Goal: Task Accomplishment & Management: Manage account settings

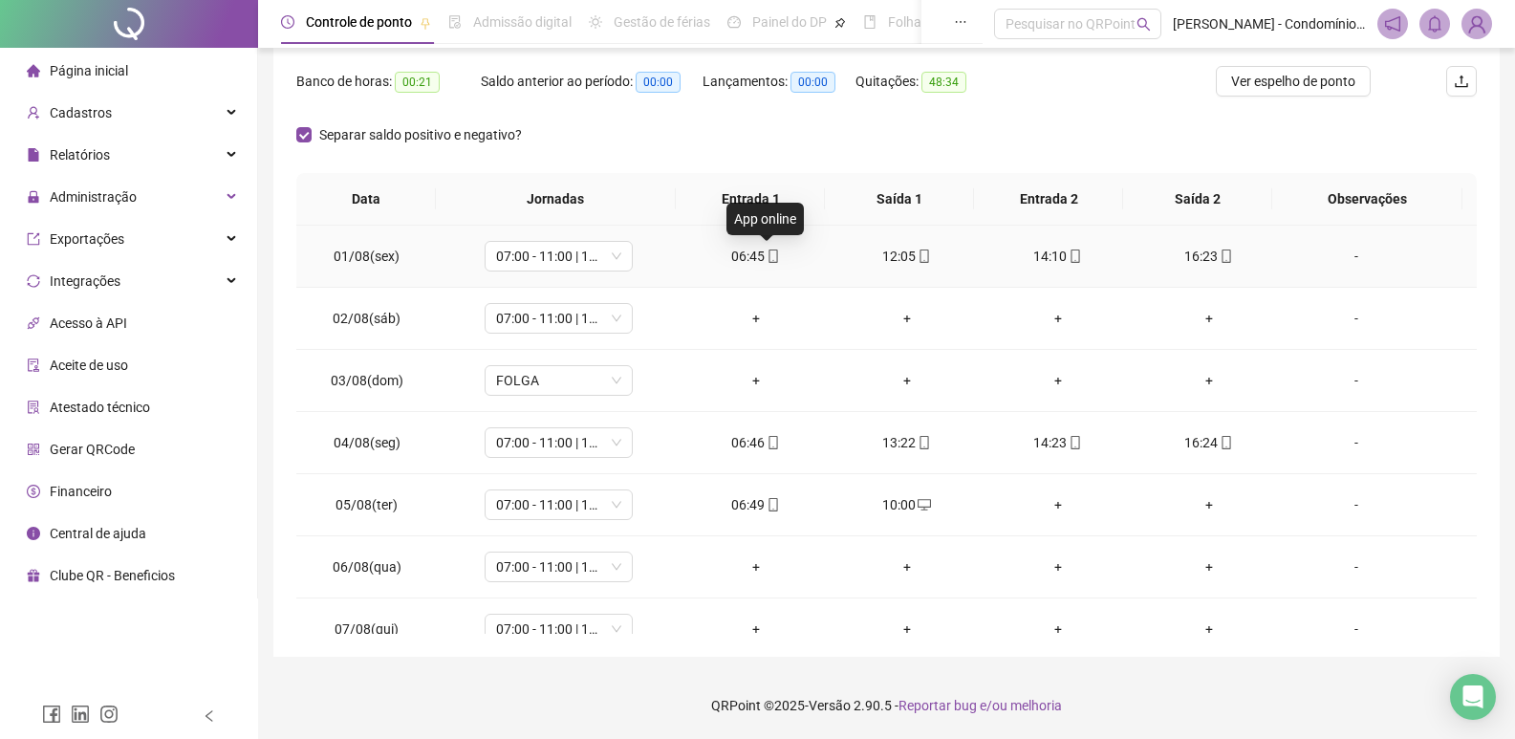
click at [766, 261] on icon "mobile" at bounding box center [772, 255] width 13 height 13
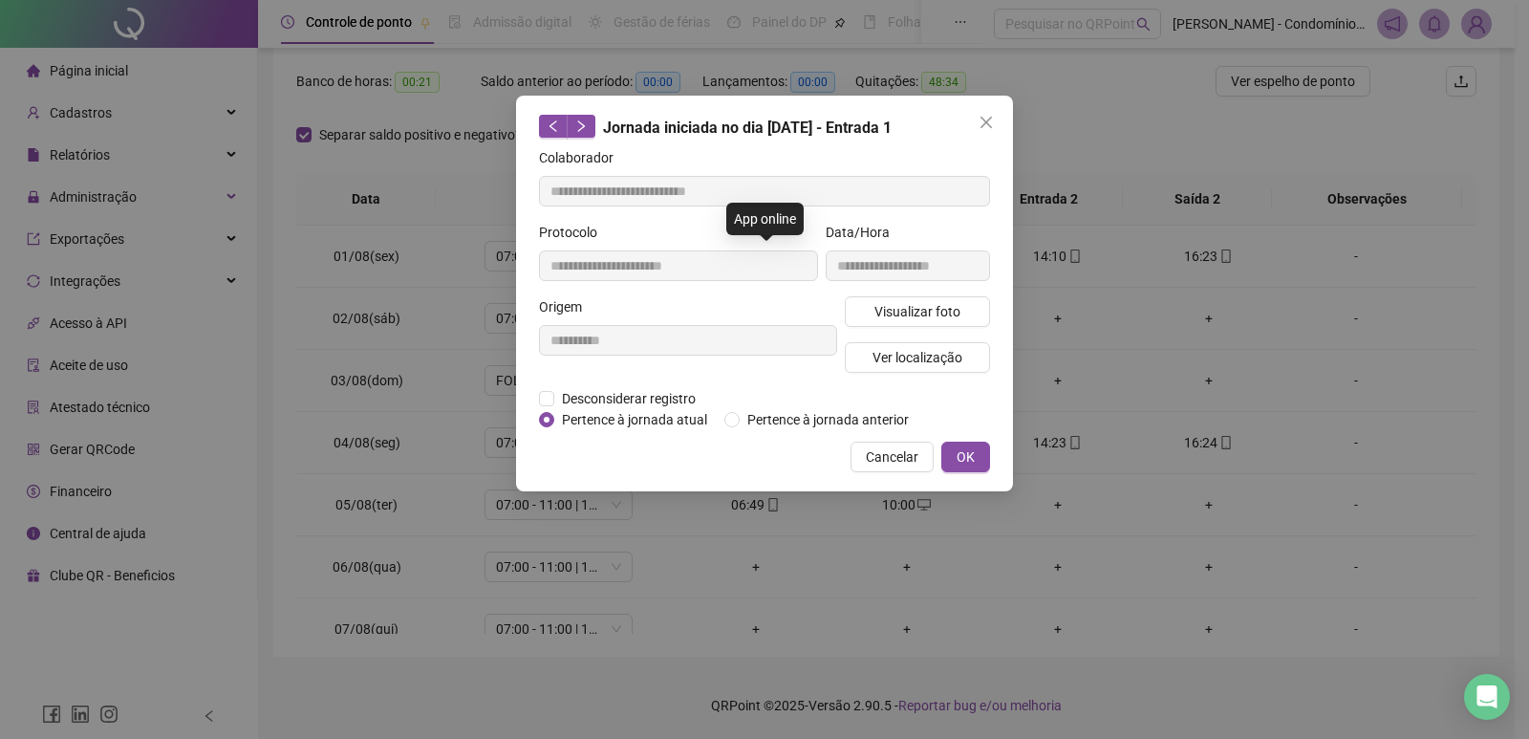
type input "**********"
click at [605, 396] on span "Desconsiderar registro" at bounding box center [628, 398] width 149 height 21
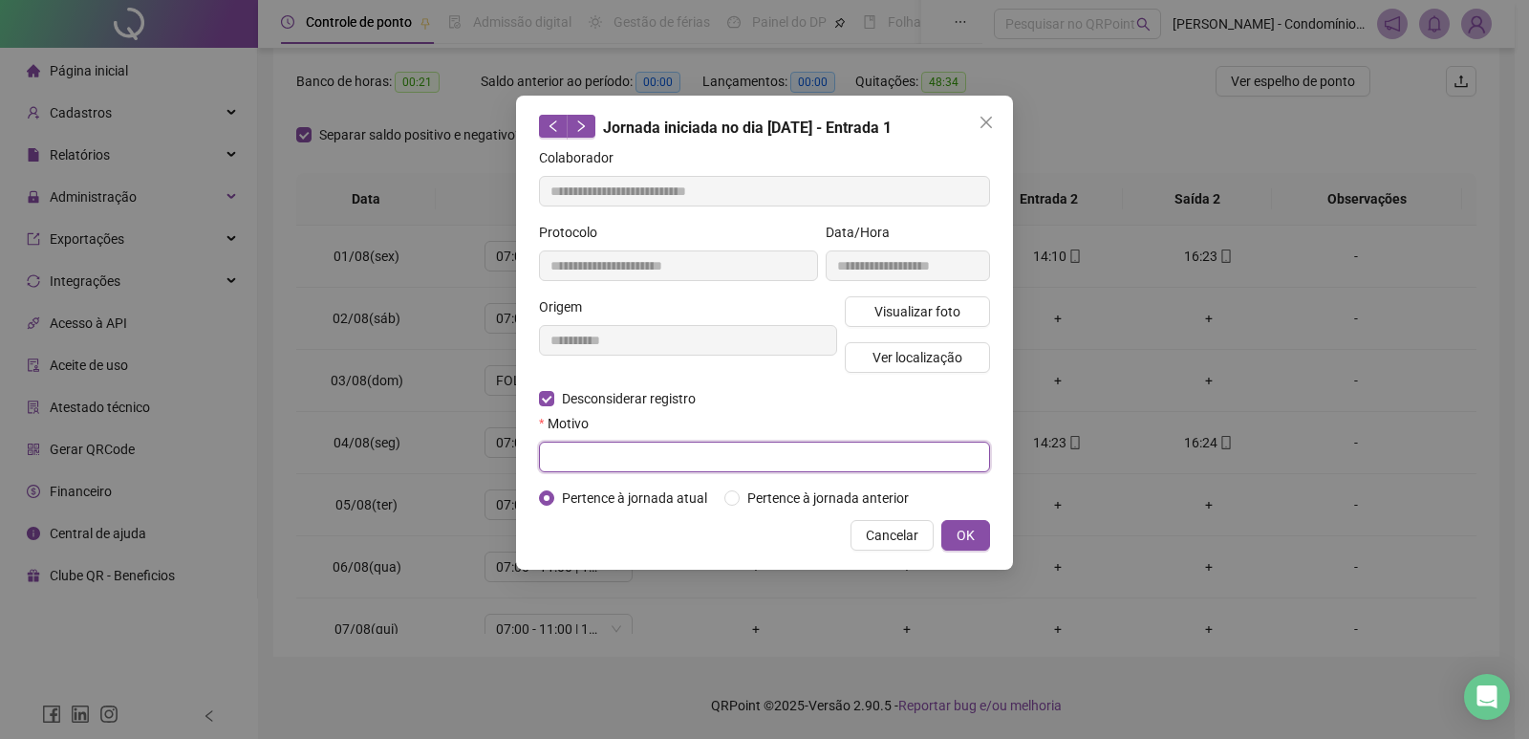
click at [637, 468] on input "text" at bounding box center [764, 457] width 451 height 31
drag, startPoint x: 623, startPoint y: 464, endPoint x: 413, endPoint y: 462, distance: 210.3
click at [415, 464] on div "**********" at bounding box center [764, 369] width 1529 height 739
type input "******"
click at [975, 528] on button "OK" at bounding box center [965, 535] width 49 height 31
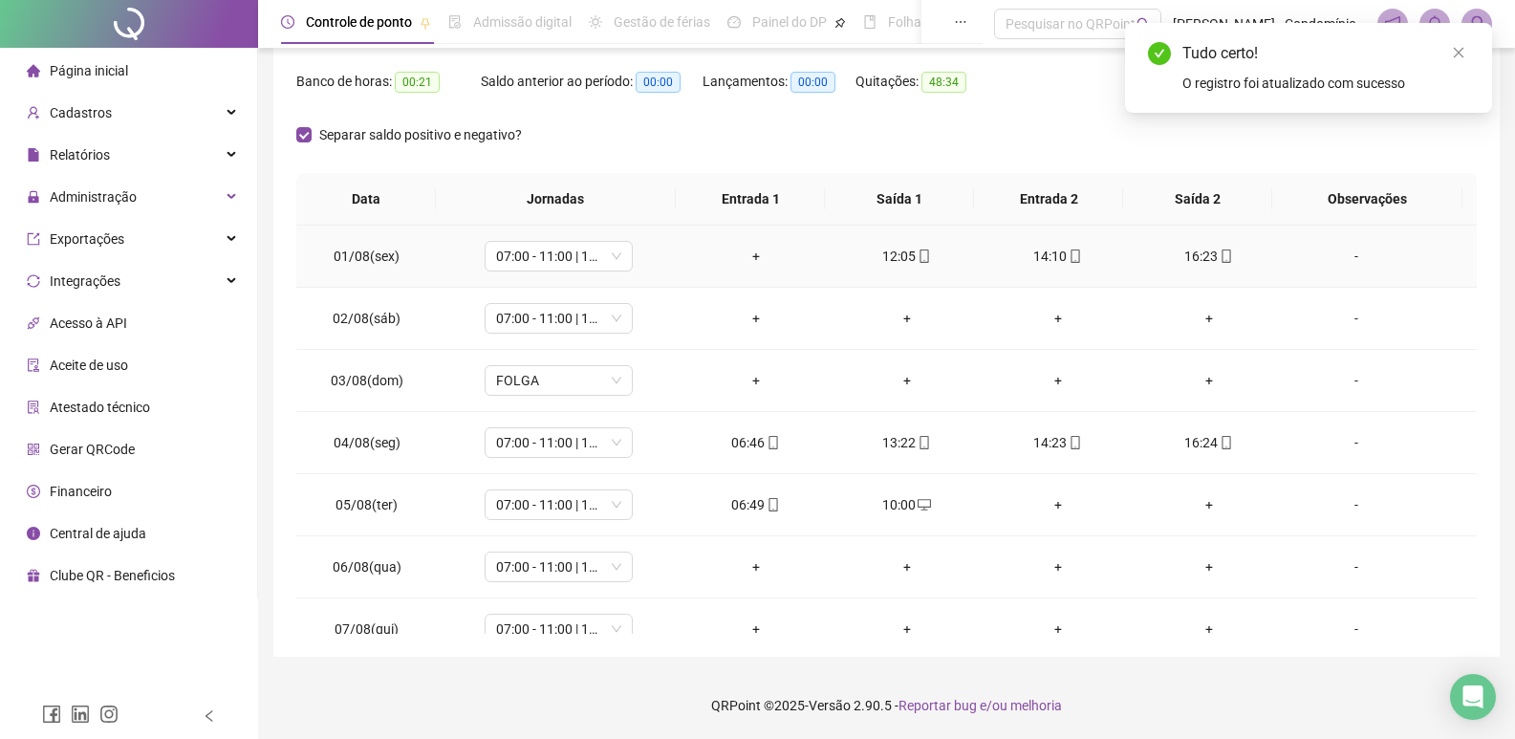
click at [753, 253] on div "+" at bounding box center [756, 256] width 120 height 21
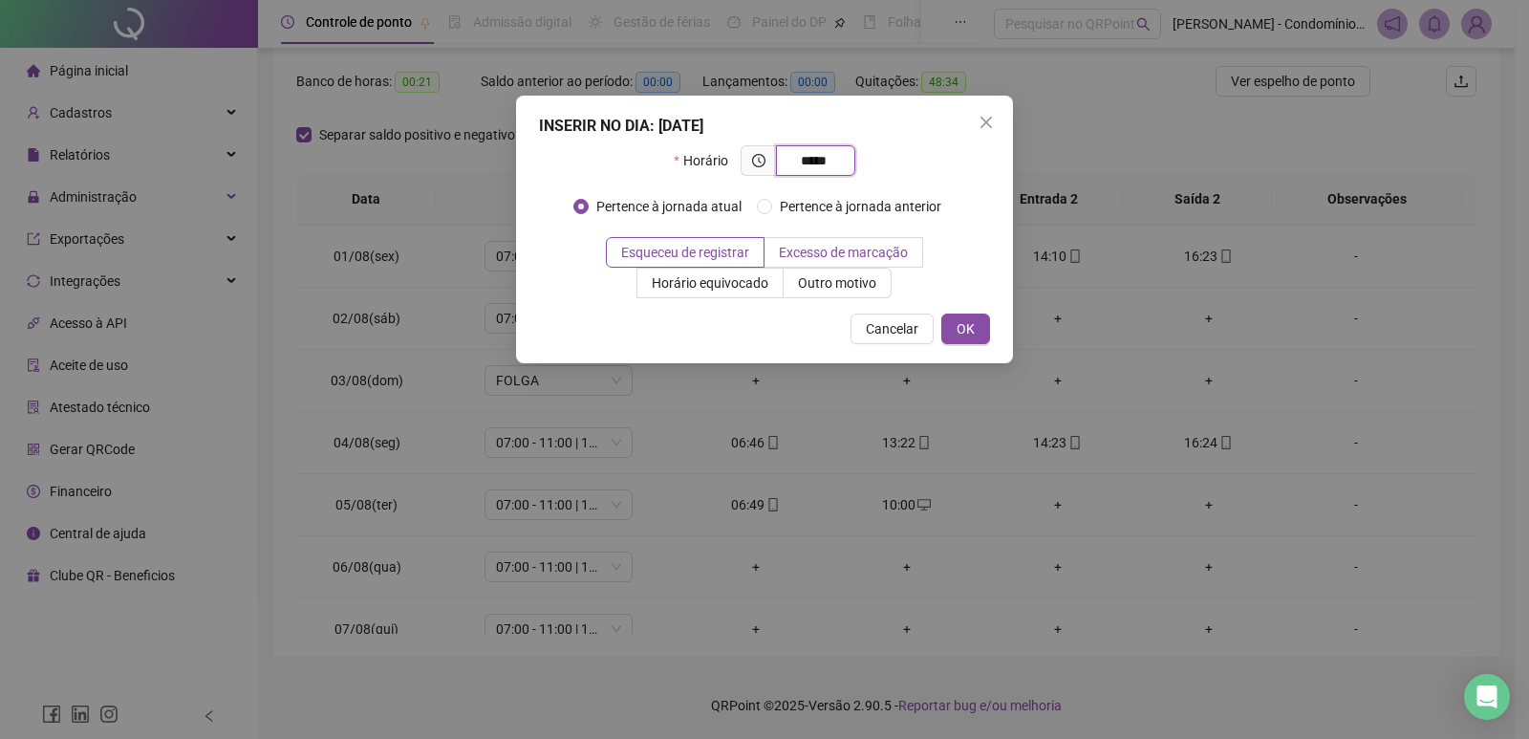
type input "*****"
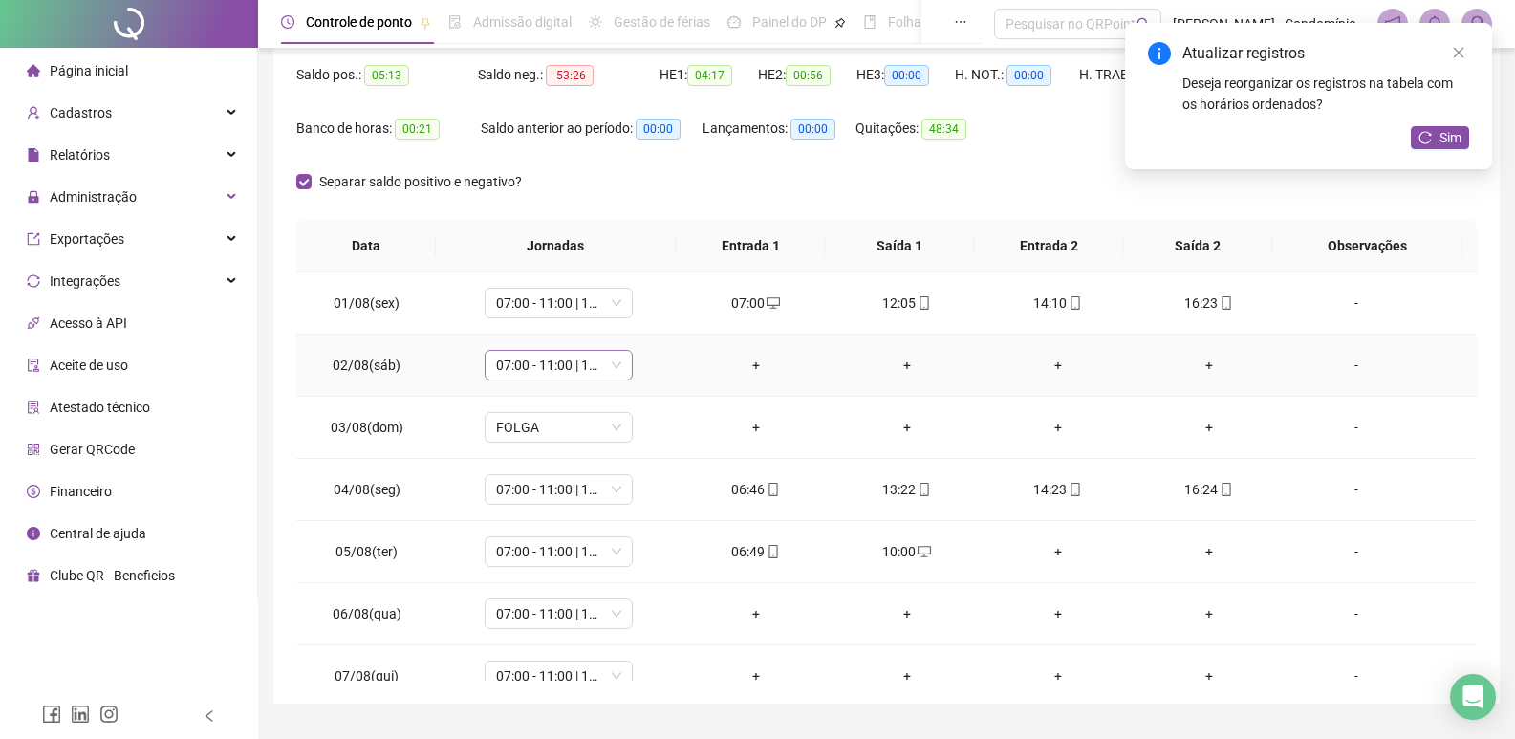
click at [616, 366] on span "07:00 - 11:00 | 13:00 - 16:20" at bounding box center [558, 365] width 125 height 29
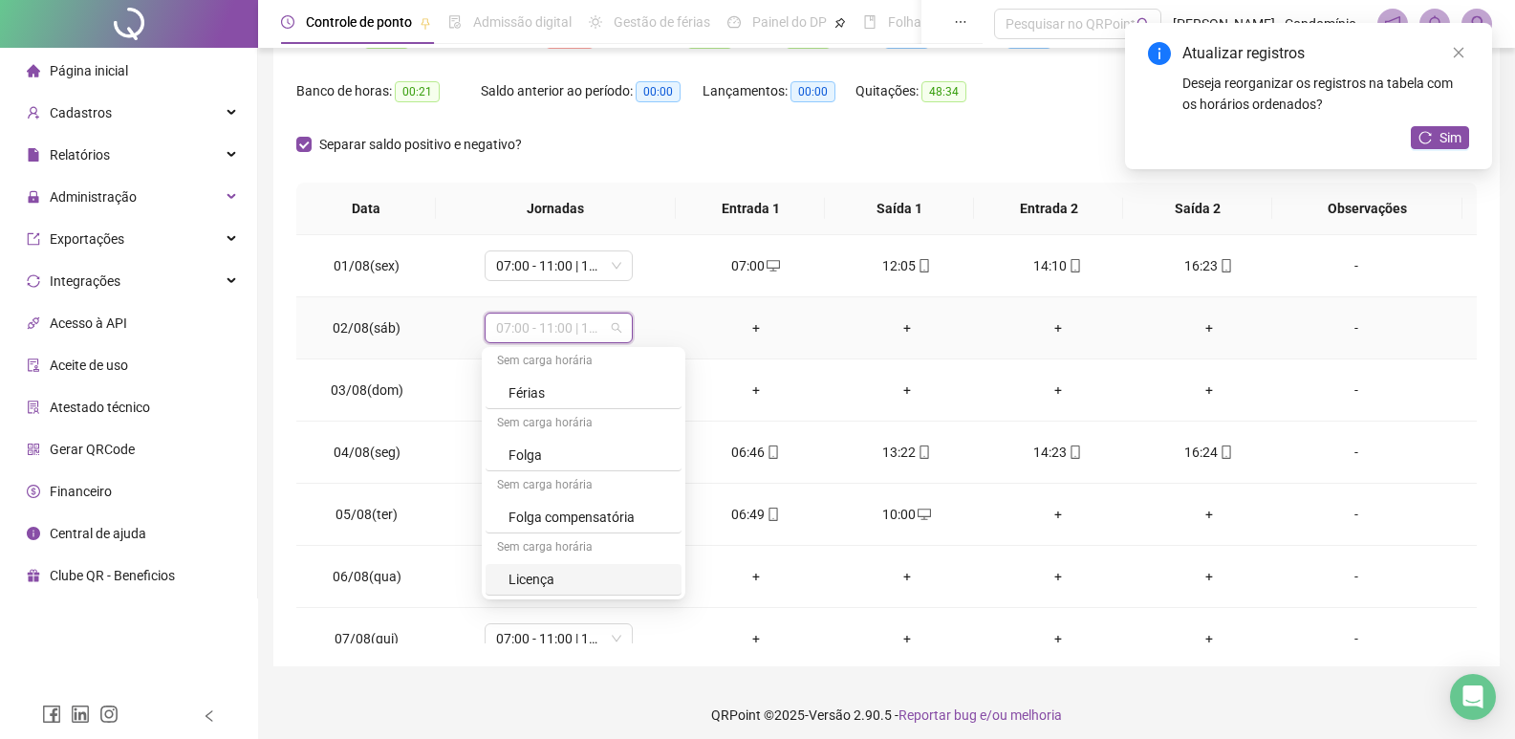
scroll to position [238, 0]
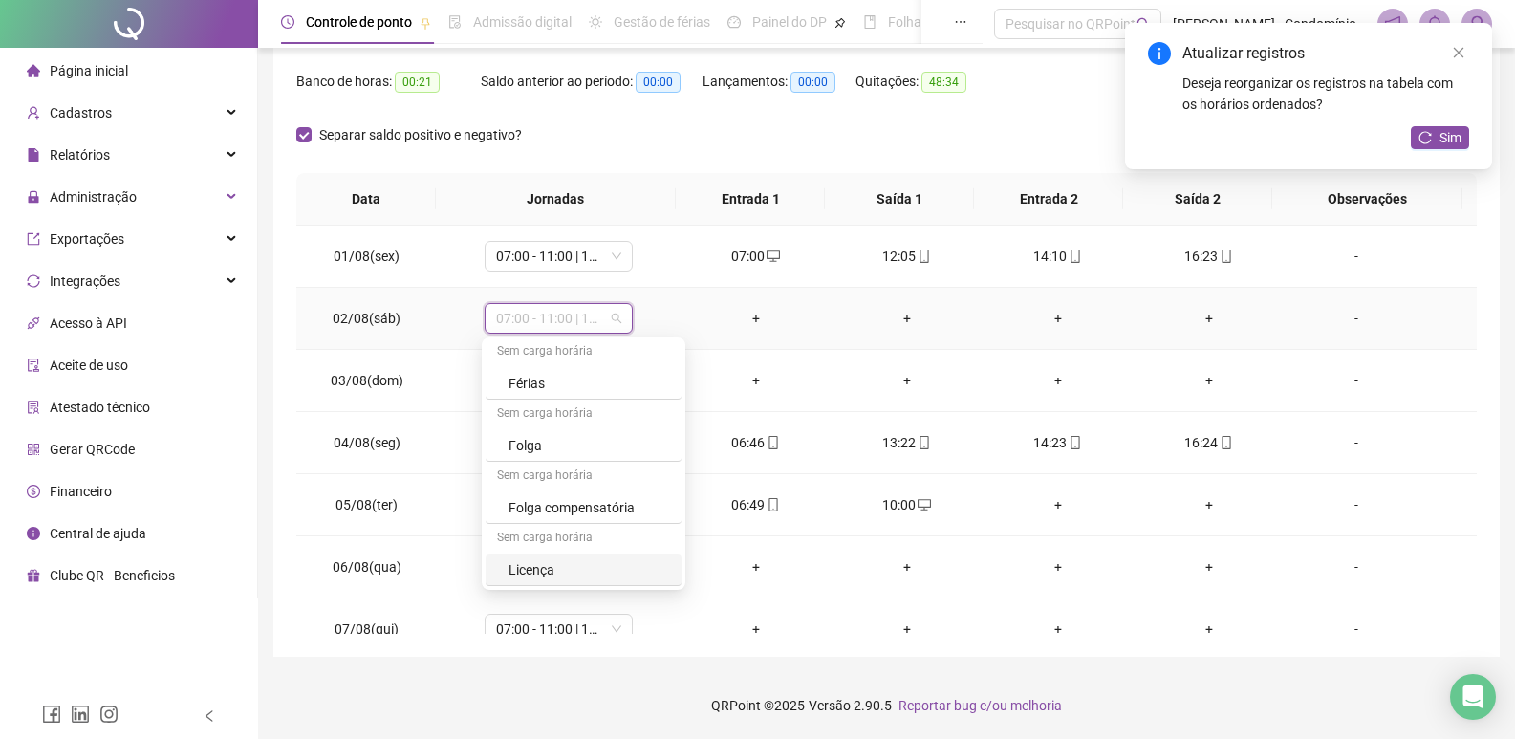
click at [618, 564] on div "Licença" at bounding box center [589, 569] width 162 height 21
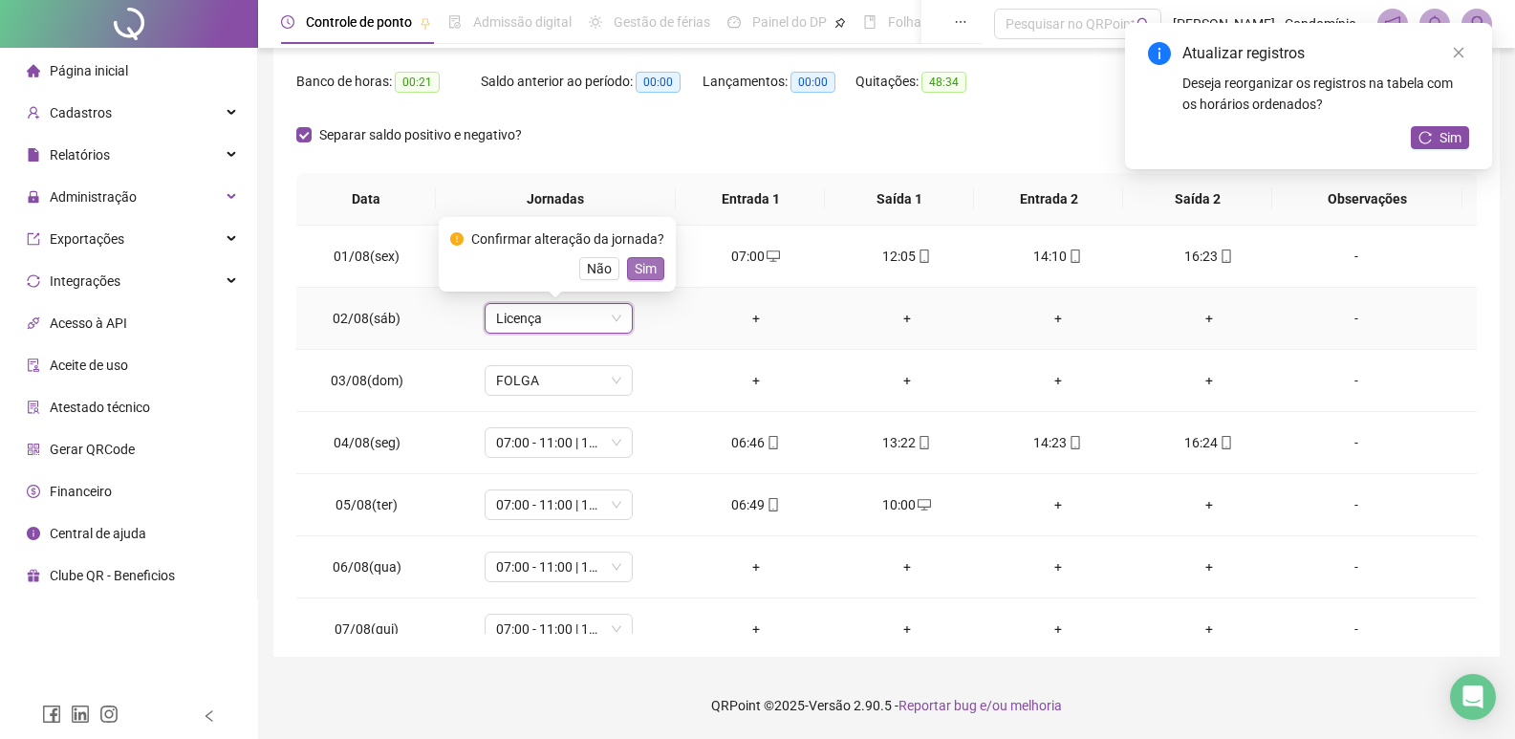
click at [649, 268] on span "Sim" at bounding box center [646, 268] width 22 height 21
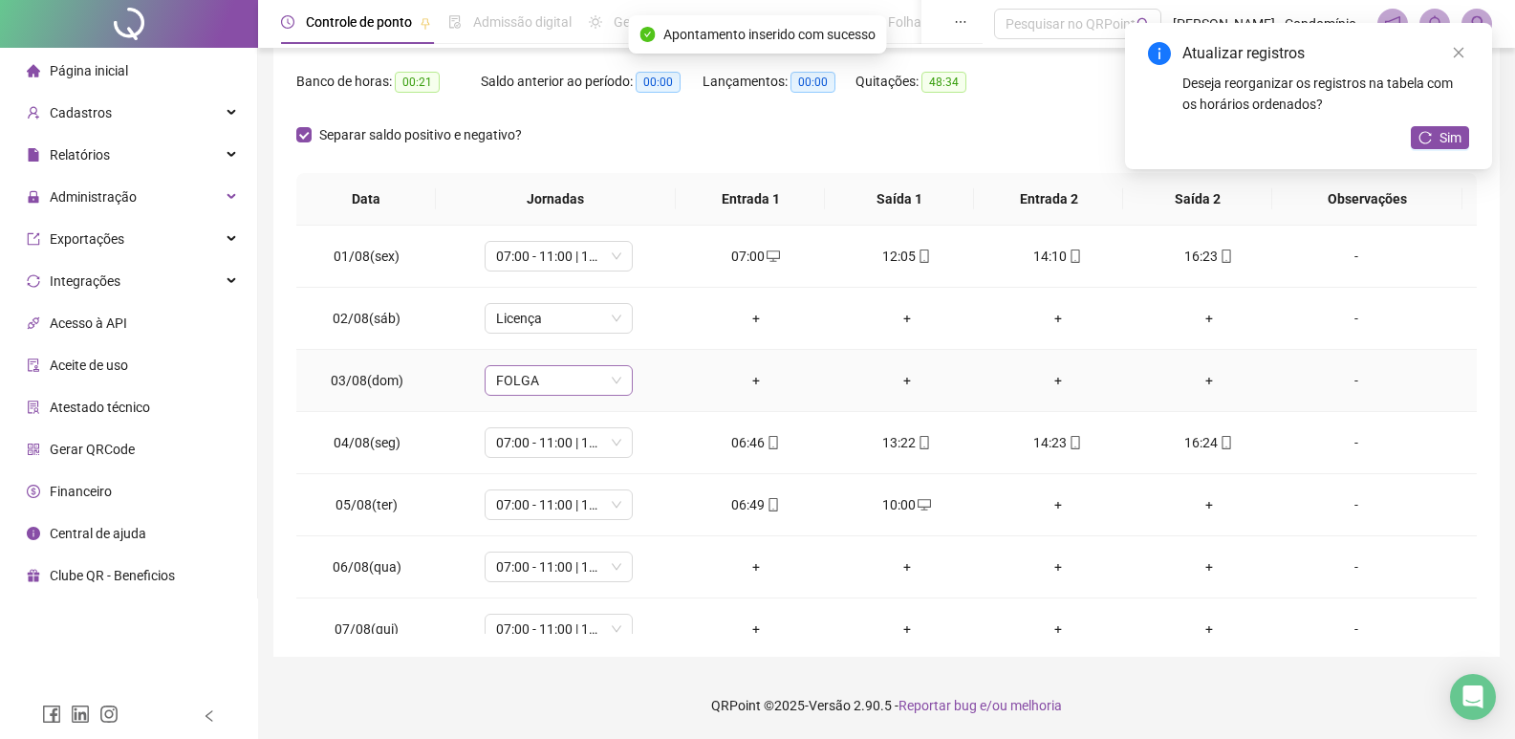
click at [614, 388] on span "FOLGA" at bounding box center [558, 380] width 125 height 29
click at [619, 317] on div "Licença" at bounding box center [559, 318] width 148 height 31
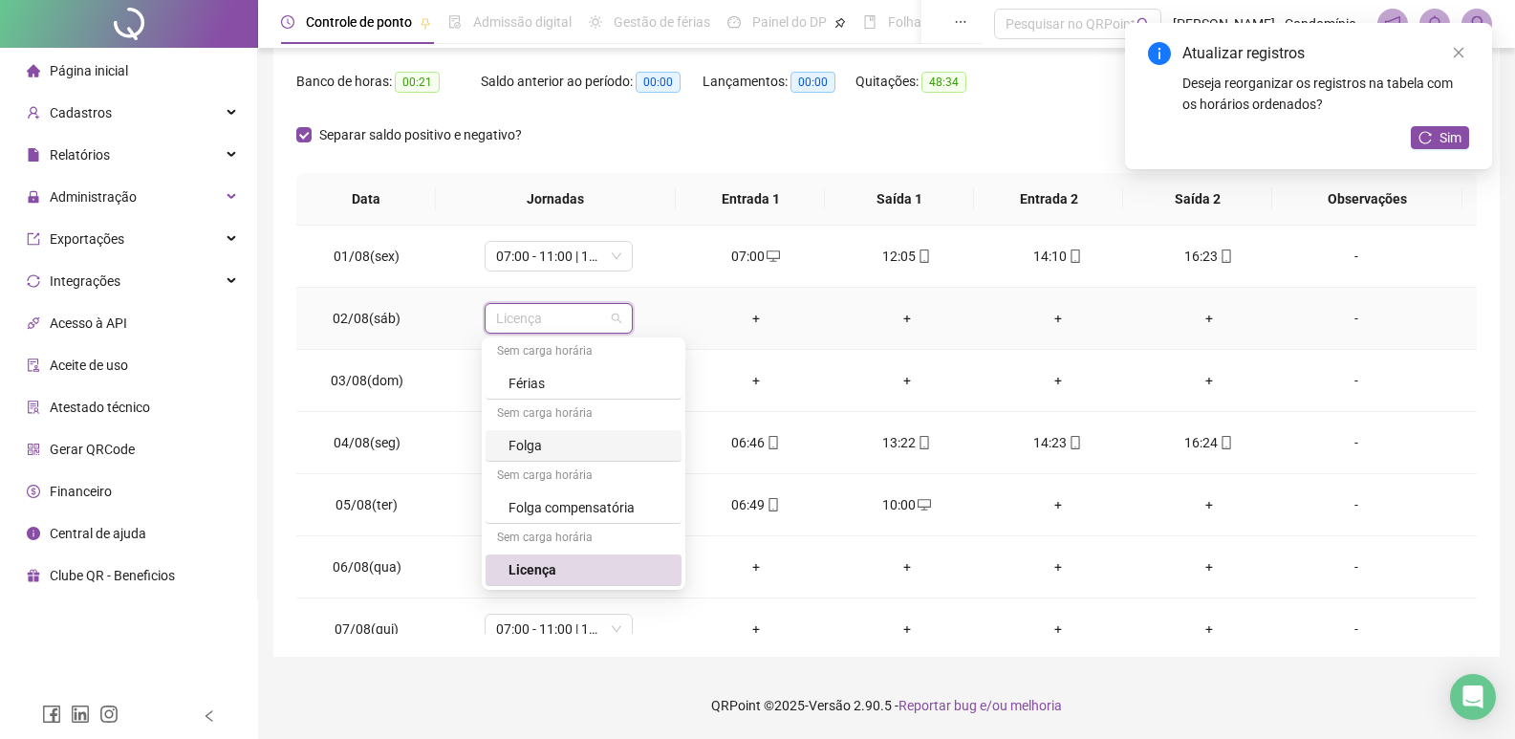
click at [572, 447] on div "Folga" at bounding box center [589, 445] width 162 height 21
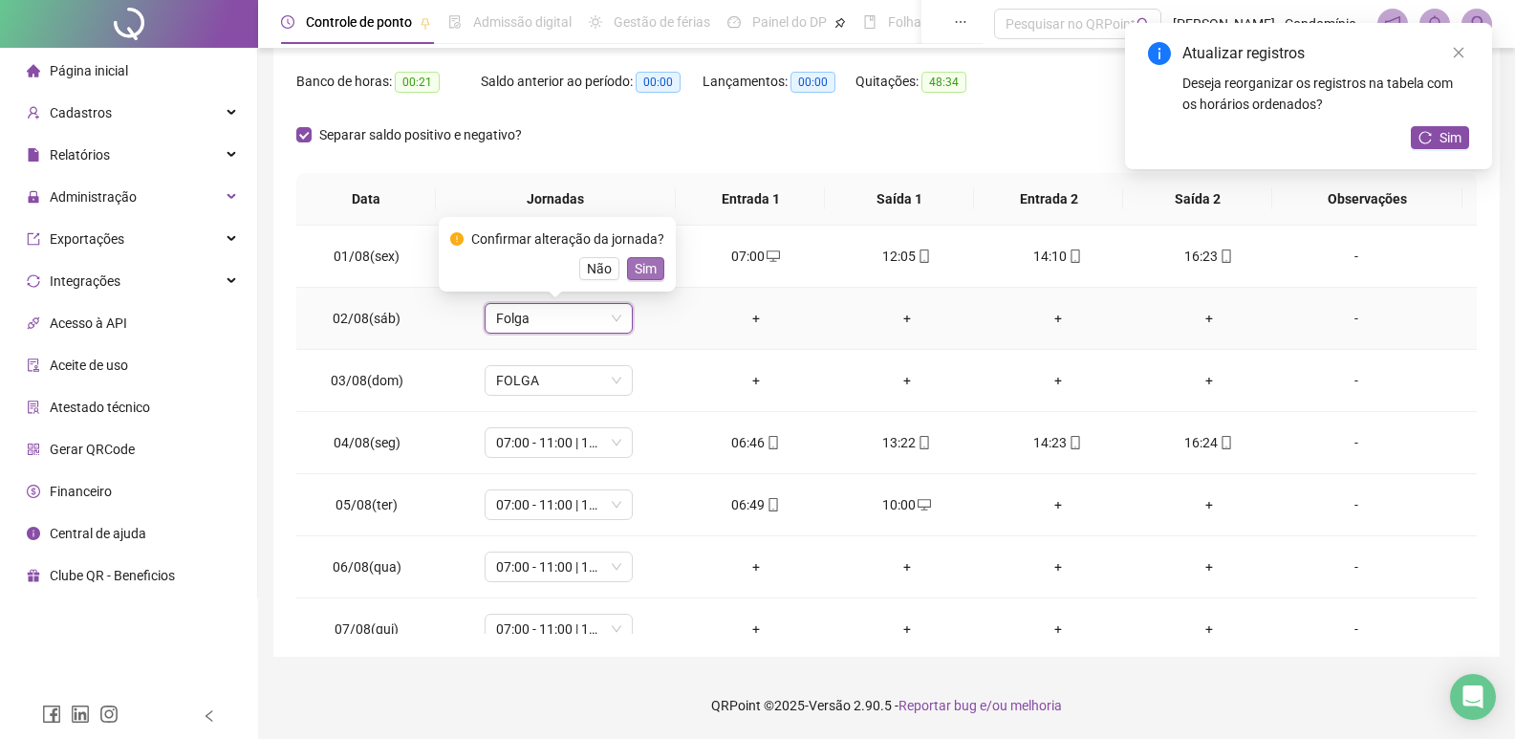
click at [646, 260] on span "Sim" at bounding box center [646, 268] width 22 height 21
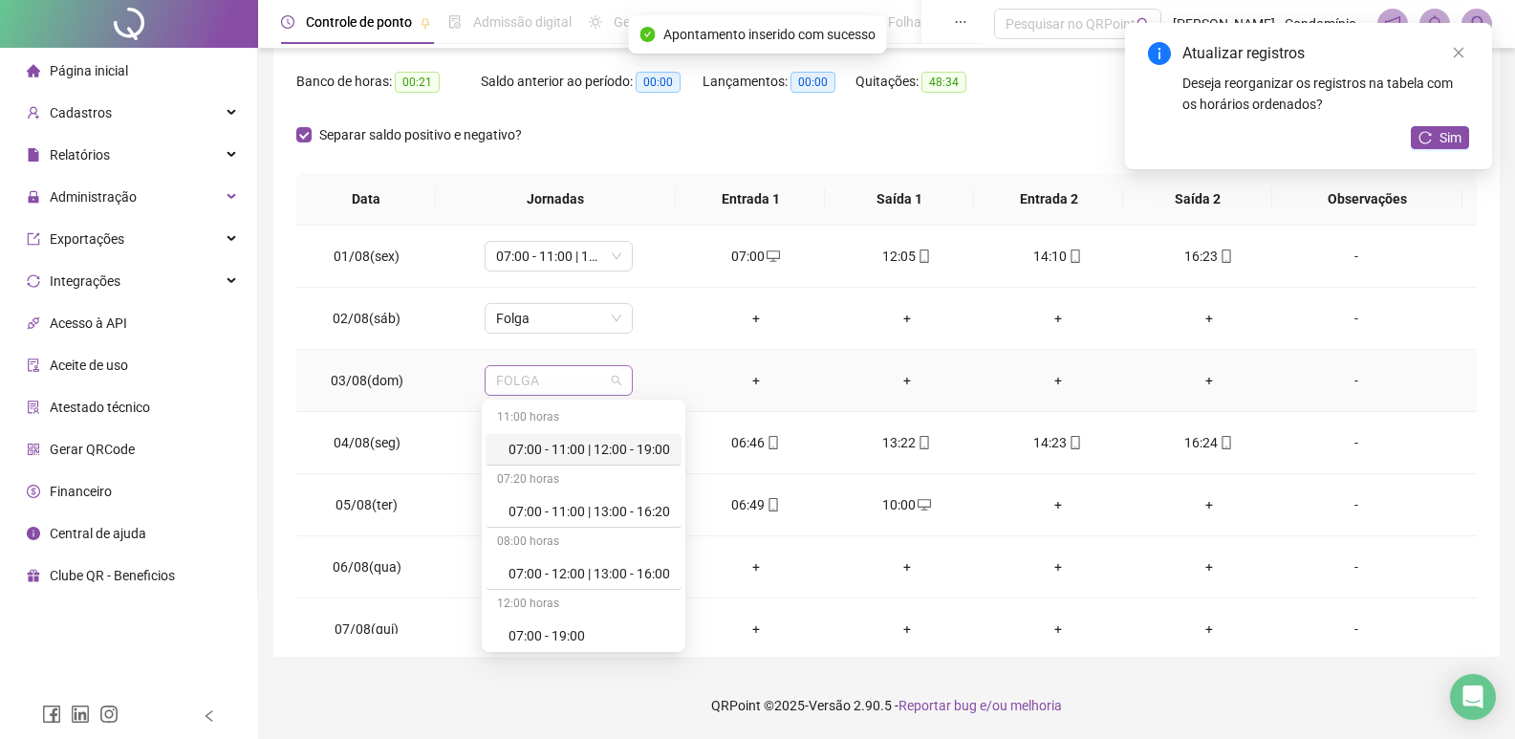
click at [616, 386] on span "FOLGA" at bounding box center [558, 380] width 125 height 29
click at [557, 511] on div "07:00 - 11:00 | 13:00 - 16:20" at bounding box center [589, 511] width 162 height 21
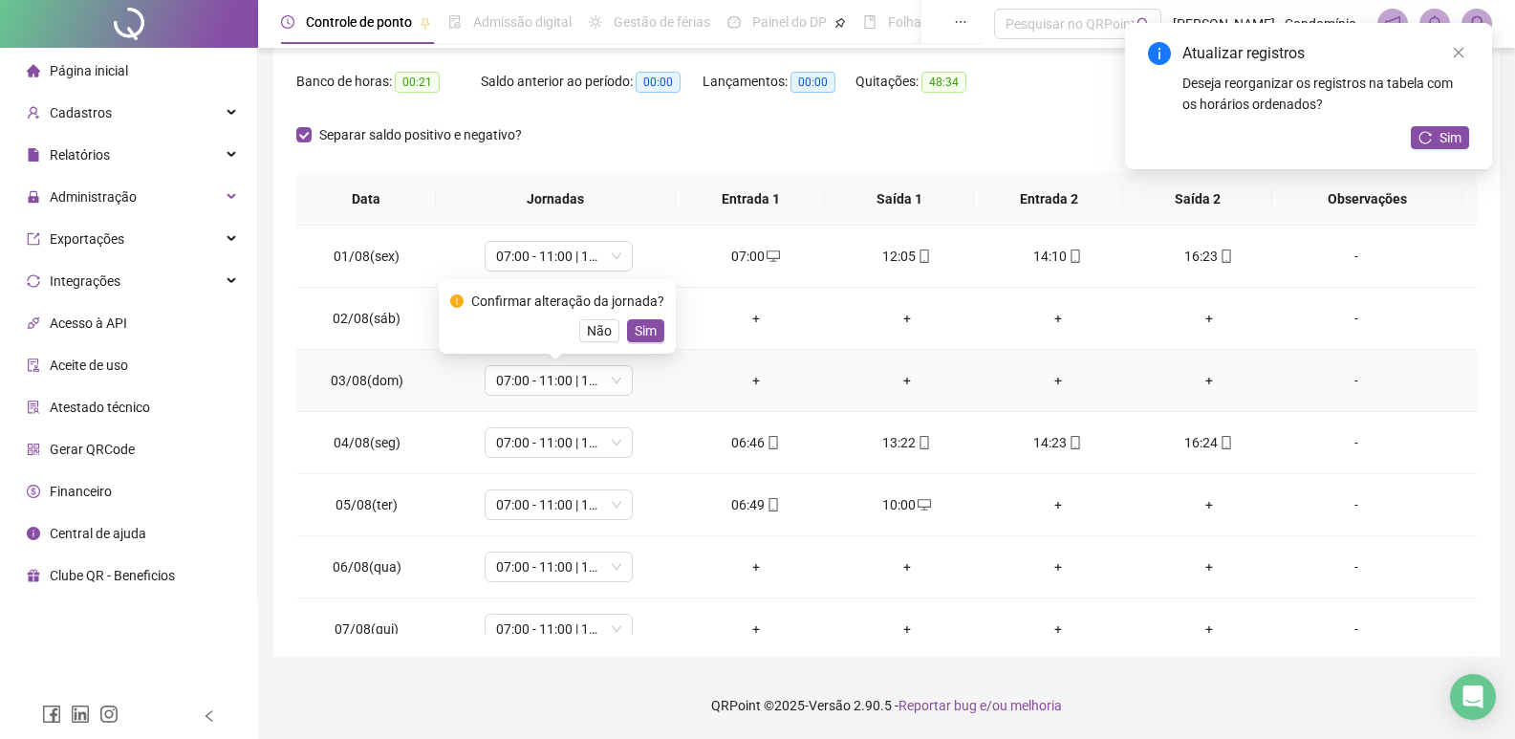
click at [637, 327] on span "Sim" at bounding box center [646, 330] width 22 height 21
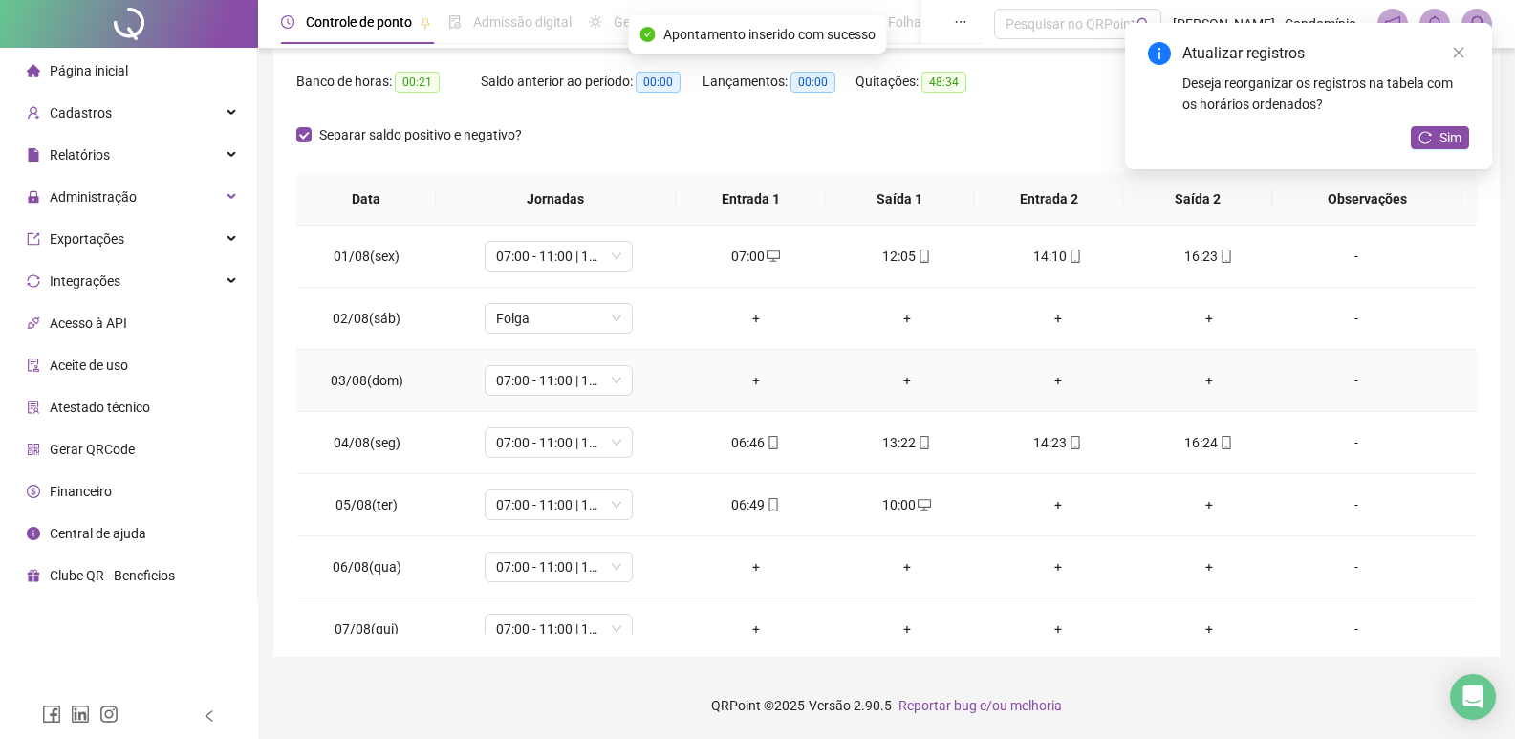
click at [753, 379] on div "+" at bounding box center [756, 380] width 120 height 21
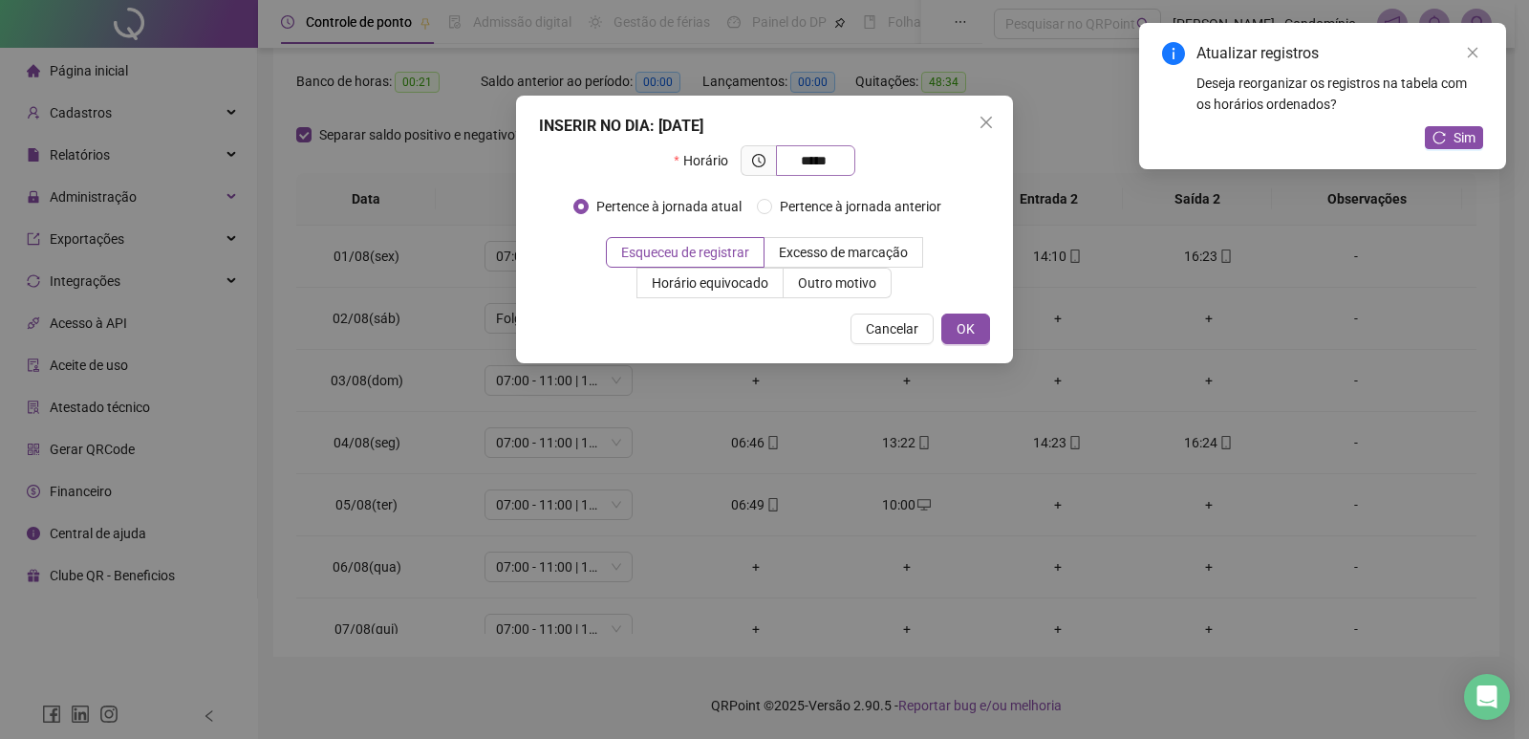
type input "*****"
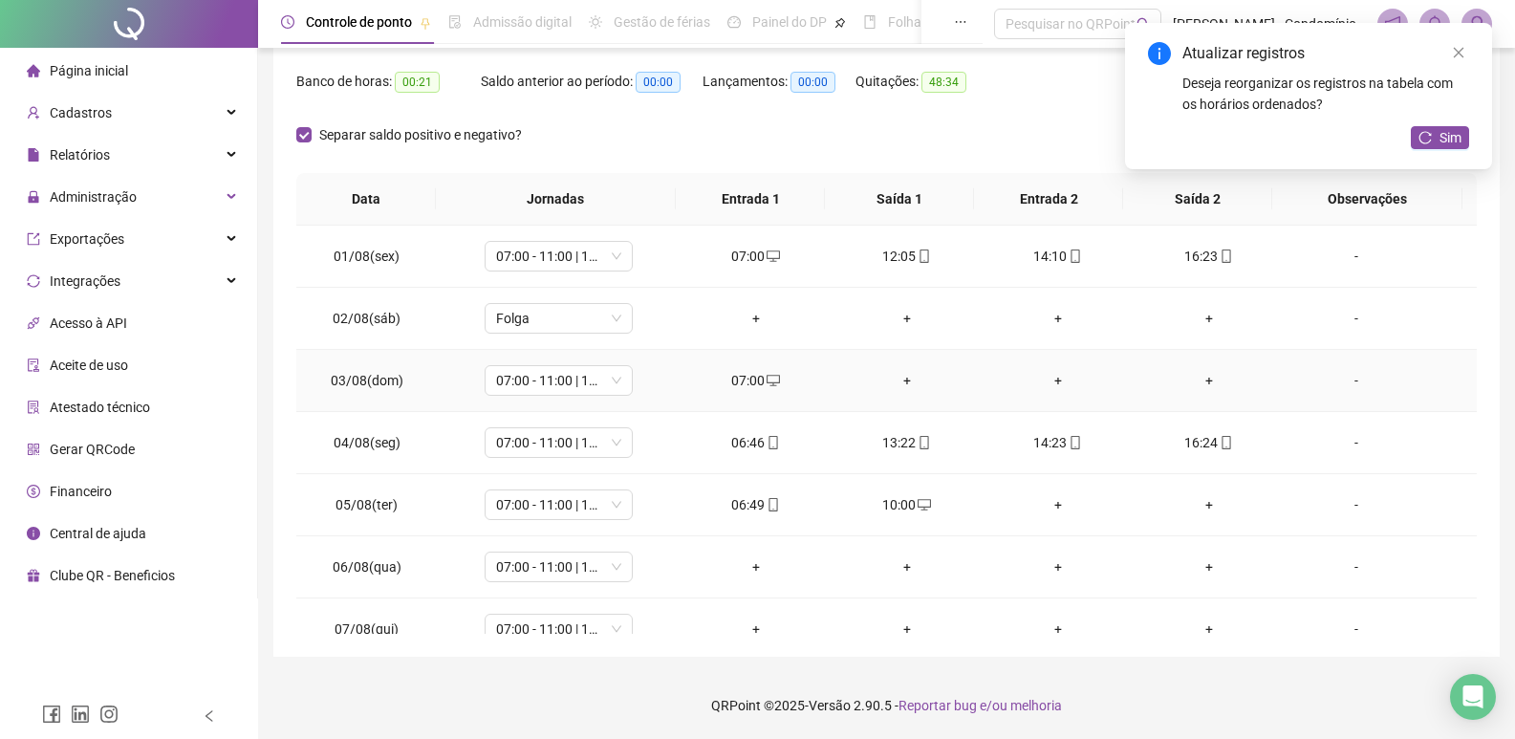
click at [890, 393] on td "+" at bounding box center [906, 381] width 151 height 62
click at [899, 383] on div "+" at bounding box center [907, 380] width 120 height 21
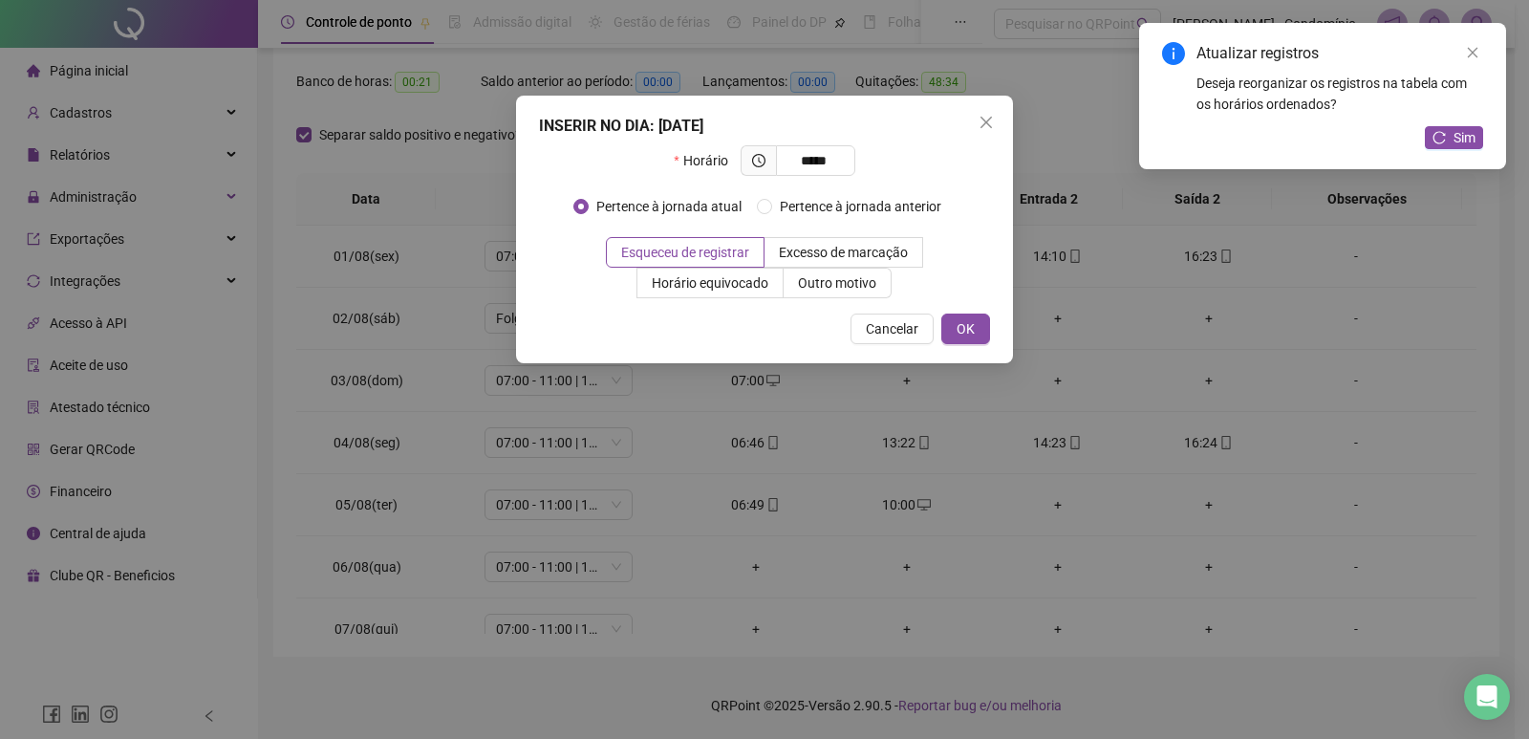
type input "*****"
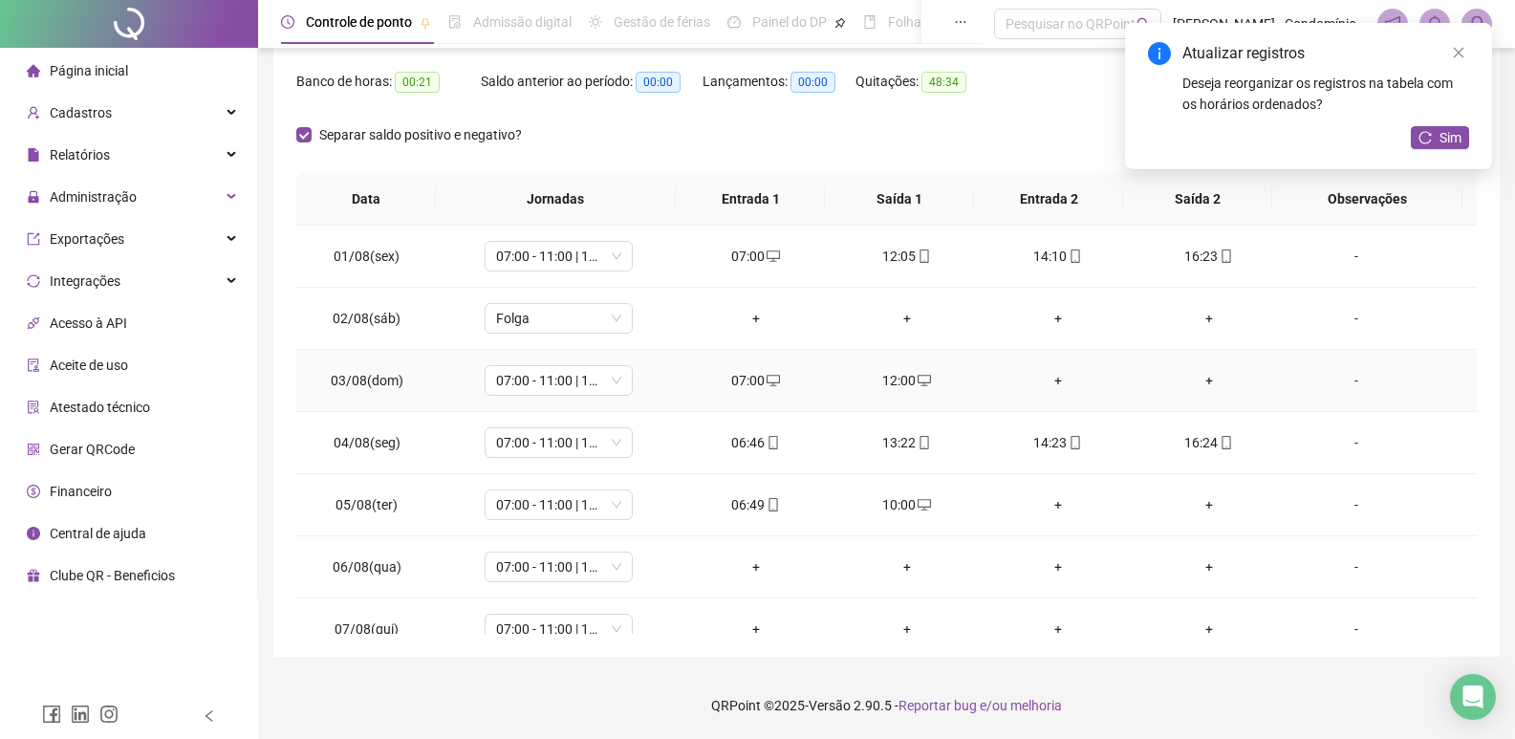
click at [1047, 372] on div "+" at bounding box center [1058, 380] width 120 height 21
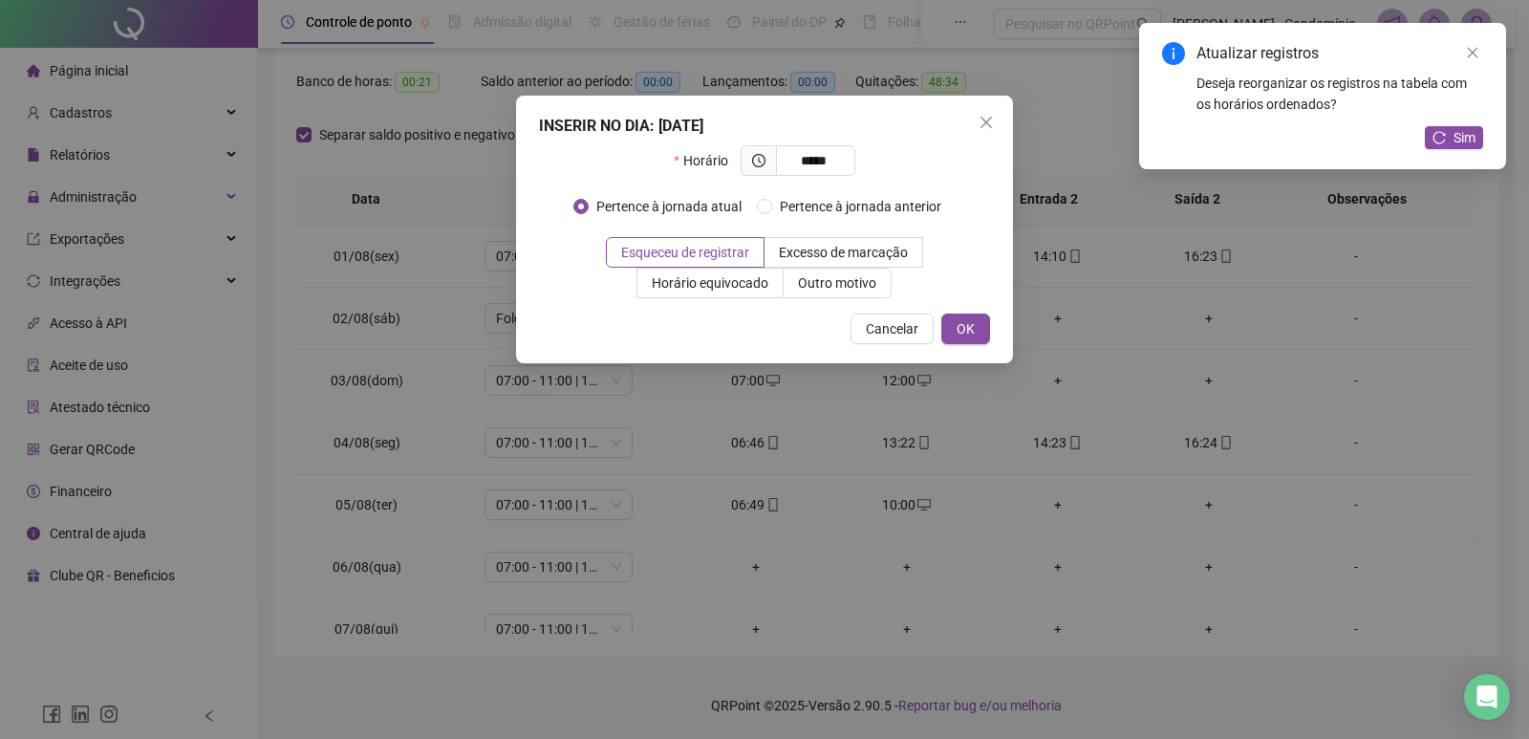
type input "*****"
click at [999, 327] on div "INSERIR NO DIA : [DATE] Horário ***** Pertence à jornada atual Pertence à jorna…" at bounding box center [764, 230] width 497 height 268
click at [978, 320] on button "OK" at bounding box center [965, 328] width 49 height 31
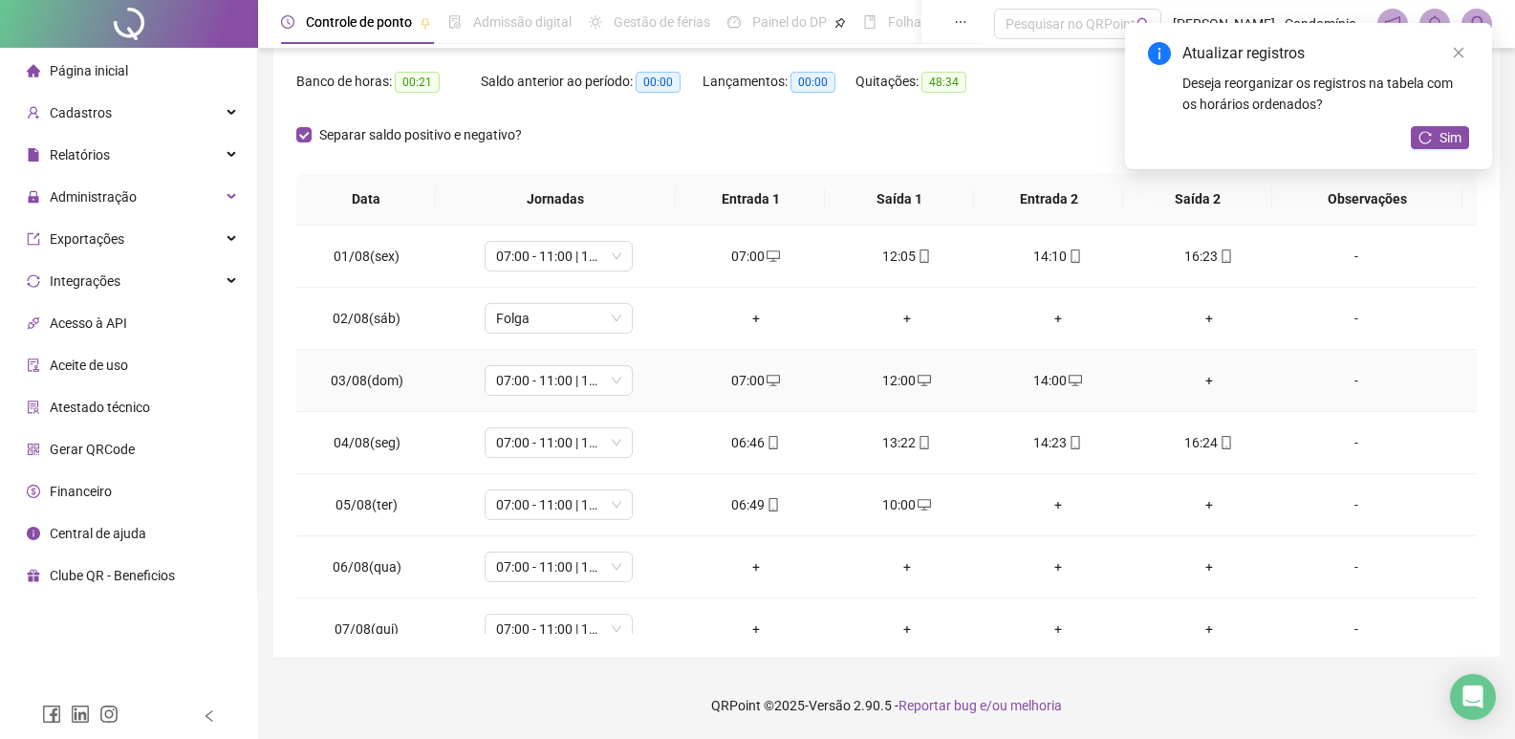
click at [1204, 376] on div "+" at bounding box center [1209, 380] width 120 height 21
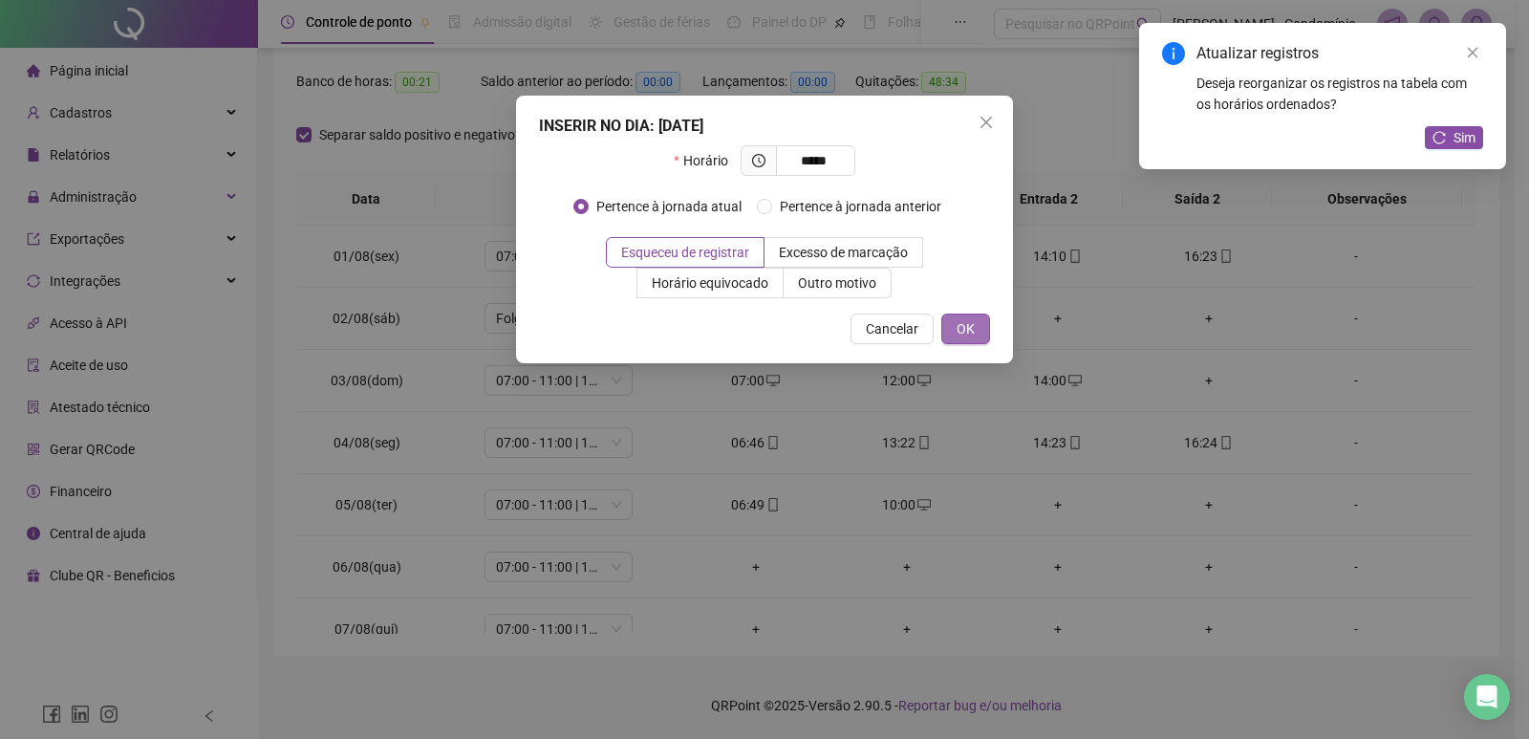
type input "*****"
click at [985, 333] on button "OK" at bounding box center [965, 328] width 49 height 31
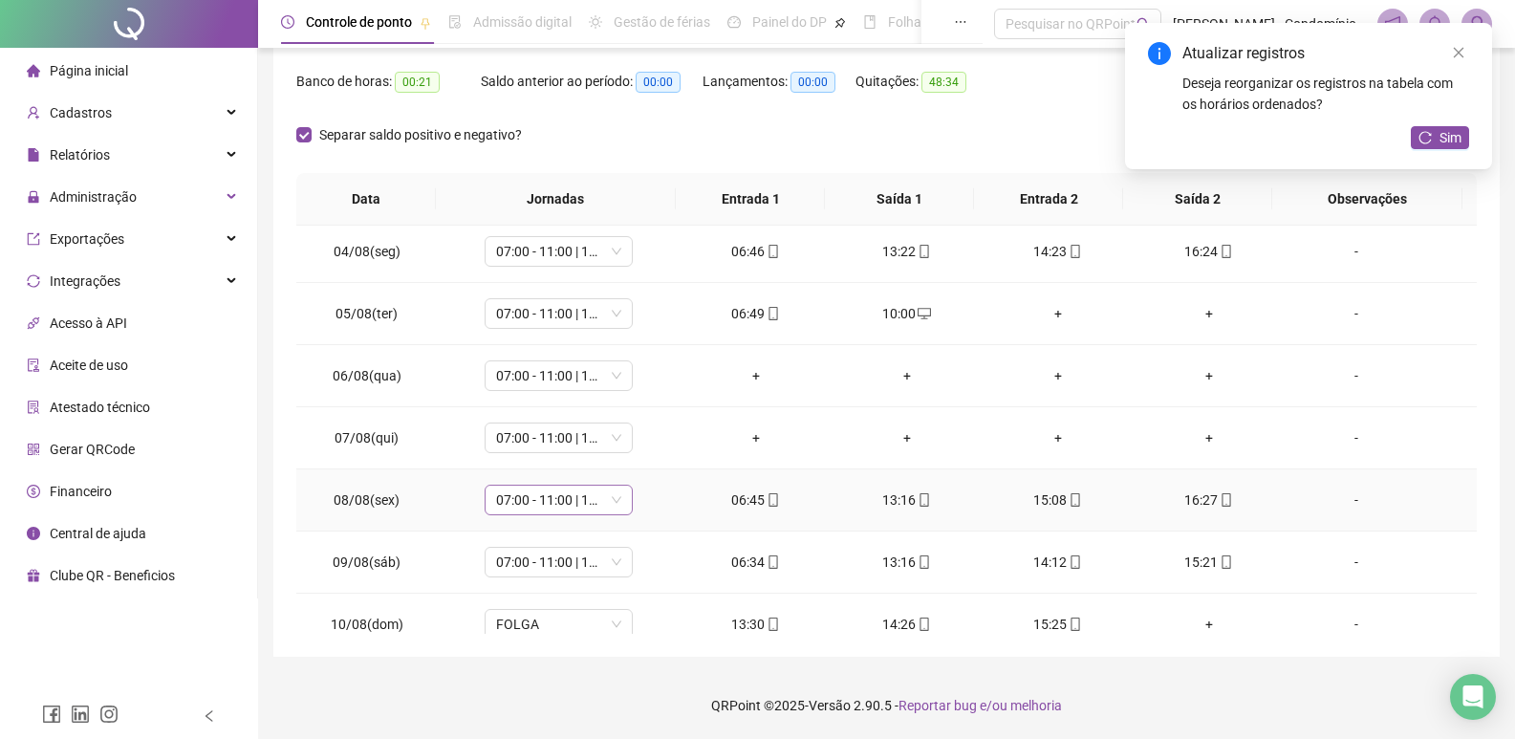
scroll to position [287, 0]
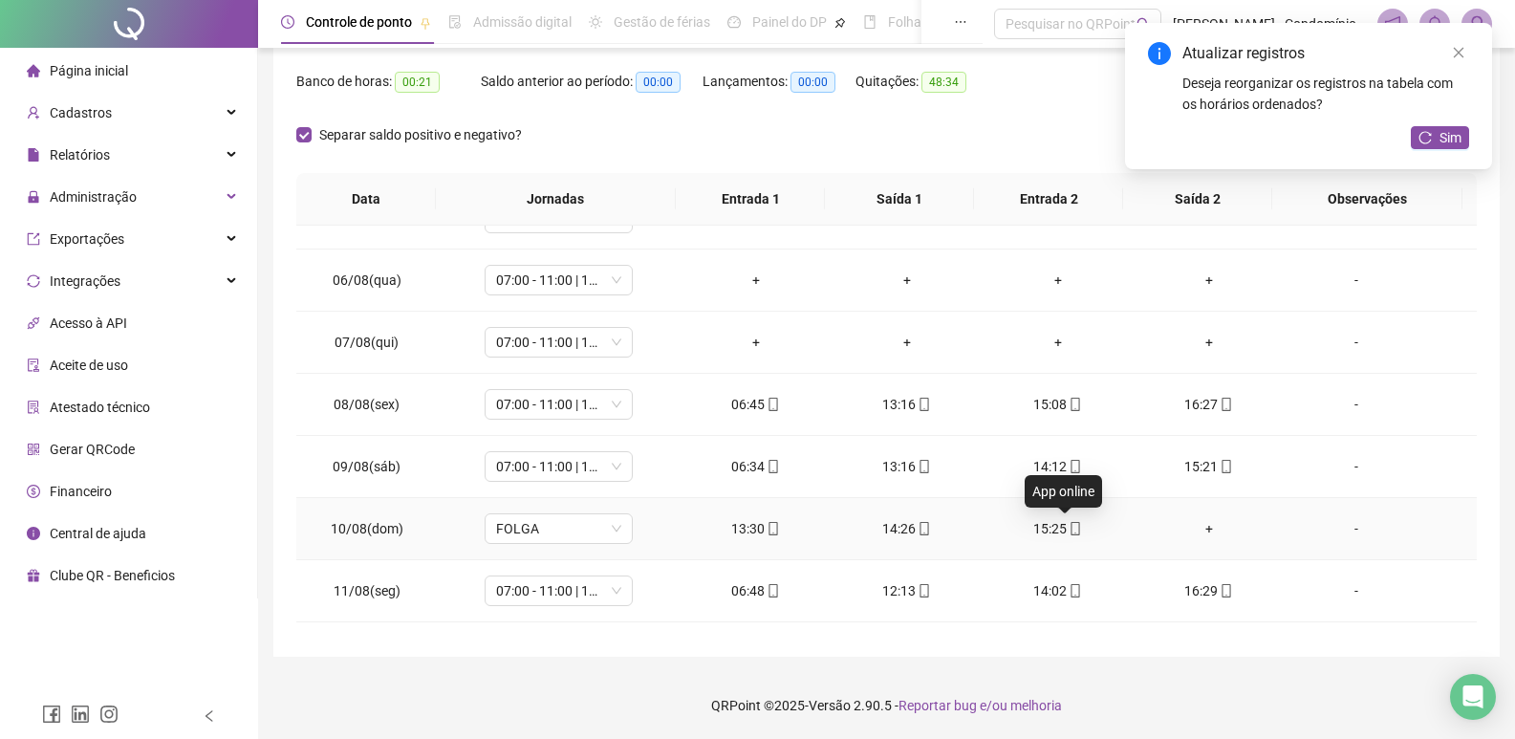
click at [1069, 530] on icon "mobile" at bounding box center [1075, 528] width 13 height 13
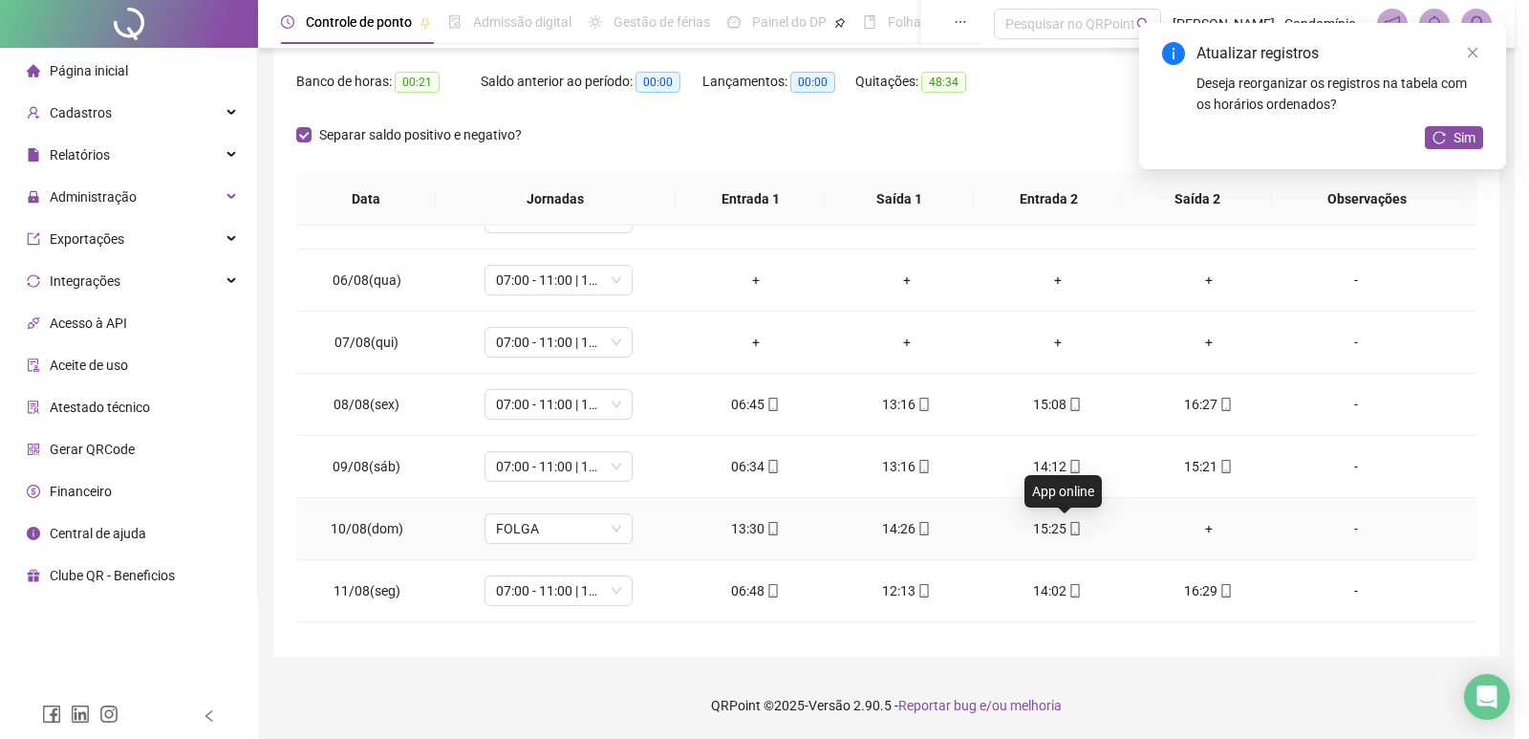
type input "**********"
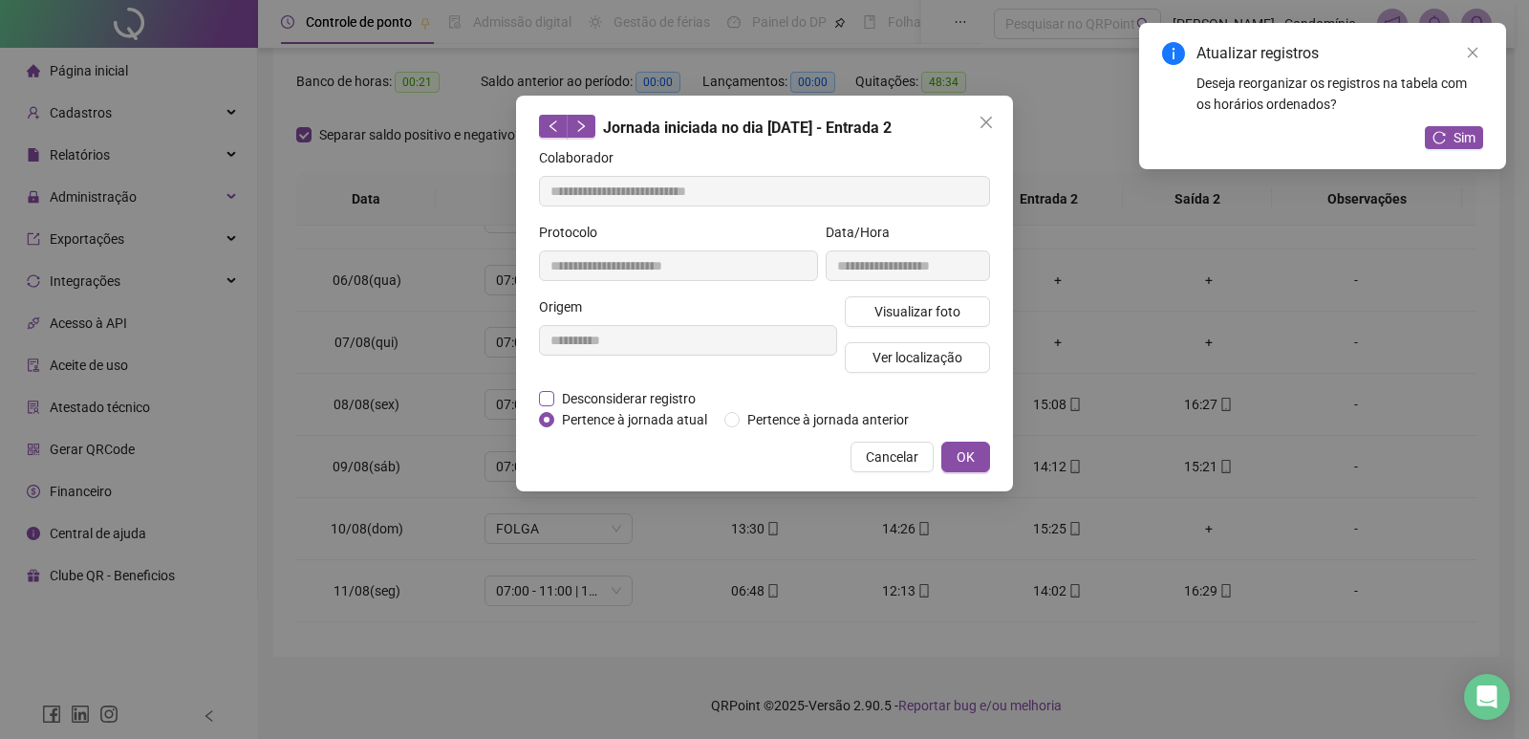
click at [572, 393] on span "Desconsiderar registro" at bounding box center [628, 398] width 149 height 21
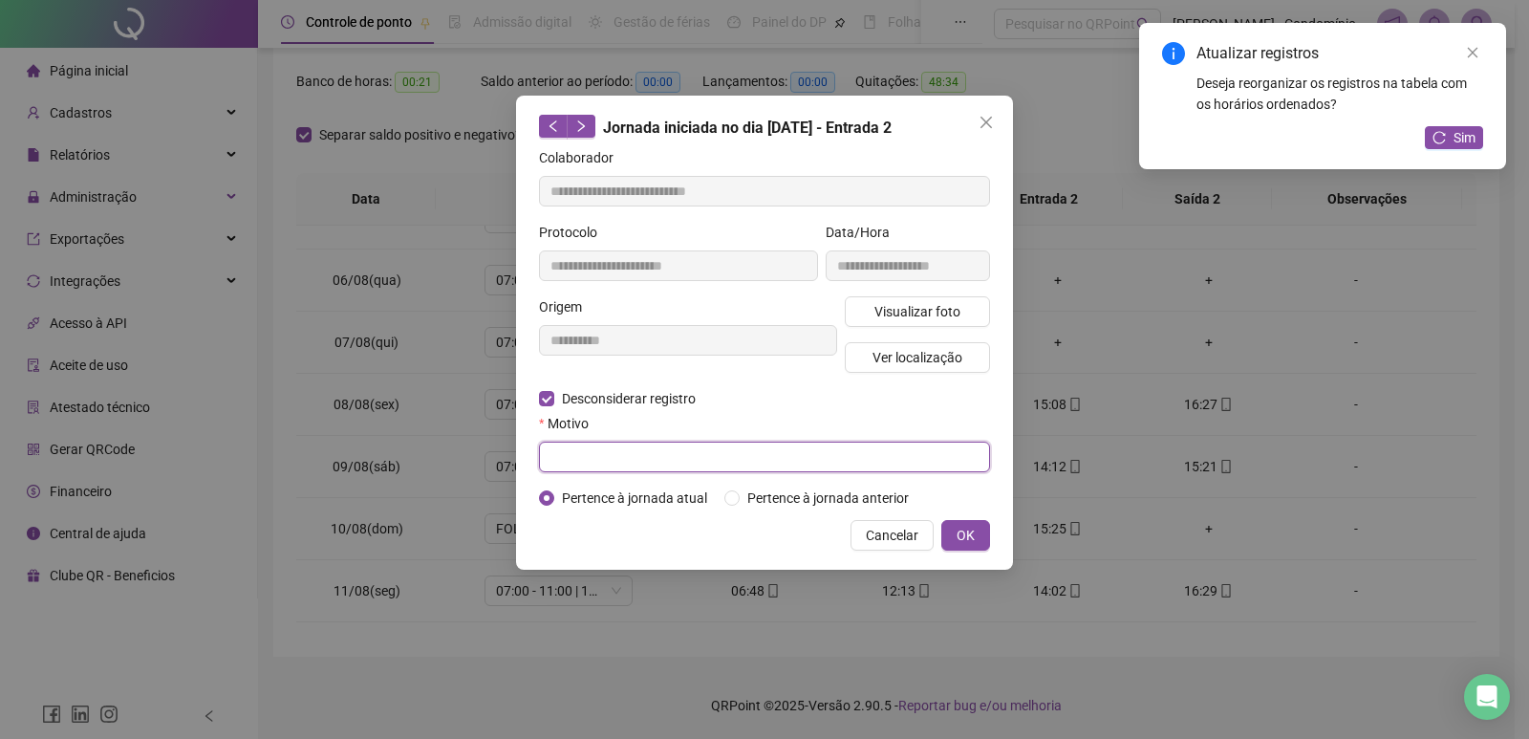
click at [830, 449] on input "text" at bounding box center [764, 457] width 451 height 31
paste input "******"
type input "******"
click at [961, 535] on span "OK" at bounding box center [966, 535] width 18 height 21
click at [961, 536] on div "**********" at bounding box center [764, 369] width 1529 height 739
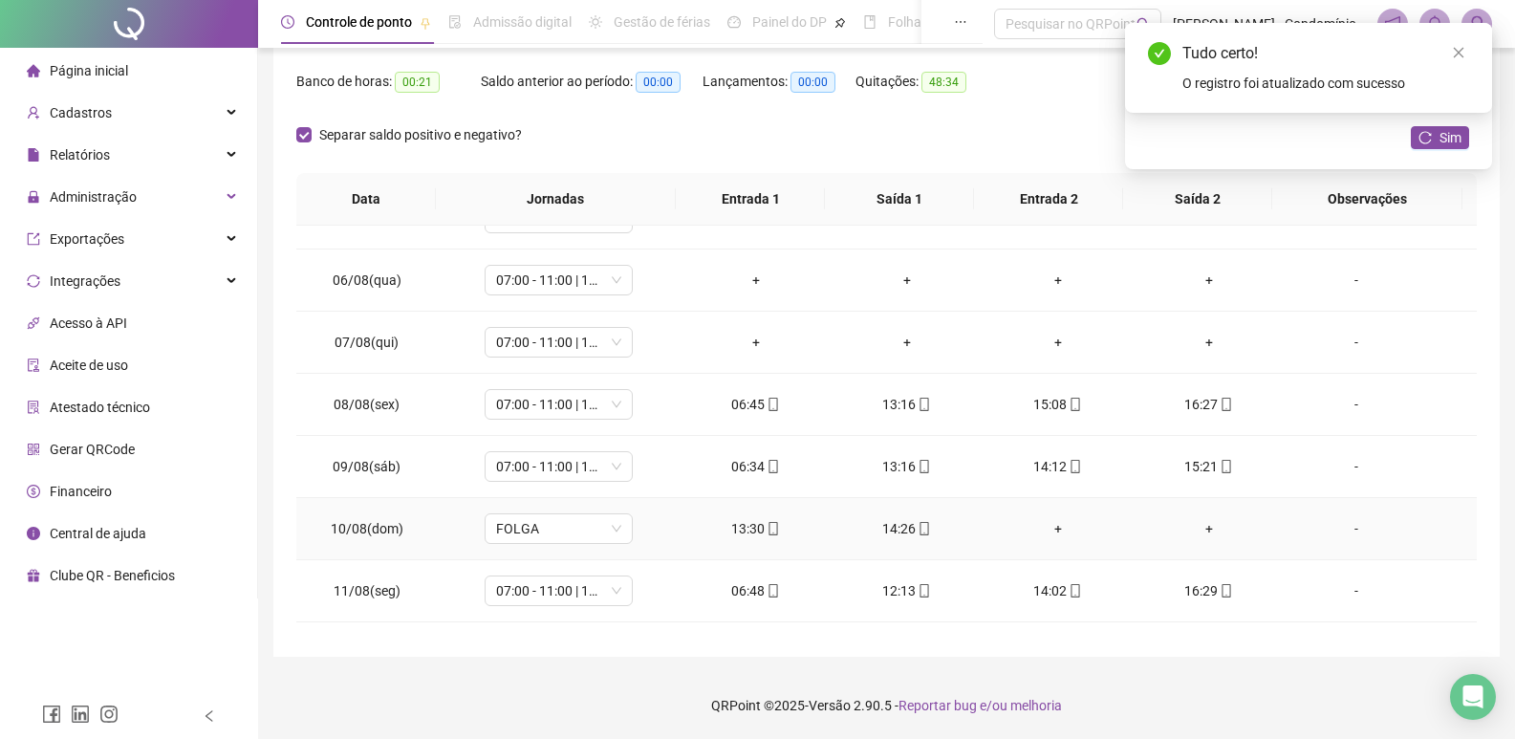
click at [917, 533] on icon "mobile" at bounding box center [923, 528] width 13 height 13
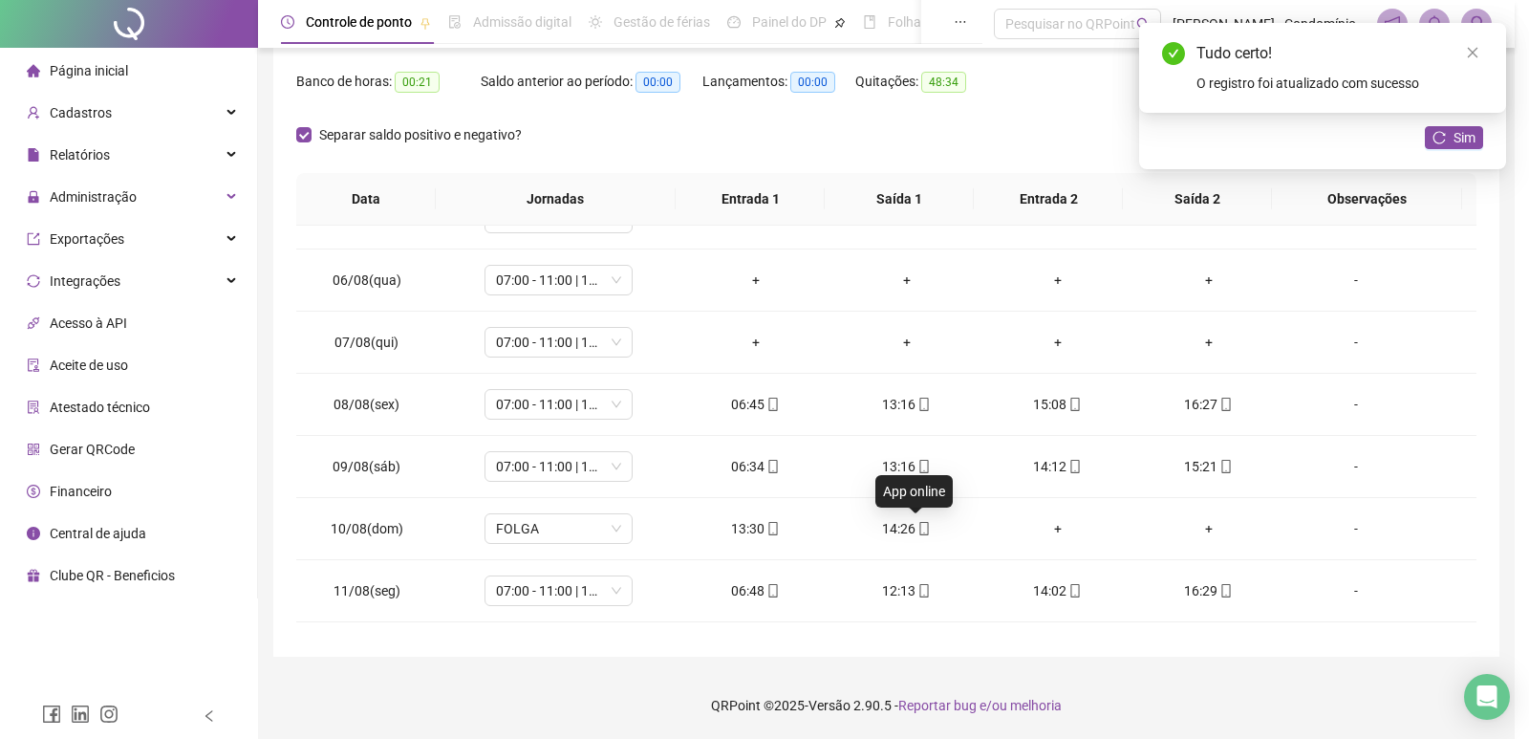
type input "**********"
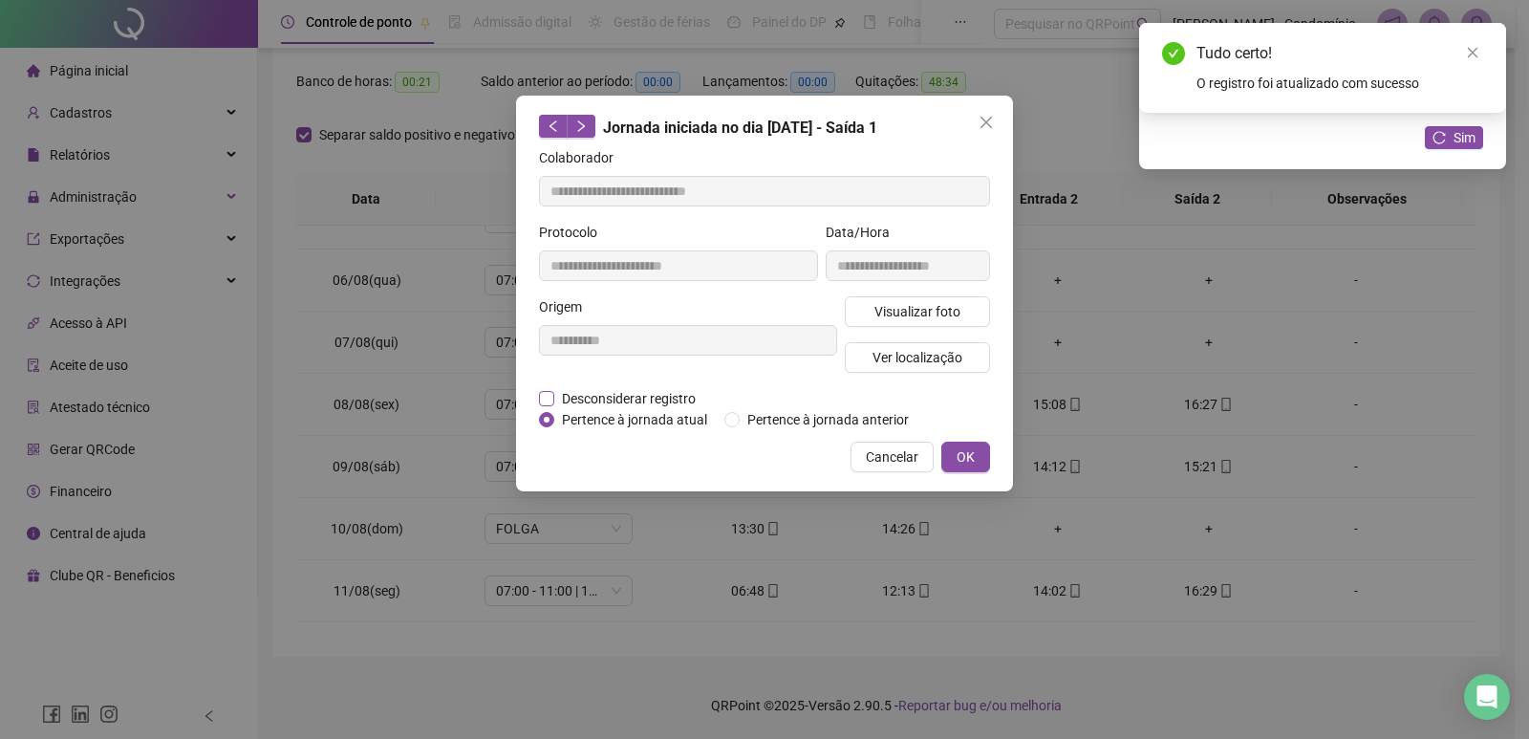
click at [578, 393] on span "Desconsiderar registro" at bounding box center [628, 398] width 149 height 21
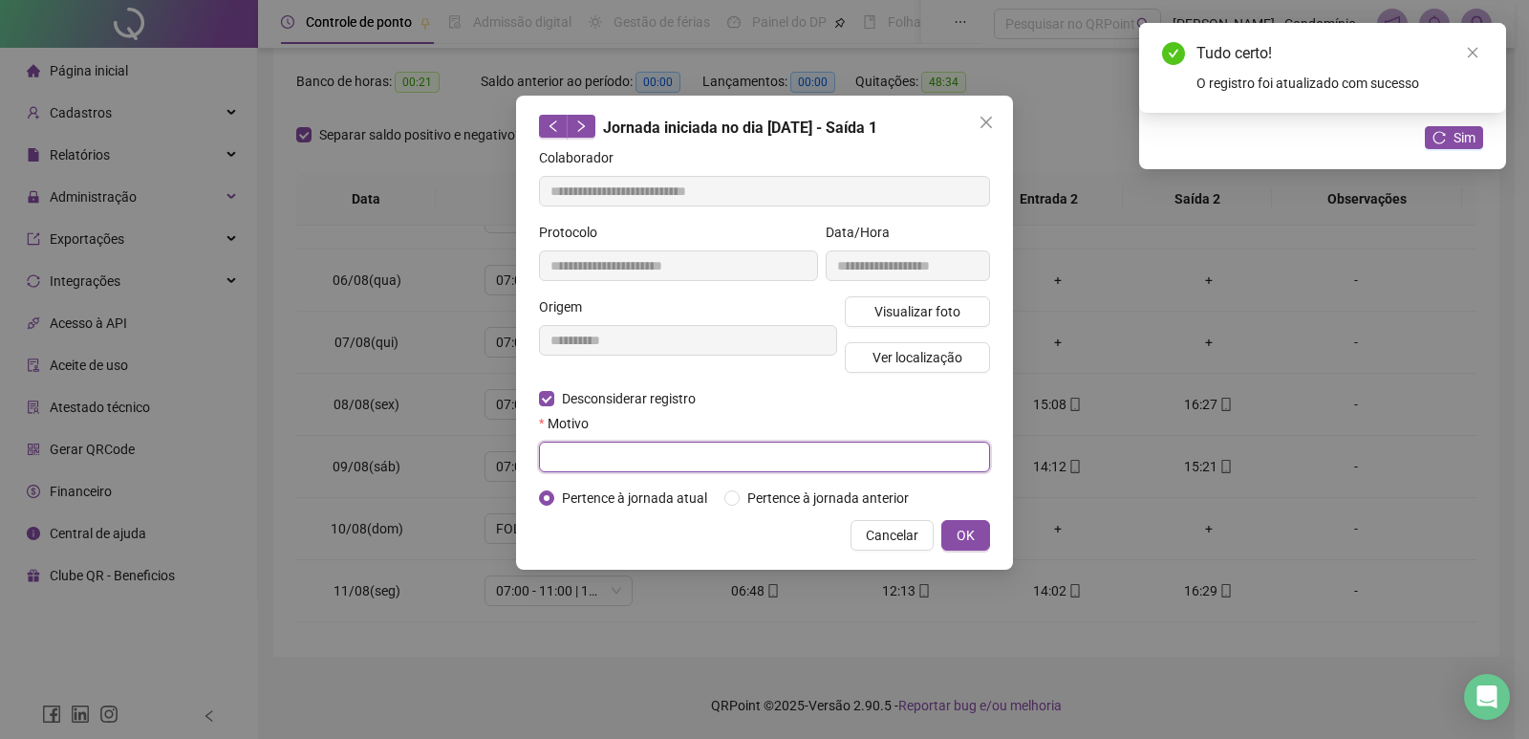
click at [832, 461] on input "text" at bounding box center [764, 457] width 451 height 31
paste input "******"
type input "******"
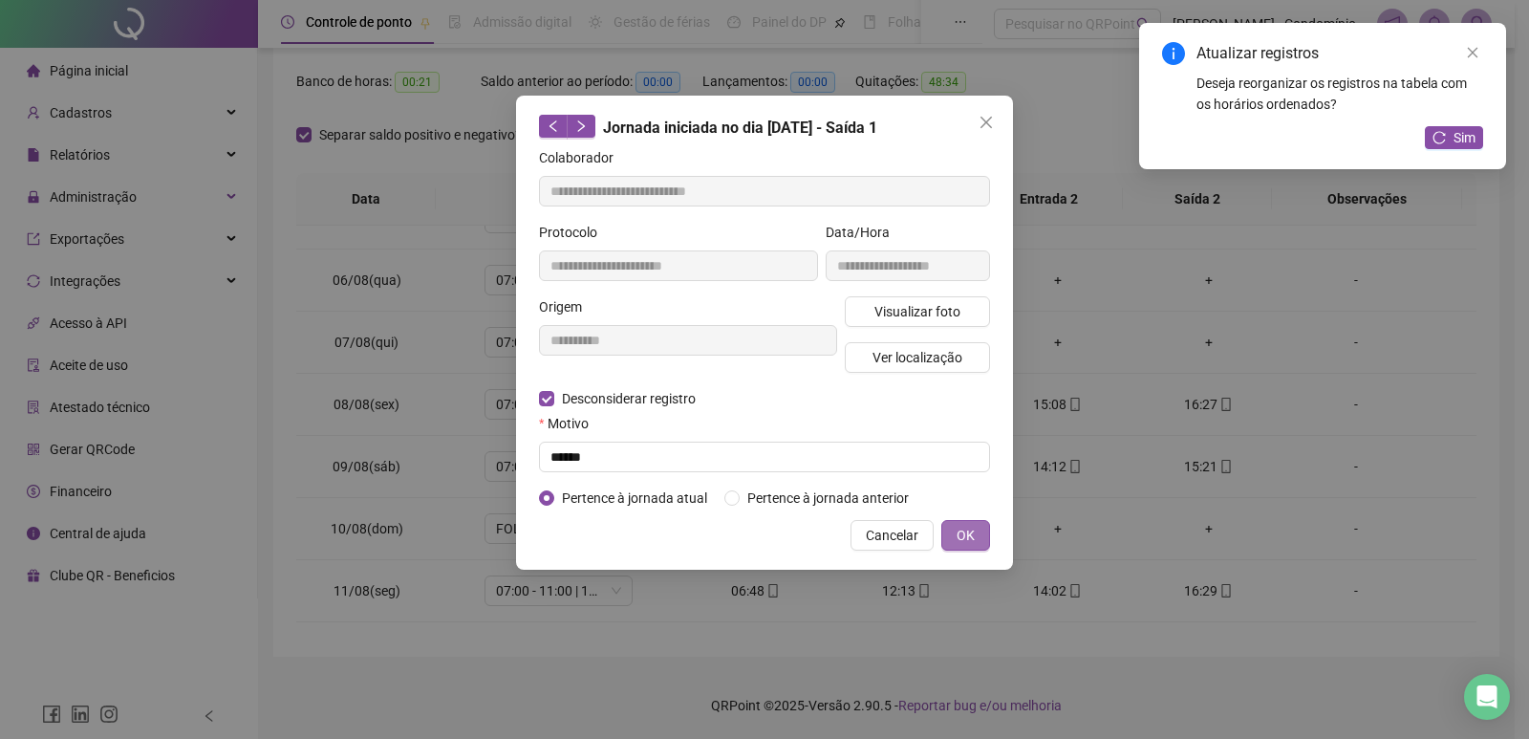
click at [965, 532] on span "OK" at bounding box center [966, 535] width 18 height 21
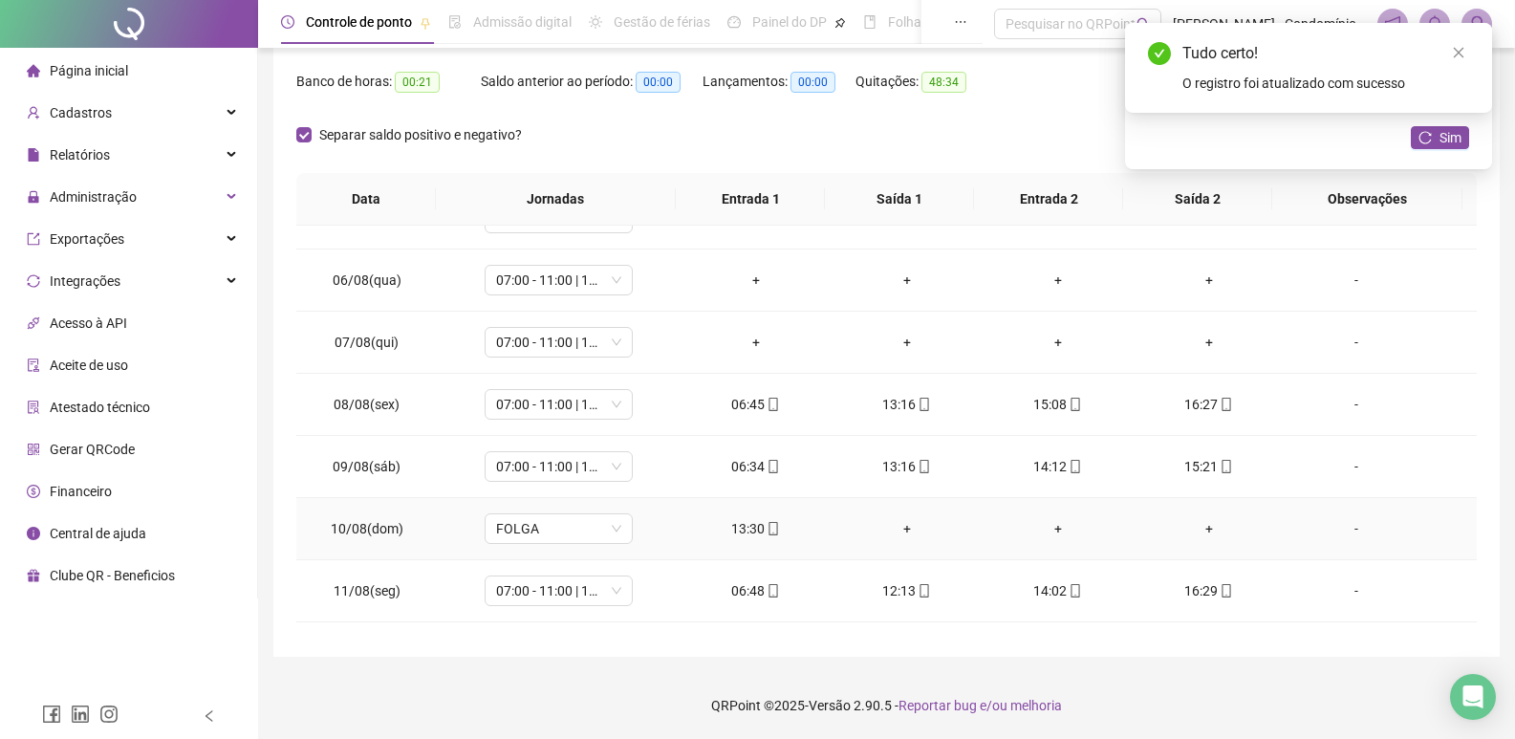
click at [766, 525] on icon "mobile" at bounding box center [772, 528] width 13 height 13
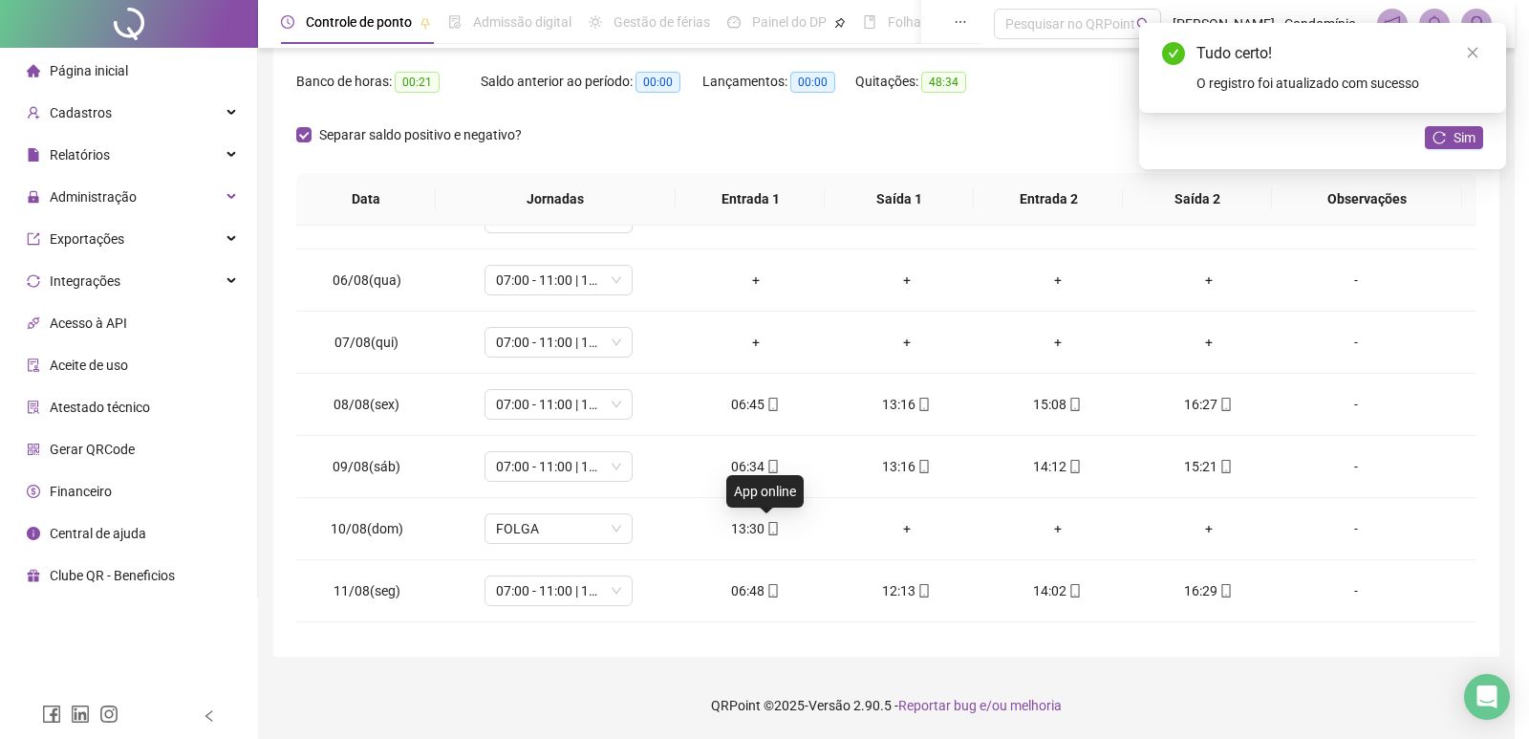
type input "**********"
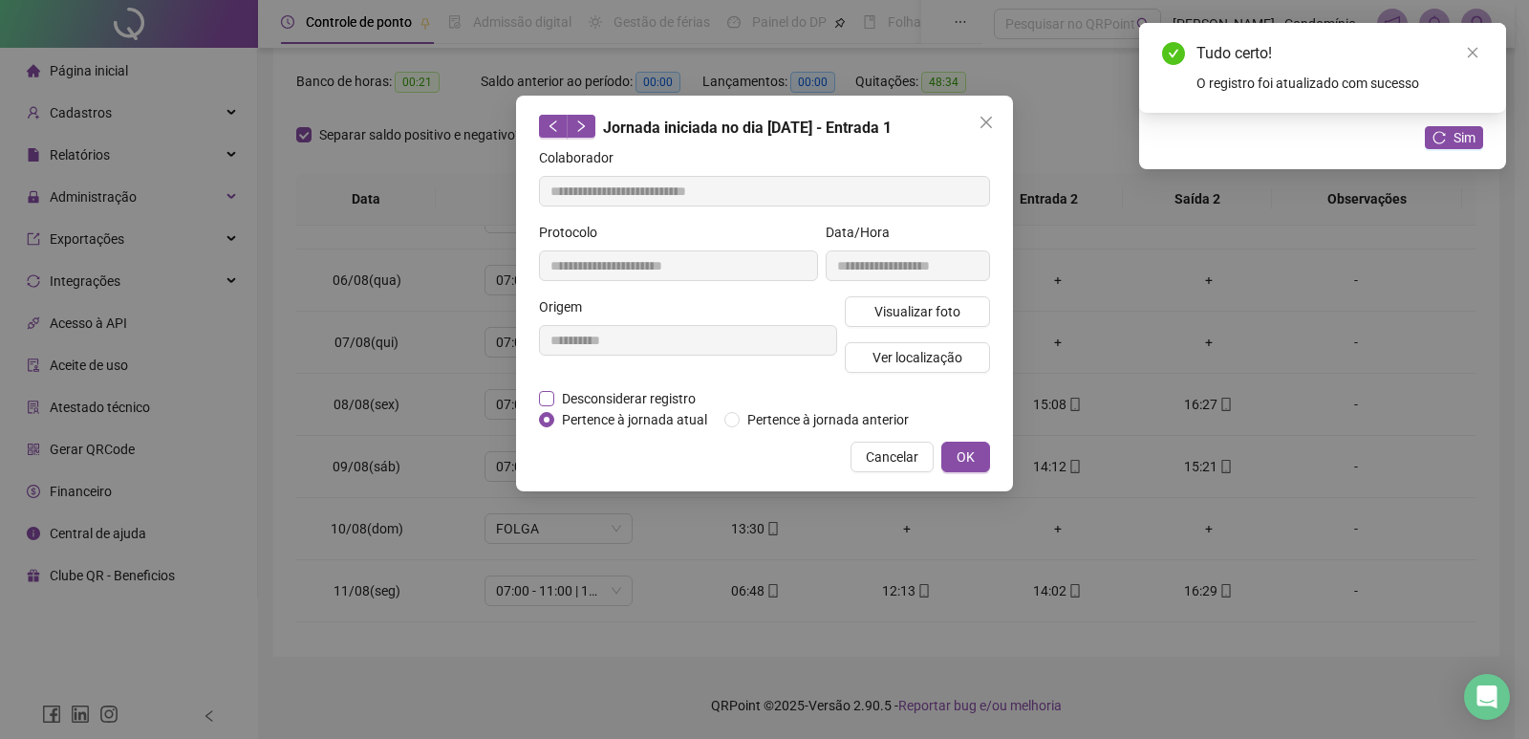
click at [557, 398] on span "Desconsiderar registro" at bounding box center [628, 398] width 149 height 21
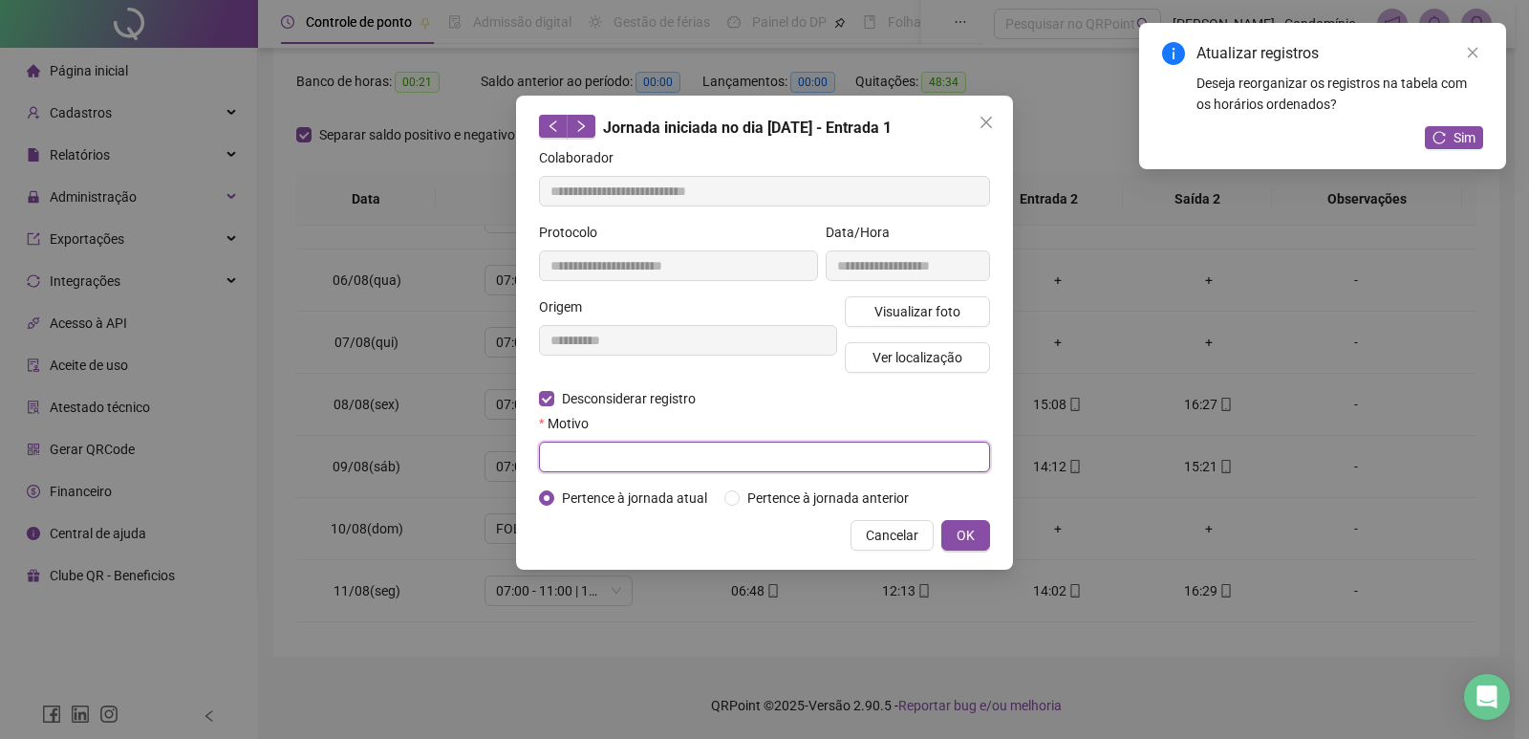
click at [785, 463] on input "text" at bounding box center [764, 457] width 451 height 31
paste input "******"
type input "******"
click at [952, 537] on button "OK" at bounding box center [965, 535] width 49 height 31
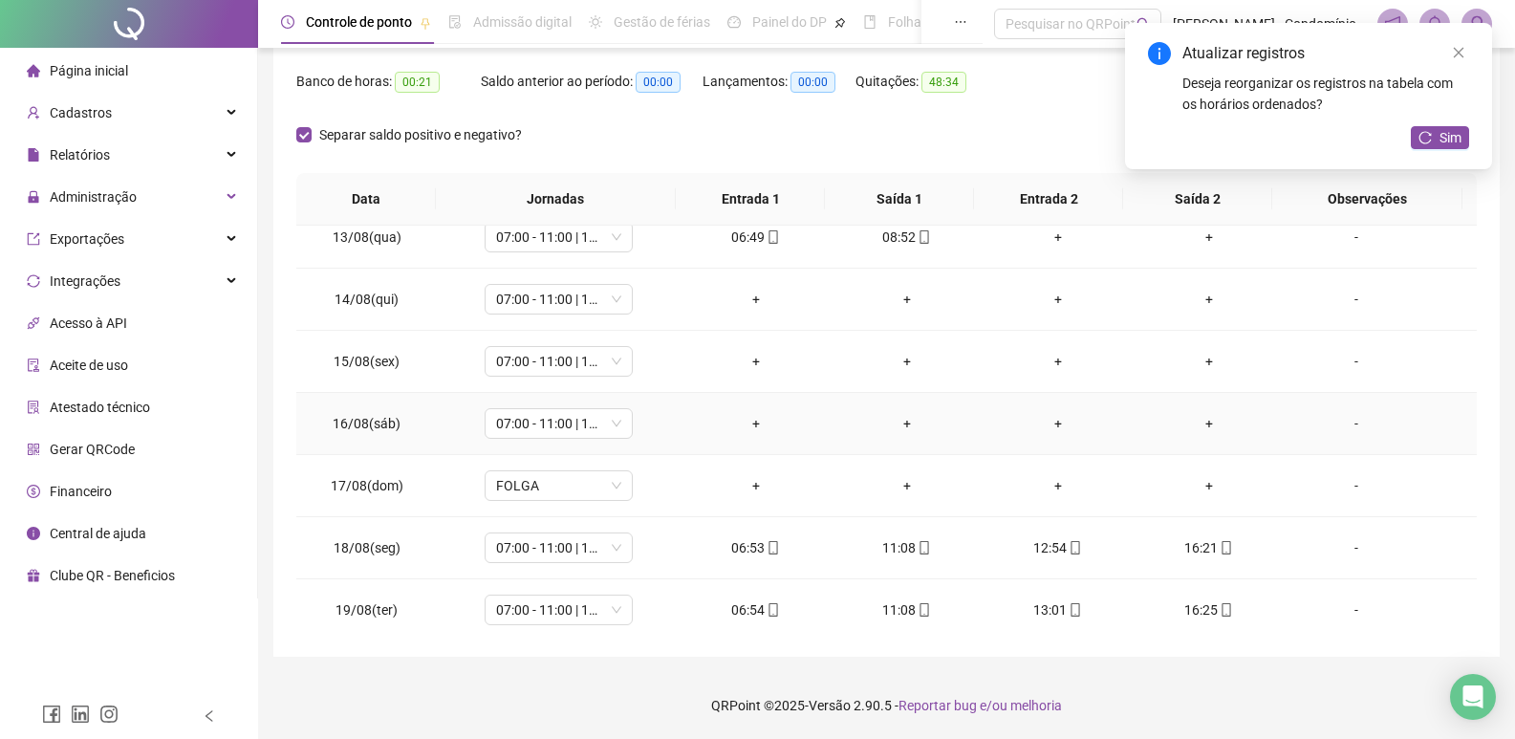
scroll to position [669, 0]
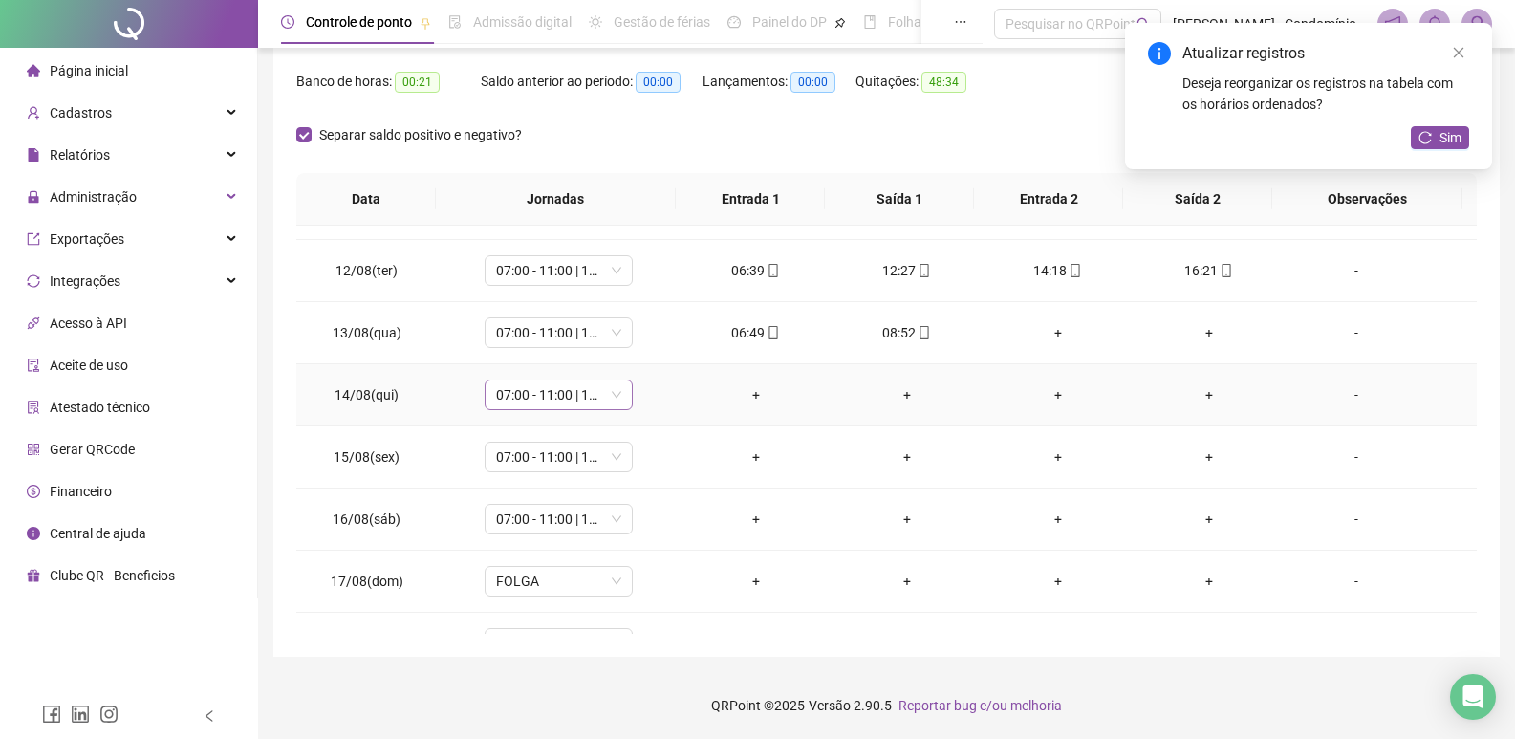
click at [616, 394] on span "07:00 - 11:00 | 13:00 - 16:20" at bounding box center [558, 394] width 125 height 29
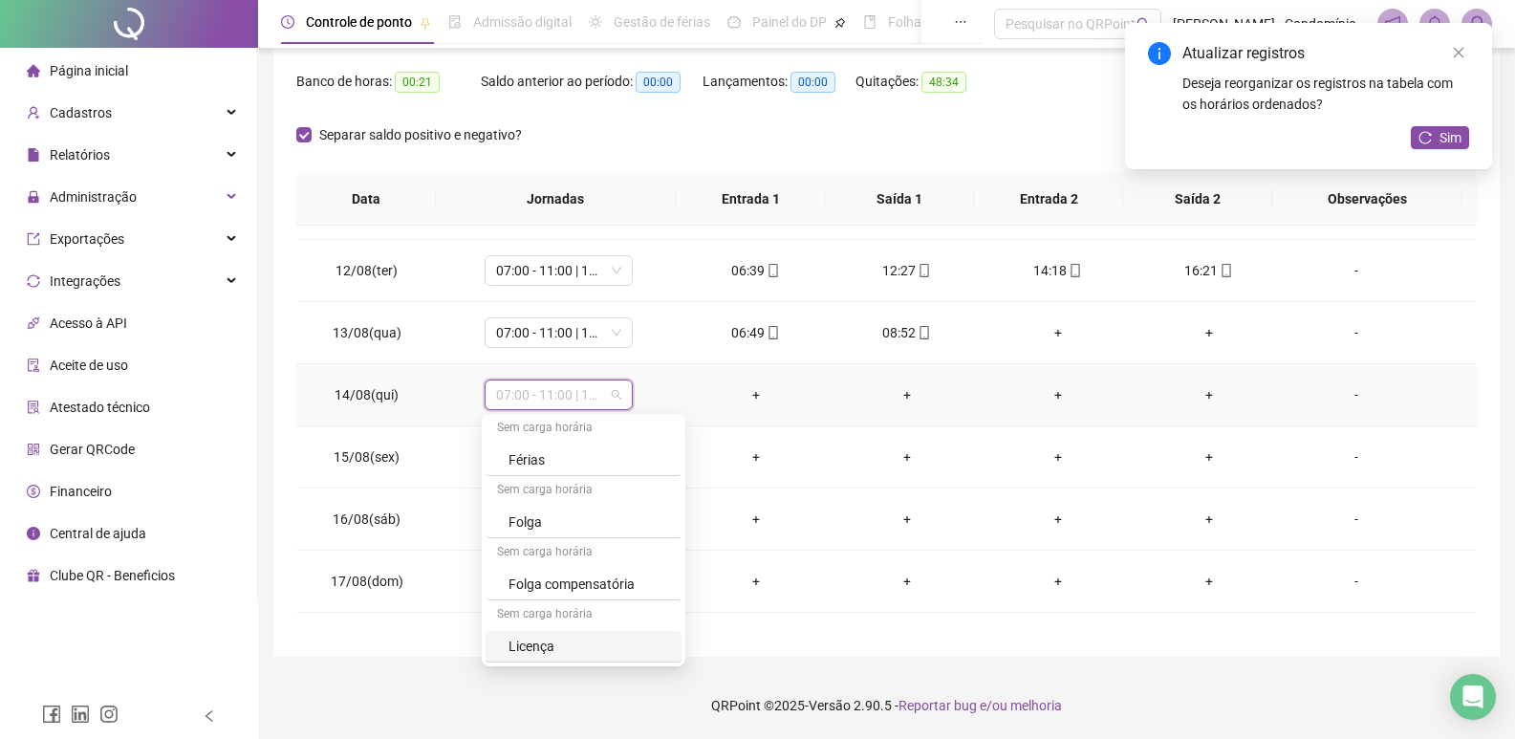
click at [565, 635] on div "Licença" at bounding box center [584, 647] width 196 height 32
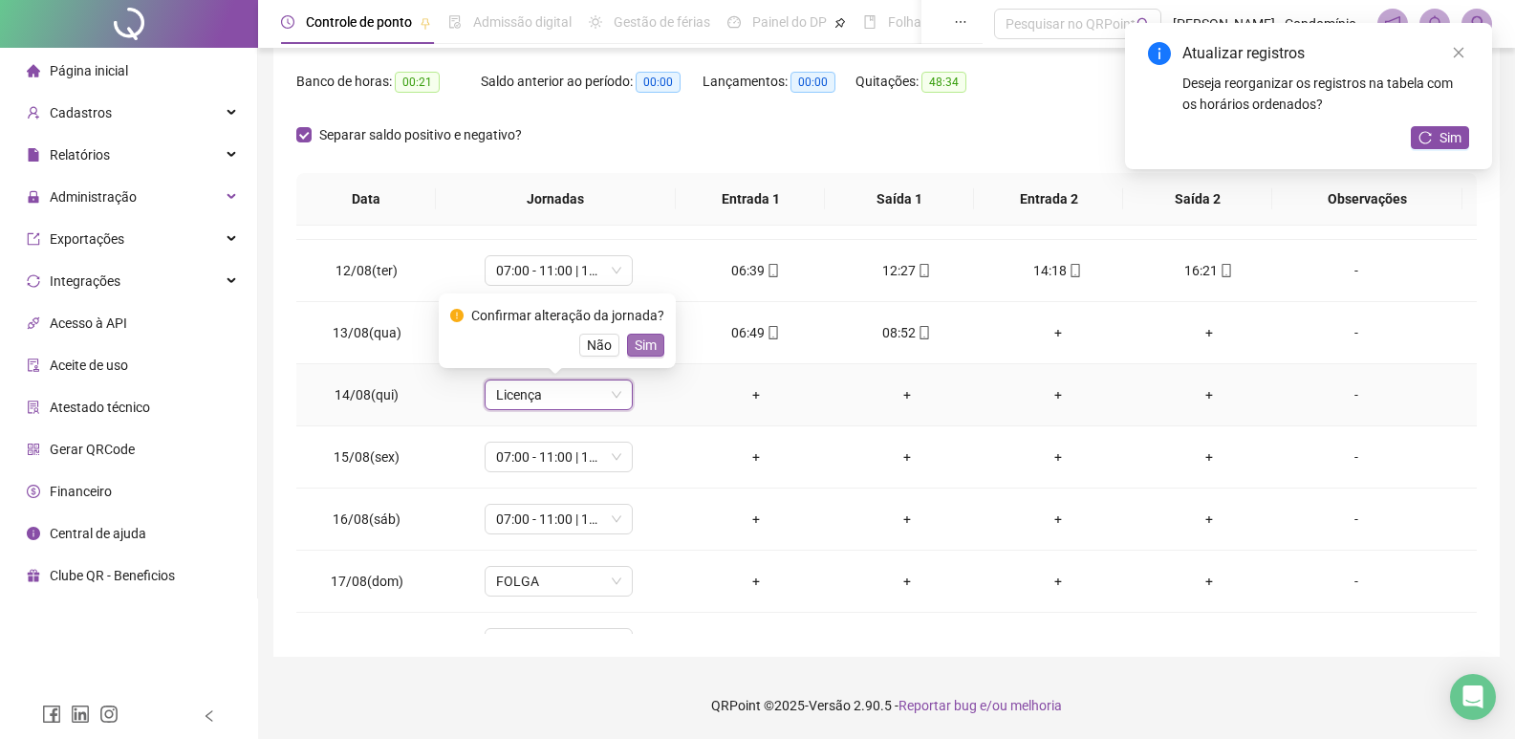
click at [648, 346] on span "Sim" at bounding box center [646, 345] width 22 height 21
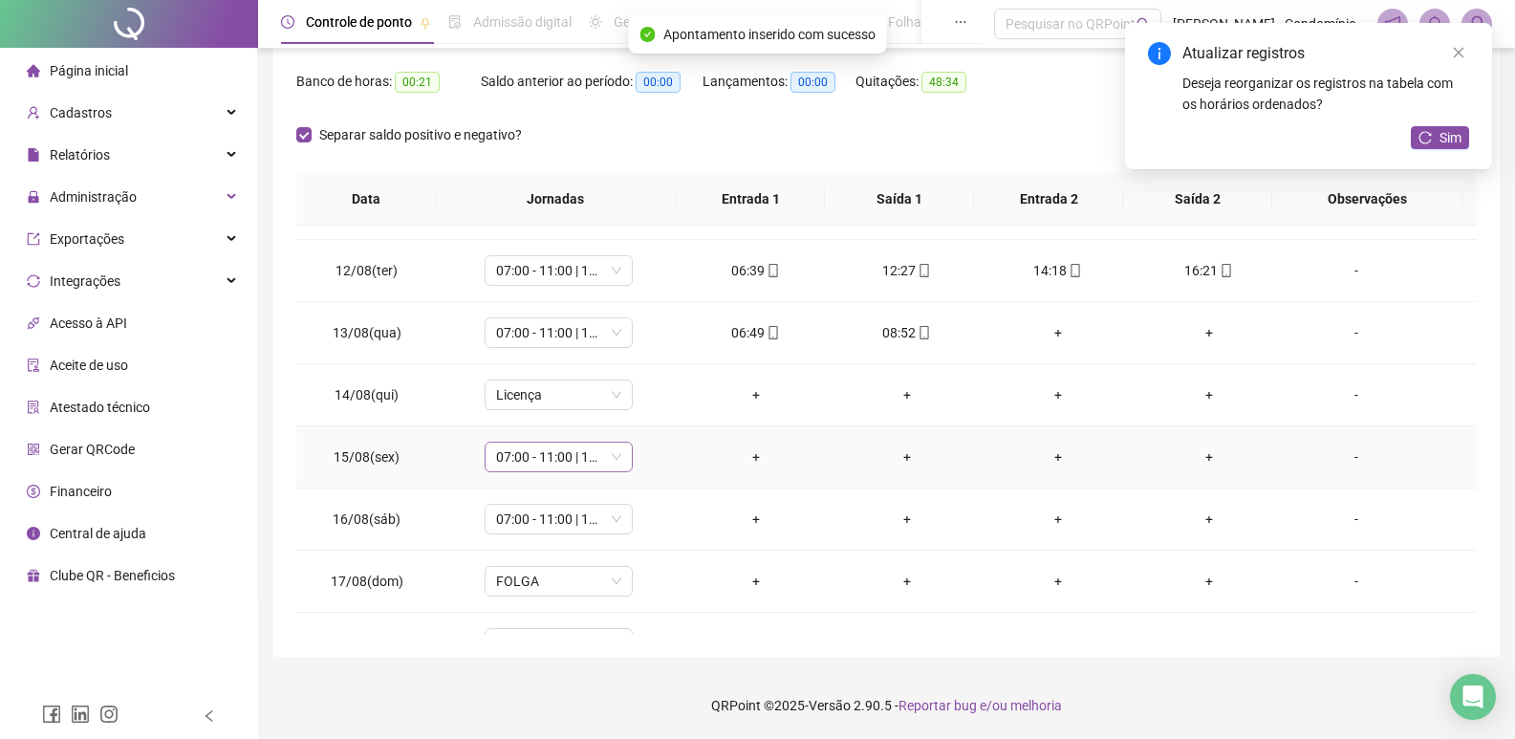
click at [619, 460] on div "07:00 - 11:00 | 13:00 - 16:20" at bounding box center [559, 457] width 148 height 31
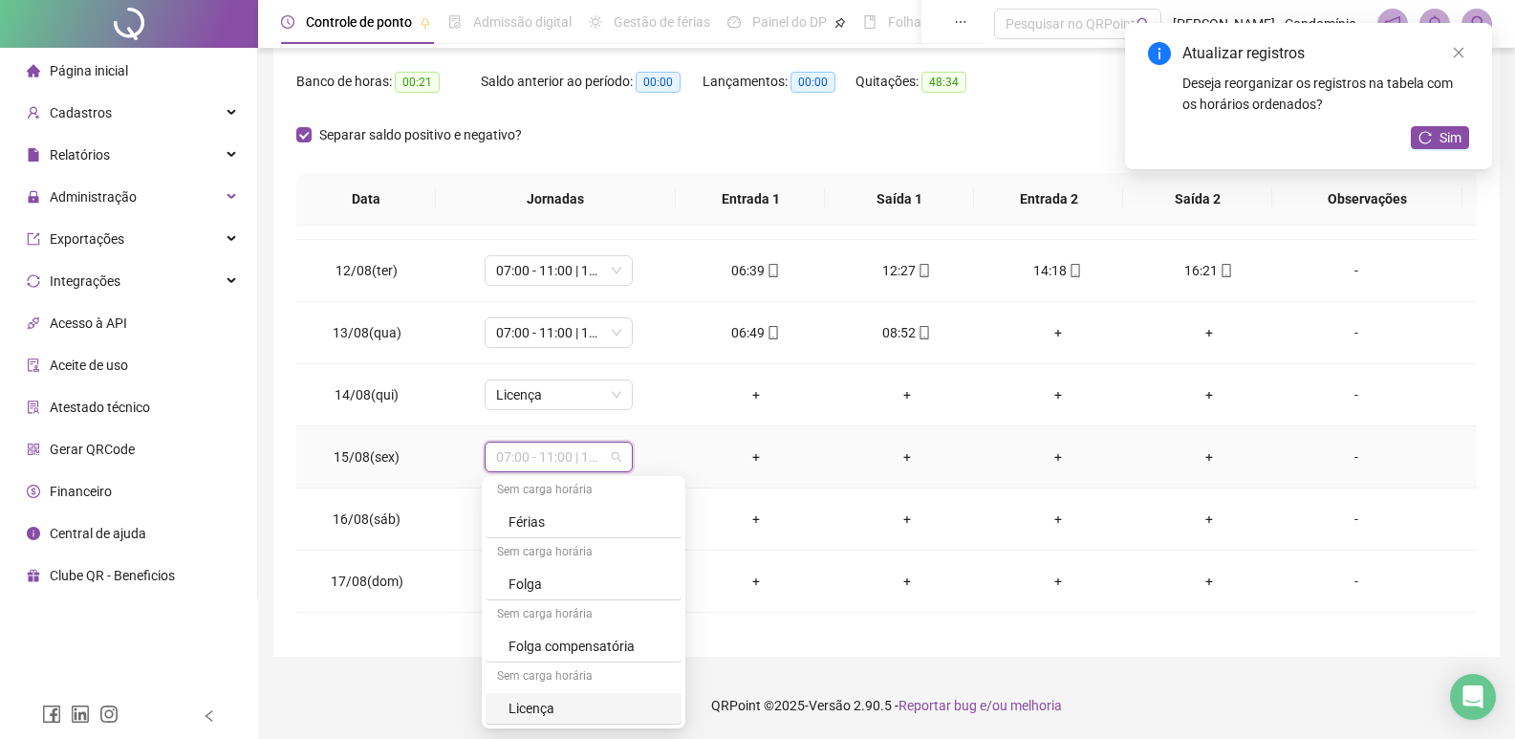
click at [579, 709] on div "Licença" at bounding box center [589, 708] width 162 height 21
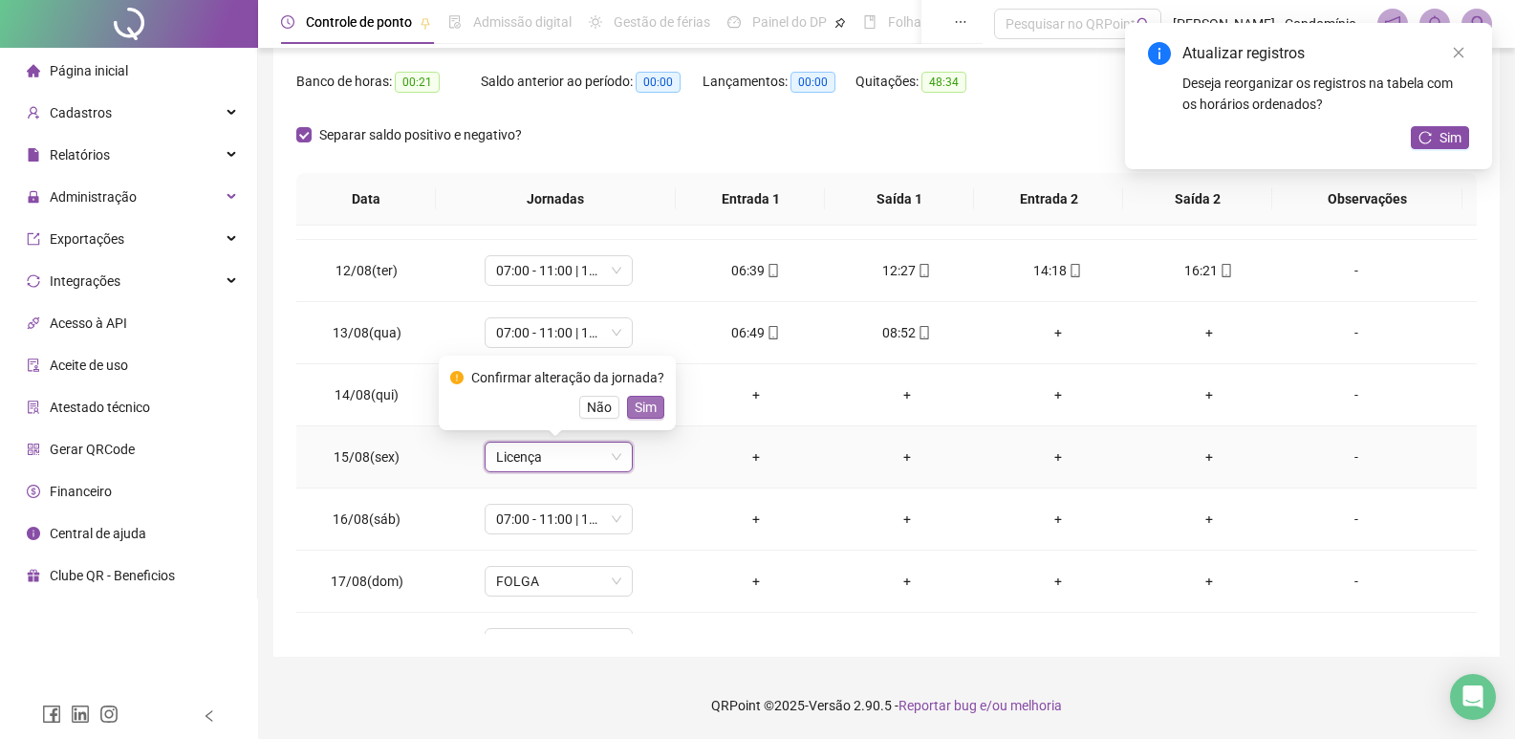
click at [635, 408] on span "Sim" at bounding box center [646, 407] width 22 height 21
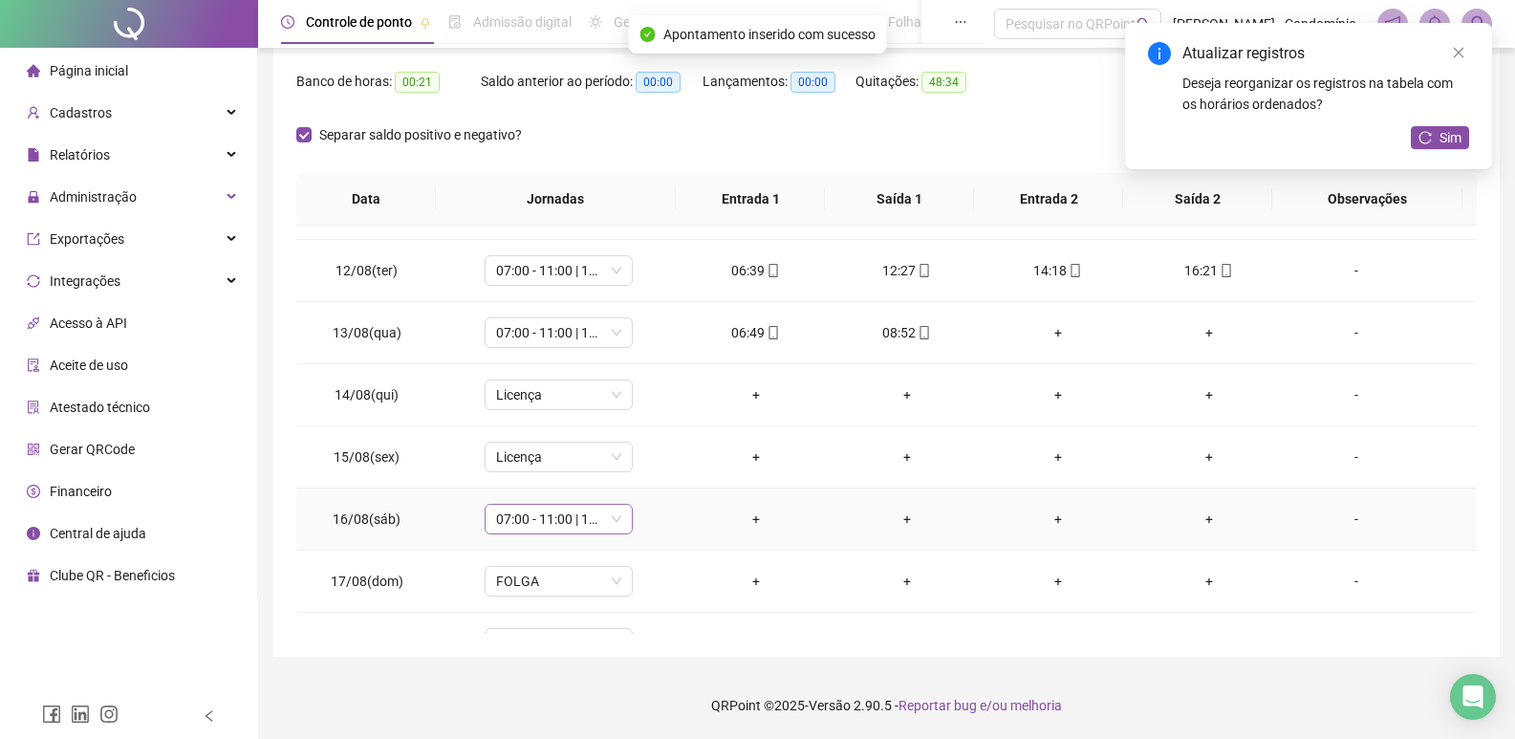
click at [581, 521] on span "07:00 - 11:00 | 13:00 - 16:20" at bounding box center [558, 519] width 125 height 29
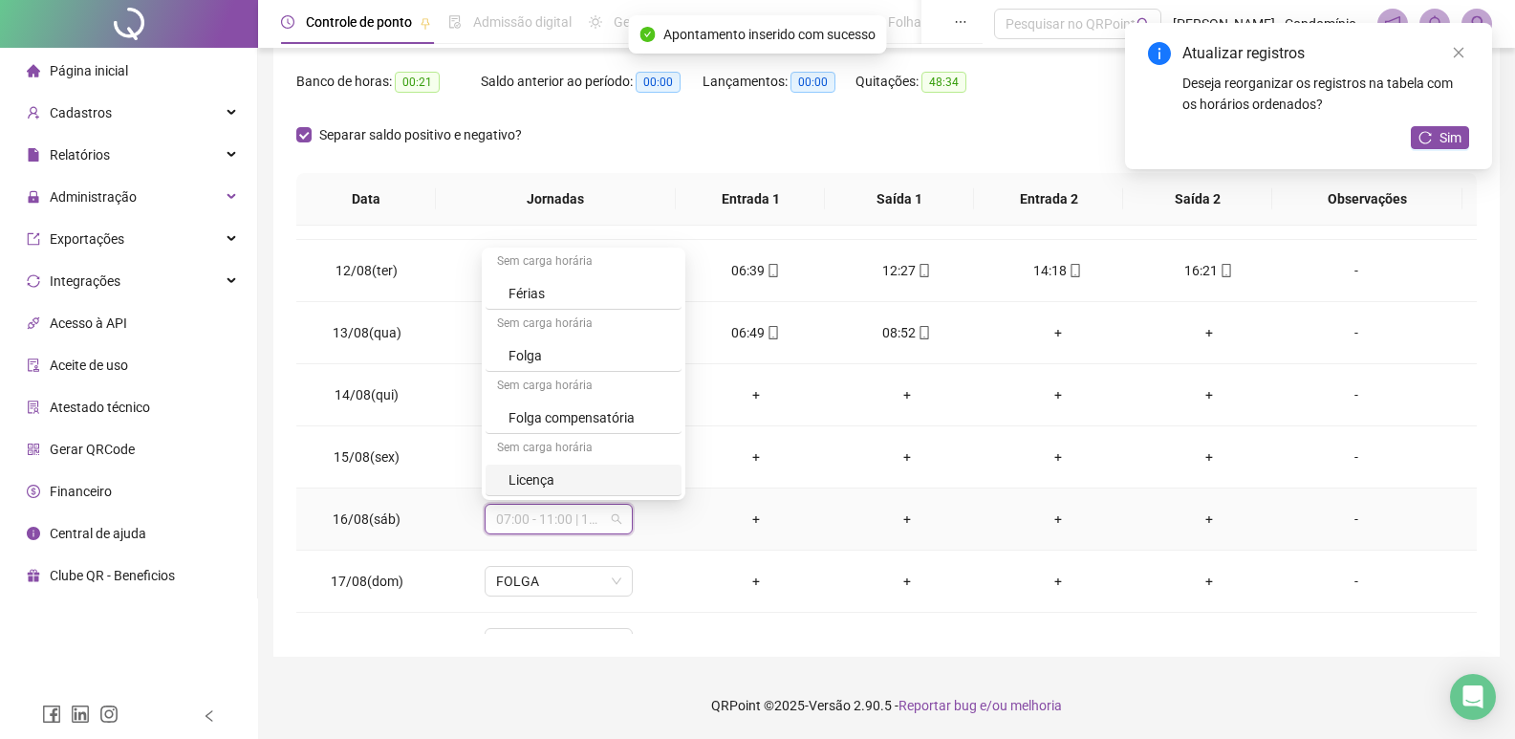
click at [576, 465] on div "Licença" at bounding box center [584, 480] width 196 height 32
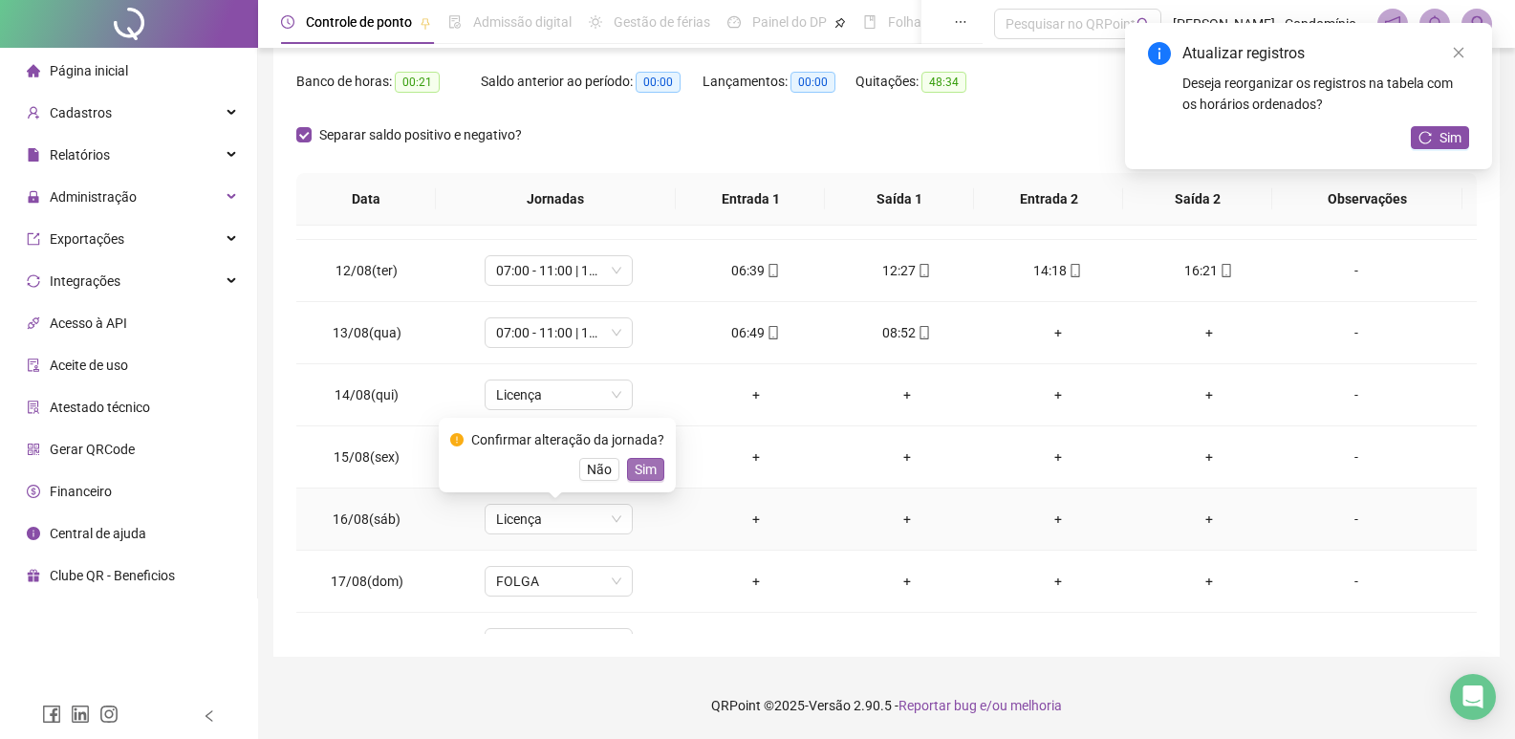
click at [637, 472] on span "Sim" at bounding box center [646, 469] width 22 height 21
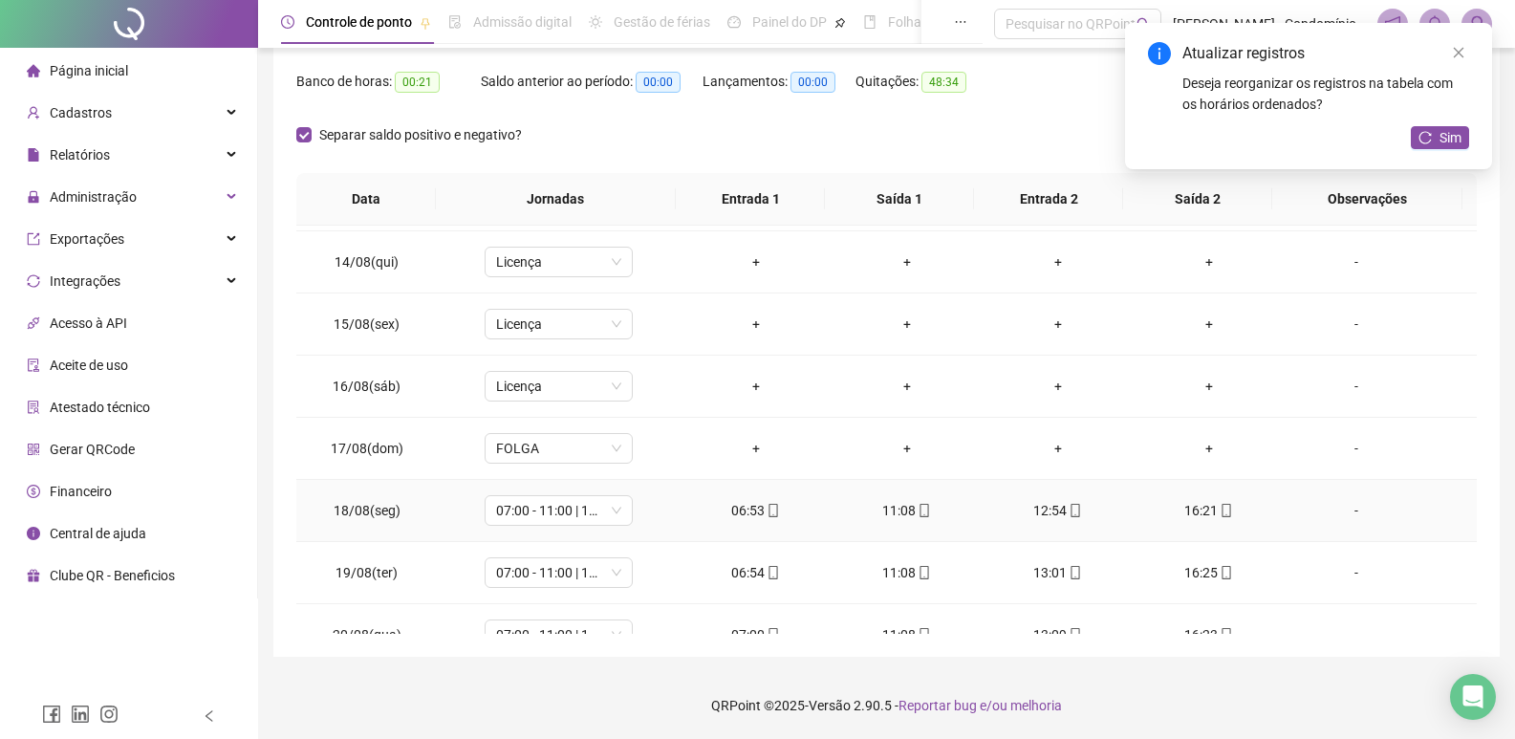
scroll to position [834, 0]
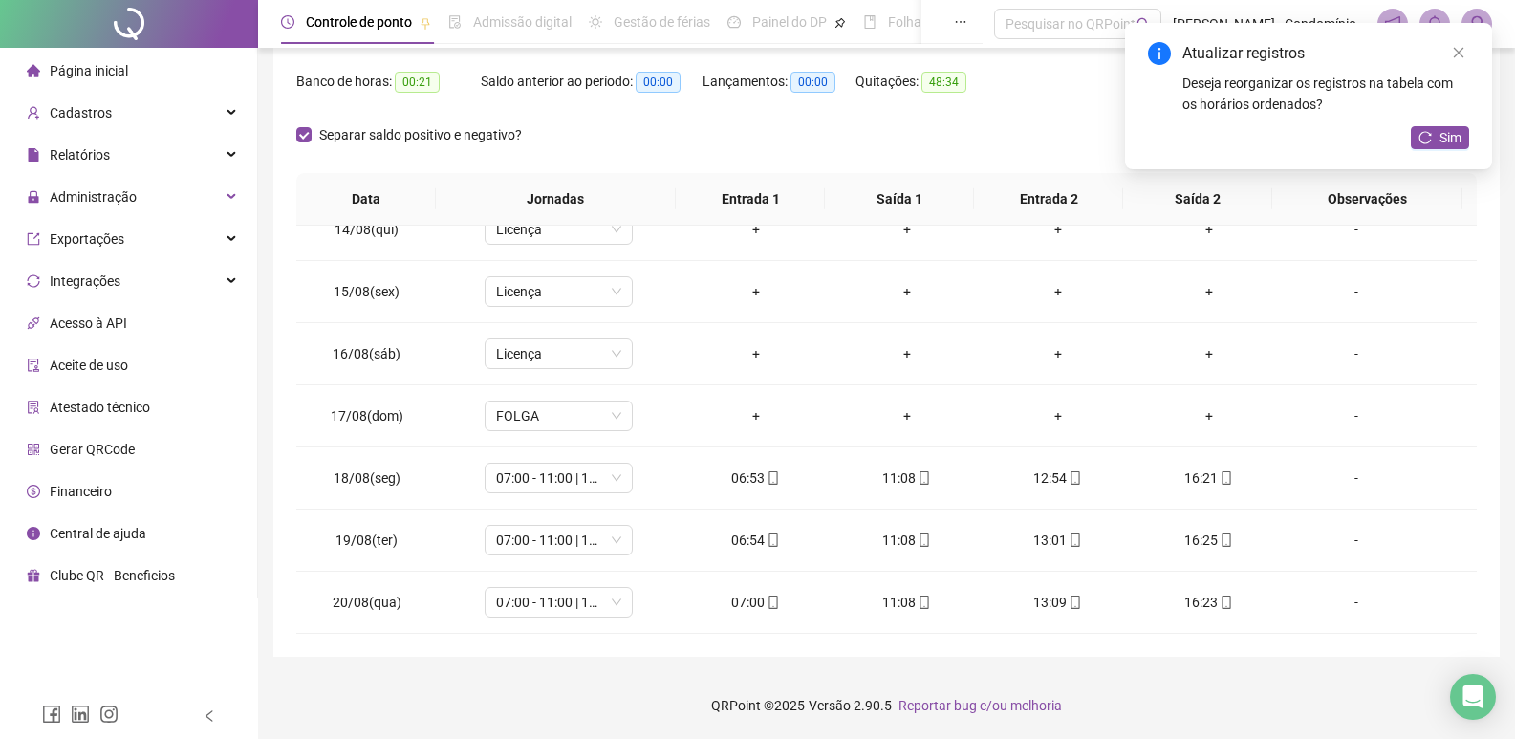
click at [1455, 125] on div "Atualizar registros Deseja reorganizar os registros na tabela com os horários o…" at bounding box center [1308, 96] width 367 height 146
click at [1447, 134] on span "Sim" at bounding box center [1450, 137] width 22 height 21
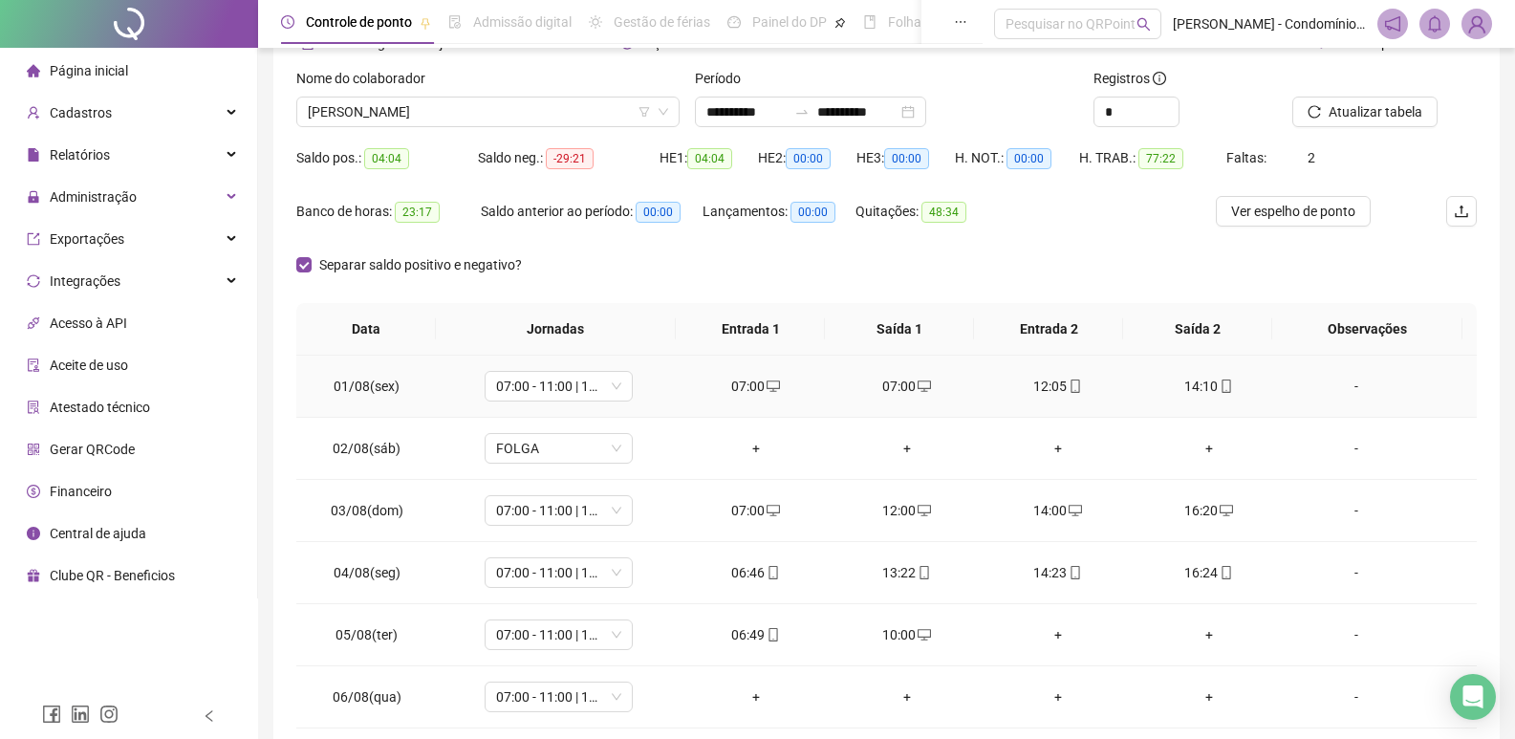
scroll to position [0, 0]
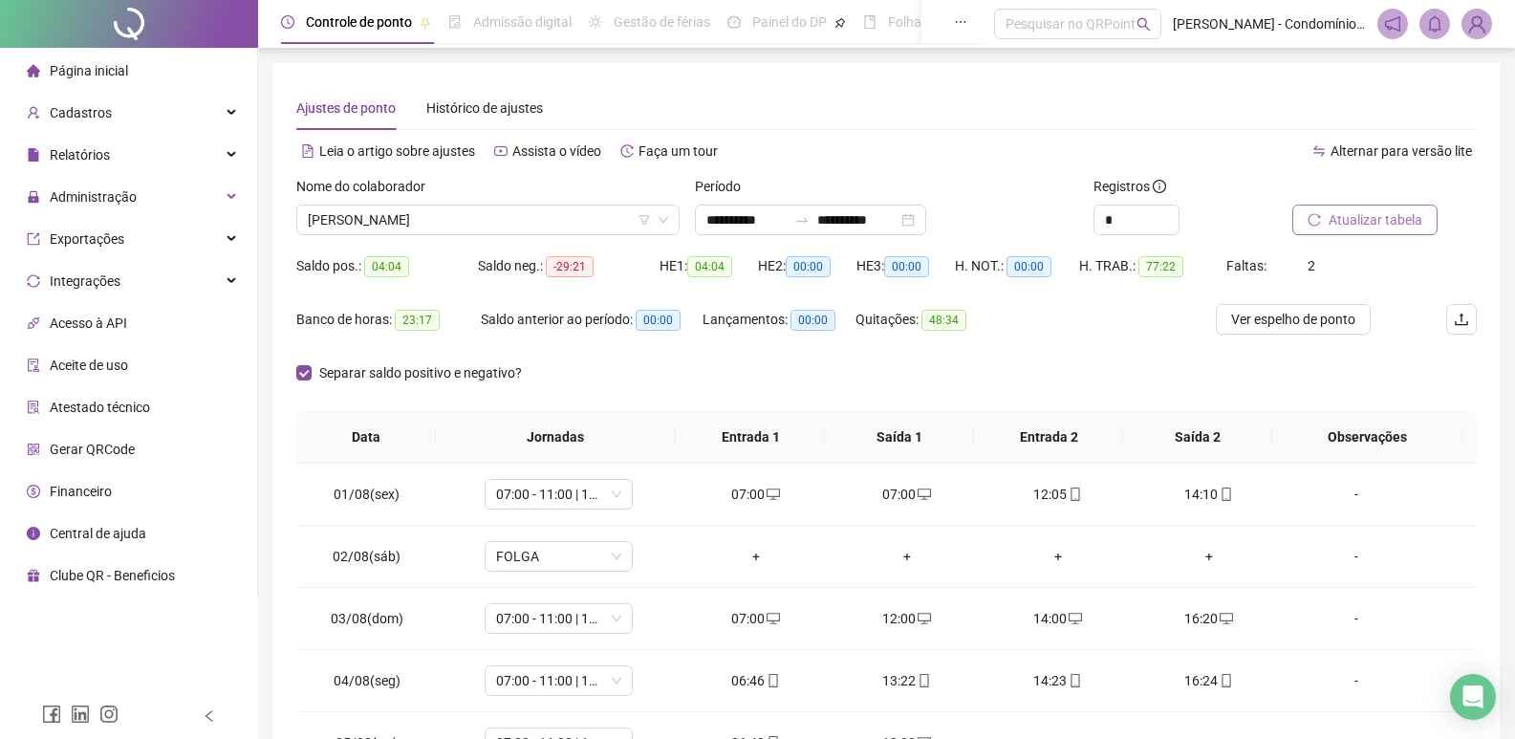
click at [1411, 216] on span "Atualizar tabela" at bounding box center [1375, 219] width 94 height 21
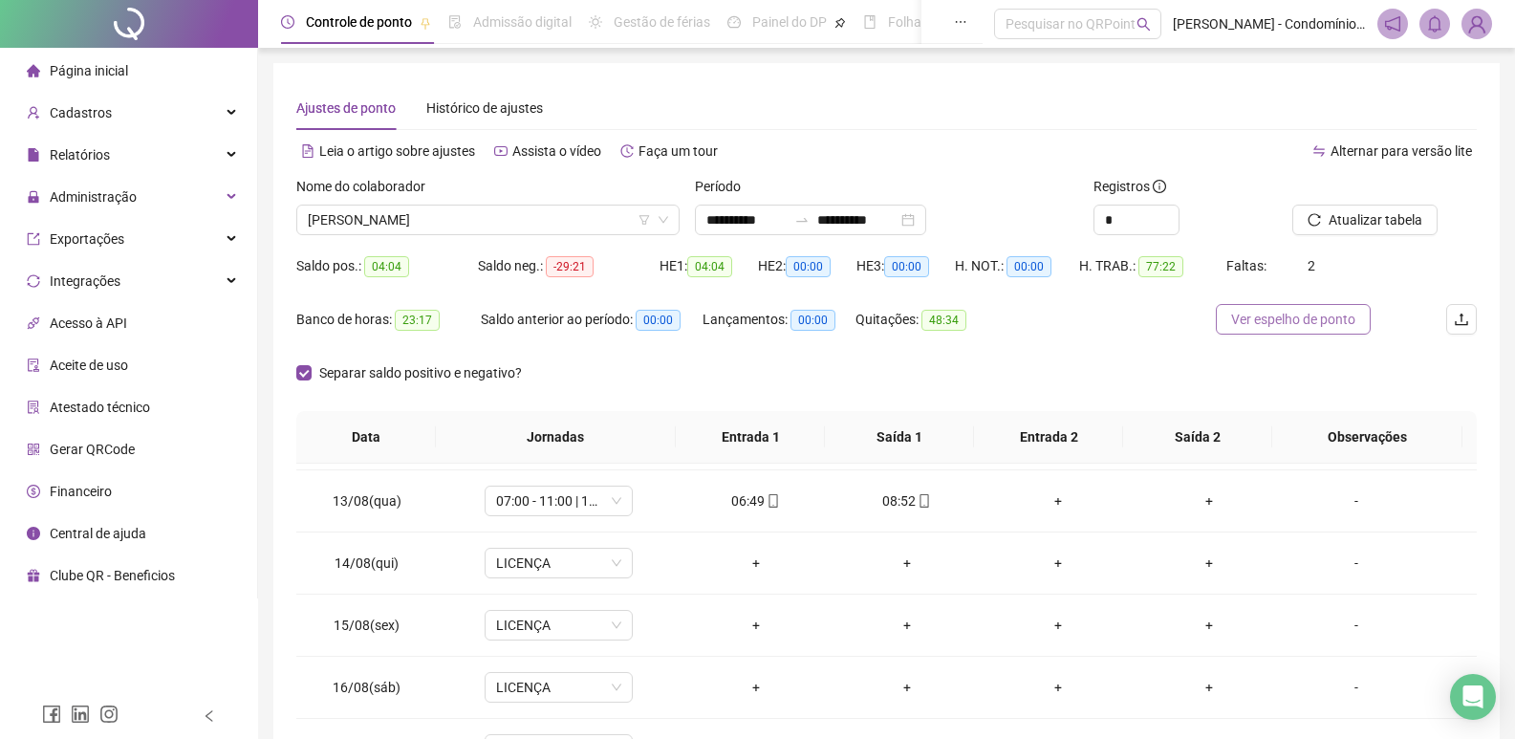
click at [1289, 315] on span "Ver espelho de ponto" at bounding box center [1293, 319] width 124 height 21
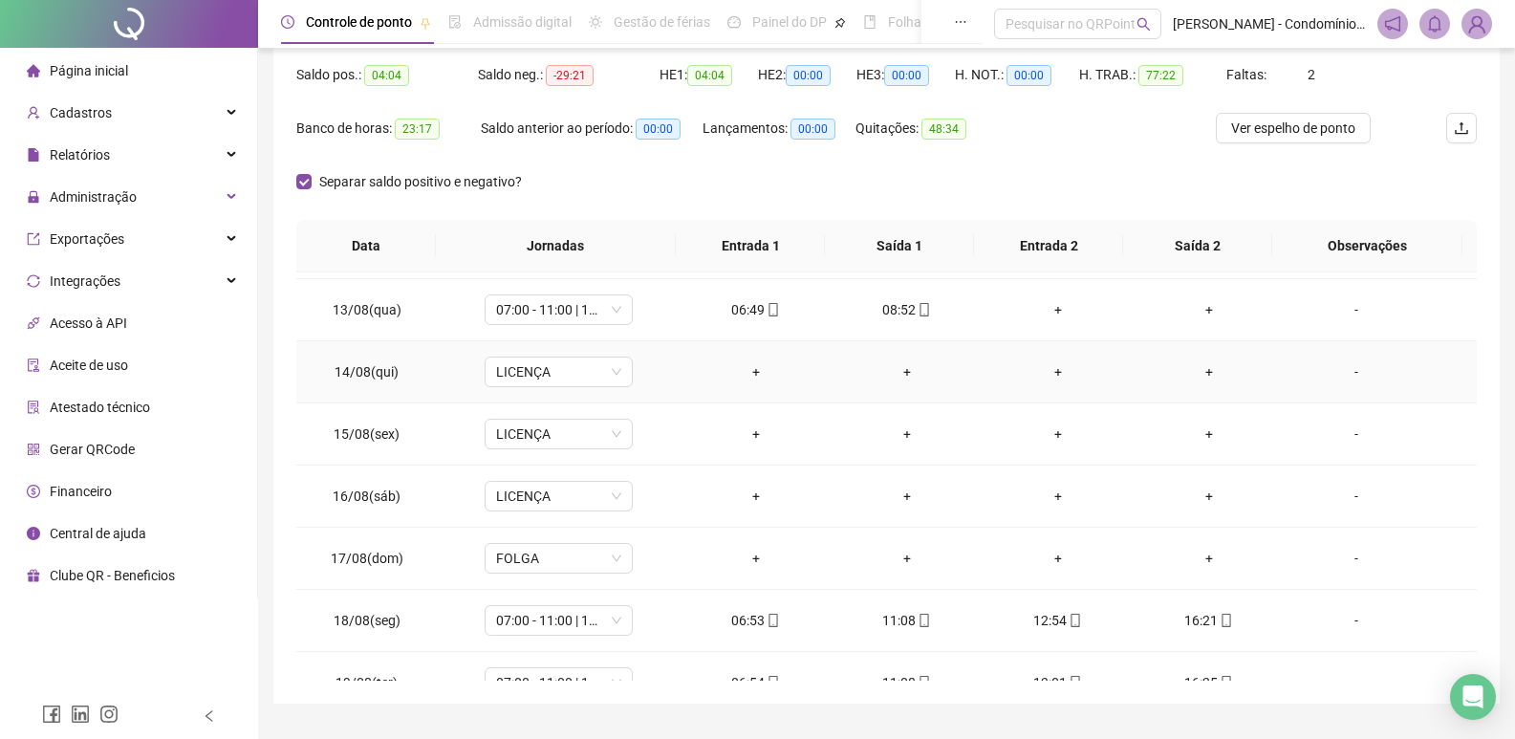
scroll to position [834, 0]
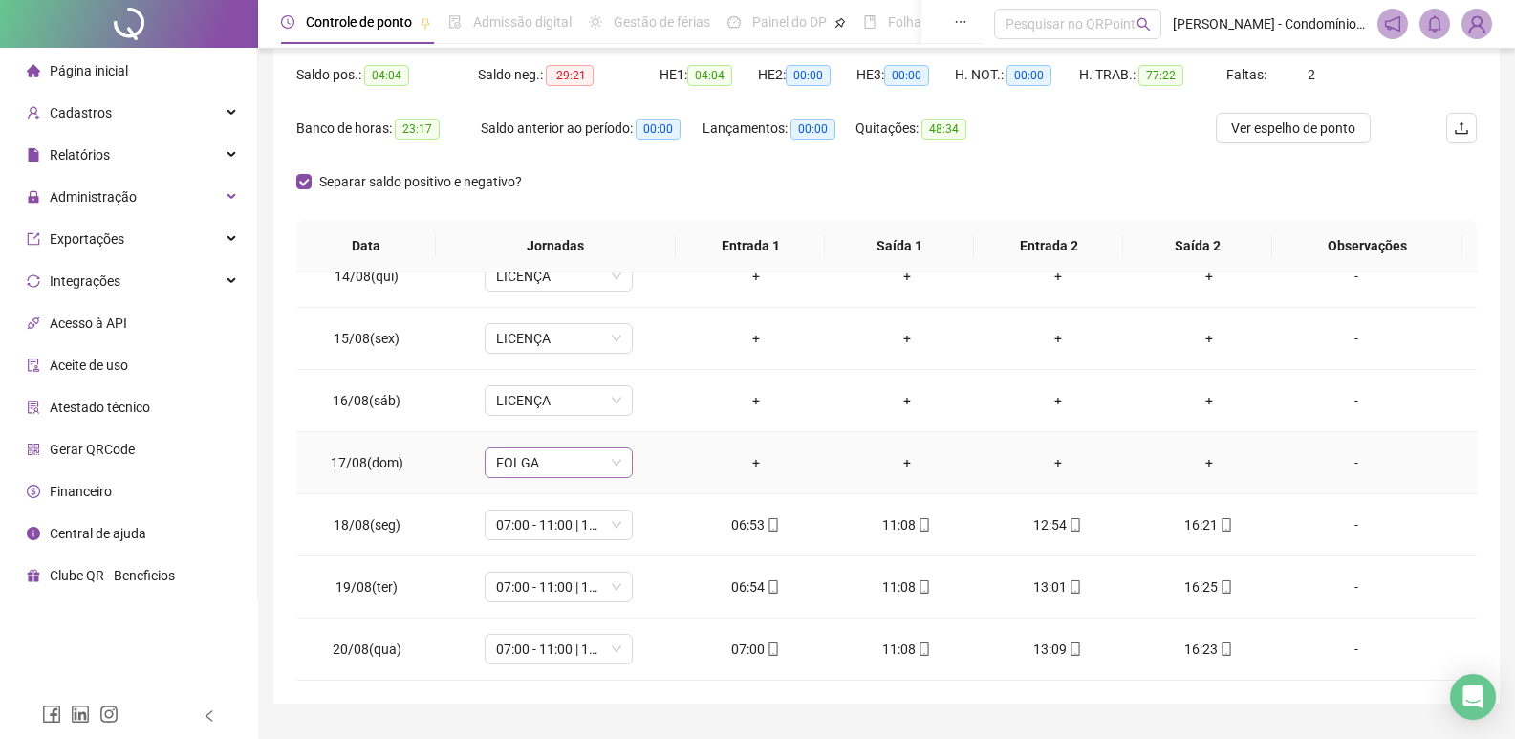
click at [617, 464] on span "FOLGA" at bounding box center [558, 462] width 125 height 29
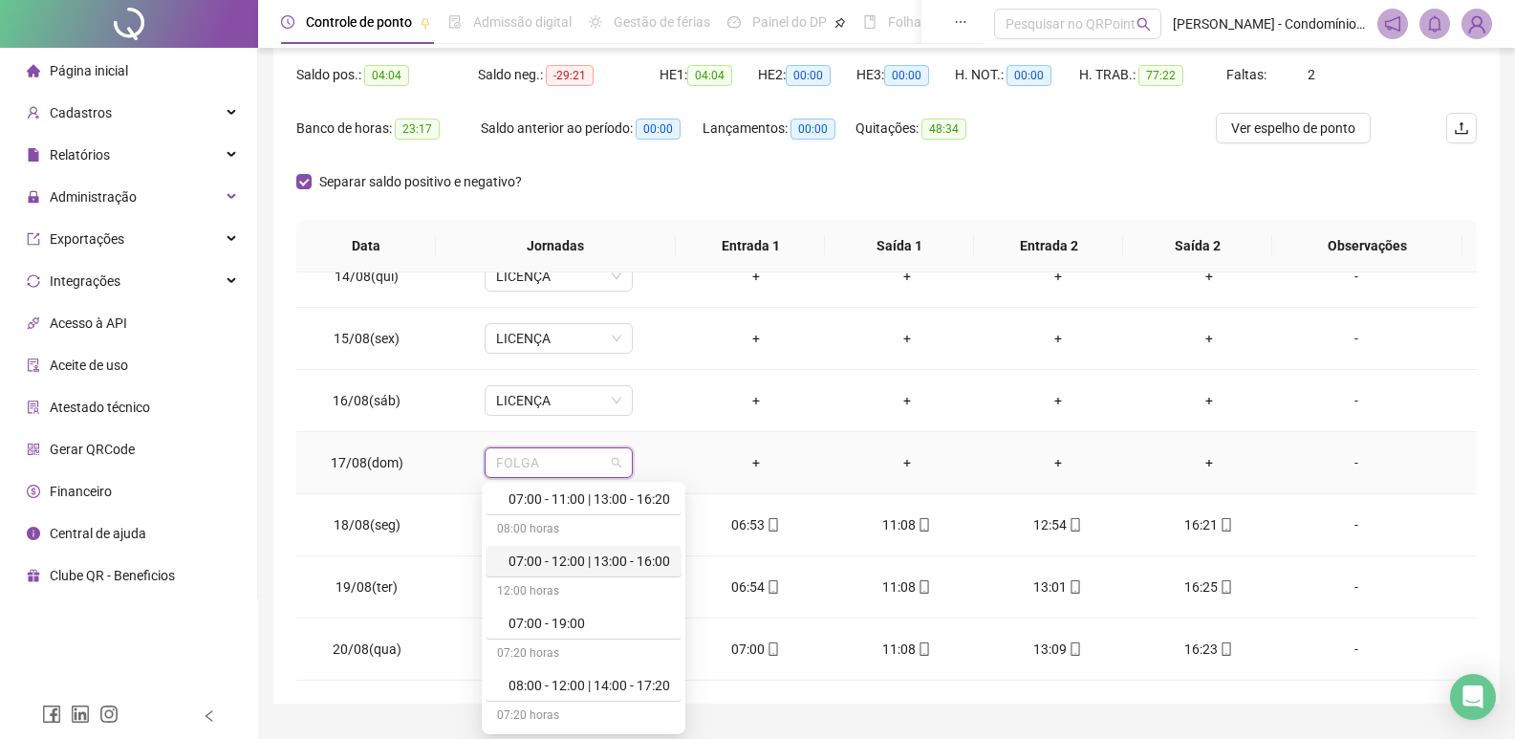
scroll to position [96, 0]
click at [614, 502] on div "07:00 - 11:00 | 13:00 - 16:20" at bounding box center [589, 497] width 162 height 21
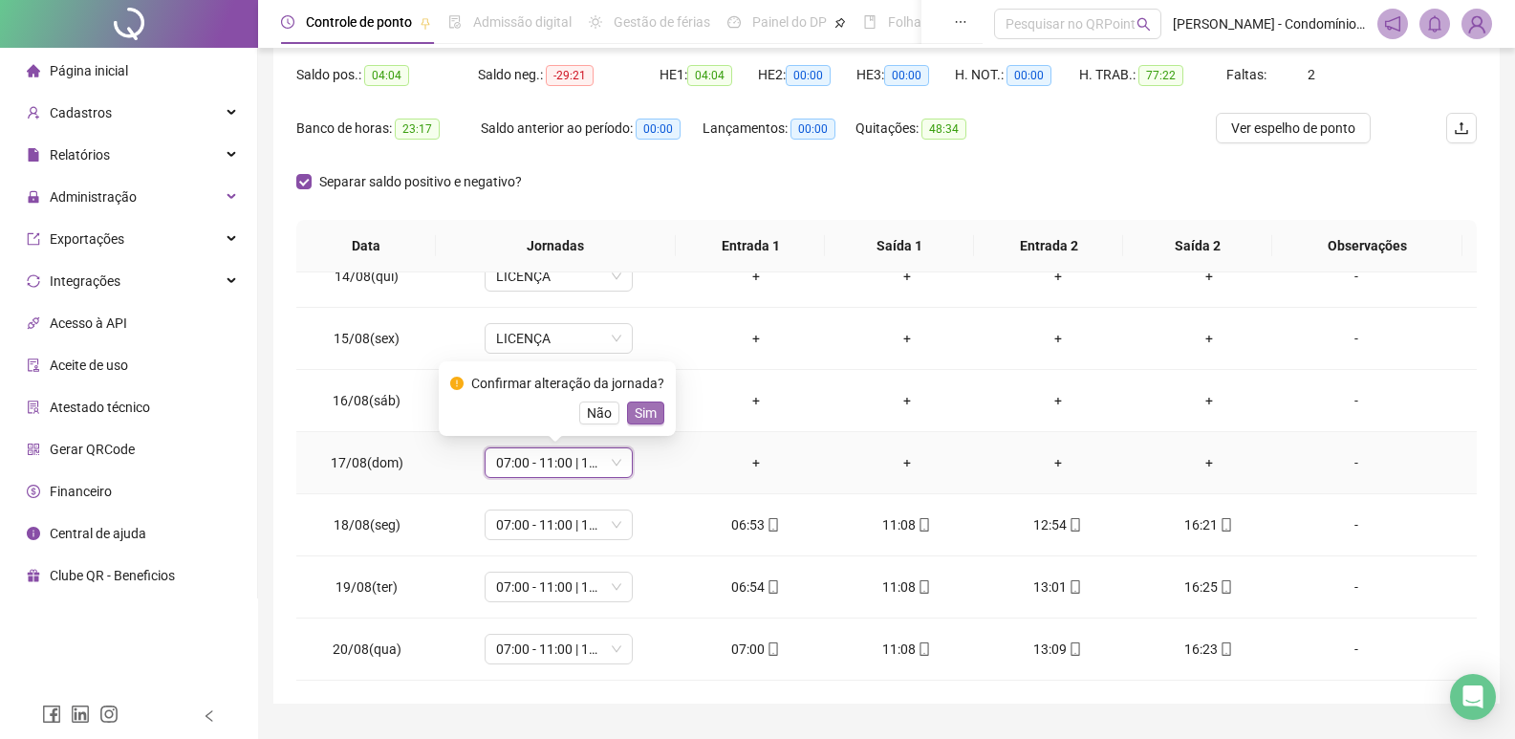
click at [629, 411] on button "Sim" at bounding box center [645, 412] width 37 height 23
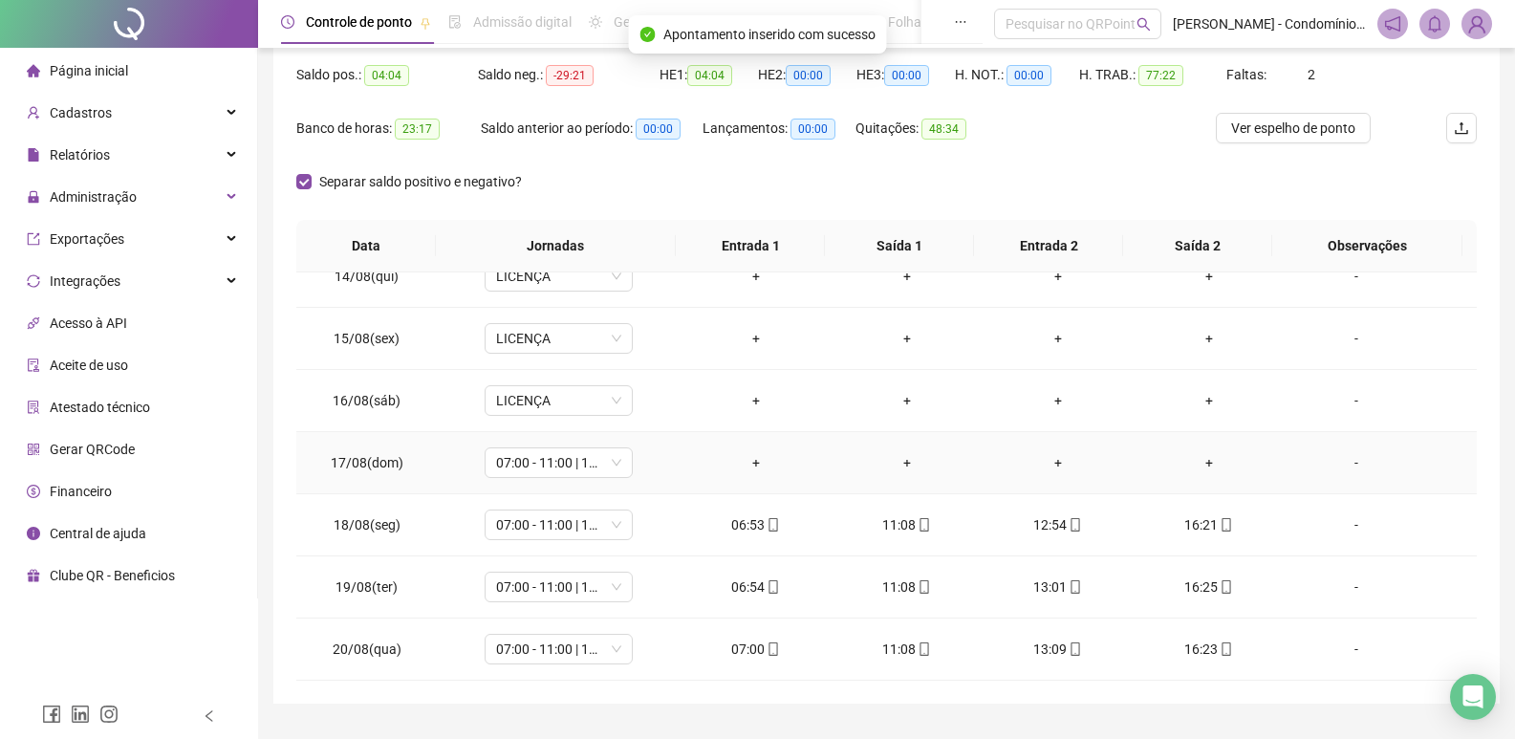
click at [750, 466] on div "+" at bounding box center [756, 462] width 120 height 21
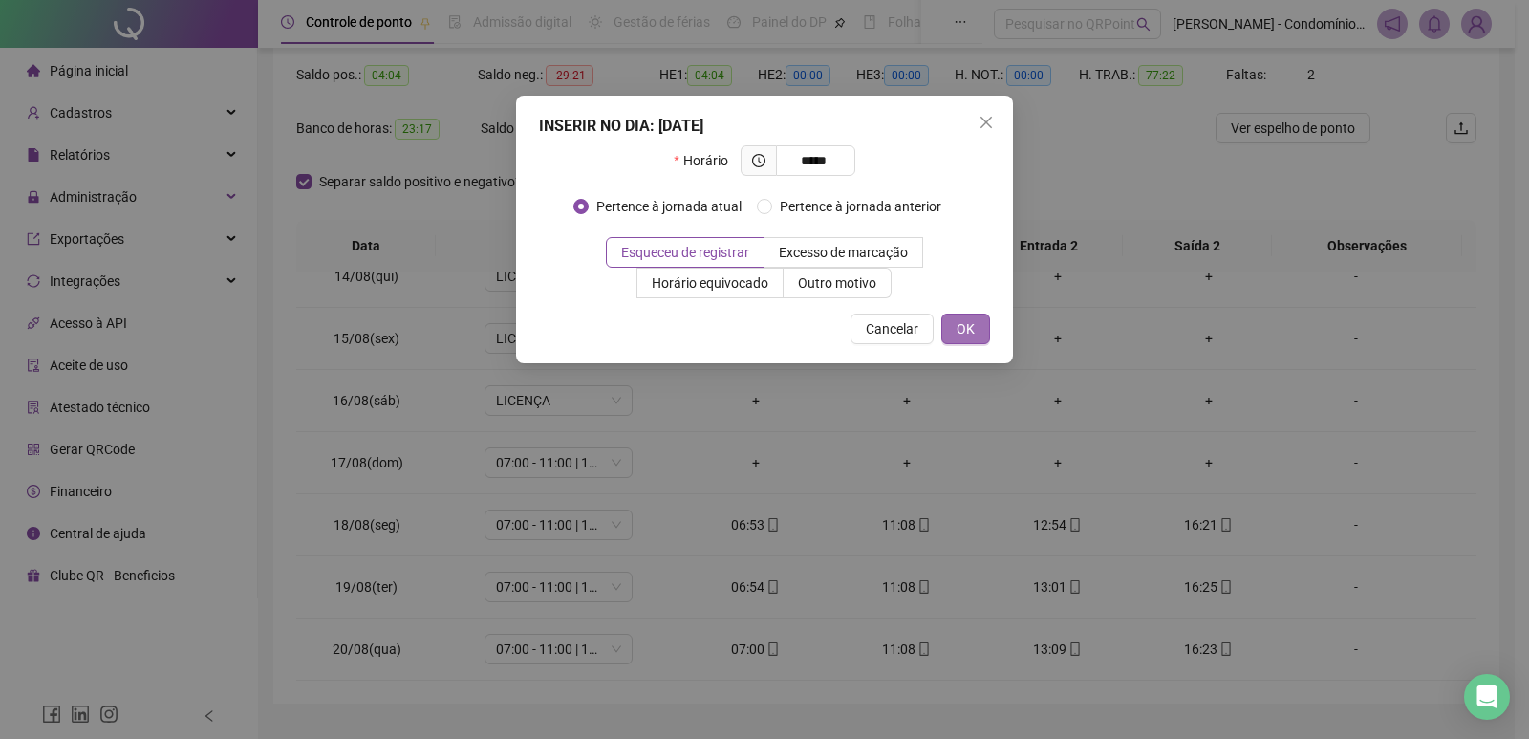
type input "*****"
click at [984, 321] on button "OK" at bounding box center [965, 328] width 49 height 31
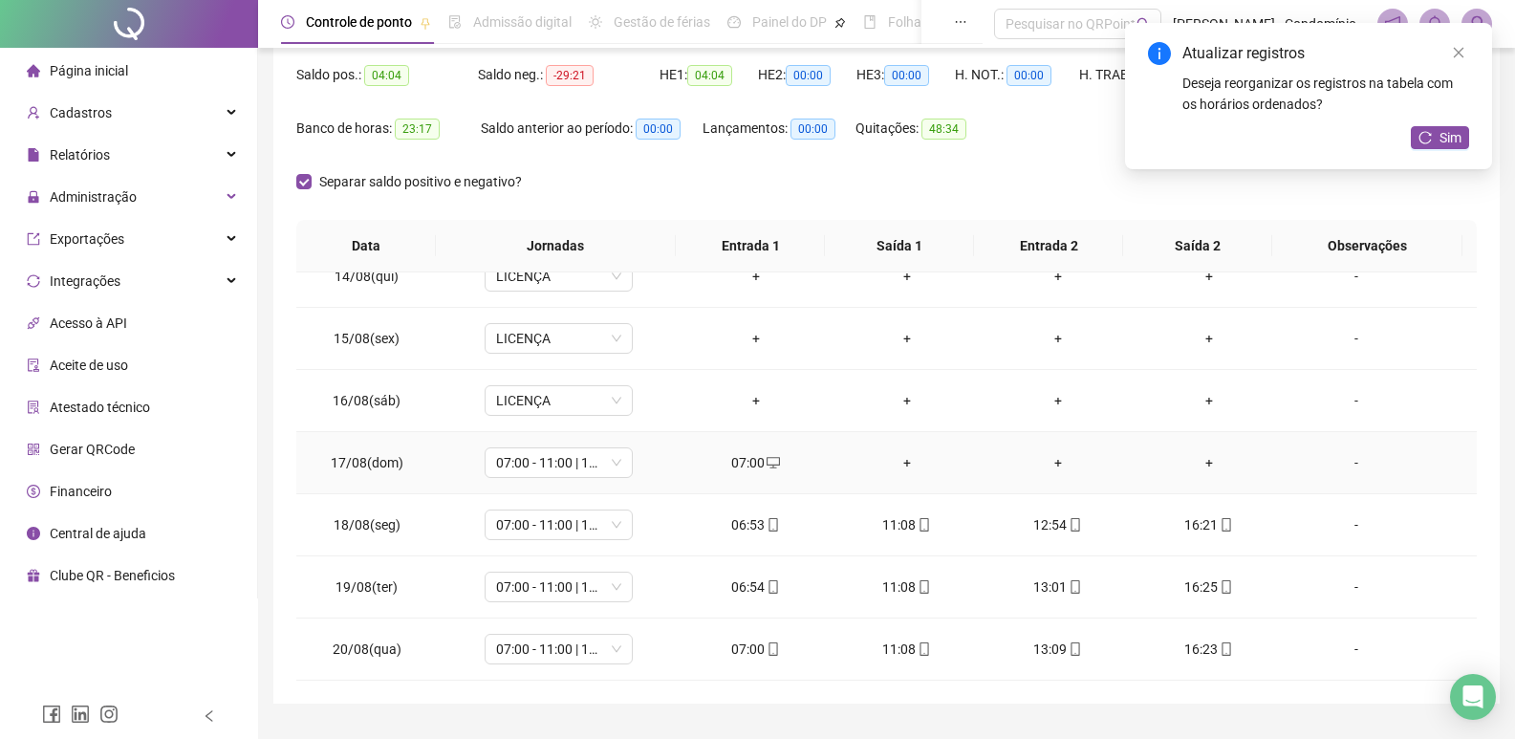
click at [895, 468] on div "+" at bounding box center [907, 462] width 120 height 21
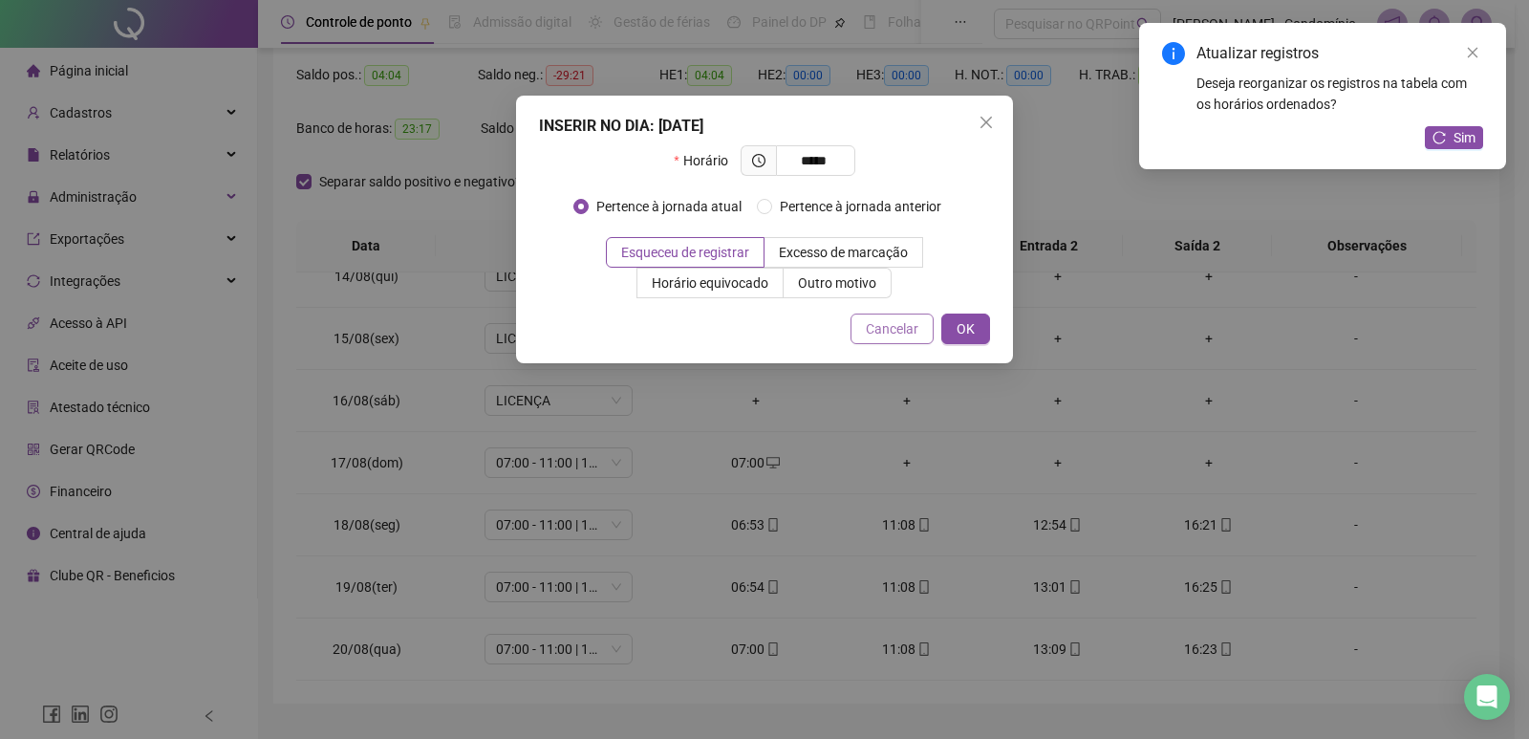
type input "*****"
click at [895, 320] on span "Cancelar" at bounding box center [892, 328] width 53 height 21
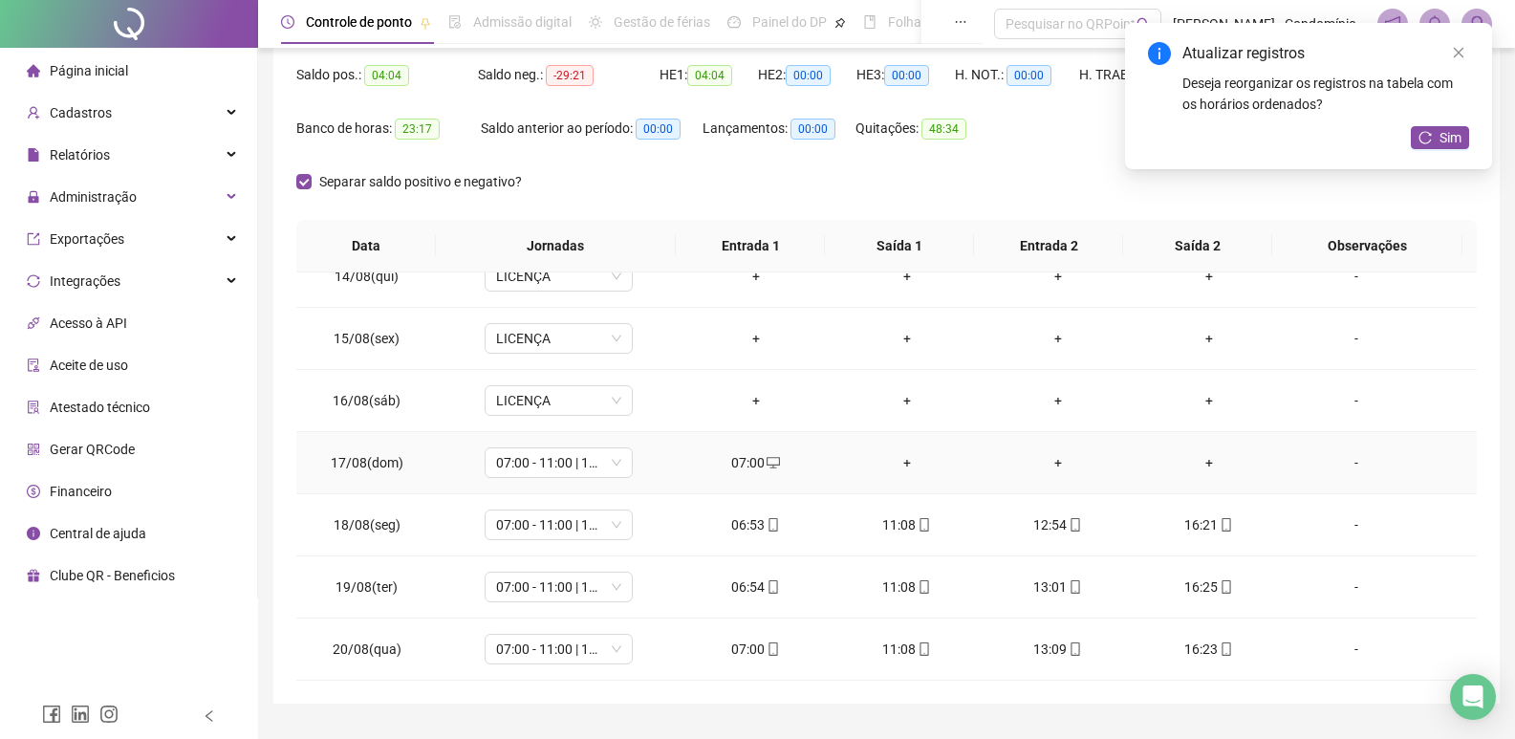
click at [894, 462] on div "+" at bounding box center [907, 462] width 120 height 21
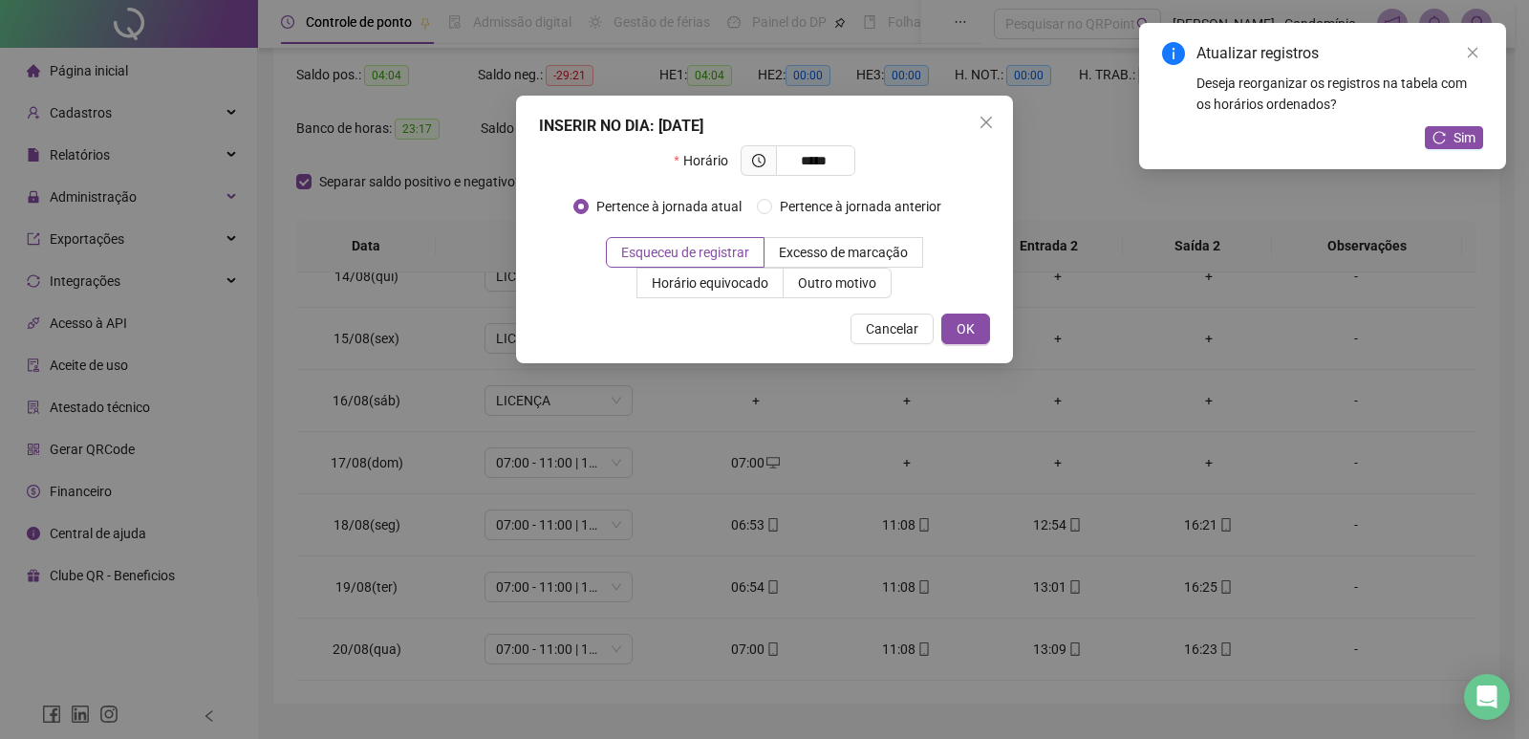
type input "*****"
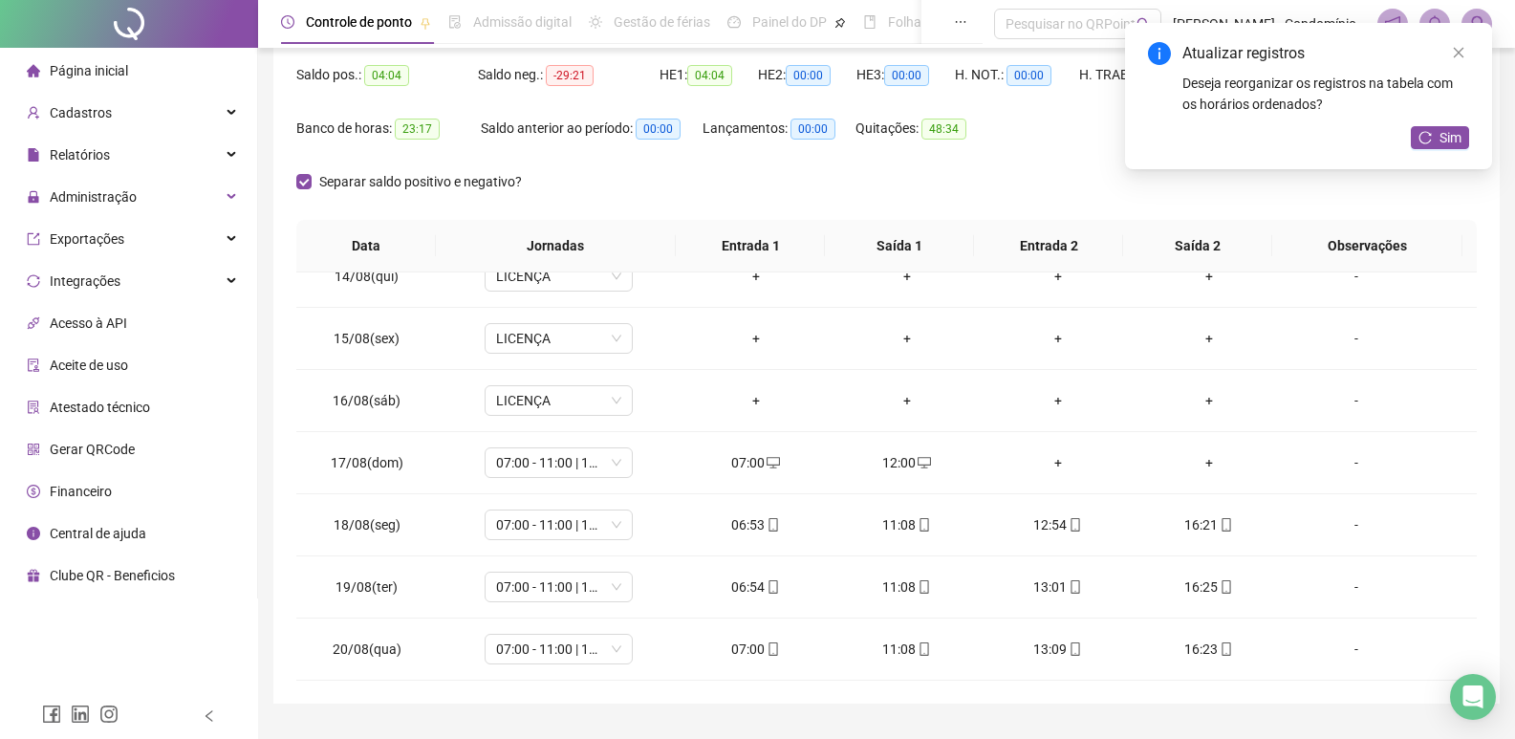
drag, startPoint x: 1443, startPoint y: 138, endPoint x: 1418, endPoint y: 162, distance: 34.5
click at [1440, 139] on span "Sim" at bounding box center [1450, 137] width 22 height 21
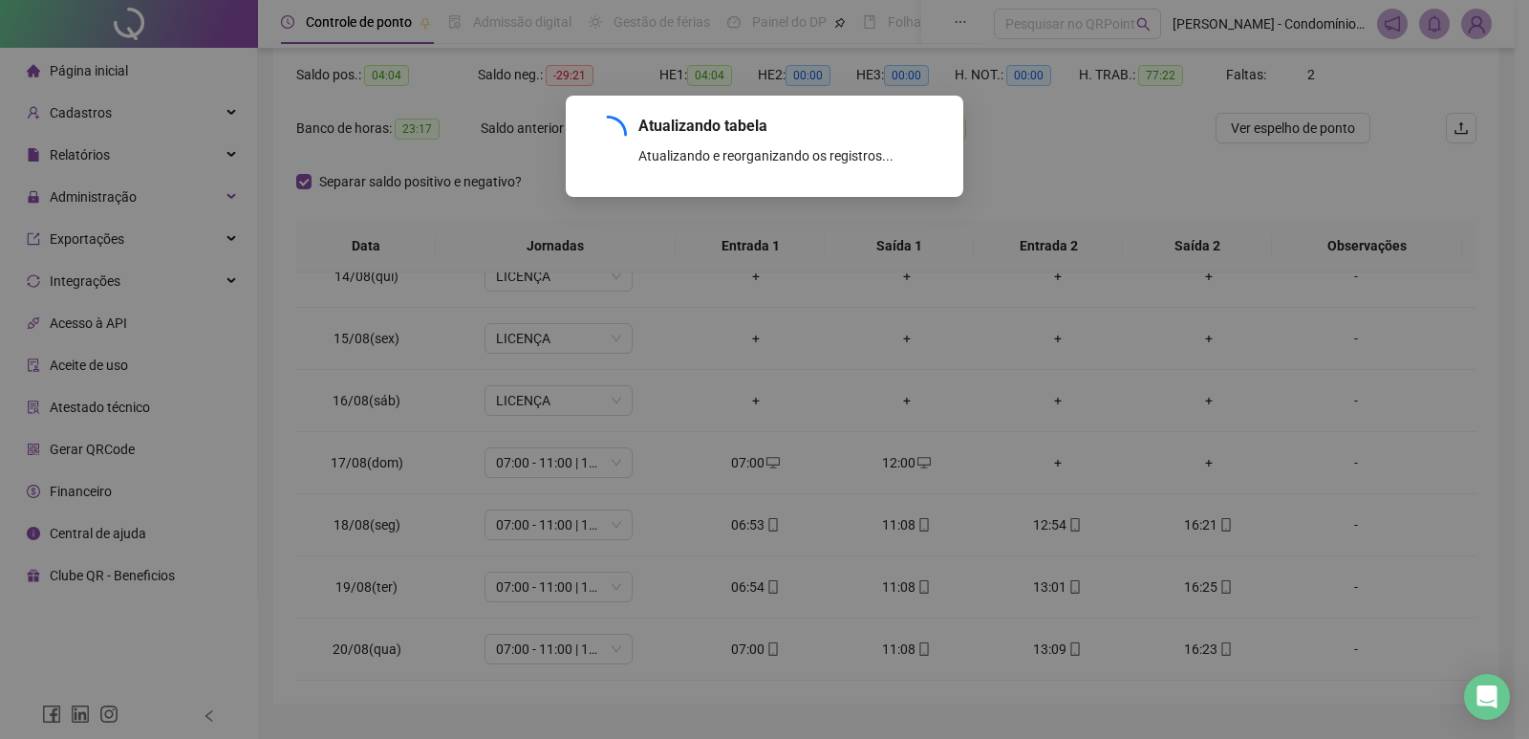
click at [1049, 461] on div "Atualizando tabela Atualizando e reorganizando os registros... OK" at bounding box center [764, 369] width 1529 height 739
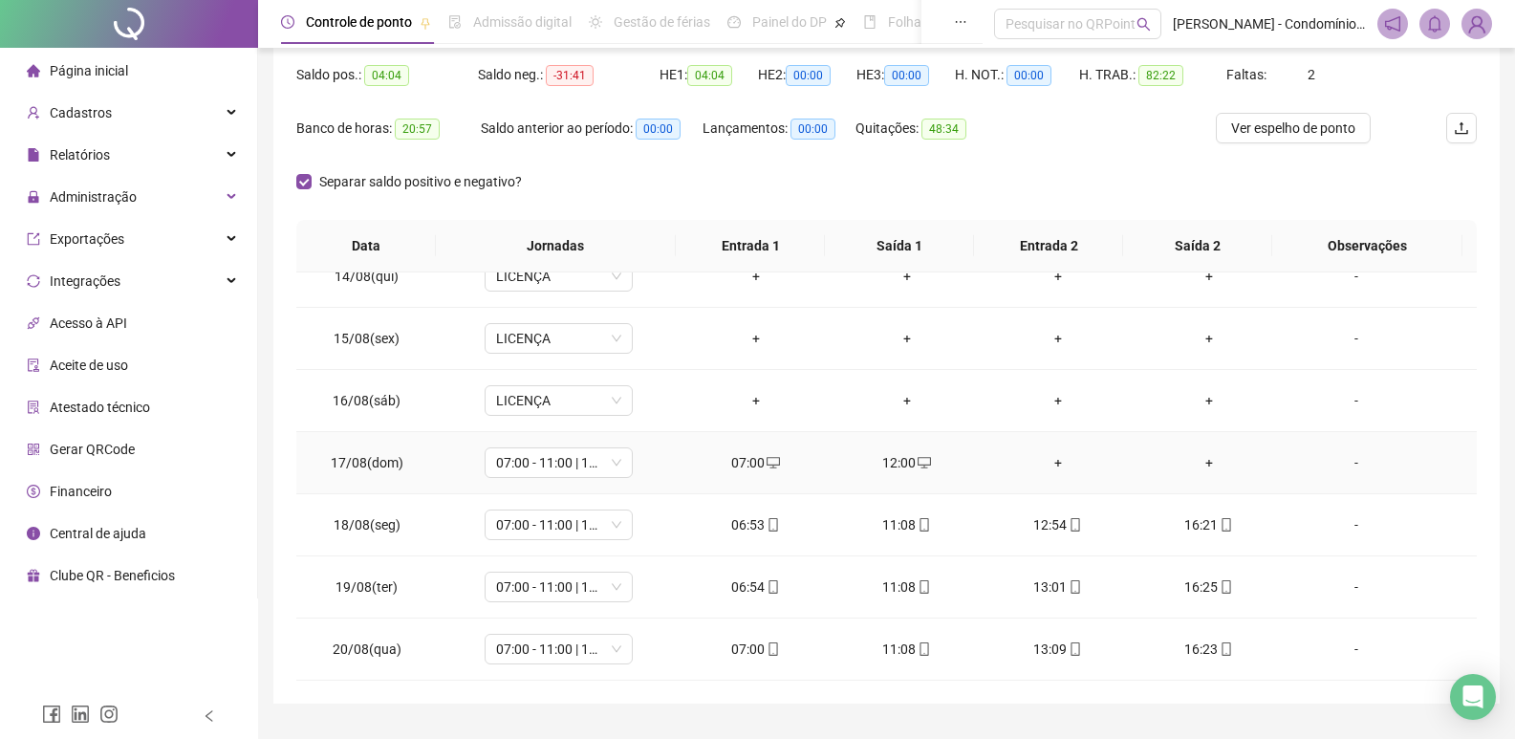
click at [1047, 459] on div "+" at bounding box center [1058, 462] width 120 height 21
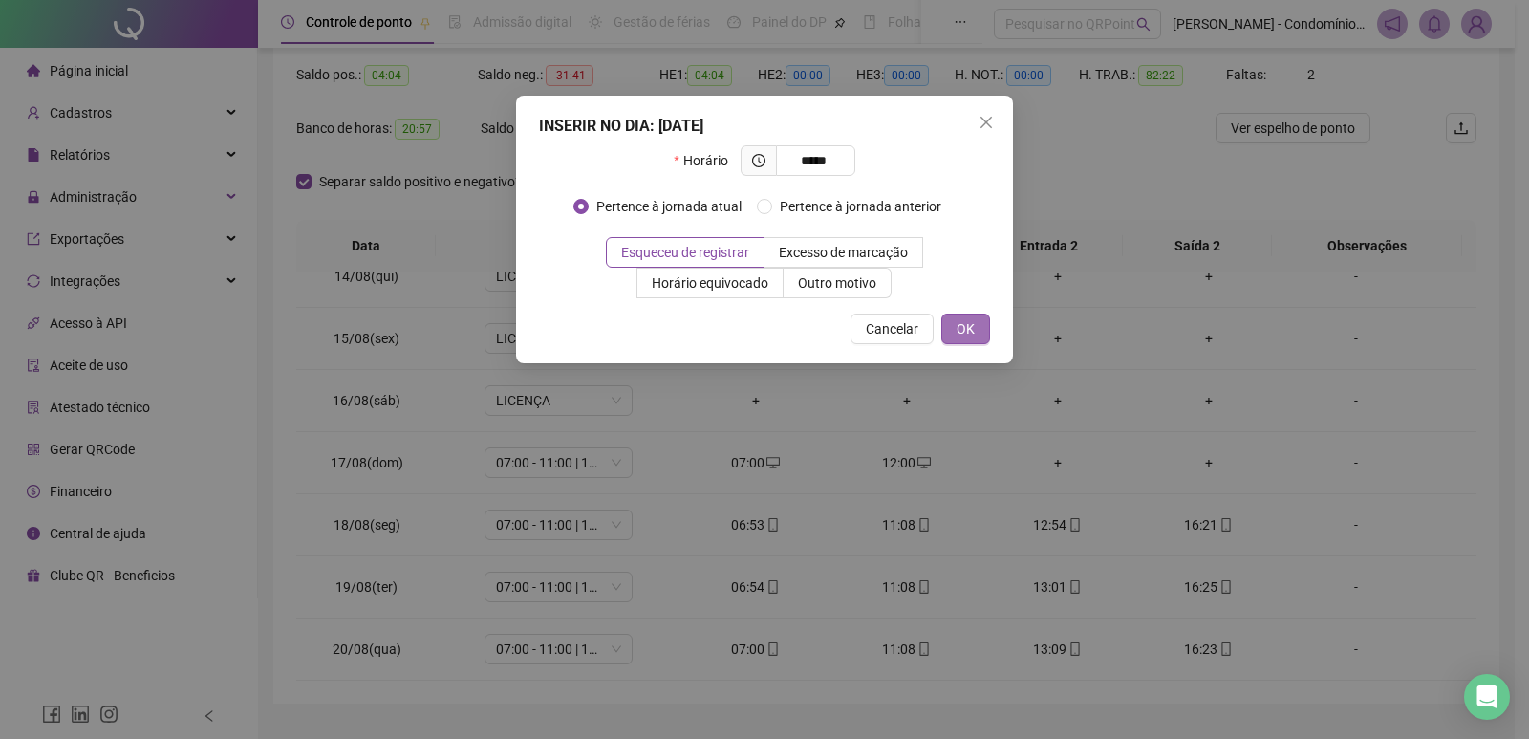
type input "*****"
click at [965, 321] on span "OK" at bounding box center [966, 328] width 18 height 21
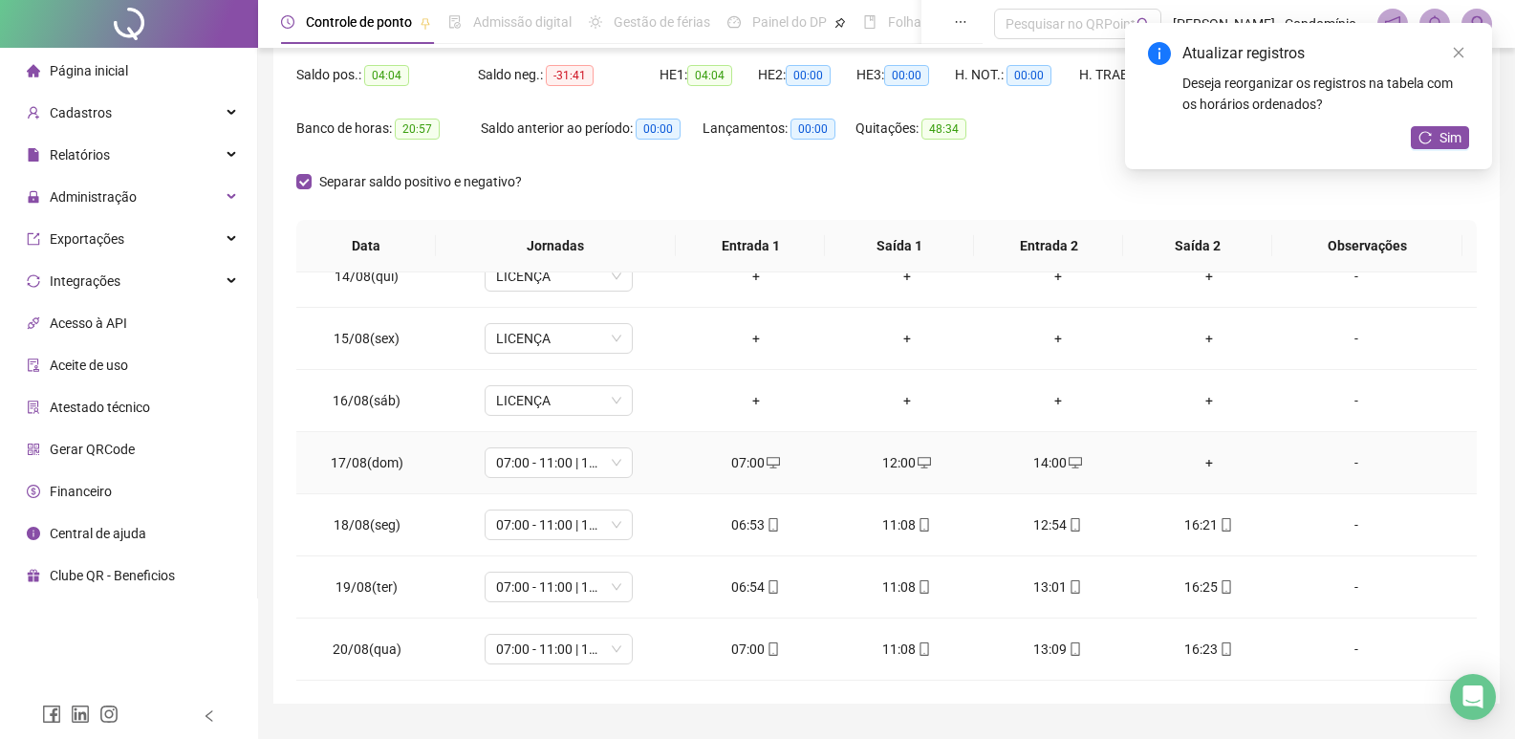
click at [1198, 467] on div "+" at bounding box center [1209, 462] width 120 height 21
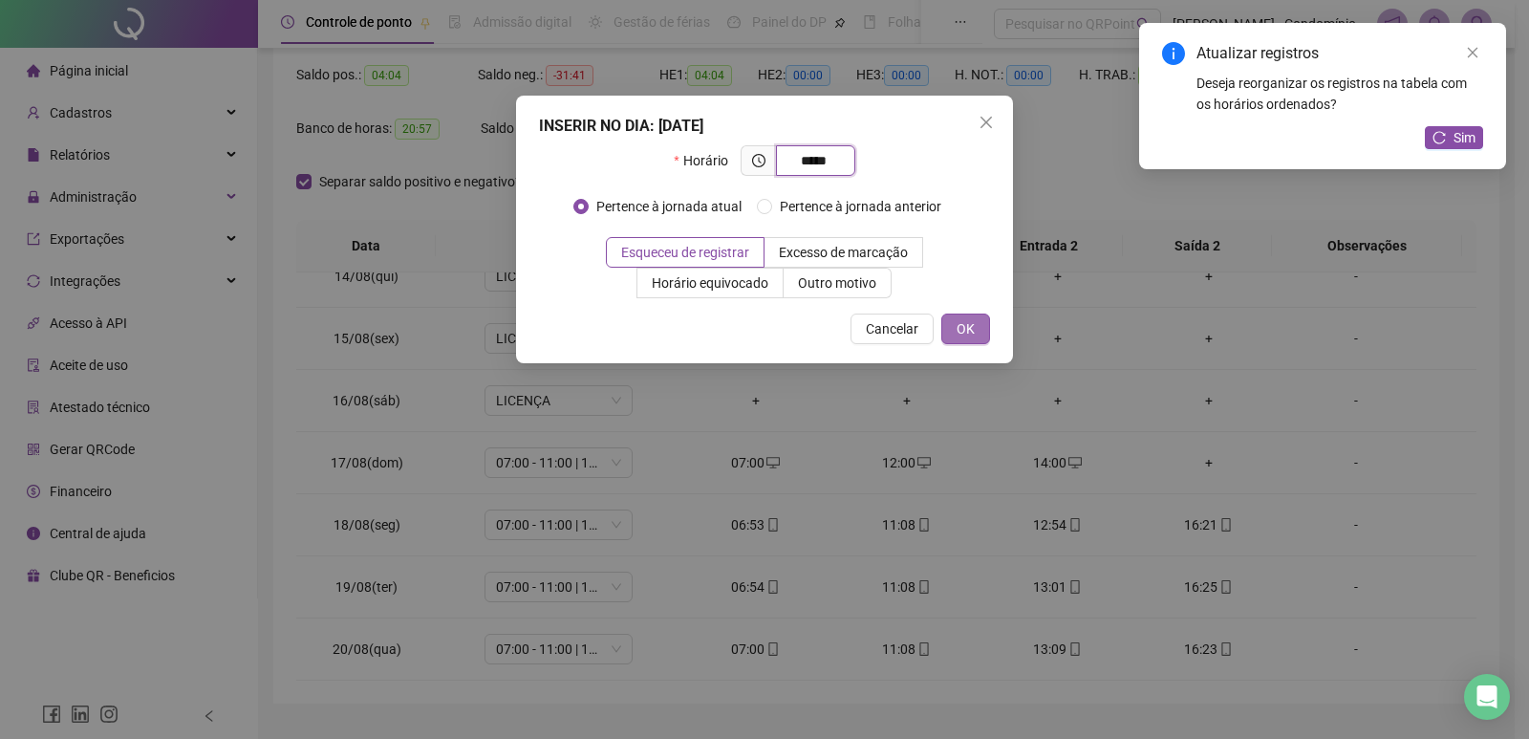
type input "*****"
click at [971, 329] on span "OK" at bounding box center [966, 328] width 18 height 21
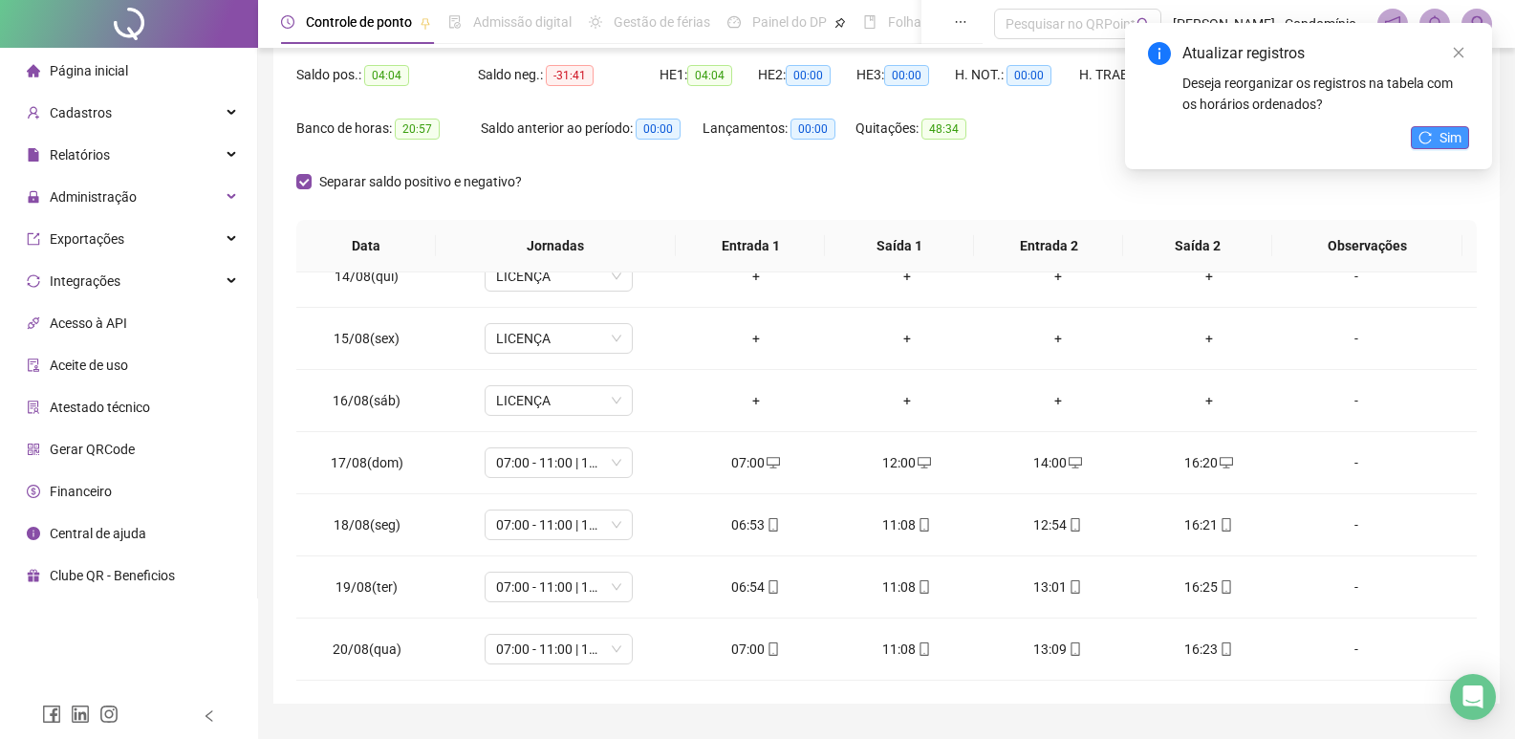
click at [1433, 137] on button "Sim" at bounding box center [1440, 137] width 58 height 23
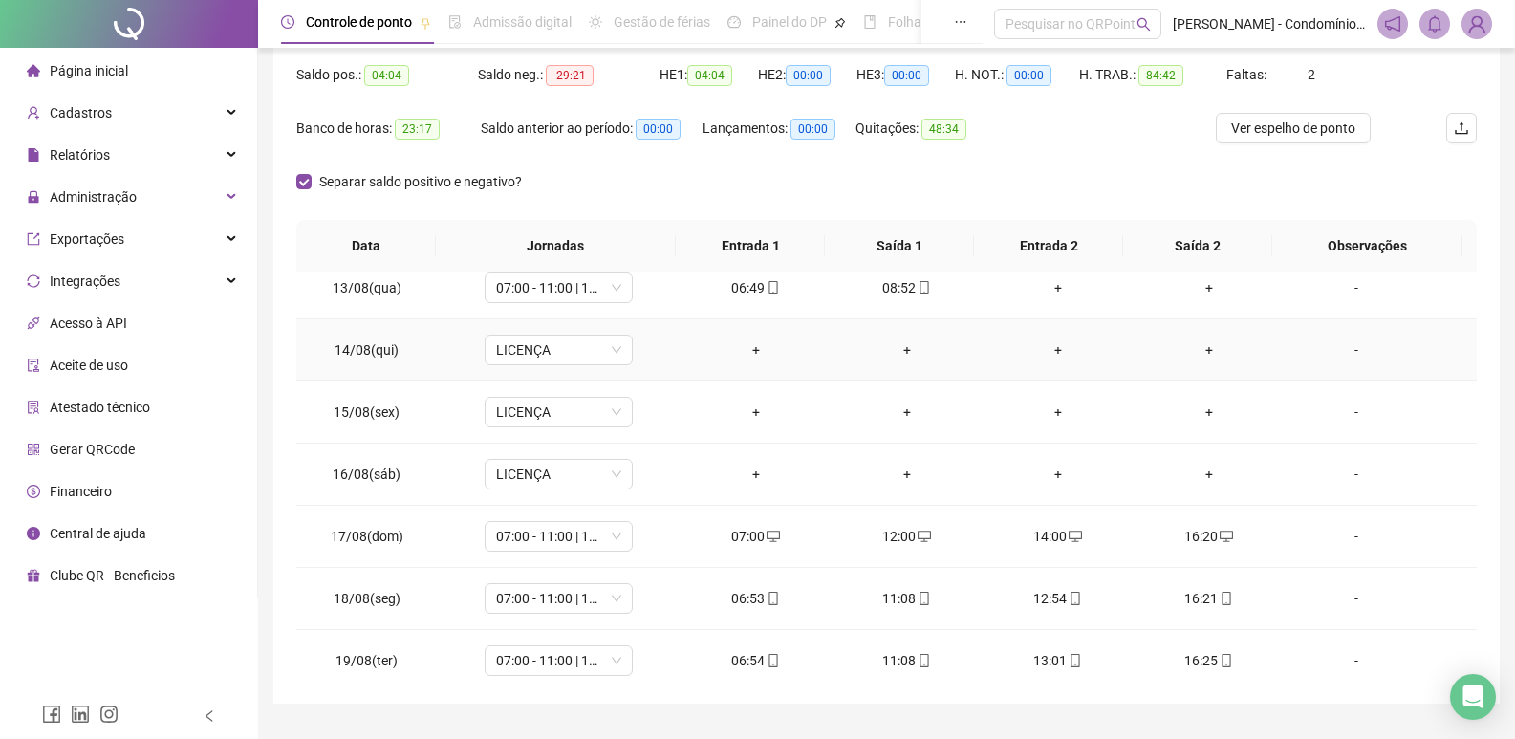
scroll to position [739, 0]
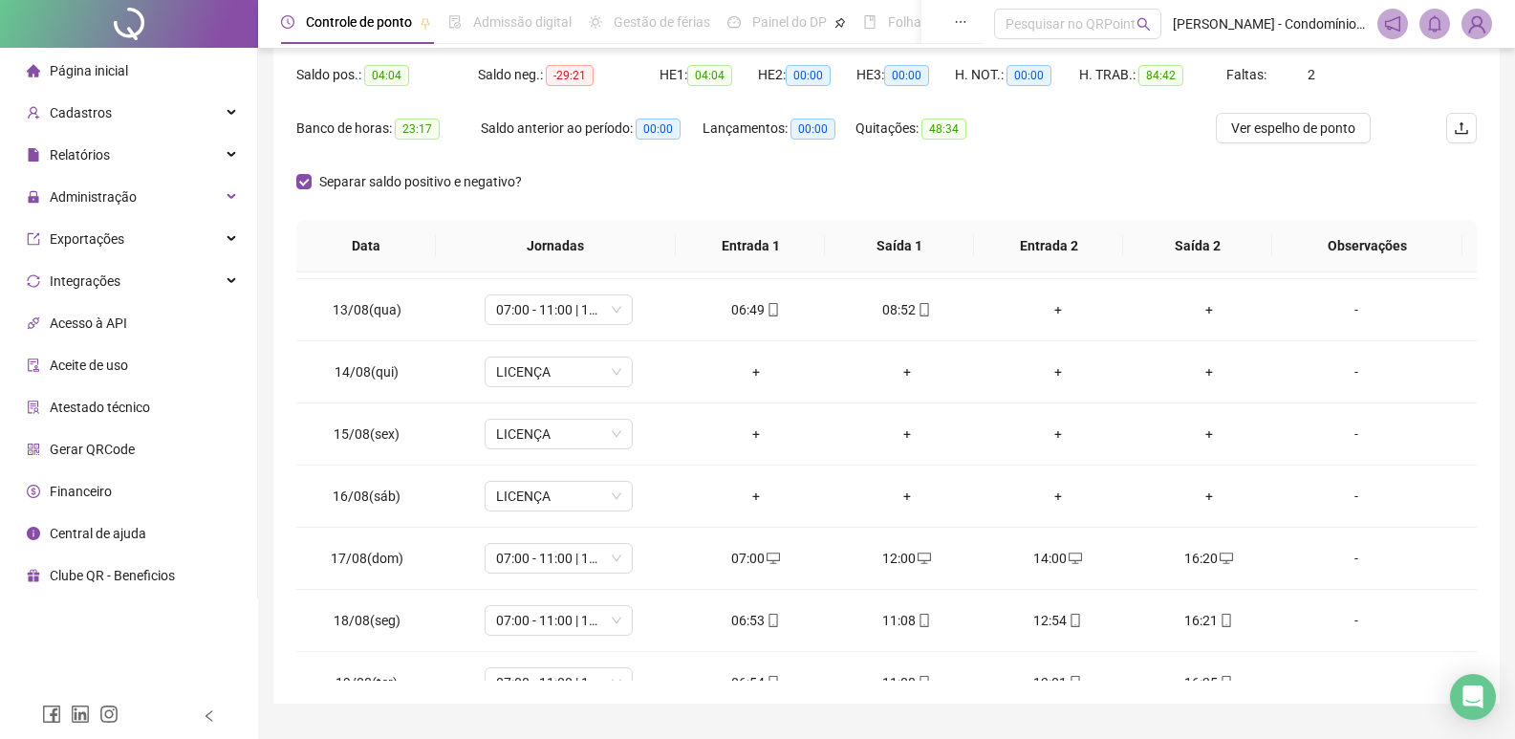
click at [561, 72] on span "-29:21" at bounding box center [570, 75] width 48 height 21
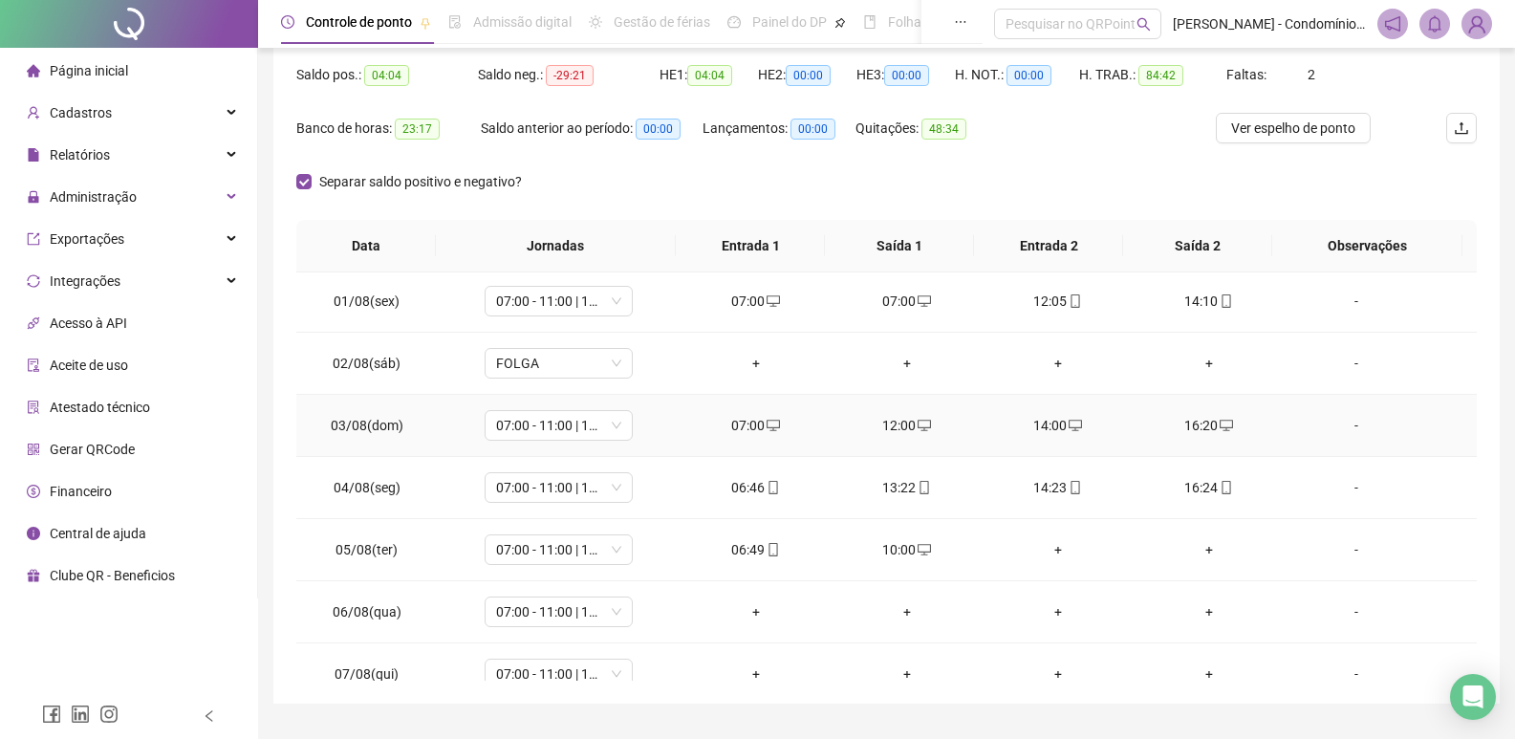
scroll to position [0, 0]
click at [611, 361] on span "FOLGA" at bounding box center [558, 365] width 125 height 29
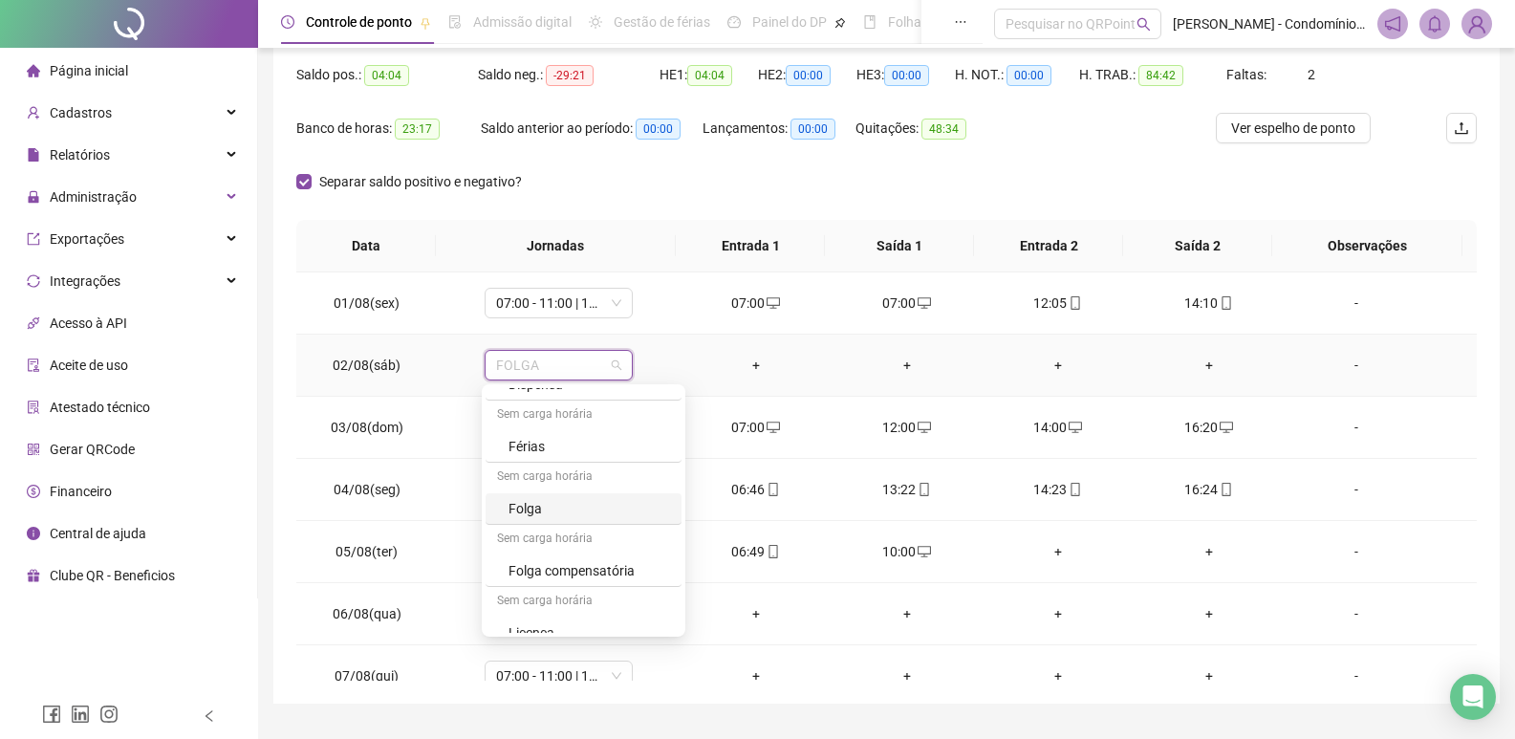
scroll to position [563, 0]
click at [594, 554] on div "Folga compensatória" at bounding box center [589, 554] width 162 height 21
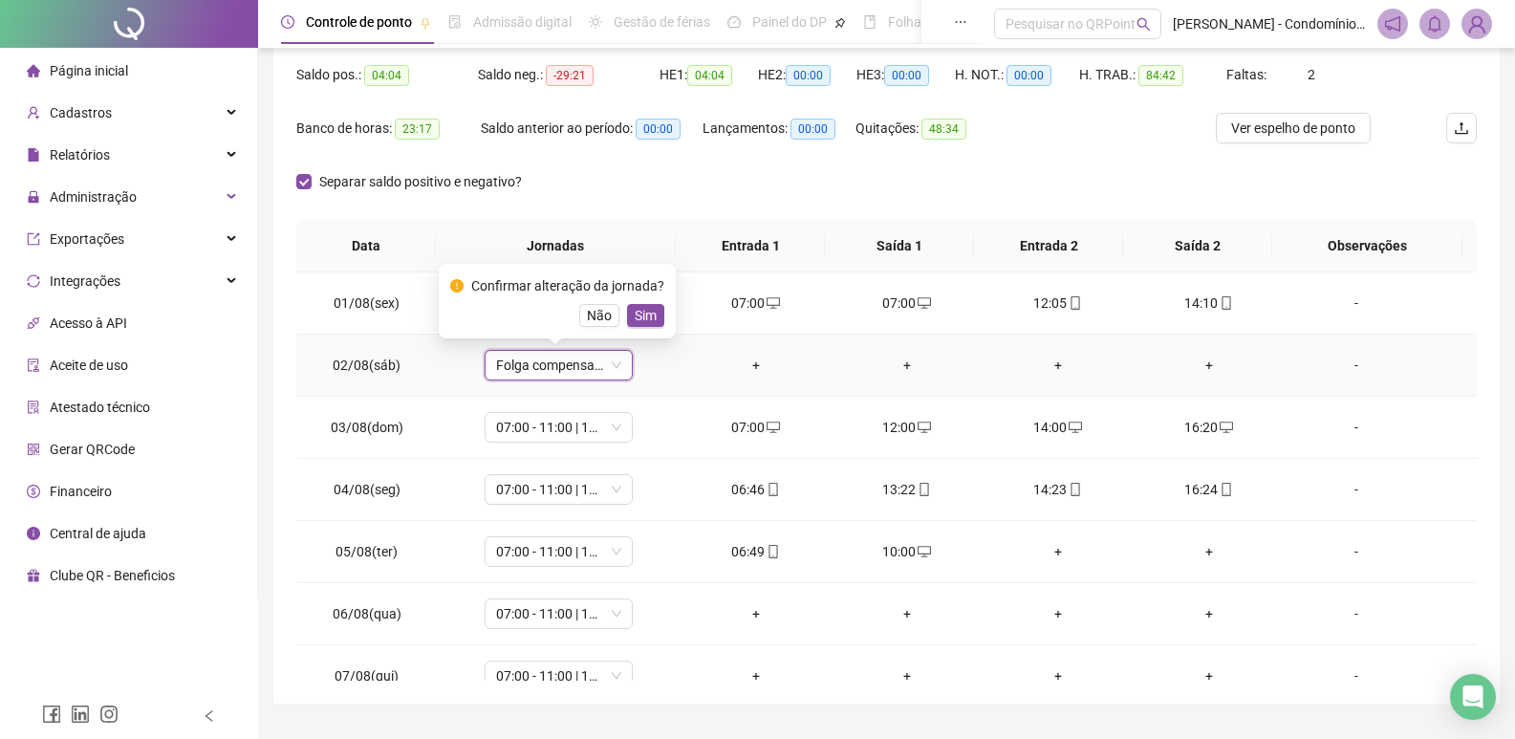
click at [641, 313] on span "Sim" at bounding box center [646, 315] width 22 height 21
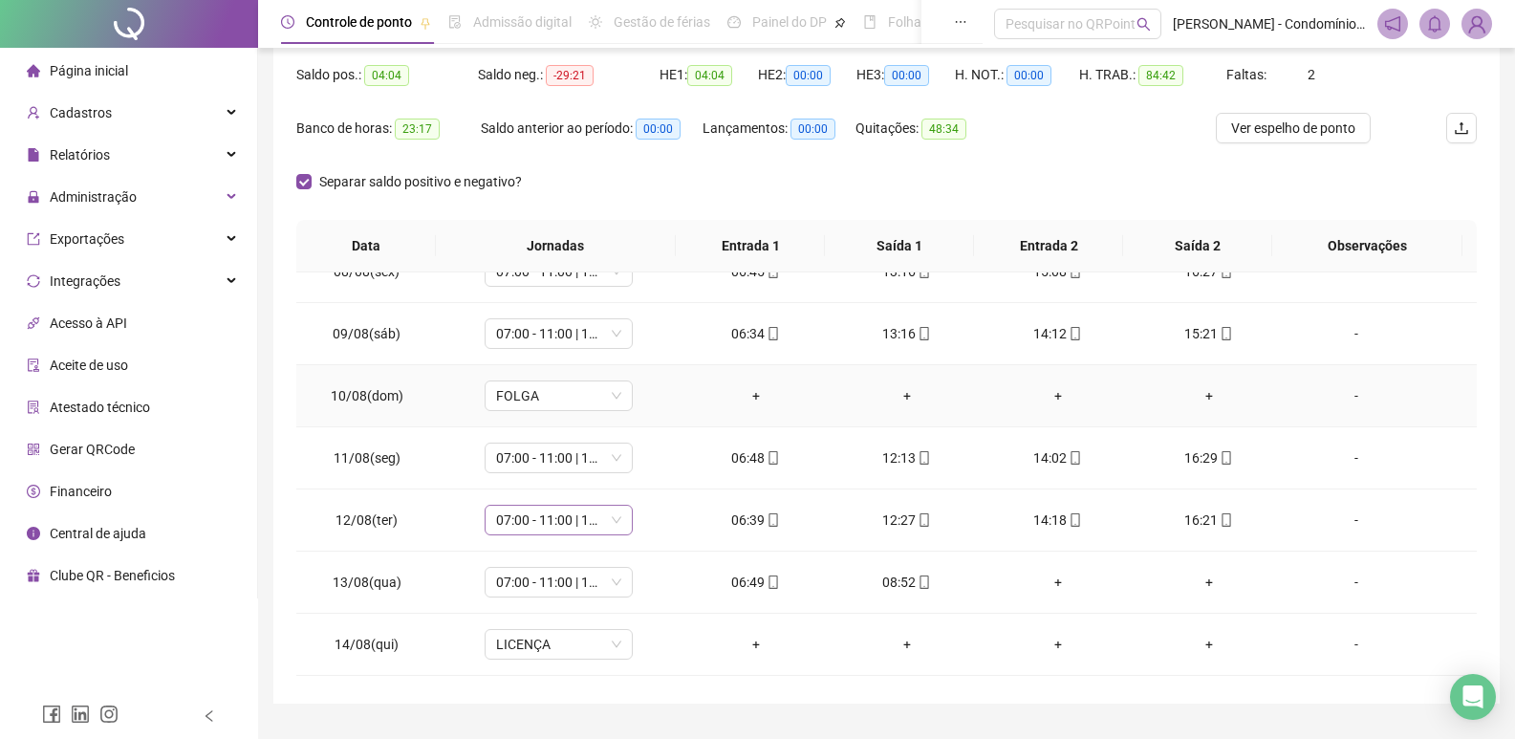
scroll to position [478, 0]
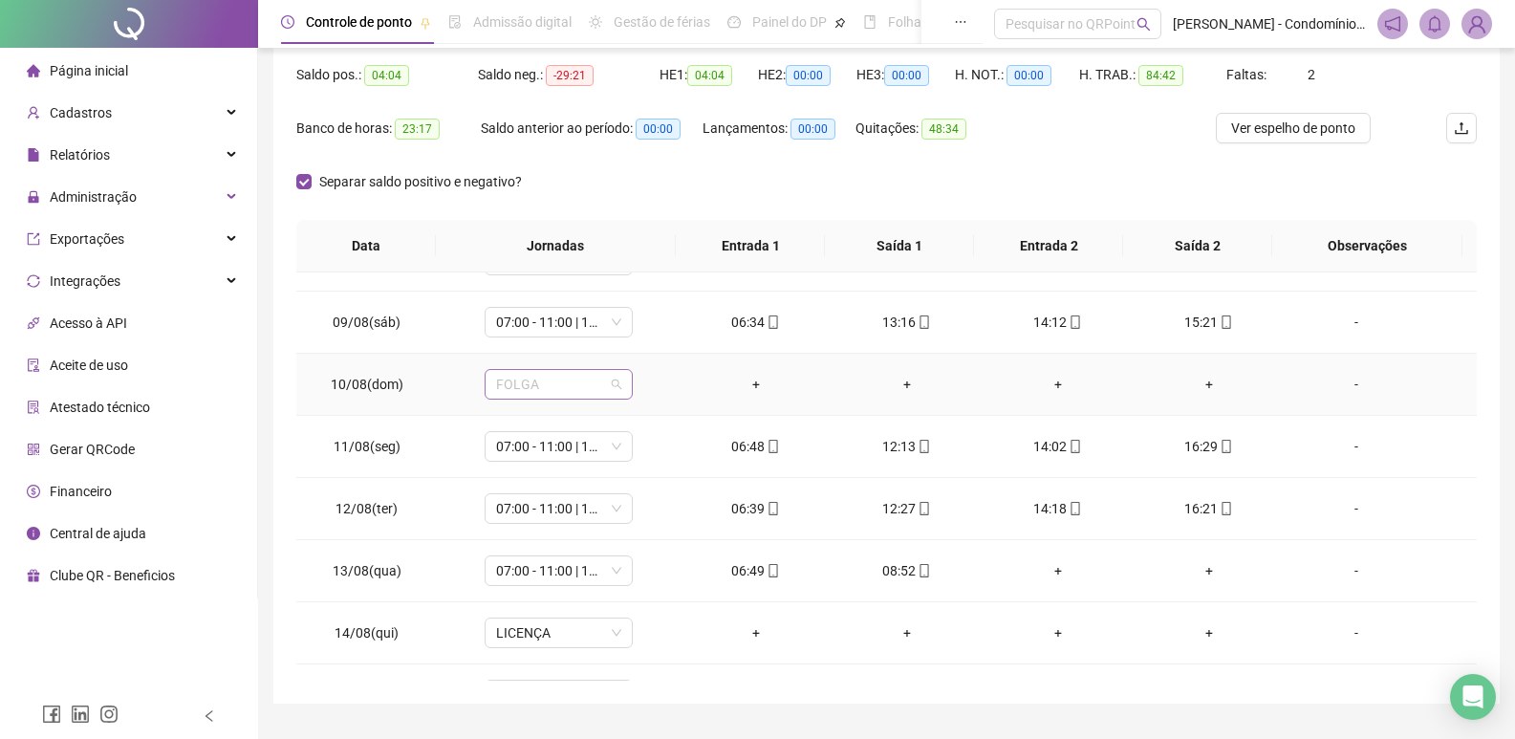
click at [605, 385] on span "FOLGA" at bounding box center [558, 384] width 125 height 29
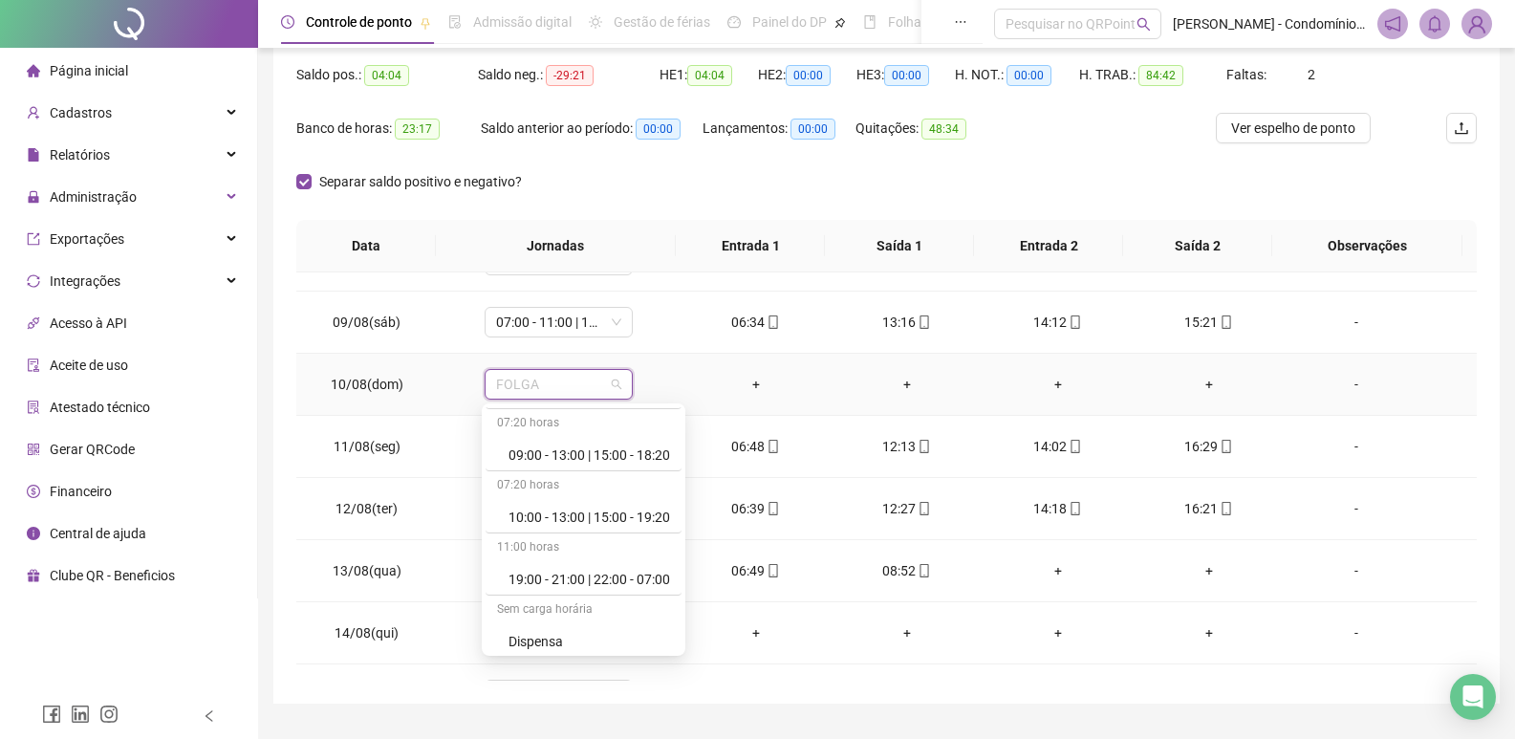
scroll to position [563, 0]
click at [594, 581] on div "Folga compensatória" at bounding box center [589, 573] width 162 height 21
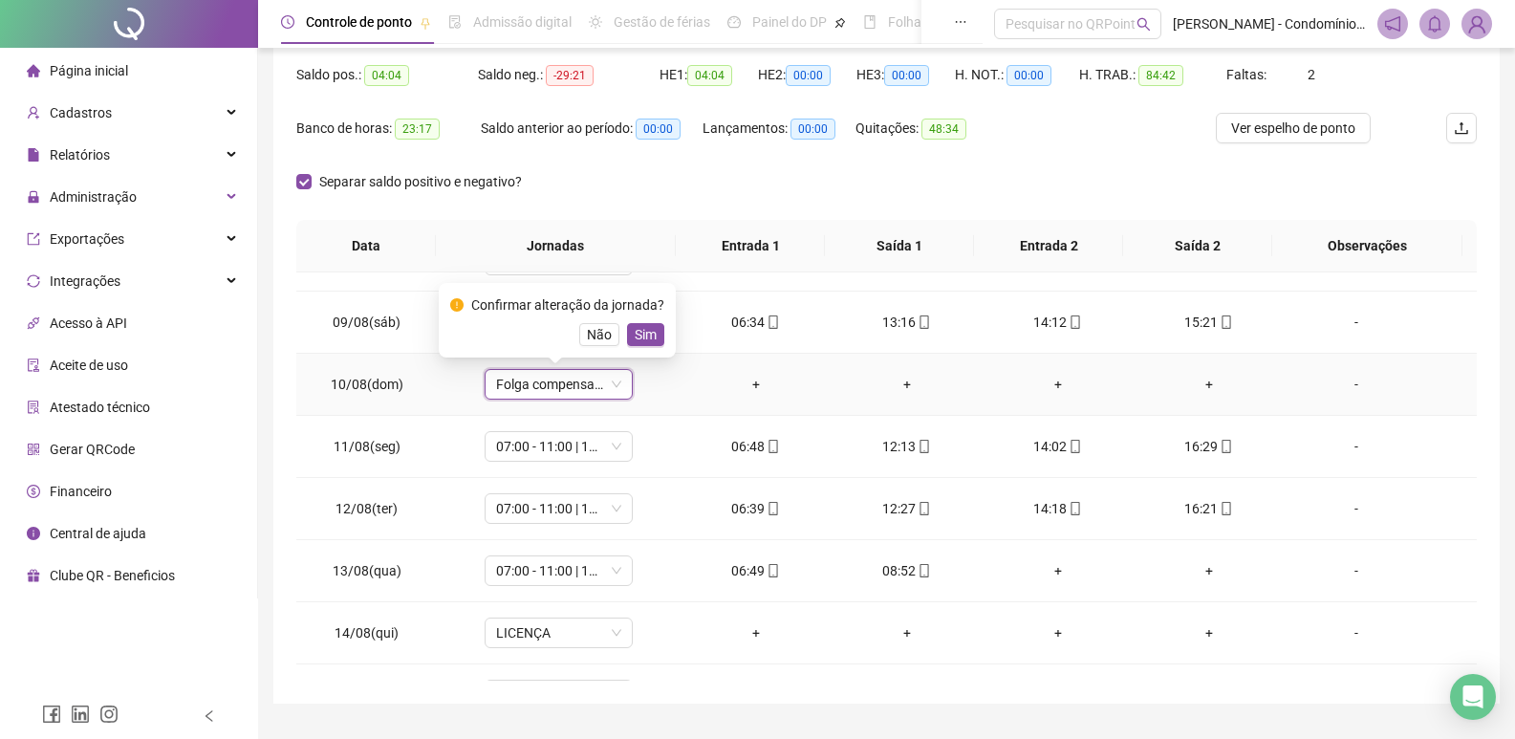
click at [637, 332] on span "Sim" at bounding box center [646, 334] width 22 height 21
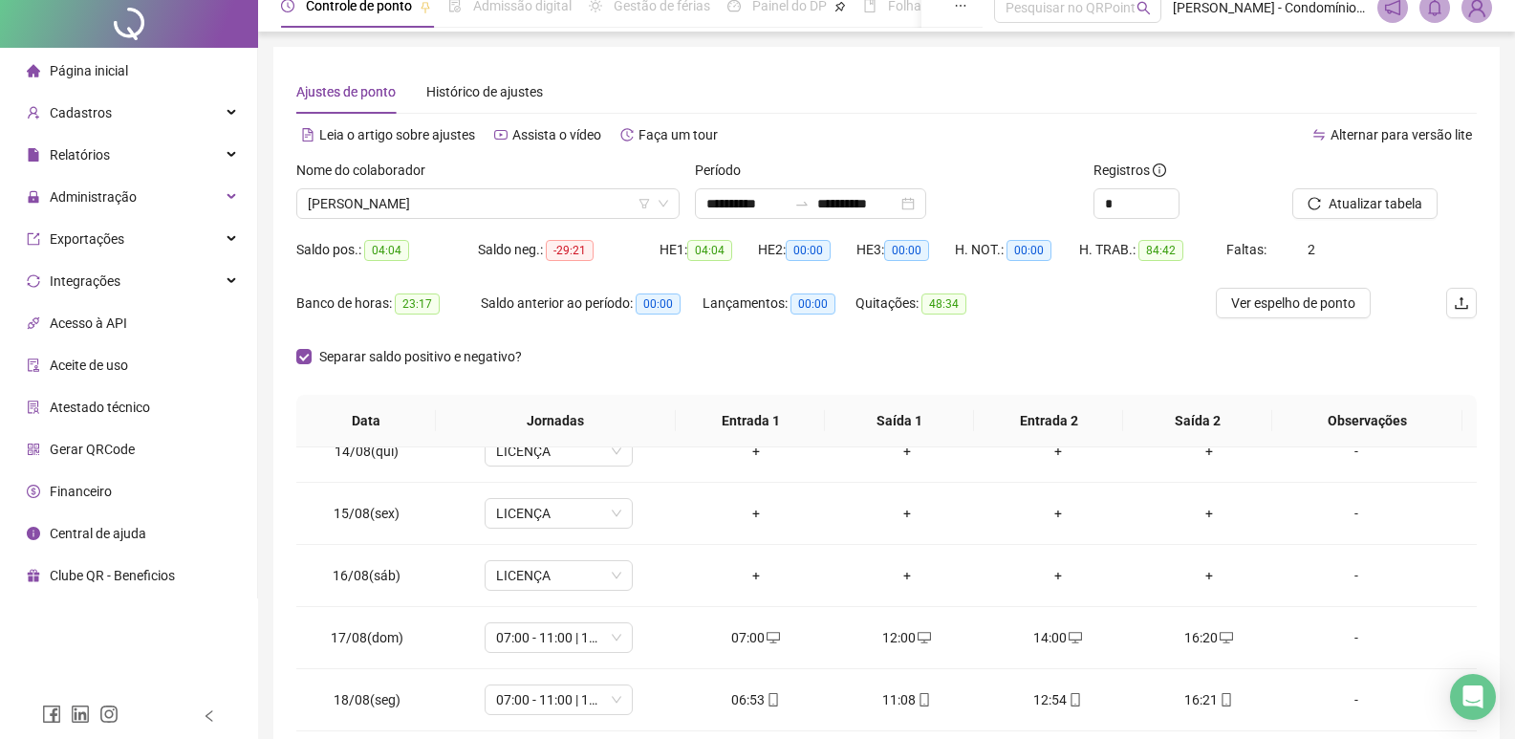
scroll to position [0, 0]
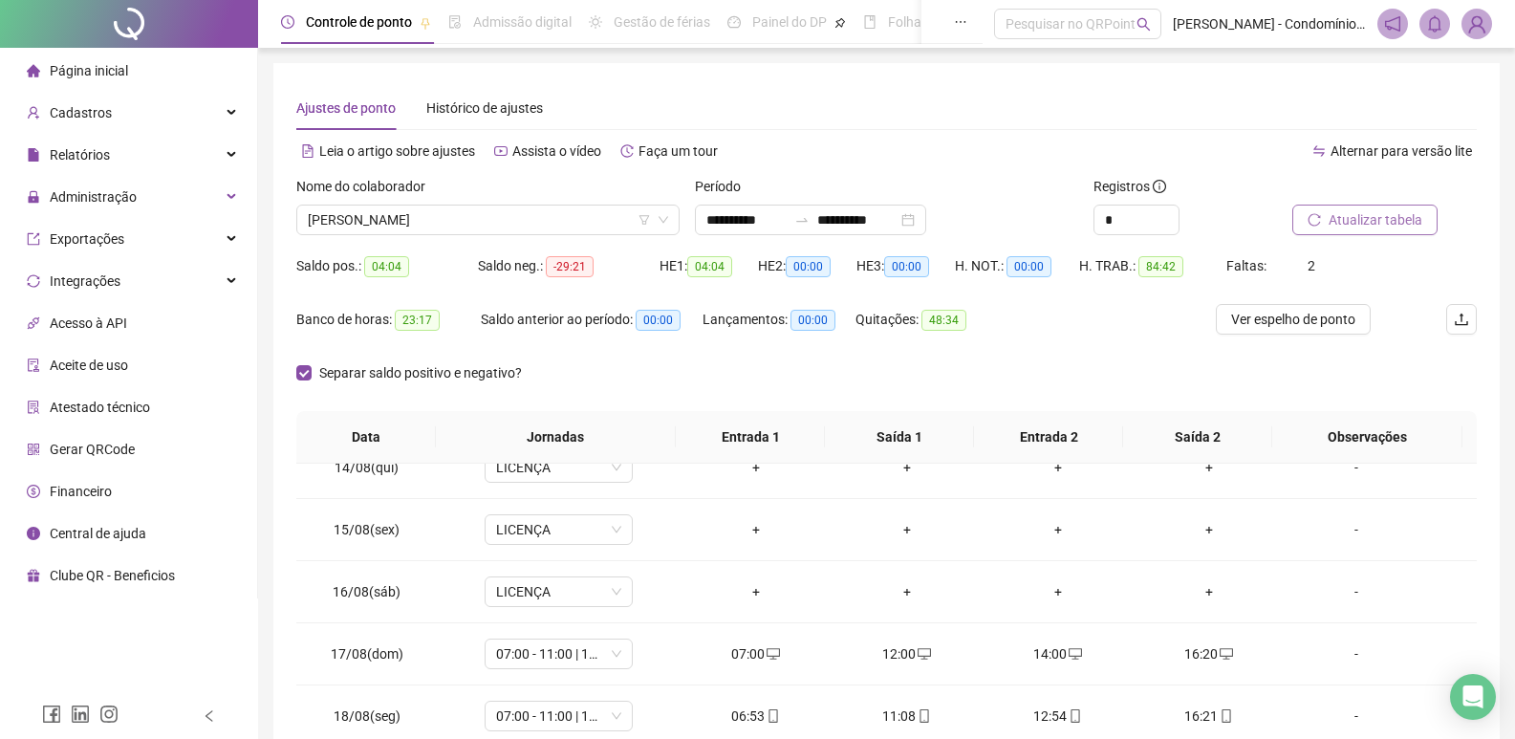
click at [1361, 219] on span "Atualizar tabela" at bounding box center [1375, 219] width 94 height 21
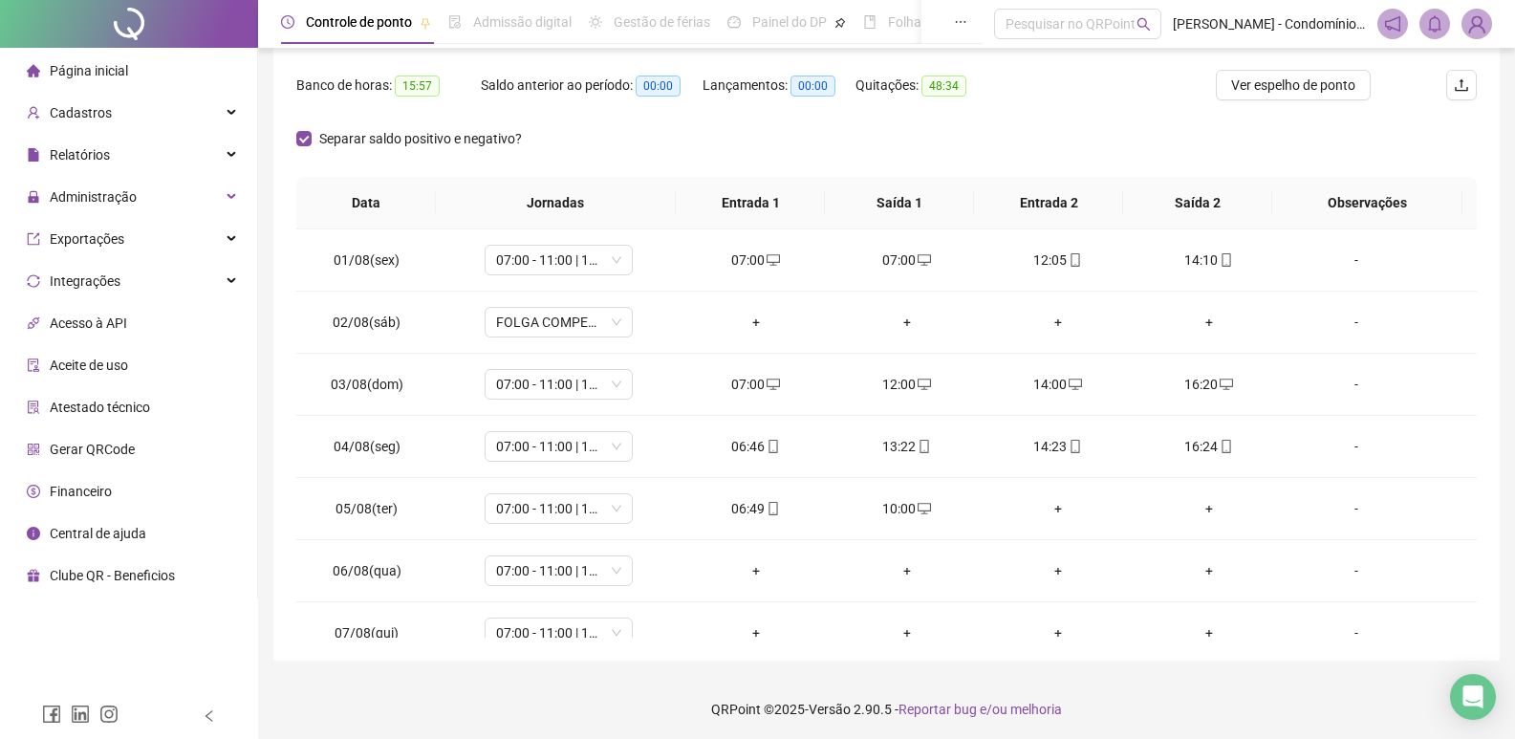
scroll to position [238, 0]
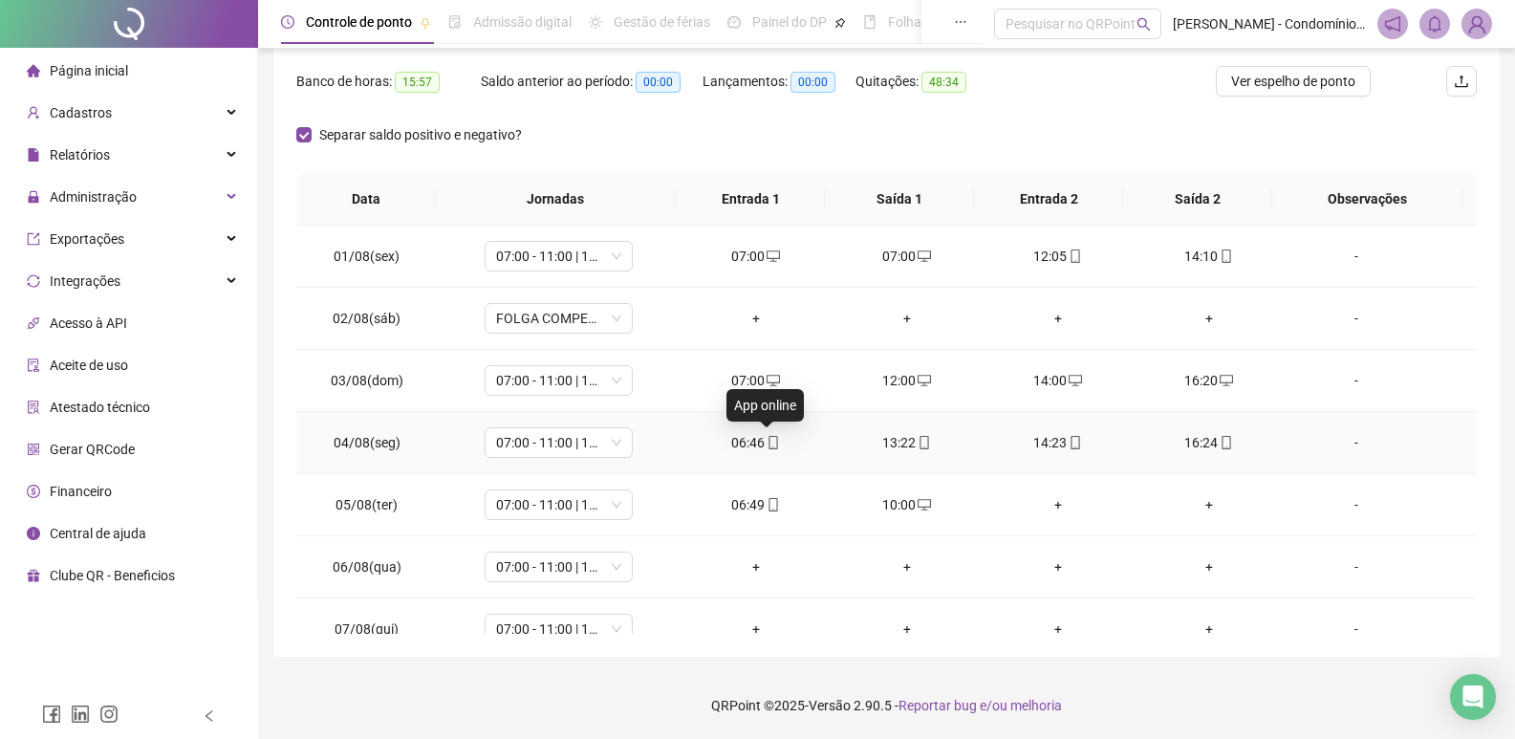
click at [770, 441] on icon "mobile" at bounding box center [772, 442] width 13 height 13
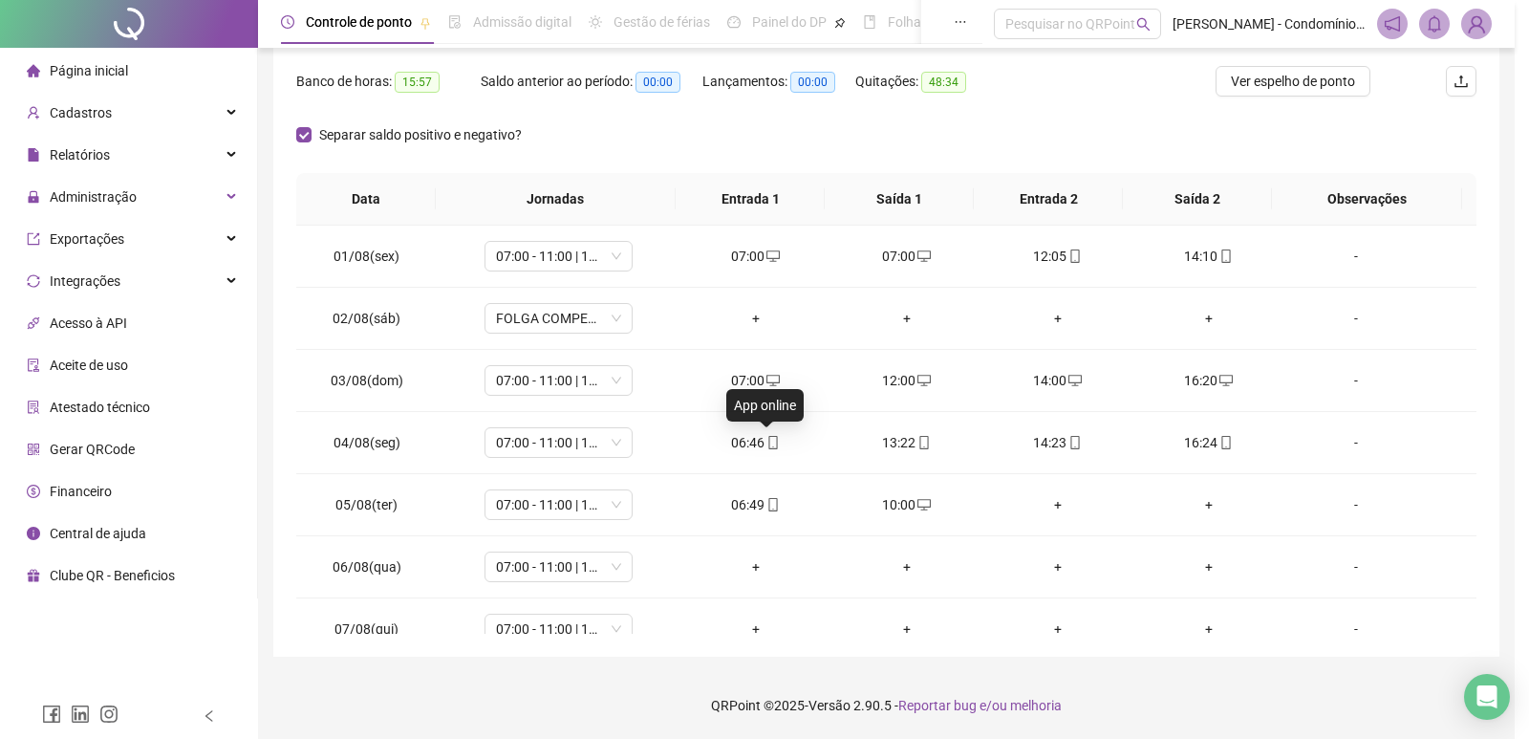
type input "**********"
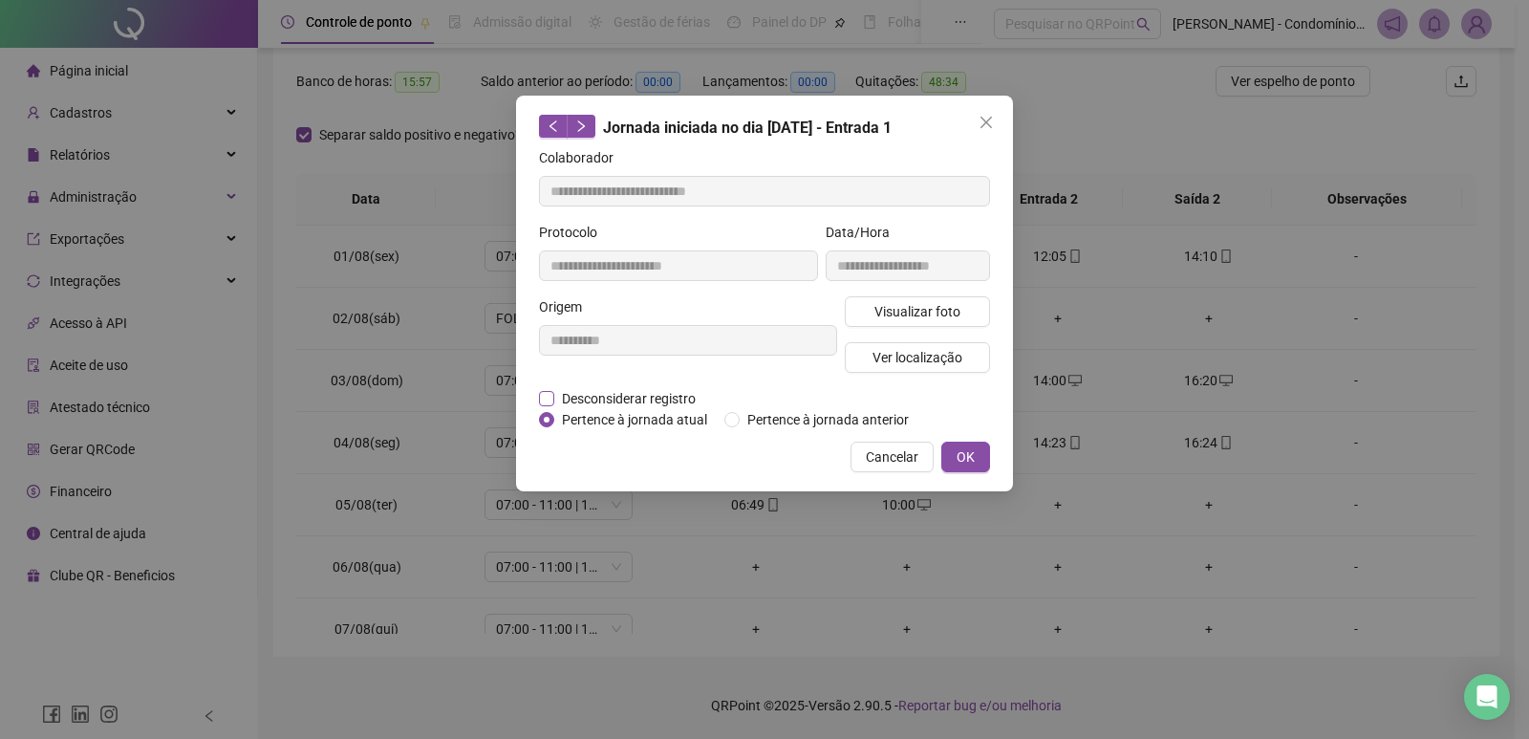
click at [595, 395] on span "Desconsiderar registro" at bounding box center [628, 398] width 149 height 21
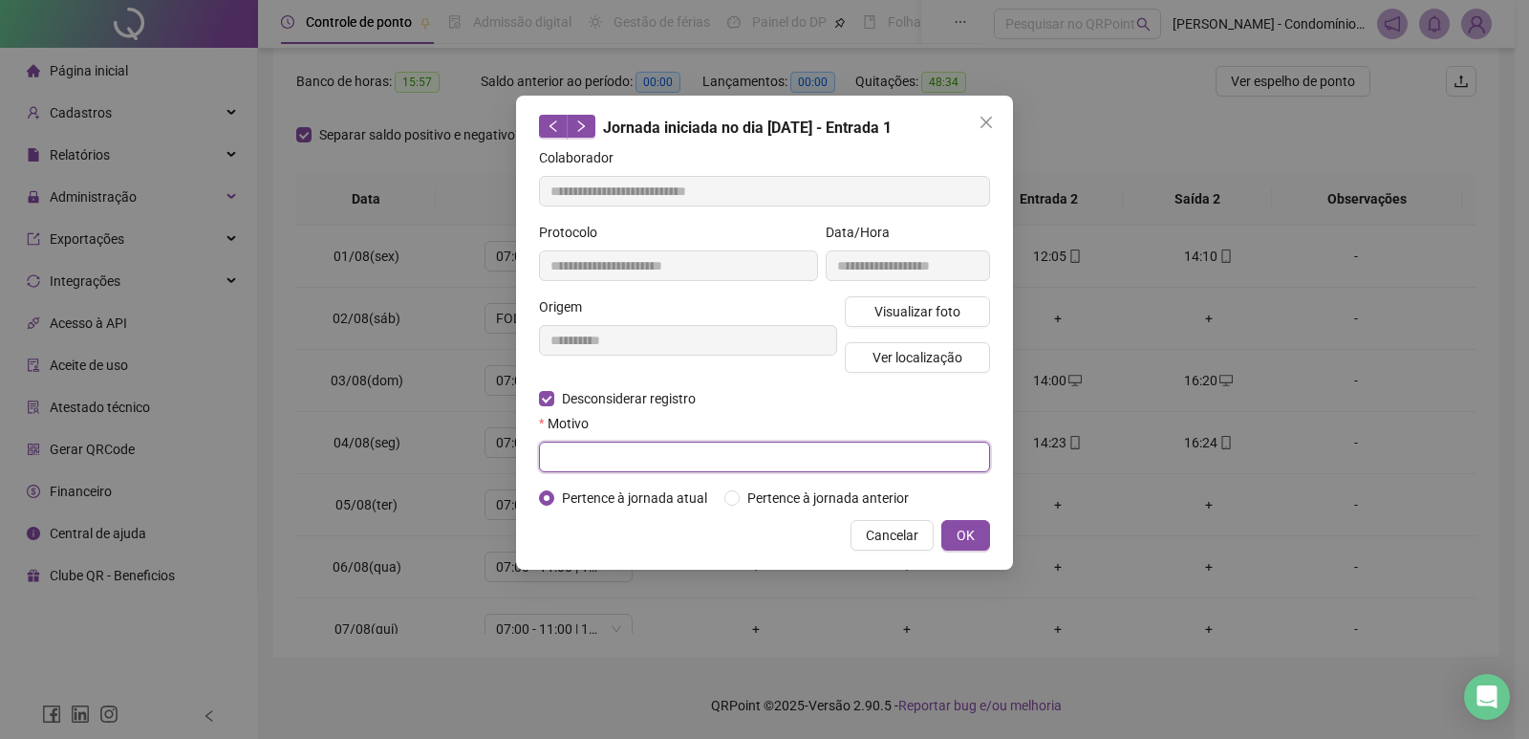
click at [651, 457] on input "text" at bounding box center [764, 457] width 451 height 31
paste input "******"
type input "******"
click at [962, 531] on span "OK" at bounding box center [966, 535] width 18 height 21
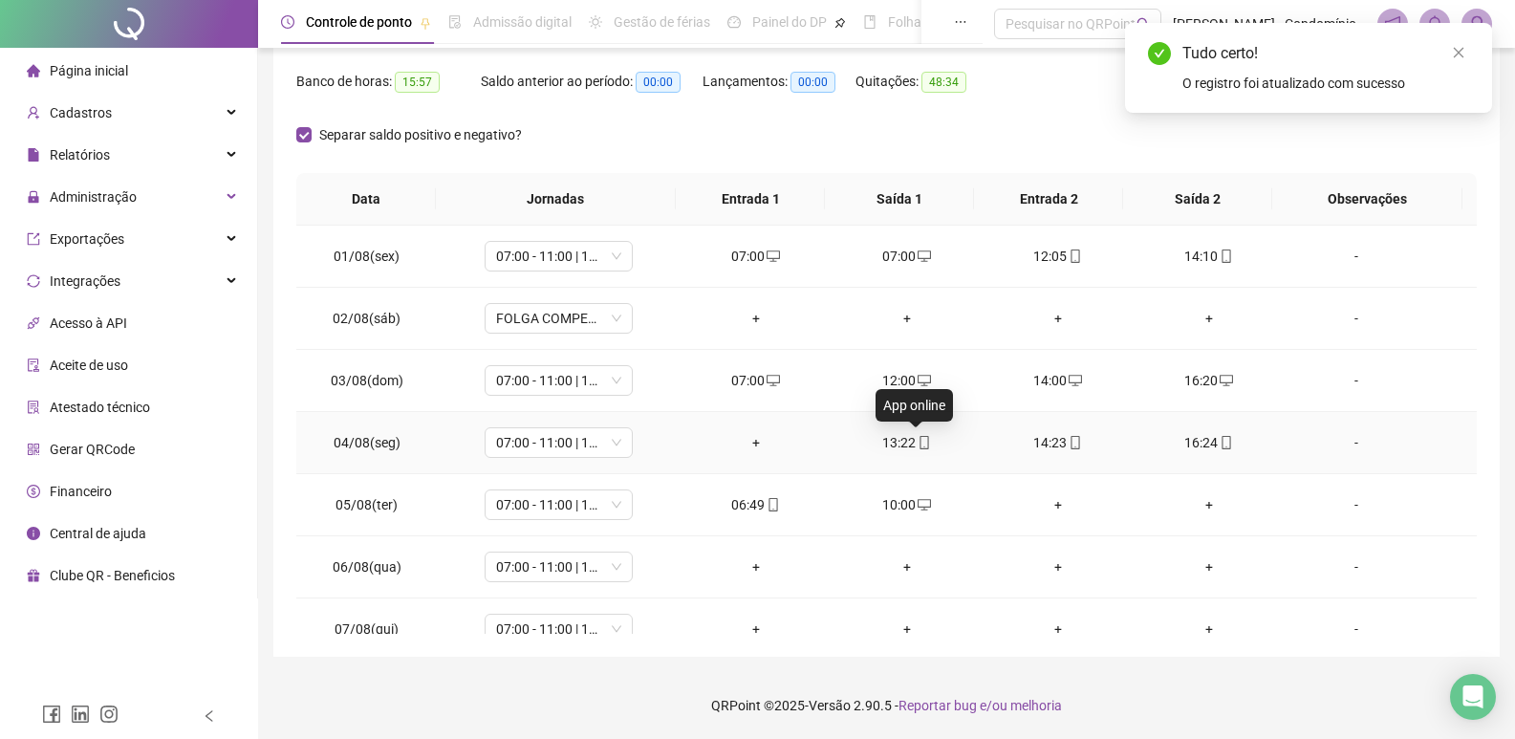
click at [918, 444] on icon "mobile" at bounding box center [923, 442] width 13 height 13
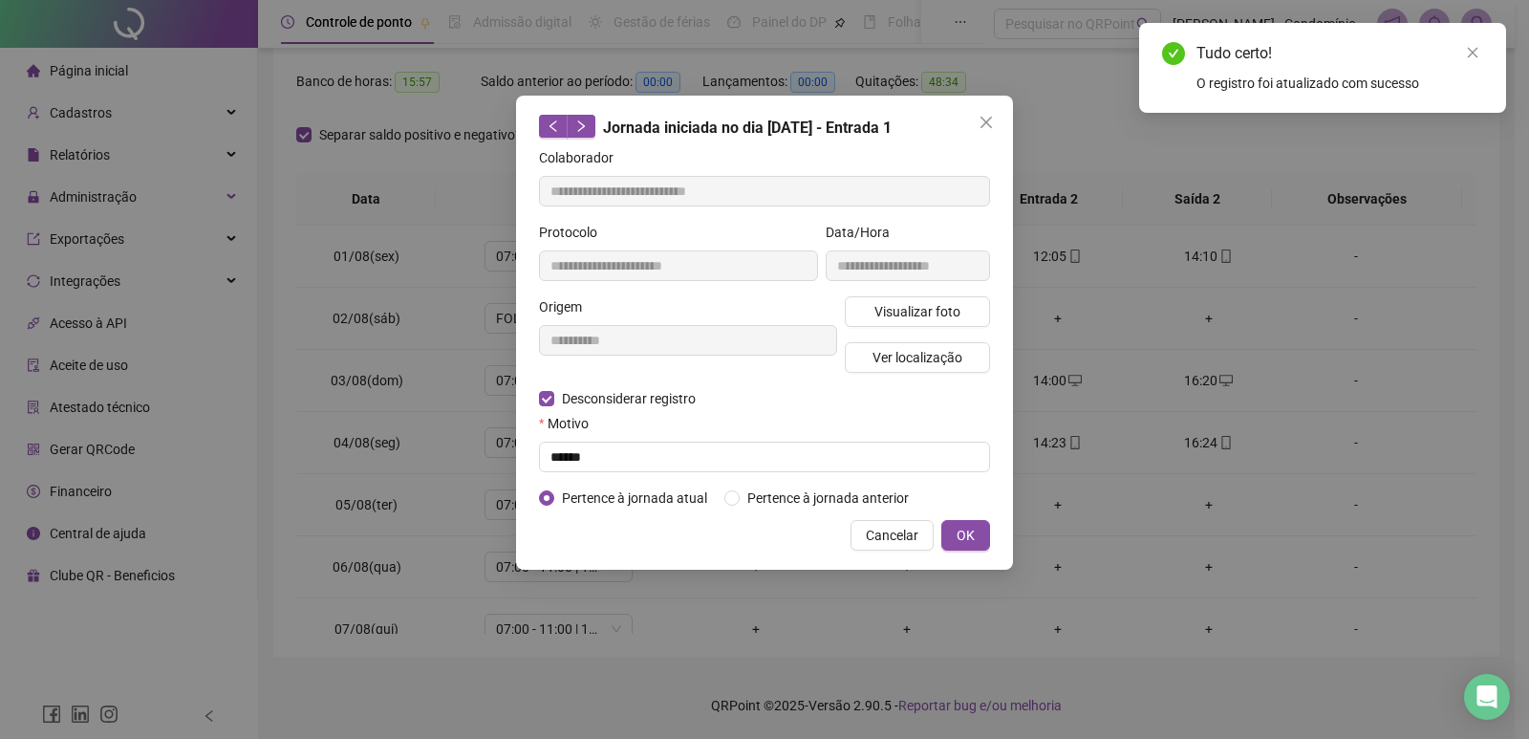
type input "**********"
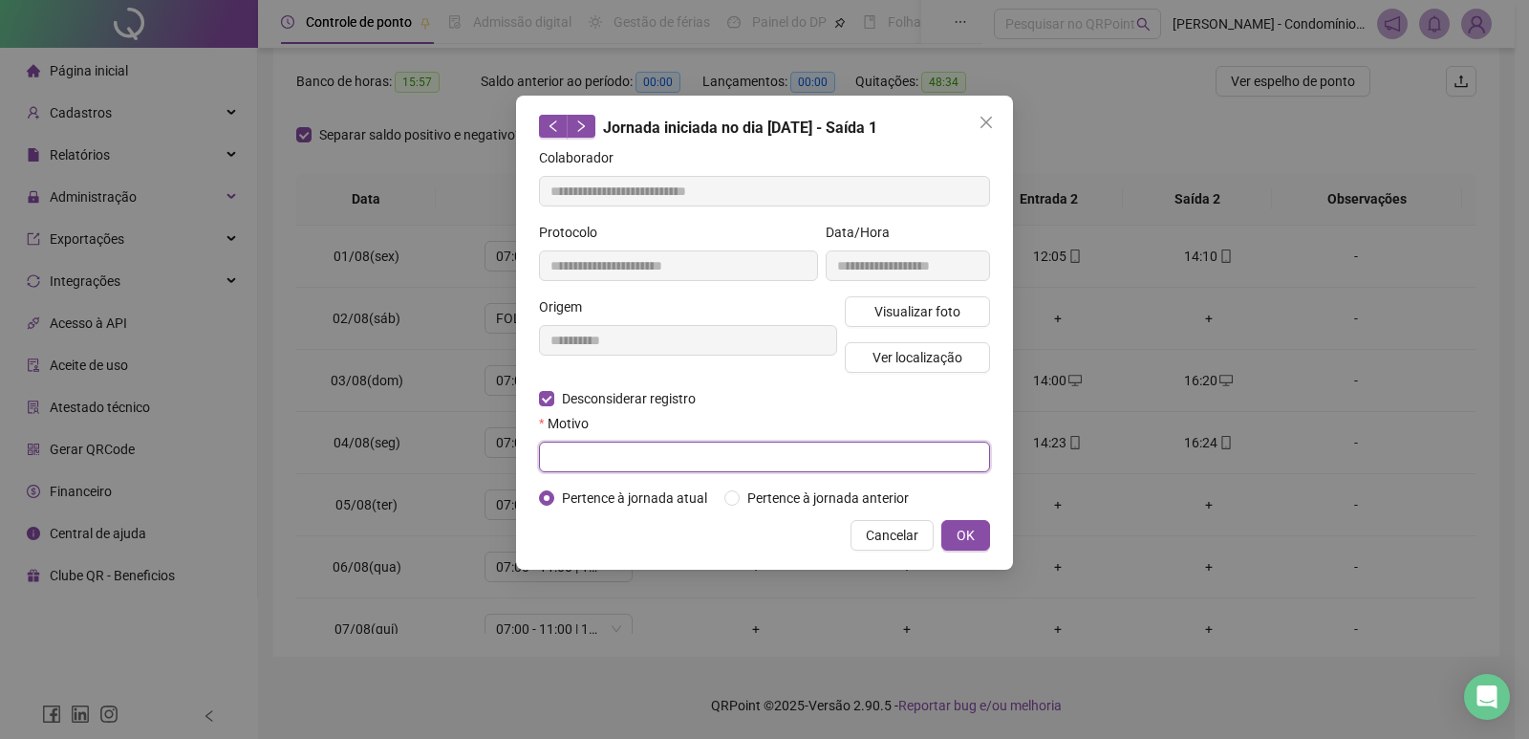
click at [858, 457] on input "text" at bounding box center [764, 457] width 451 height 31
paste input "******"
type input "******"
drag, startPoint x: 961, startPoint y: 532, endPoint x: 972, endPoint y: 514, distance: 21.5
click at [959, 533] on span "OK" at bounding box center [966, 535] width 18 height 21
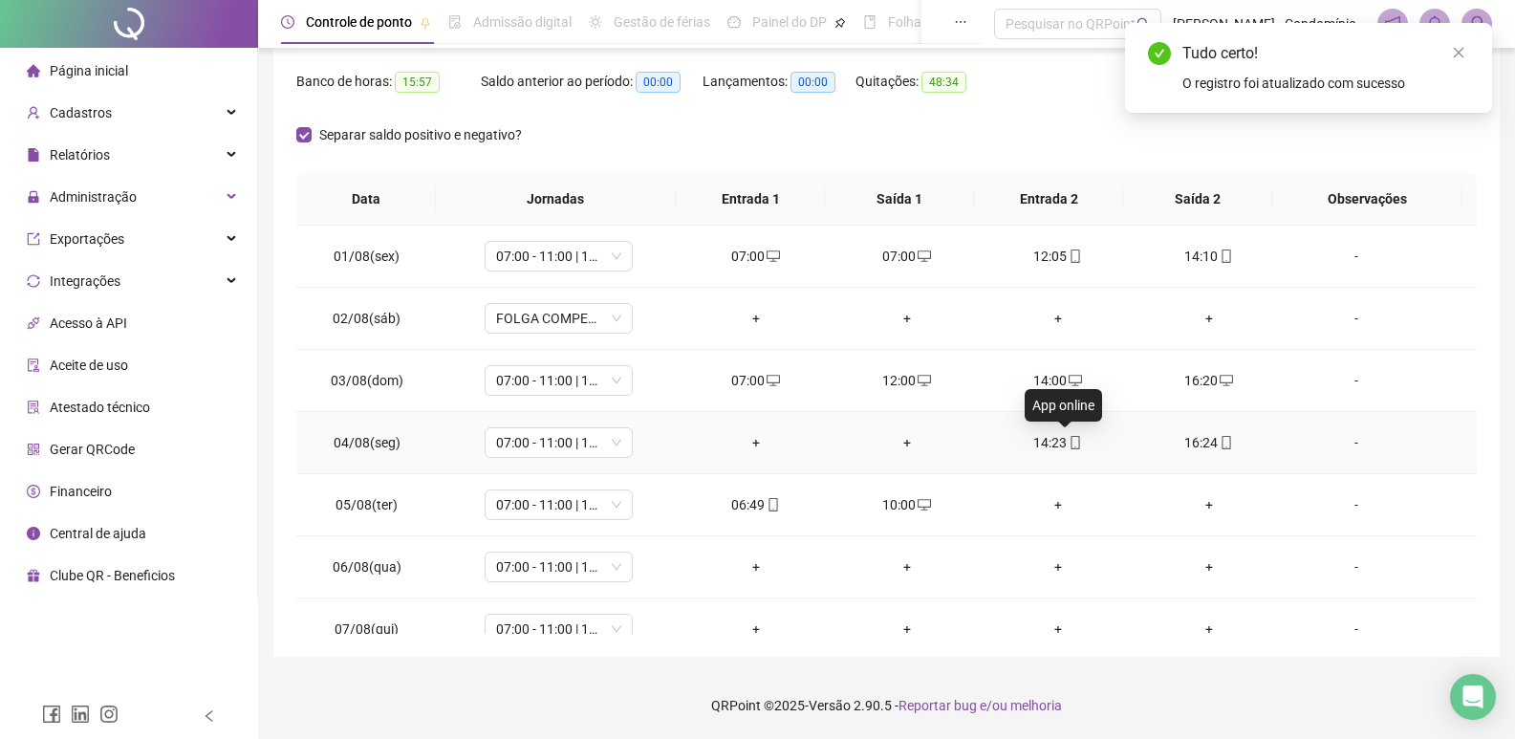
click at [1071, 445] on icon "mobile" at bounding box center [1075, 442] width 9 height 13
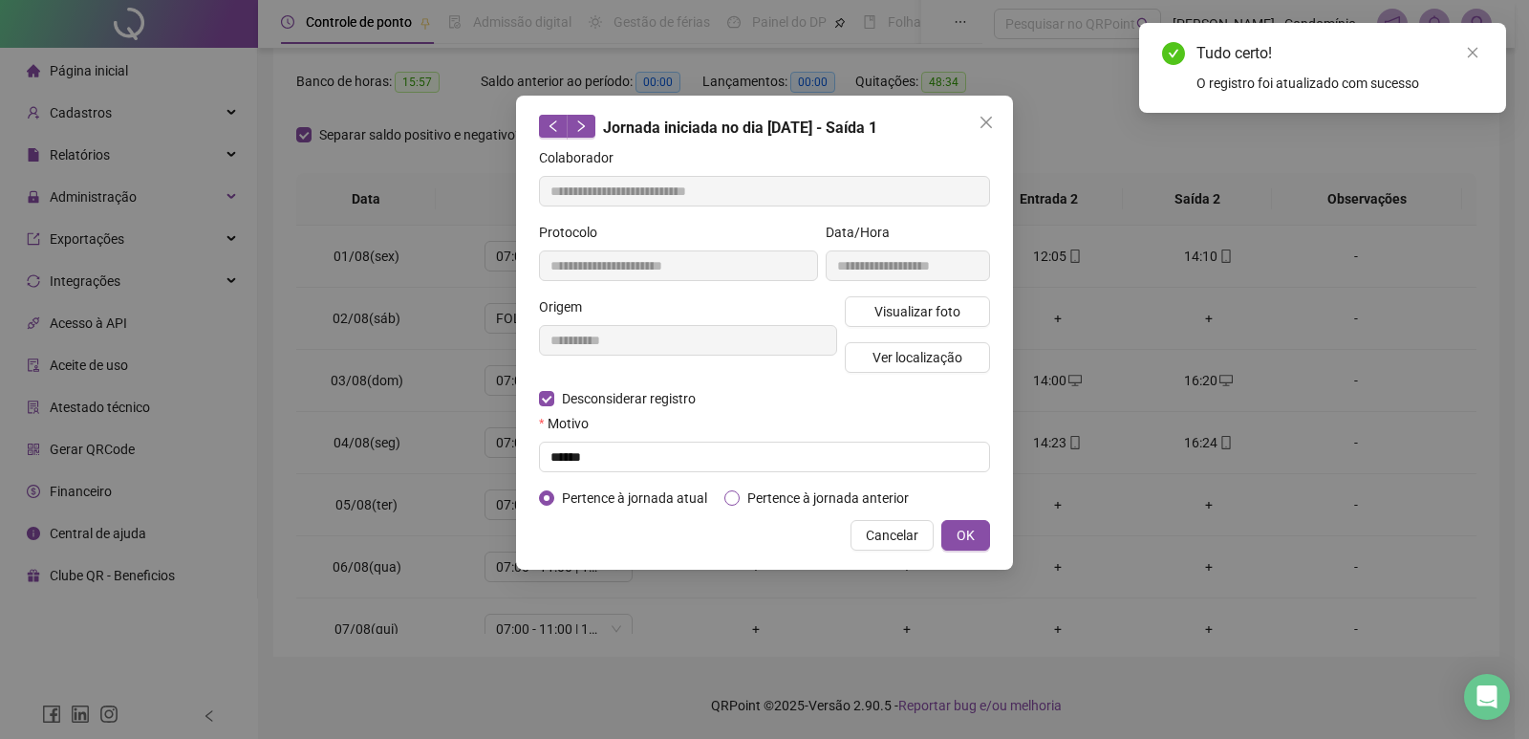
type input "**********"
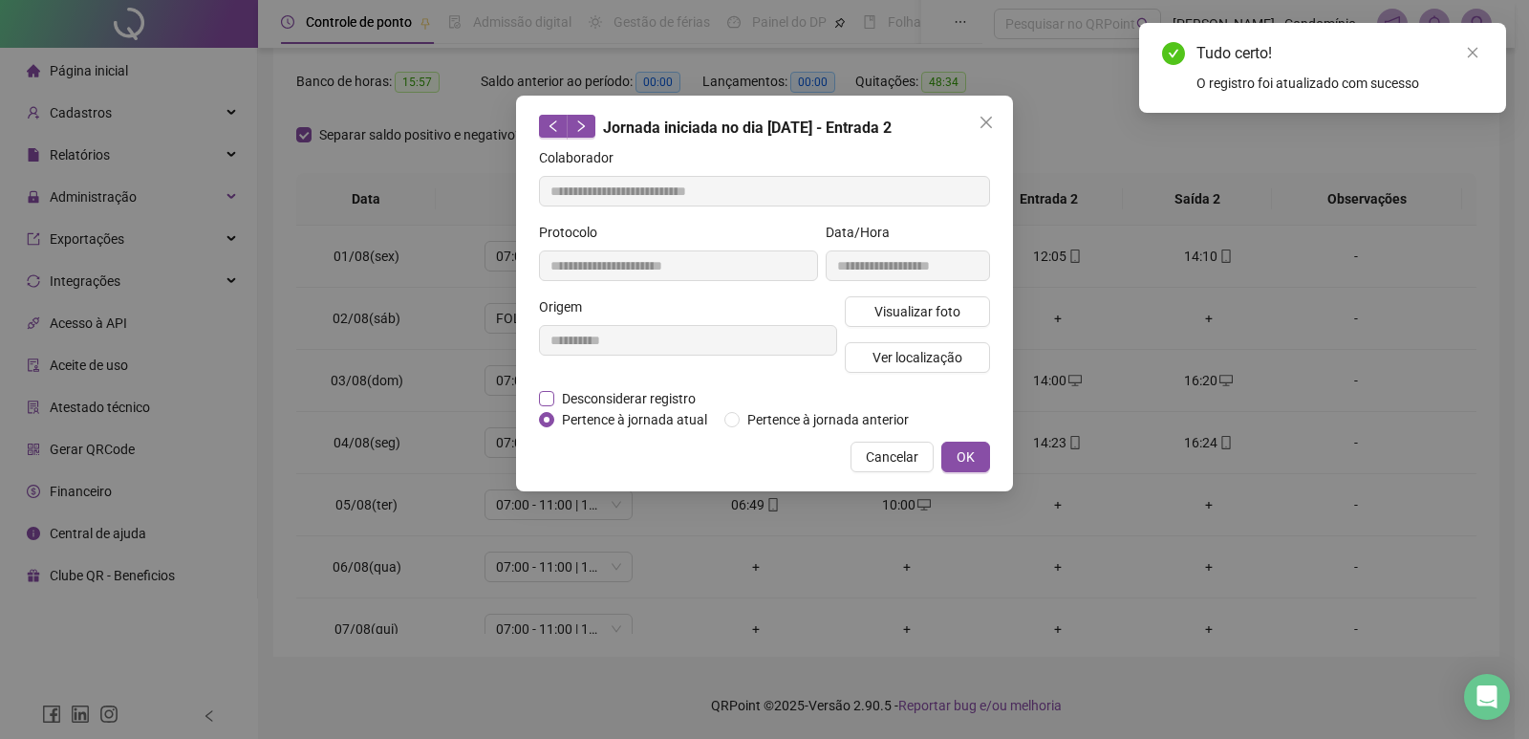
click at [574, 403] on span "Desconsiderar registro" at bounding box center [628, 398] width 149 height 21
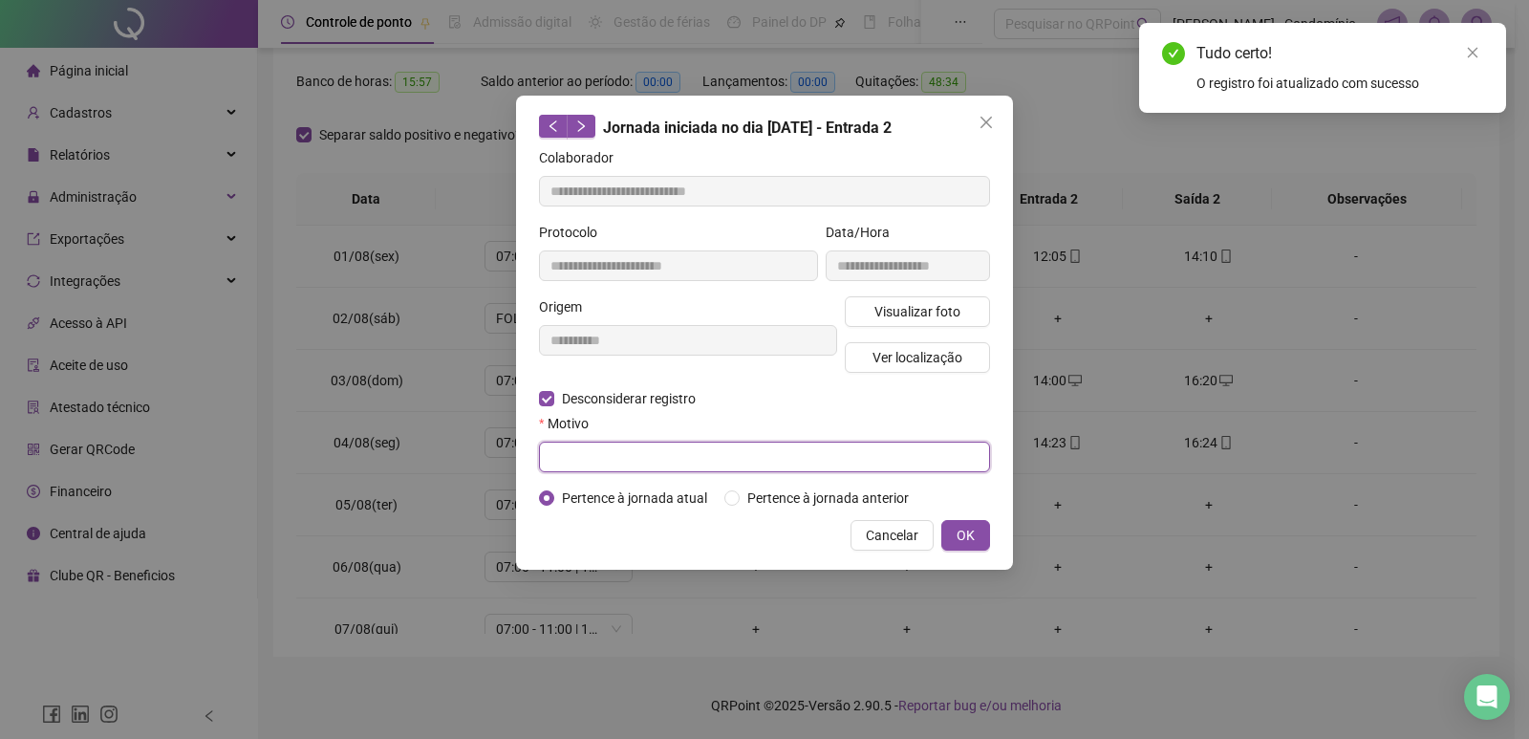
click at [844, 464] on input "text" at bounding box center [764, 457] width 451 height 31
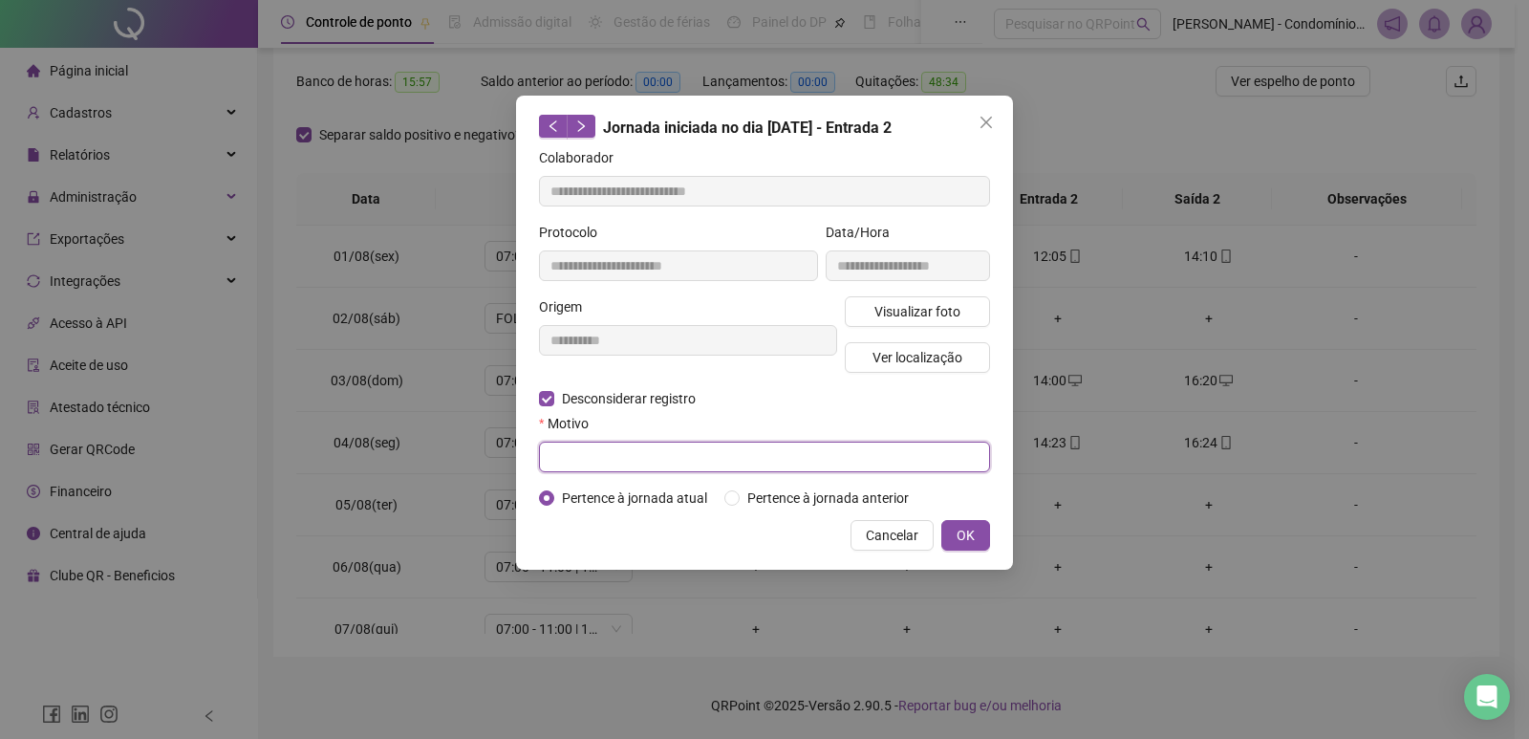
paste input "******"
type input "******"
drag, startPoint x: 975, startPoint y: 513, endPoint x: 976, endPoint y: 532, distance: 19.1
click at [978, 526] on div "**********" at bounding box center [764, 333] width 497 height 474
click at [976, 532] on button "OK" at bounding box center [965, 535] width 49 height 31
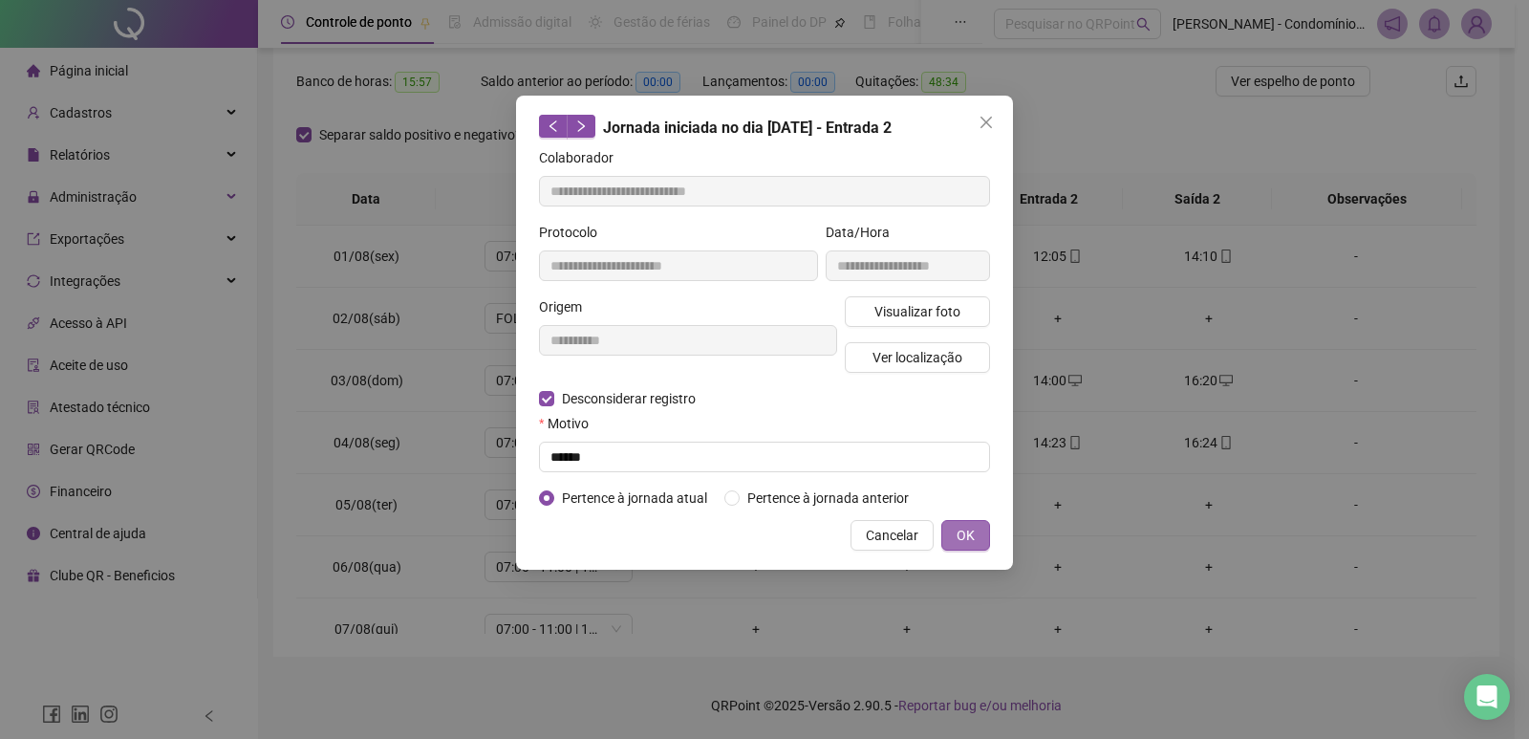
click at [961, 530] on div "**********" at bounding box center [764, 369] width 1529 height 739
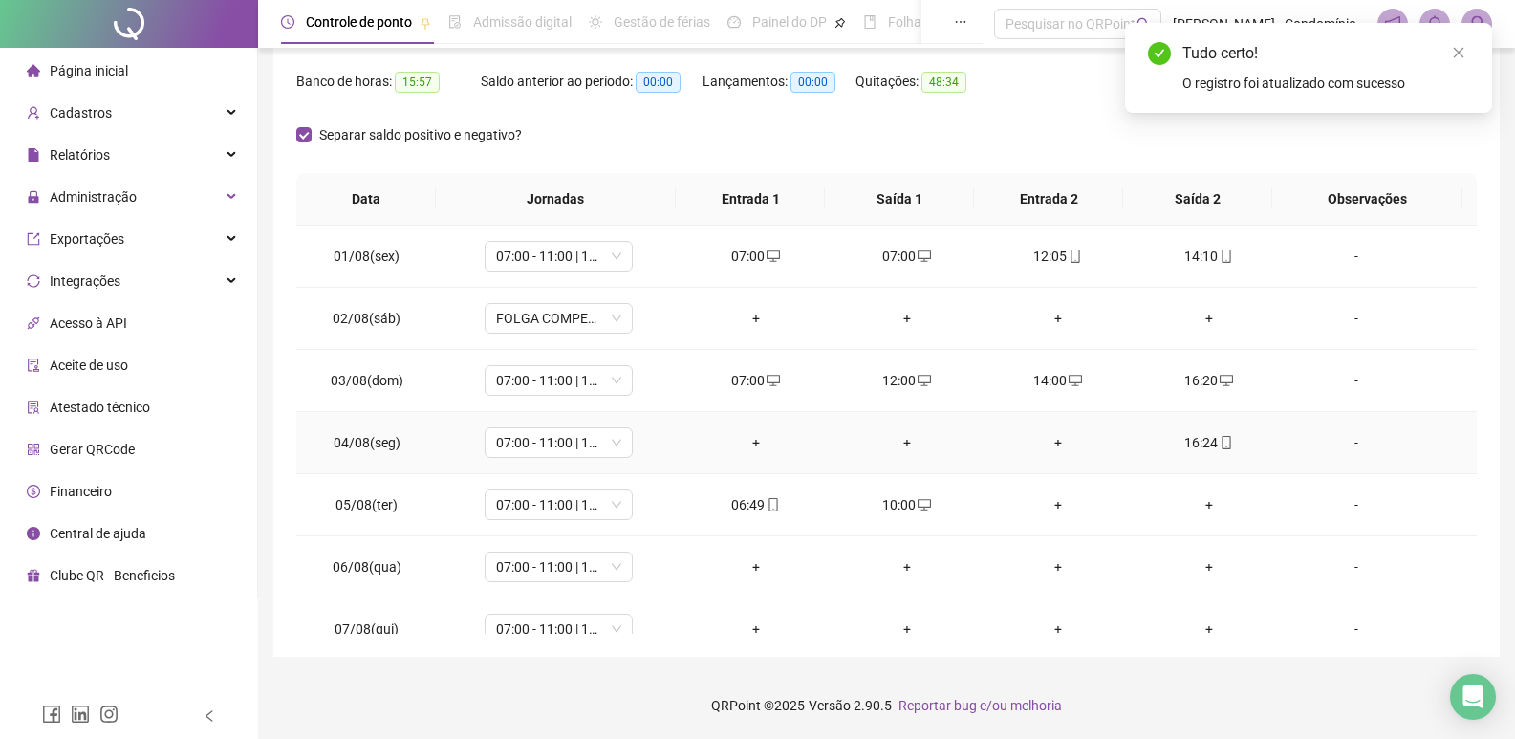
click at [1222, 448] on icon "mobile" at bounding box center [1226, 442] width 9 height 13
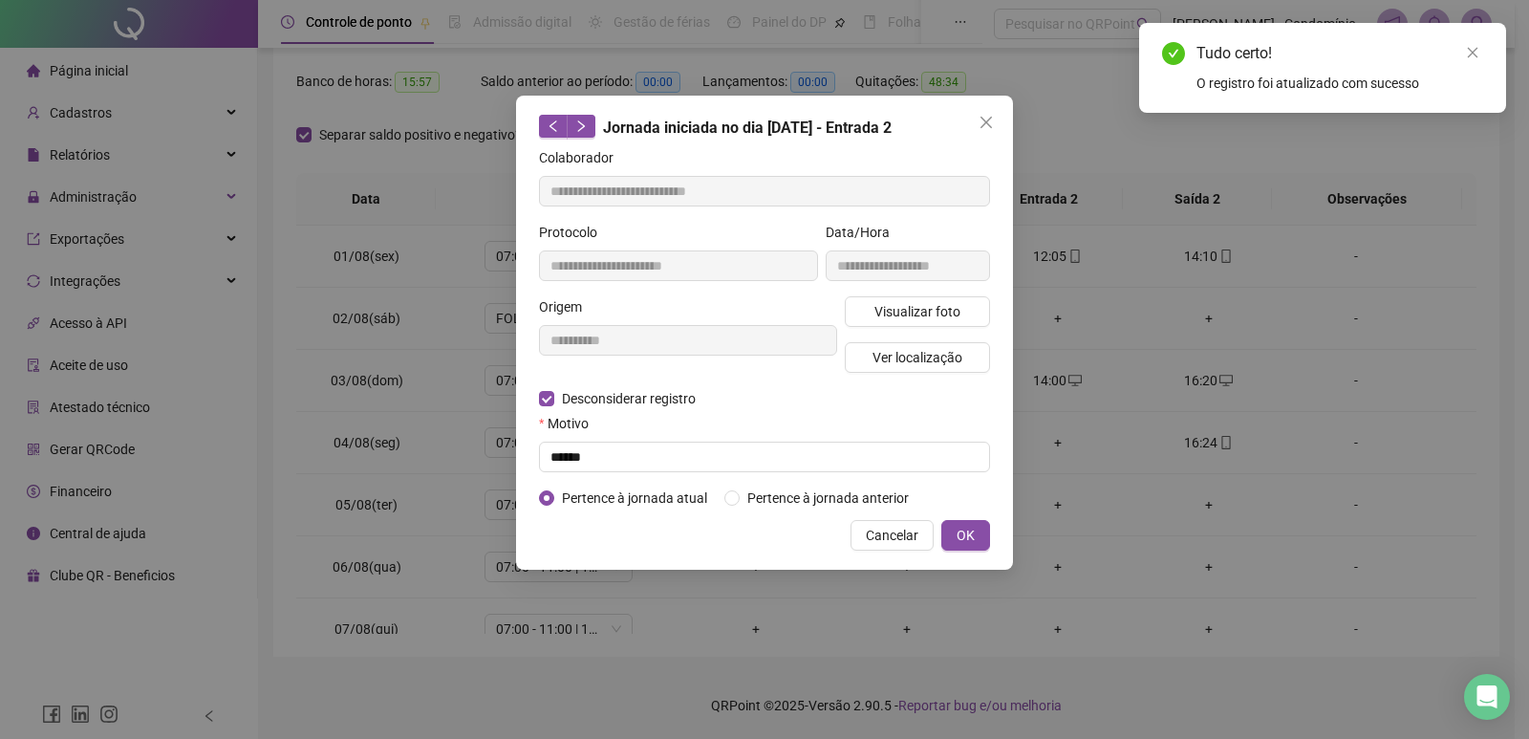
type input "**********"
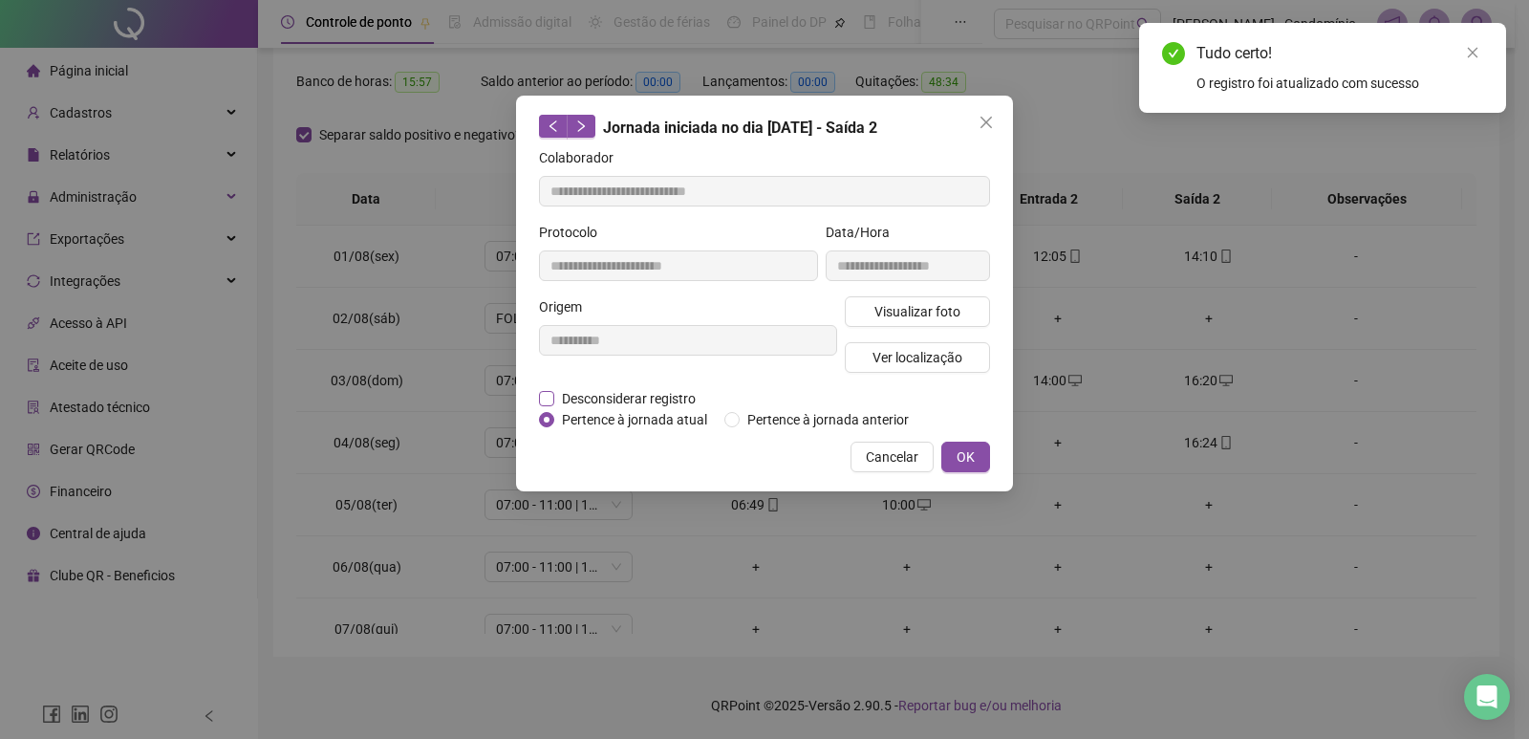
click at [558, 390] on span "Desconsiderar registro" at bounding box center [628, 398] width 149 height 21
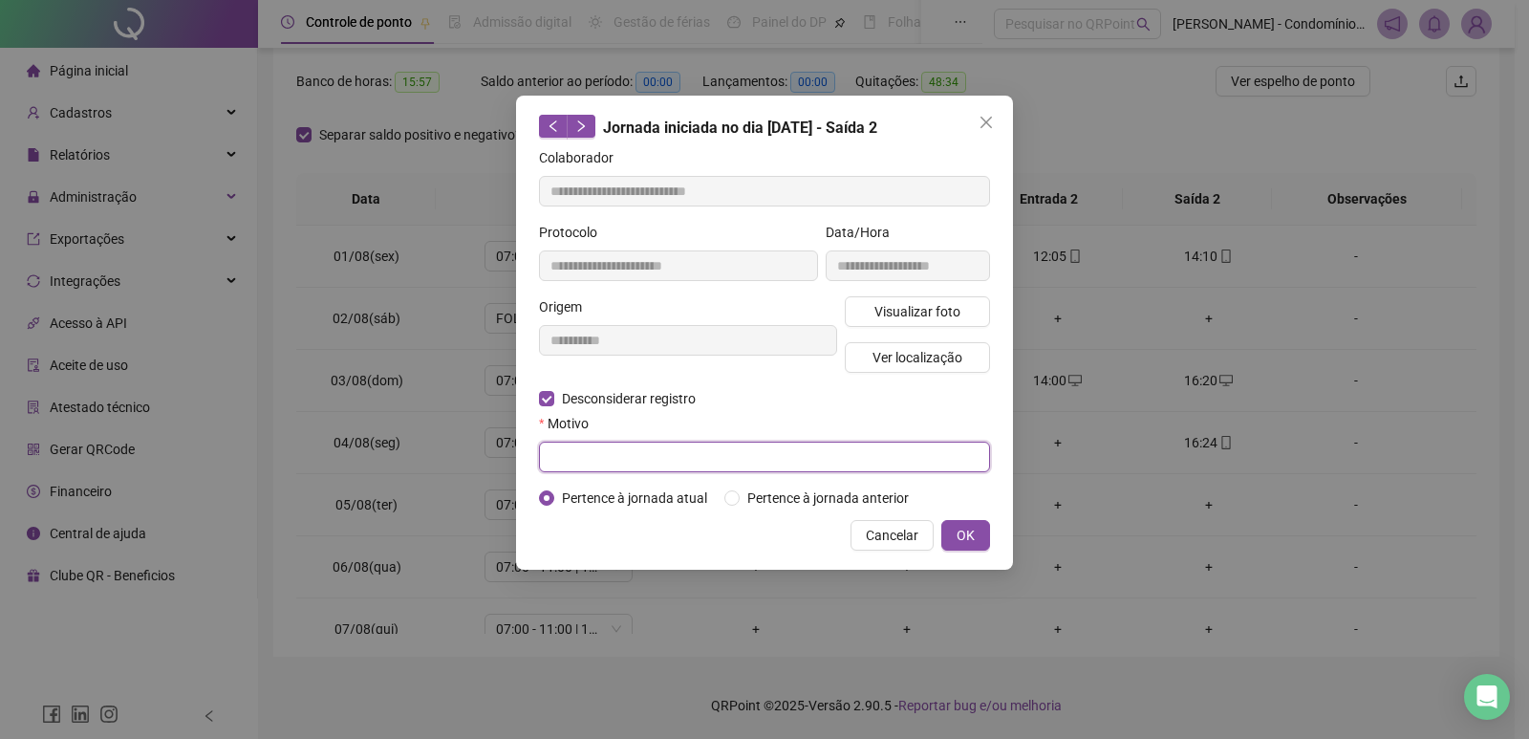
click at [702, 443] on input "text" at bounding box center [764, 457] width 451 height 31
paste input "******"
type input "******"
click at [981, 530] on button "OK" at bounding box center [965, 535] width 49 height 31
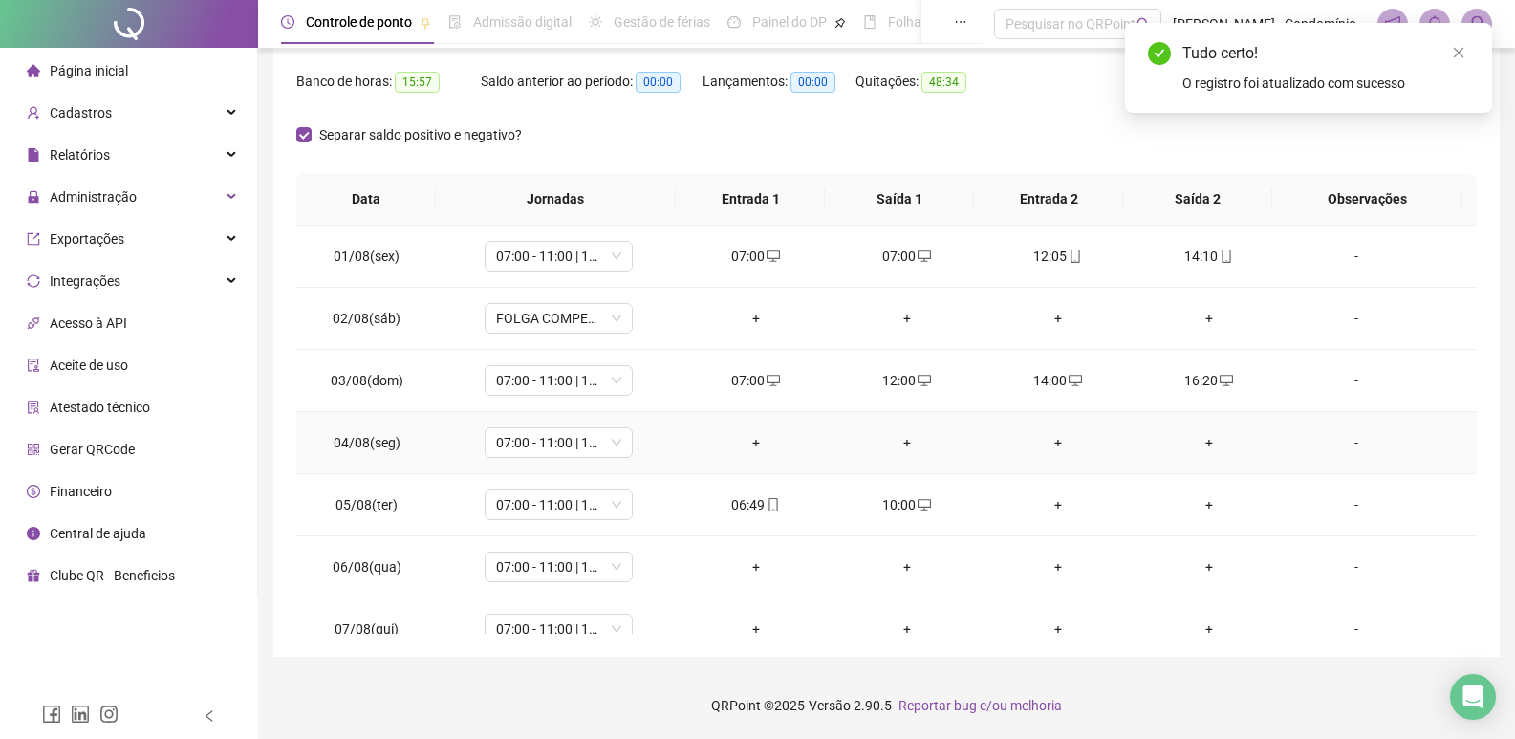
click at [747, 447] on div "+" at bounding box center [756, 442] width 120 height 21
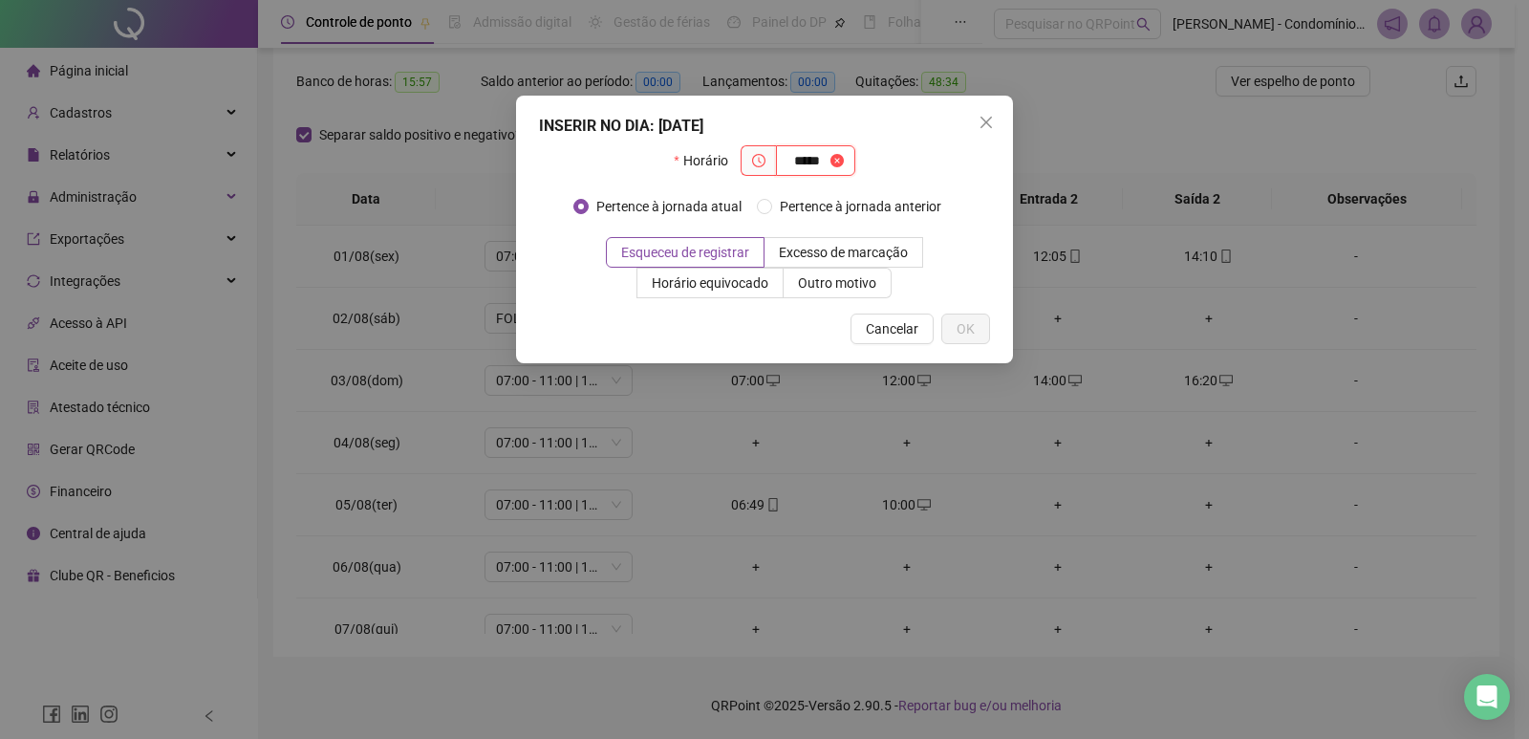
type input "*****"
click at [962, 333] on span "OK" at bounding box center [966, 328] width 18 height 21
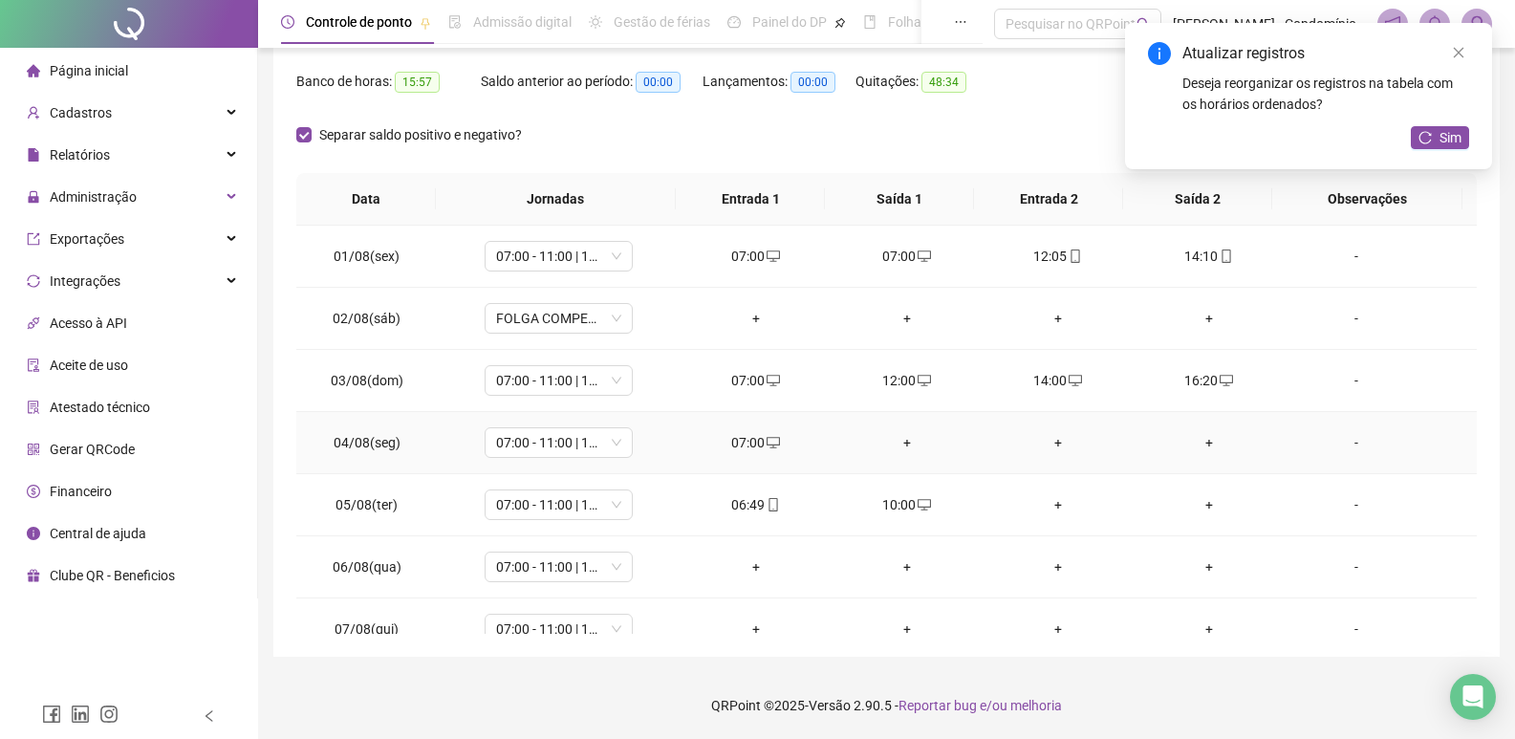
click at [893, 443] on div "+" at bounding box center [907, 442] width 120 height 21
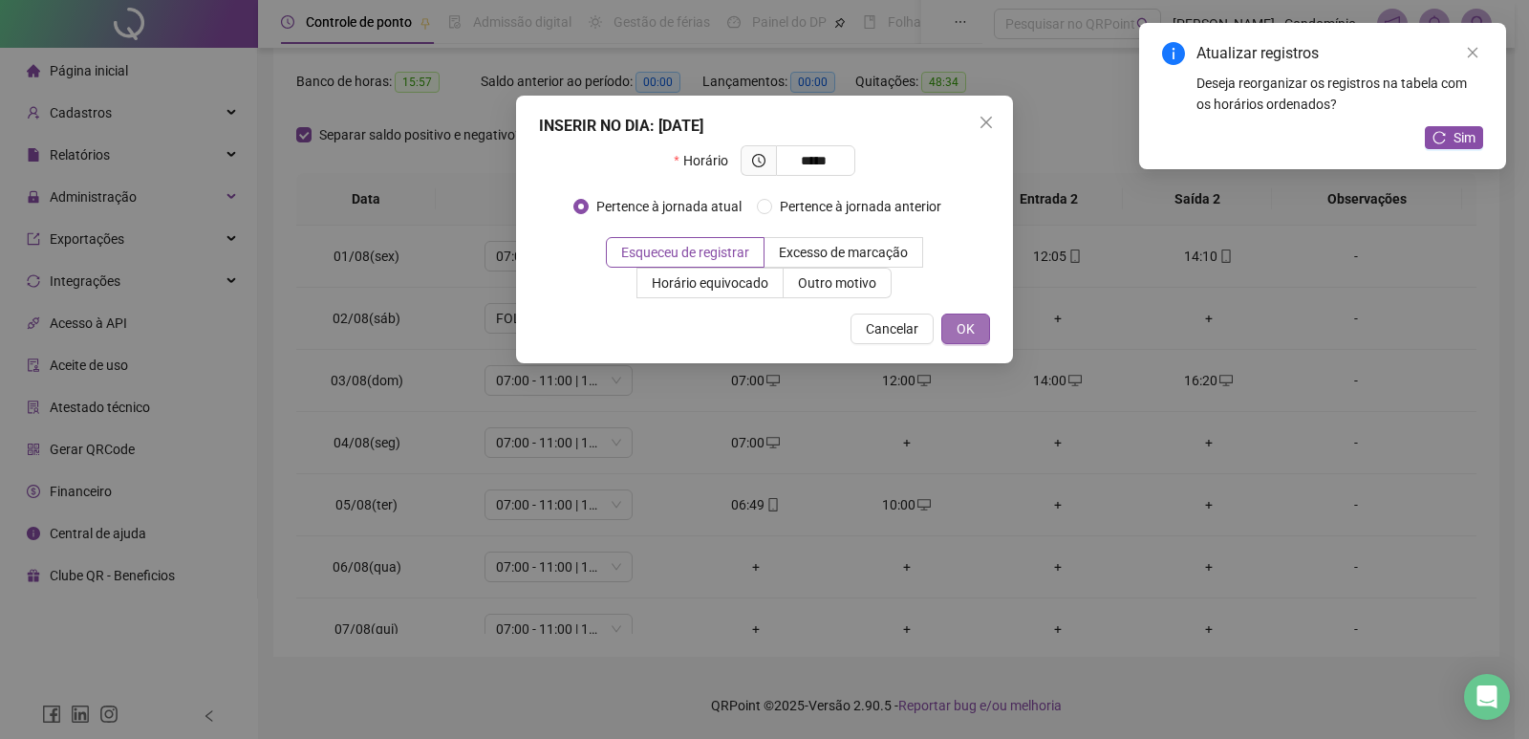
type input "*****"
click at [977, 329] on button "OK" at bounding box center [965, 328] width 49 height 31
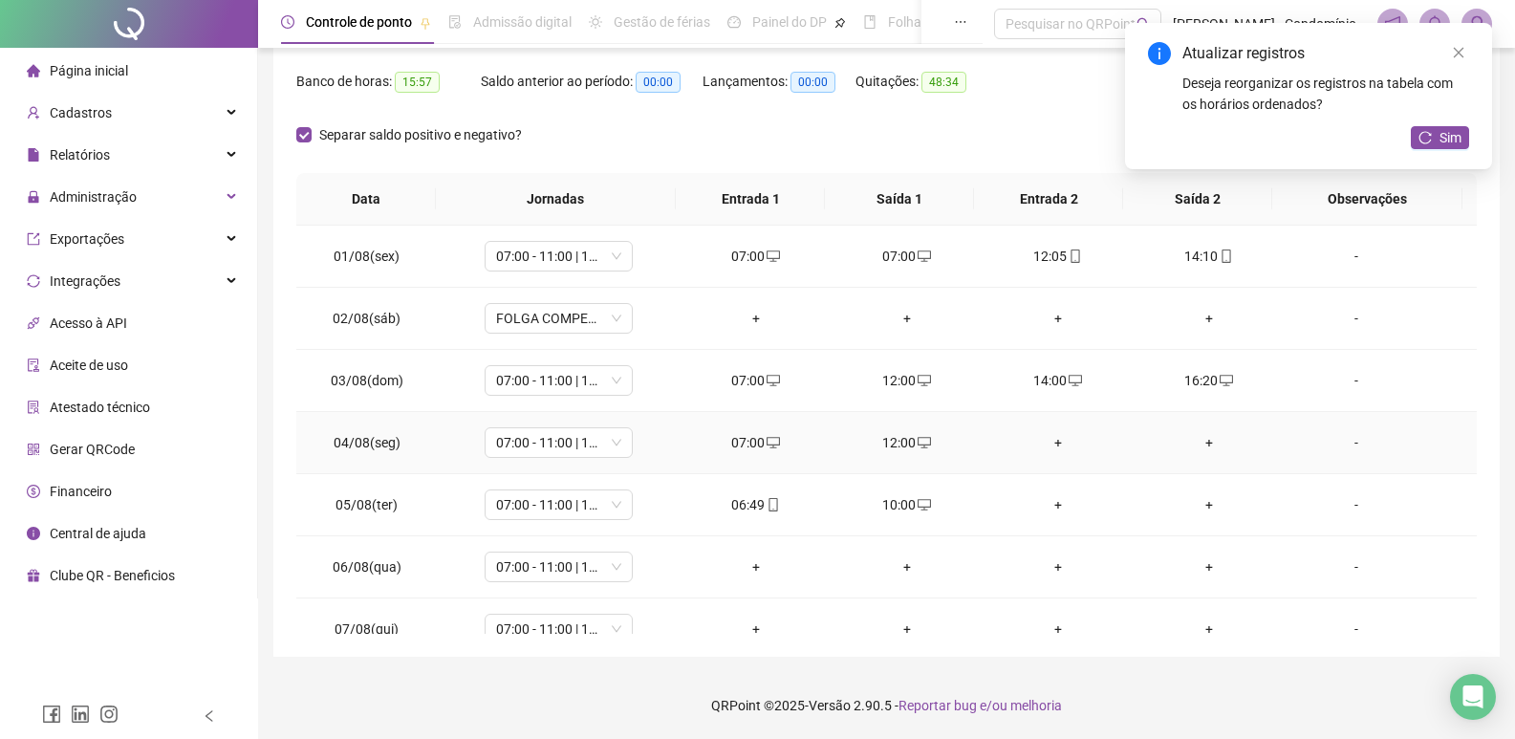
click at [1051, 444] on div "+" at bounding box center [1058, 442] width 120 height 21
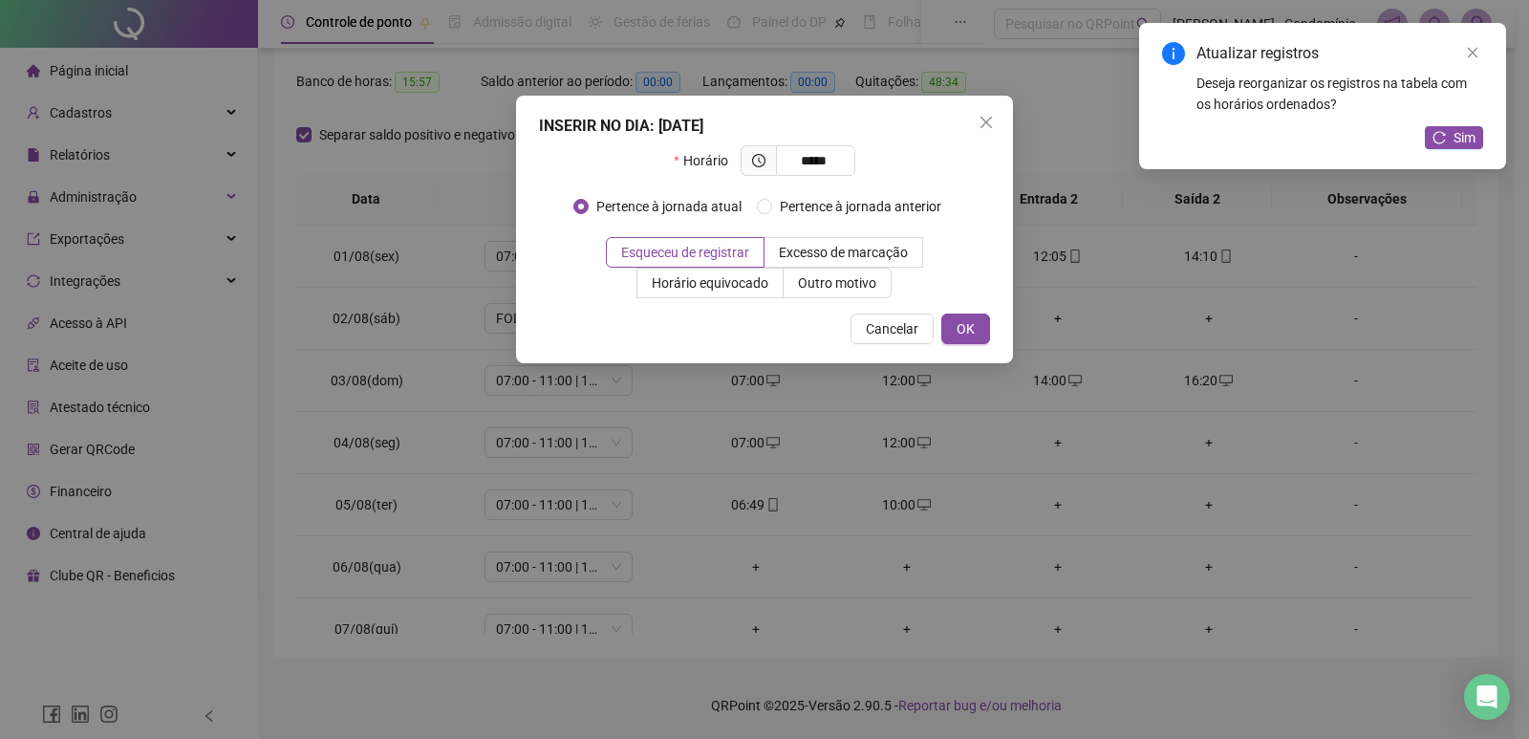
type input "*****"
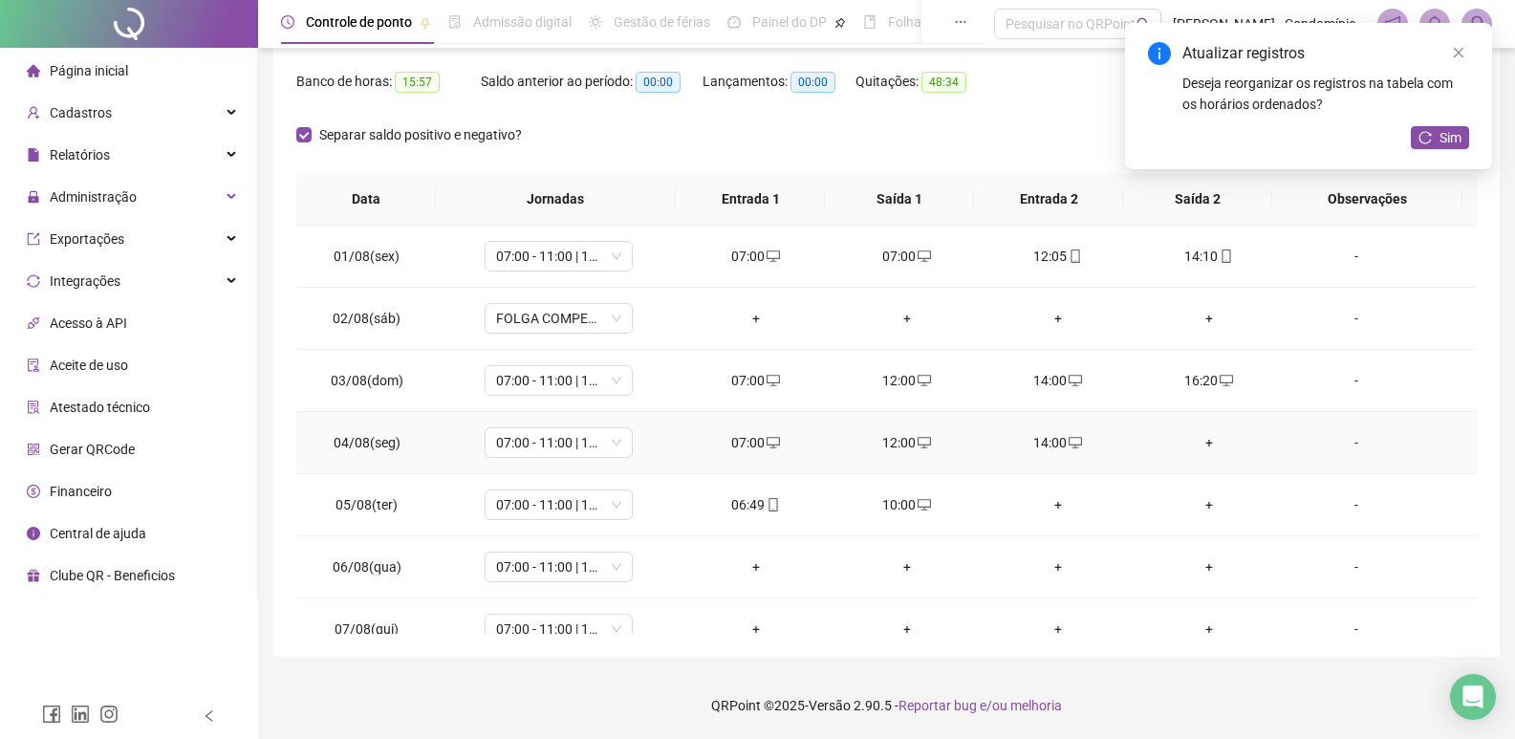
click at [1195, 448] on div "+" at bounding box center [1209, 442] width 120 height 21
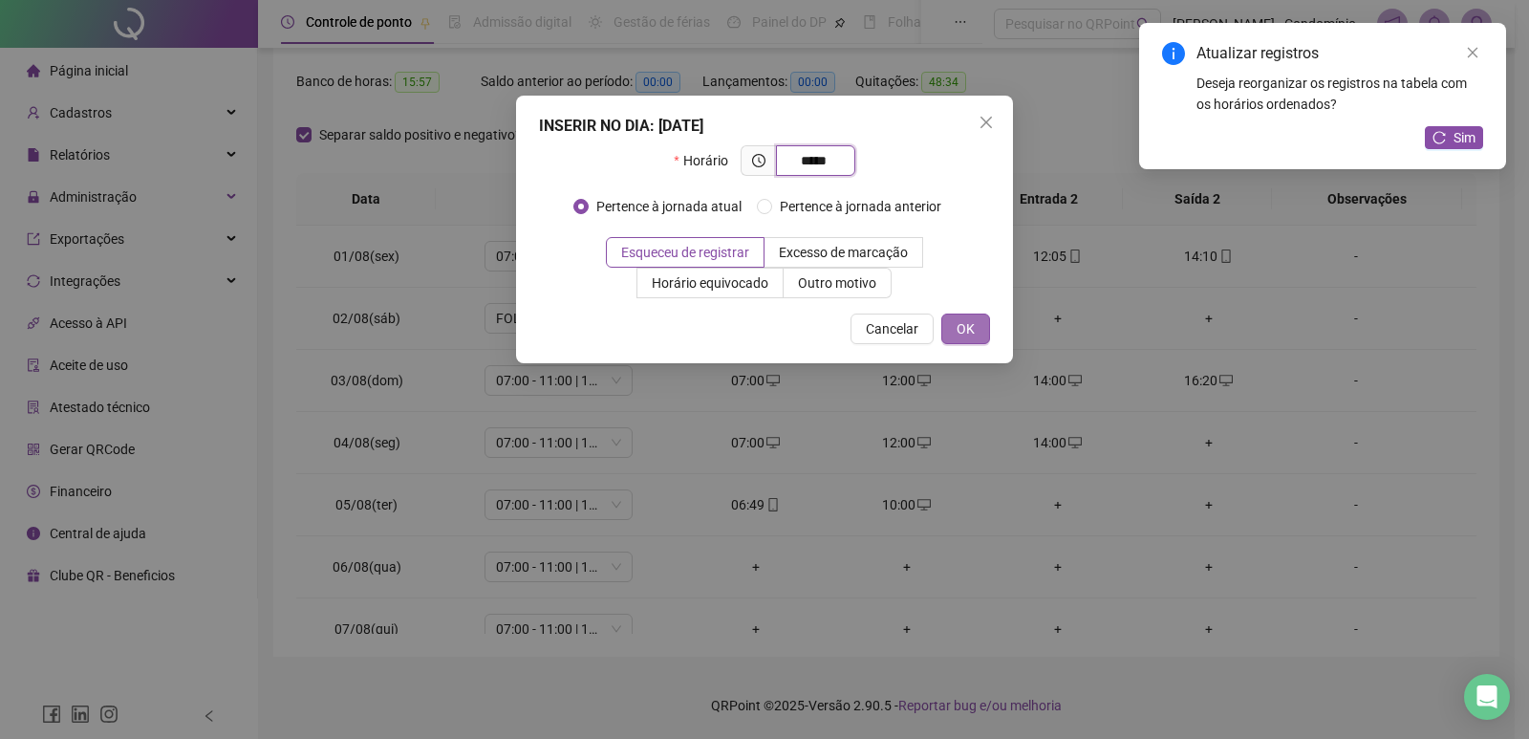
type input "*****"
click at [953, 330] on button "OK" at bounding box center [965, 328] width 49 height 31
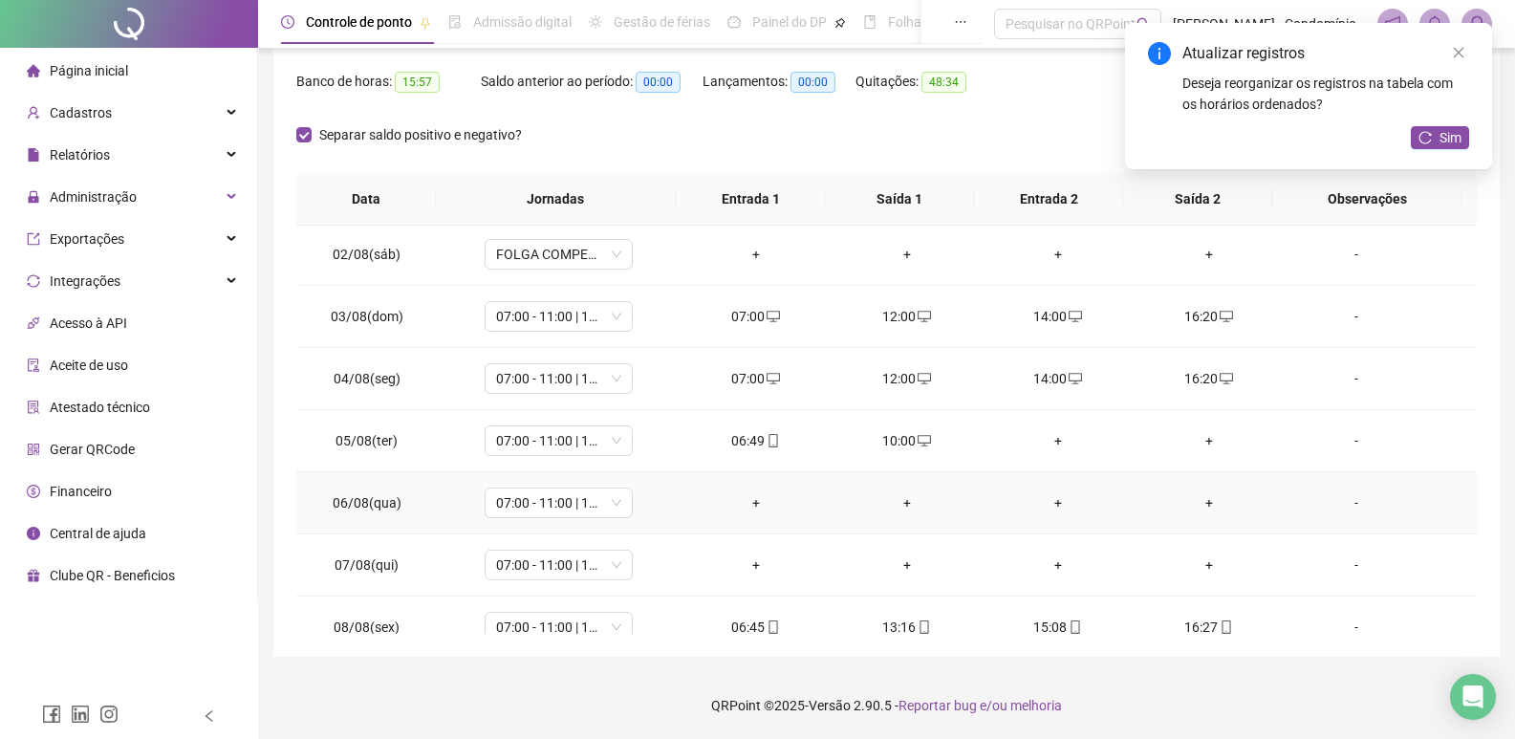
scroll to position [191, 0]
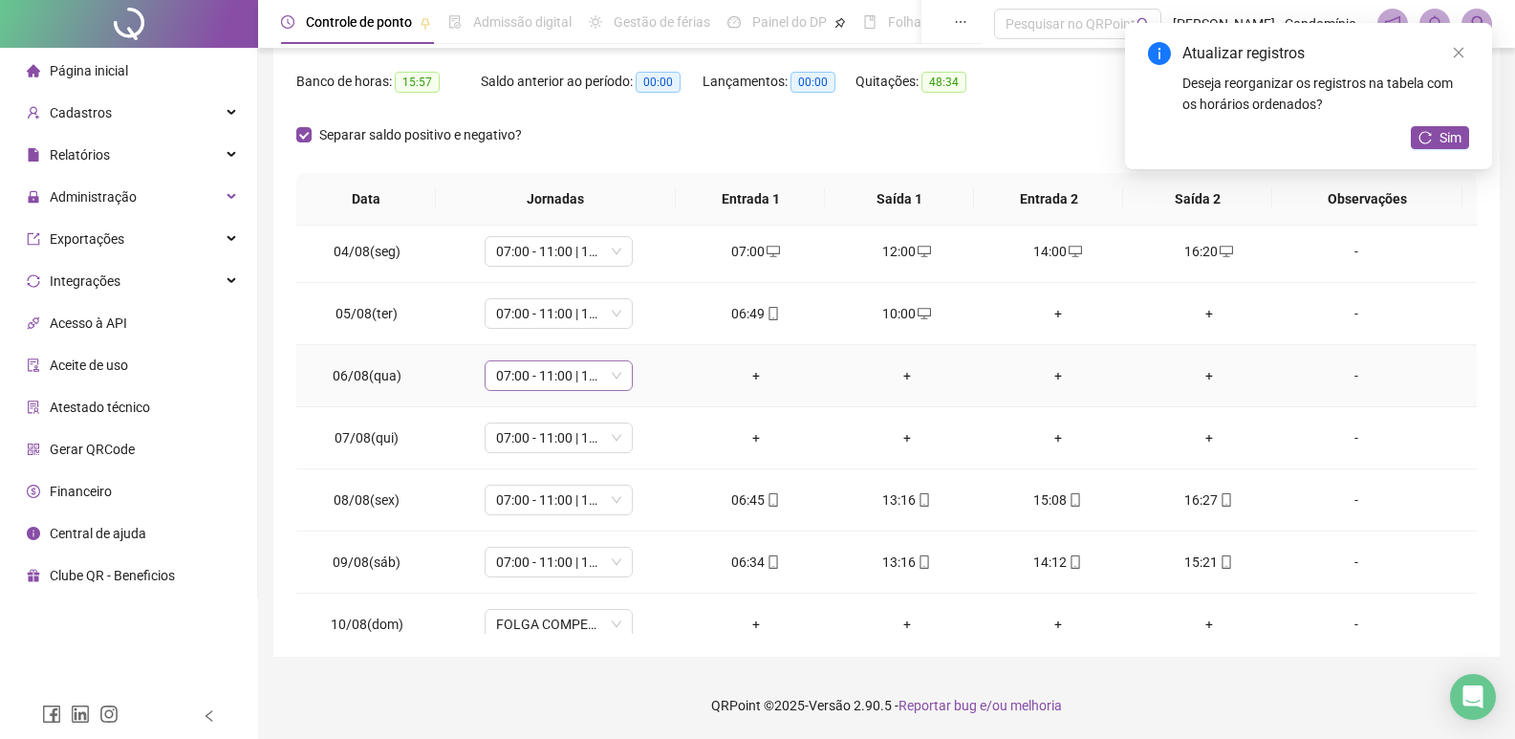
click at [611, 378] on span "07:00 - 11:00 | 13:00 - 16:20" at bounding box center [558, 375] width 125 height 29
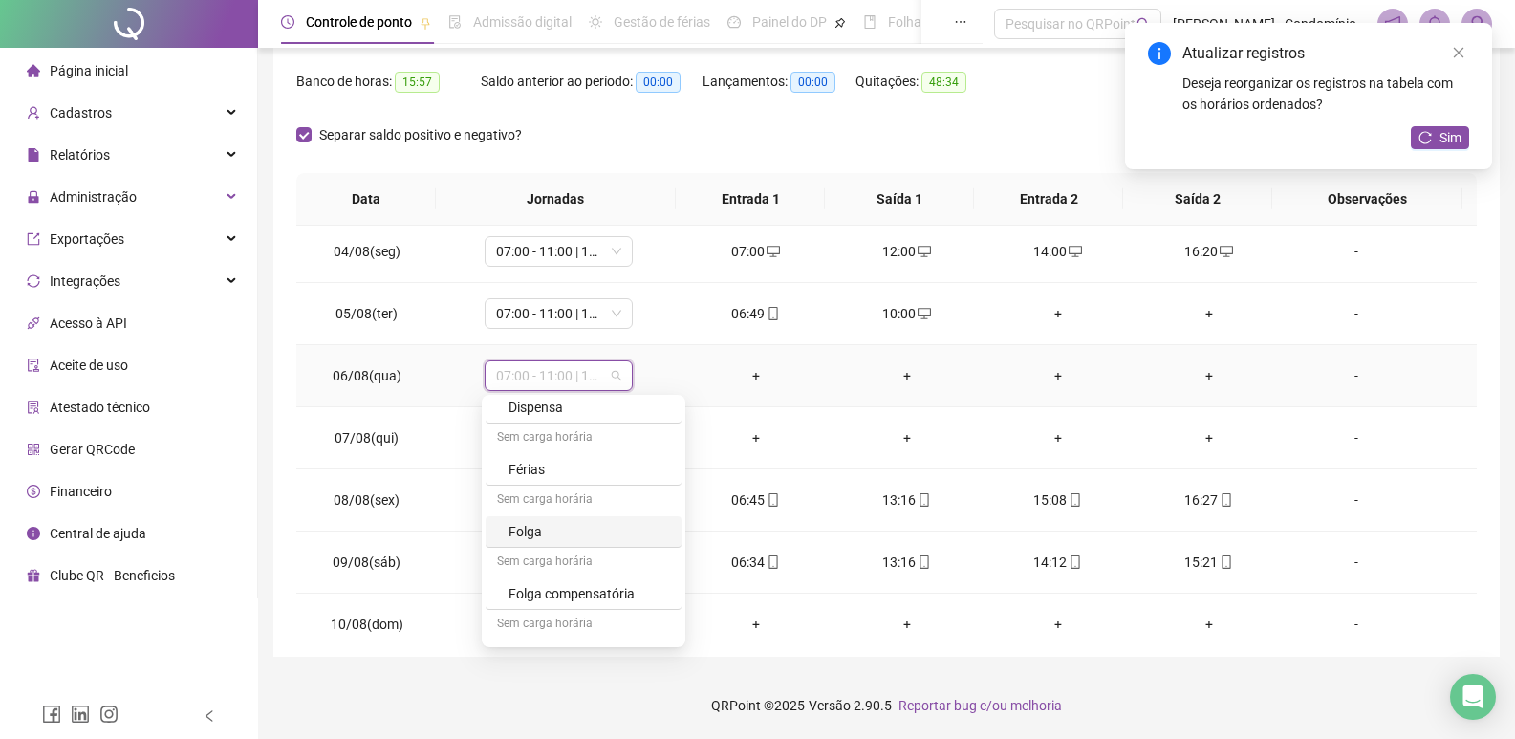
scroll to position [563, 0]
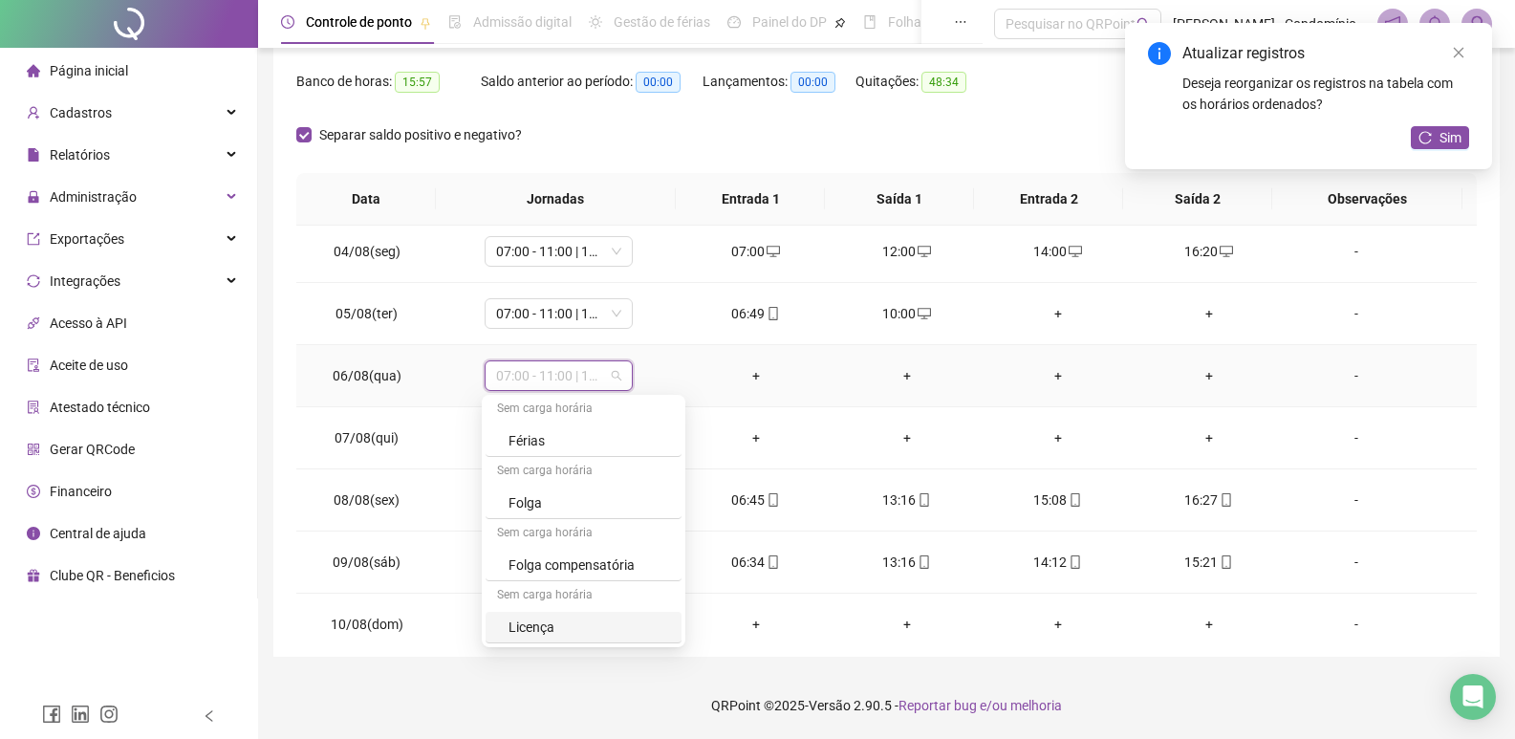
click at [558, 618] on div "Licença" at bounding box center [589, 626] width 162 height 21
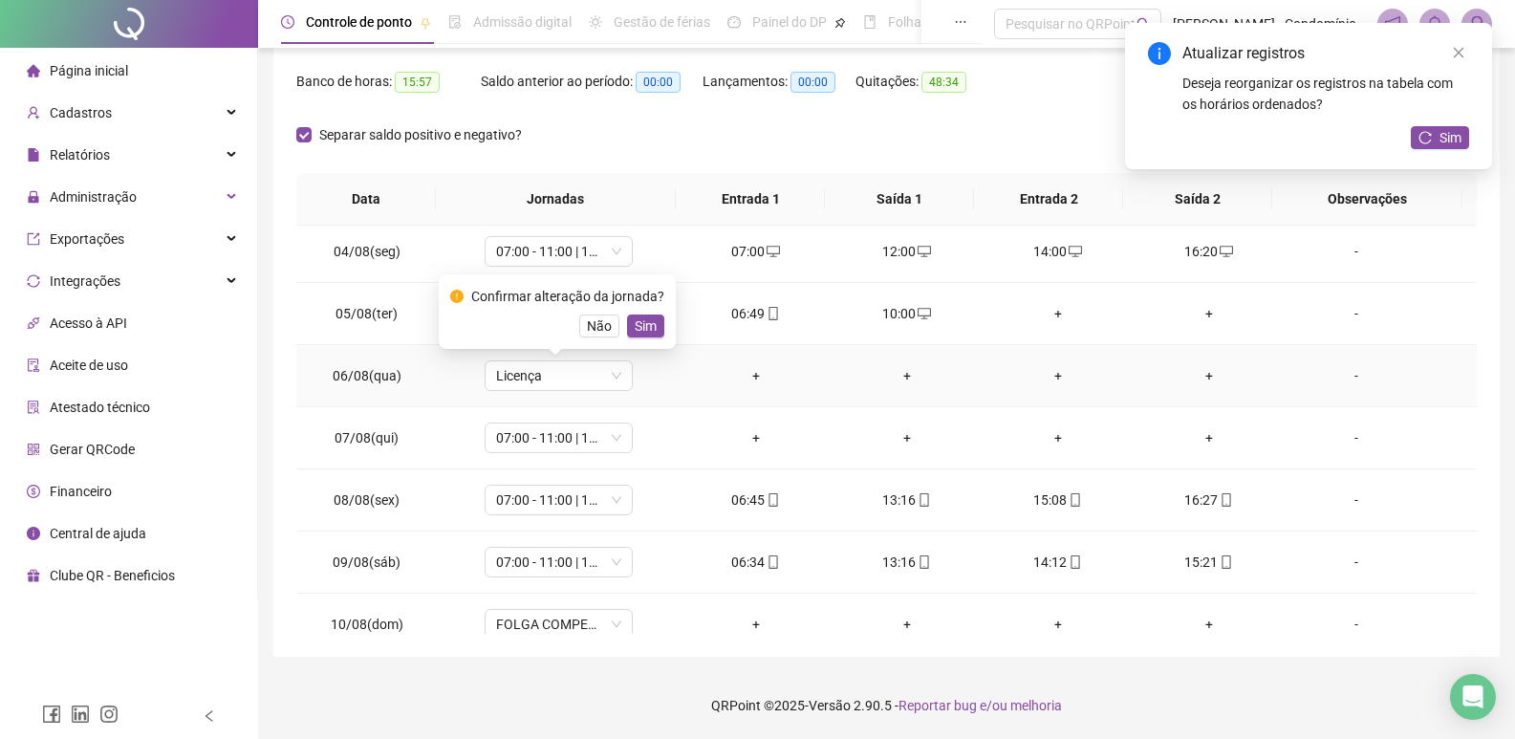
drag, startPoint x: 639, startPoint y: 321, endPoint x: 639, endPoint y: 346, distance: 24.8
click at [641, 322] on span "Sim" at bounding box center [646, 325] width 22 height 21
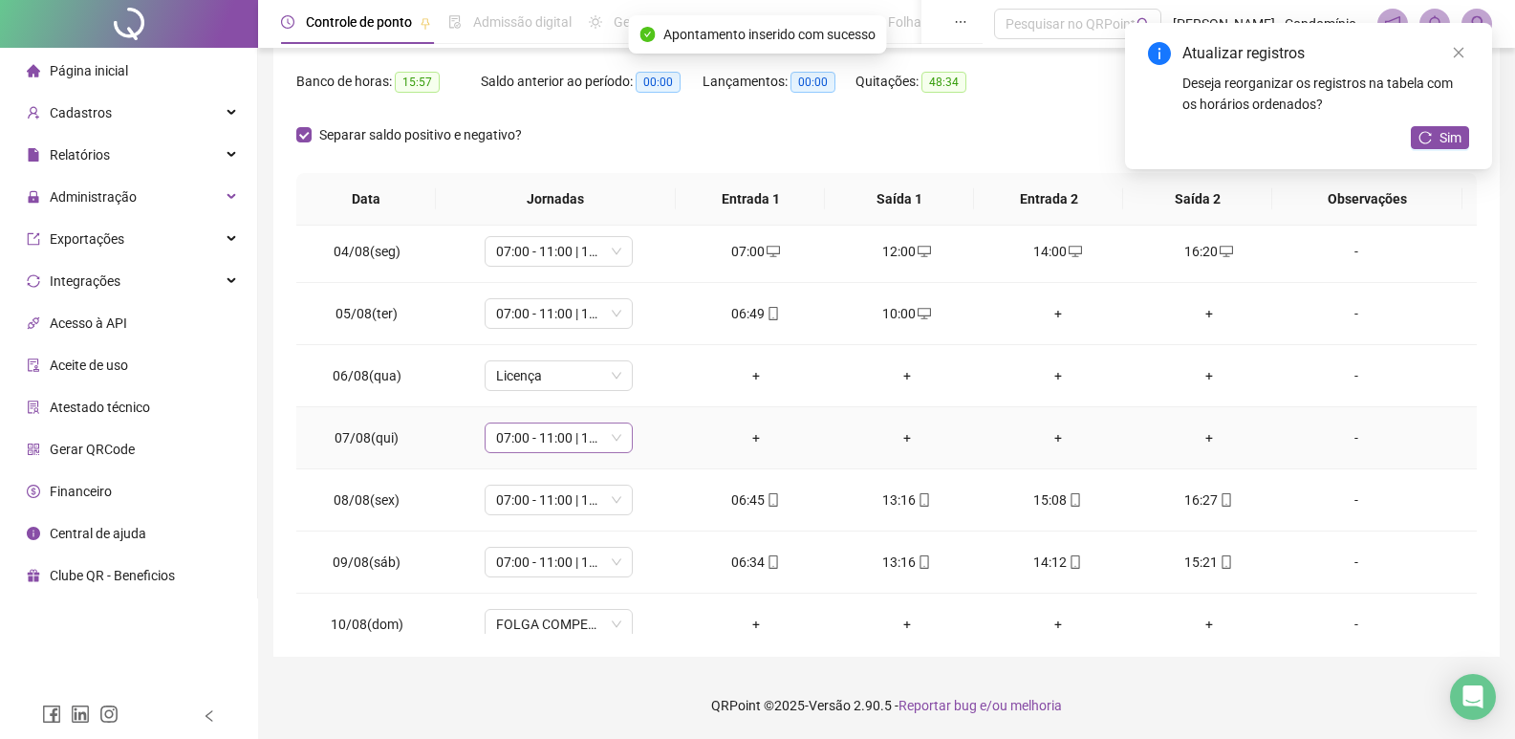
click at [613, 443] on span "07:00 - 11:00 | 13:00 - 16:20" at bounding box center [558, 437] width 125 height 29
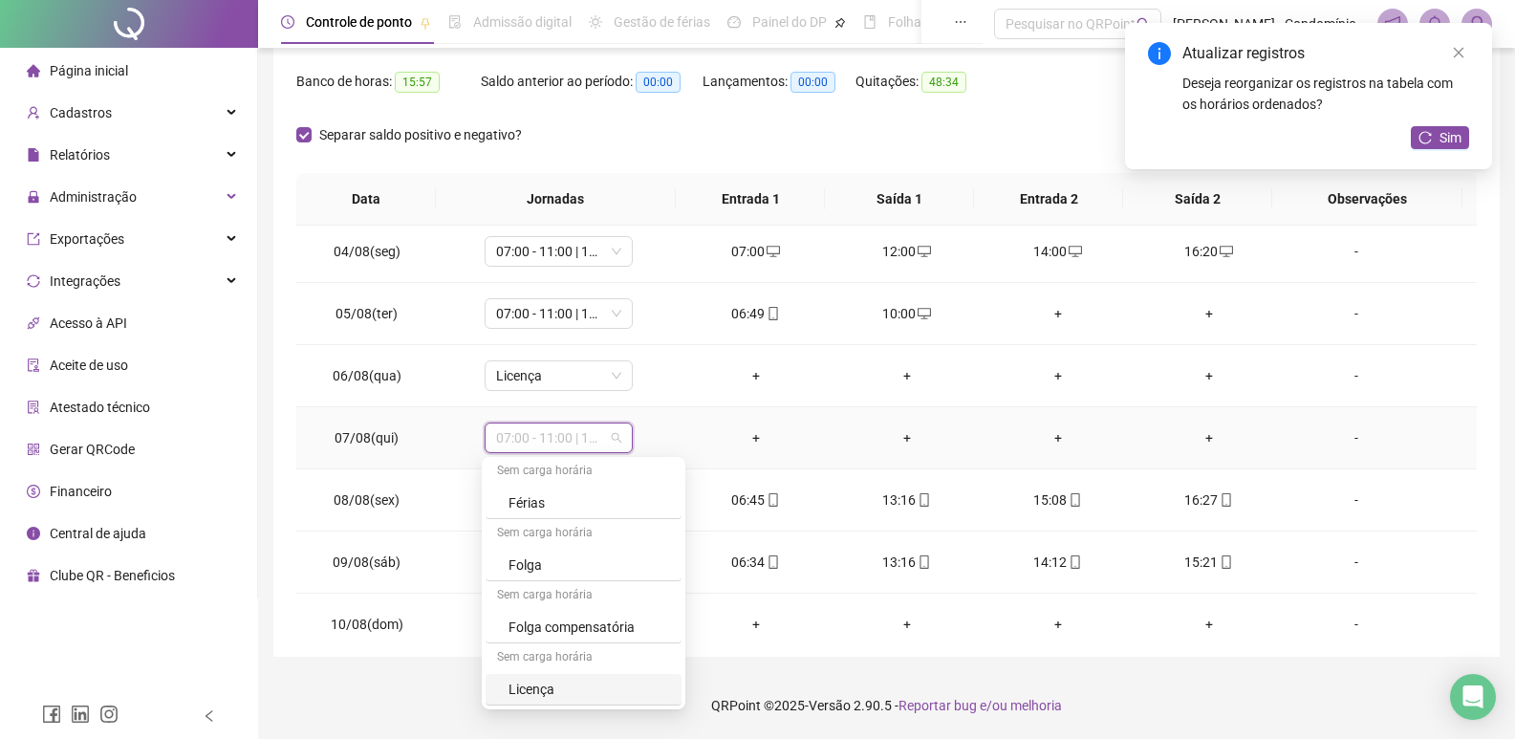
click at [557, 680] on div "Licença" at bounding box center [589, 689] width 162 height 21
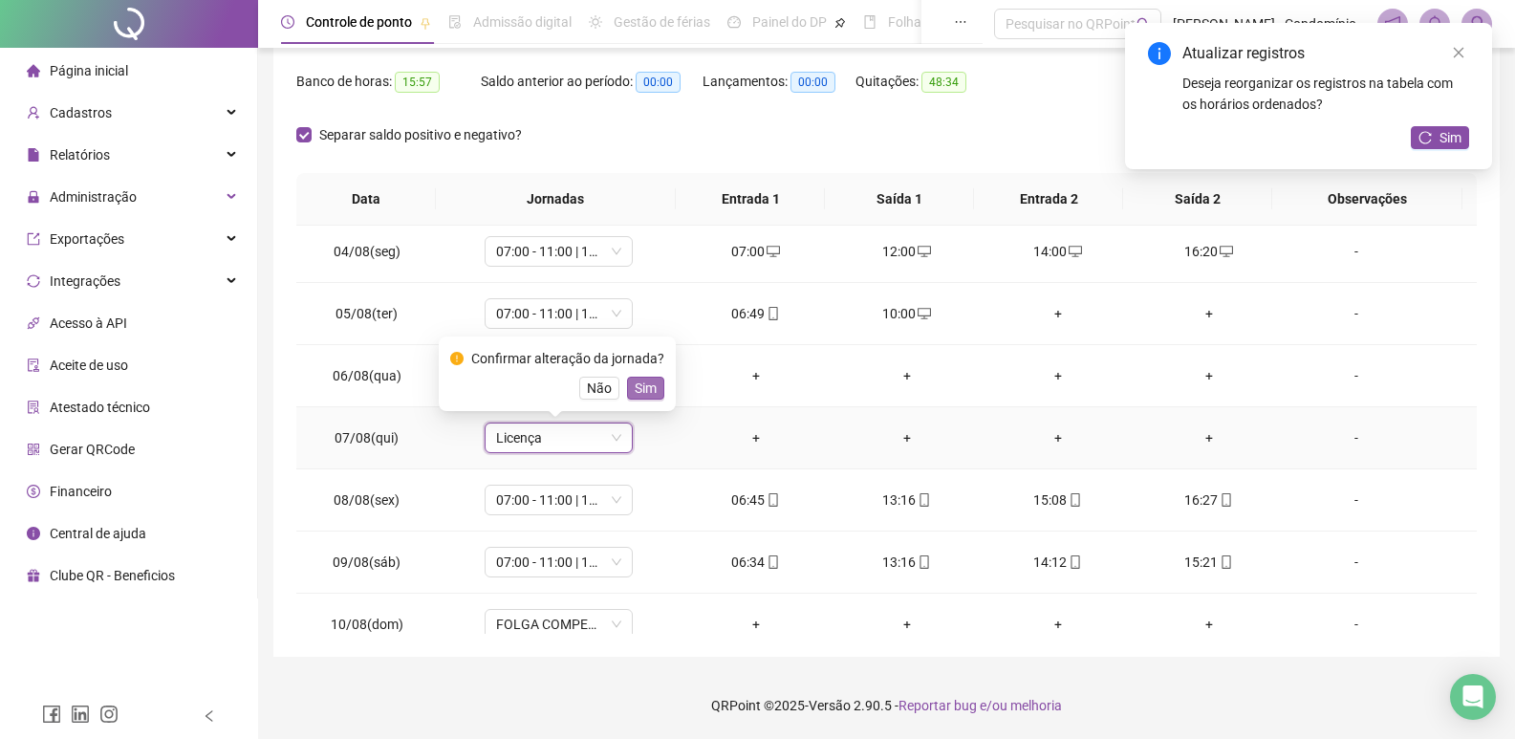
click at [640, 386] on span "Sim" at bounding box center [646, 388] width 22 height 21
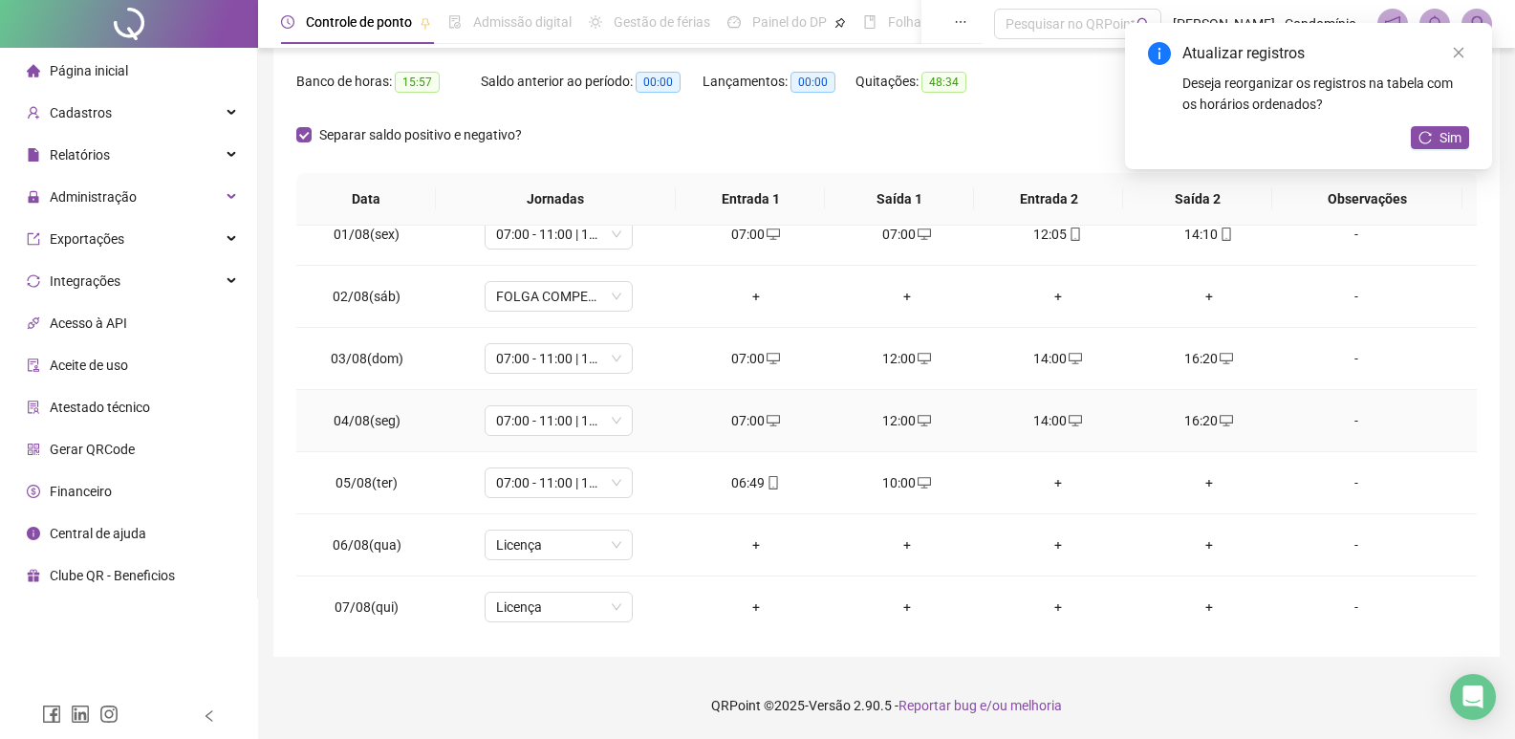
scroll to position [0, 0]
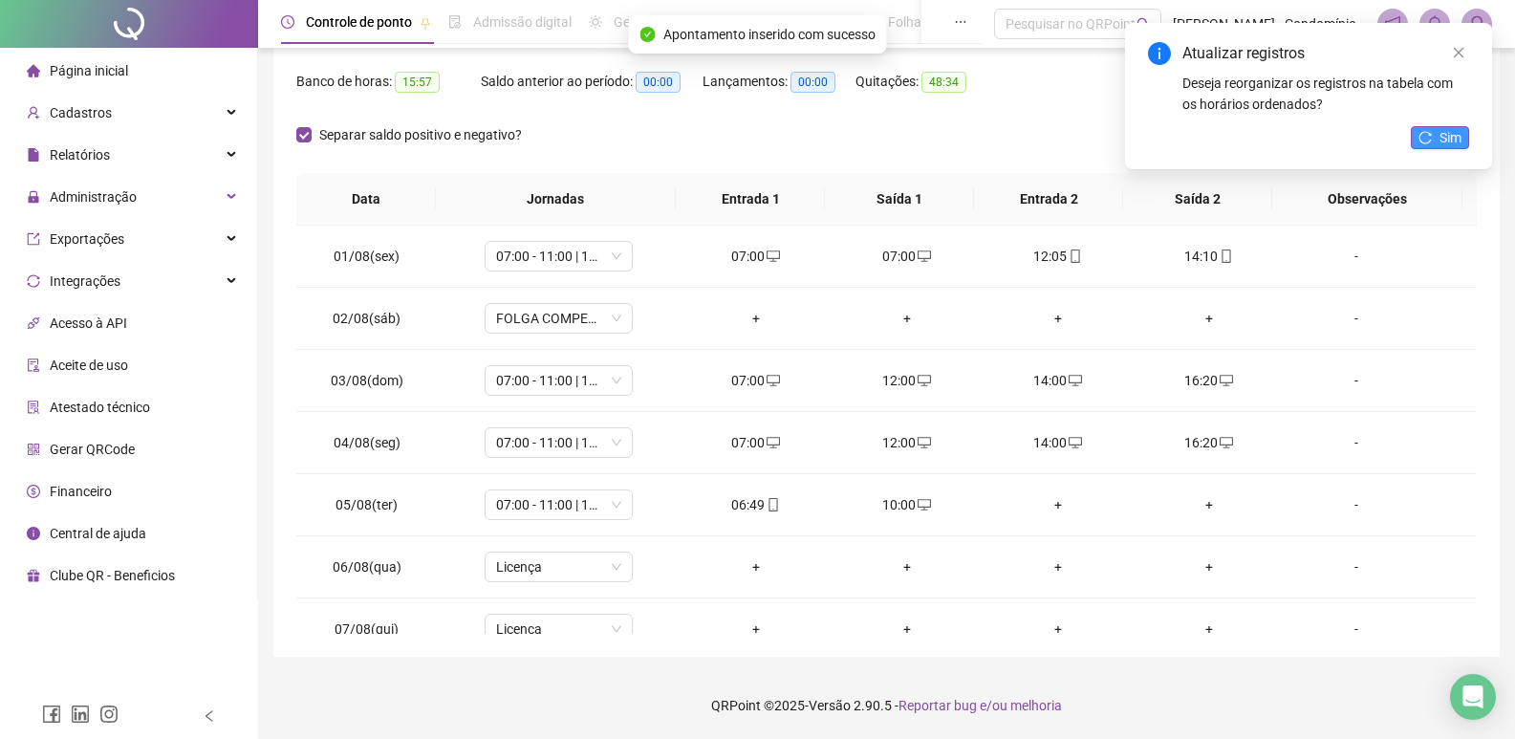
click at [1444, 137] on span "Sim" at bounding box center [1450, 137] width 22 height 21
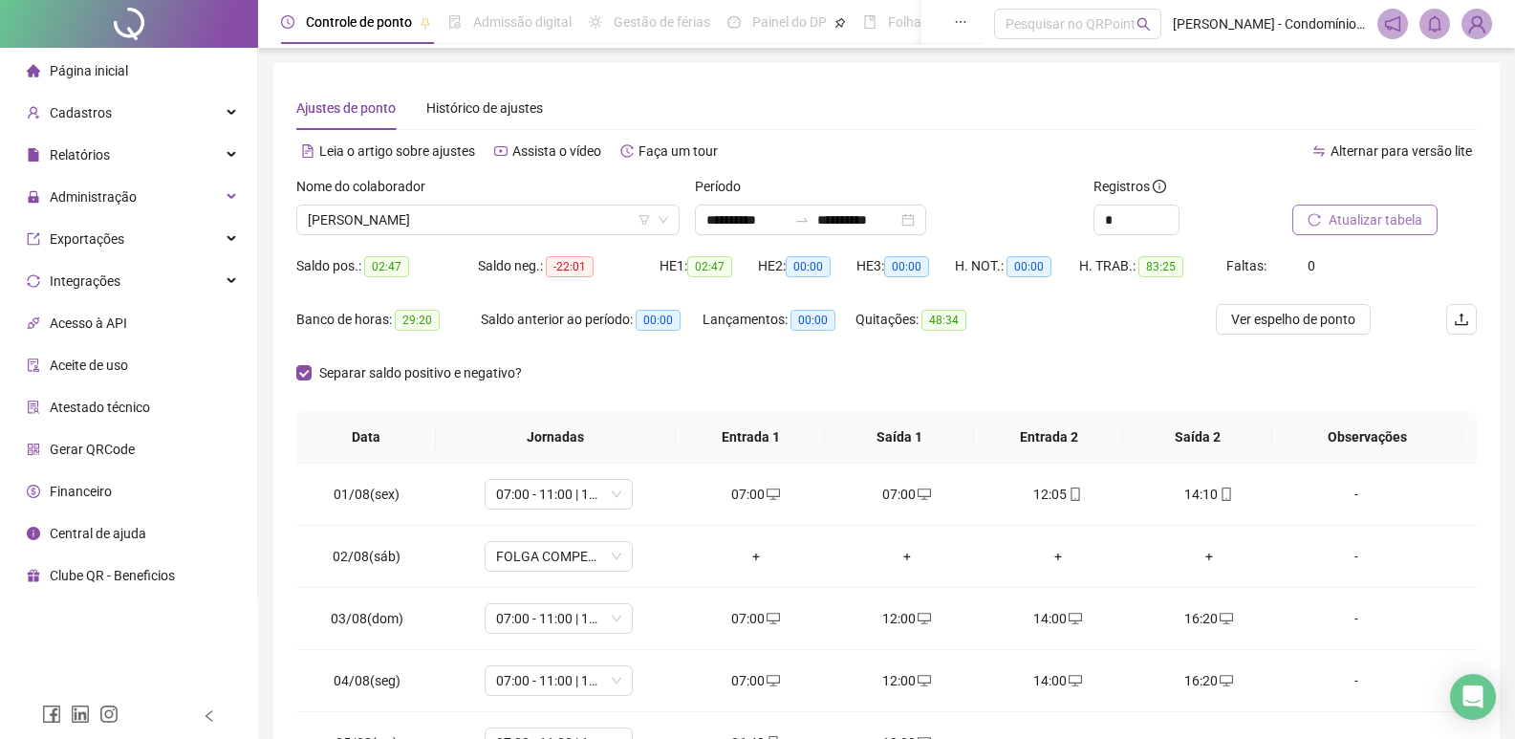
click at [1346, 220] on span "Atualizar tabela" at bounding box center [1375, 219] width 94 height 21
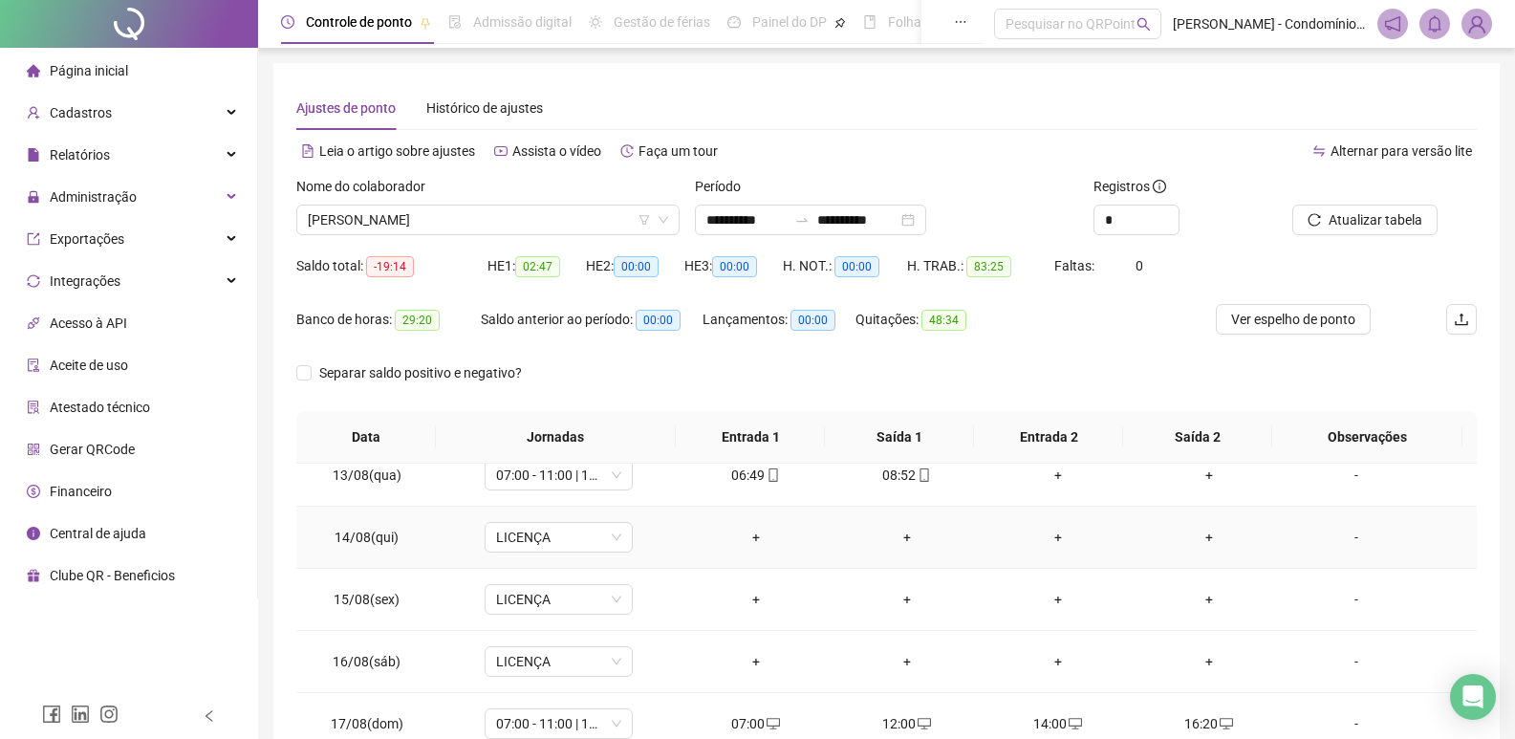
scroll to position [834, 0]
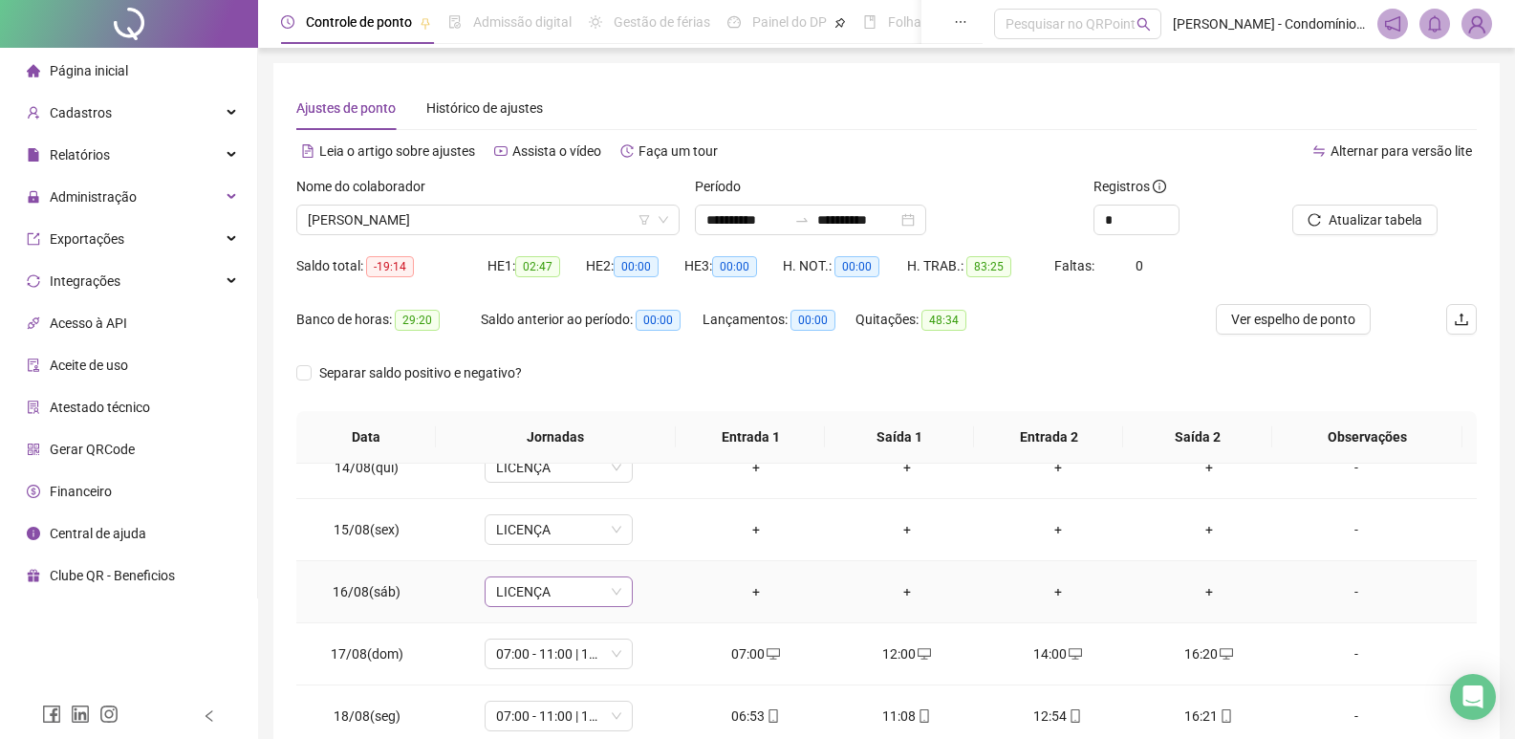
click at [613, 586] on span "LICENÇA" at bounding box center [558, 591] width 125 height 29
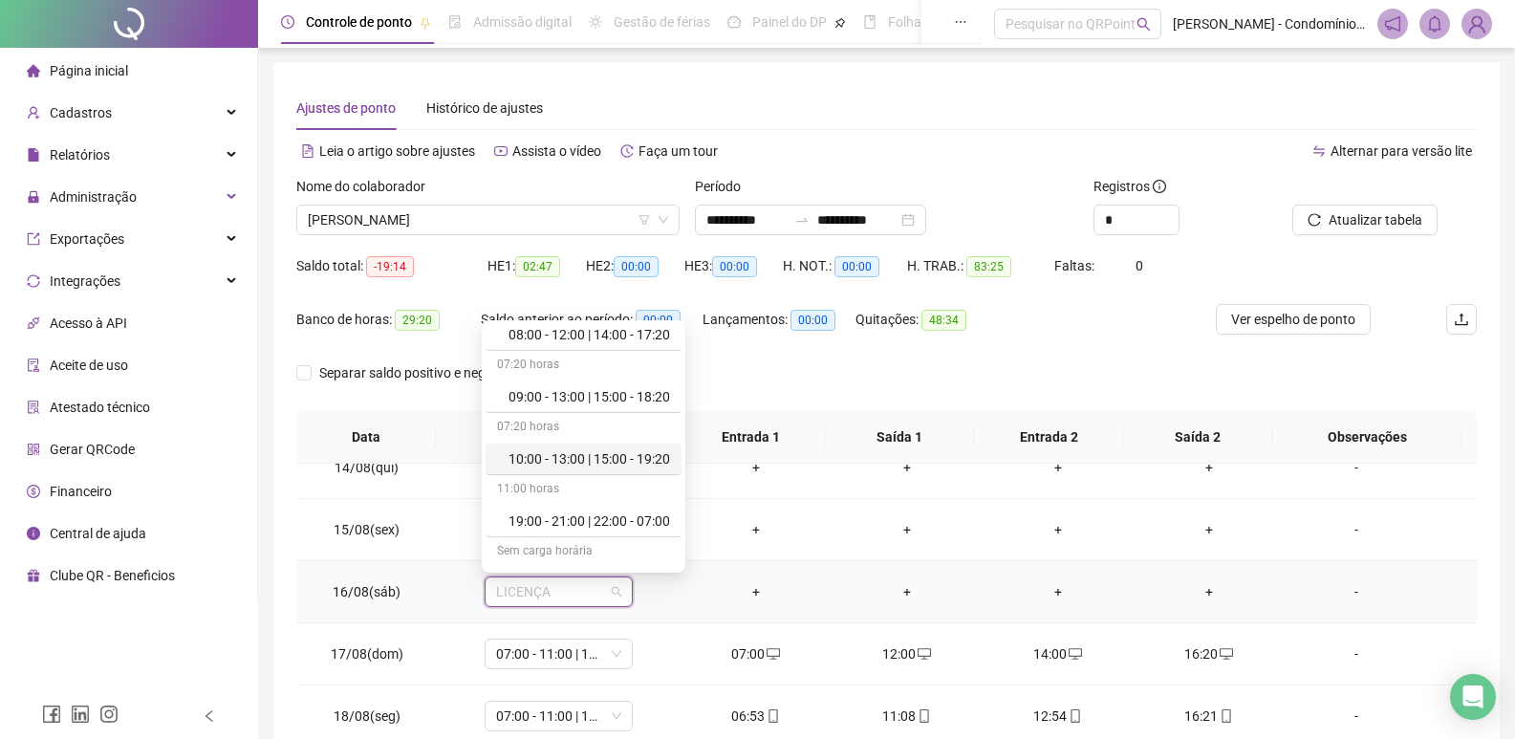
scroll to position [563, 0]
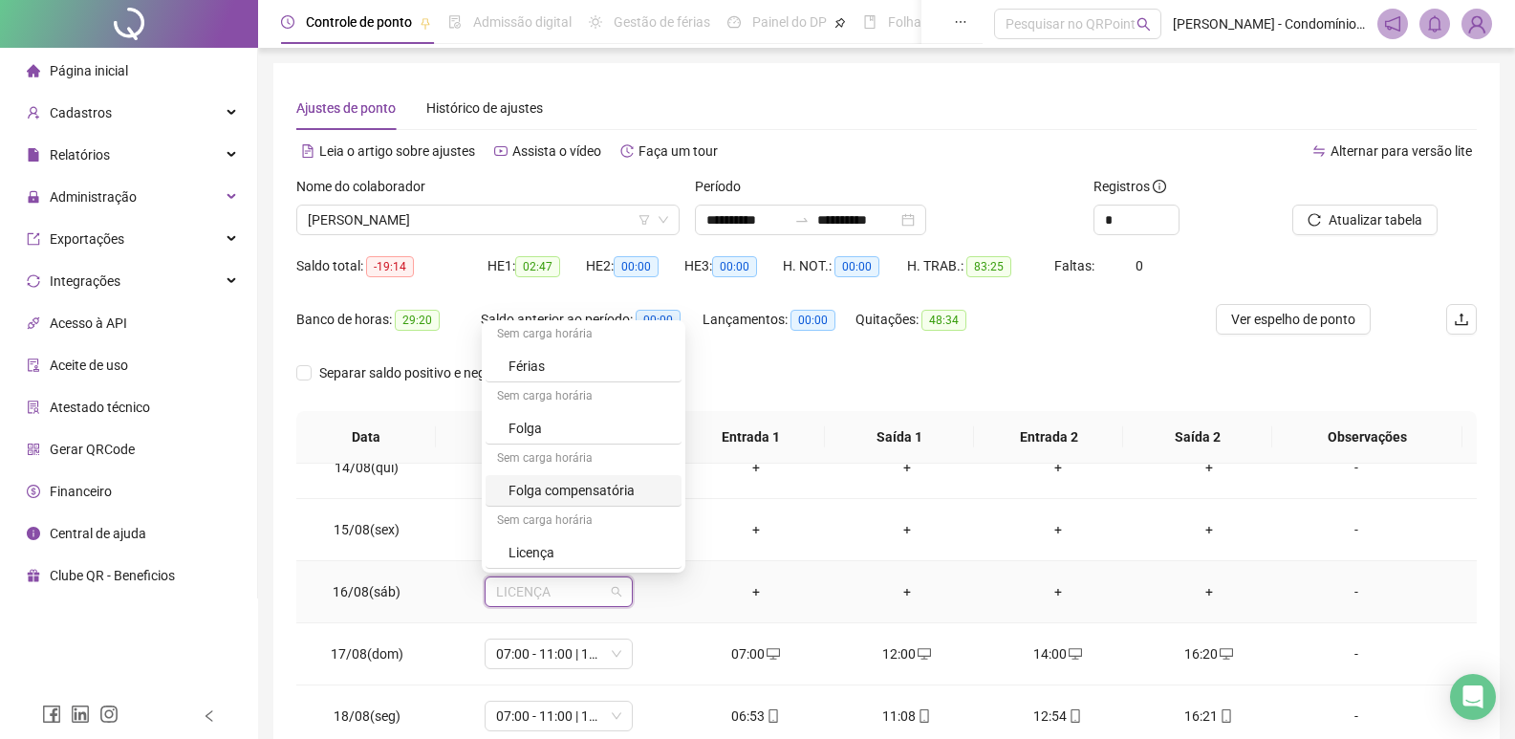
click at [557, 482] on div "Folga compensatória" at bounding box center [589, 490] width 162 height 21
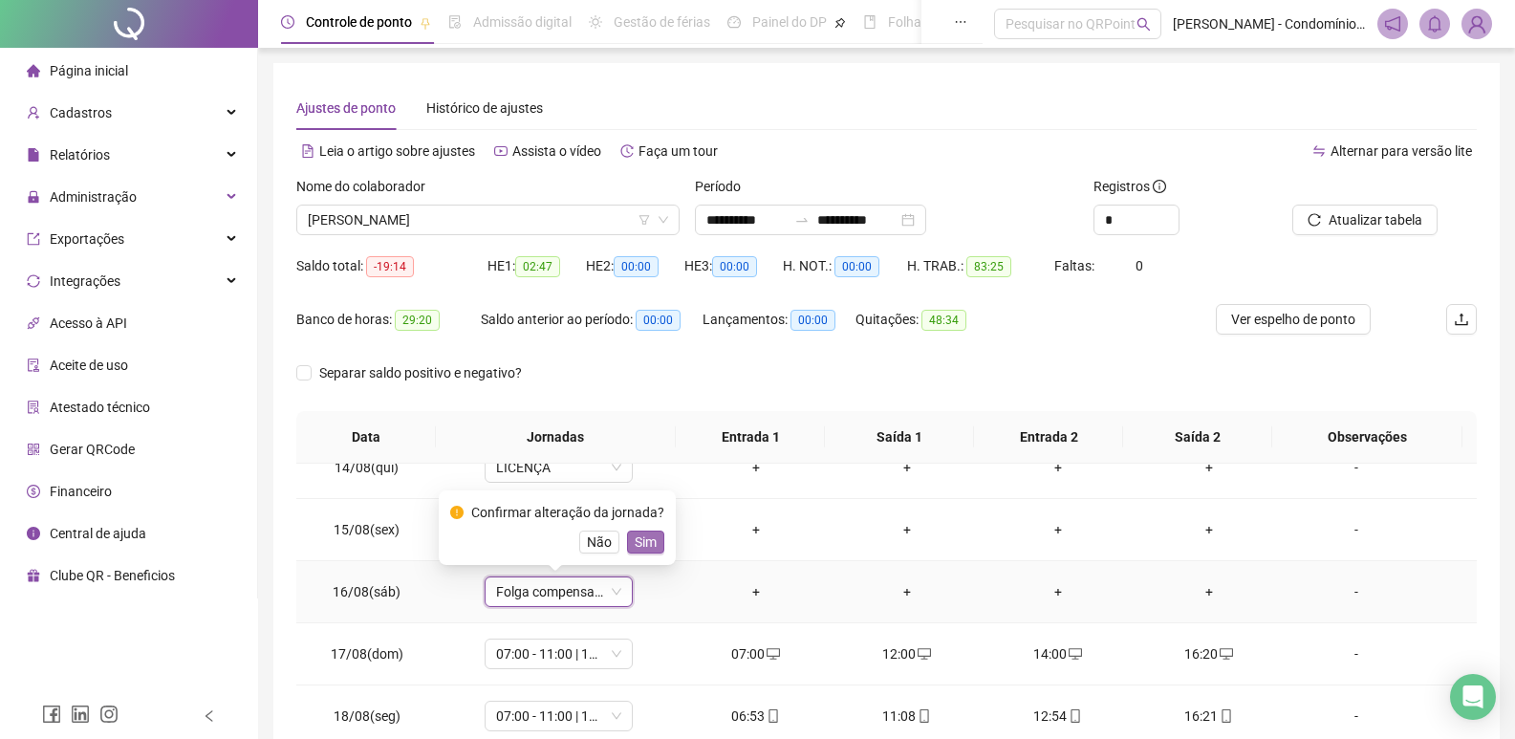
click at [645, 545] on span "Sim" at bounding box center [646, 541] width 22 height 21
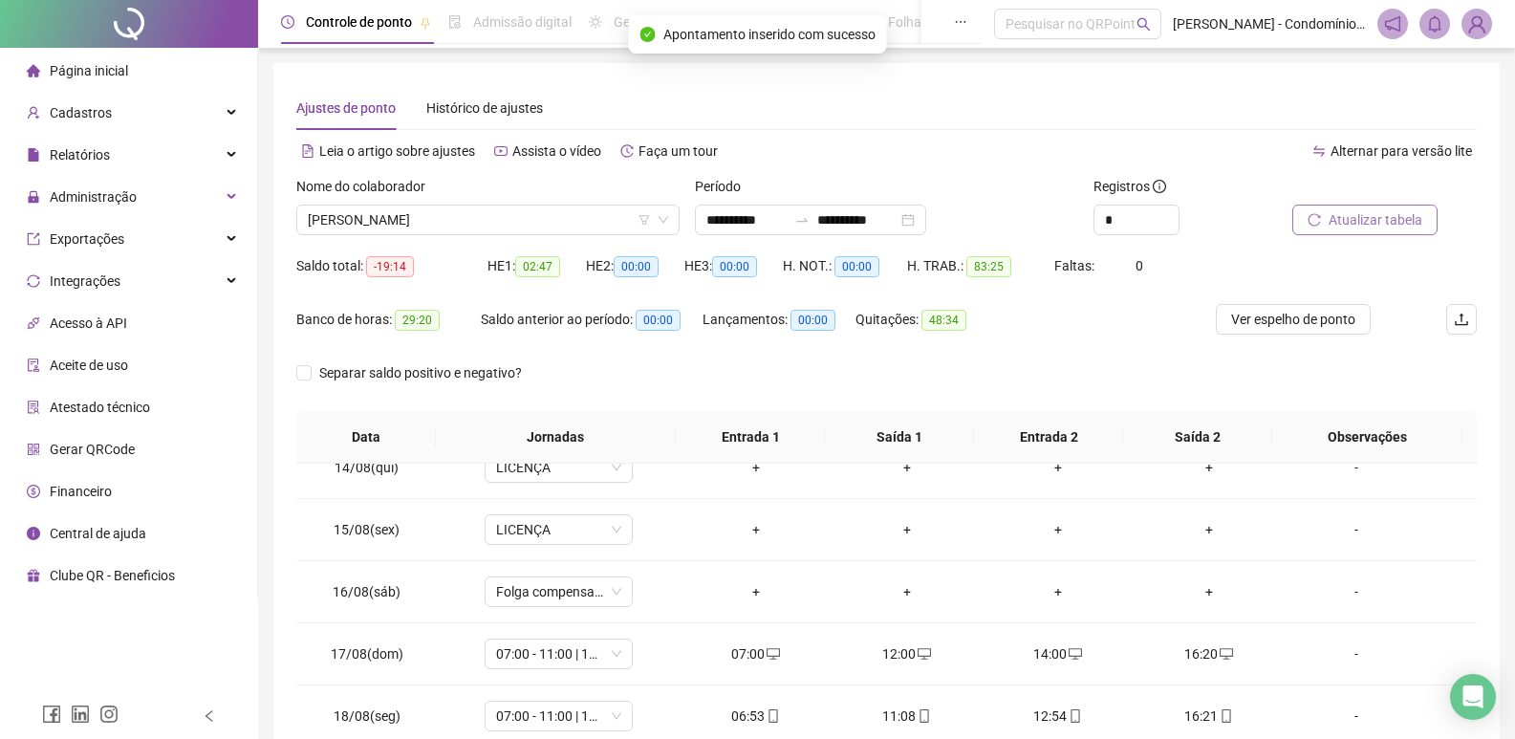
click at [1432, 220] on button "Atualizar tabela" at bounding box center [1364, 220] width 145 height 31
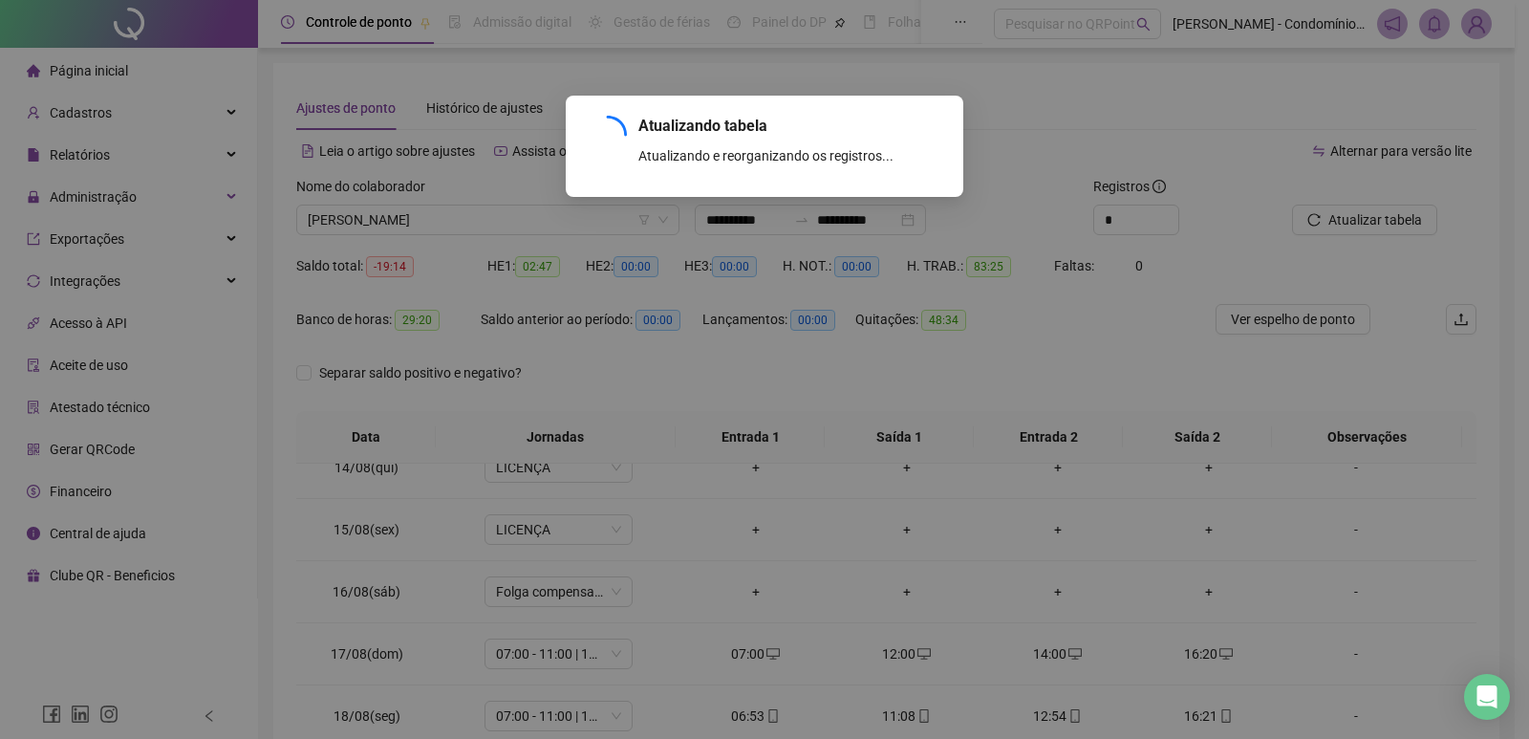
click at [1403, 214] on div "Atualizando tabela Atualizando e reorganizando os registros... OK" at bounding box center [764, 369] width 1529 height 739
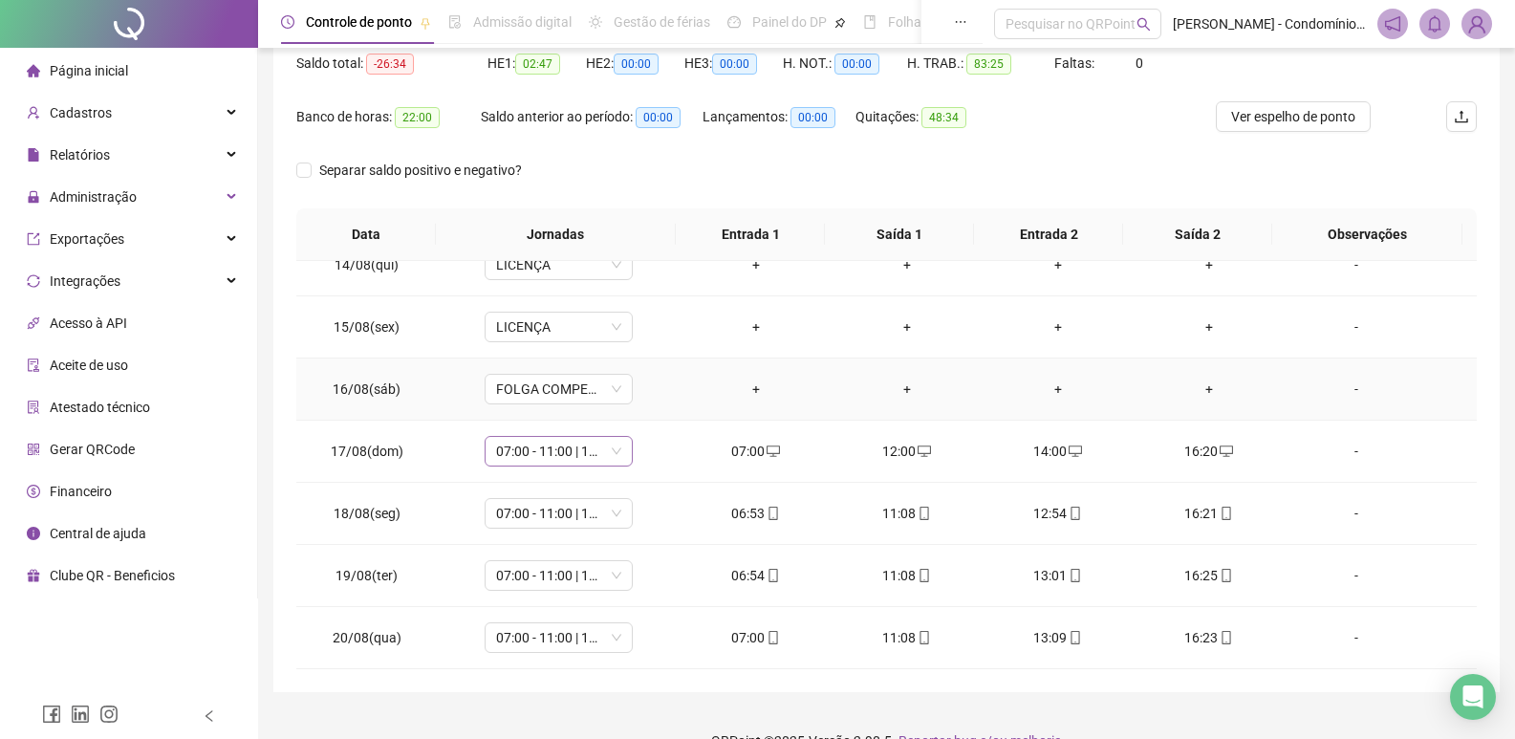
scroll to position [238, 0]
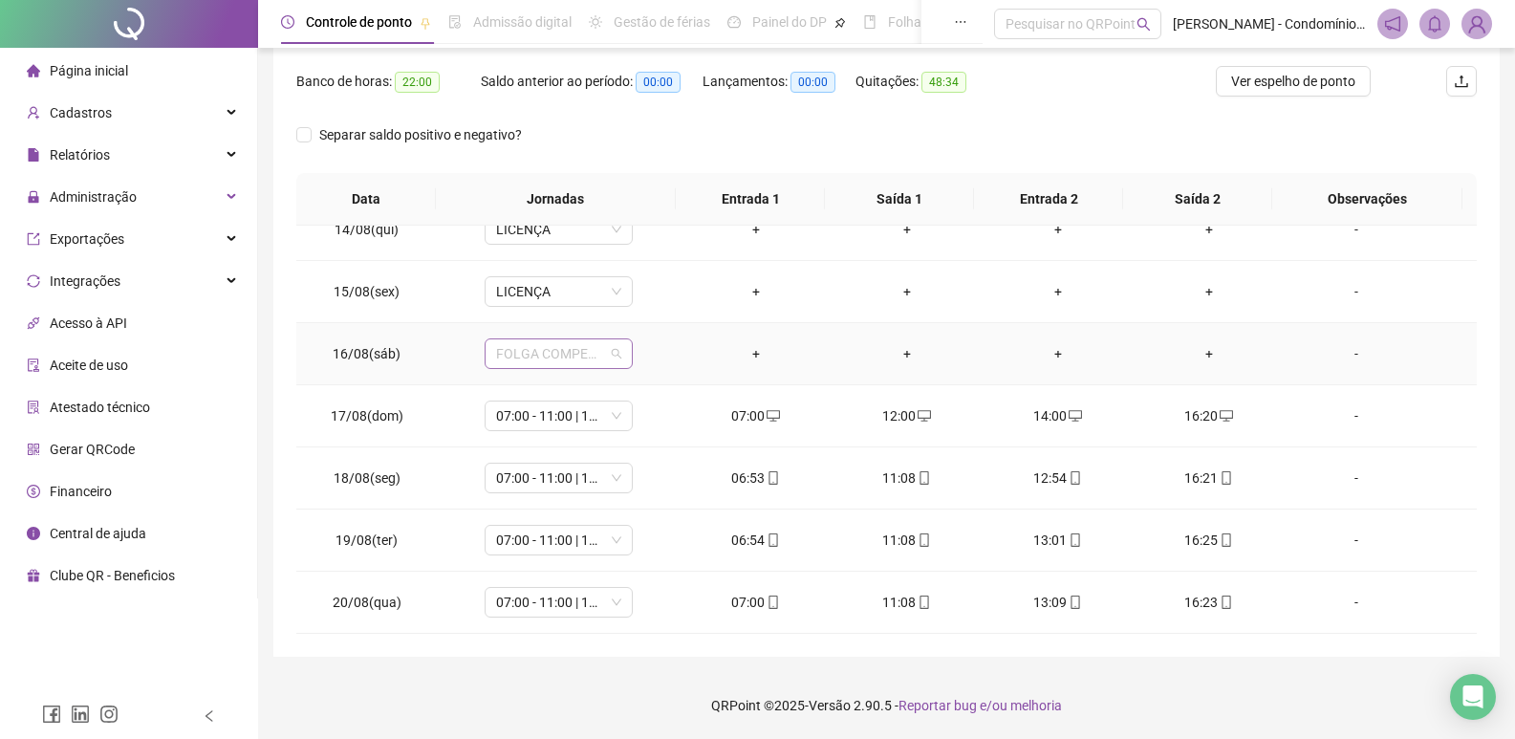
click at [601, 353] on span "FOLGA COMPENSATÓRIA" at bounding box center [558, 353] width 125 height 29
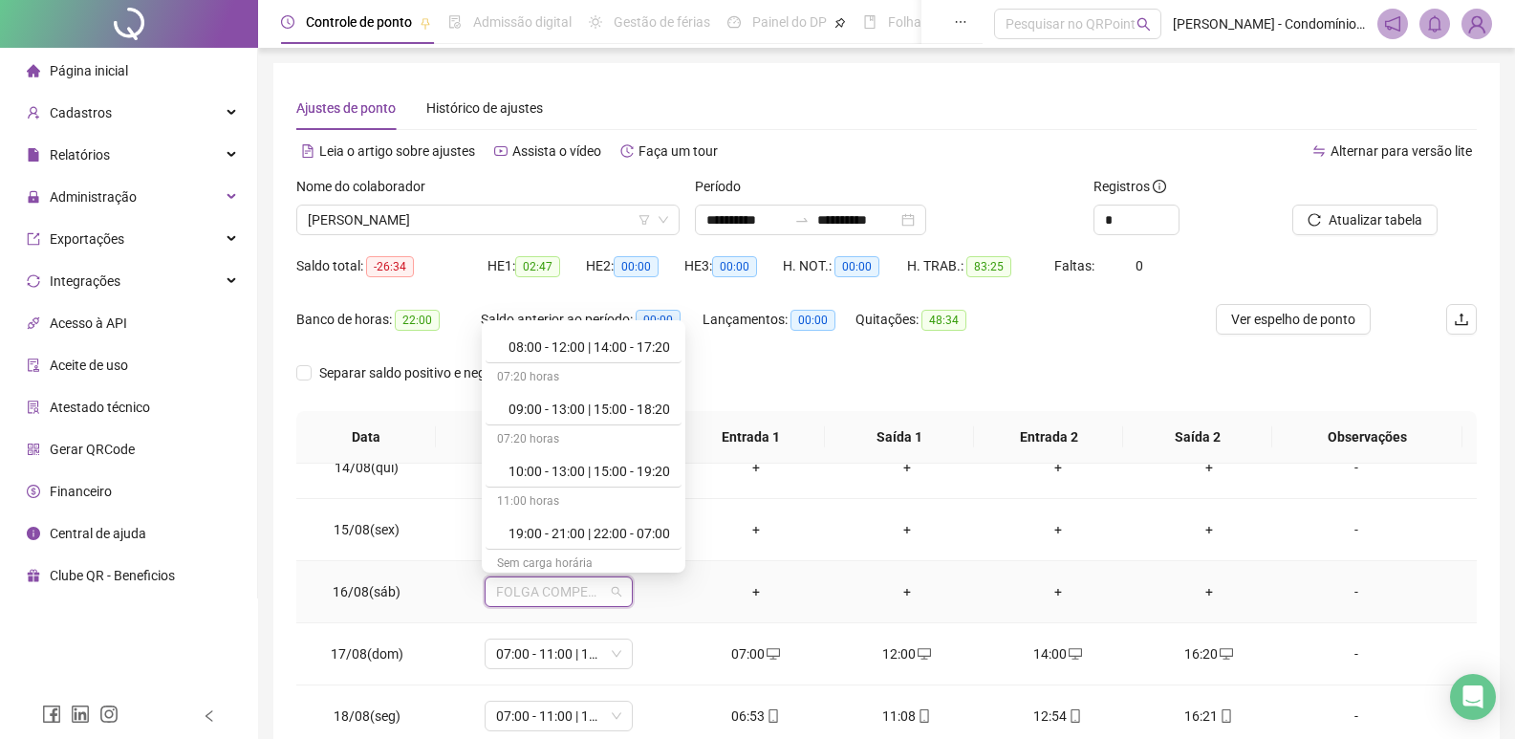
scroll to position [287, 0]
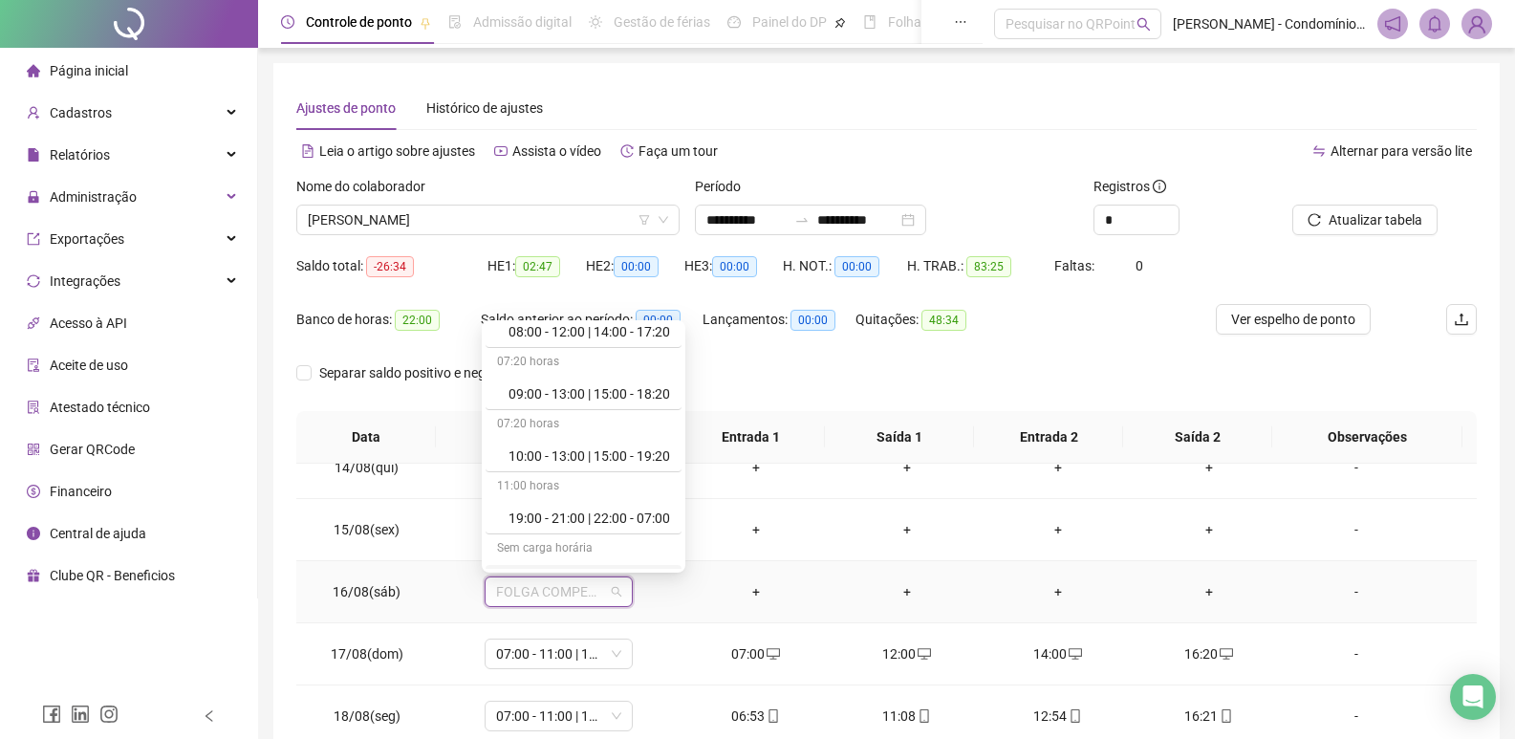
click at [574, 596] on span "FOLGA COMPENSATÓRIA" at bounding box center [558, 591] width 125 height 29
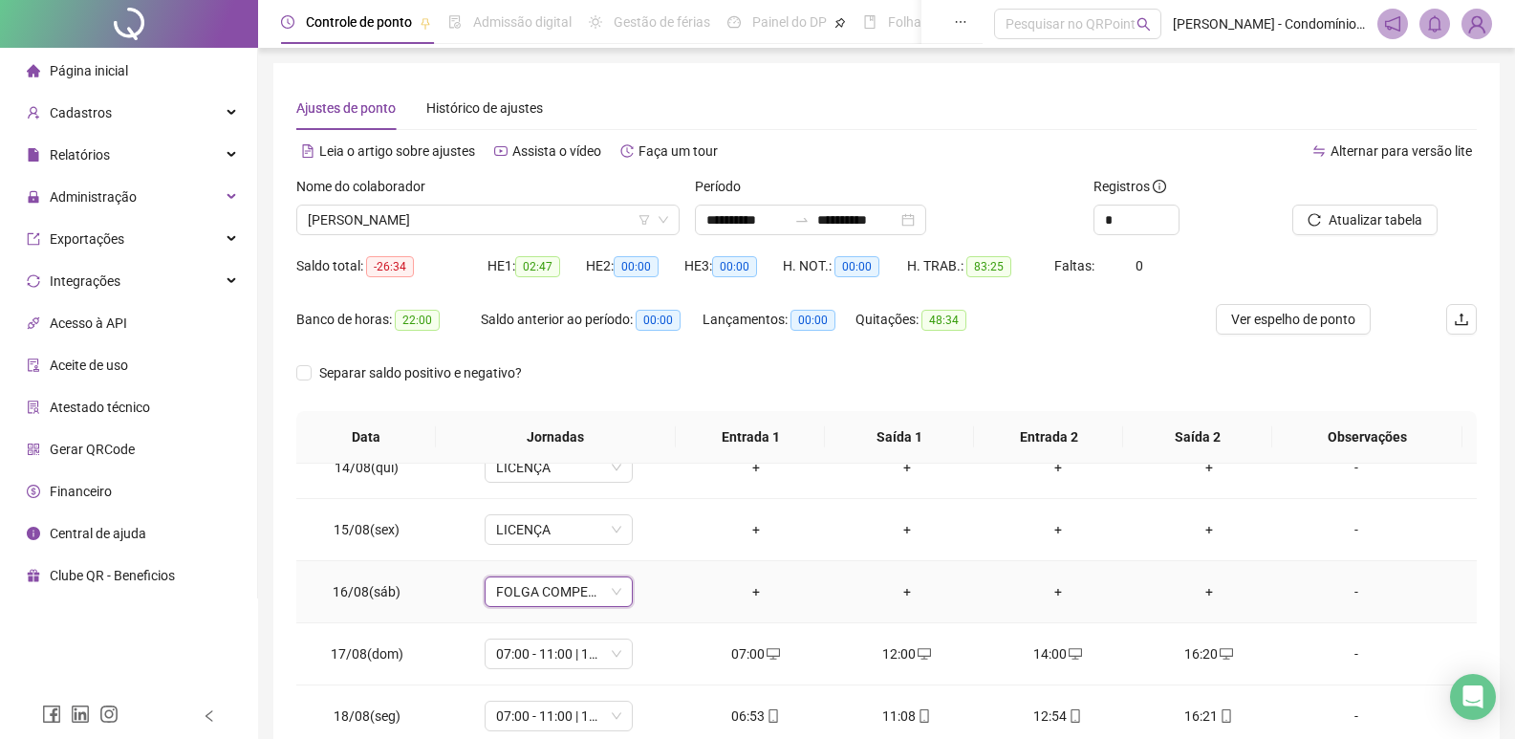
click at [613, 590] on span "FOLGA COMPENSATÓRIA" at bounding box center [558, 591] width 125 height 29
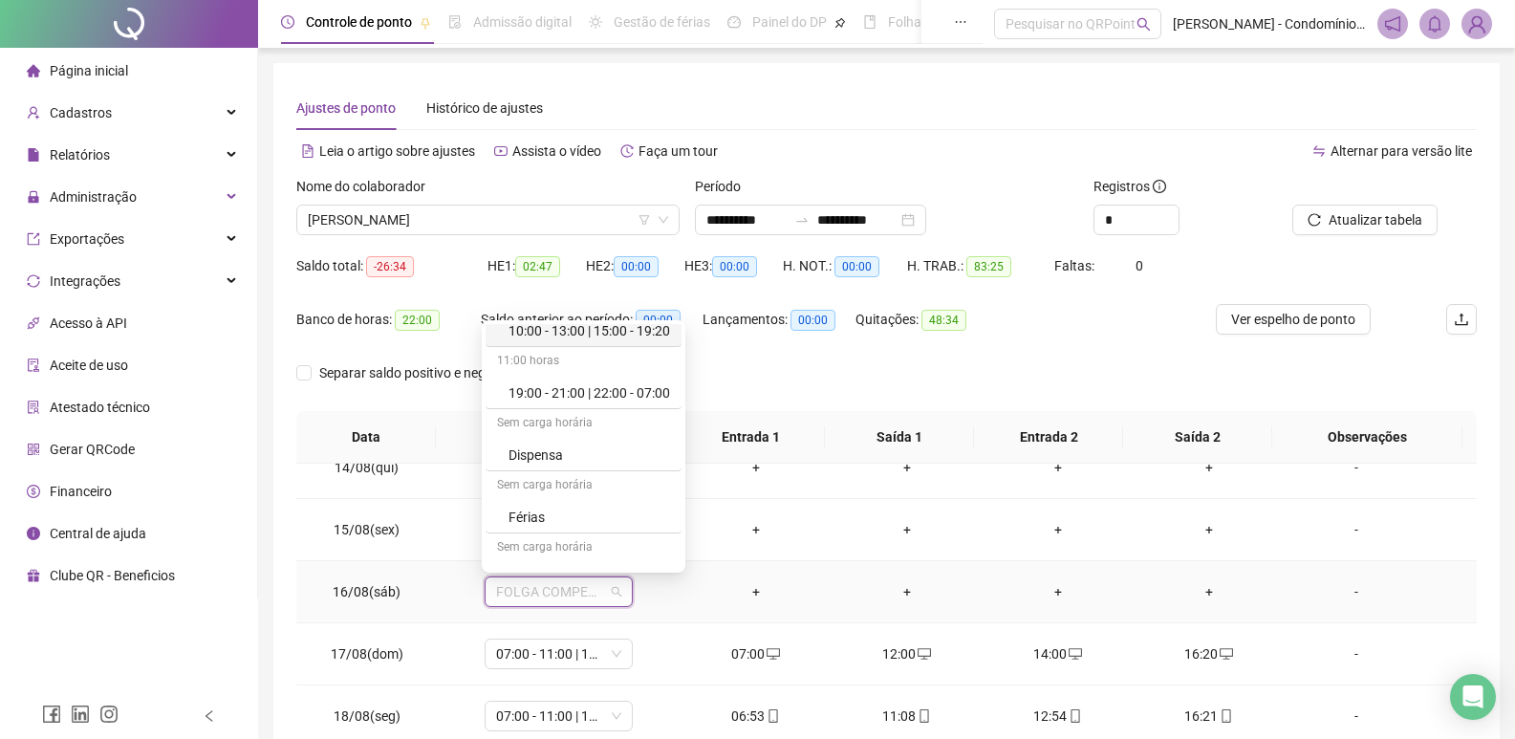
scroll to position [563, 0]
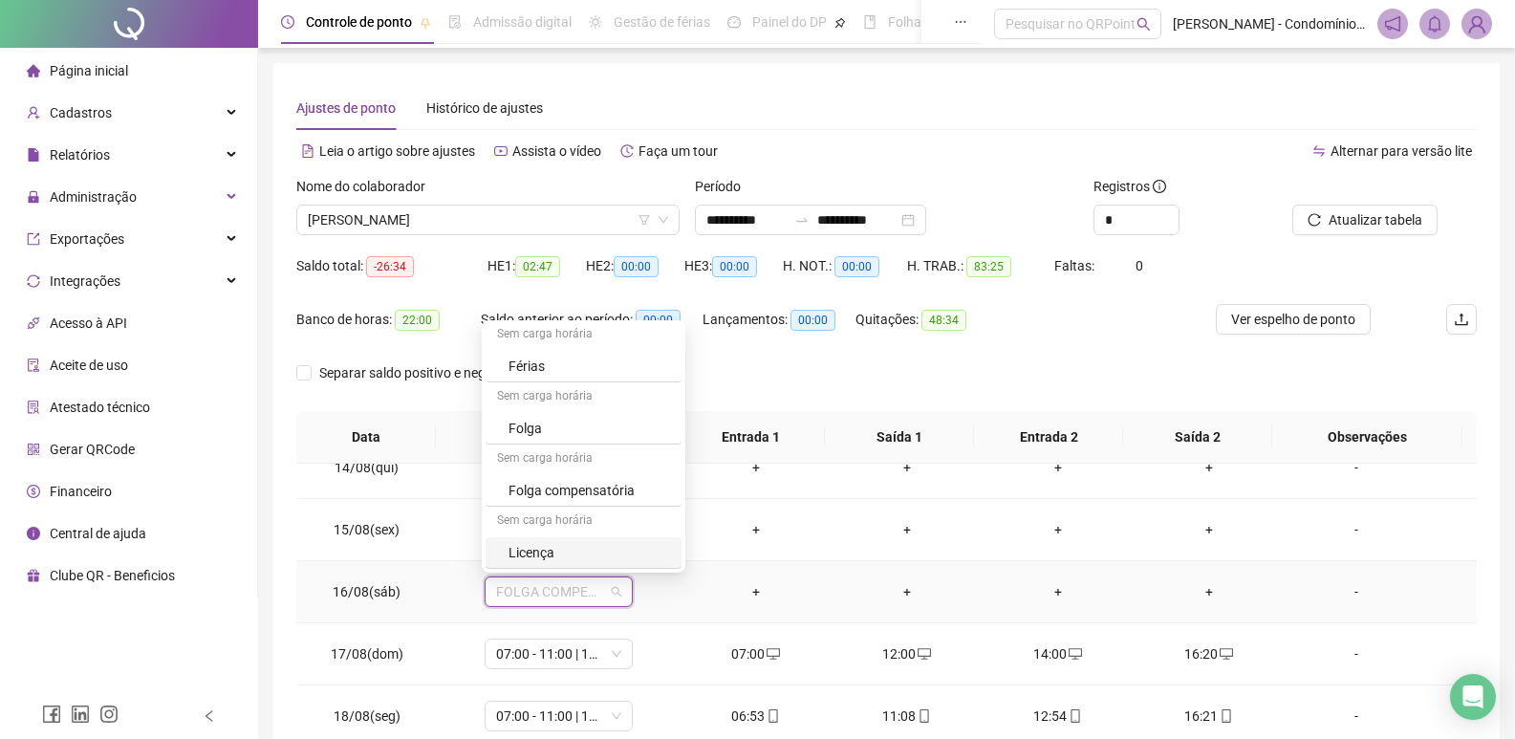
click at [568, 541] on div "Licença" at bounding box center [584, 553] width 196 height 32
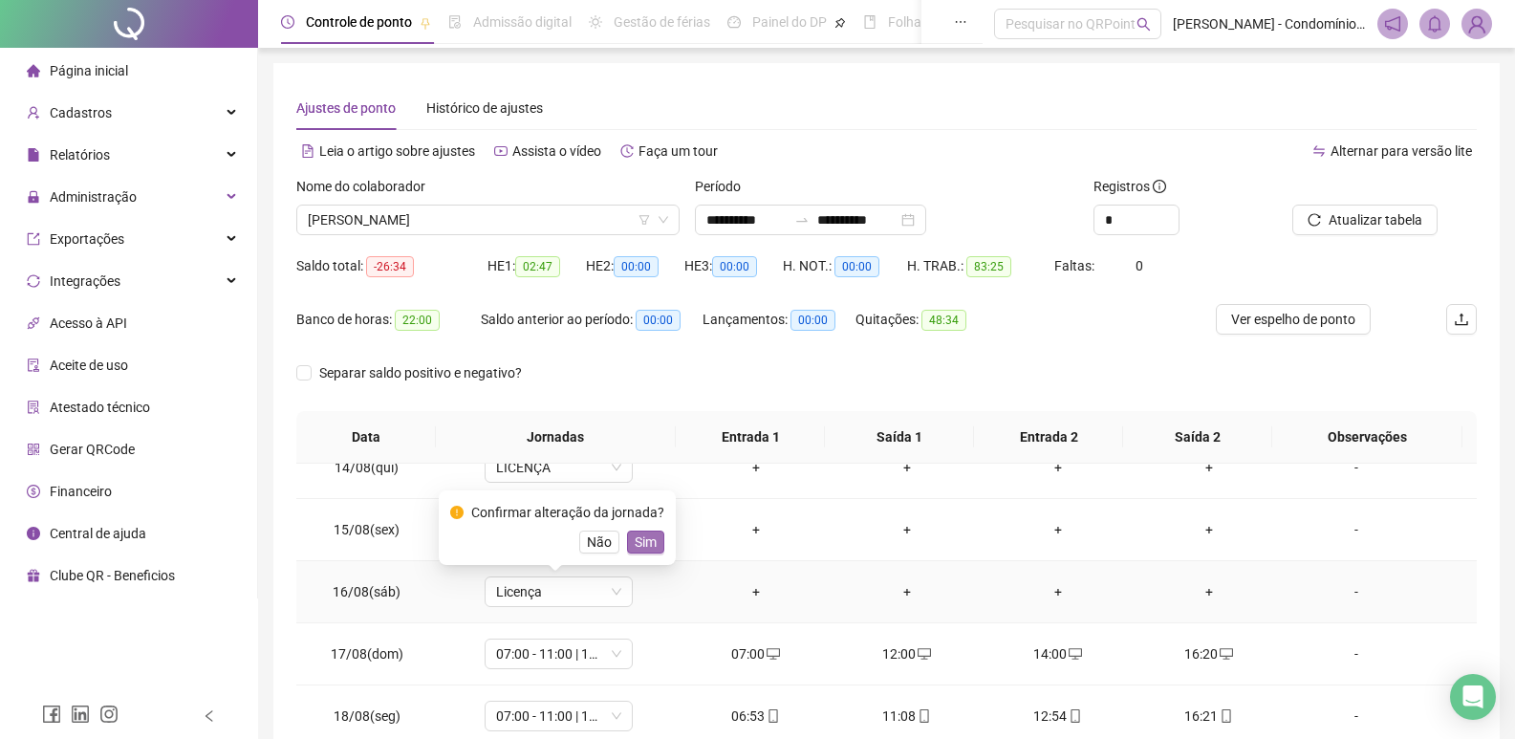
click at [641, 540] on span "Sim" at bounding box center [646, 541] width 22 height 21
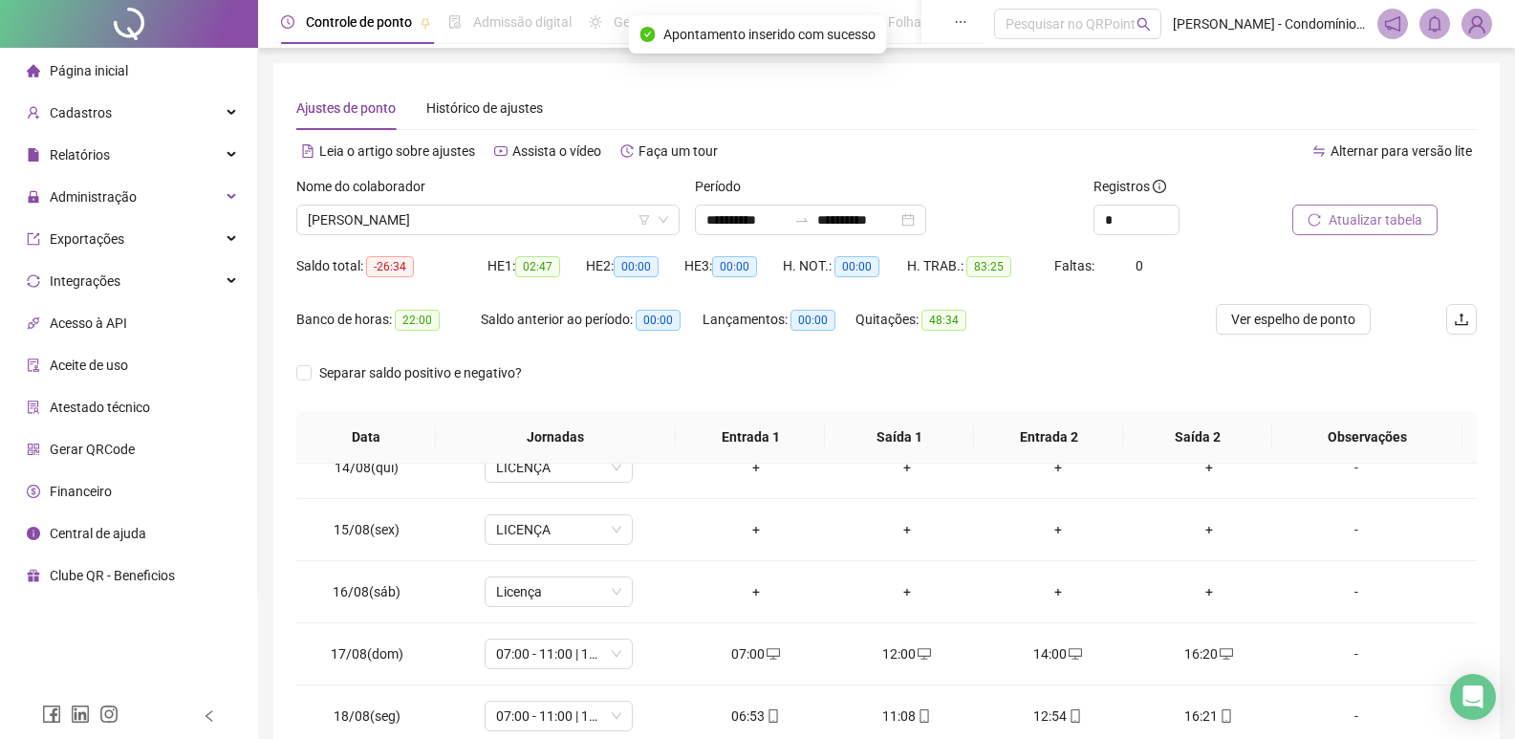
click at [1351, 222] on span "Atualizar tabela" at bounding box center [1375, 219] width 94 height 21
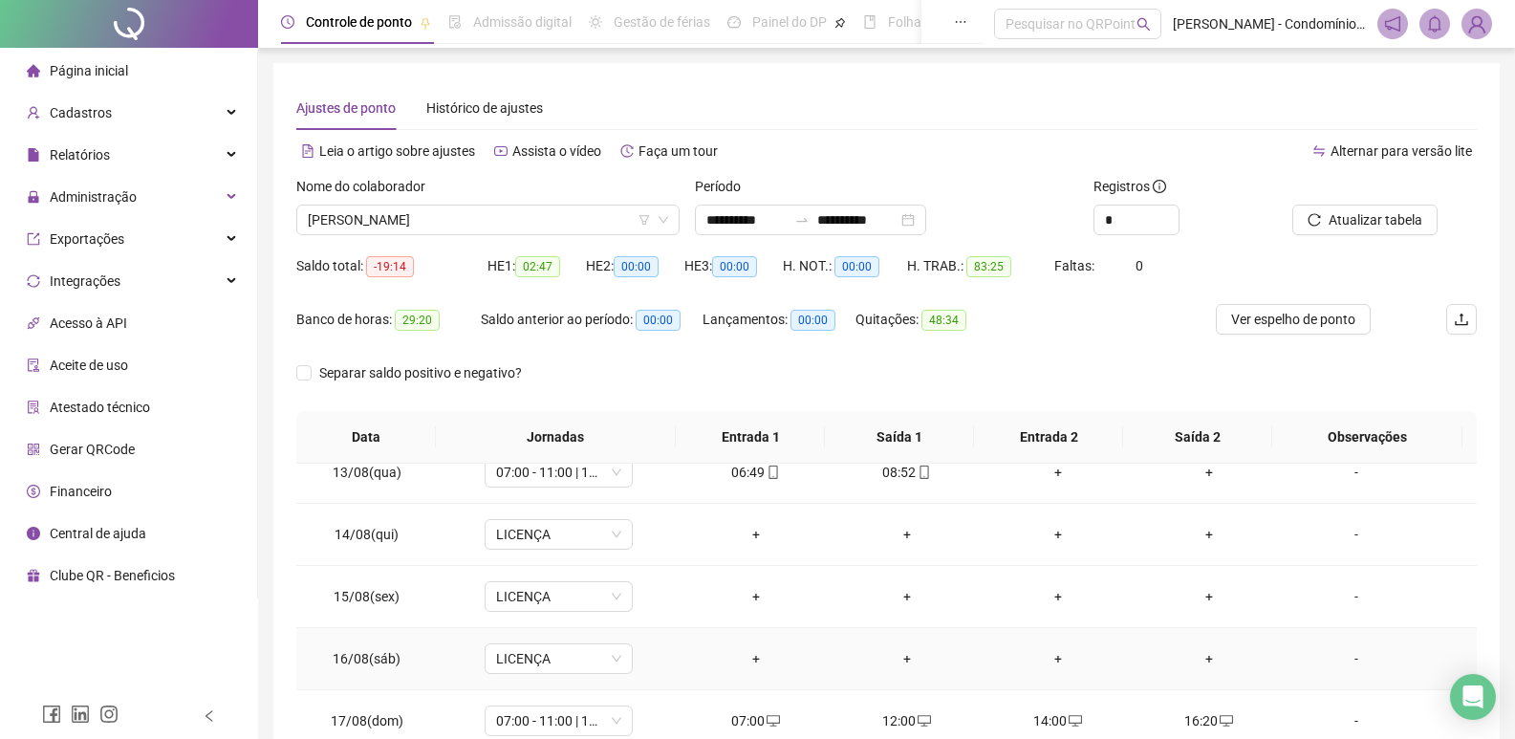
scroll to position [739, 0]
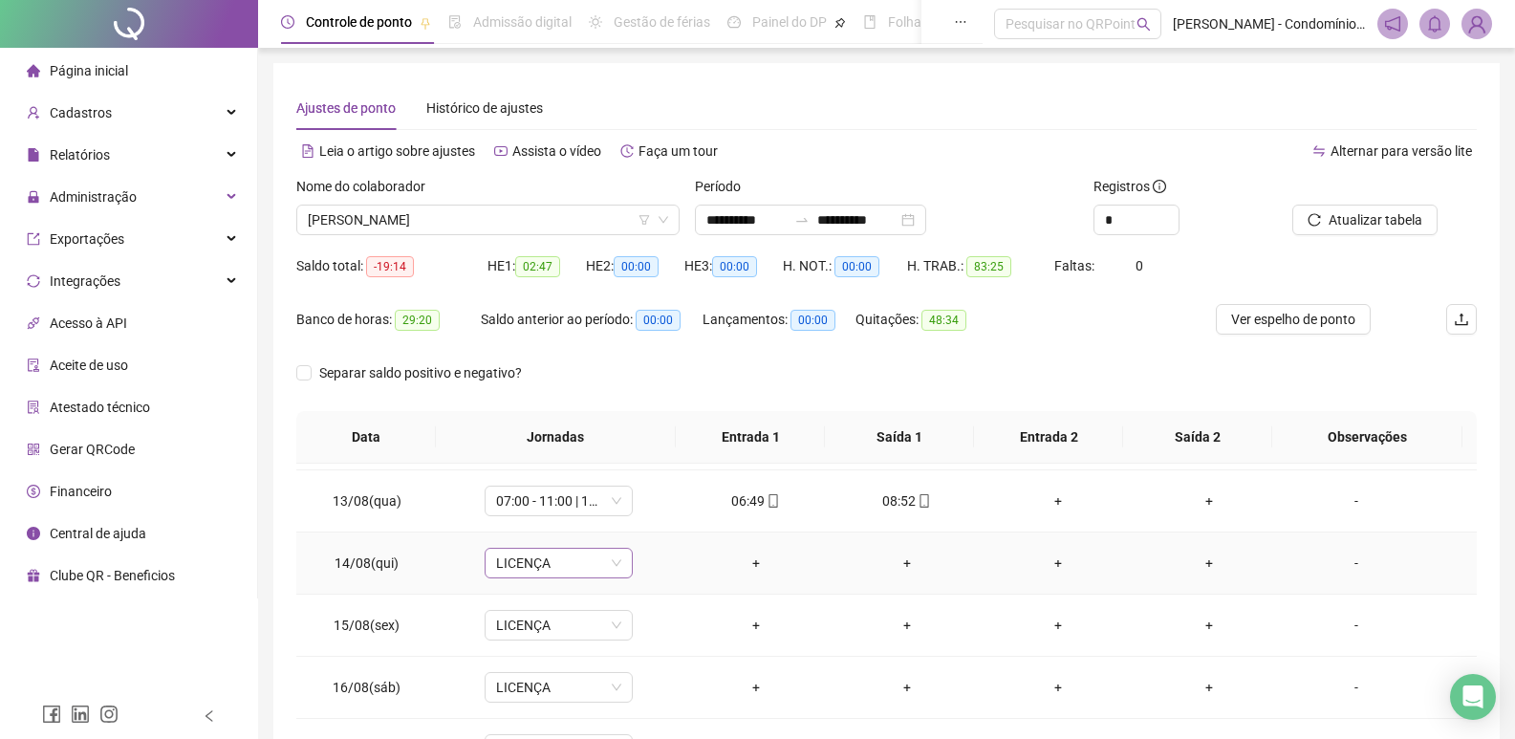
click at [612, 564] on span "LICENÇA" at bounding box center [558, 563] width 125 height 29
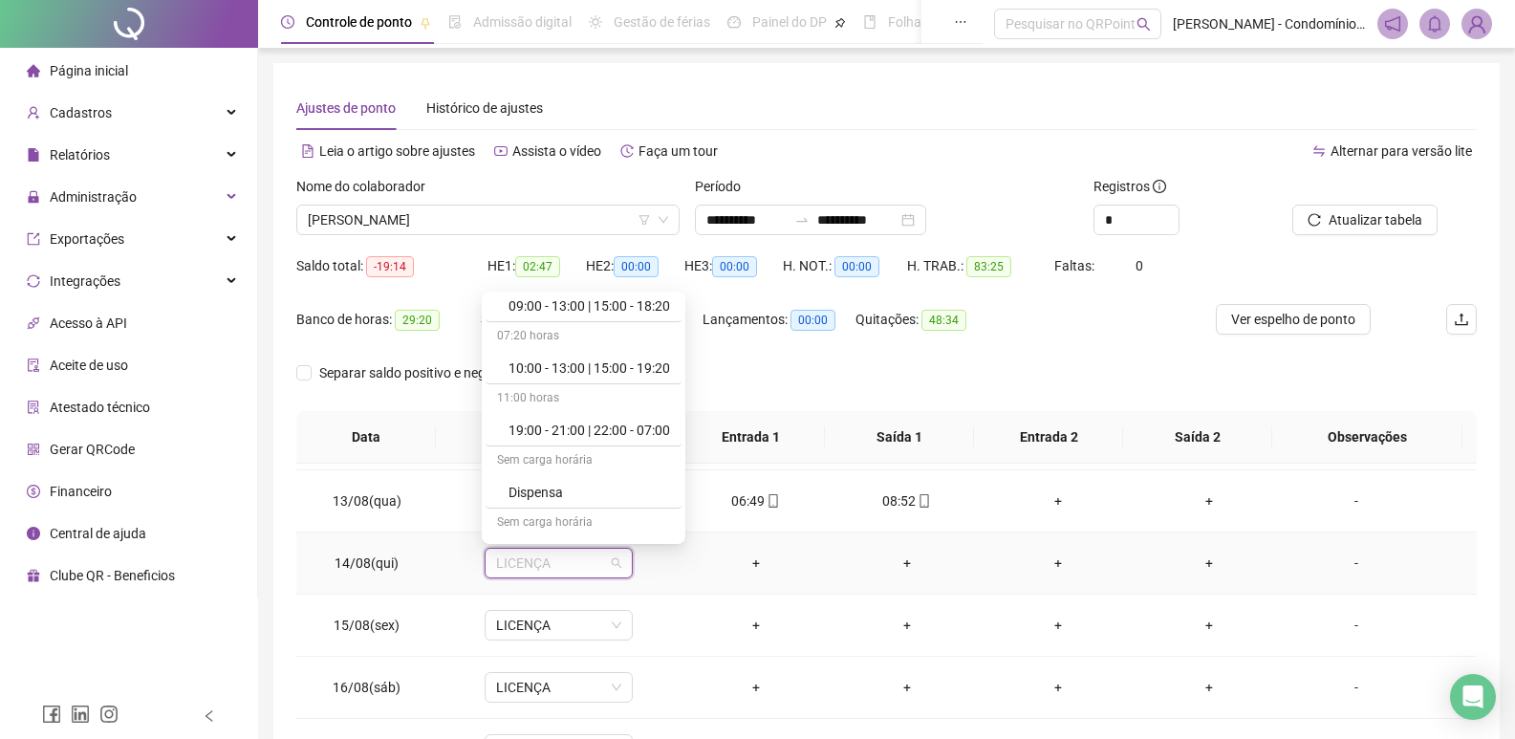
scroll to position [563, 0]
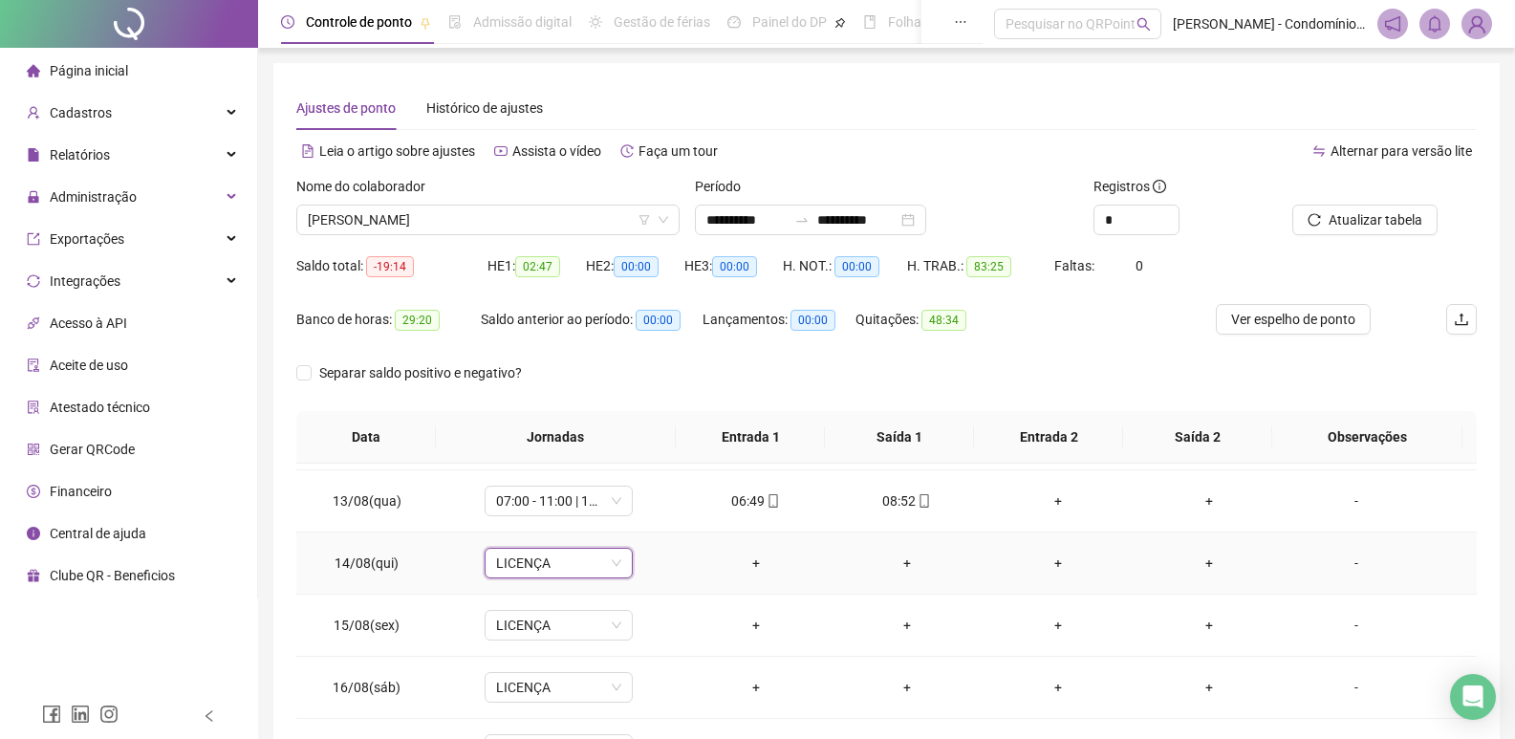
click at [745, 558] on div "+" at bounding box center [756, 562] width 120 height 21
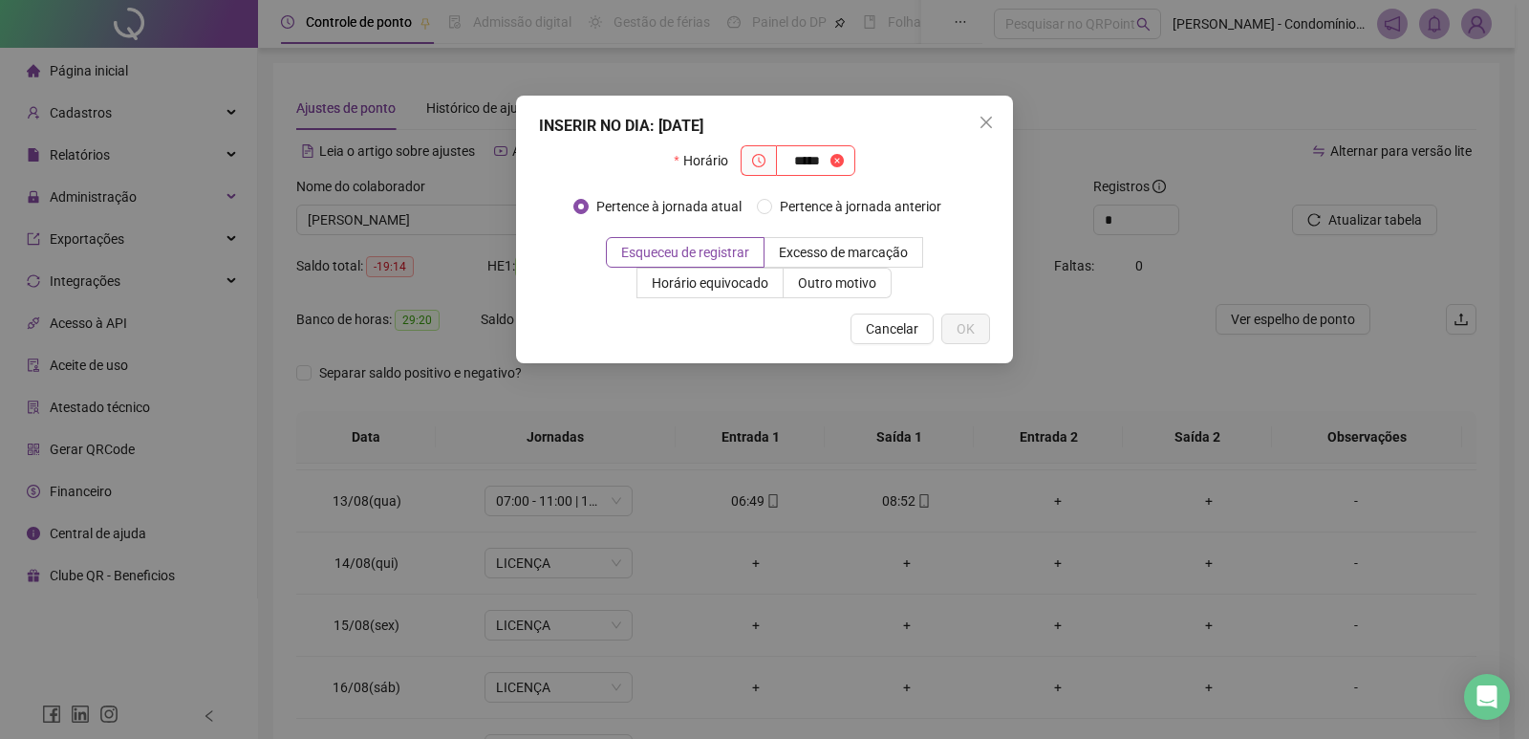
type input "*****"
click at [959, 324] on span "OK" at bounding box center [966, 328] width 18 height 21
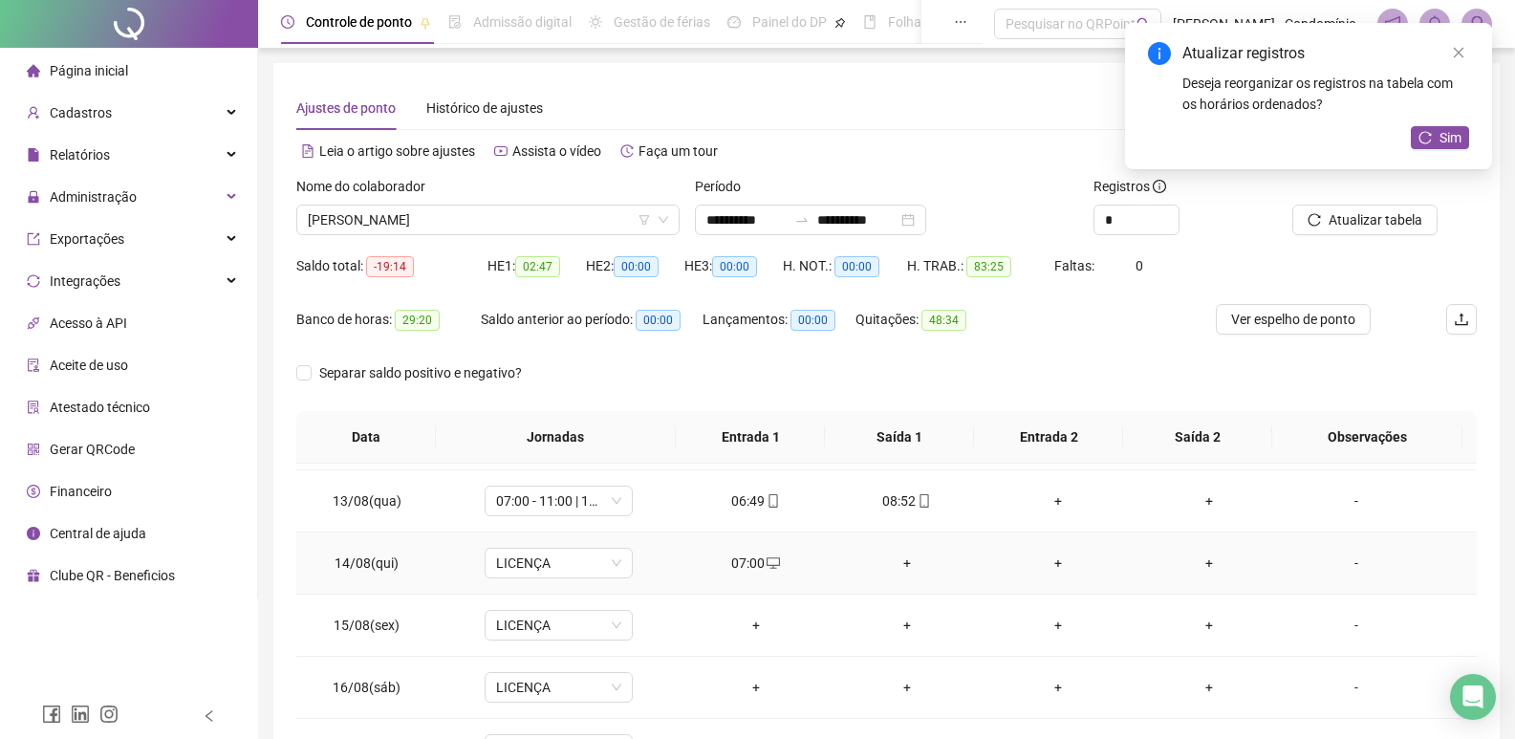
click at [891, 561] on div "+" at bounding box center [907, 562] width 120 height 21
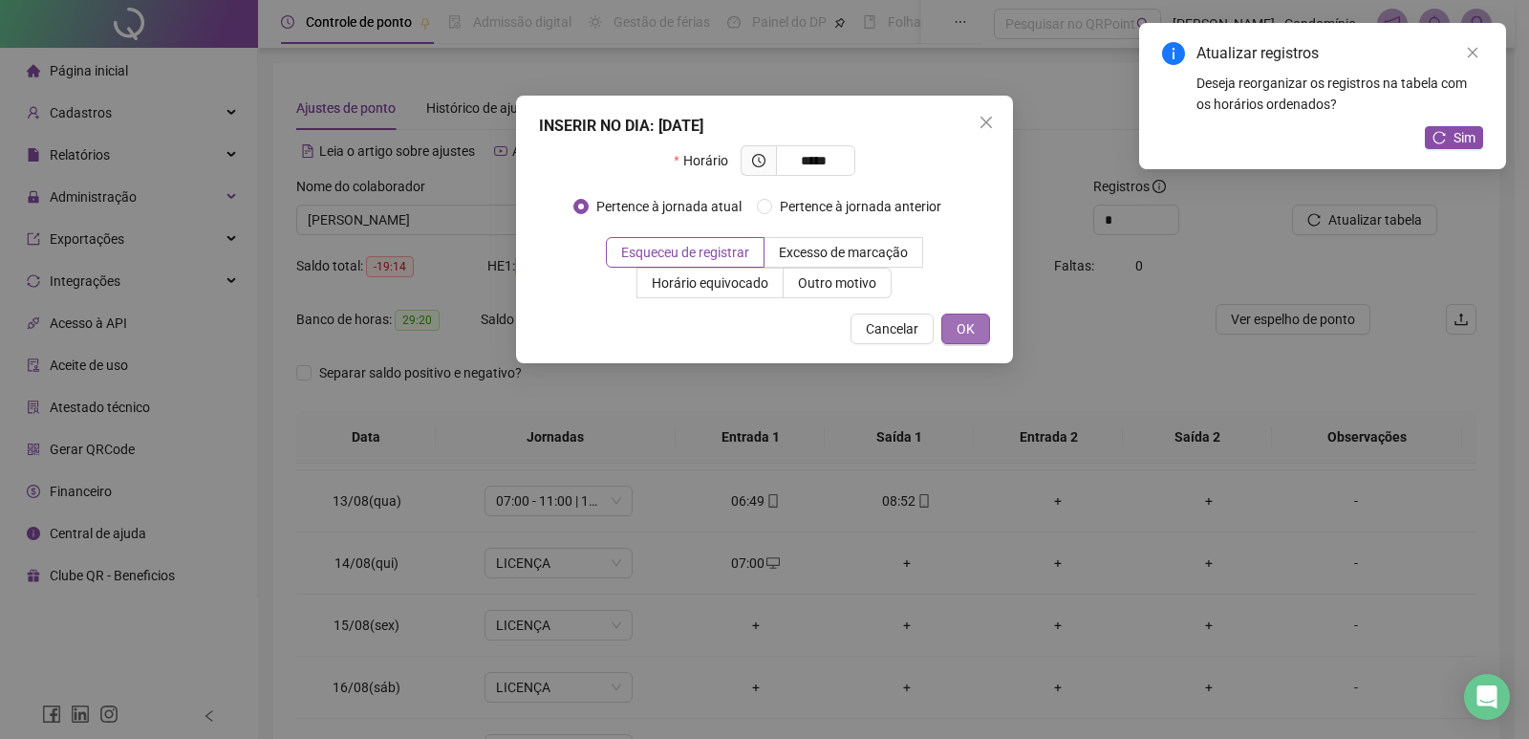
type input "*****"
click at [989, 323] on button "OK" at bounding box center [965, 328] width 49 height 31
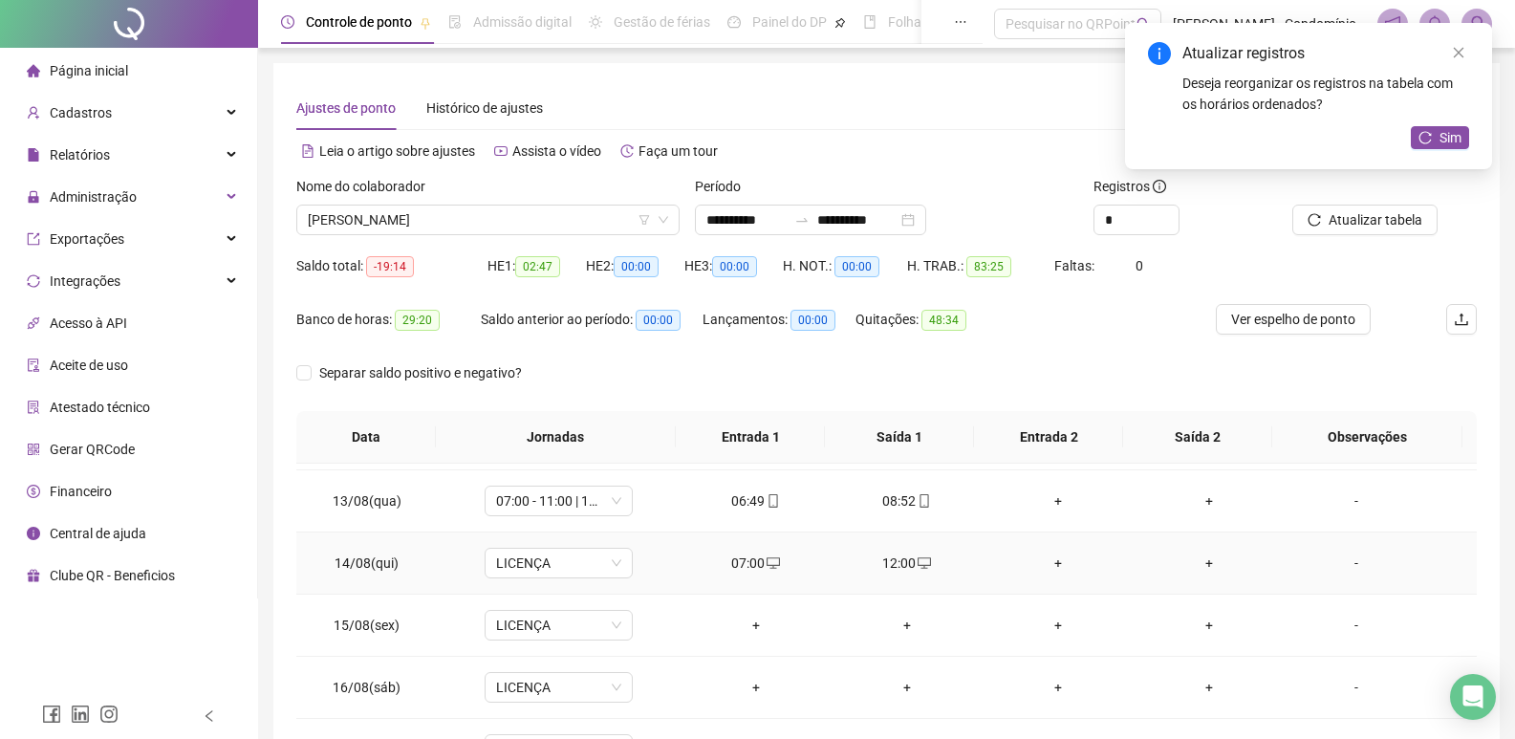
click at [1047, 566] on div "+" at bounding box center [1058, 562] width 120 height 21
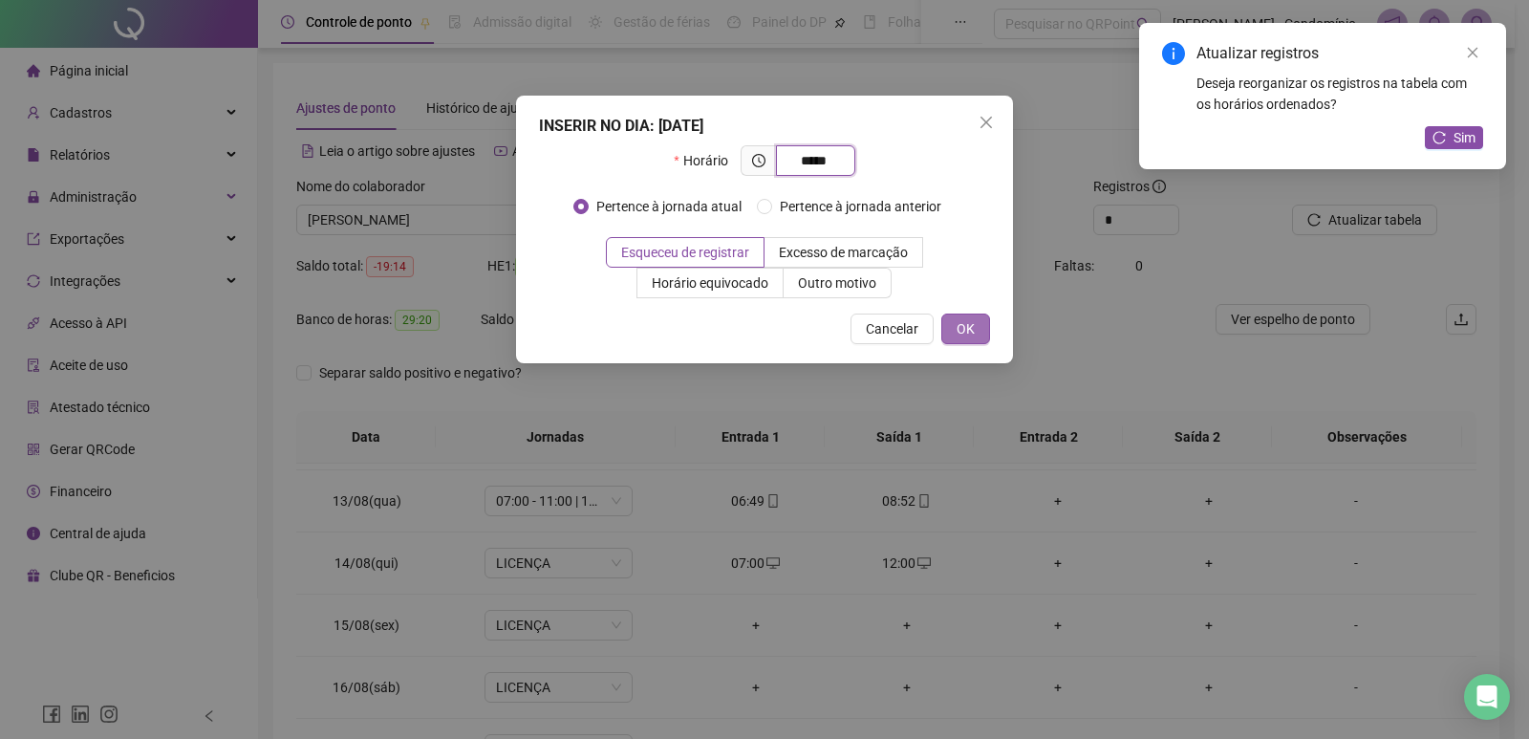
type input "*****"
drag, startPoint x: 957, startPoint y: 332, endPoint x: 962, endPoint y: 368, distance: 36.8
click at [957, 333] on span "OK" at bounding box center [966, 328] width 18 height 21
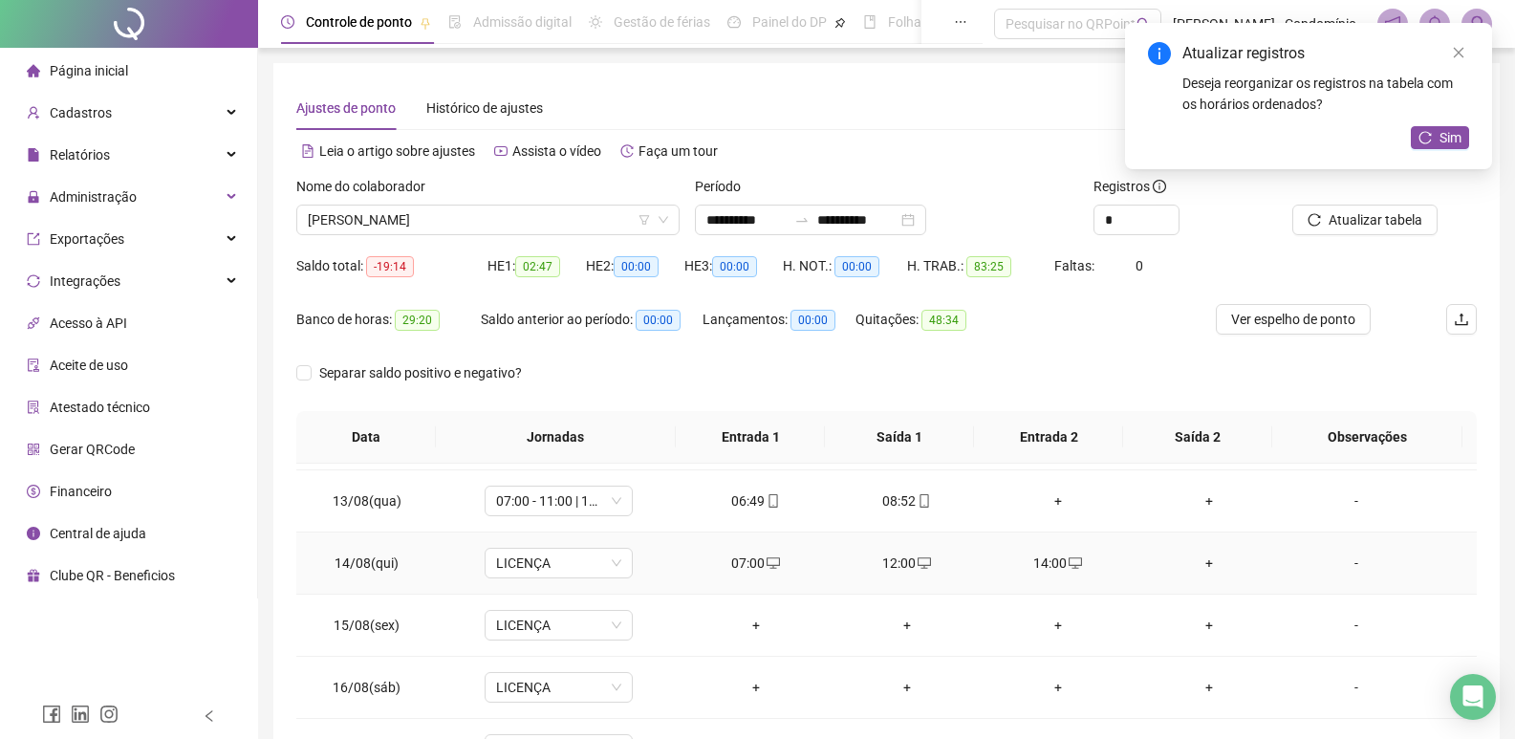
click at [1197, 559] on div "+" at bounding box center [1209, 562] width 120 height 21
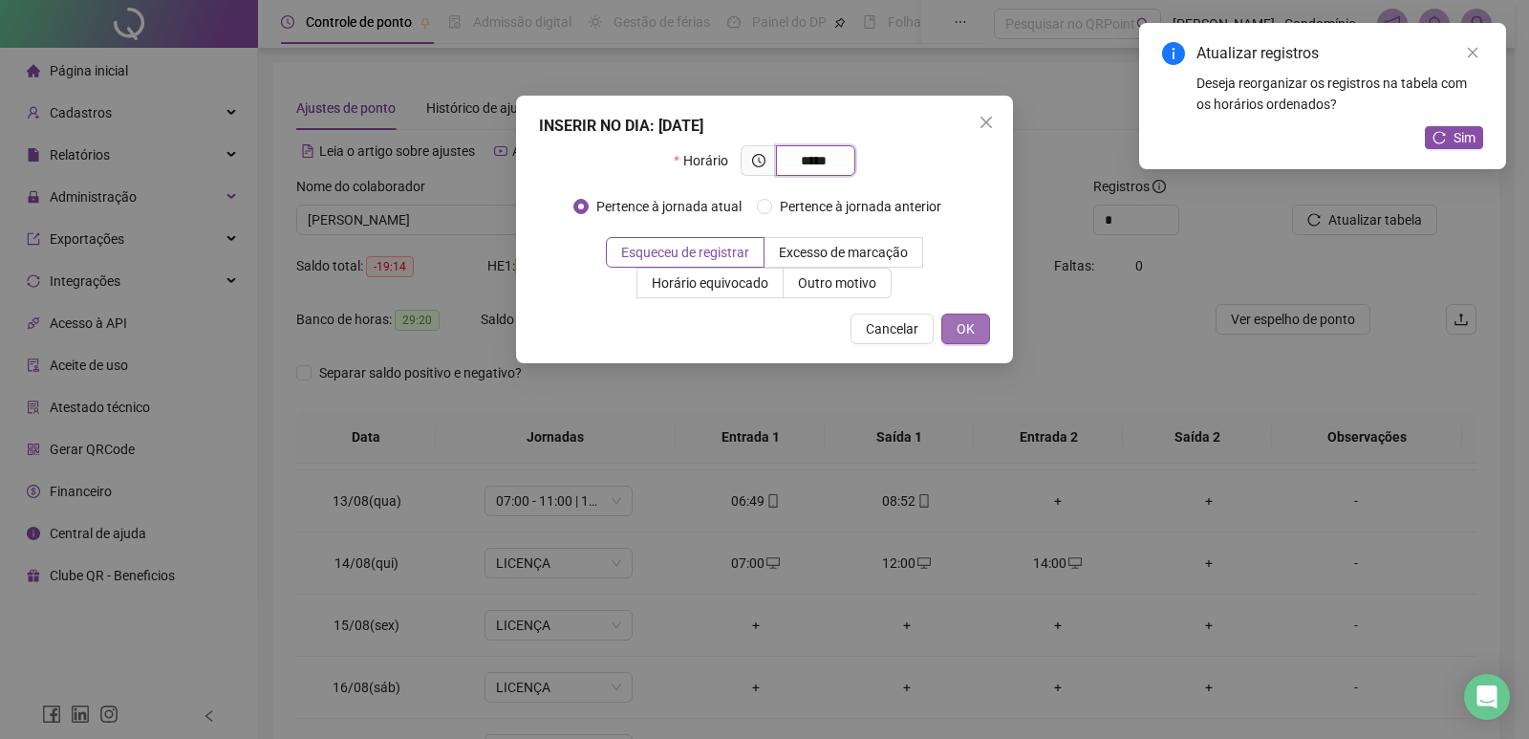
type input "*****"
click at [968, 335] on span "OK" at bounding box center [966, 328] width 18 height 21
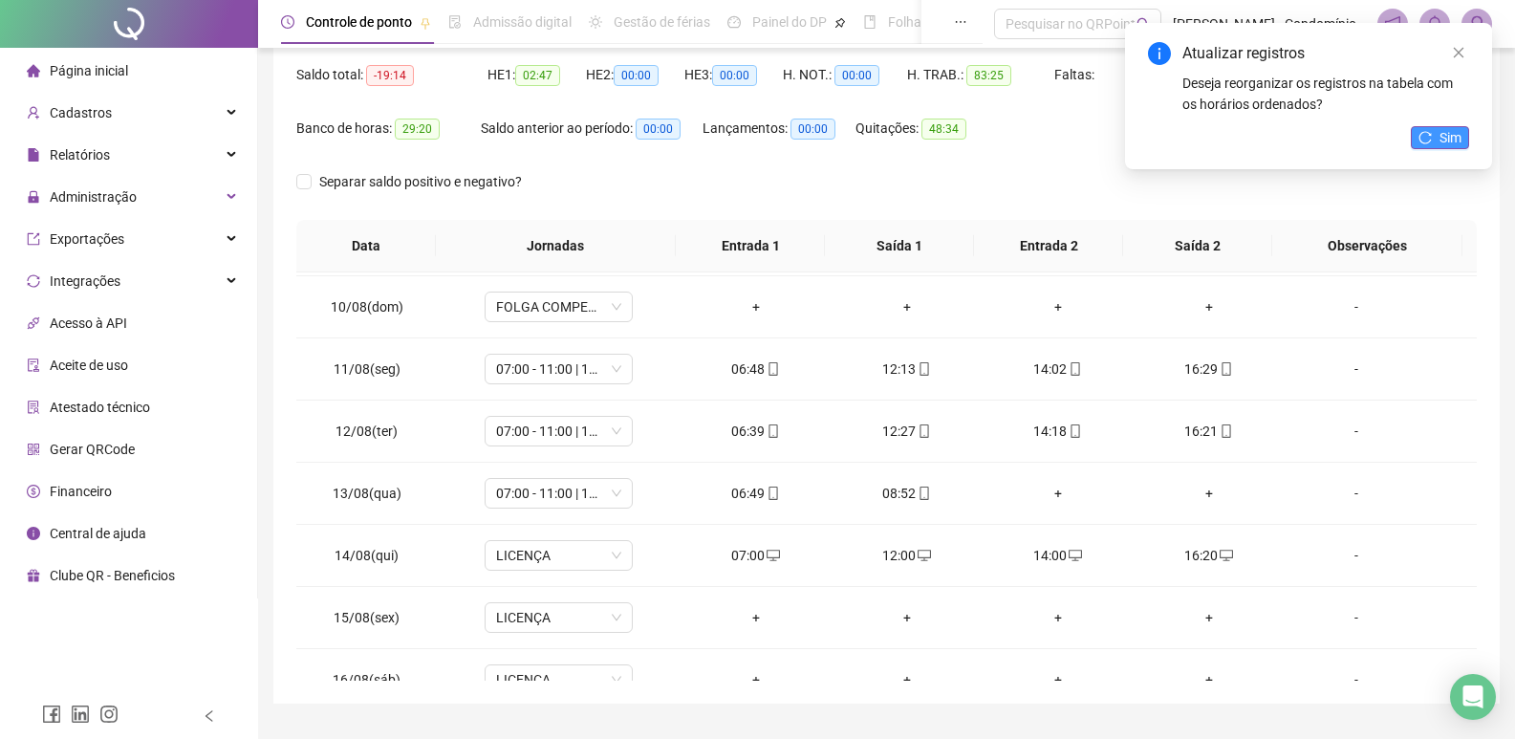
scroll to position [452, 0]
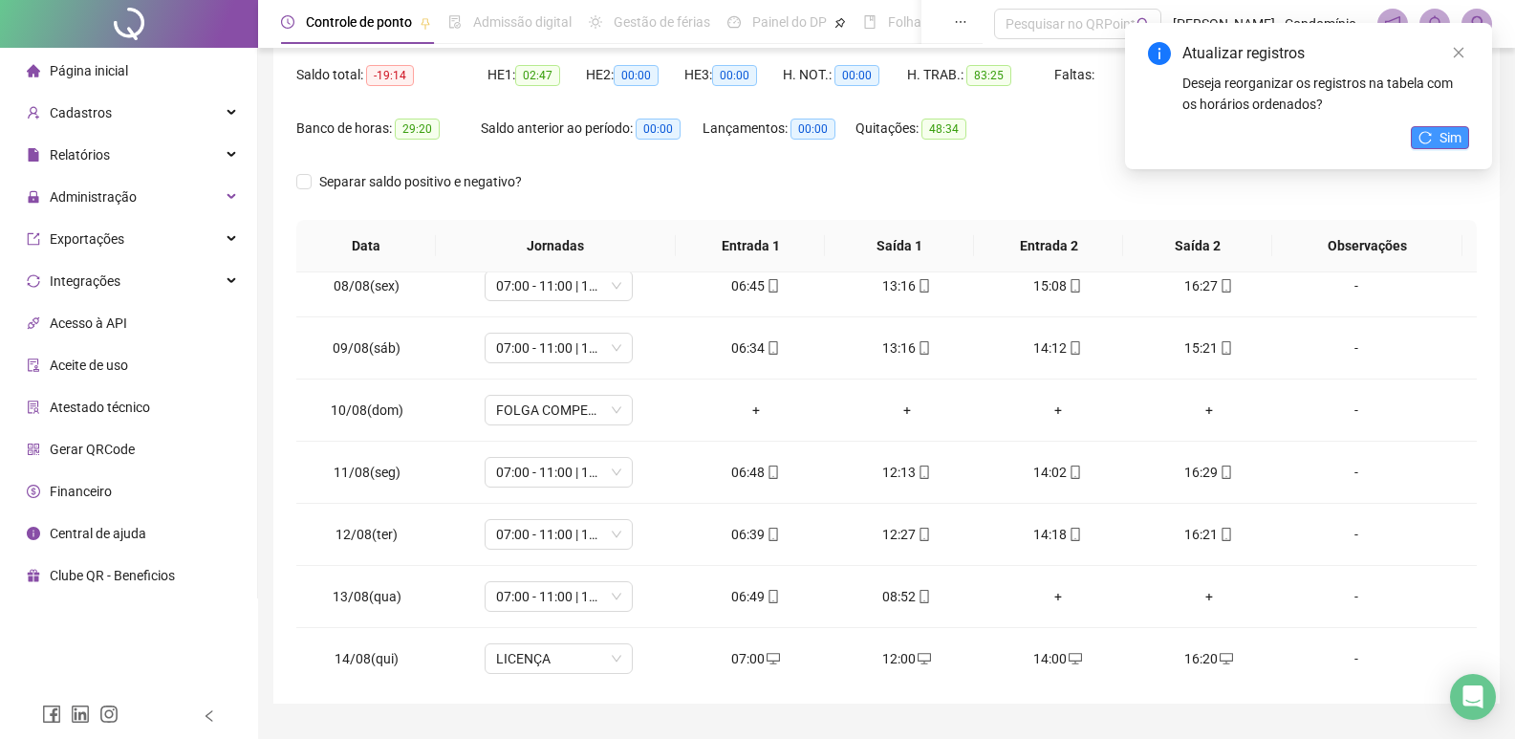
click at [1444, 135] on span "Sim" at bounding box center [1450, 137] width 22 height 21
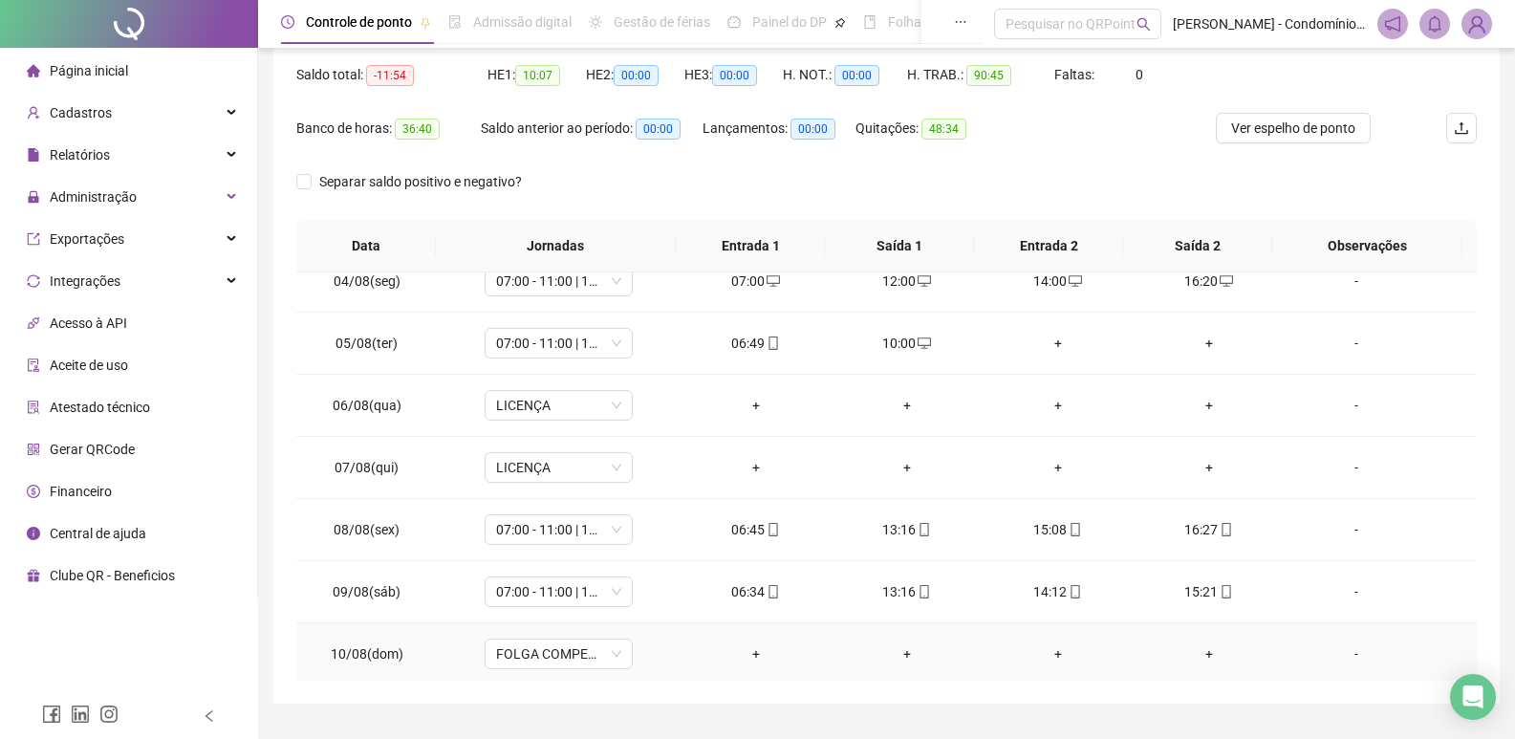
scroll to position [191, 0]
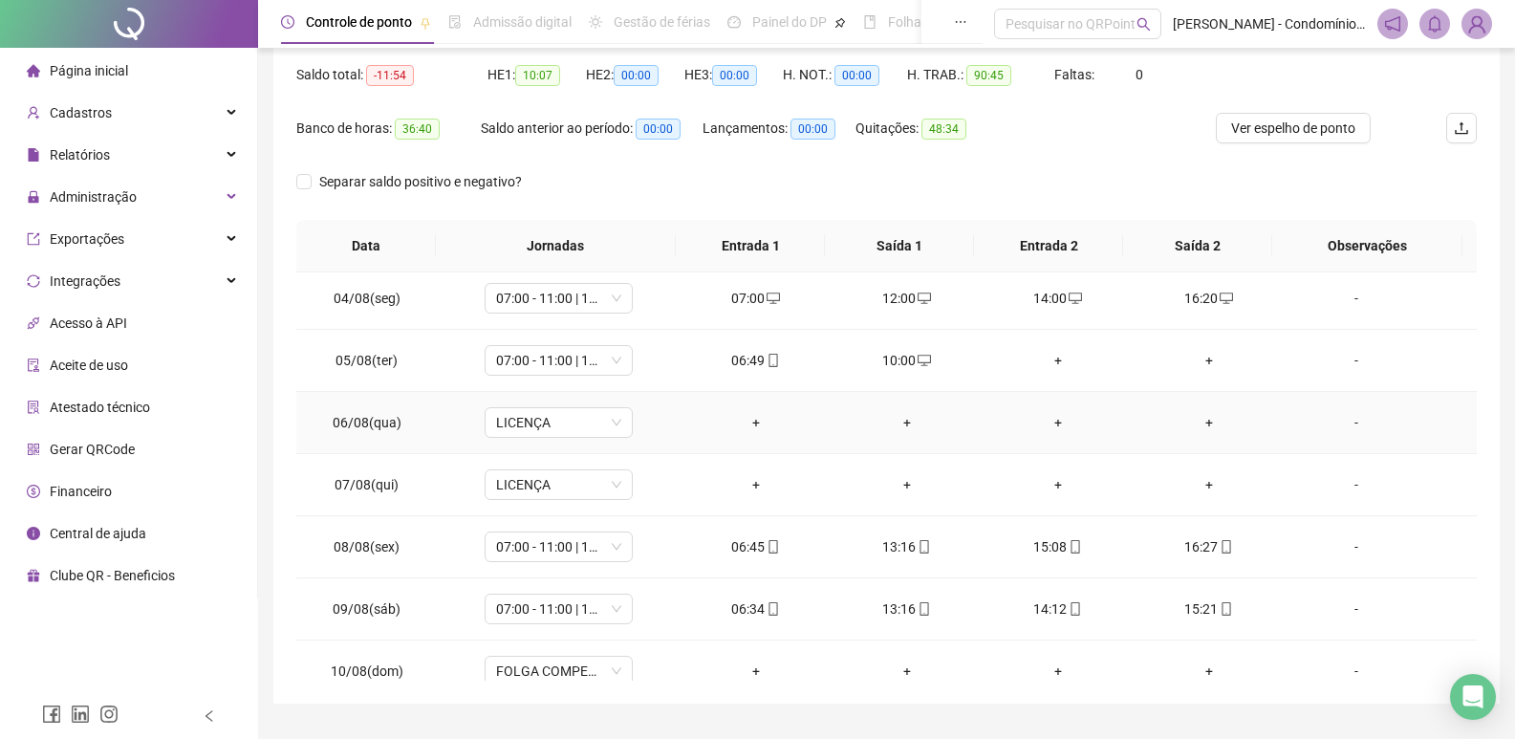
click at [750, 421] on div "+" at bounding box center [756, 422] width 120 height 21
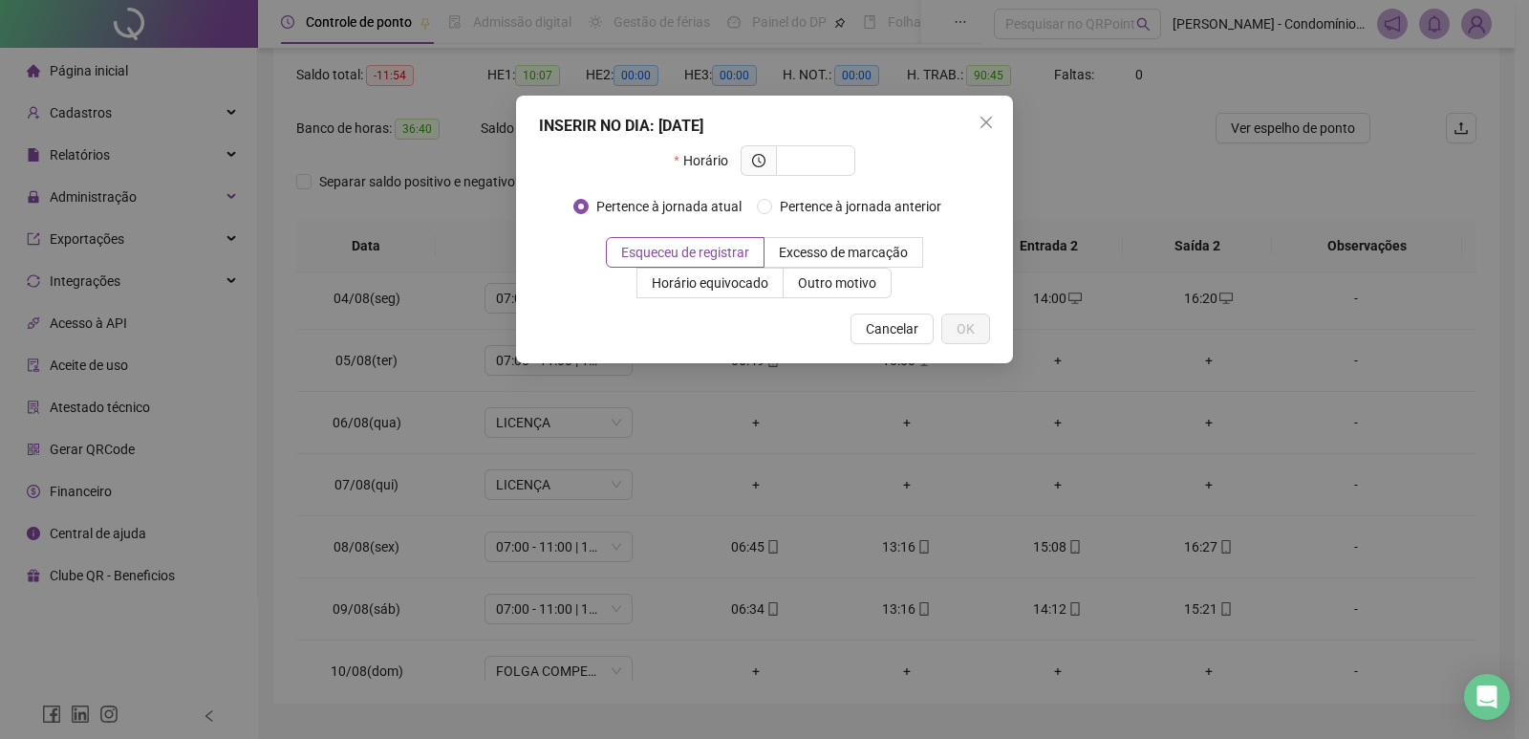
click at [751, 427] on div "INSERIR NO DIA : [DATE] Horário Pertence à jornada atual Pertence à jornada ant…" at bounding box center [764, 369] width 1529 height 739
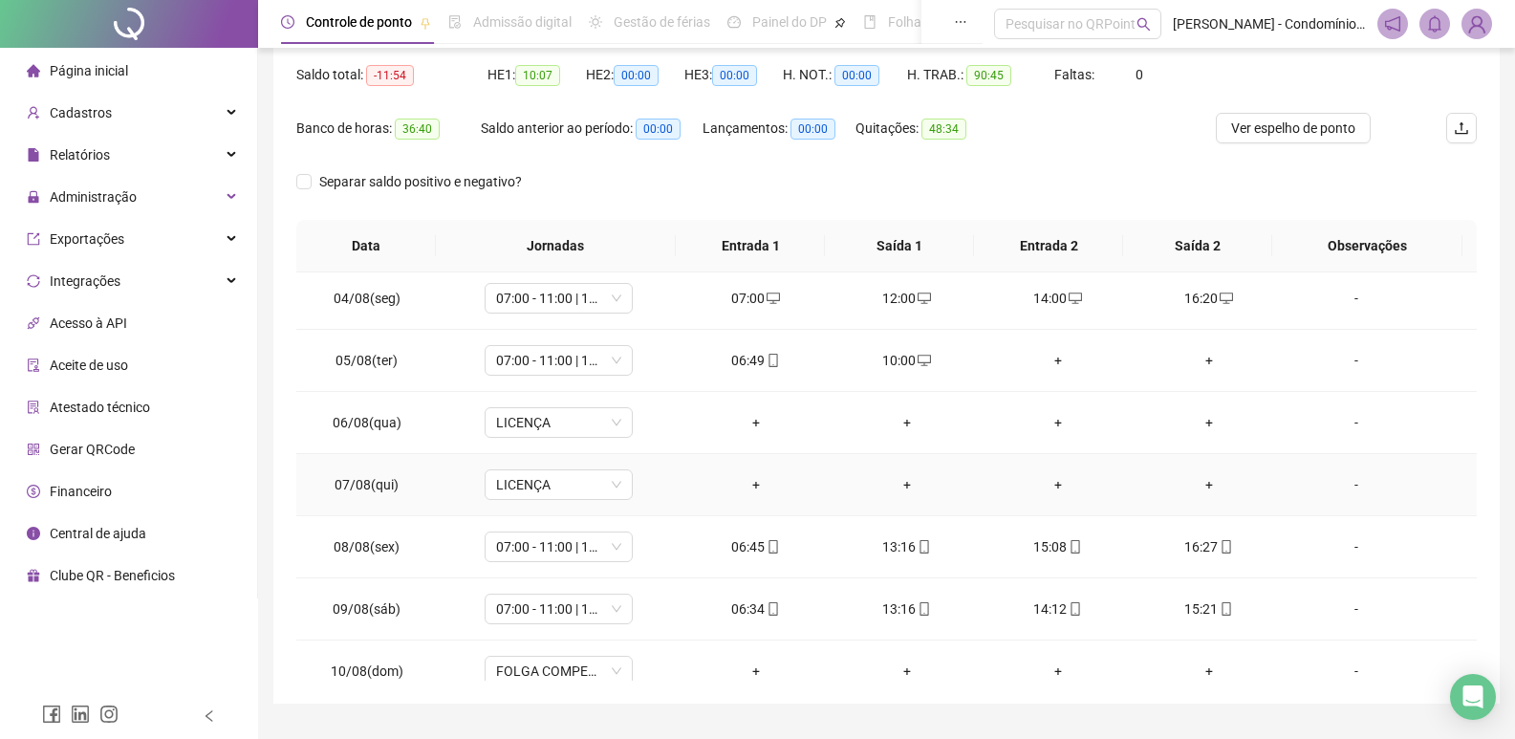
click at [744, 488] on div "+" at bounding box center [756, 484] width 120 height 21
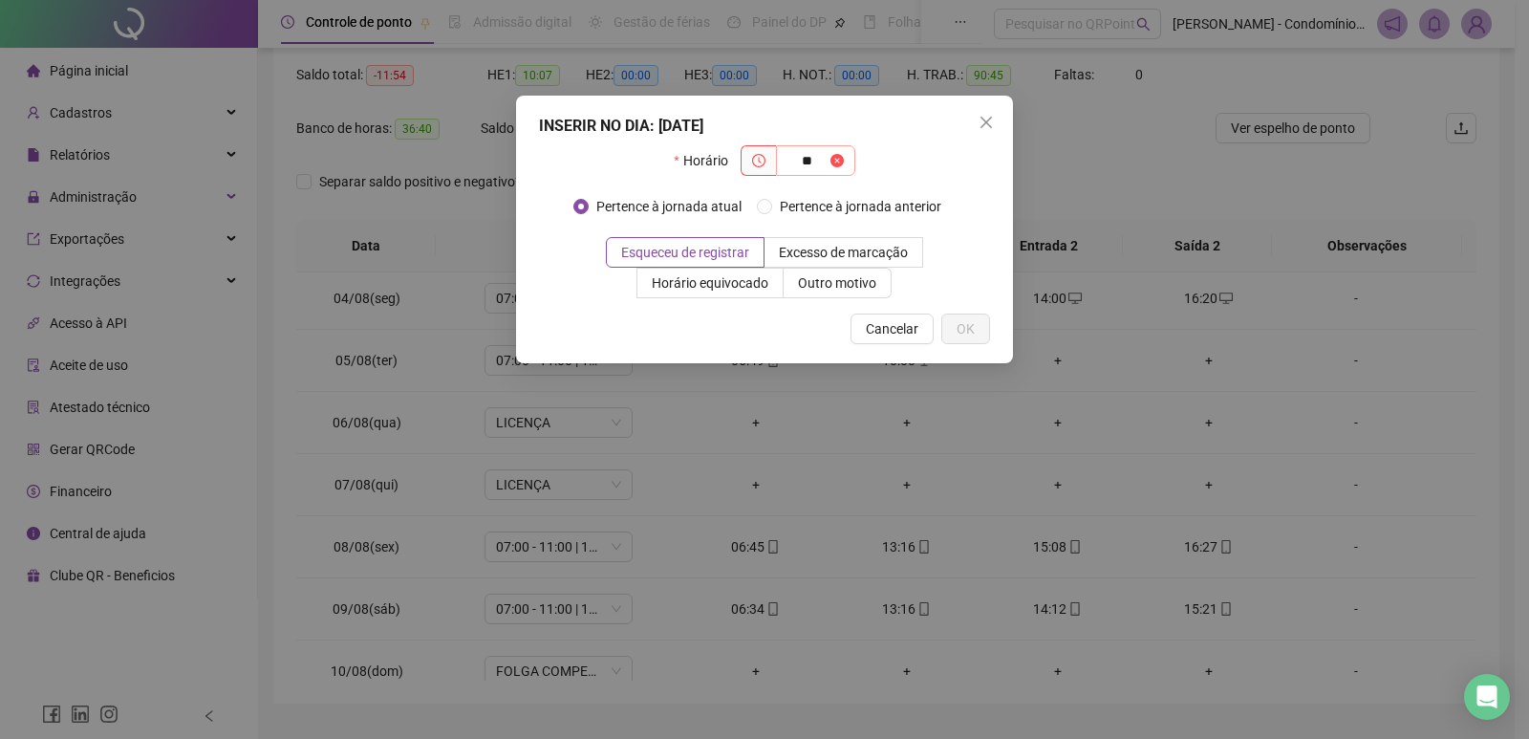
click at [833, 159] on span at bounding box center [837, 160] width 13 height 21
click at [836, 163] on span at bounding box center [837, 160] width 13 height 21
type input "*"
type input "*****"
click at [966, 331] on span "OK" at bounding box center [966, 328] width 18 height 21
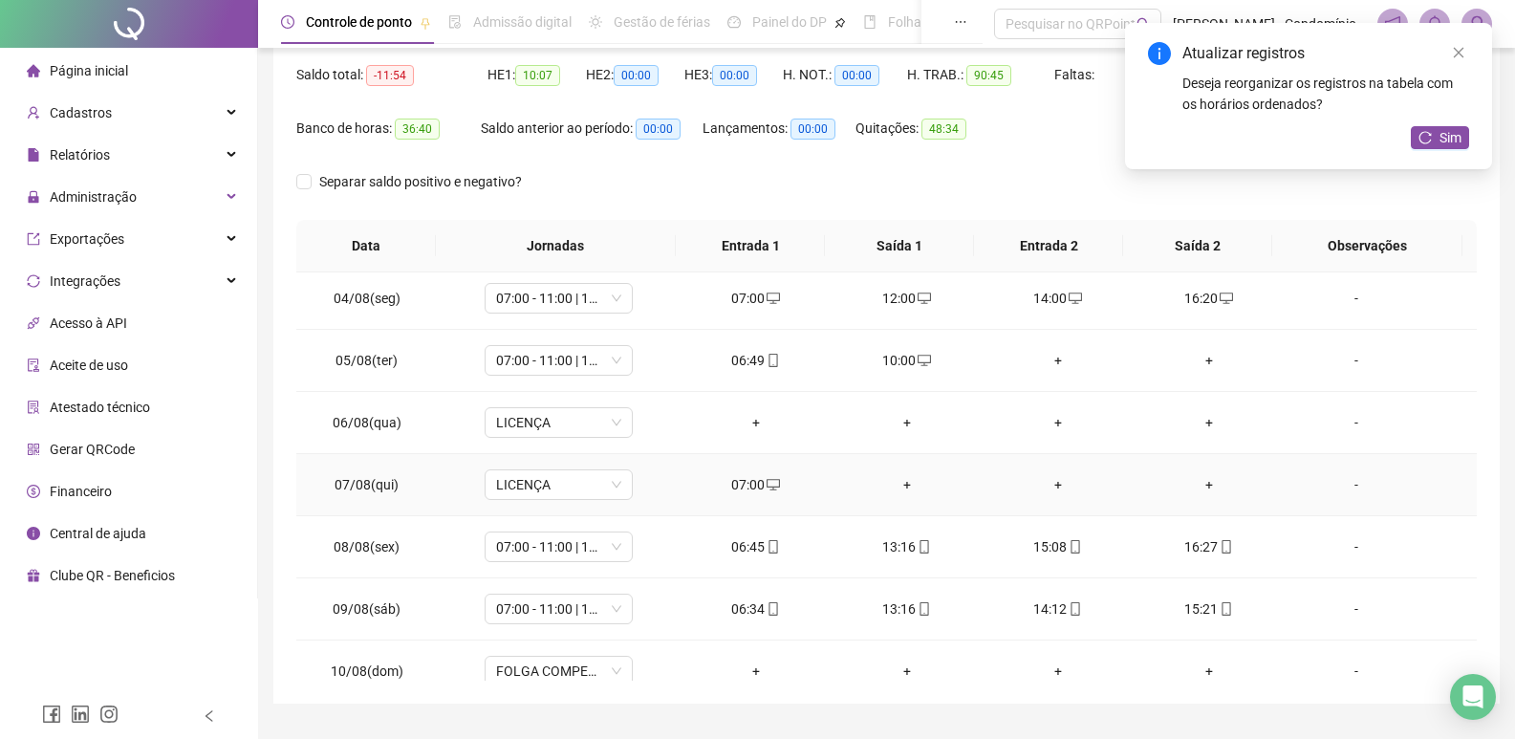
click at [903, 482] on div "+" at bounding box center [907, 484] width 120 height 21
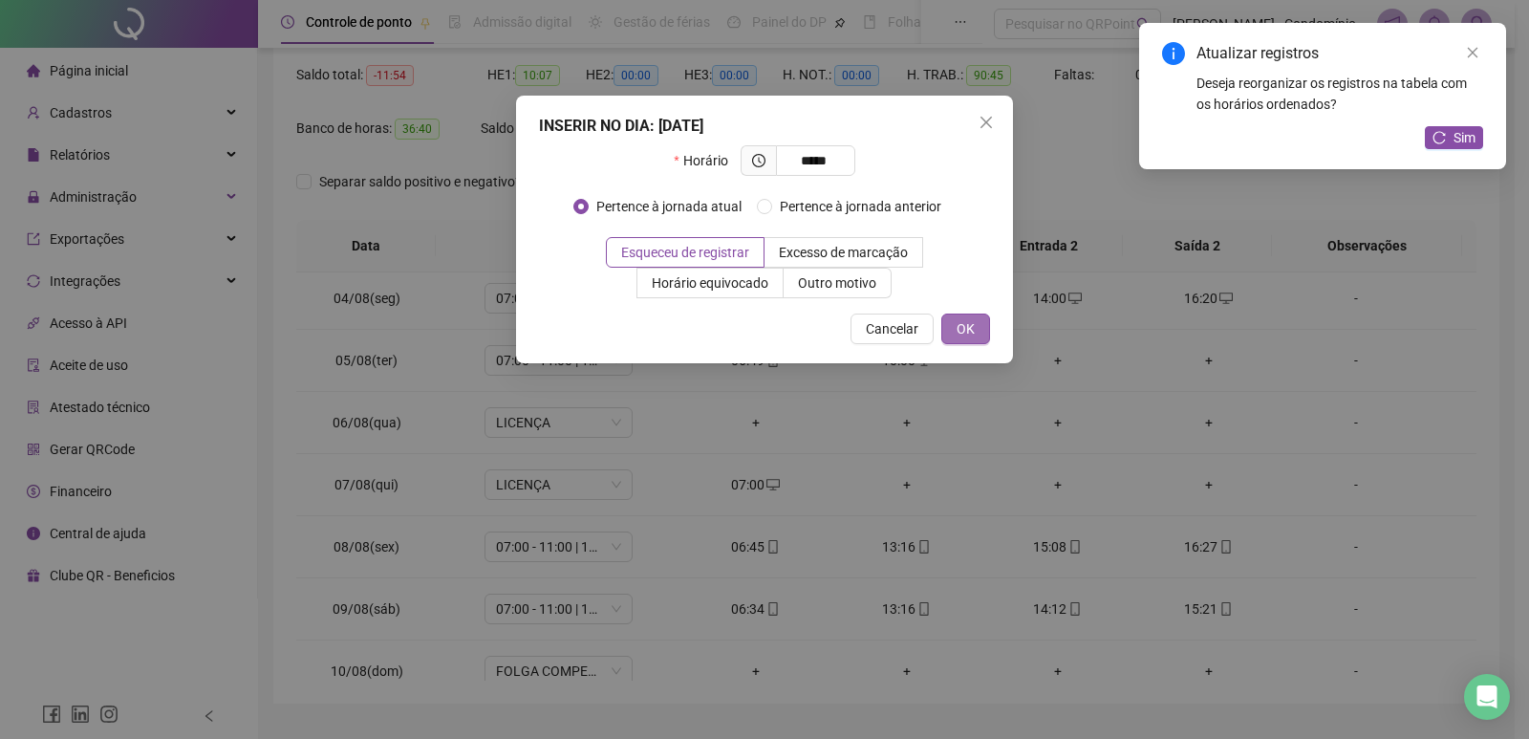
type input "*****"
click at [972, 328] on span "OK" at bounding box center [966, 328] width 18 height 21
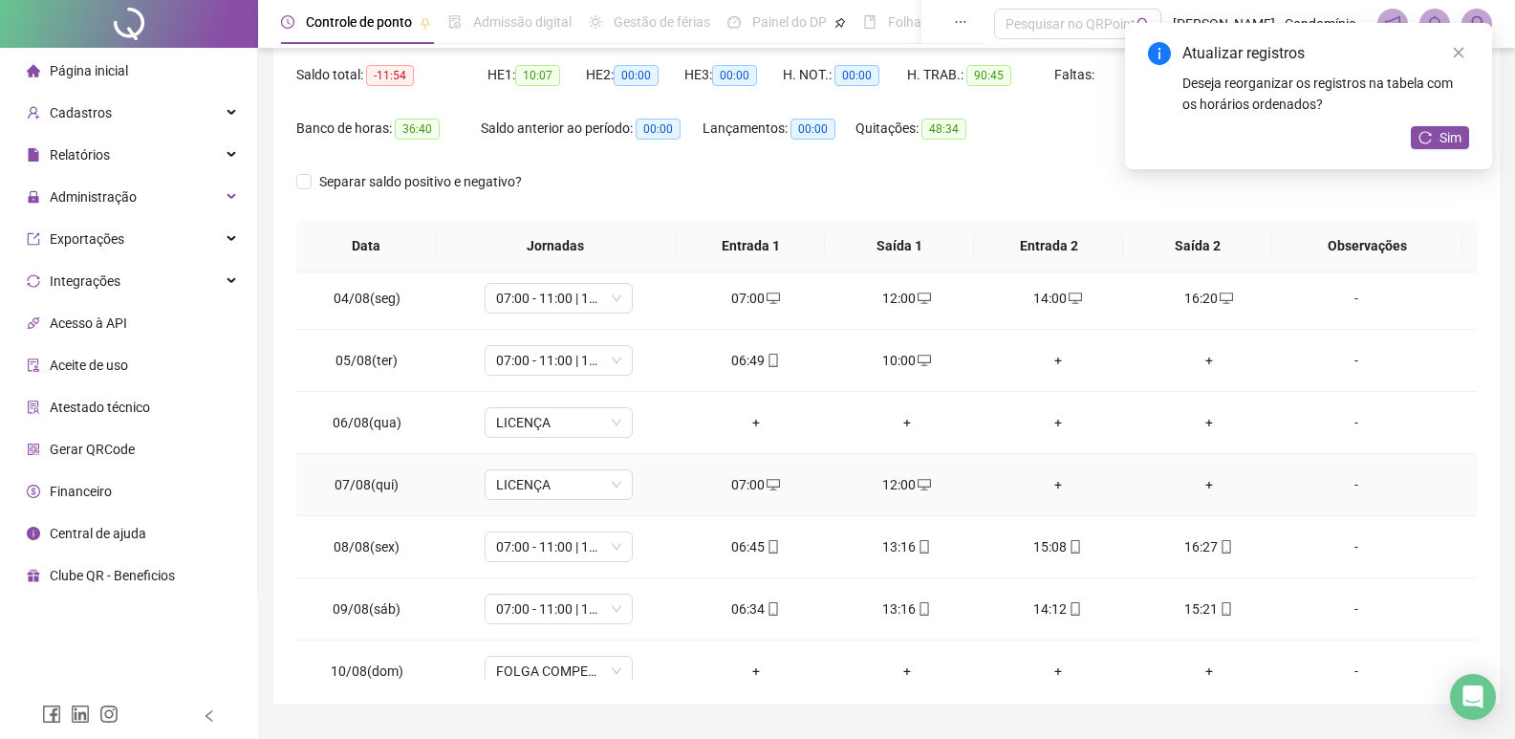
click at [1045, 486] on div "+" at bounding box center [1058, 484] width 120 height 21
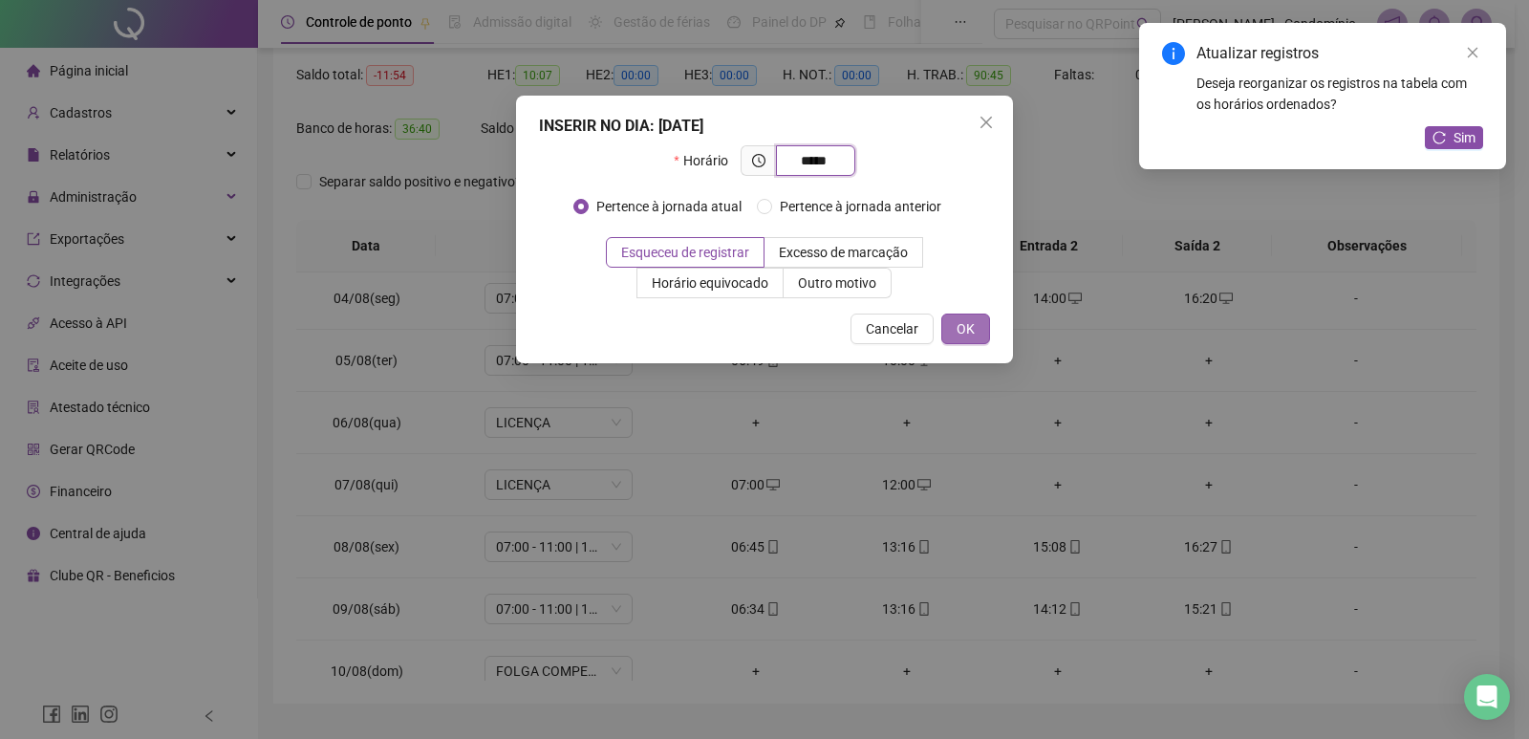
type input "*****"
click at [978, 329] on button "OK" at bounding box center [965, 328] width 49 height 31
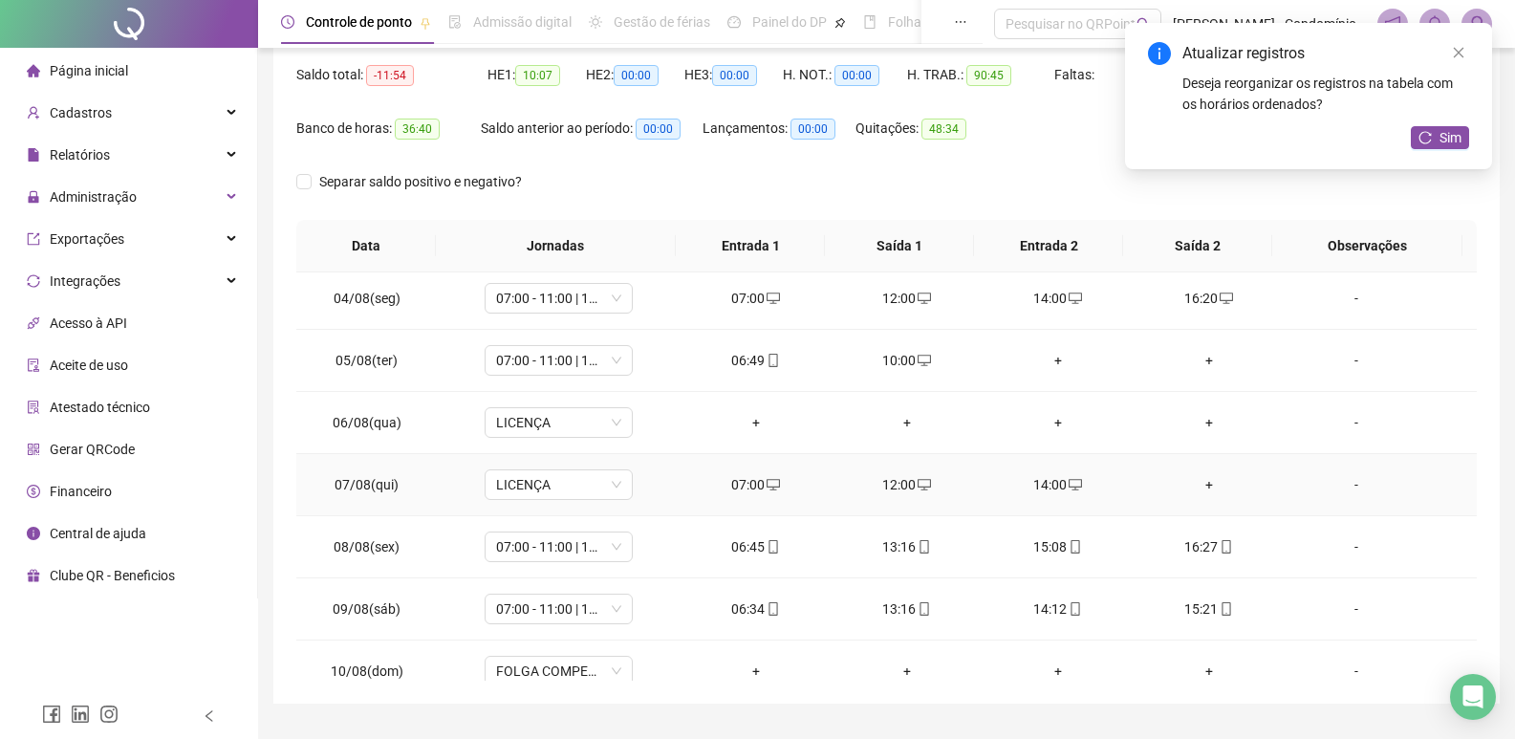
click at [1201, 481] on div "+" at bounding box center [1209, 484] width 120 height 21
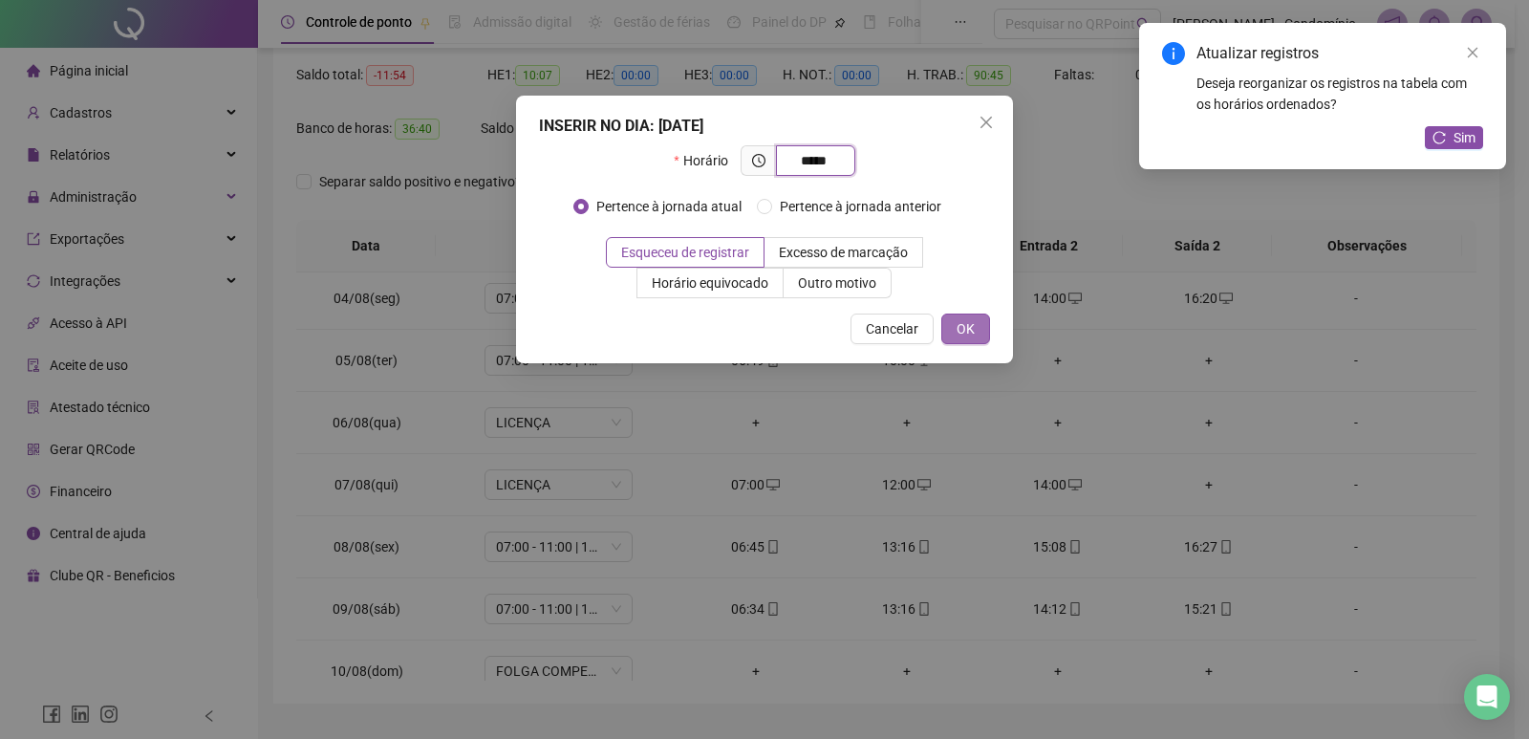
type input "*****"
click at [976, 328] on button "OK" at bounding box center [965, 328] width 49 height 31
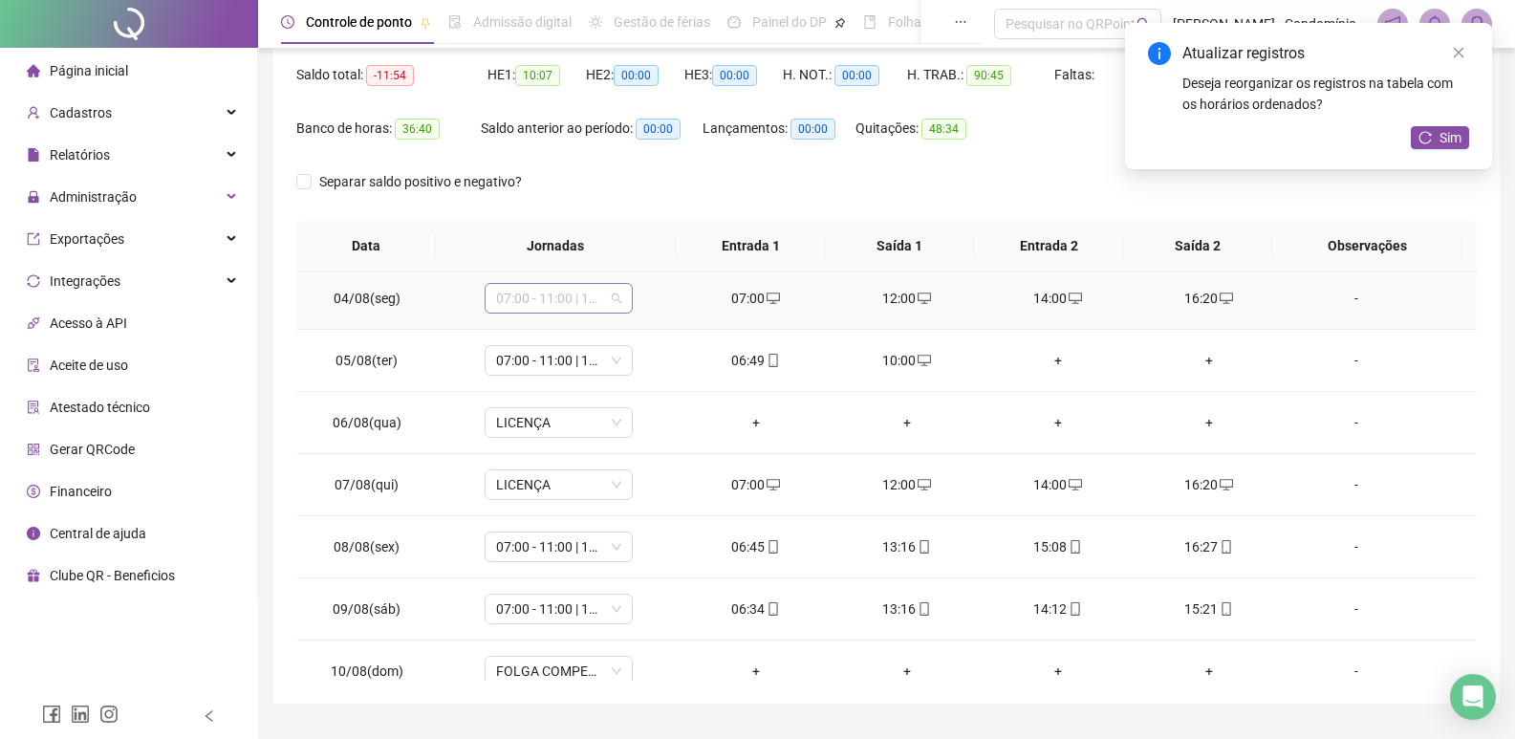
click at [613, 295] on span "07:00 - 11:00 | 13:00 - 16:20" at bounding box center [558, 298] width 125 height 29
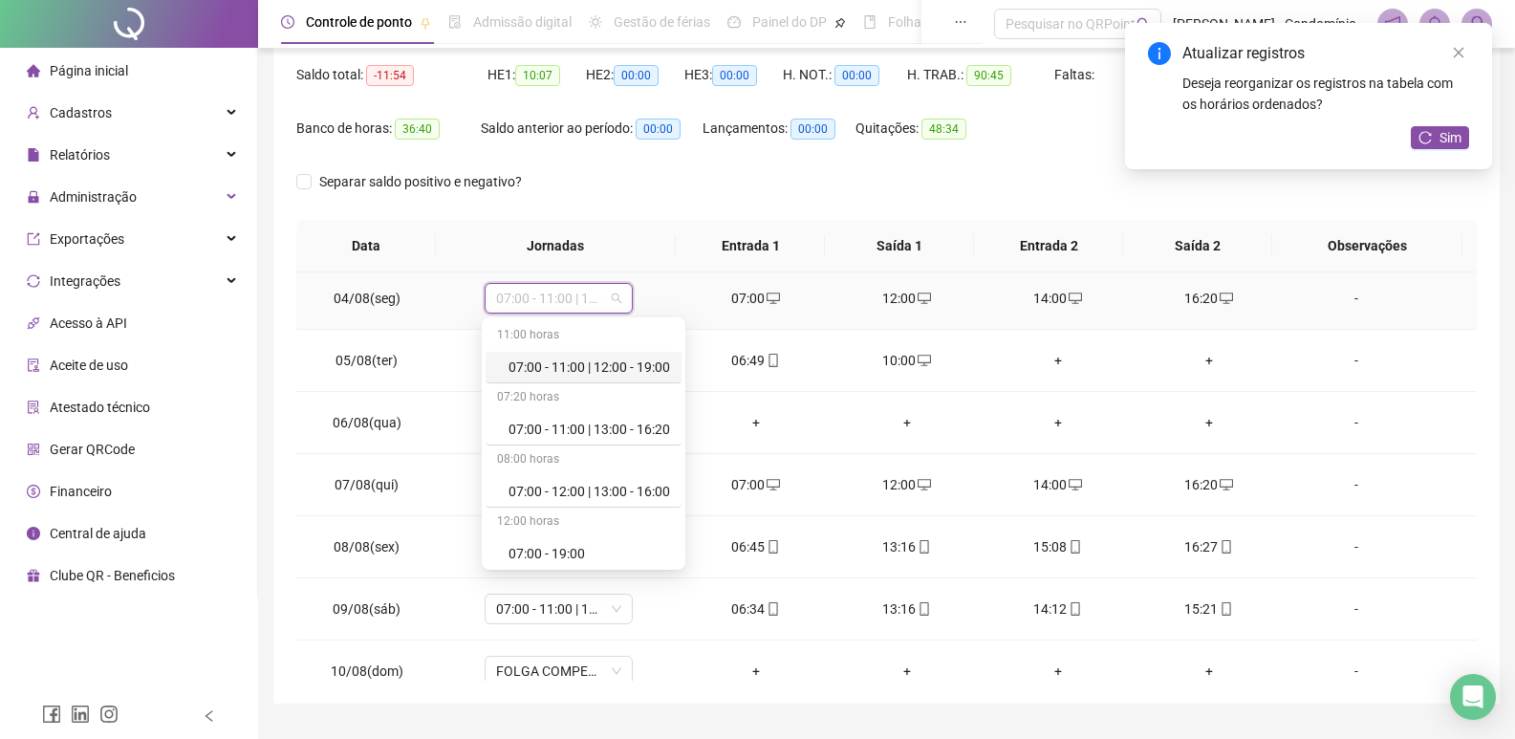
click at [613, 295] on span "07:00 - 11:00 | 13:00 - 16:20" at bounding box center [558, 298] width 125 height 29
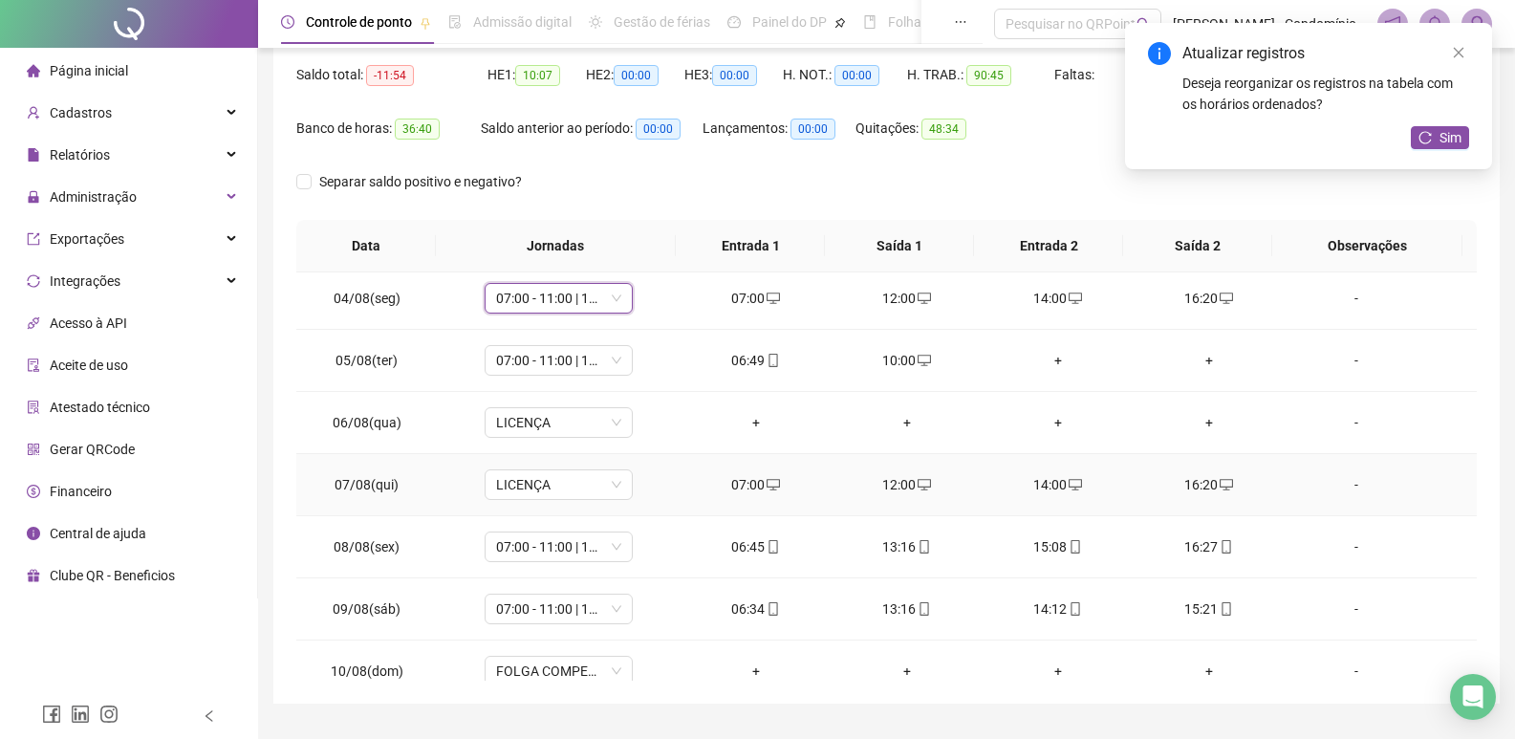
click at [1201, 485] on div "16:20" at bounding box center [1209, 484] width 120 height 21
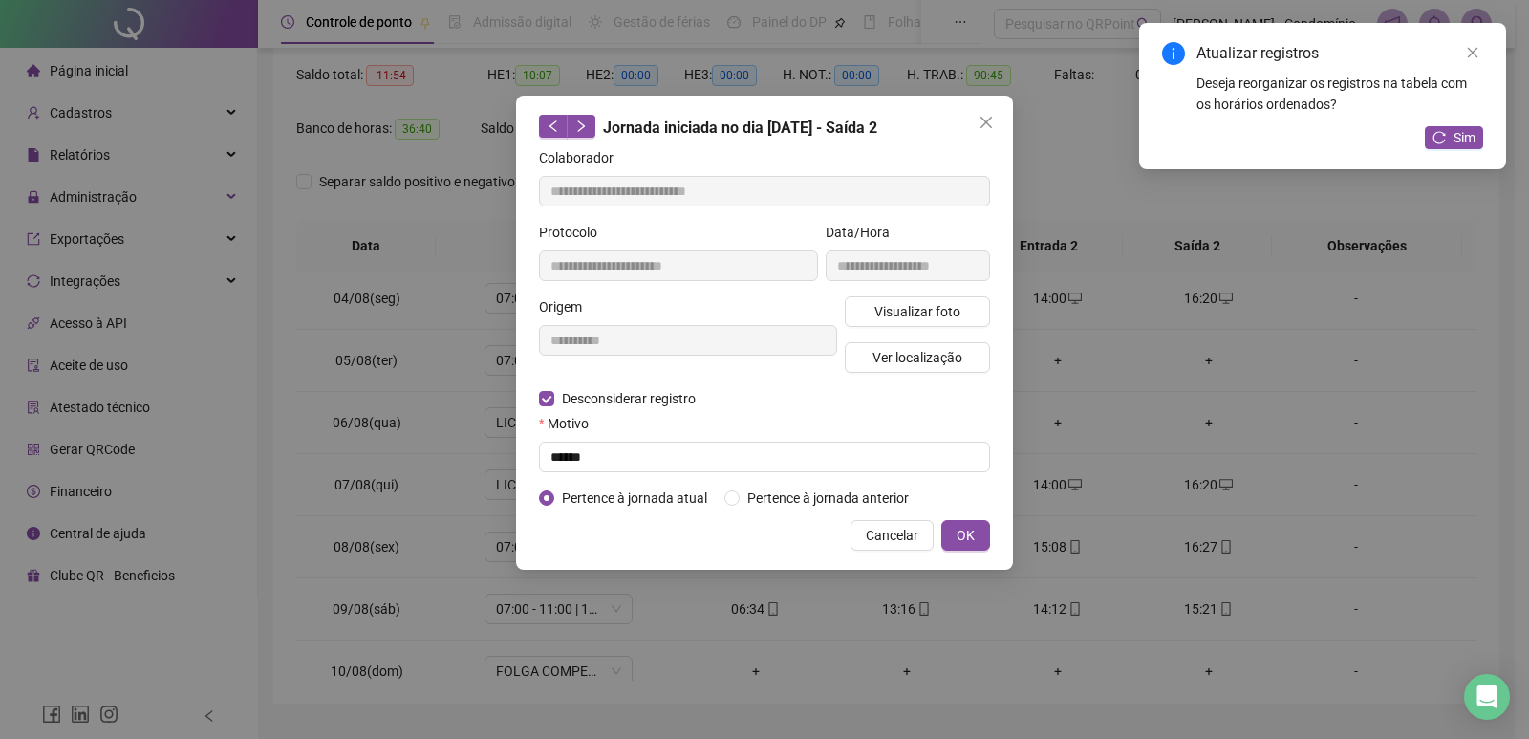
type input "**********"
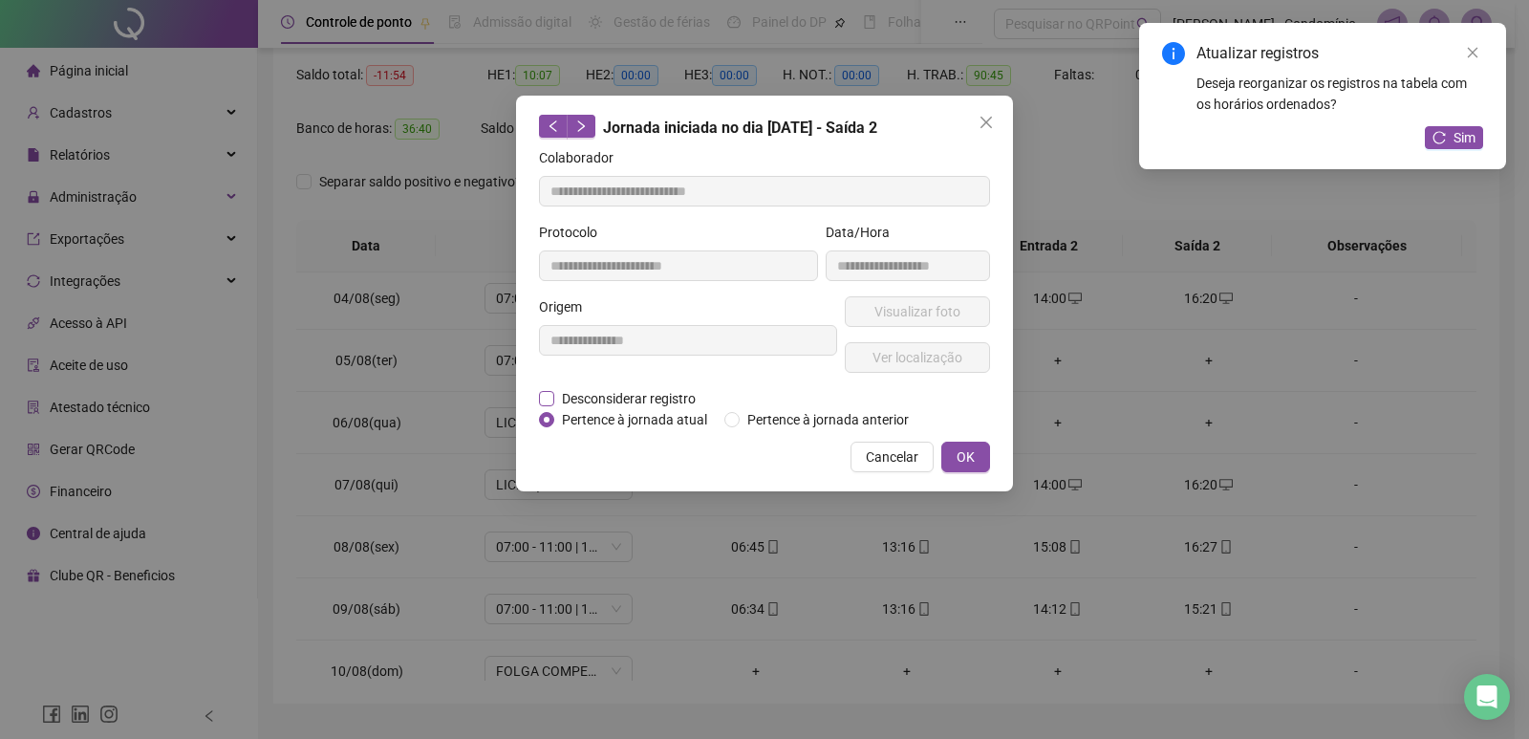
click at [650, 397] on span "Desconsiderar registro" at bounding box center [628, 398] width 149 height 21
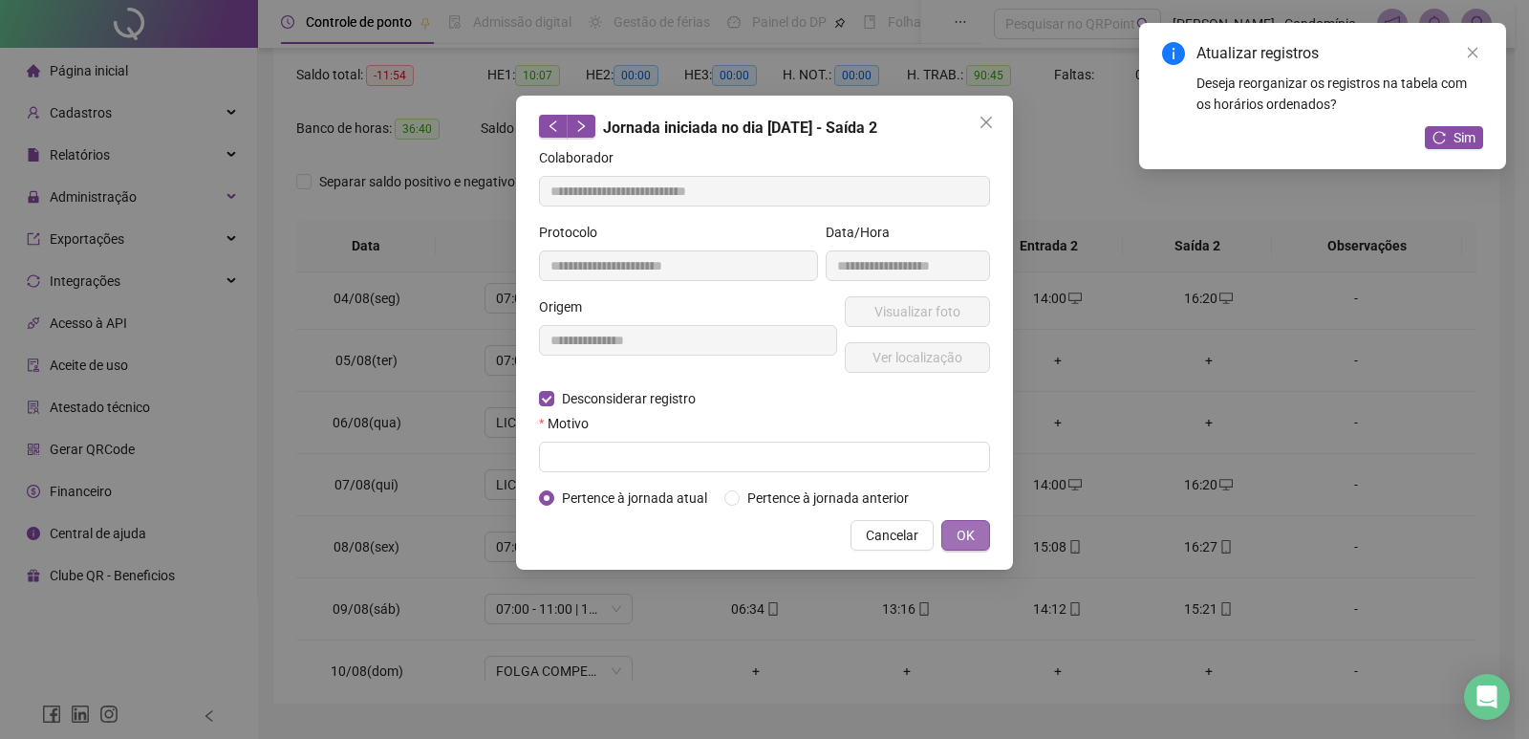
click at [974, 530] on span "OK" at bounding box center [966, 535] width 18 height 21
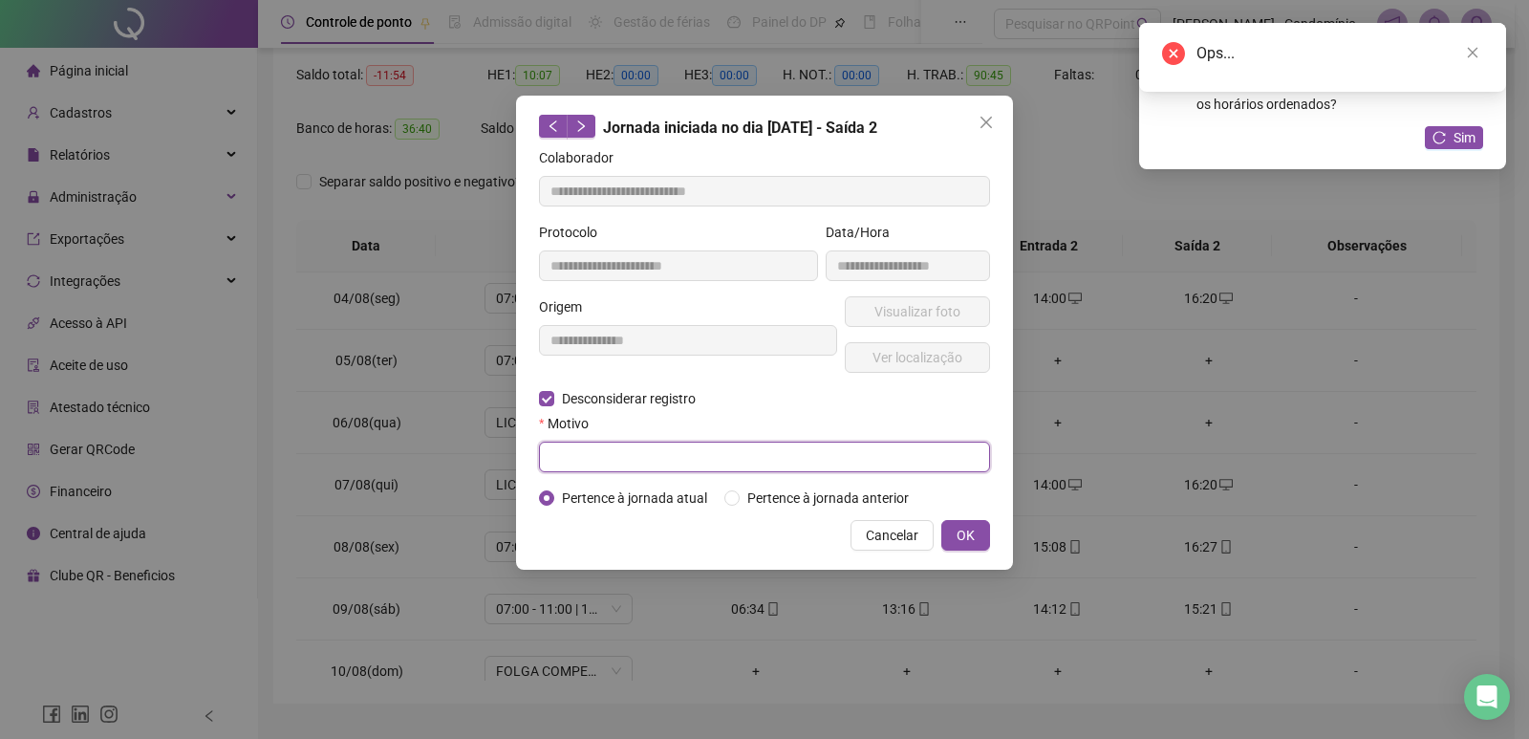
click at [845, 448] on input "text" at bounding box center [764, 457] width 451 height 31
paste input "******"
type input "******"
click at [971, 527] on span "OK" at bounding box center [966, 535] width 18 height 21
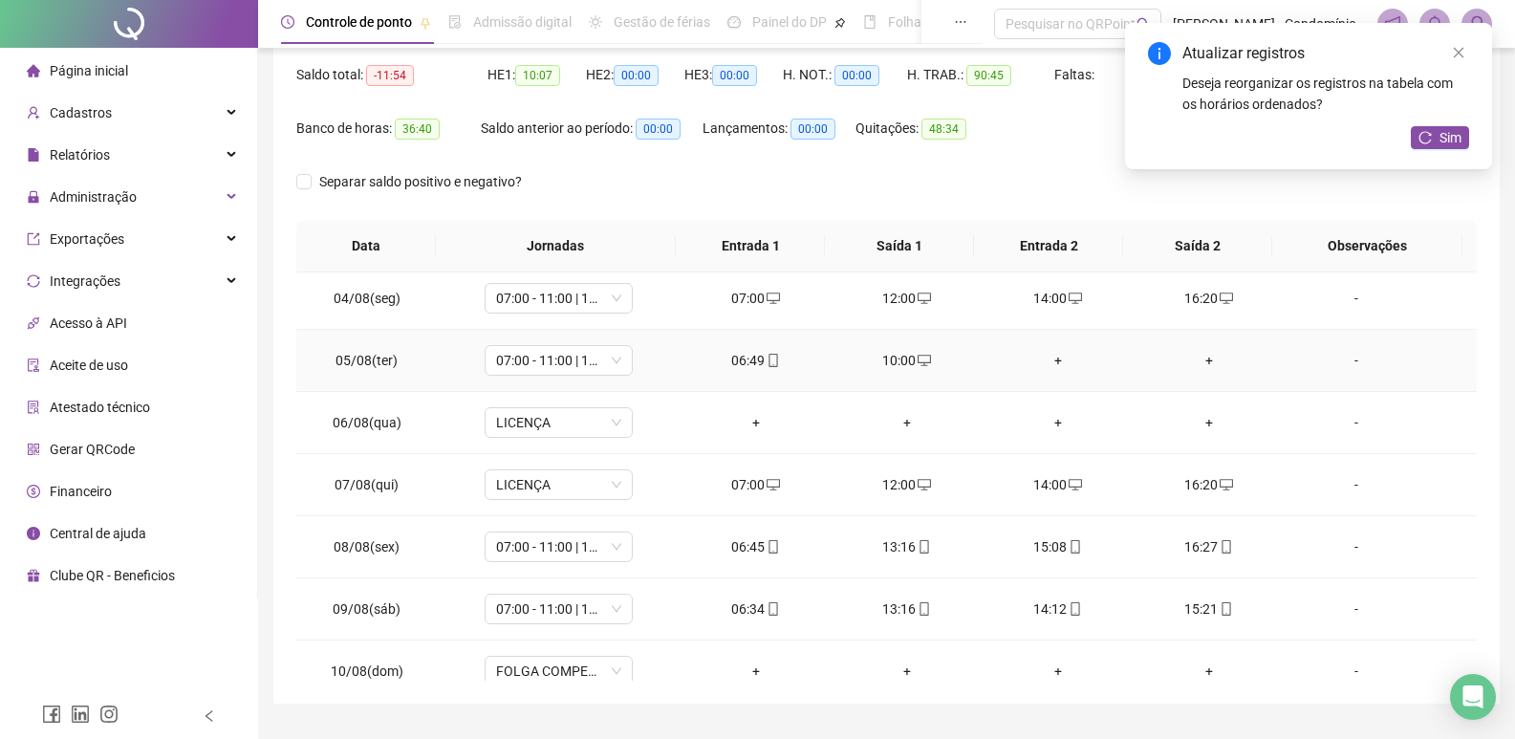
click at [1057, 355] on div "+" at bounding box center [1058, 360] width 120 height 21
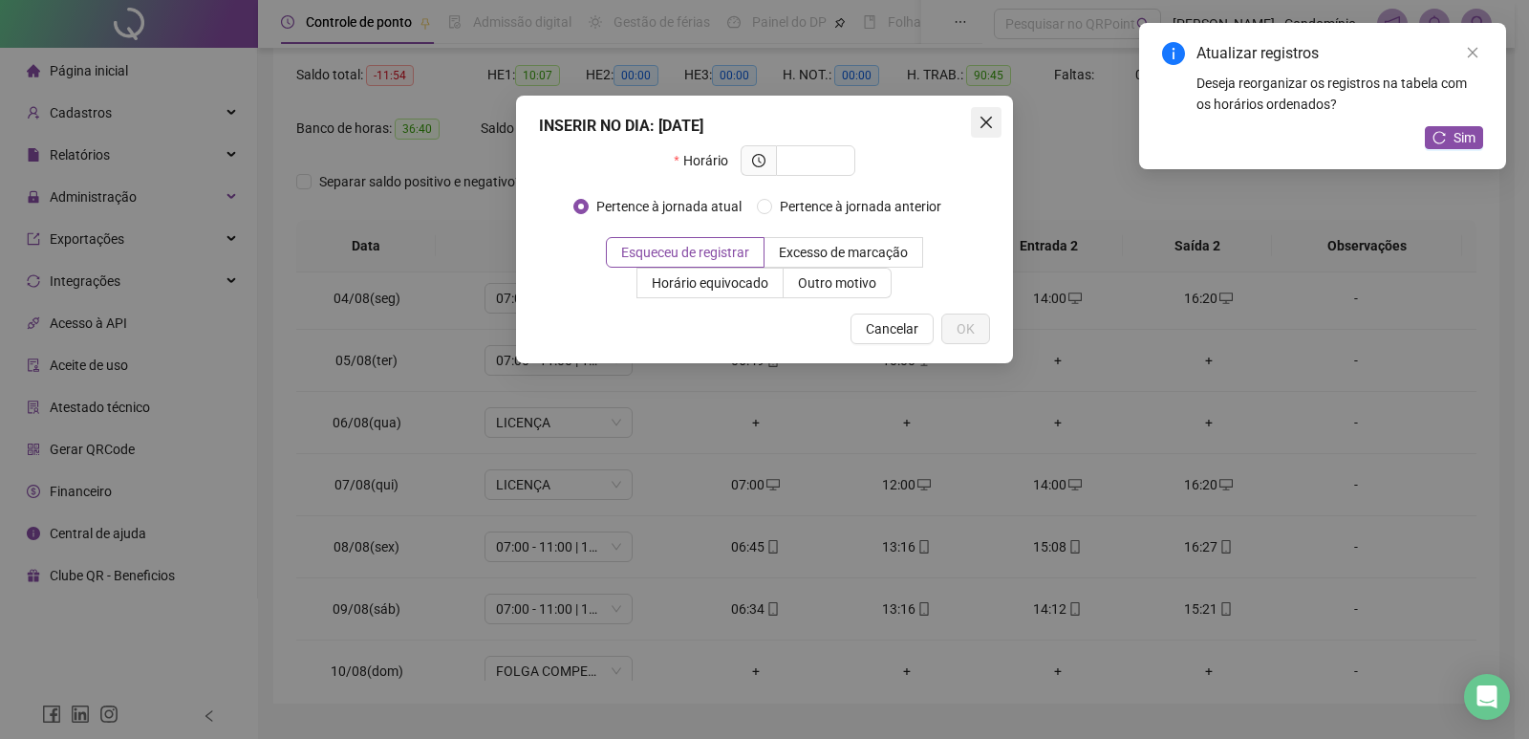
click at [982, 120] on icon "close" at bounding box center [986, 122] width 15 height 15
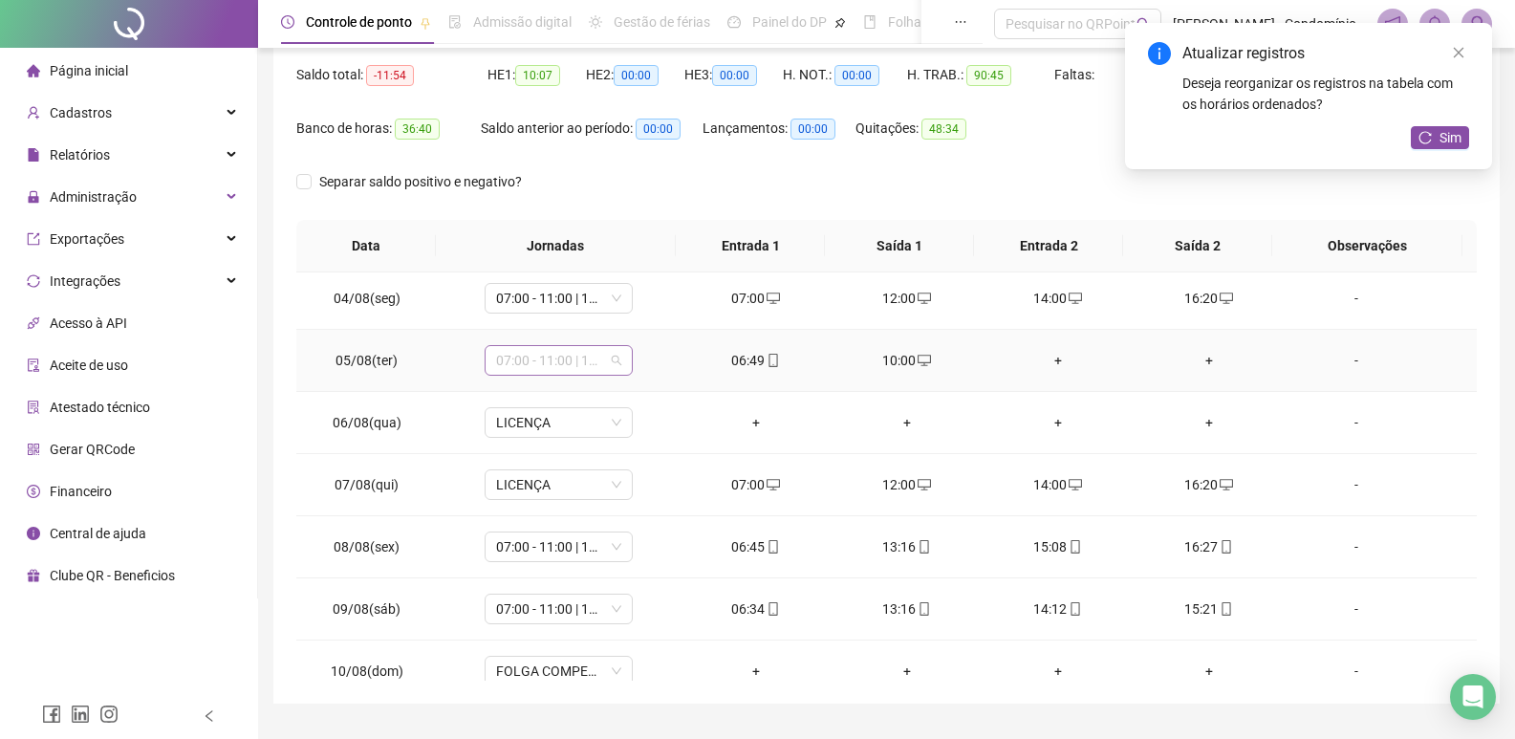
click at [612, 355] on span "07:00 - 11:00 | 13:00 - 16:20" at bounding box center [558, 360] width 125 height 29
click at [567, 597] on div "Licença" at bounding box center [584, 612] width 196 height 32
click at [635, 313] on span "Sim" at bounding box center [646, 310] width 22 height 21
click at [766, 356] on icon "mobile" at bounding box center [772, 360] width 13 height 13
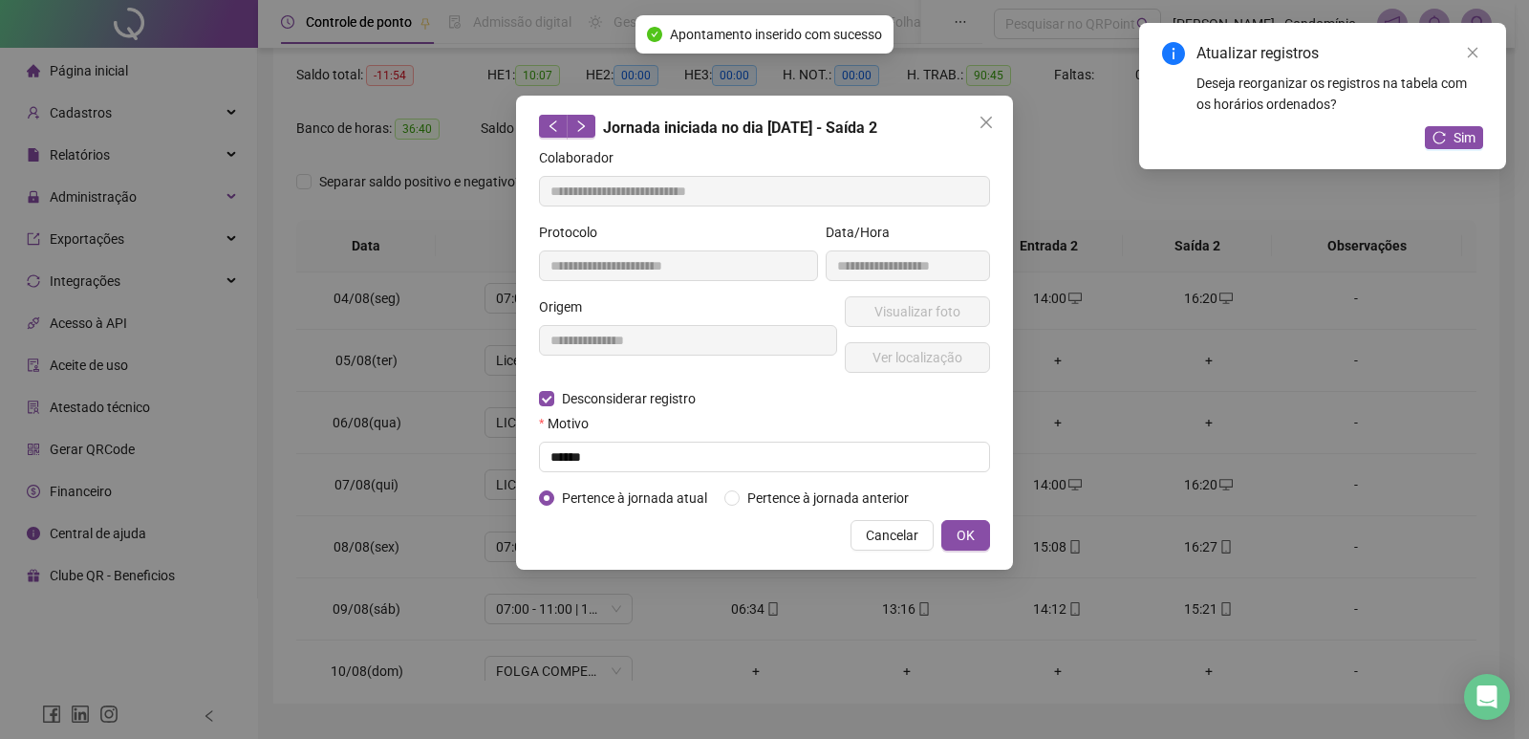
type input "**********"
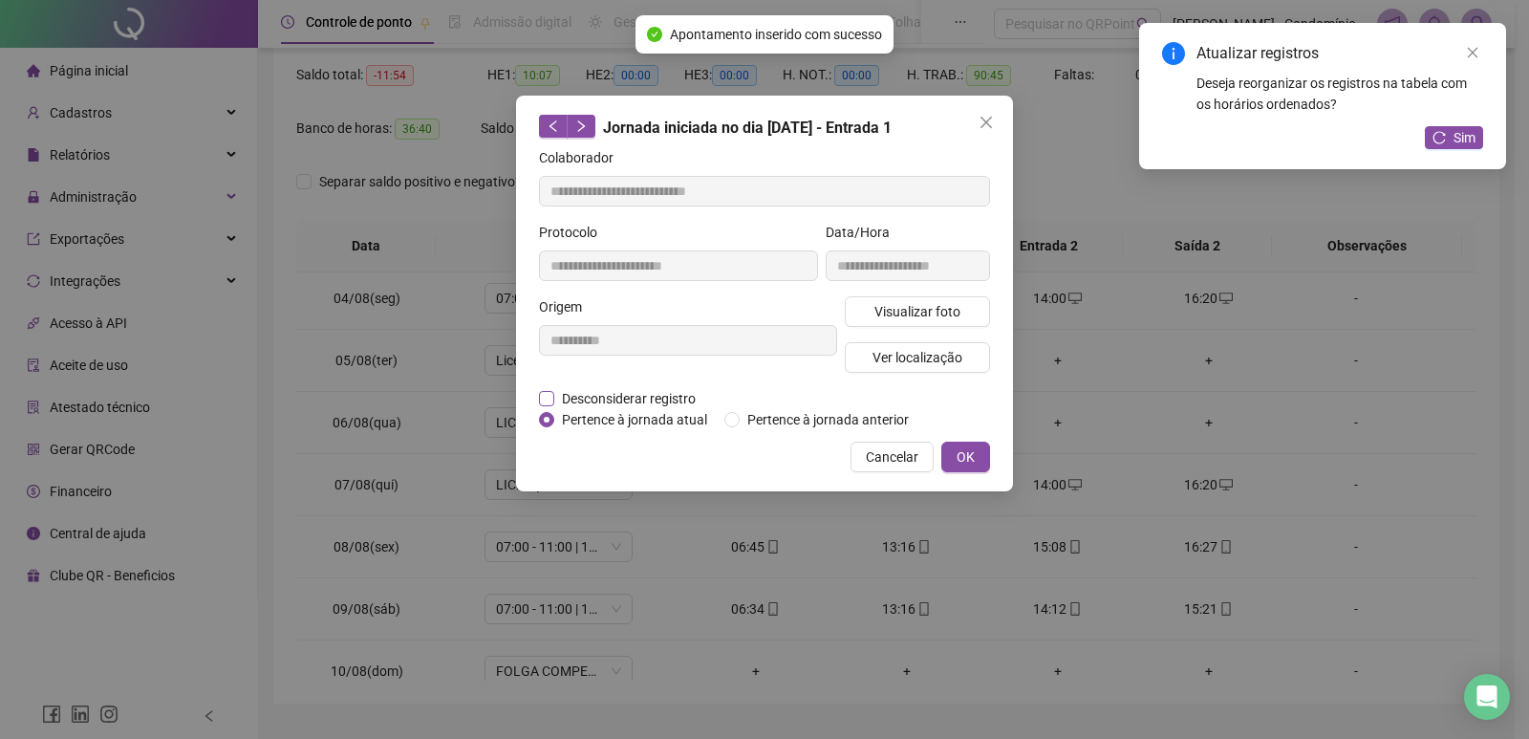
click at [652, 399] on span "Desconsiderar registro" at bounding box center [628, 398] width 149 height 21
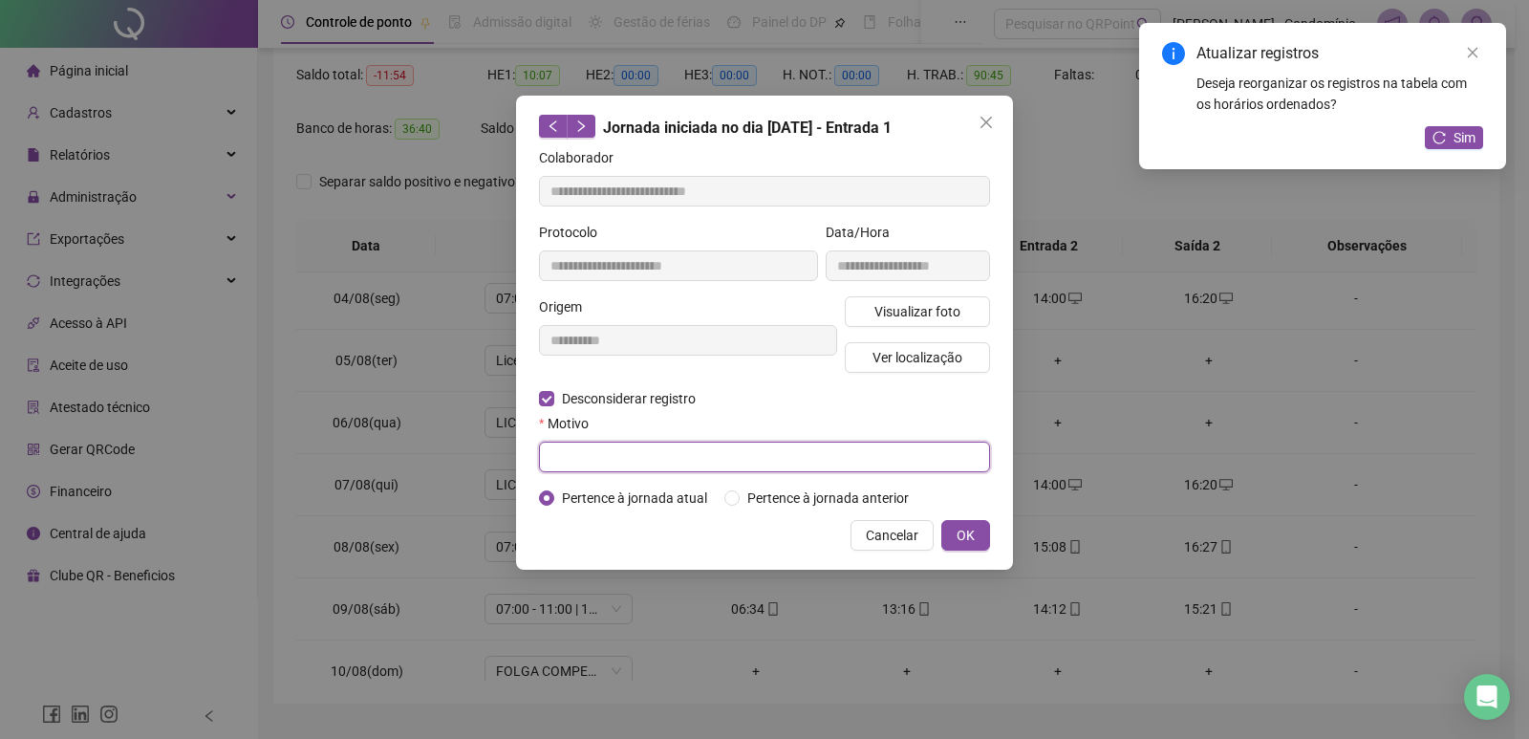
click at [861, 455] on input "text" at bounding box center [764, 457] width 451 height 31
type input "********"
click at [987, 551] on div "**********" at bounding box center [764, 333] width 497 height 474
click at [965, 531] on span "OK" at bounding box center [966, 535] width 18 height 21
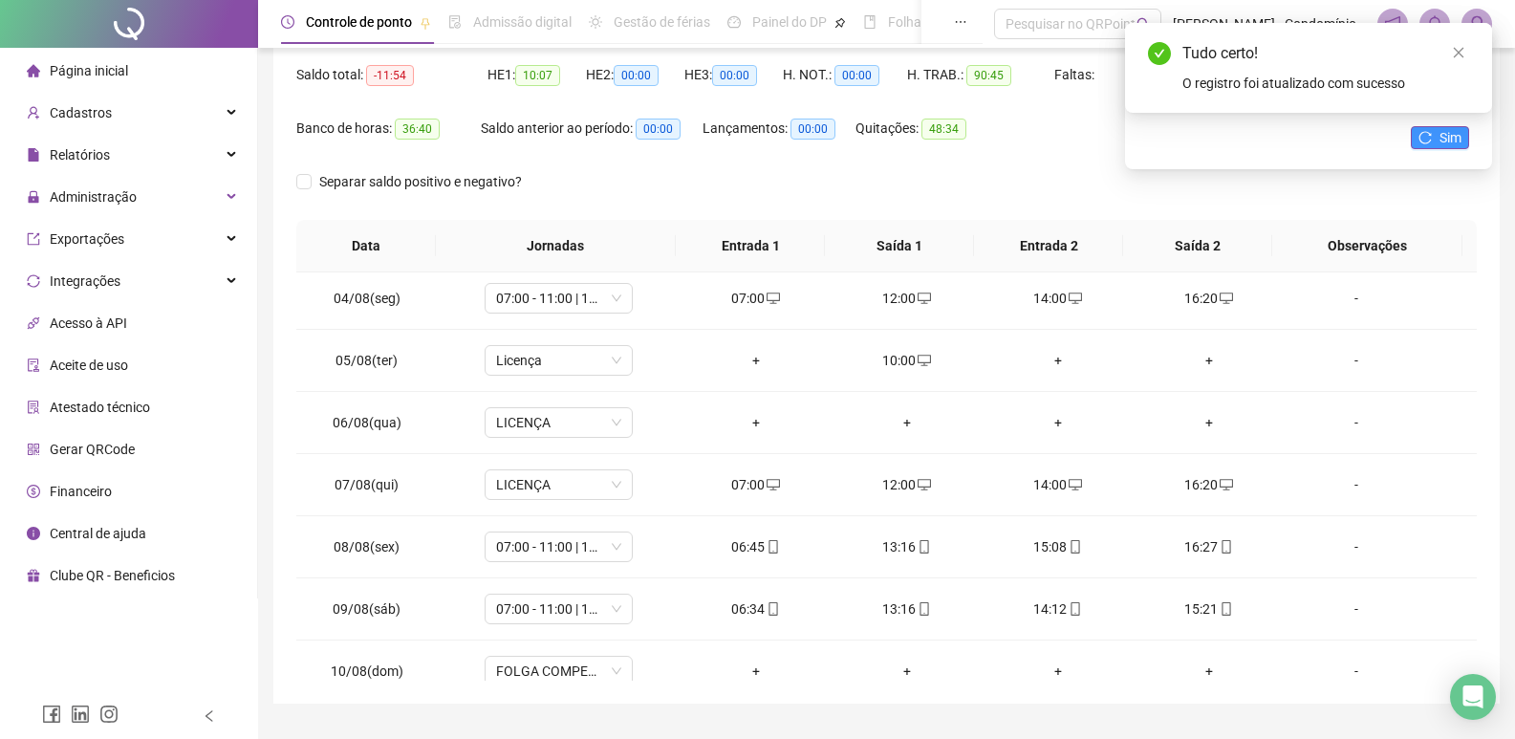
click at [1449, 137] on span "Sim" at bounding box center [1450, 137] width 22 height 21
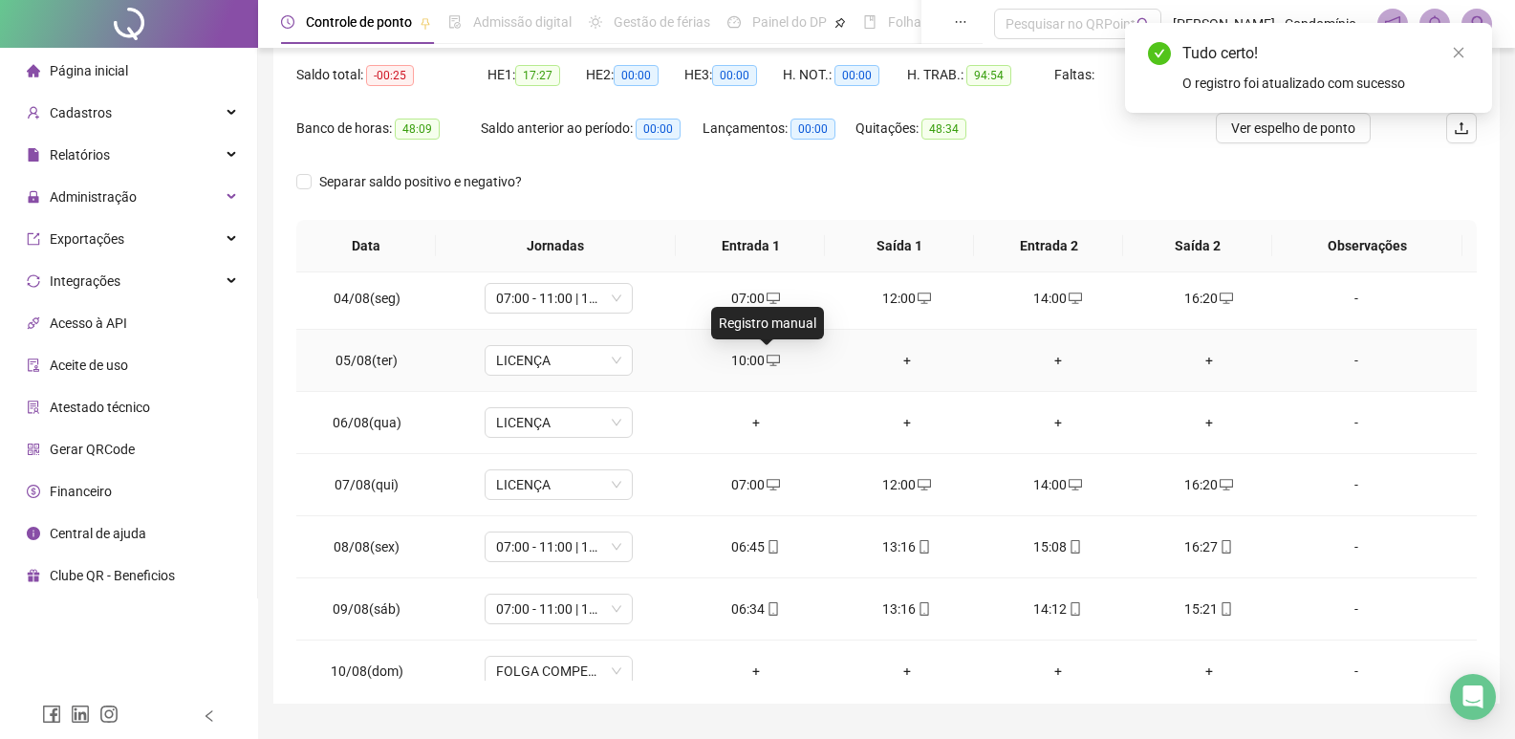
click at [770, 356] on icon "desktop" at bounding box center [772, 360] width 13 height 11
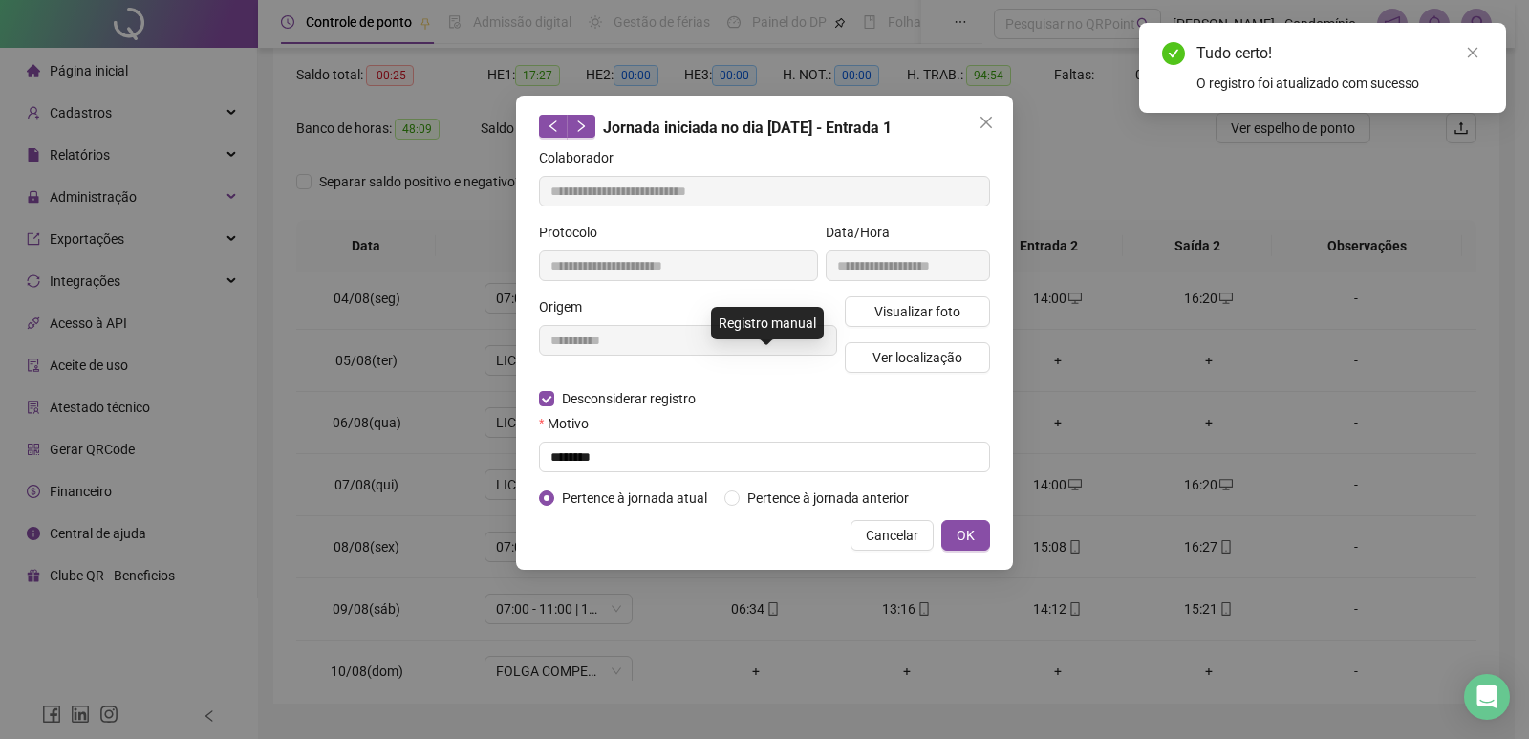
type input "**********"
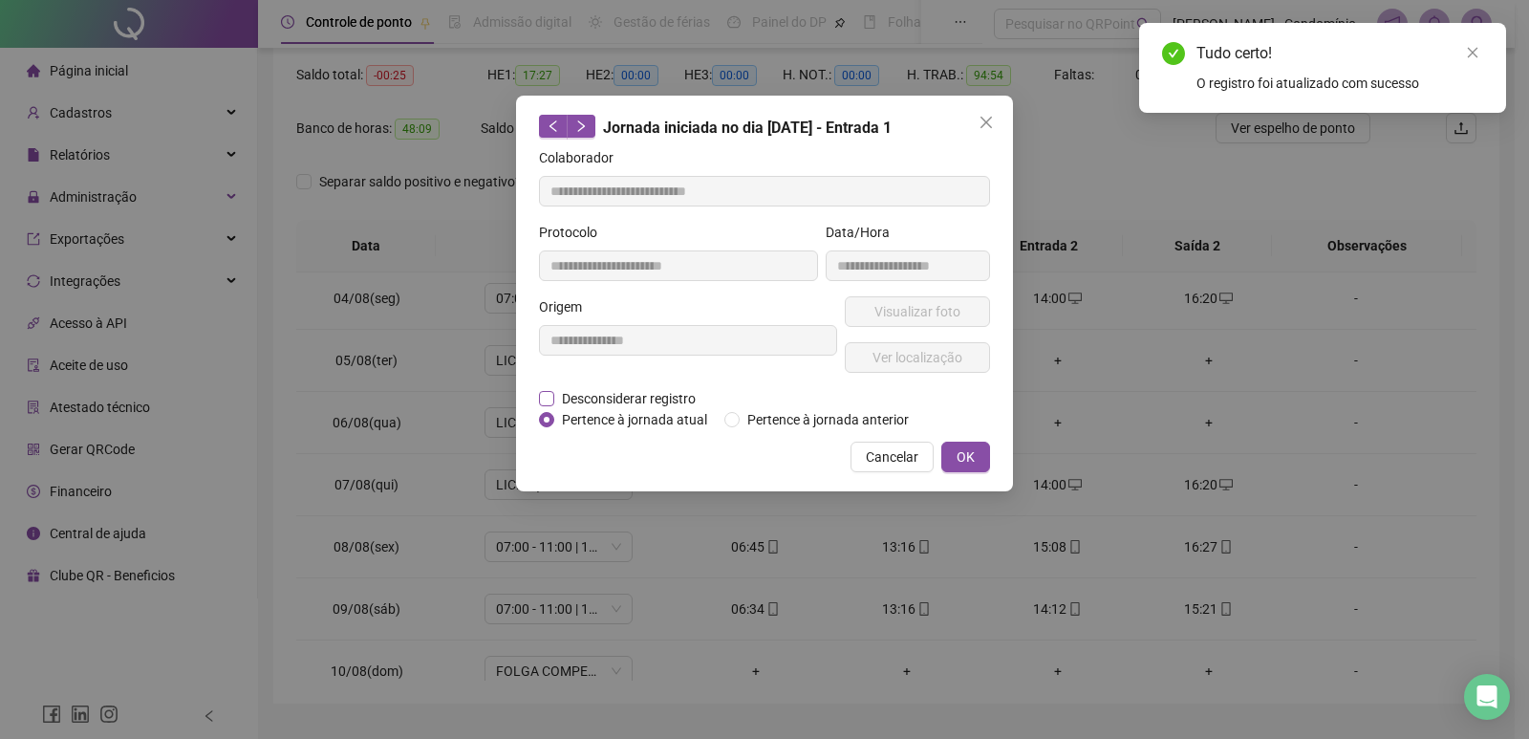
click at [648, 393] on span "Desconsiderar registro" at bounding box center [628, 398] width 149 height 21
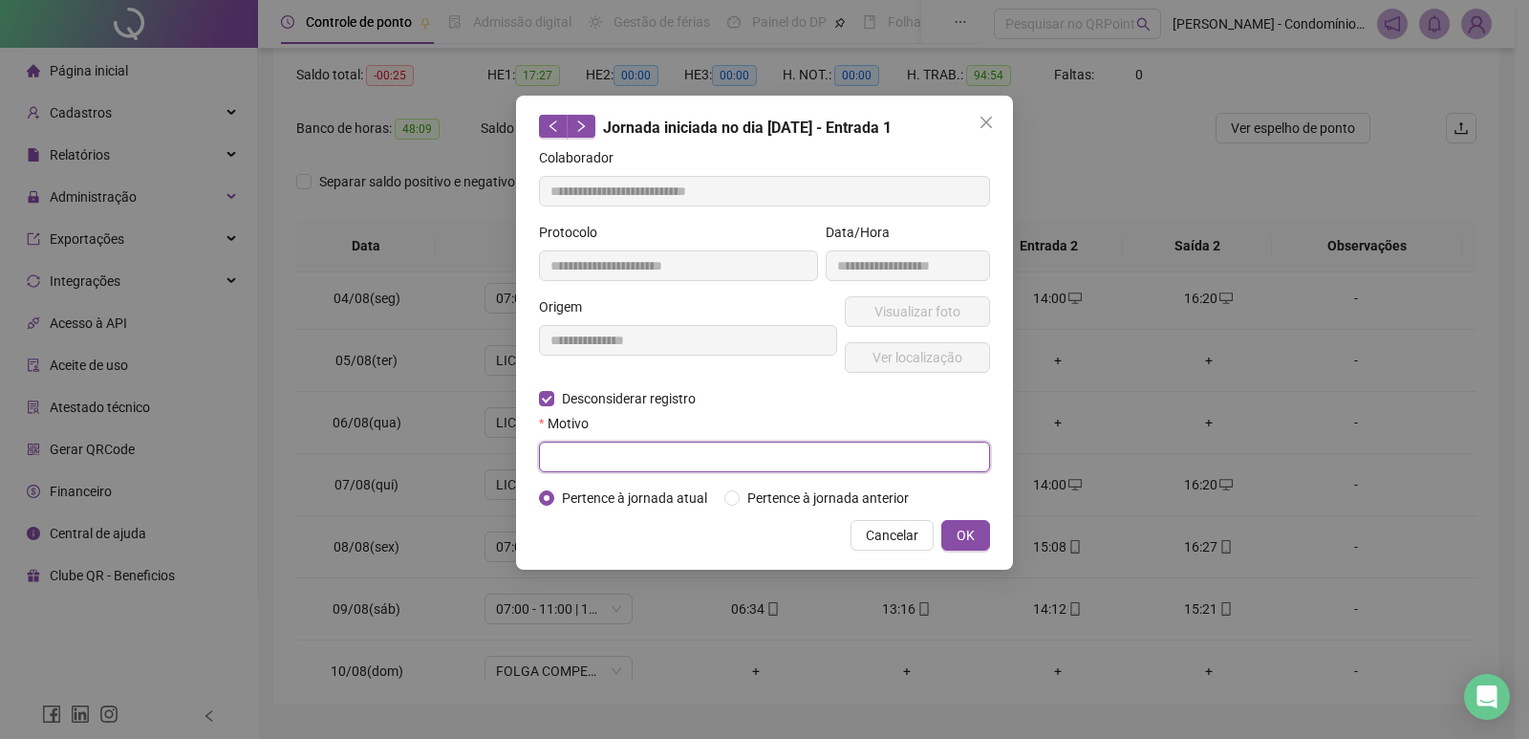
click at [720, 449] on input "text" at bounding box center [764, 457] width 451 height 31
type input "********"
click at [969, 532] on span "OK" at bounding box center [966, 535] width 18 height 21
click at [963, 537] on span "OK" at bounding box center [966, 535] width 18 height 21
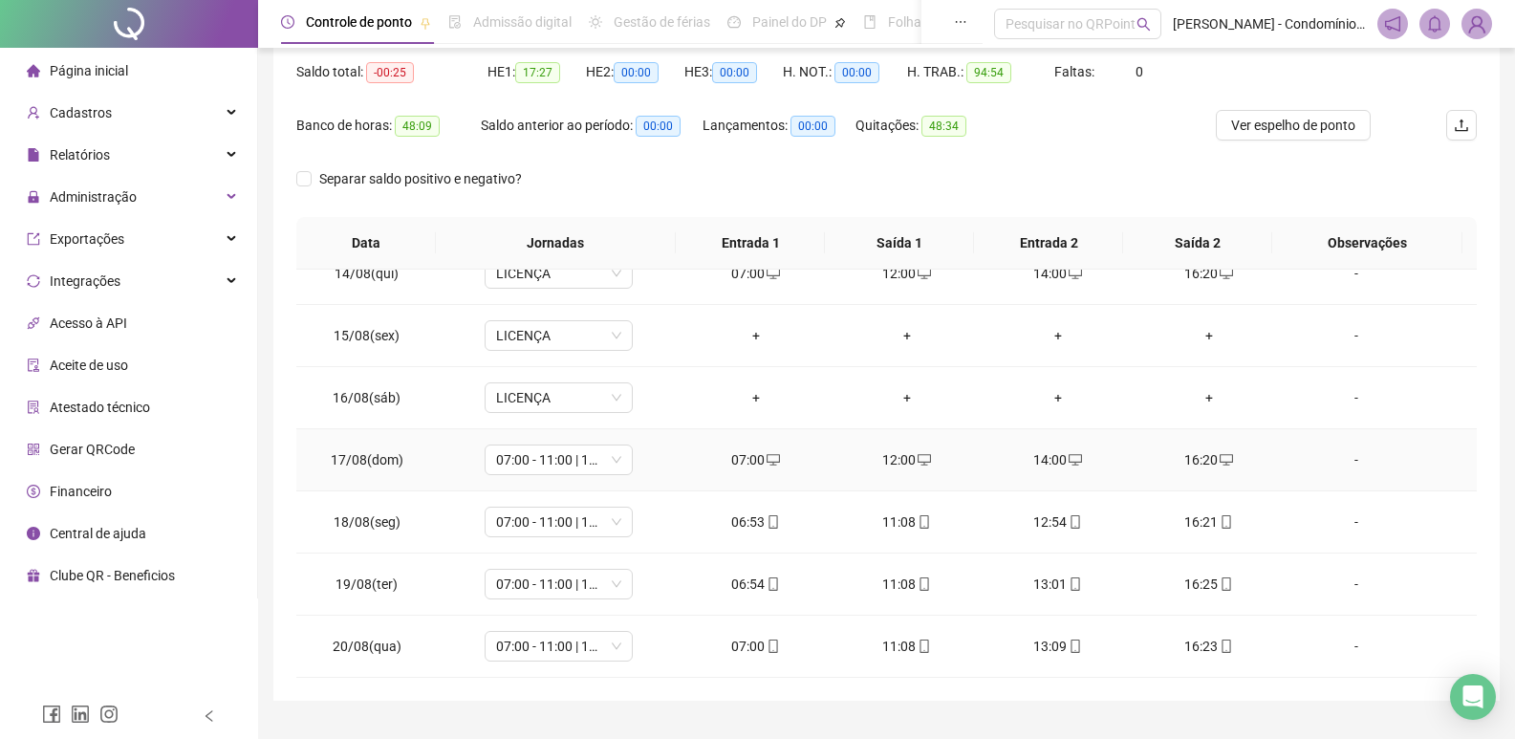
scroll to position [238, 0]
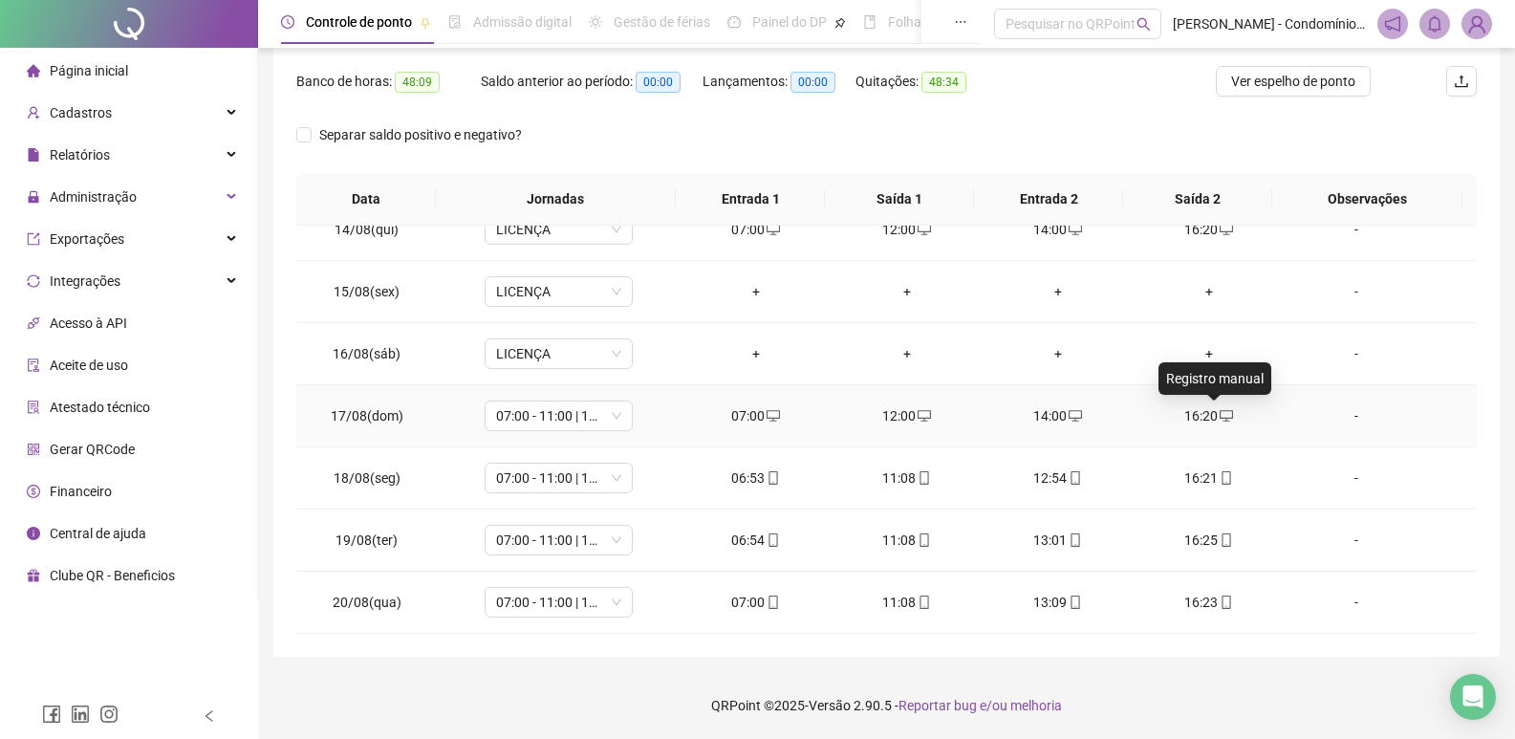
click at [1220, 411] on icon "desktop" at bounding box center [1226, 415] width 13 height 11
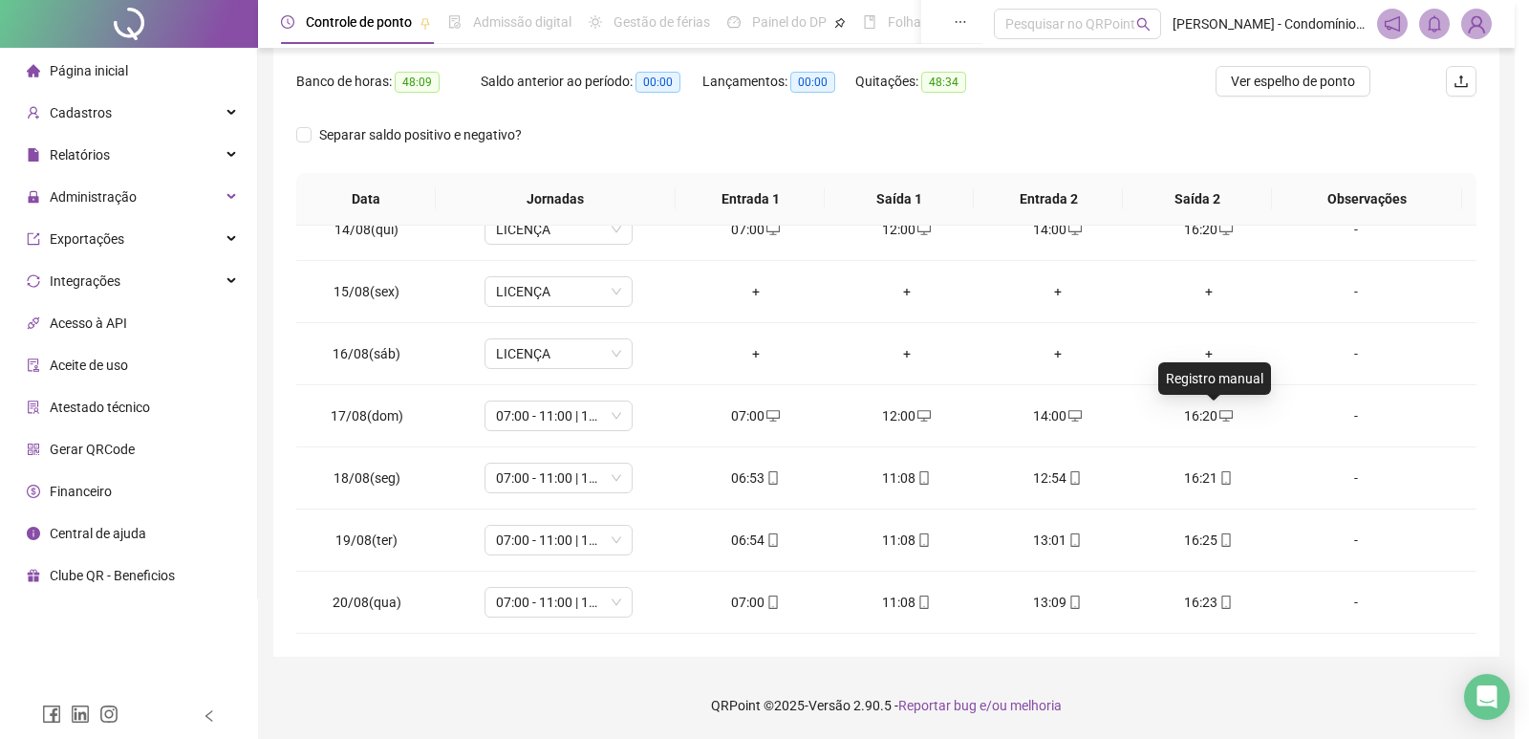
type input "**********"
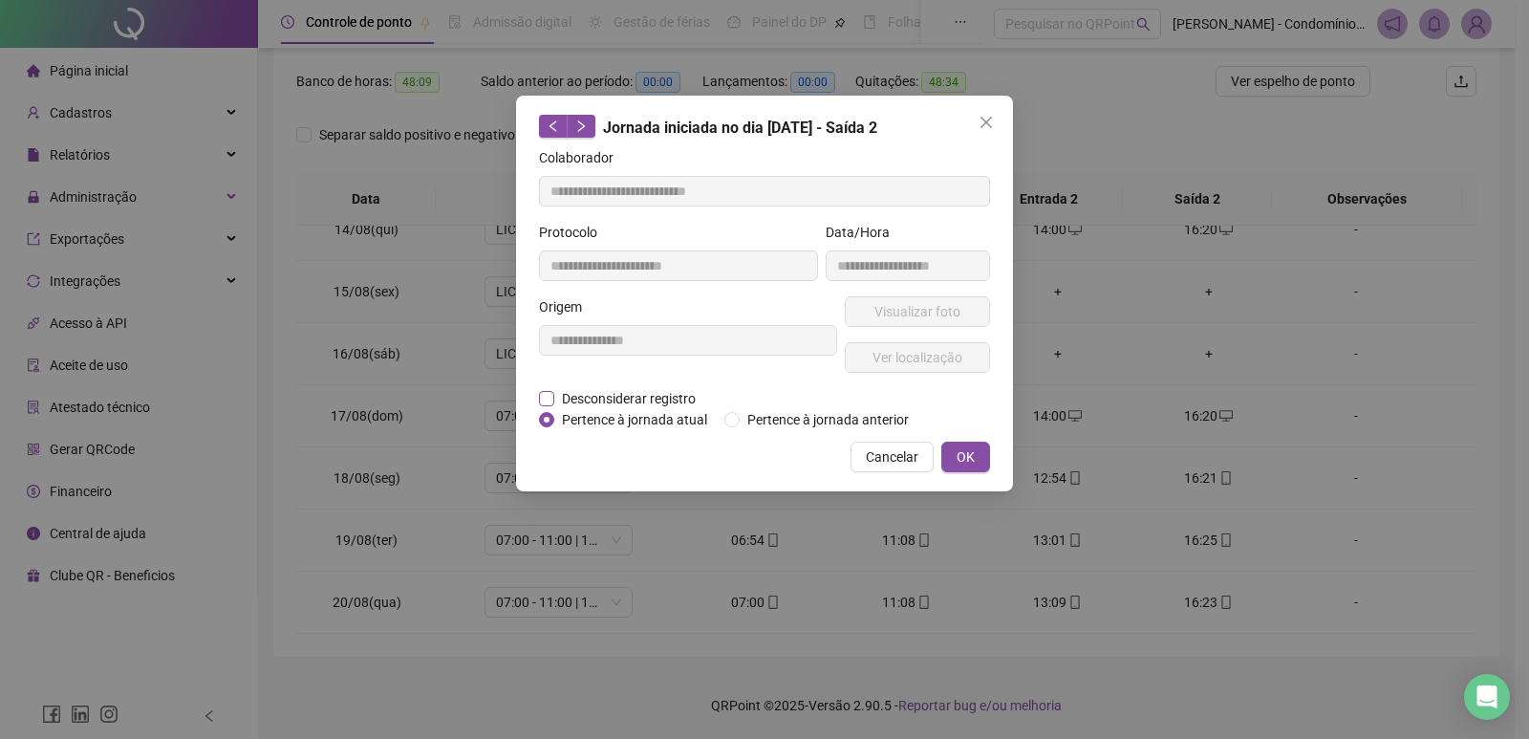
click at [622, 393] on span "Desconsiderar registro" at bounding box center [628, 398] width 149 height 21
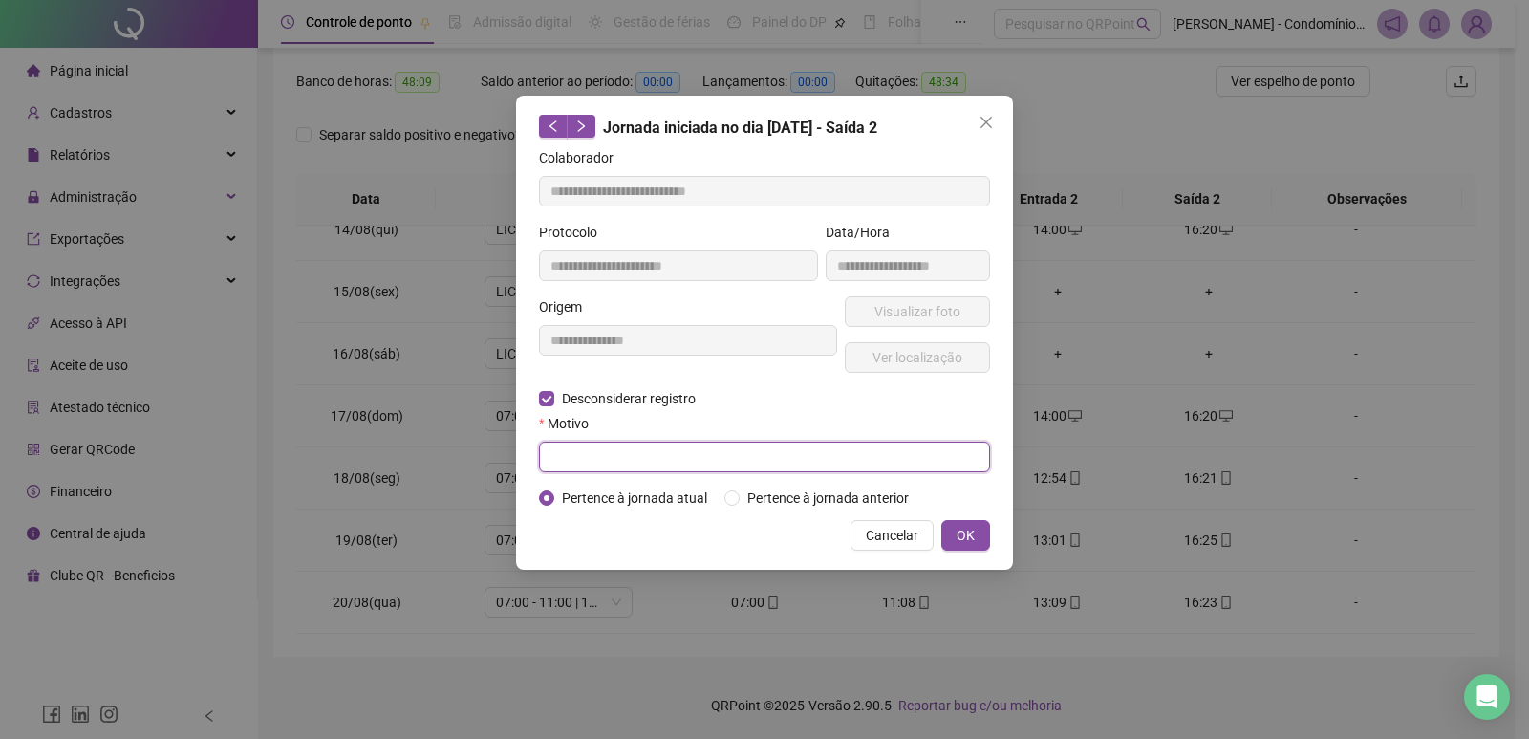
click at [836, 464] on input "text" at bounding box center [764, 457] width 451 height 31
paste input "******"
type input "******"
click at [972, 529] on span "OK" at bounding box center [966, 535] width 18 height 21
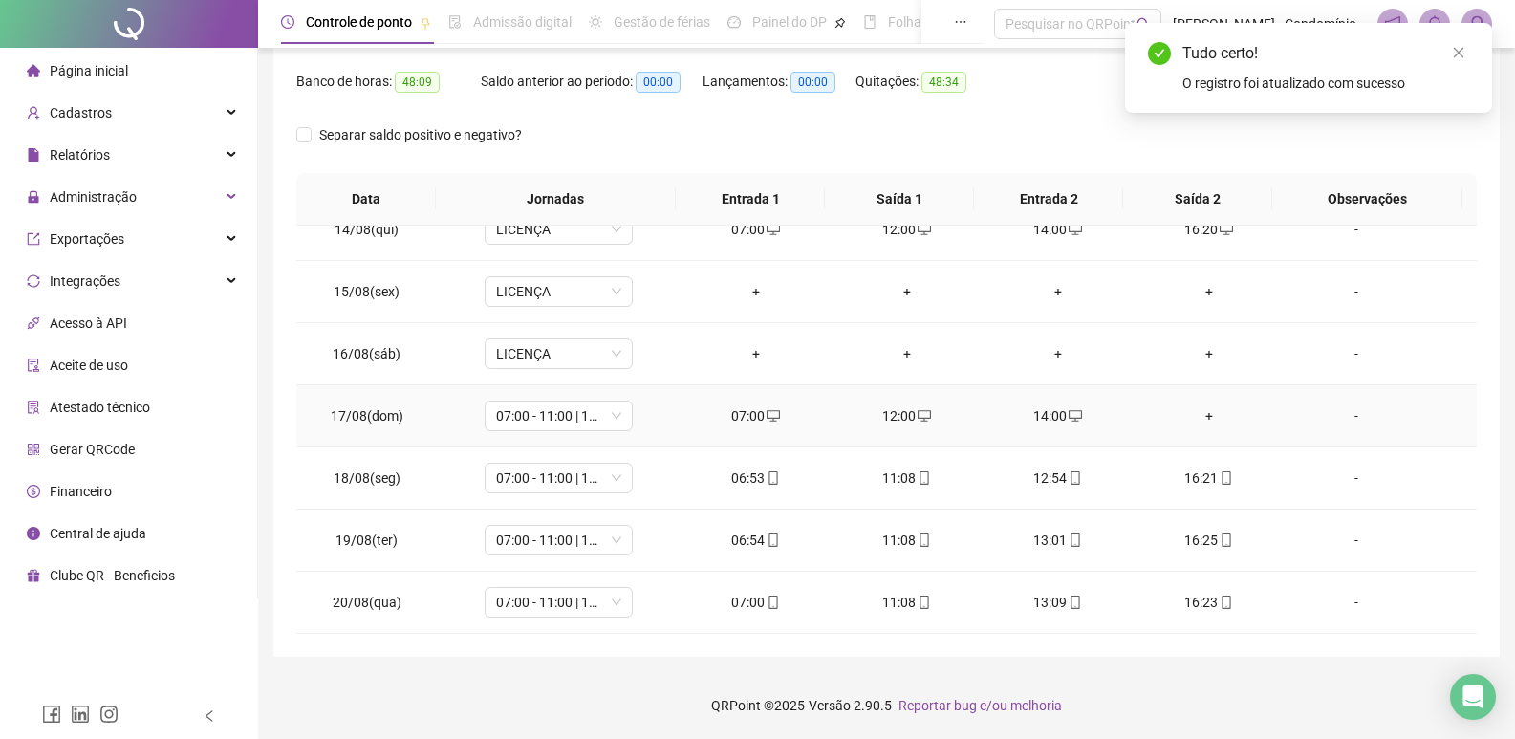
click at [1196, 416] on div "+" at bounding box center [1209, 415] width 120 height 21
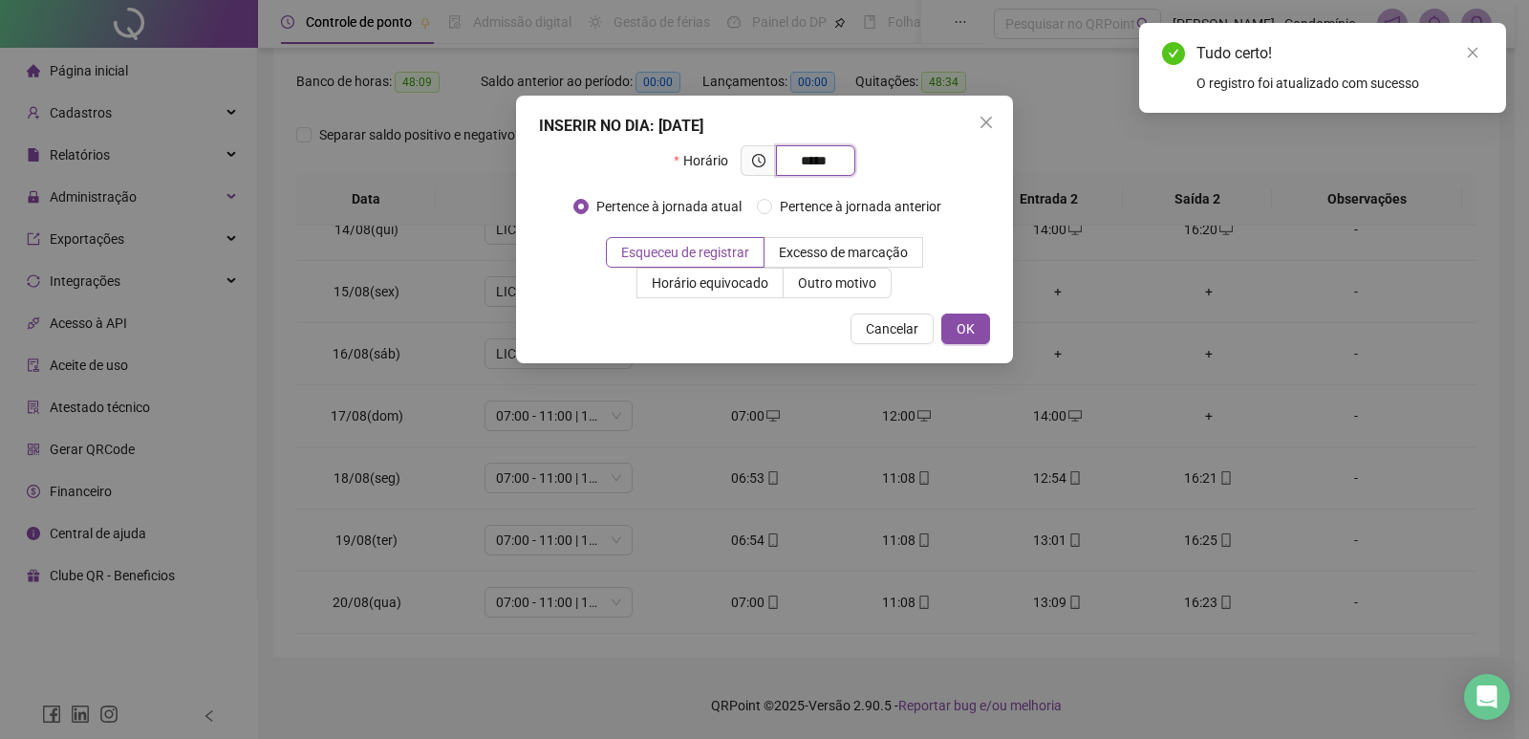
type input "*****"
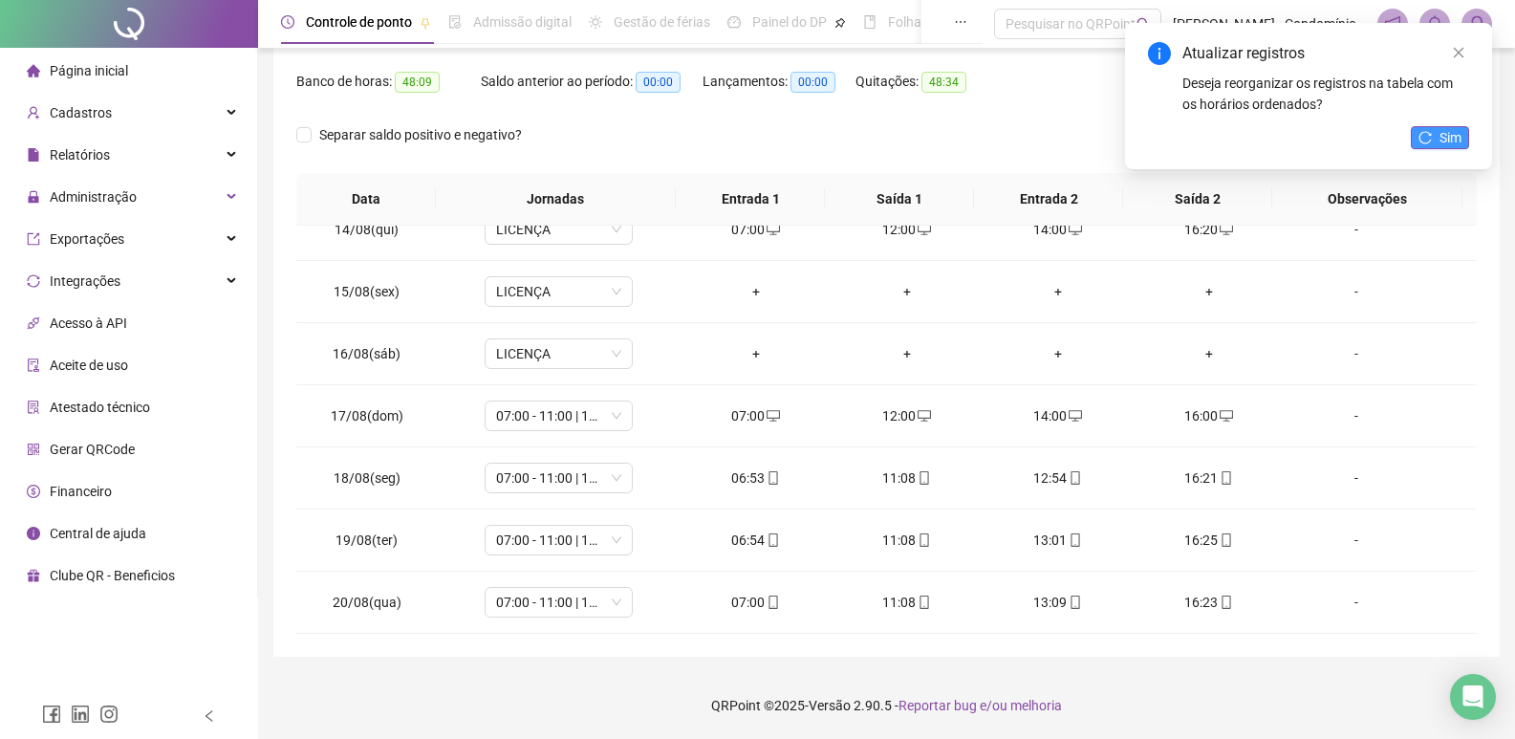
click at [1435, 137] on button "Sim" at bounding box center [1440, 137] width 58 height 23
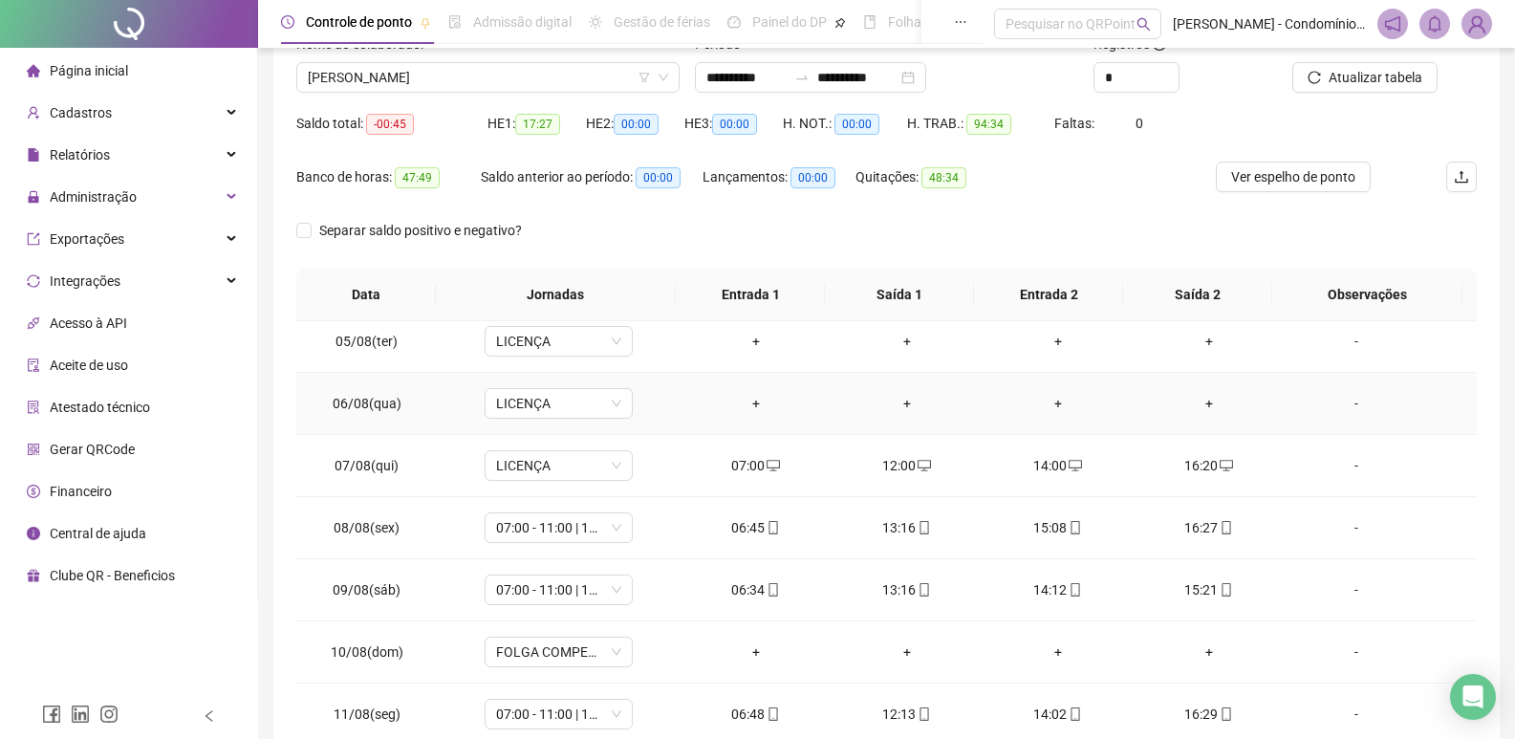
scroll to position [287, 0]
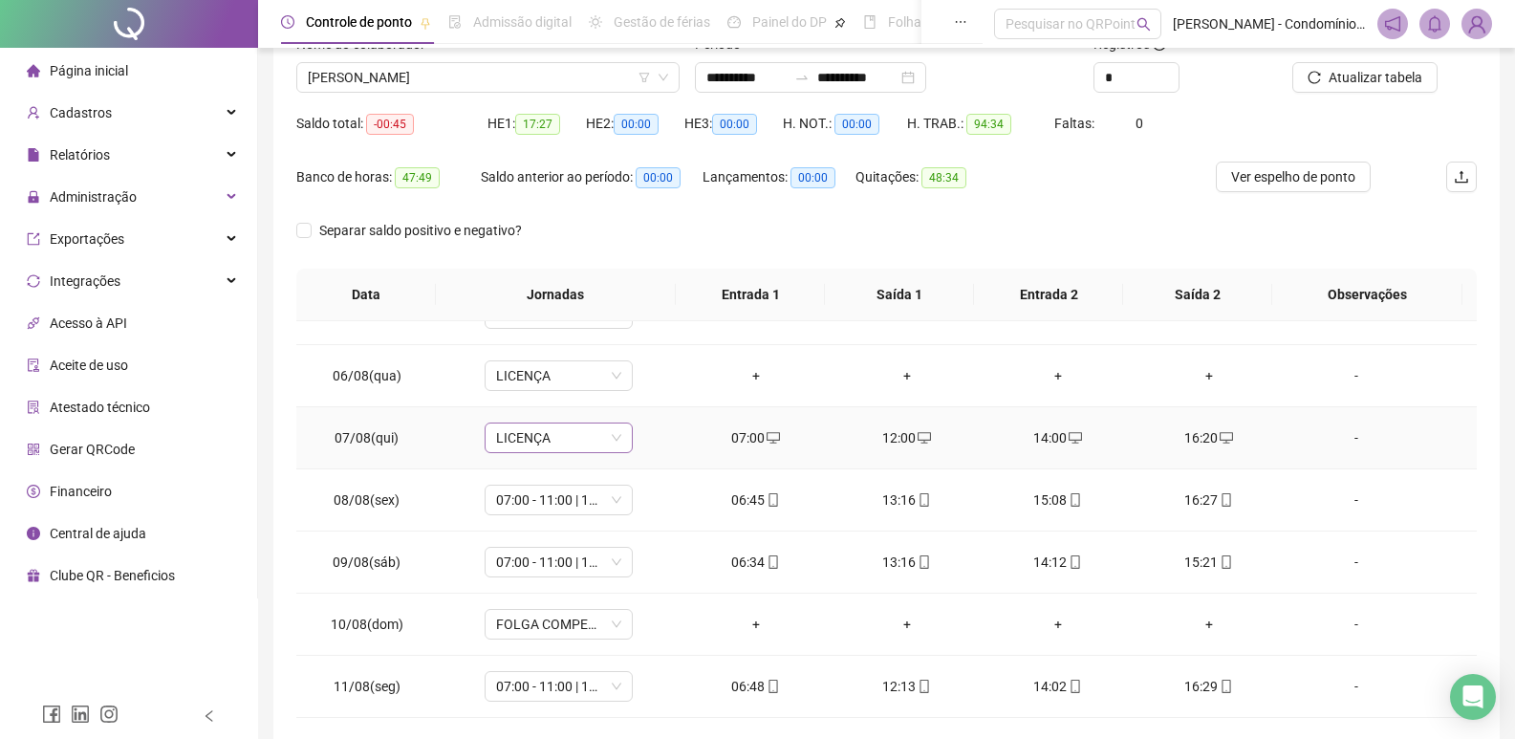
click at [614, 435] on span "LICENÇA" at bounding box center [558, 437] width 125 height 29
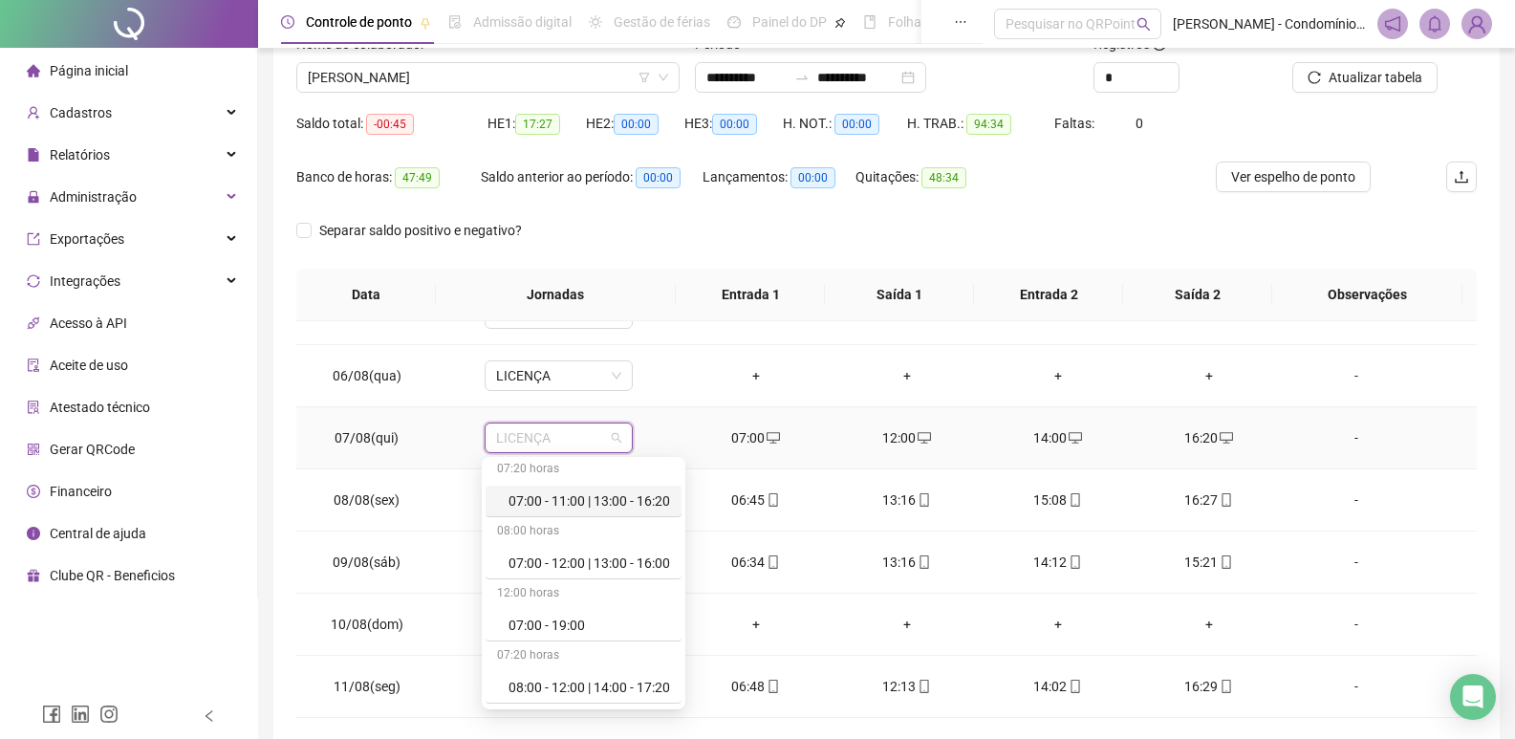
scroll to position [96, 0]
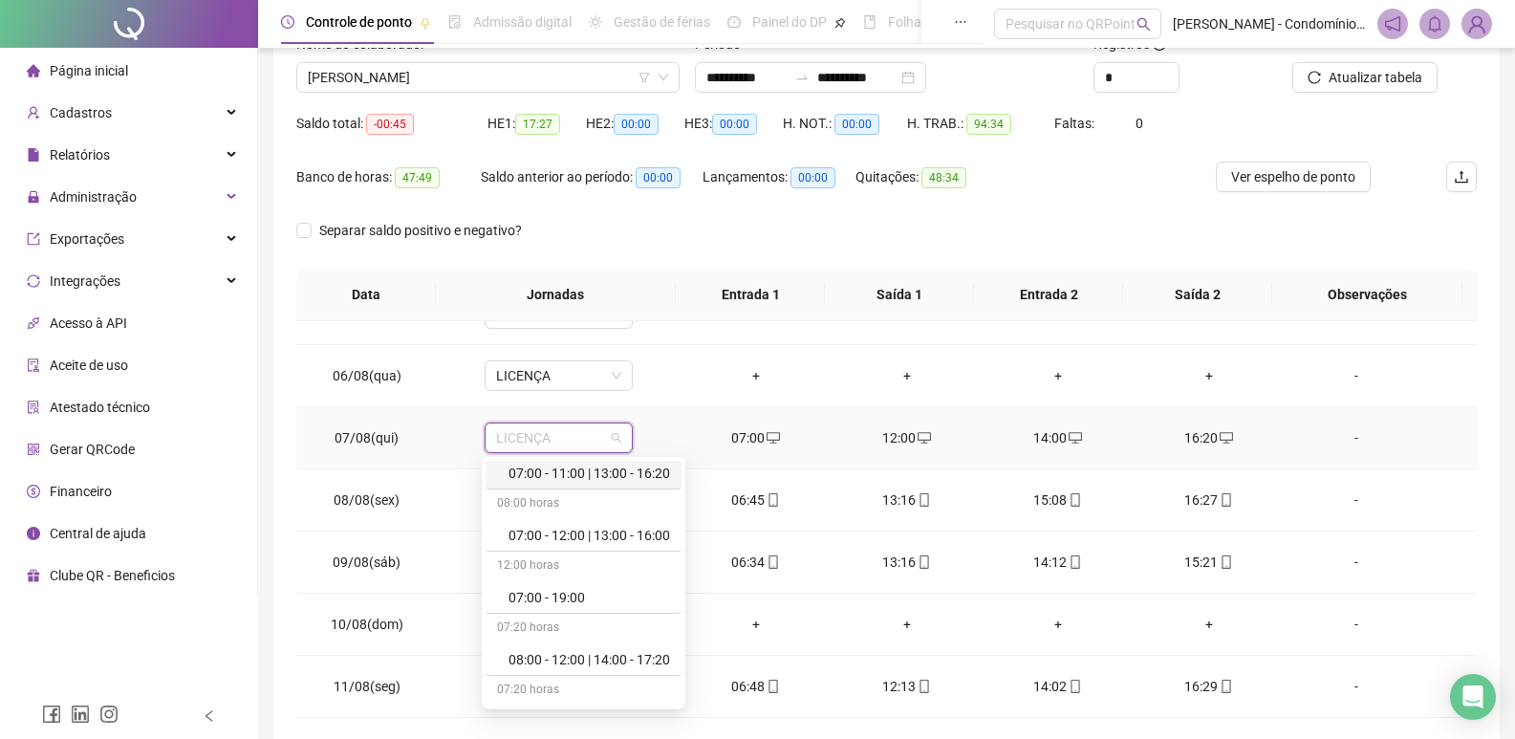
click at [612, 475] on div "07:00 - 11:00 | 13:00 - 16:20" at bounding box center [589, 473] width 162 height 21
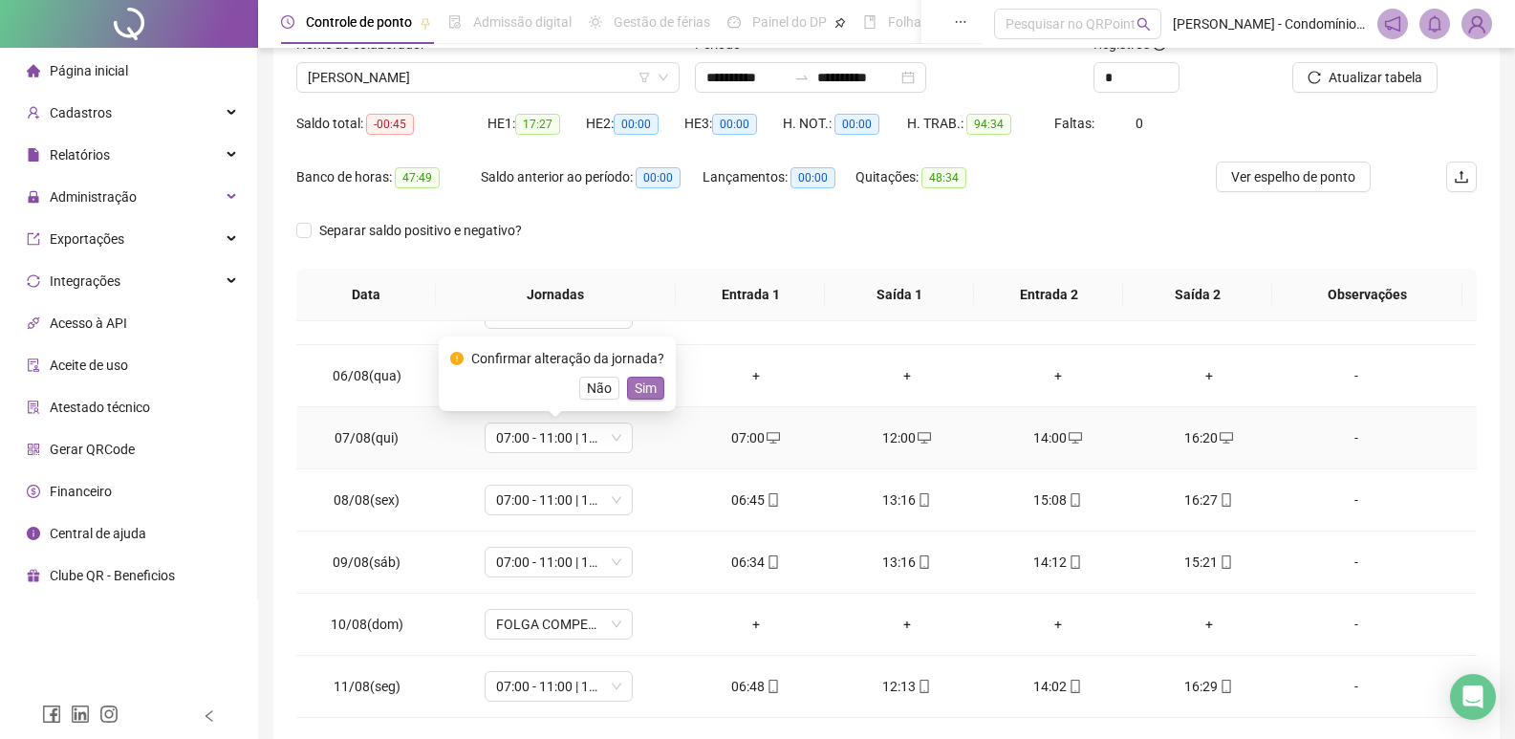
click at [644, 391] on span "Sim" at bounding box center [646, 388] width 22 height 21
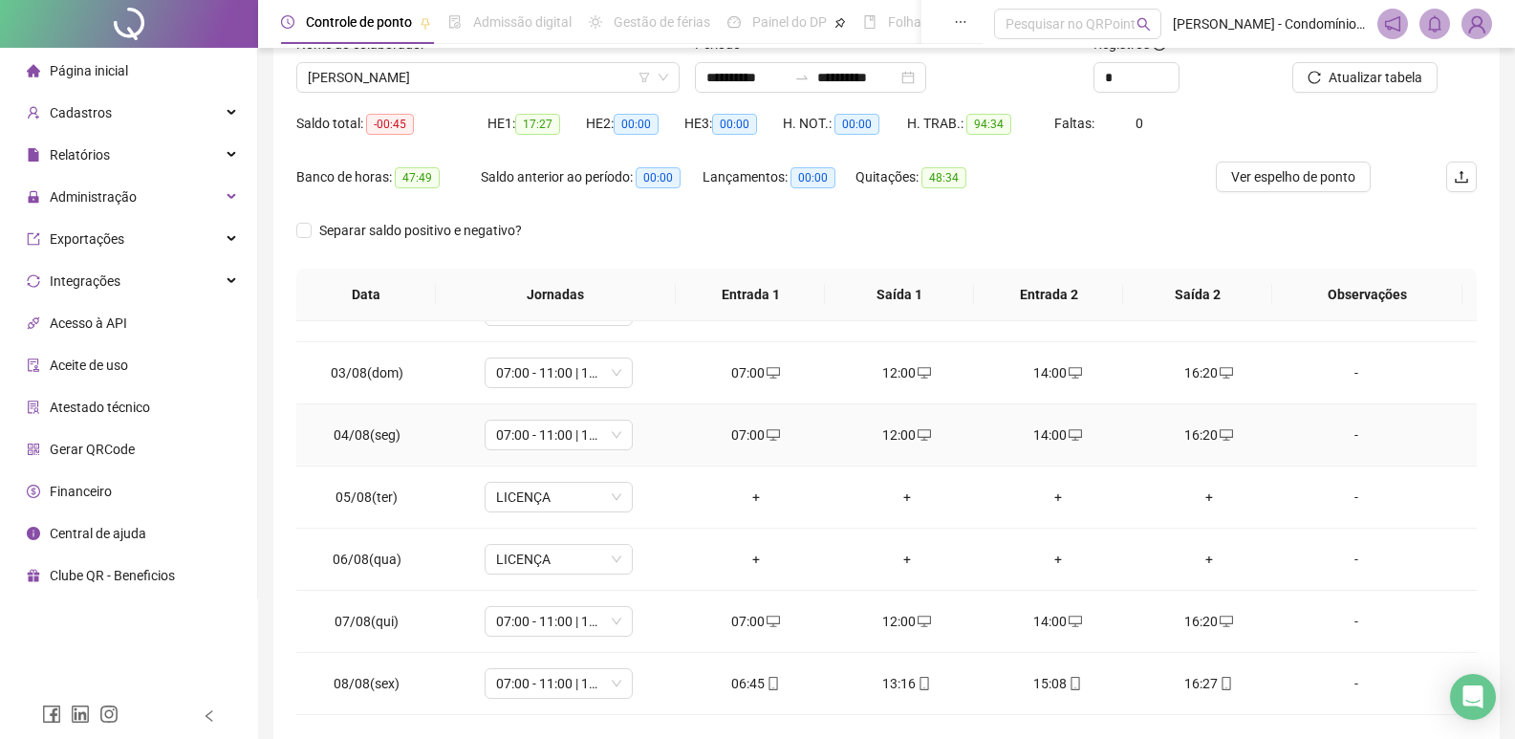
scroll to position [0, 0]
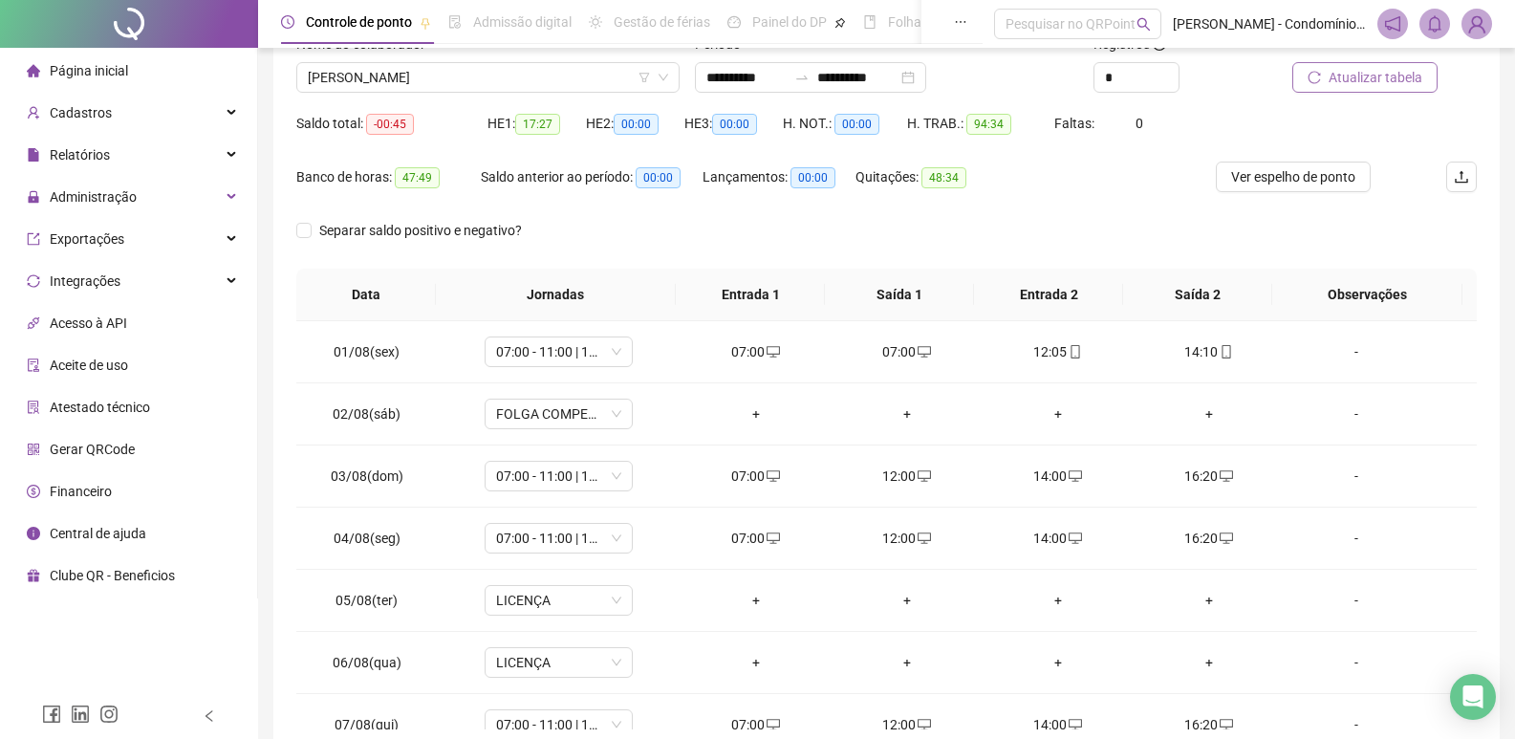
click at [1396, 81] on span "Atualizar tabela" at bounding box center [1375, 77] width 94 height 21
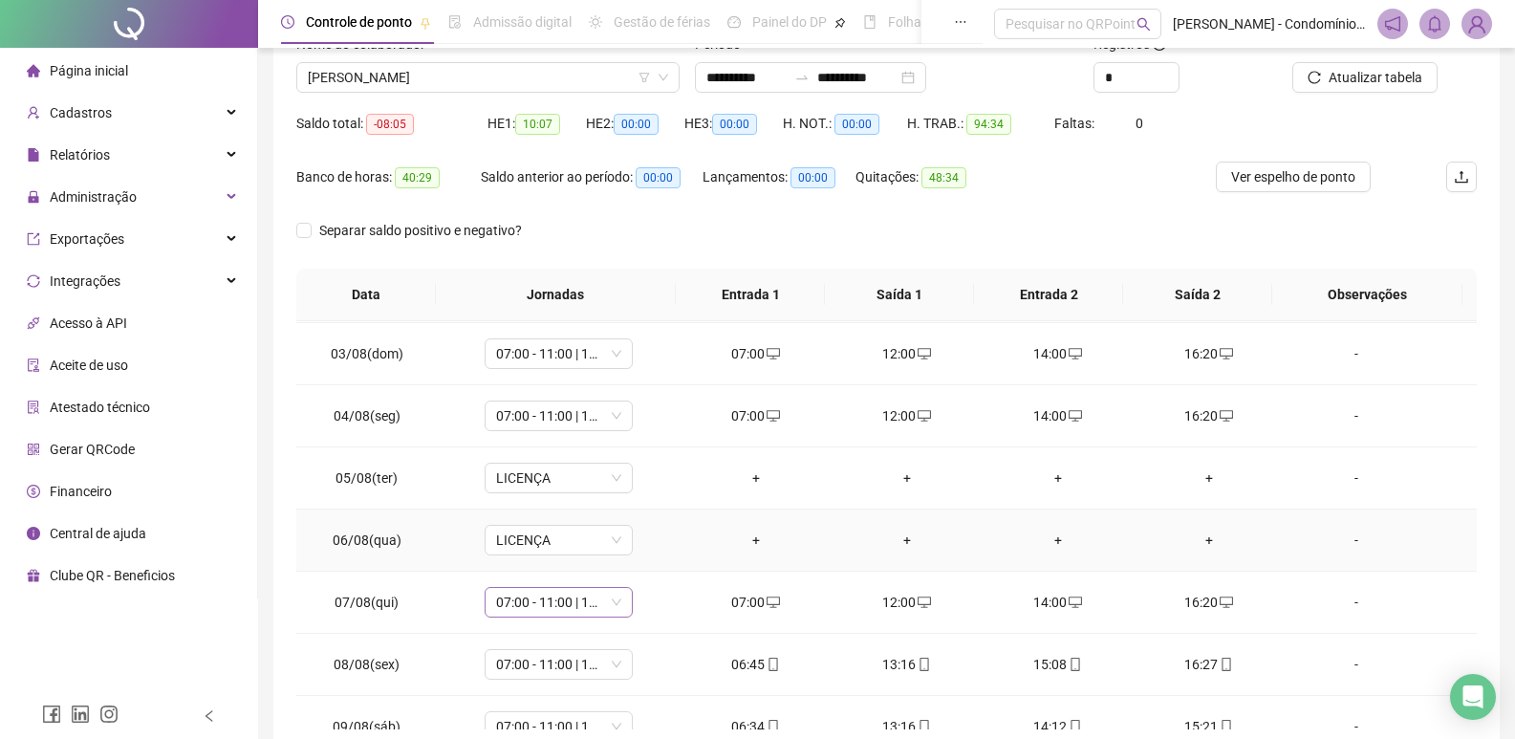
scroll to position [191, 0]
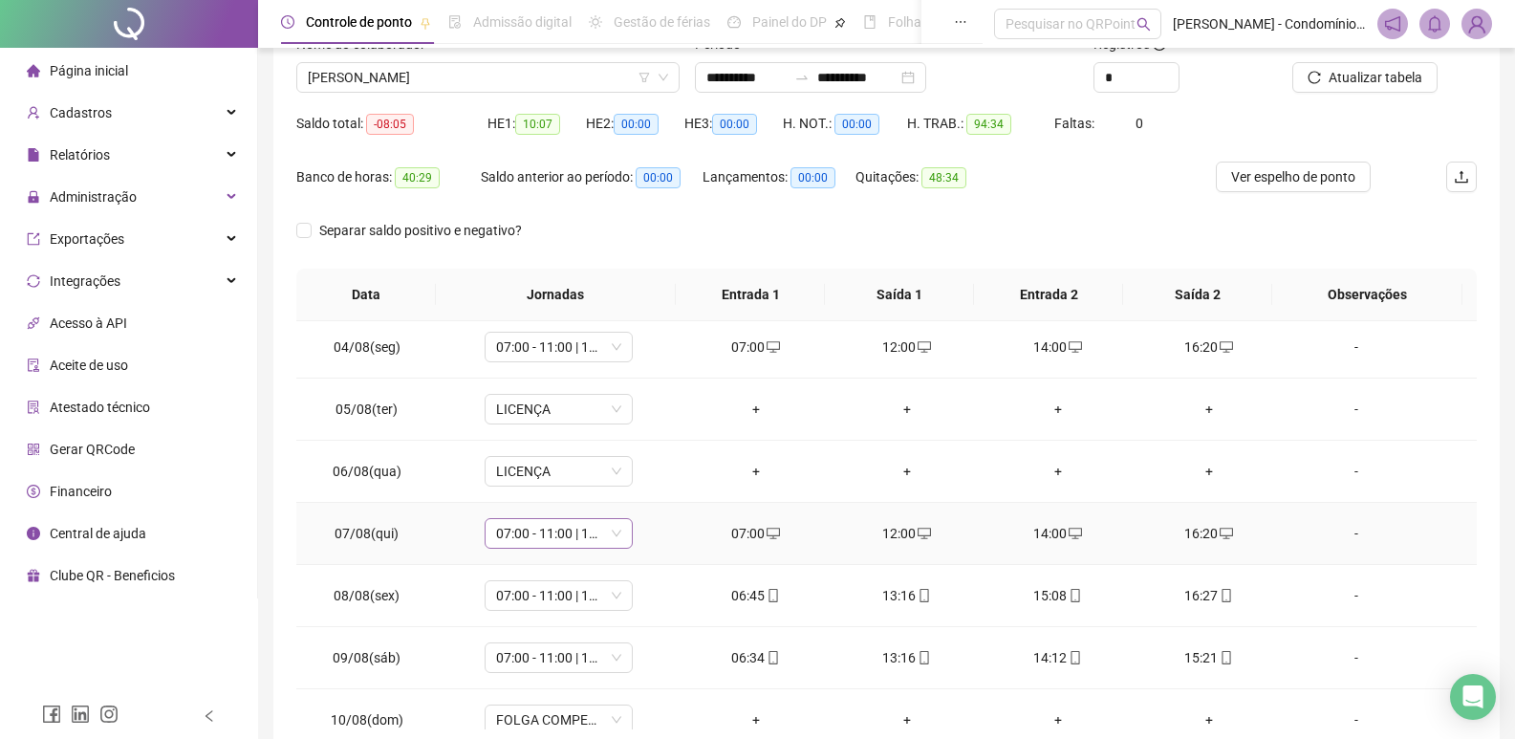
click at [610, 528] on span "07:00 - 11:00 | 13:00 - 16:20" at bounding box center [558, 533] width 125 height 29
click at [821, 474] on td "+" at bounding box center [755, 472] width 151 height 62
click at [610, 533] on span "07:00 - 11:00 | 13:00 - 16:20" at bounding box center [558, 533] width 125 height 29
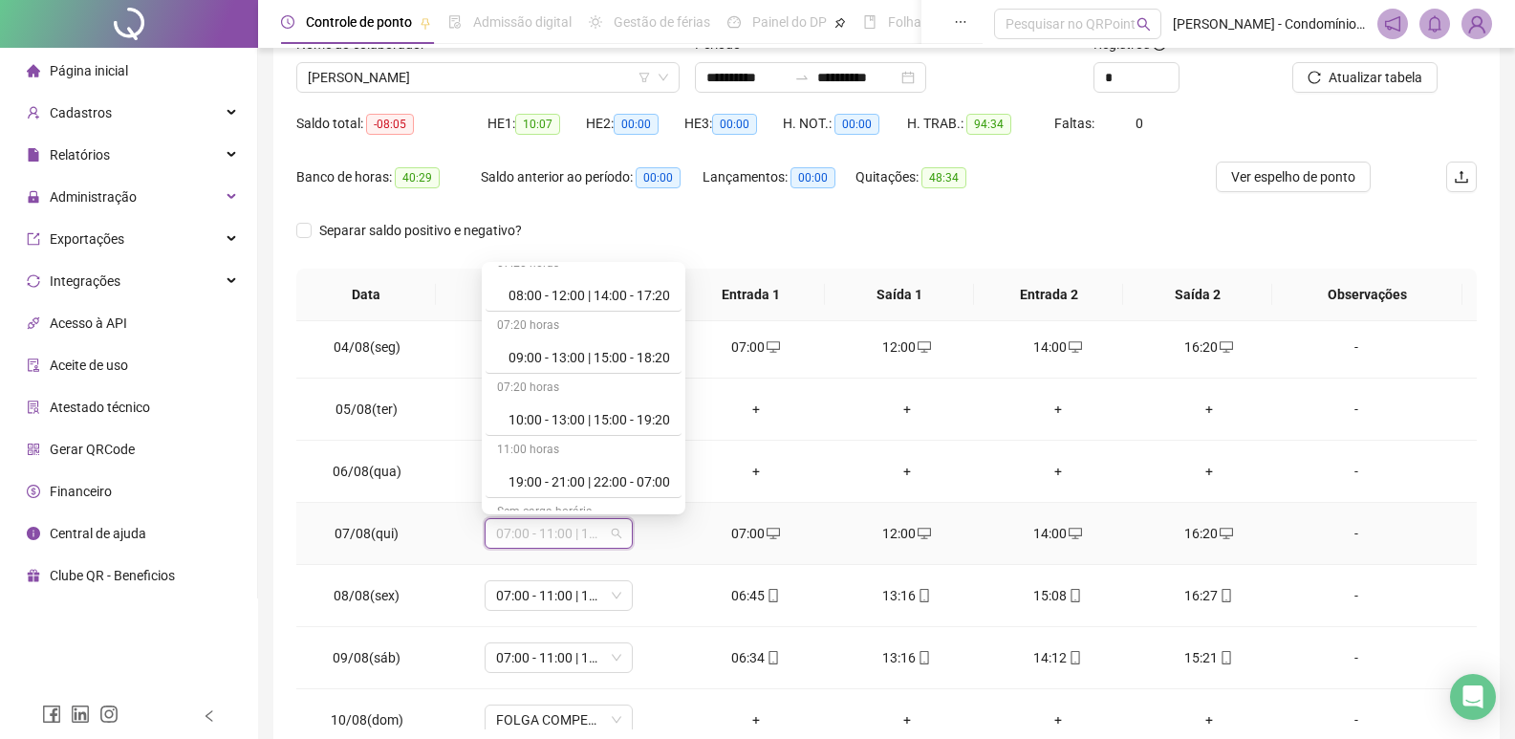
scroll to position [563, 0]
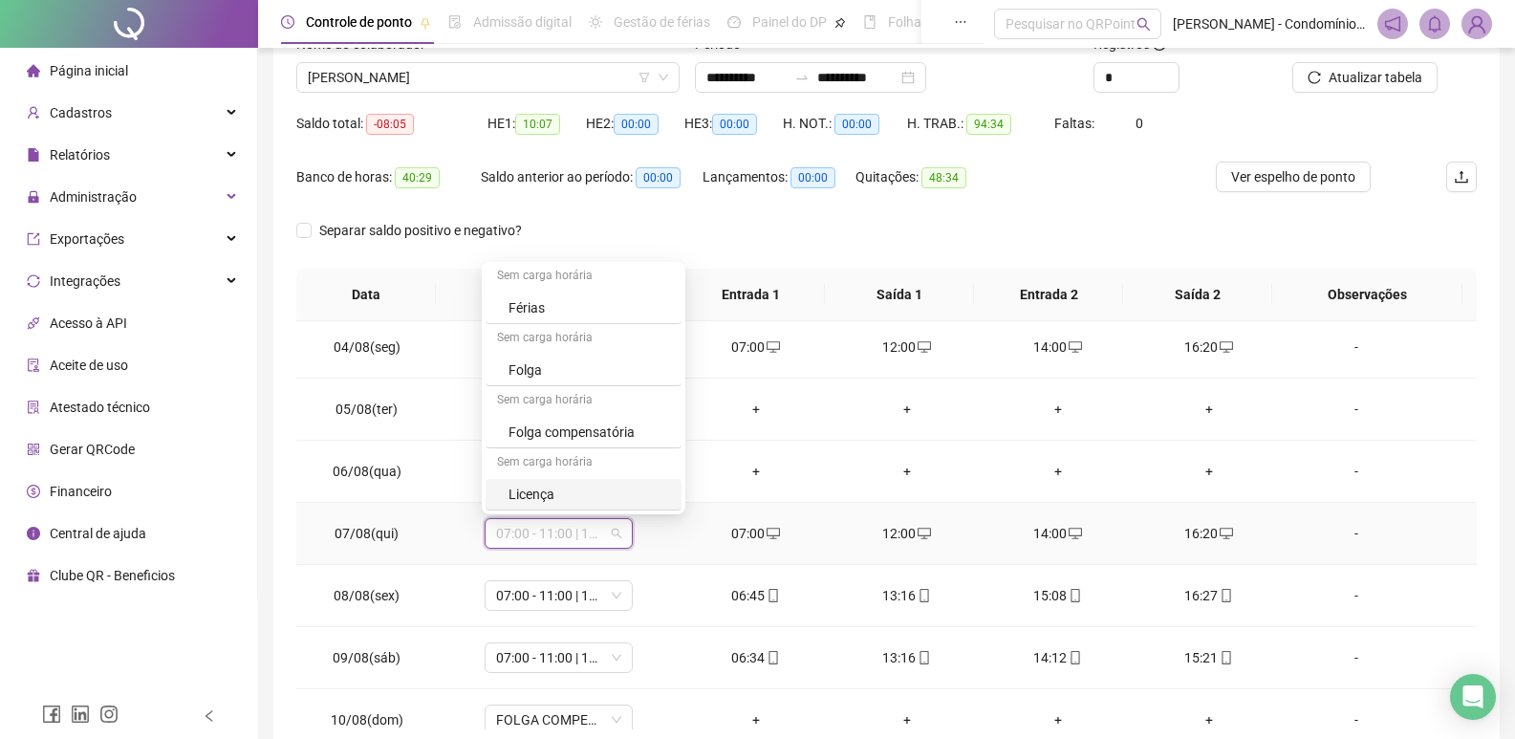
click at [539, 491] on div "Licença" at bounding box center [589, 494] width 162 height 21
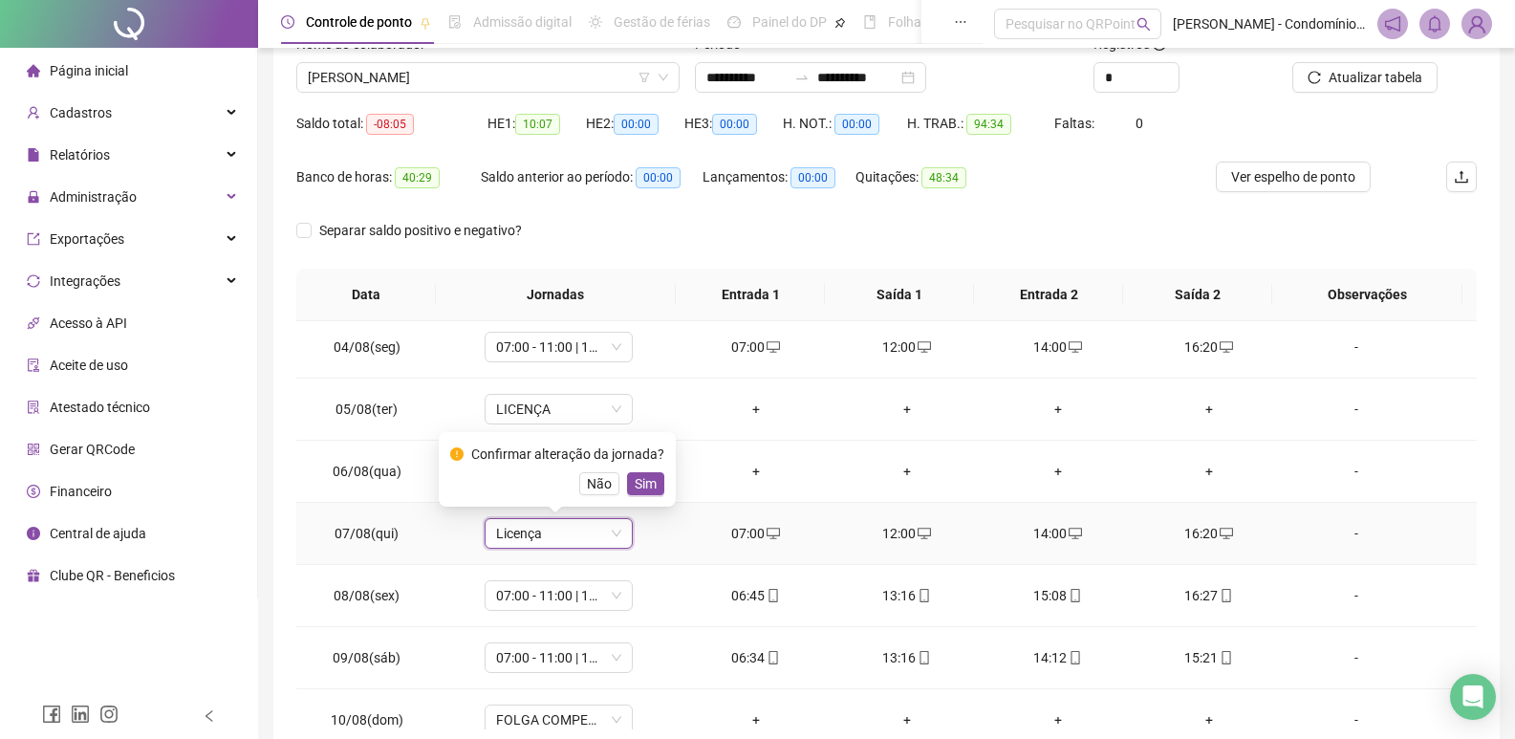
drag, startPoint x: 645, startPoint y: 479, endPoint x: 757, endPoint y: 504, distance: 114.5
click at [646, 483] on span "Sim" at bounding box center [646, 483] width 22 height 21
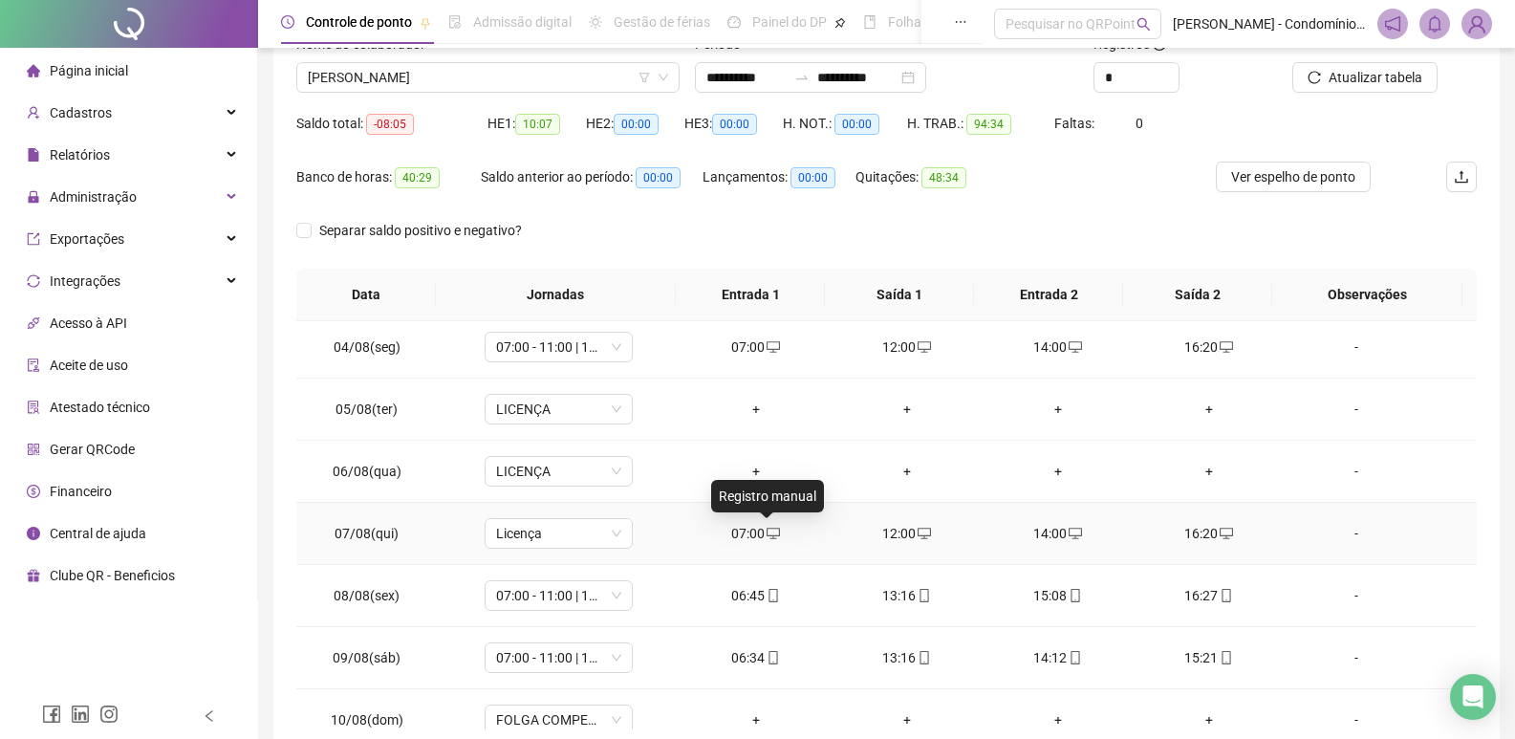
click at [766, 534] on icon "desktop" at bounding box center [772, 533] width 13 height 13
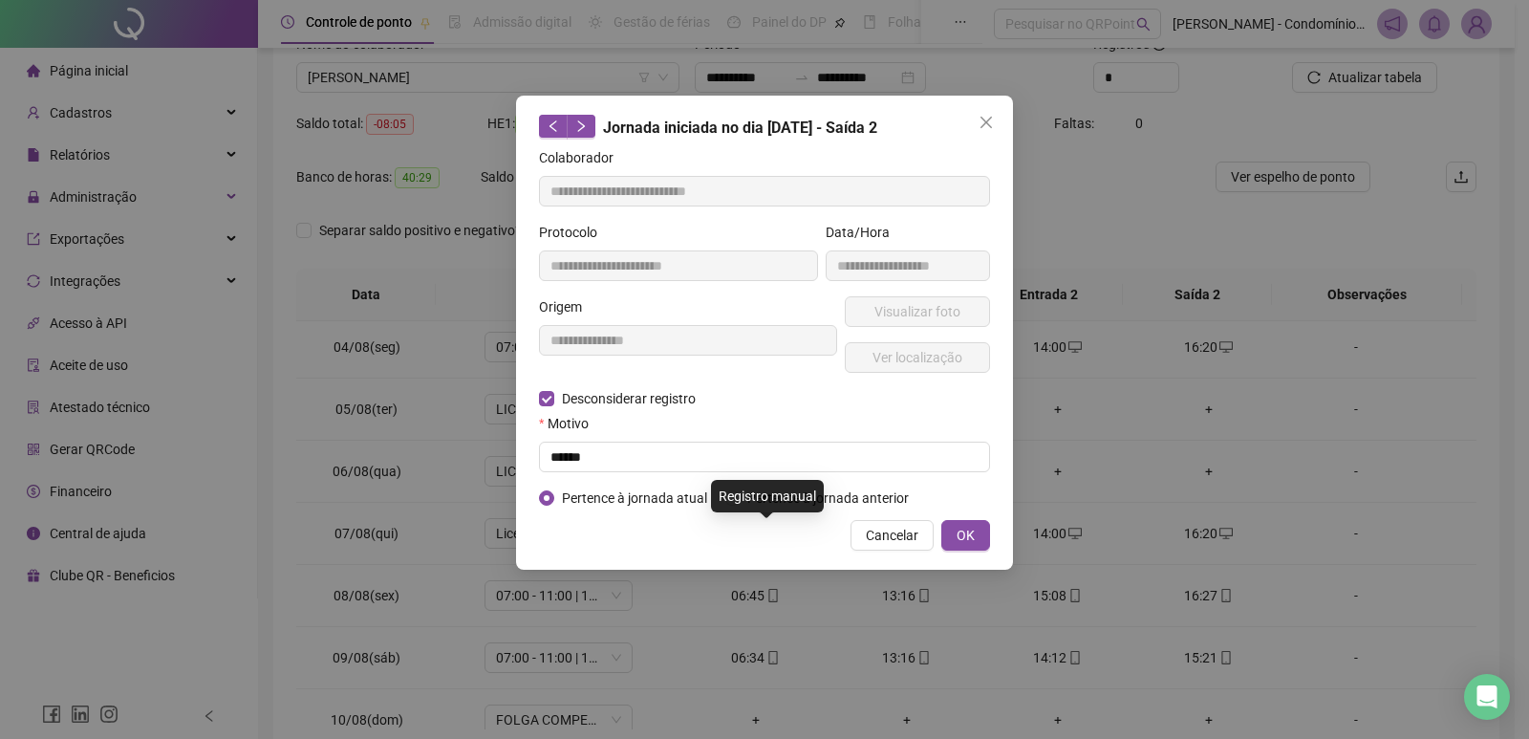
type input "**********"
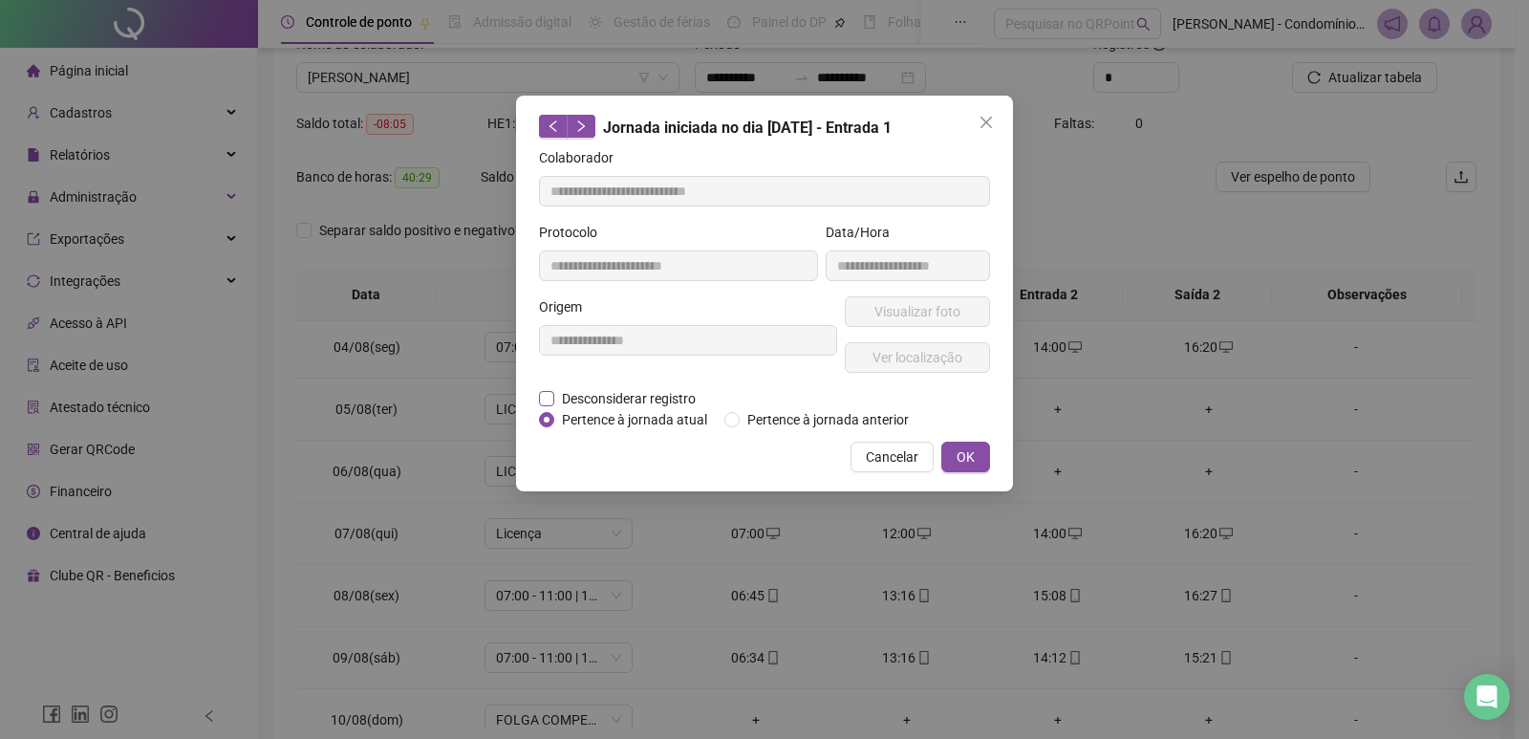
click at [619, 400] on span "Desconsiderar registro" at bounding box center [628, 398] width 149 height 21
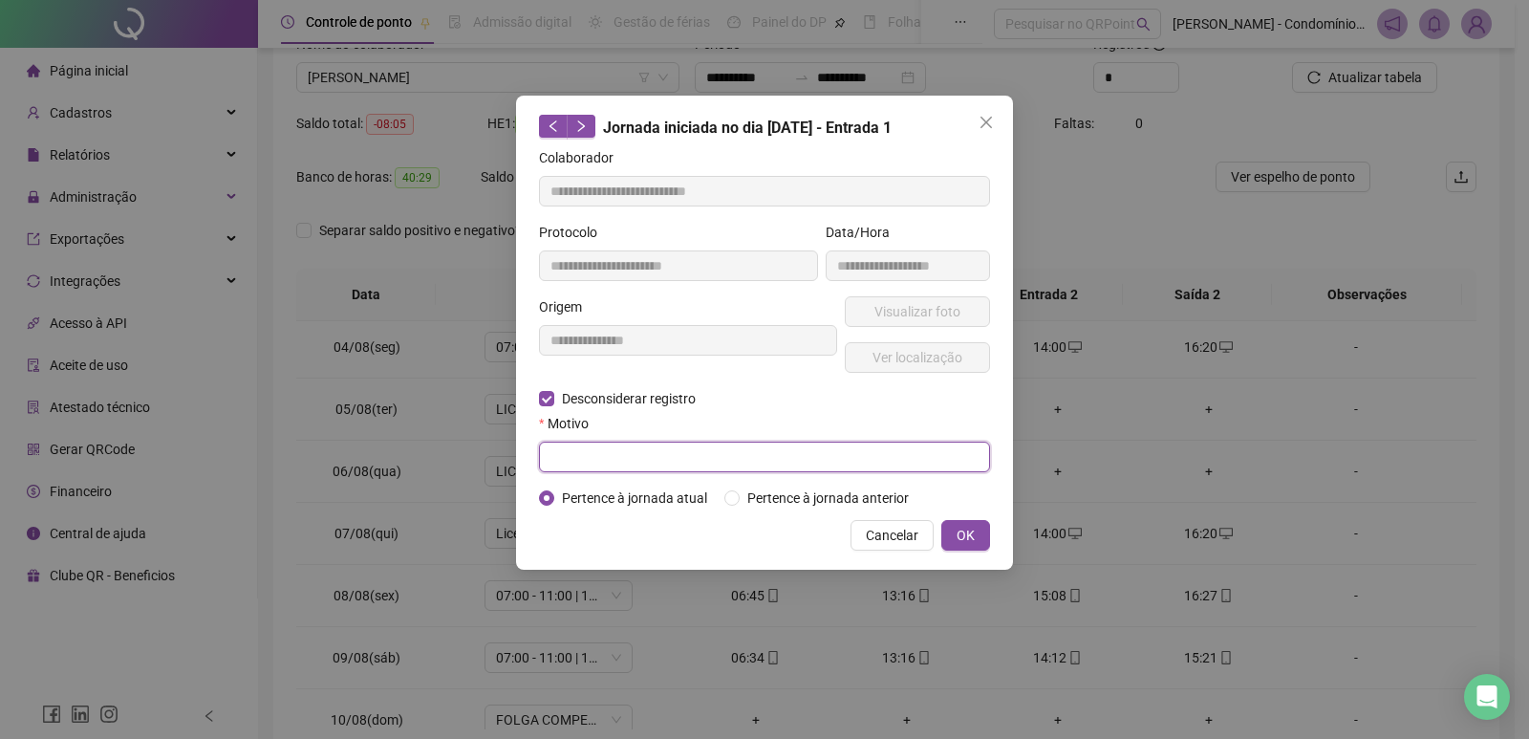
click at [884, 458] on input "text" at bounding box center [764, 457] width 451 height 31
paste input "******"
type input "******"
click at [963, 537] on span "OK" at bounding box center [966, 535] width 18 height 21
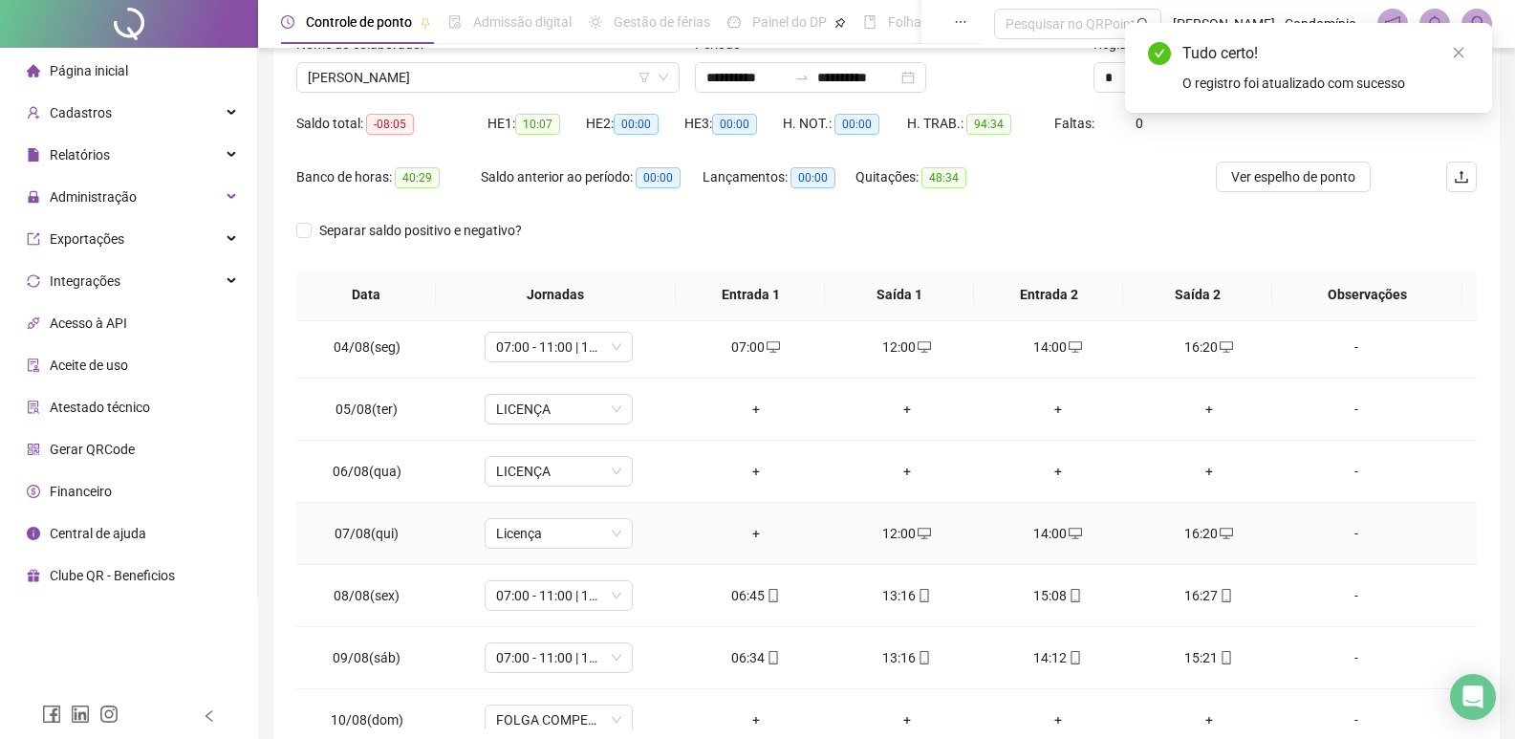
click at [891, 530] on div "12:00" at bounding box center [907, 533] width 120 height 21
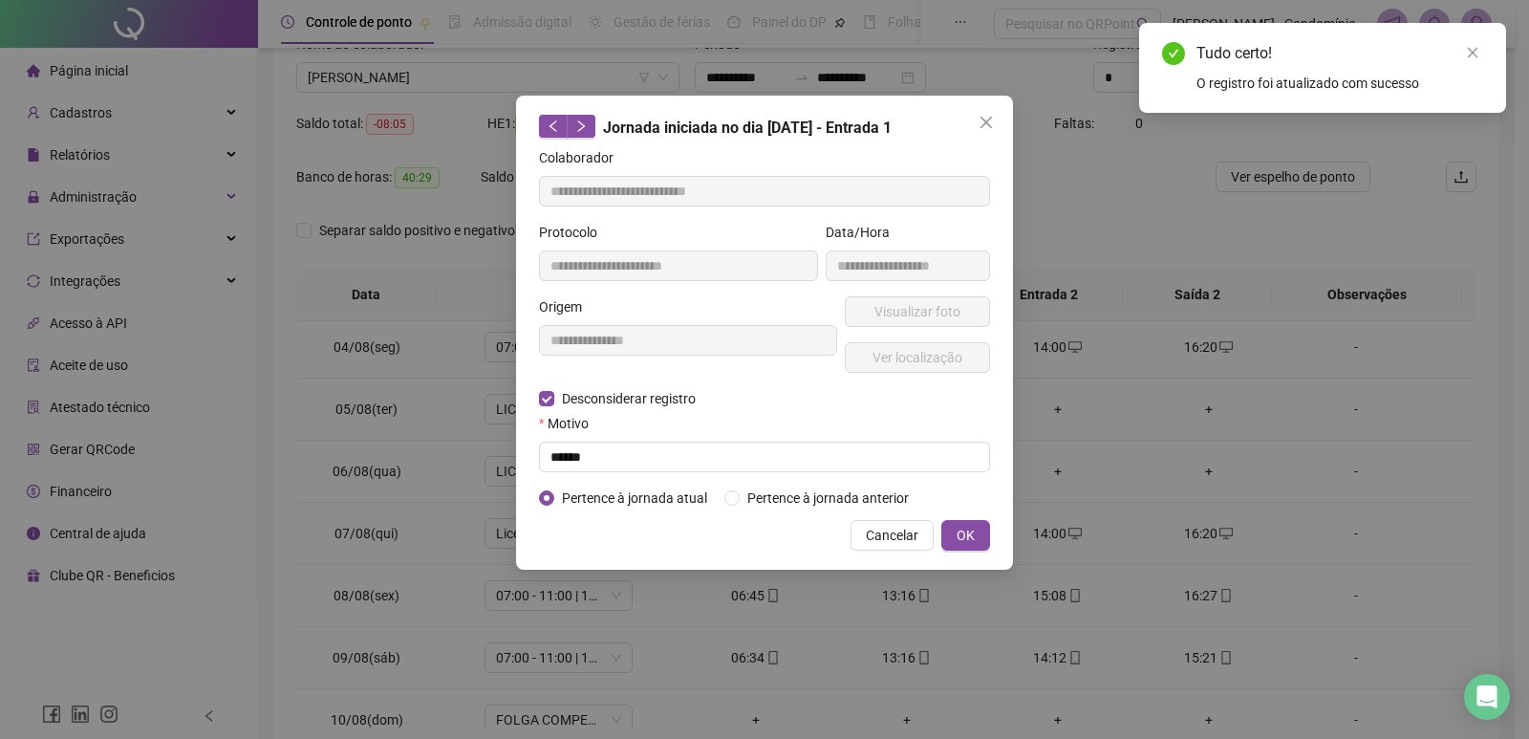
type input "**********"
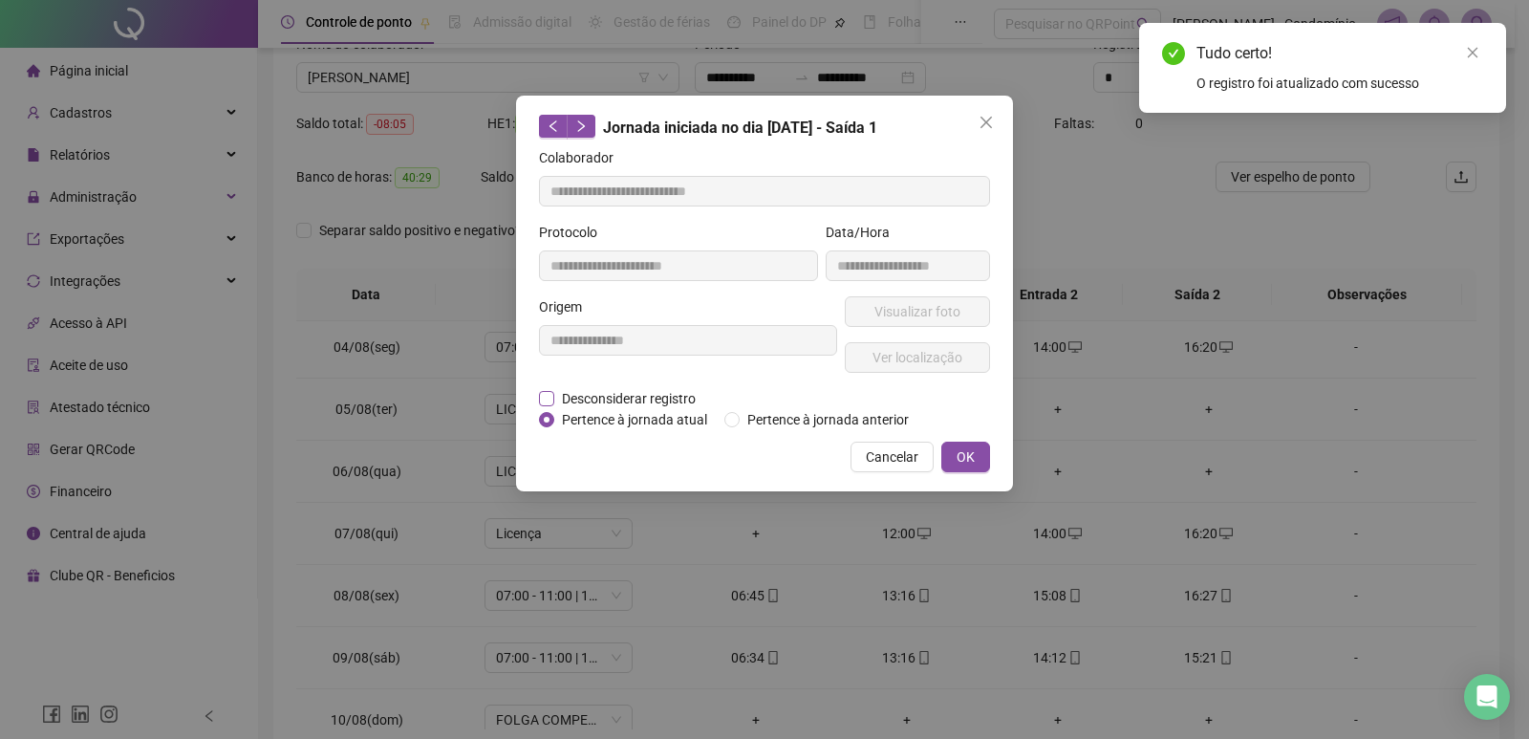
click at [623, 394] on span "Desconsiderar registro" at bounding box center [628, 398] width 149 height 21
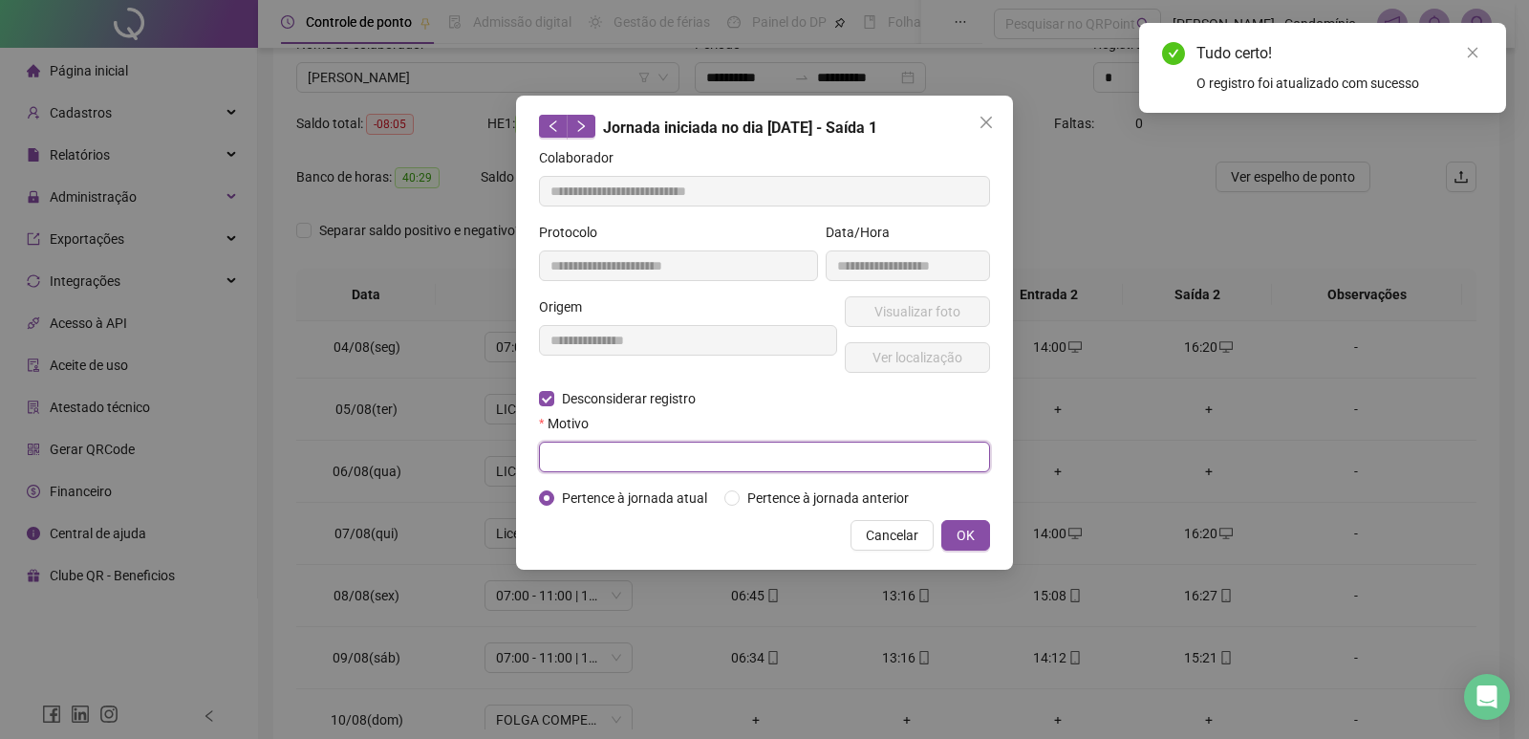
click at [823, 450] on input "text" at bounding box center [764, 457] width 451 height 31
paste input "******"
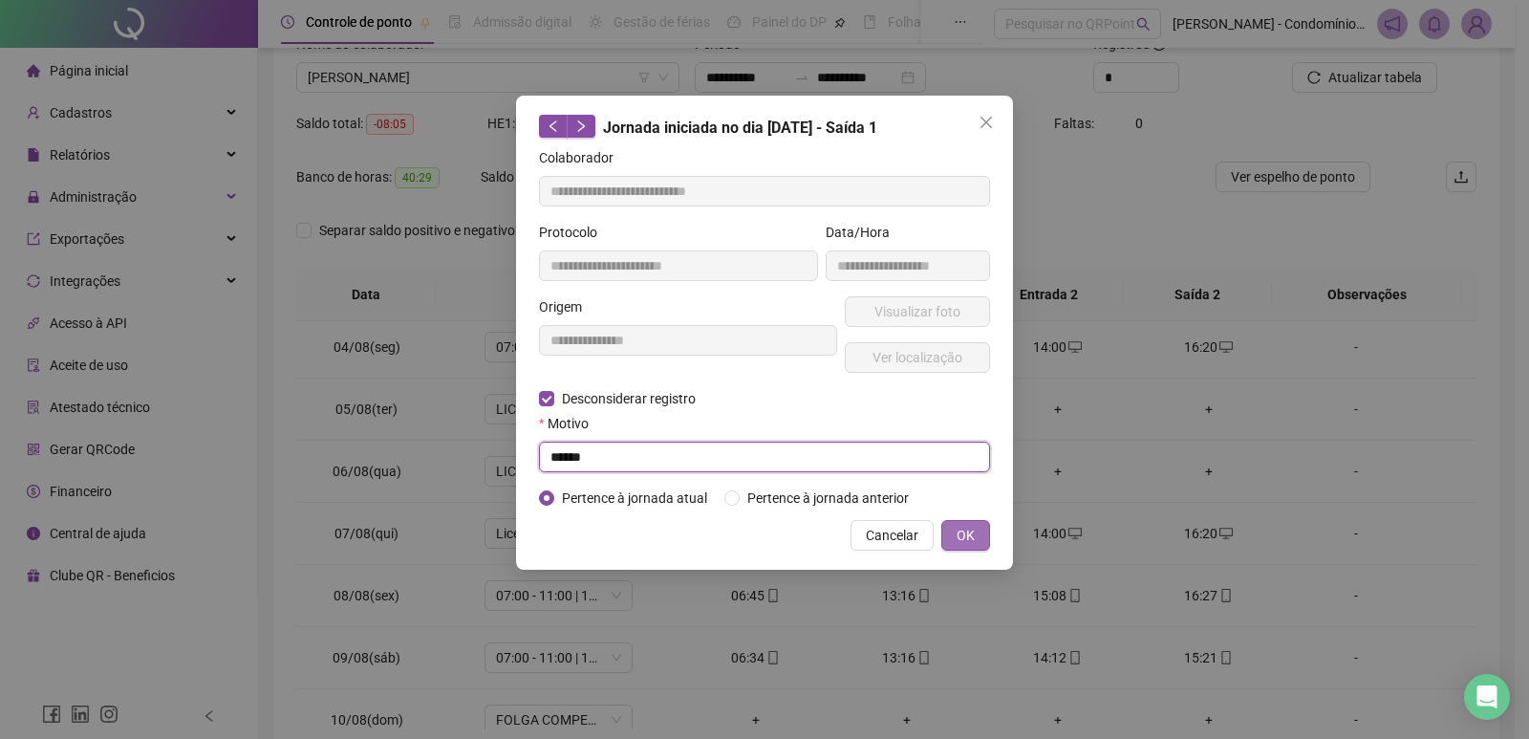
type input "******"
click at [974, 529] on span "OK" at bounding box center [966, 535] width 18 height 21
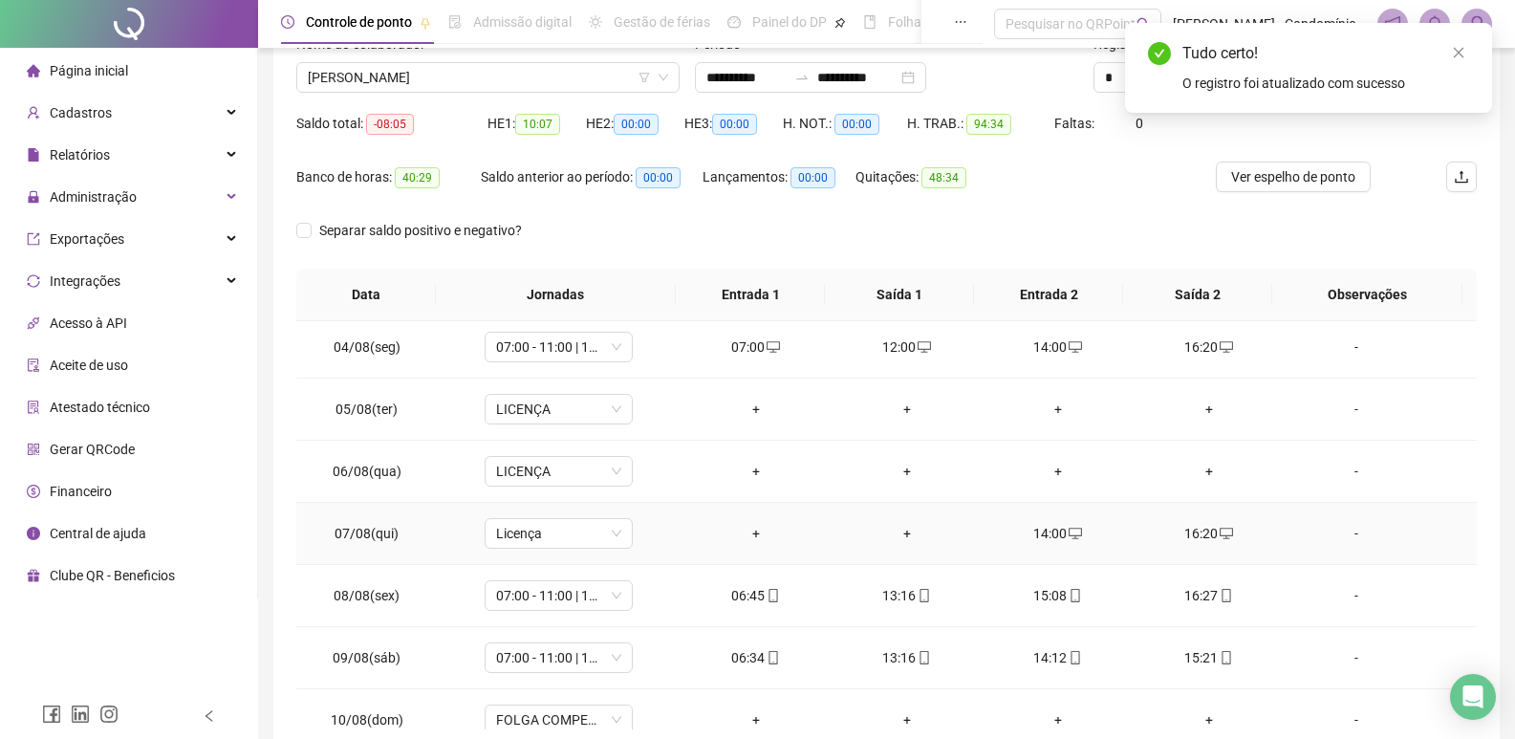
click at [1051, 530] on div "14:00" at bounding box center [1058, 533] width 120 height 21
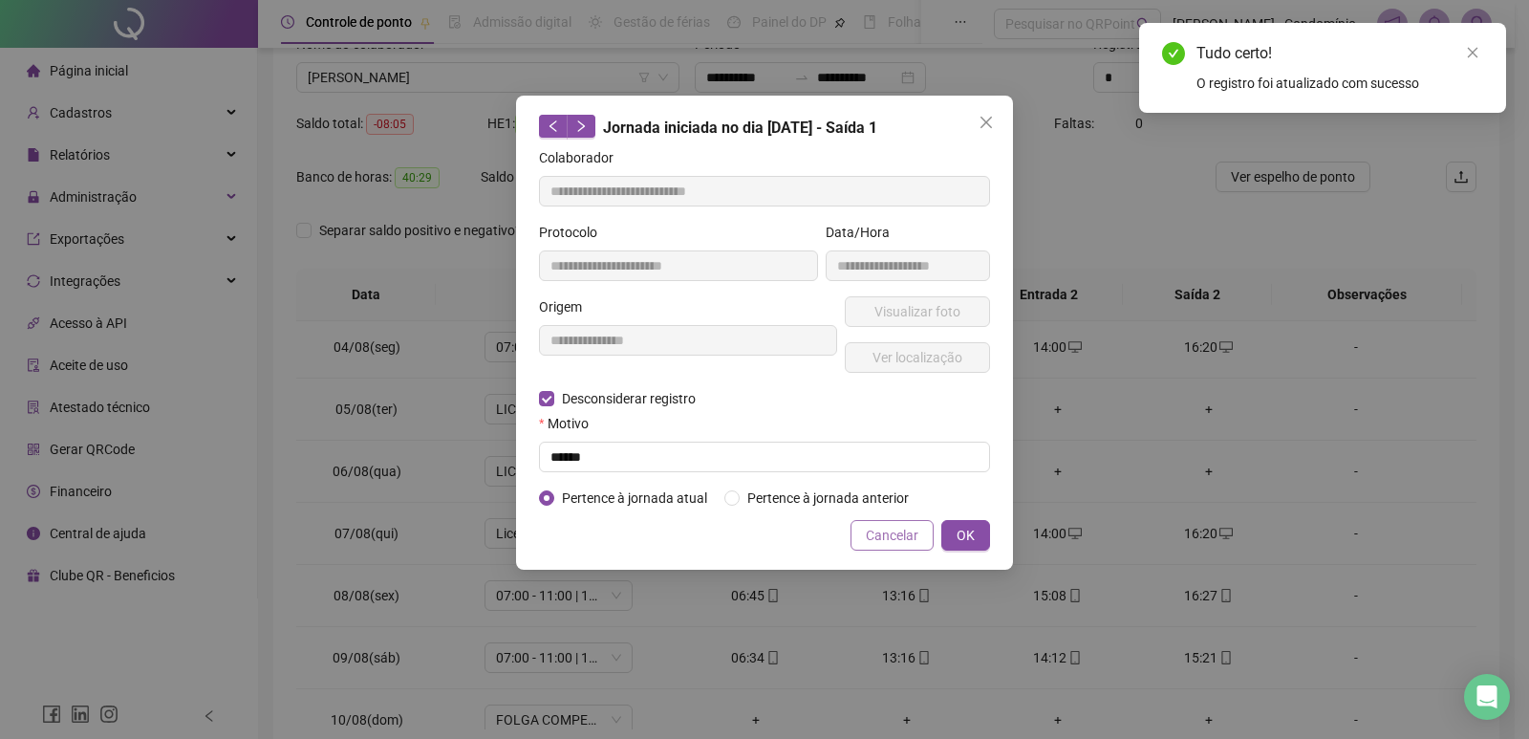
type input "**********"
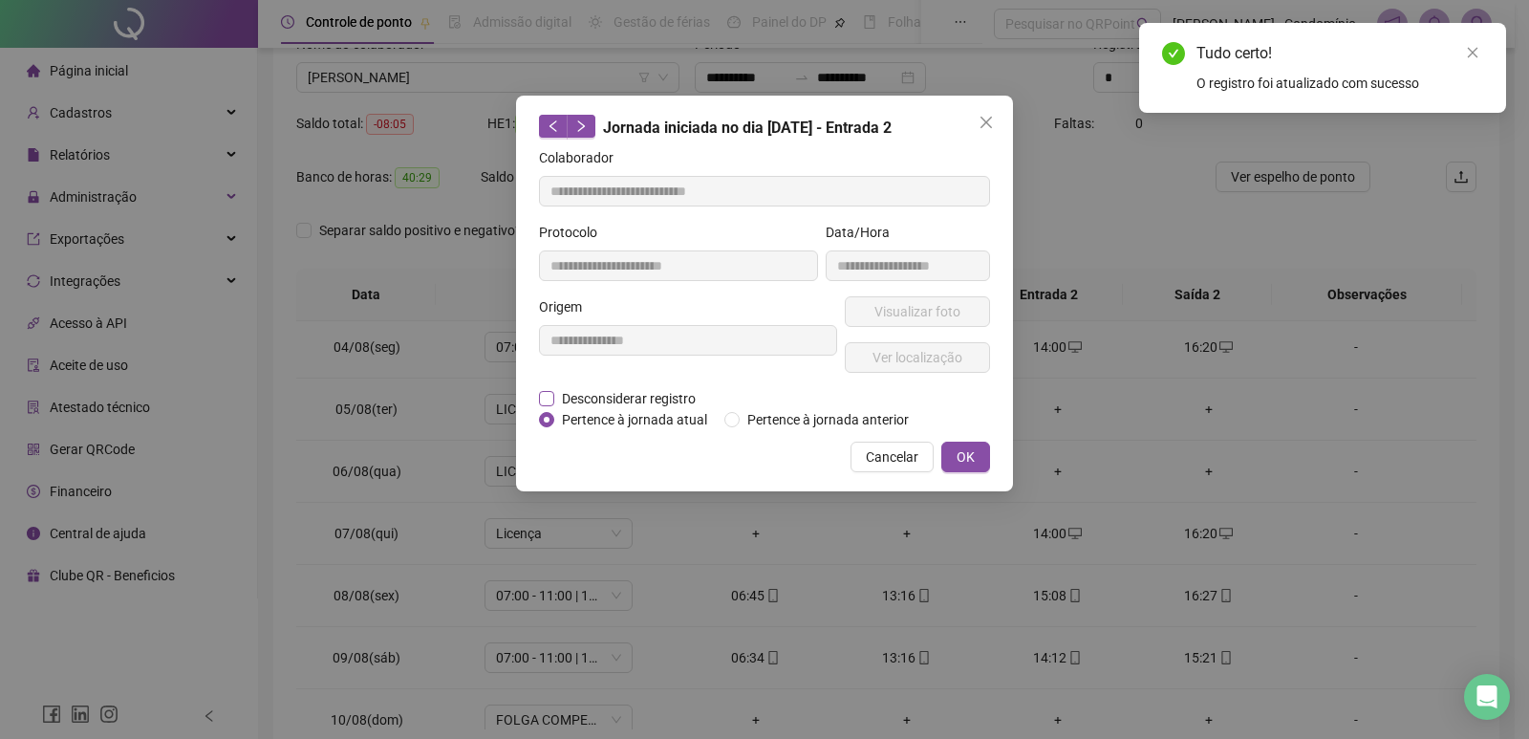
click at [580, 400] on span "Desconsiderar registro" at bounding box center [628, 398] width 149 height 21
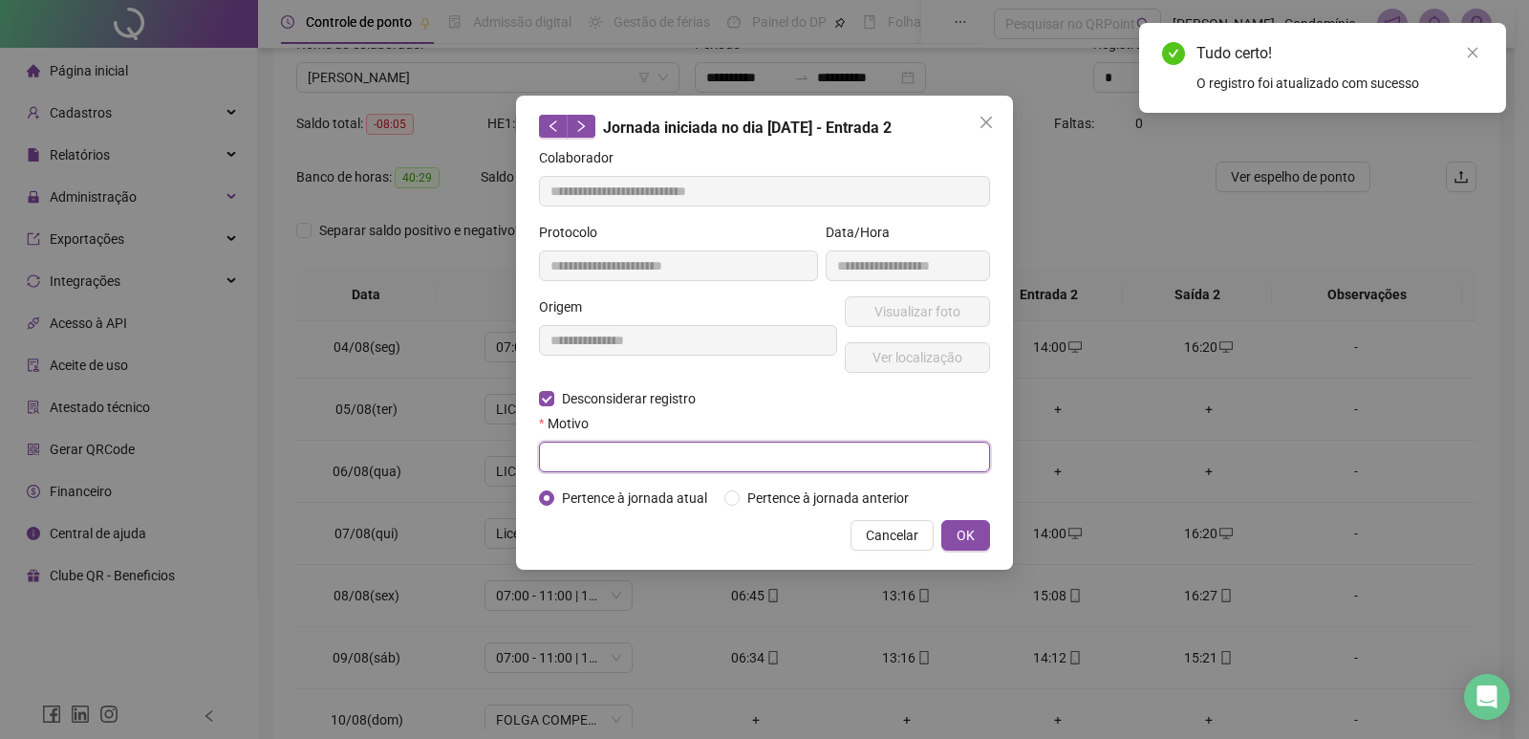
click at [809, 469] on input "text" at bounding box center [764, 457] width 451 height 31
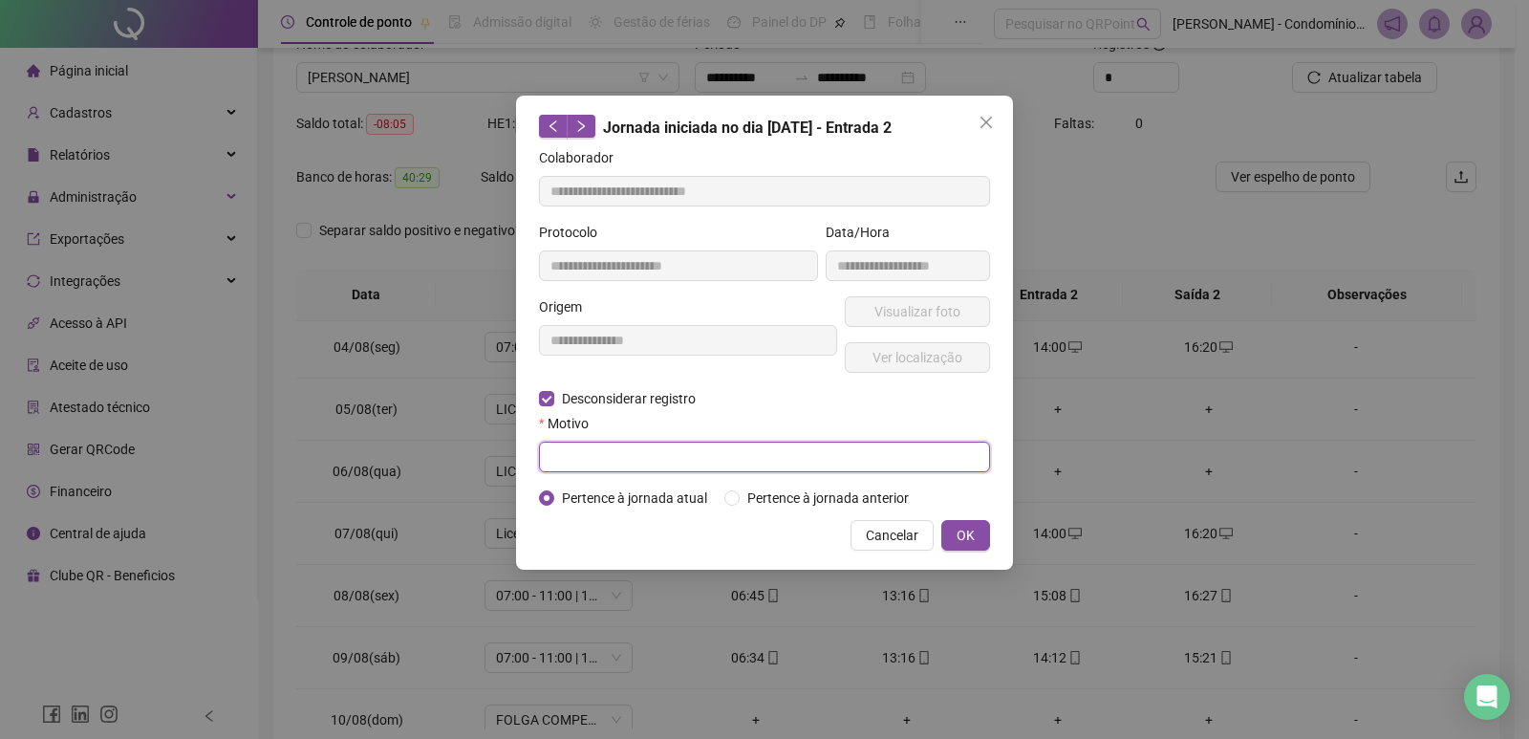
paste input "******"
type input "******"
click at [967, 525] on span "OK" at bounding box center [966, 535] width 18 height 21
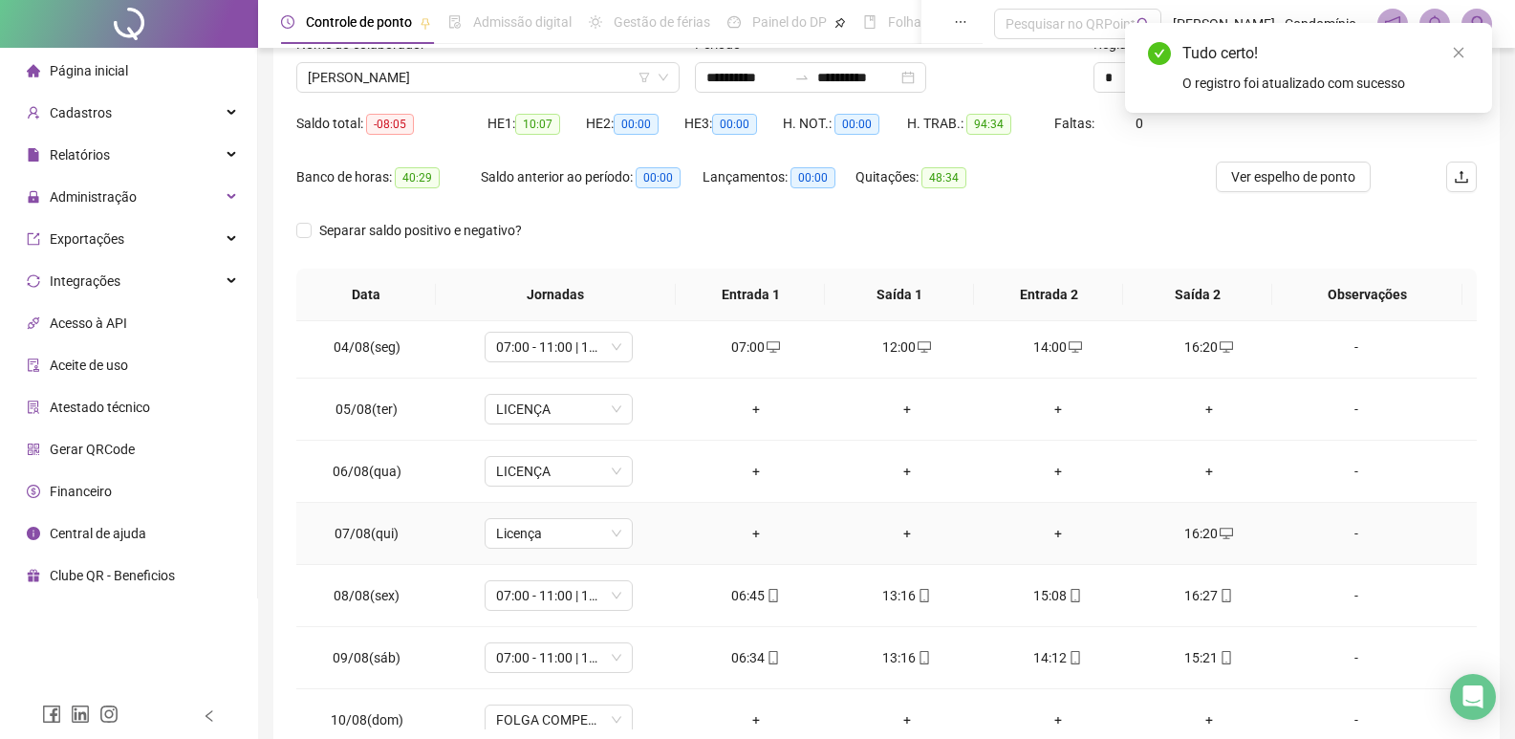
click at [1187, 529] on div "16:20" at bounding box center [1209, 533] width 120 height 21
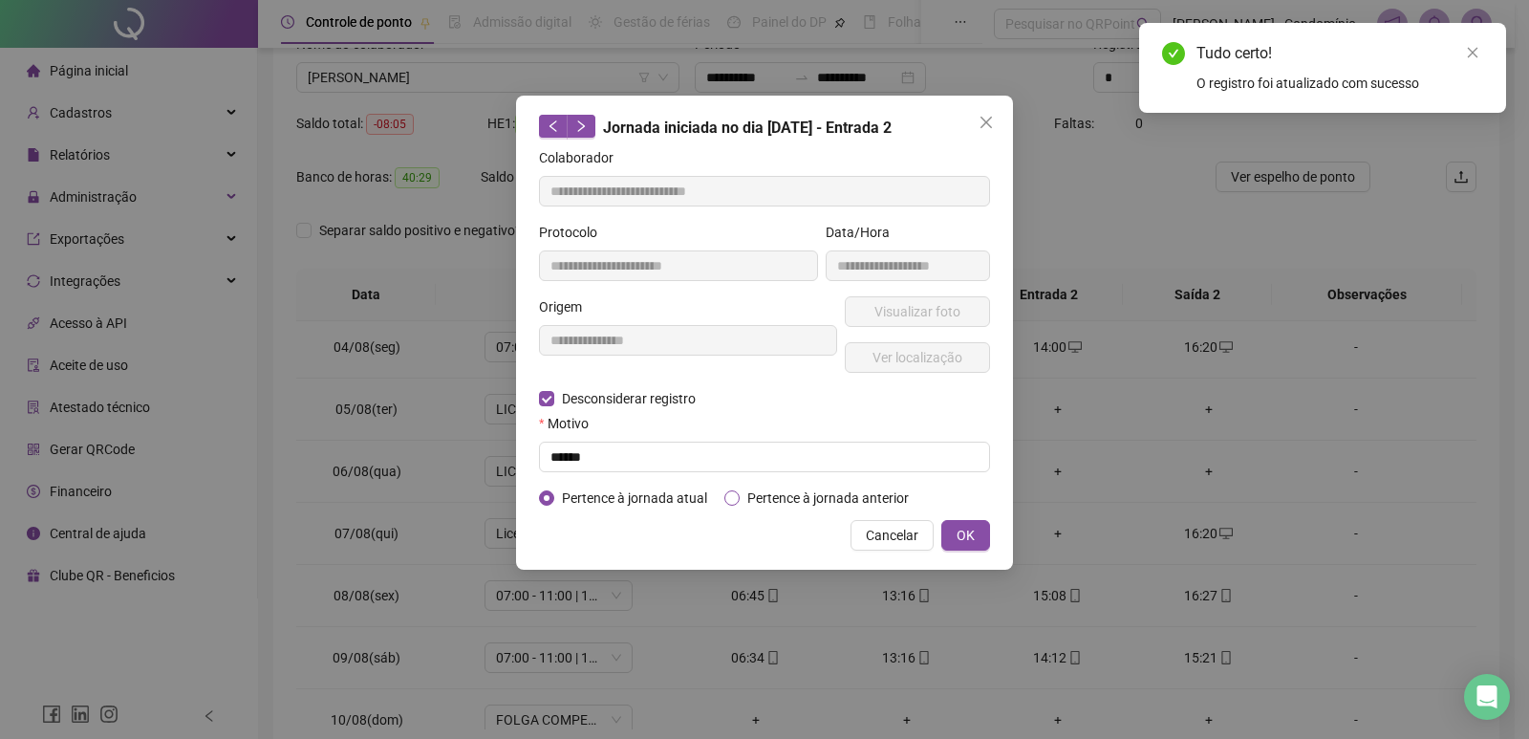
type input "**********"
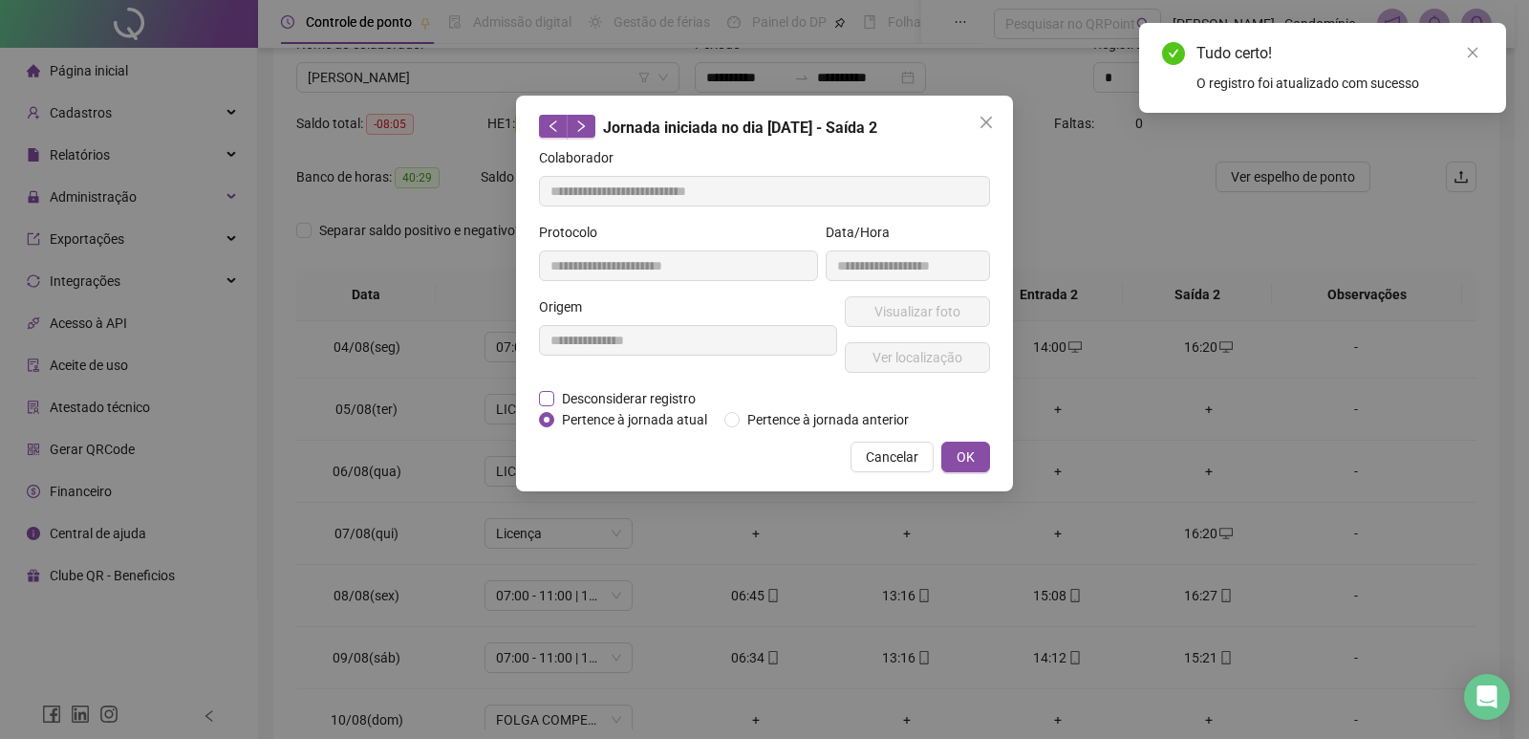
click at [599, 390] on span "Desconsiderar registro" at bounding box center [628, 398] width 149 height 21
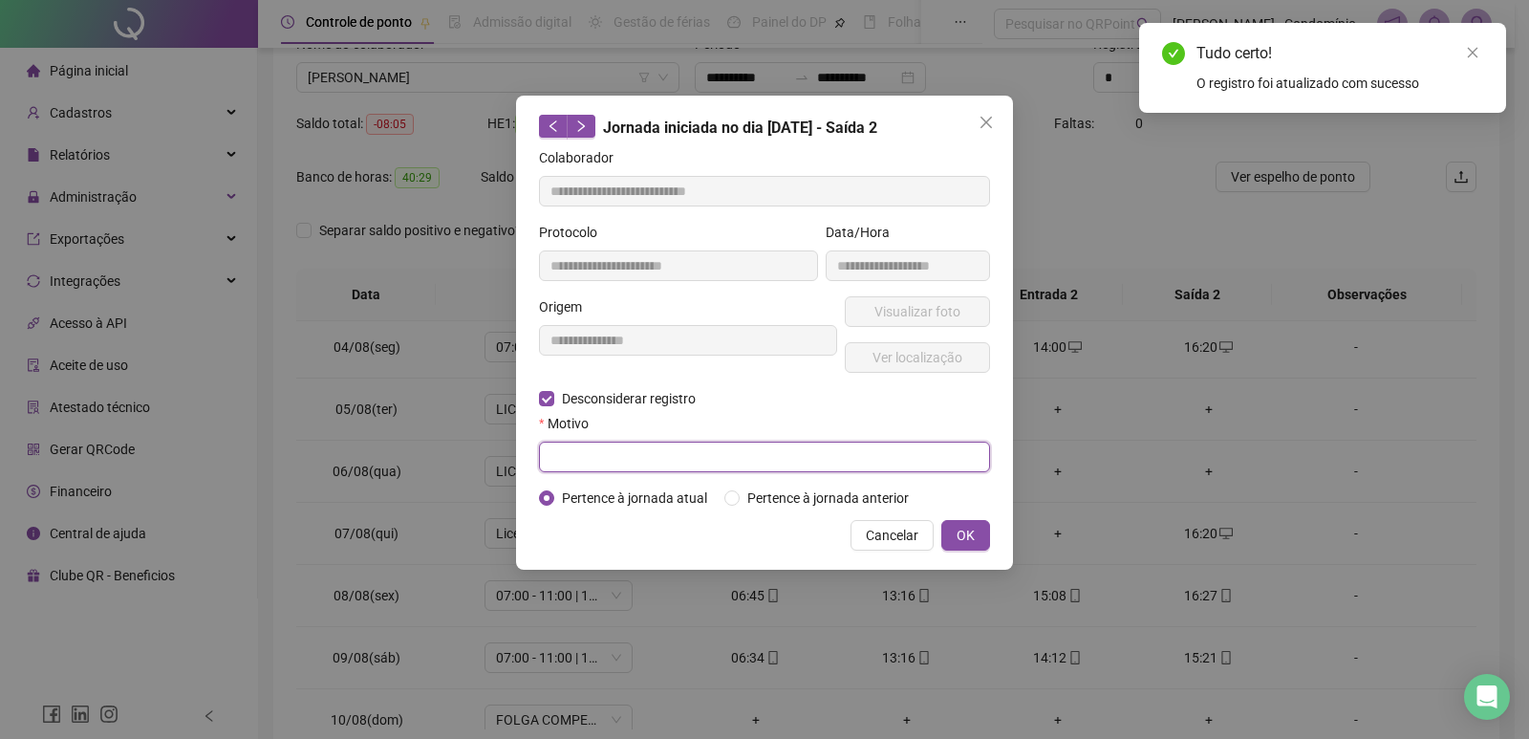
click at [594, 450] on input "text" at bounding box center [764, 457] width 451 height 31
paste input "******"
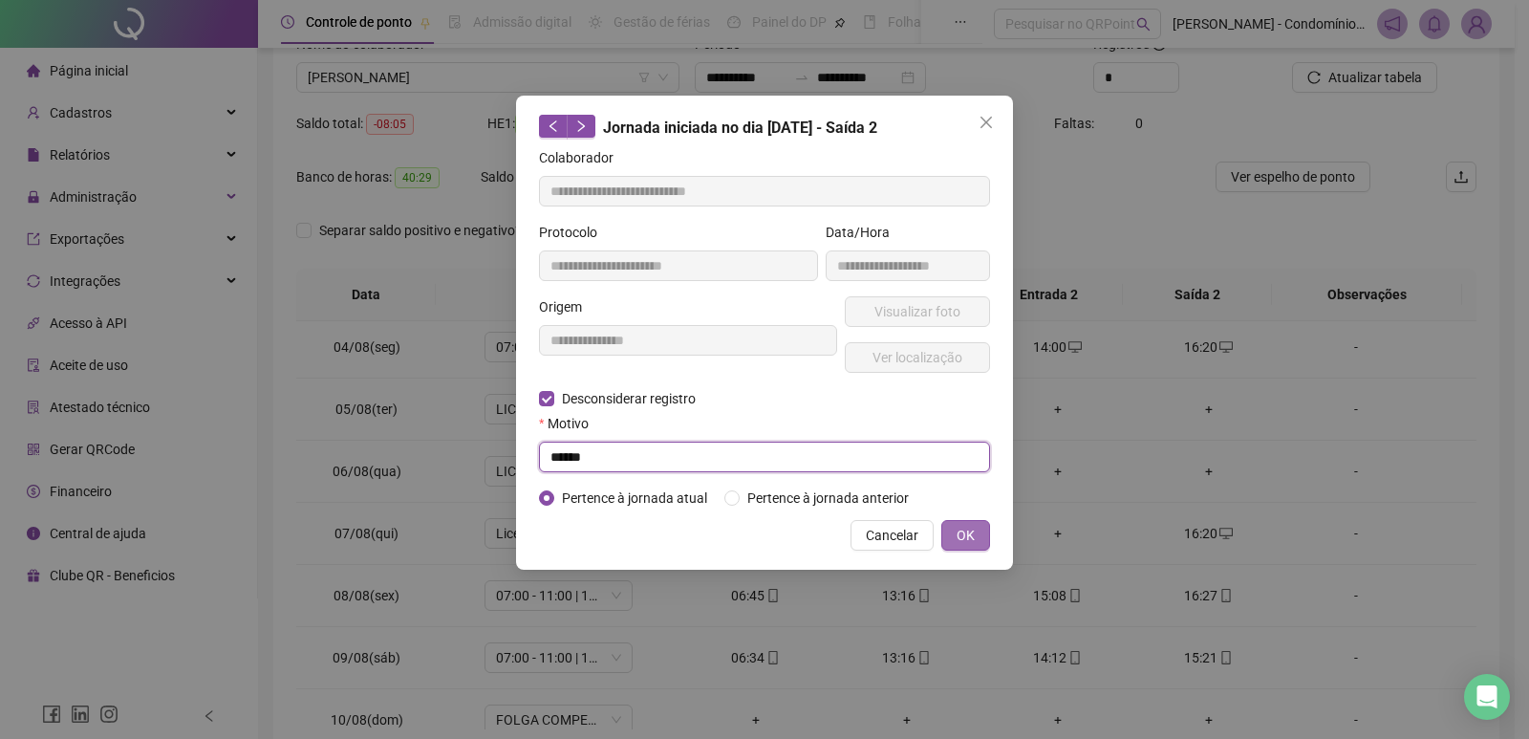
type input "******"
click at [960, 529] on span "OK" at bounding box center [966, 535] width 18 height 21
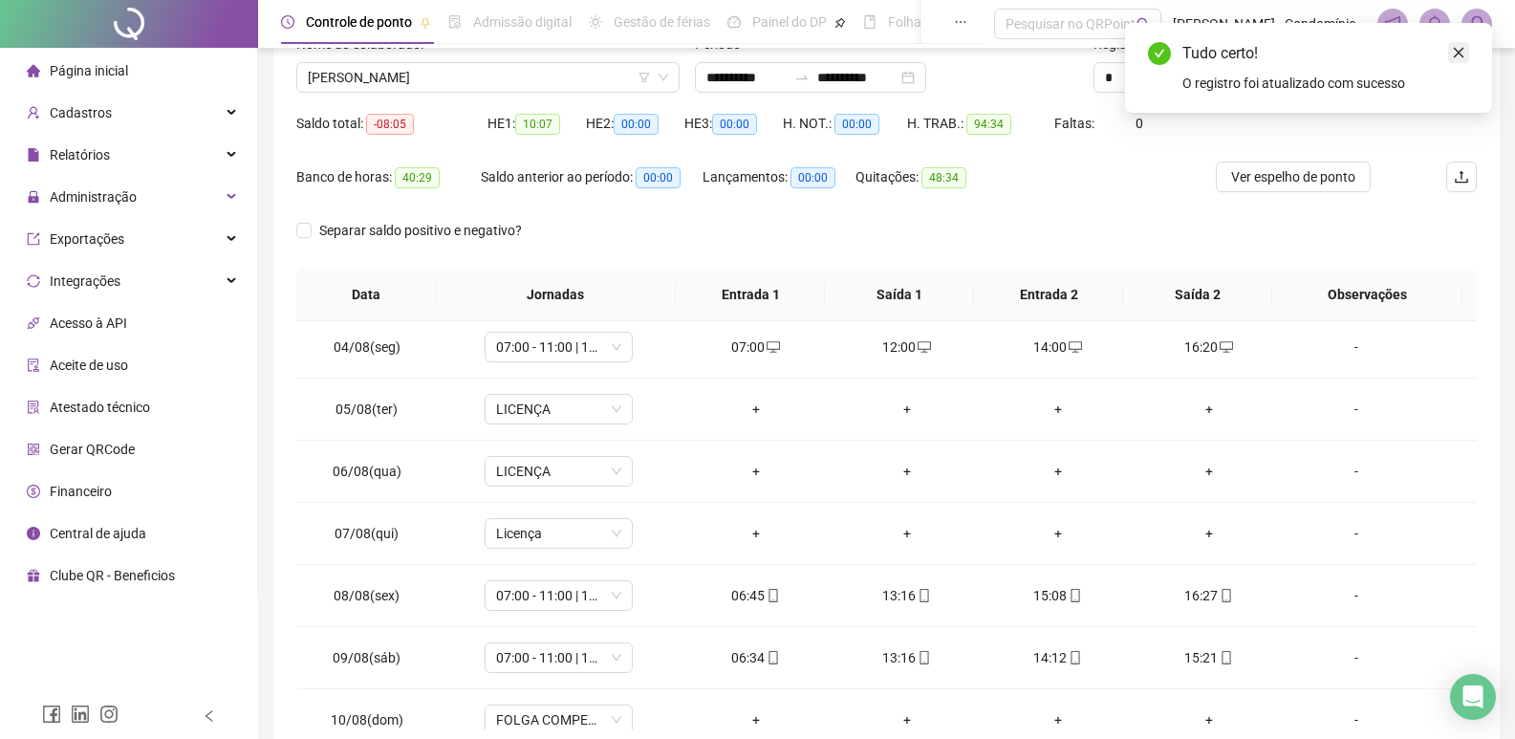
click at [1456, 51] on icon "close" at bounding box center [1458, 52] width 13 height 13
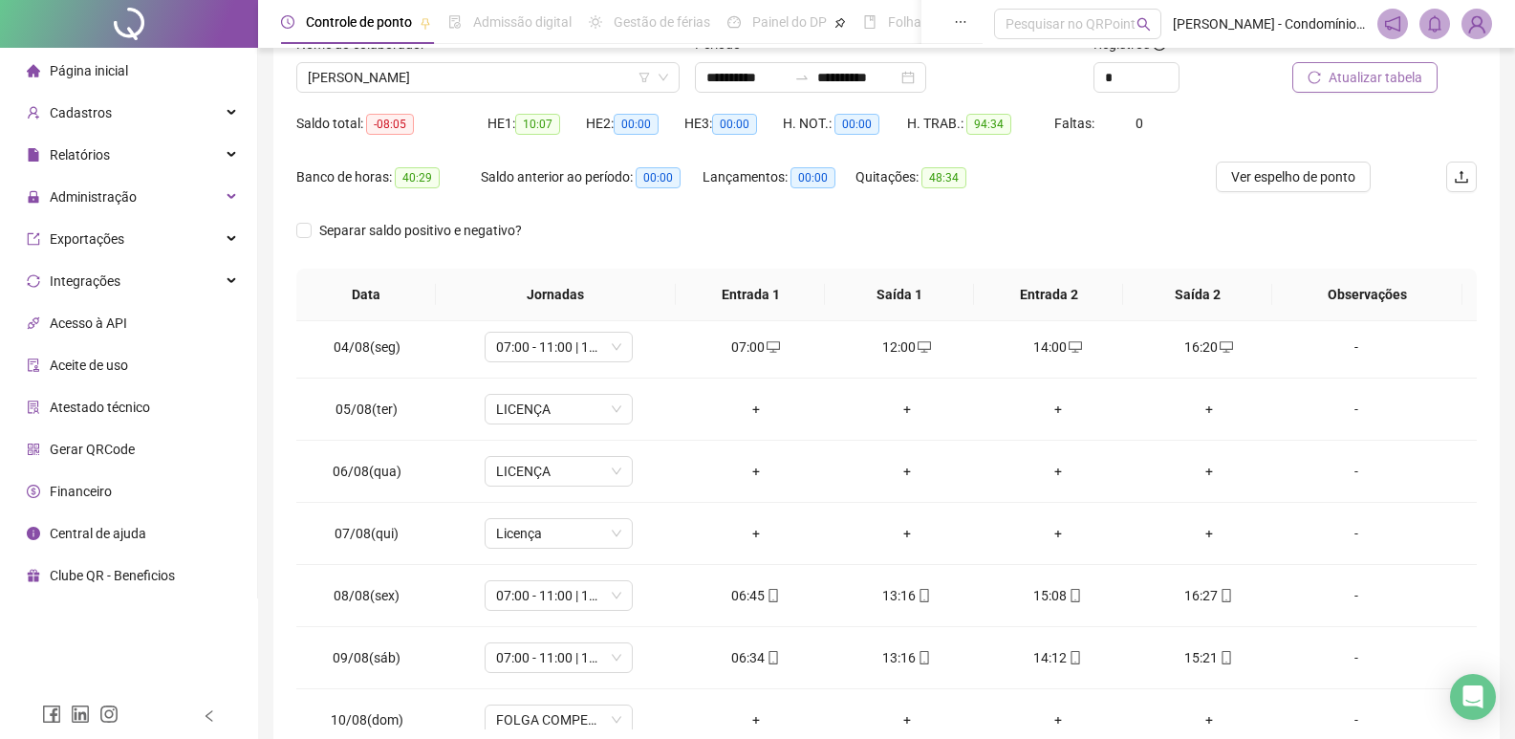
click at [1347, 78] on span "Atualizar tabela" at bounding box center [1375, 77] width 94 height 21
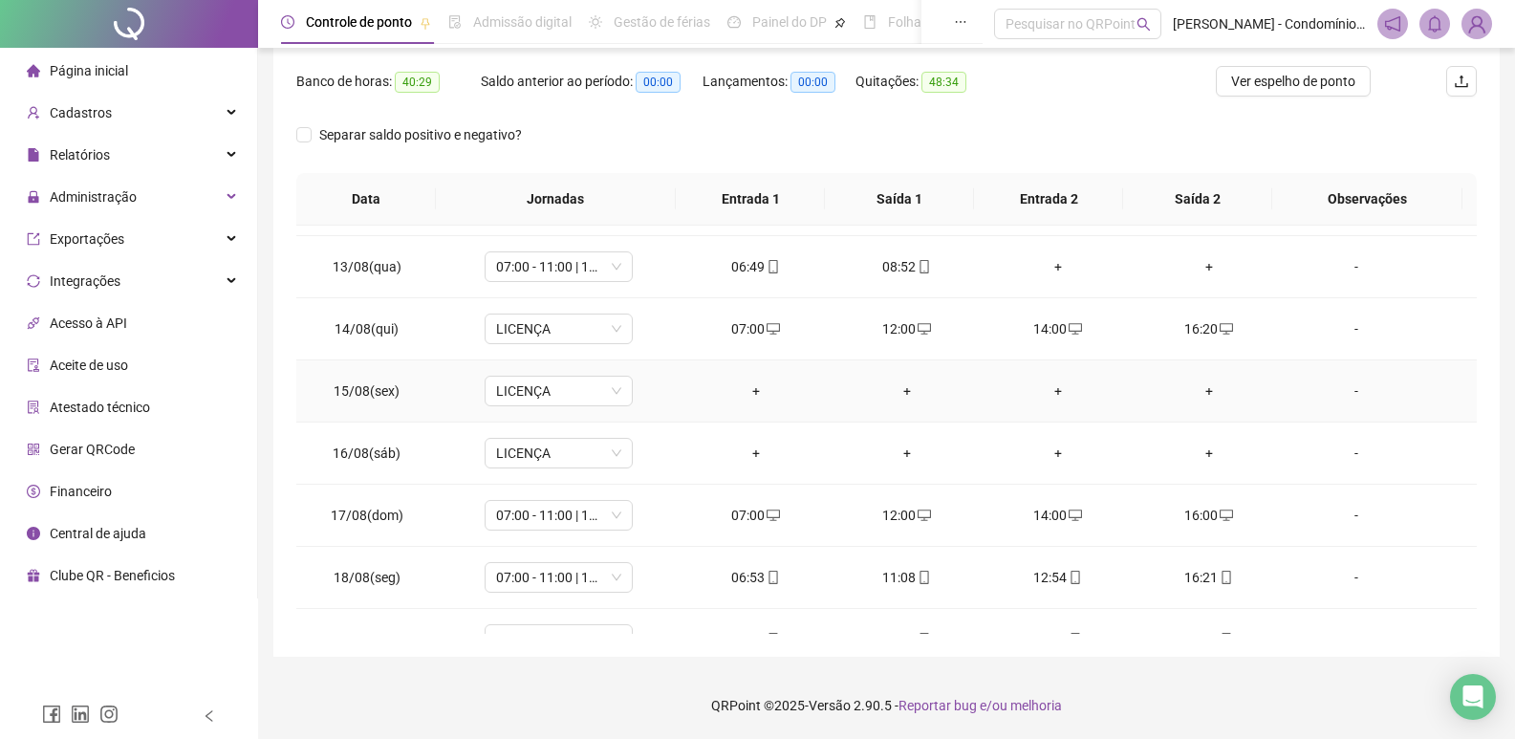
scroll to position [765, 0]
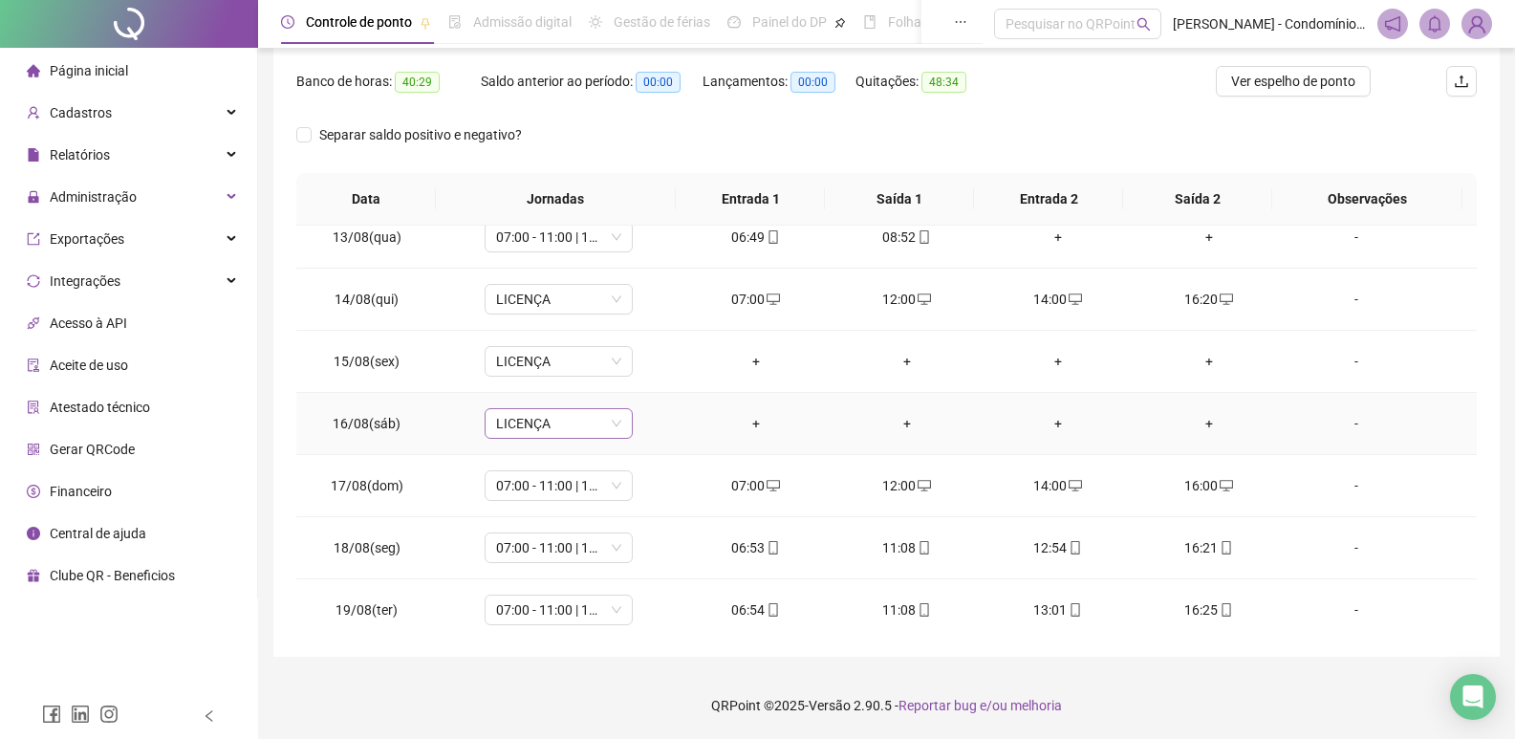
click at [621, 417] on div "LICENÇA" at bounding box center [559, 423] width 148 height 31
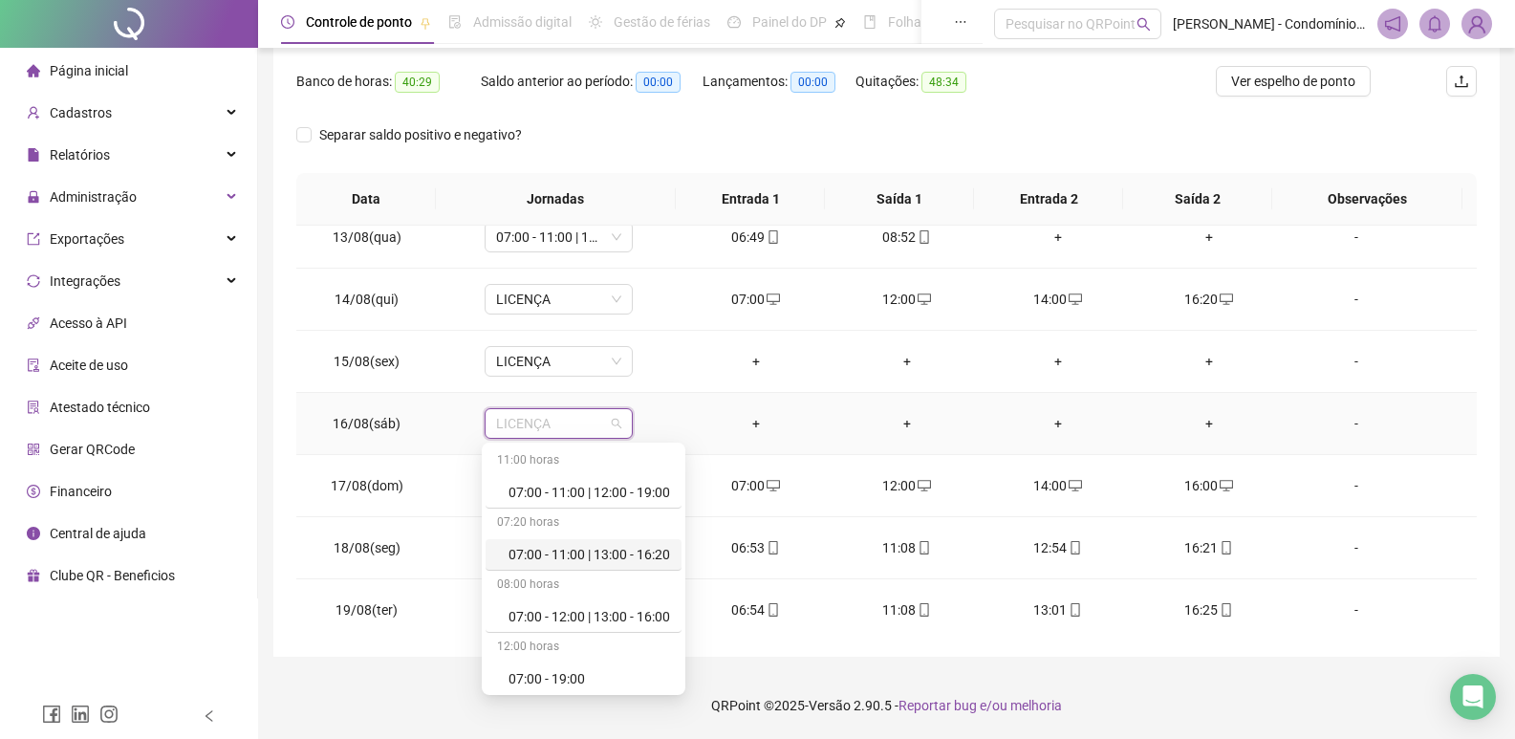
click at [622, 549] on div "07:00 - 11:00 | 13:00 - 16:20" at bounding box center [589, 554] width 162 height 21
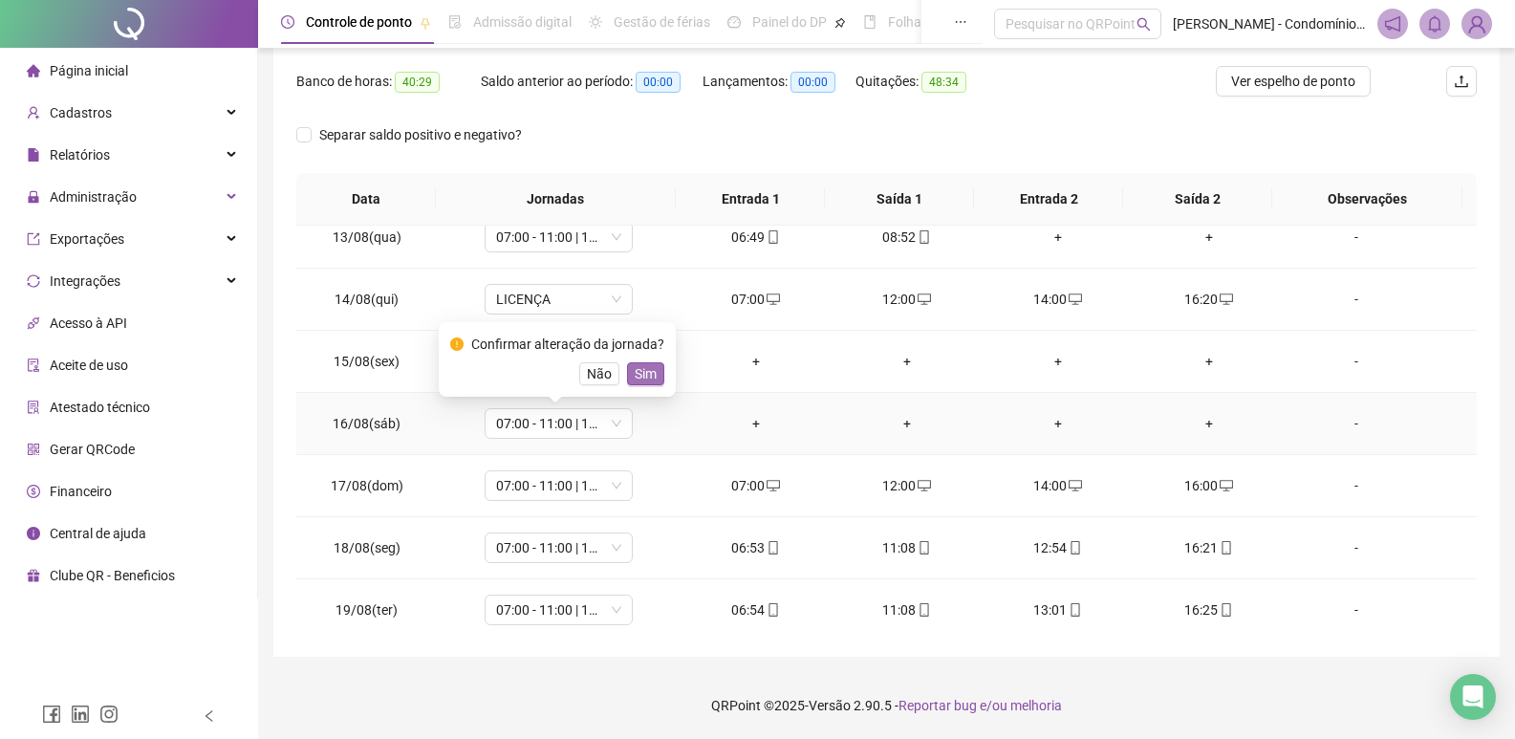
click at [643, 364] on span "Sim" at bounding box center [646, 373] width 22 height 21
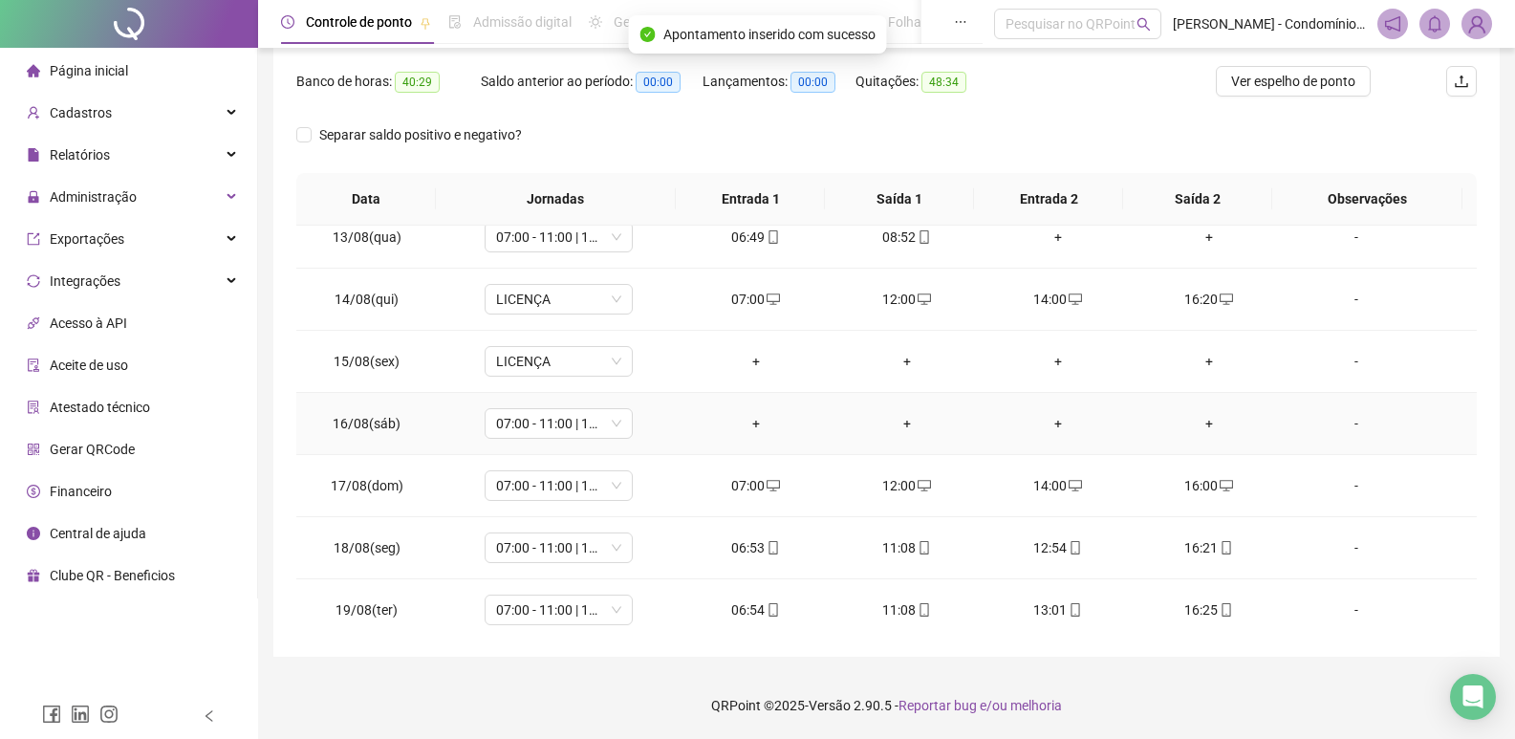
click at [747, 418] on div "+" at bounding box center [756, 423] width 120 height 21
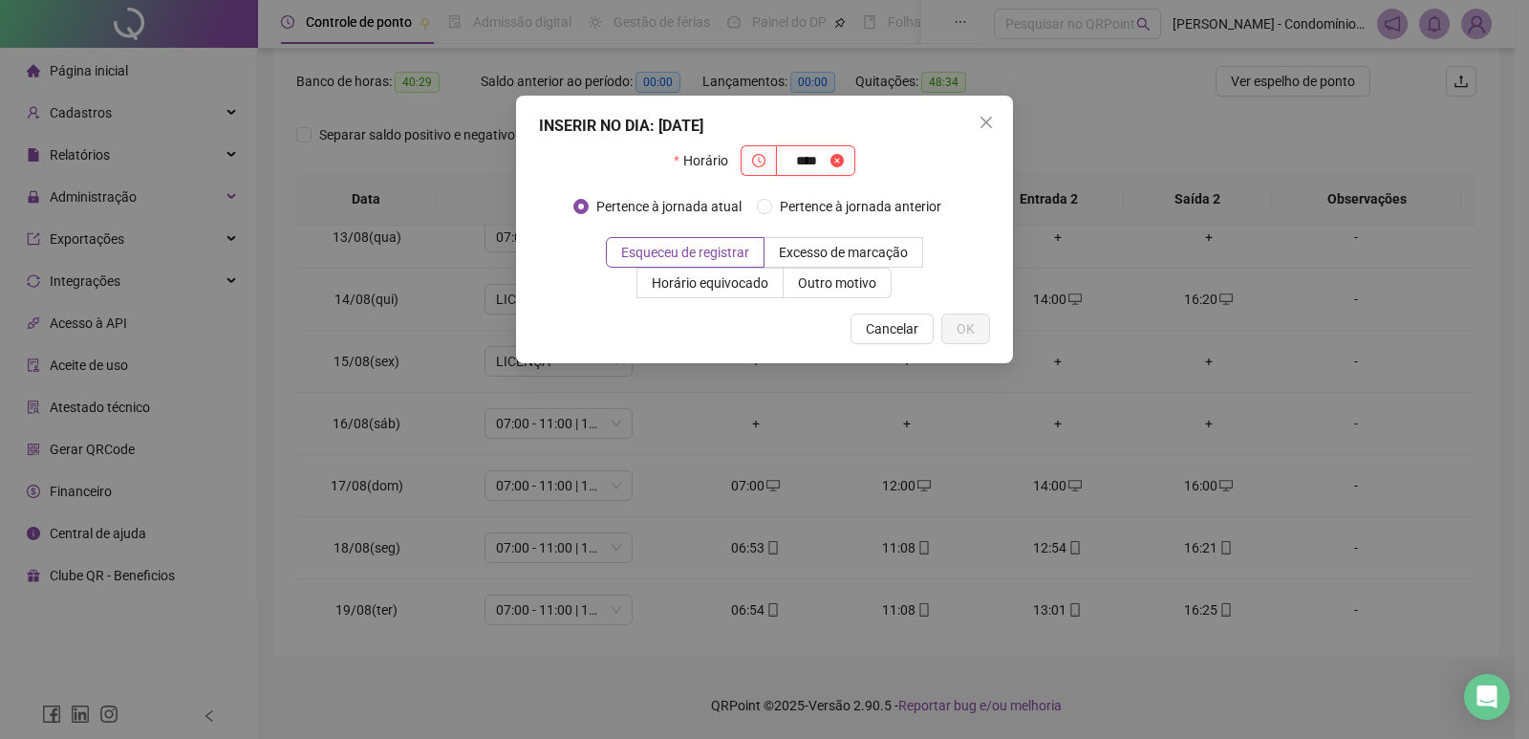
type input "****"
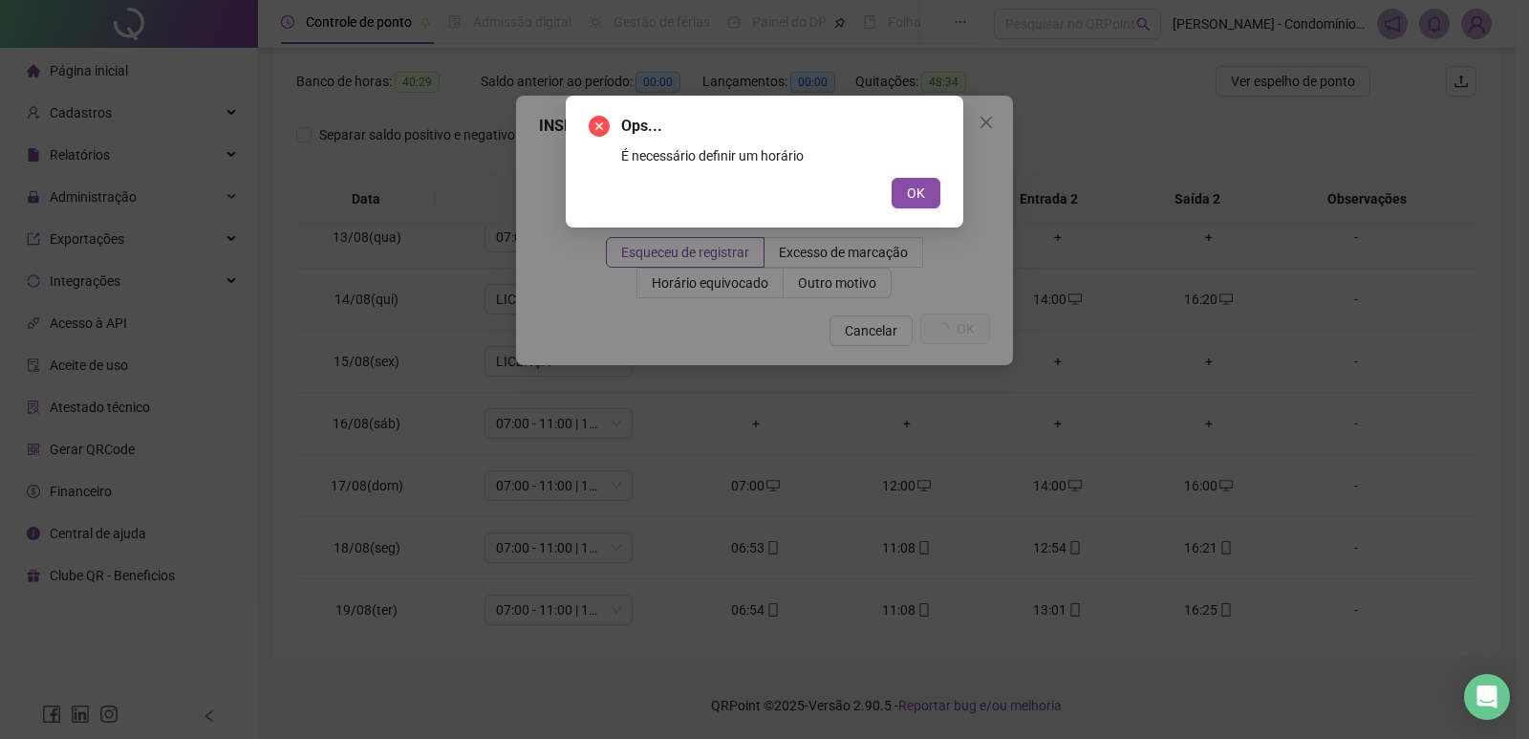
click at [892, 178] on button "OK" at bounding box center [916, 193] width 49 height 31
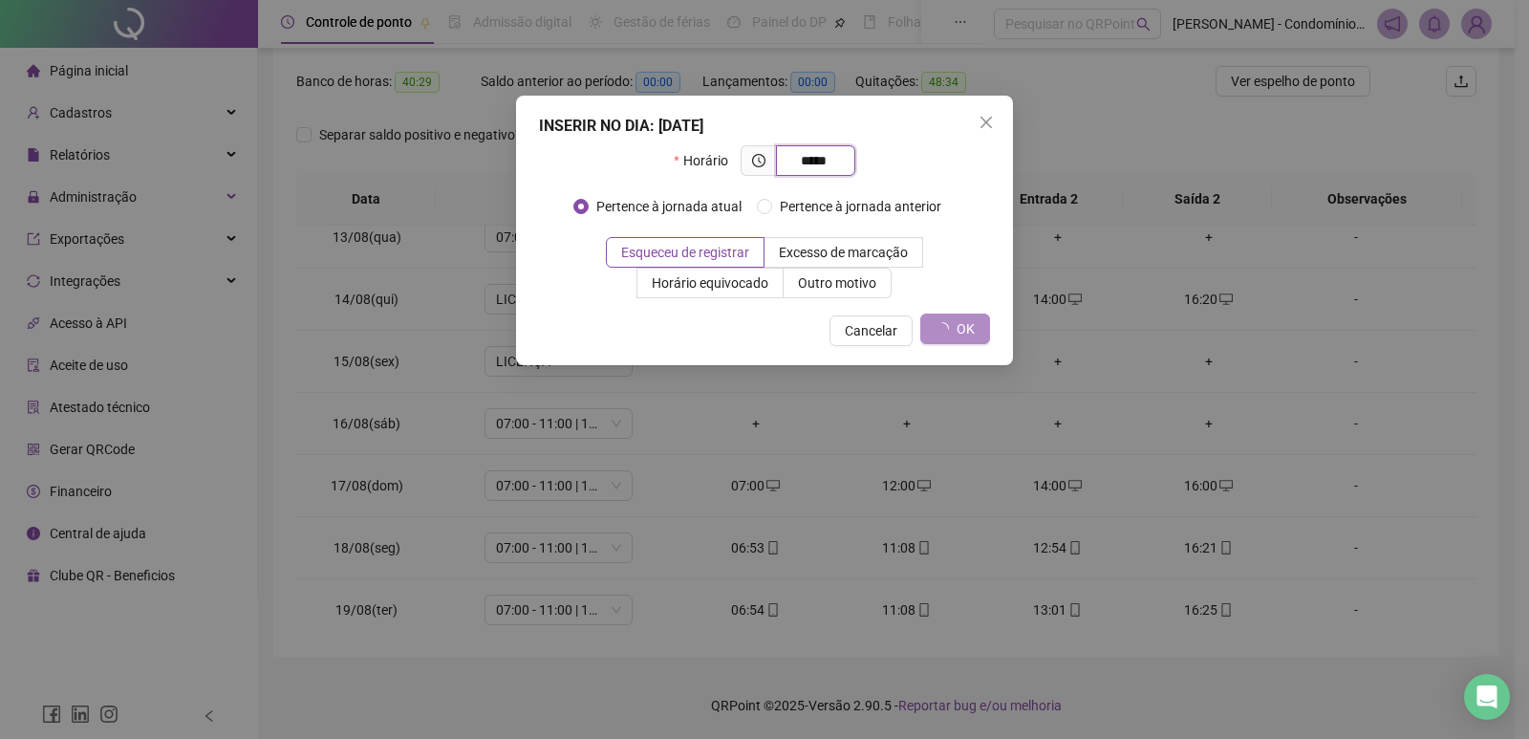
type input "*****"
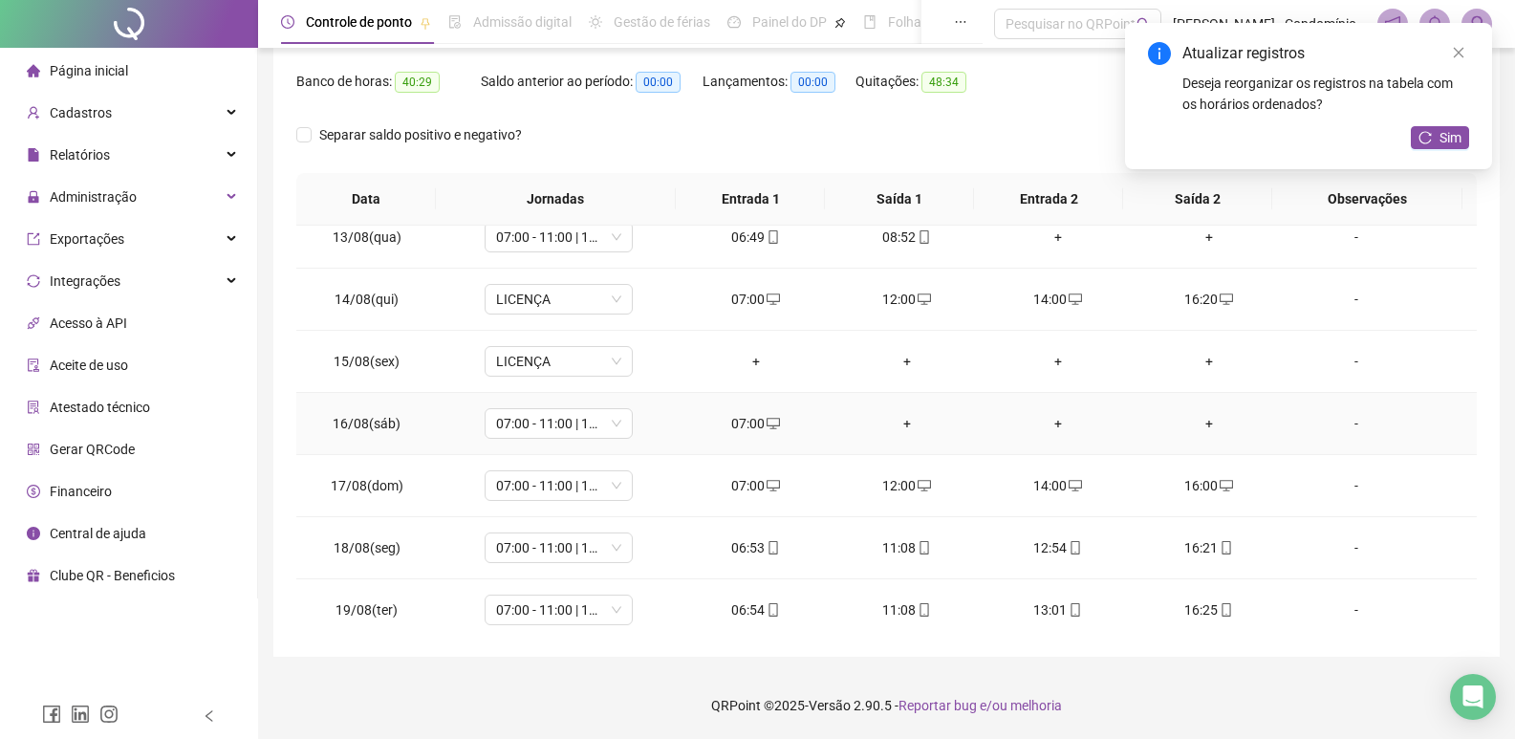
click at [901, 425] on div "+" at bounding box center [907, 423] width 120 height 21
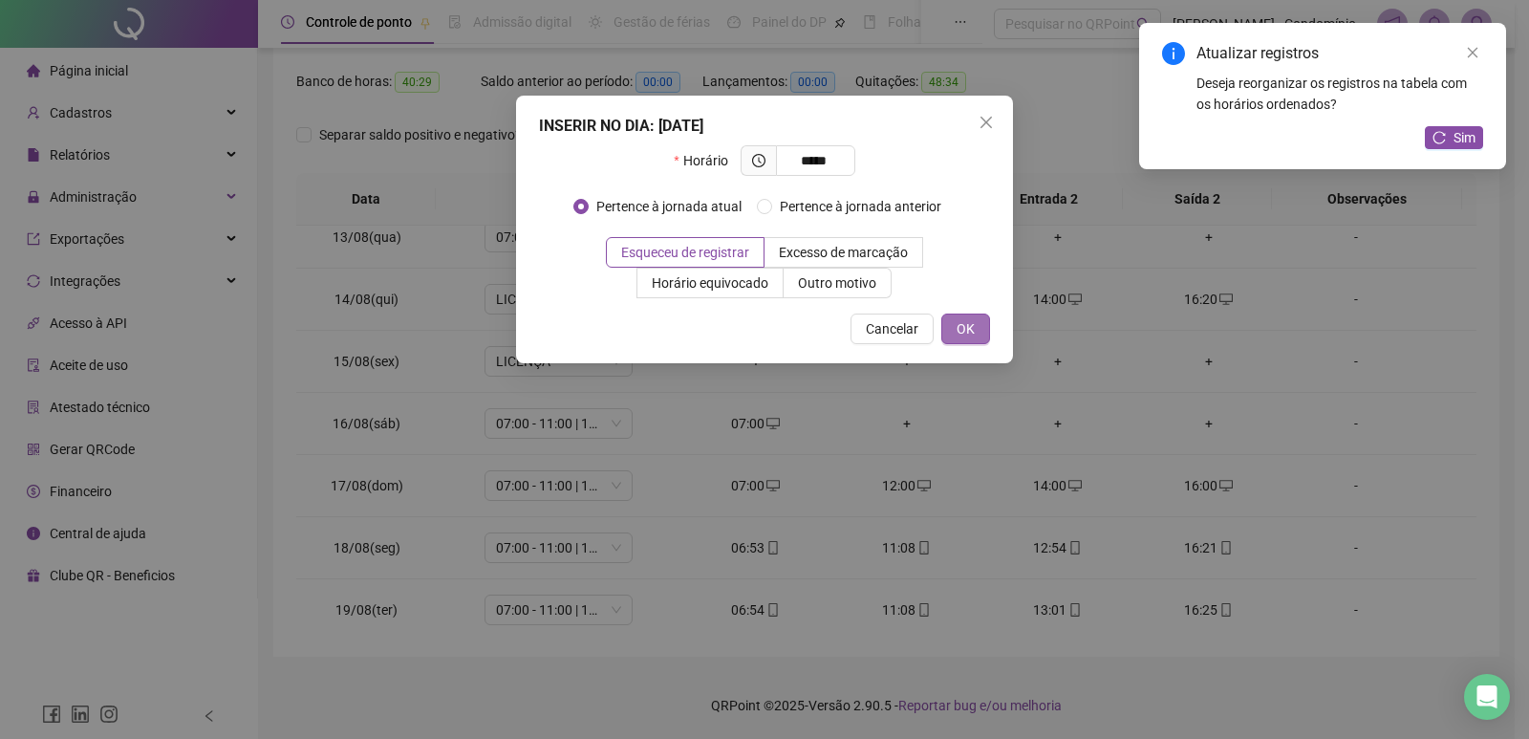
type input "*****"
click at [975, 328] on button "OK" at bounding box center [965, 328] width 49 height 31
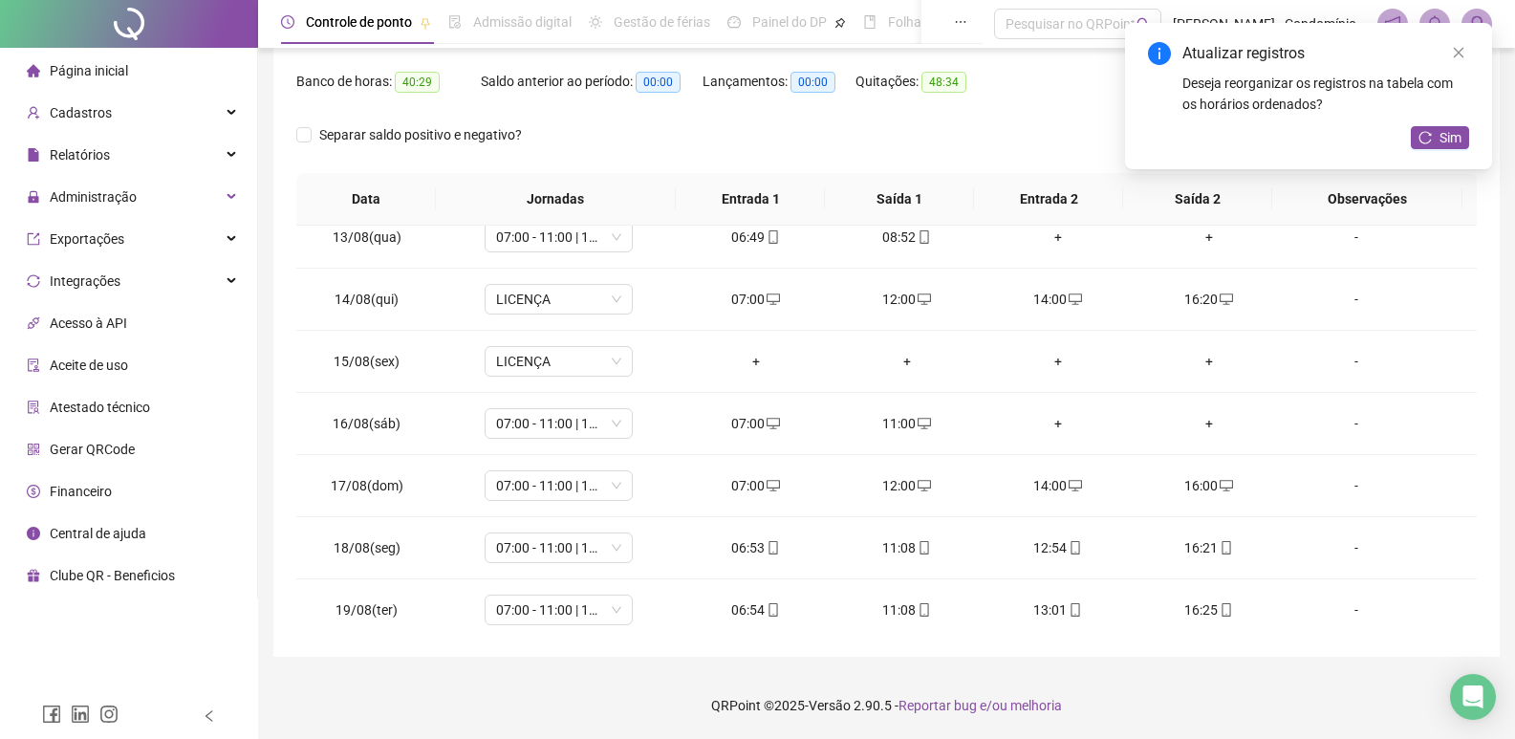
click at [1051, 419] on div "+" at bounding box center [1058, 423] width 120 height 21
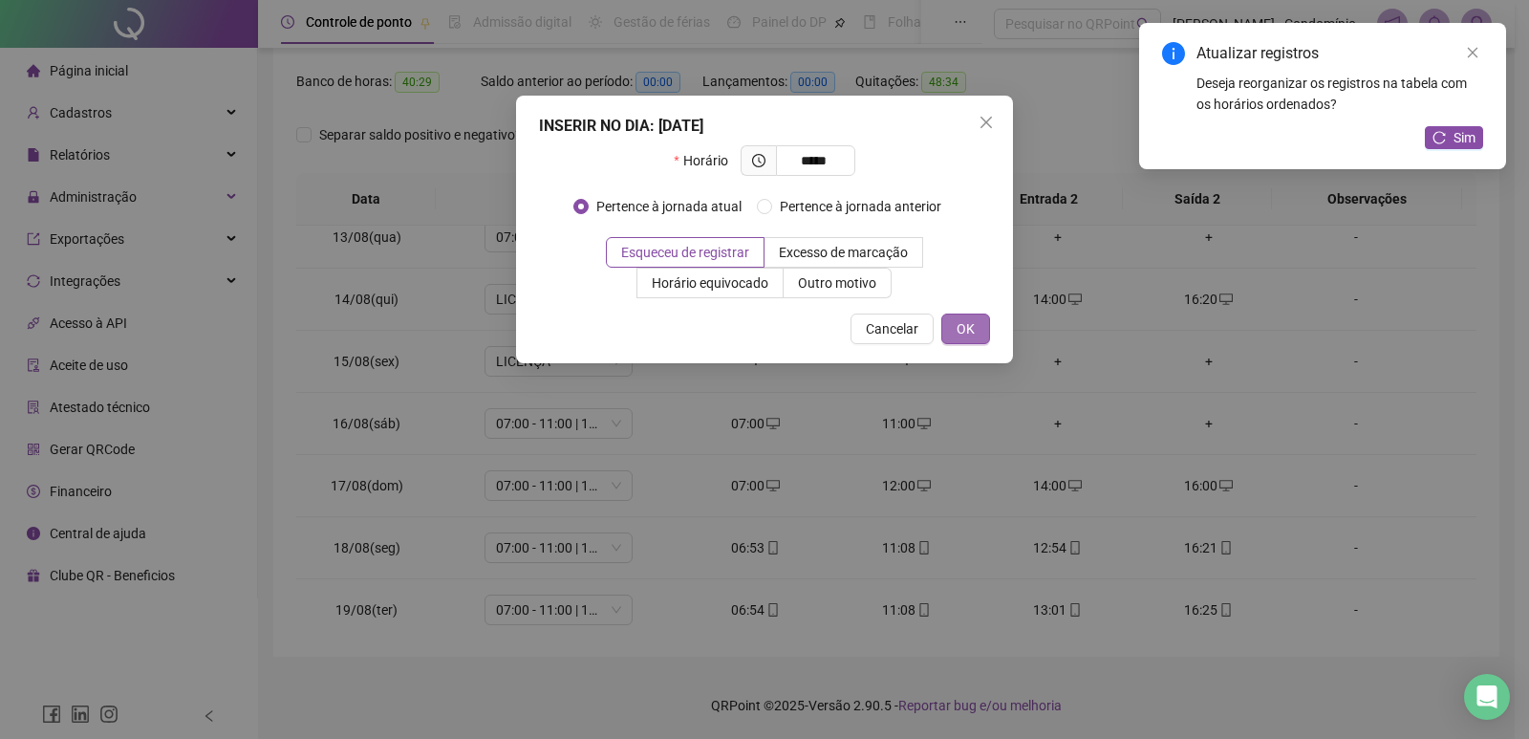
type input "*****"
click at [974, 321] on span "OK" at bounding box center [966, 328] width 18 height 21
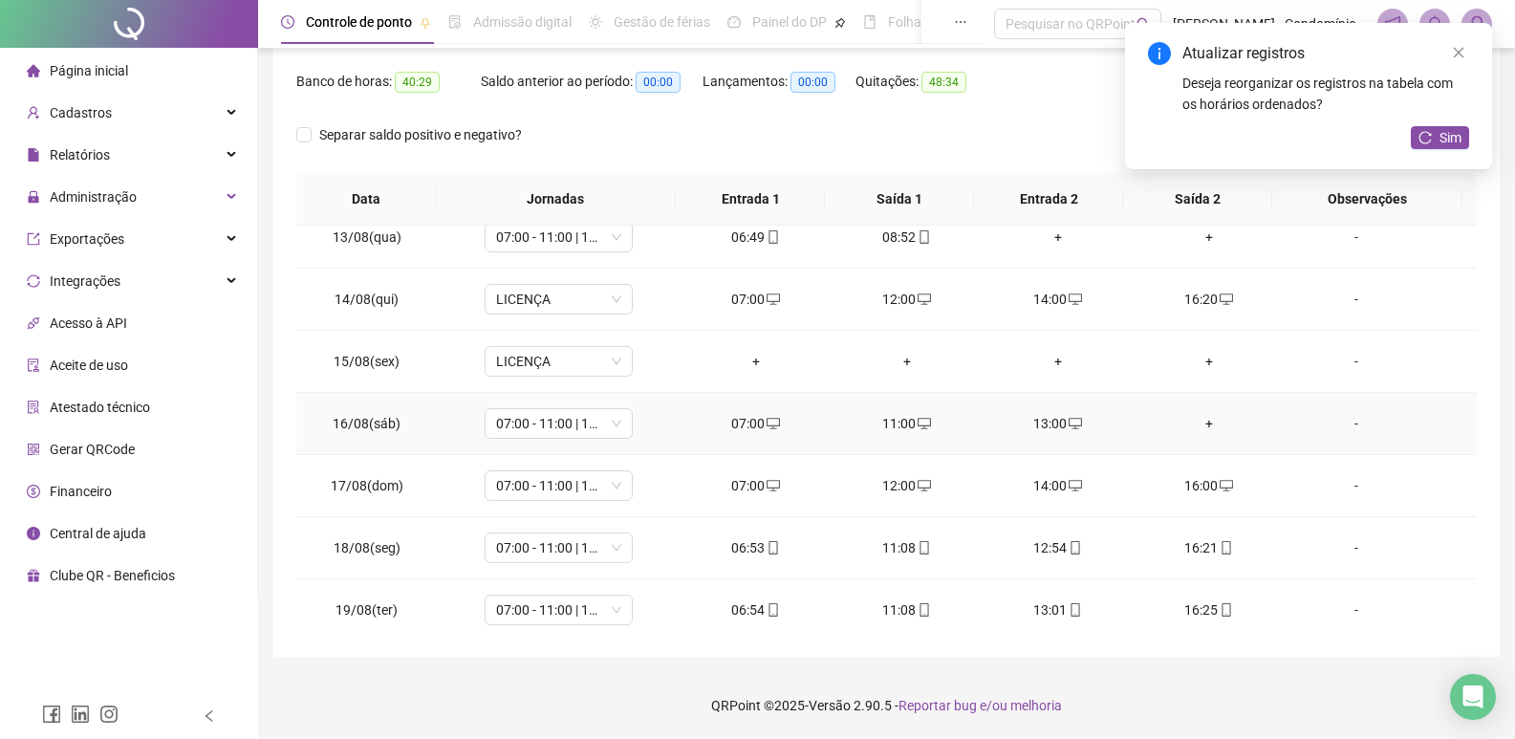
click at [1195, 420] on div "+" at bounding box center [1209, 423] width 120 height 21
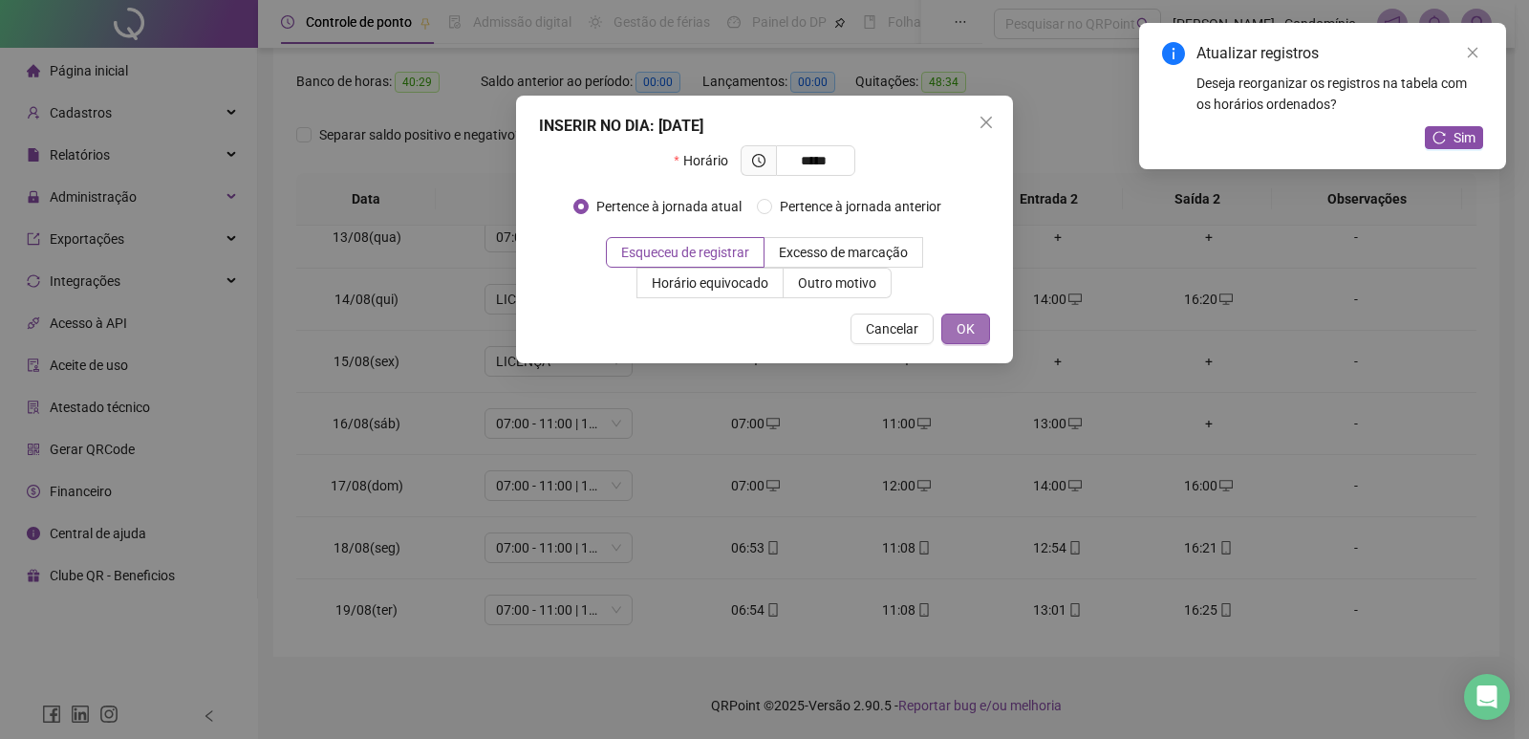
type input "*****"
click at [972, 332] on span "OK" at bounding box center [966, 328] width 18 height 21
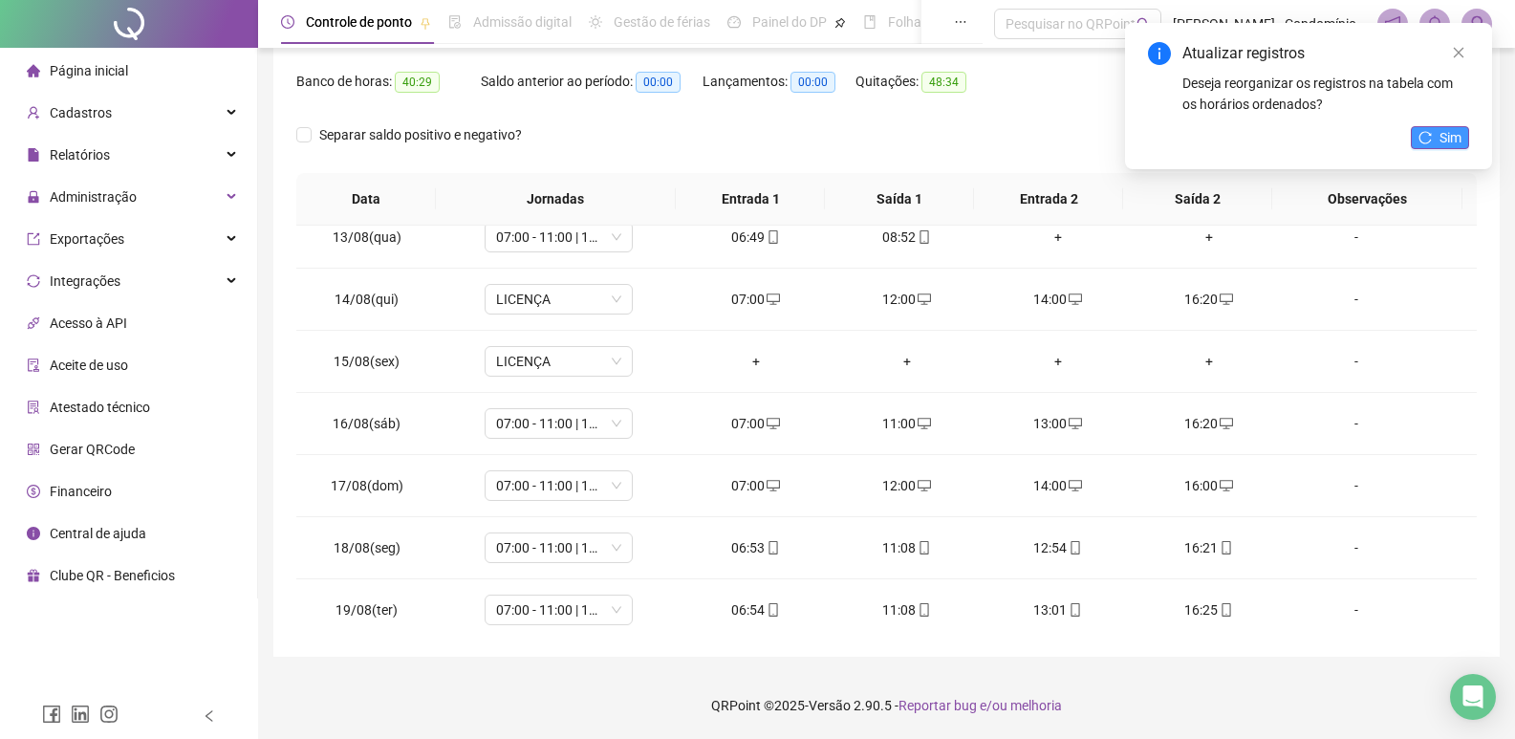
click at [1457, 126] on button "Sim" at bounding box center [1440, 137] width 58 height 23
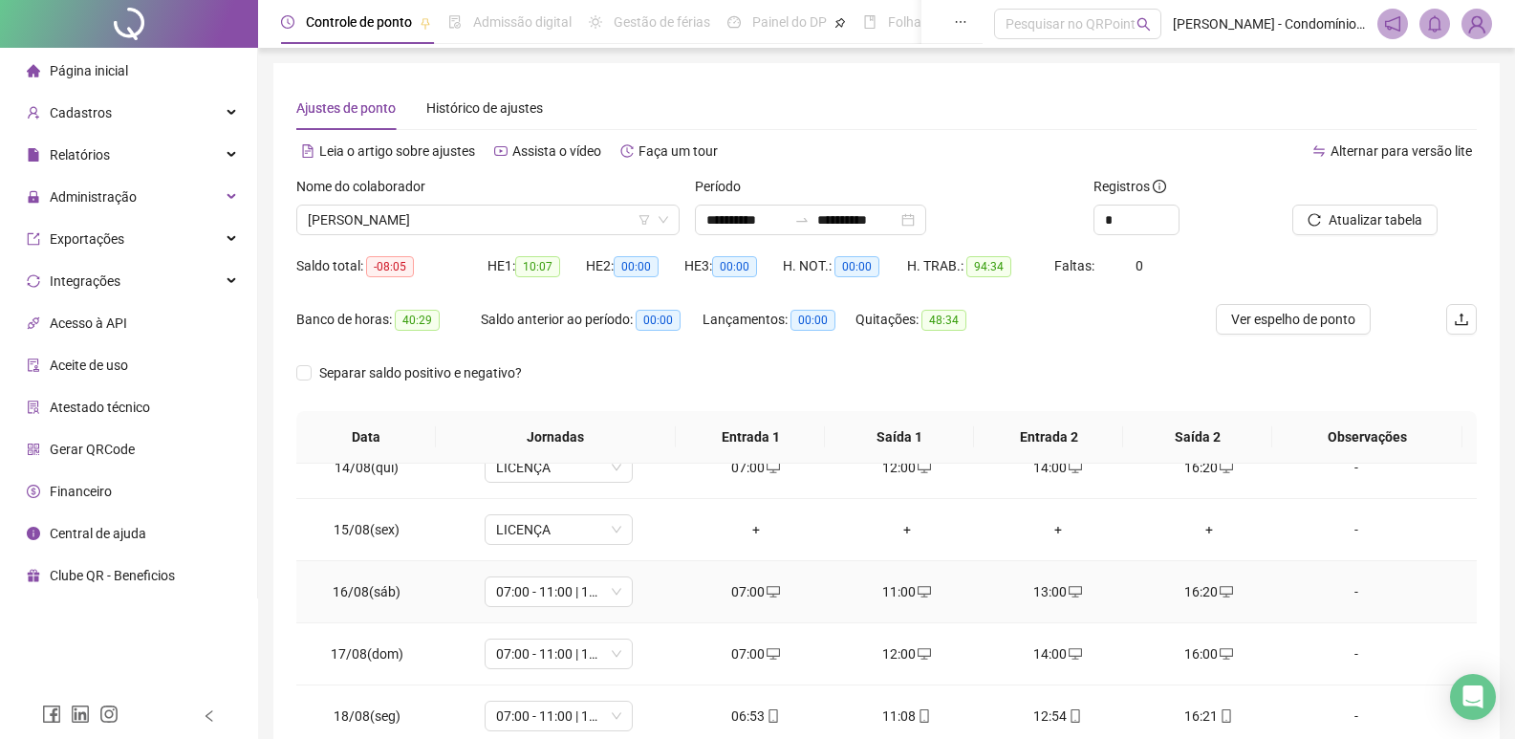
scroll to position [739, 0]
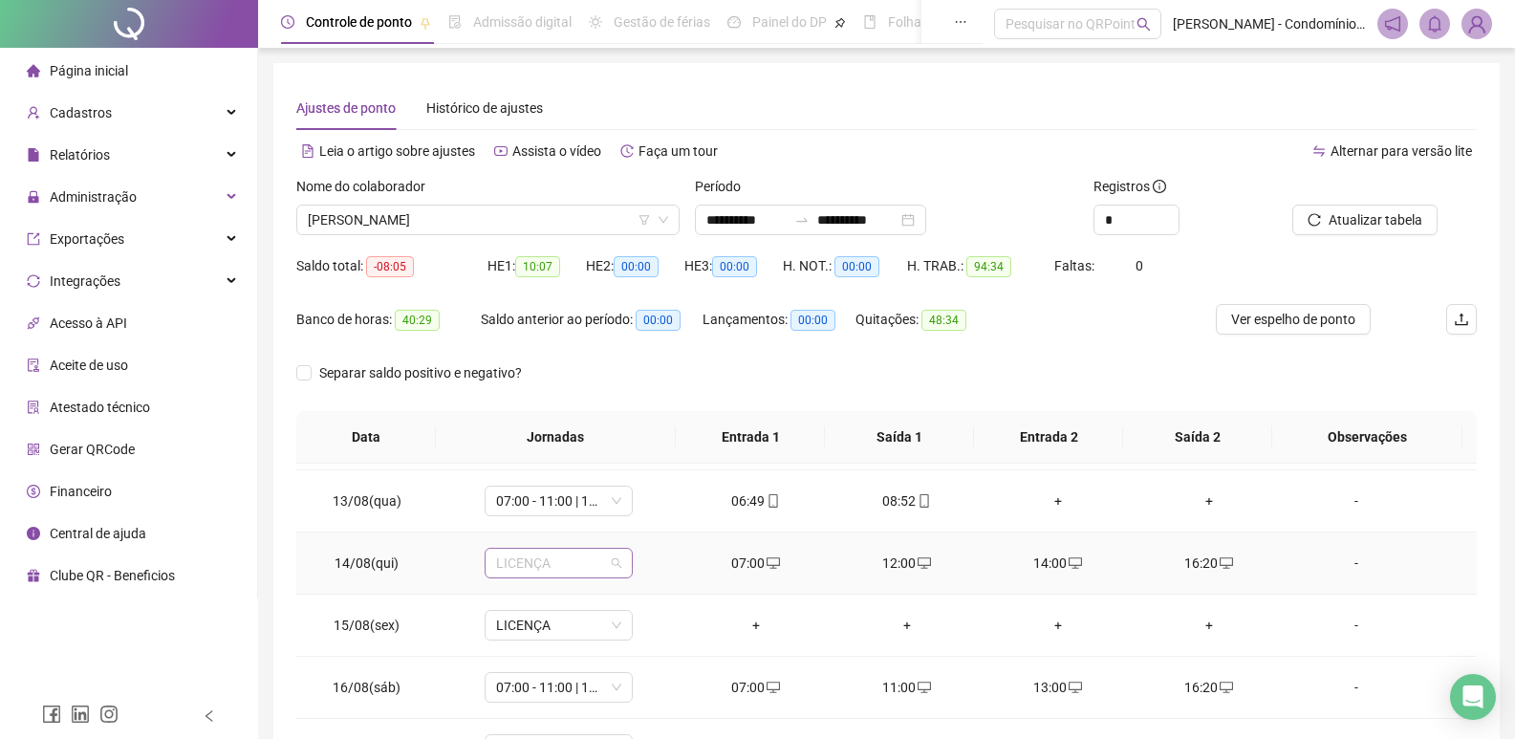
click at [615, 565] on span "LICENÇA" at bounding box center [558, 563] width 125 height 29
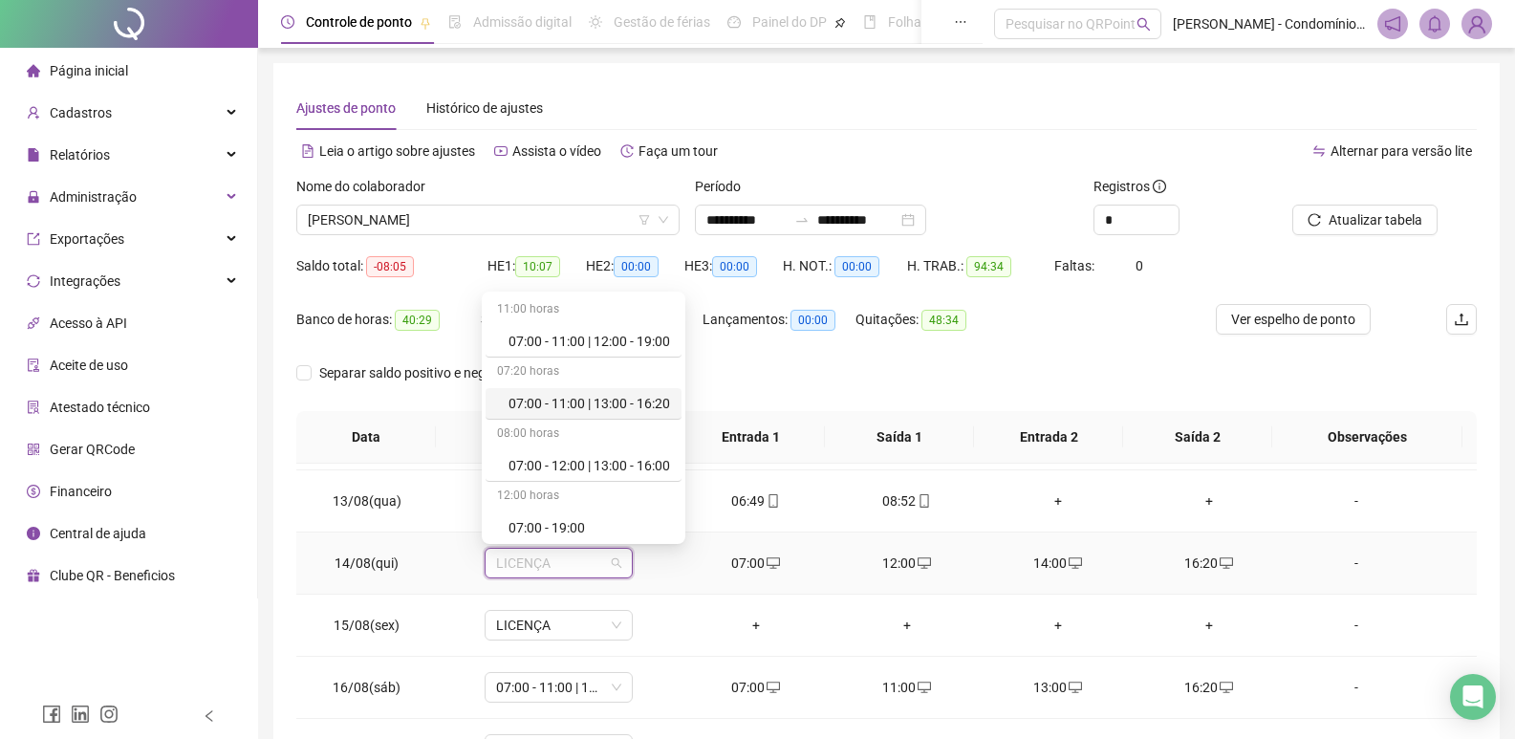
click at [588, 406] on div "07:00 - 11:00 | 13:00 - 16:20" at bounding box center [589, 403] width 162 height 21
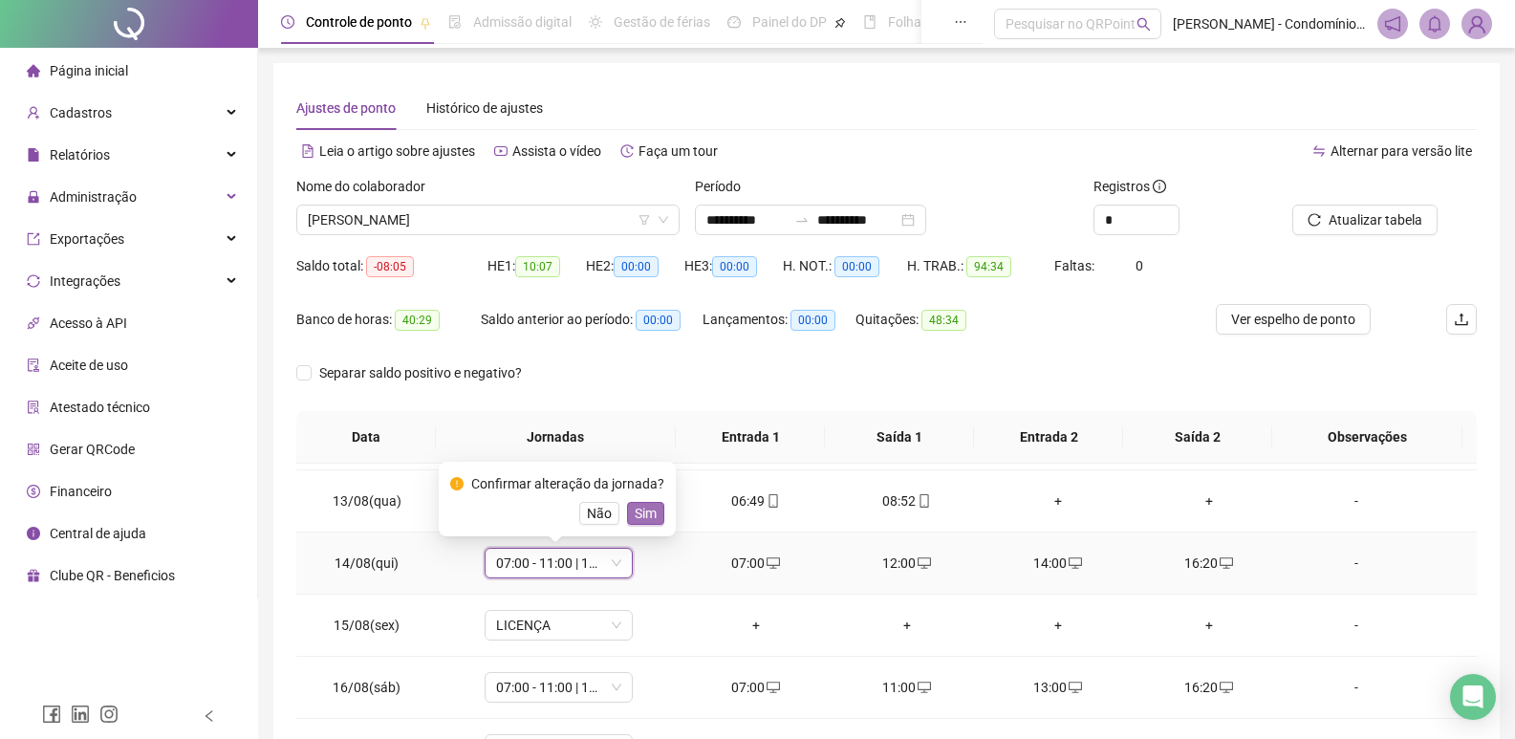
click at [649, 507] on span "Sim" at bounding box center [646, 513] width 22 height 21
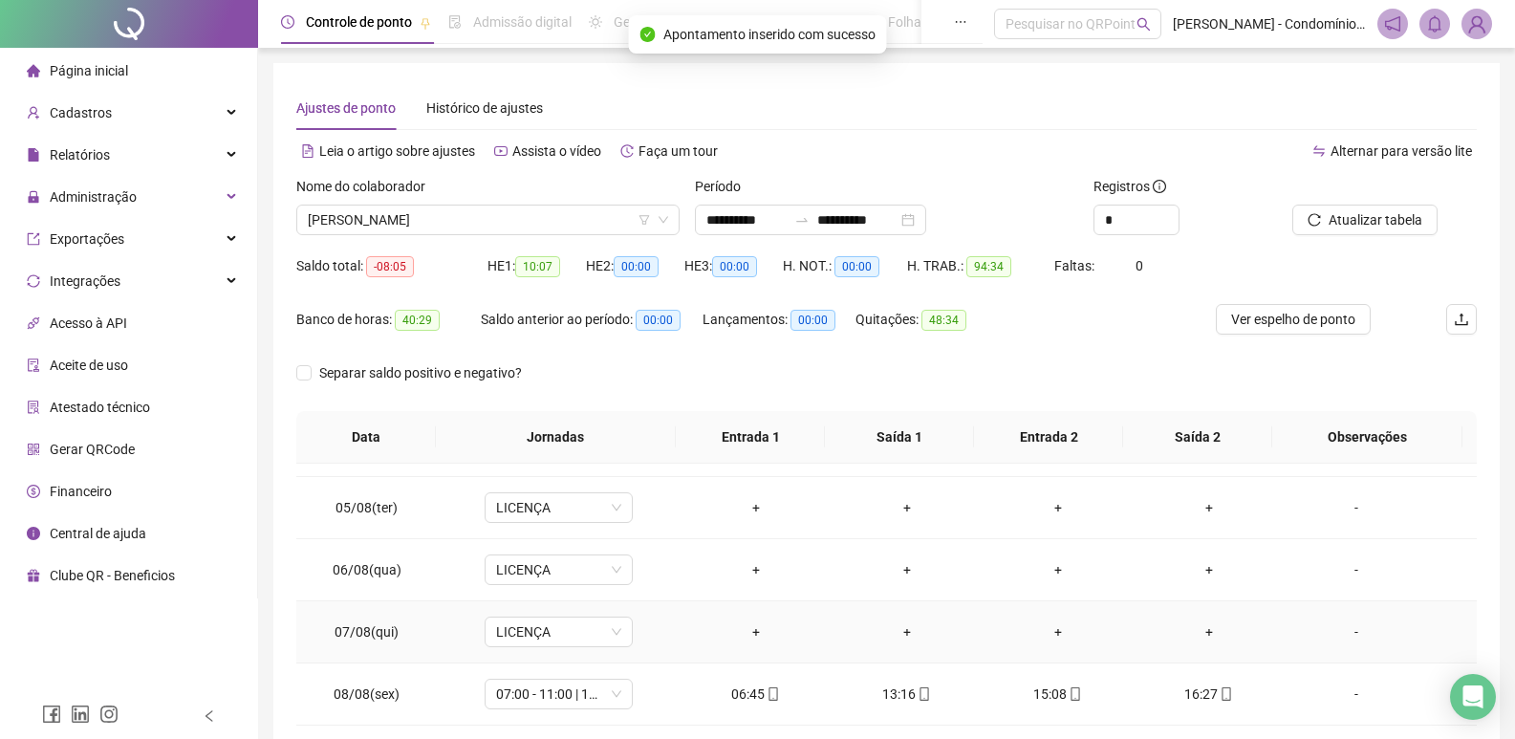
scroll to position [0, 0]
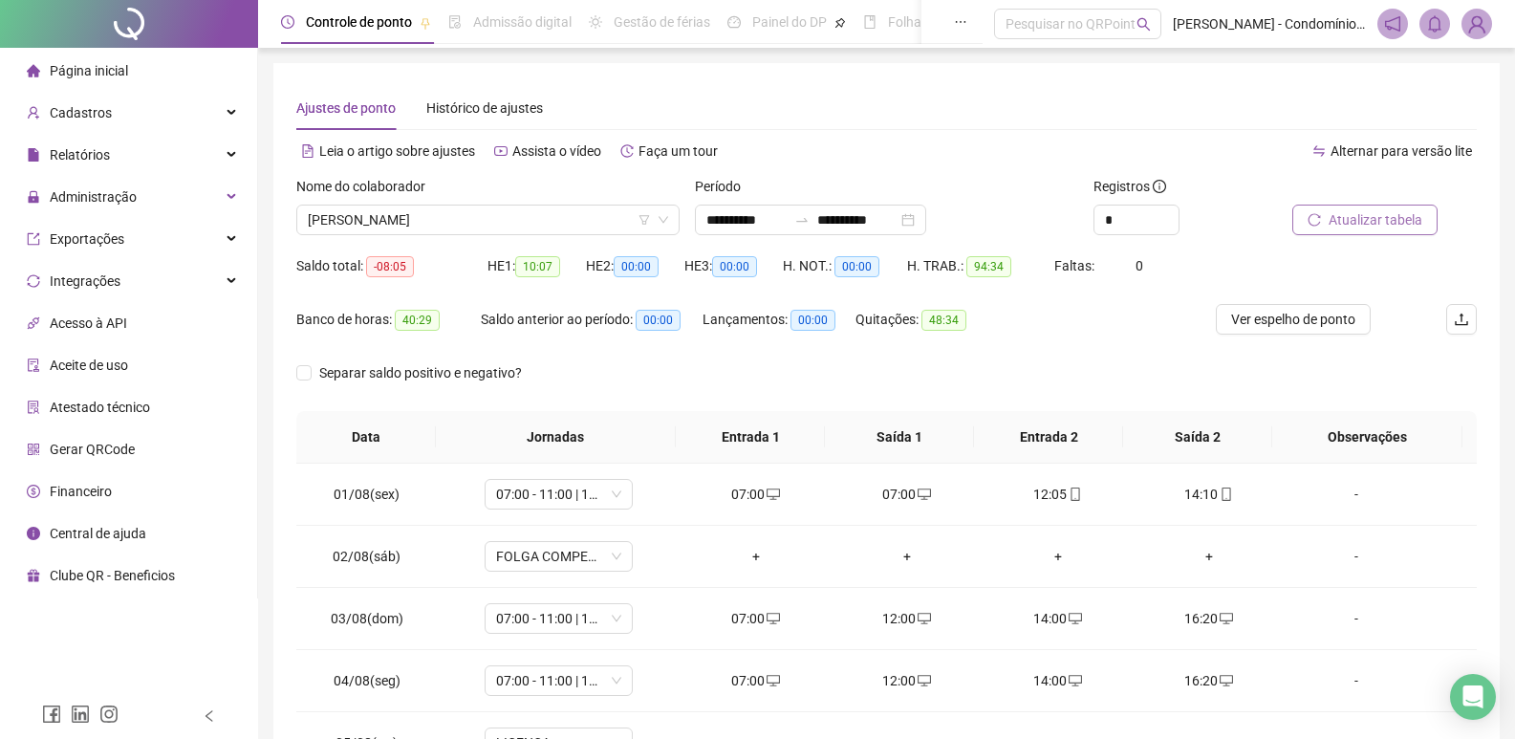
click at [1399, 218] on span "Atualizar tabela" at bounding box center [1375, 219] width 94 height 21
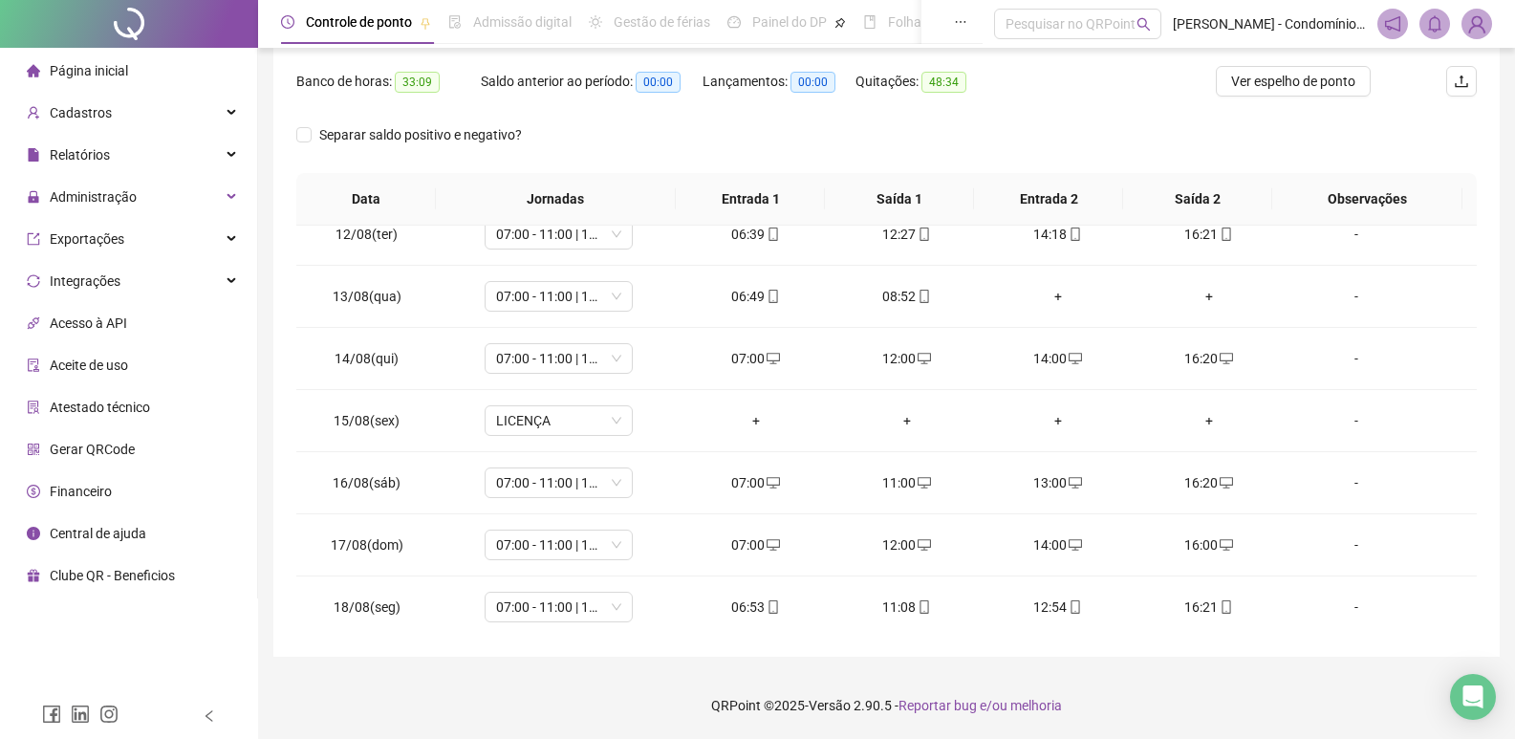
scroll to position [356, 0]
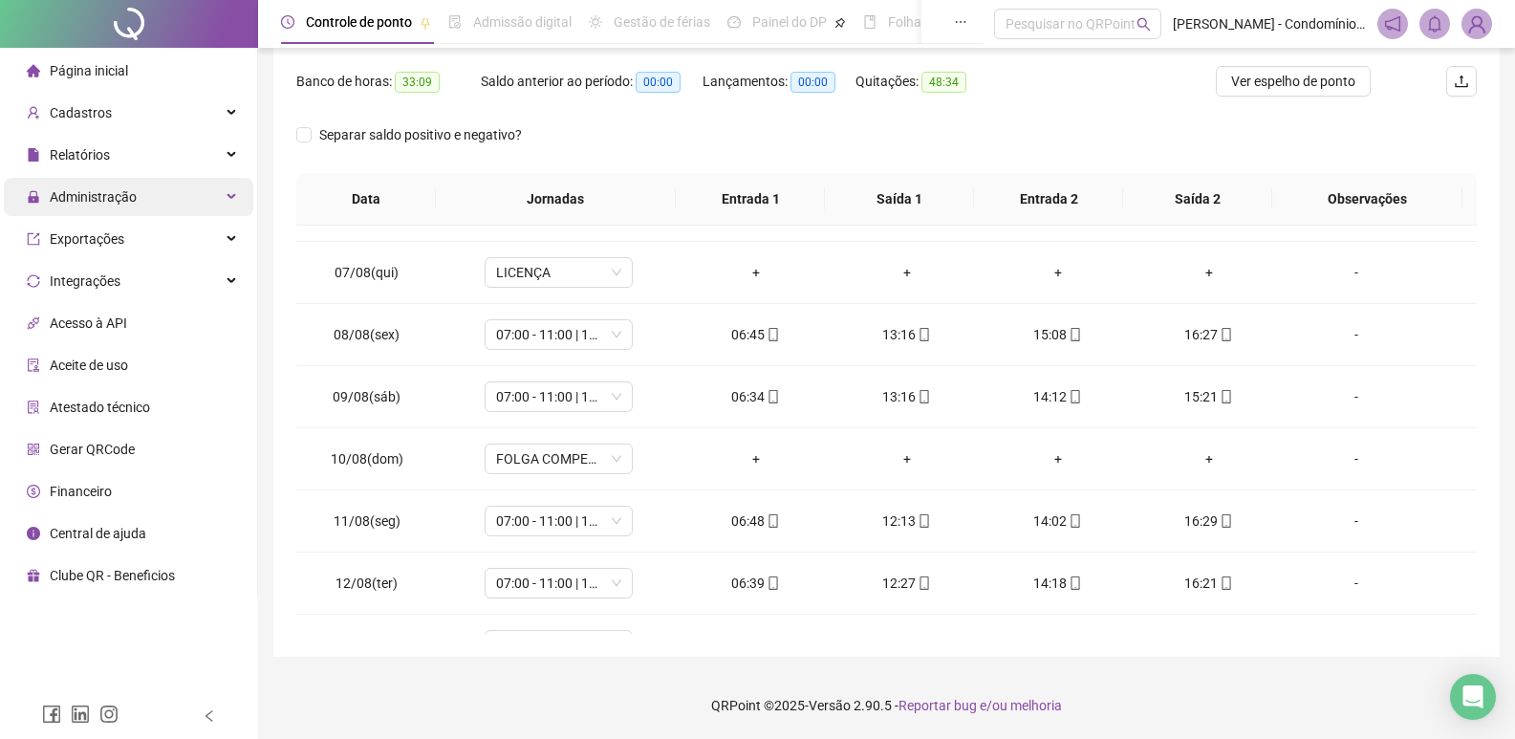
click at [97, 207] on span "Administração" at bounding box center [82, 197] width 110 height 38
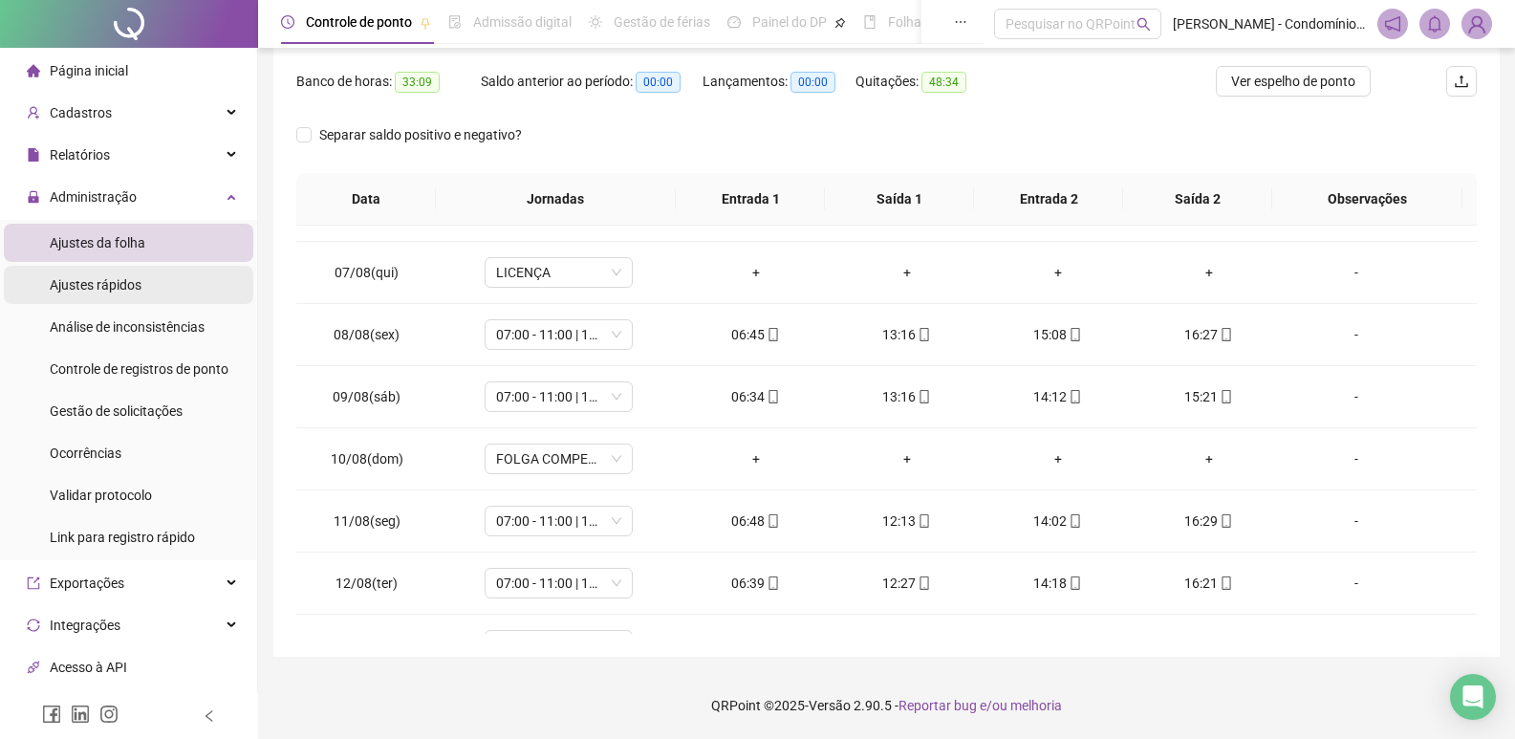
click at [114, 287] on span "Ajustes rápidos" at bounding box center [96, 284] width 92 height 15
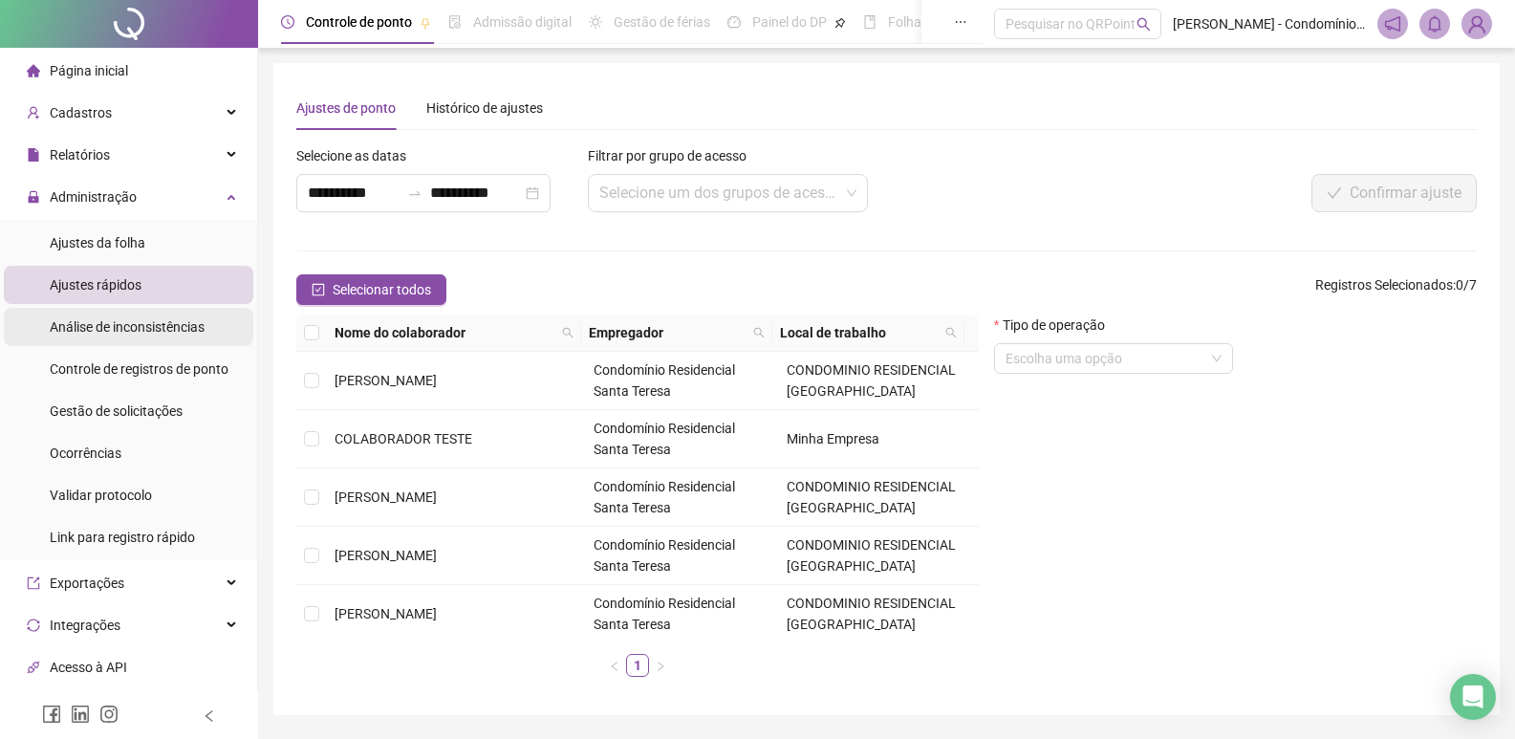
click at [198, 334] on span "Análise de inconsistências" at bounding box center [127, 326] width 155 height 15
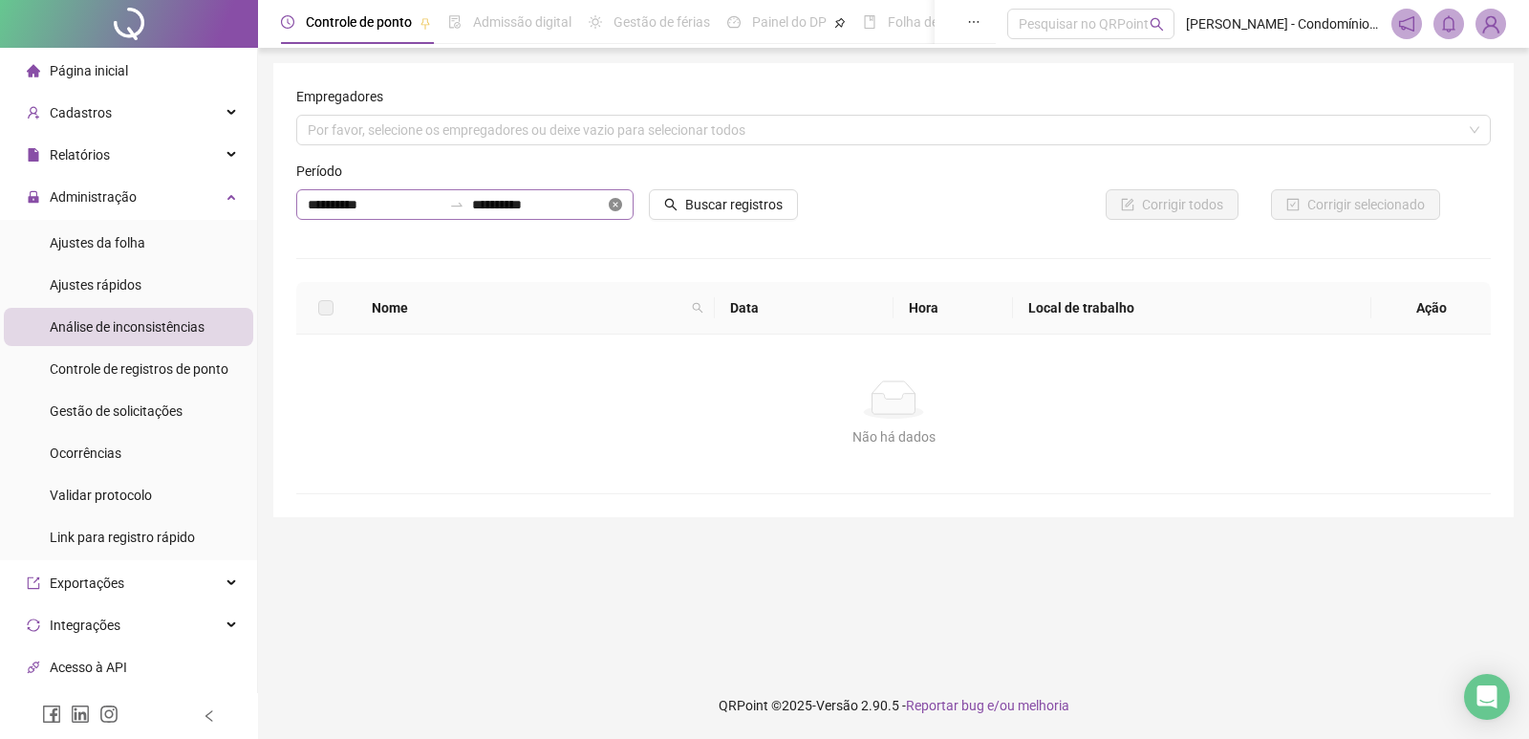
click at [614, 199] on icon "close-circle" at bounding box center [615, 204] width 13 height 13
click at [619, 200] on div at bounding box center [464, 204] width 337 height 31
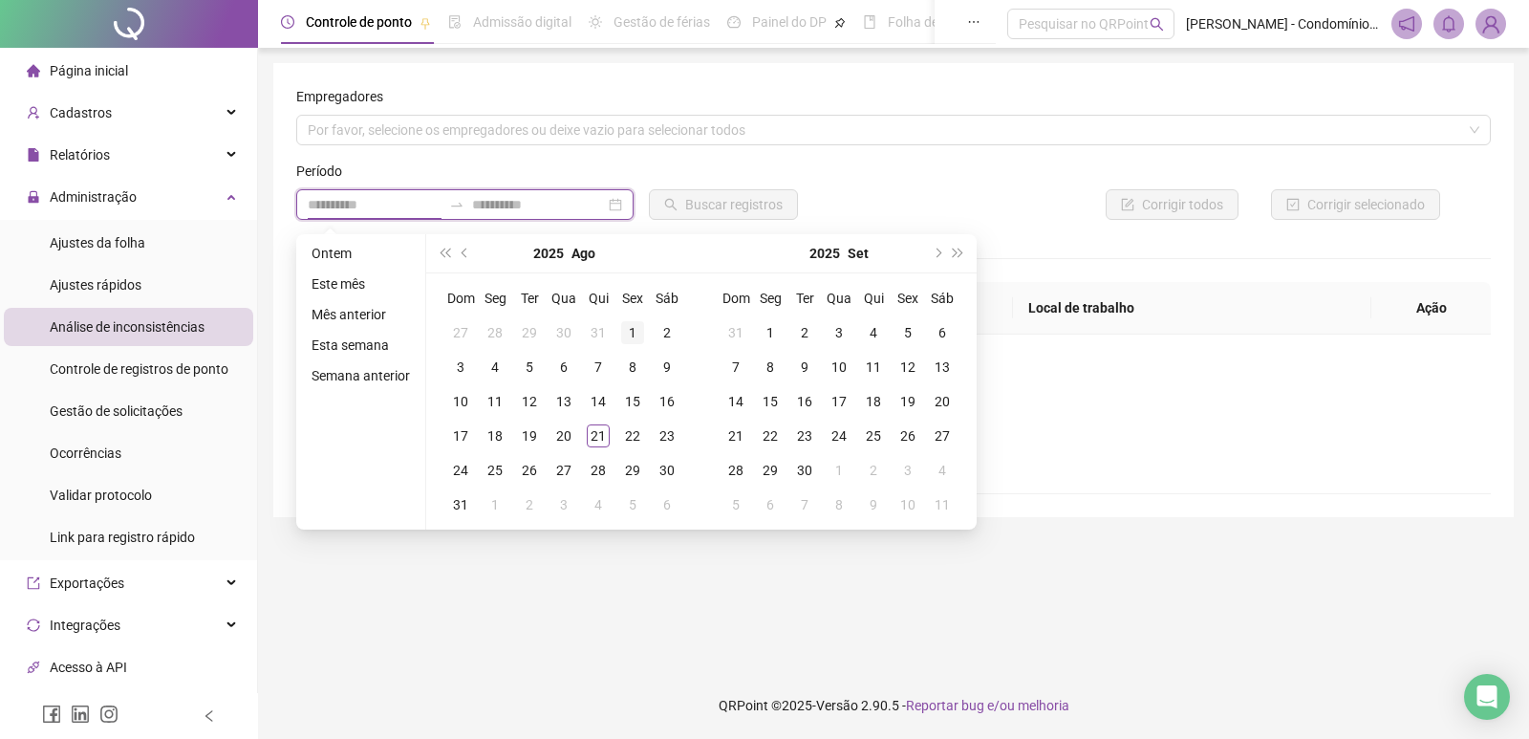
type input "**********"
click at [628, 330] on div "1" at bounding box center [632, 332] width 23 height 23
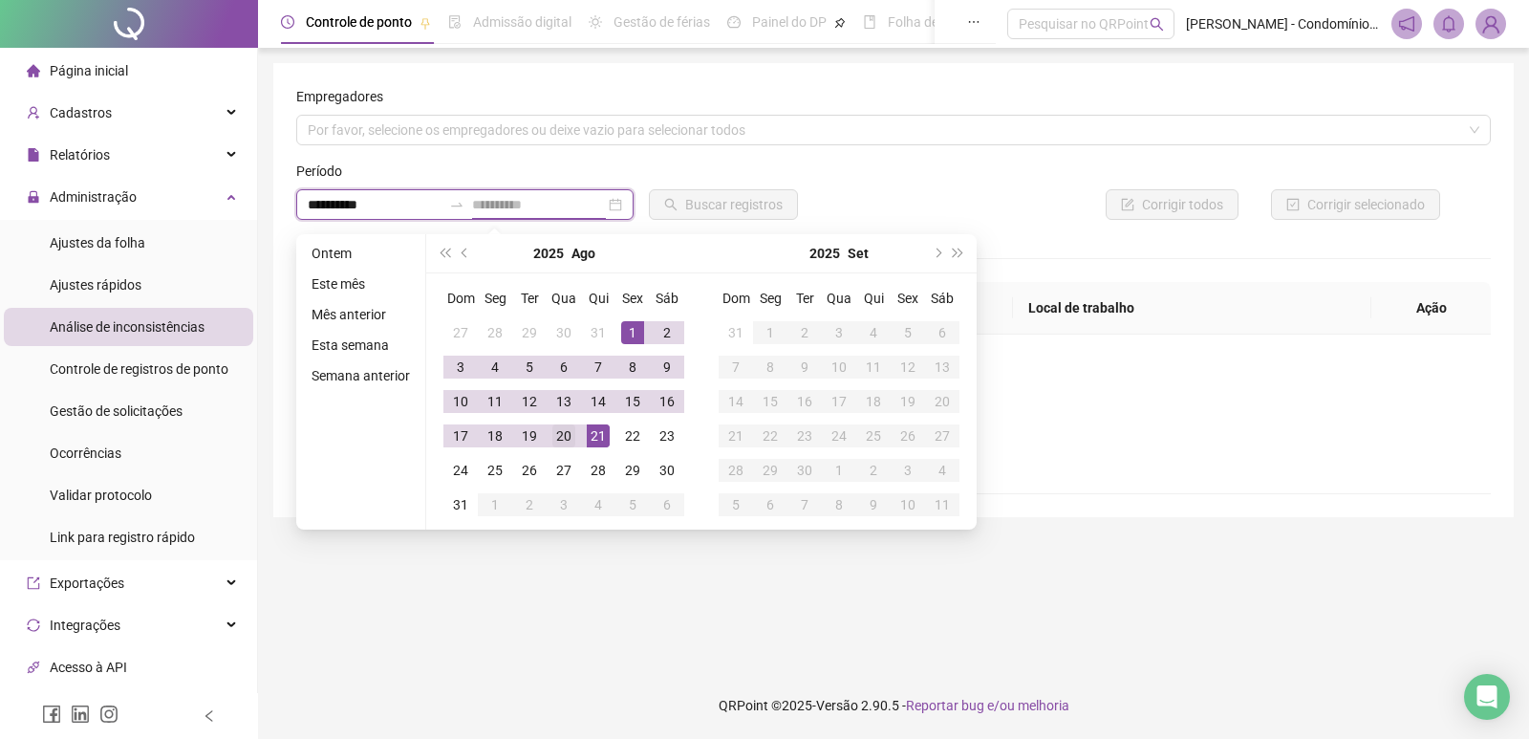
type input "**********"
click at [565, 433] on div "20" at bounding box center [563, 435] width 23 height 23
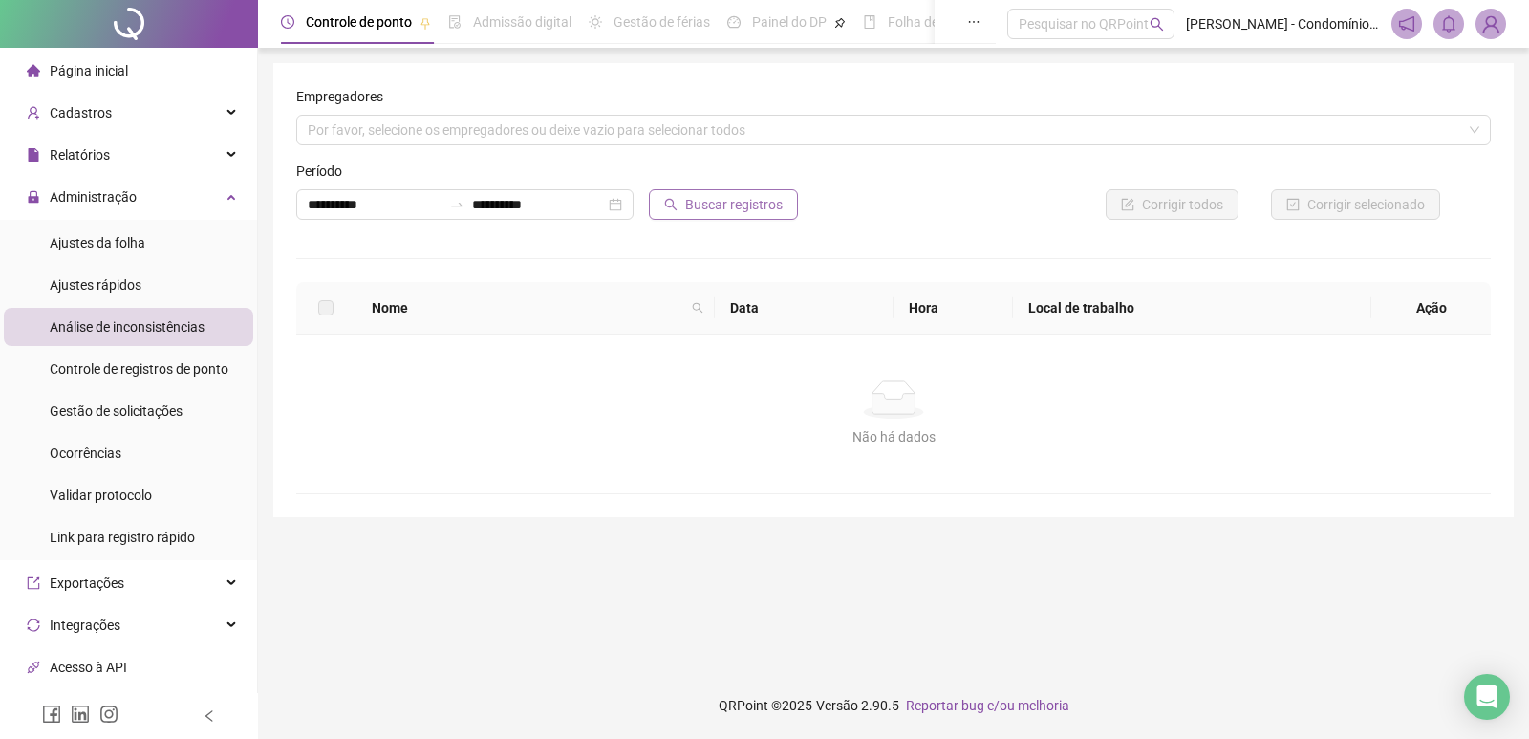
click at [740, 200] on span "Buscar registros" at bounding box center [733, 204] width 97 height 21
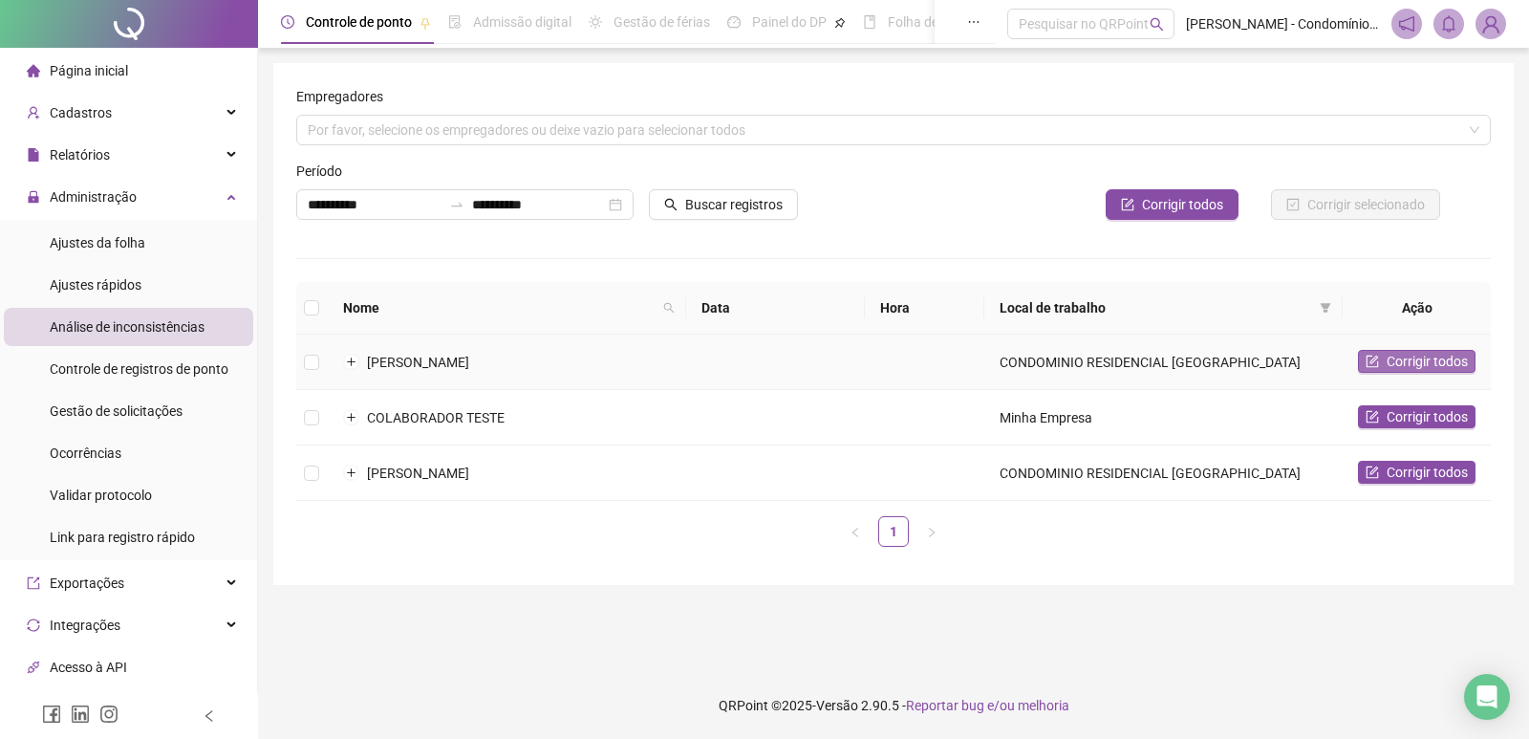
click at [1409, 355] on span "Corrigir todos" at bounding box center [1427, 361] width 81 height 21
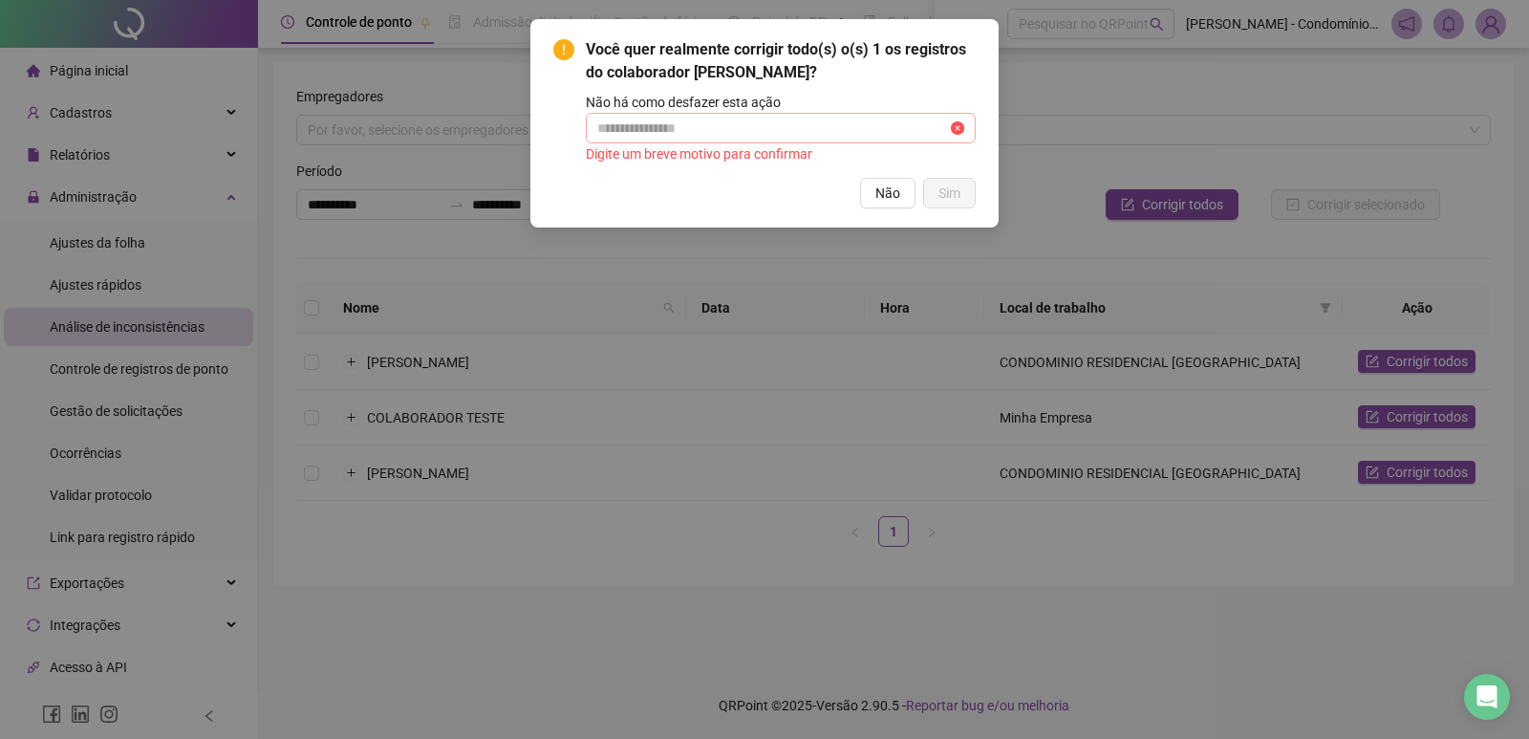
click at [737, 117] on span at bounding box center [781, 128] width 390 height 31
paste input "******"
click at [794, 126] on input "******" at bounding box center [772, 128] width 350 height 21
click at [775, 133] on input "******" at bounding box center [772, 128] width 350 height 21
drag, startPoint x: 772, startPoint y: 129, endPoint x: 605, endPoint y: 125, distance: 167.3
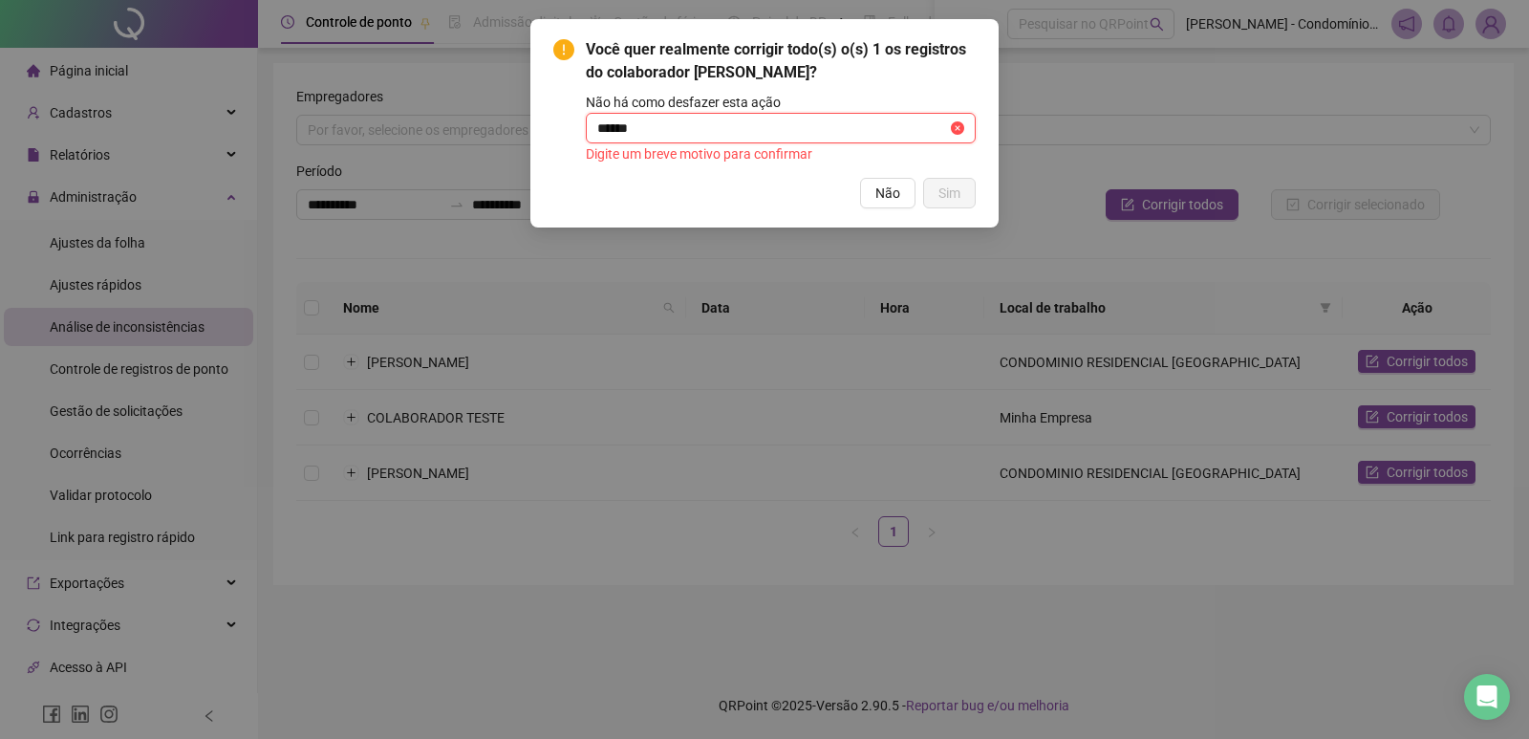
click at [605, 125] on input "******" at bounding box center [772, 128] width 350 height 21
click at [722, 140] on span "******" at bounding box center [781, 128] width 390 height 31
click at [687, 122] on input "******" at bounding box center [772, 128] width 350 height 21
drag, startPoint x: 681, startPoint y: 122, endPoint x: 213, endPoint y: 90, distance: 469.4
click at [213, 90] on div "Você quer realmente corrigir todo(s) o(s) 1 os registros do colaborador [PERSON…" at bounding box center [764, 369] width 1529 height 739
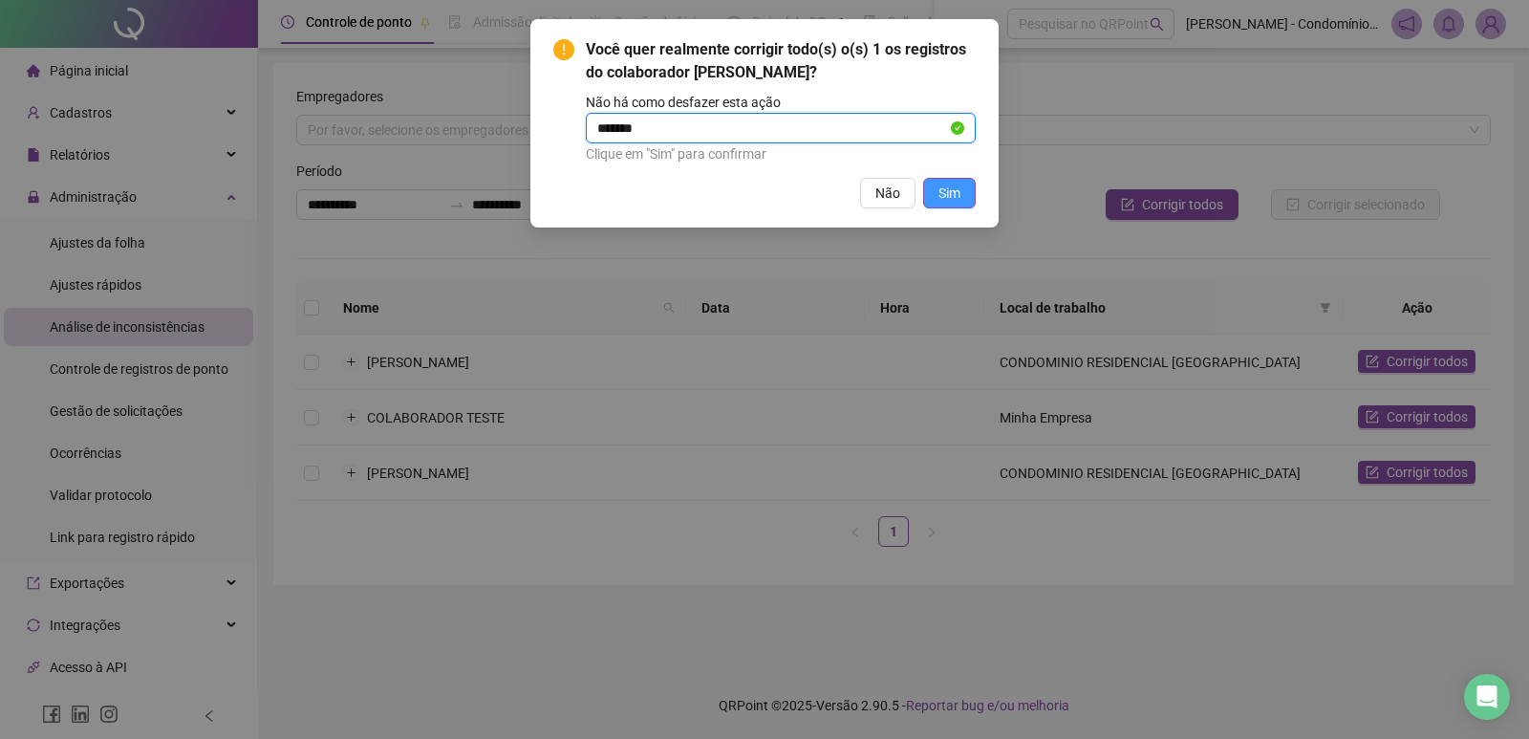
type input "******"
click at [954, 188] on span "Sim" at bounding box center [950, 193] width 22 height 21
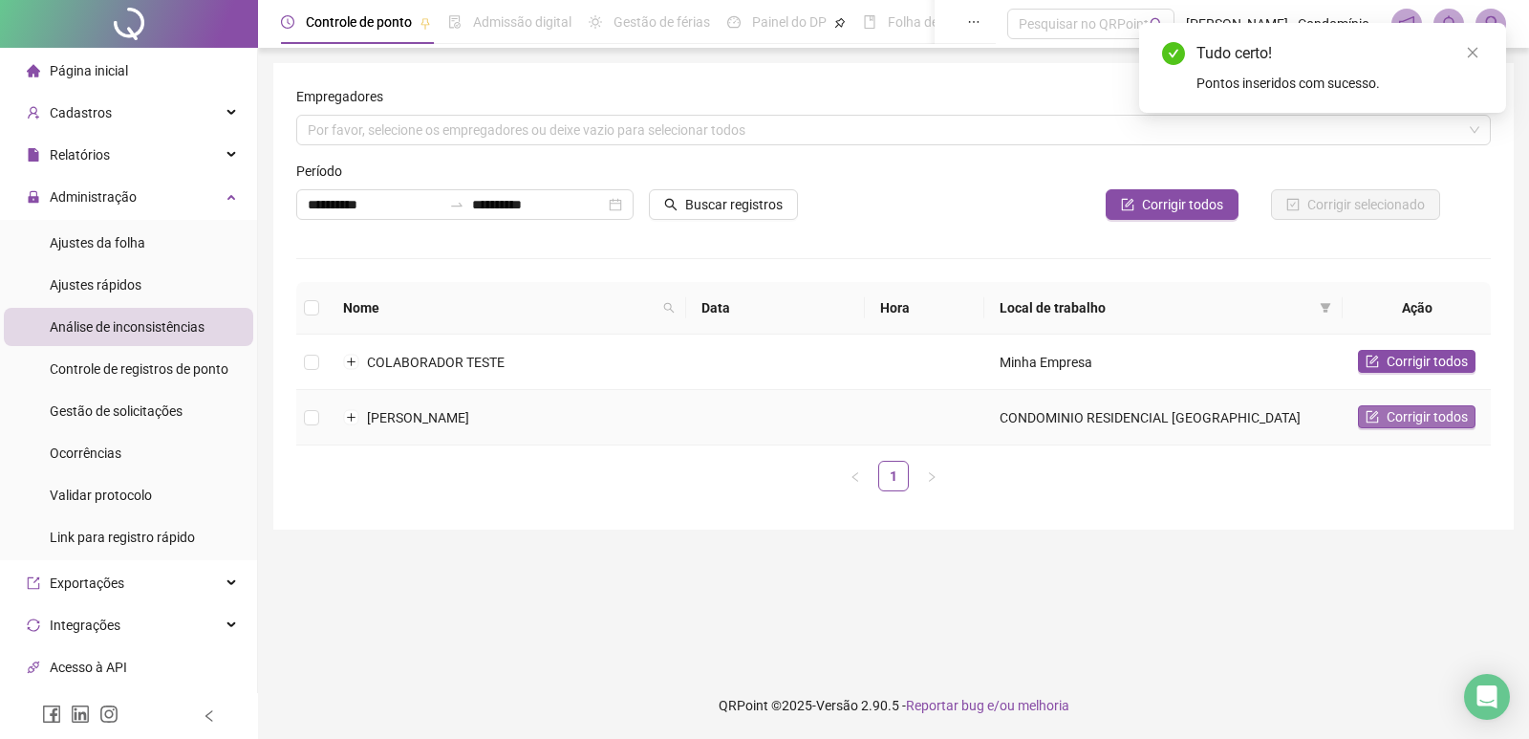
click at [1406, 419] on span "Corrigir todos" at bounding box center [1427, 416] width 81 height 21
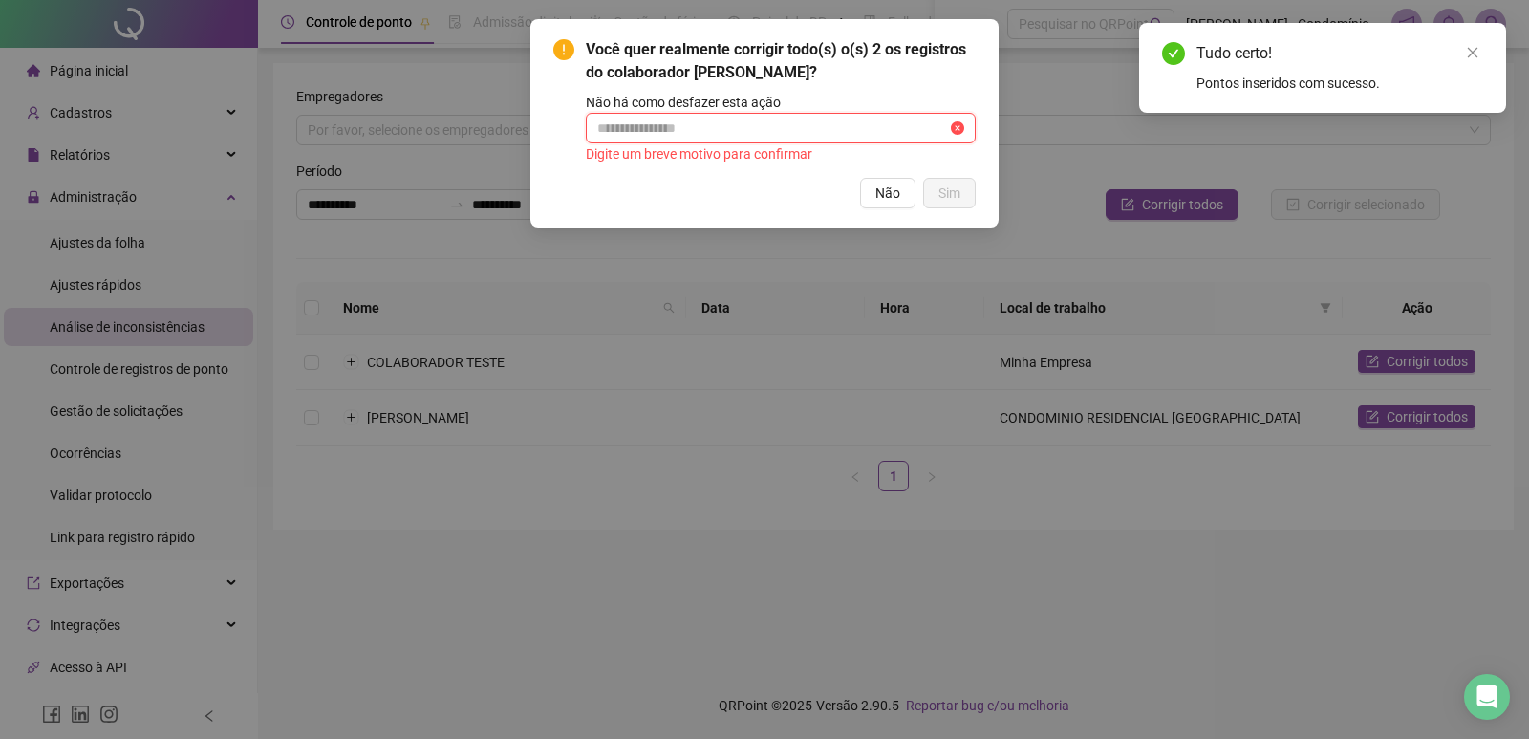
click at [730, 125] on input "text" at bounding box center [772, 128] width 350 height 21
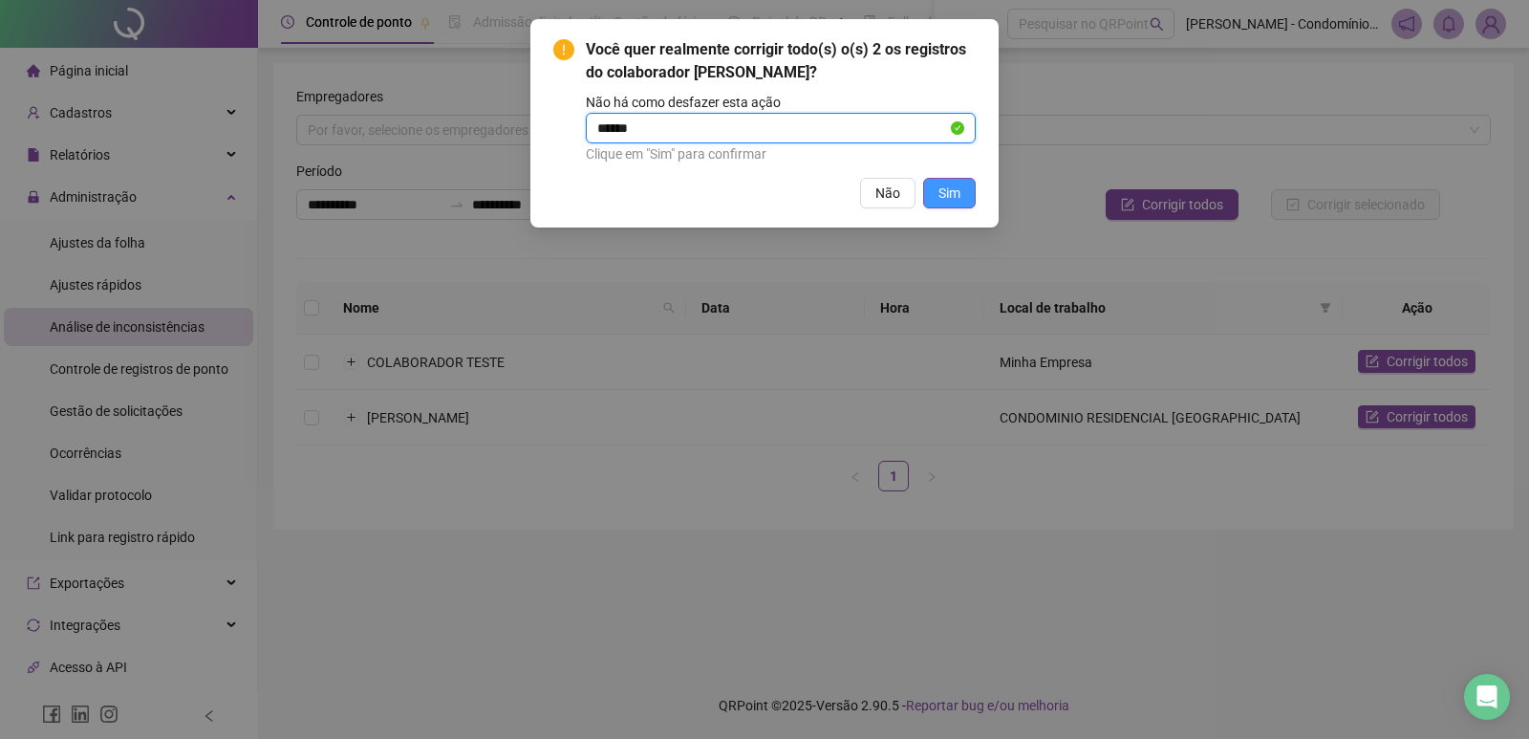
type input "******"
click at [954, 188] on span "Sim" at bounding box center [950, 193] width 22 height 21
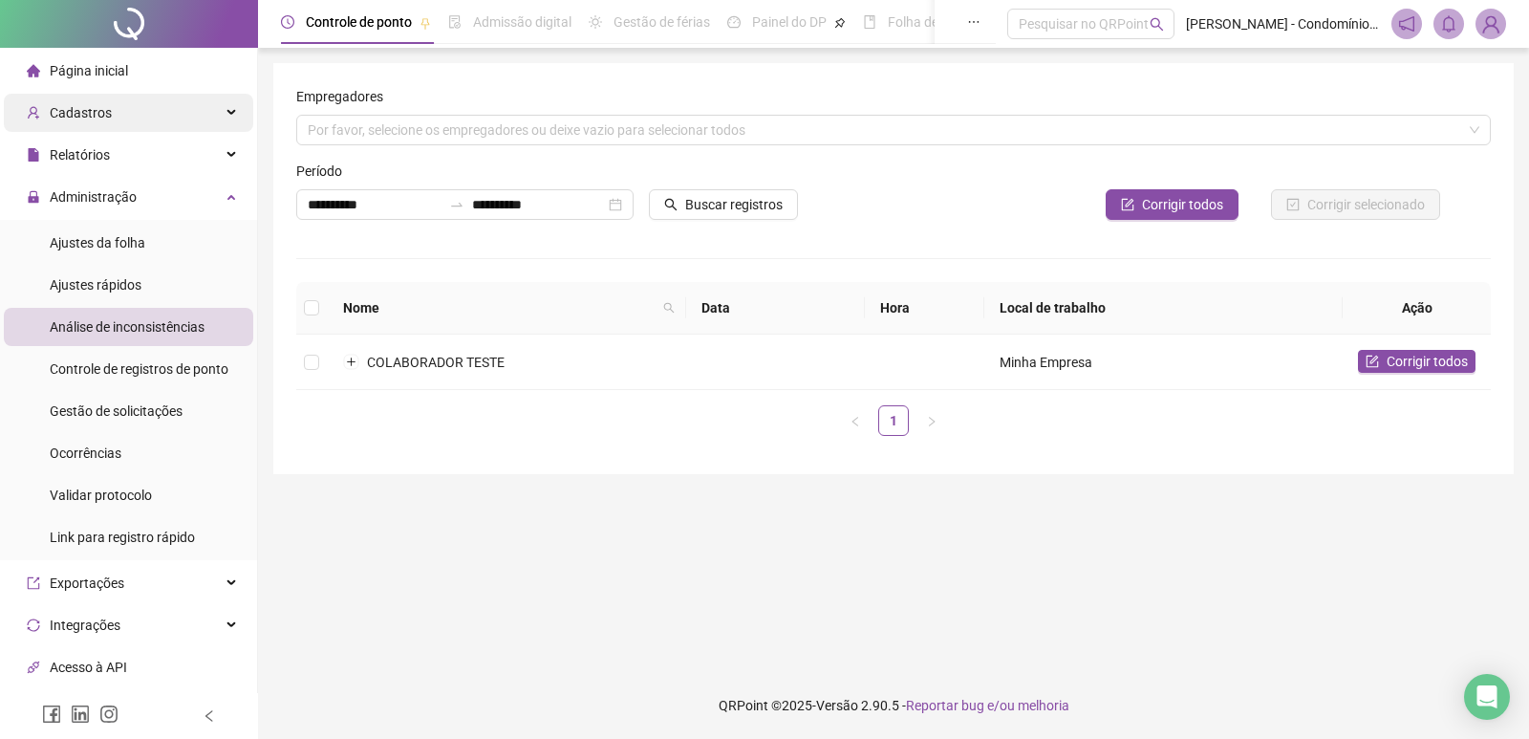
click at [86, 95] on span "Cadastros" at bounding box center [69, 113] width 85 height 38
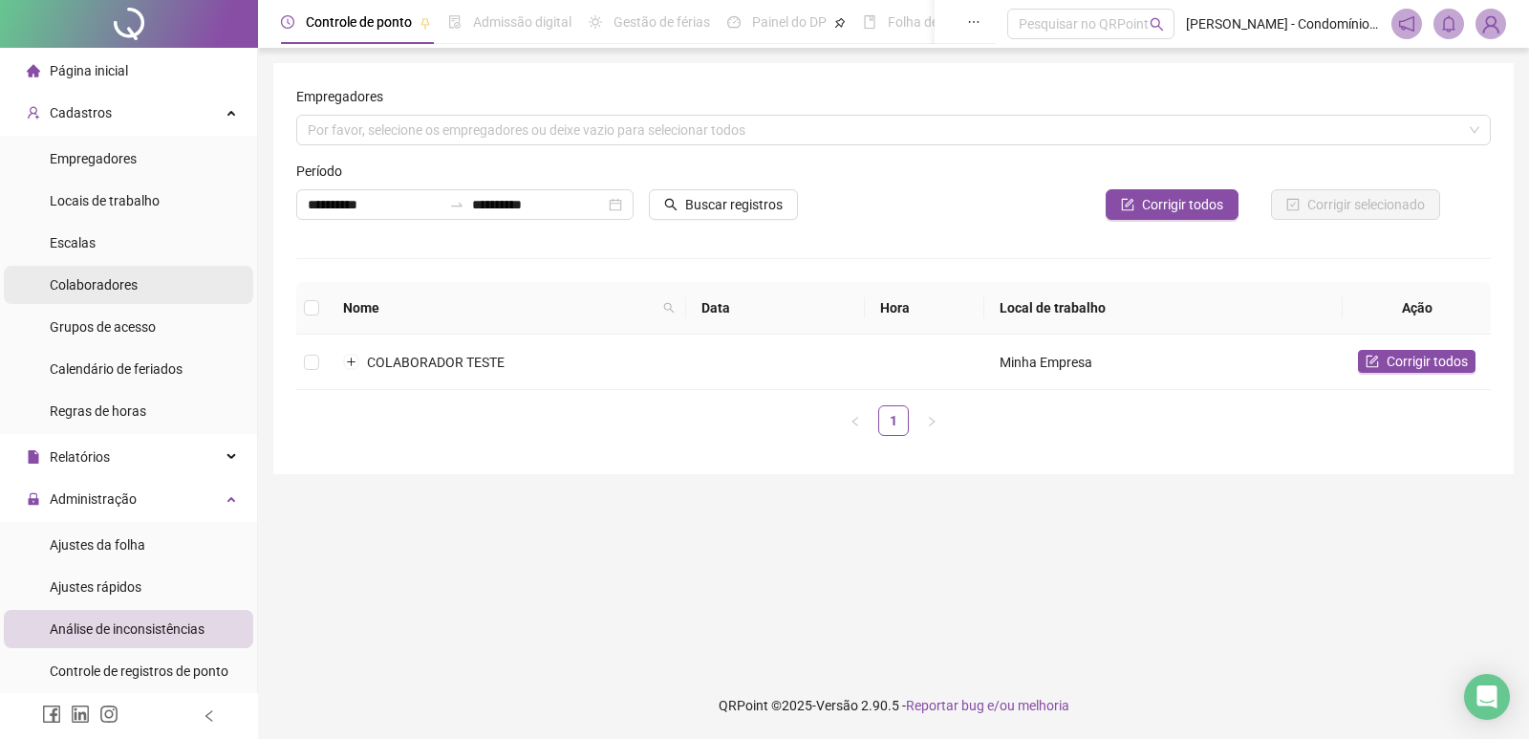
click at [94, 278] on span "Colaboradores" at bounding box center [94, 284] width 88 height 15
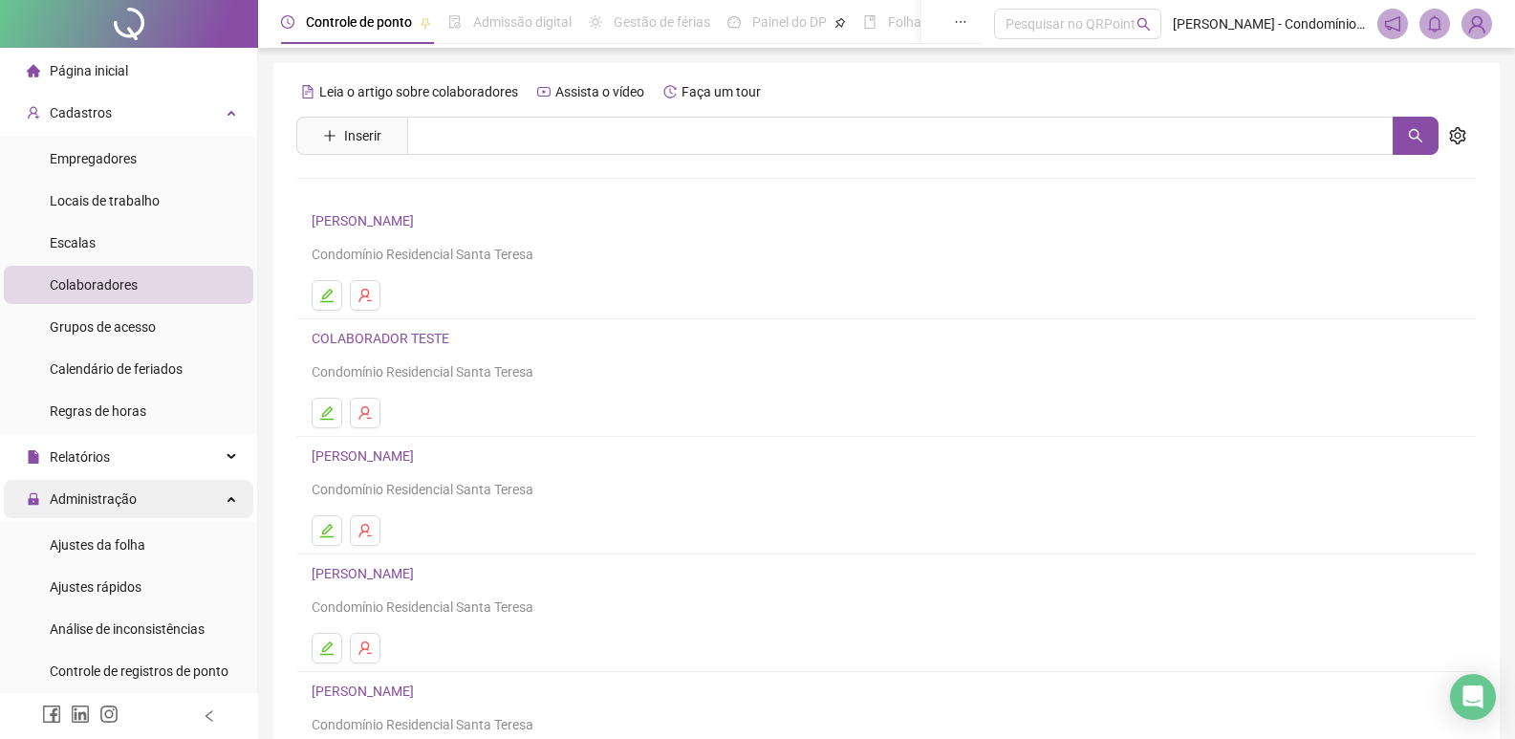
click at [122, 499] on span "Administração" at bounding box center [93, 498] width 87 height 15
click at [105, 491] on span "Administração" at bounding box center [93, 498] width 87 height 15
click at [54, 71] on span "Página inicial" at bounding box center [89, 70] width 78 height 15
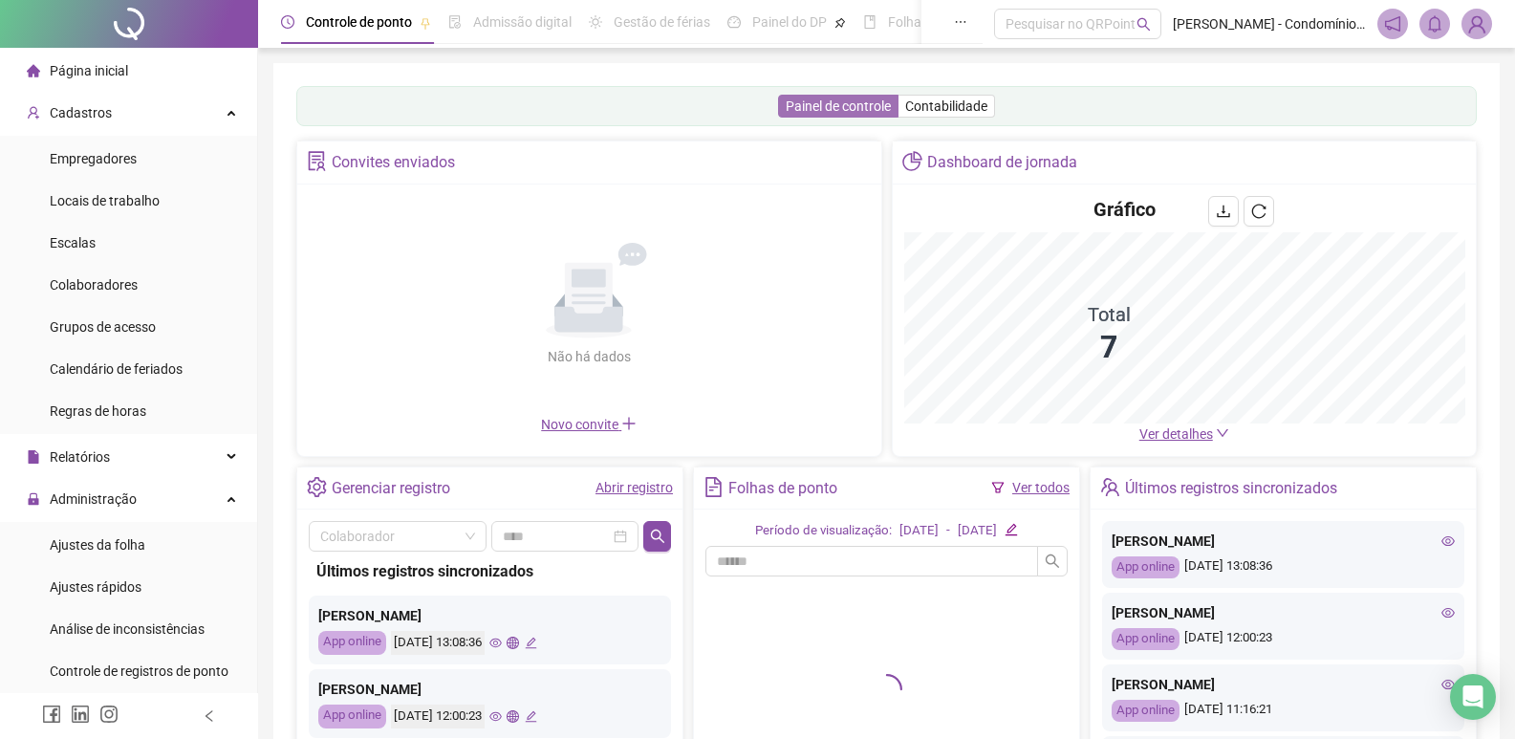
click at [832, 104] on span "Painel de controle" at bounding box center [838, 105] width 105 height 15
click at [1039, 486] on link "Ver todos" at bounding box center [1040, 487] width 57 height 15
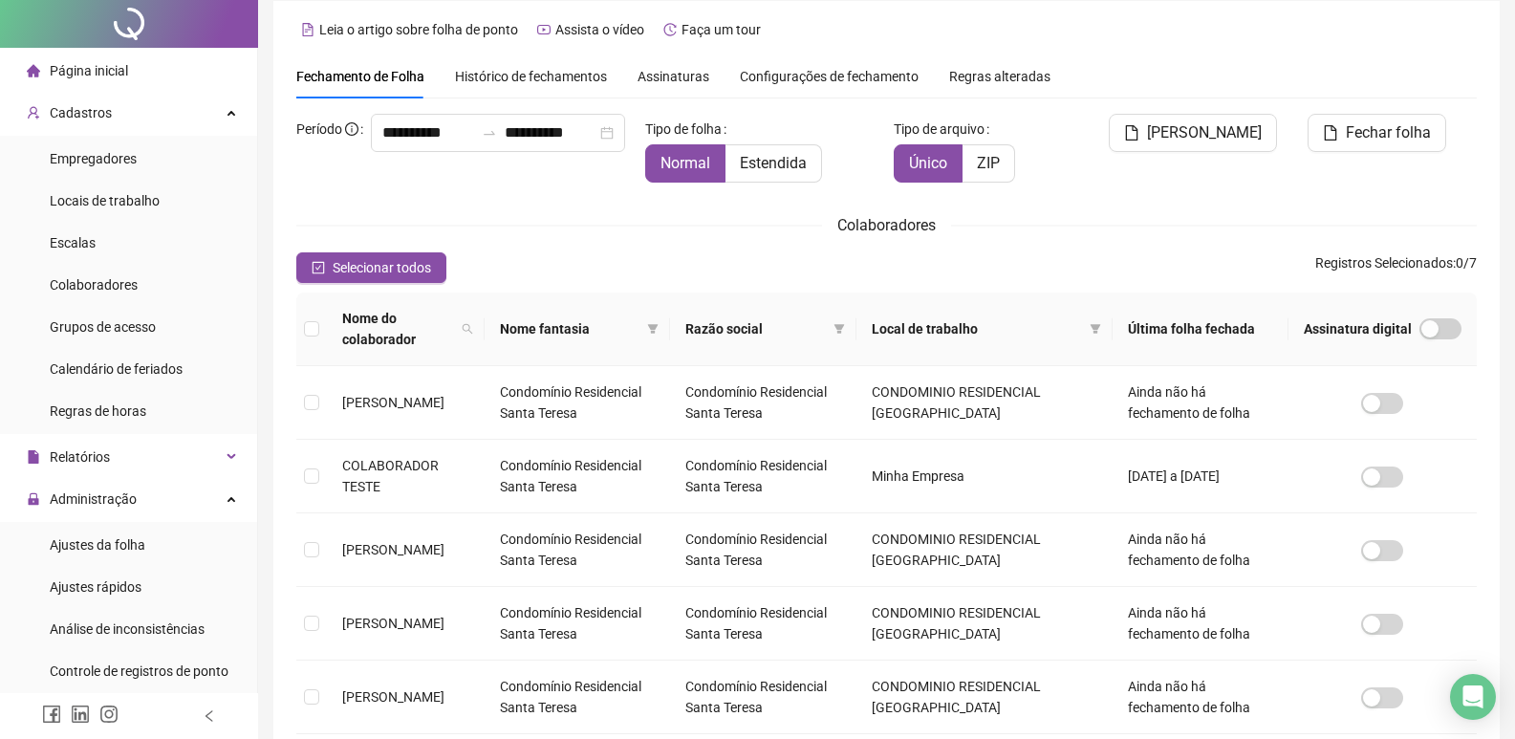
scroll to position [96, 0]
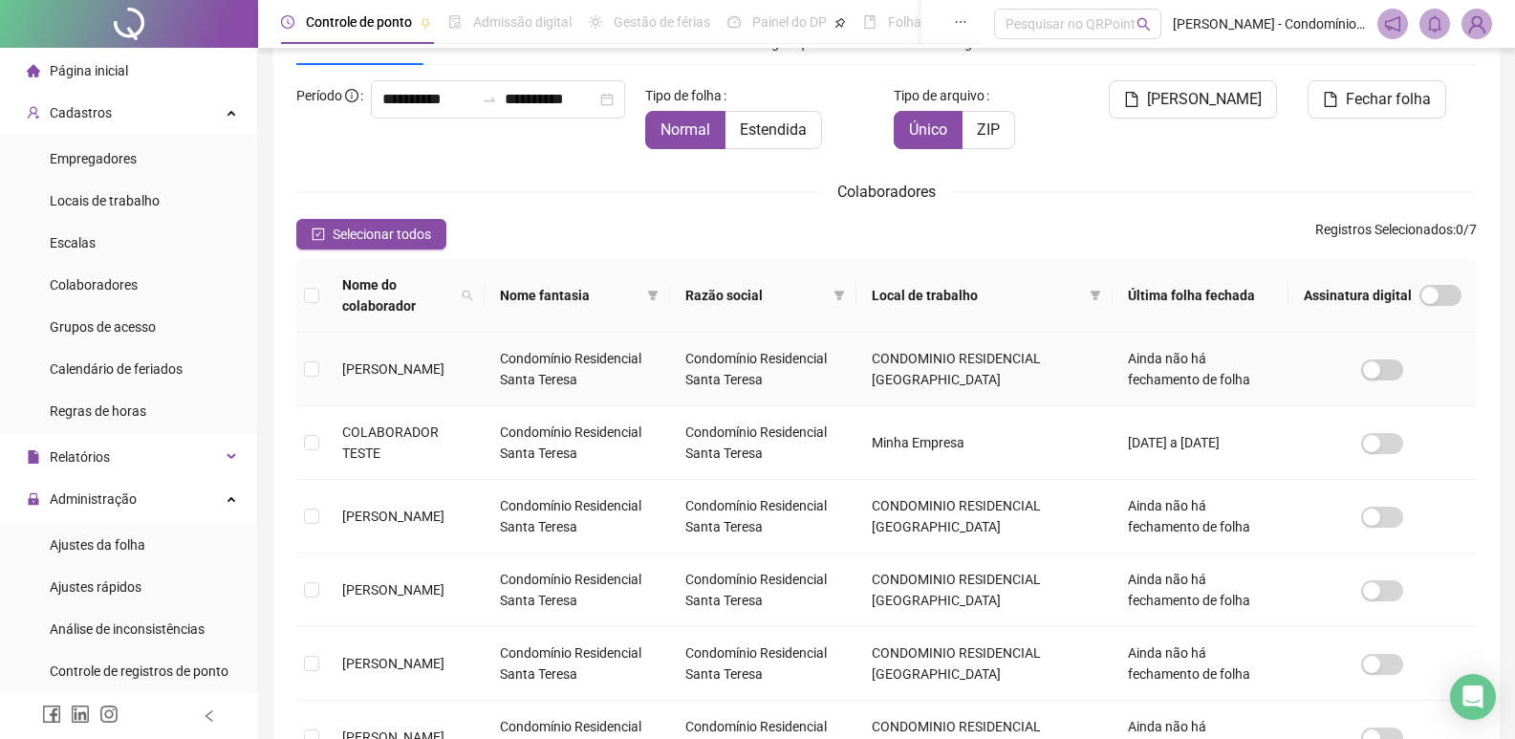
click at [1024, 361] on td "CONDOMINIO RESIDENCIAL [GEOGRAPHIC_DATA]" at bounding box center [984, 370] width 256 height 74
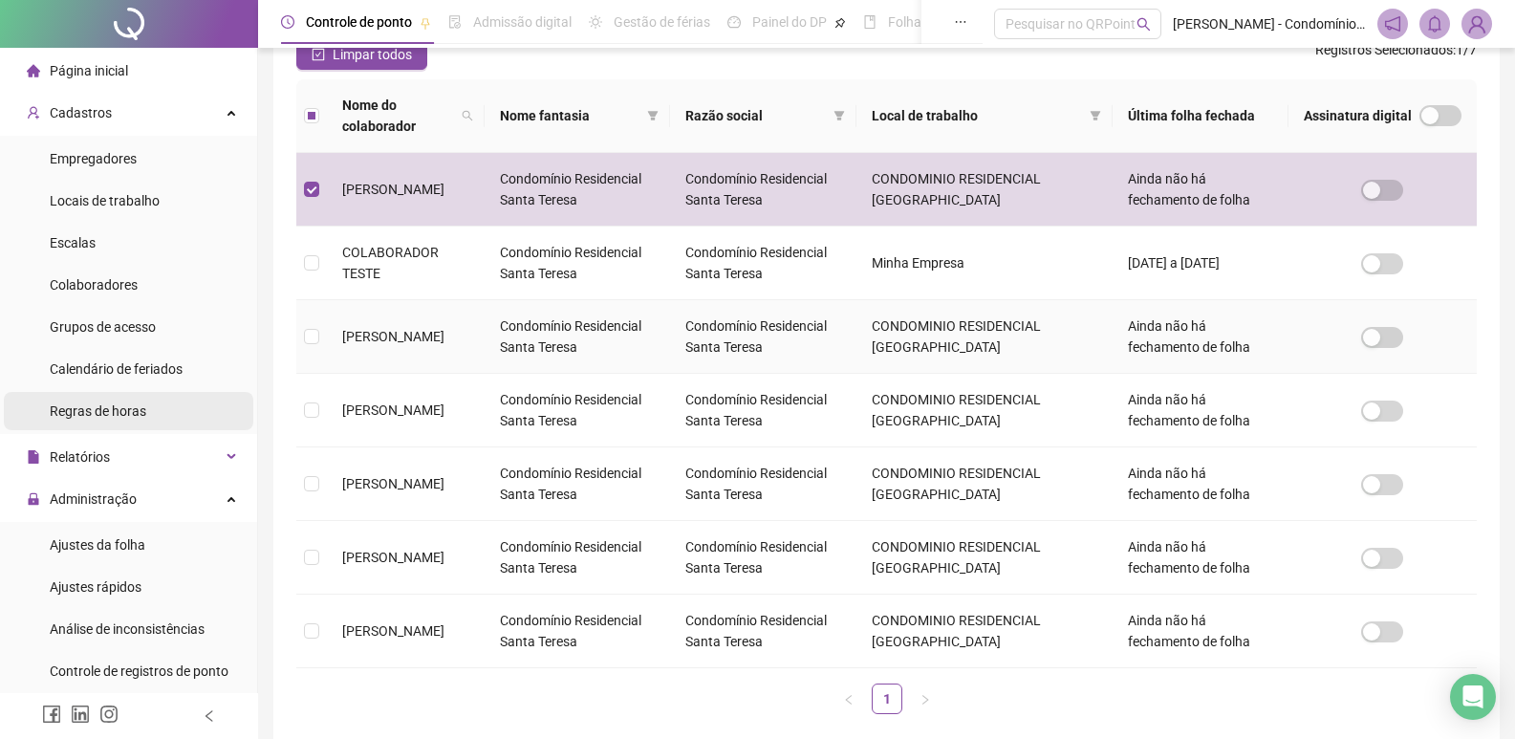
scroll to position [287, 0]
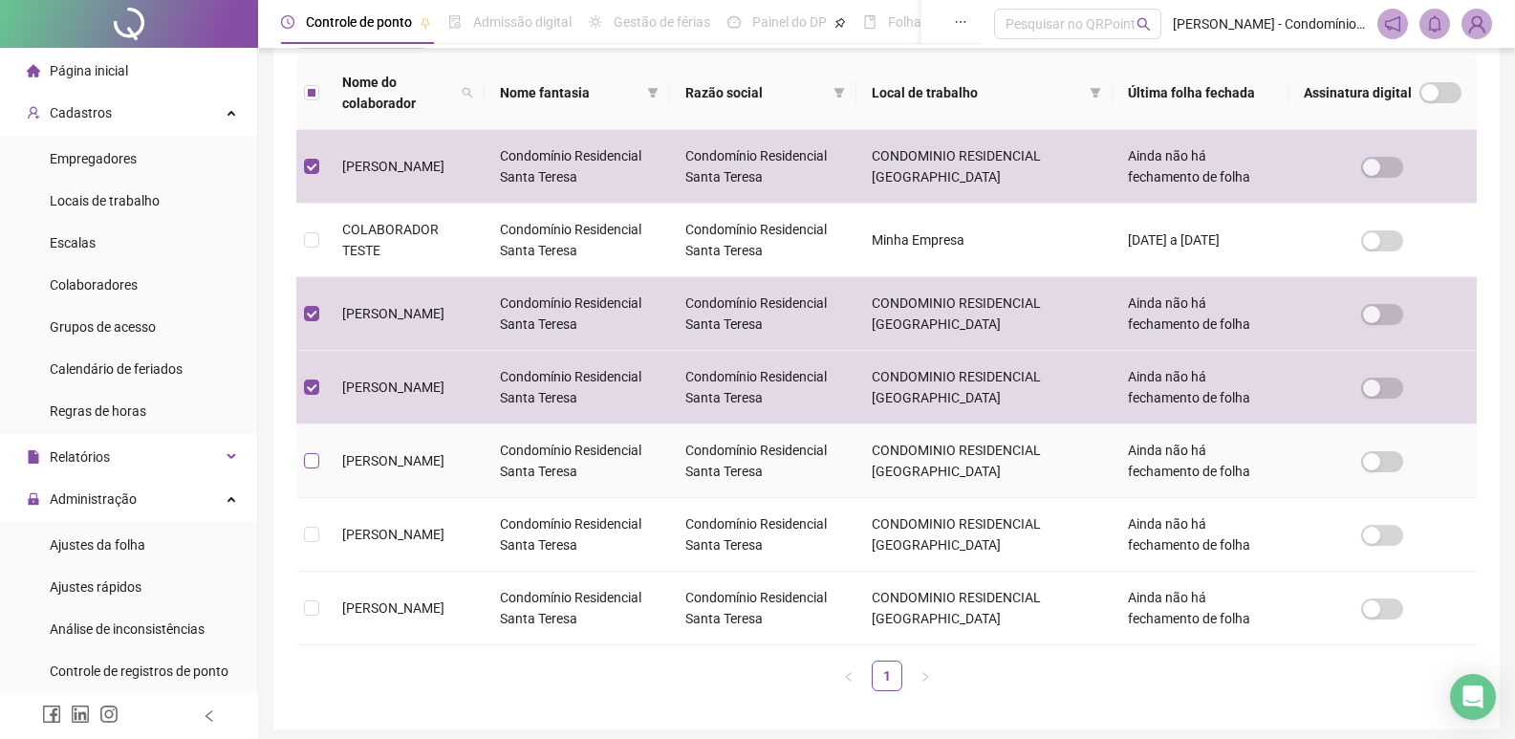
click at [309, 450] on label at bounding box center [311, 460] width 15 height 21
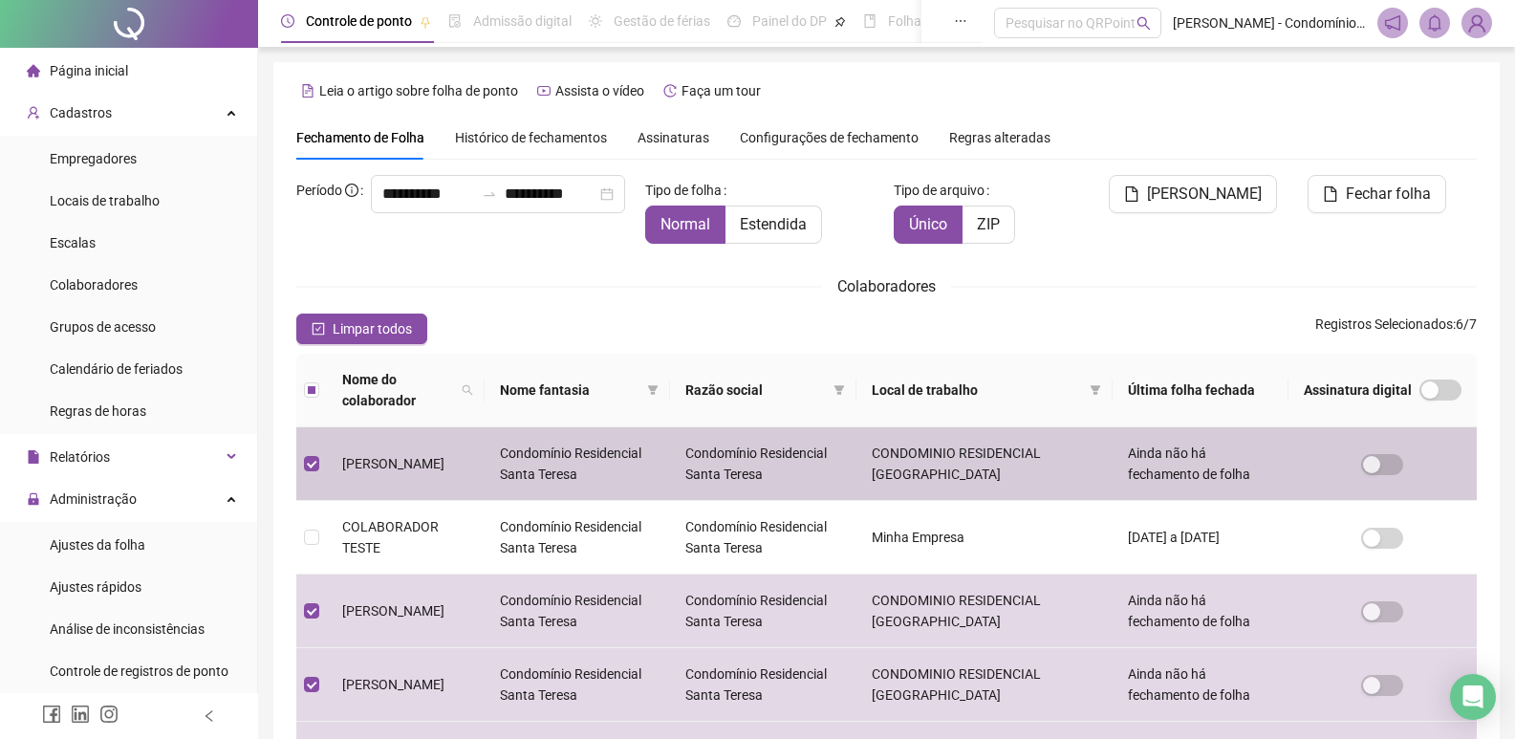
scroll to position [0, 0]
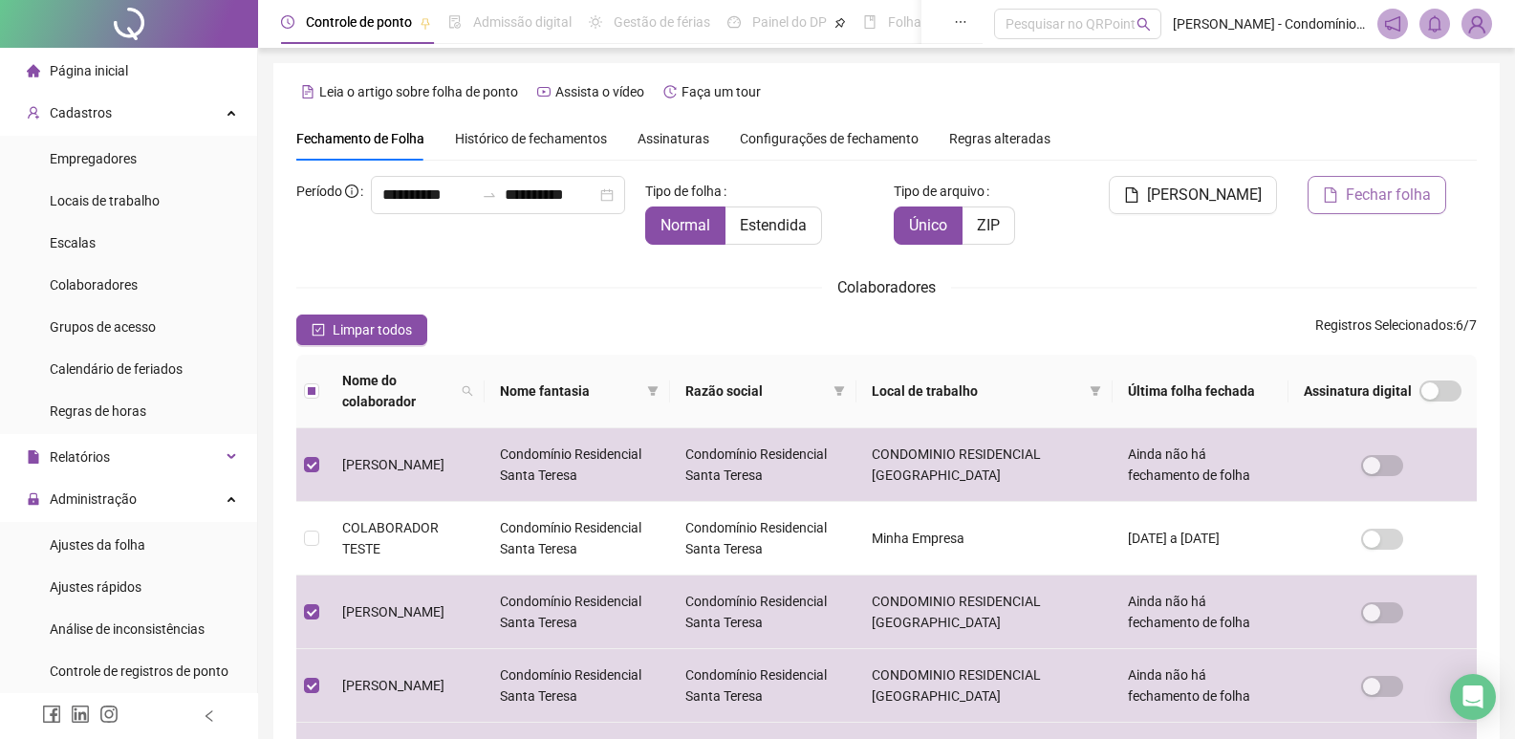
click at [1408, 198] on span "Fechar folha" at bounding box center [1388, 194] width 85 height 23
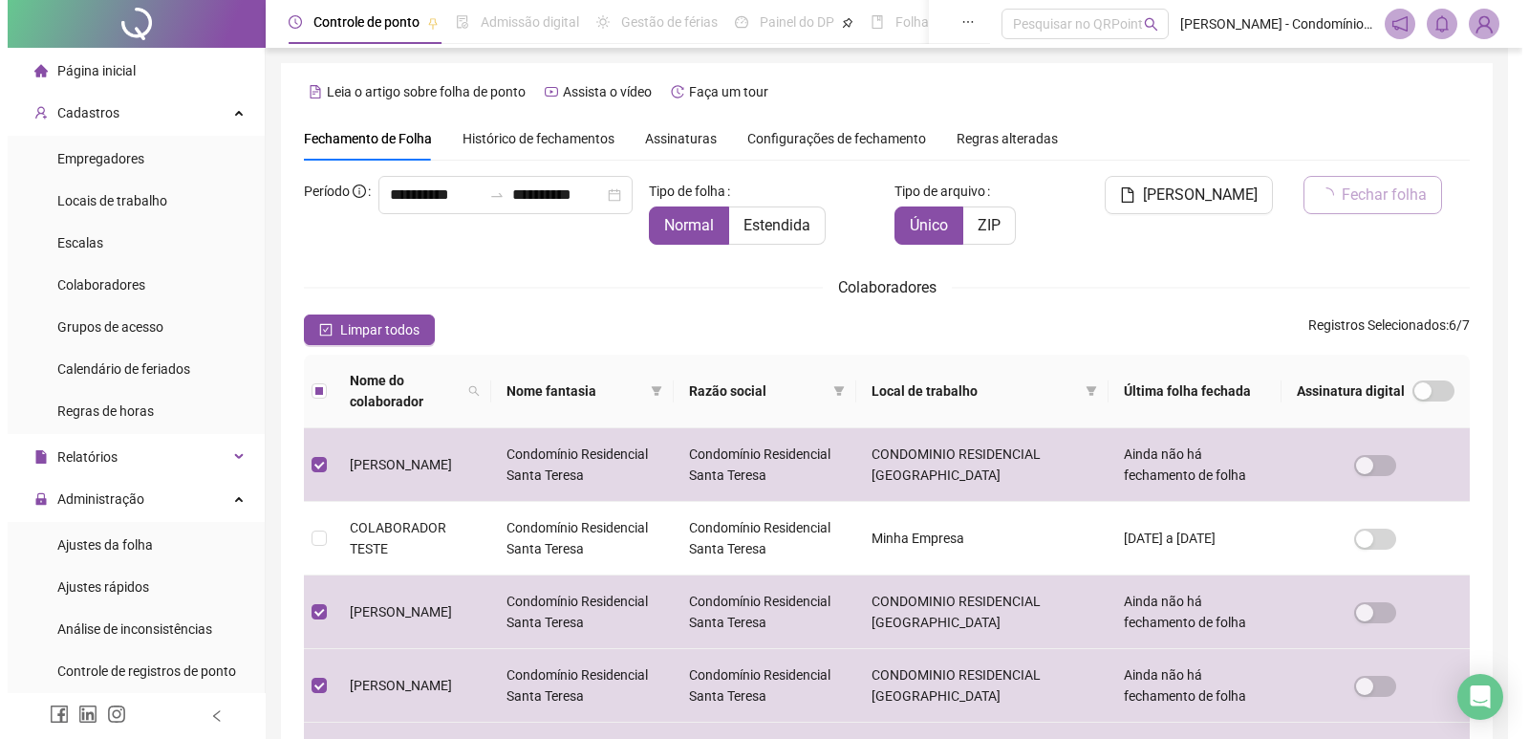
scroll to position [11, 0]
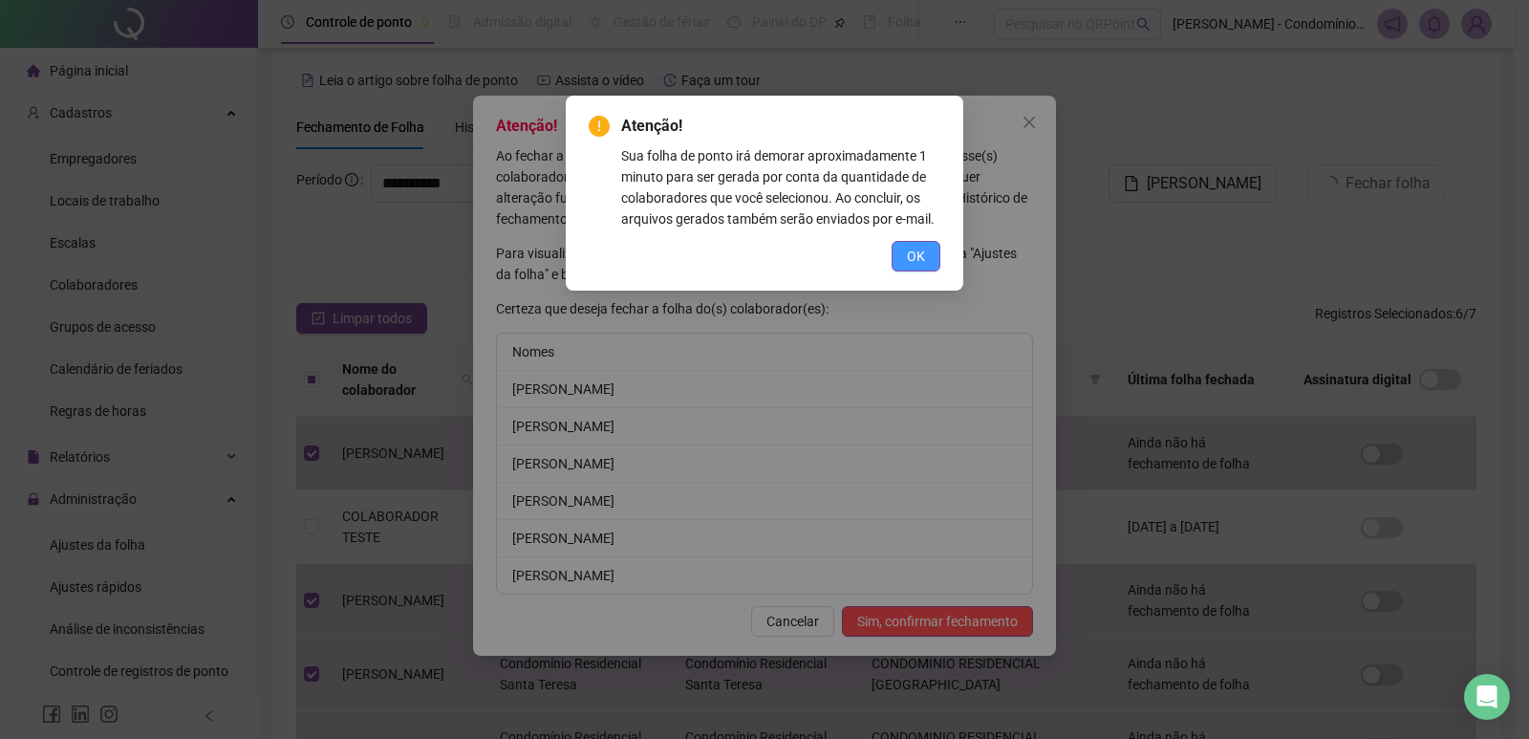
click at [925, 253] on button "OK" at bounding box center [916, 256] width 49 height 31
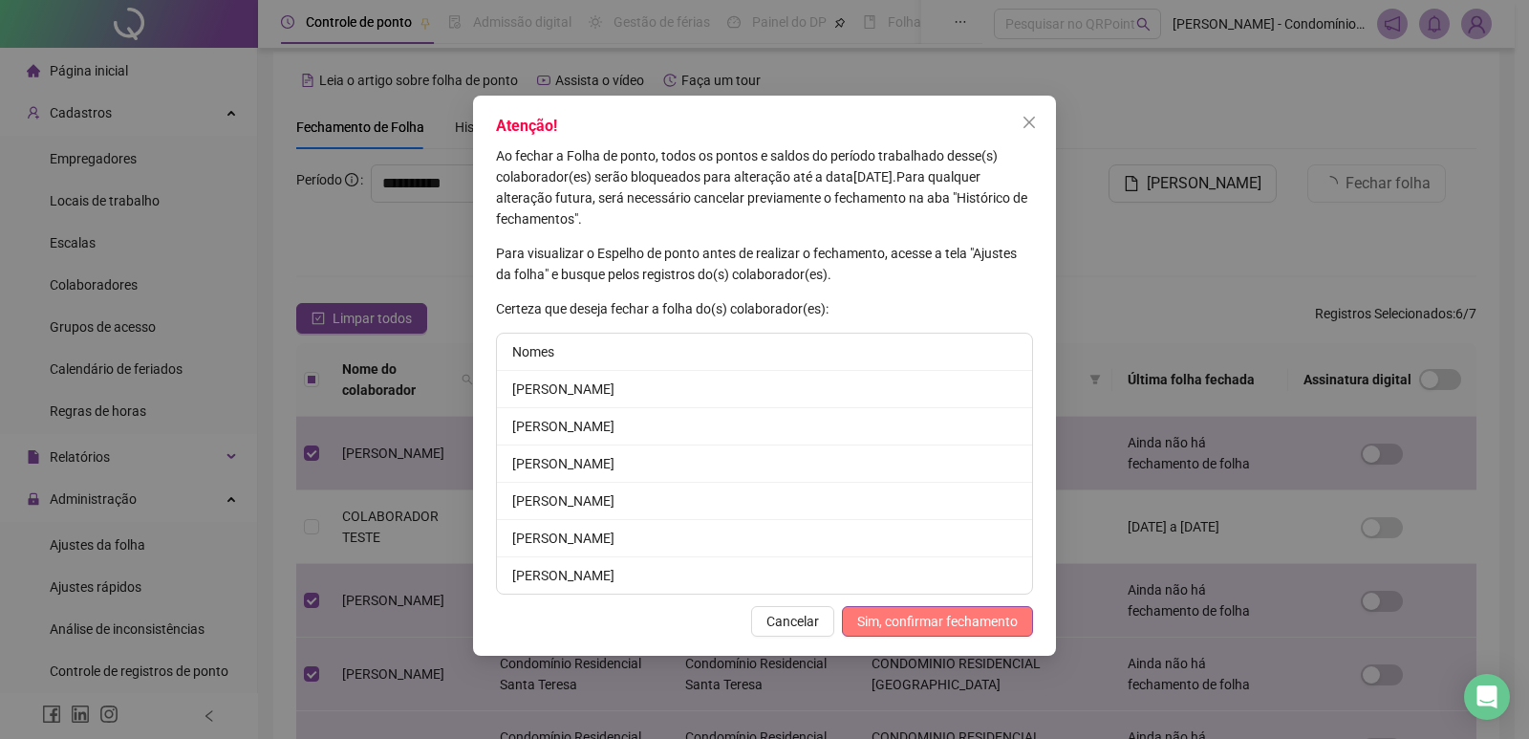
click at [957, 624] on span "Sim, confirmar fechamento" at bounding box center [937, 621] width 161 height 21
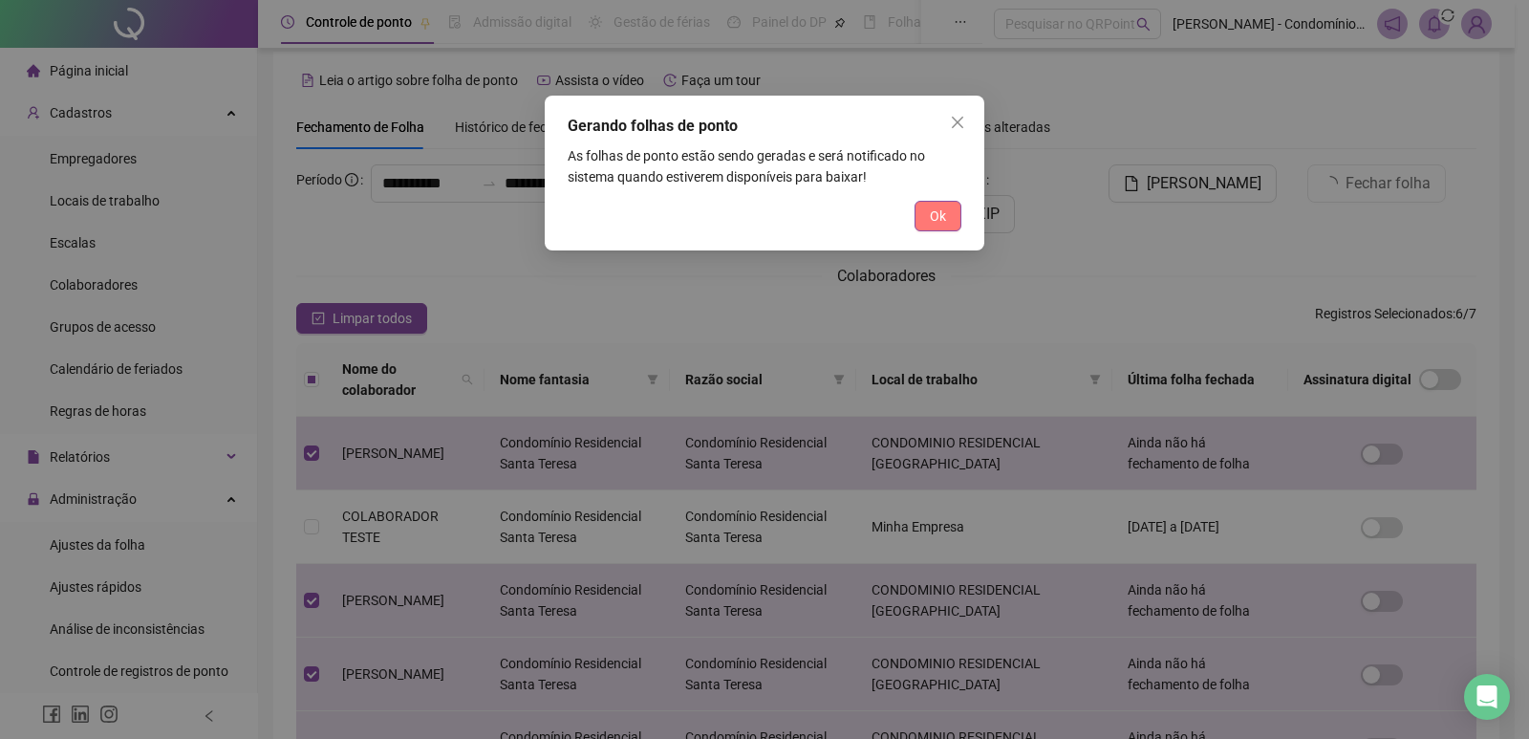
click at [931, 202] on button "Ok" at bounding box center [938, 216] width 47 height 31
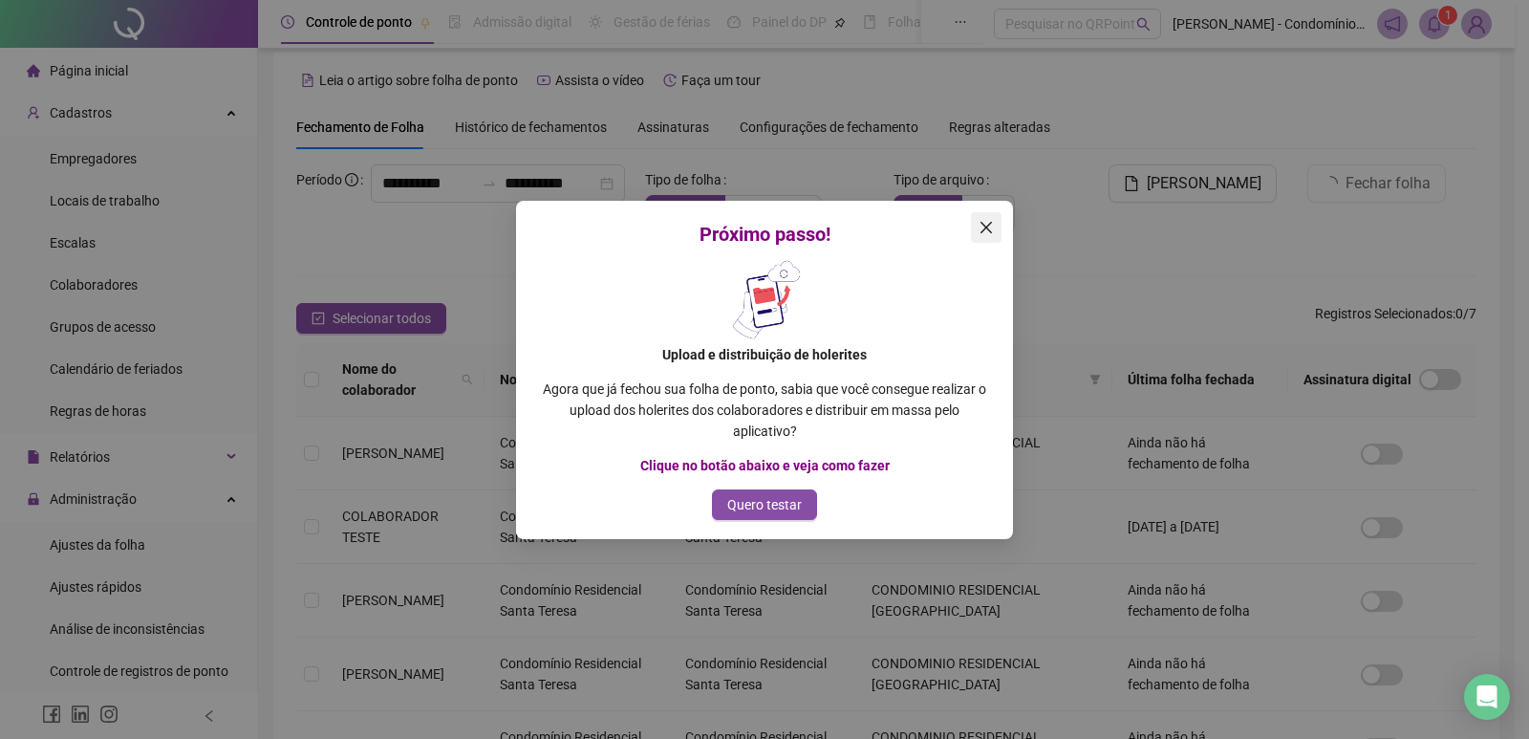
click at [986, 222] on icon "close" at bounding box center [986, 227] width 15 height 15
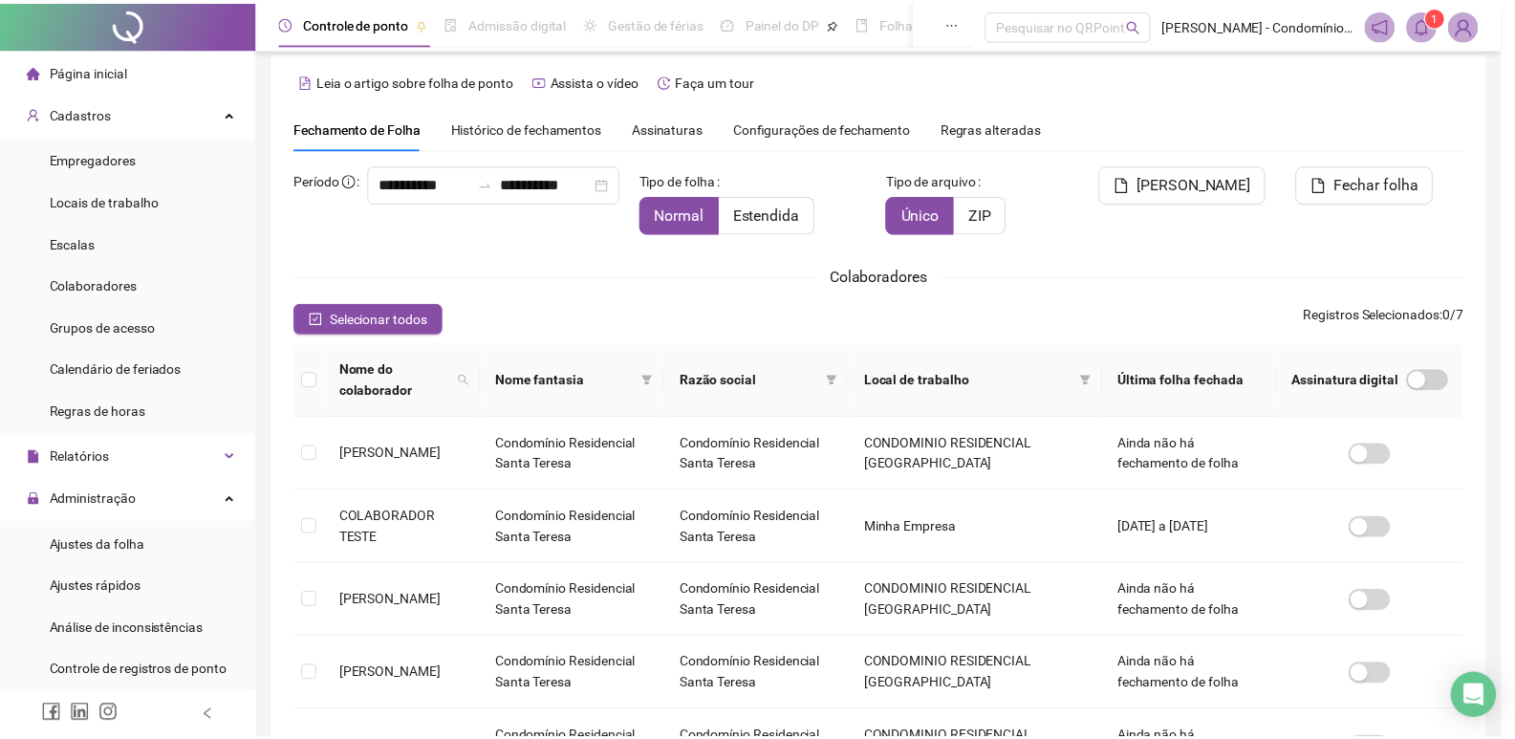
scroll to position [22, 0]
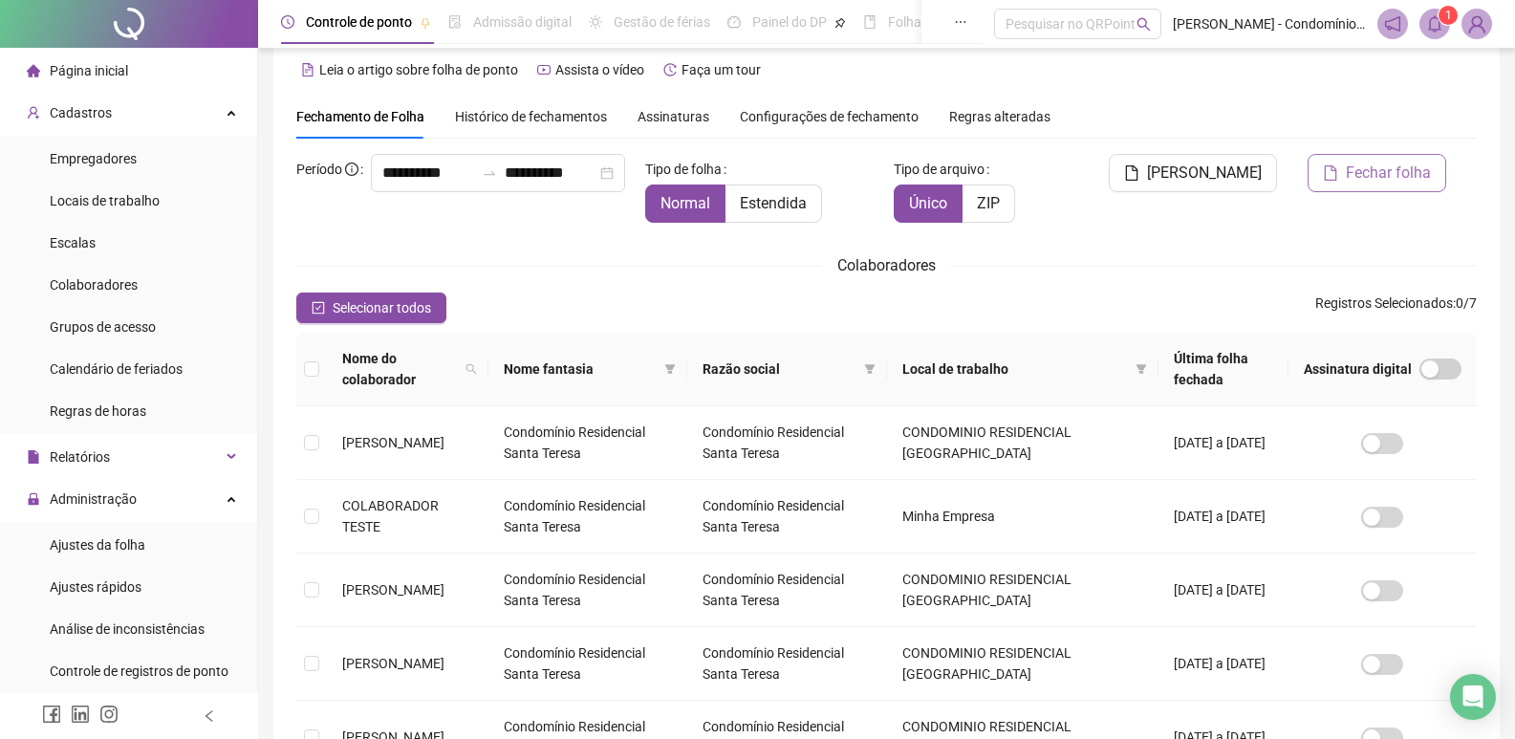
click at [1363, 174] on span "Fechar folha" at bounding box center [1388, 173] width 85 height 23
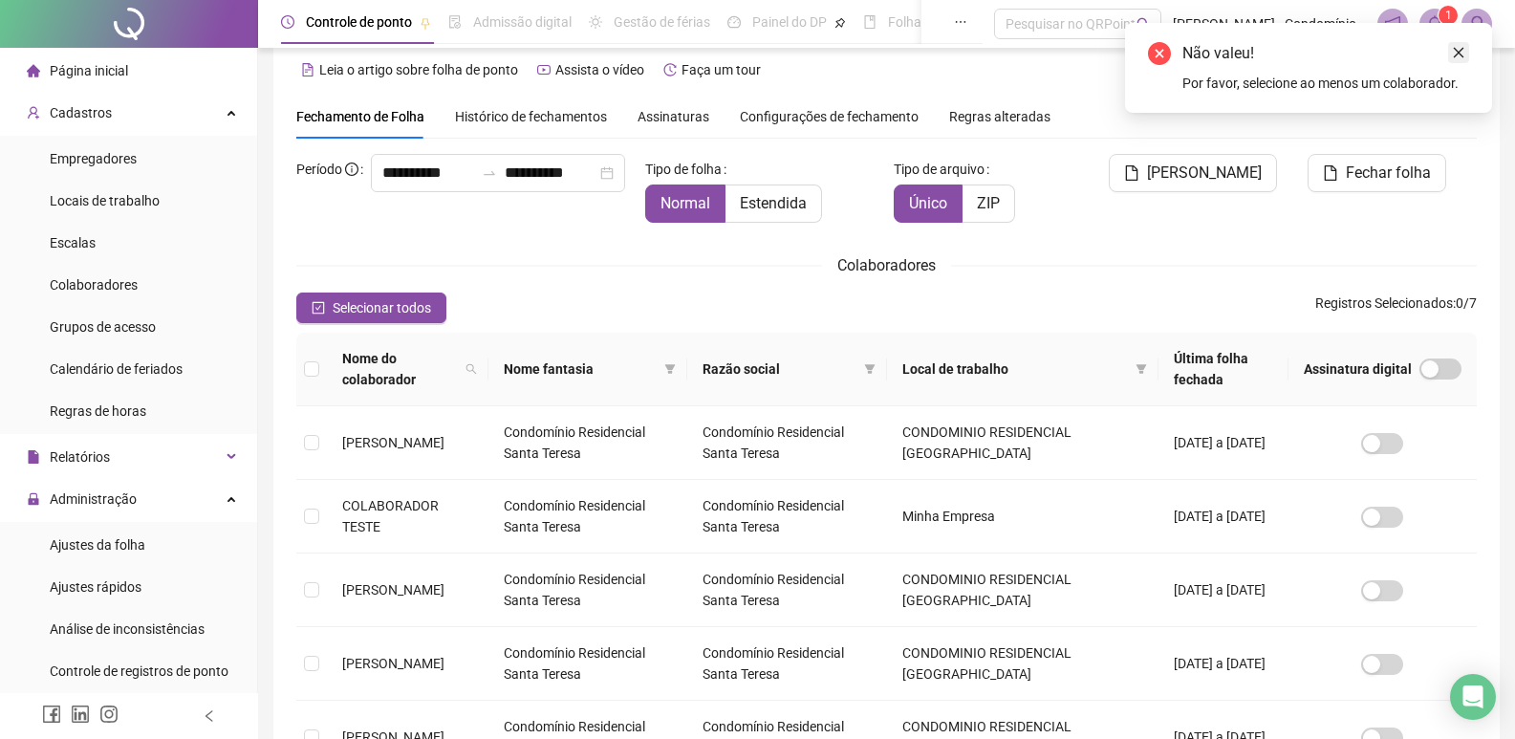
click at [1465, 48] on link "Close" at bounding box center [1458, 52] width 21 height 21
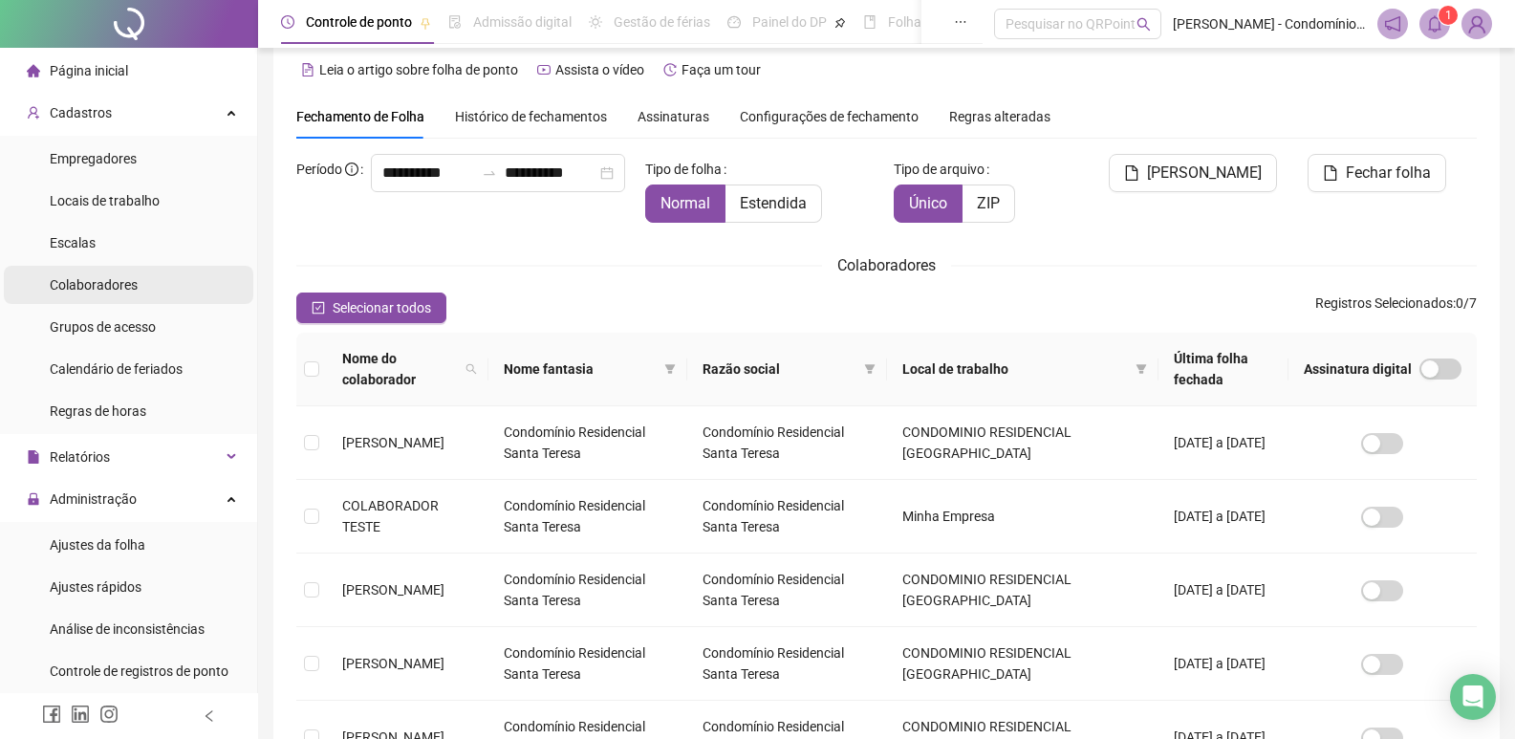
click at [90, 281] on span "Colaboradores" at bounding box center [94, 284] width 88 height 15
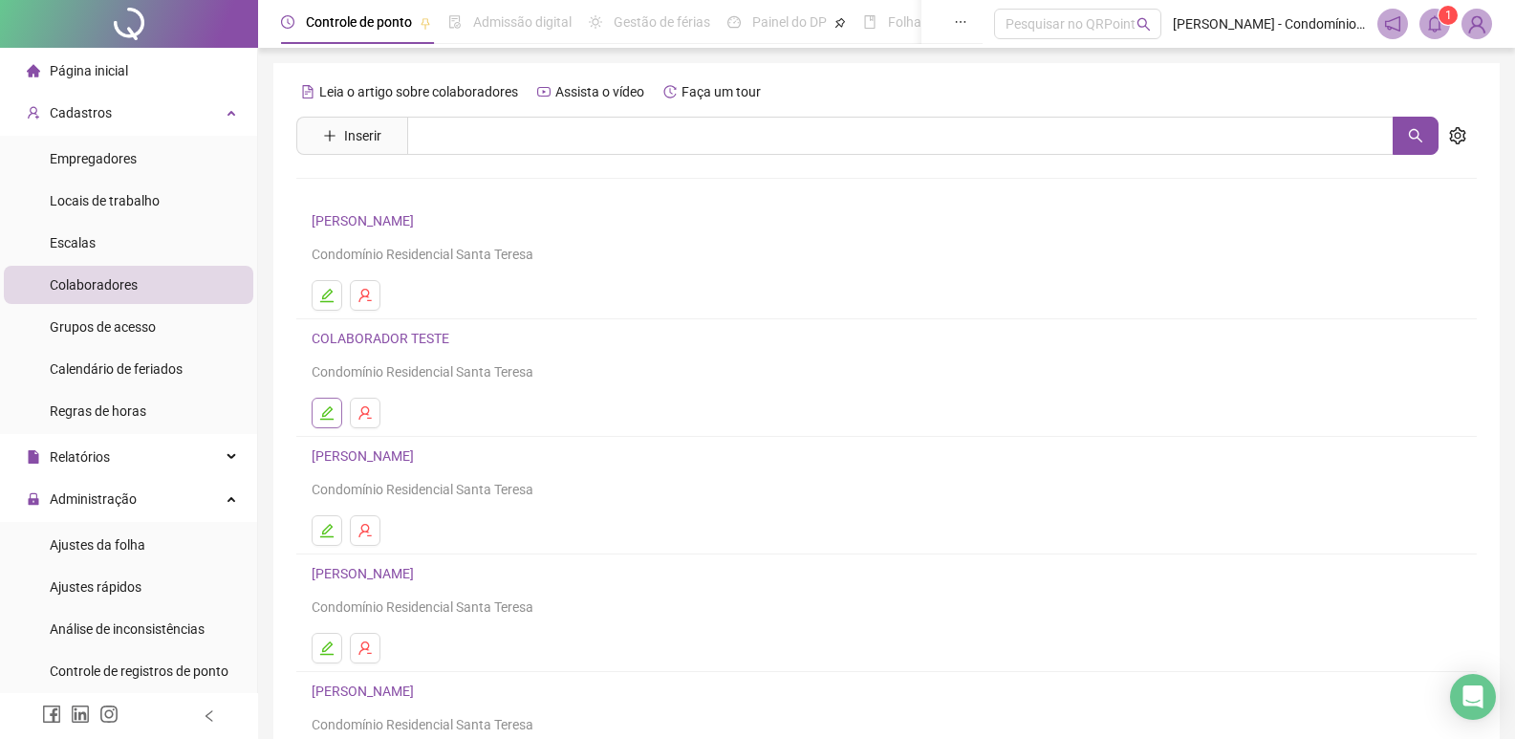
click at [336, 411] on button "button" at bounding box center [327, 413] width 31 height 31
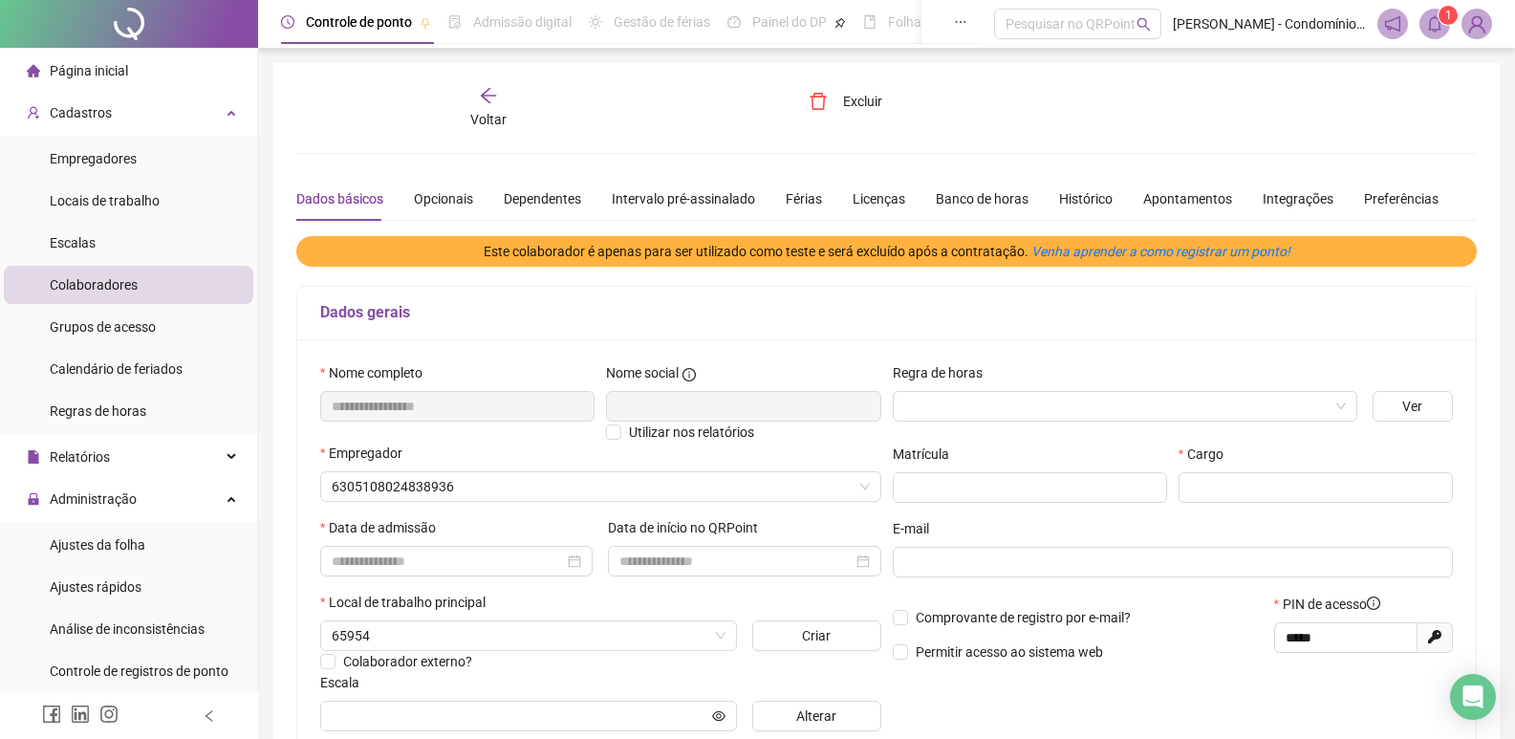
type input "**********"
click at [868, 98] on span "Excluir" at bounding box center [862, 101] width 39 height 21
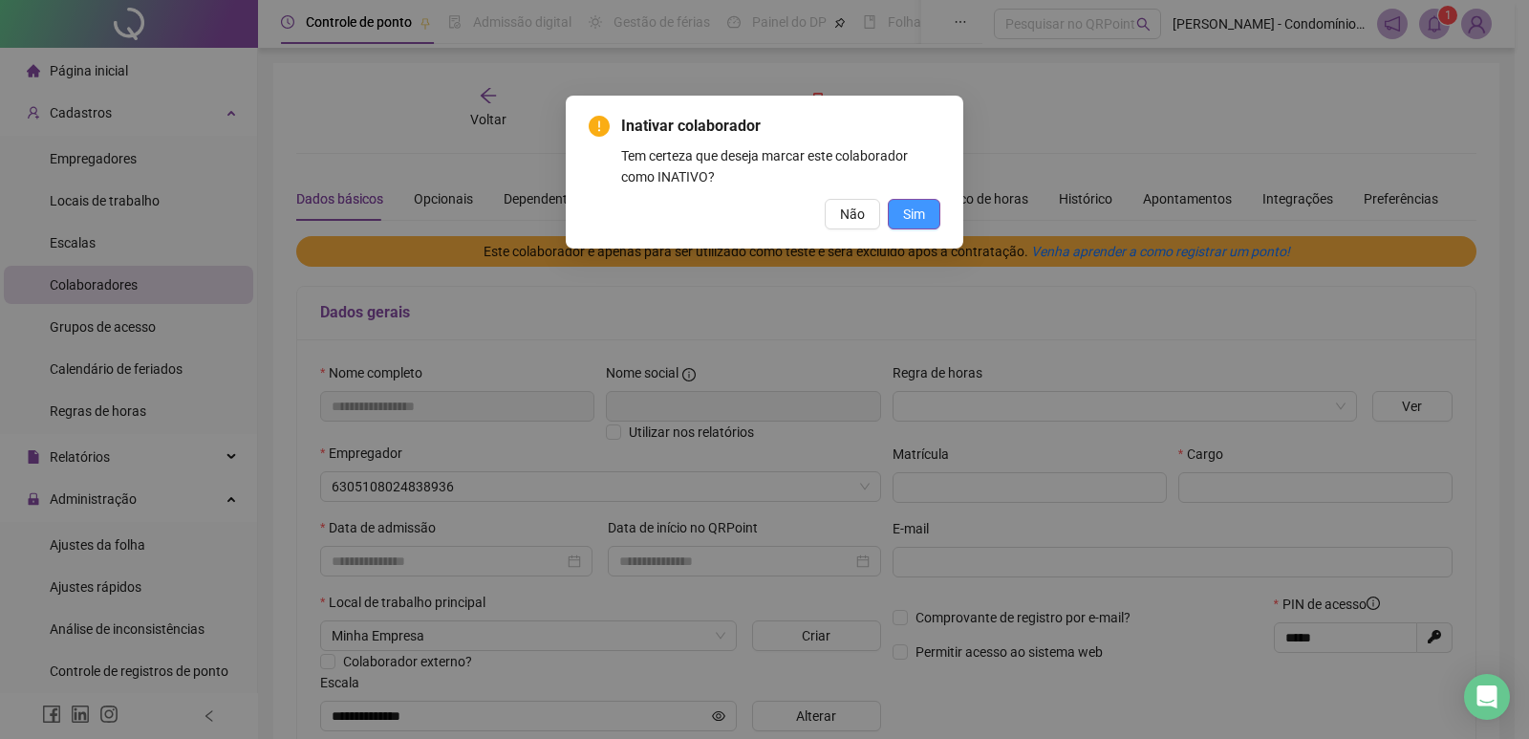
click at [902, 213] on button "Sim" at bounding box center [914, 214] width 53 height 31
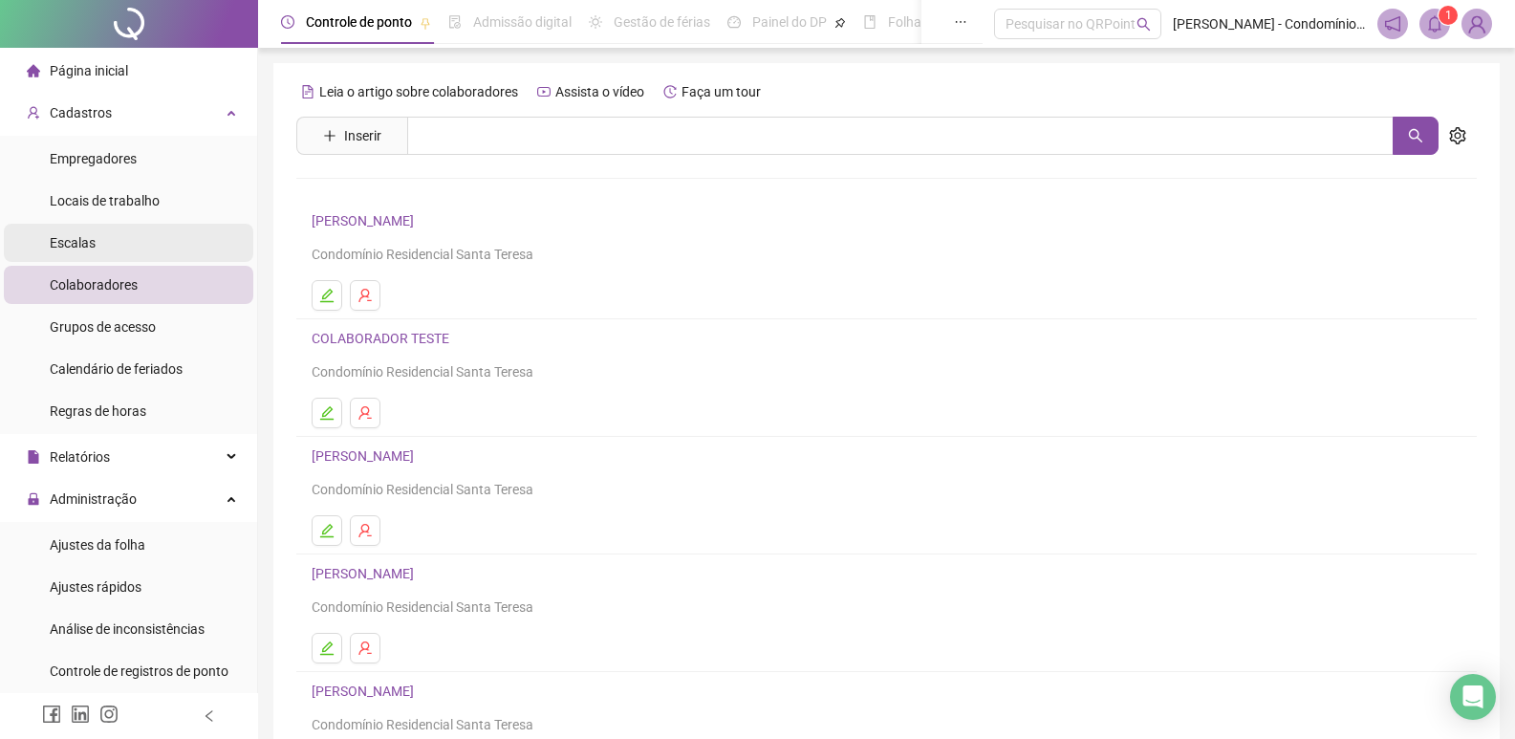
click at [93, 247] on li "Escalas" at bounding box center [128, 243] width 249 height 38
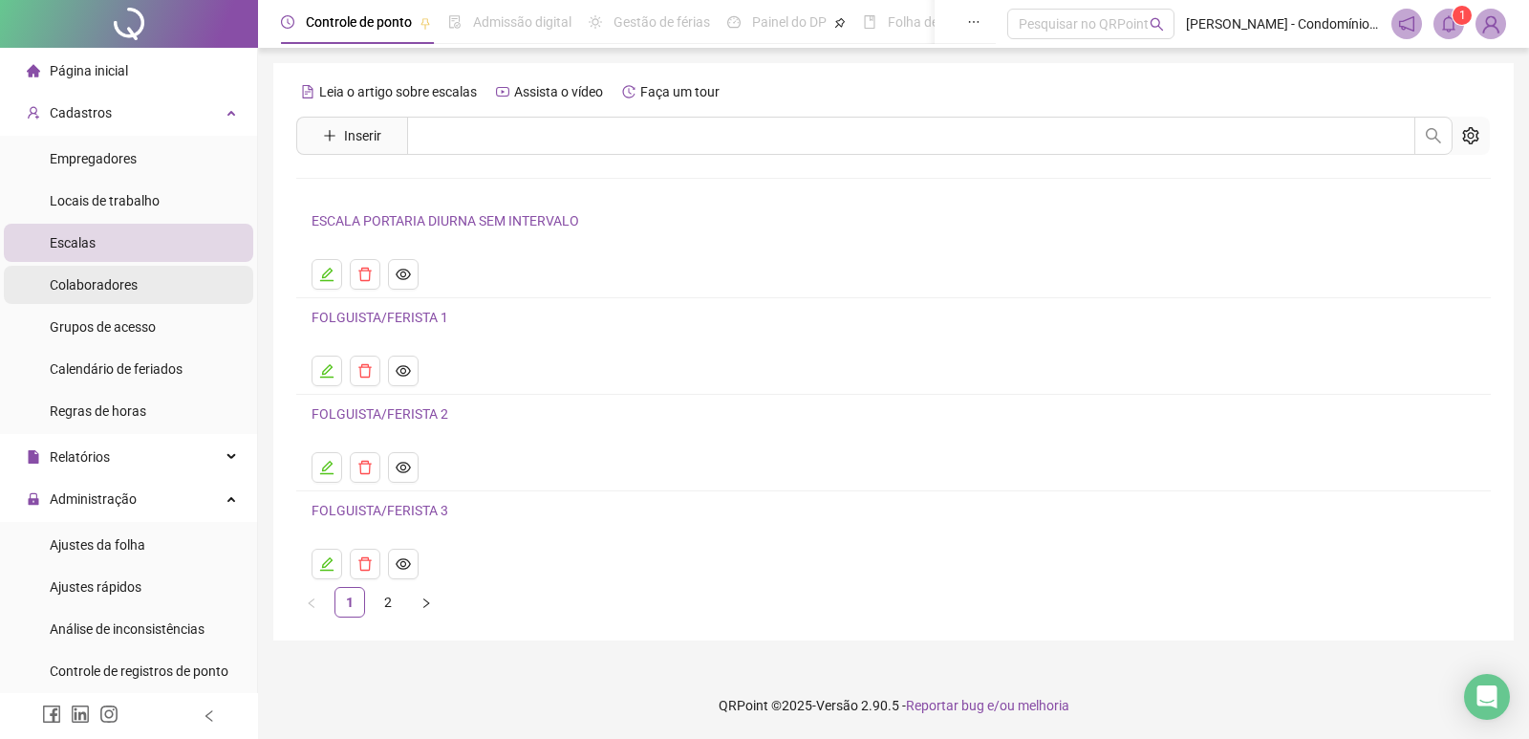
click at [97, 288] on span "Colaboradores" at bounding box center [94, 284] width 88 height 15
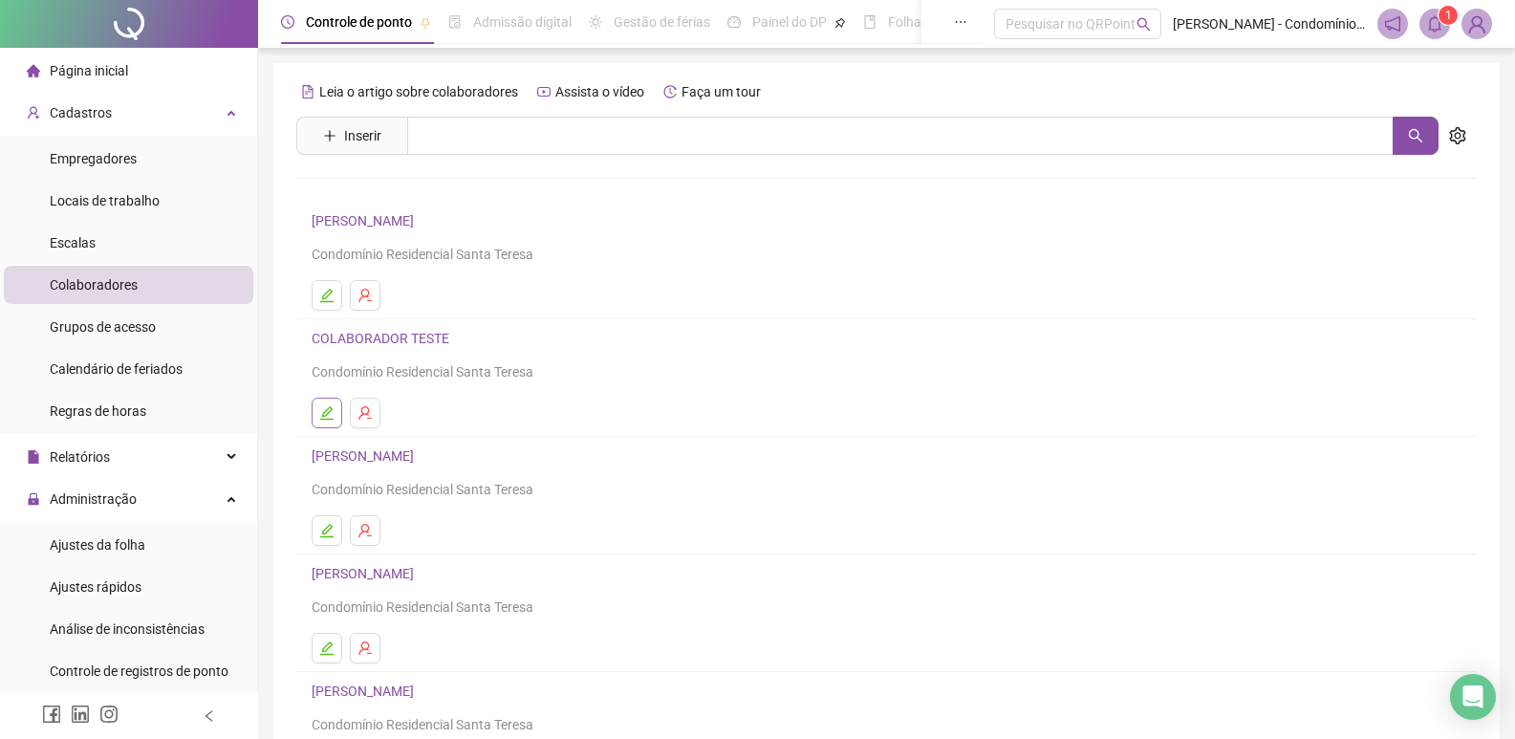
click at [329, 398] on button "button" at bounding box center [327, 413] width 31 height 31
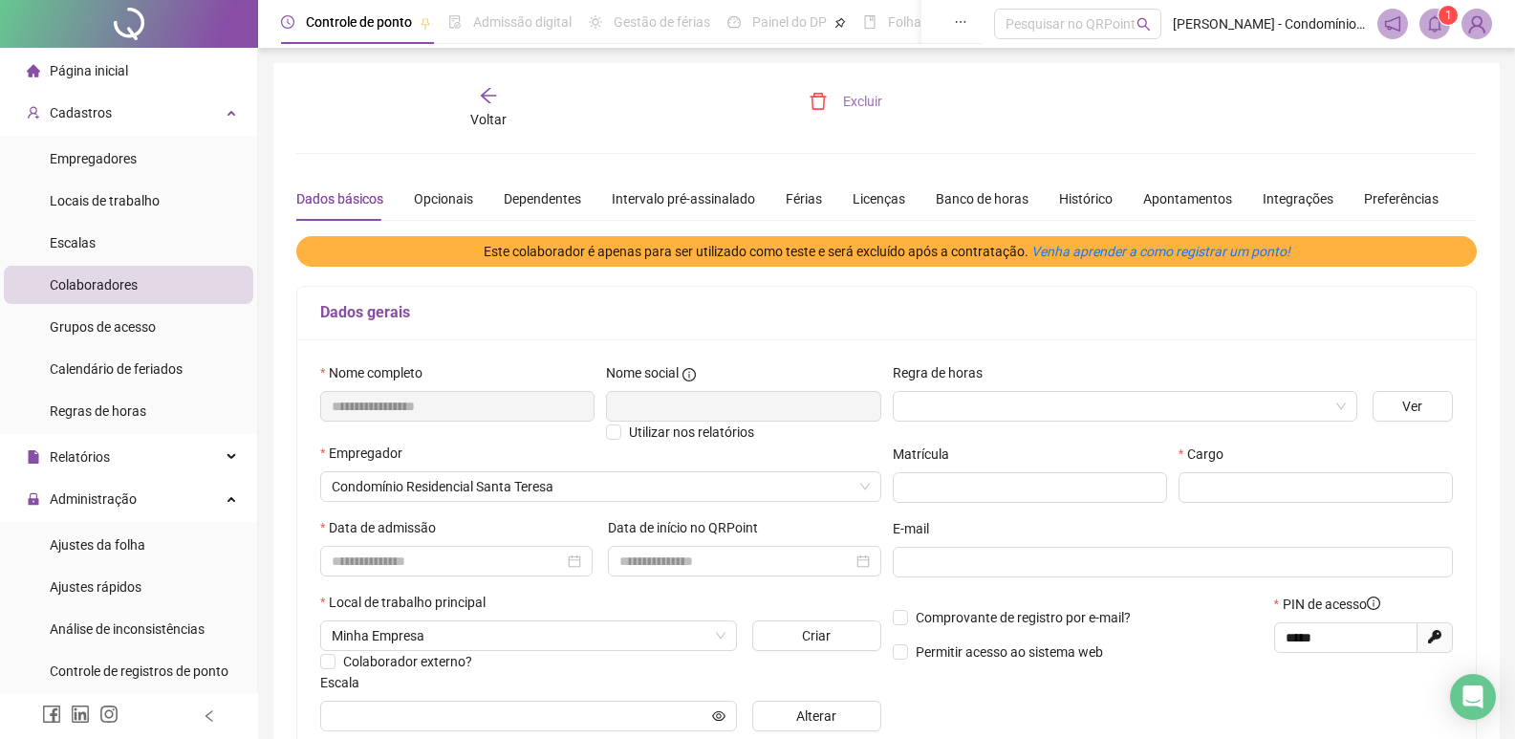
click at [852, 103] on span "Excluir" at bounding box center [862, 101] width 39 height 21
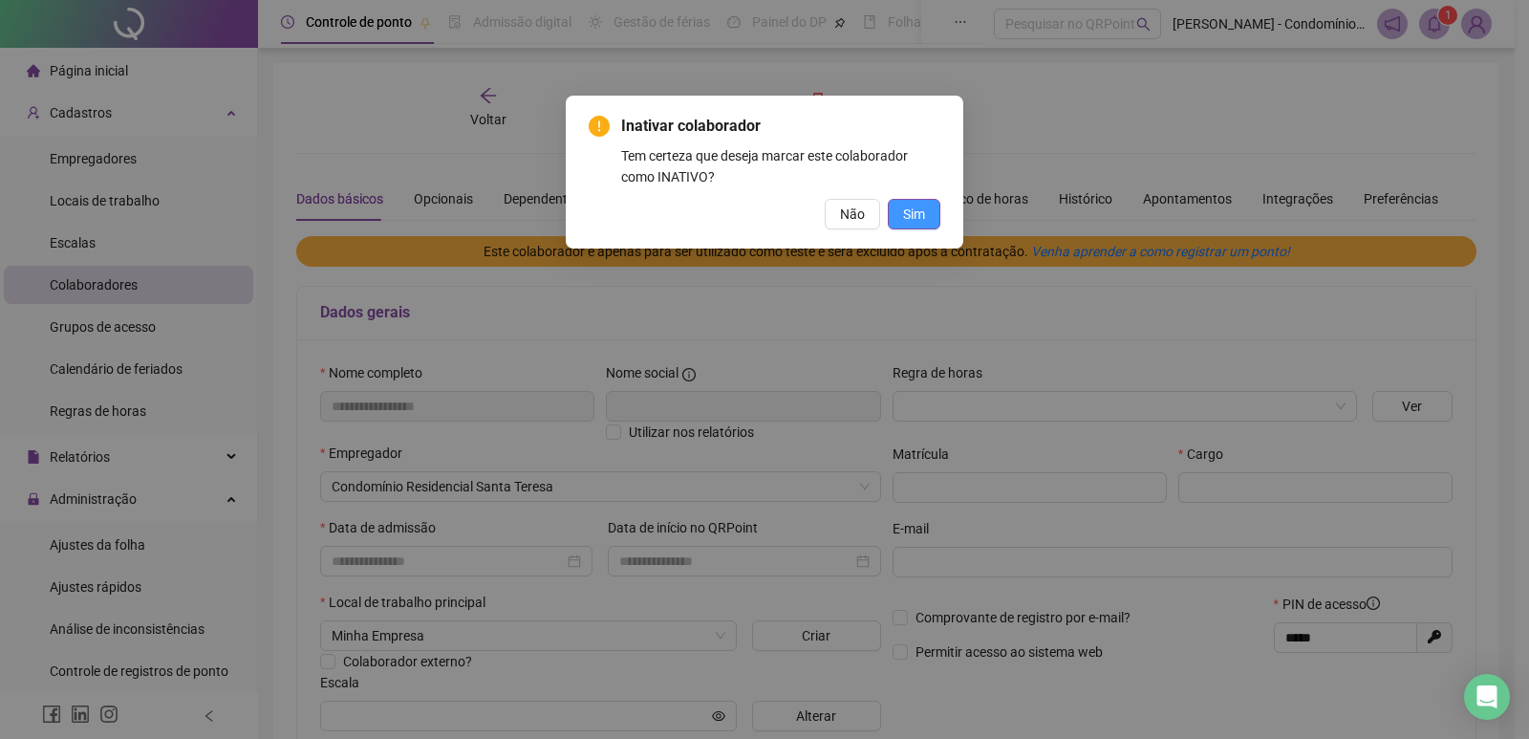
click at [925, 215] on button "Sim" at bounding box center [914, 214] width 53 height 31
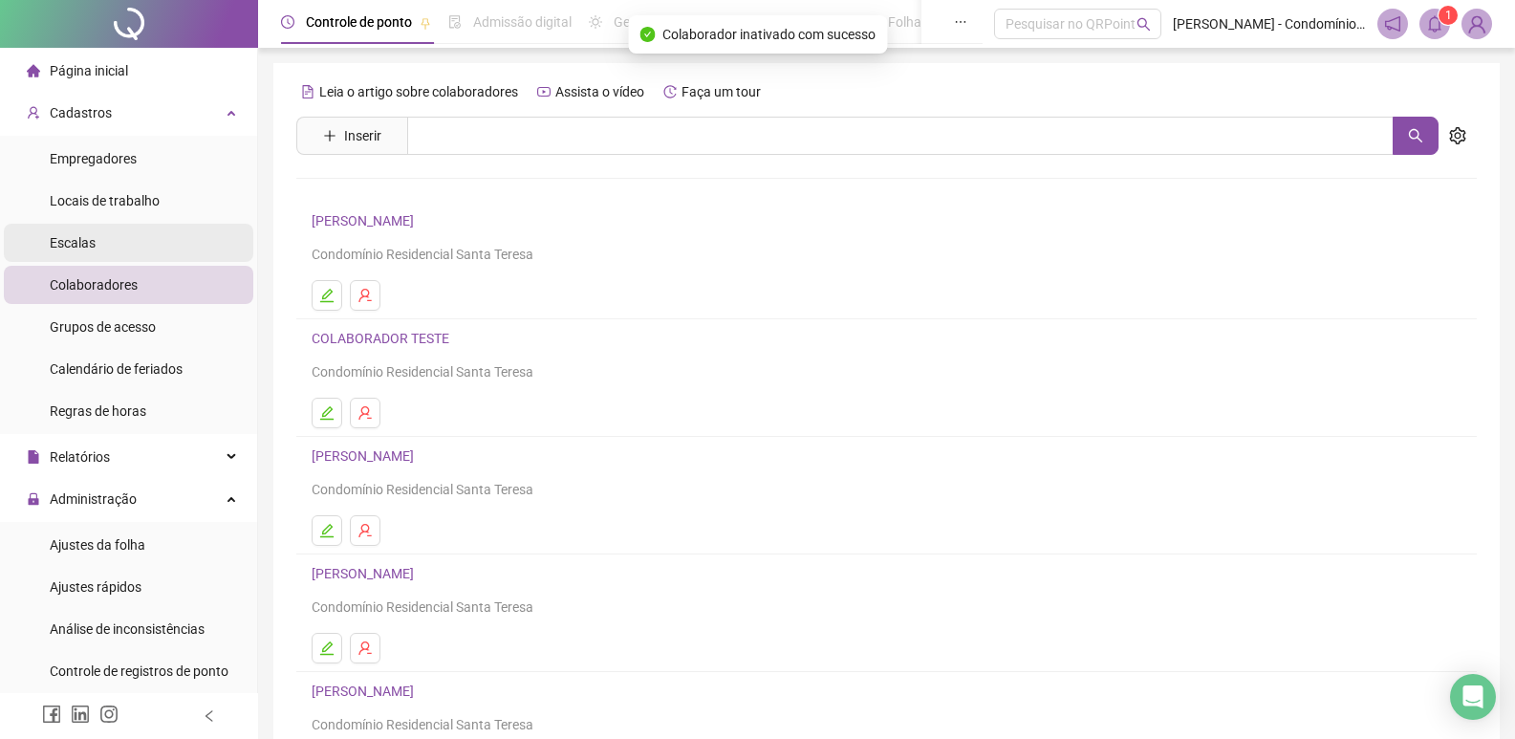
click at [90, 243] on span "Escalas" at bounding box center [73, 242] width 46 height 15
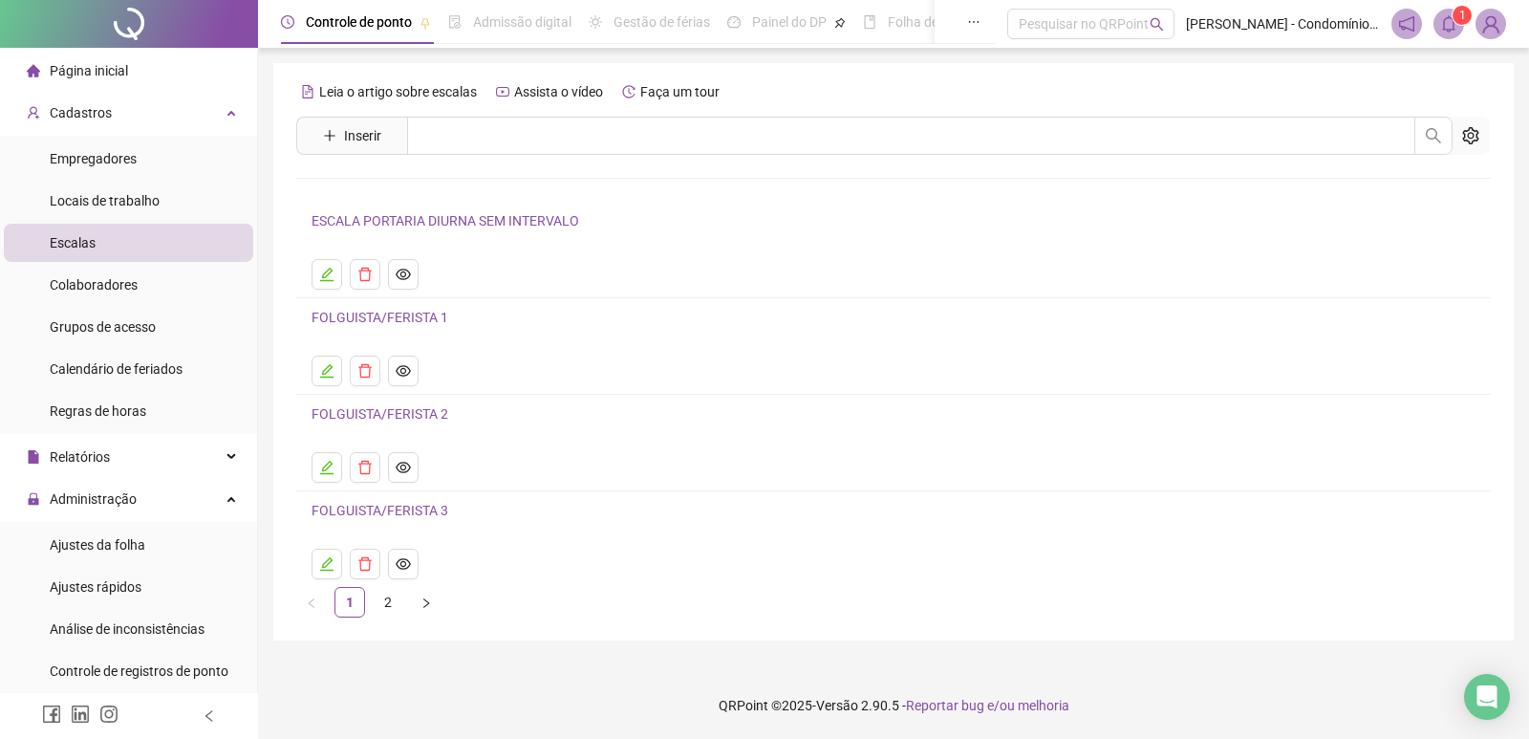
click at [88, 81] on div "Página inicial" at bounding box center [77, 71] width 101 height 38
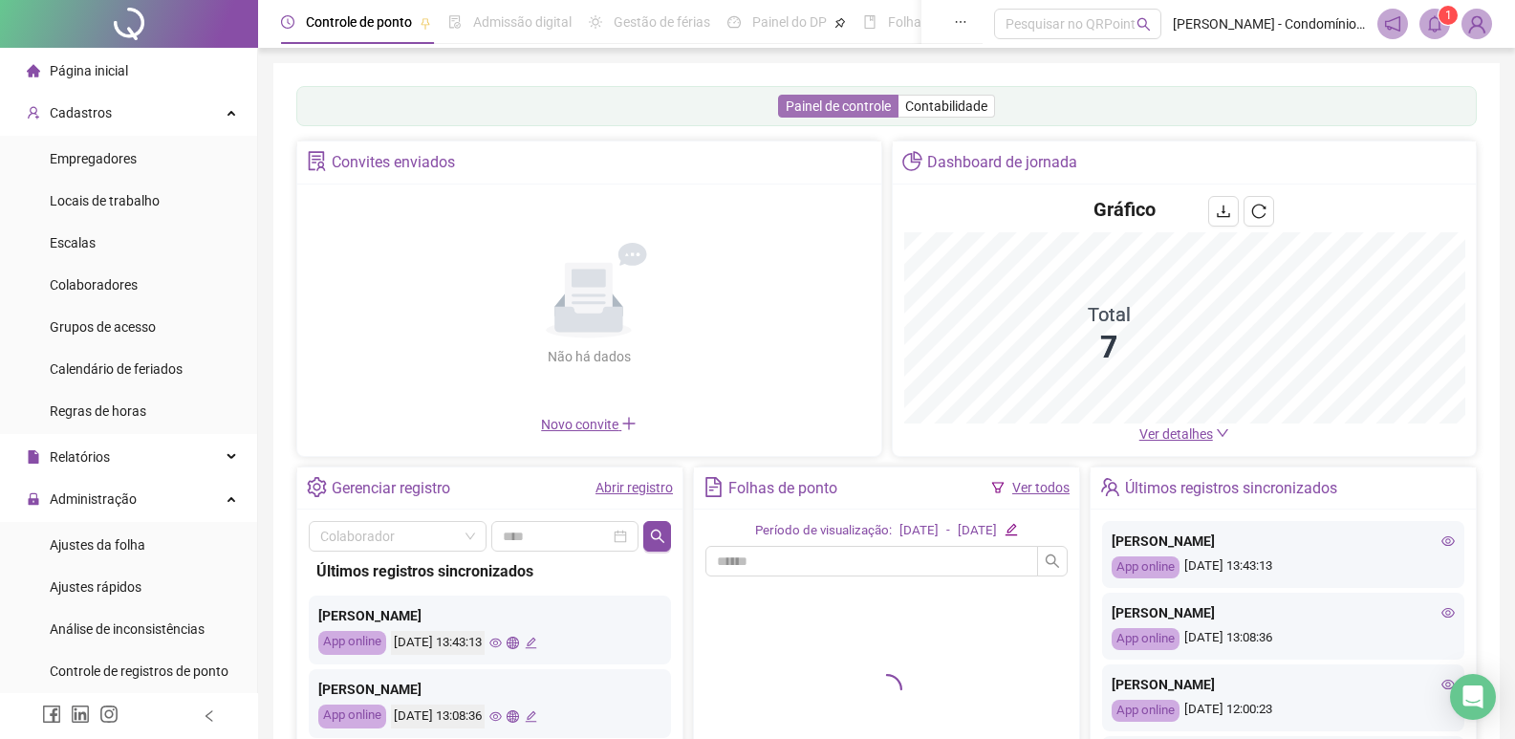
click at [873, 106] on span "Painel de controle" at bounding box center [838, 105] width 105 height 15
click at [871, 106] on span "Painel de controle" at bounding box center [838, 105] width 105 height 15
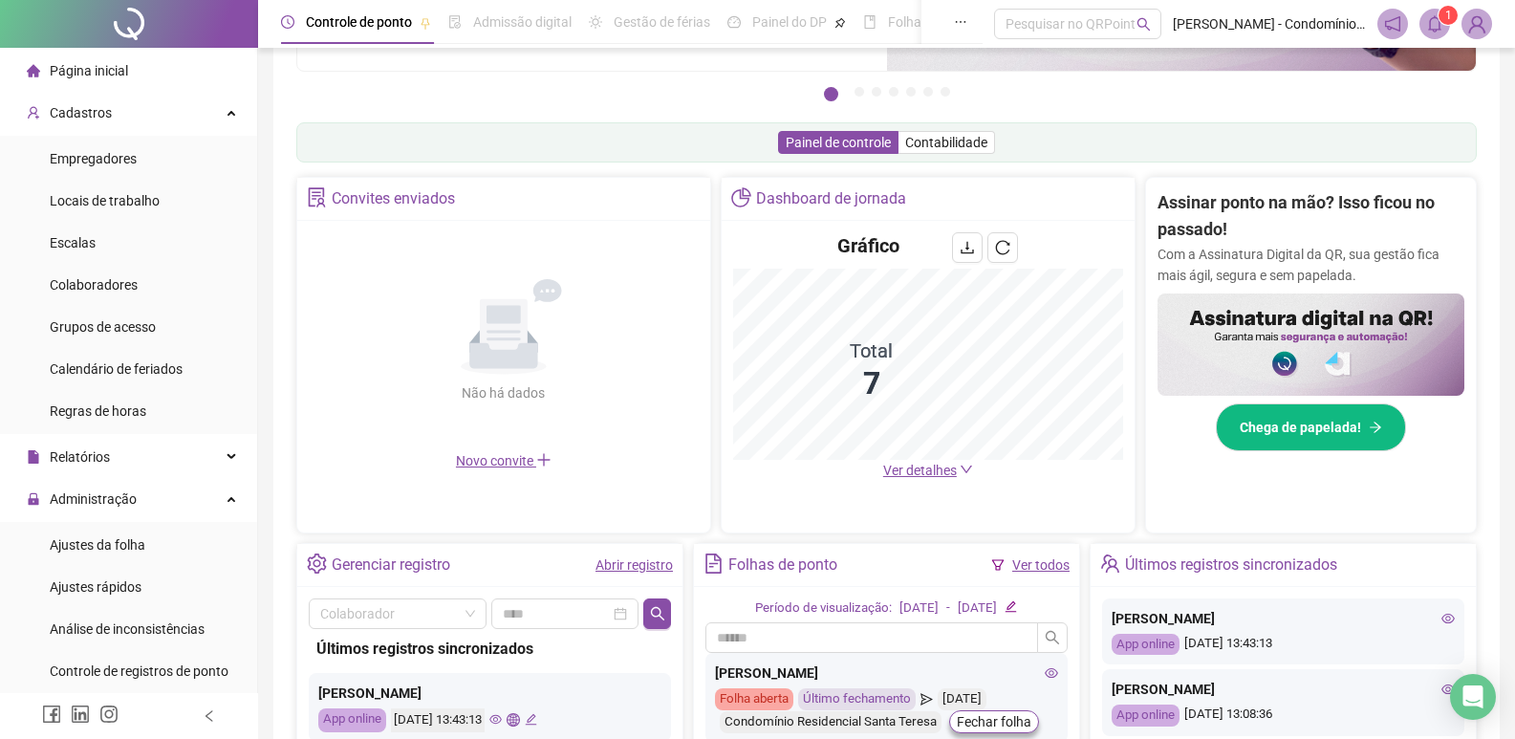
scroll to position [478, 0]
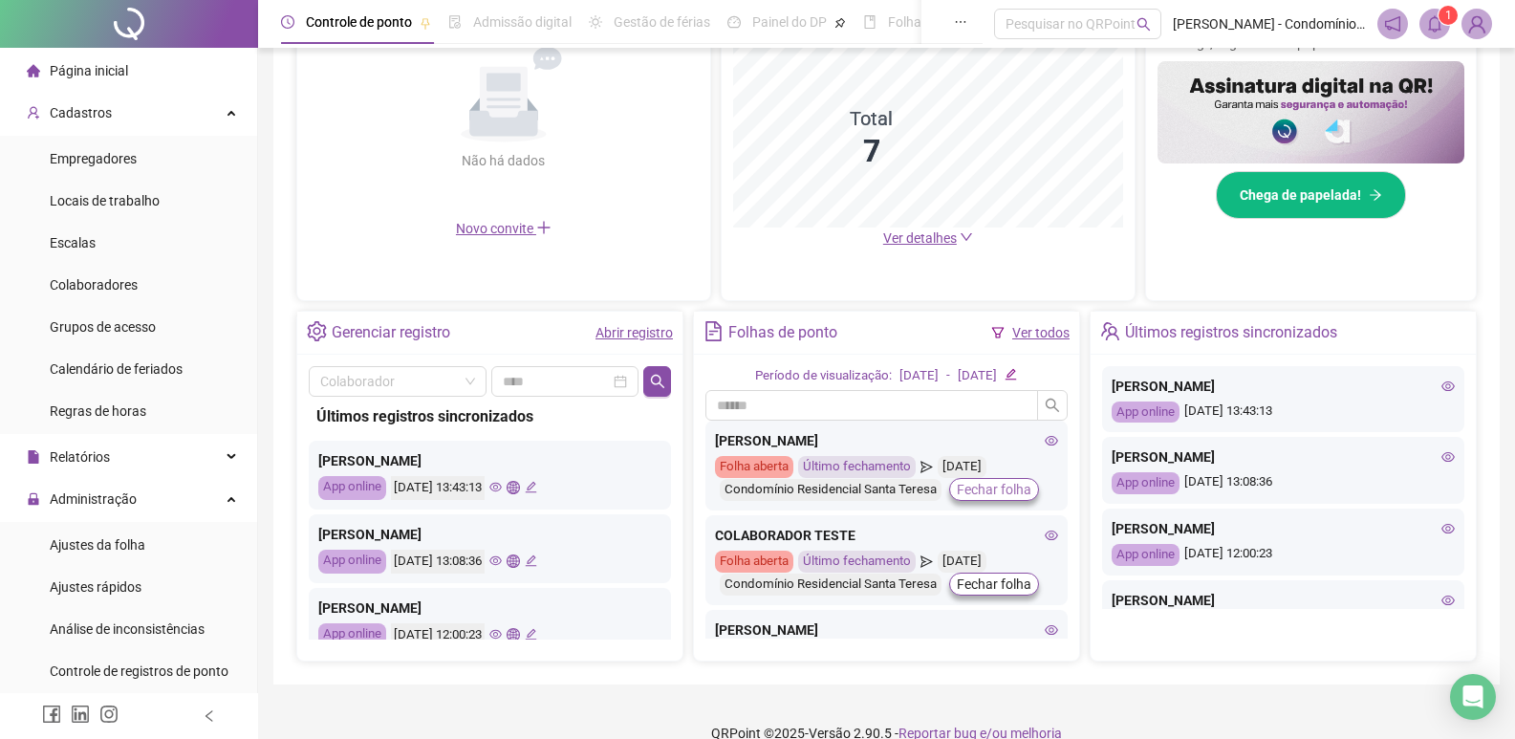
click at [960, 485] on span "Fechar folha" at bounding box center [994, 489] width 75 height 21
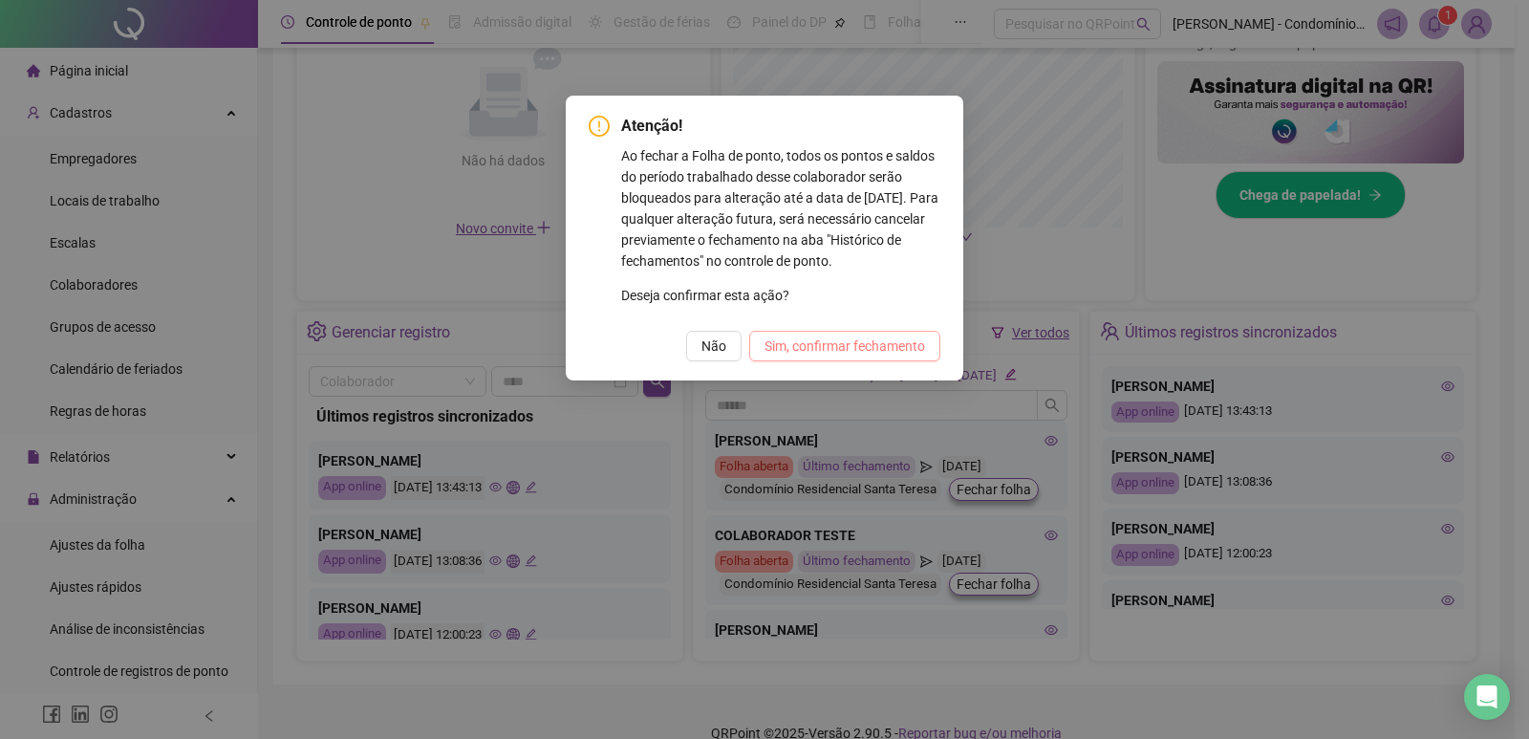
click at [802, 339] on span "Sim, confirmar fechamento" at bounding box center [845, 345] width 161 height 21
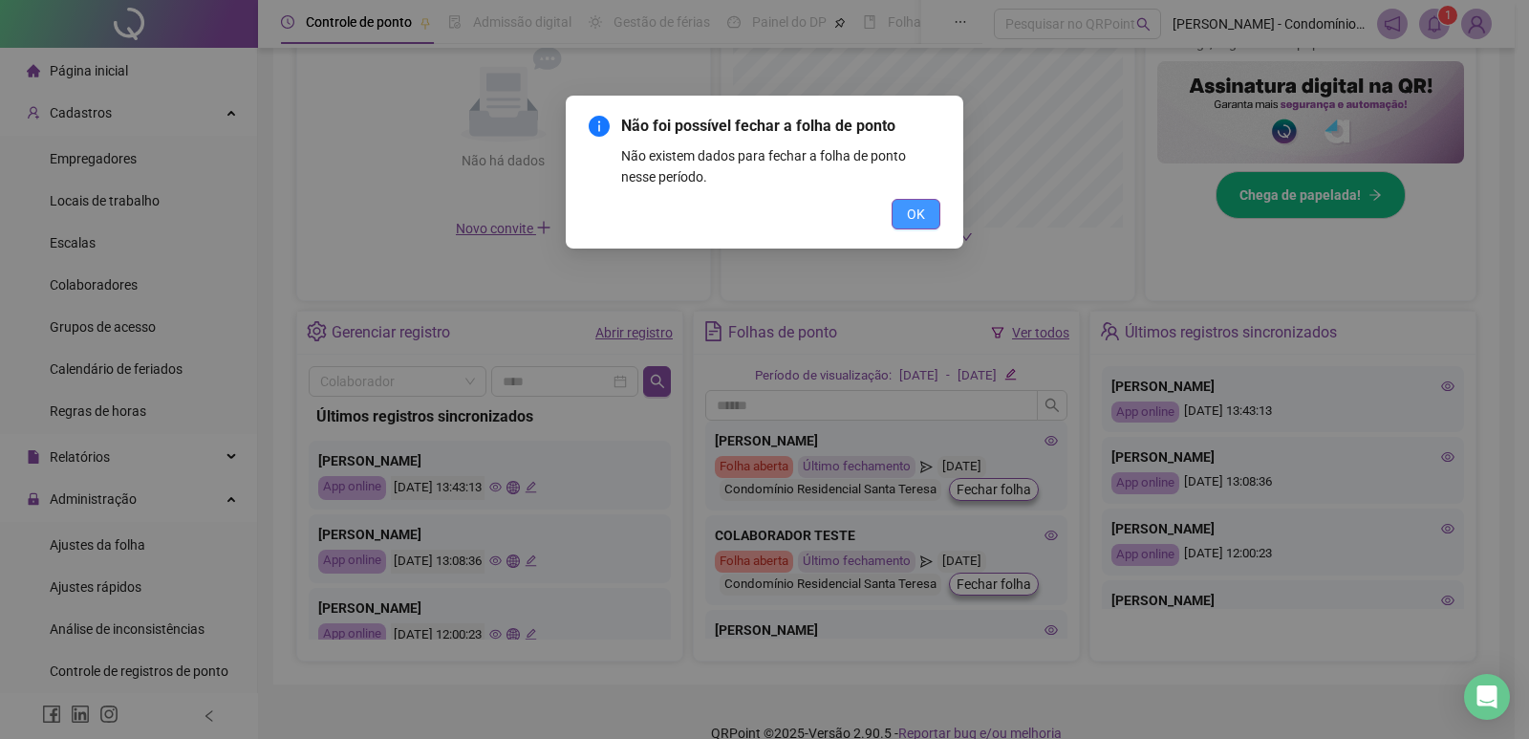
click at [915, 209] on span "OK" at bounding box center [916, 214] width 18 height 21
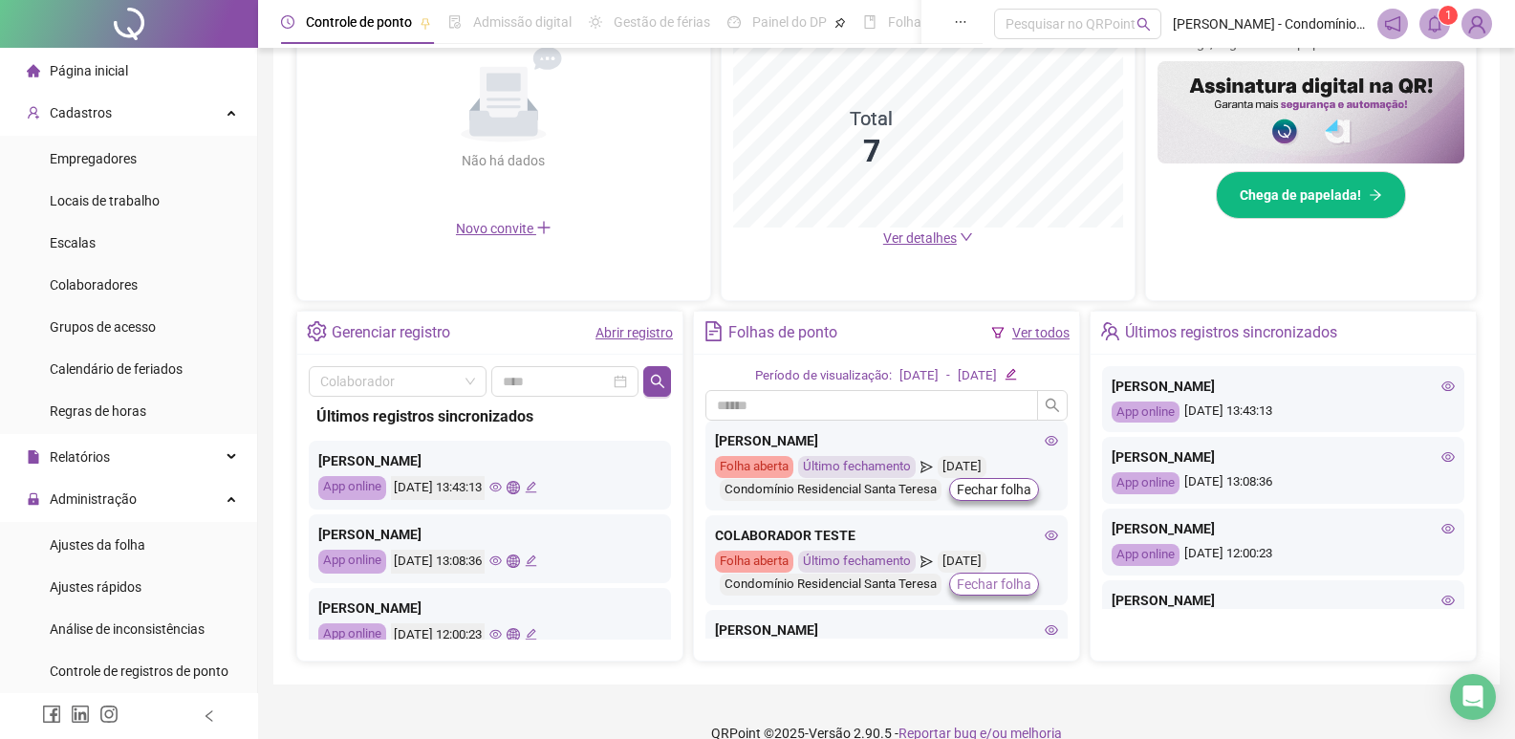
click at [984, 578] on span "Fechar folha" at bounding box center [994, 583] width 75 height 21
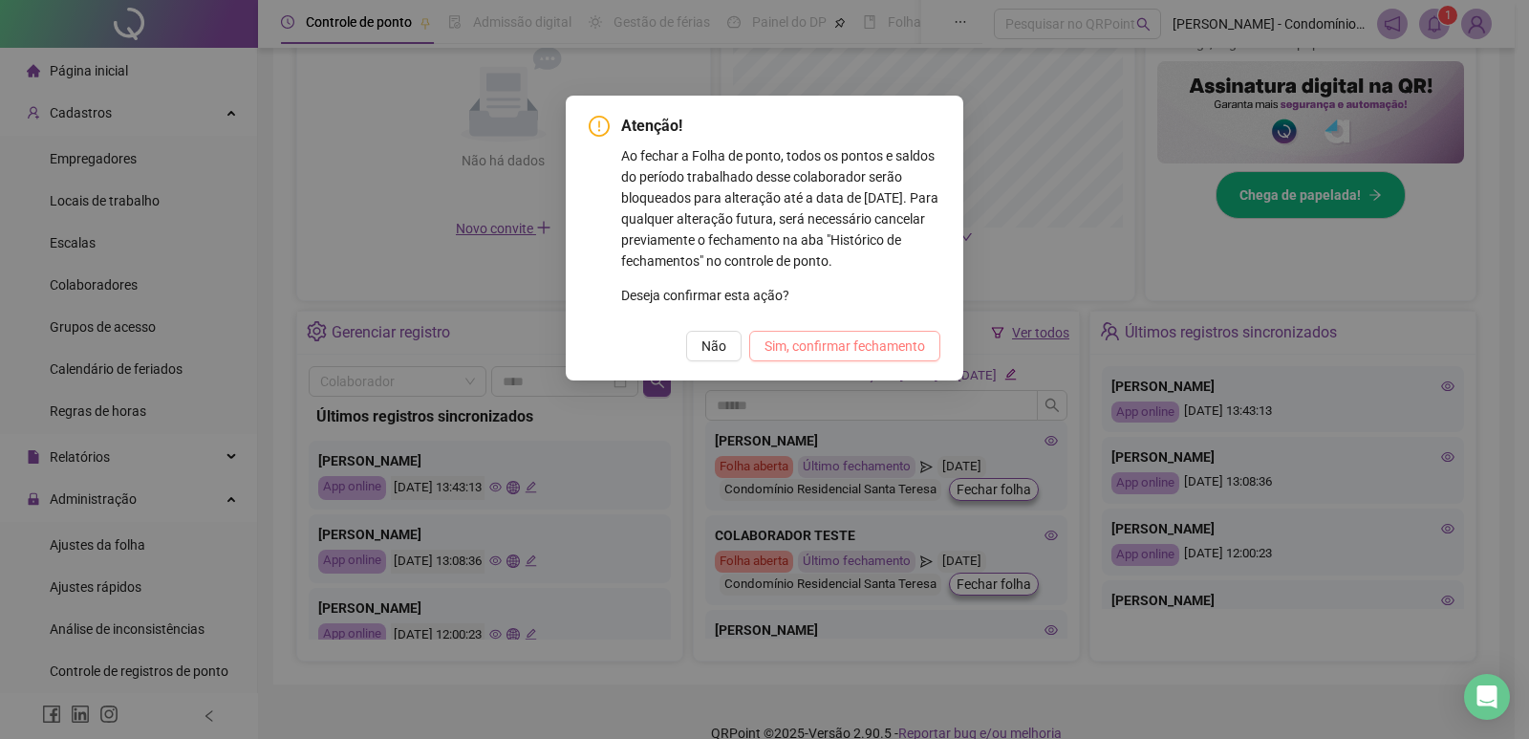
click at [779, 337] on span "Sim, confirmar fechamento" at bounding box center [845, 345] width 161 height 21
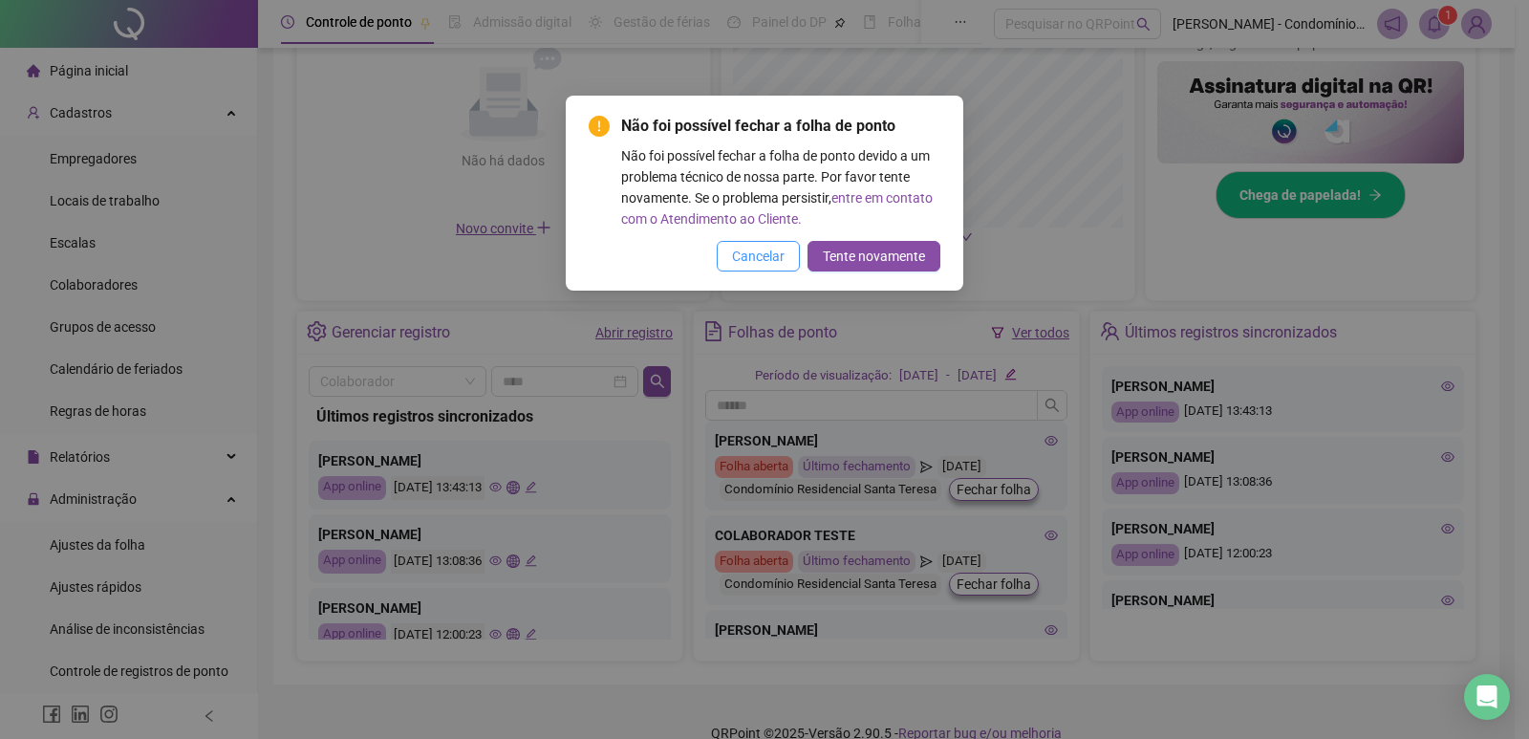
click at [764, 253] on span "Cancelar" at bounding box center [758, 256] width 53 height 21
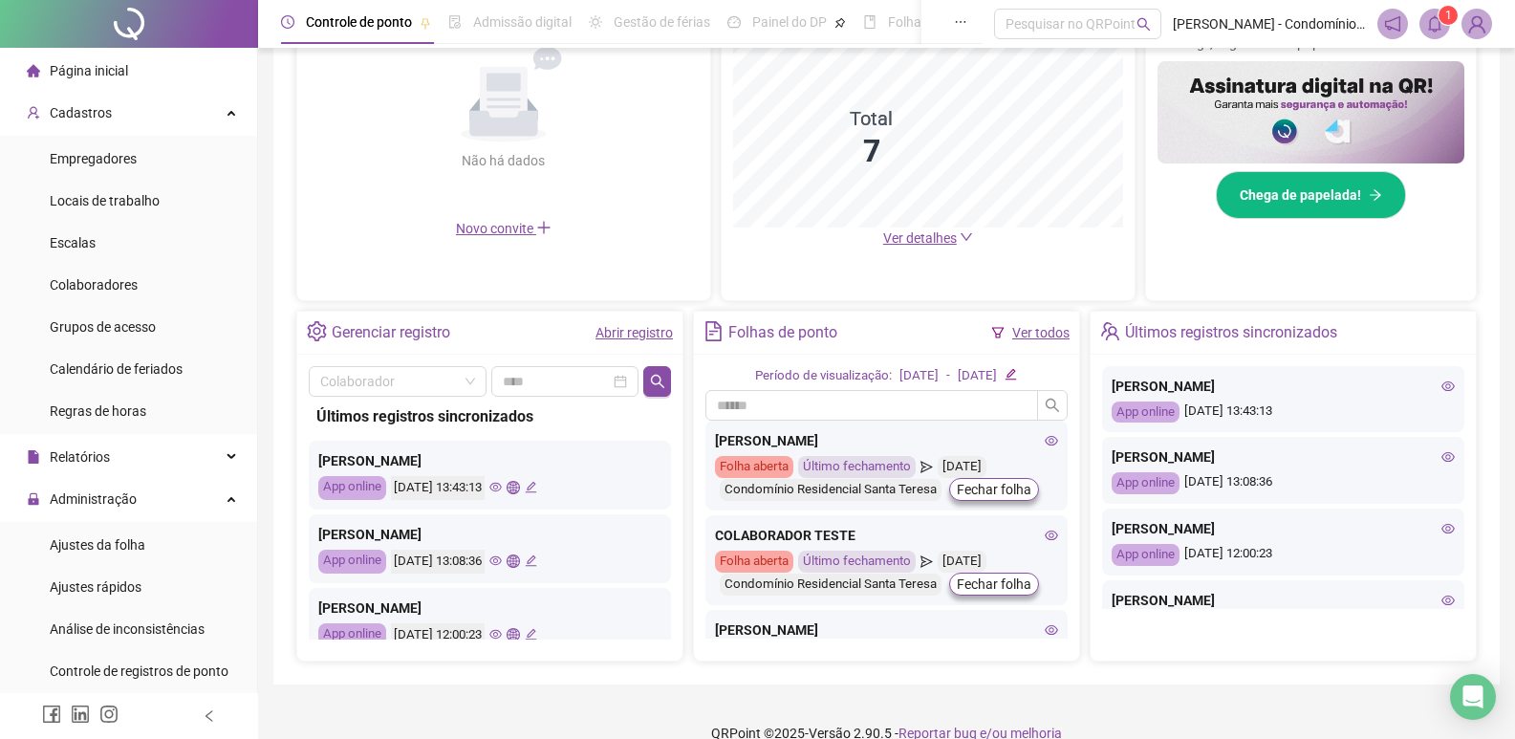
click at [1015, 330] on link "Ver todos" at bounding box center [1040, 332] width 57 height 15
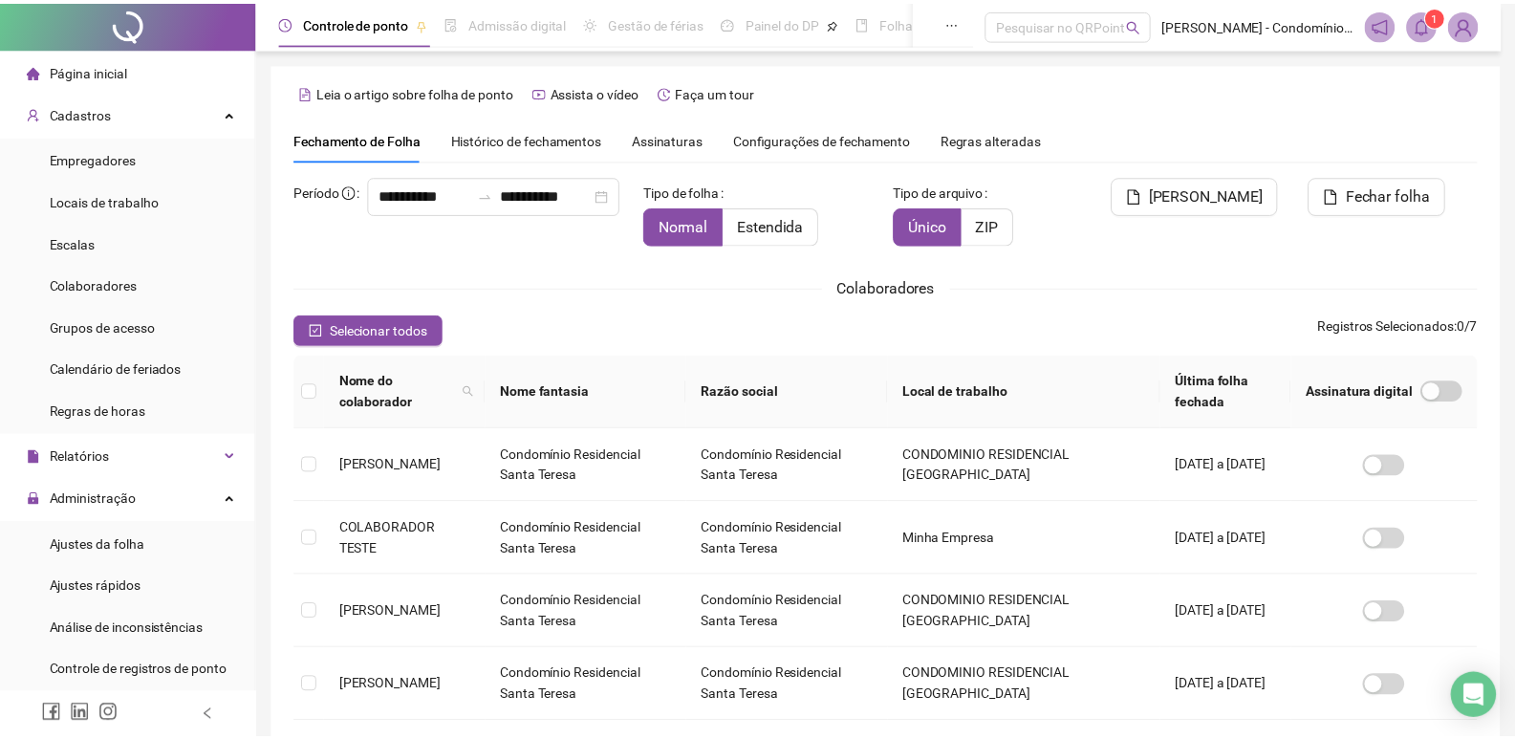
scroll to position [22, 0]
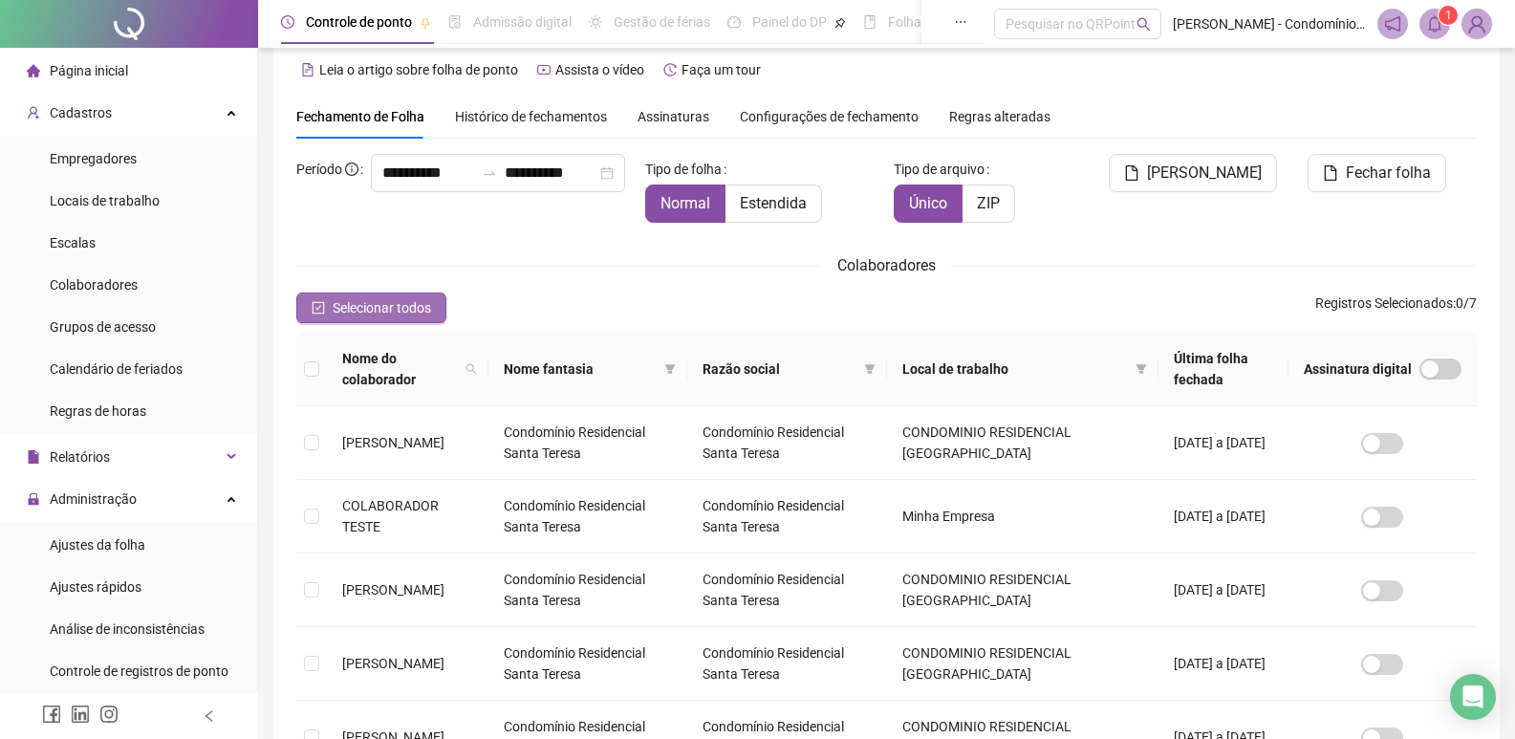
click at [329, 308] on button "Selecionar todos" at bounding box center [371, 307] width 150 height 31
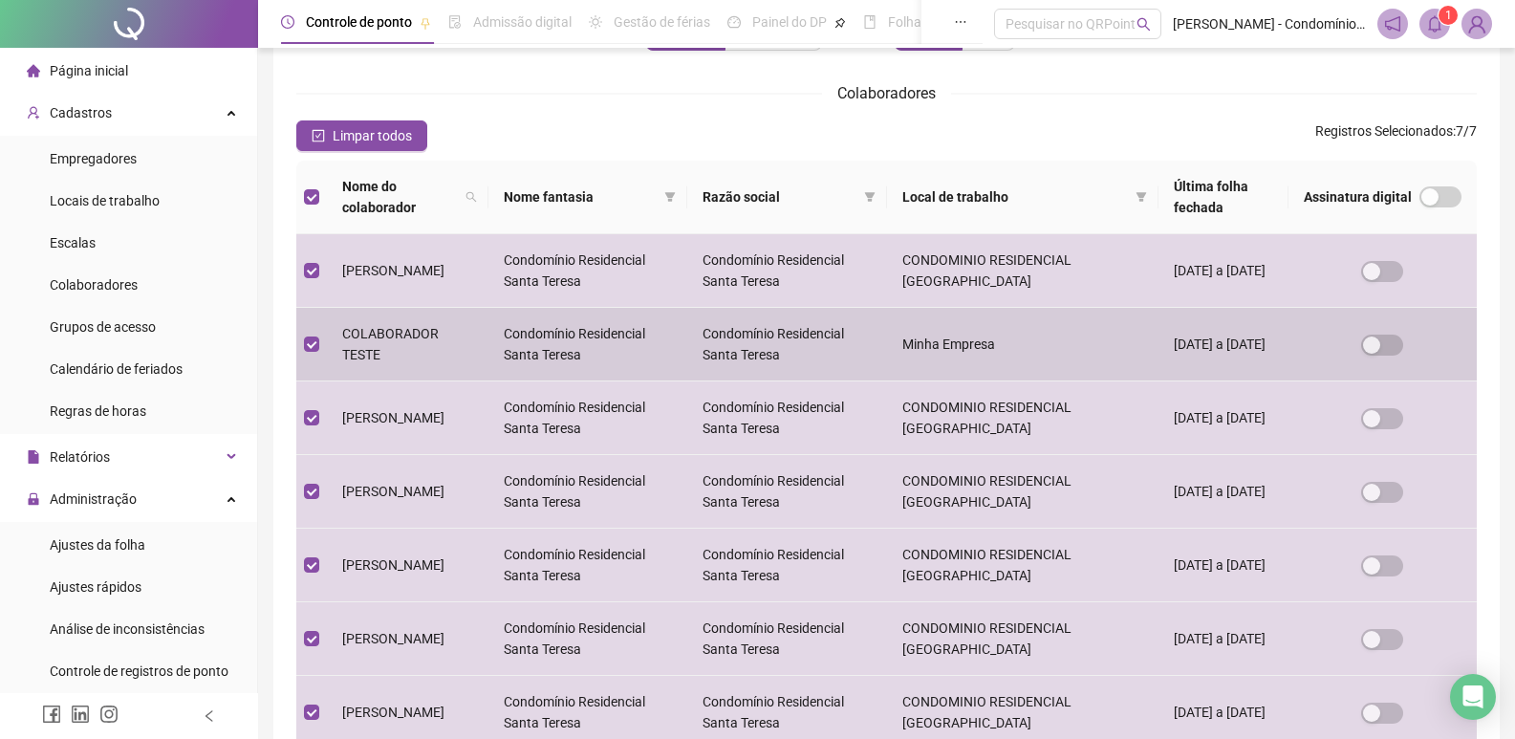
scroll to position [0, 0]
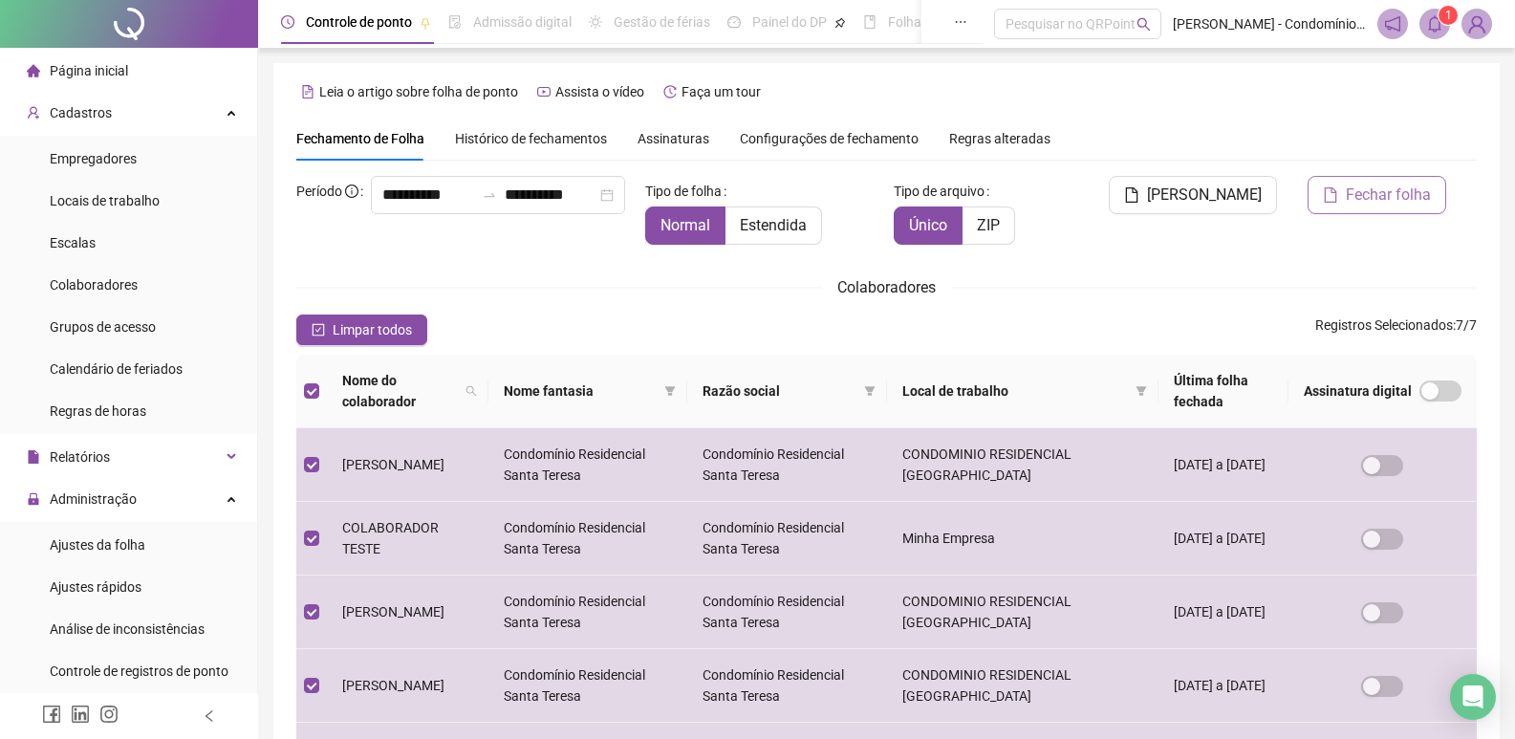
click at [1359, 200] on span "Fechar folha" at bounding box center [1388, 194] width 85 height 23
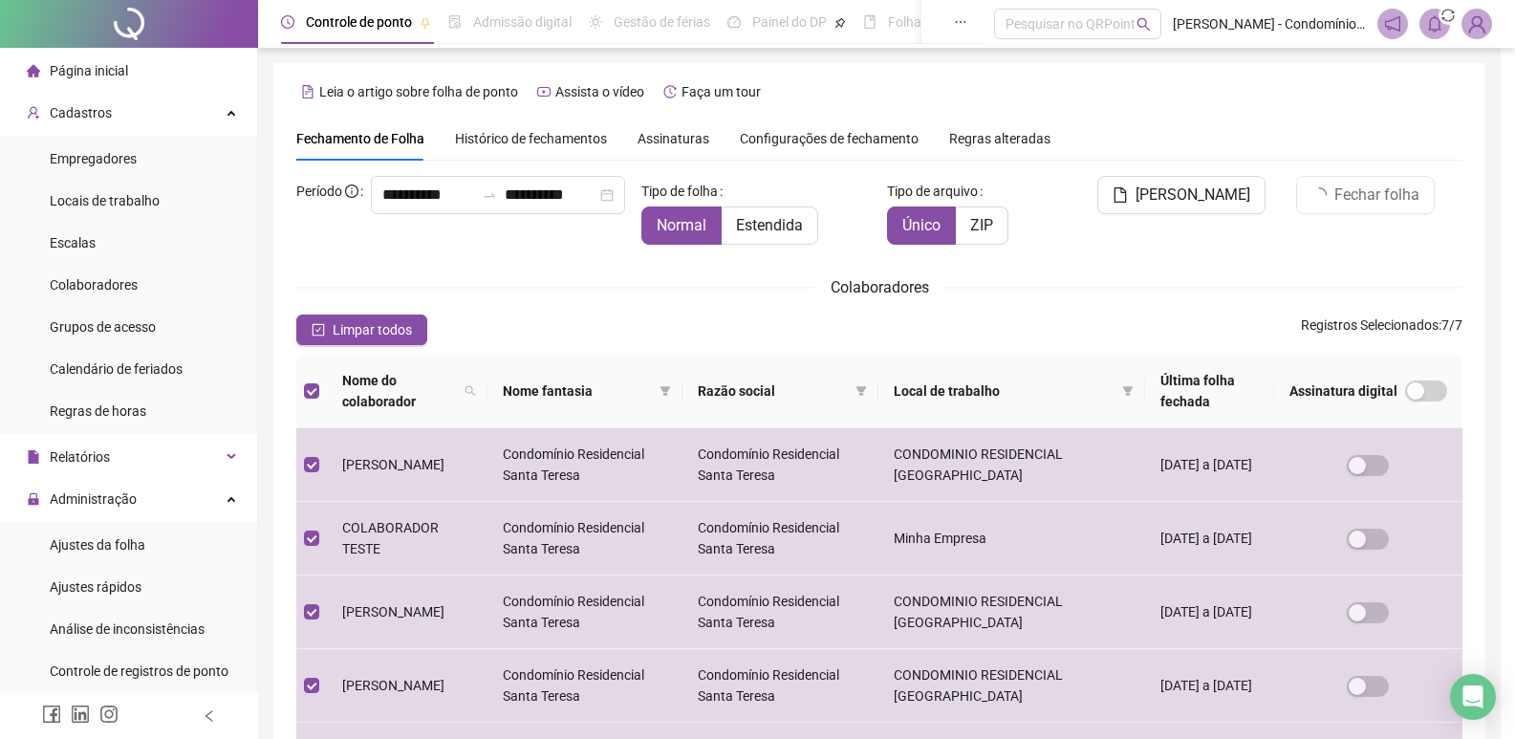
scroll to position [22, 0]
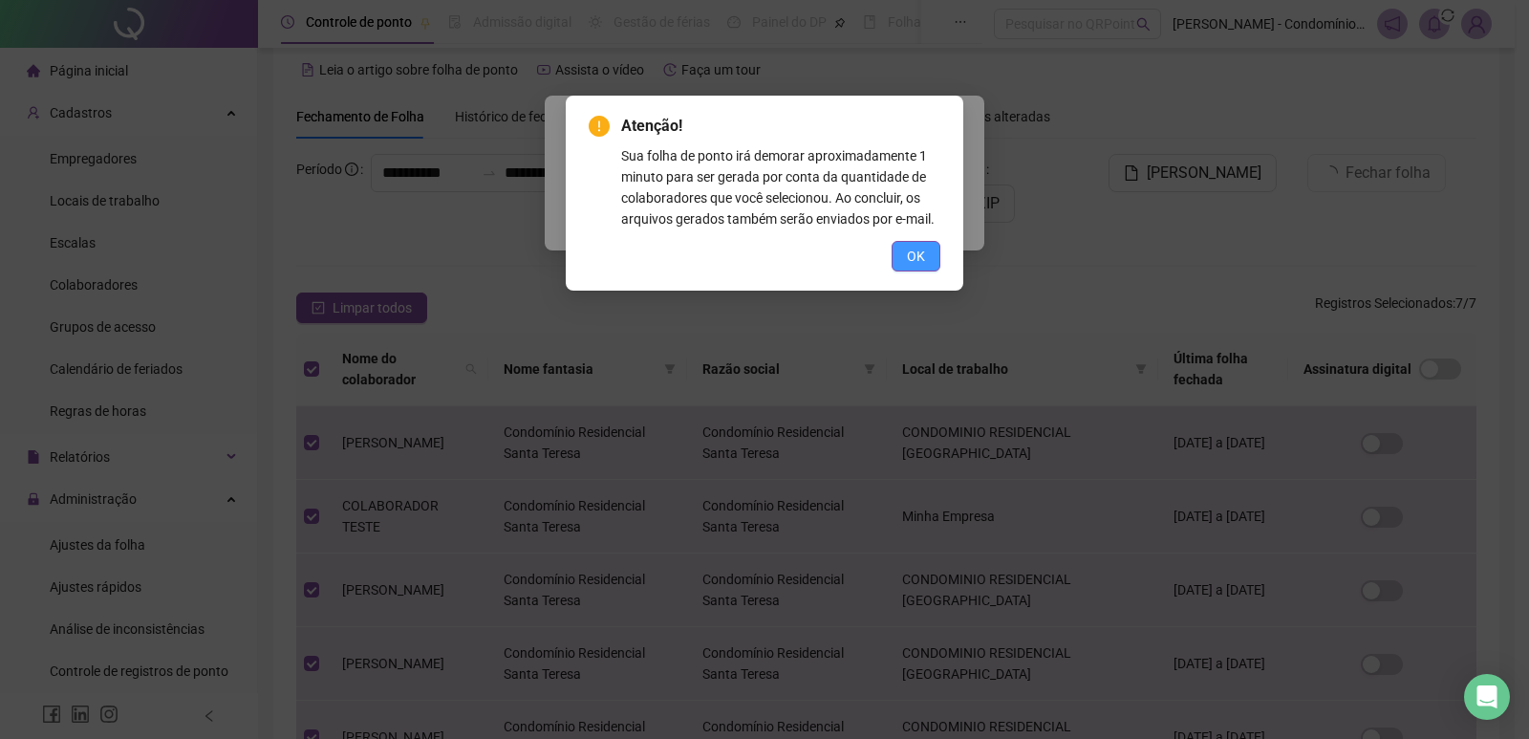
click at [923, 253] on span "OK" at bounding box center [916, 256] width 18 height 21
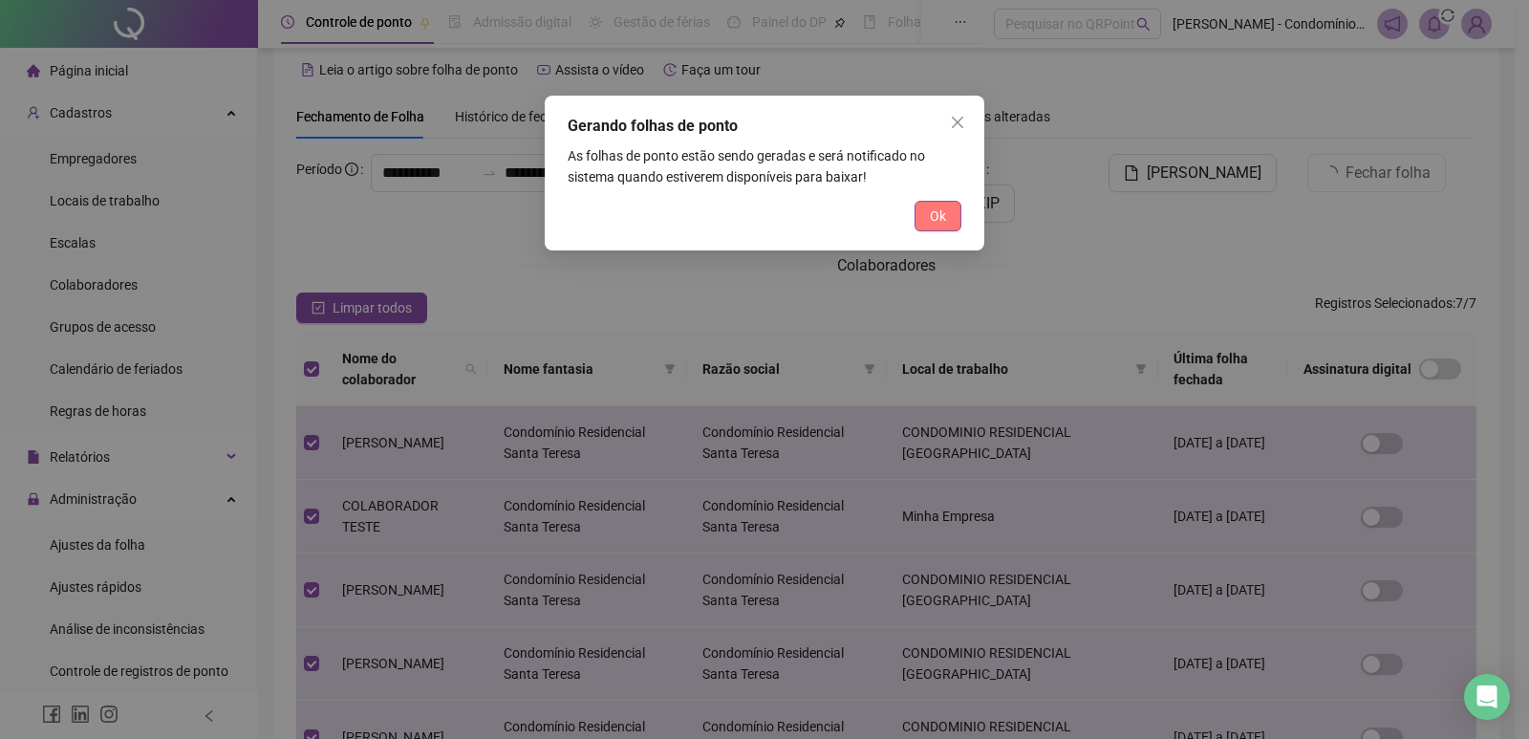
click at [947, 212] on button "Ok" at bounding box center [938, 216] width 47 height 31
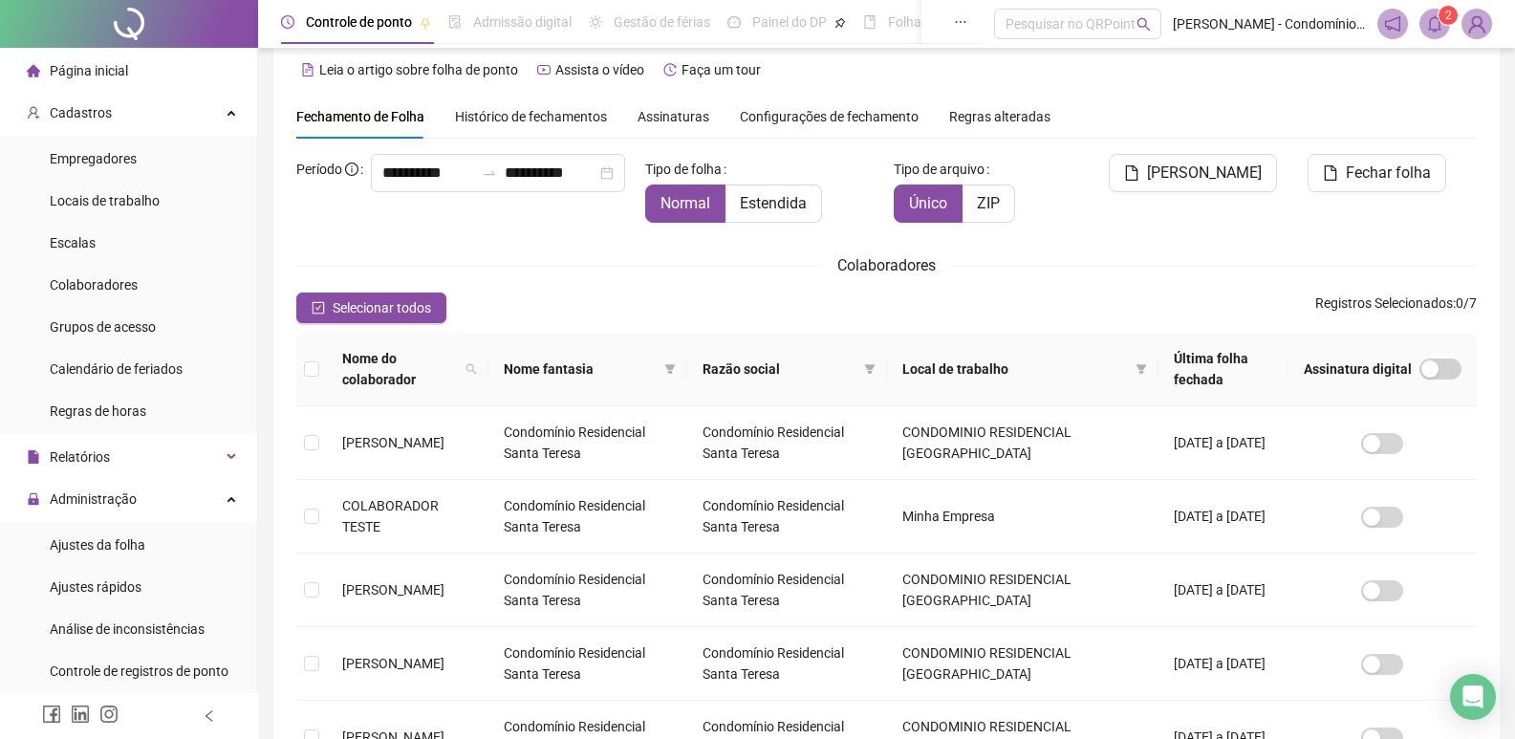
click at [85, 77] on span "Página inicial" at bounding box center [89, 70] width 78 height 15
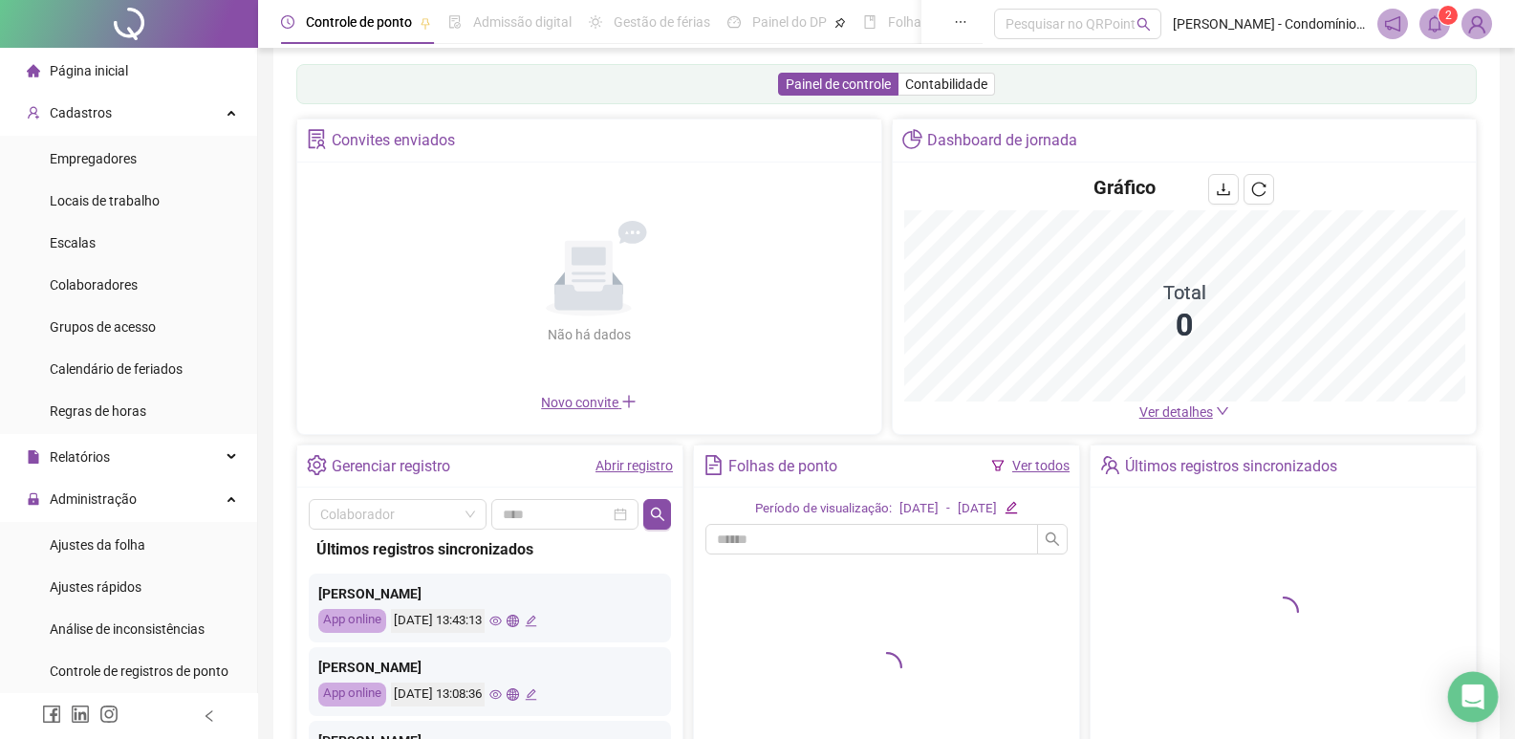
click at [1469, 700] on icon "Open Intercom Messenger" at bounding box center [1472, 696] width 22 height 25
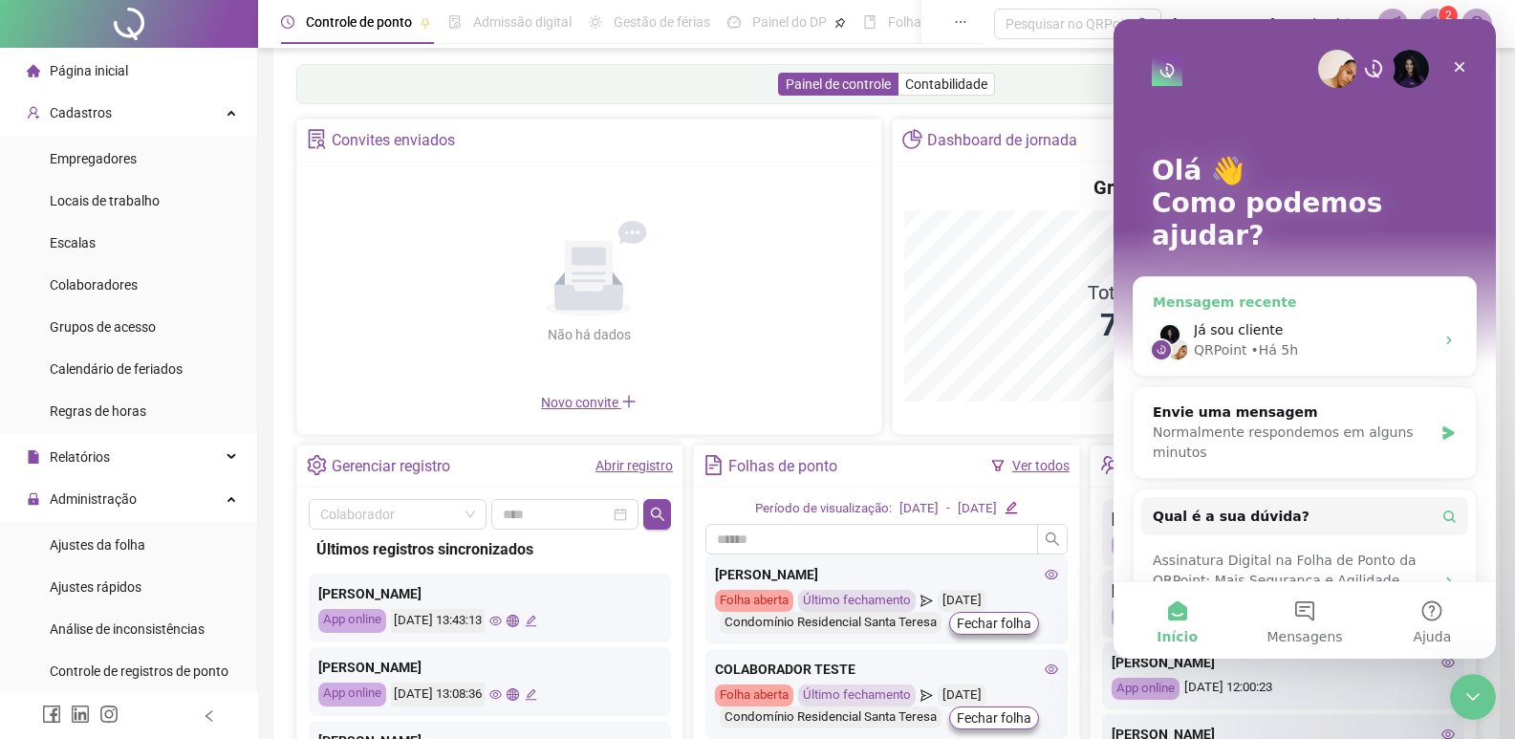
click at [1269, 322] on span "Já sou cliente" at bounding box center [1238, 329] width 89 height 15
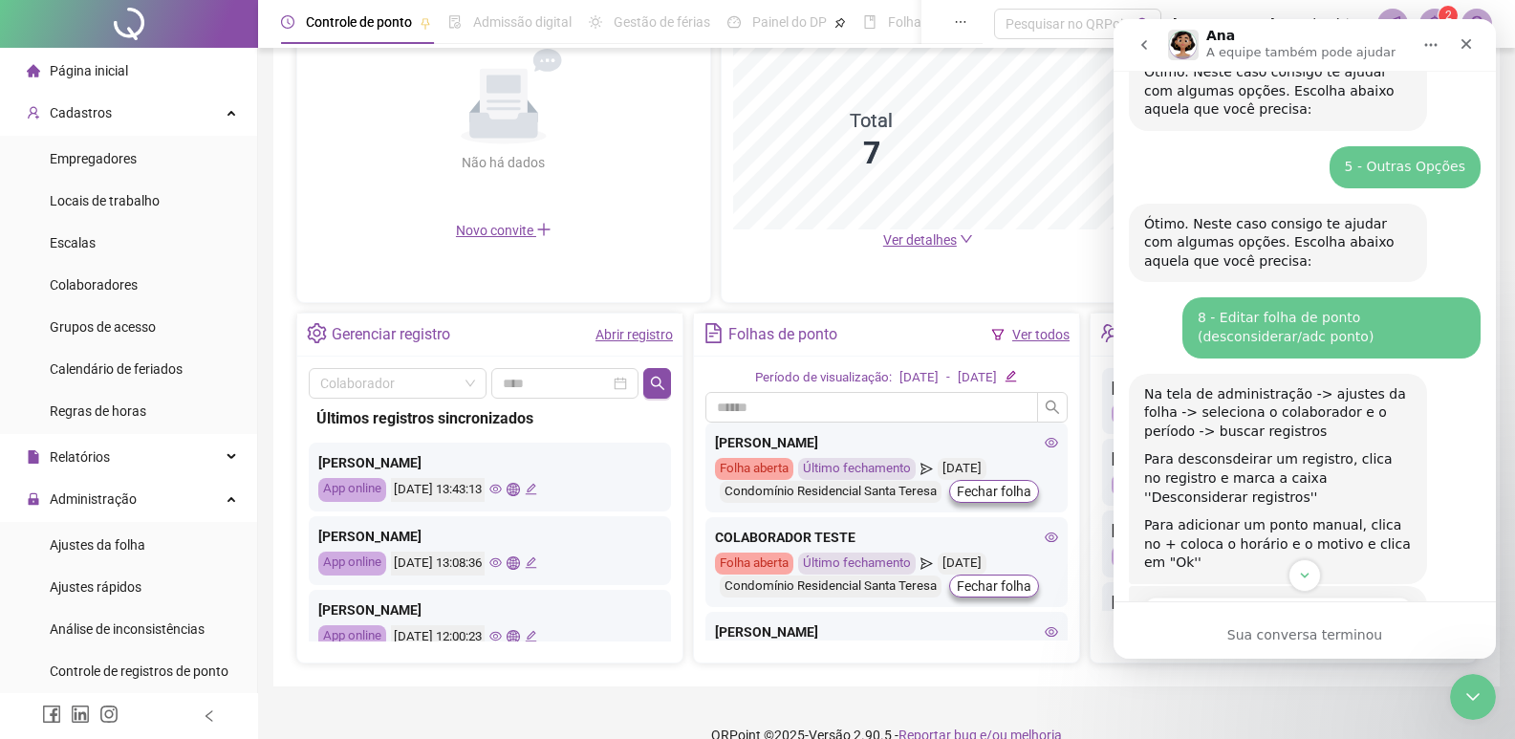
scroll to position [500, 0]
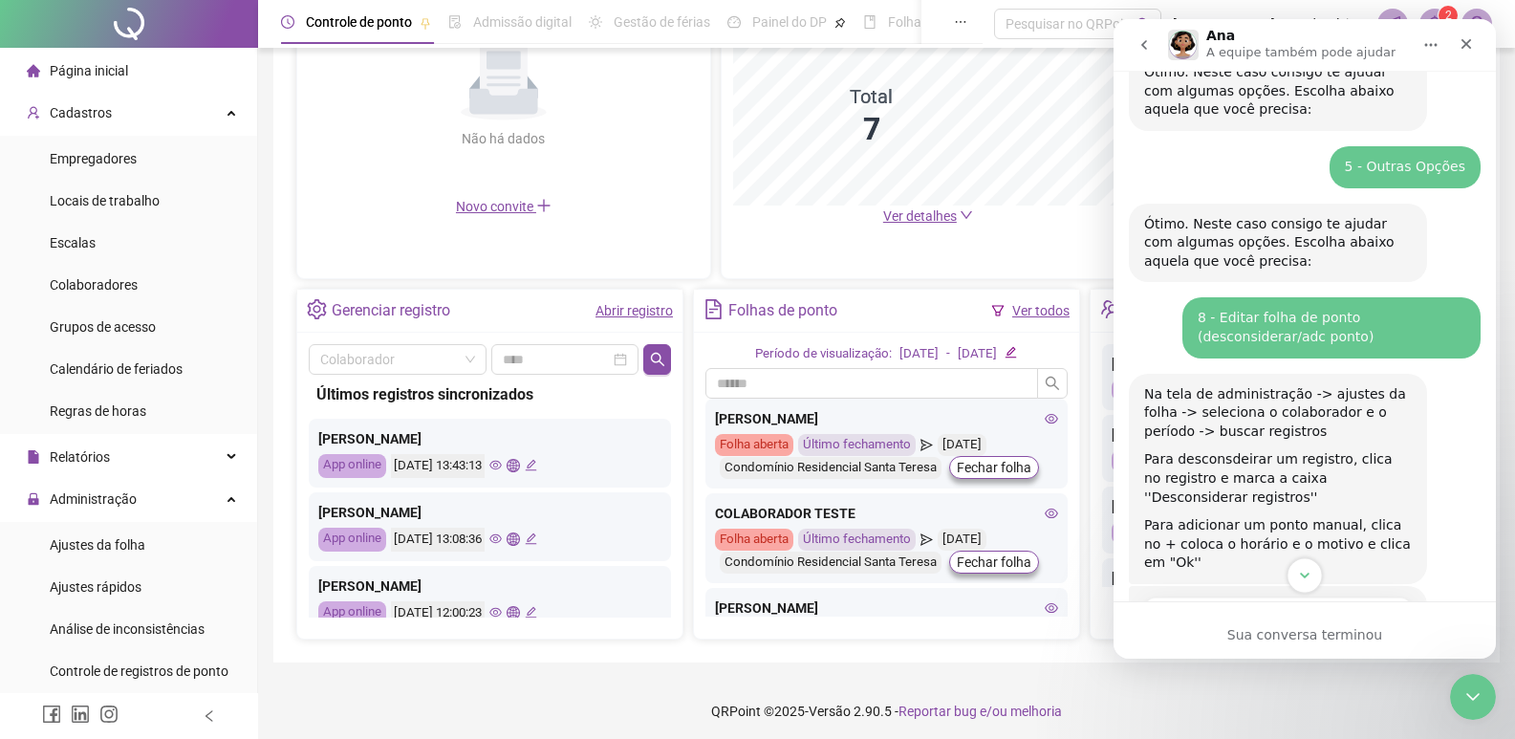
click at [1310, 564] on button "Scroll to bottom" at bounding box center [1303, 574] width 35 height 35
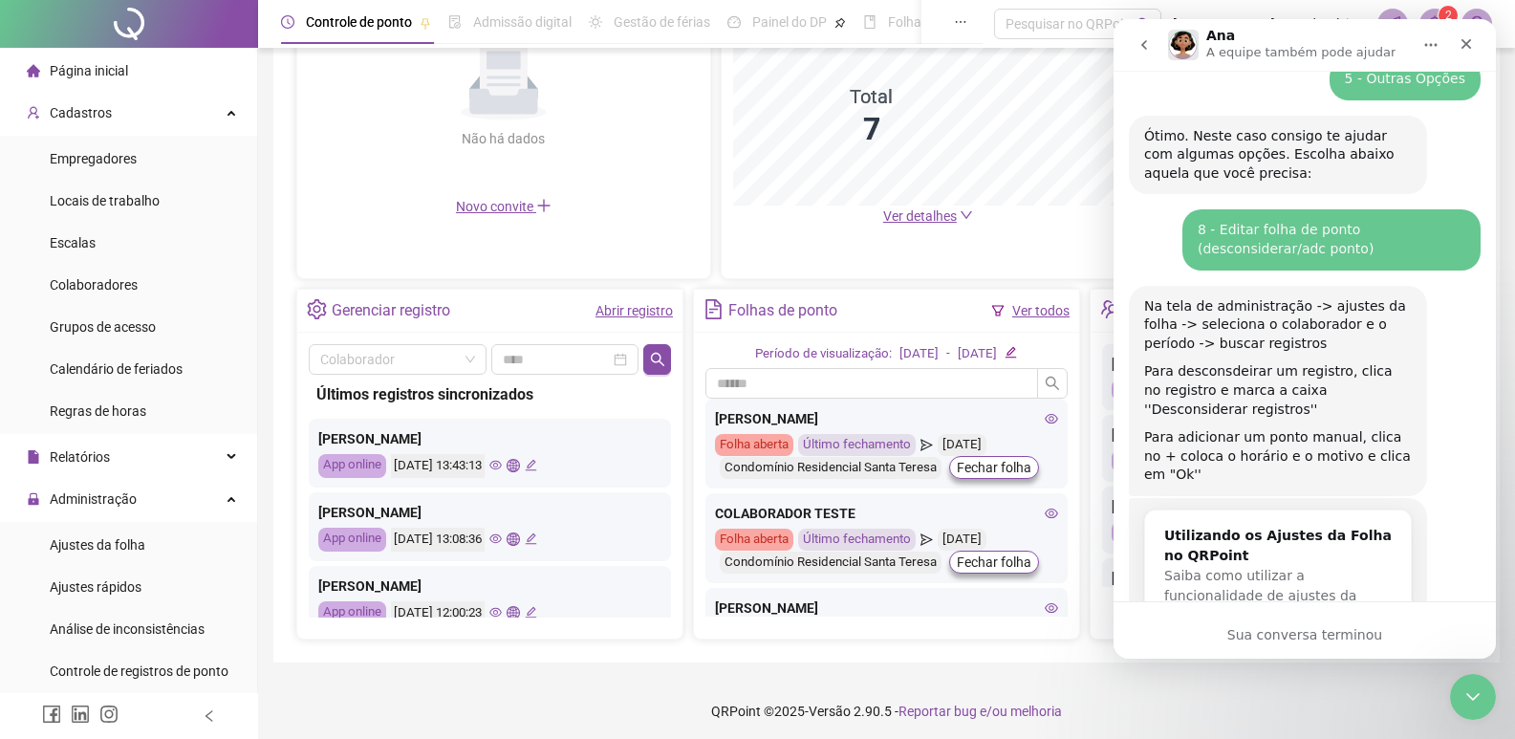
scroll to position [330, 0]
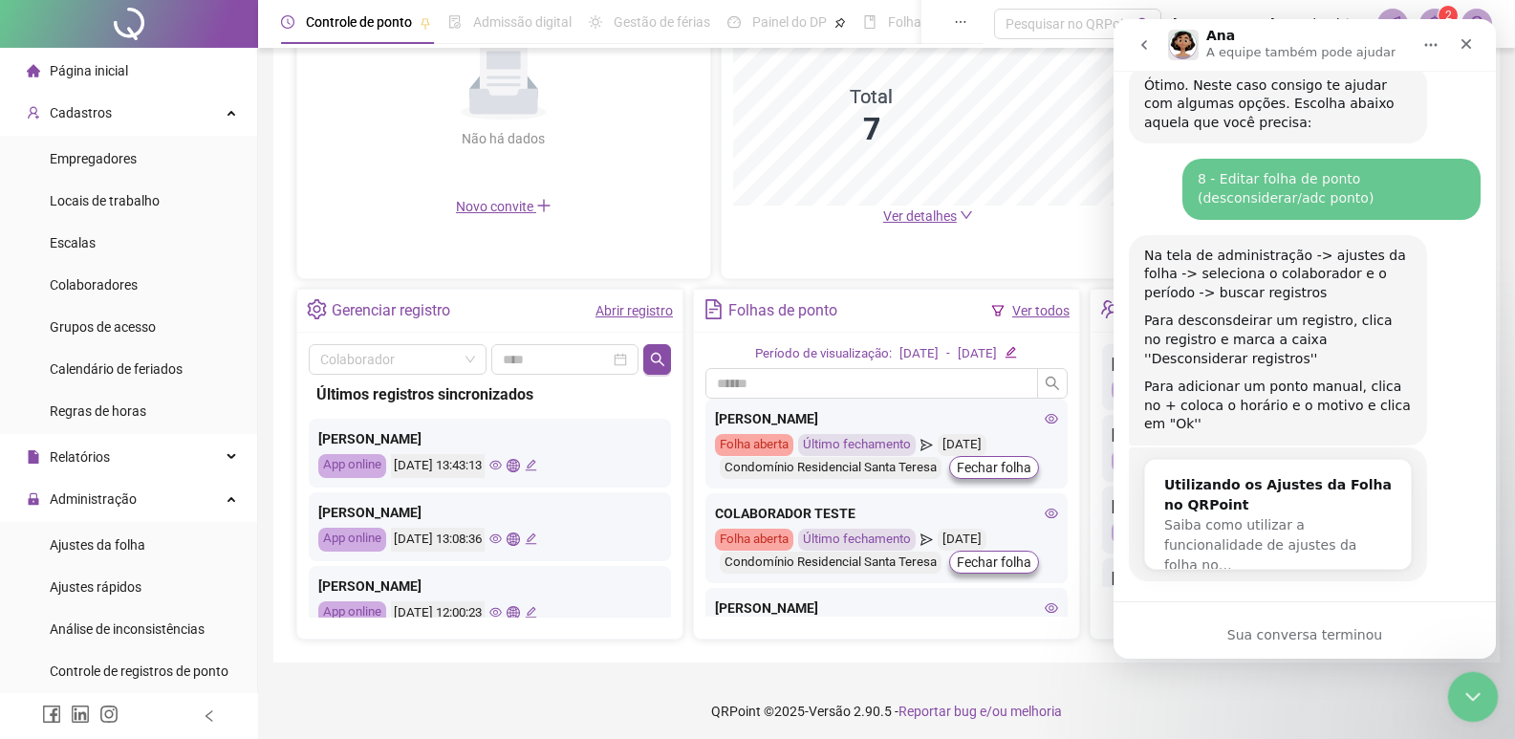
click at [1473, 694] on icon "Encerramento do Messenger da Intercom" at bounding box center [1469, 694] width 13 height 8
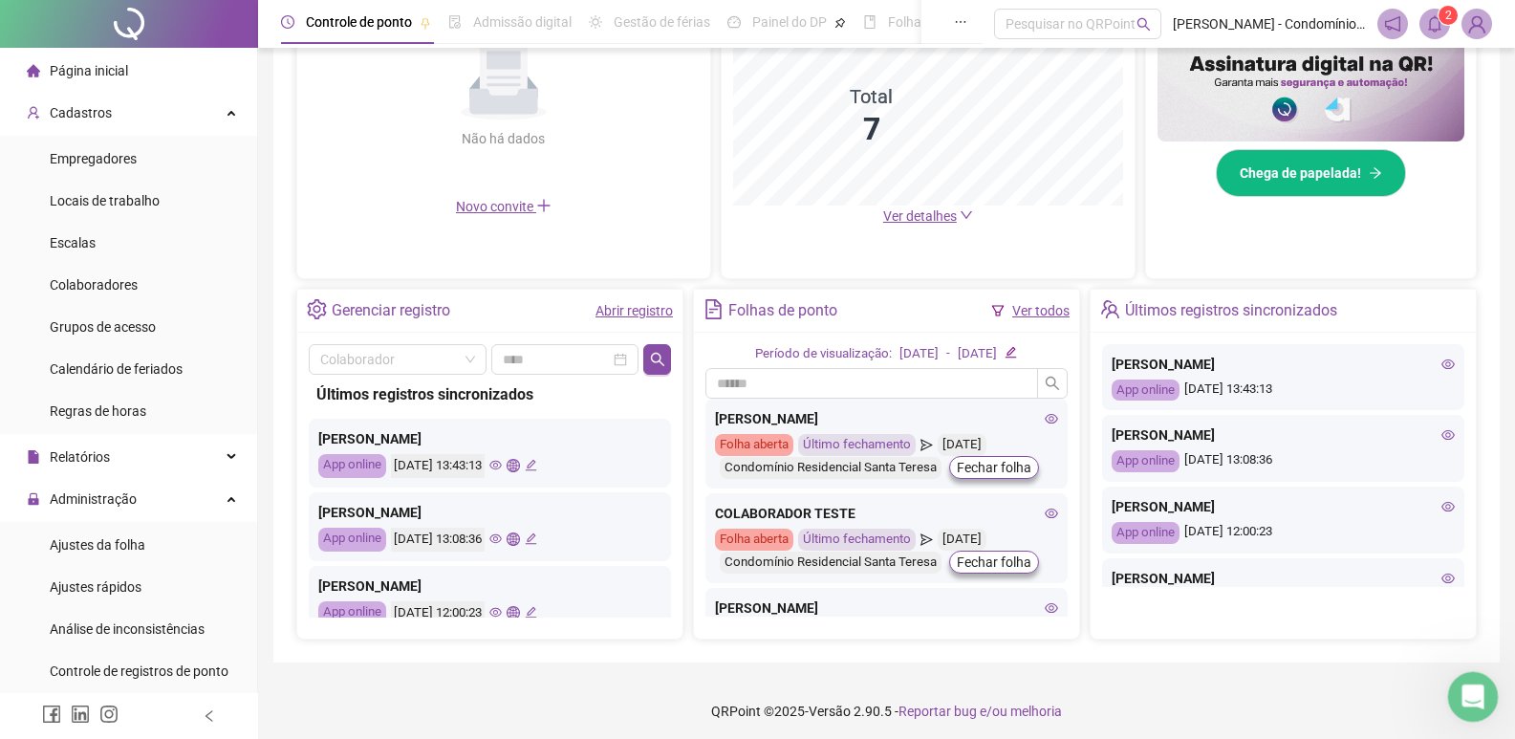
click at [1480, 687] on icon "Abertura do Messenger da Intercom" at bounding box center [1471, 695] width 32 height 32
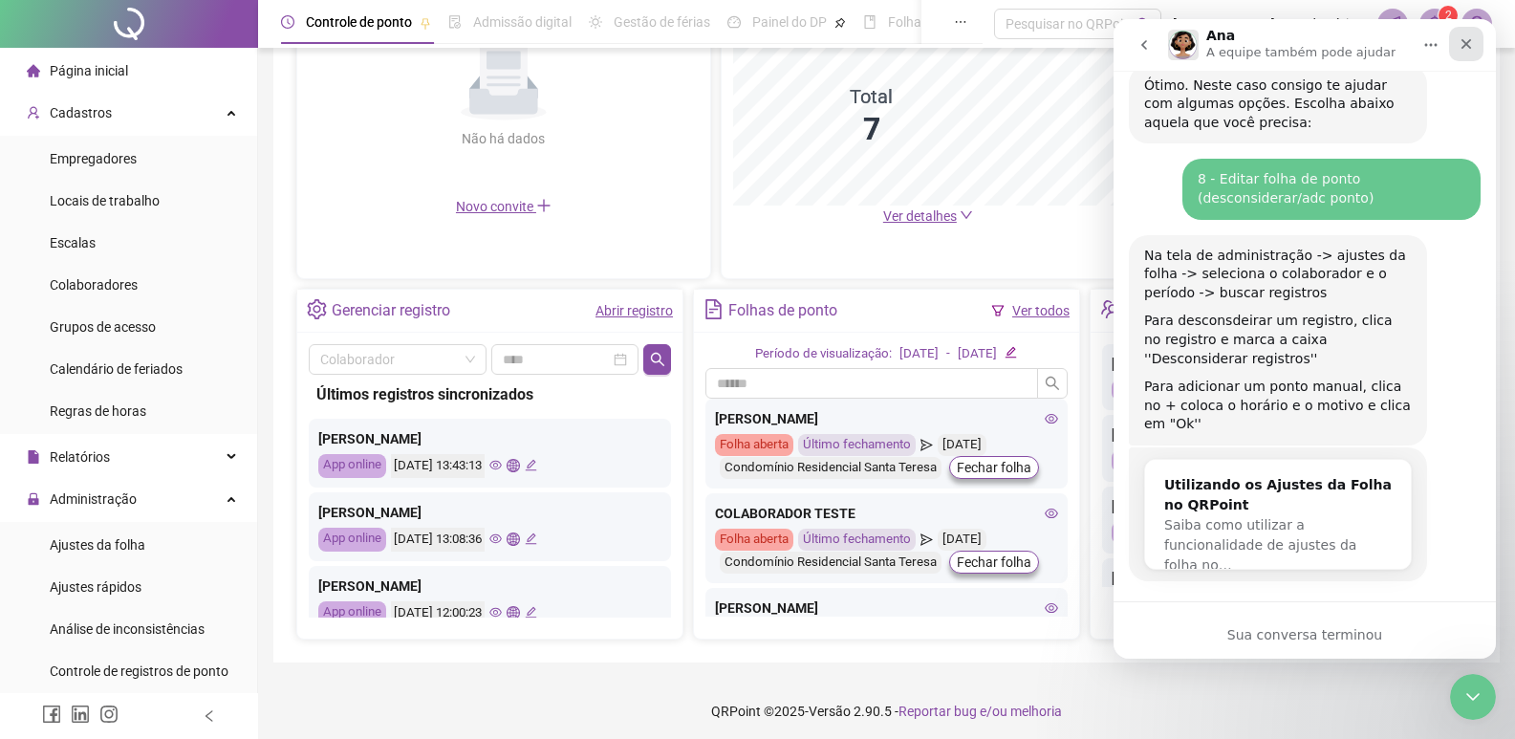
click at [1462, 42] on icon "Fechar" at bounding box center [1465, 43] width 15 height 15
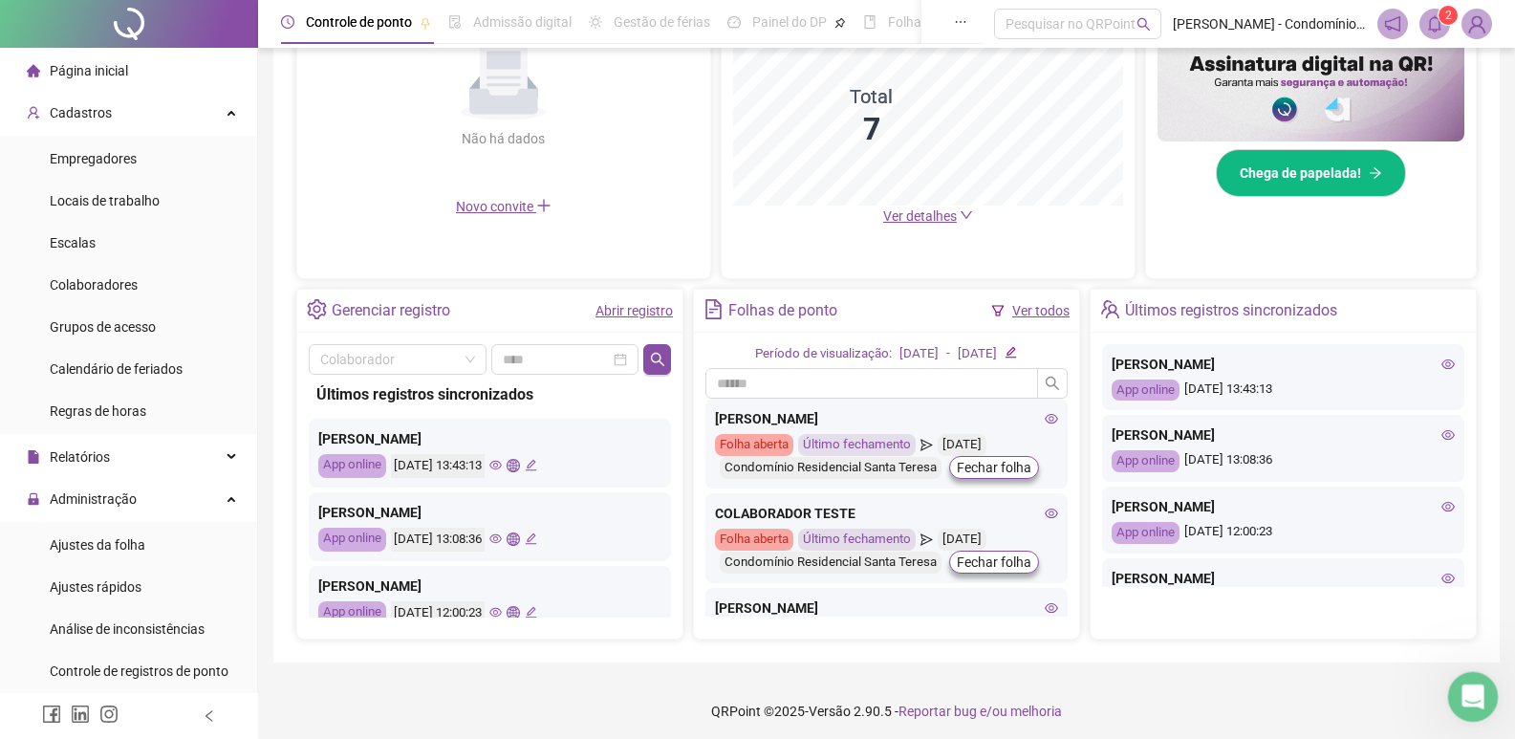
click at [1467, 684] on icon "Abertura do Messenger da Intercom" at bounding box center [1471, 695] width 32 height 32
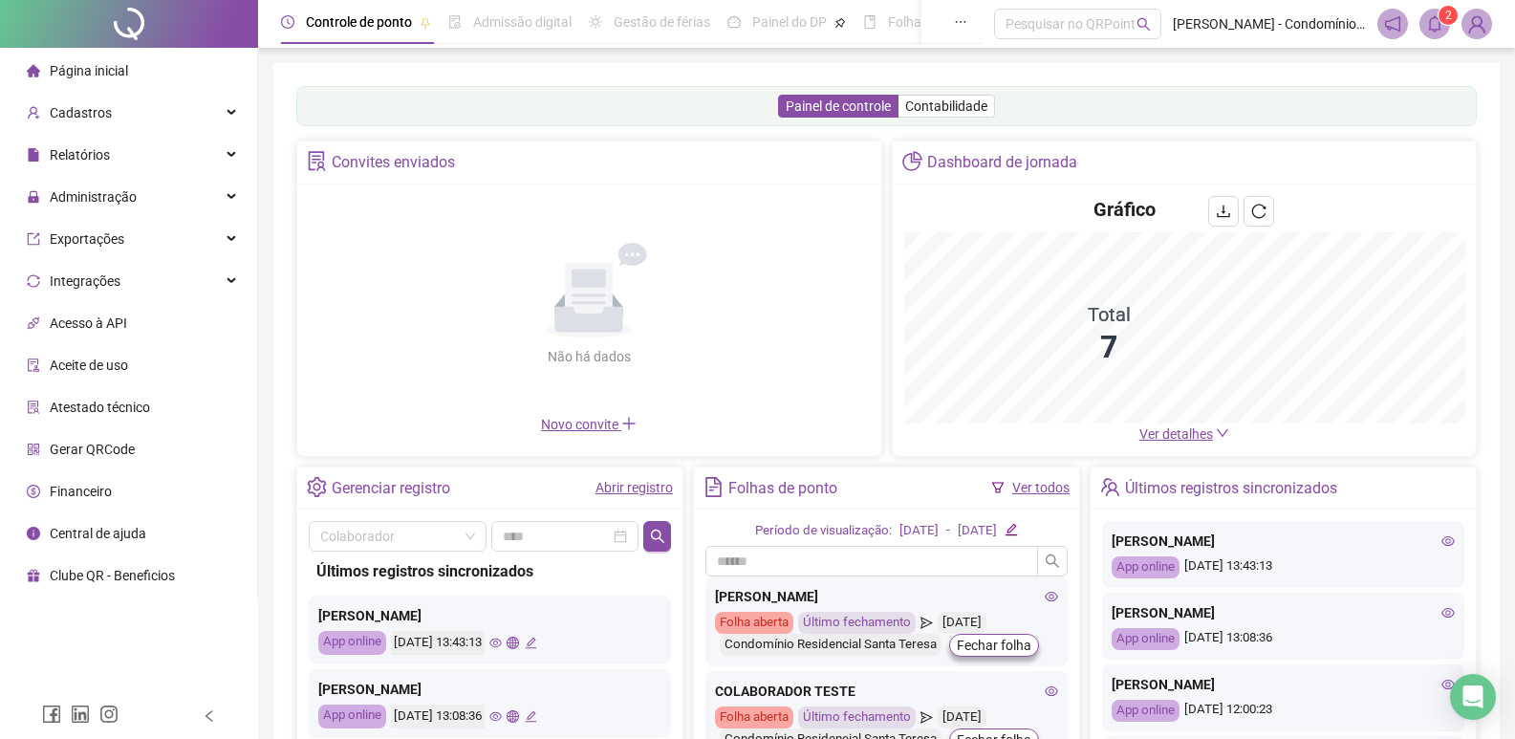
scroll to position [96, 0]
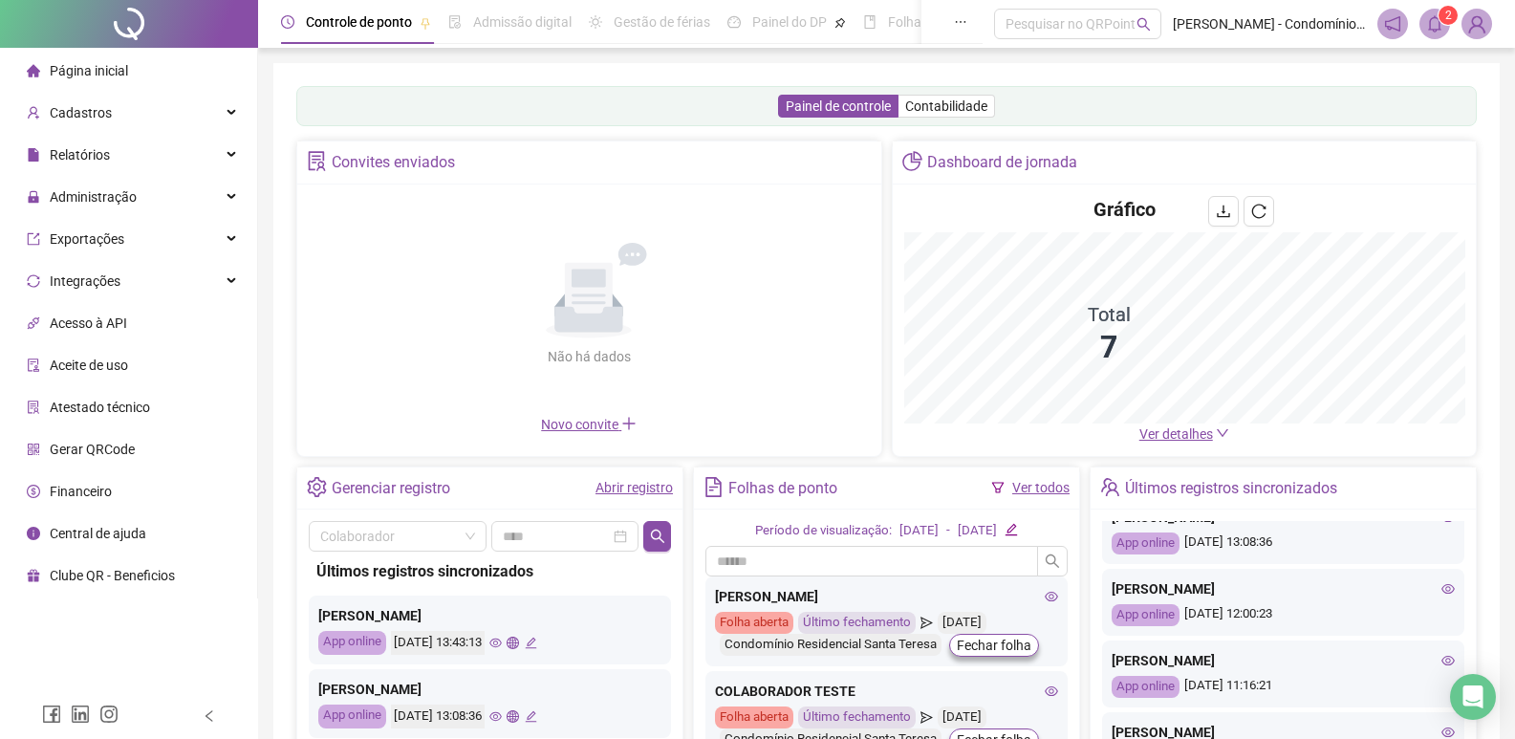
click at [1441, 26] on icon "bell" at bounding box center [1434, 23] width 17 height 17
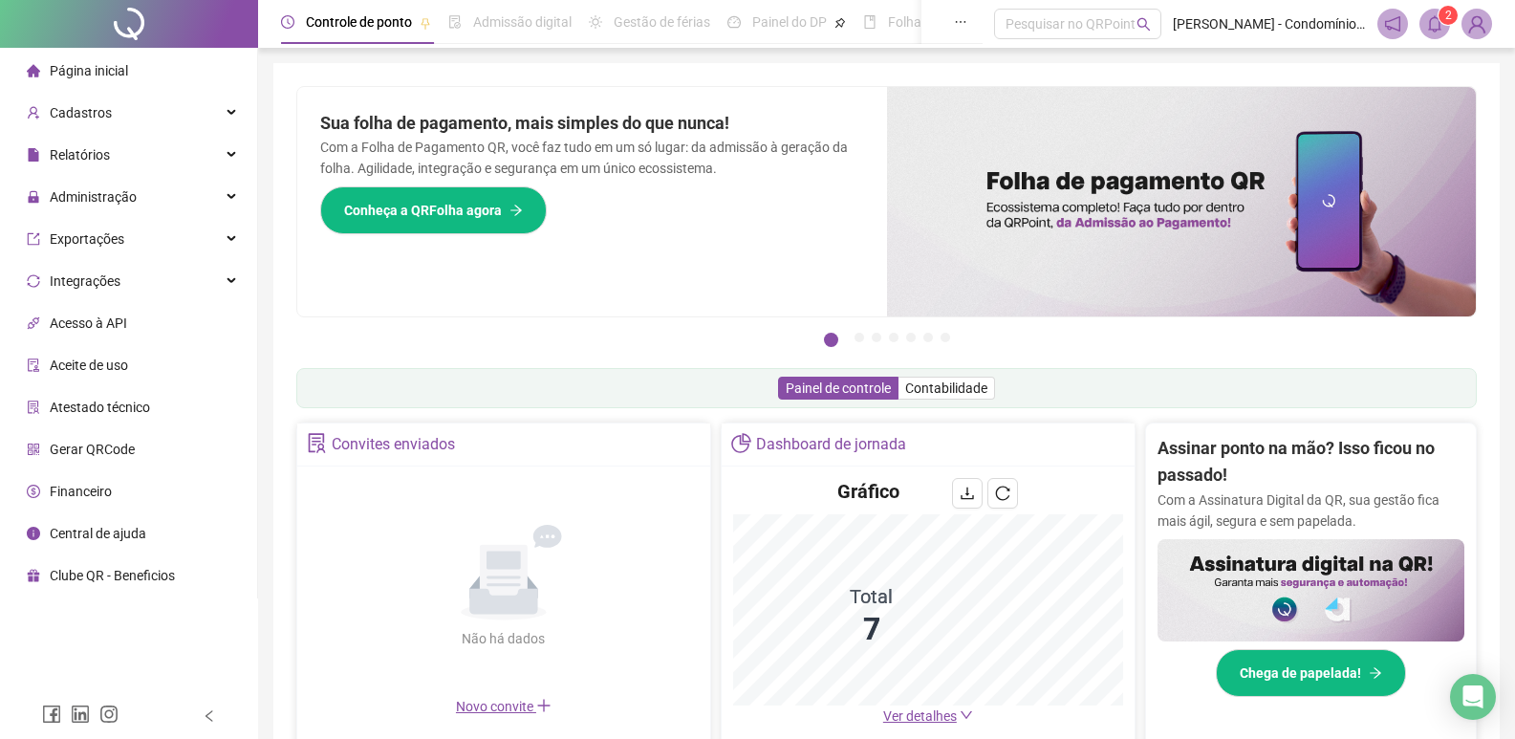
click at [1457, 177] on img at bounding box center [1182, 201] width 590 height 229
click at [1492, 693] on div "Open Intercom Messenger" at bounding box center [1473, 697] width 51 height 51
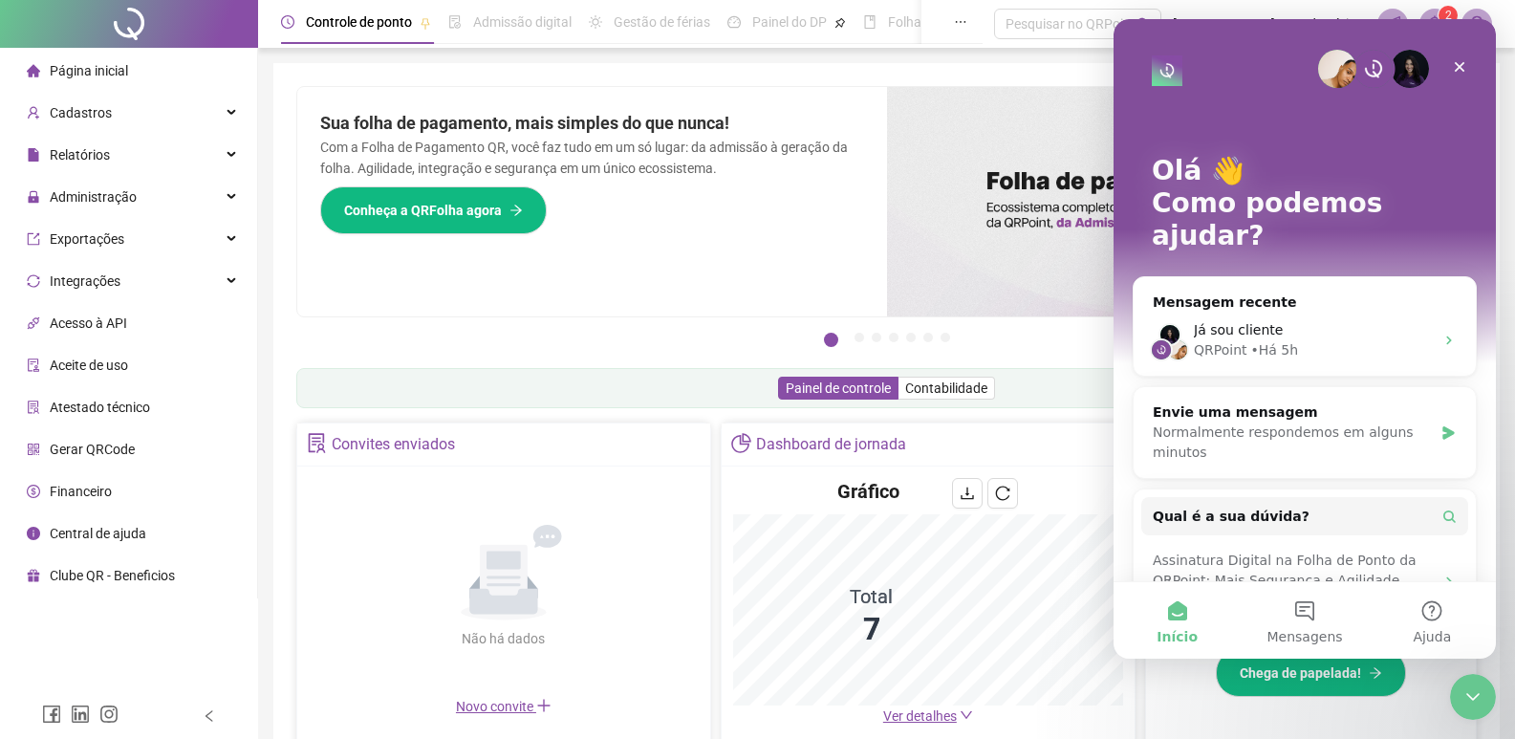
scroll to position [0, 0]
click at [1308, 620] on button "Mensagens" at bounding box center [1304, 620] width 127 height 76
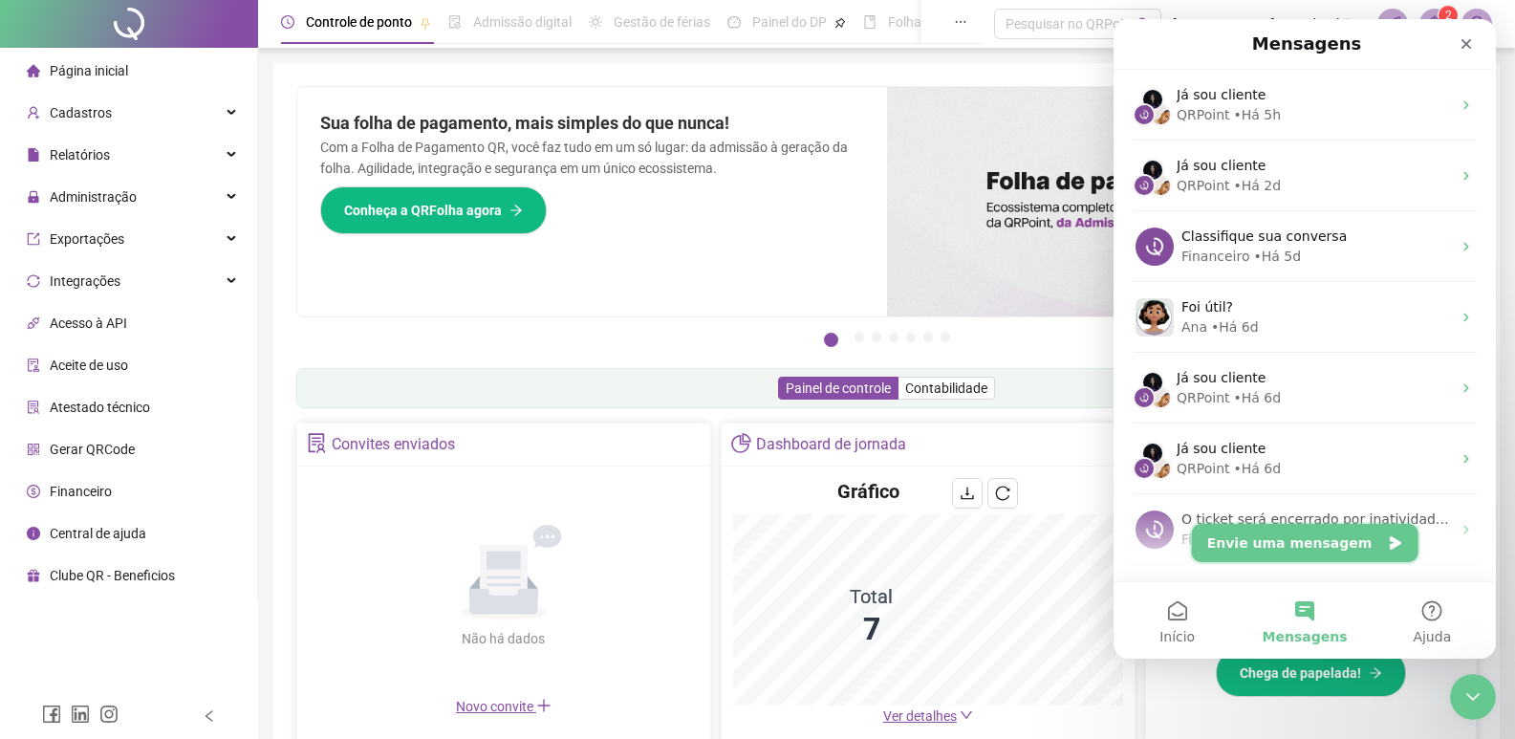
click at [1326, 550] on button "Envie uma mensagem" at bounding box center [1305, 543] width 227 height 38
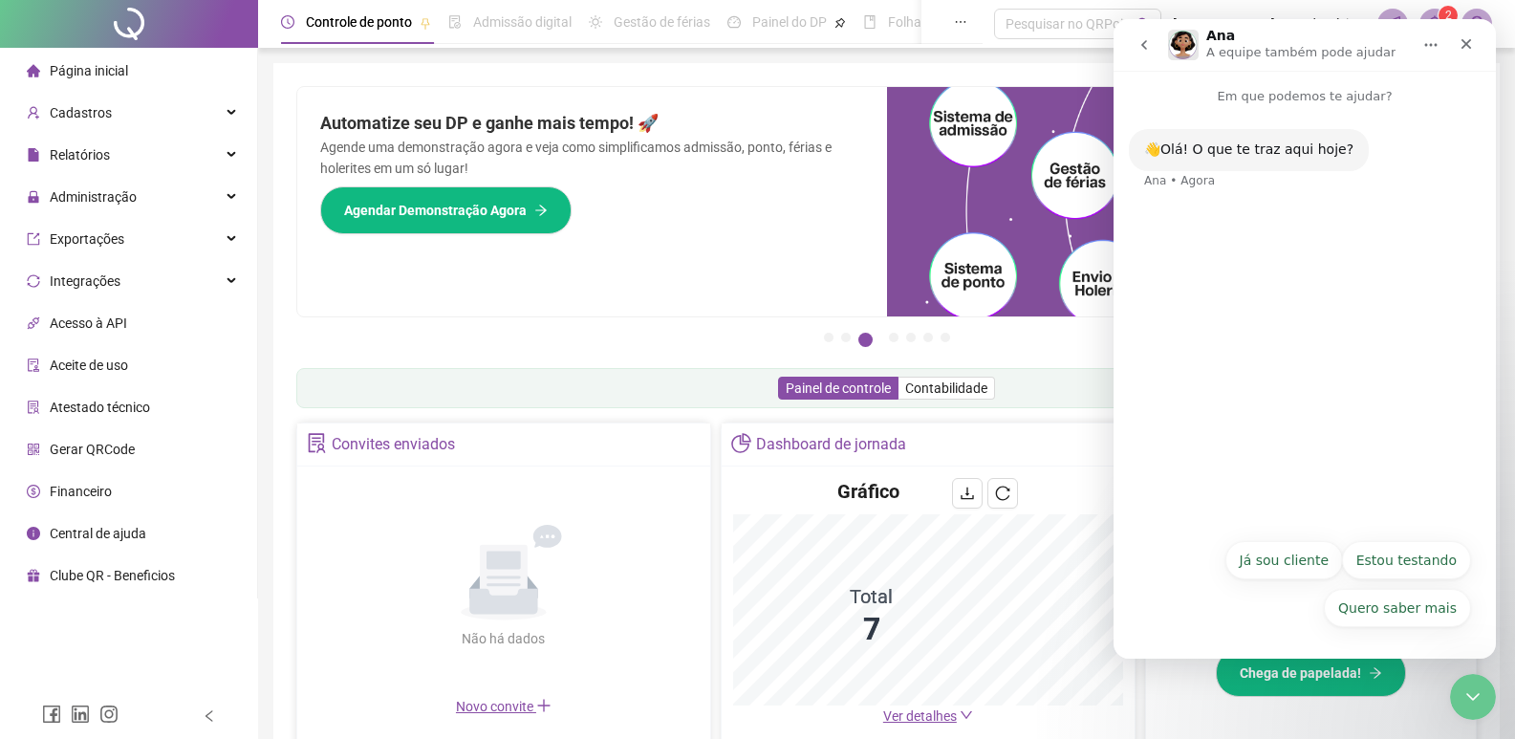
click at [1300, 568] on button "Já sou cliente" at bounding box center [1284, 560] width 118 height 38
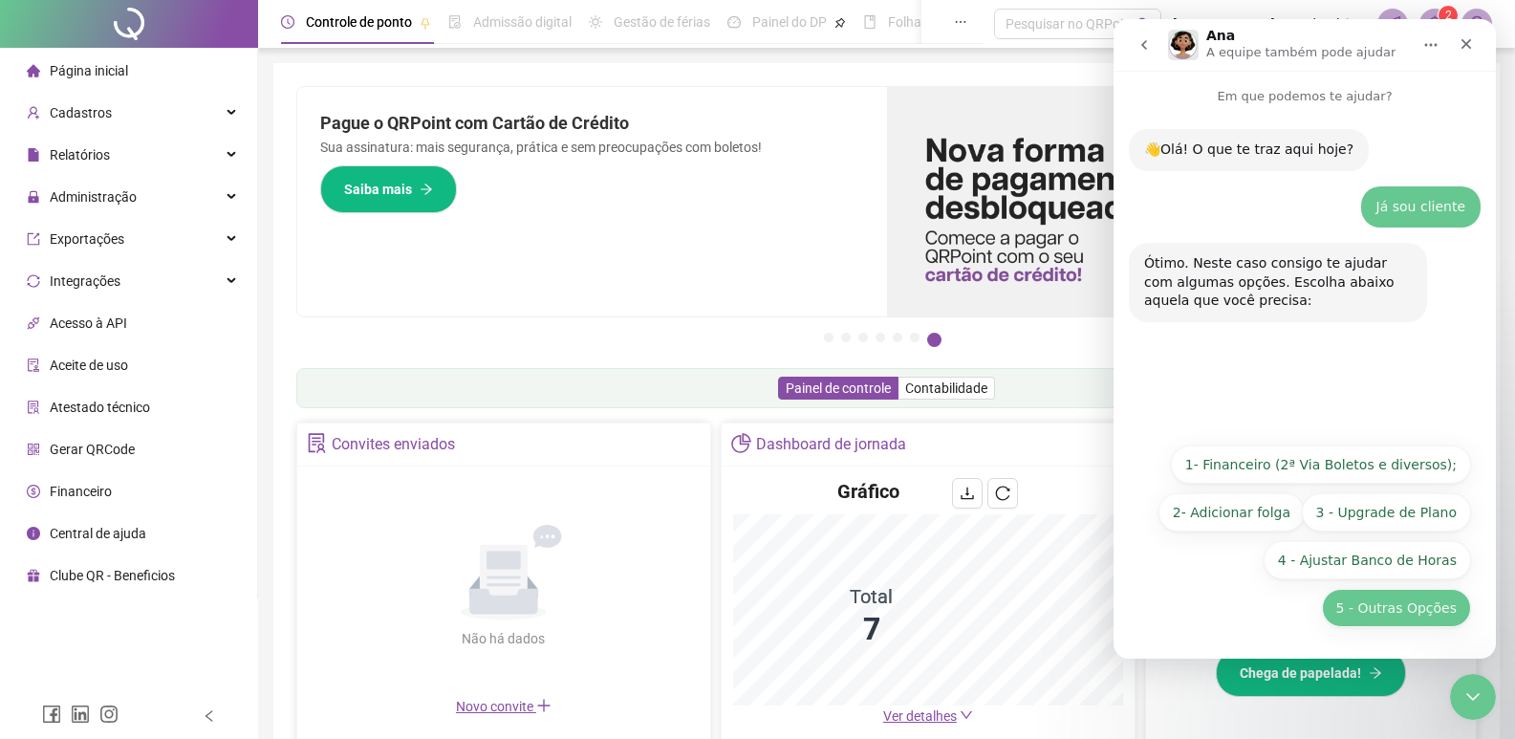
click at [1383, 607] on button "5 - Outras Opções" at bounding box center [1396, 608] width 149 height 38
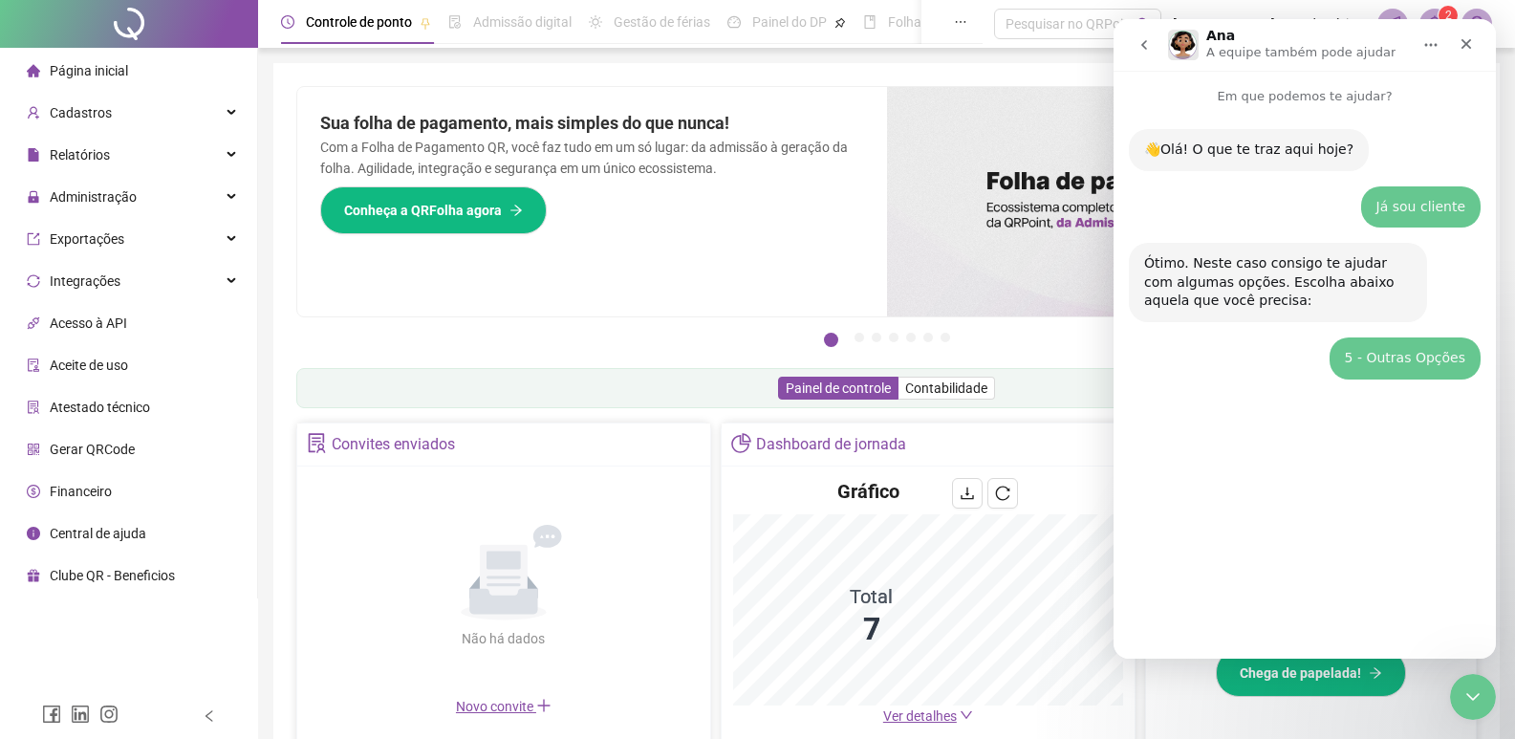
click at [1392, 361] on div "5 - Outras Opções" at bounding box center [1405, 358] width 120 height 19
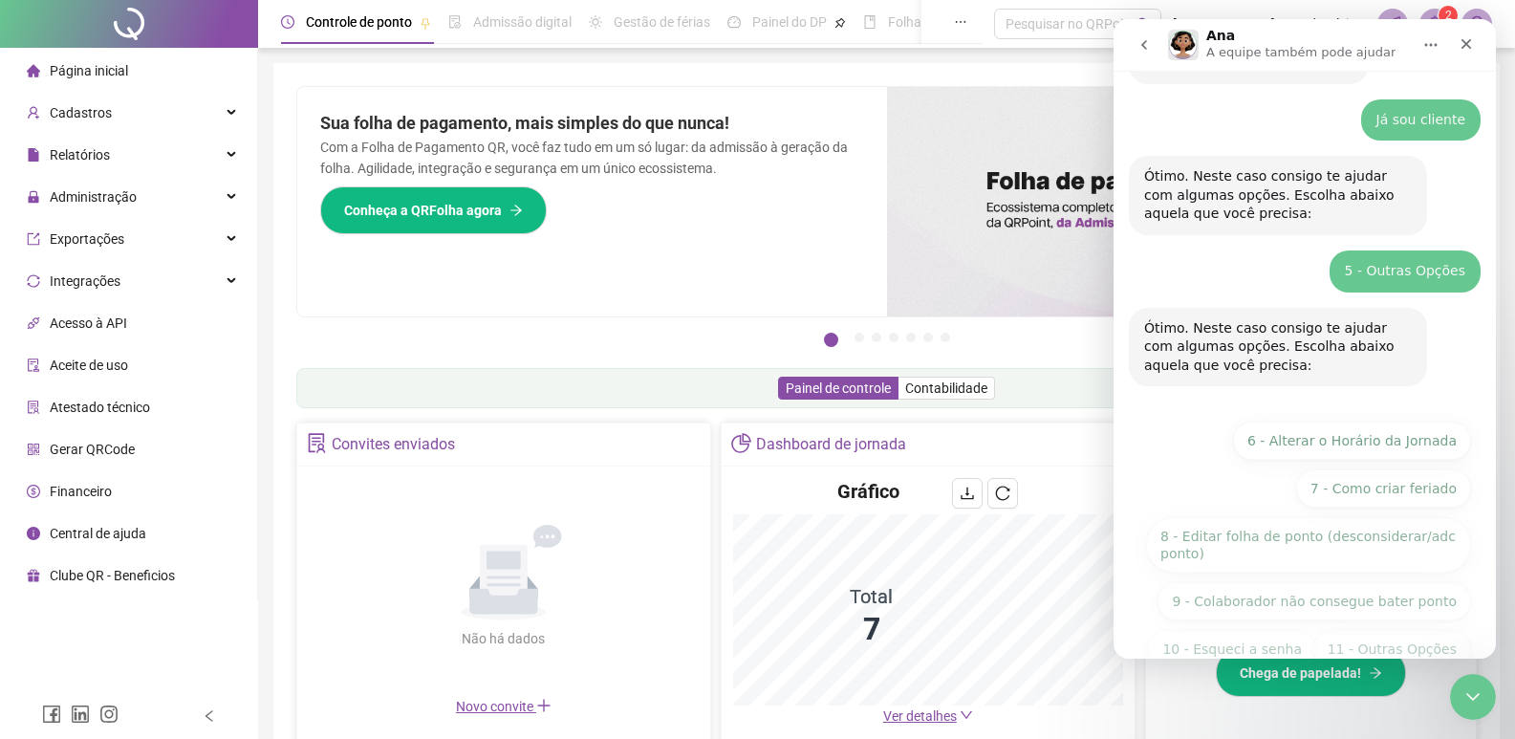
scroll to position [128, 0]
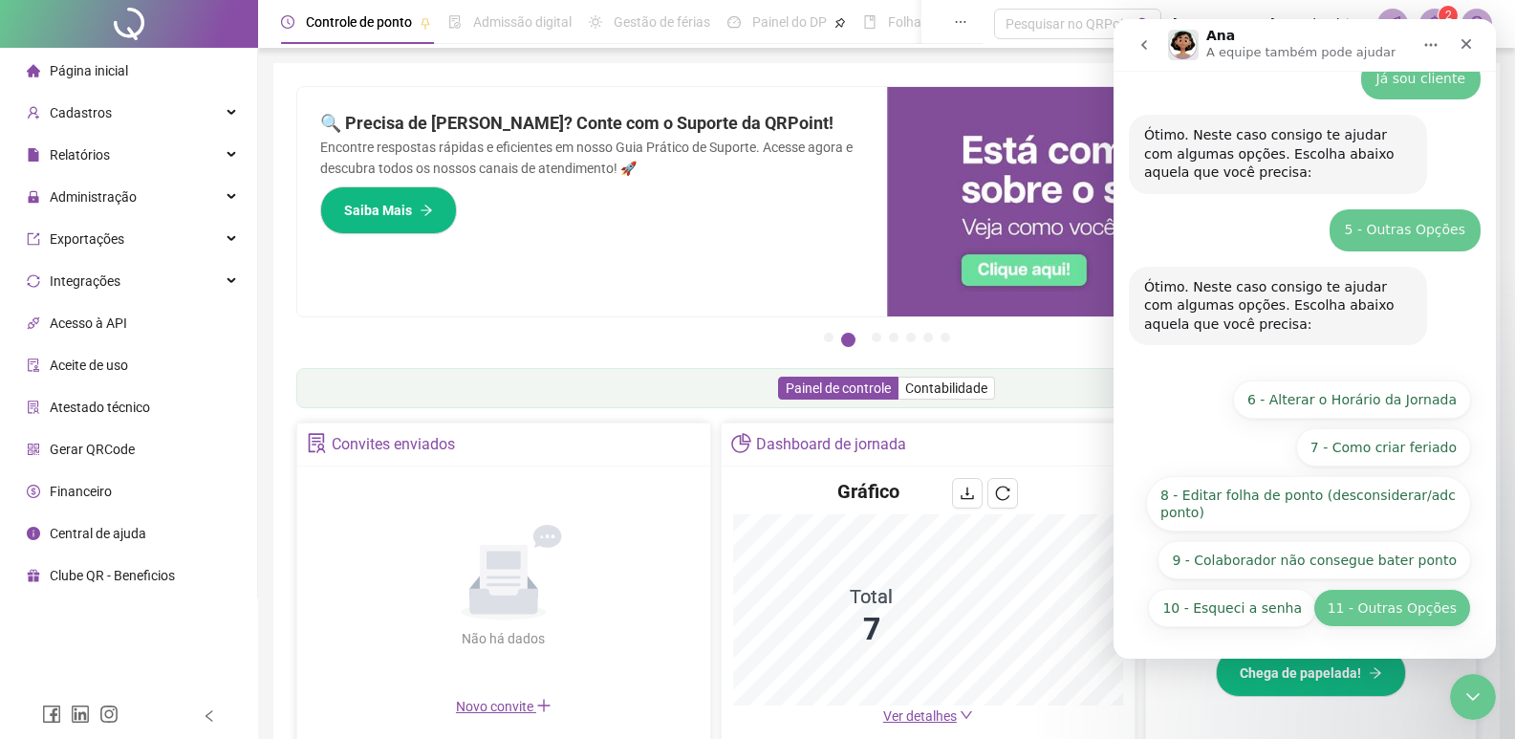
click at [1381, 610] on button "11 - Outras Opções" at bounding box center [1392, 608] width 158 height 38
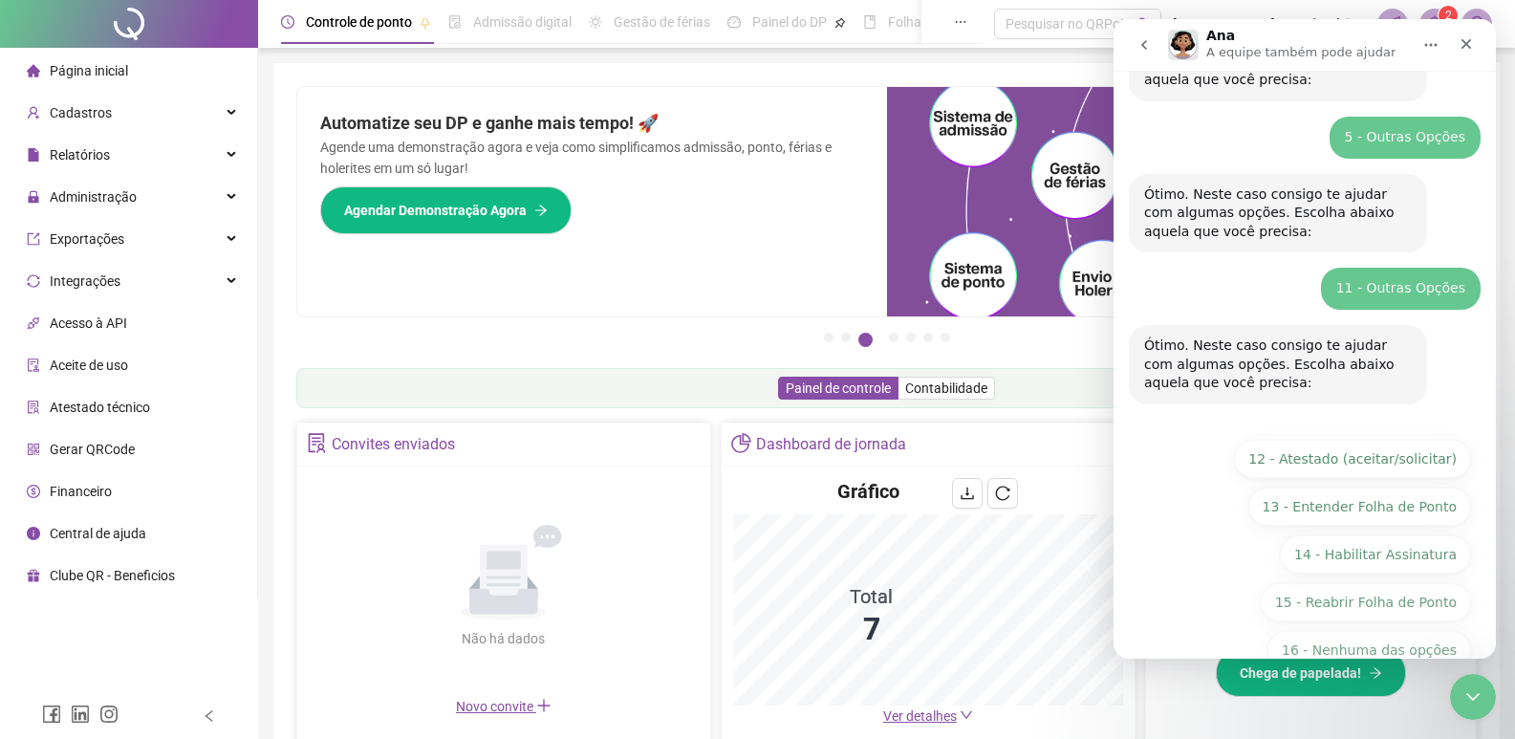
scroll to position [263, 0]
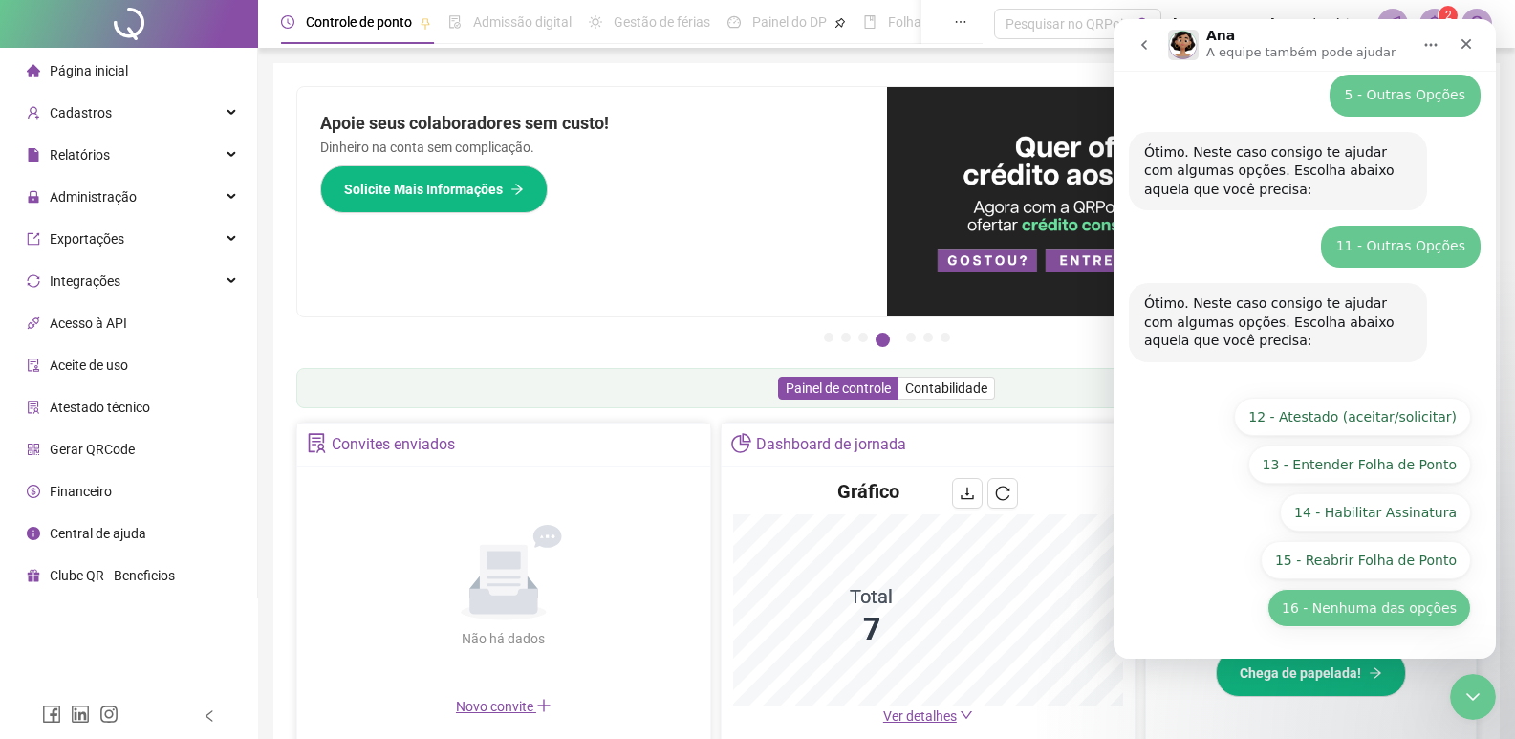
click at [1393, 612] on button "16 - Nenhuma das opções" at bounding box center [1369, 608] width 204 height 38
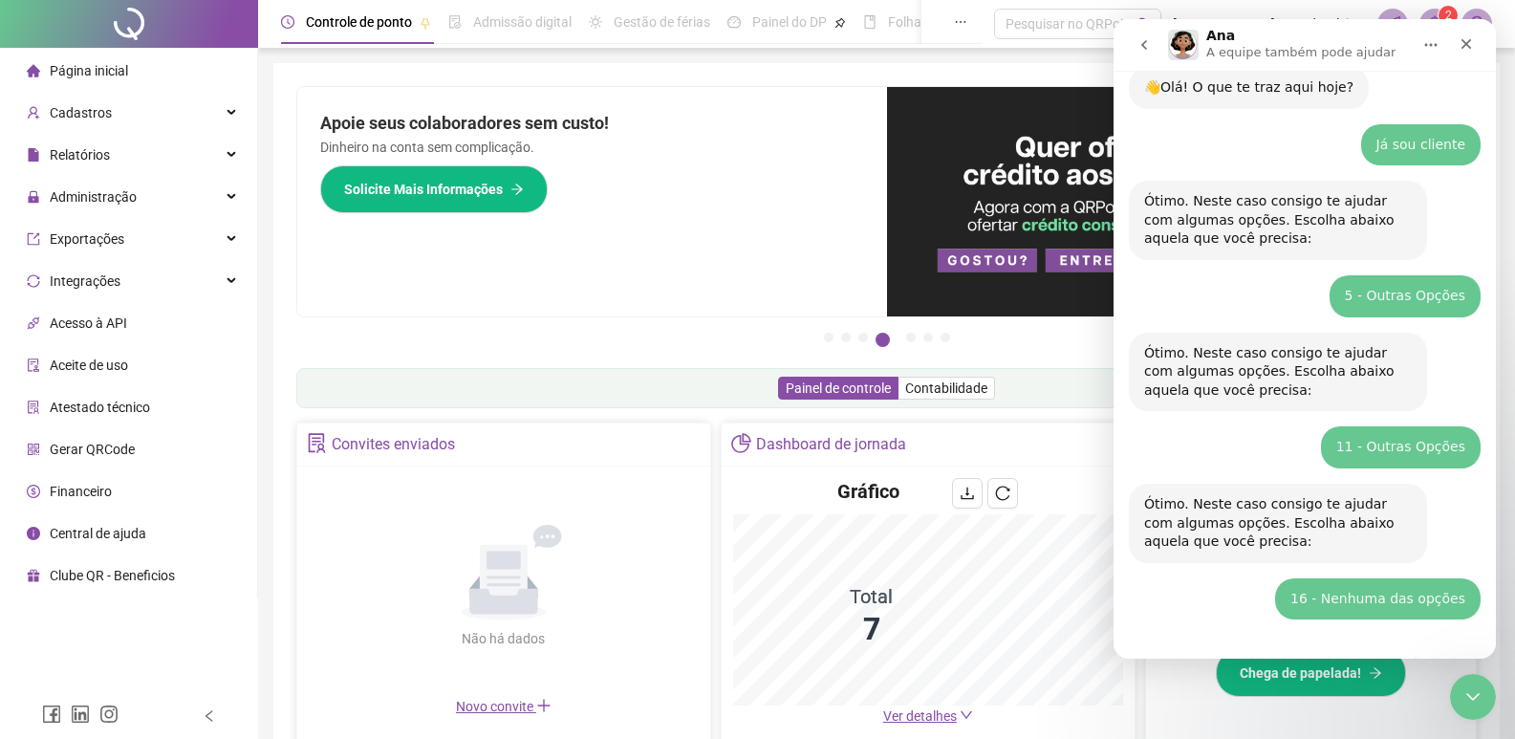
scroll to position [62, 0]
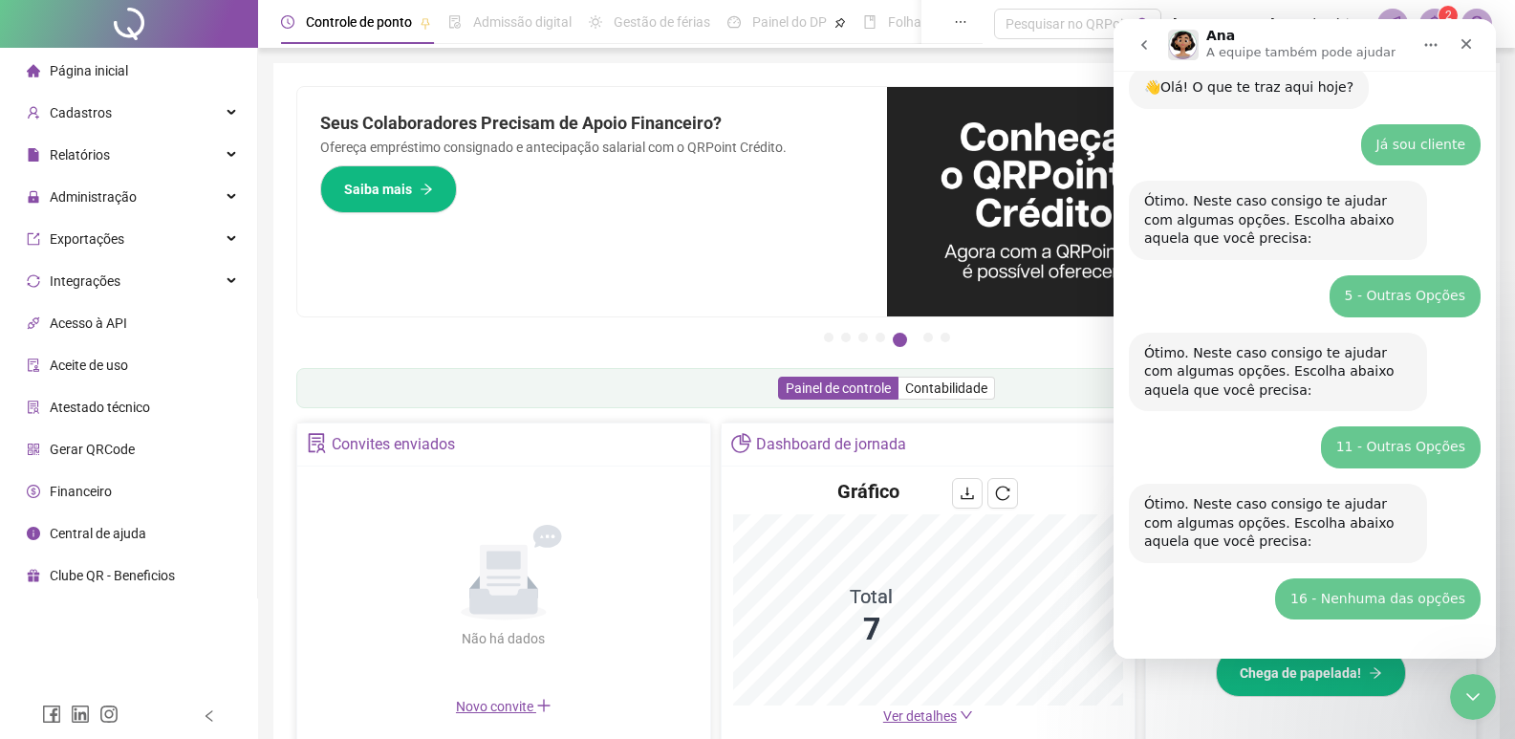
click at [1247, 643] on div "👋Olá! O que te traz aqui hoje? Ana • Há 3min Já sou cliente • Há 3min Ótimo. Ne…" at bounding box center [1304, 351] width 382 height 615
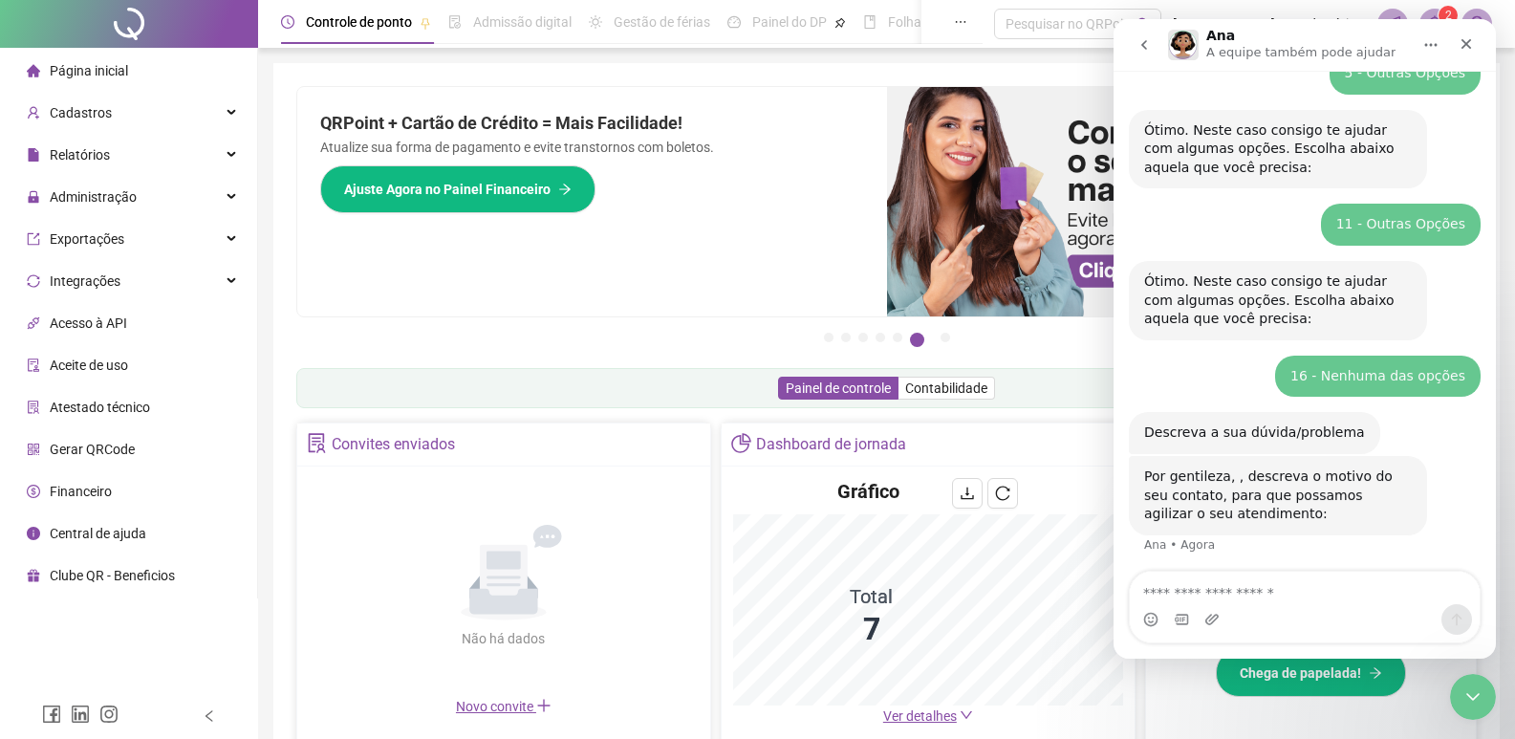
scroll to position [289, 0]
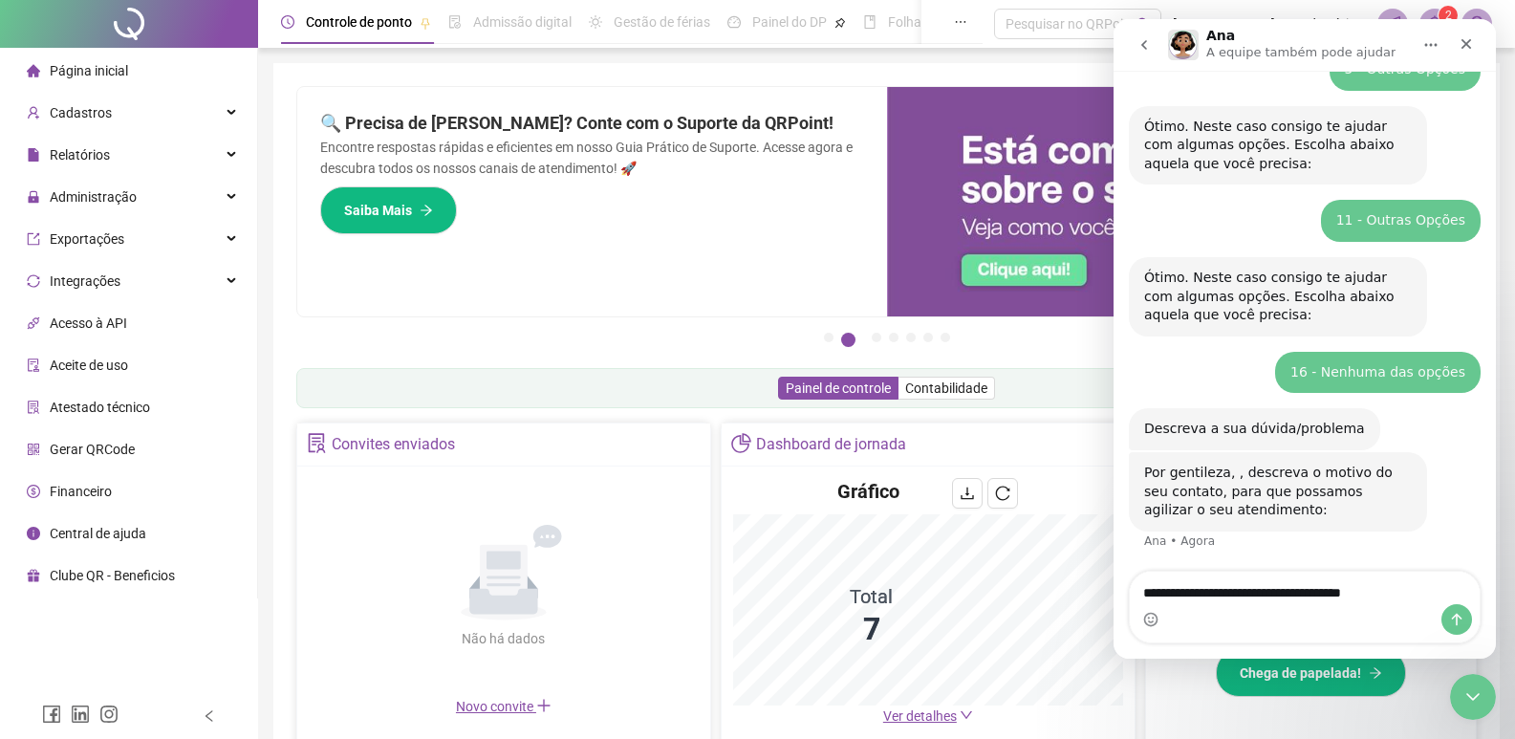
click at [1306, 593] on textarea "**********" at bounding box center [1305, 588] width 350 height 32
type textarea "**********"
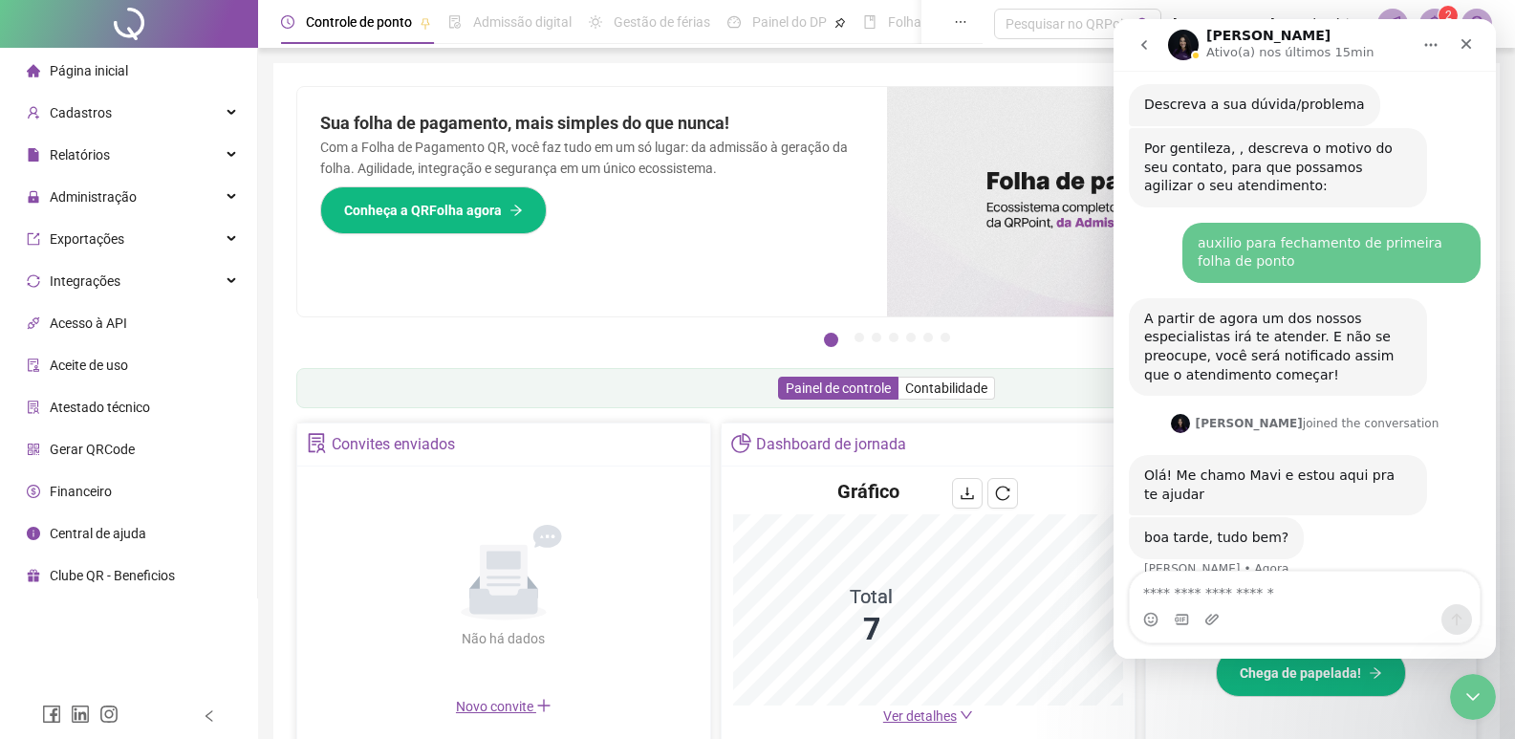
scroll to position [640, 0]
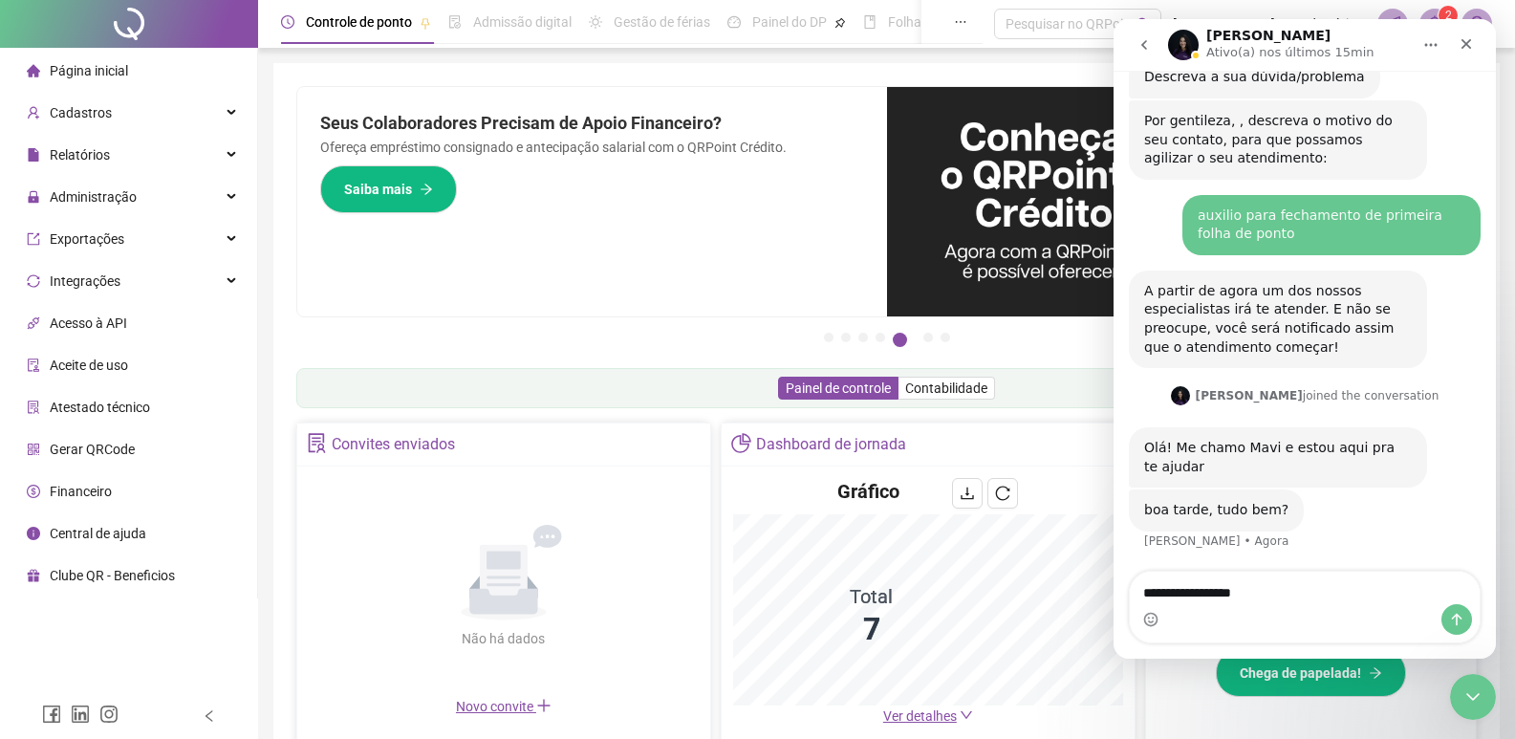
click at [1155, 593] on textarea "**********" at bounding box center [1305, 588] width 350 height 32
type textarea "**********"
click at [1265, 591] on textarea "**********" at bounding box center [1305, 588] width 350 height 32
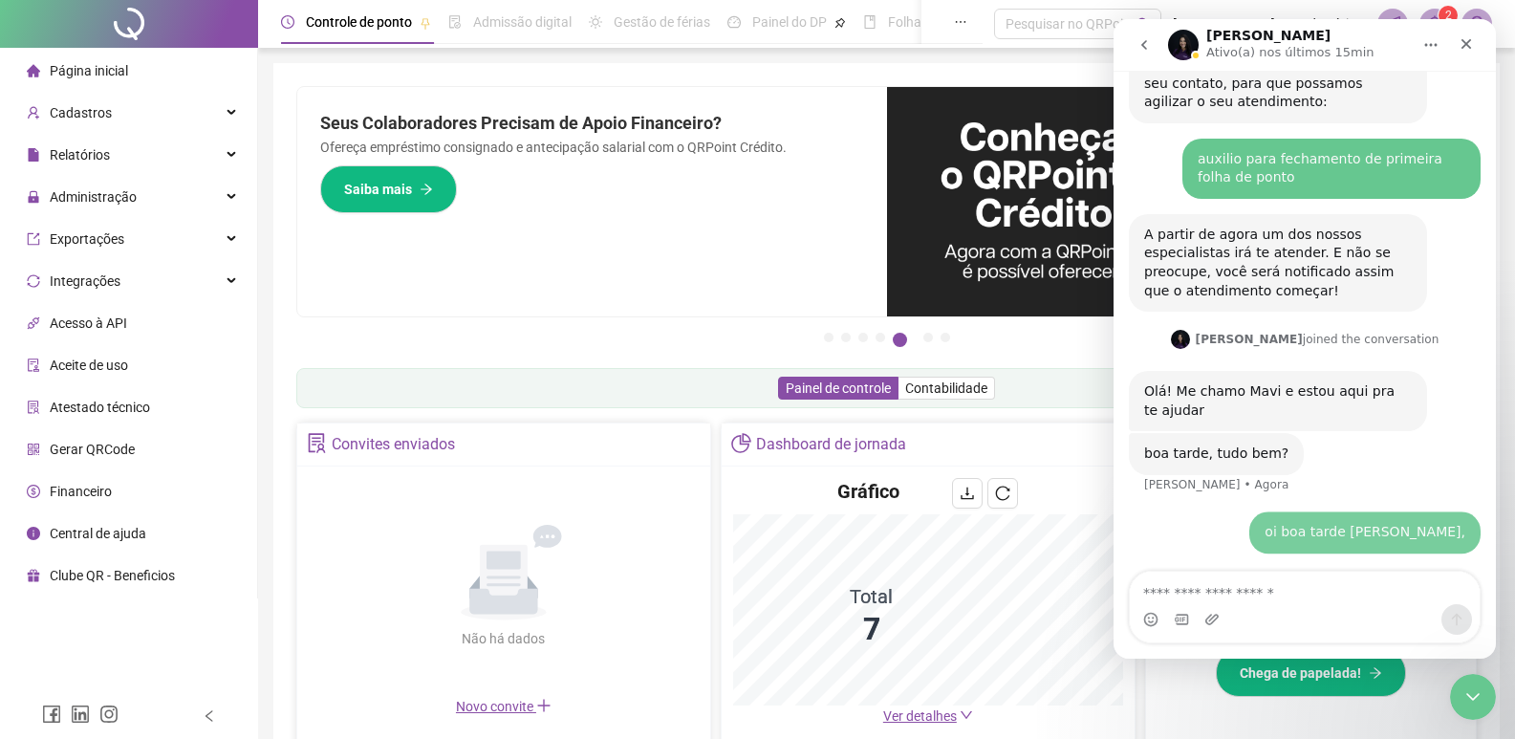
scroll to position [698, 0]
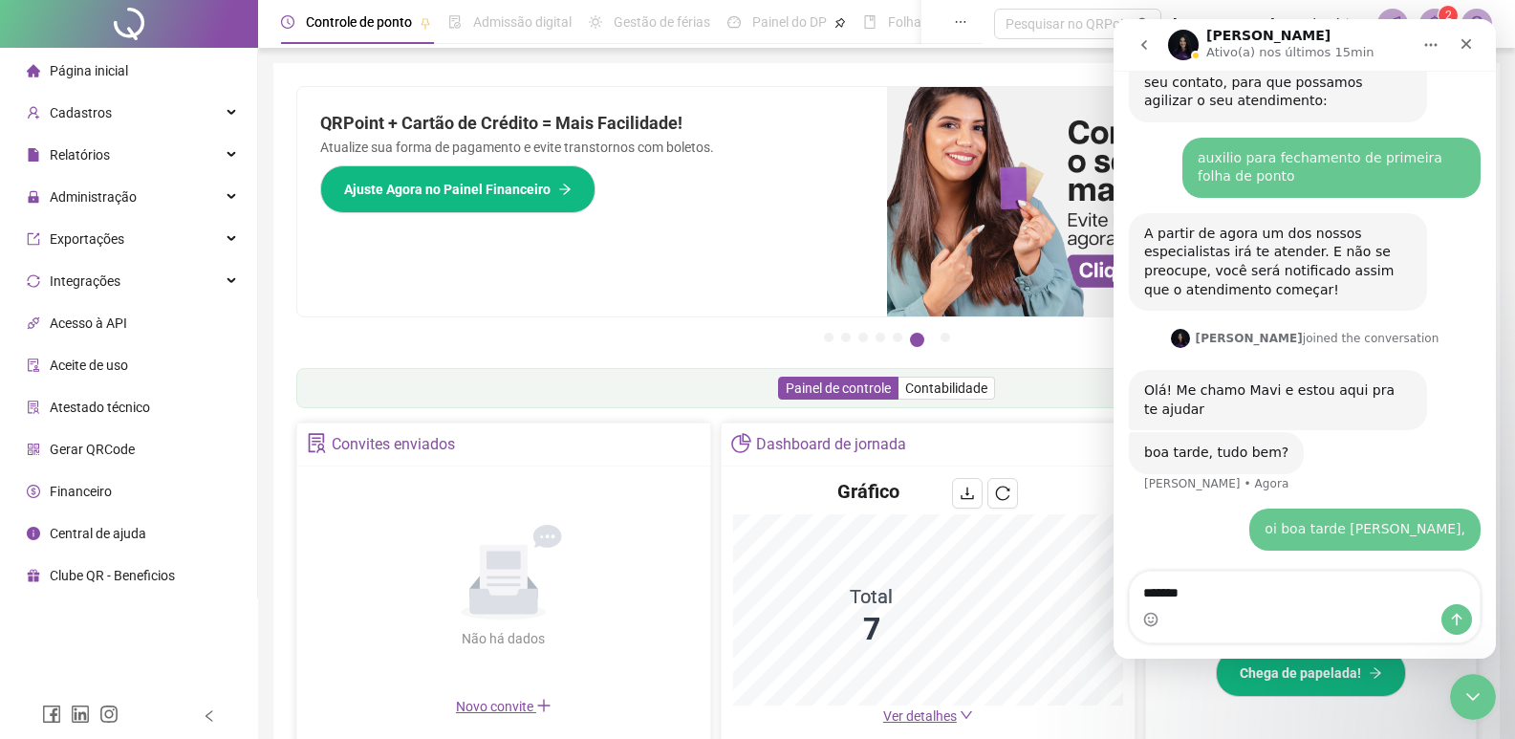
type textarea "********"
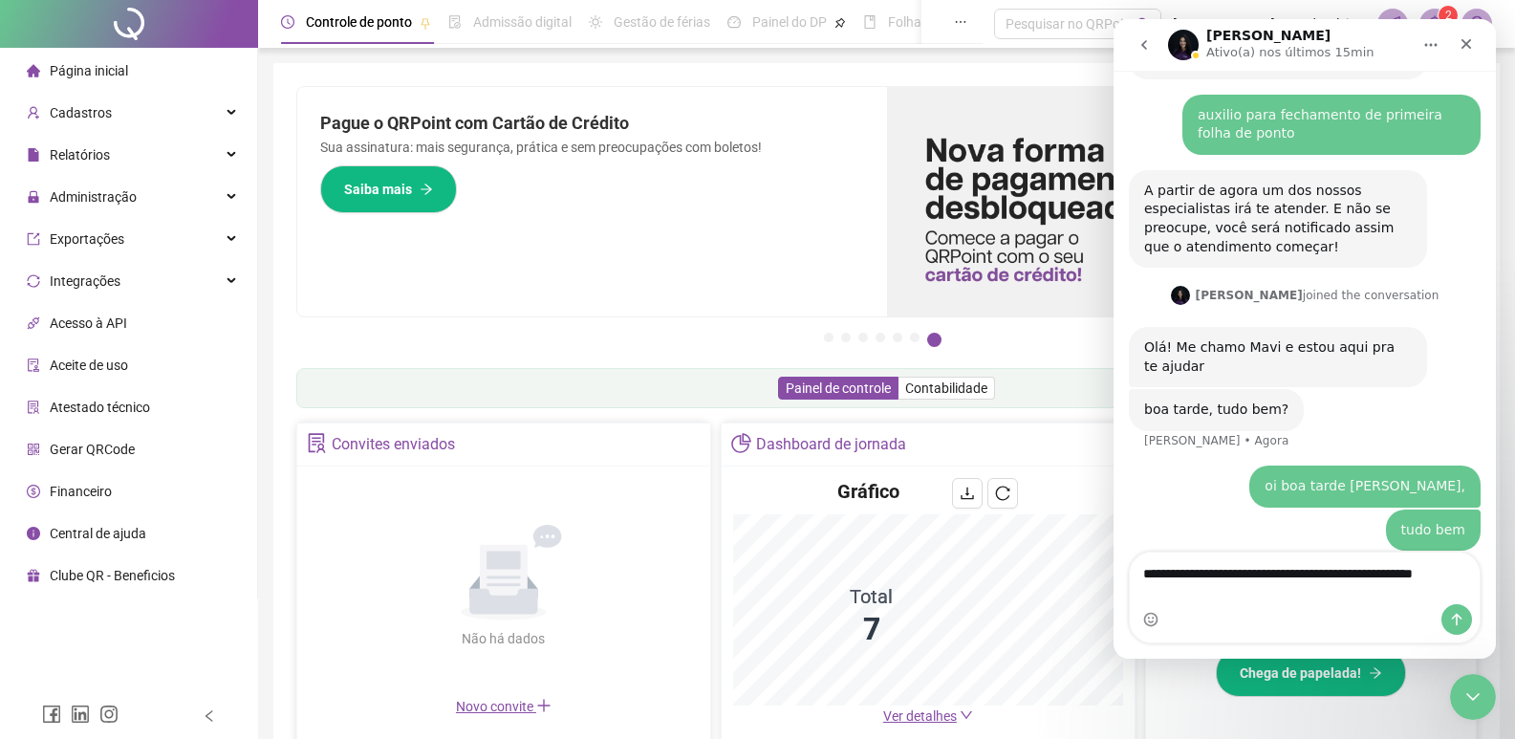
scroll to position [760, 0]
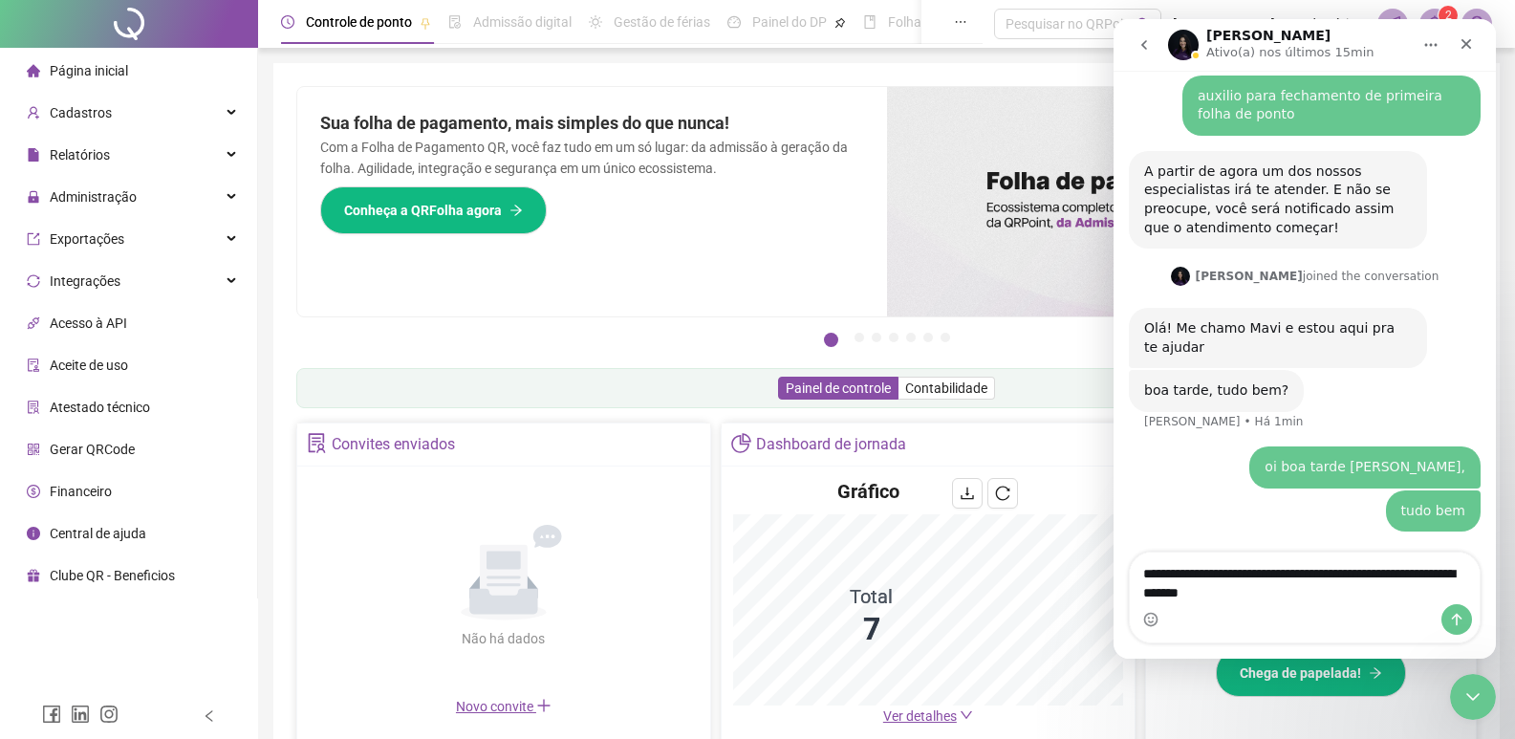
type textarea "**********"
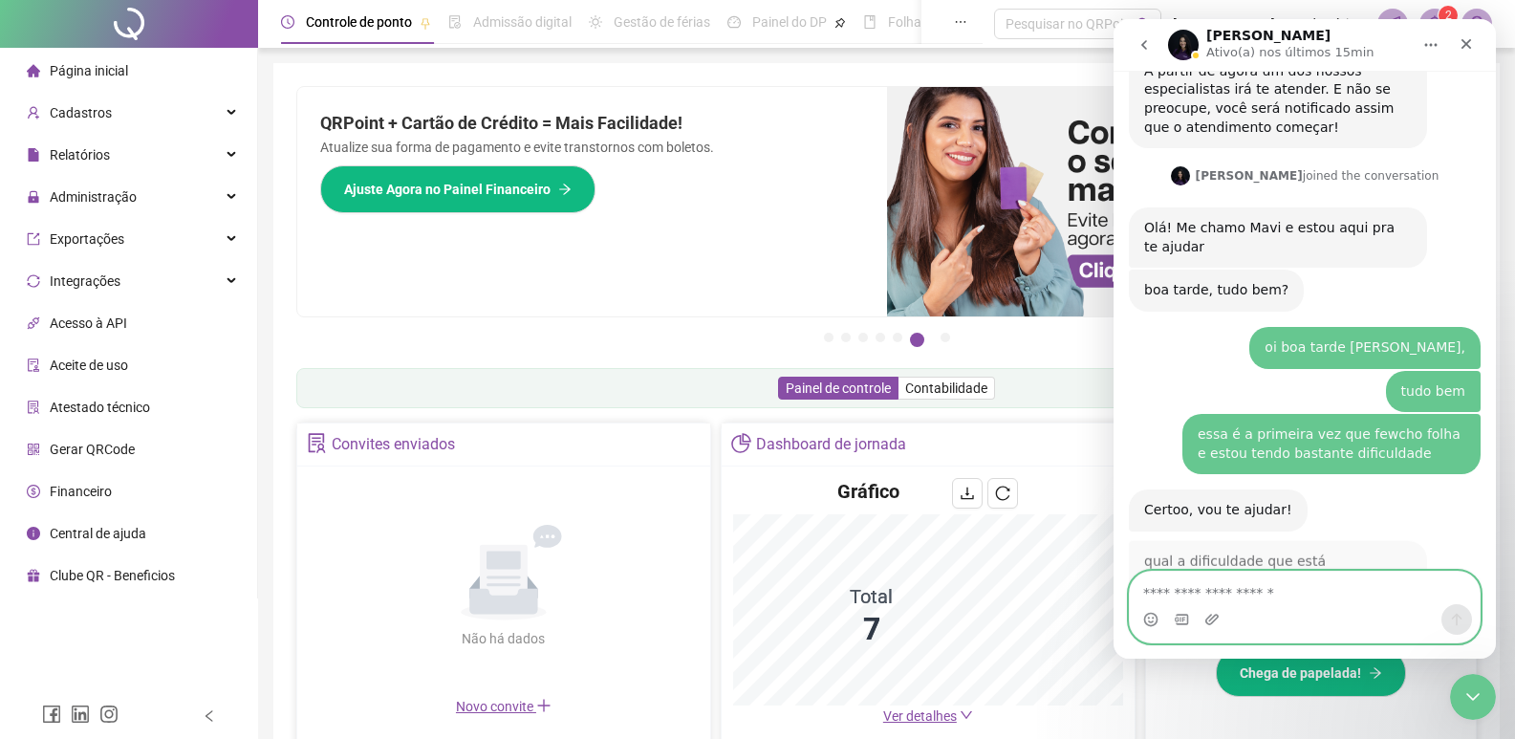
scroll to position [904, 0]
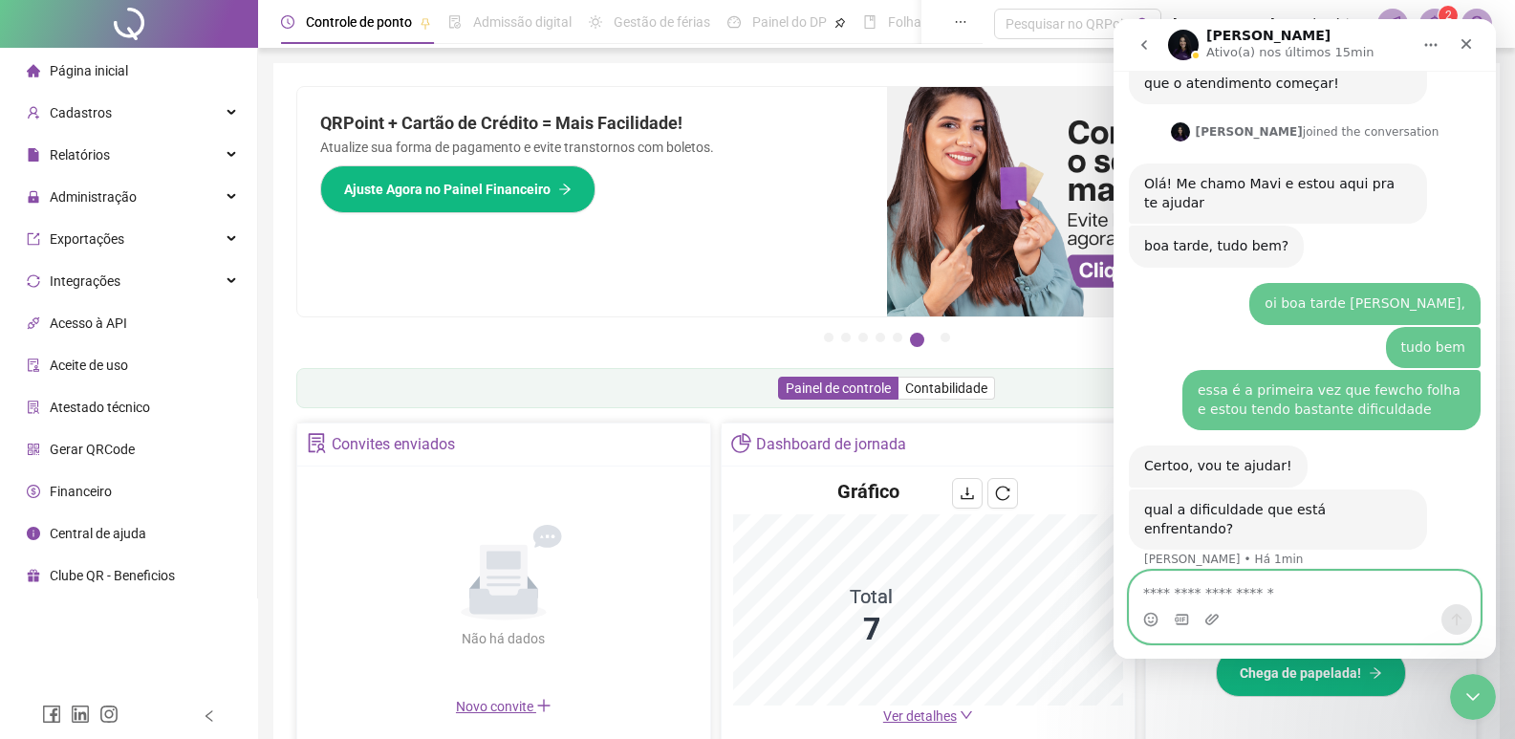
click at [1226, 598] on textarea "Envie uma mensagem..." at bounding box center [1305, 588] width 350 height 32
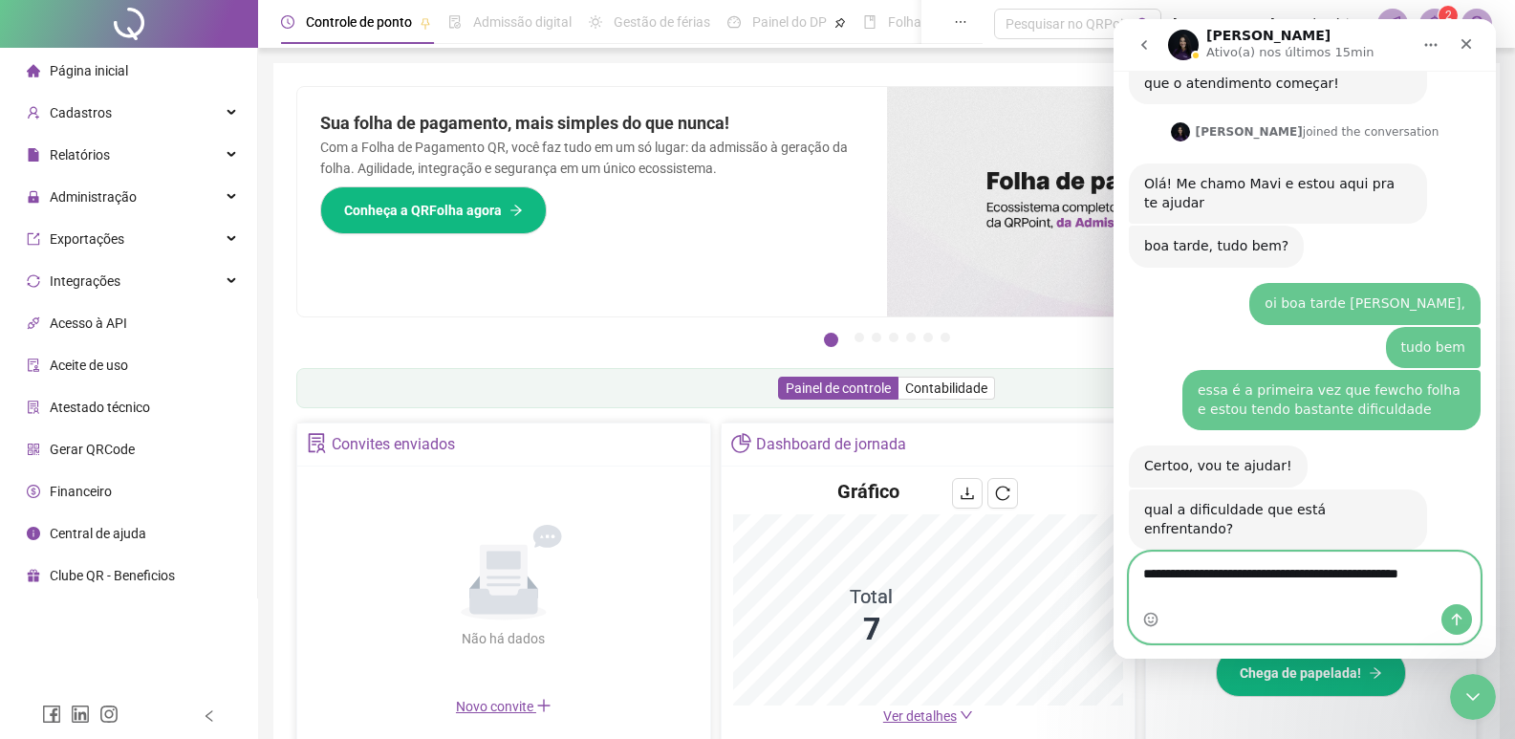
type textarea "**********"
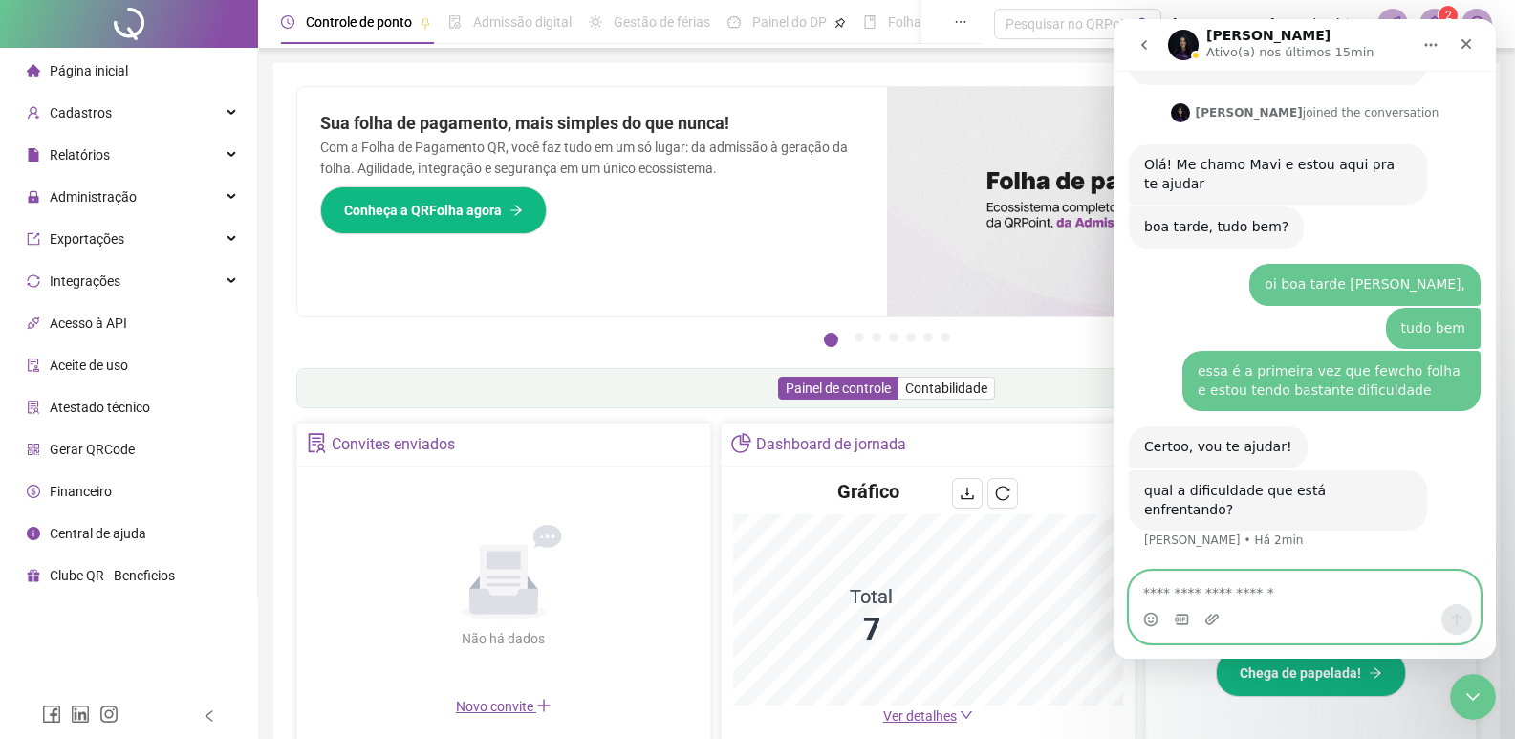
scroll to position [980, 0]
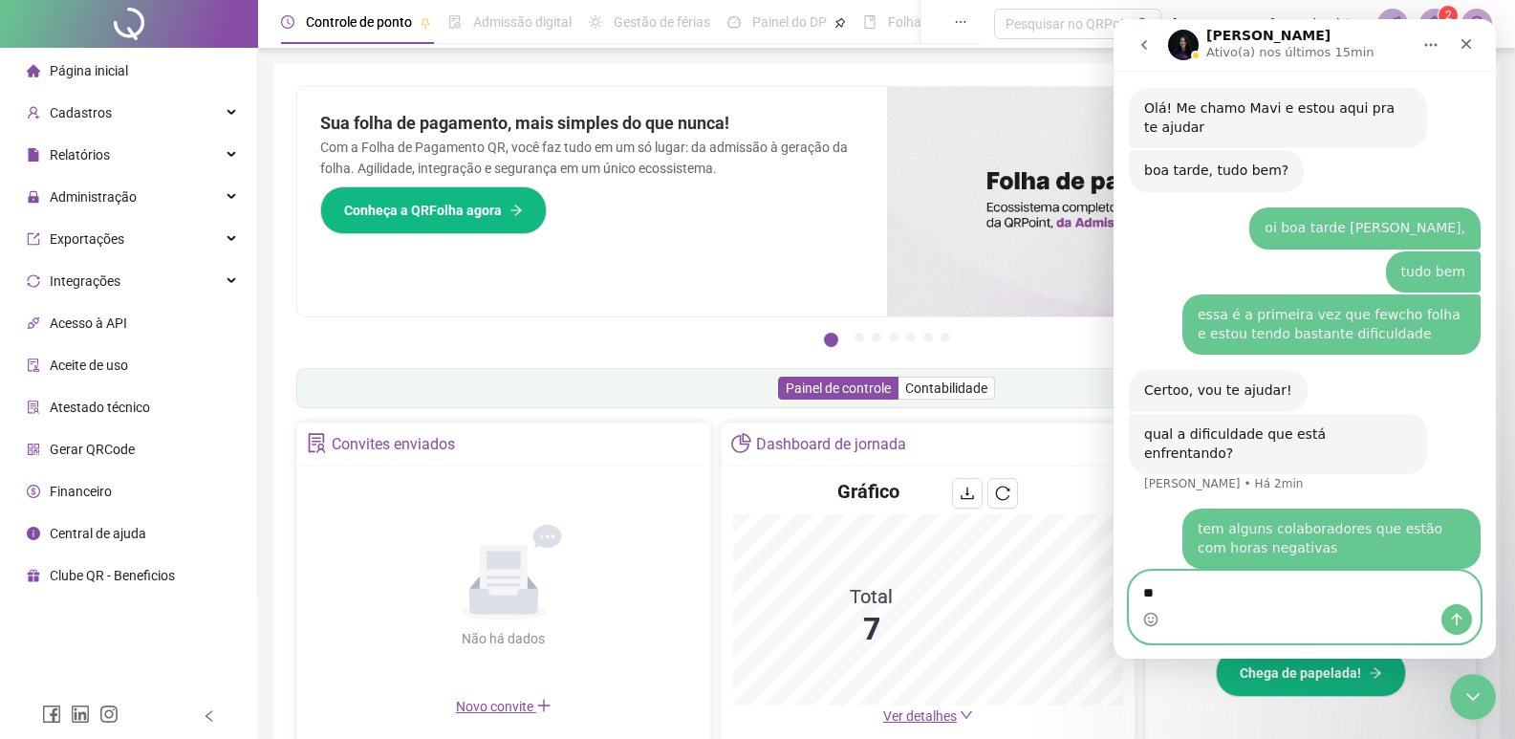
type textarea "*"
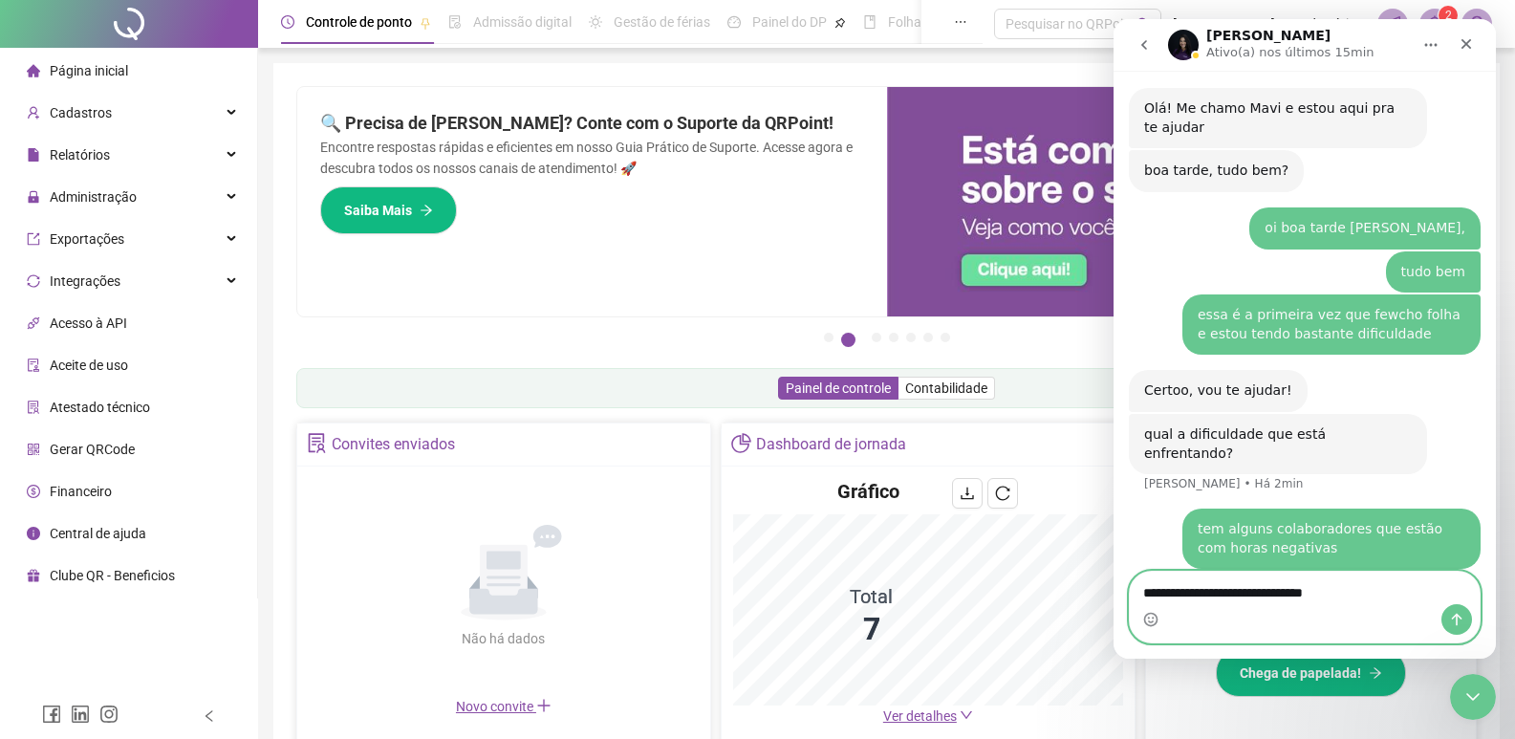
type textarea "**********"
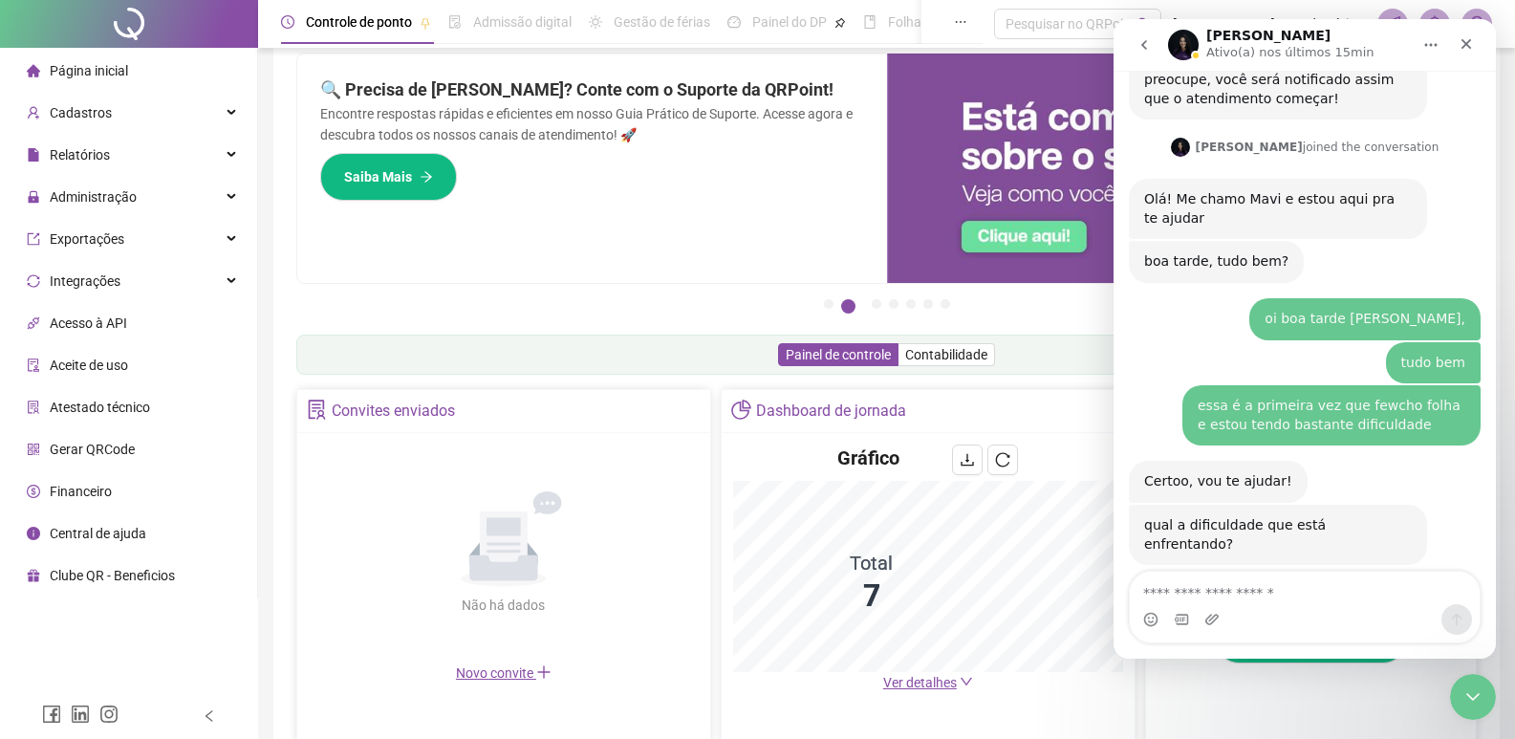
scroll to position [0, 0]
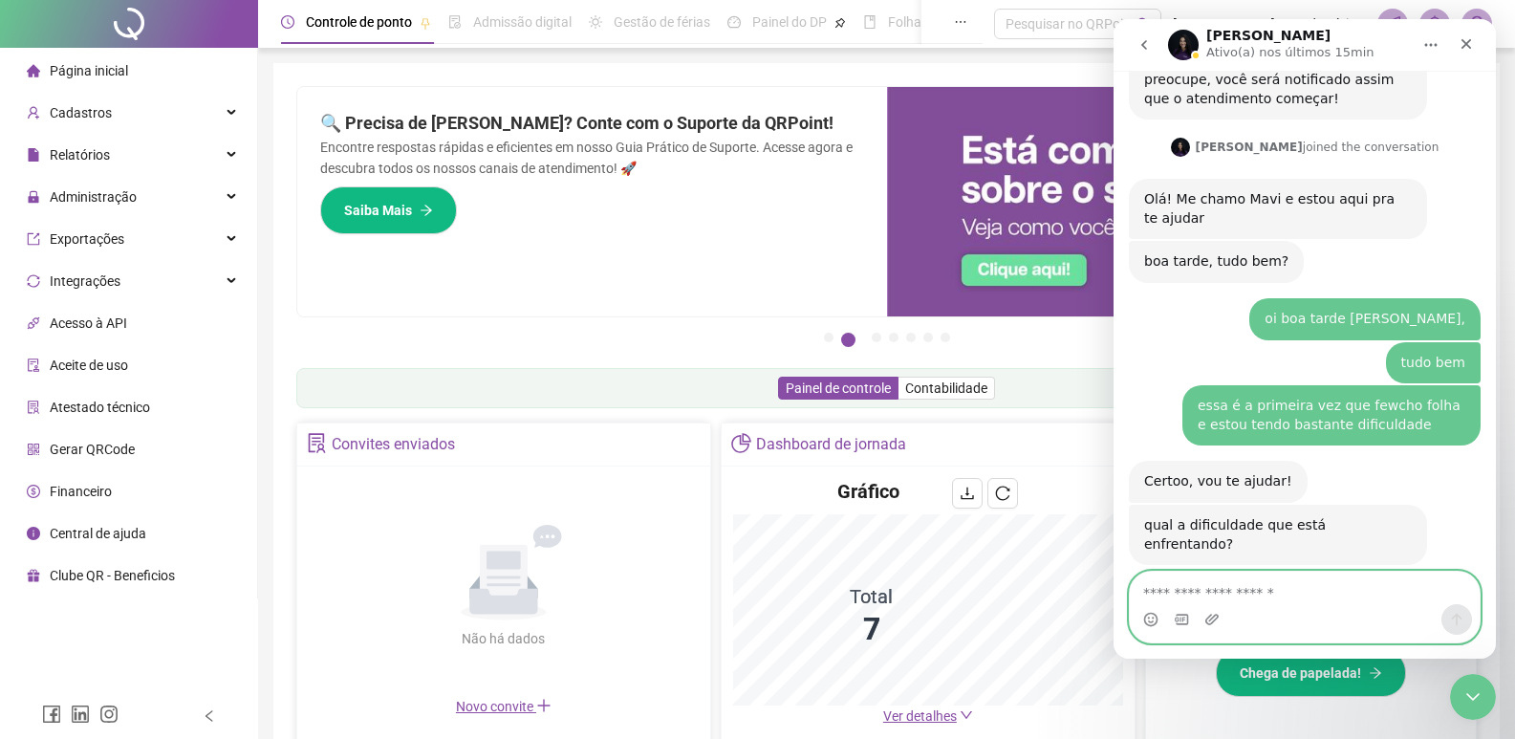
click at [1247, 602] on textarea "Envie uma mensagem..." at bounding box center [1305, 588] width 350 height 32
type textarea "**********"
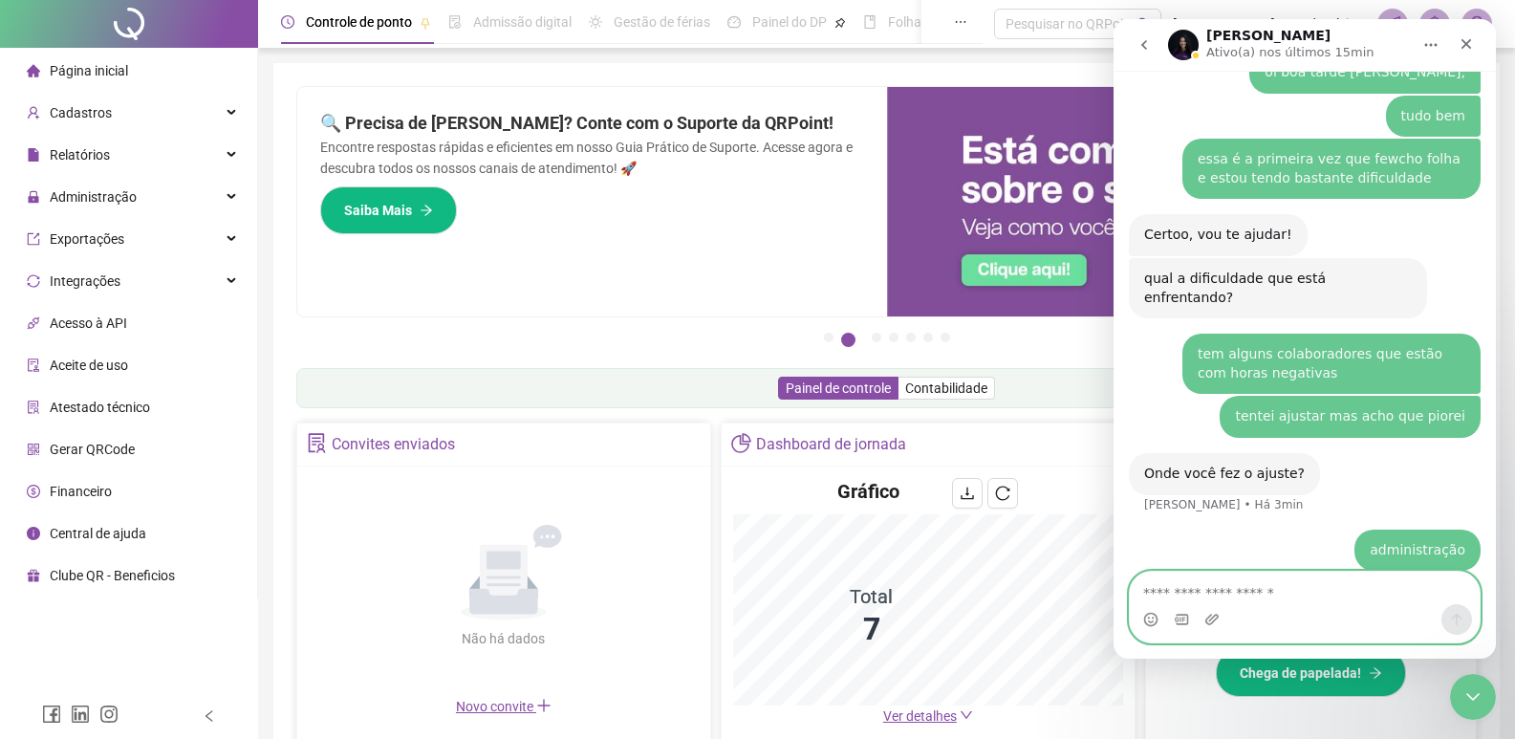
scroll to position [1169, 0]
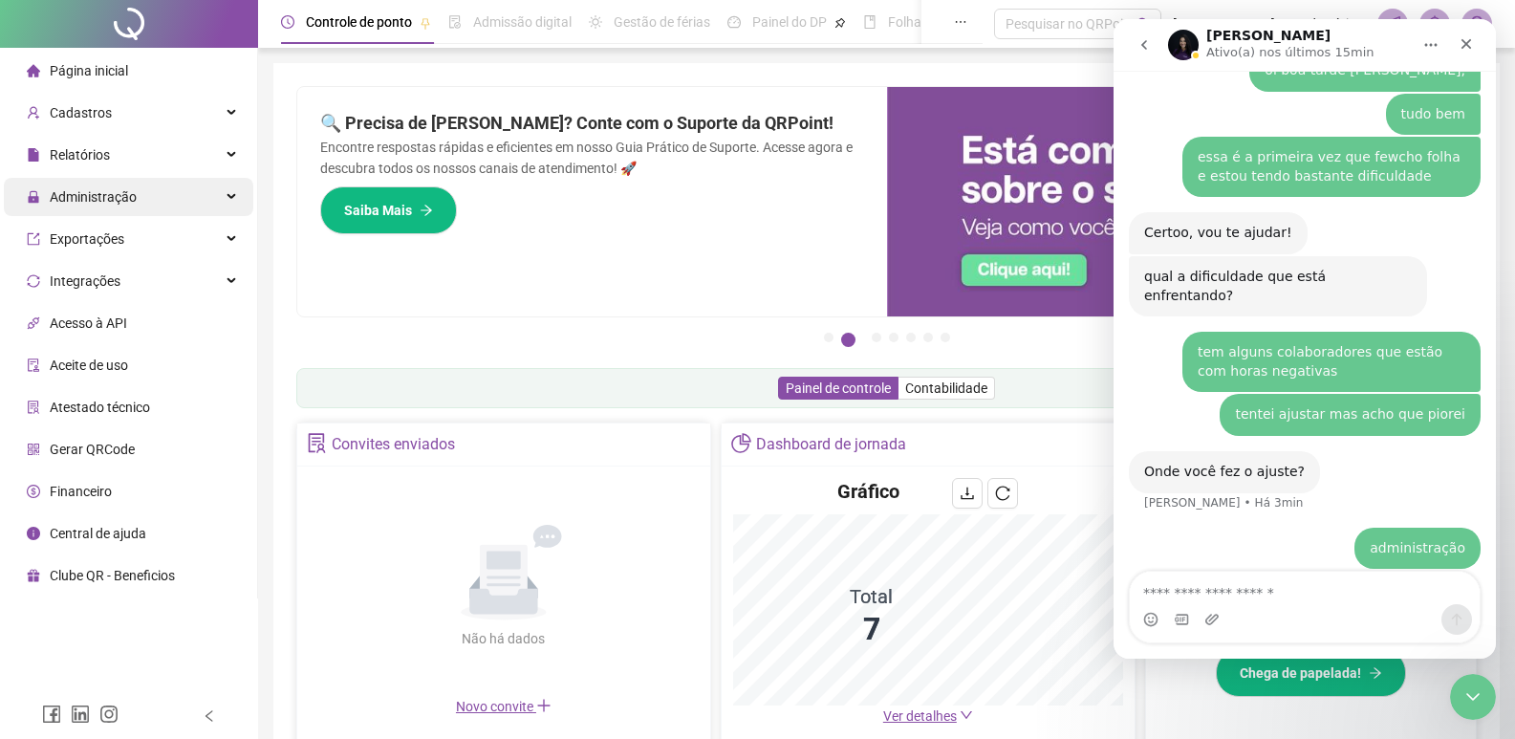
click at [119, 200] on span "Administração" at bounding box center [93, 196] width 87 height 15
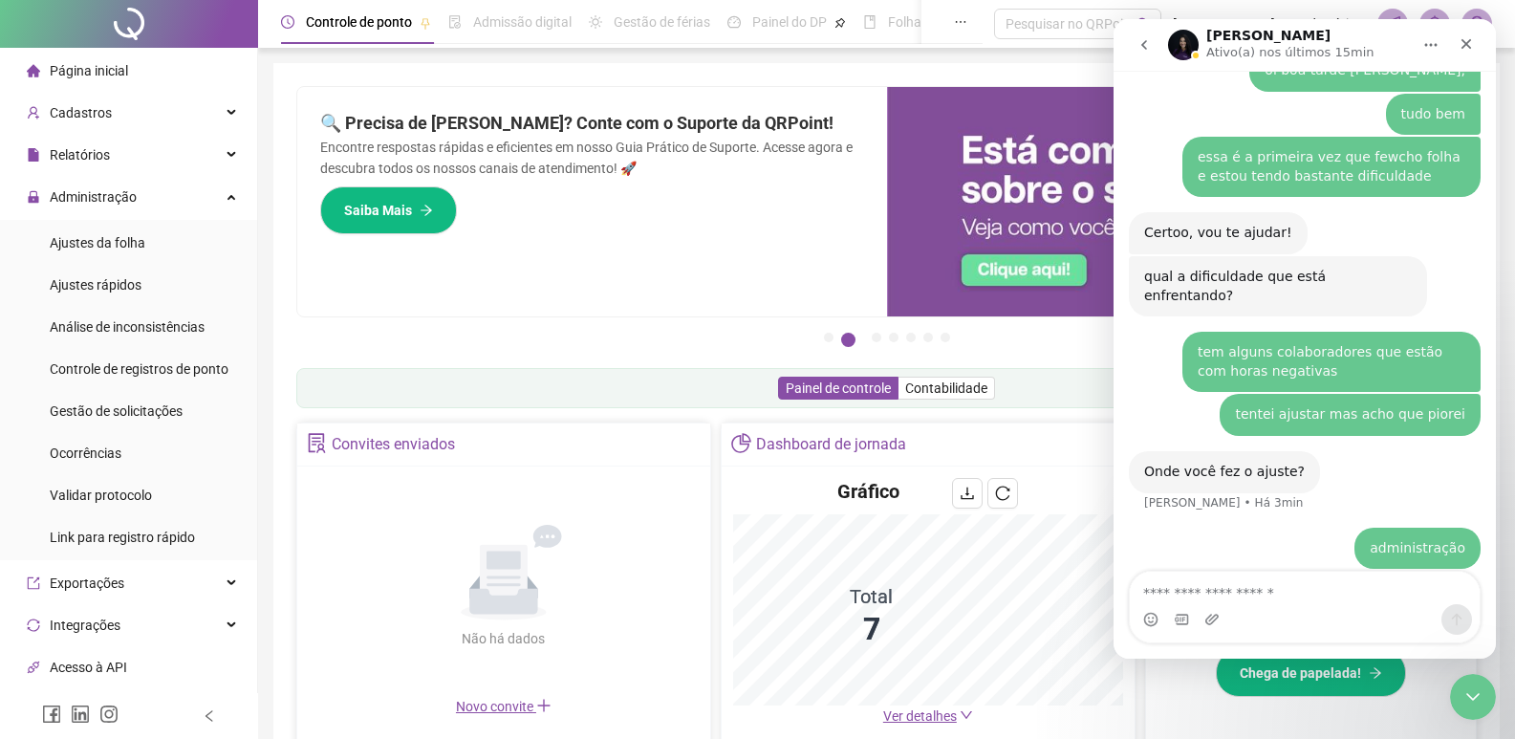
click at [1299, 604] on div "Messenger da Intercom" at bounding box center [1305, 619] width 350 height 31
click at [1282, 584] on textarea "Envie uma mensagem..." at bounding box center [1305, 588] width 350 height 32
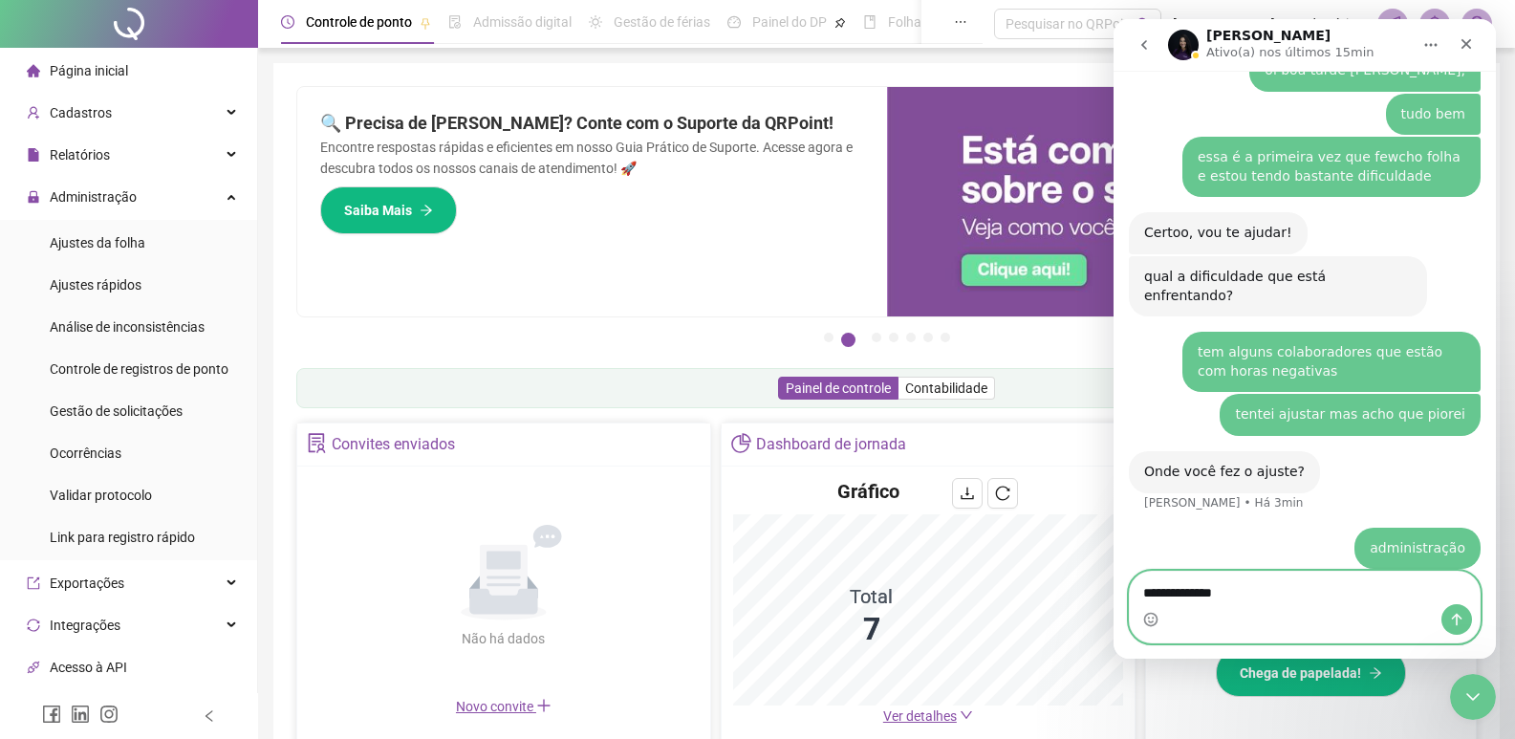
type textarea "**********"
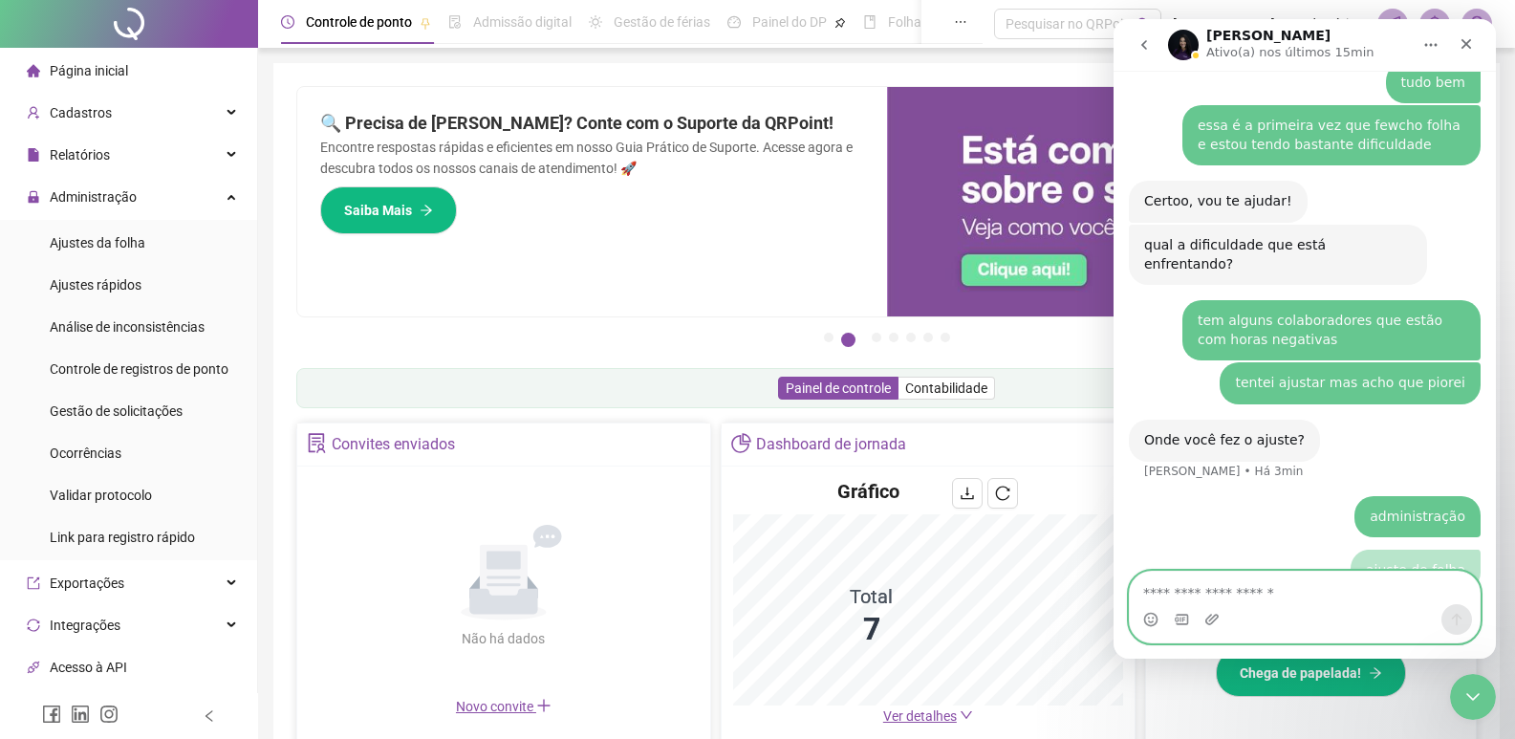
scroll to position [1180, 0]
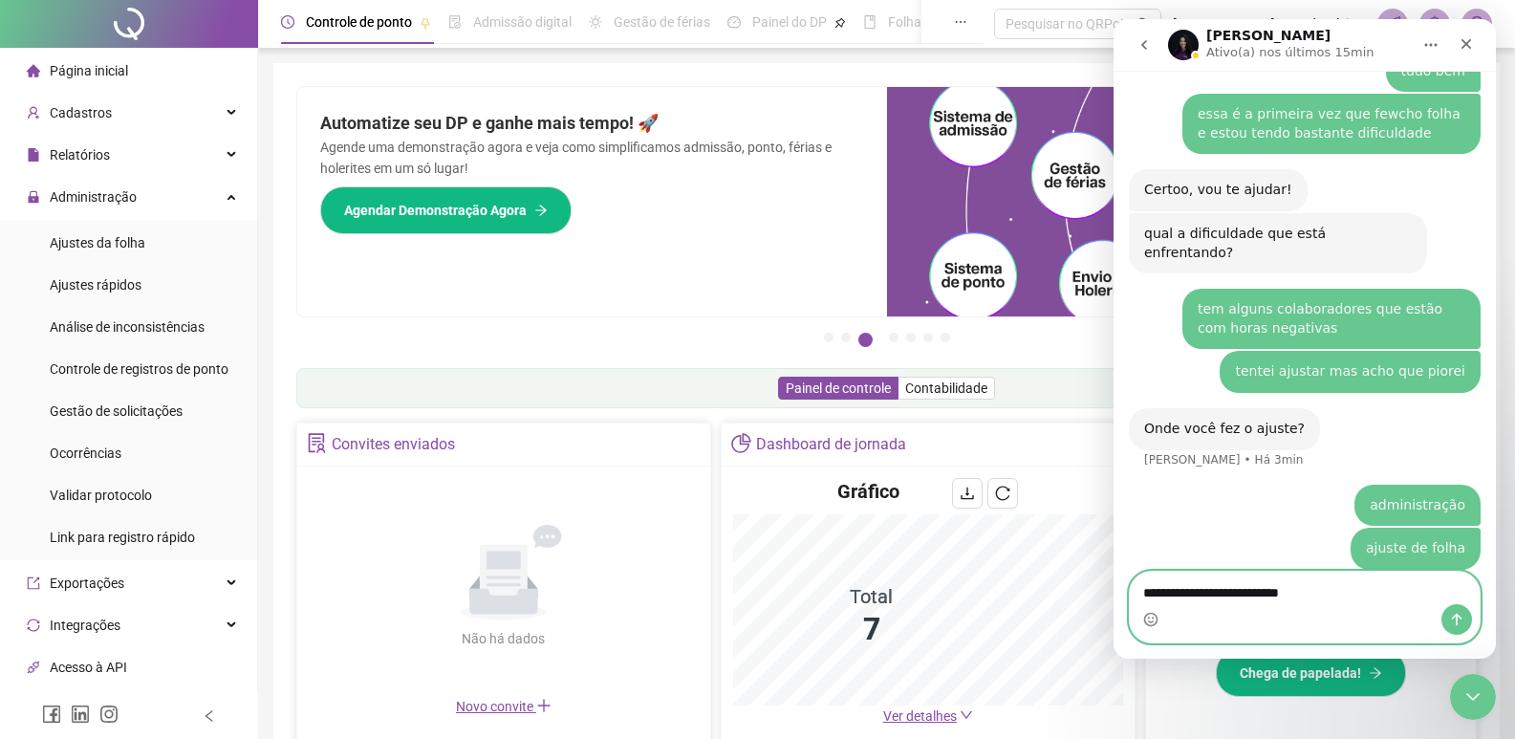
type textarea "**********"
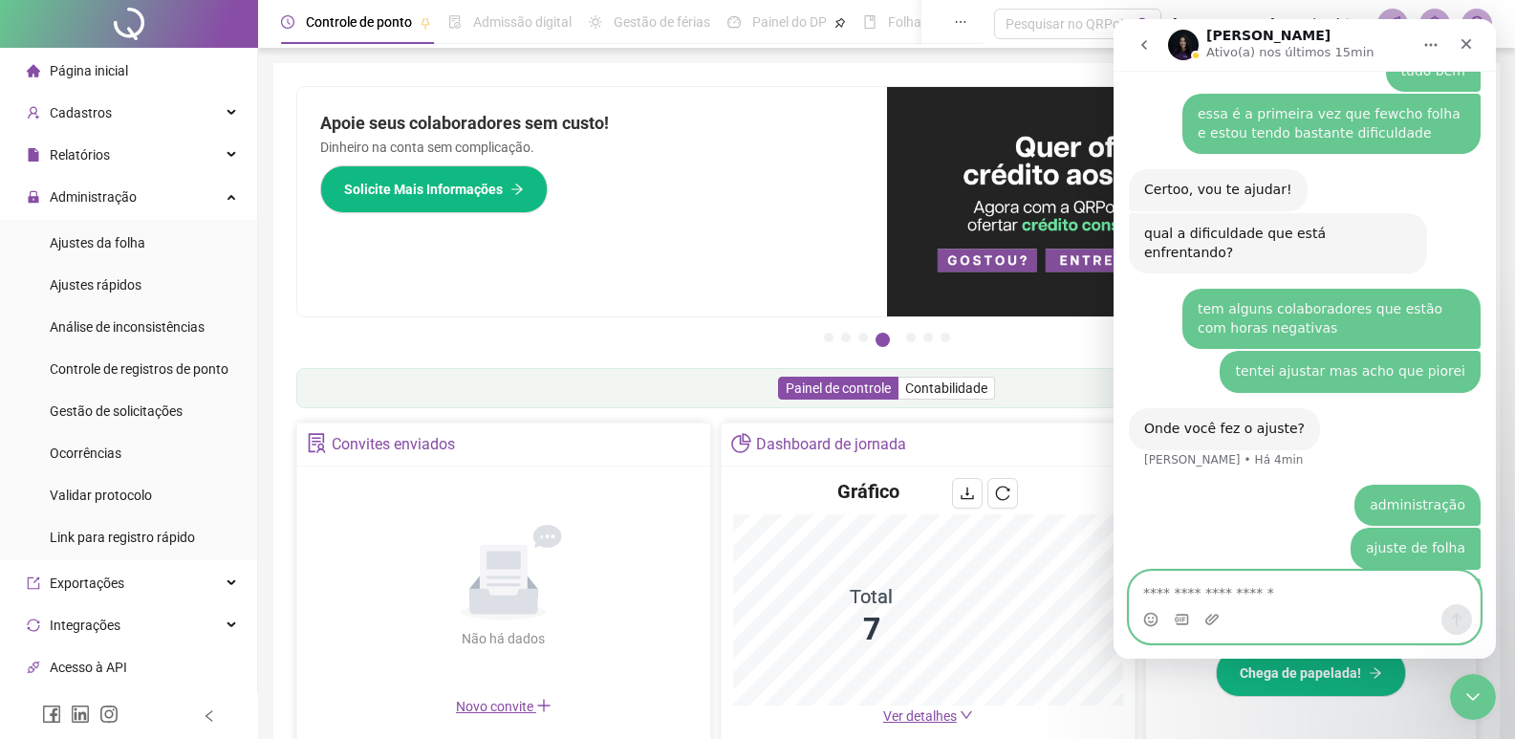
scroll to position [1224, 0]
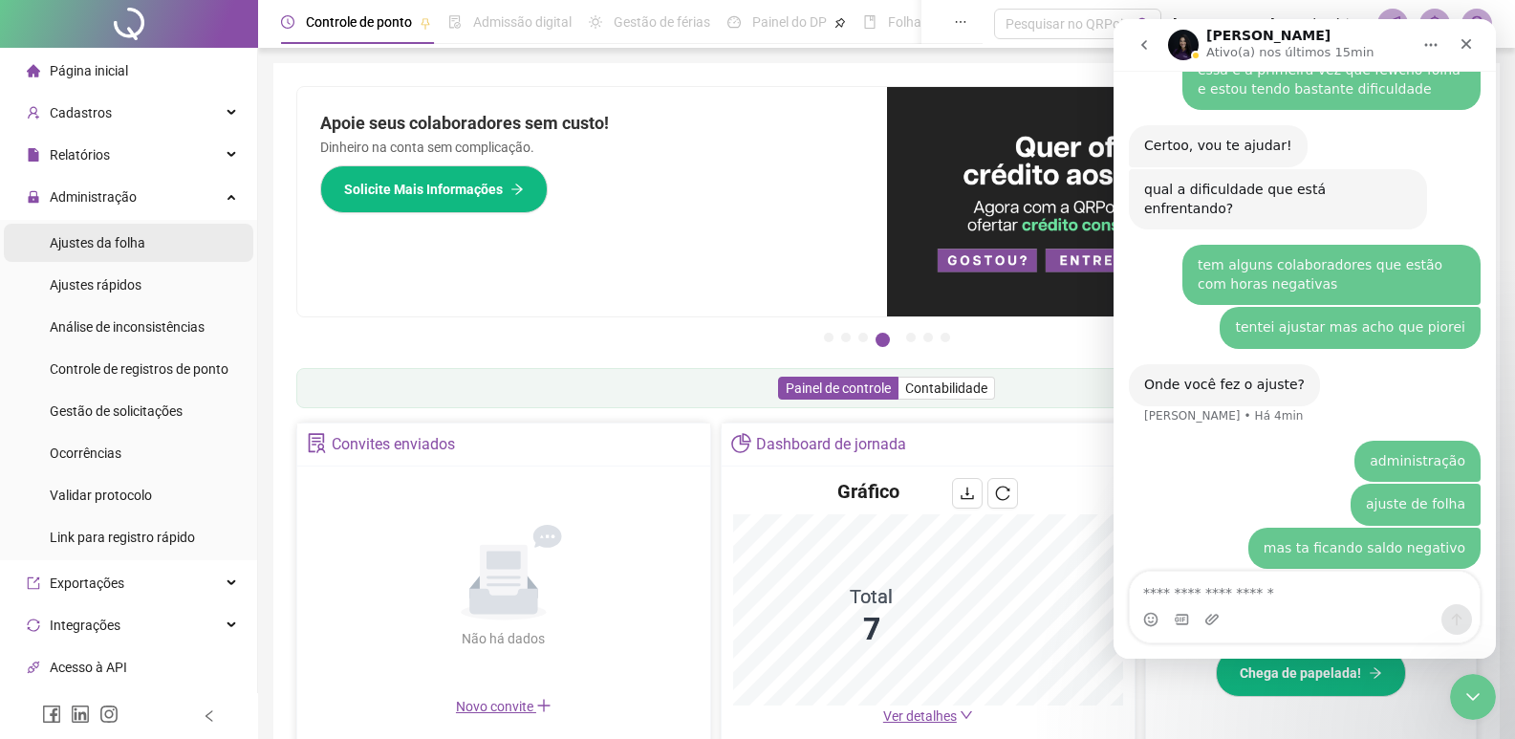
click at [106, 248] on span "Ajustes da folha" at bounding box center [98, 242] width 96 height 15
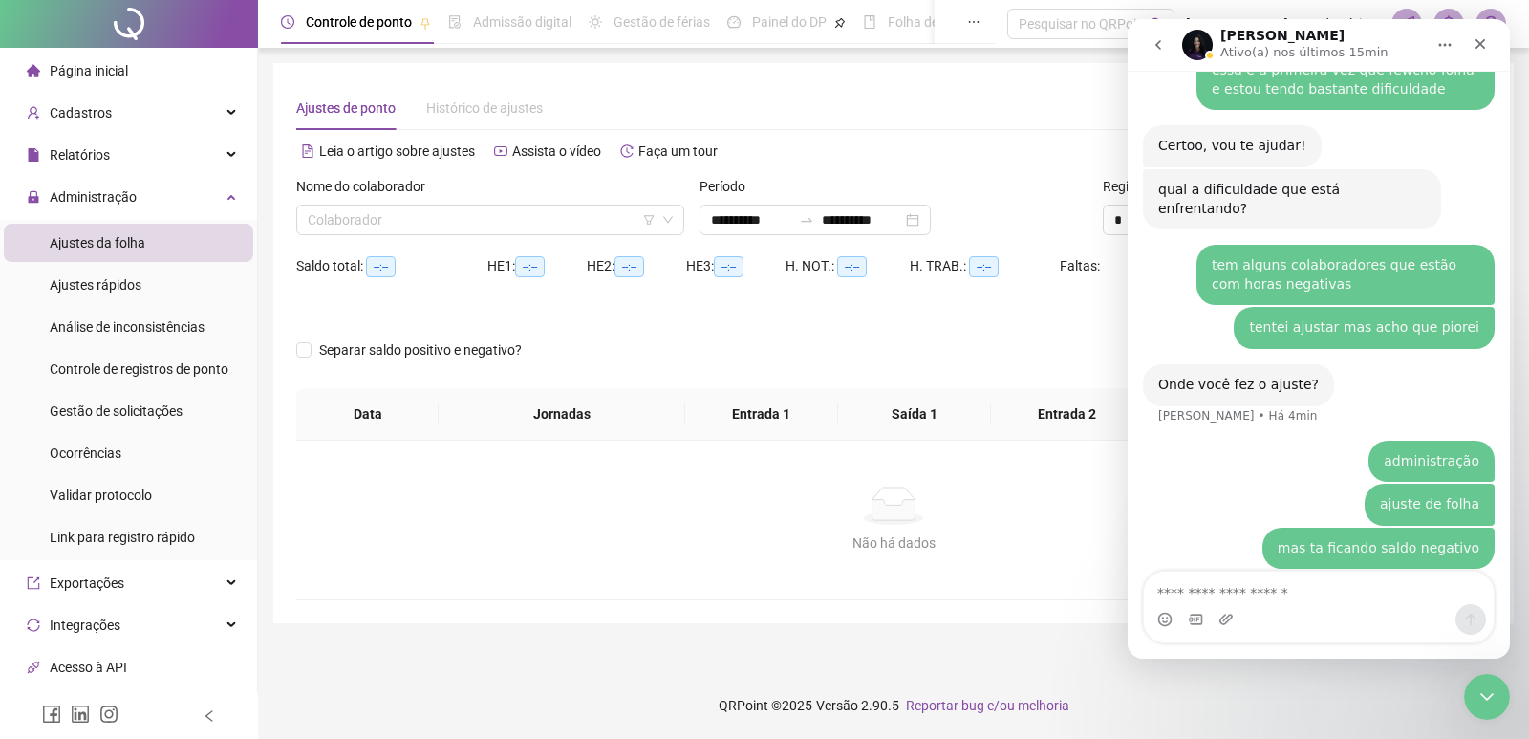
type input "**********"
click at [180, 328] on span "Análise de inconsistências" at bounding box center [127, 326] width 155 height 15
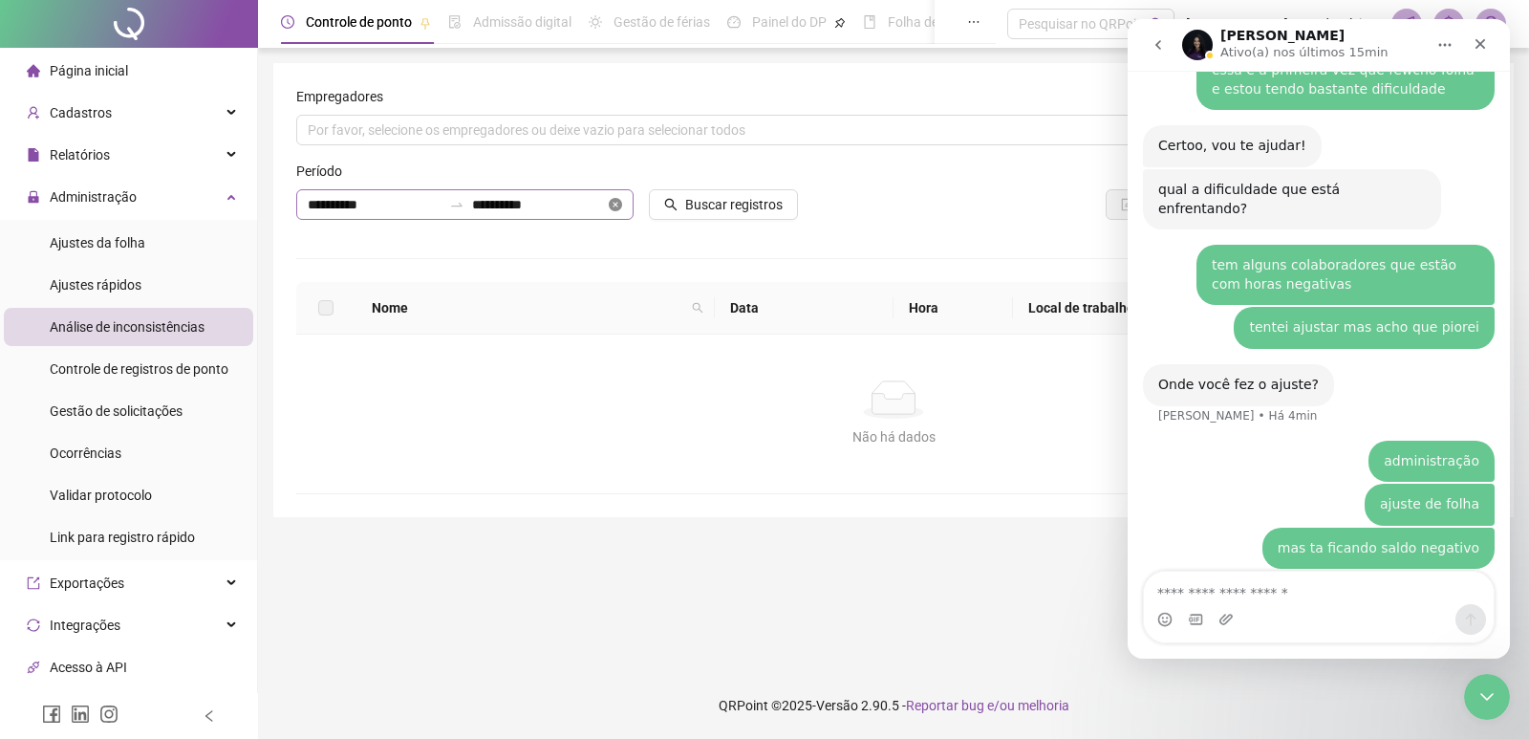
click at [612, 206] on icon "close-circle" at bounding box center [615, 204] width 13 height 13
click at [140, 372] on span "Controle de registros de ponto" at bounding box center [139, 368] width 179 height 15
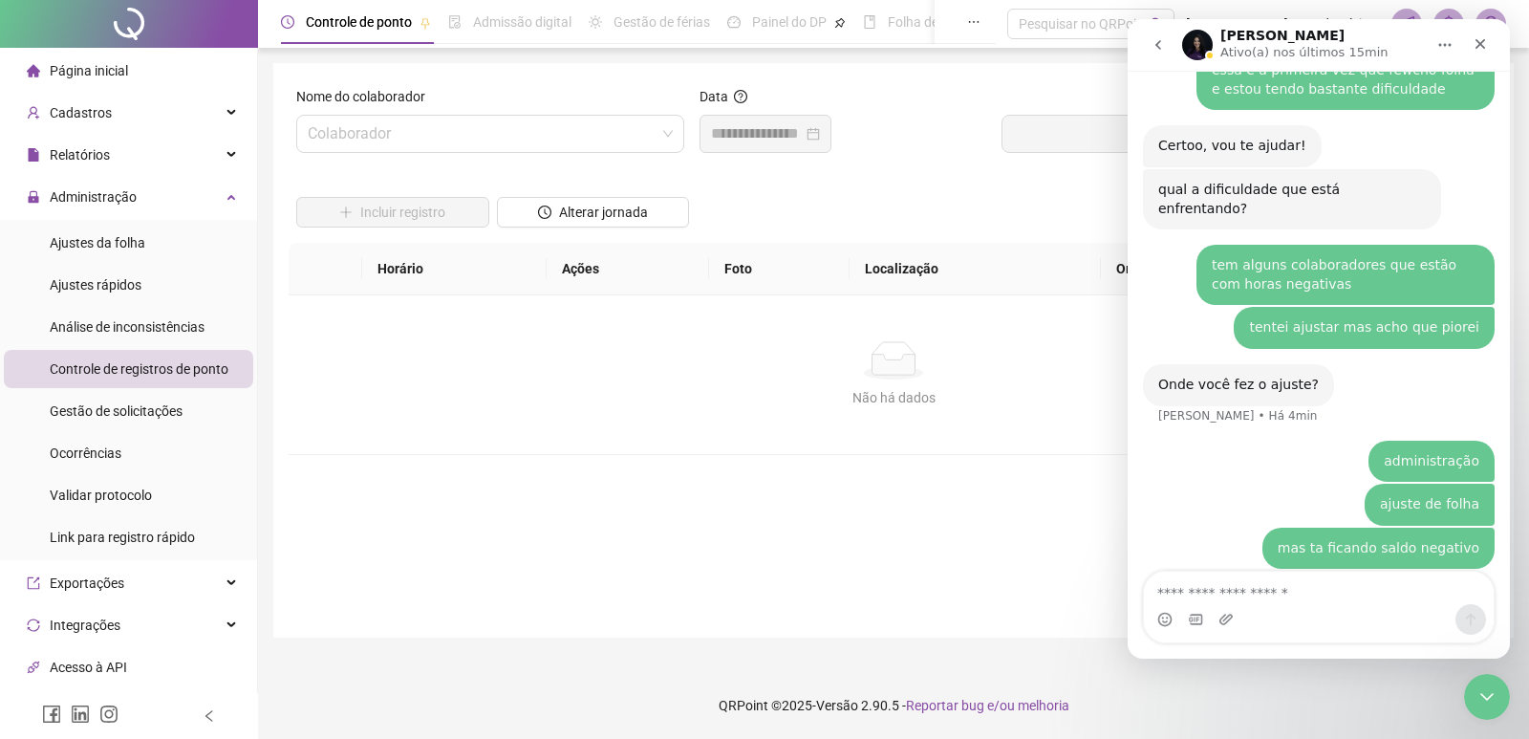
click at [139, 372] on span "Controle de registros de ponto" at bounding box center [139, 368] width 179 height 15
click at [113, 420] on div "Gestão de solicitações" at bounding box center [116, 411] width 133 height 38
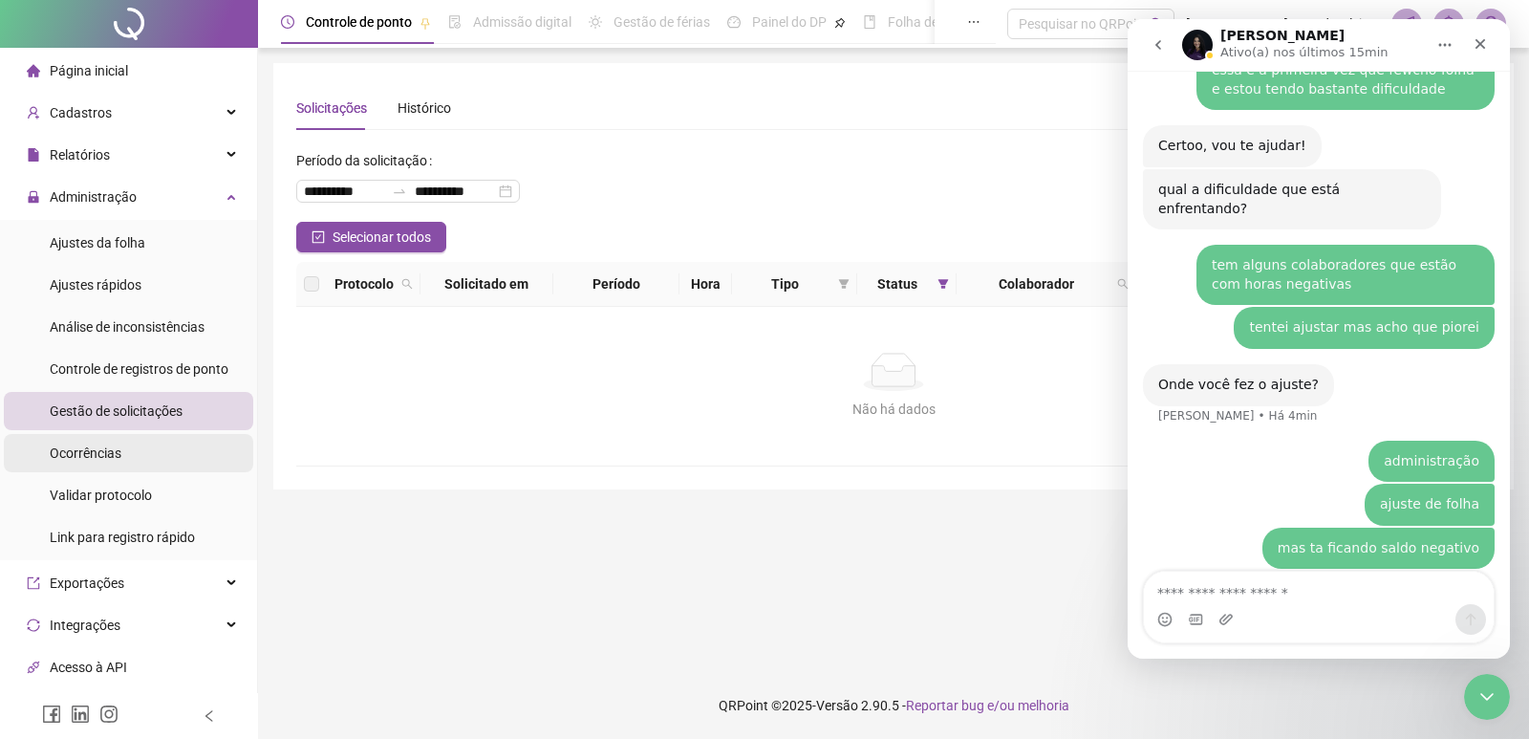
click at [92, 455] on span "Ocorrências" at bounding box center [86, 452] width 72 height 15
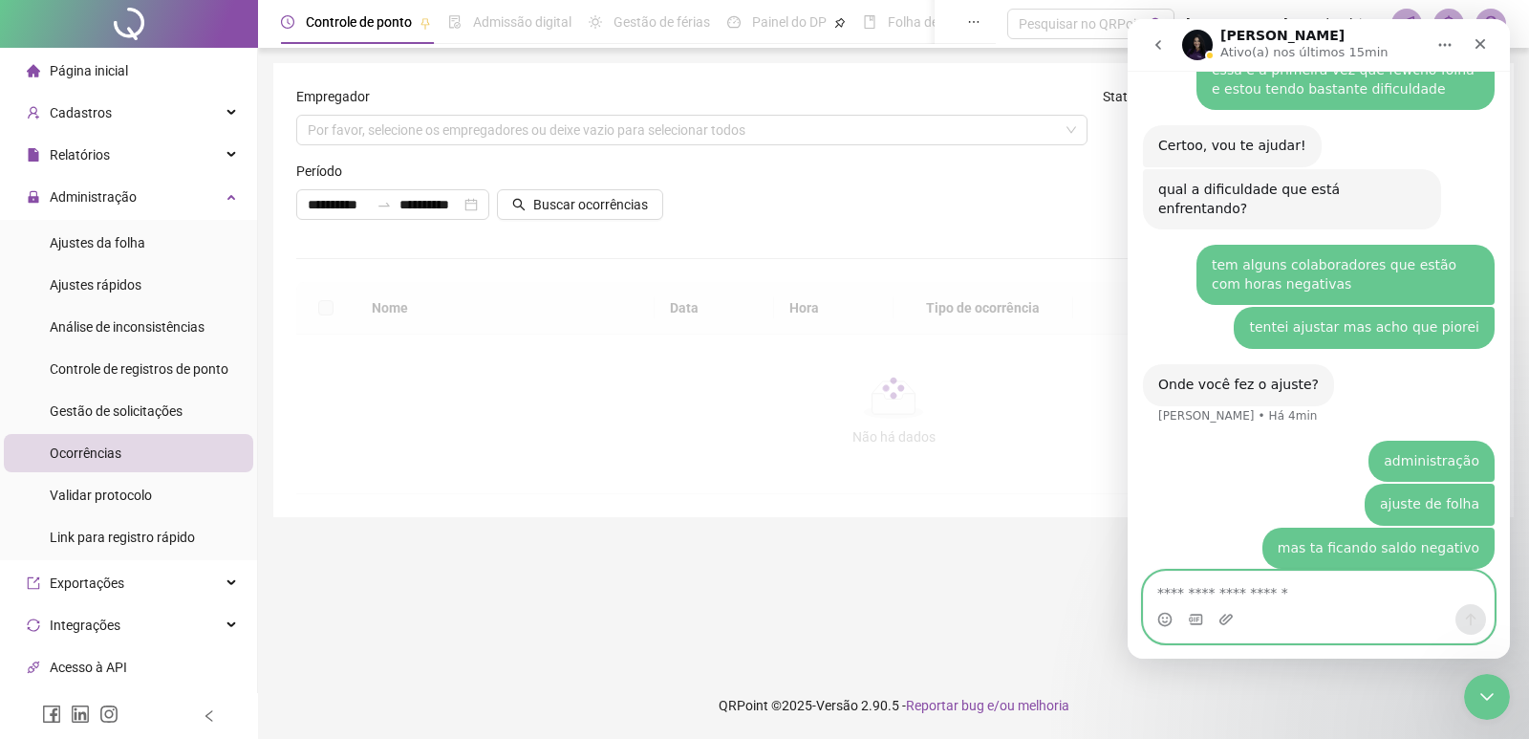
click at [1250, 593] on textarea "Envie uma mensagem..." at bounding box center [1319, 588] width 350 height 32
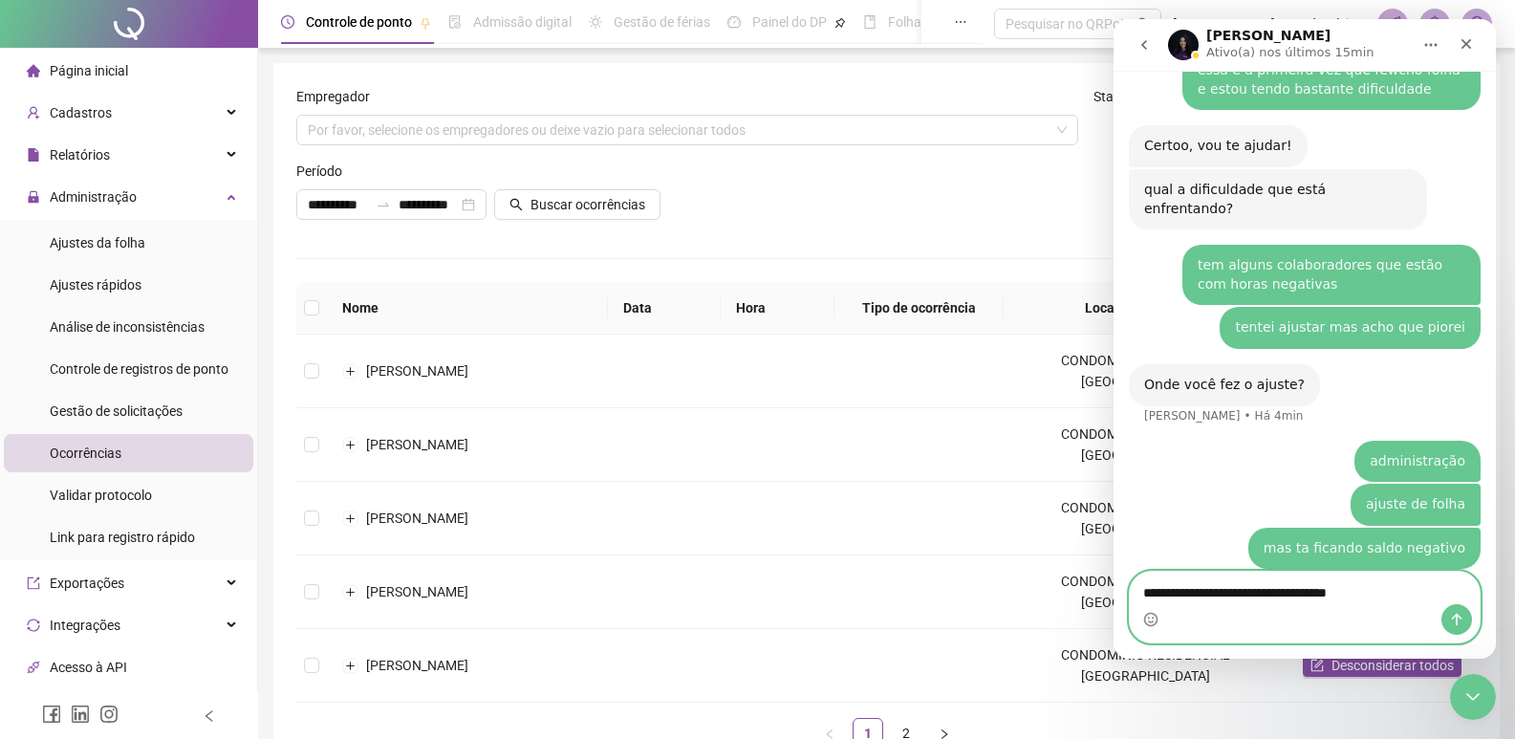
type textarea "**********"
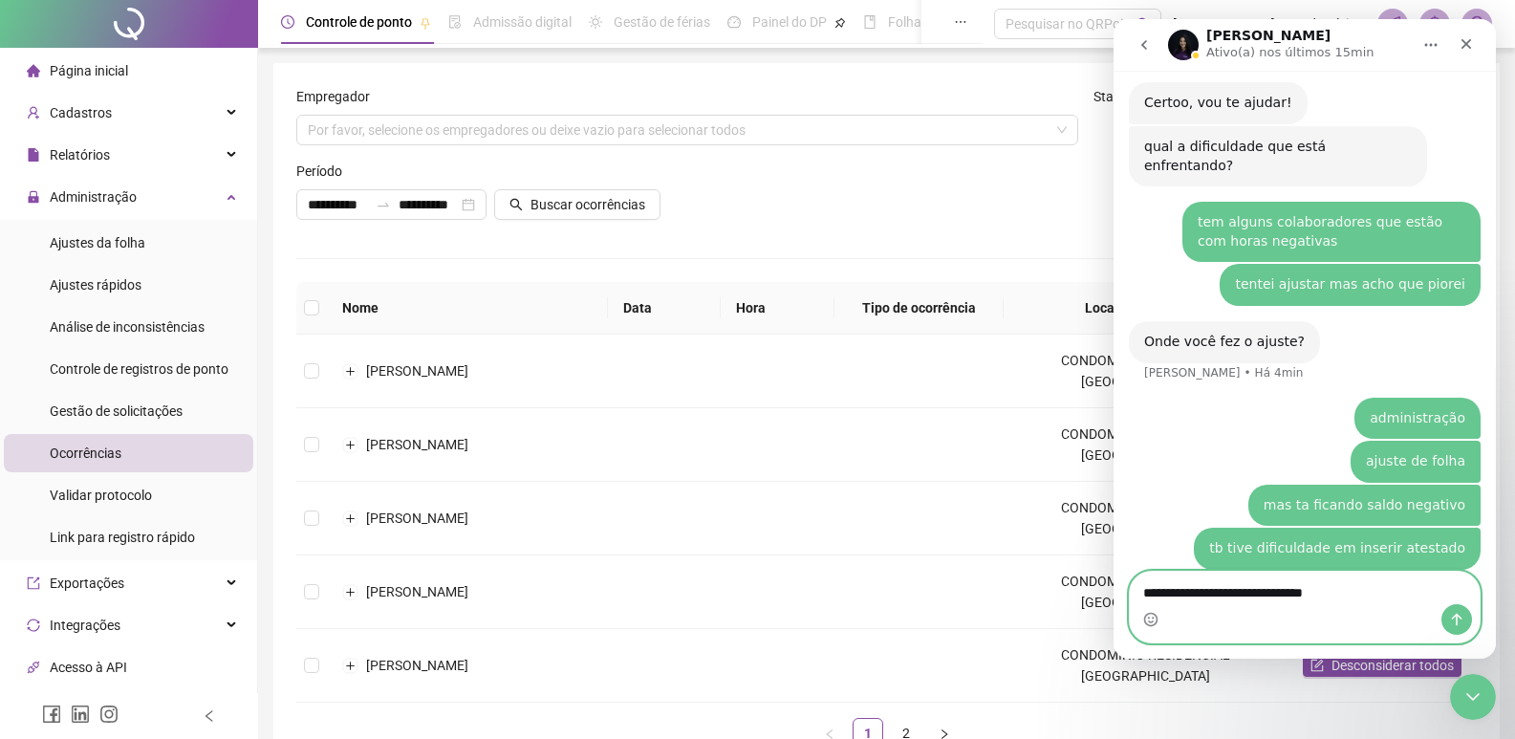
type textarea "**********"
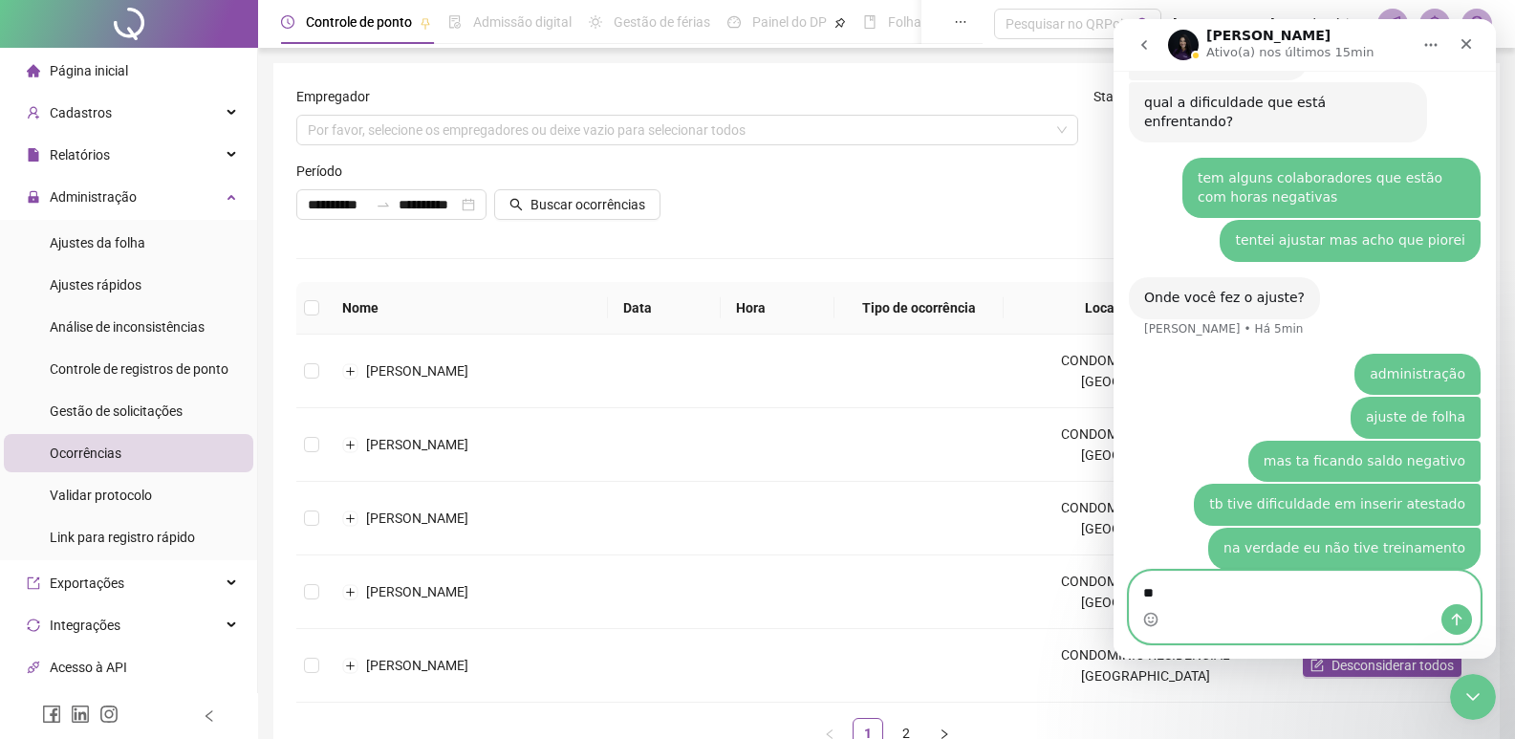
type textarea "*"
type textarea "**********"
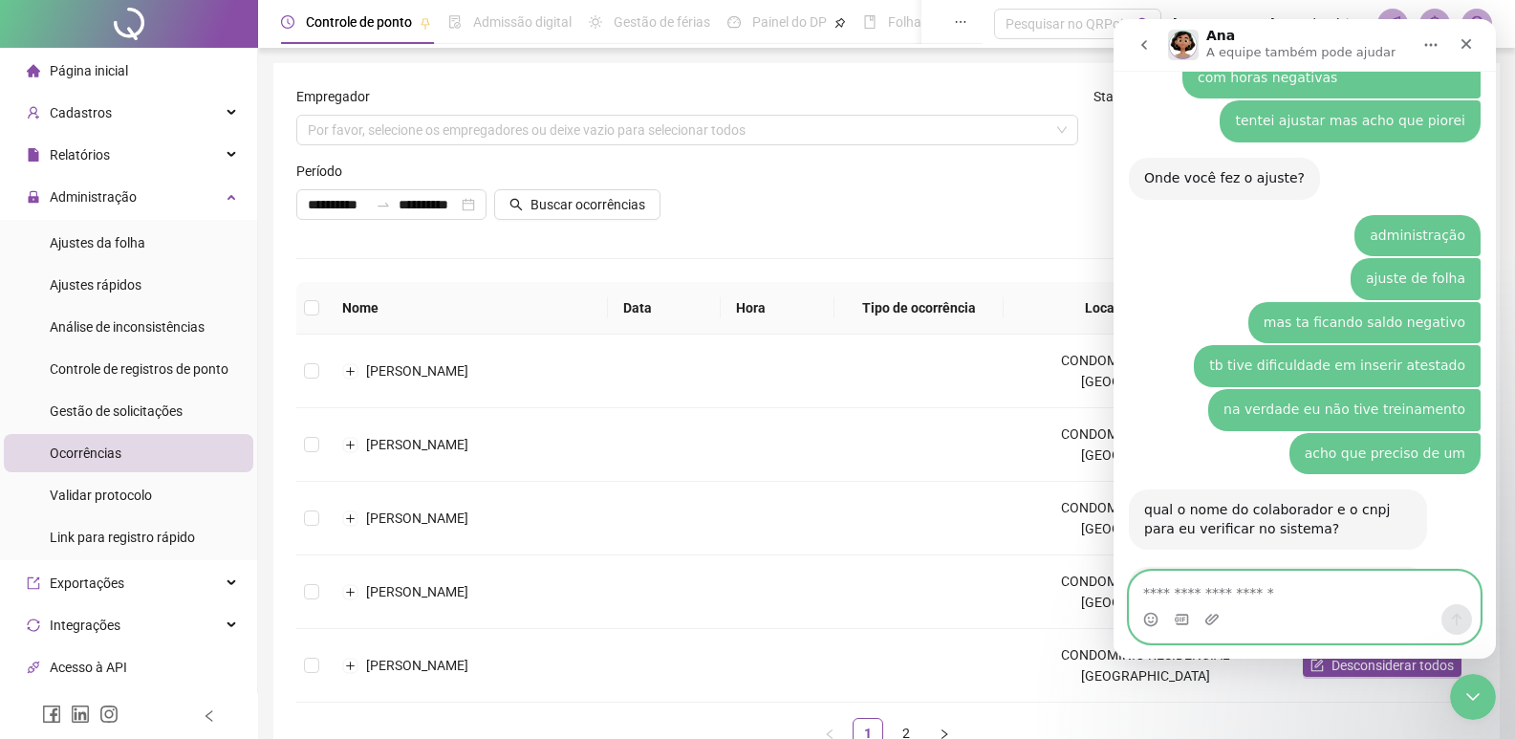
scroll to position [1525, 0]
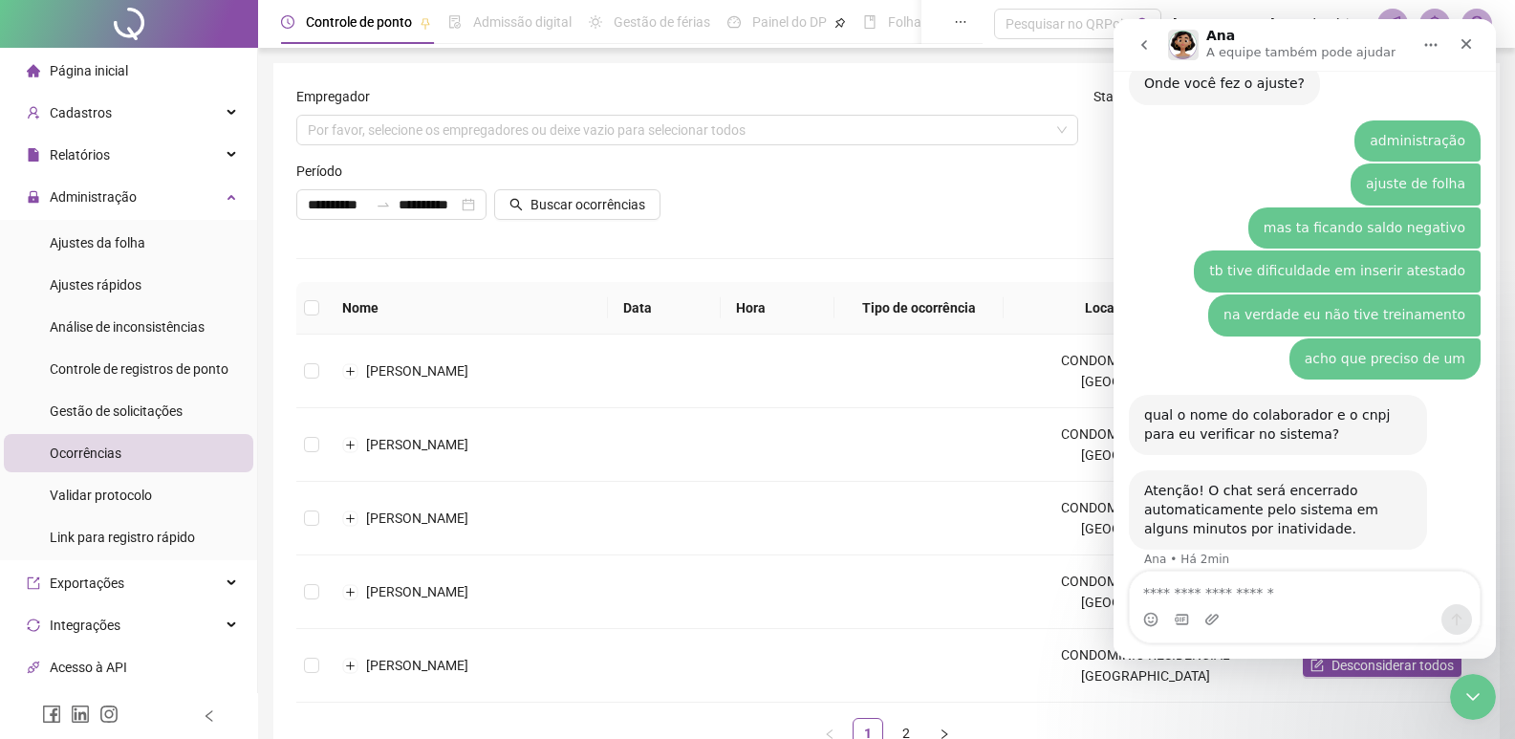
click at [1277, 610] on div "Messenger da Intercom" at bounding box center [1305, 619] width 350 height 31
click at [1249, 587] on textarea "Envie uma mensagem..." at bounding box center [1305, 588] width 350 height 32
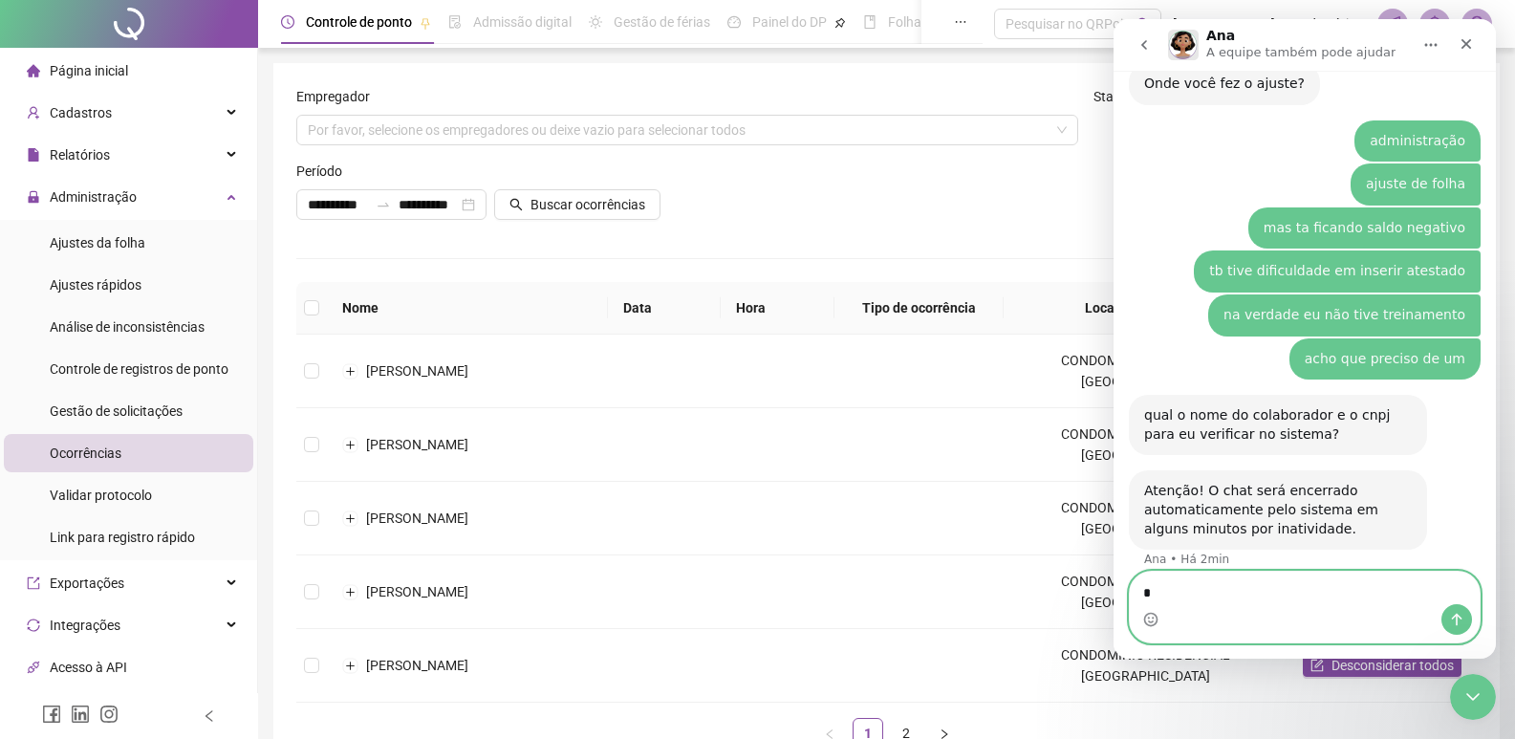
type textarea "**"
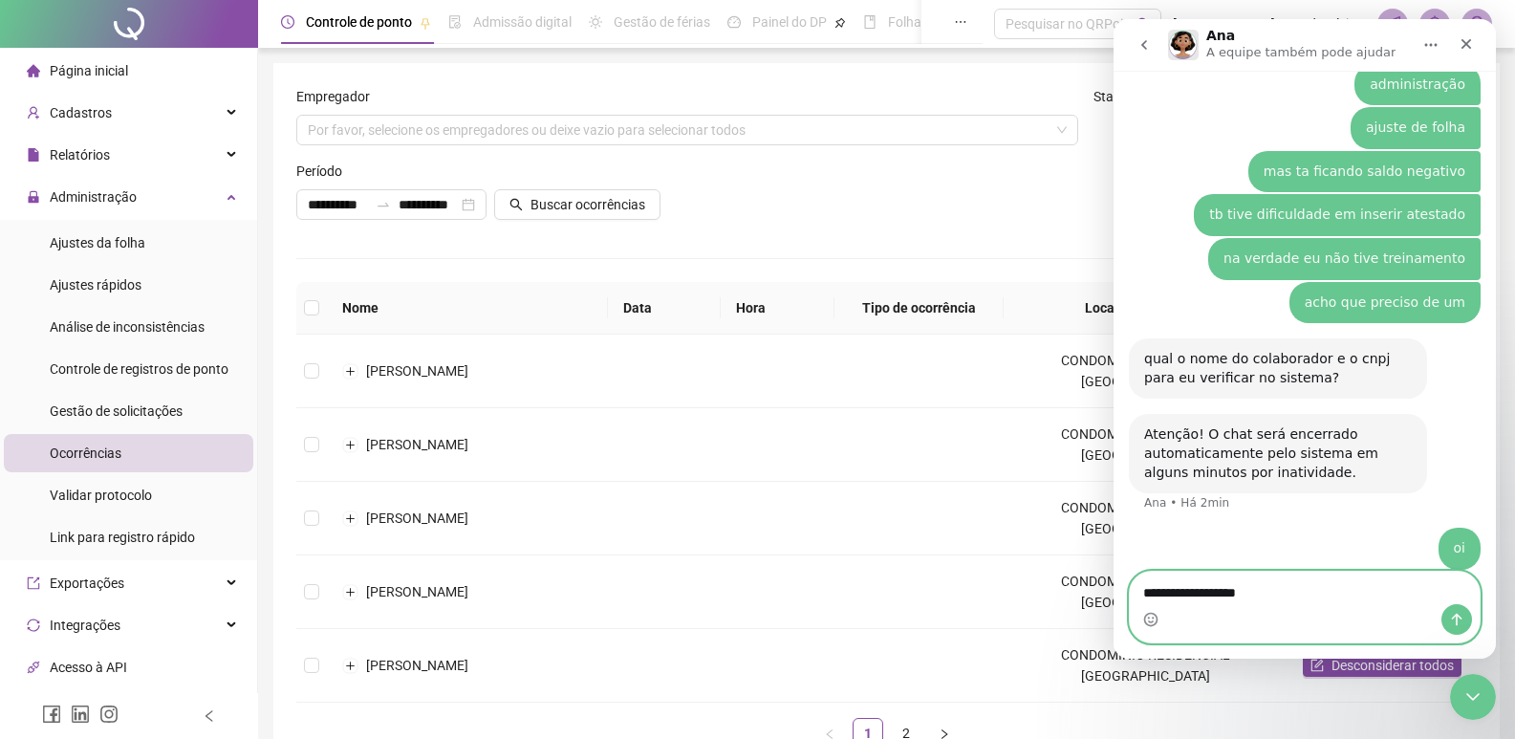
type textarea "**********"
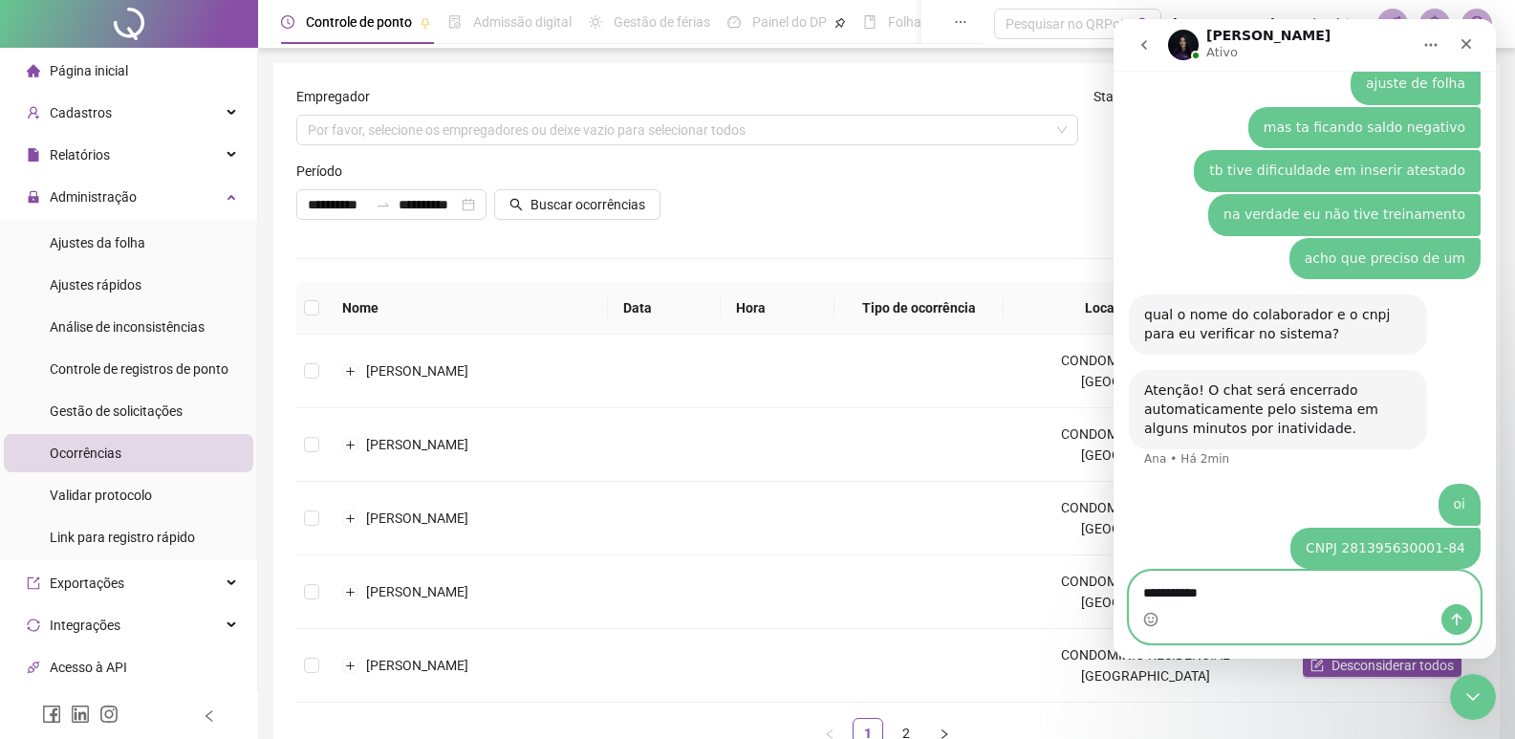
type textarea "**********"
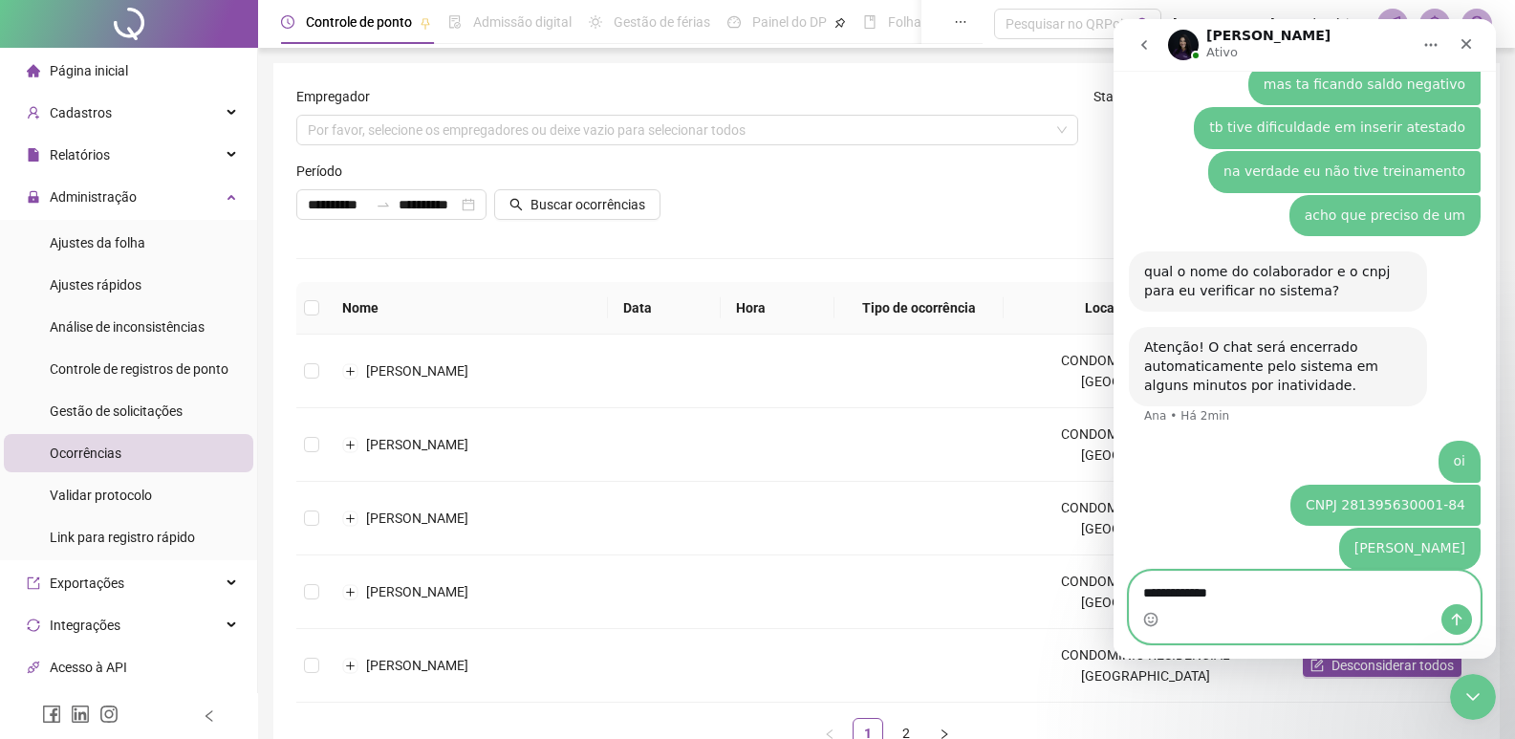
type textarea "**********"
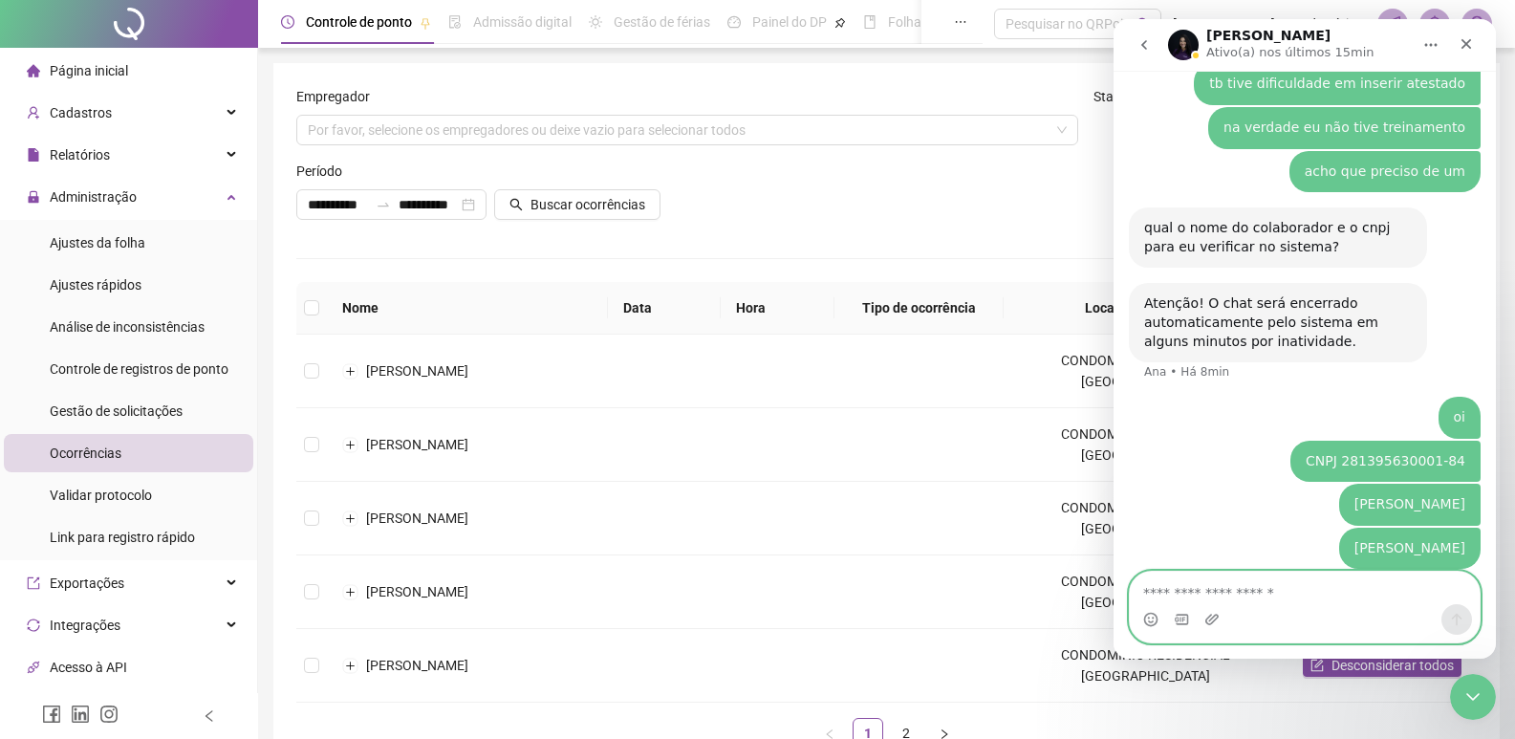
click at [1202, 572] on textarea "Envie uma mensagem..." at bounding box center [1305, 588] width 350 height 32
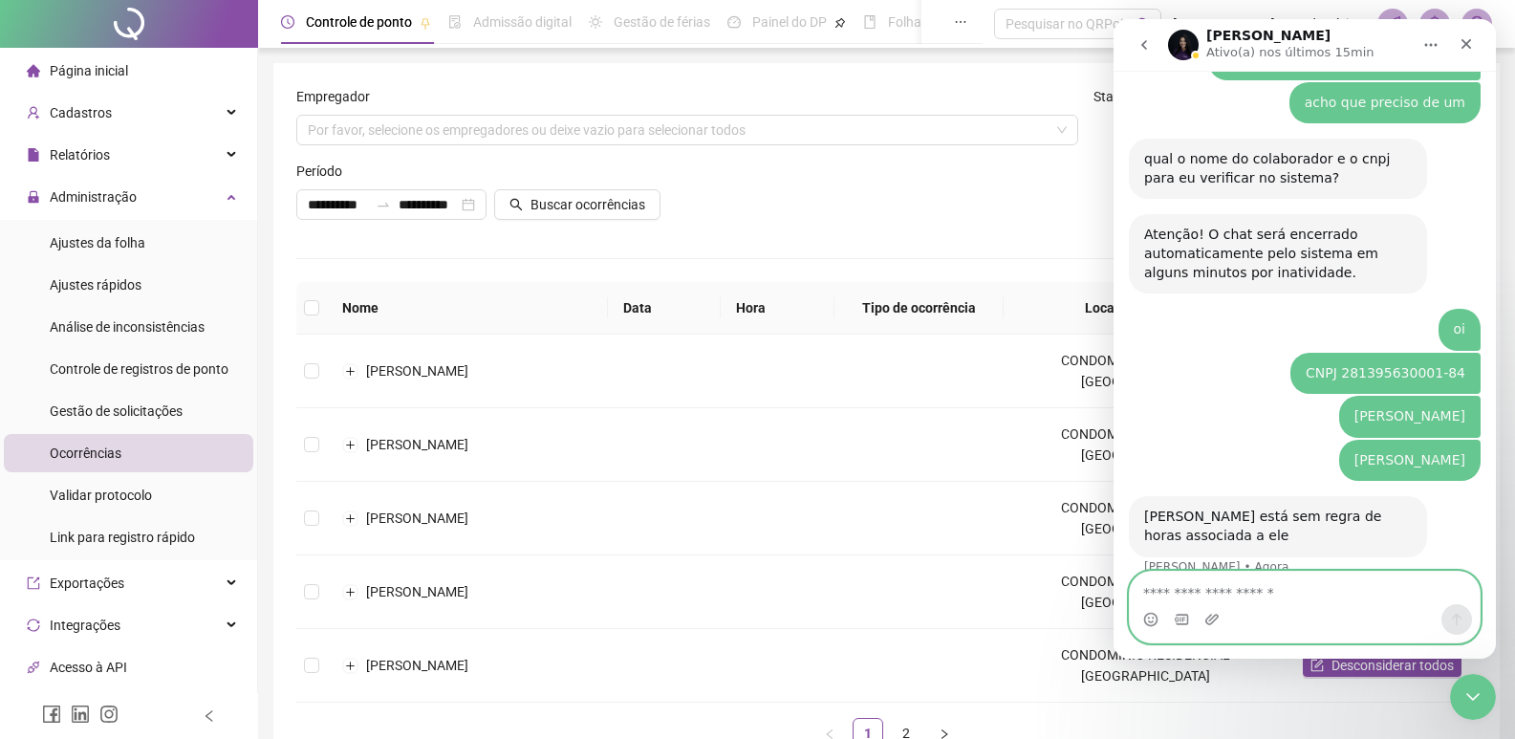
scroll to position [1788, 0]
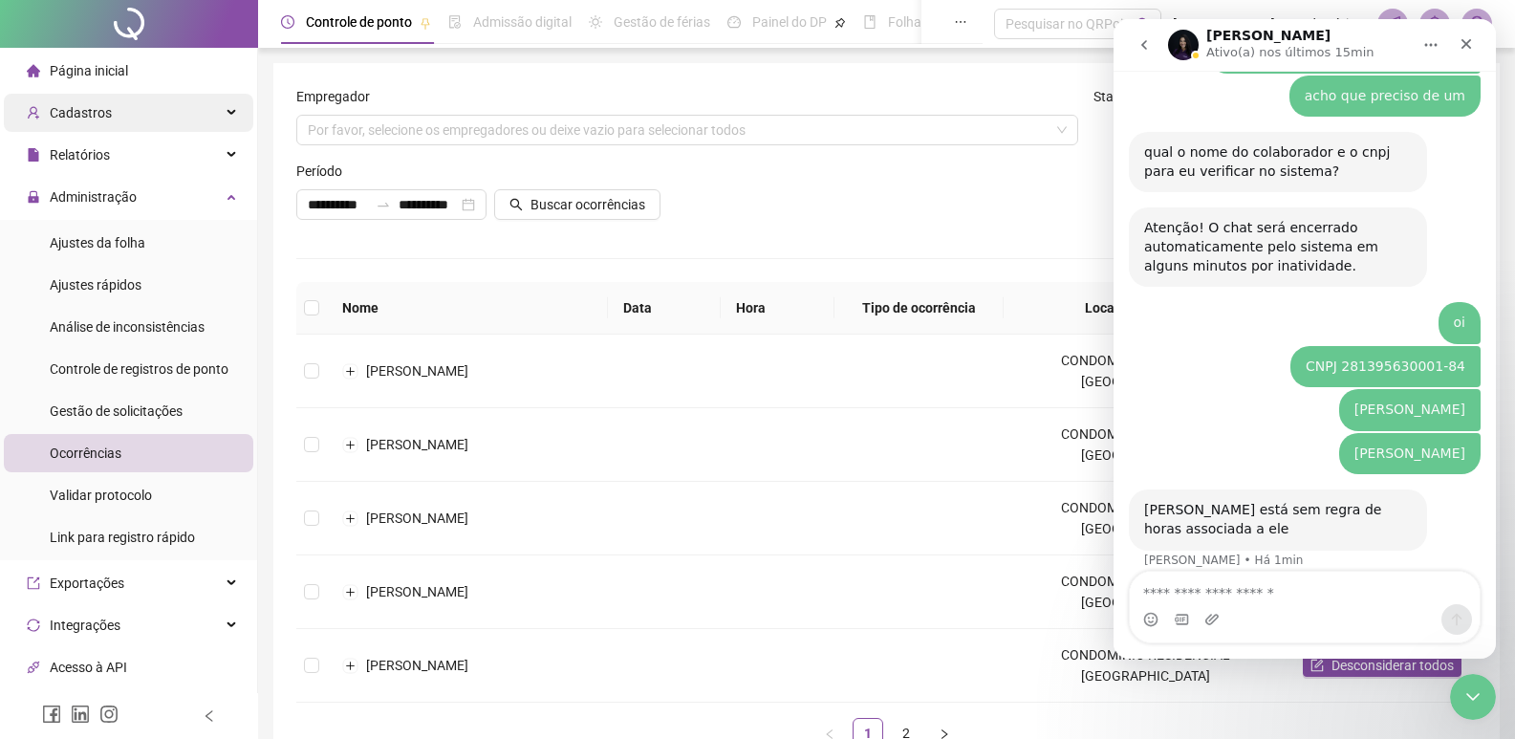
click at [86, 119] on span "Cadastros" at bounding box center [81, 112] width 62 height 15
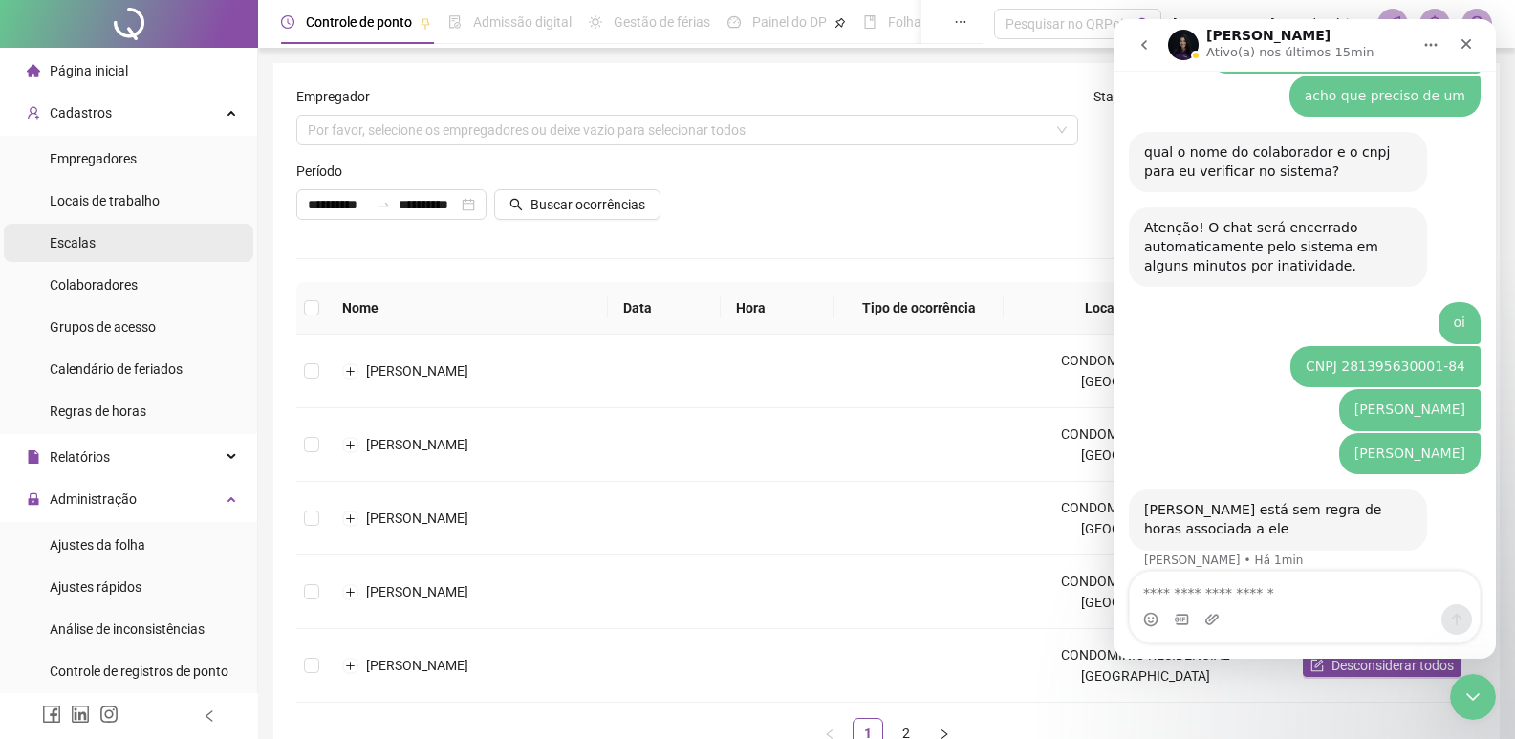
click at [101, 244] on li "Escalas" at bounding box center [128, 243] width 249 height 38
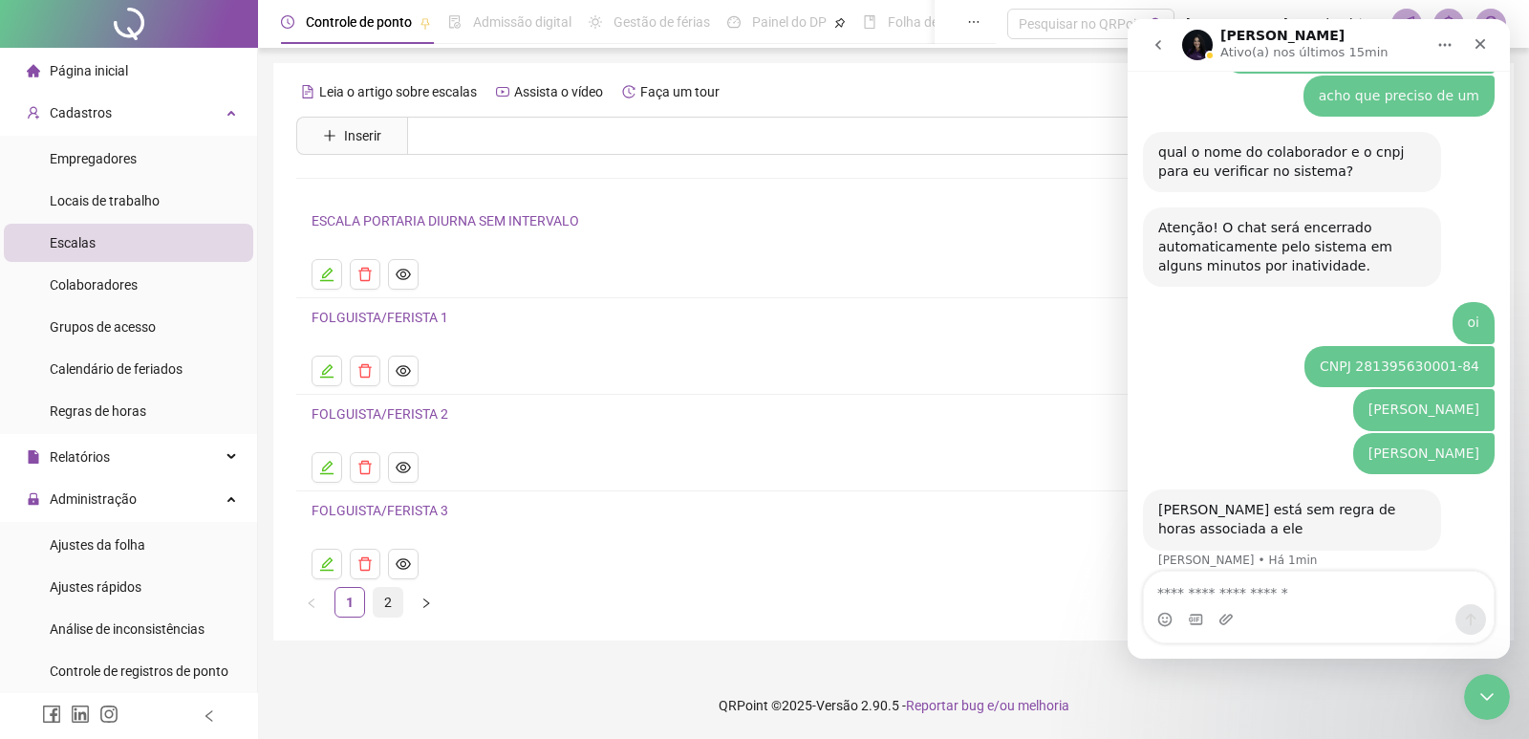
click at [379, 605] on link "2" at bounding box center [388, 602] width 29 height 29
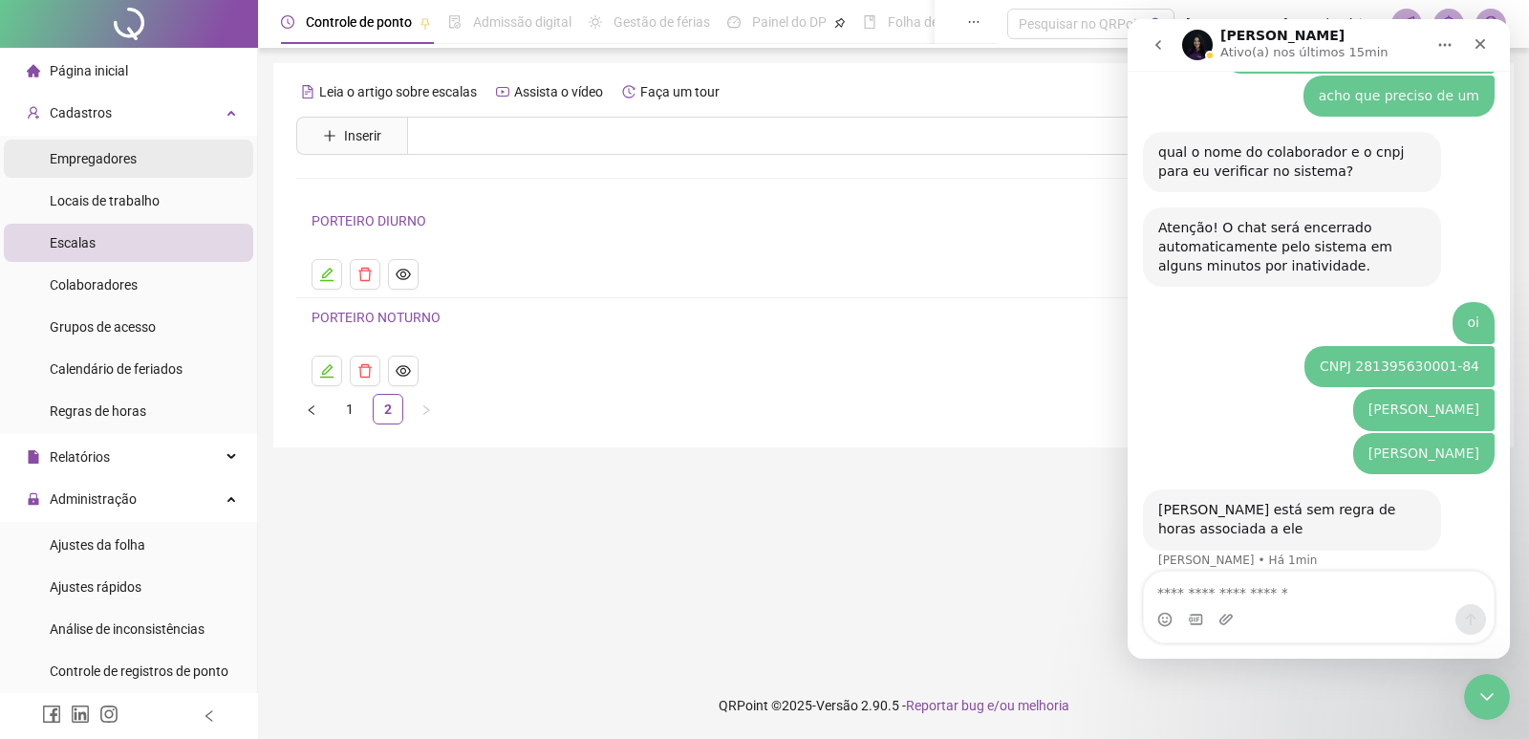
click at [102, 162] on span "Empregadores" at bounding box center [93, 158] width 87 height 15
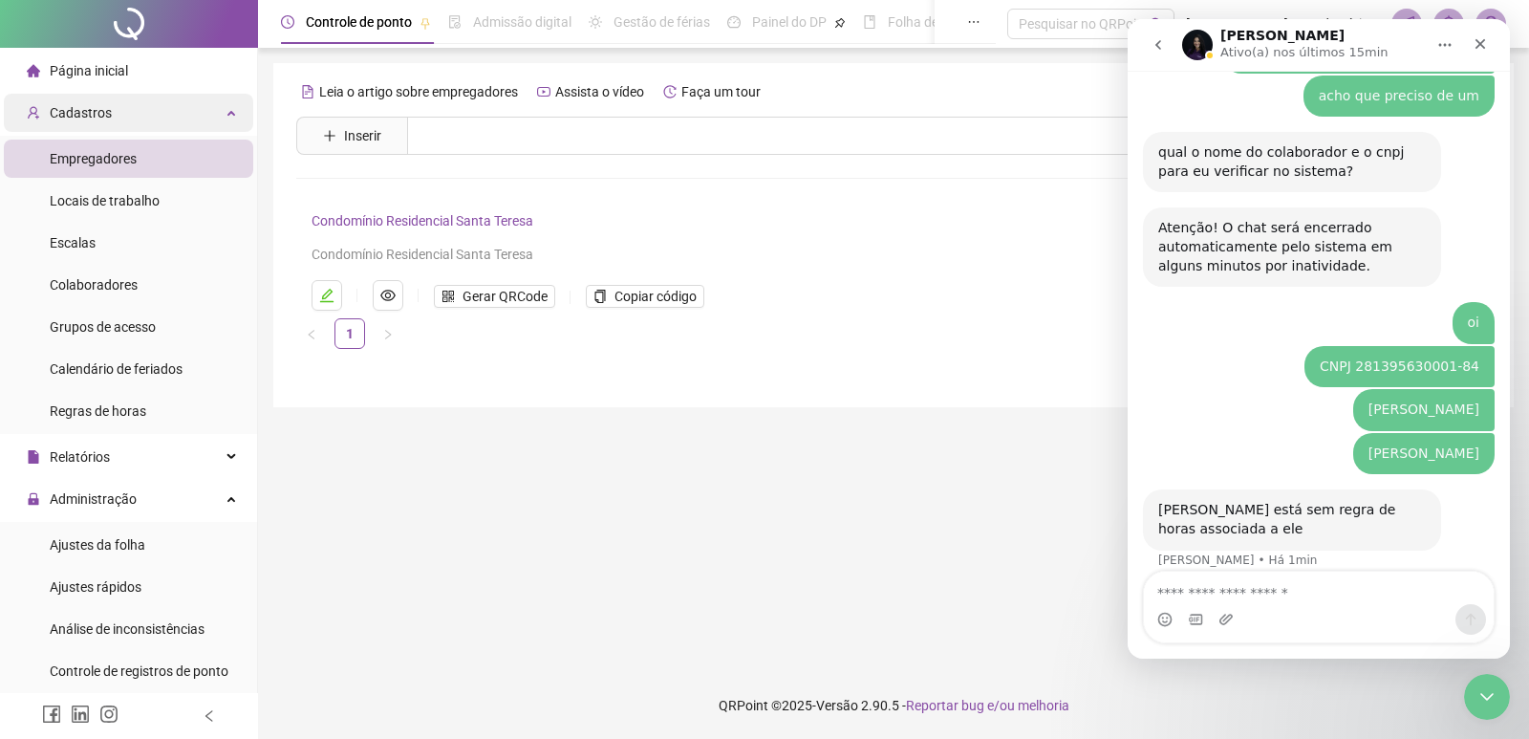
click at [85, 114] on span "Cadastros" at bounding box center [81, 112] width 62 height 15
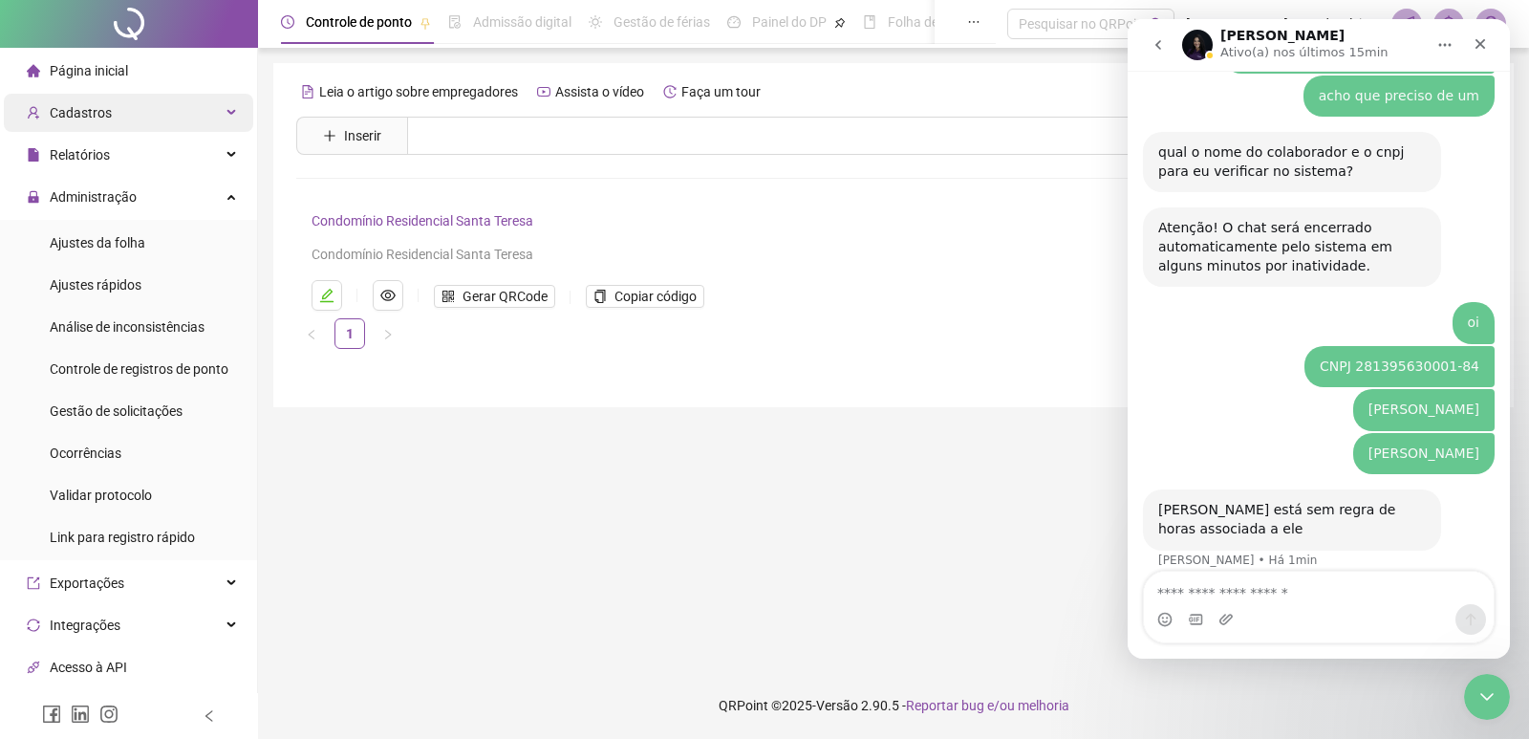
click at [99, 118] on span "Cadastros" at bounding box center [81, 112] width 62 height 15
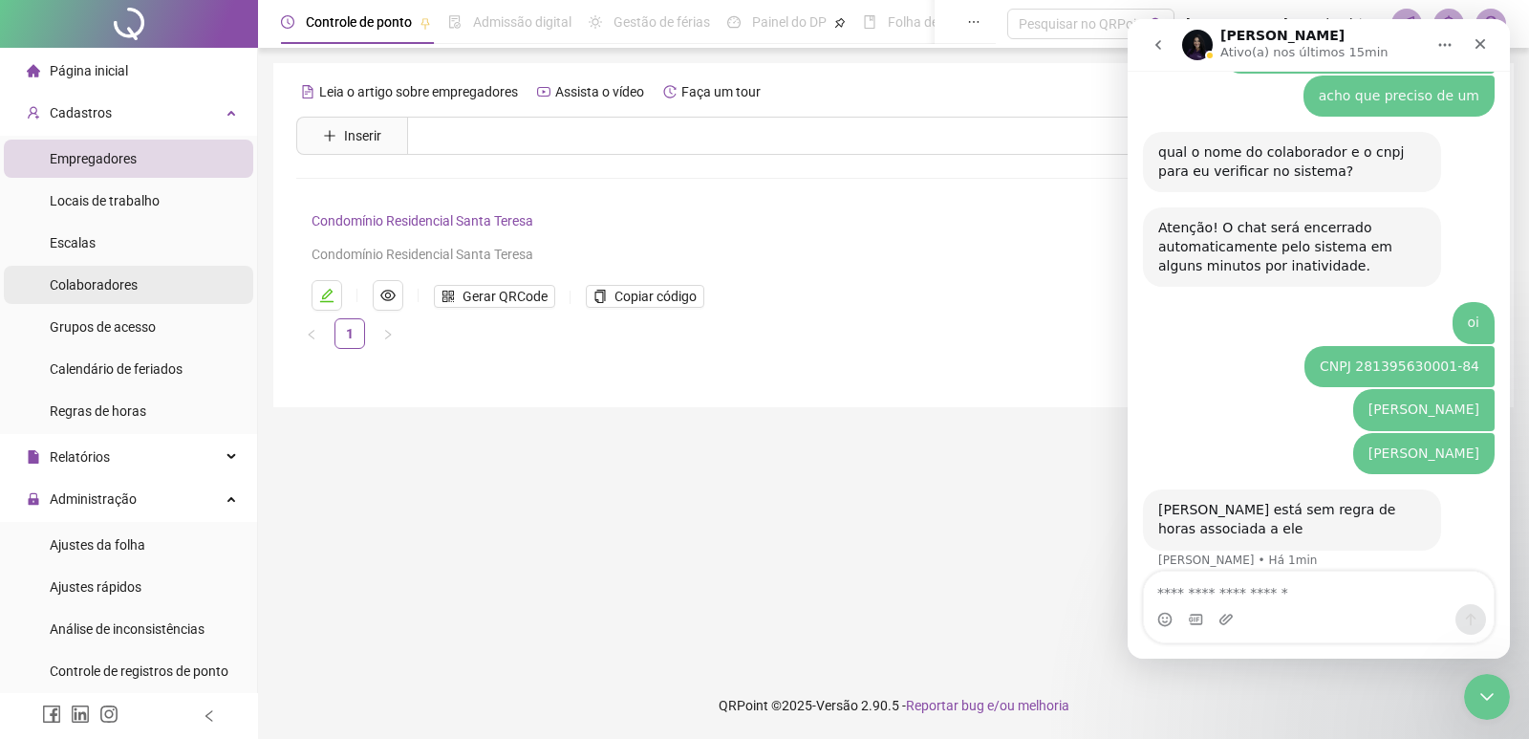
click at [90, 277] on span "Colaboradores" at bounding box center [94, 284] width 88 height 15
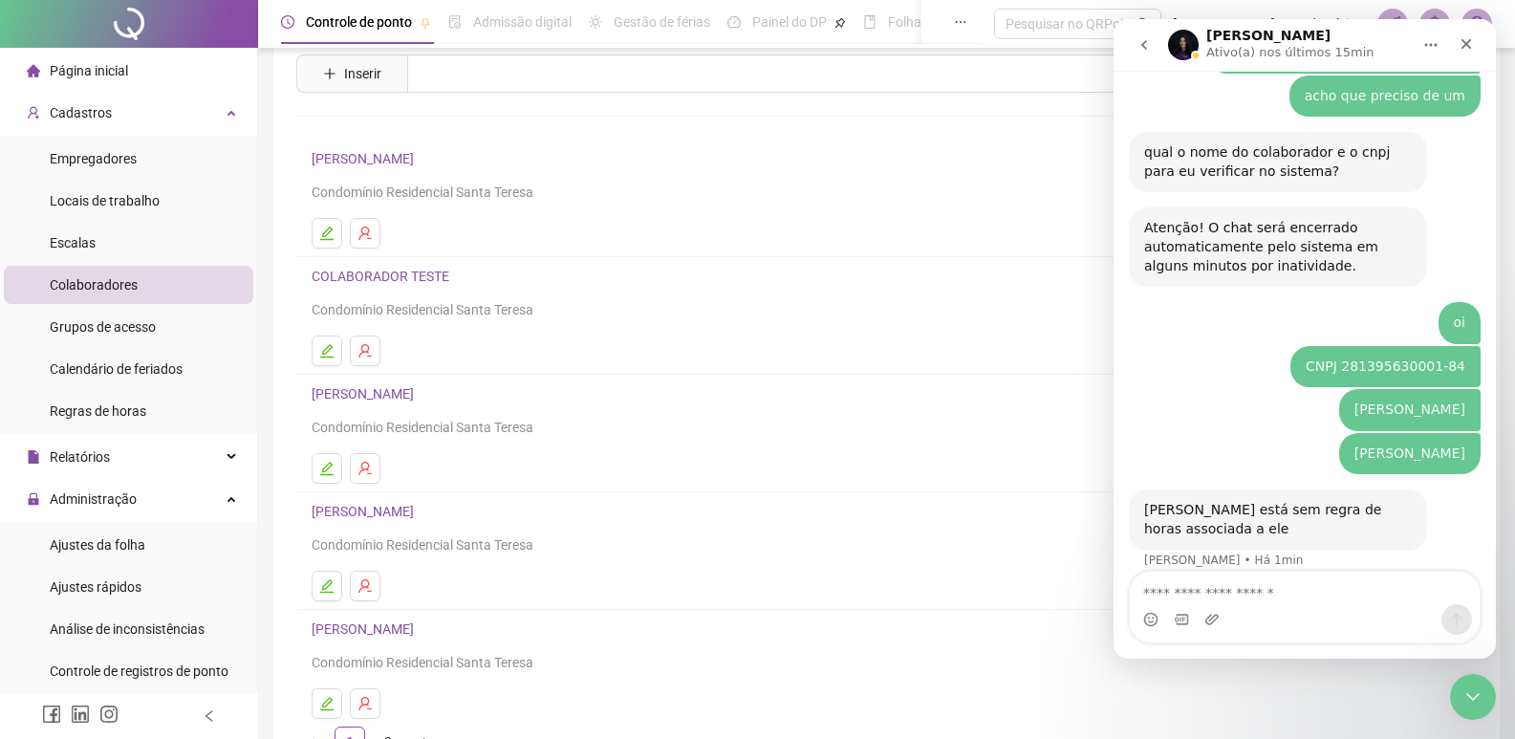
scroll to position [185, 0]
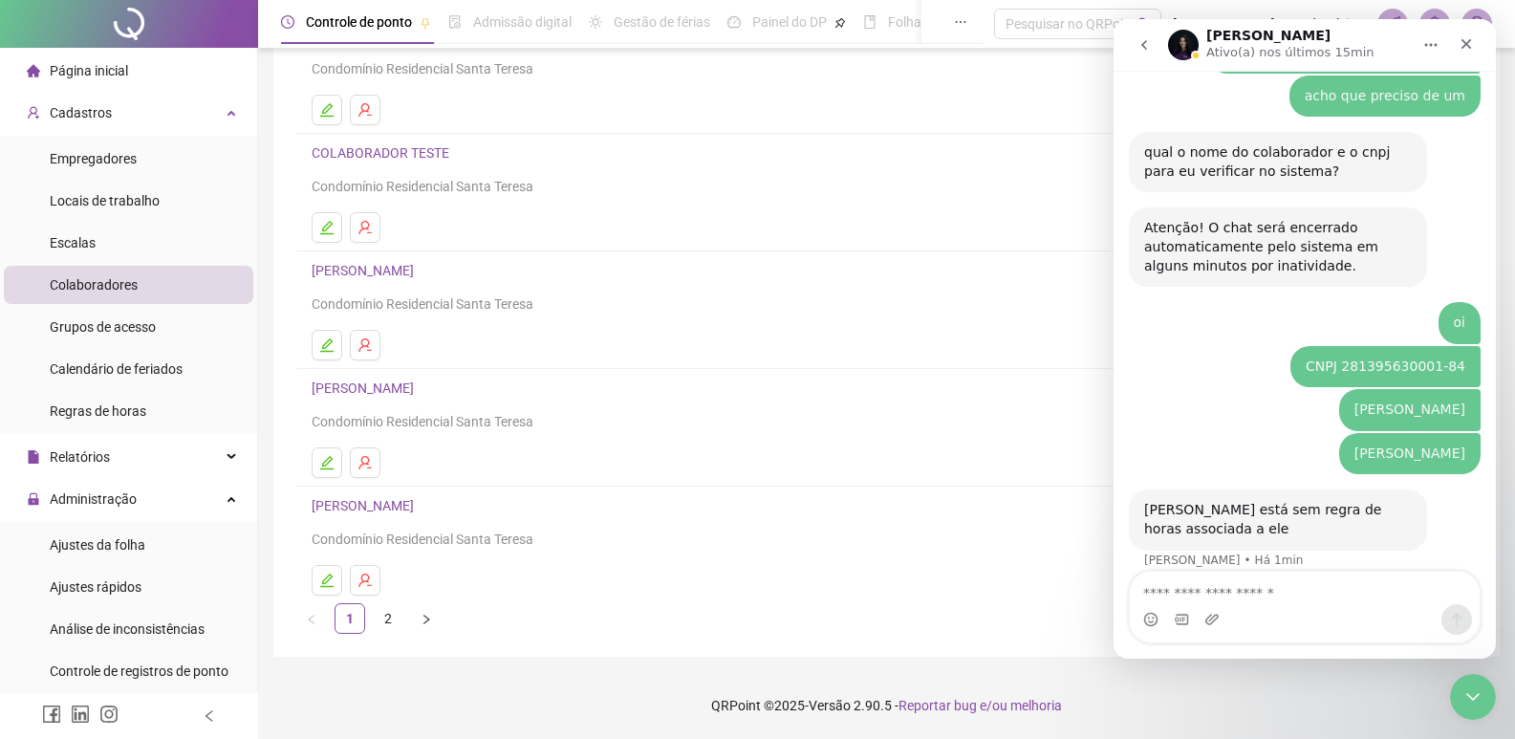
click at [335, 460] on button "button" at bounding box center [327, 462] width 31 height 31
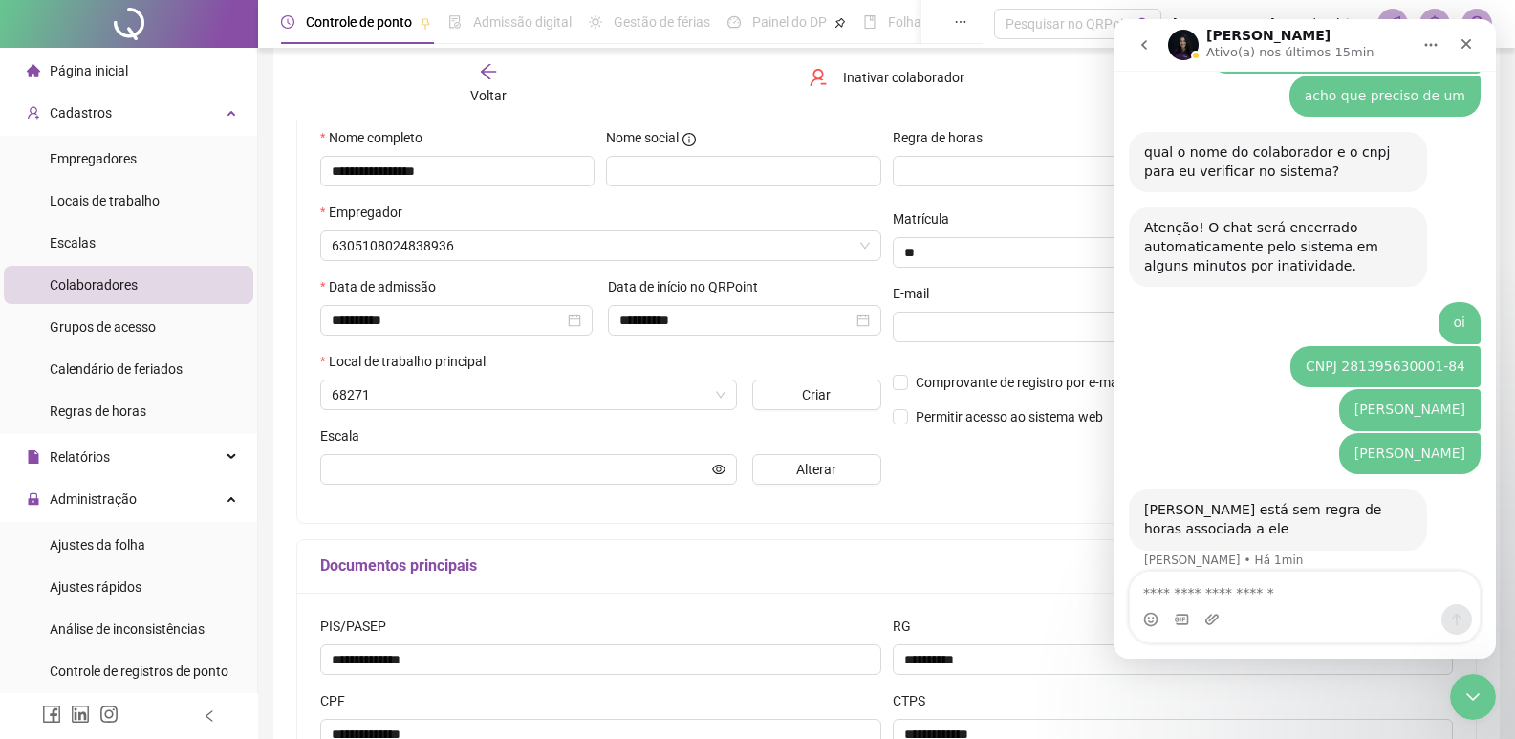
scroll to position [195, 0]
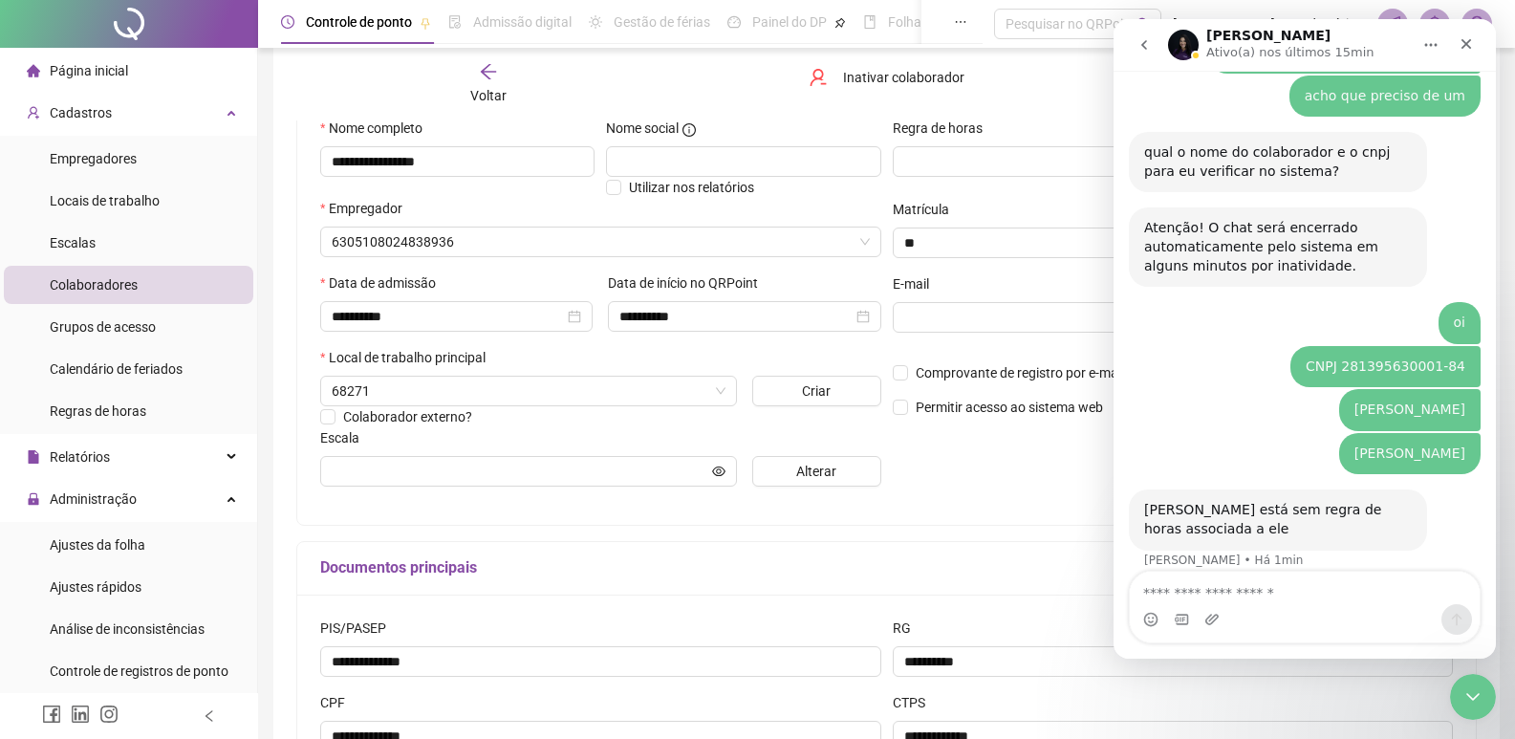
type input "**********"
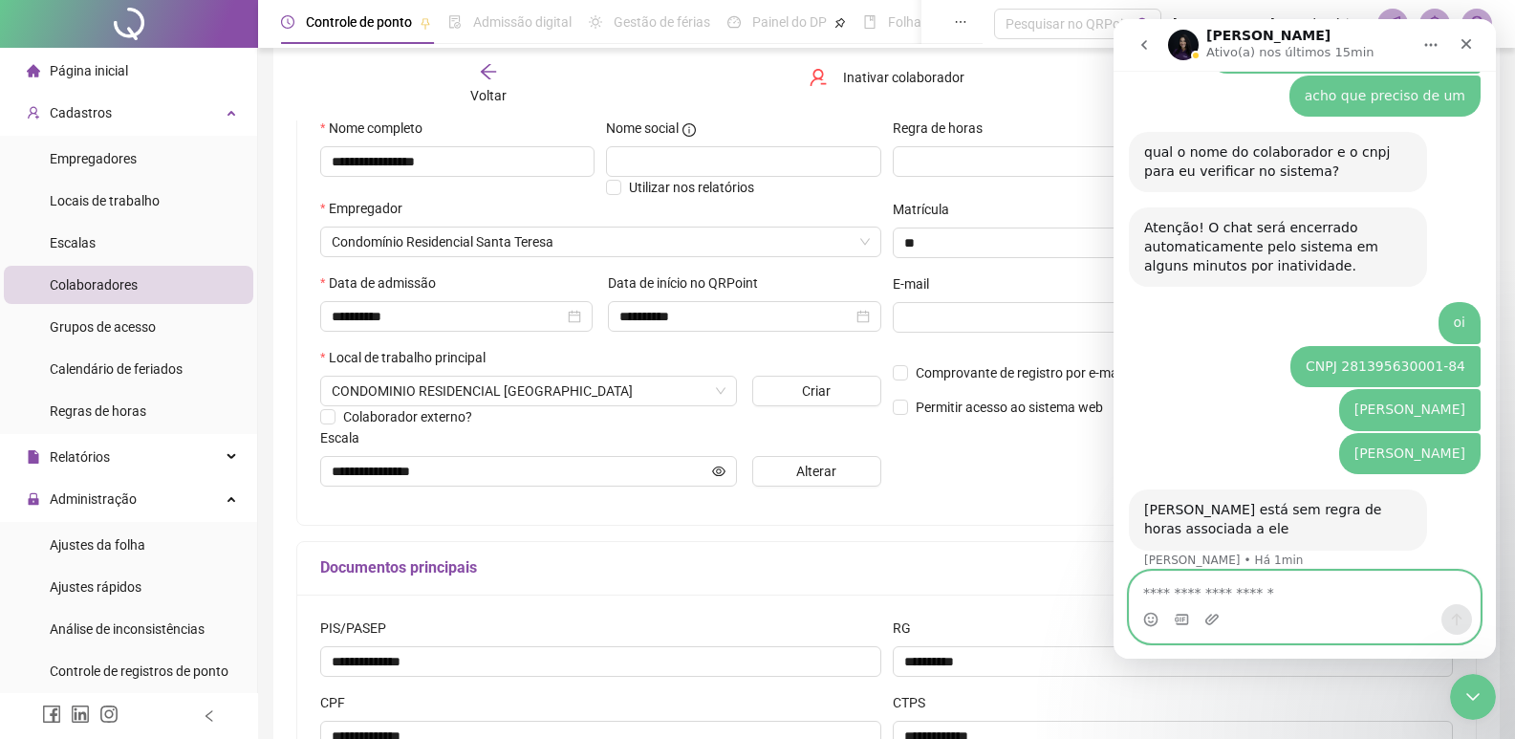
click at [1198, 591] on textarea "Envie uma mensagem..." at bounding box center [1305, 588] width 350 height 32
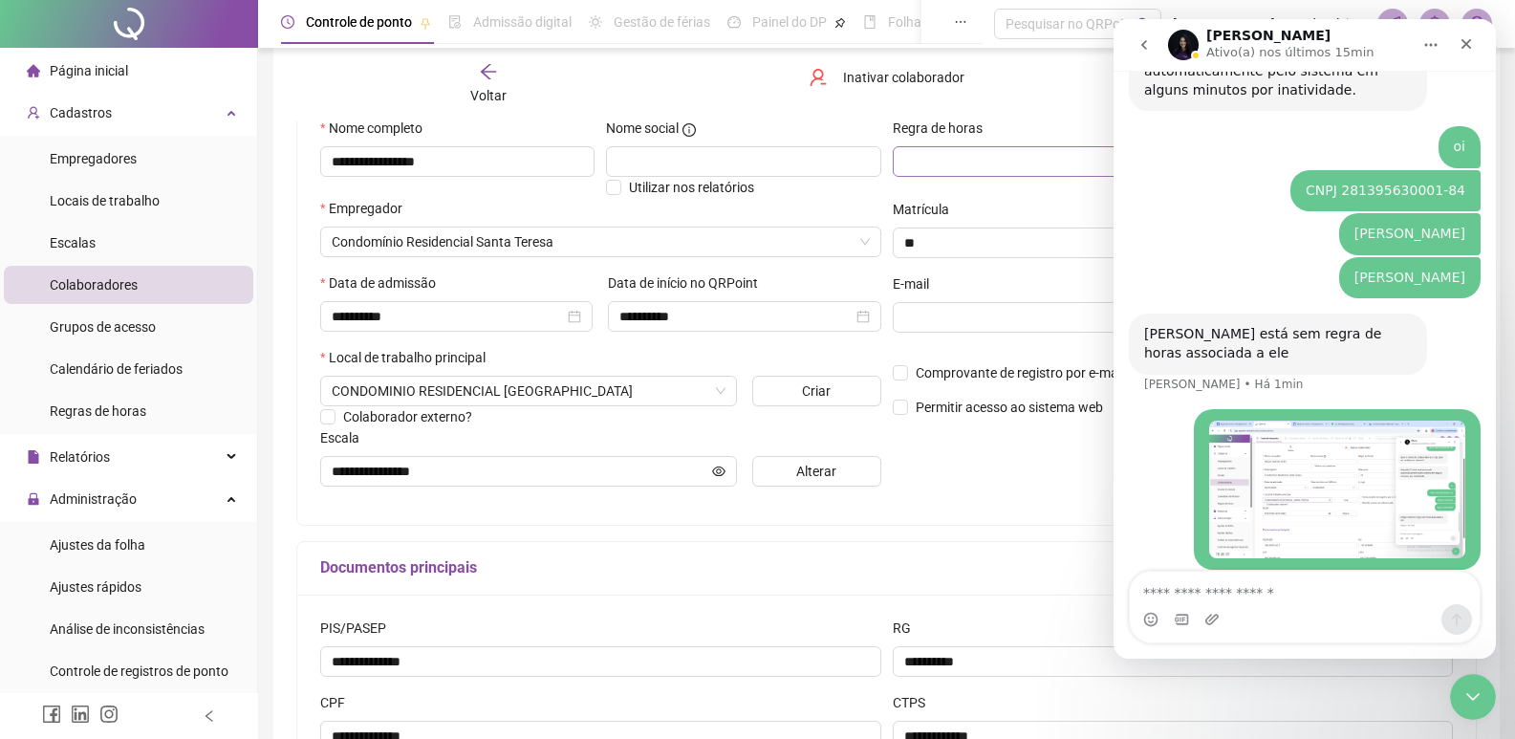
click at [943, 158] on input "search" at bounding box center [1116, 161] width 424 height 29
click at [970, 227] on div "Horas Extras" at bounding box center [1125, 230] width 434 height 21
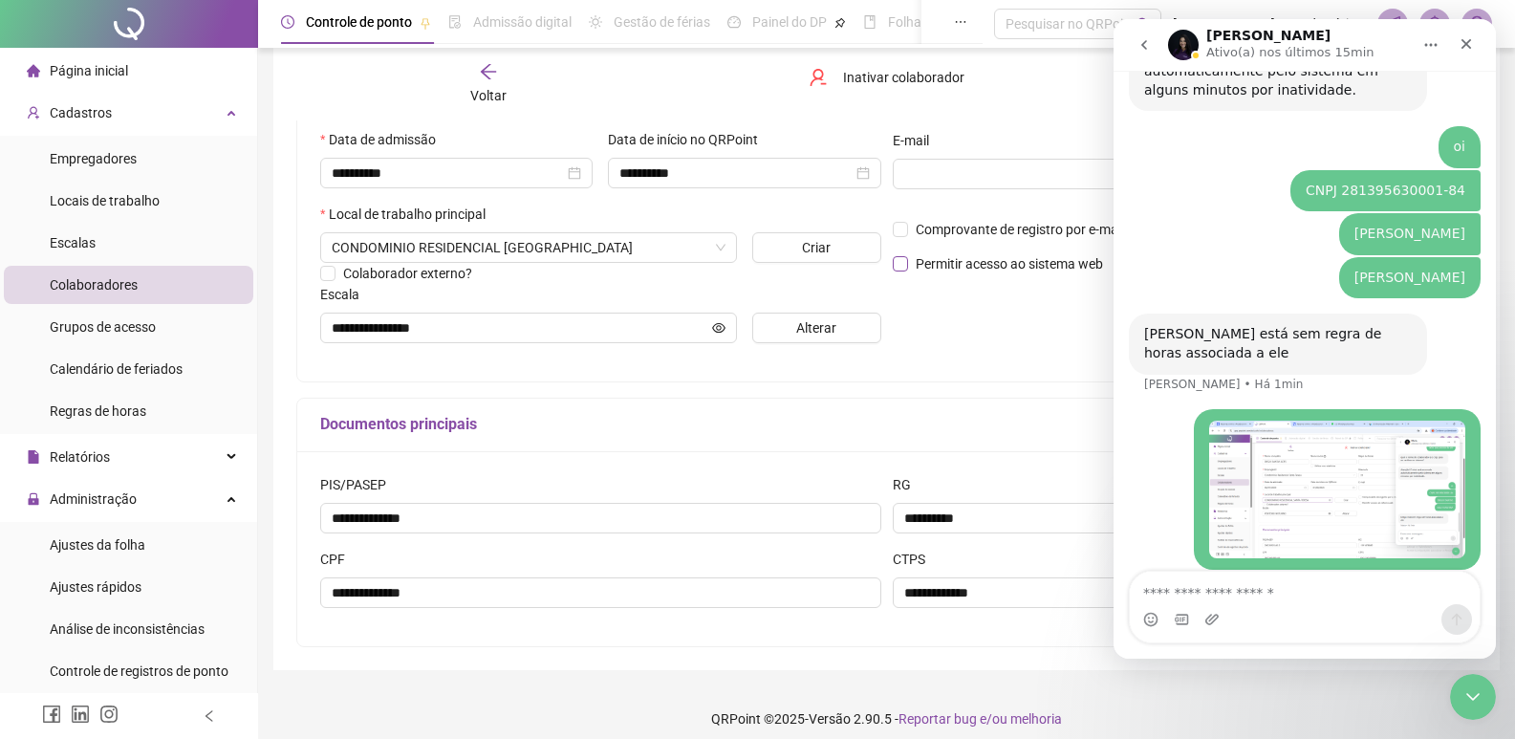
scroll to position [352, 0]
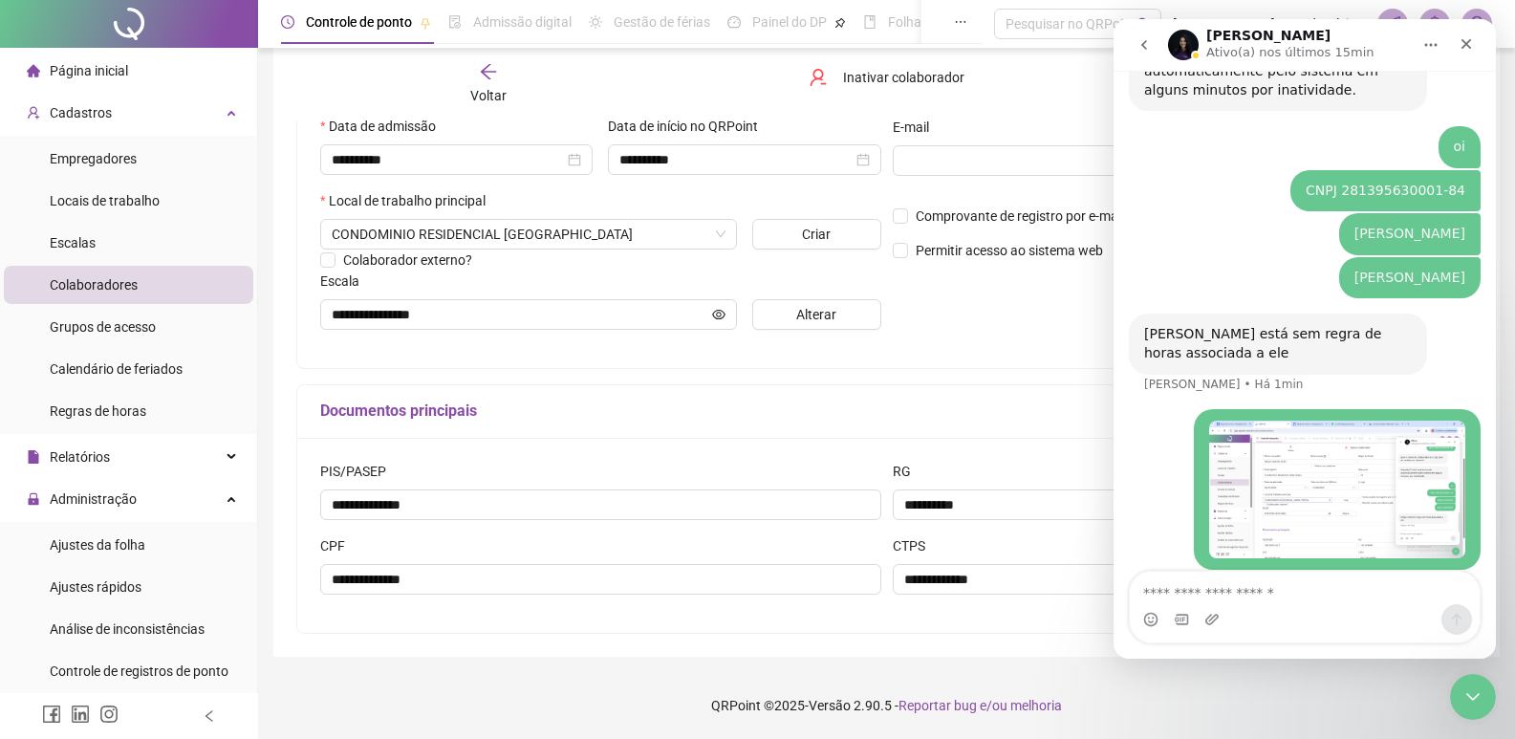
click at [1037, 110] on div "Voltar Inativar colaborador Salvar" at bounding box center [887, 84] width 1196 height 73
drag, startPoint x: 1462, startPoint y: 46, endPoint x: 912, endPoint y: 367, distance: 637.3
click html "Maria Ativo(a) nos últimos 15min Em que podemos te ajudar? 👋Olá! O que te traz …"
click at [1062, 411] on h5 "Documentos principais" at bounding box center [886, 410] width 1133 height 23
click at [1024, 160] on input "text" at bounding box center [1171, 160] width 534 height 21
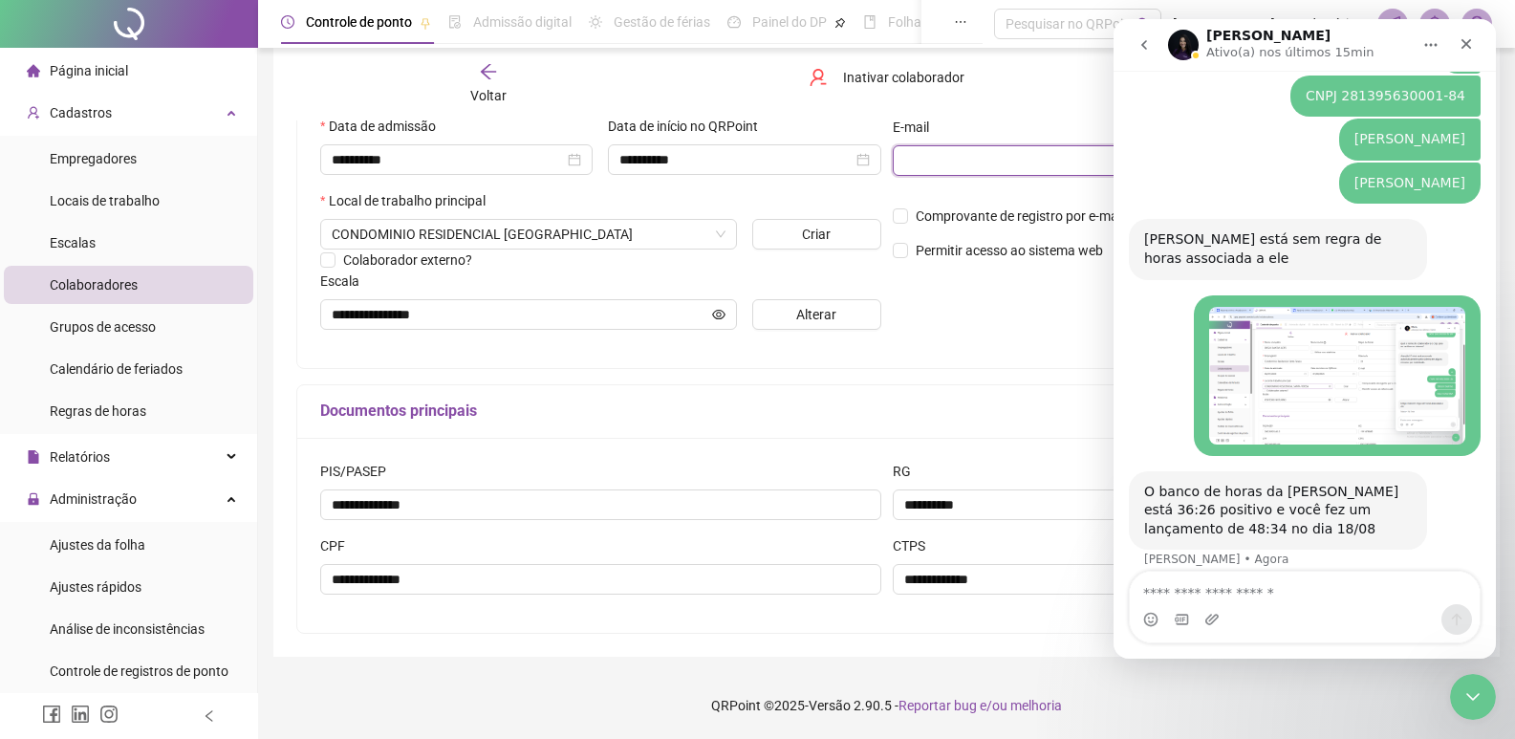
scroll to position [0, 0]
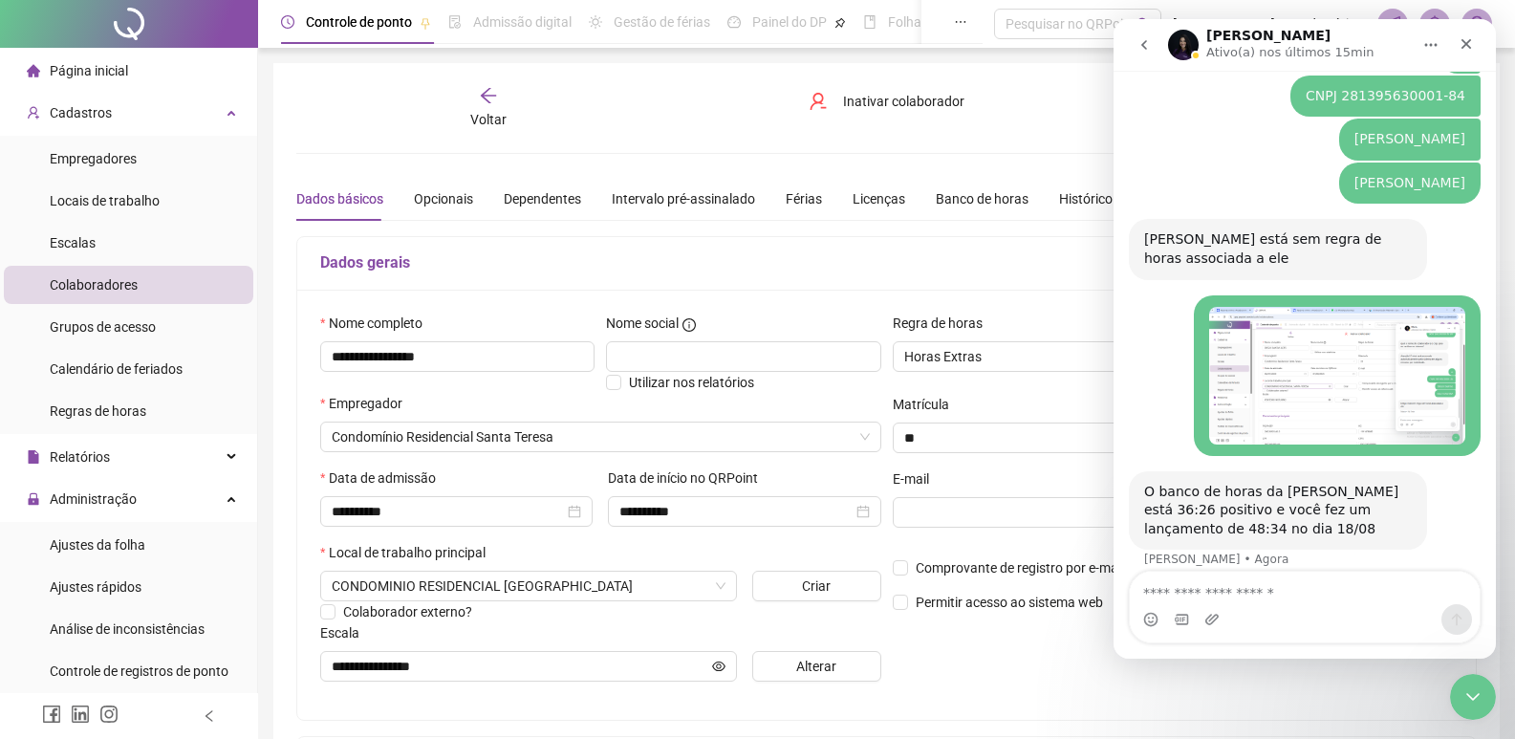
click at [1002, 118] on div "Voltar Inativar colaborador Salvar" at bounding box center [887, 108] width 1196 height 44
click at [992, 113] on div "Voltar Inativar colaborador Salvar" at bounding box center [887, 108] width 1196 height 44
click at [1148, 46] on icon "go back" at bounding box center [1143, 44] width 15 height 15
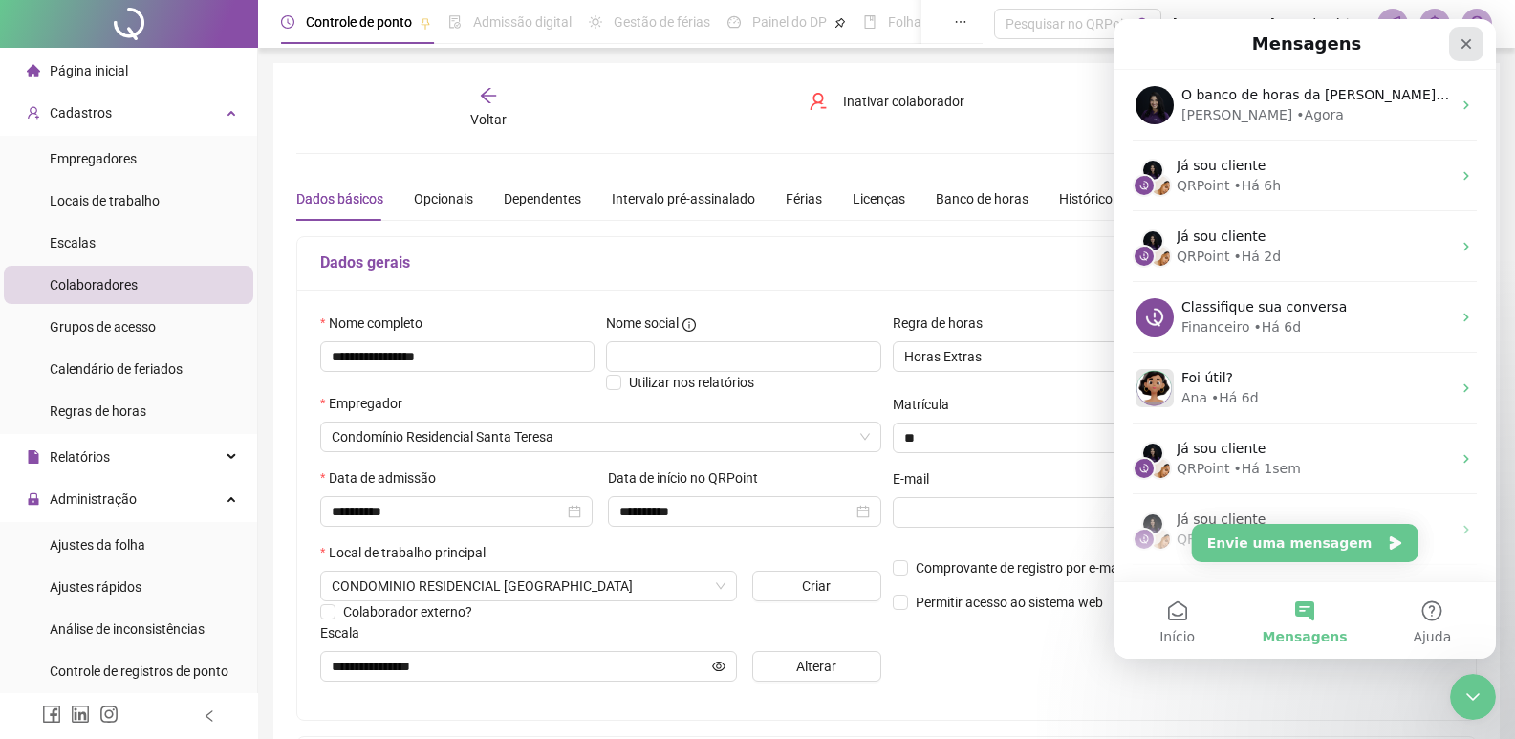
click at [1466, 47] on icon "Fechar" at bounding box center [1465, 43] width 15 height 15
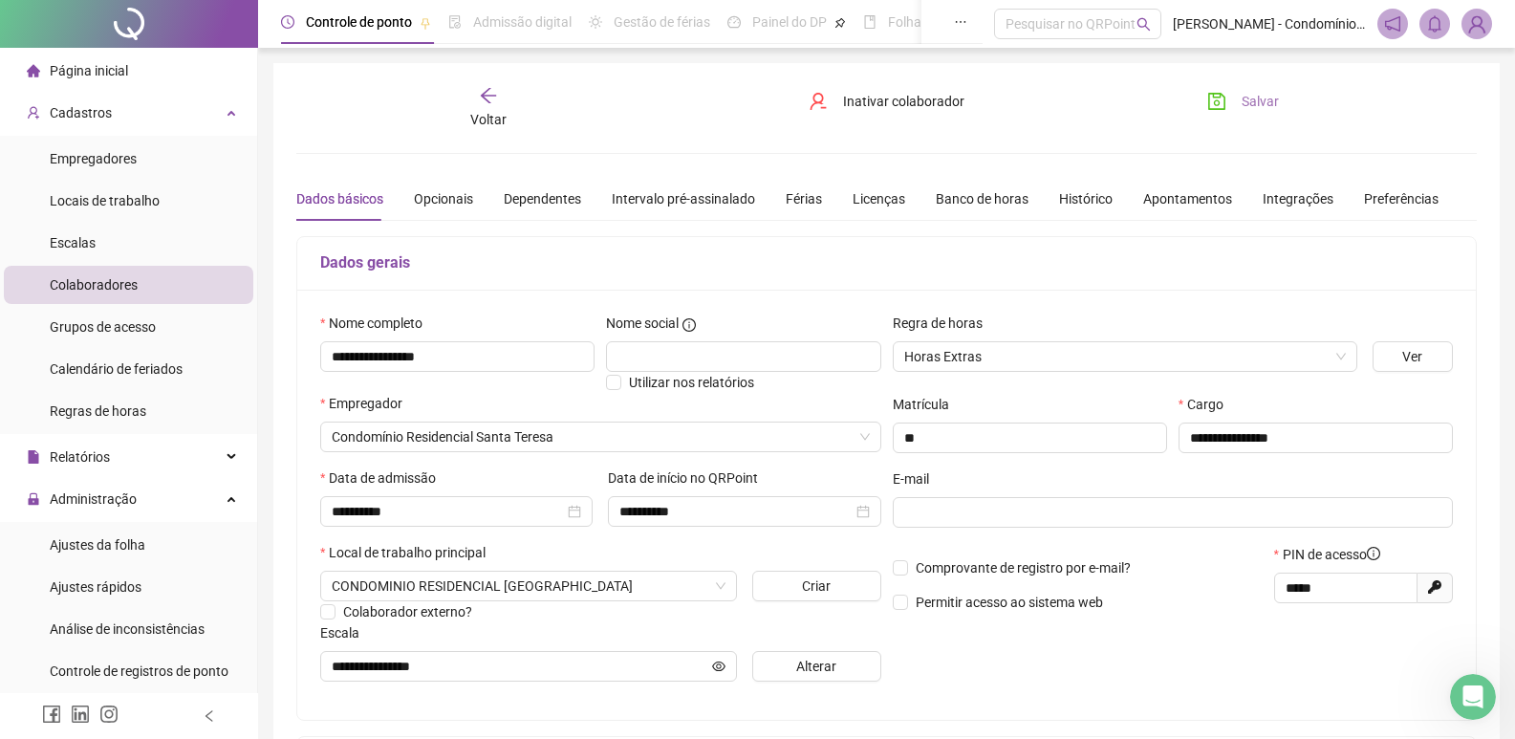
click at [1259, 97] on span "Salvar" at bounding box center [1259, 101] width 37 height 21
click at [1465, 700] on icon "Abertura do Messenger da Intercom" at bounding box center [1471, 695] width 32 height 32
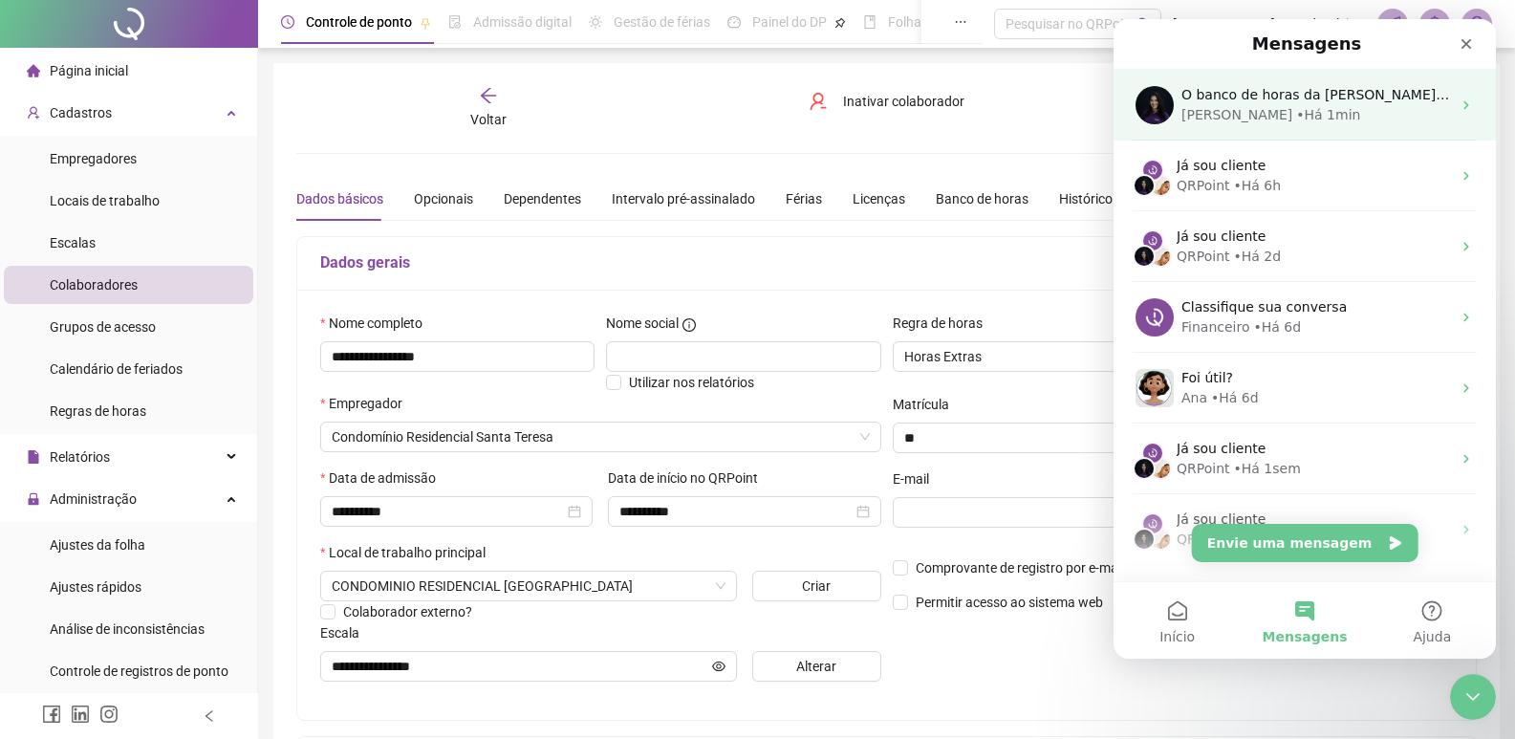
click at [1296, 106] on div "• Há 1min" at bounding box center [1328, 115] width 64 height 20
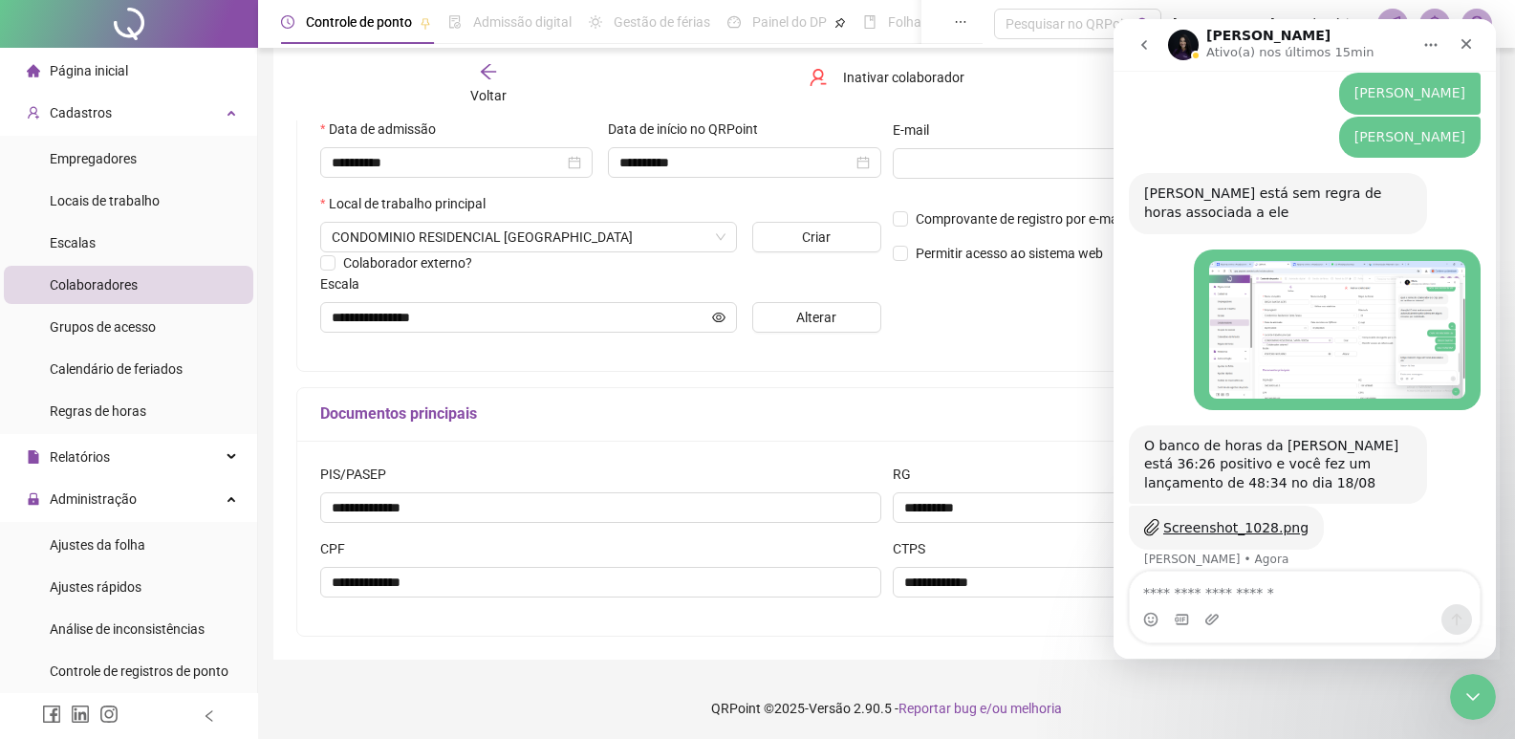
scroll to position [352, 0]
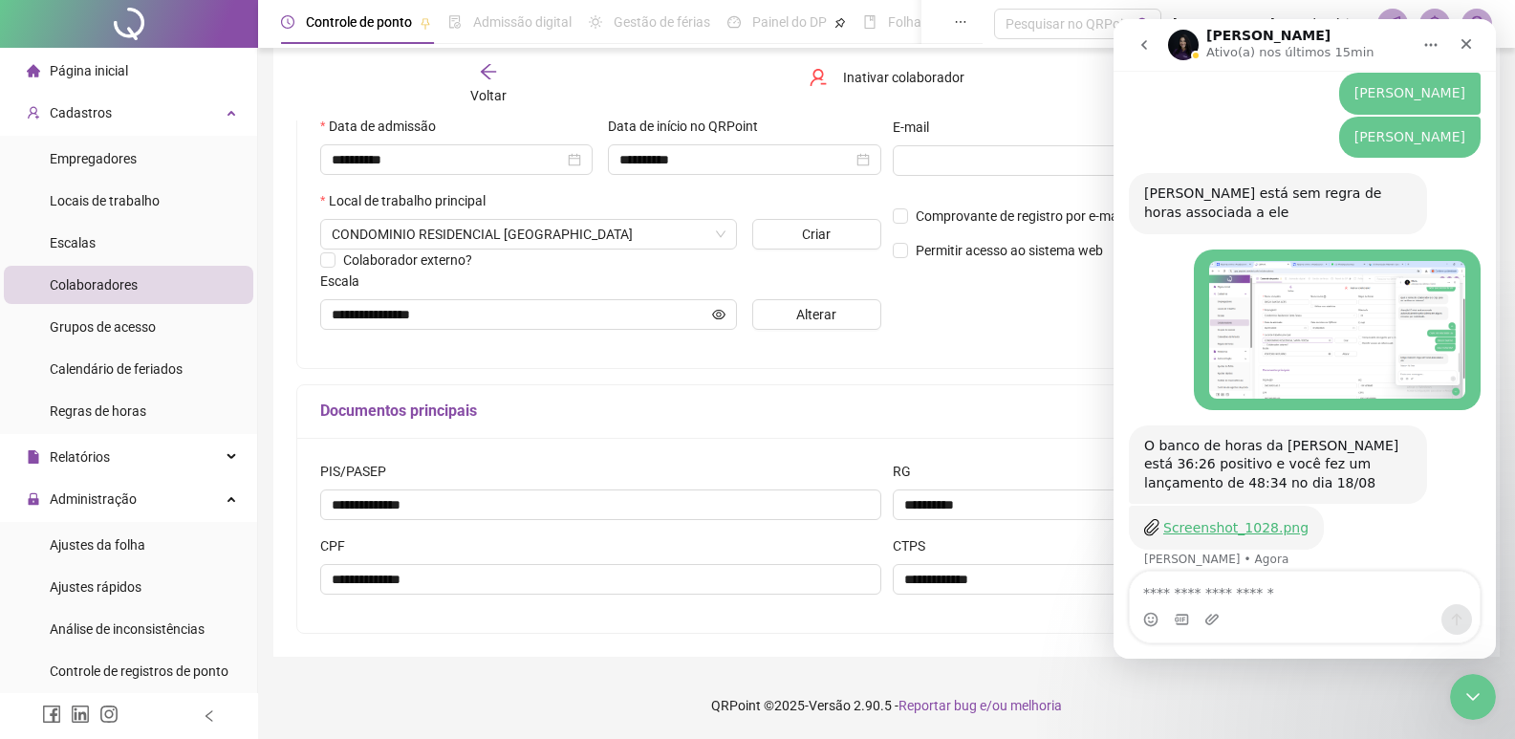
click at [1232, 518] on div "Screenshot_1028.png" at bounding box center [1235, 528] width 145 height 20
click at [1267, 593] on textarea "Envie uma mensagem..." at bounding box center [1305, 588] width 350 height 32
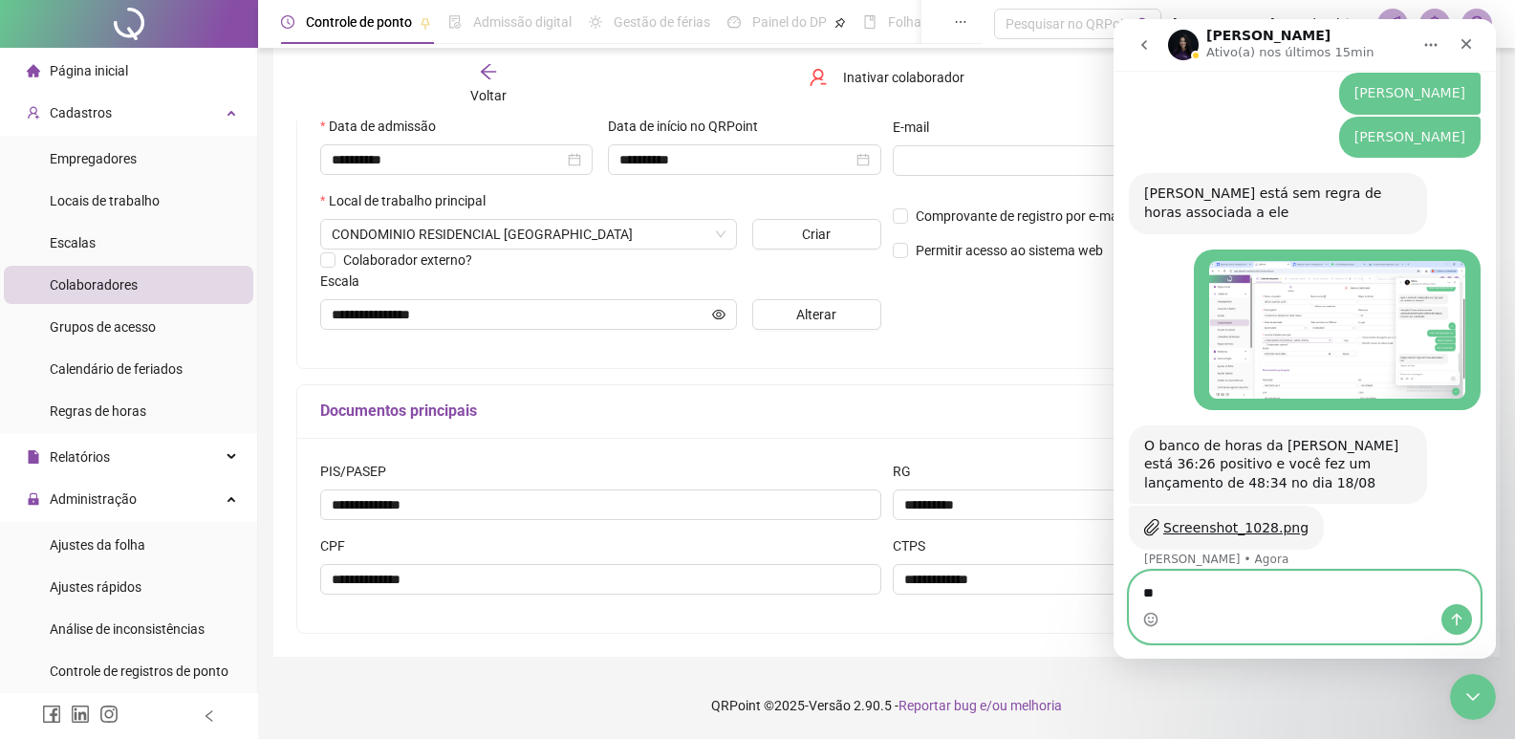
type textarea "*"
type textarea "********"
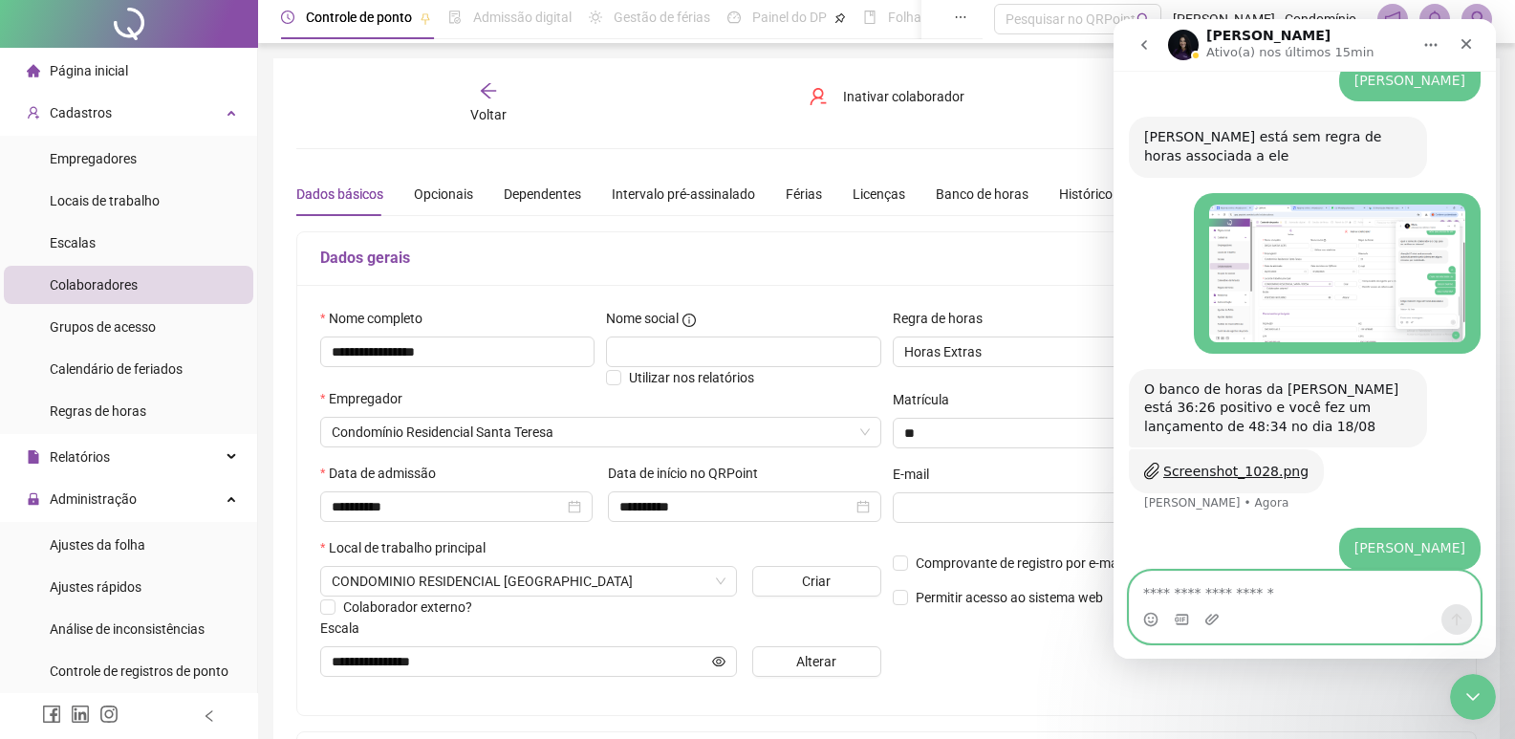
scroll to position [0, 0]
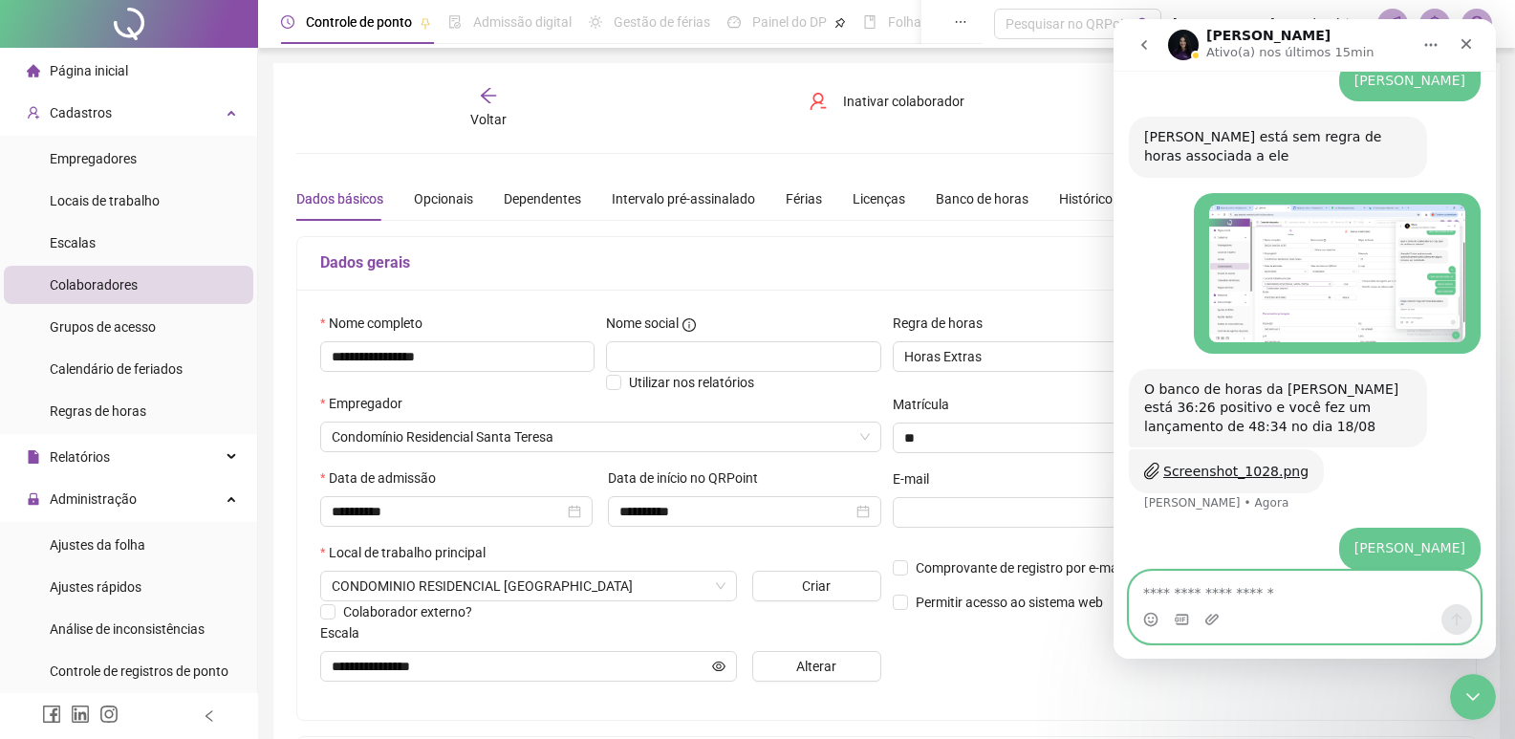
click at [1223, 590] on textarea "Envie uma mensagem..." at bounding box center [1305, 588] width 350 height 32
type textarea "**********"
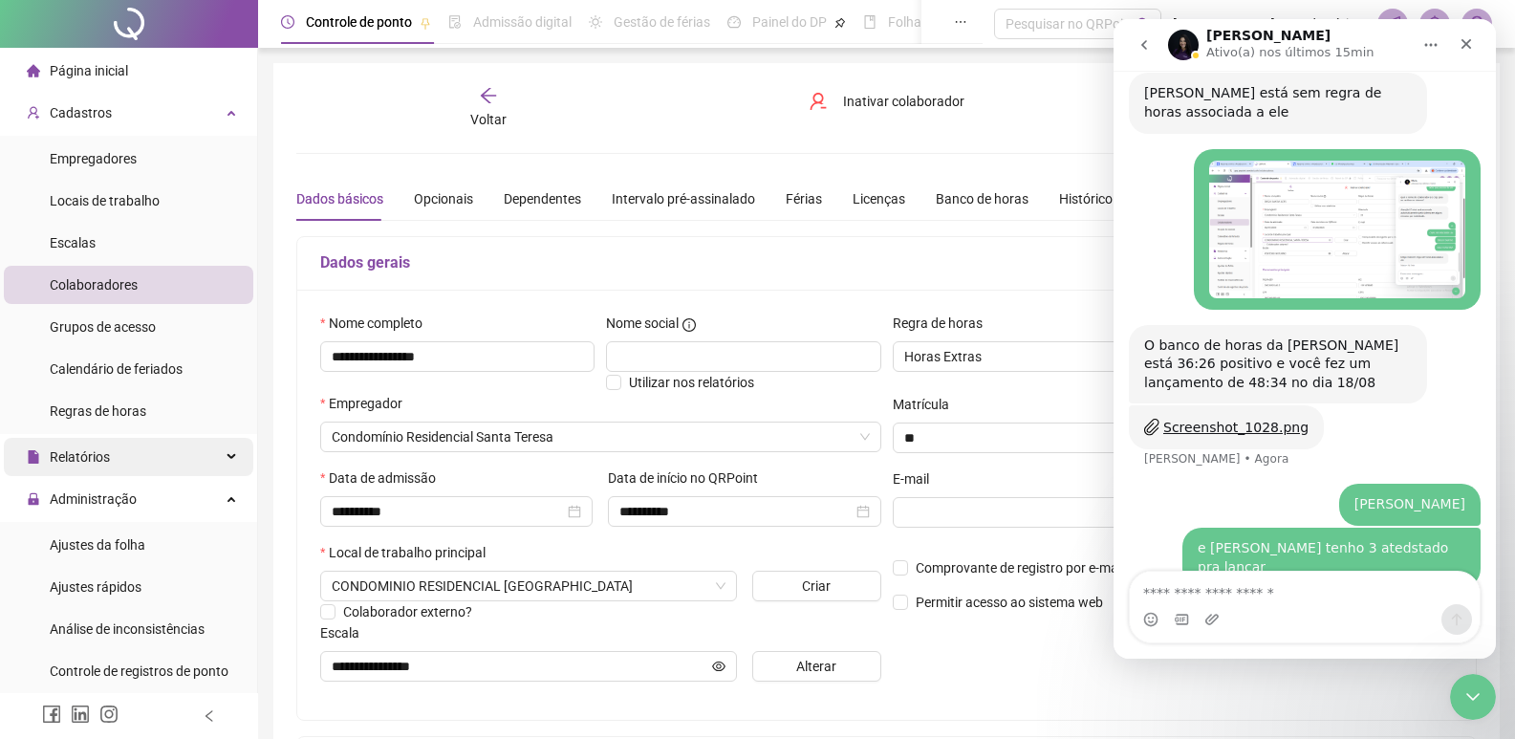
click at [85, 465] on span "Relatórios" at bounding box center [68, 457] width 83 height 38
click at [94, 449] on span "Relatórios" at bounding box center [80, 456] width 60 height 15
click at [105, 500] on span "Administração" at bounding box center [93, 498] width 87 height 15
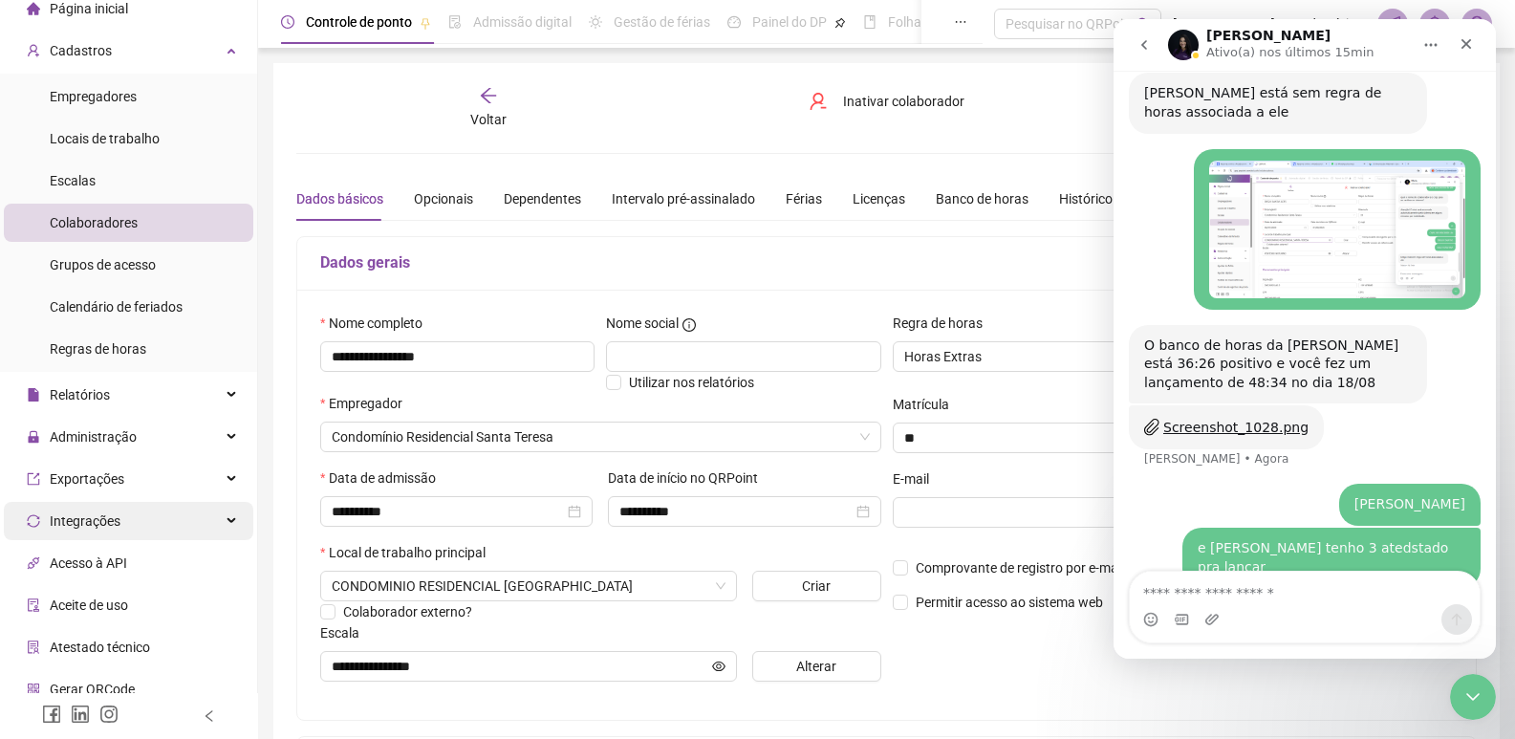
scroll to position [96, 0]
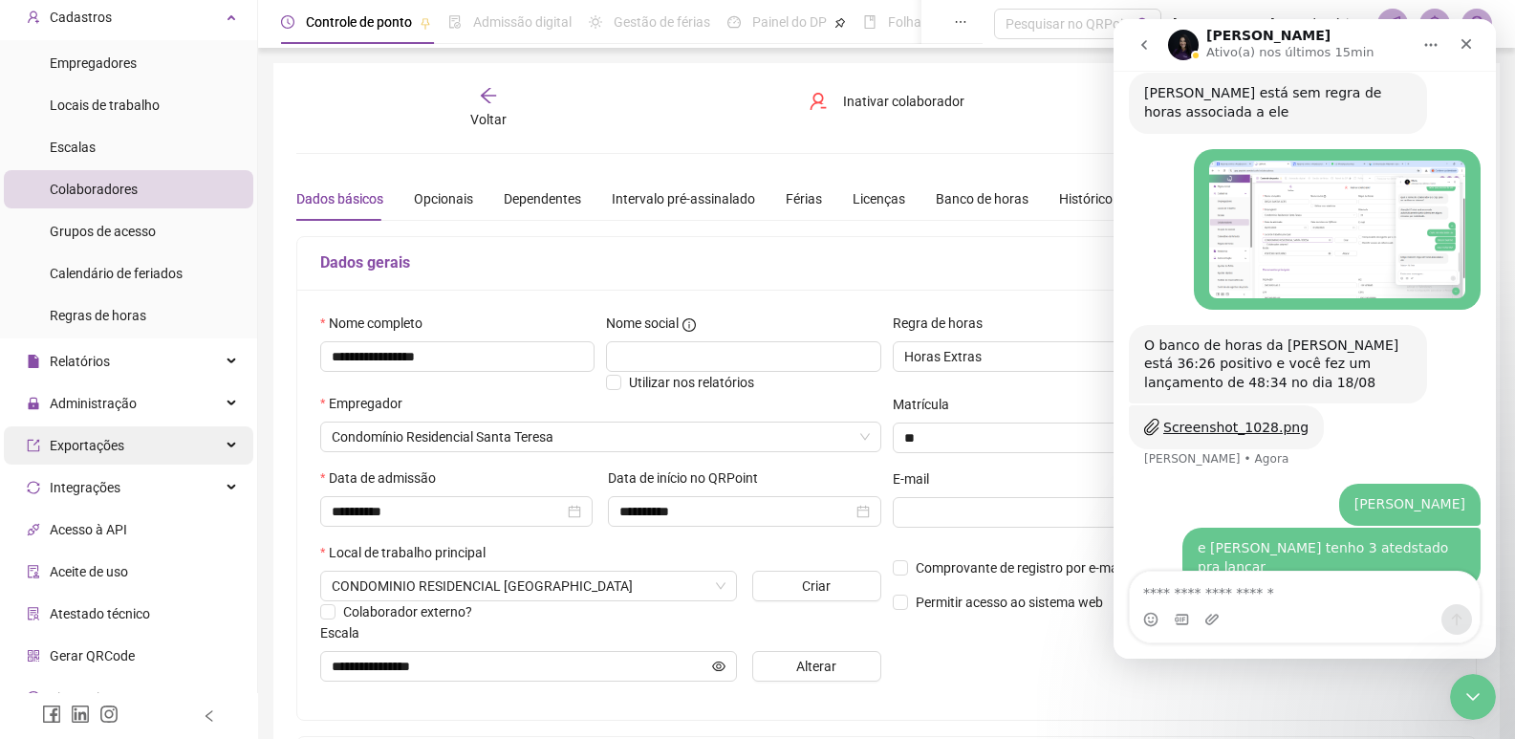
click at [116, 441] on span "Exportações" at bounding box center [87, 445] width 75 height 15
click at [106, 444] on span "Exportações" at bounding box center [87, 445] width 75 height 15
click at [113, 396] on span "Administração" at bounding box center [93, 403] width 87 height 15
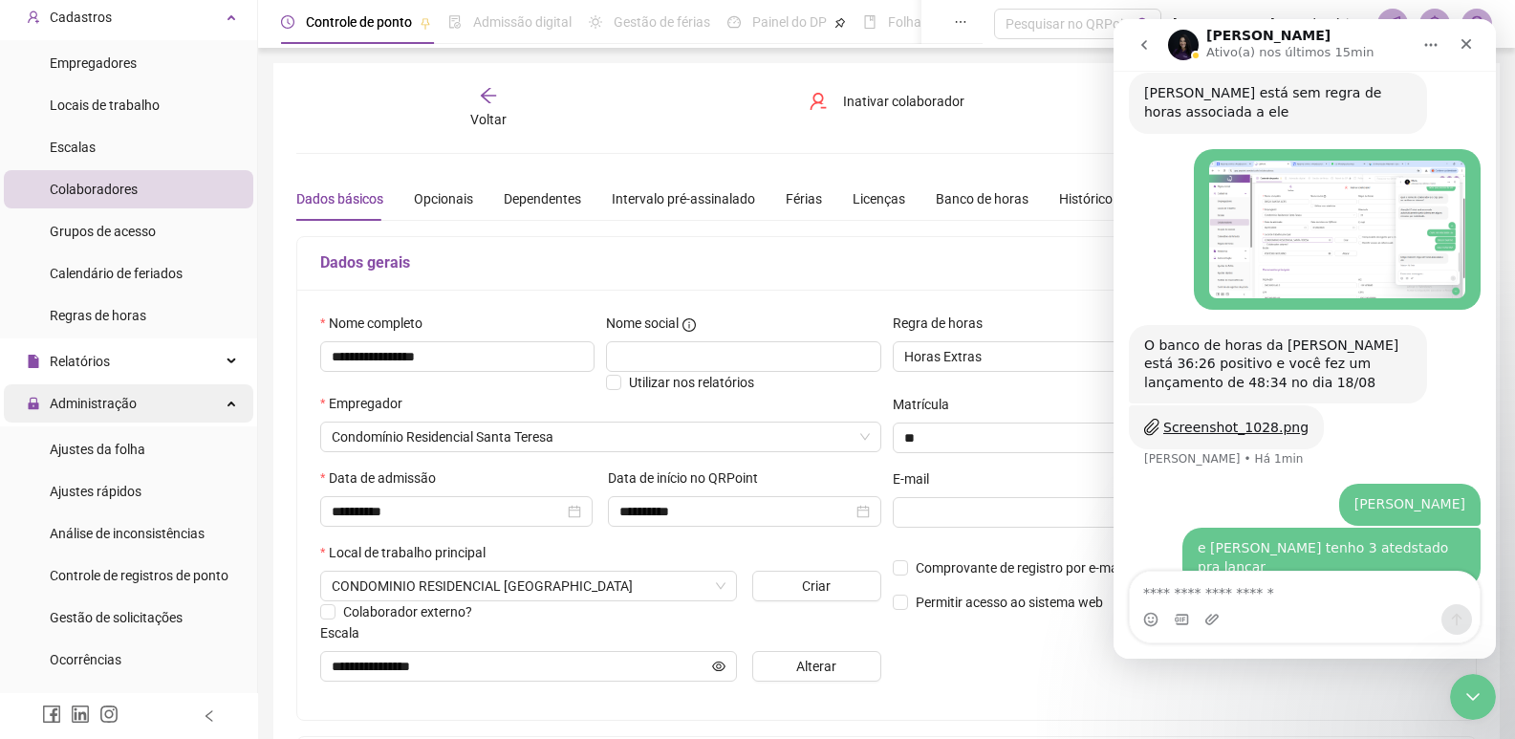
click at [104, 403] on span "Administração" at bounding box center [93, 403] width 87 height 15
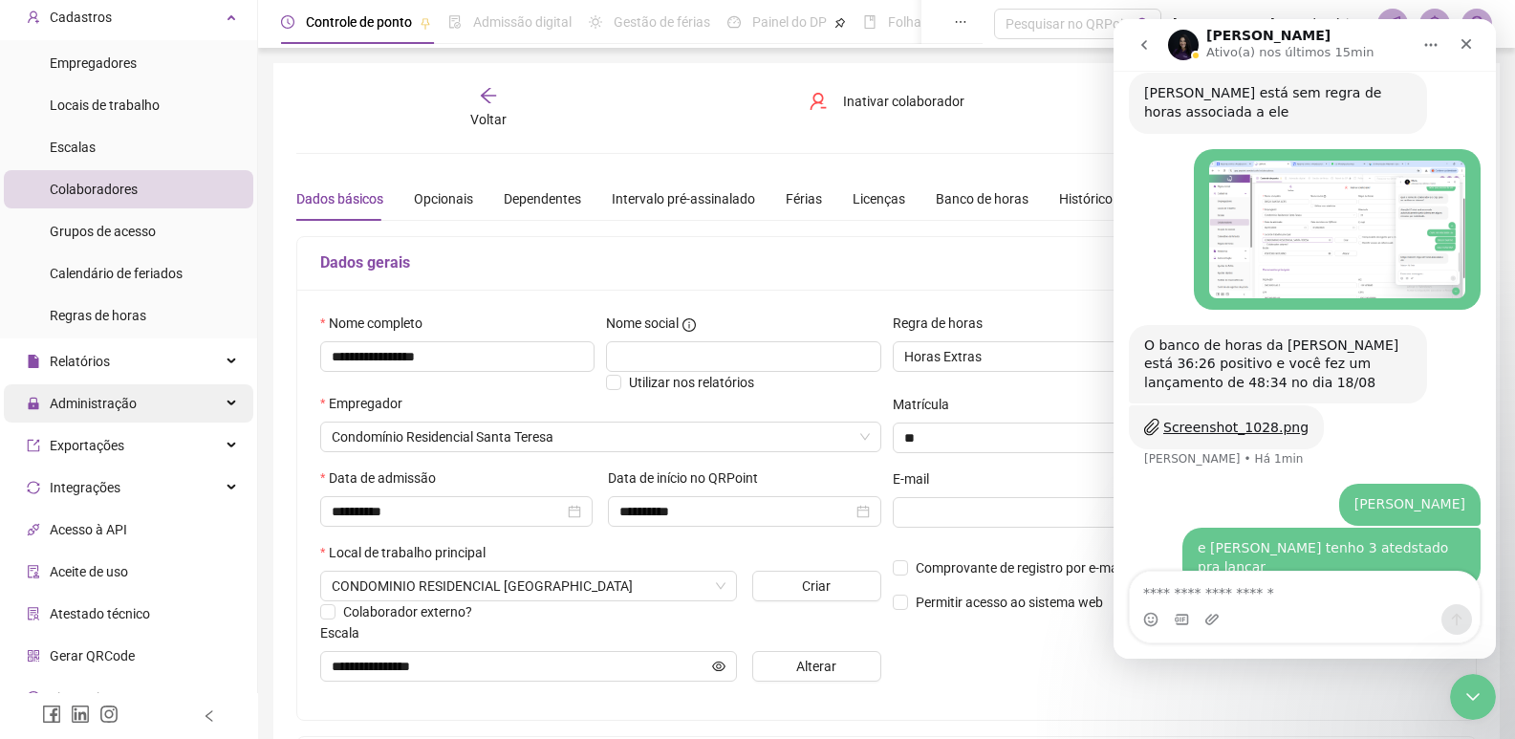
click at [126, 401] on span "Administração" at bounding box center [93, 403] width 87 height 15
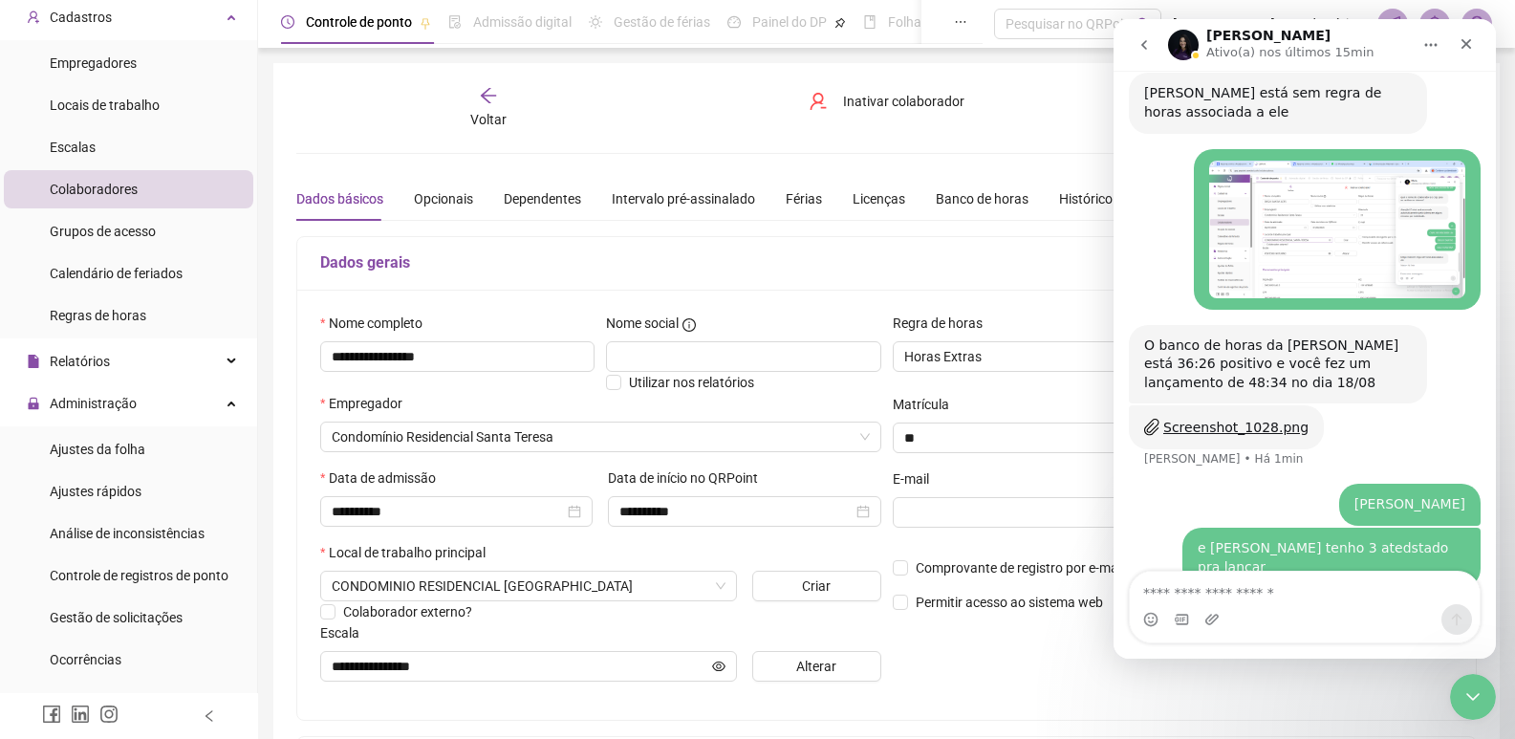
click at [479, 115] on span "Voltar" at bounding box center [488, 119] width 36 height 15
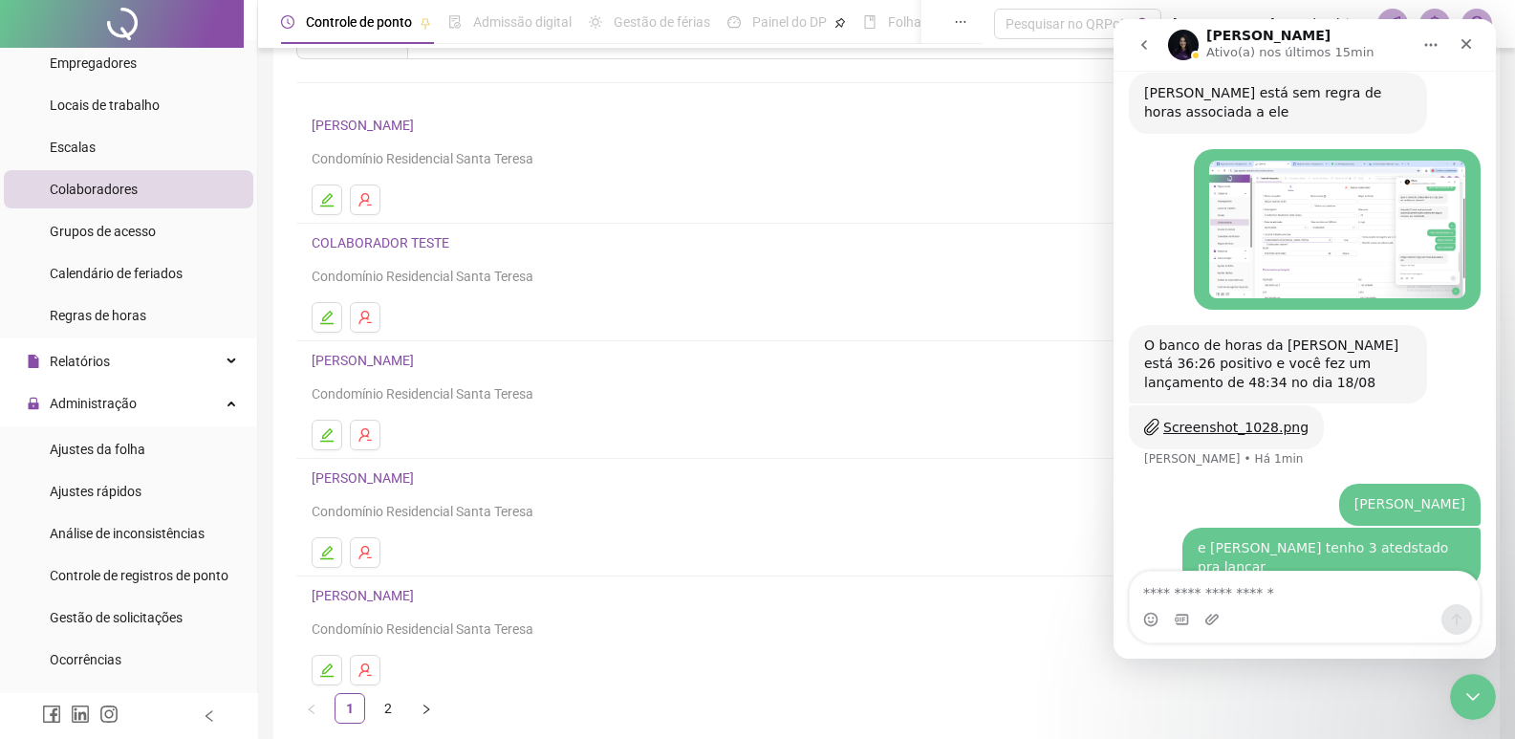
scroll to position [185, 0]
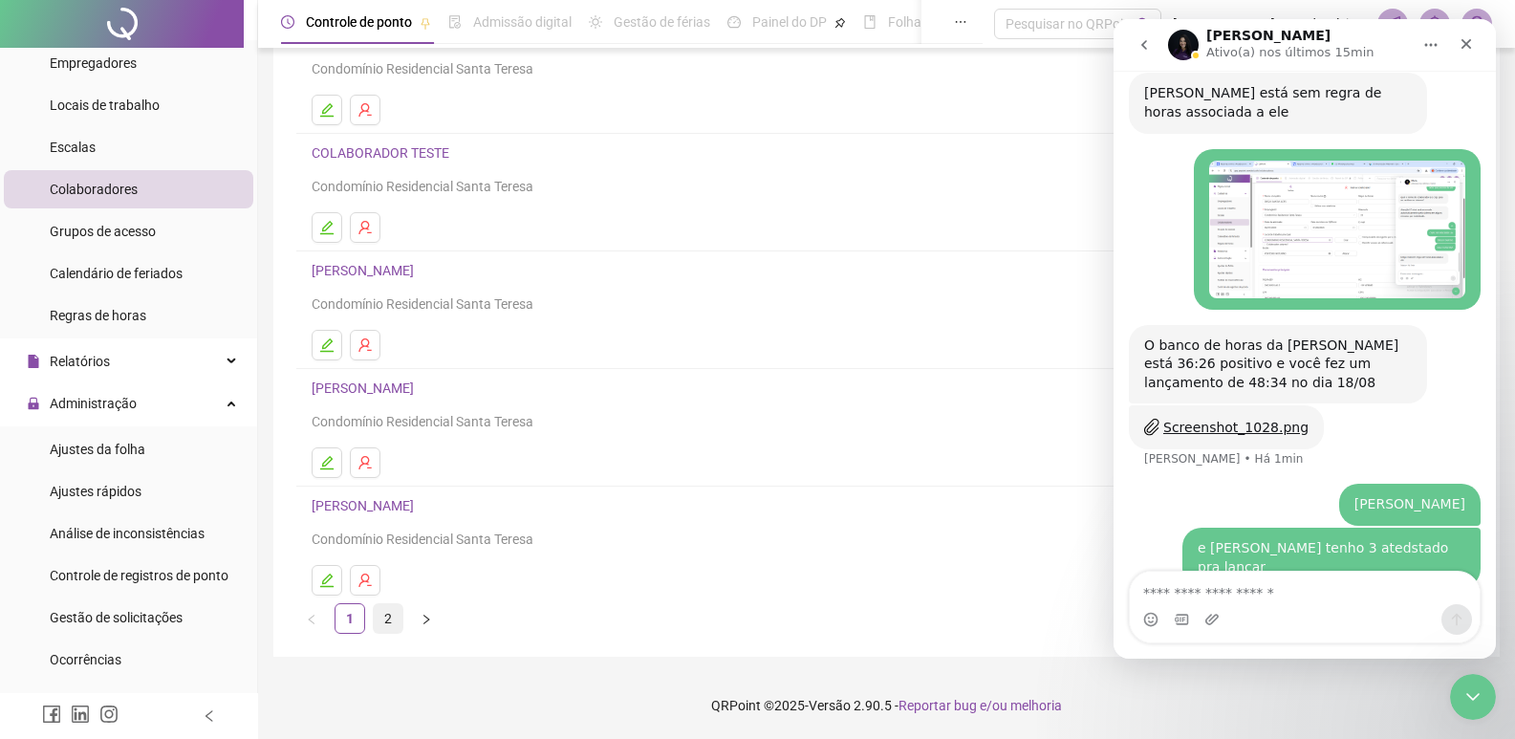
click at [384, 624] on link "2" at bounding box center [388, 618] width 29 height 29
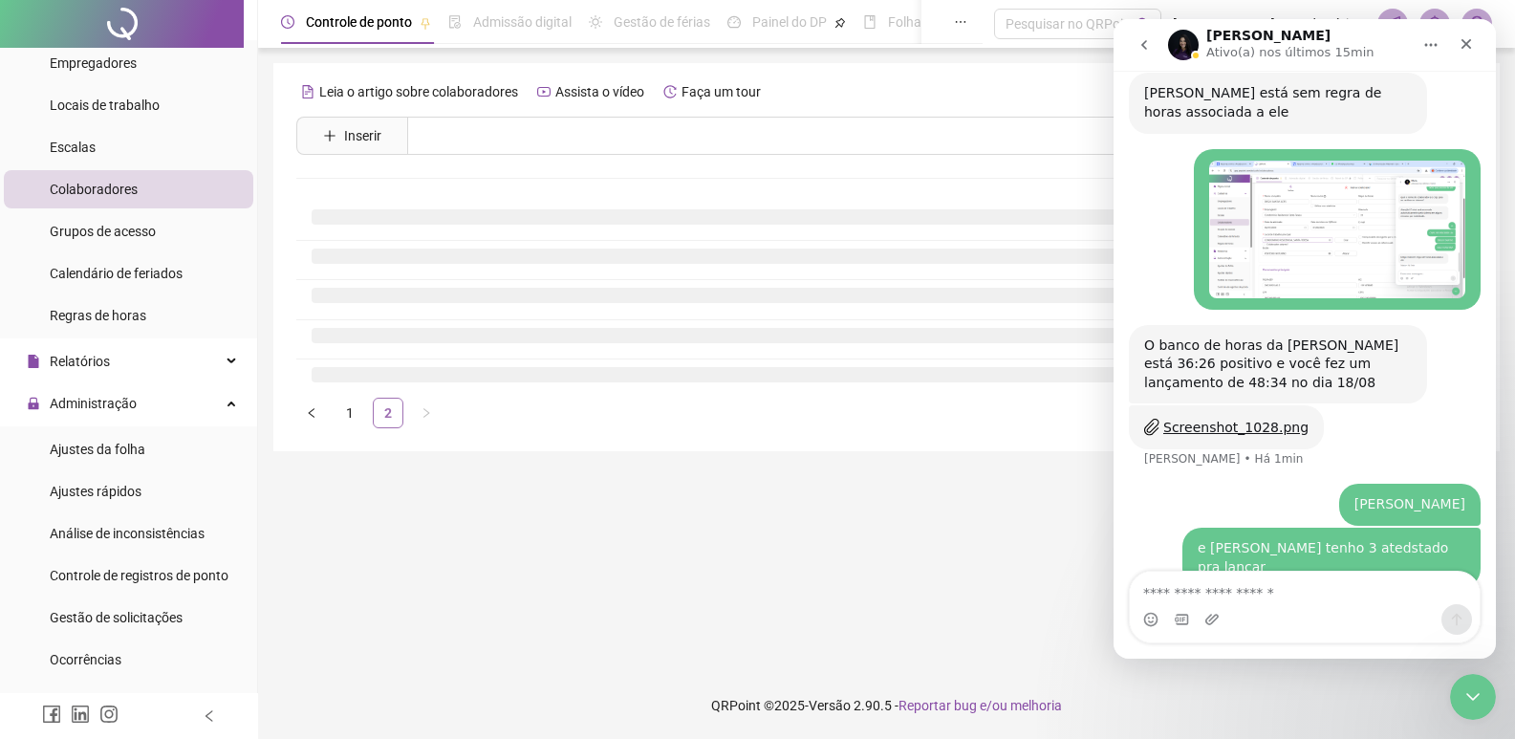
scroll to position [0, 0]
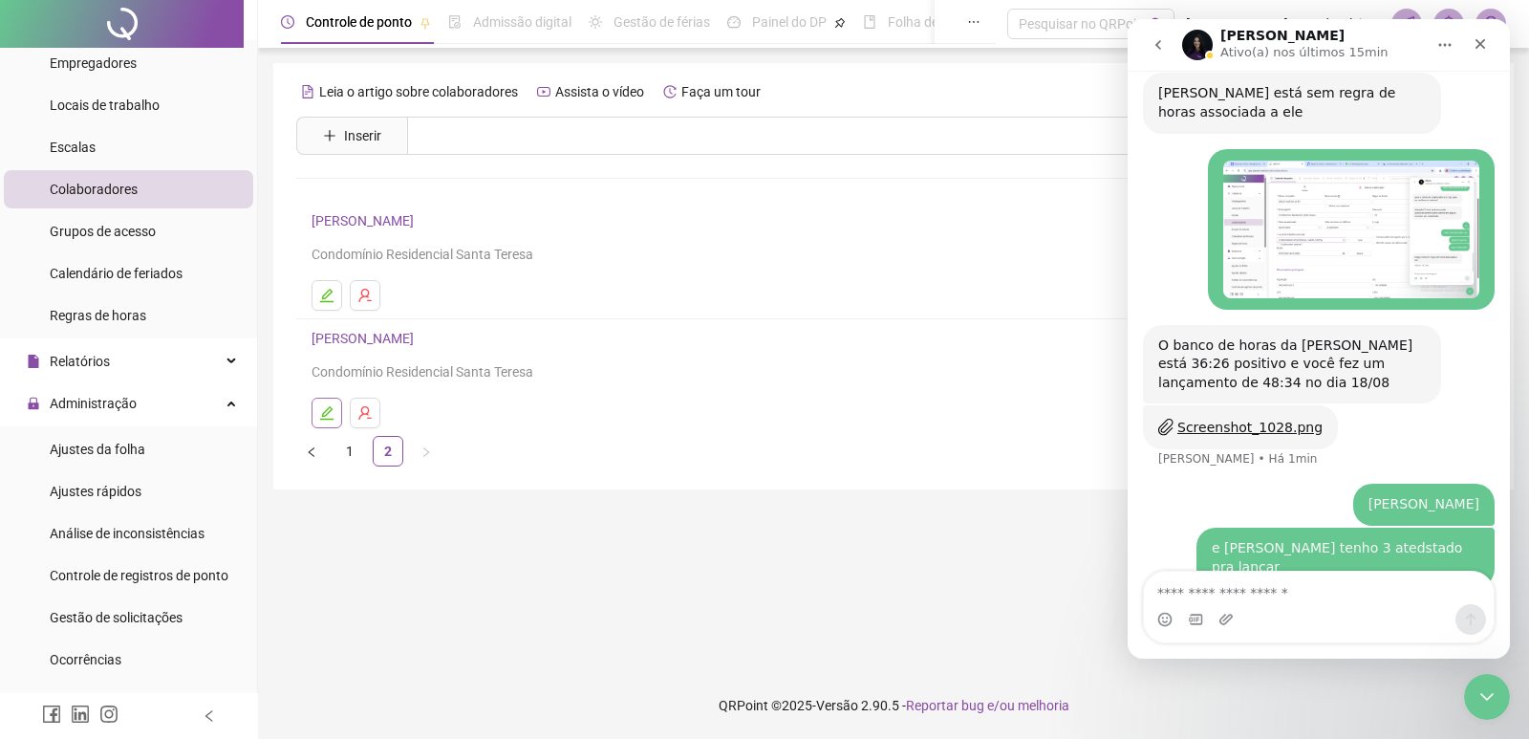
click at [332, 411] on icon "edit" at bounding box center [326, 412] width 15 height 15
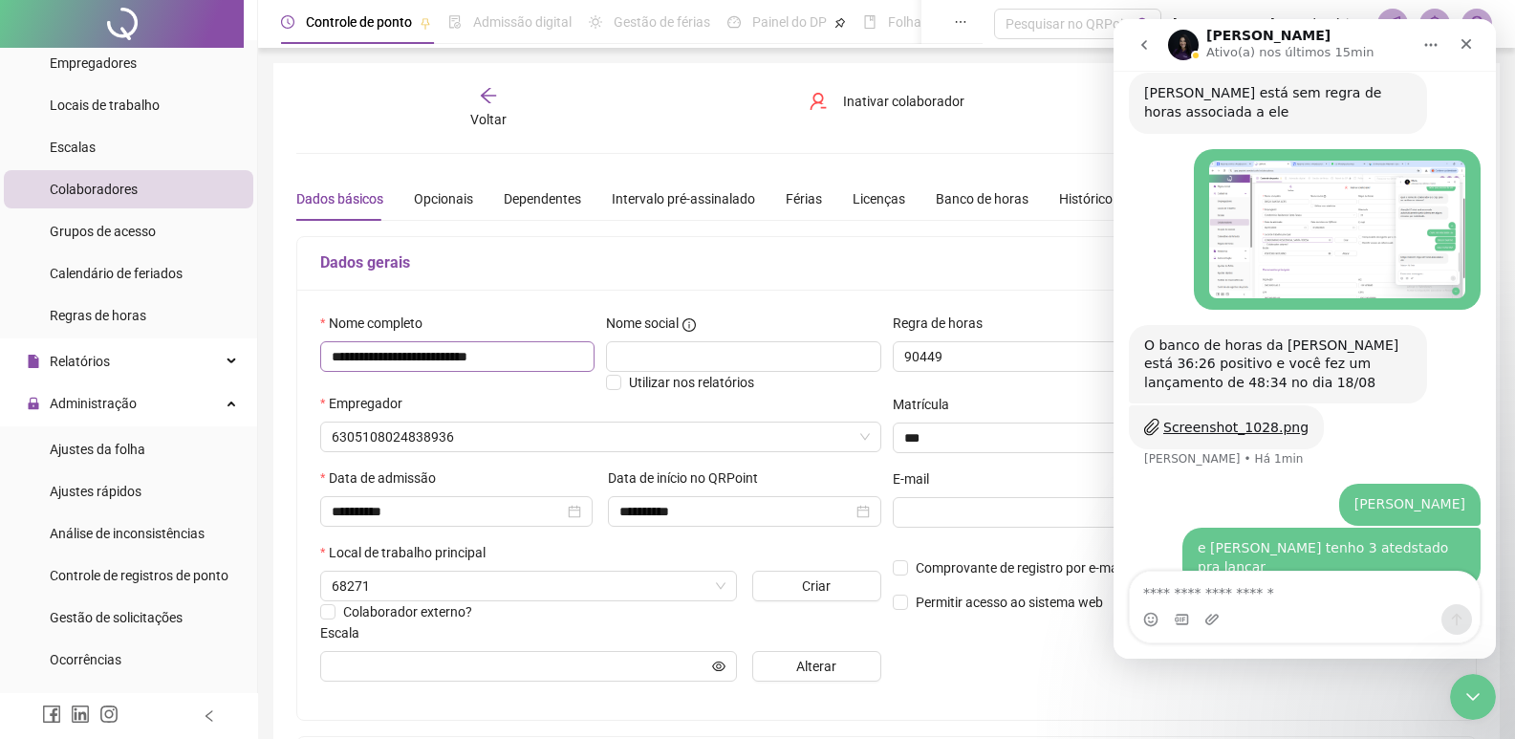
type input "**********"
click at [441, 198] on div "Opcionais" at bounding box center [443, 198] width 59 height 21
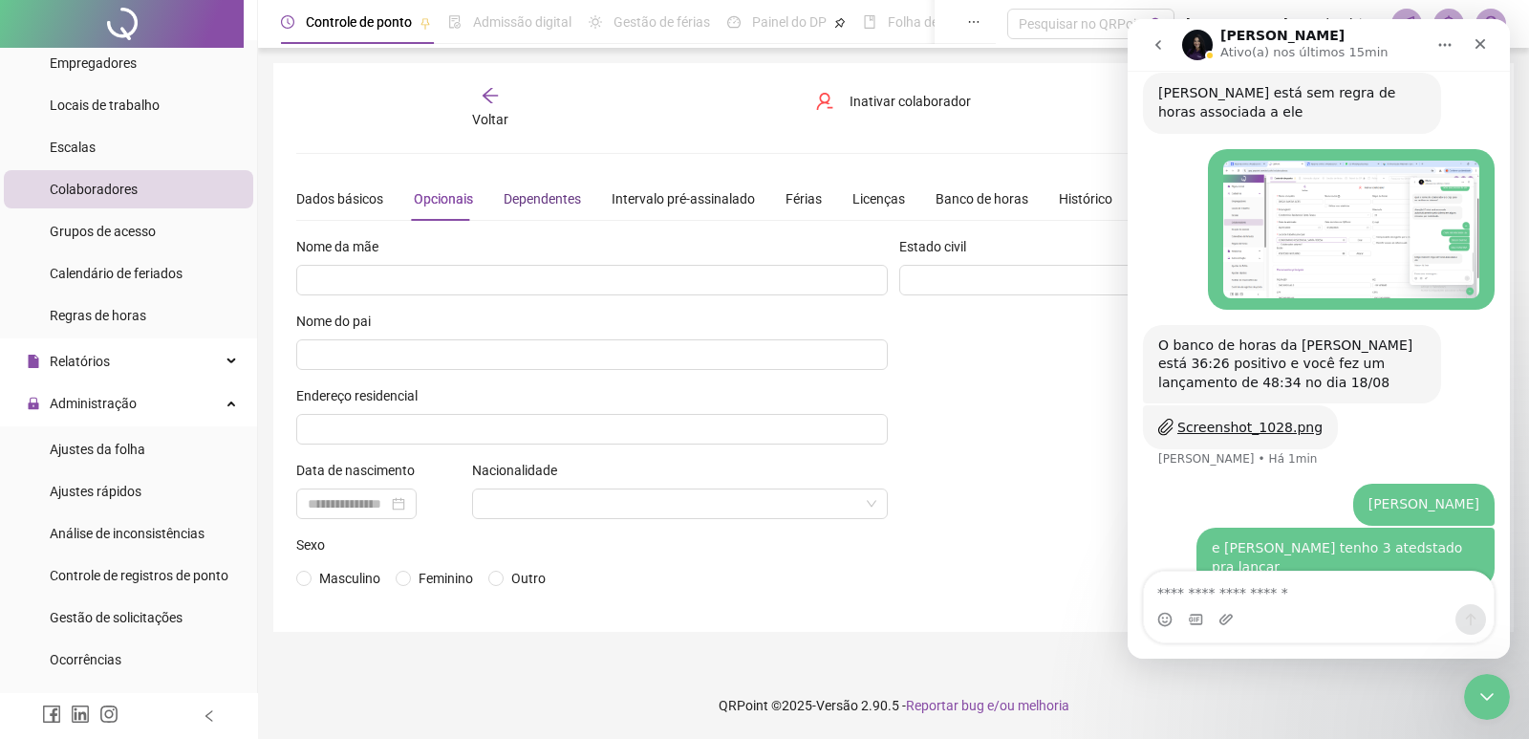
click at [542, 200] on div "Dependentes" at bounding box center [542, 198] width 77 height 21
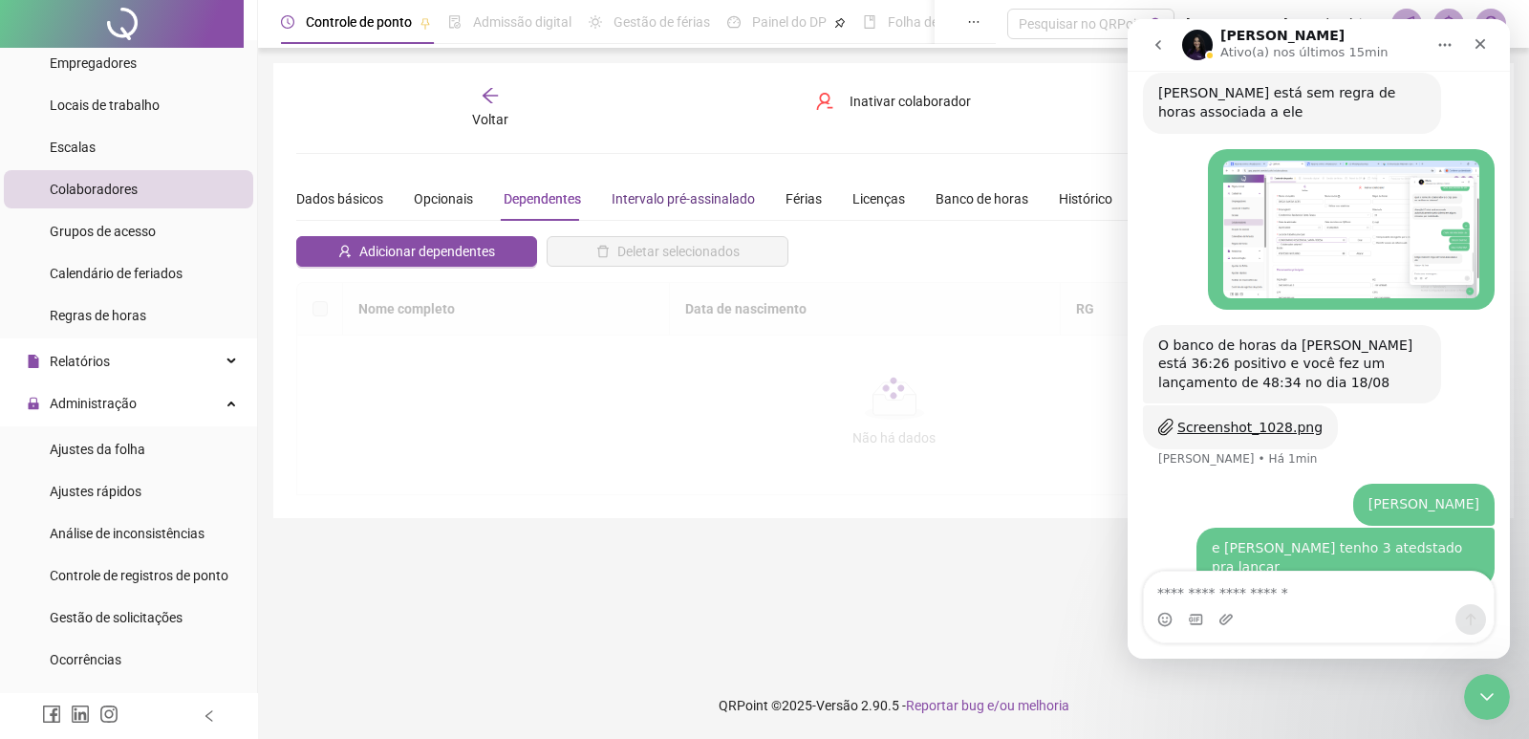
click at [643, 200] on div "Intervalo pré-assinalado" at bounding box center [683, 198] width 143 height 21
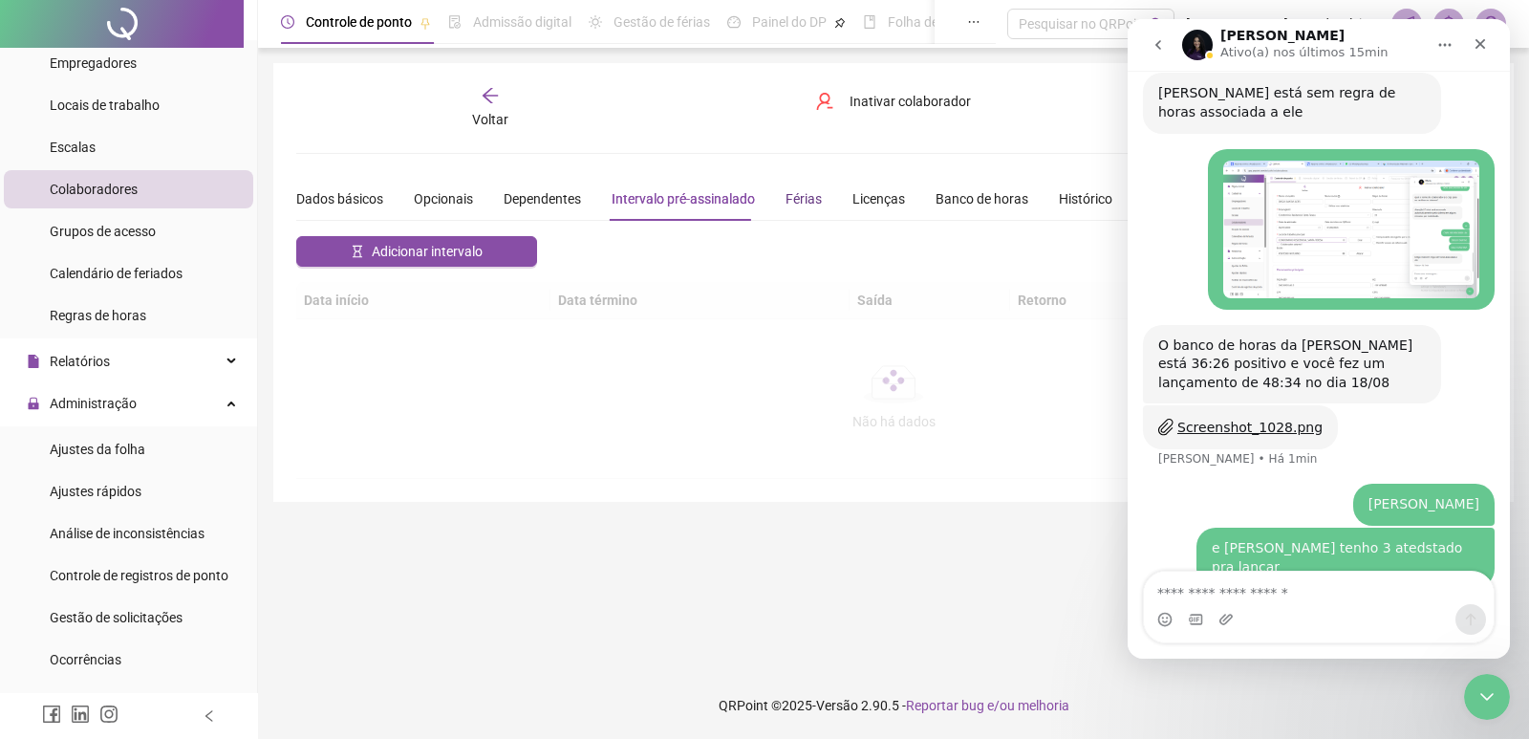
click at [790, 197] on div "Férias" at bounding box center [804, 198] width 36 height 21
click at [868, 191] on div "Licenças" at bounding box center [879, 198] width 53 height 21
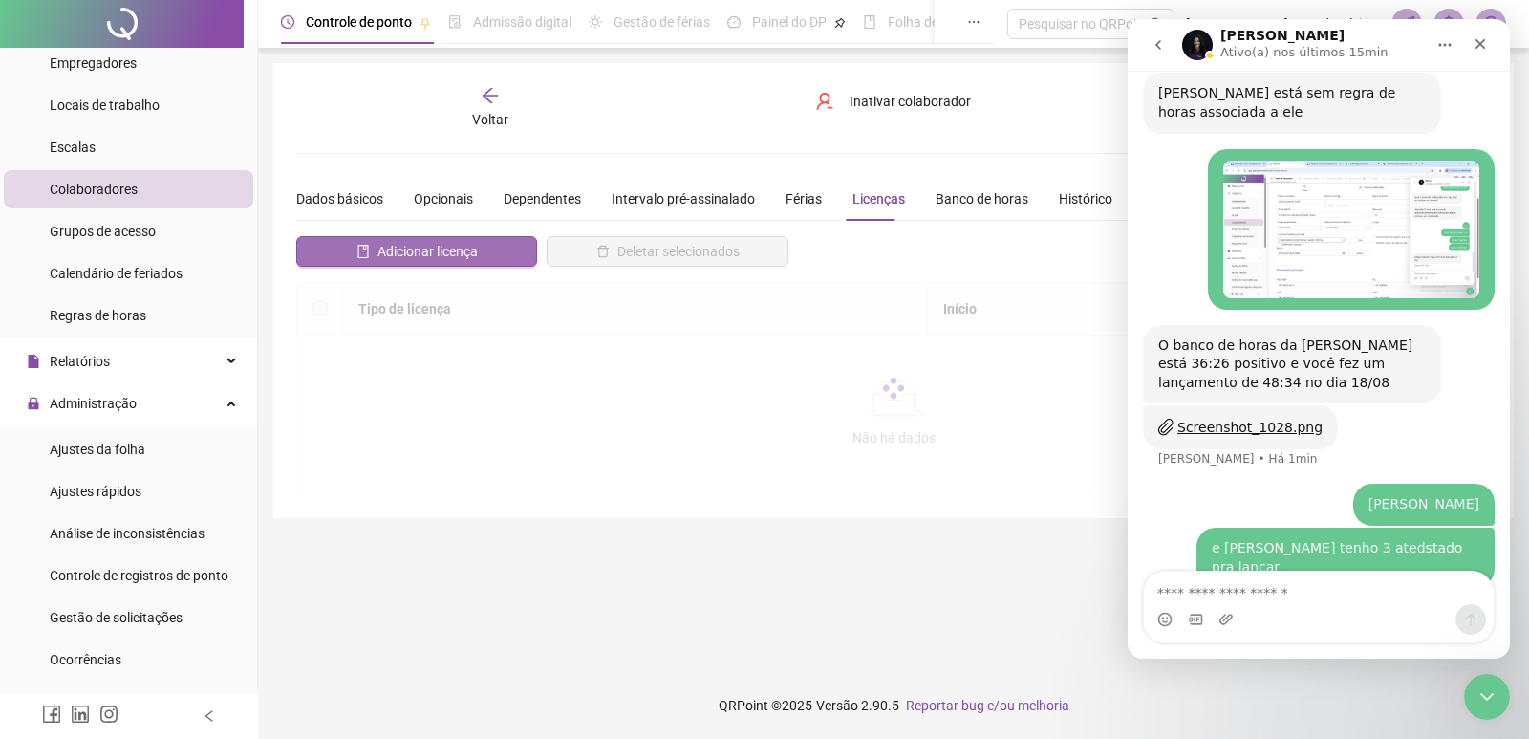
click at [464, 254] on span "Adicionar licença" at bounding box center [428, 251] width 100 height 21
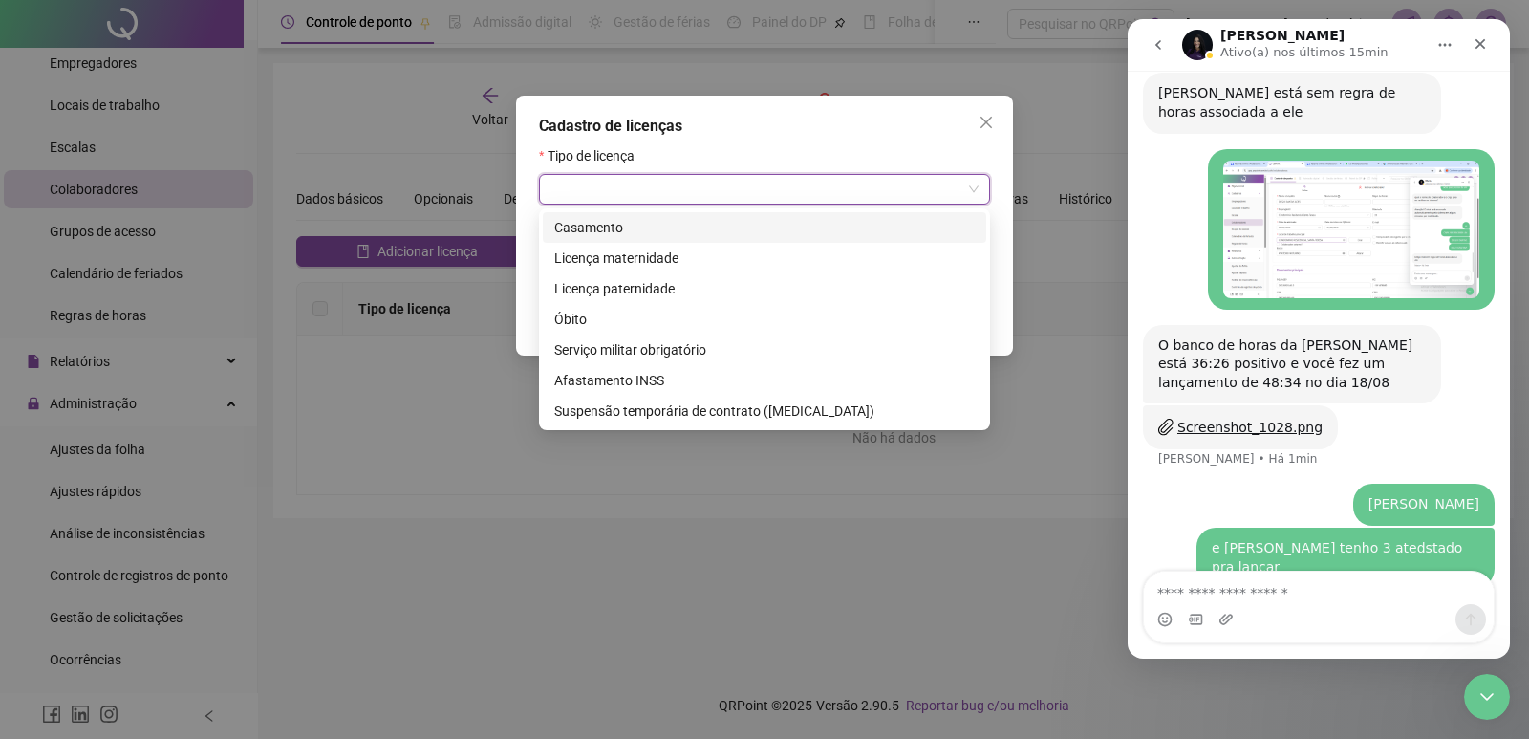
click at [674, 192] on input "search" at bounding box center [755, 189] width 411 height 29
click at [555, 498] on div "Cadastro de licenças Tipo de licença Início Fim Cancelar OK" at bounding box center [764, 369] width 1529 height 739
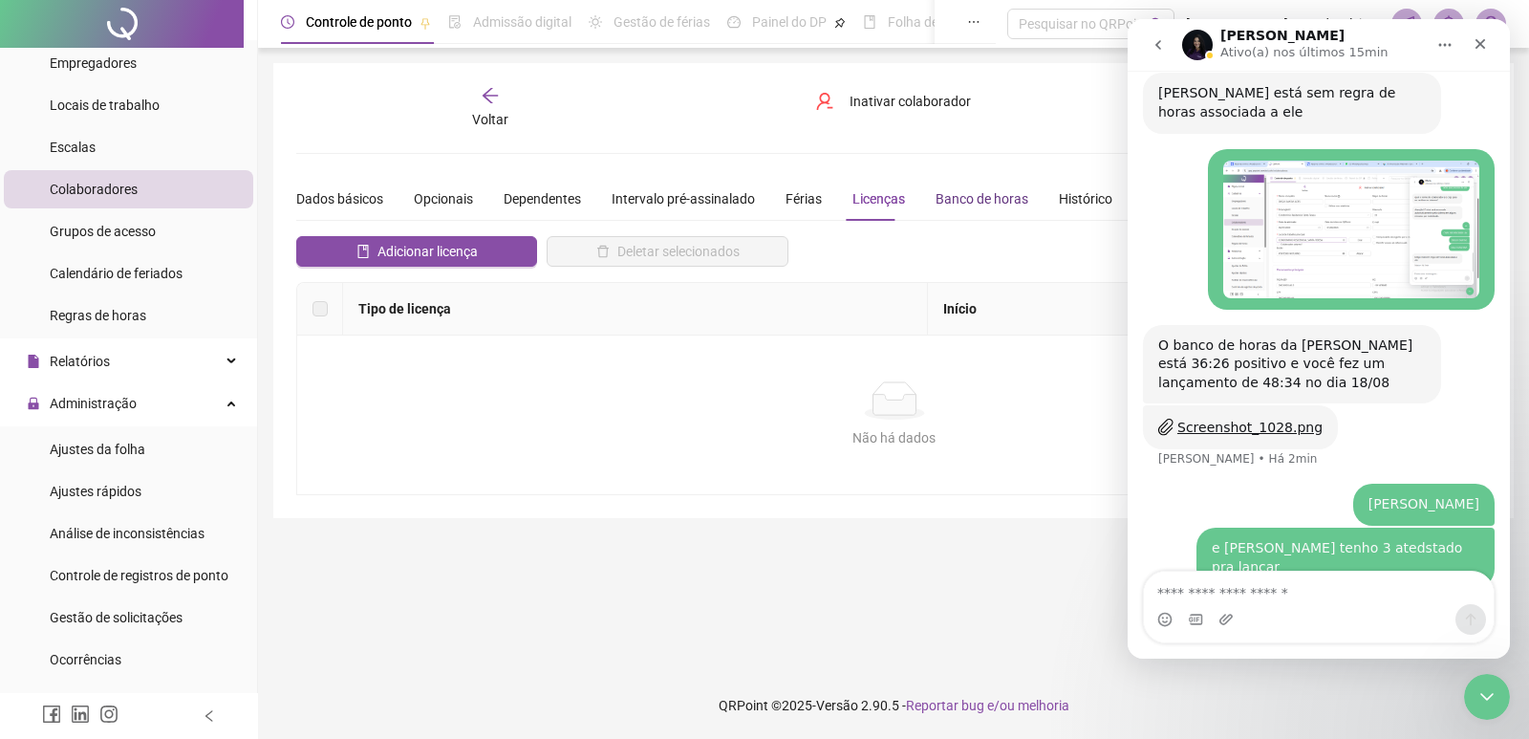
click at [972, 200] on div "Banco de horas" at bounding box center [982, 198] width 93 height 21
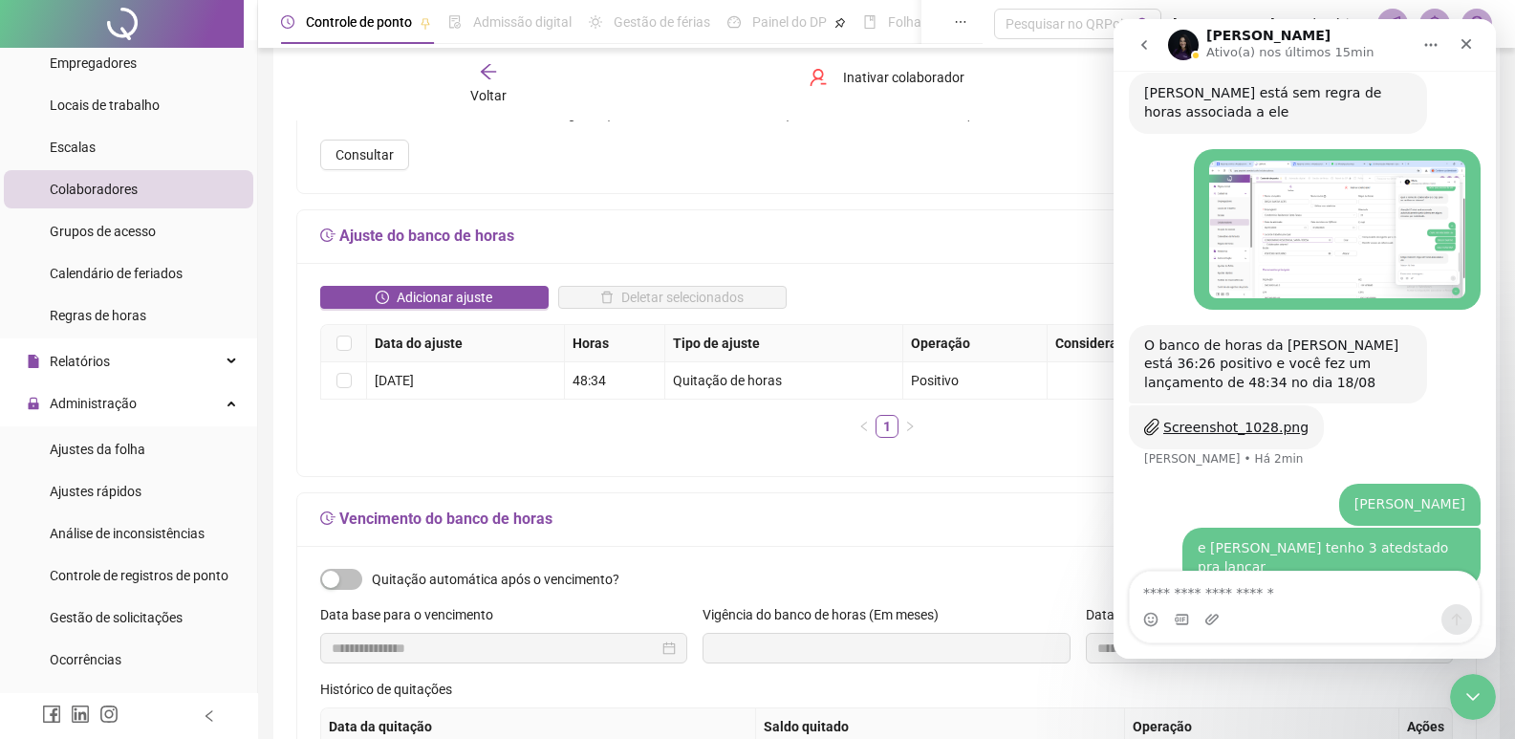
scroll to position [287, 0]
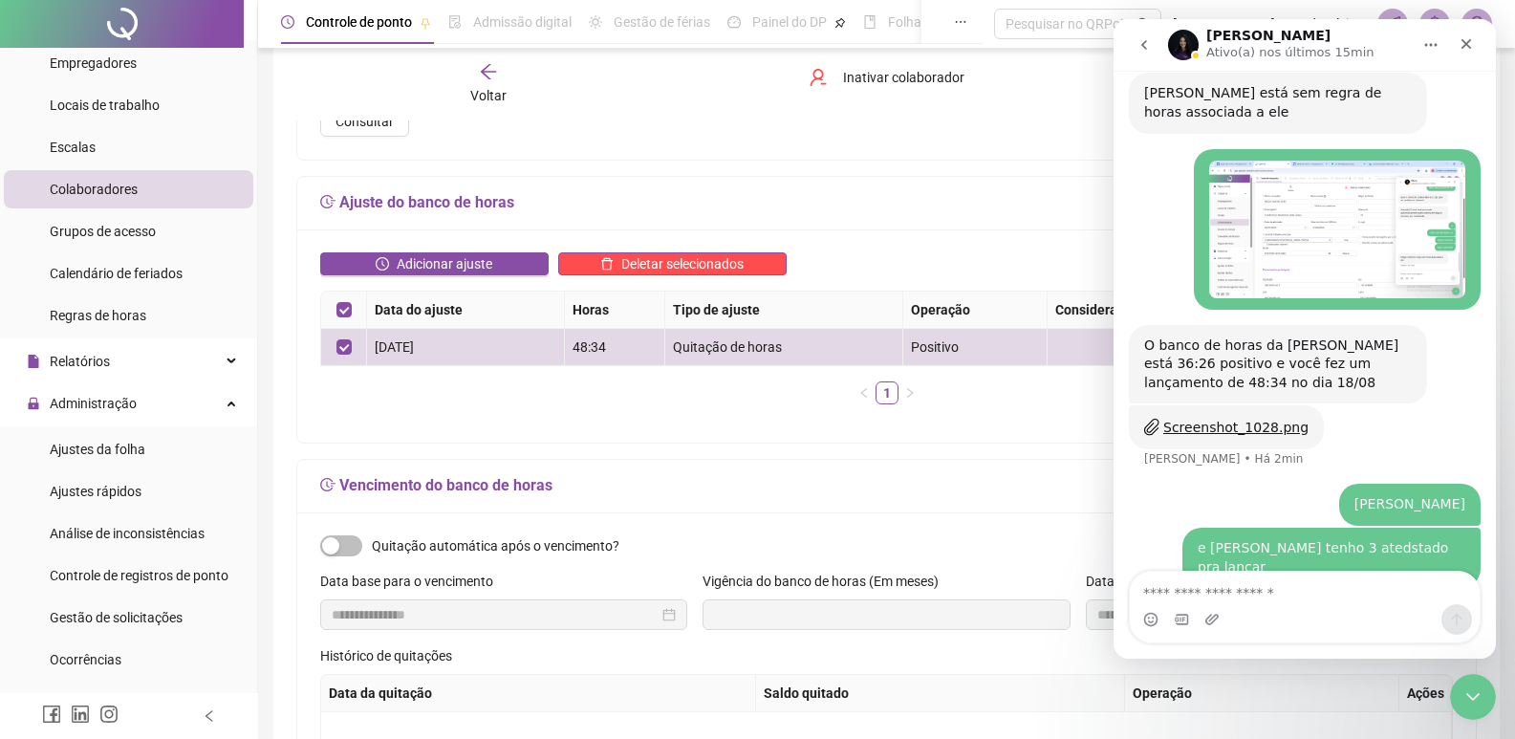
drag, startPoint x: 630, startPoint y: 258, endPoint x: 685, endPoint y: 477, distance: 225.8
click at [685, 477] on div "Apuração de horas Quitação banco de horas: 48:34 Saldo acumulado no banco de ho…" at bounding box center [887, 527] width 1196 height 1156
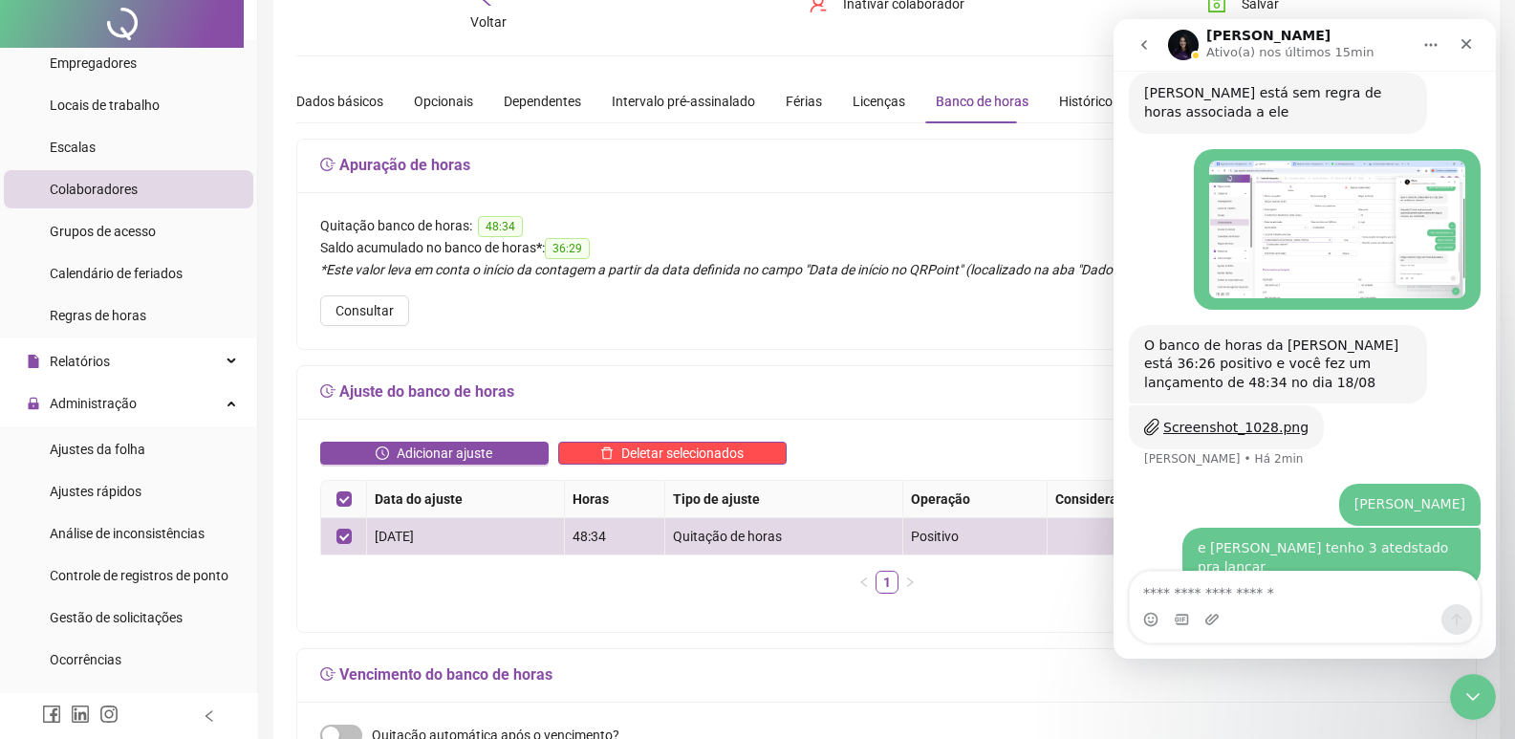
scroll to position [0, 0]
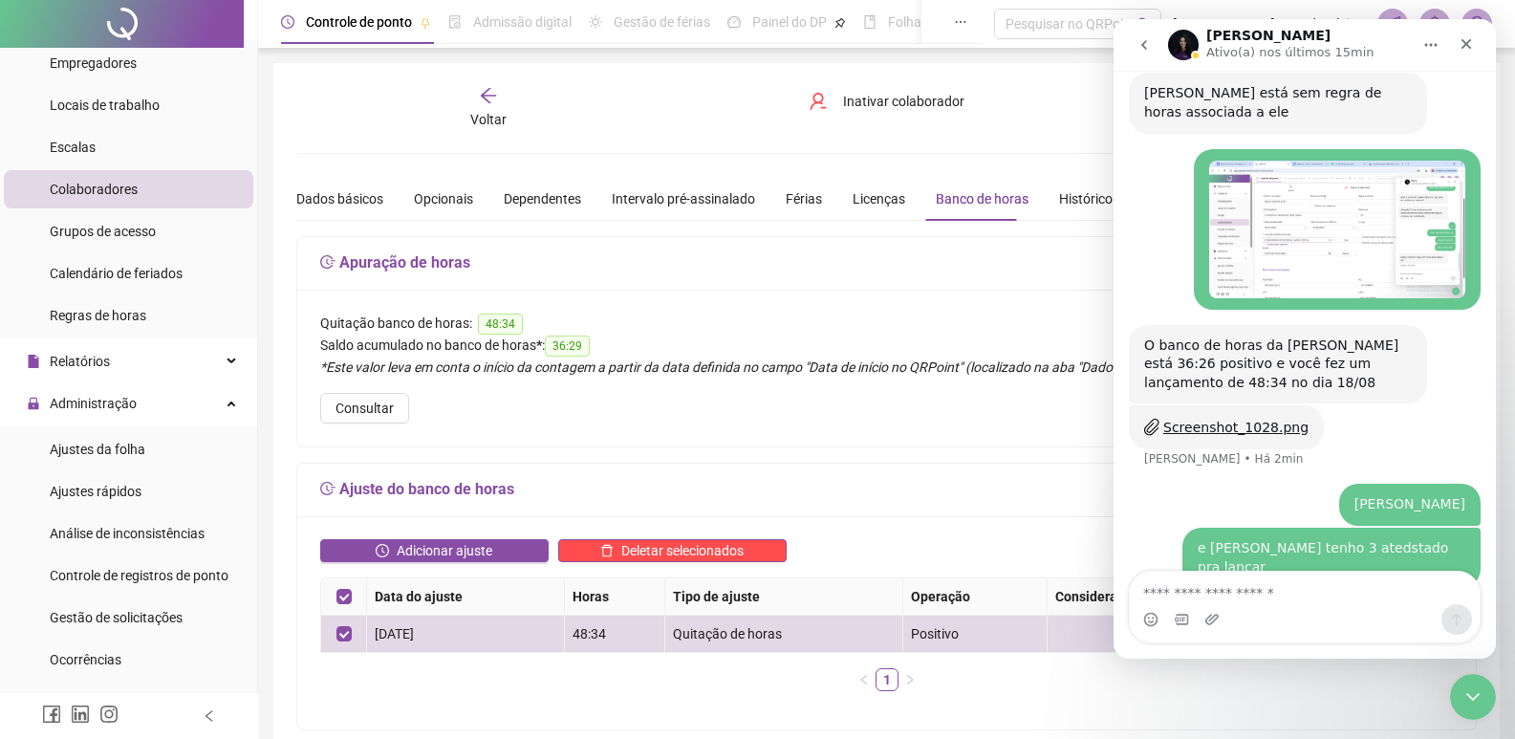
click at [1217, 611] on div "Messenger da Intercom" at bounding box center [1211, 619] width 15 height 31
click at [1210, 592] on textarea "Envie uma mensagem..." at bounding box center [1305, 588] width 350 height 32
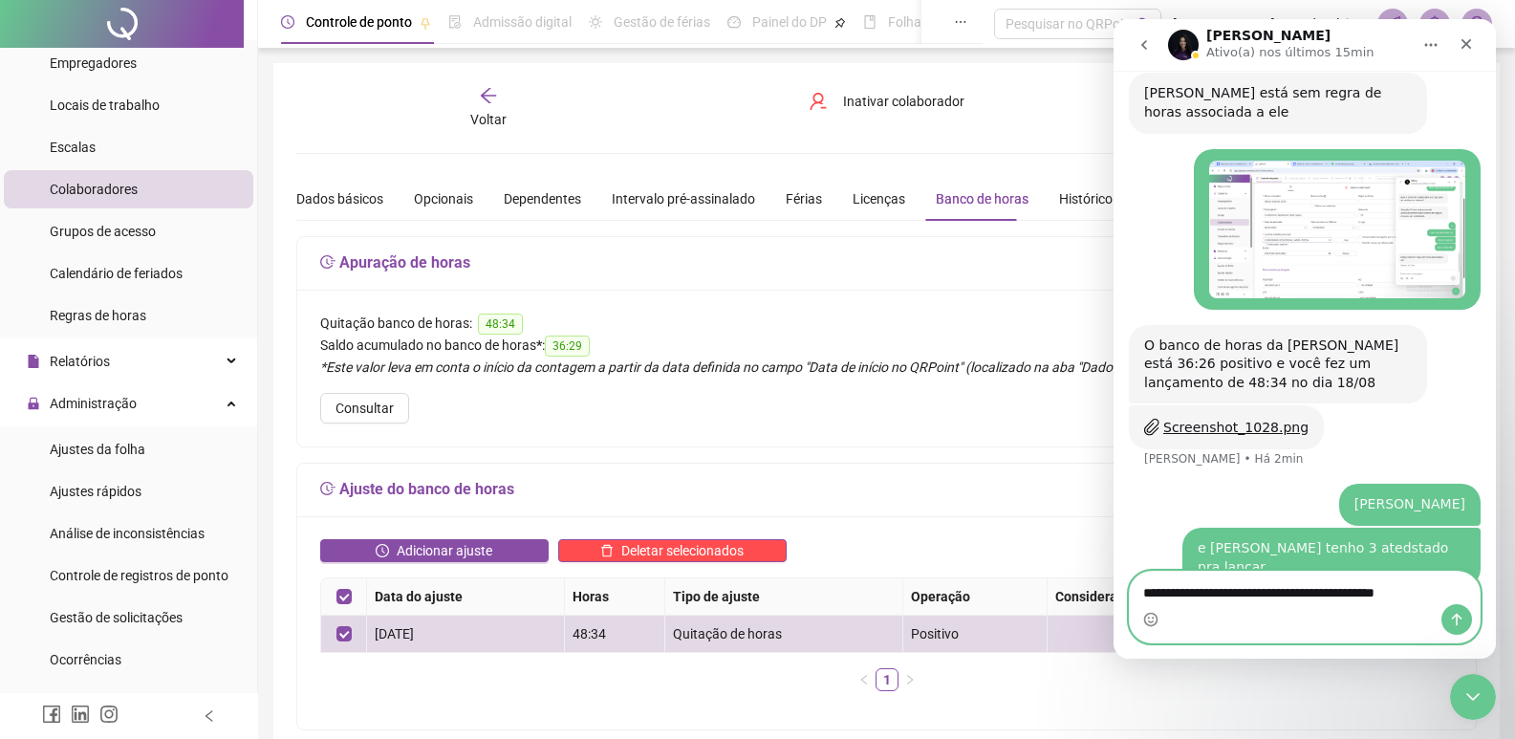
type textarea "**********"
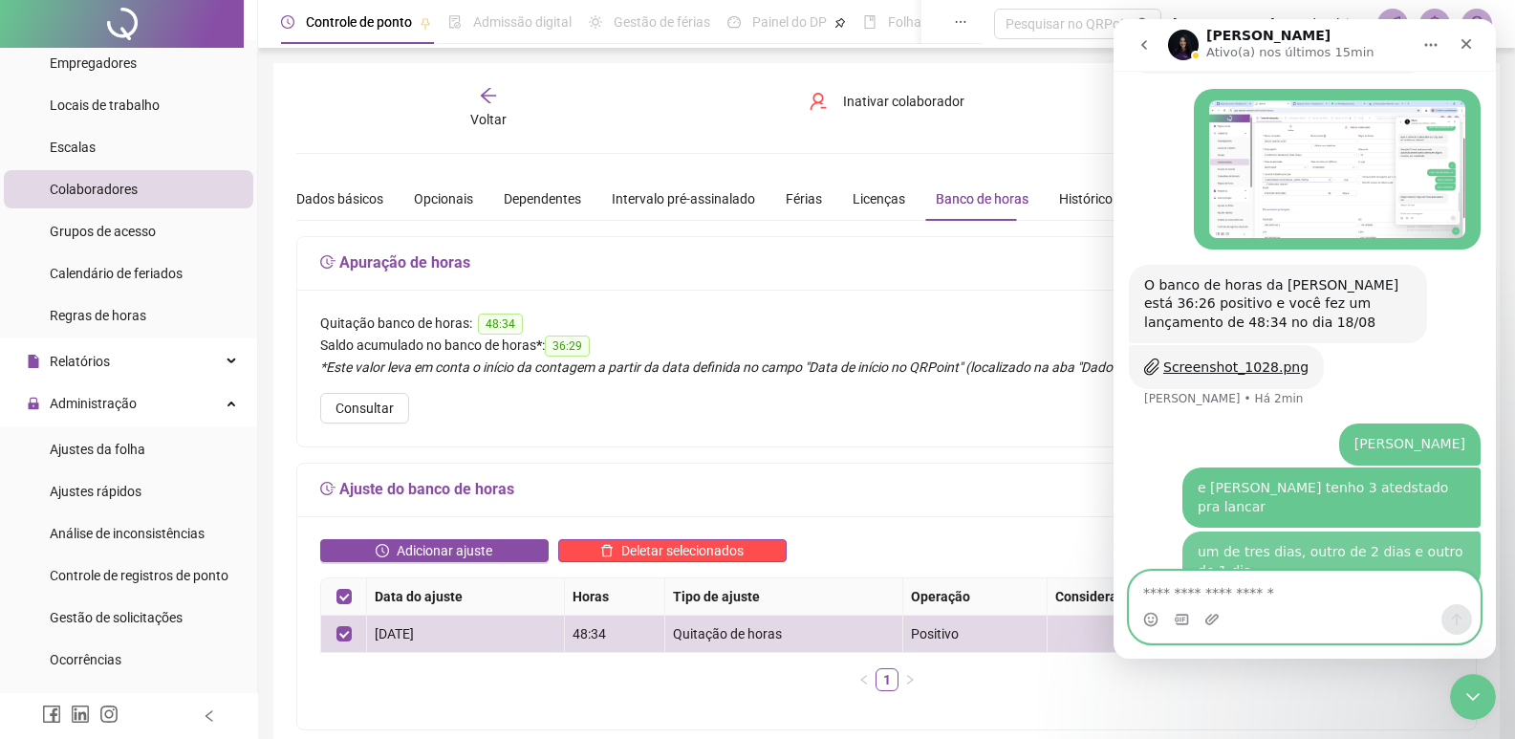
scroll to position [2267, 0]
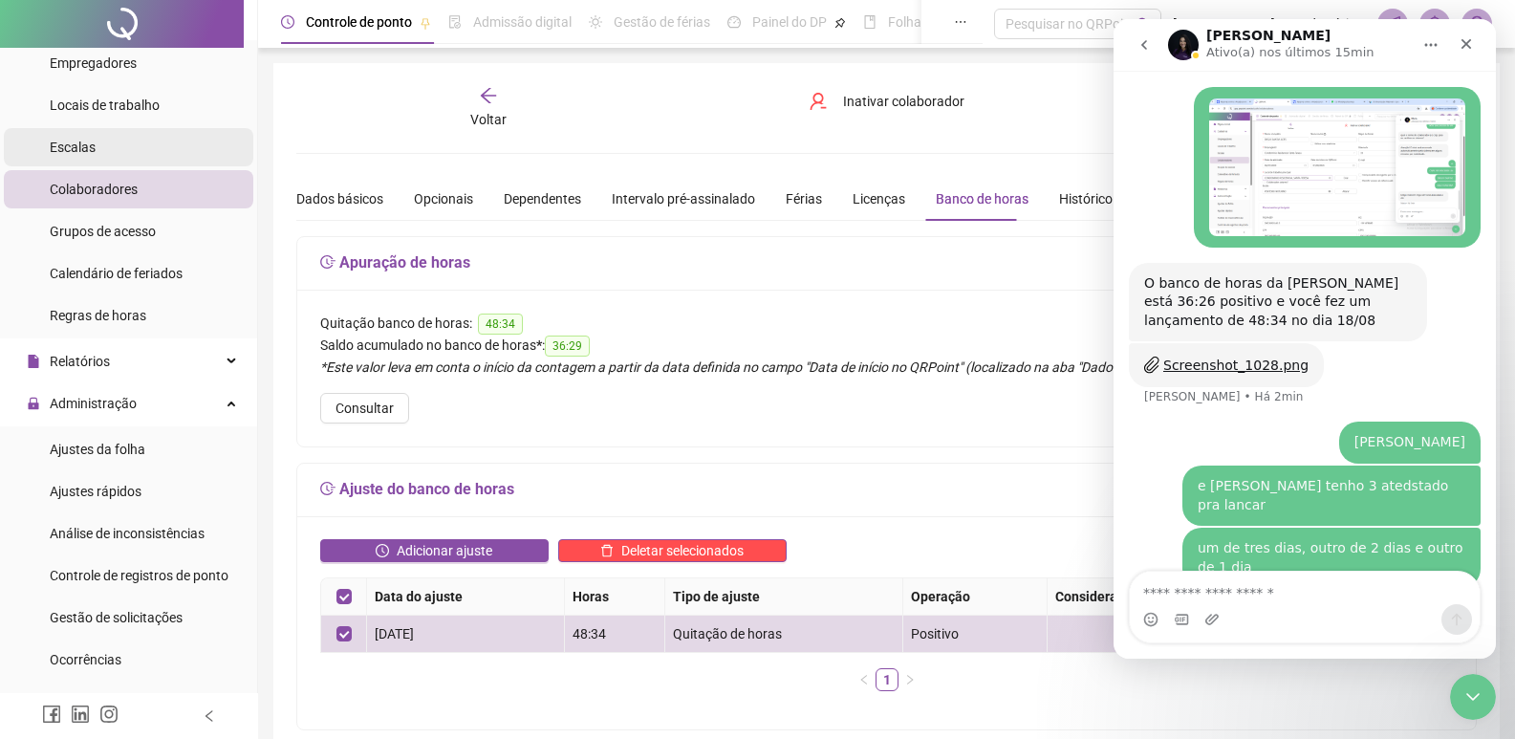
click at [95, 151] on li "Escalas" at bounding box center [128, 147] width 249 height 38
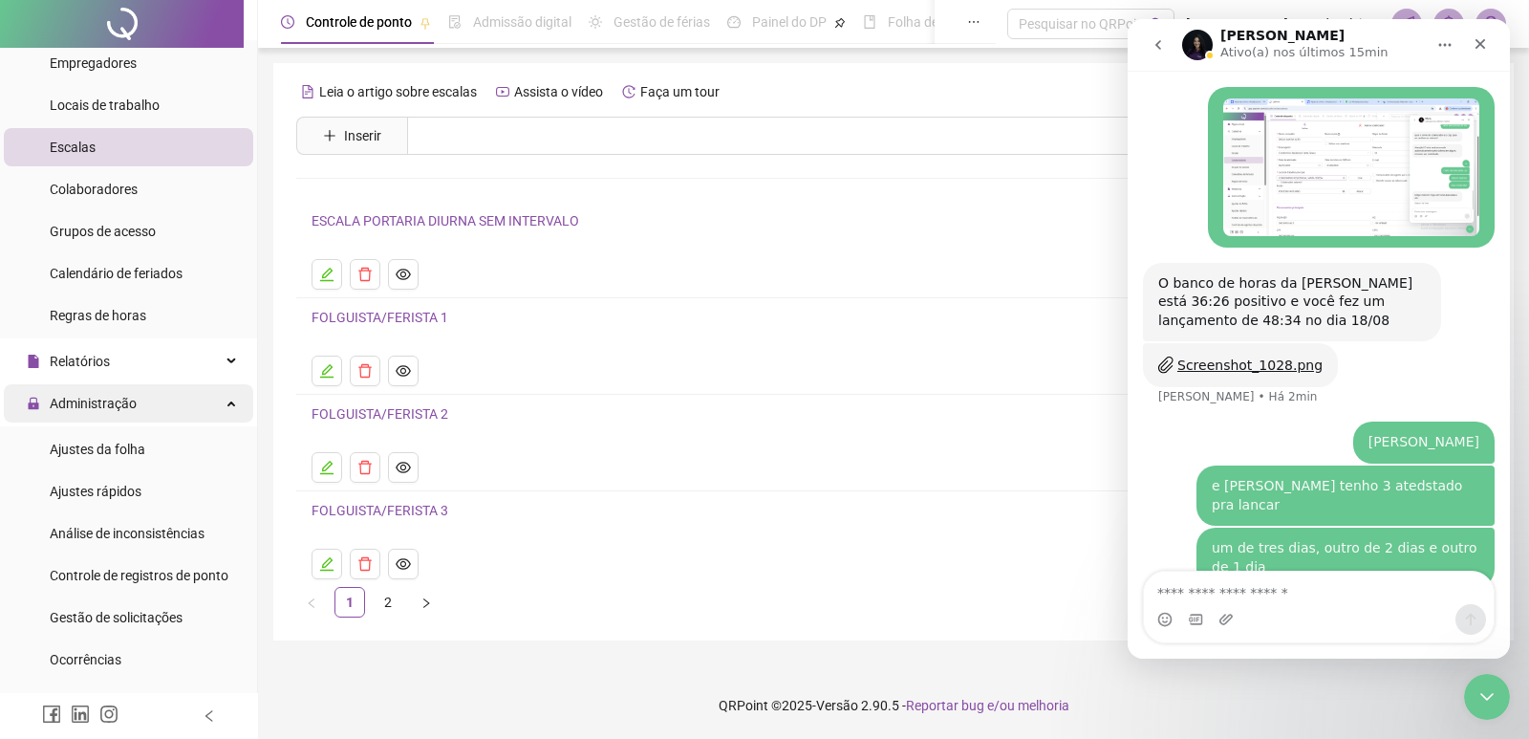
click at [128, 391] on span "Administração" at bounding box center [82, 403] width 110 height 38
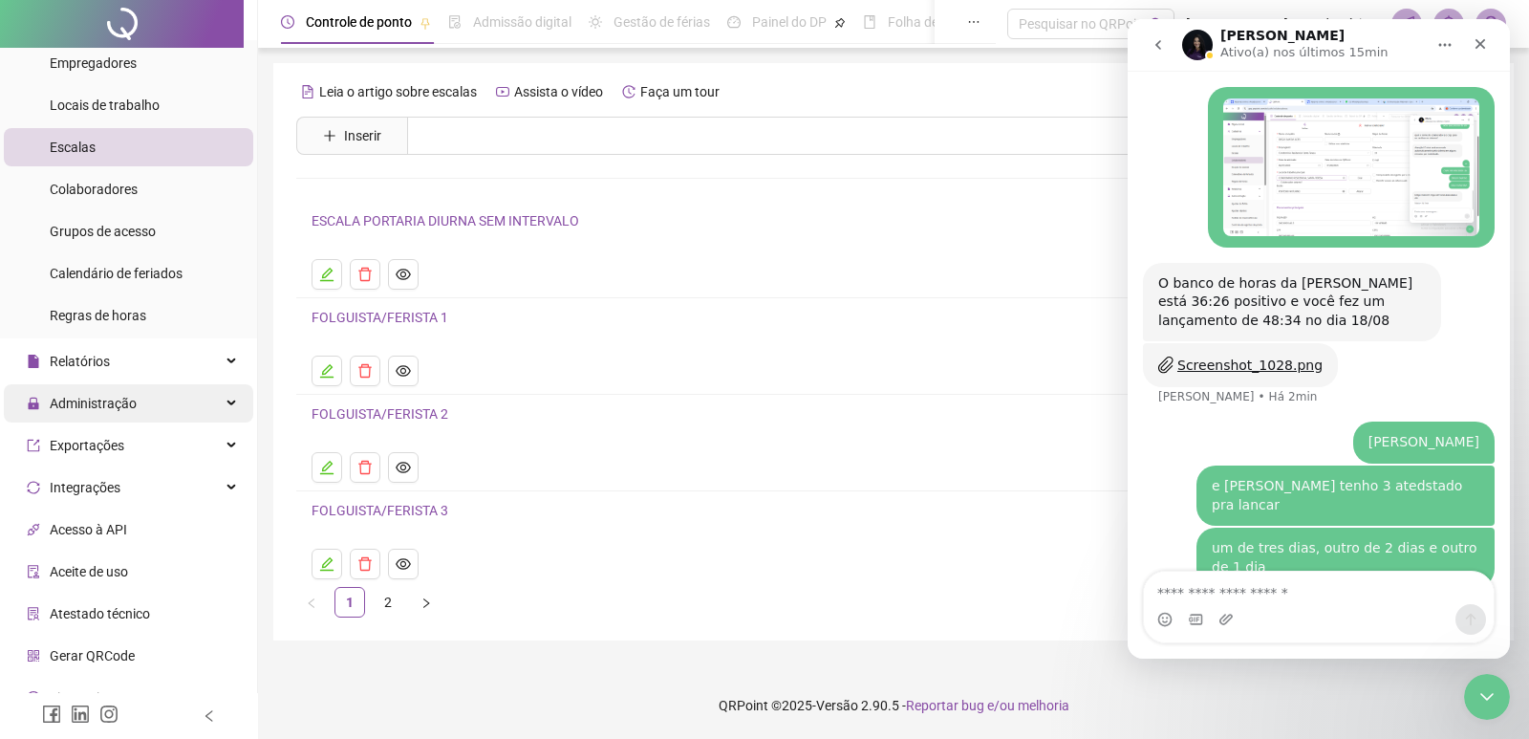
click at [111, 408] on span "Administração" at bounding box center [93, 403] width 87 height 15
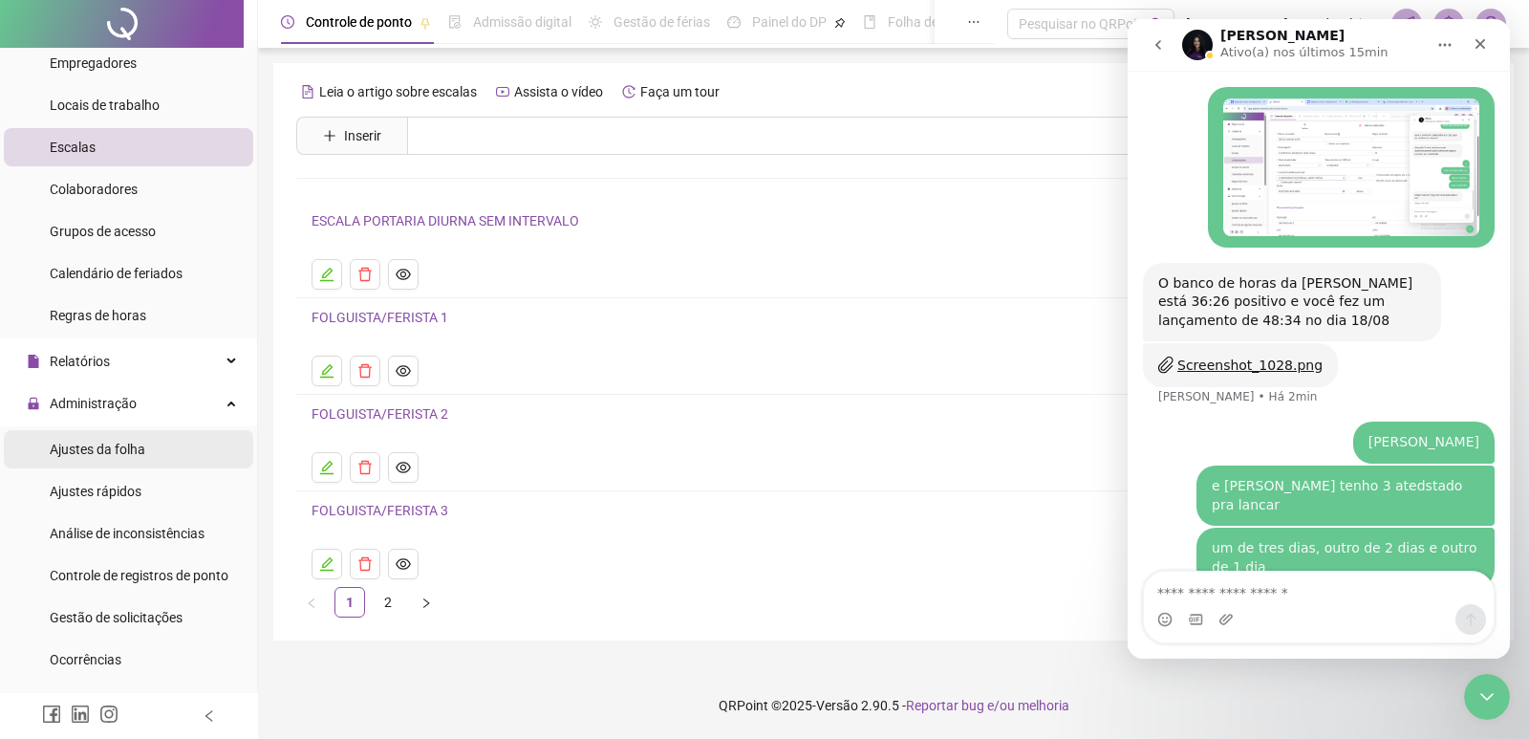
click at [120, 454] on span "Ajustes da folha" at bounding box center [98, 449] width 96 height 15
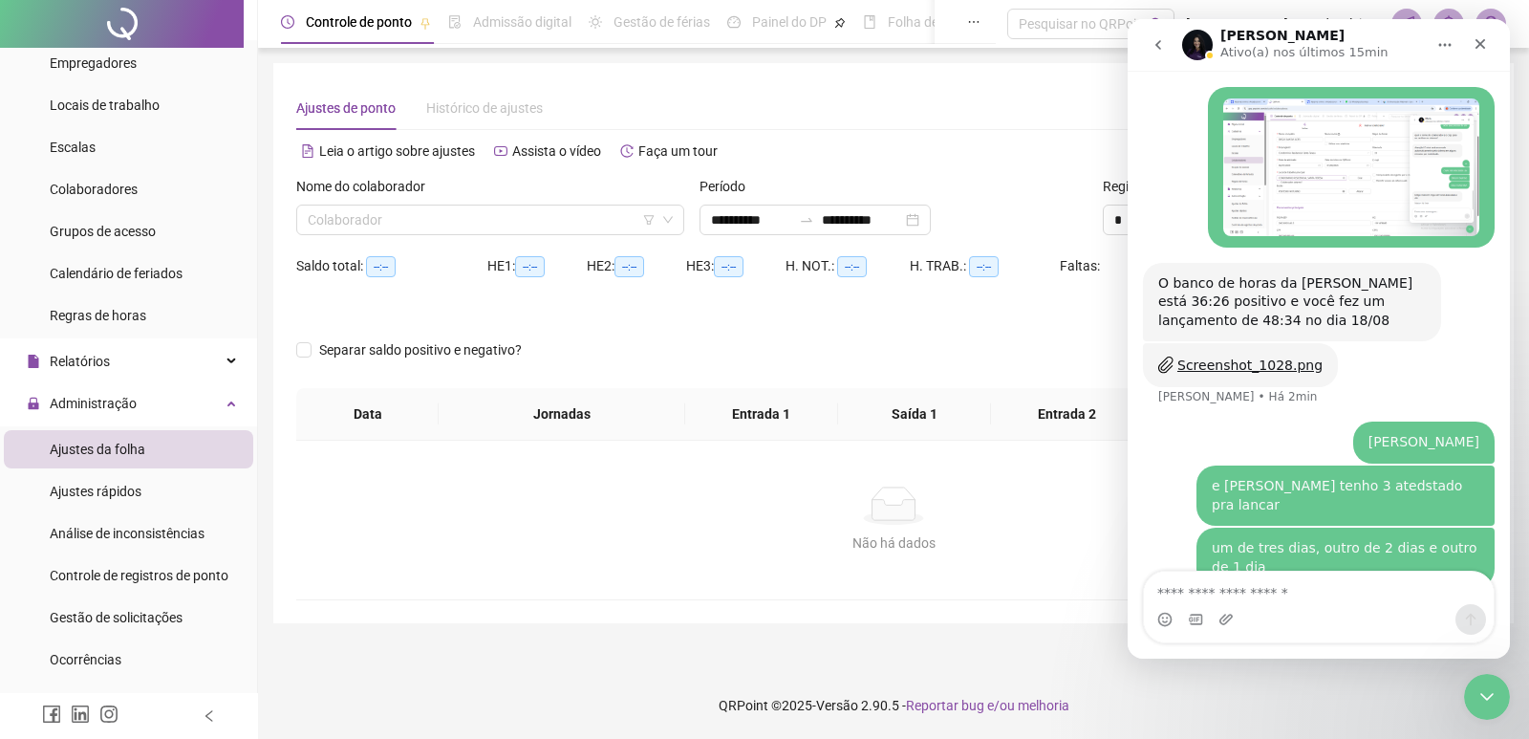
type input "**********"
click at [677, 219] on div "Colaborador" at bounding box center [490, 220] width 388 height 31
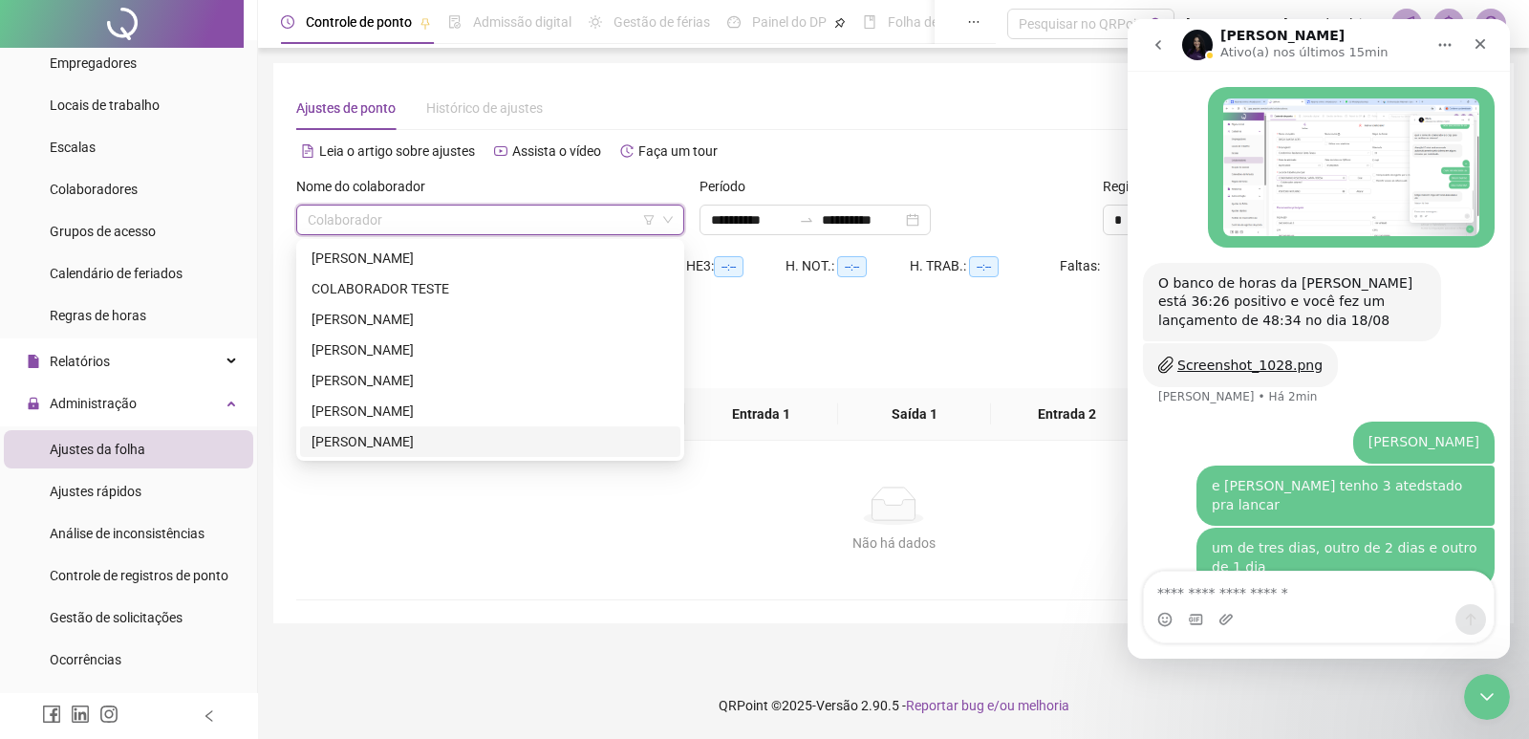
click at [387, 435] on div "[PERSON_NAME]" at bounding box center [490, 441] width 357 height 21
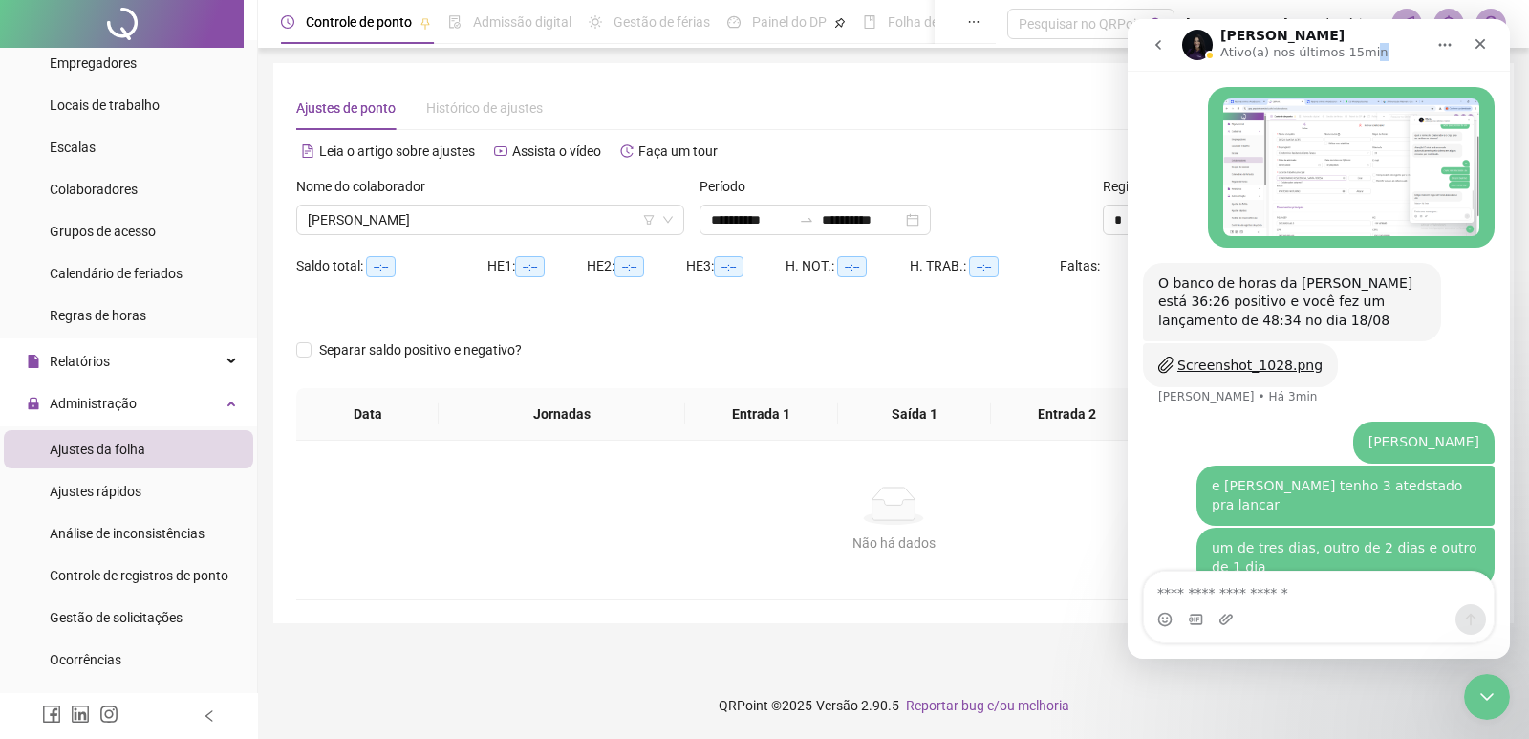
drag, startPoint x: 1363, startPoint y: 35, endPoint x: 1392, endPoint y: 34, distance: 29.6
click at [1392, 33] on div "Maria Ativo(a) nos últimos 15min" at bounding box center [1303, 45] width 243 height 33
click at [1475, 39] on icon "Fechar" at bounding box center [1480, 43] width 15 height 15
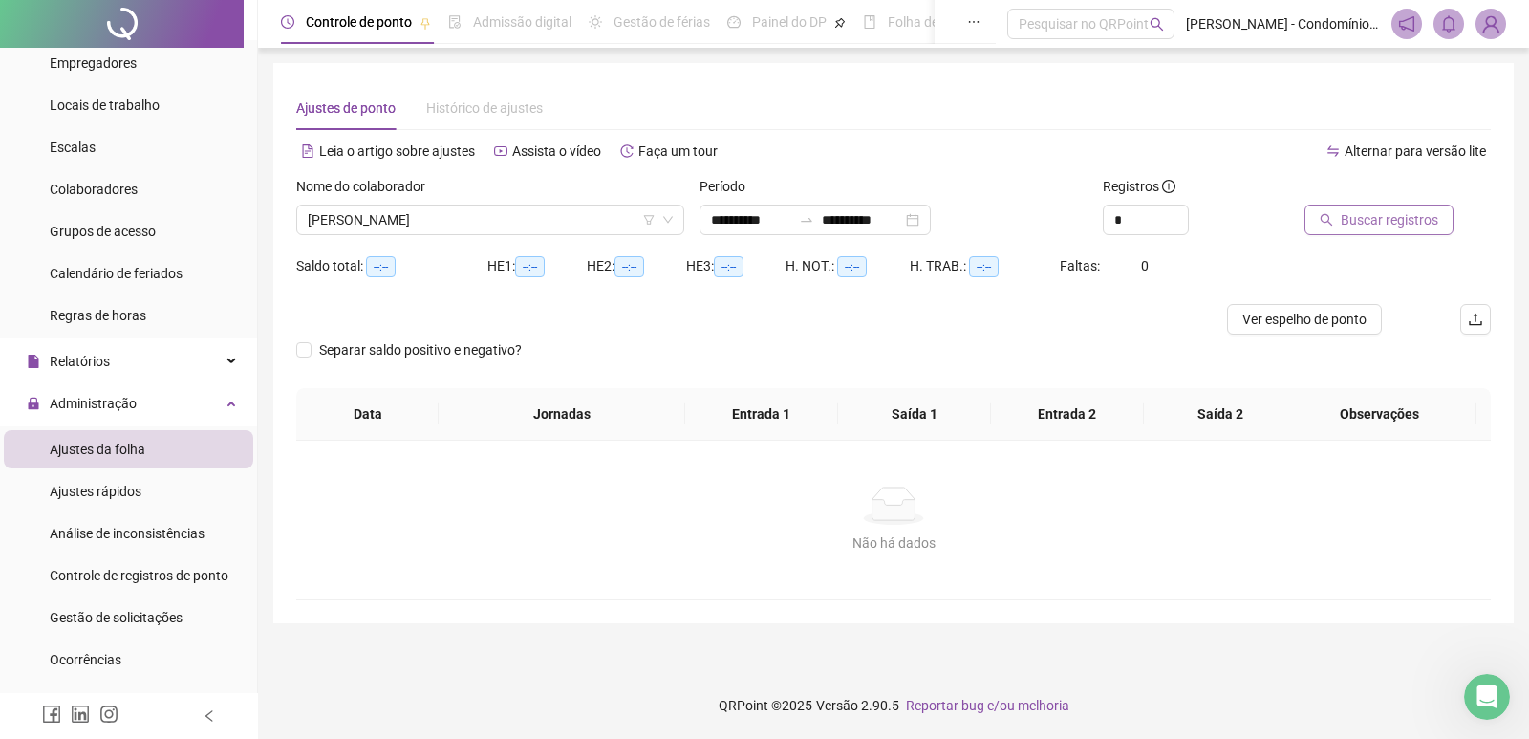
click at [1376, 218] on span "Buscar registros" at bounding box center [1389, 219] width 97 height 21
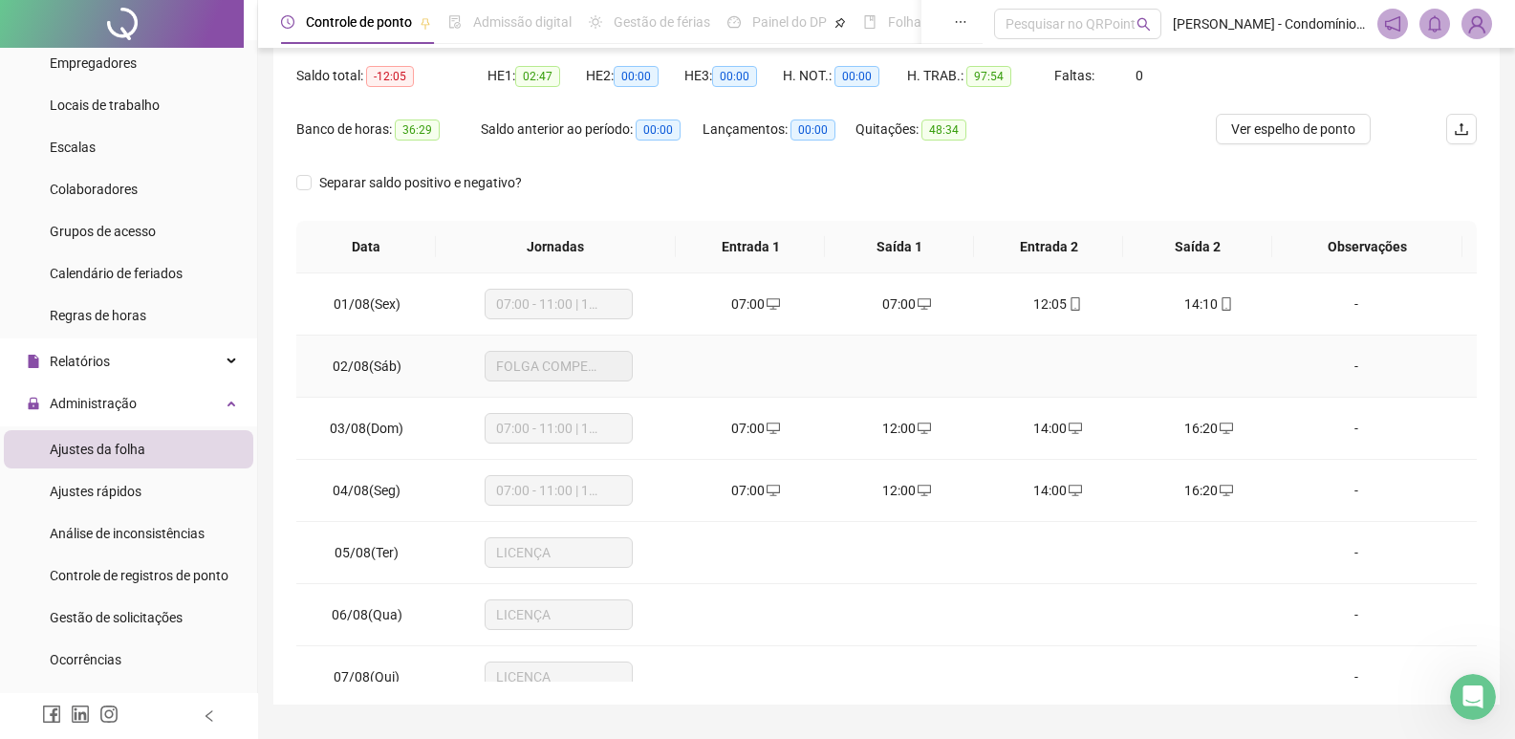
scroll to position [191, 0]
click at [586, 491] on span "07:00 - 11:00 | 13:00 - 16:20" at bounding box center [558, 489] width 125 height 29
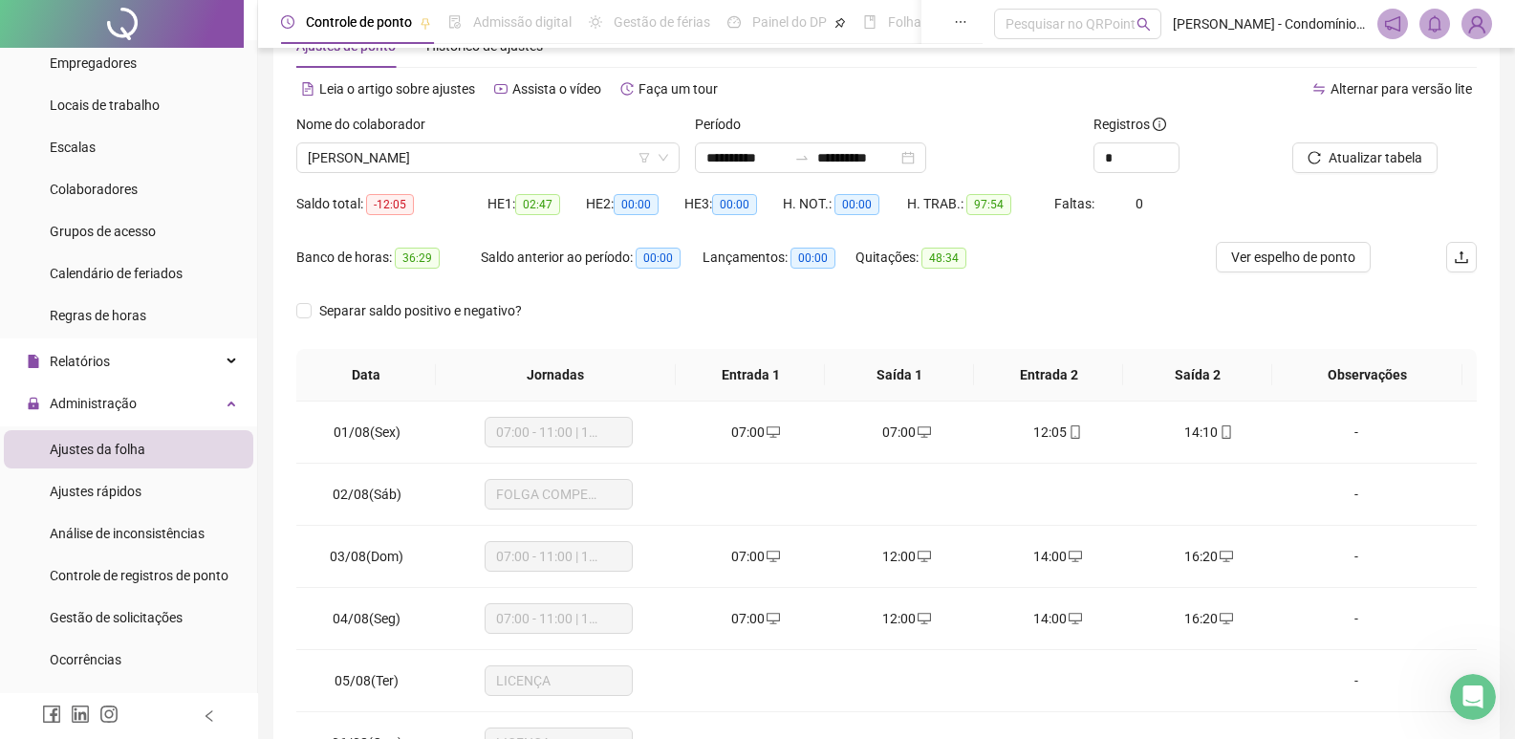
scroll to position [96, 0]
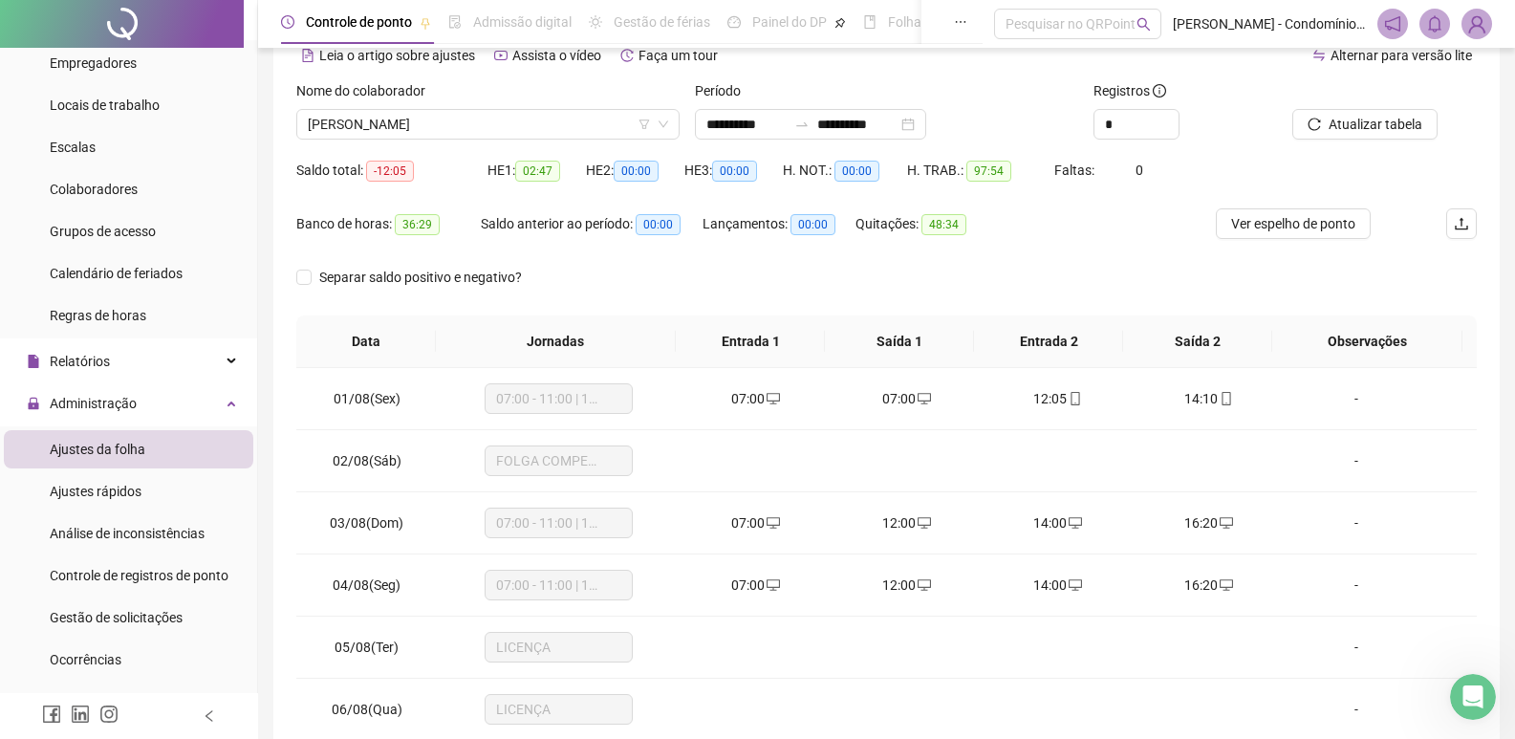
click at [138, 463] on div "Ajustes da folha" at bounding box center [98, 449] width 96 height 38
click at [104, 362] on span "Relatórios" at bounding box center [80, 361] width 60 height 15
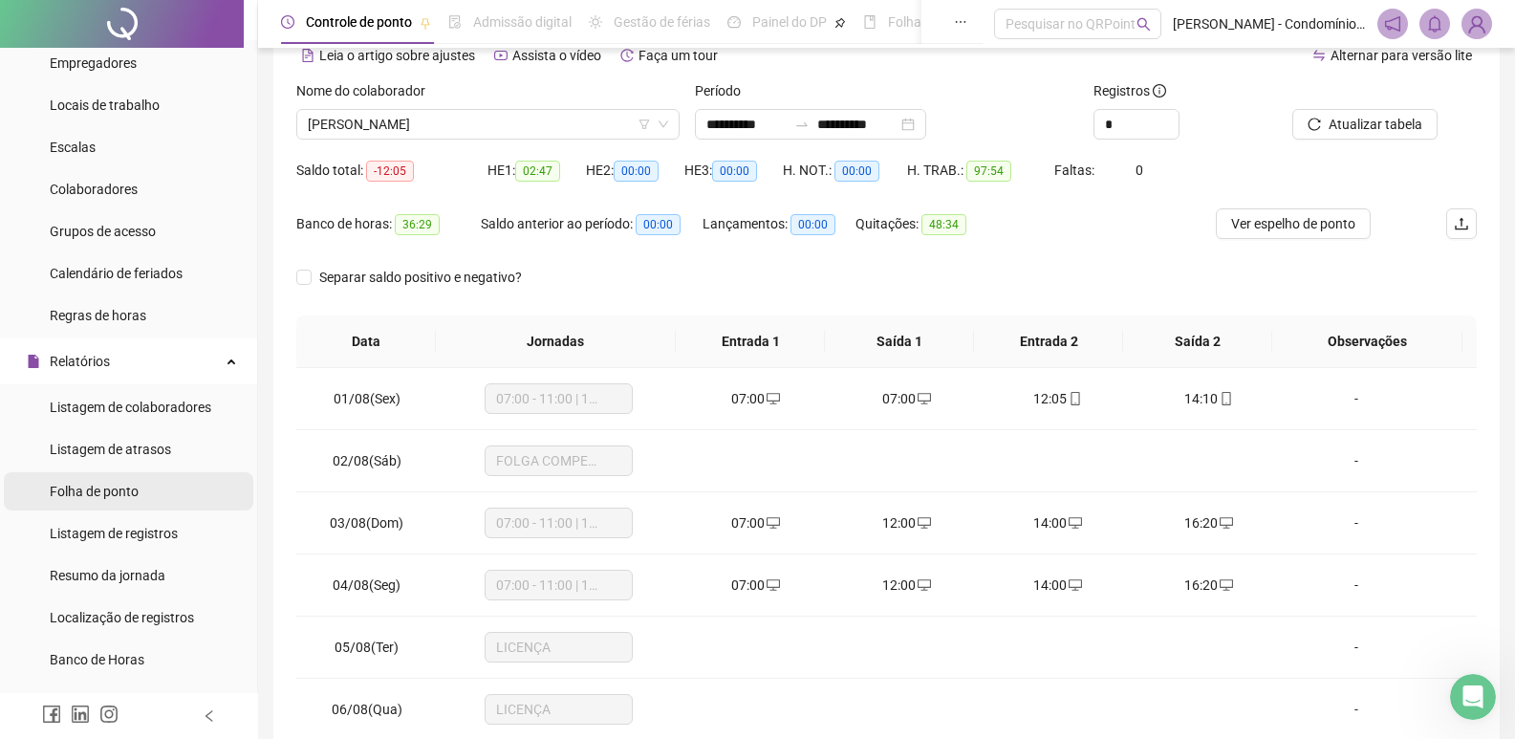
click at [129, 504] on div "Folha de ponto" at bounding box center [94, 491] width 89 height 38
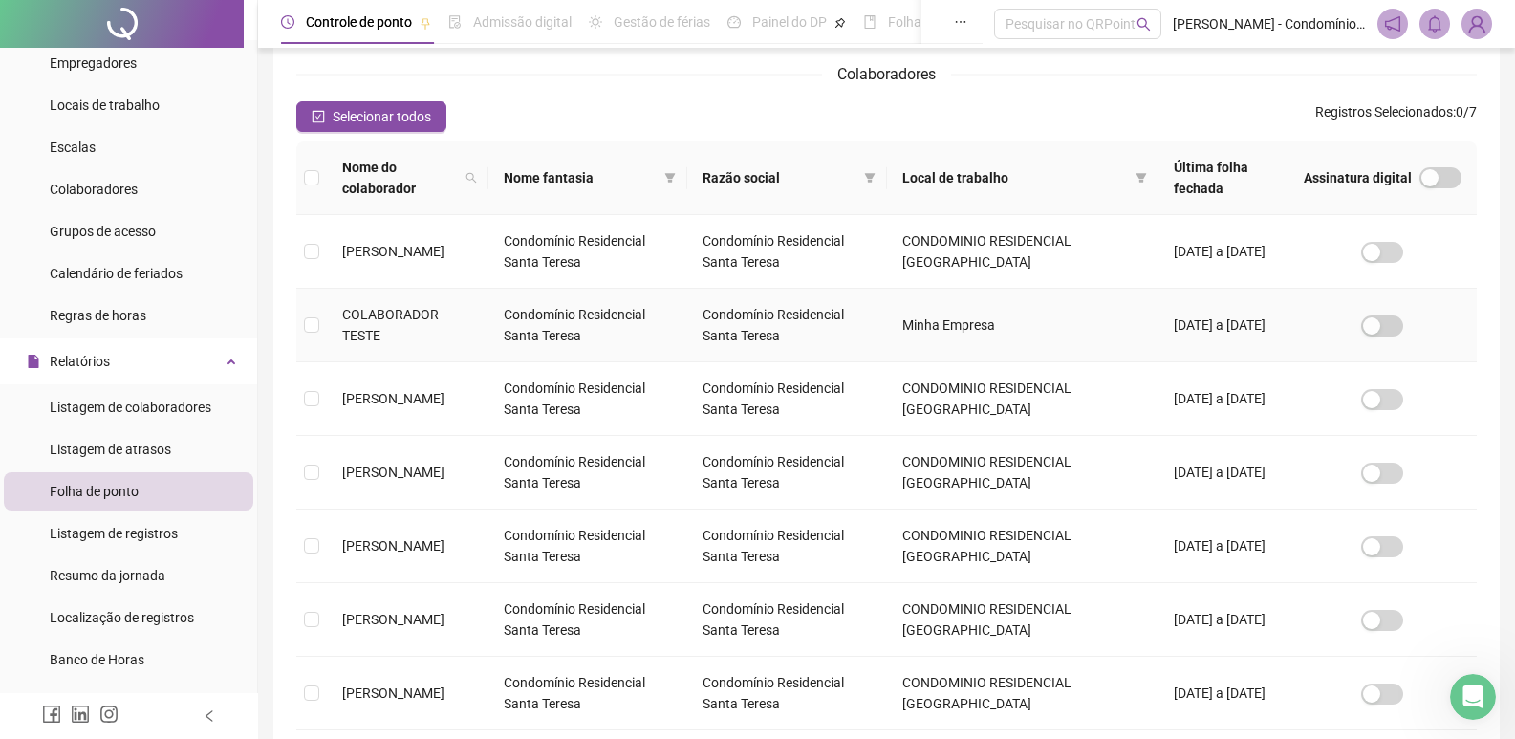
scroll to position [371, 0]
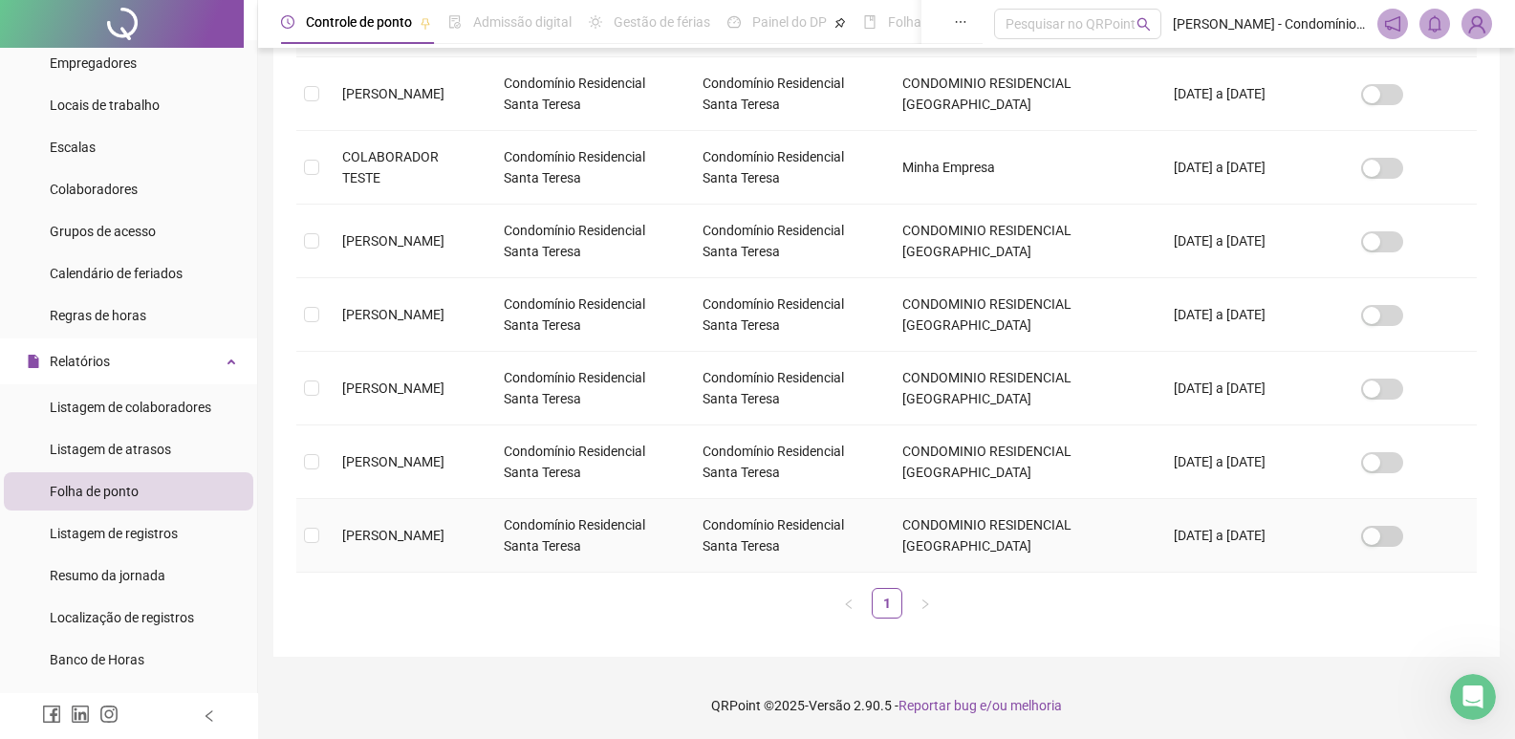
click at [310, 522] on td at bounding box center [311, 536] width 31 height 74
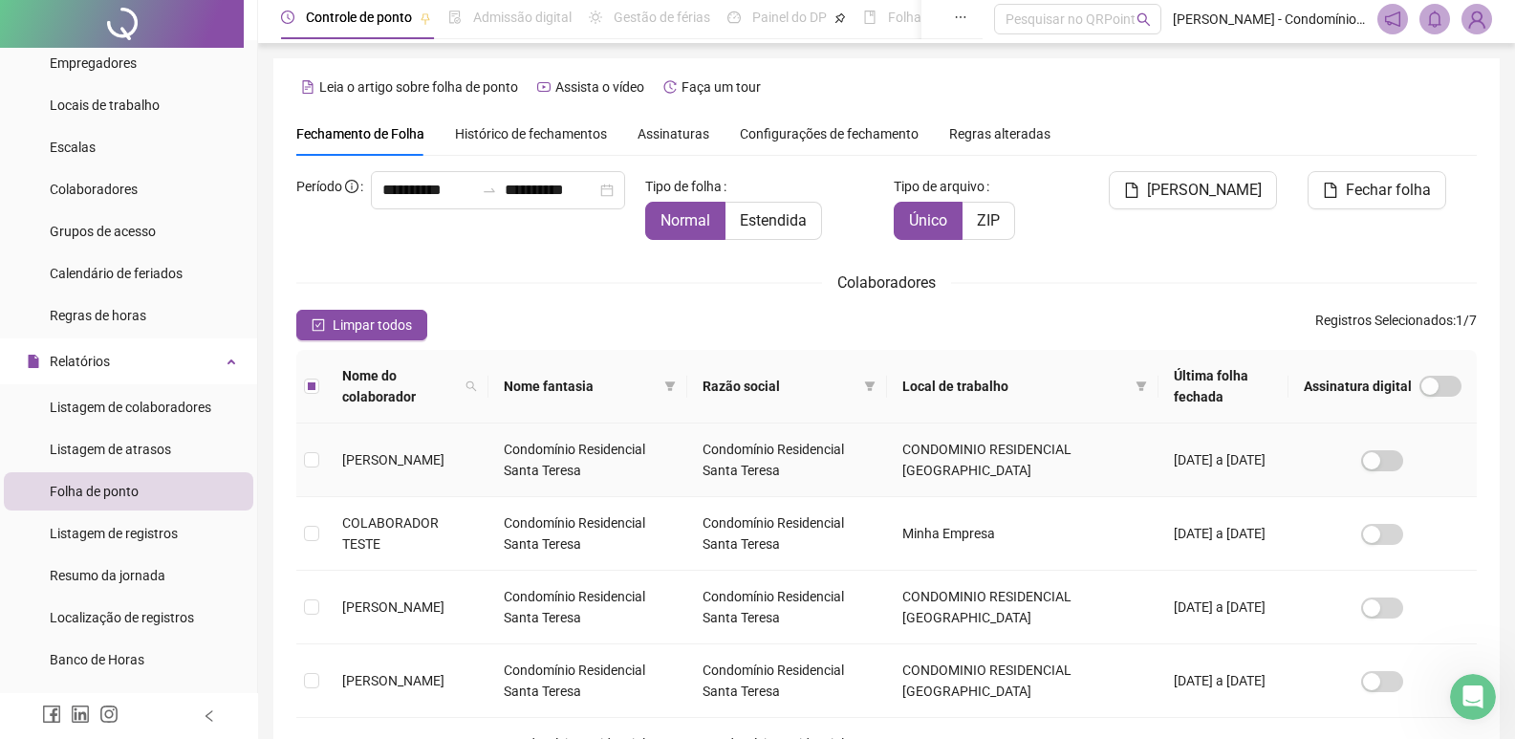
scroll to position [0, 0]
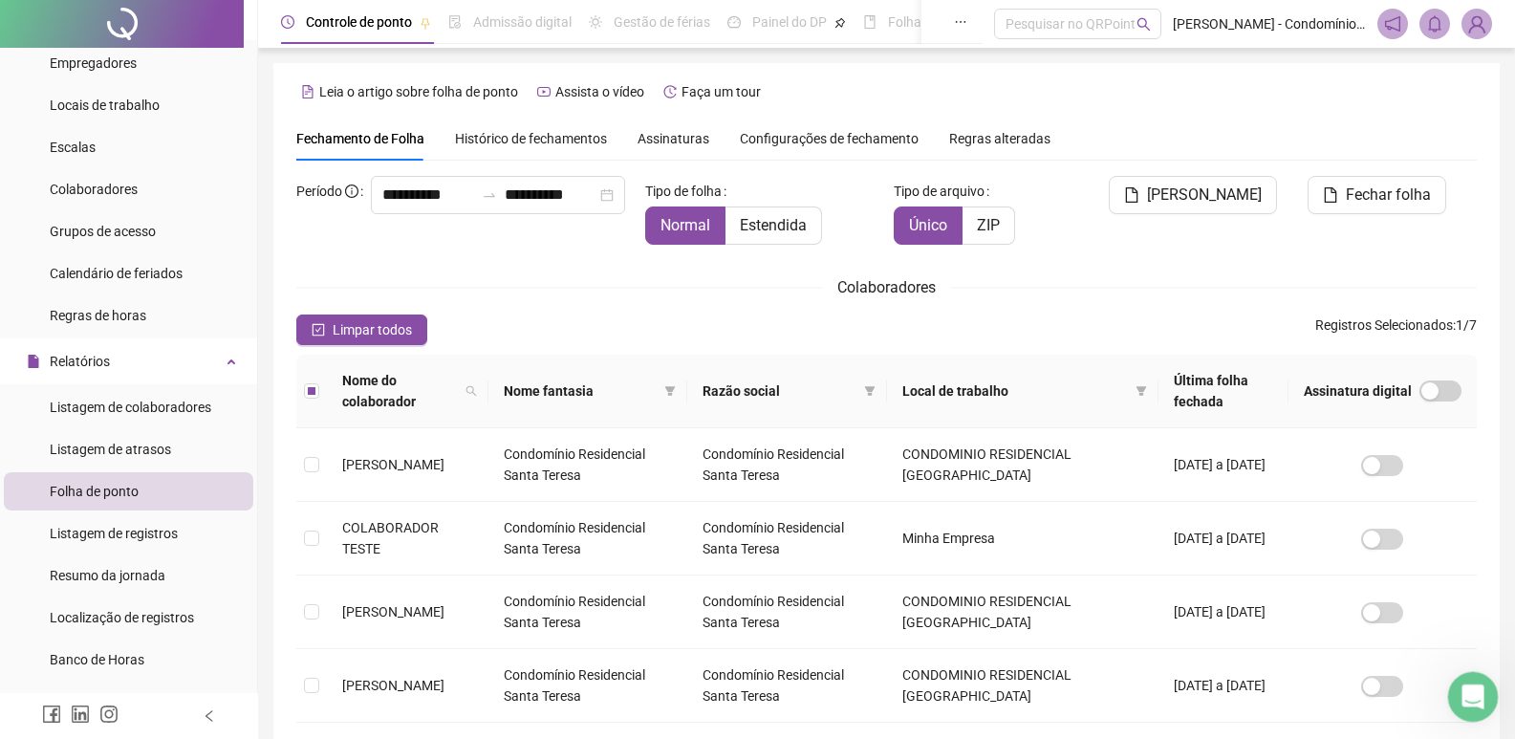
click at [1471, 691] on icon "Abertura do Messenger da Intercom" at bounding box center [1471, 695] width 32 height 32
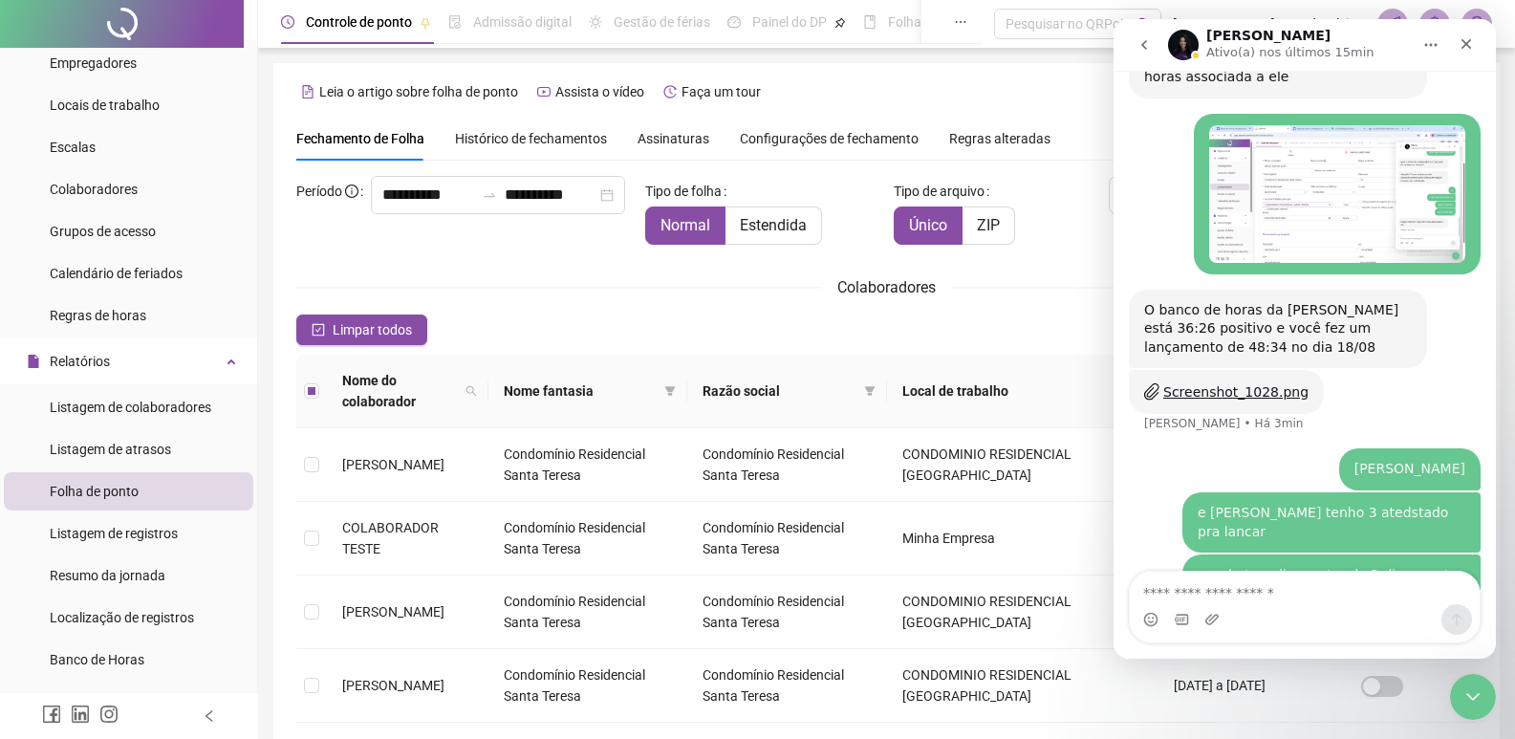
scroll to position [2267, 0]
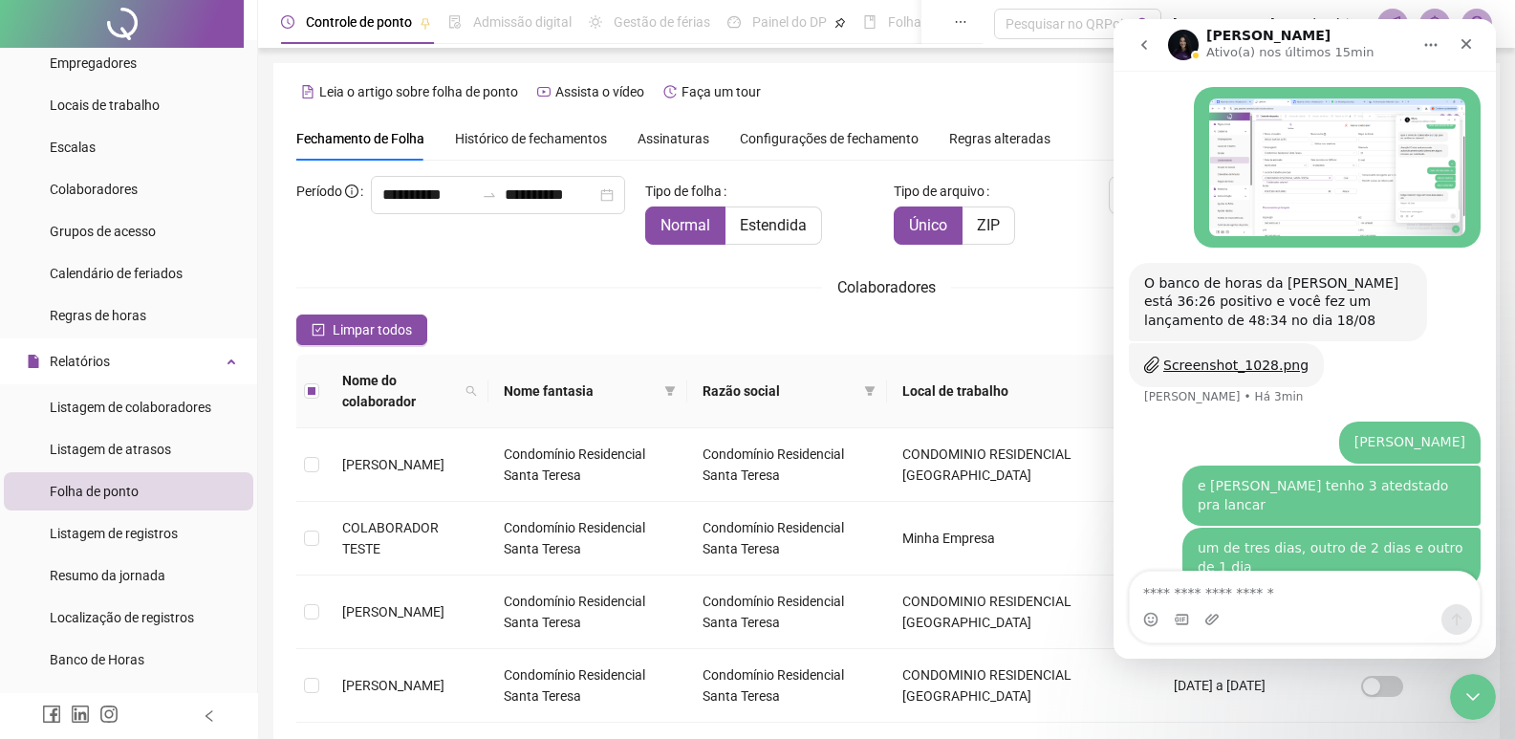
click at [1330, 597] on textarea "Envie uma mensagem..." at bounding box center [1305, 588] width 350 height 32
drag, startPoint x: 1151, startPoint y: 618, endPoint x: 2225, endPoint y: 378, distance: 1100.9
click at [1151, 618] on icon "Selecionador de Emoji" at bounding box center [1150, 619] width 15 height 15
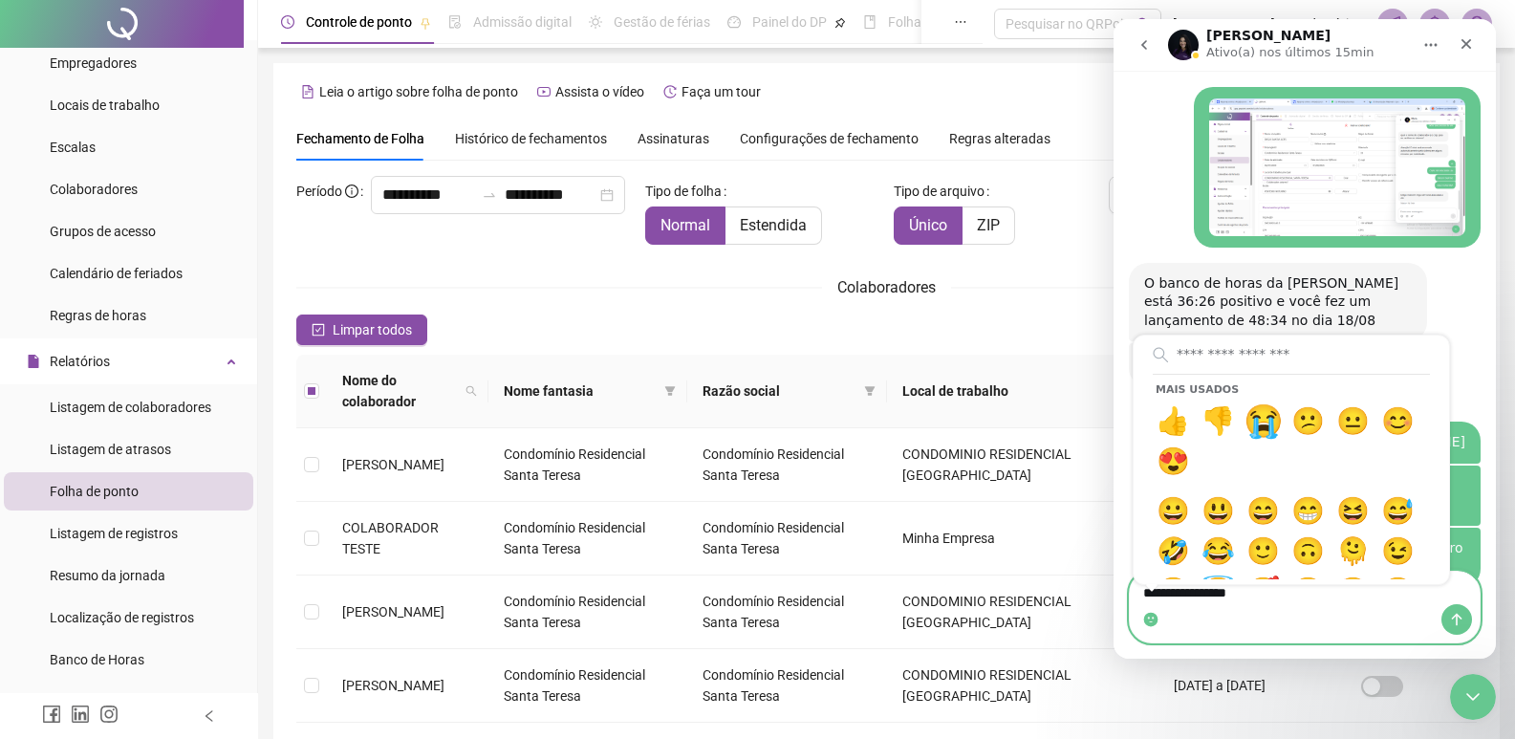
type textarea "**********"
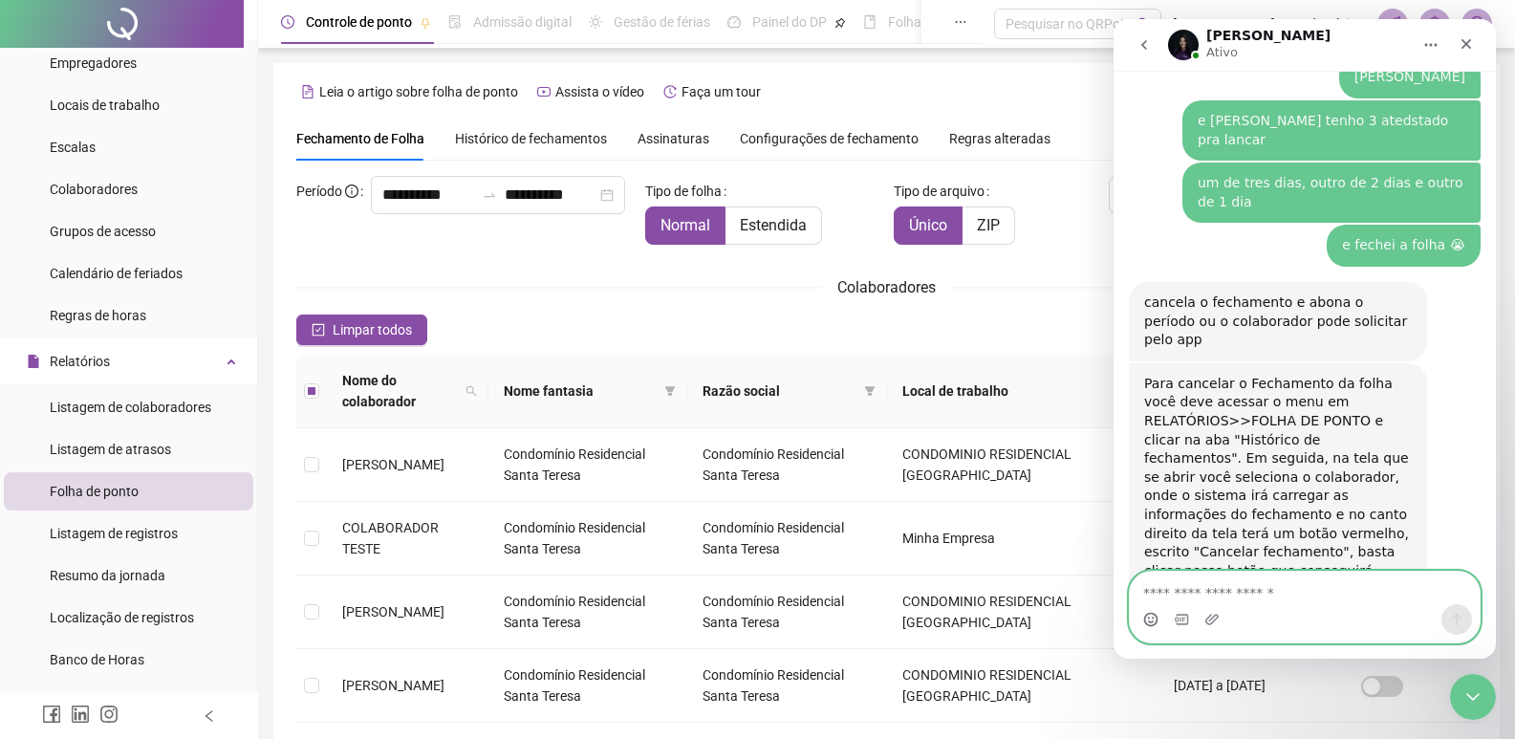
scroll to position [2618, 0]
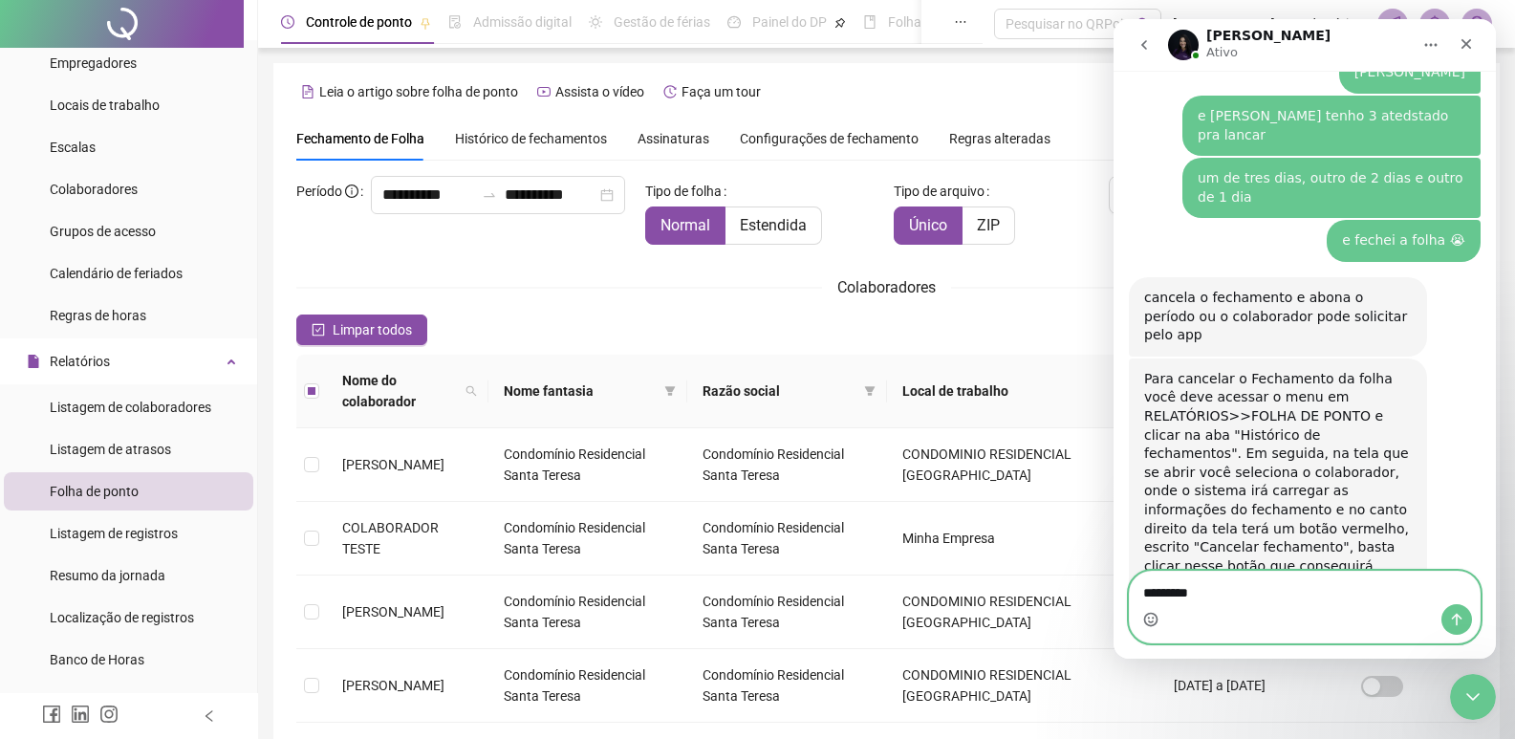
type textarea "**********"
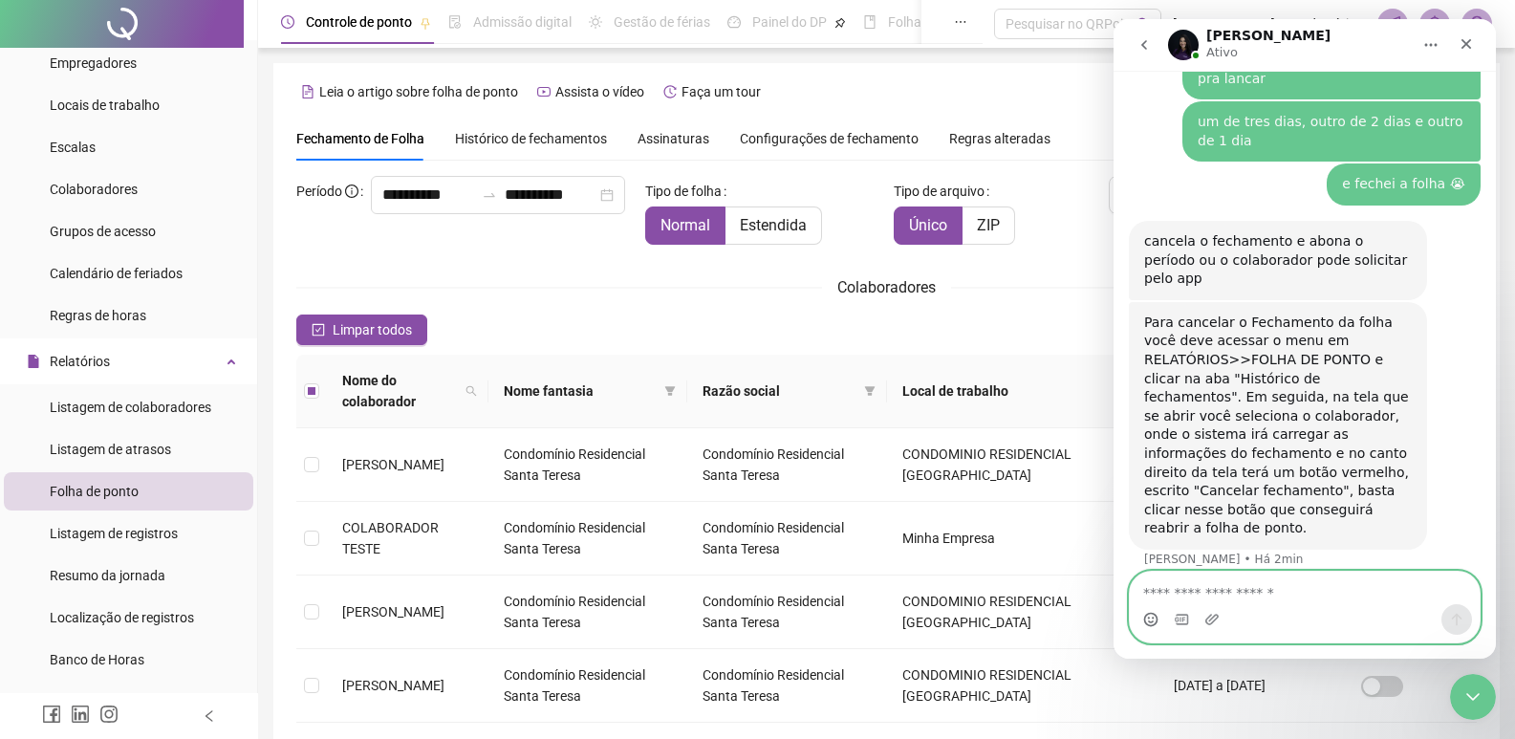
scroll to position [0, 0]
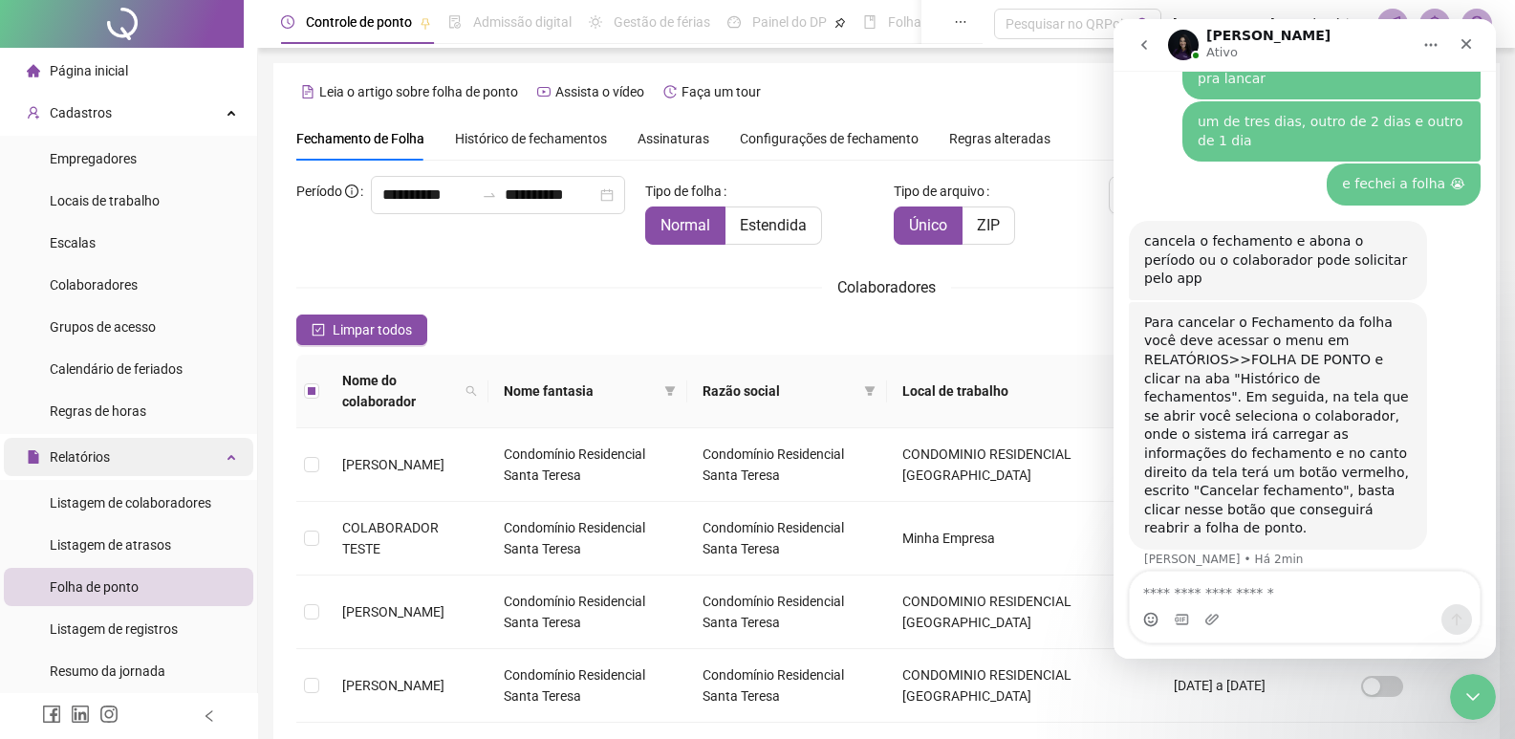
click at [121, 464] on div "Relatórios" at bounding box center [128, 457] width 249 height 38
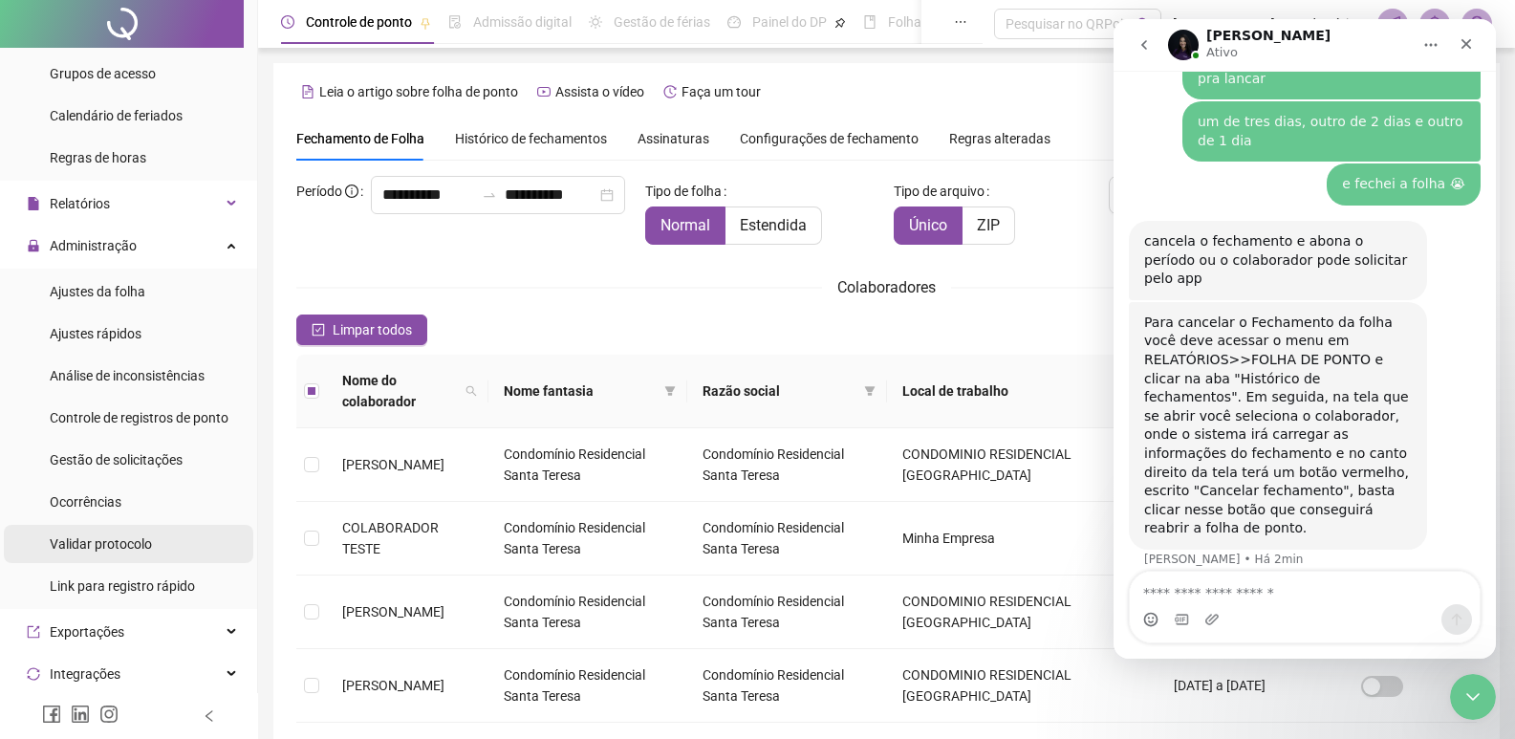
scroll to position [287, 0]
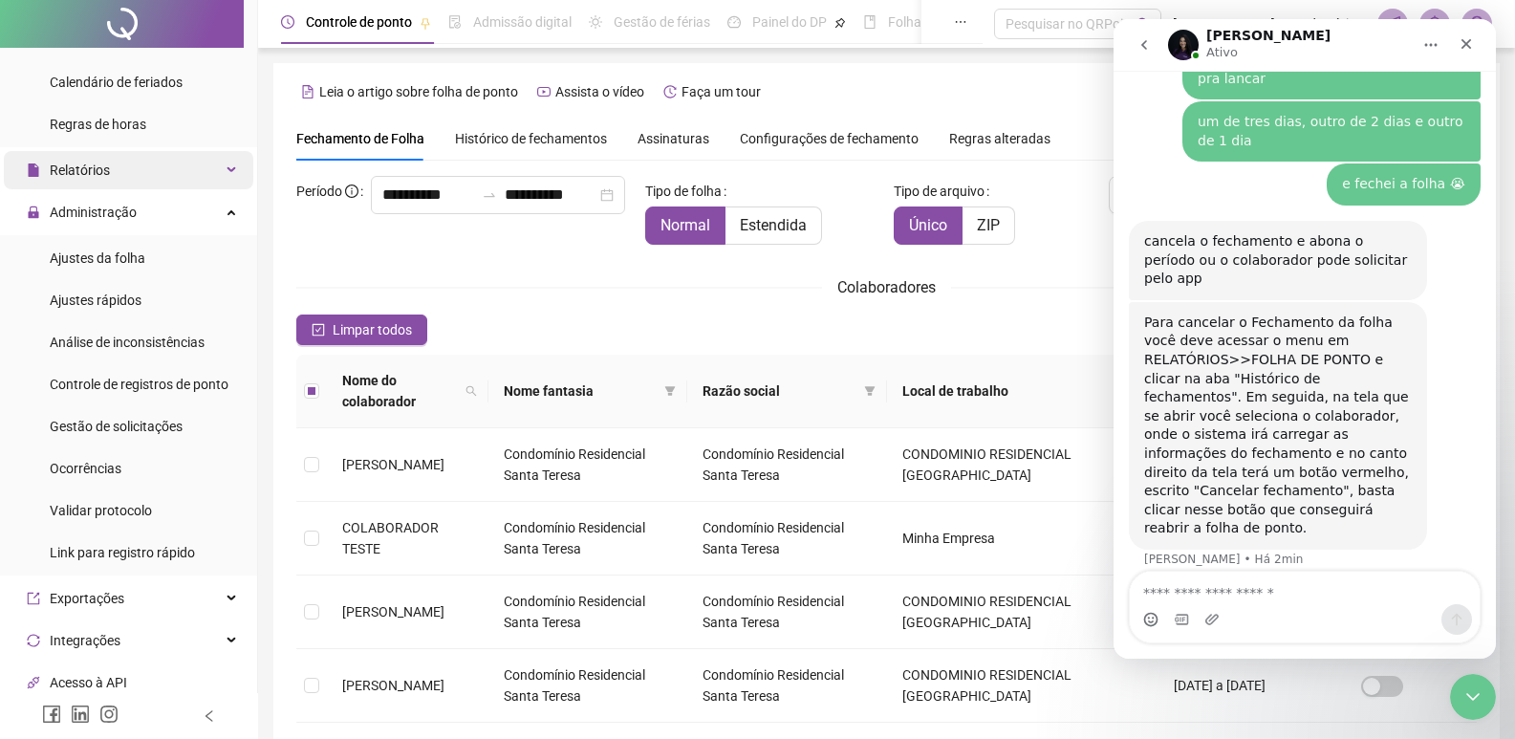
click at [81, 172] on span "Relatórios" at bounding box center [80, 169] width 60 height 15
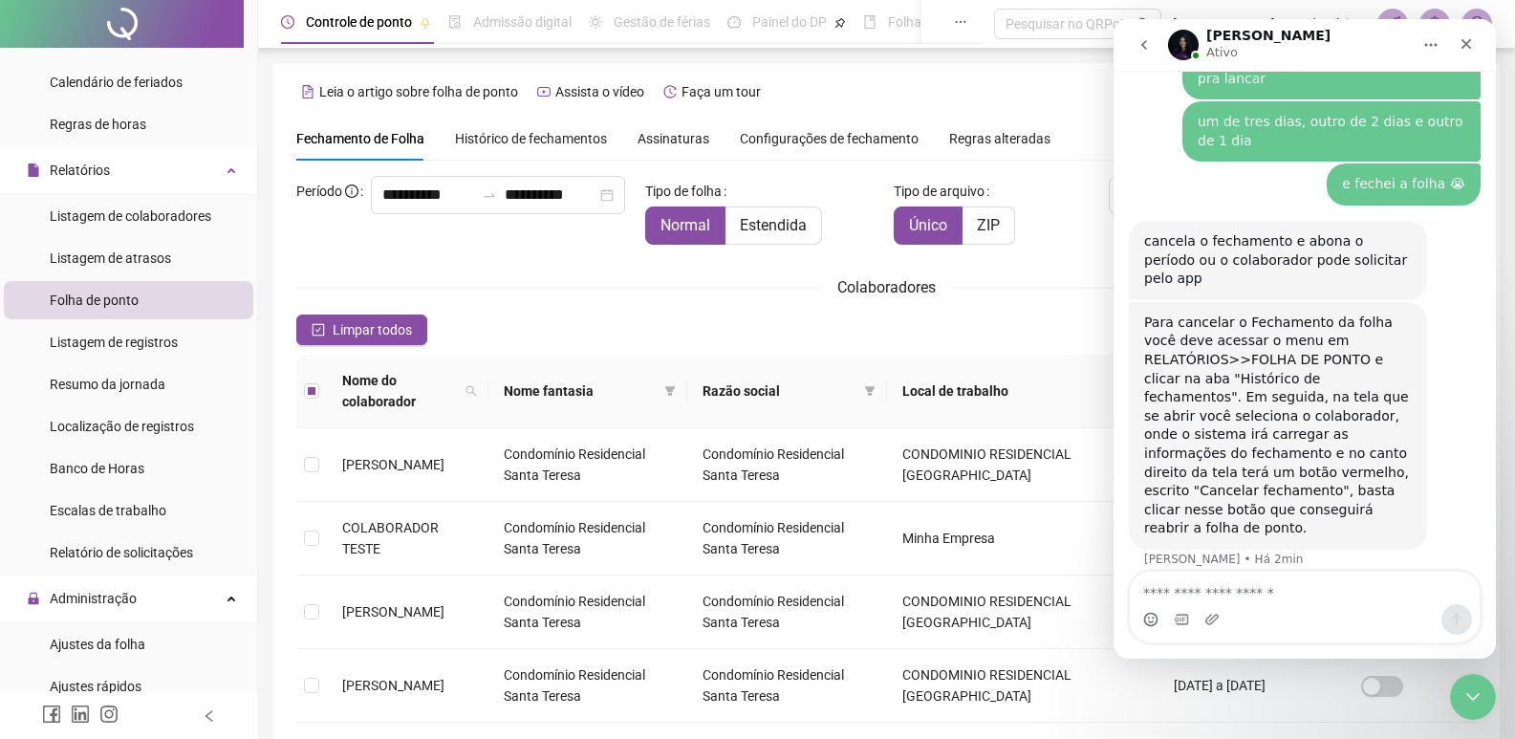
click at [106, 301] on span "Folha de ponto" at bounding box center [94, 299] width 89 height 15
click at [107, 307] on span "Folha de ponto" at bounding box center [94, 299] width 89 height 15
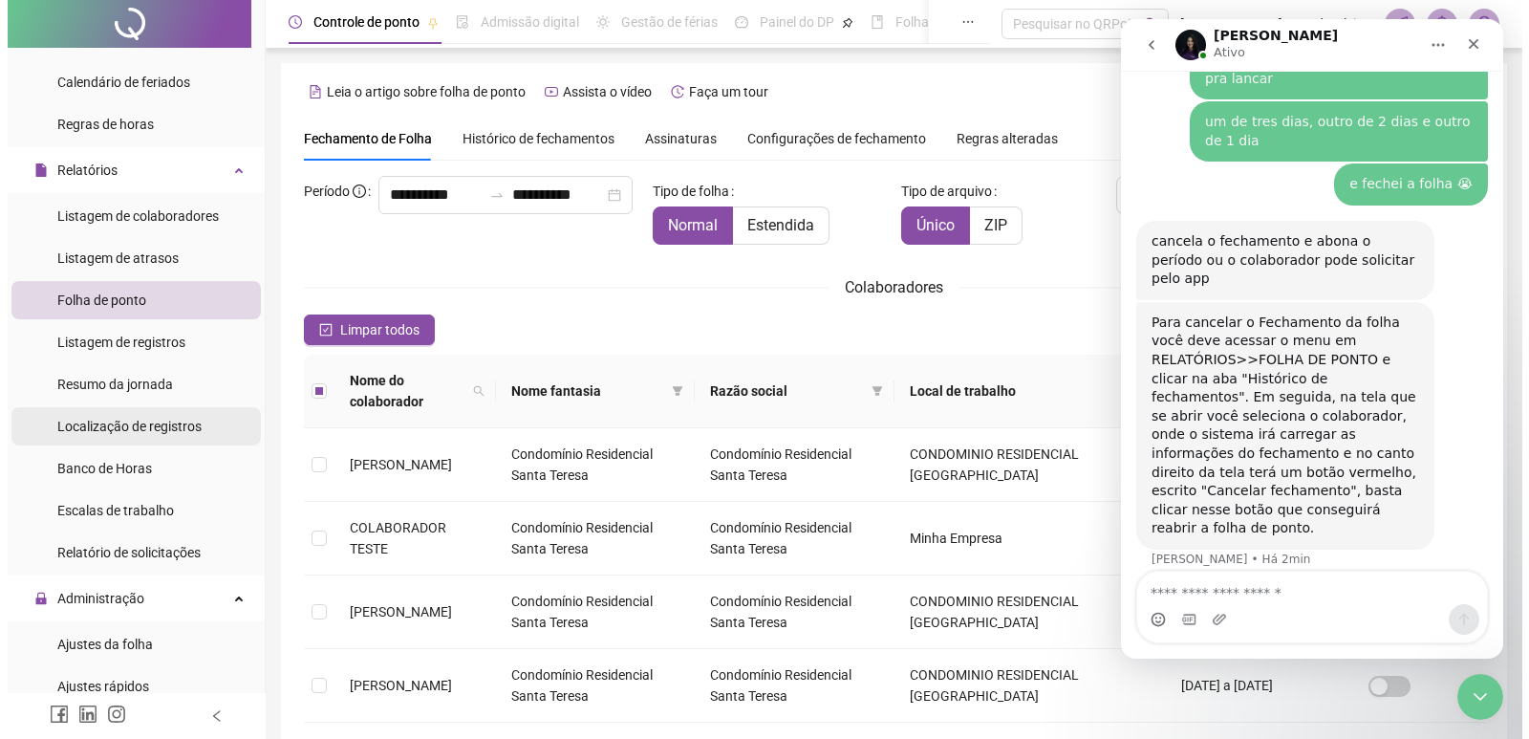
scroll to position [382, 0]
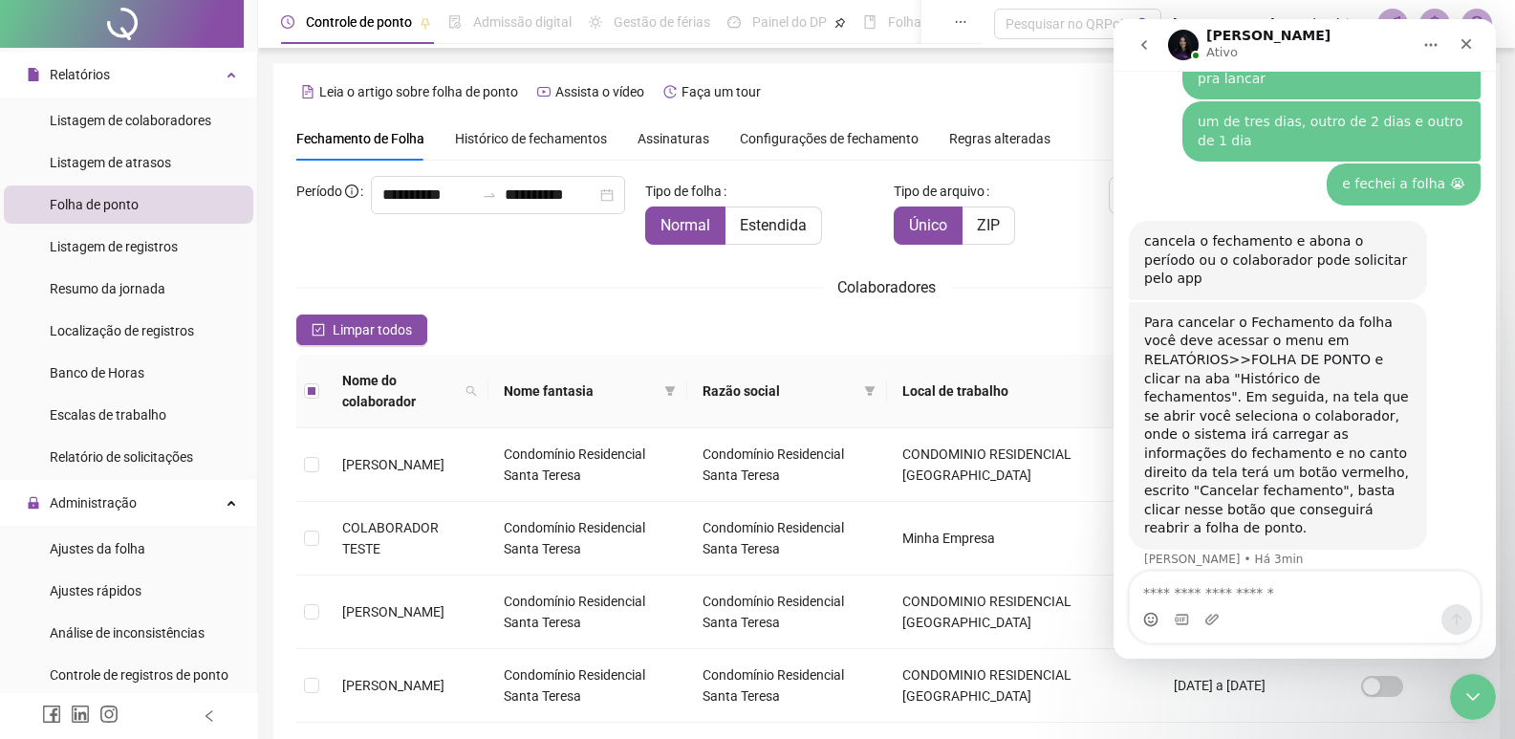
click at [126, 199] on span "Folha de ponto" at bounding box center [94, 204] width 89 height 15
click at [129, 203] on span "Folha de ponto" at bounding box center [94, 204] width 89 height 15
click at [498, 145] on span "Histórico de fechamentos" at bounding box center [531, 138] width 152 height 15
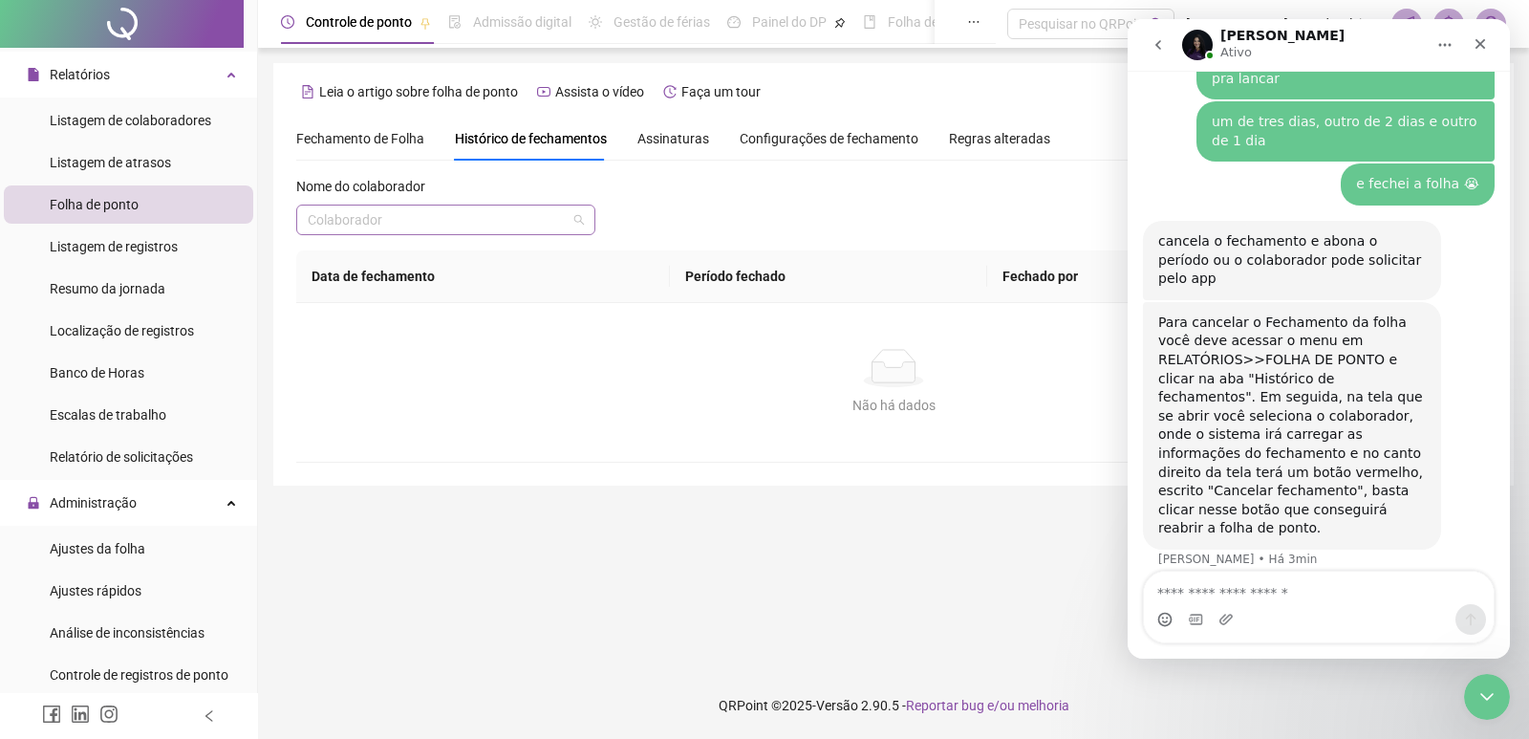
click at [586, 222] on div "Colaborador" at bounding box center [445, 220] width 299 height 31
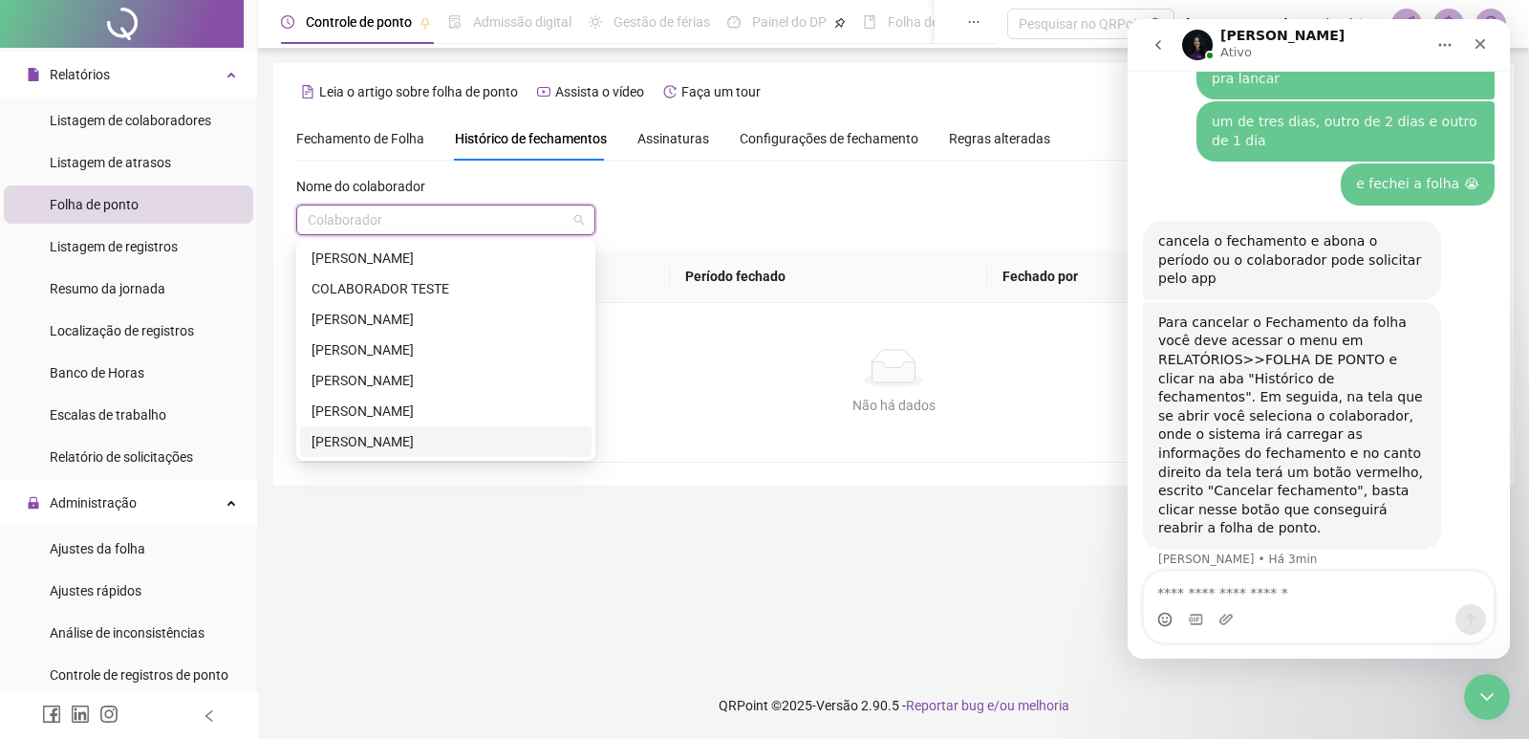
click at [363, 447] on div "[PERSON_NAME]" at bounding box center [446, 441] width 269 height 21
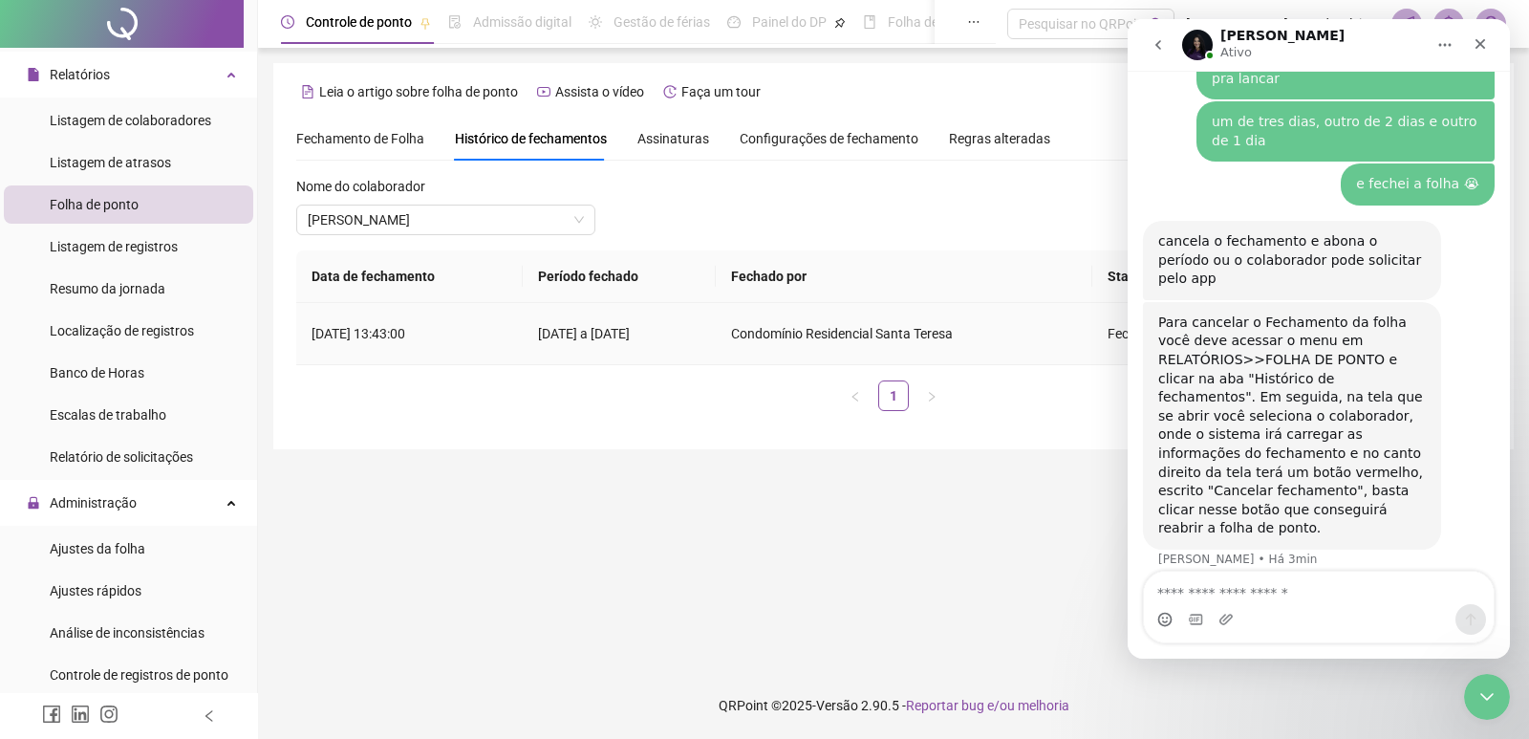
click at [1084, 355] on td "Condomínio Residencial Santa Teresa" at bounding box center [904, 334] width 377 height 62
click at [1029, 355] on td "Condomínio Residencial Santa Teresa" at bounding box center [904, 334] width 377 height 62
click at [1478, 44] on icon "Fechar" at bounding box center [1480, 43] width 15 height 15
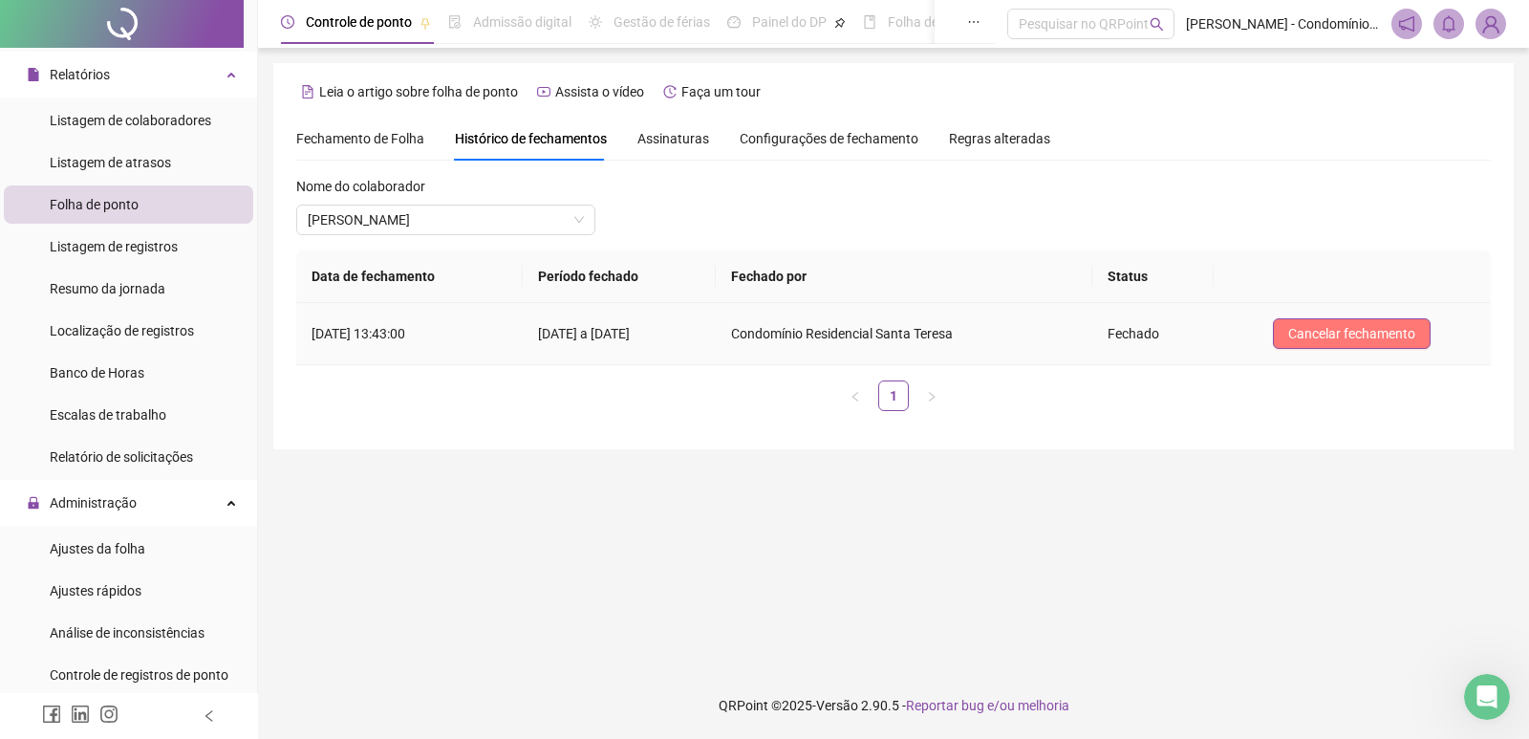
click at [1414, 319] on button "Cancelar fechamento" at bounding box center [1352, 333] width 158 height 31
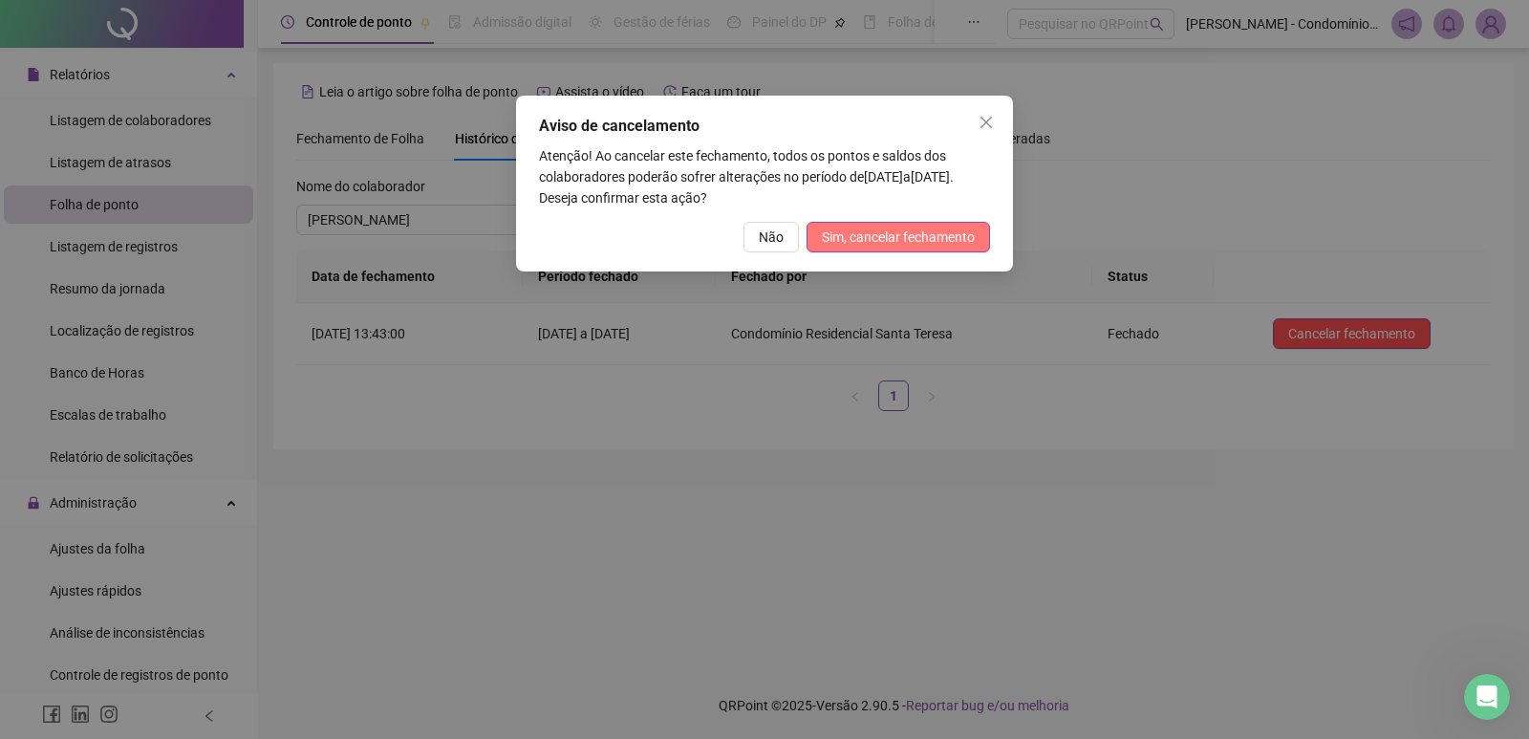
click at [831, 243] on span "Sim, cancelar fechamento" at bounding box center [898, 237] width 153 height 21
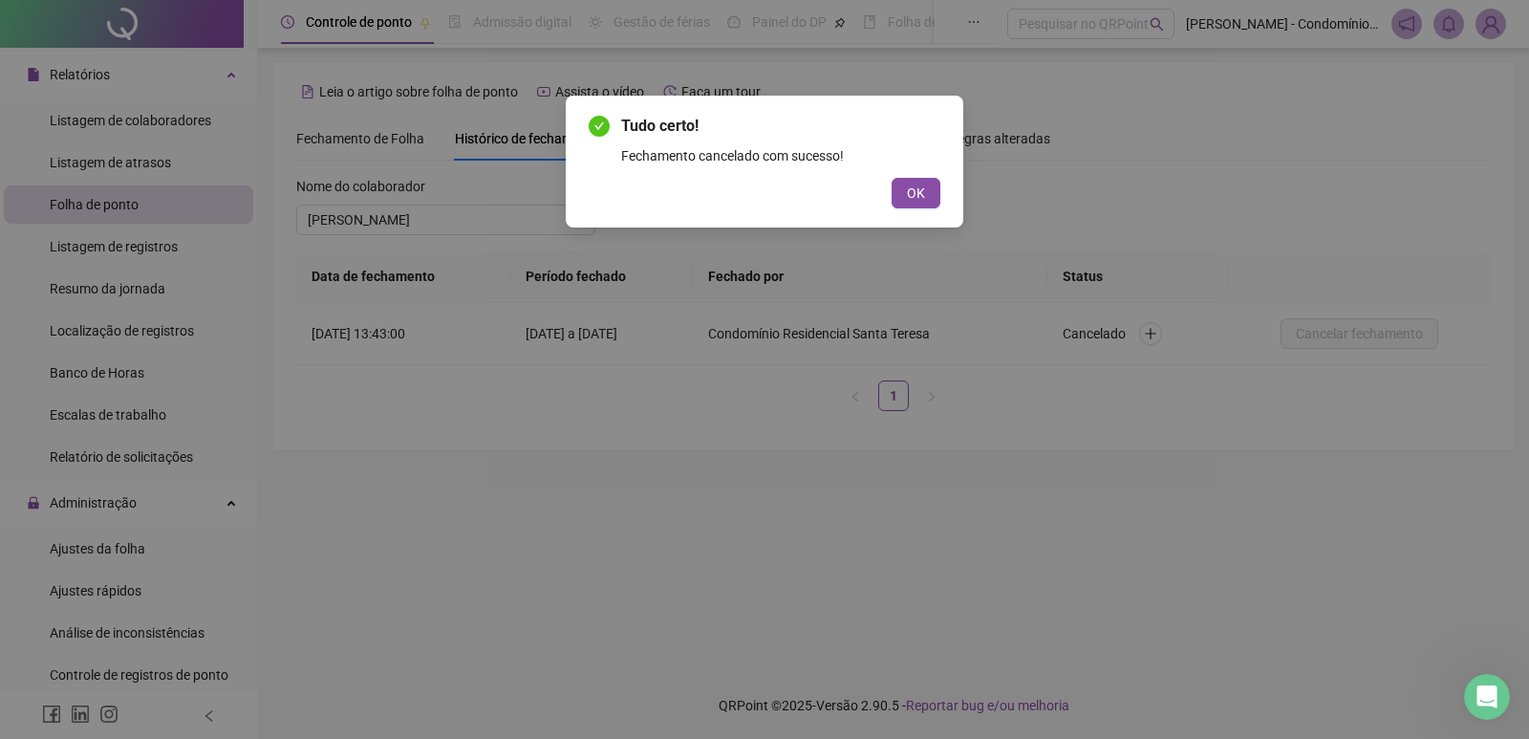
click at [923, 191] on span "OK" at bounding box center [916, 193] width 18 height 21
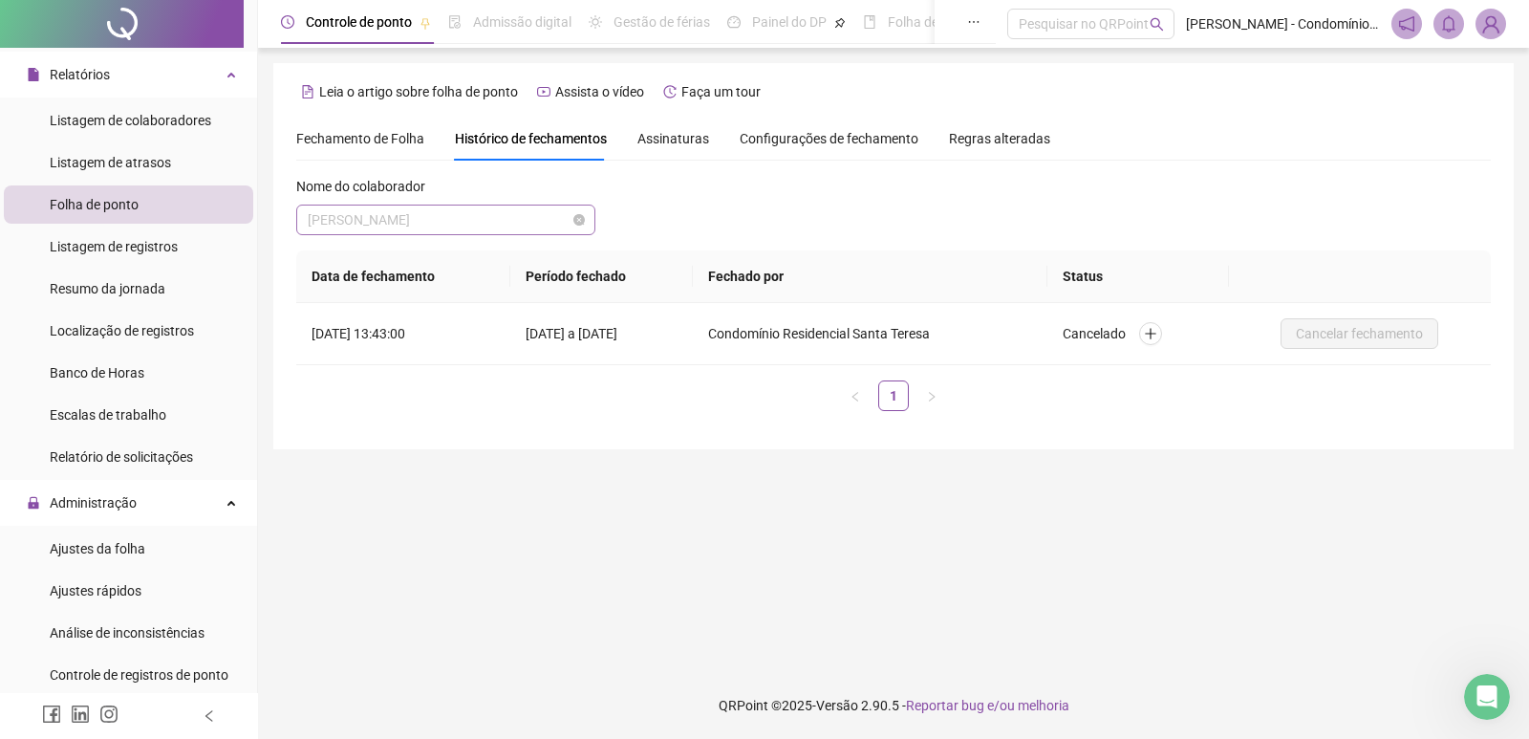
click at [582, 230] on span "[PERSON_NAME]" at bounding box center [446, 219] width 276 height 29
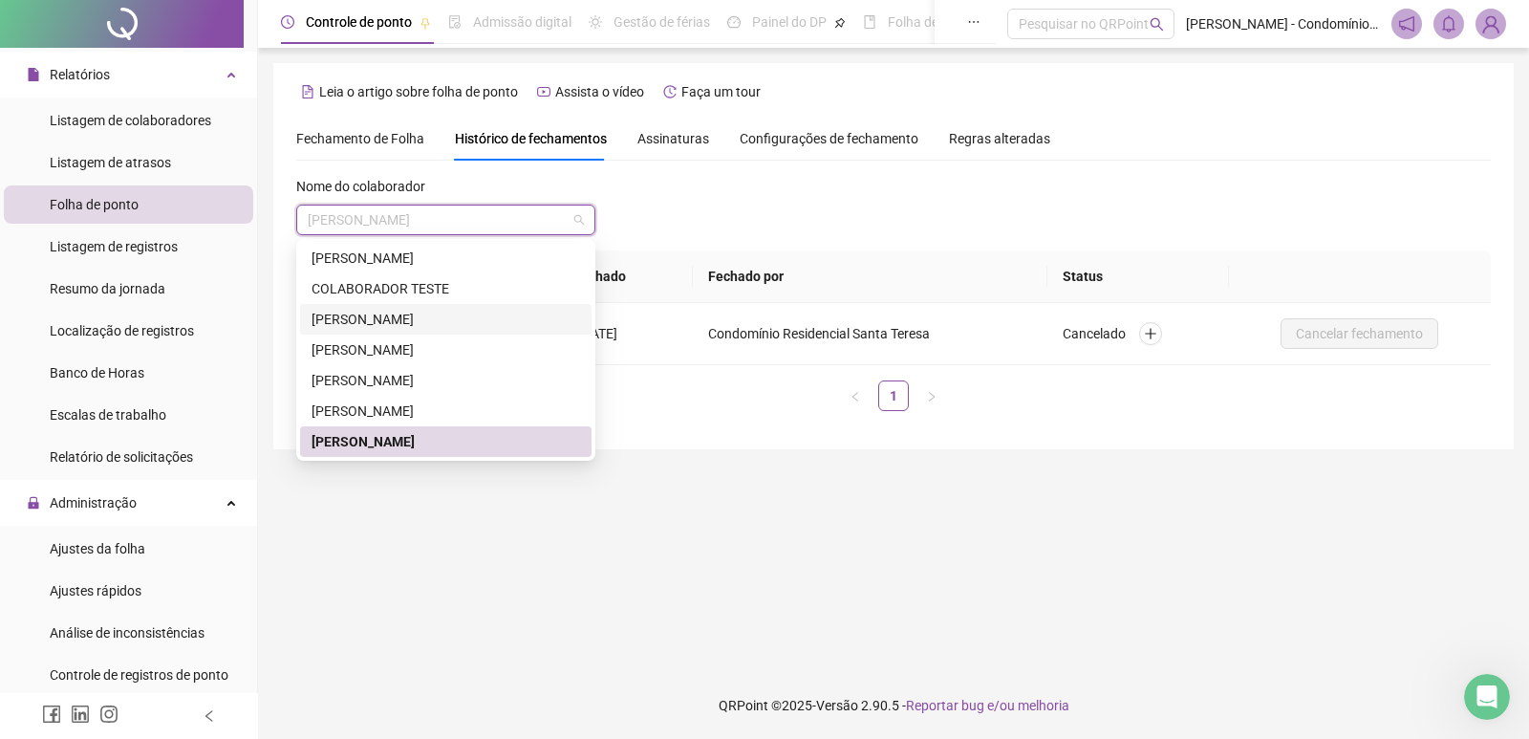
click at [368, 323] on div "[PERSON_NAME]" at bounding box center [446, 319] width 269 height 21
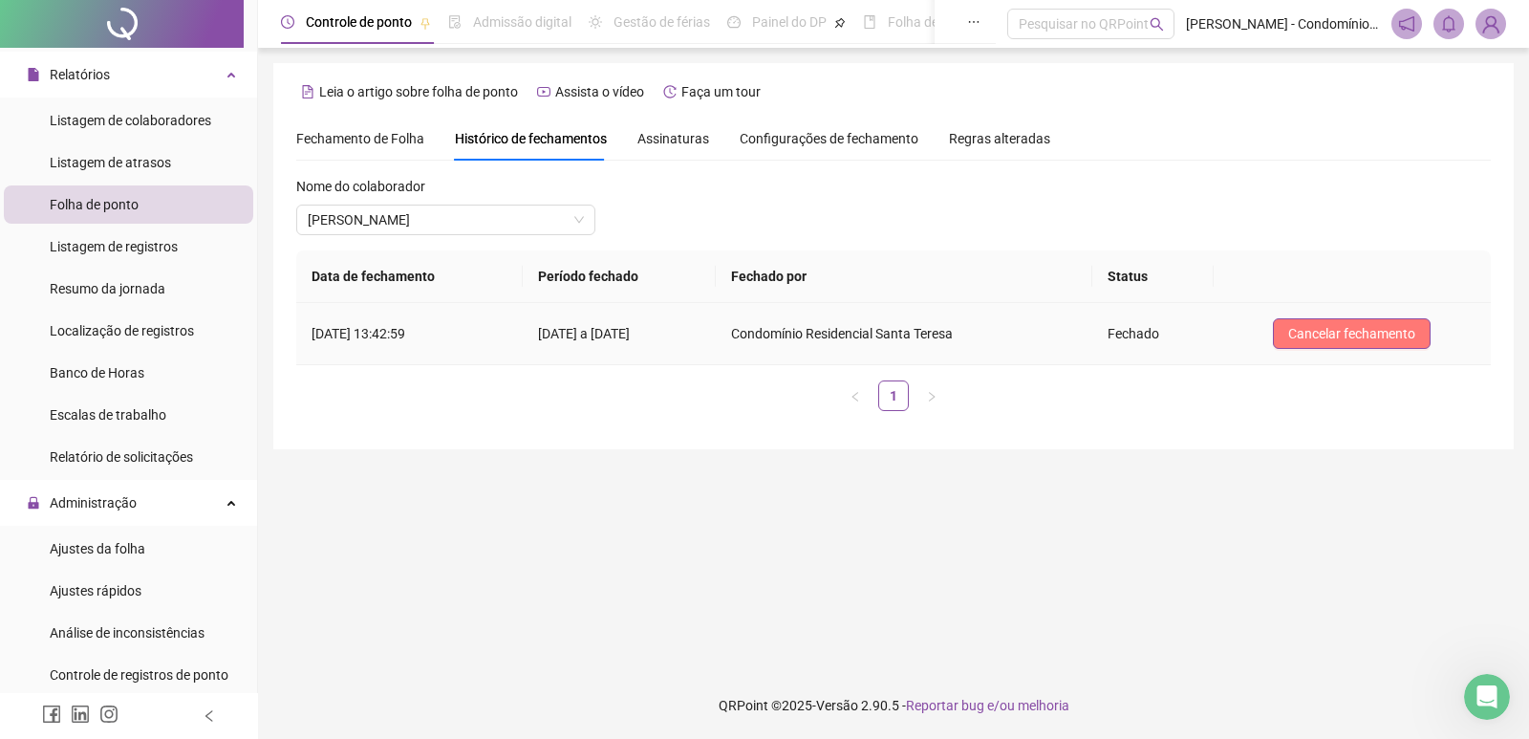
click at [1366, 329] on span "Cancelar fechamento" at bounding box center [1351, 333] width 127 height 21
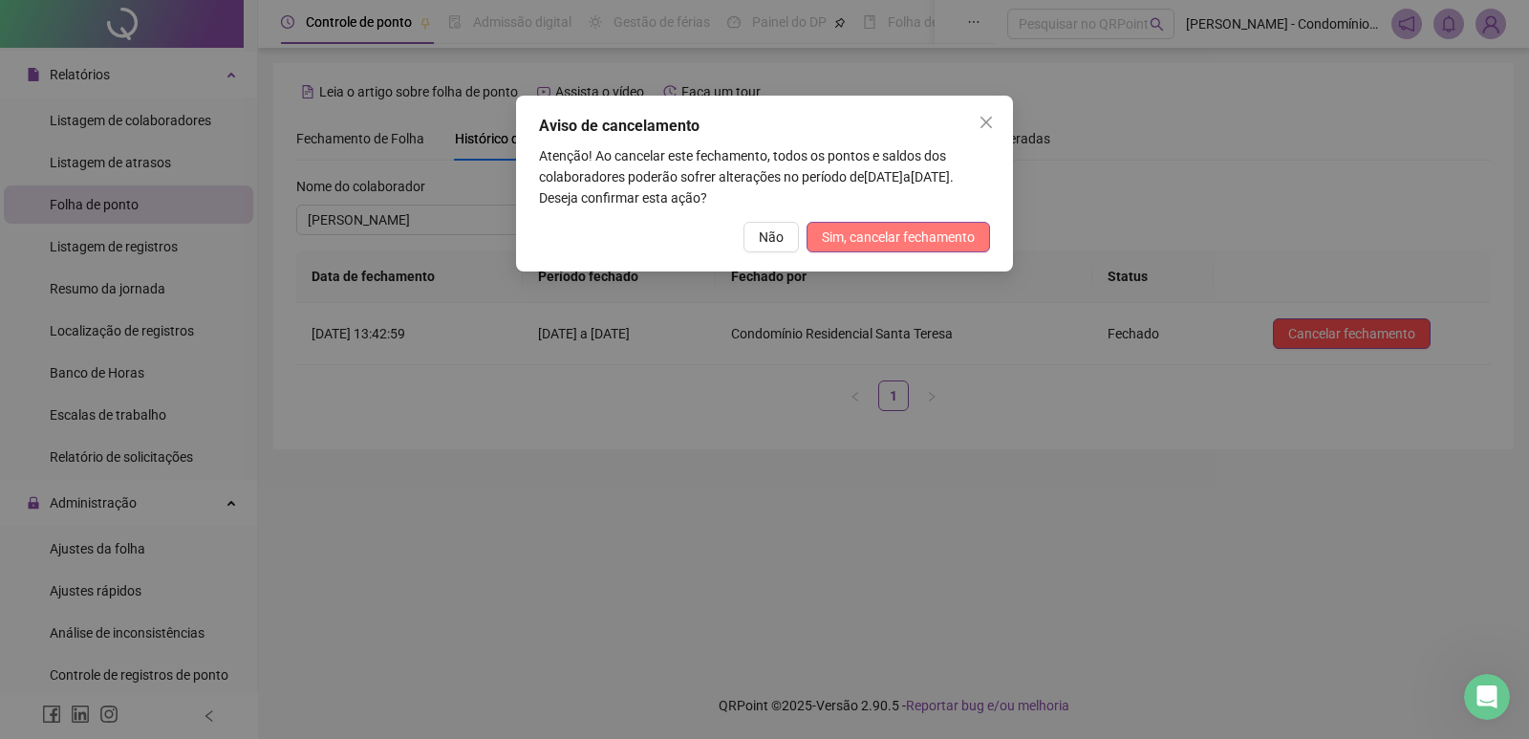
click at [922, 244] on span "Sim, cancelar fechamento" at bounding box center [898, 237] width 153 height 21
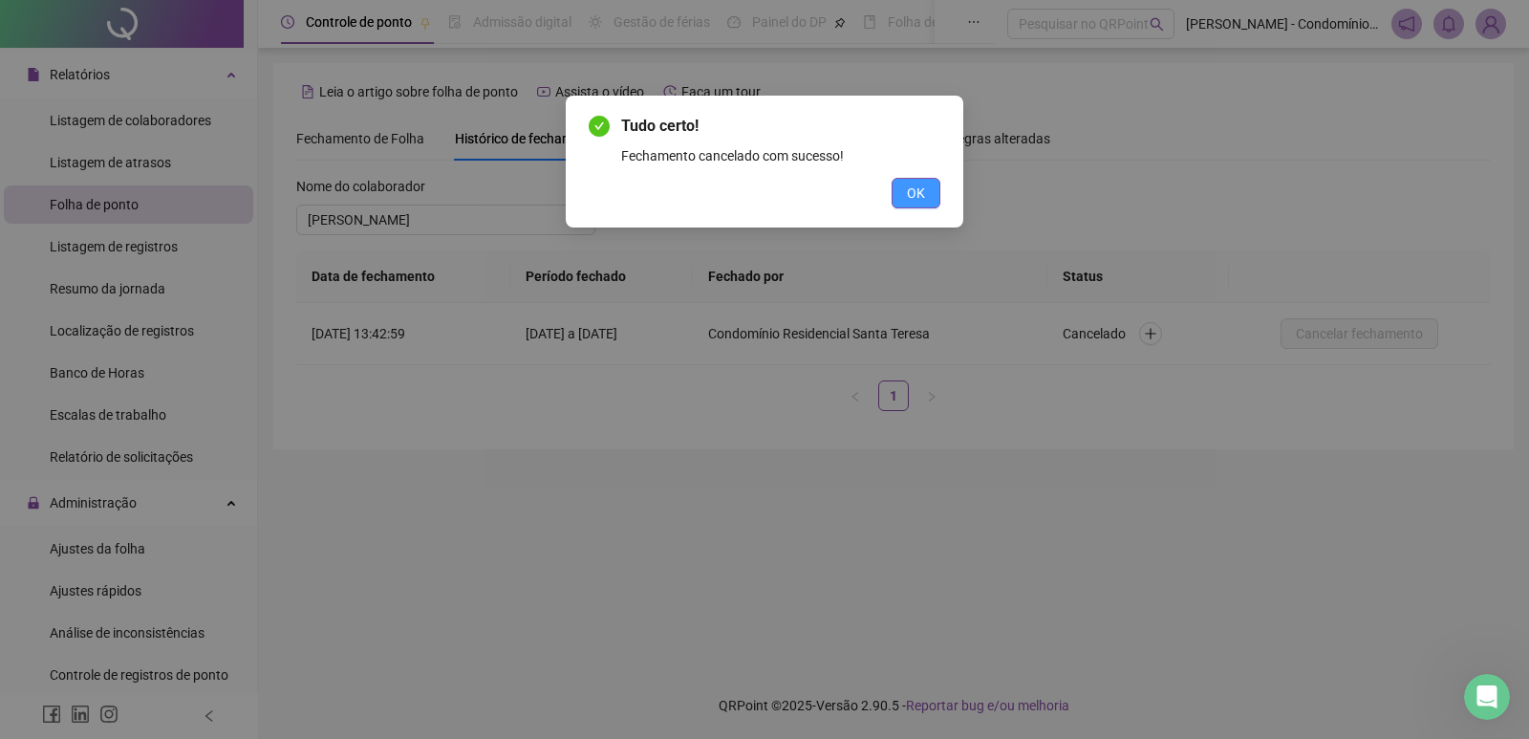
click at [903, 199] on button "OK" at bounding box center [916, 193] width 49 height 31
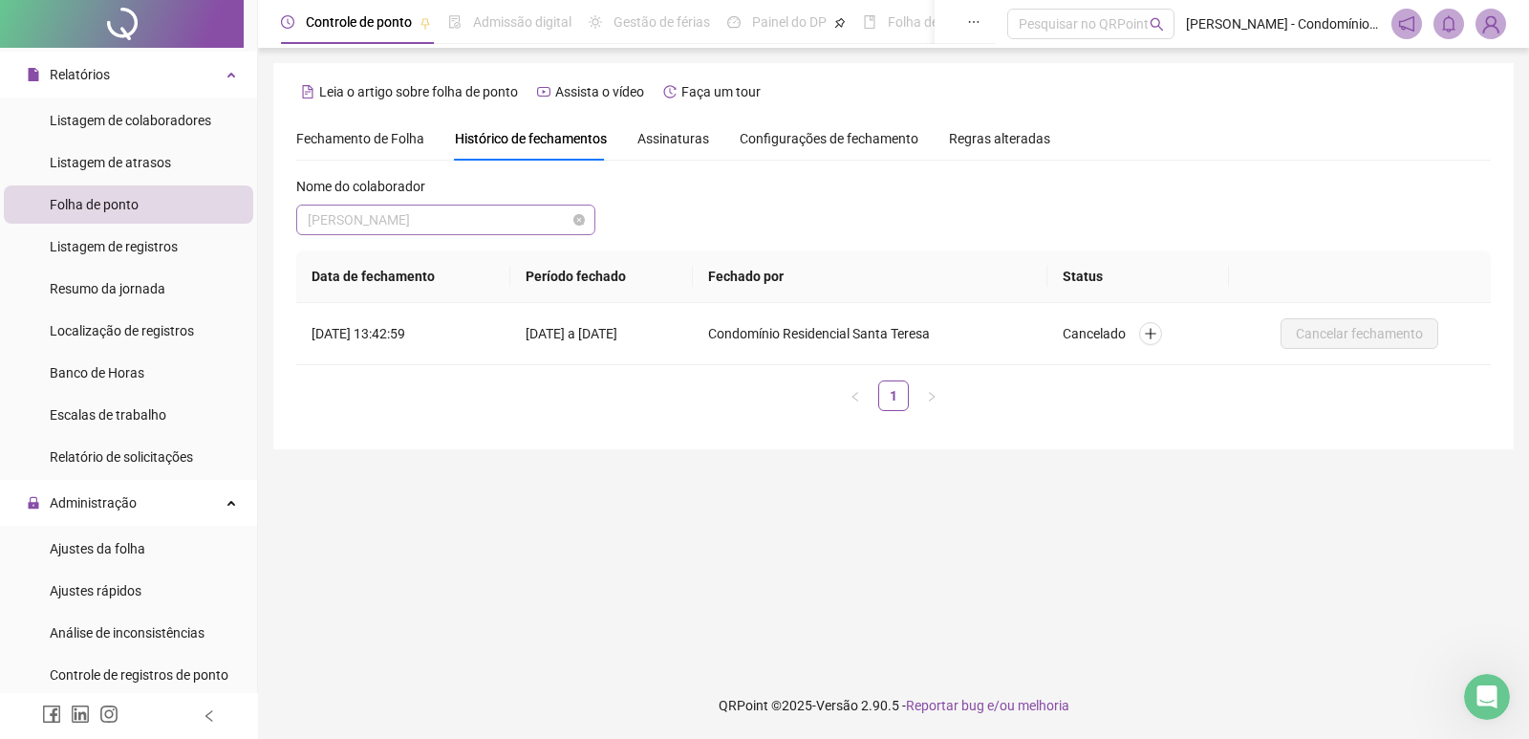
click at [553, 219] on span "[PERSON_NAME]" at bounding box center [446, 219] width 276 height 29
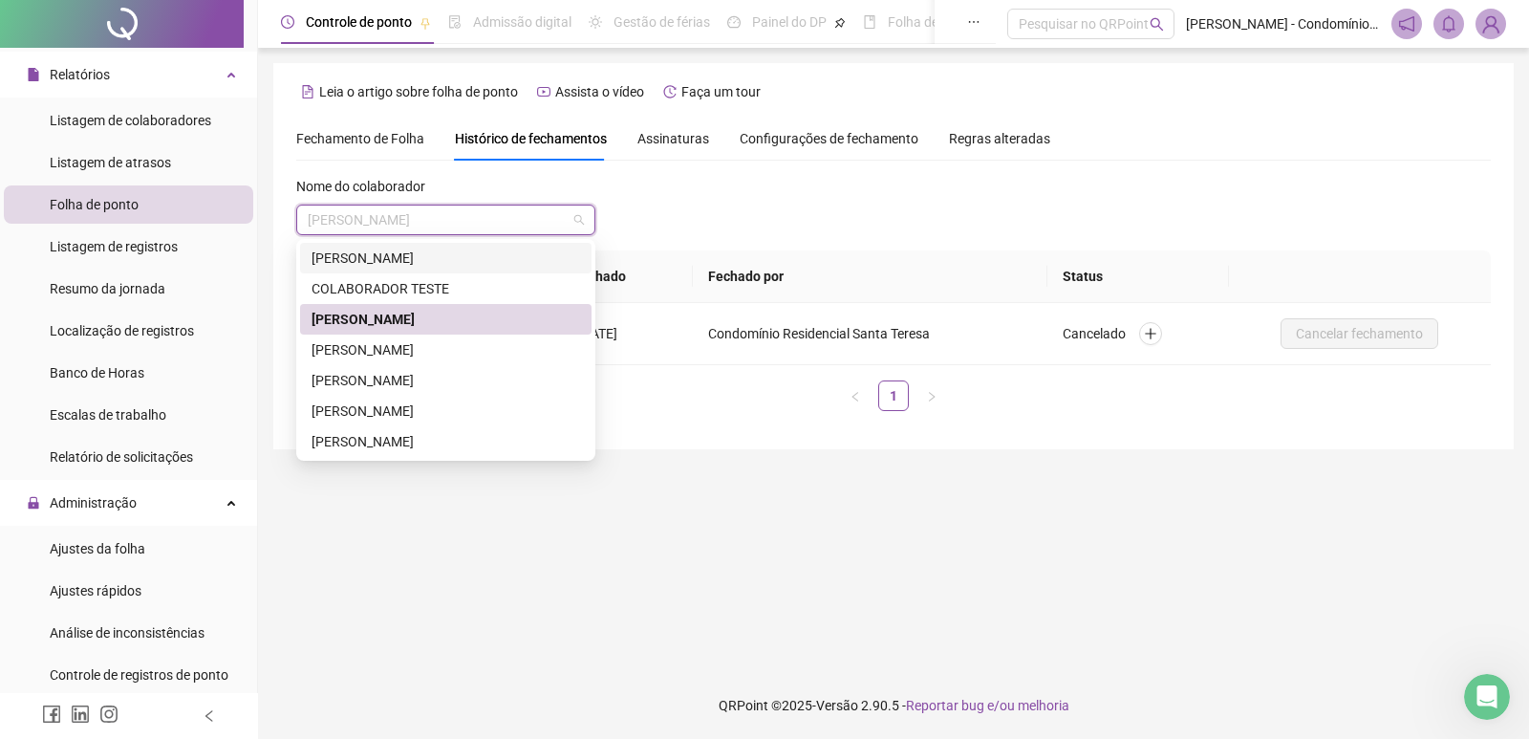
click at [447, 250] on div "[PERSON_NAME]" at bounding box center [446, 258] width 269 height 21
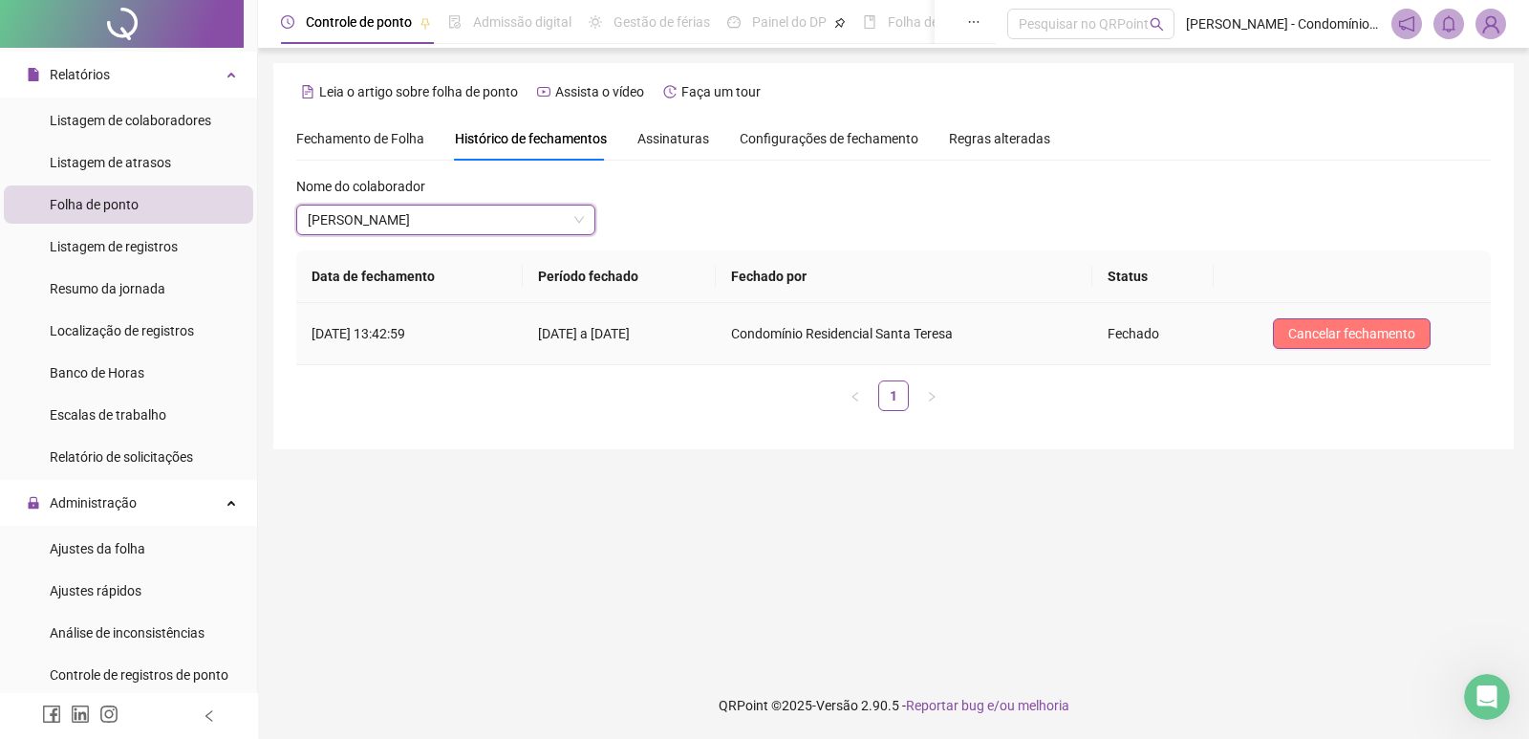
click at [1337, 335] on span "Cancelar fechamento" at bounding box center [1351, 333] width 127 height 21
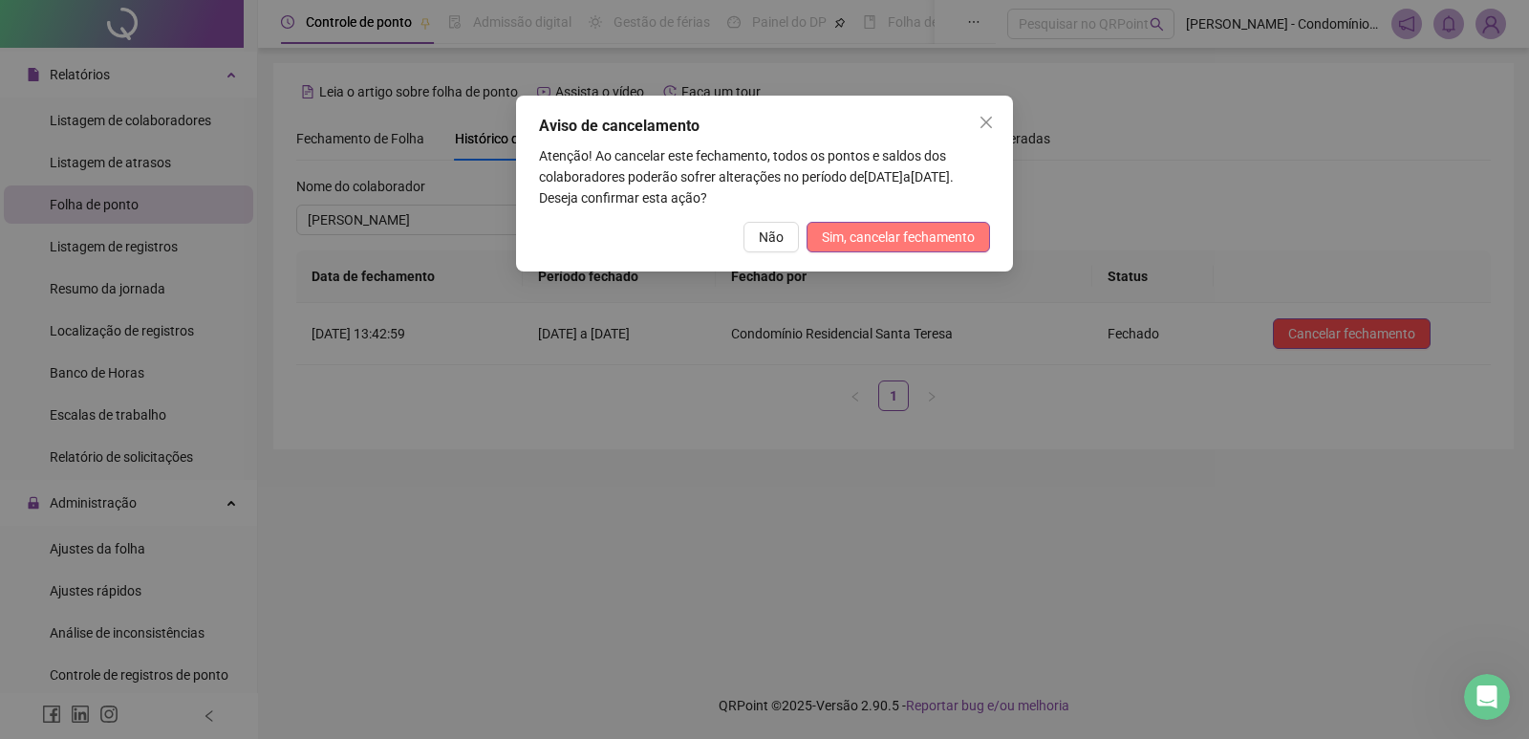
click at [869, 236] on span "Sim, cancelar fechamento" at bounding box center [898, 237] width 153 height 21
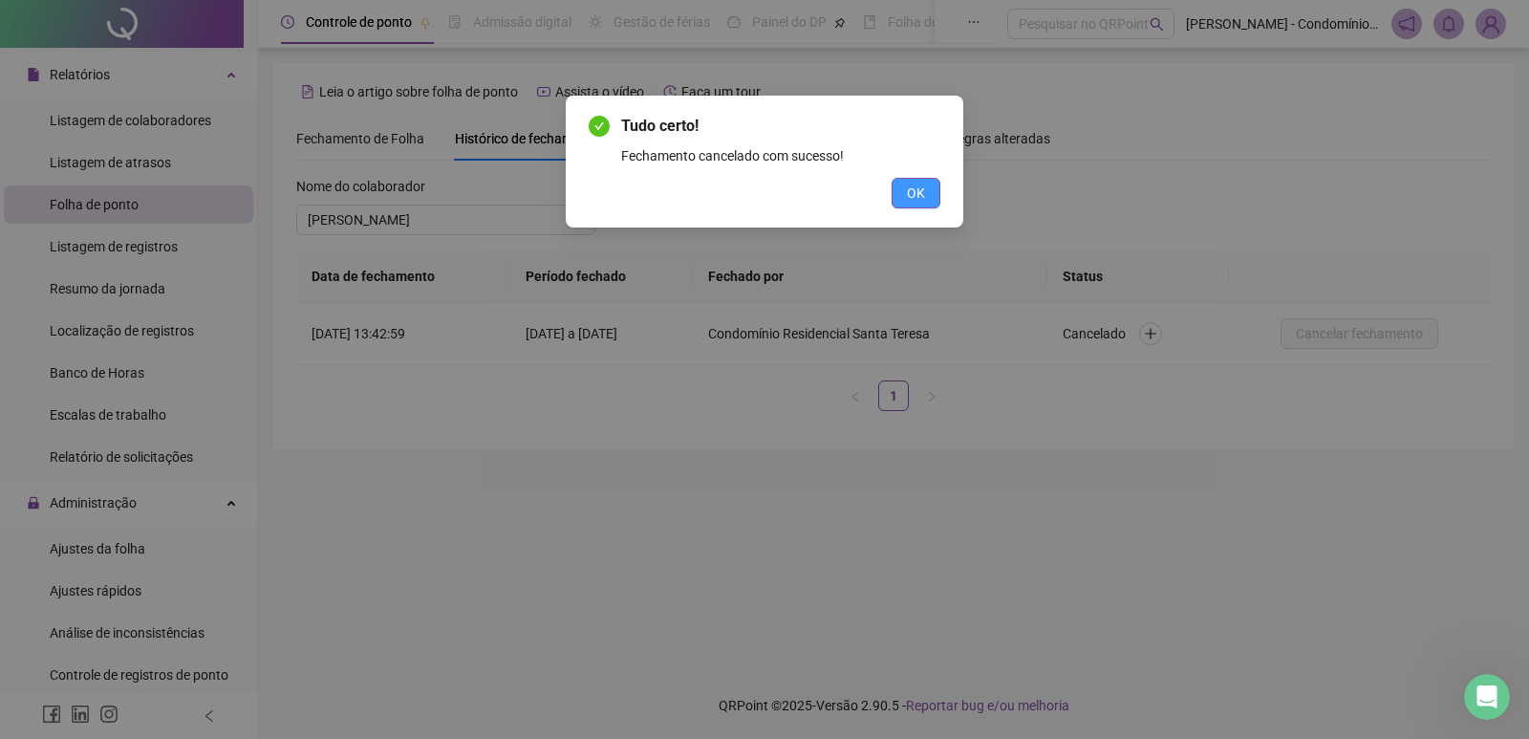
click at [906, 204] on button "OK" at bounding box center [916, 193] width 49 height 31
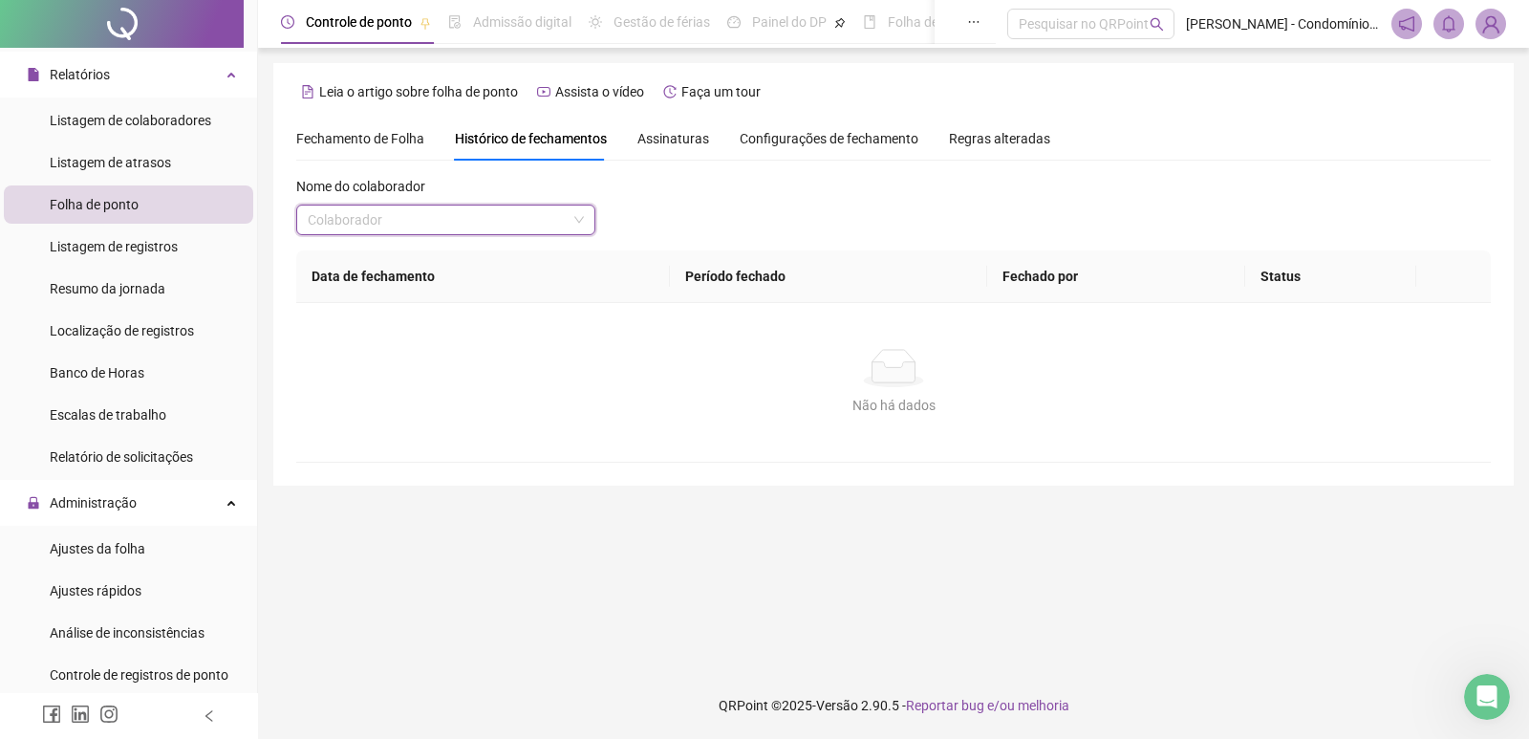
click at [579, 213] on span at bounding box center [446, 219] width 276 height 29
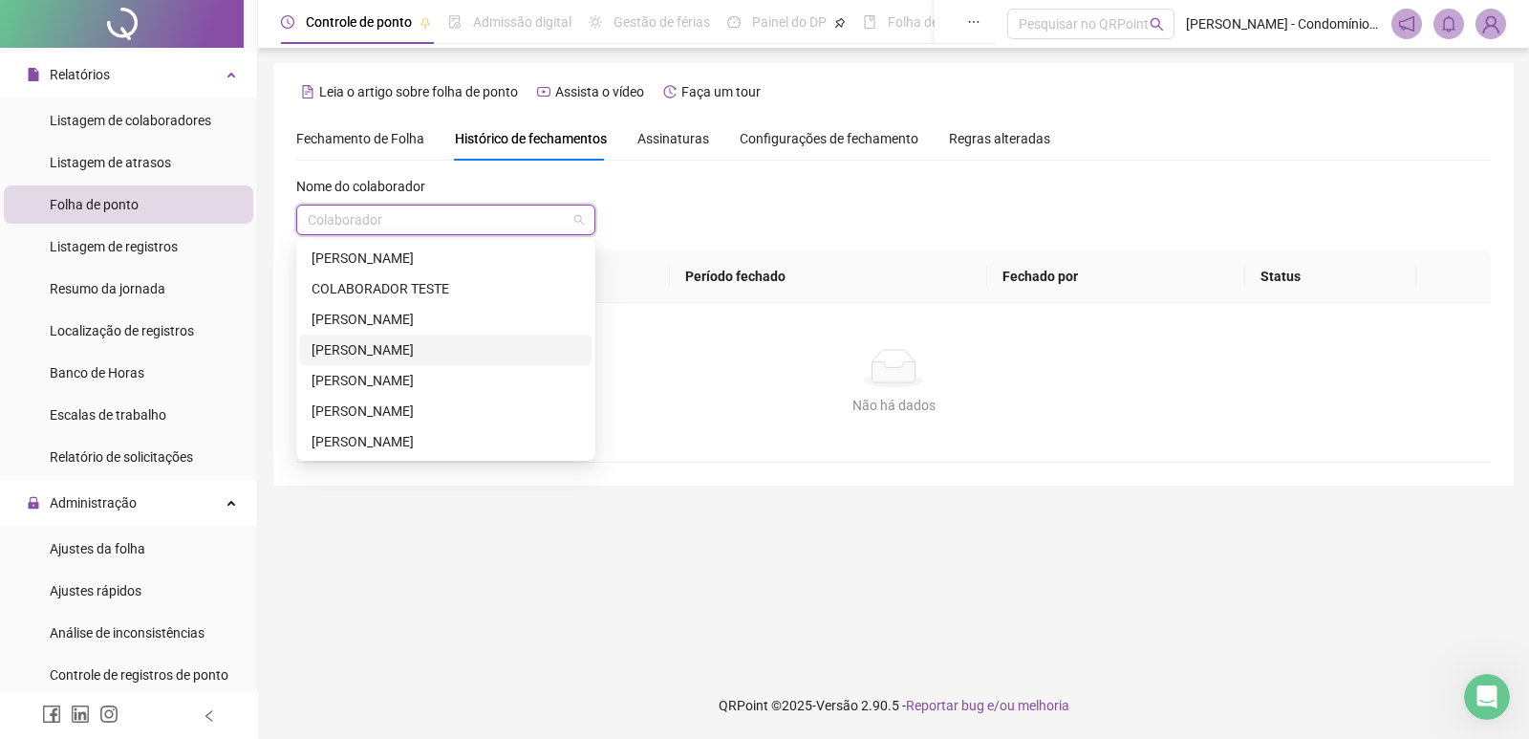
click at [389, 351] on div "[PERSON_NAME]" at bounding box center [446, 349] width 269 height 21
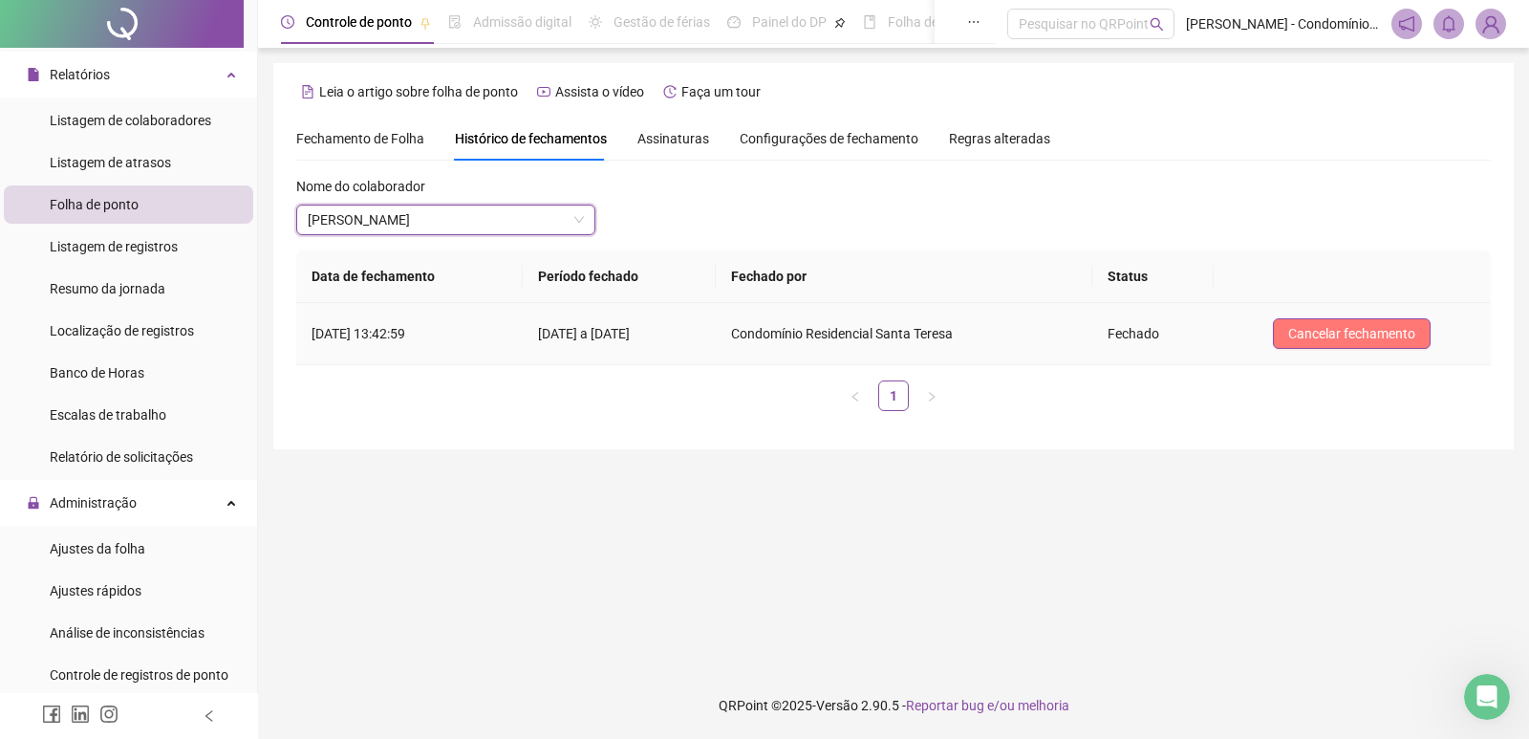
click at [1431, 327] on button "Cancelar fechamento" at bounding box center [1352, 333] width 158 height 31
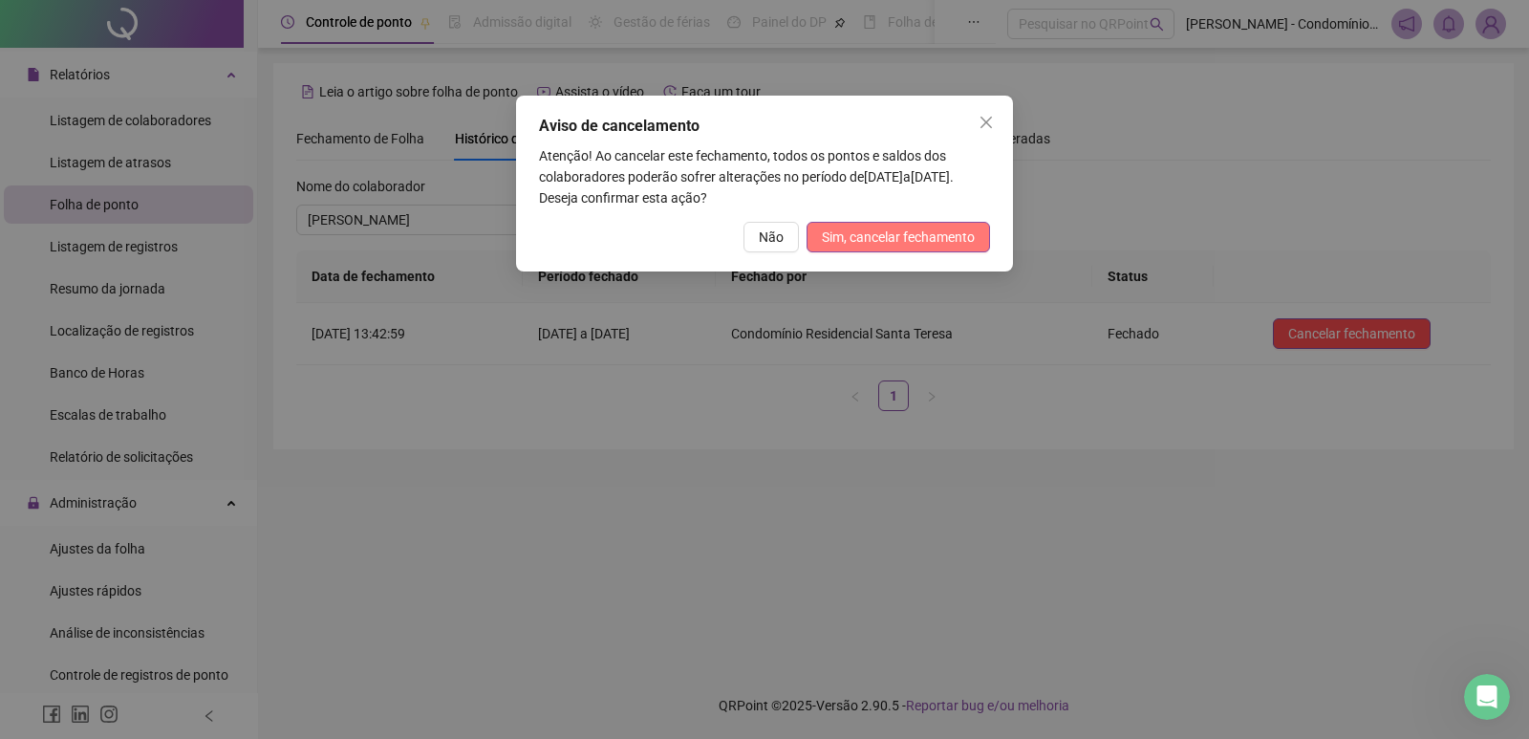
click at [973, 236] on span "Sim, cancelar fechamento" at bounding box center [898, 237] width 153 height 21
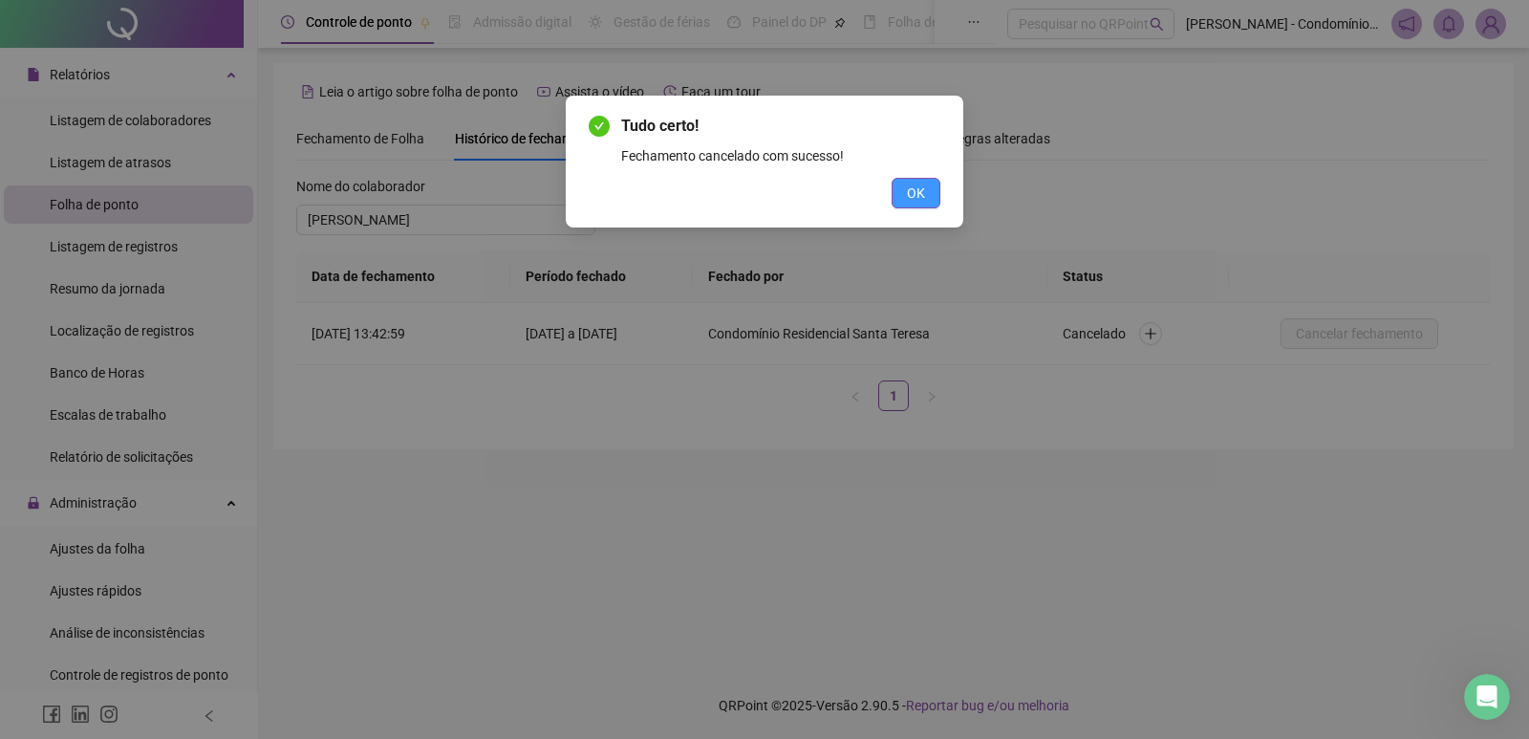
click at [937, 195] on button "OK" at bounding box center [916, 193] width 49 height 31
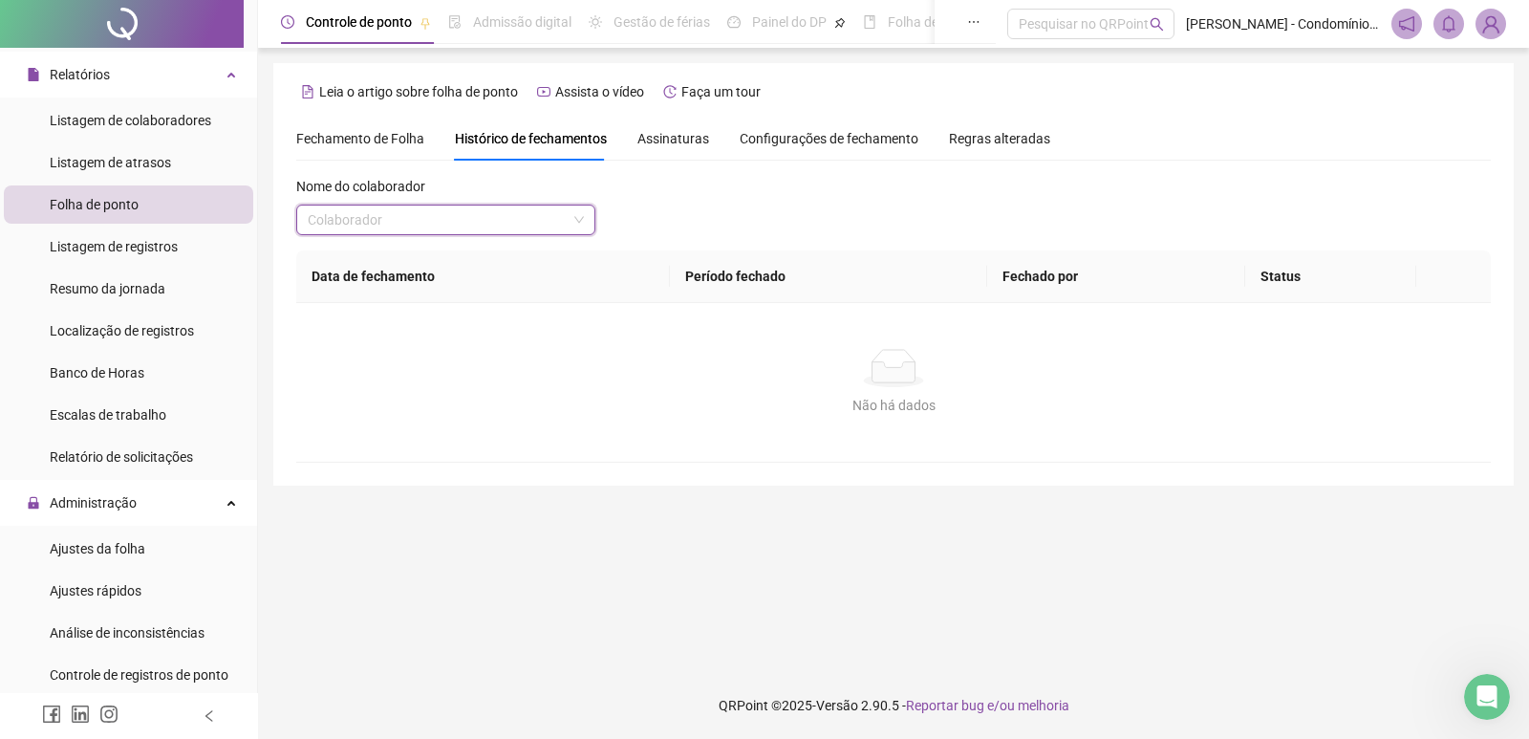
click at [573, 224] on span at bounding box center [446, 219] width 276 height 29
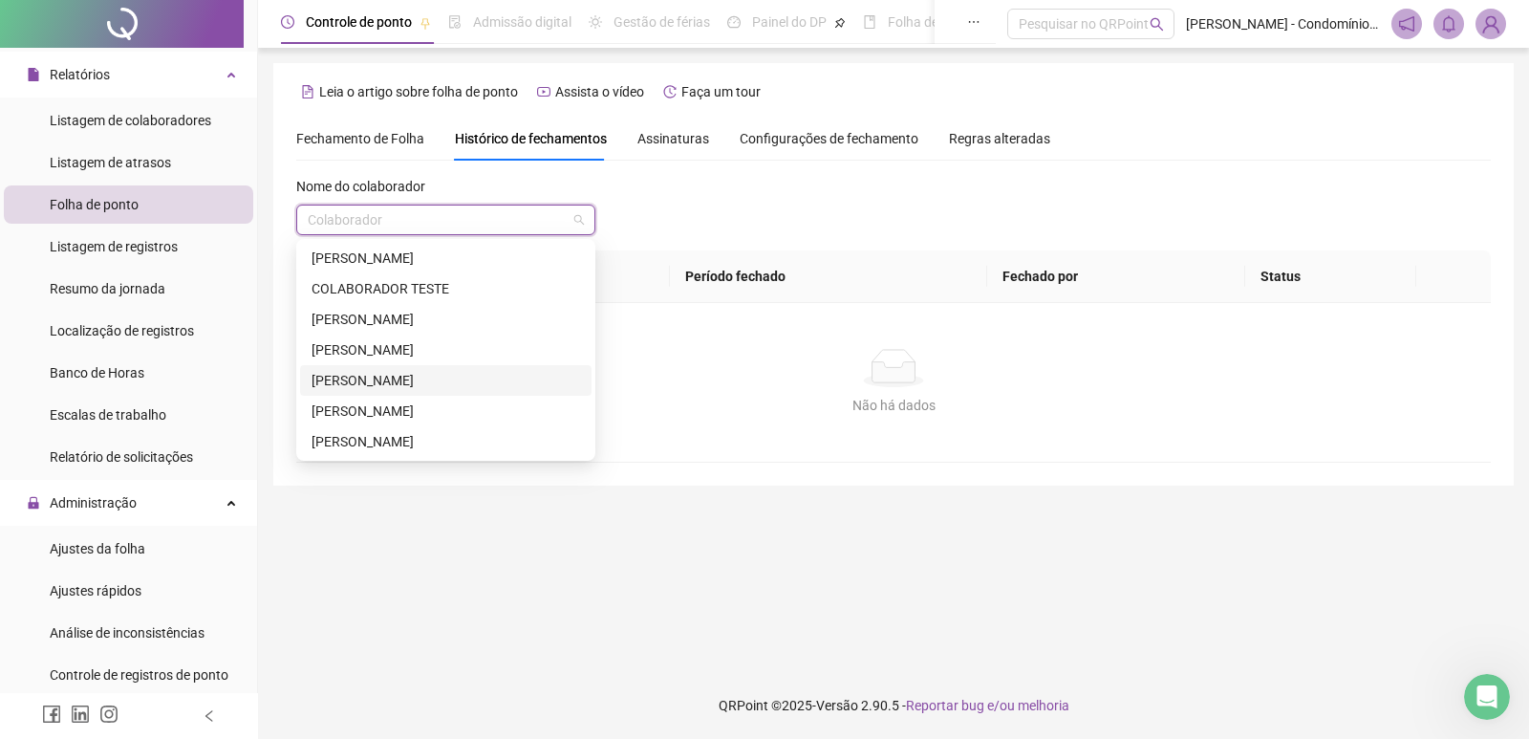
click at [358, 374] on div "[PERSON_NAME]" at bounding box center [446, 380] width 269 height 21
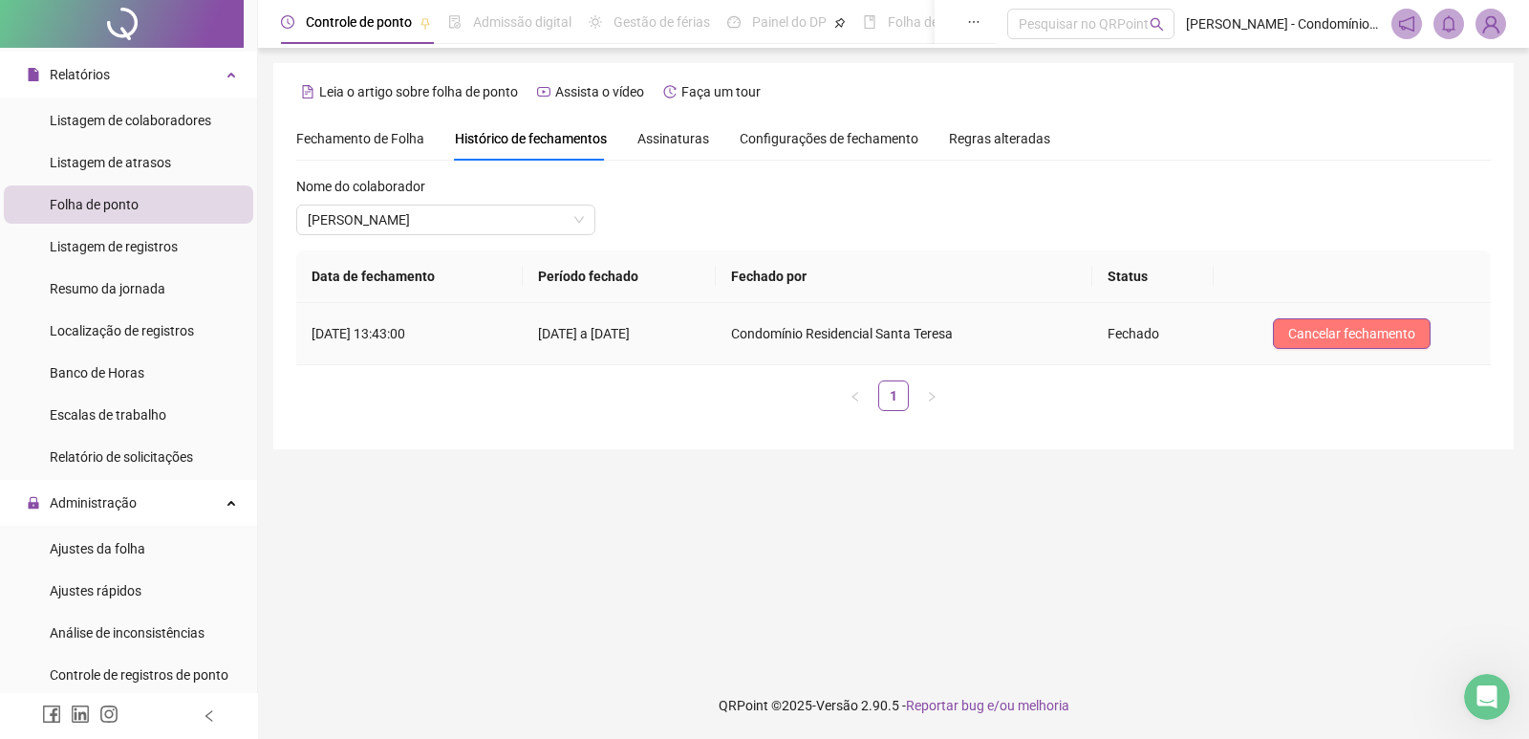
click at [1352, 326] on button "Cancelar fechamento" at bounding box center [1352, 333] width 158 height 31
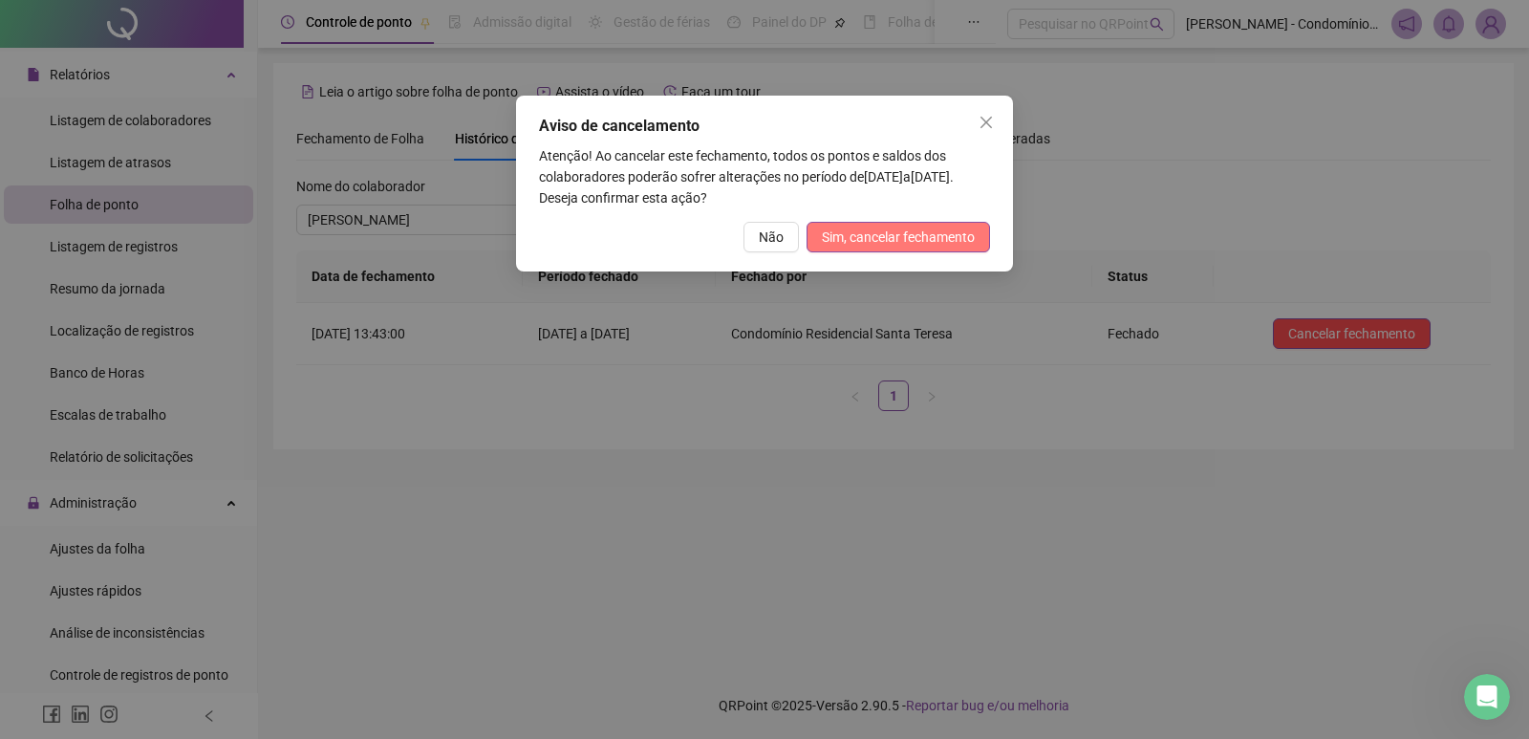
click at [943, 238] on span "Sim, cancelar fechamento" at bounding box center [898, 237] width 153 height 21
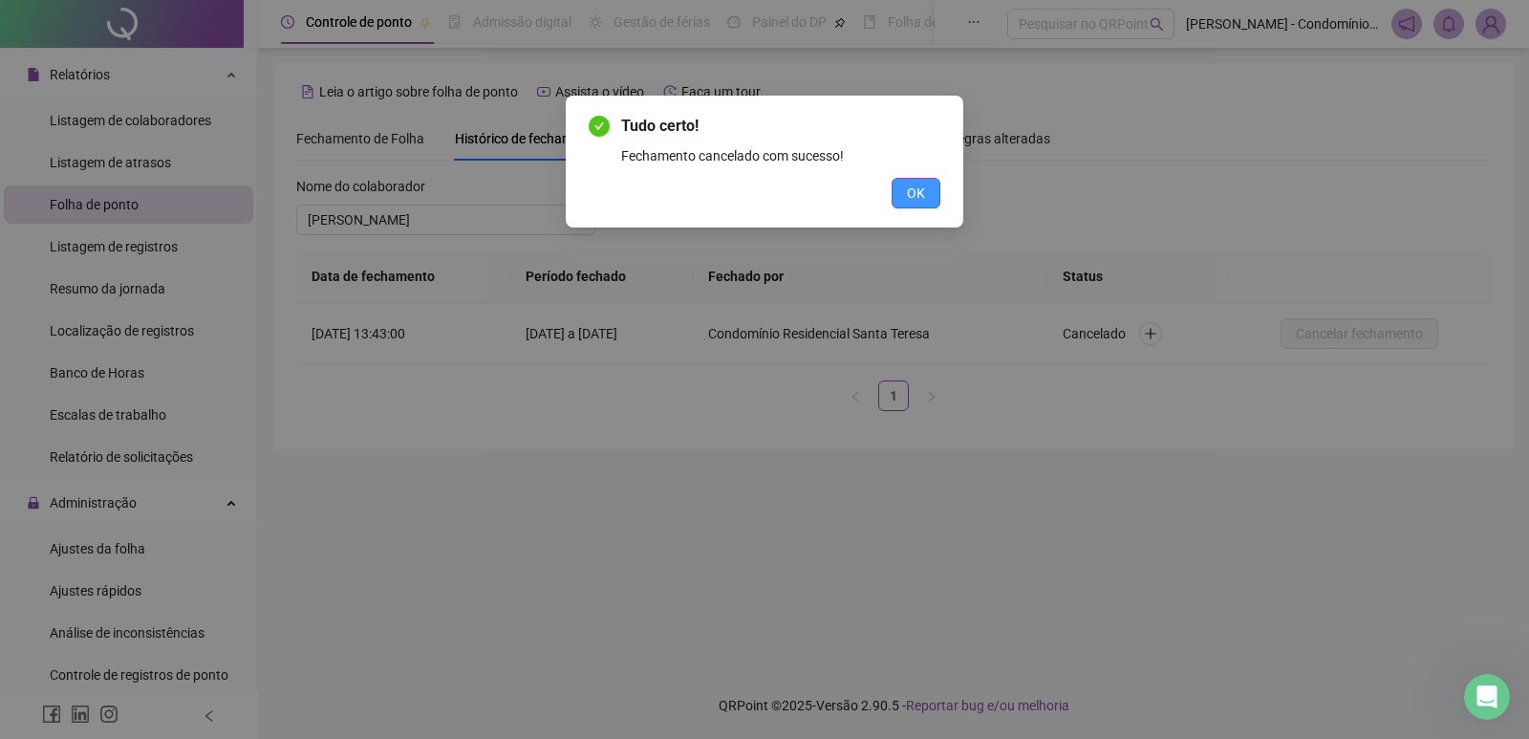
click at [907, 189] on span "OK" at bounding box center [916, 193] width 18 height 21
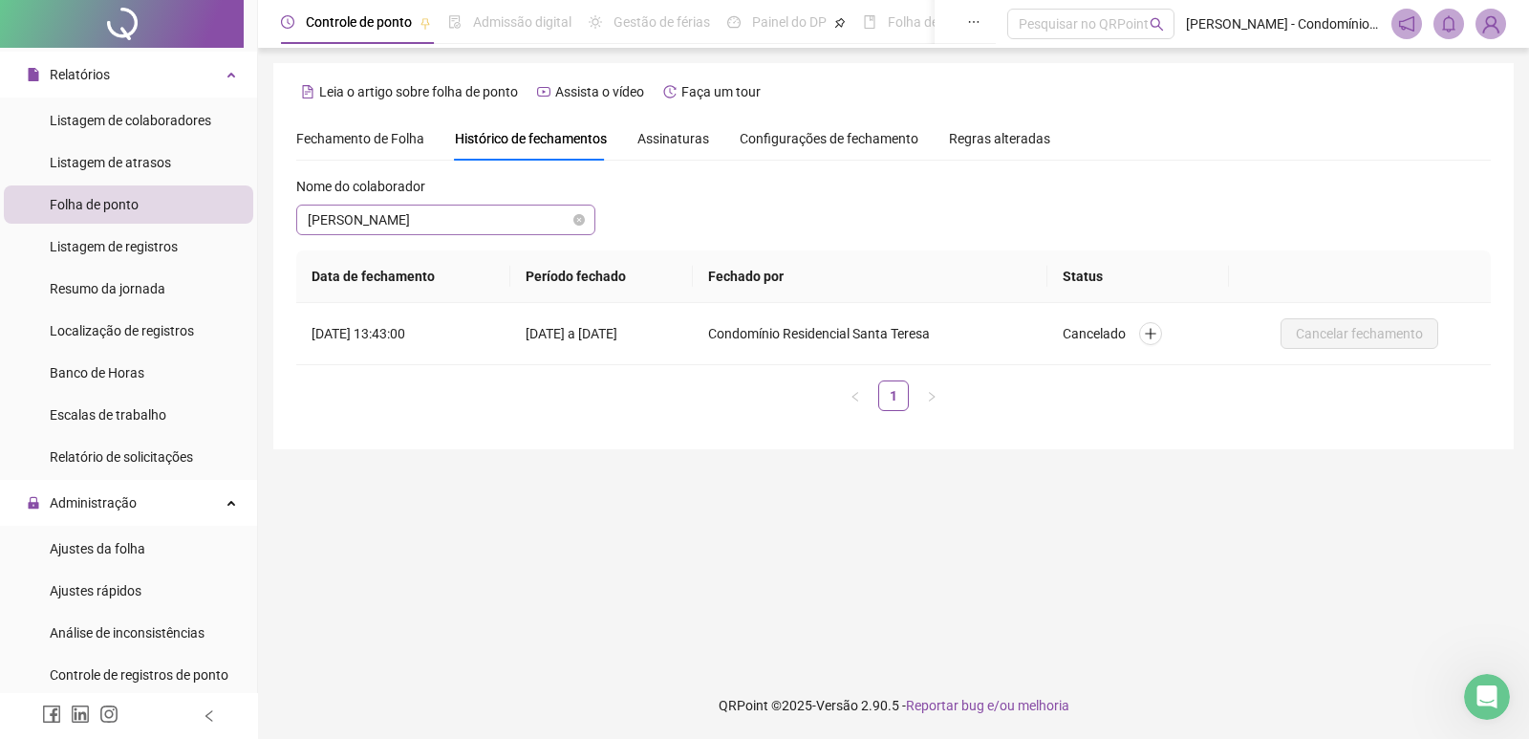
click at [571, 217] on span "[PERSON_NAME]" at bounding box center [446, 219] width 276 height 29
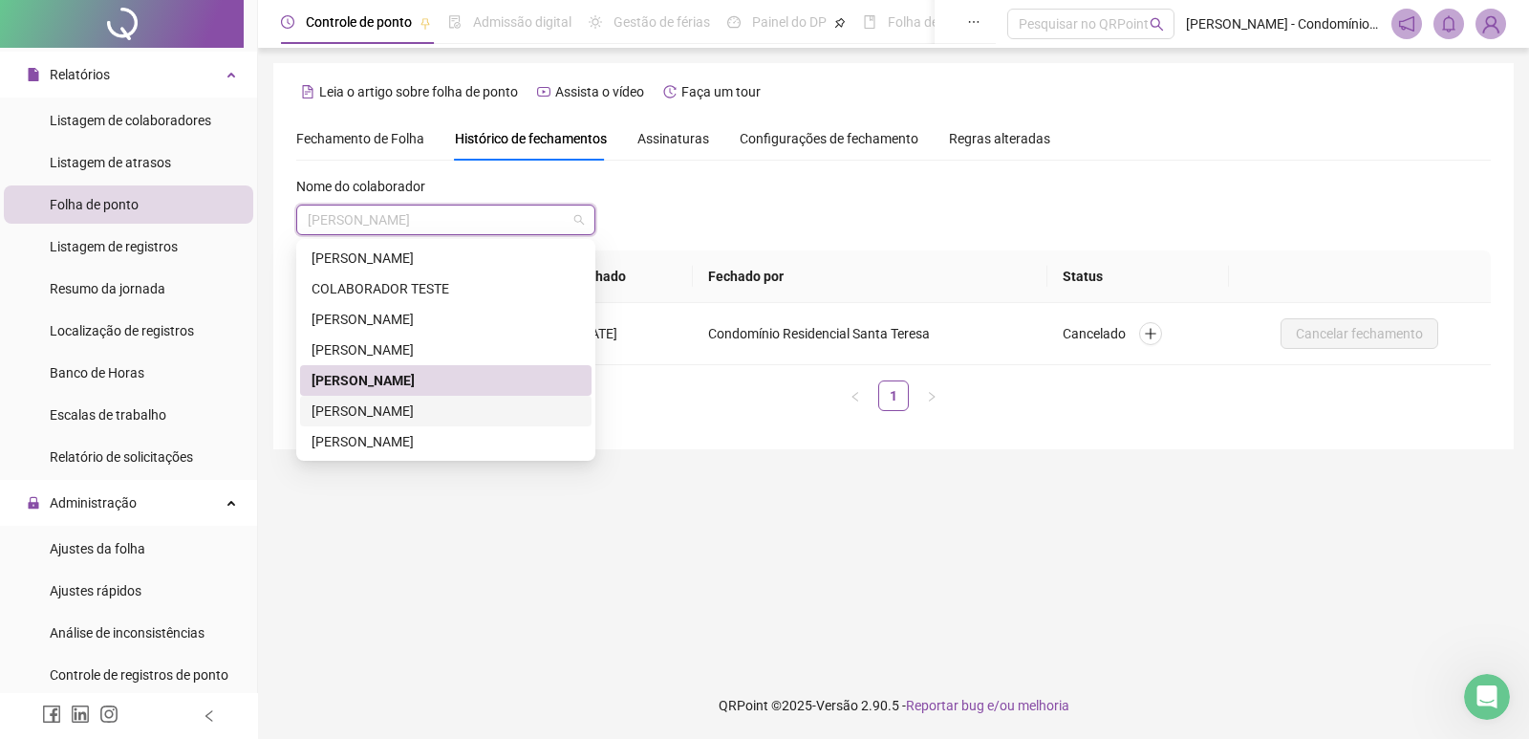
click at [358, 408] on div "[PERSON_NAME]" at bounding box center [446, 410] width 269 height 21
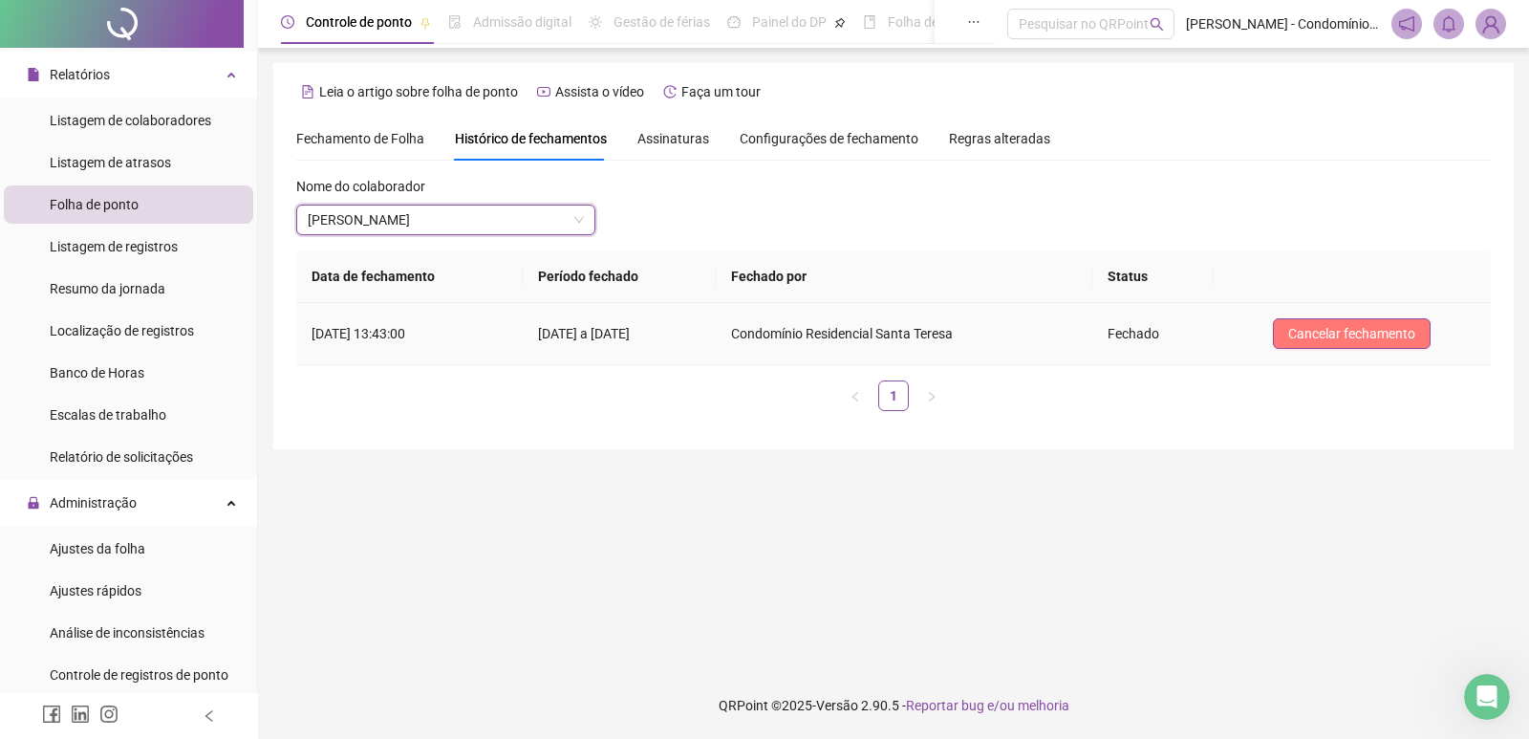
click at [1345, 331] on span "Cancelar fechamento" at bounding box center [1351, 333] width 127 height 21
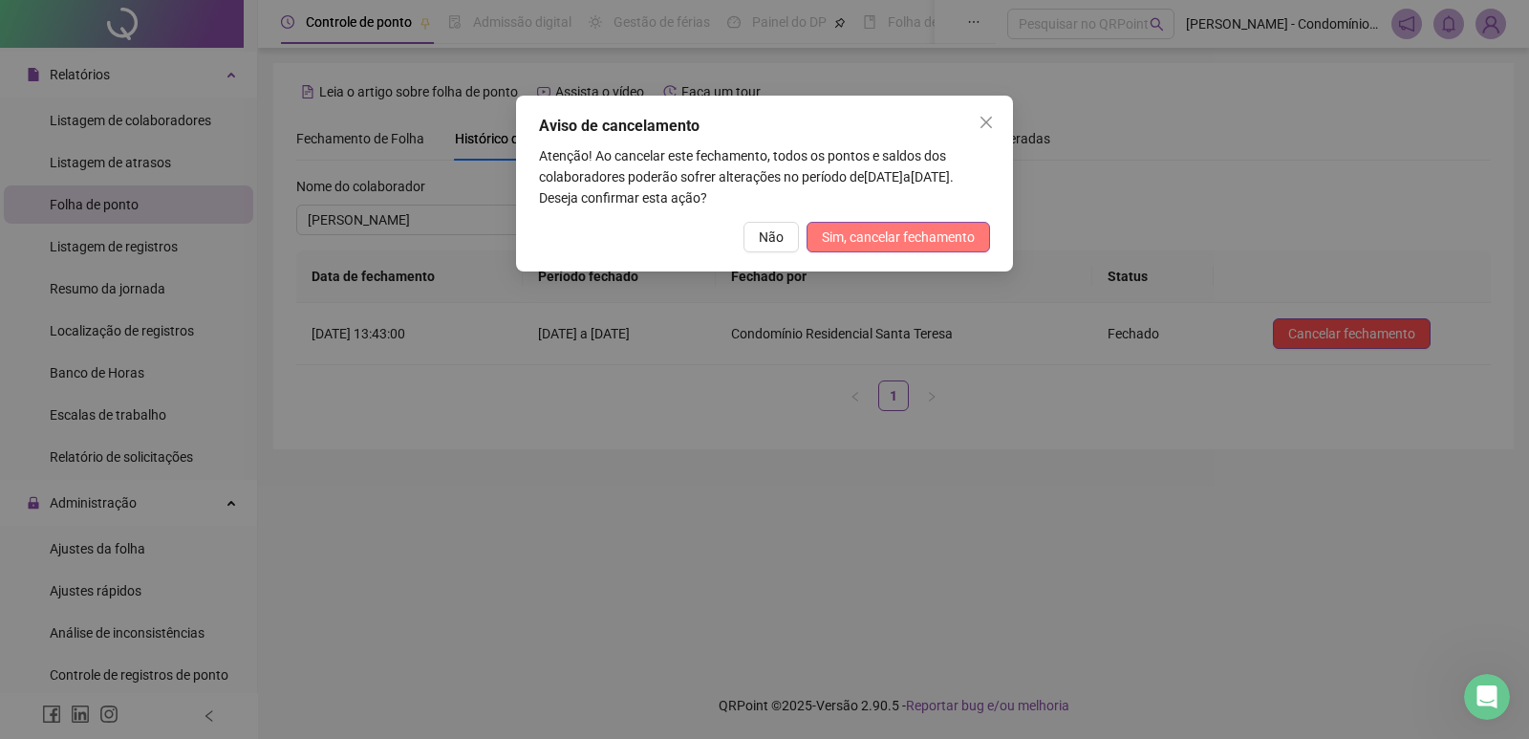
click at [906, 236] on span "Sim, cancelar fechamento" at bounding box center [898, 237] width 153 height 21
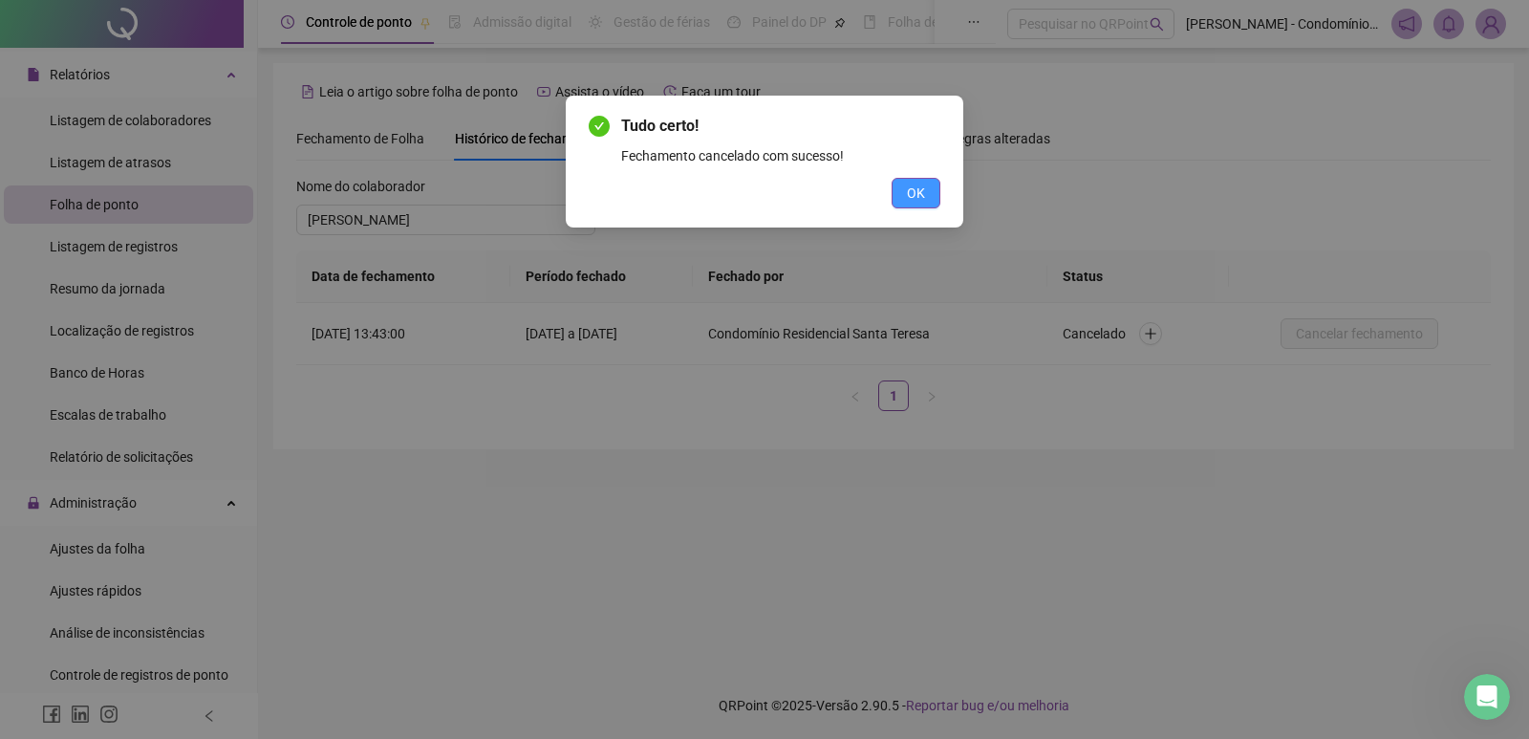
click at [922, 197] on span "OK" at bounding box center [916, 193] width 18 height 21
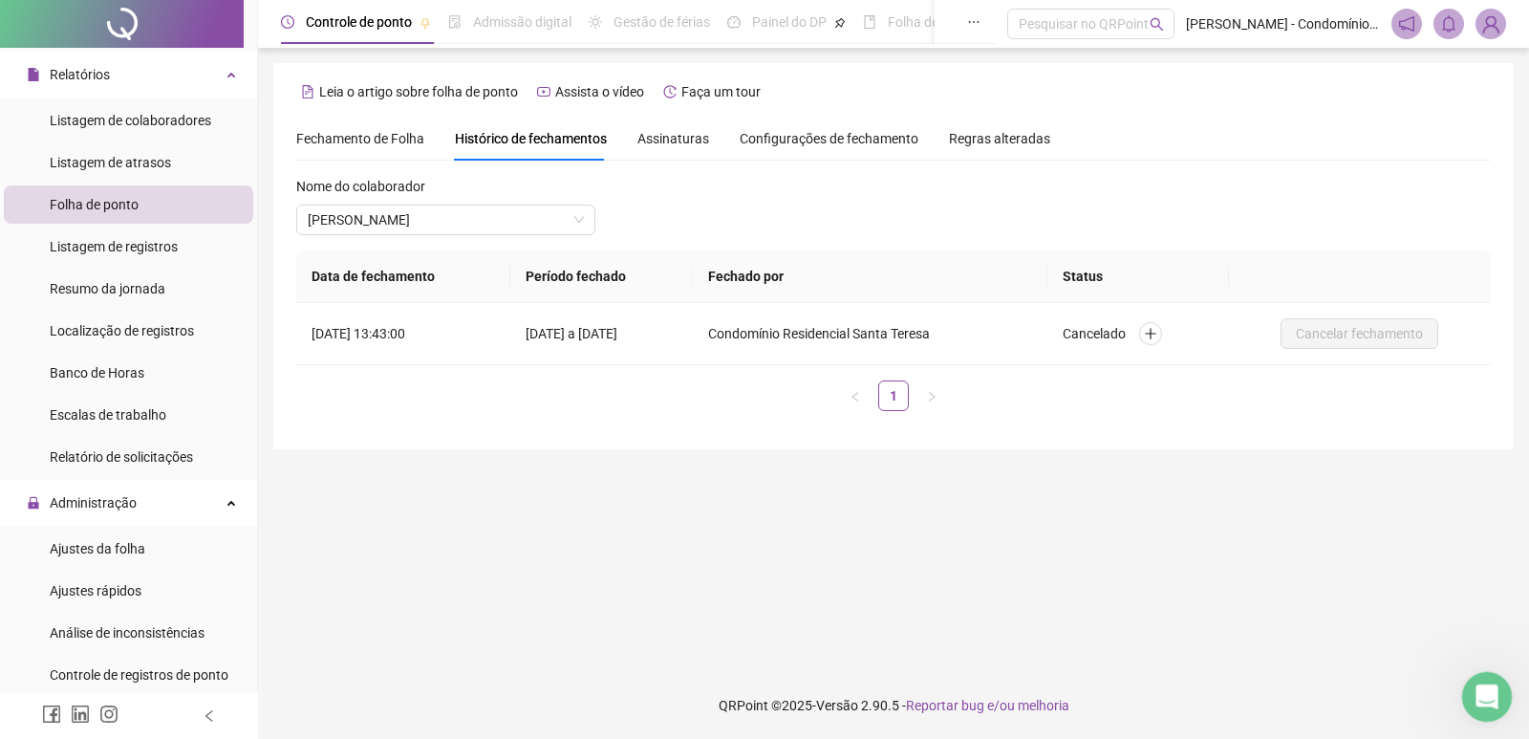
click at [1492, 697] on icon "Abertura do Messenger da Intercom" at bounding box center [1485, 695] width 32 height 32
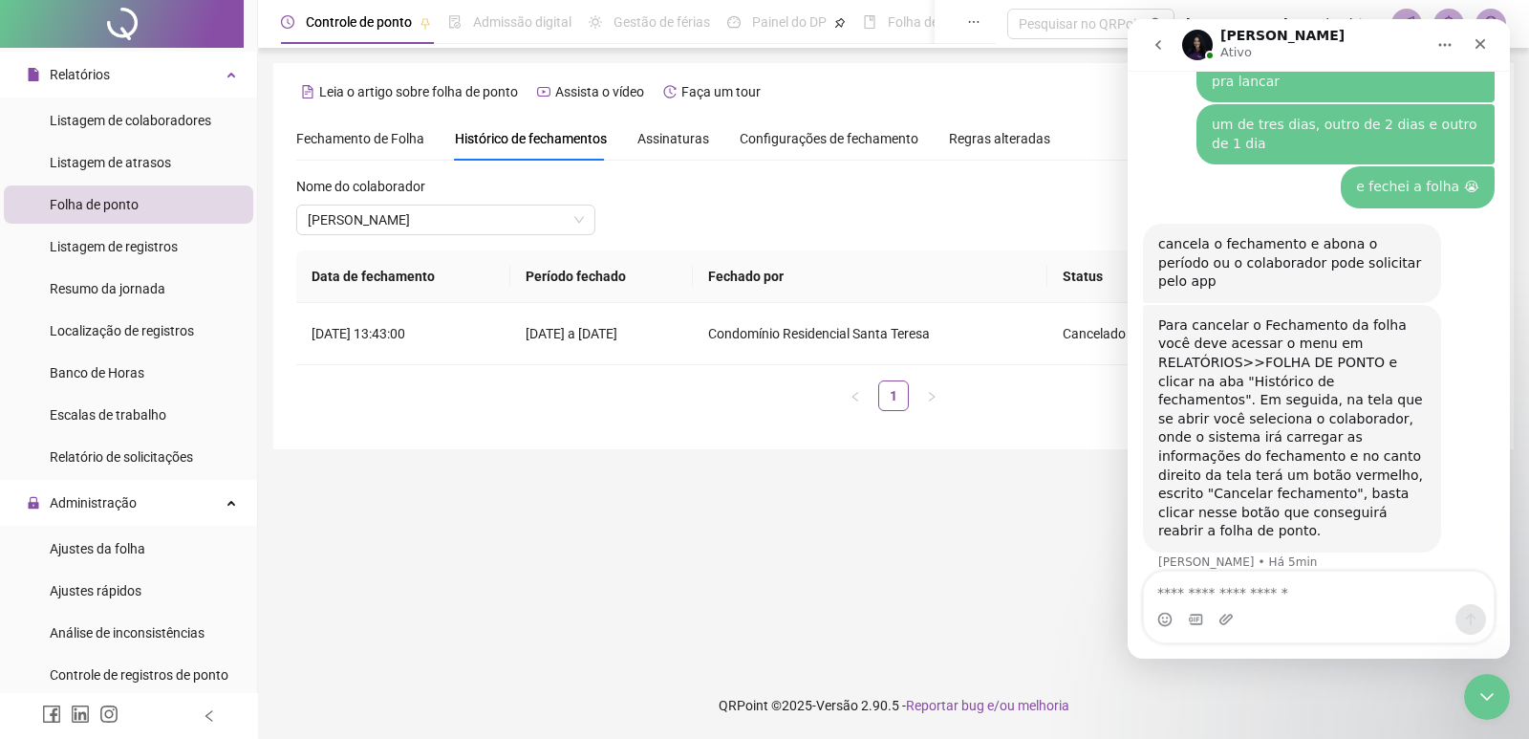
scroll to position [2674, 0]
type textarea "**********"
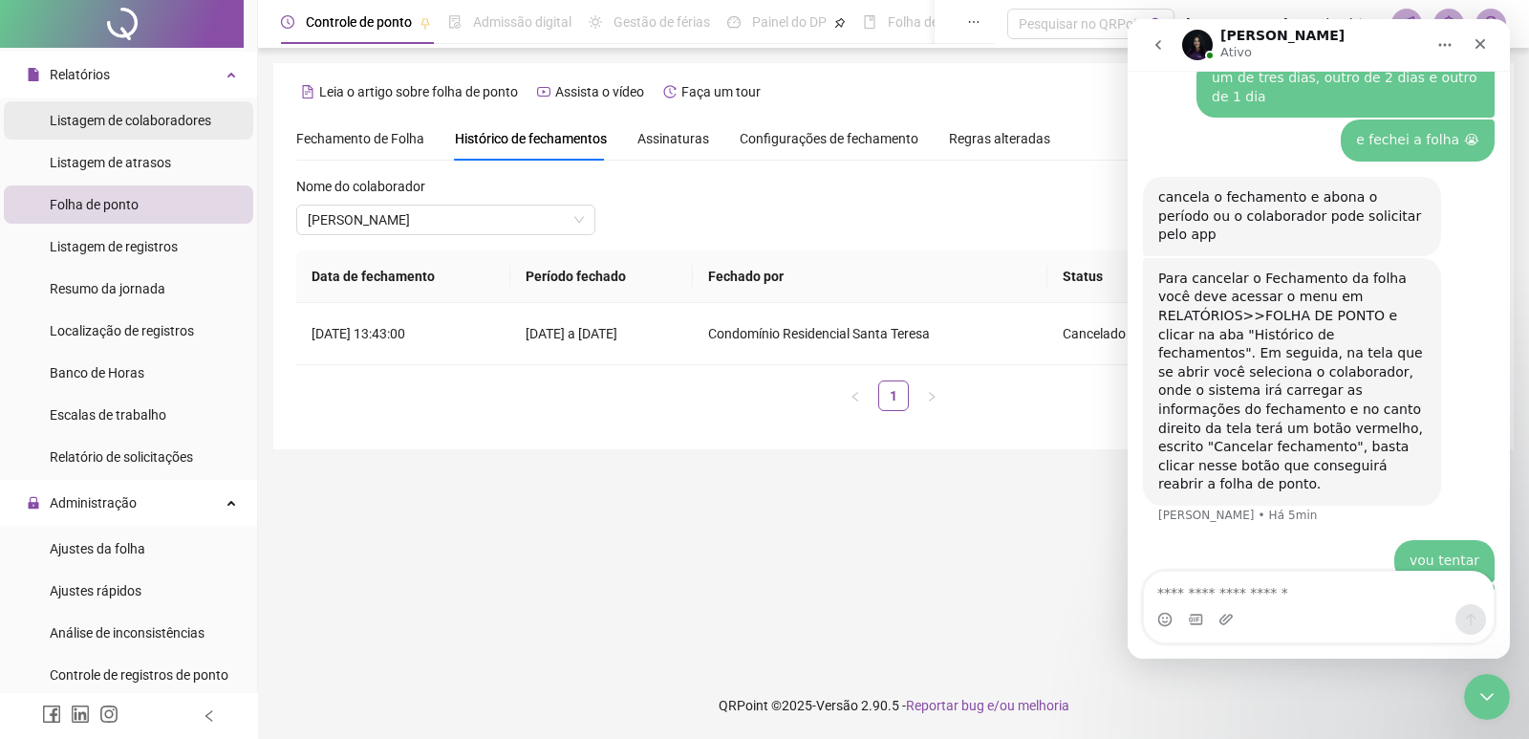
click at [122, 125] on span "Listagem de colaboradores" at bounding box center [131, 120] width 162 height 15
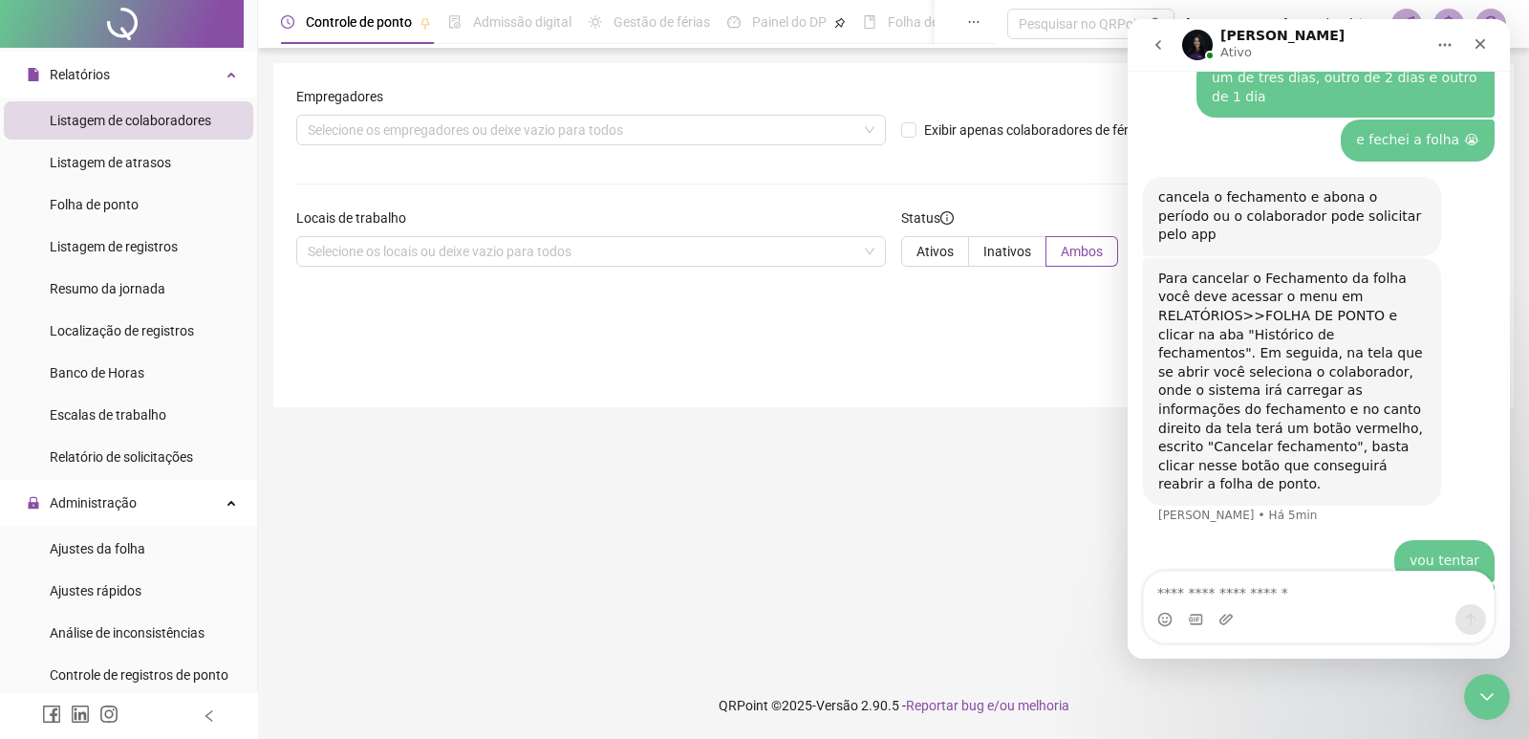
click at [119, 131] on div "Listagem de colaboradores" at bounding box center [131, 120] width 162 height 38
click at [220, 73] on div "Relatórios" at bounding box center [128, 74] width 249 height 38
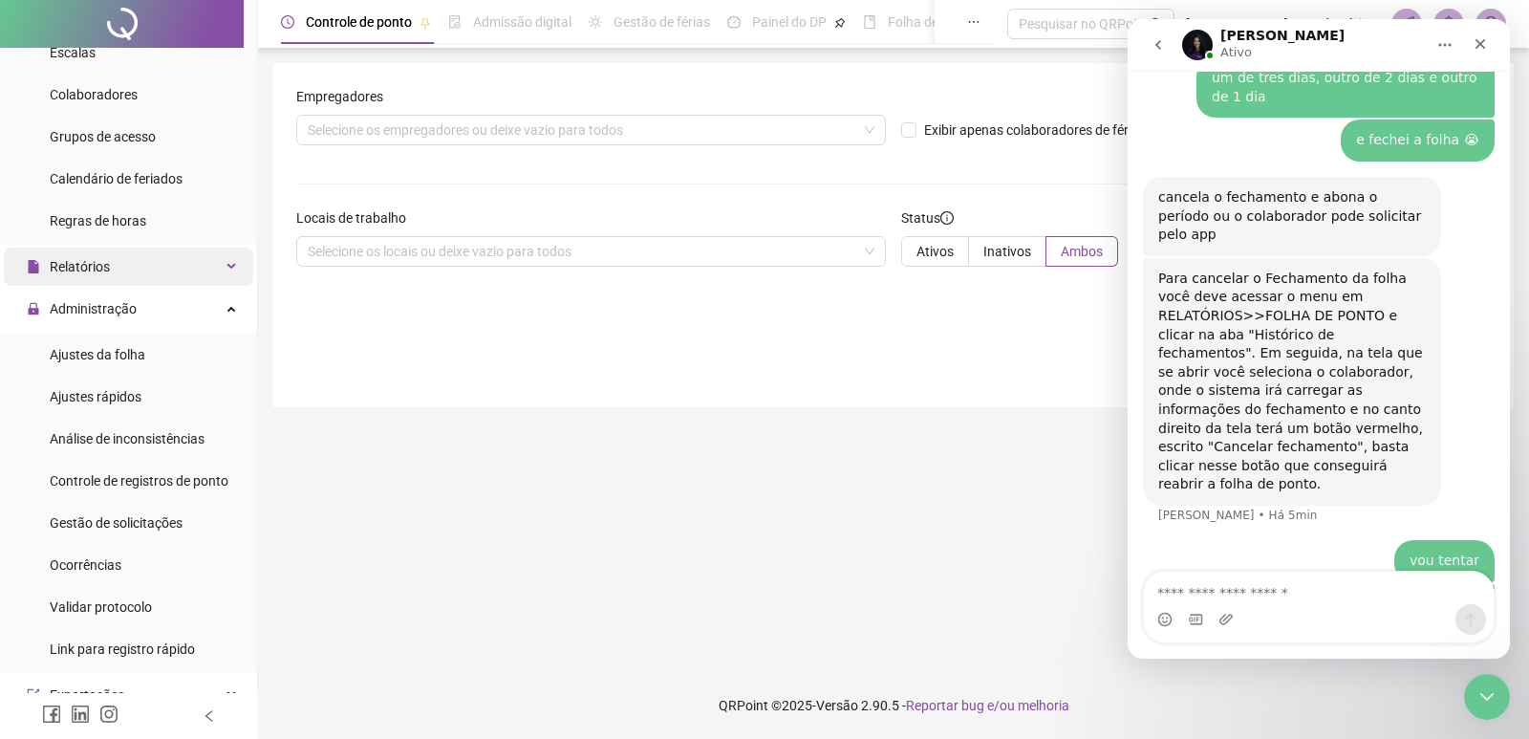
scroll to position [191, 0]
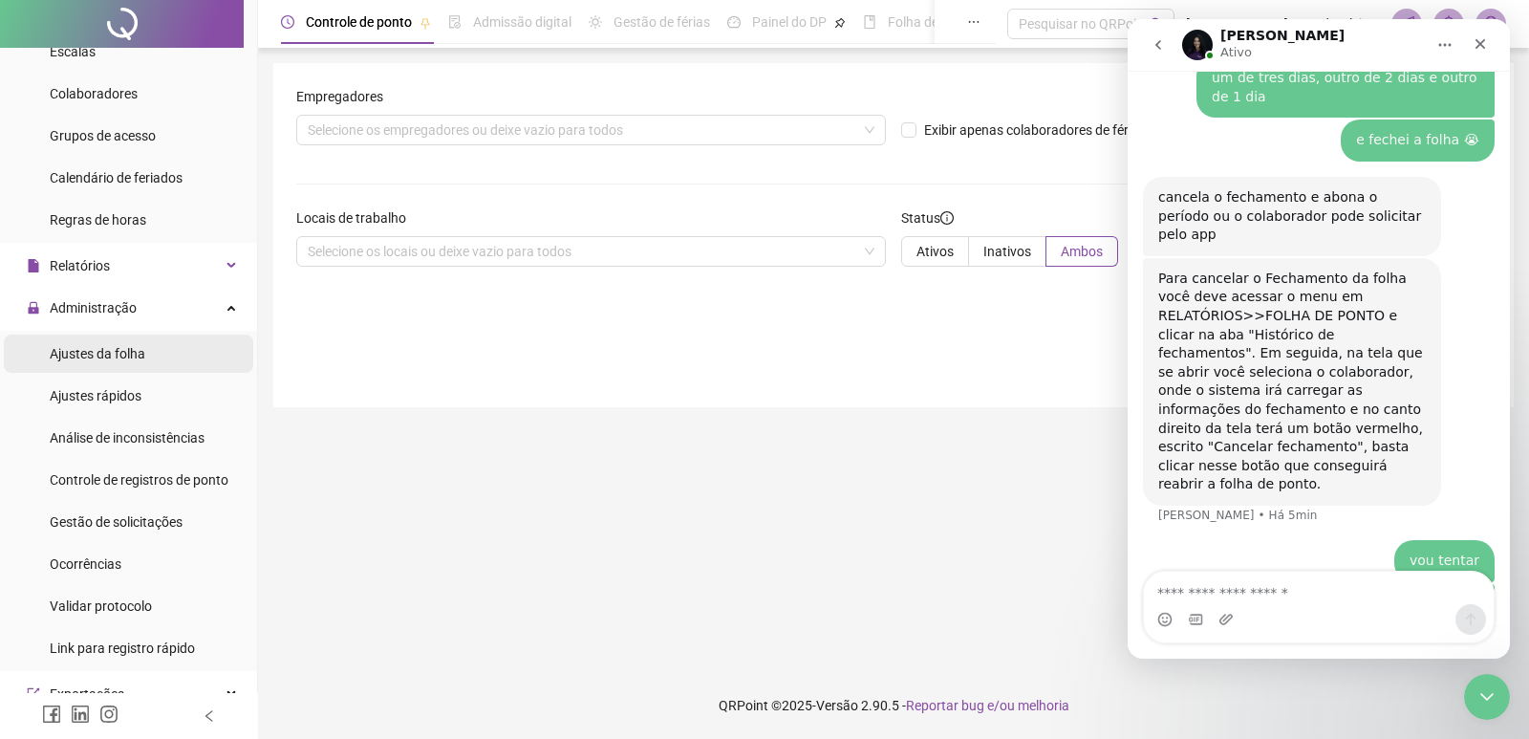
click at [103, 347] on span "Ajustes da folha" at bounding box center [98, 353] width 96 height 15
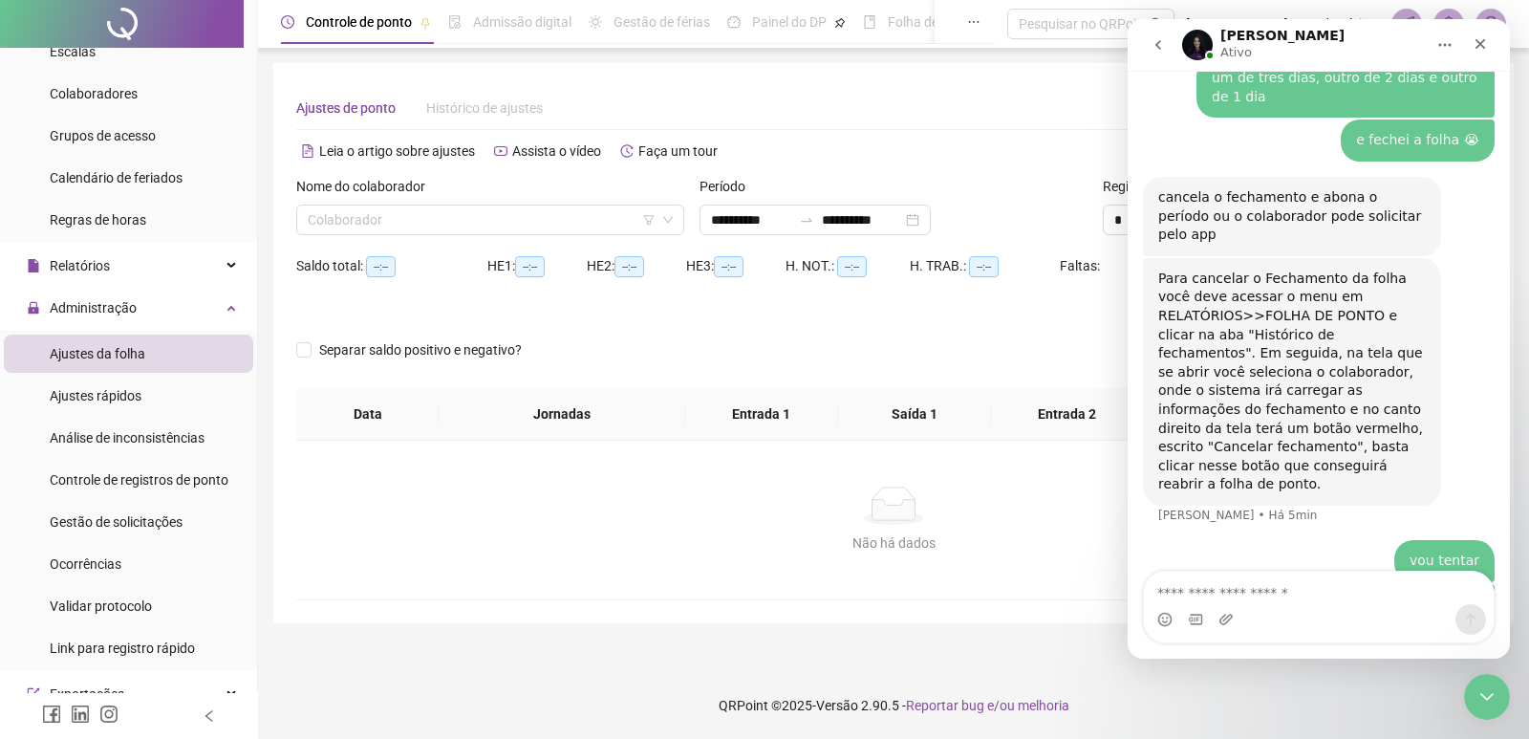
type input "**********"
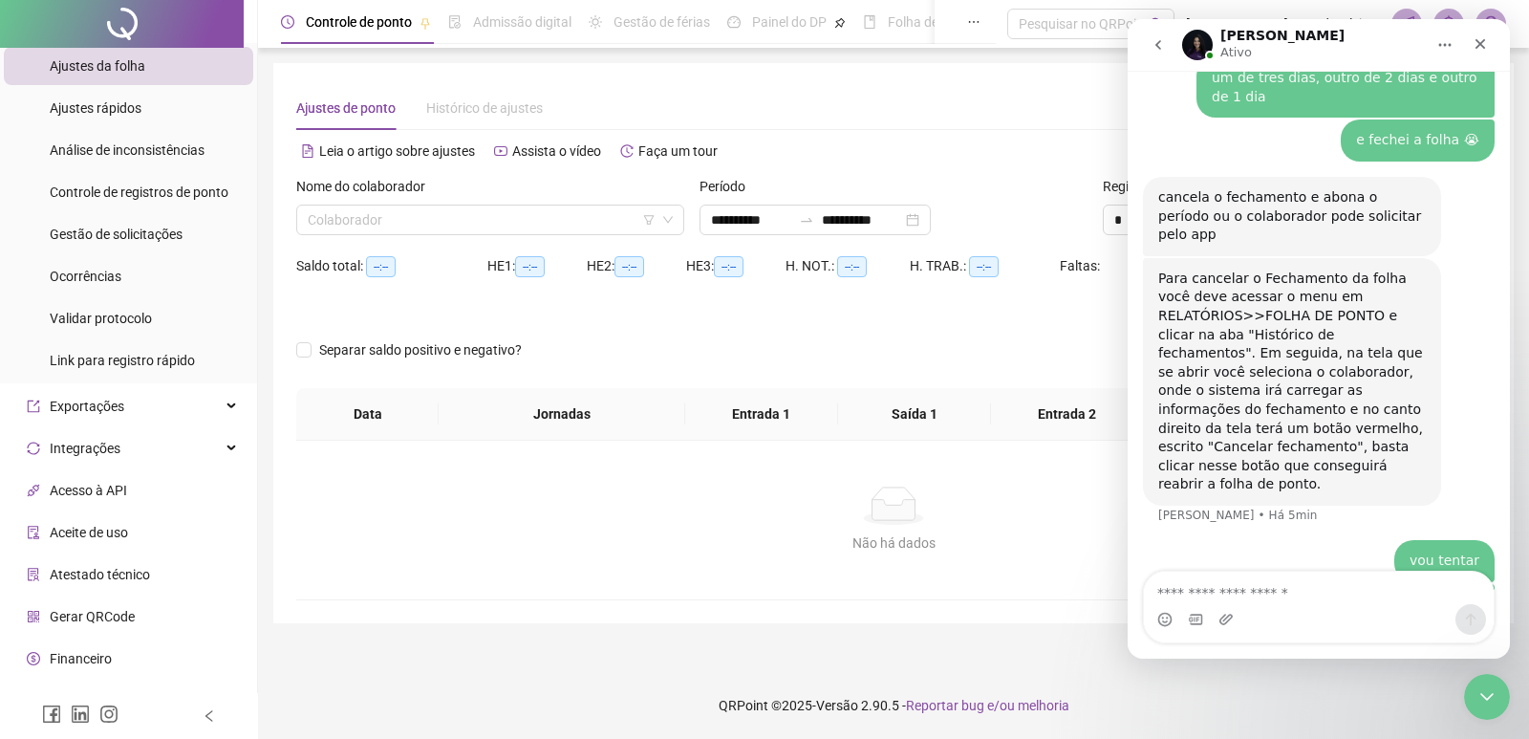
scroll to position [506, 0]
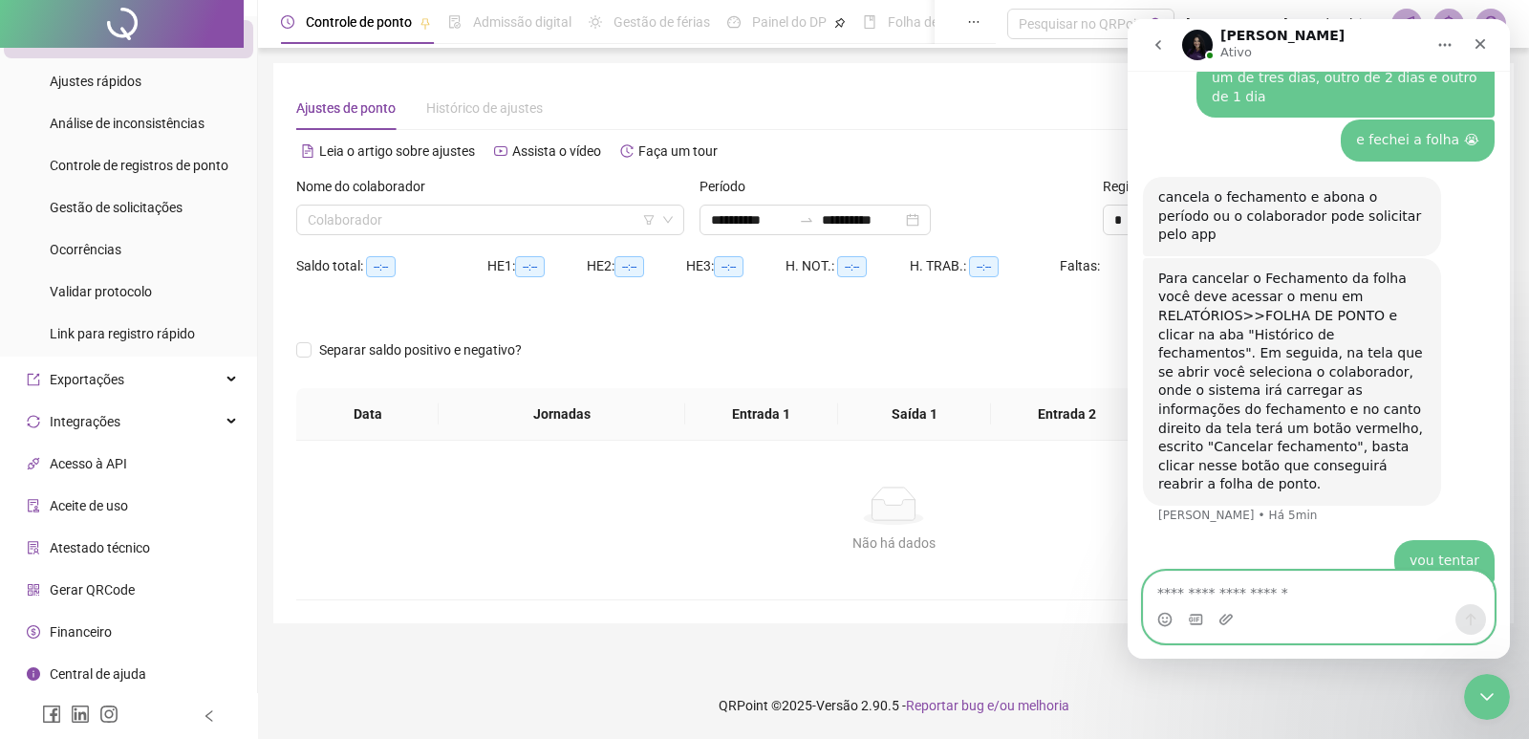
click at [1209, 594] on textarea "Envie uma mensagem..." at bounding box center [1319, 588] width 350 height 32
type textarea "**********"
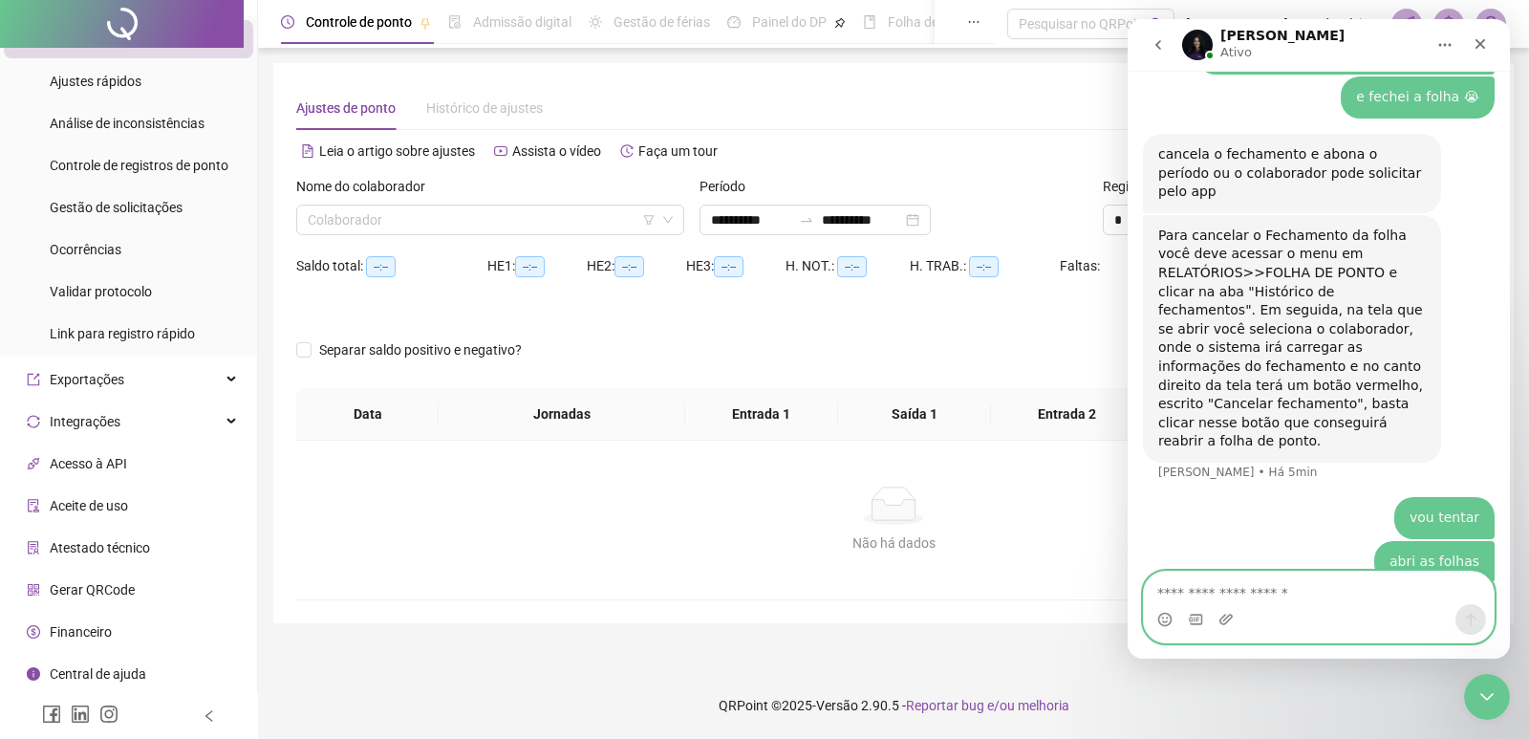
type textarea "*"
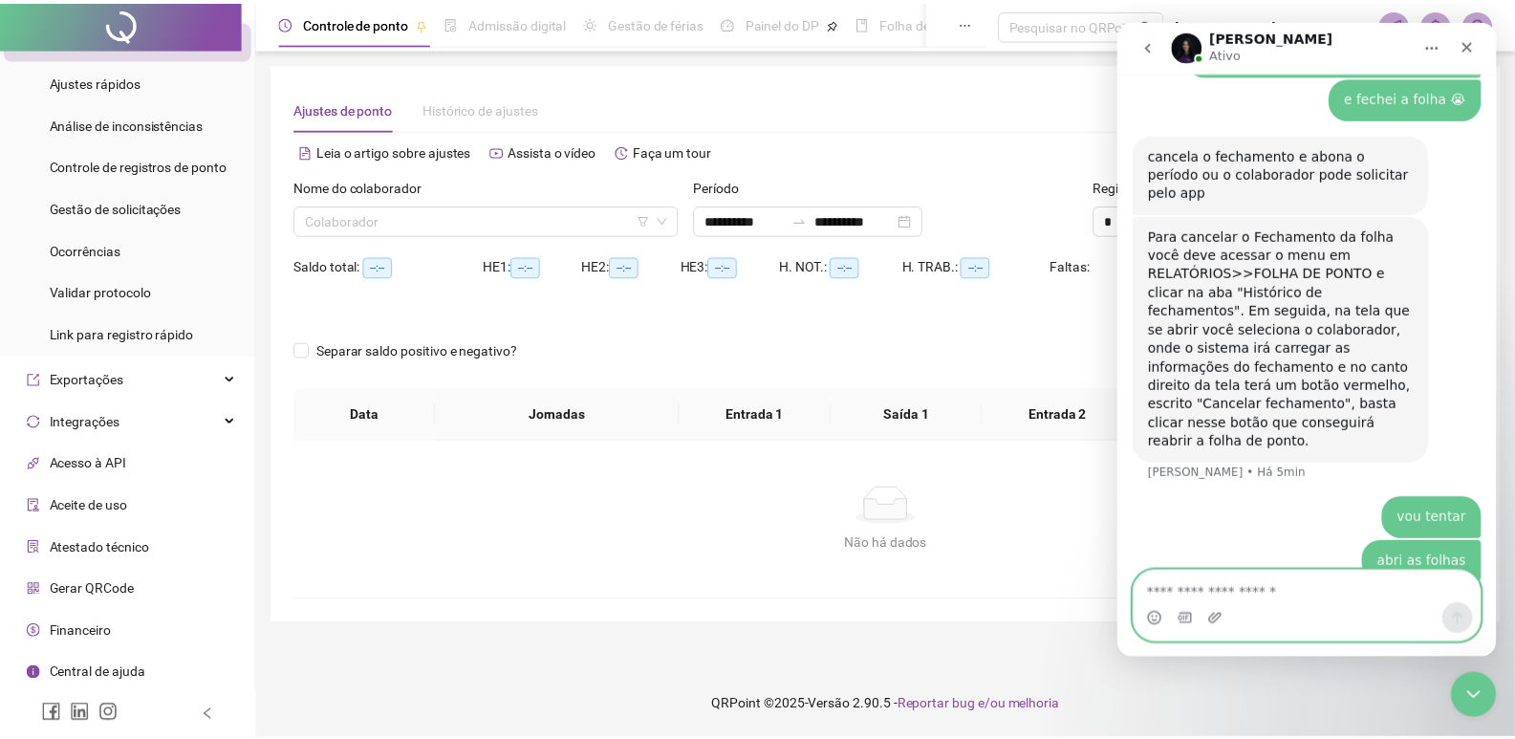
scroll to position [2805, 0]
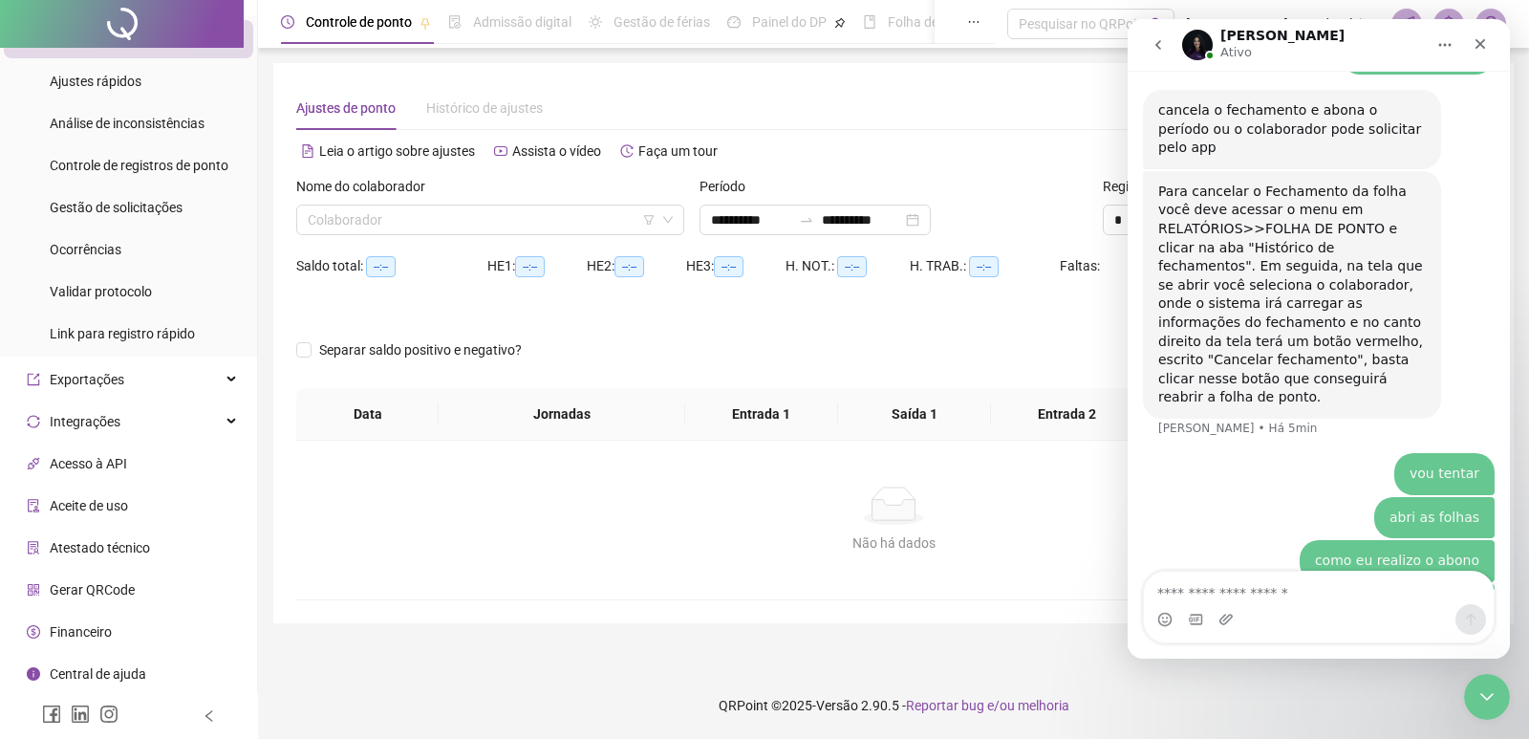
click at [100, 545] on span "Atestado técnico" at bounding box center [100, 547] width 100 height 15
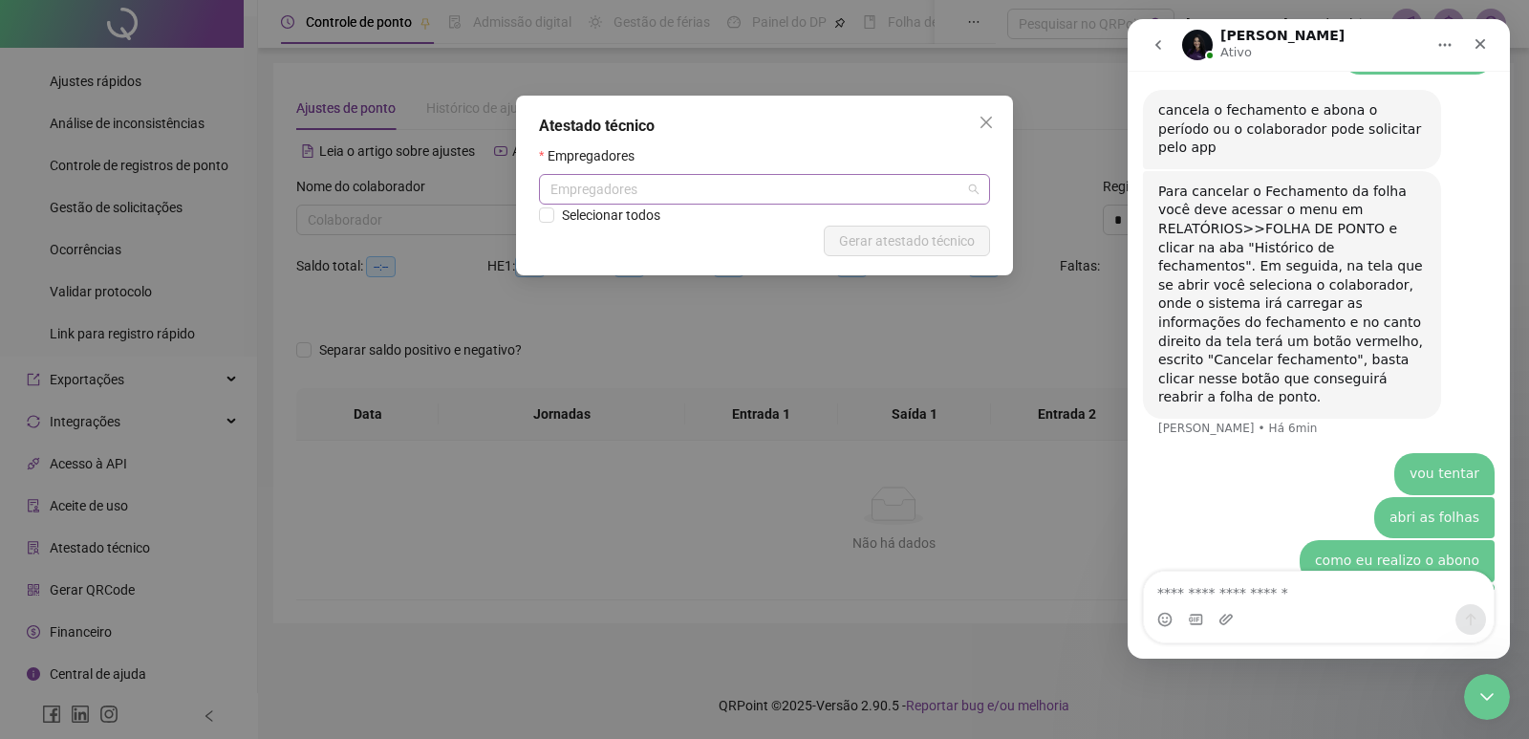
click at [682, 192] on div "Empregadores" at bounding box center [764, 189] width 451 height 31
click at [658, 235] on div "Condomínio Residencial Santa Teresa" at bounding box center [764, 227] width 421 height 21
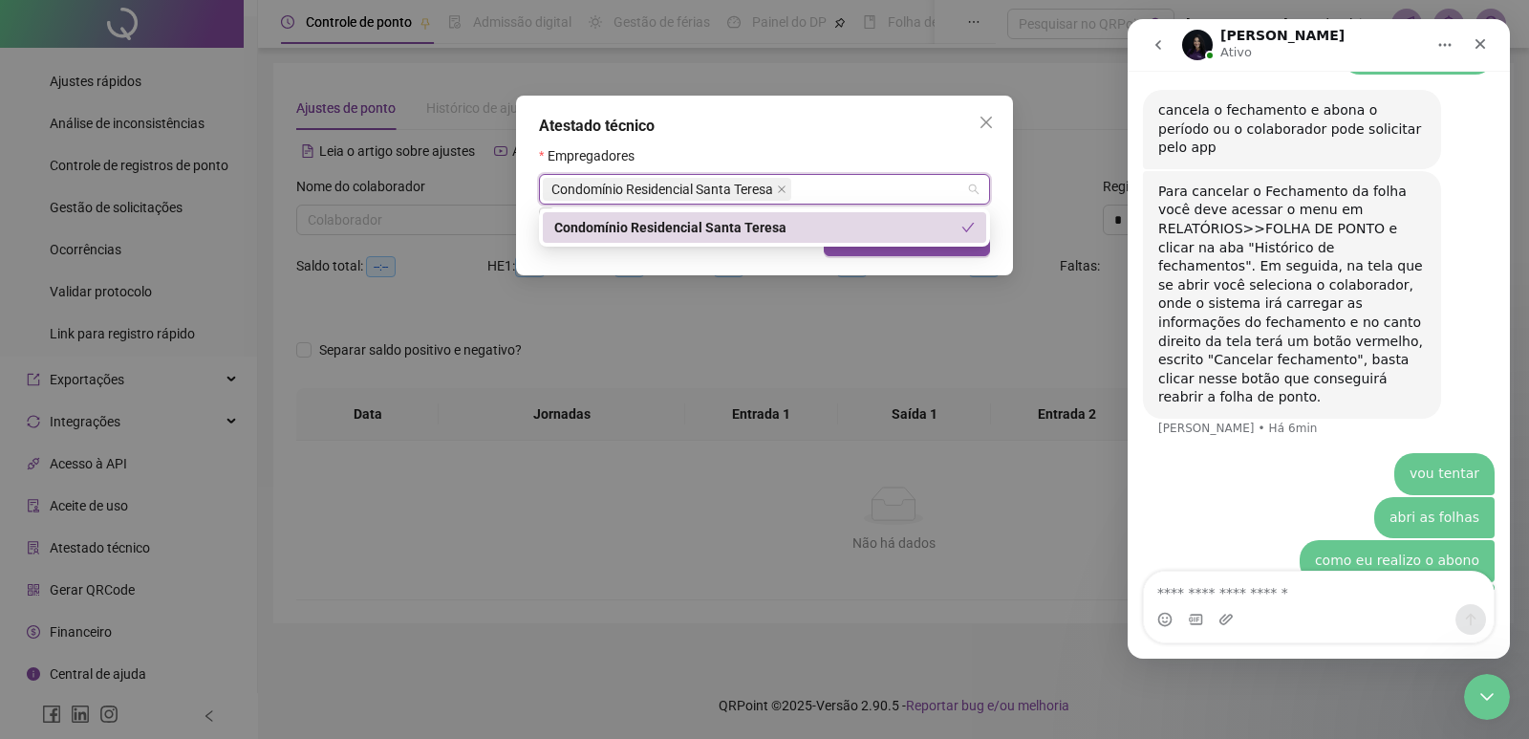
click at [971, 226] on icon "check" at bounding box center [968, 228] width 12 height 10
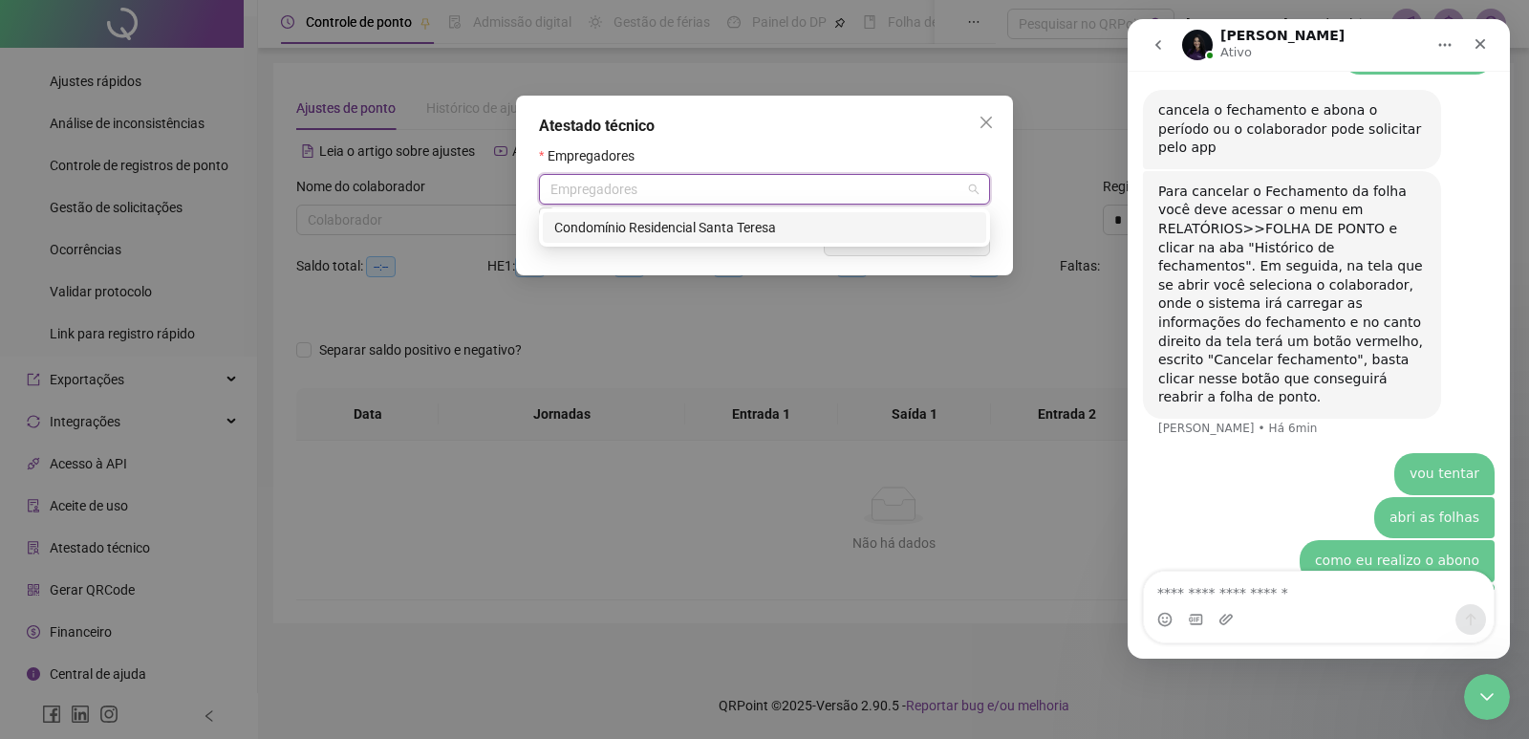
click at [624, 233] on div "Condomínio Residencial Santa Teresa" at bounding box center [764, 227] width 421 height 21
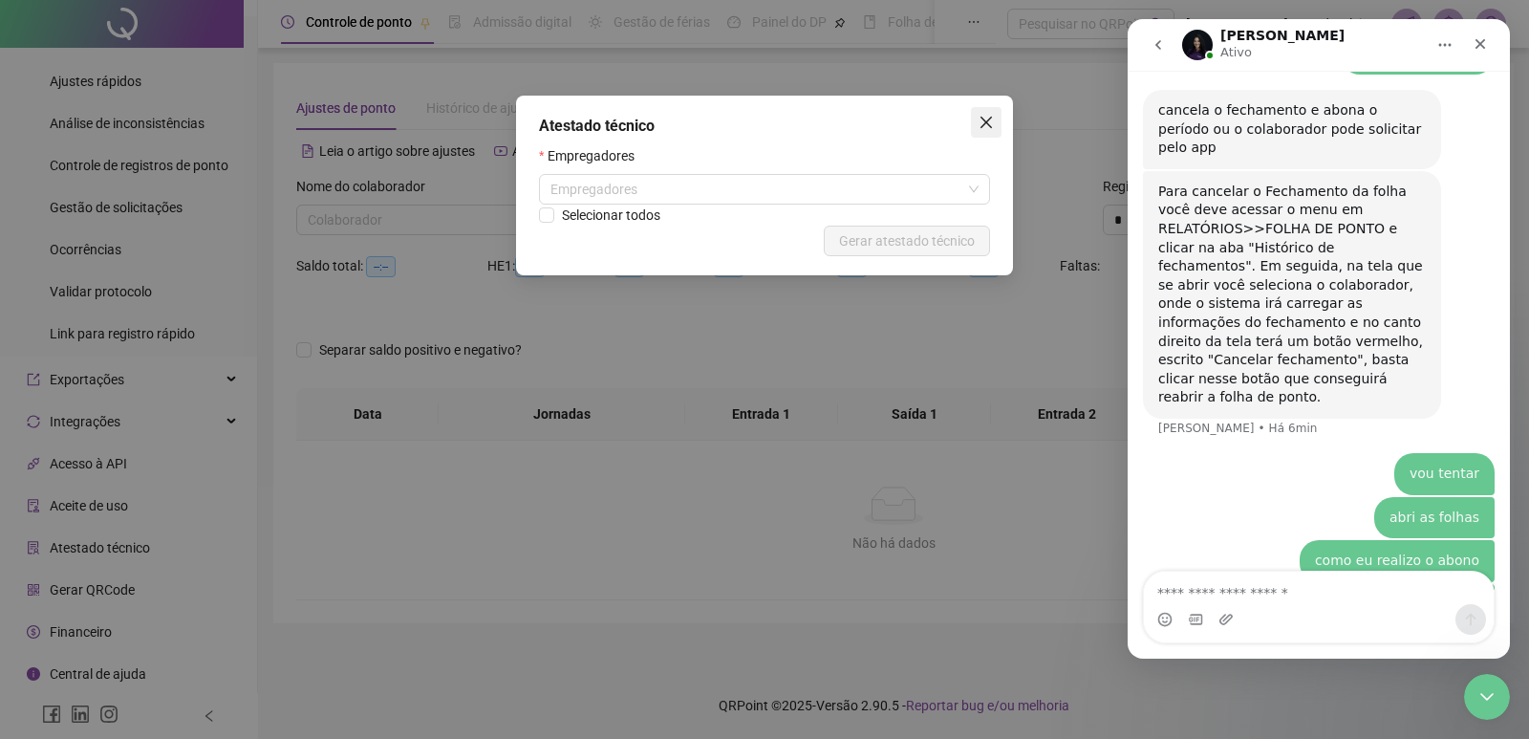
click at [991, 120] on icon "close" at bounding box center [986, 122] width 15 height 15
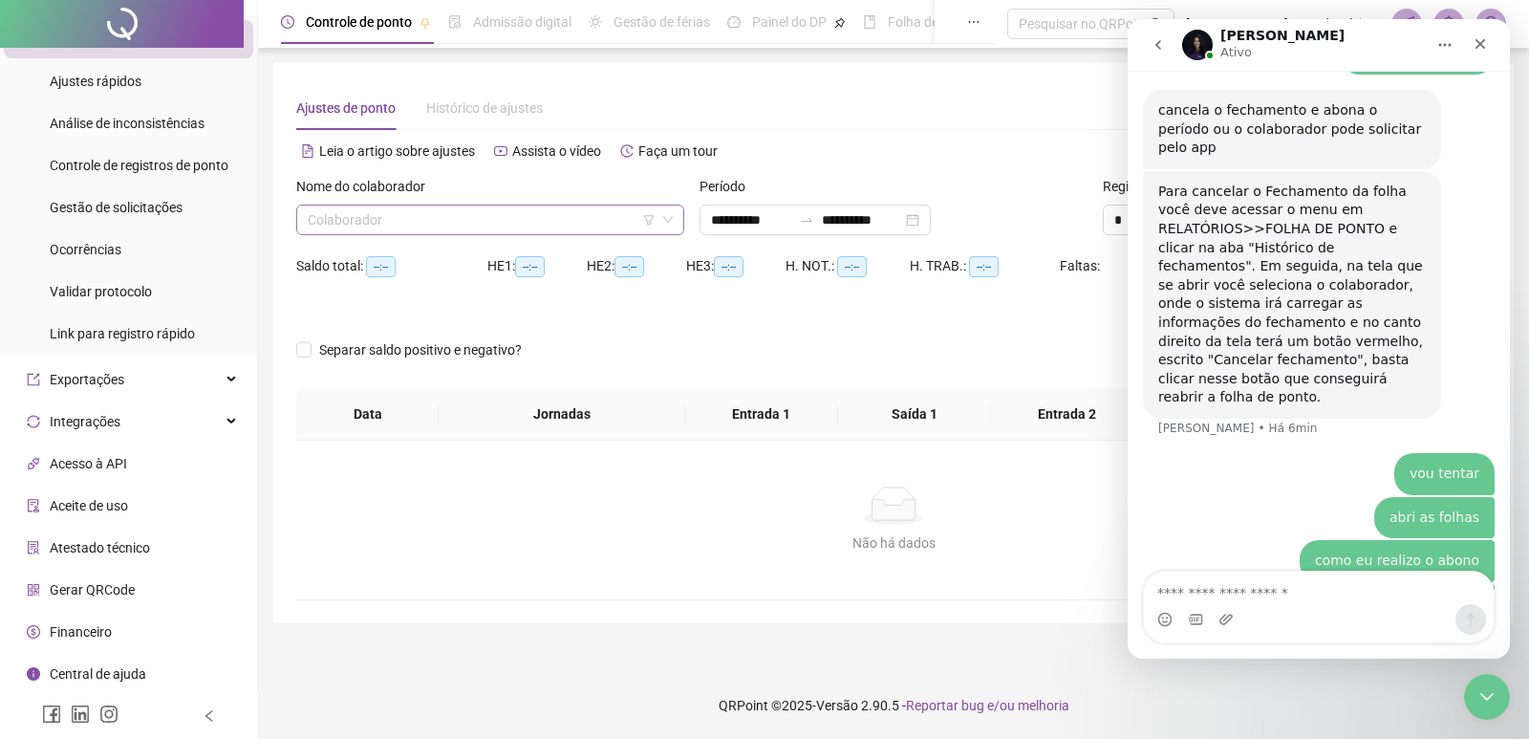
click at [654, 215] on icon "filter" at bounding box center [648, 219] width 11 height 11
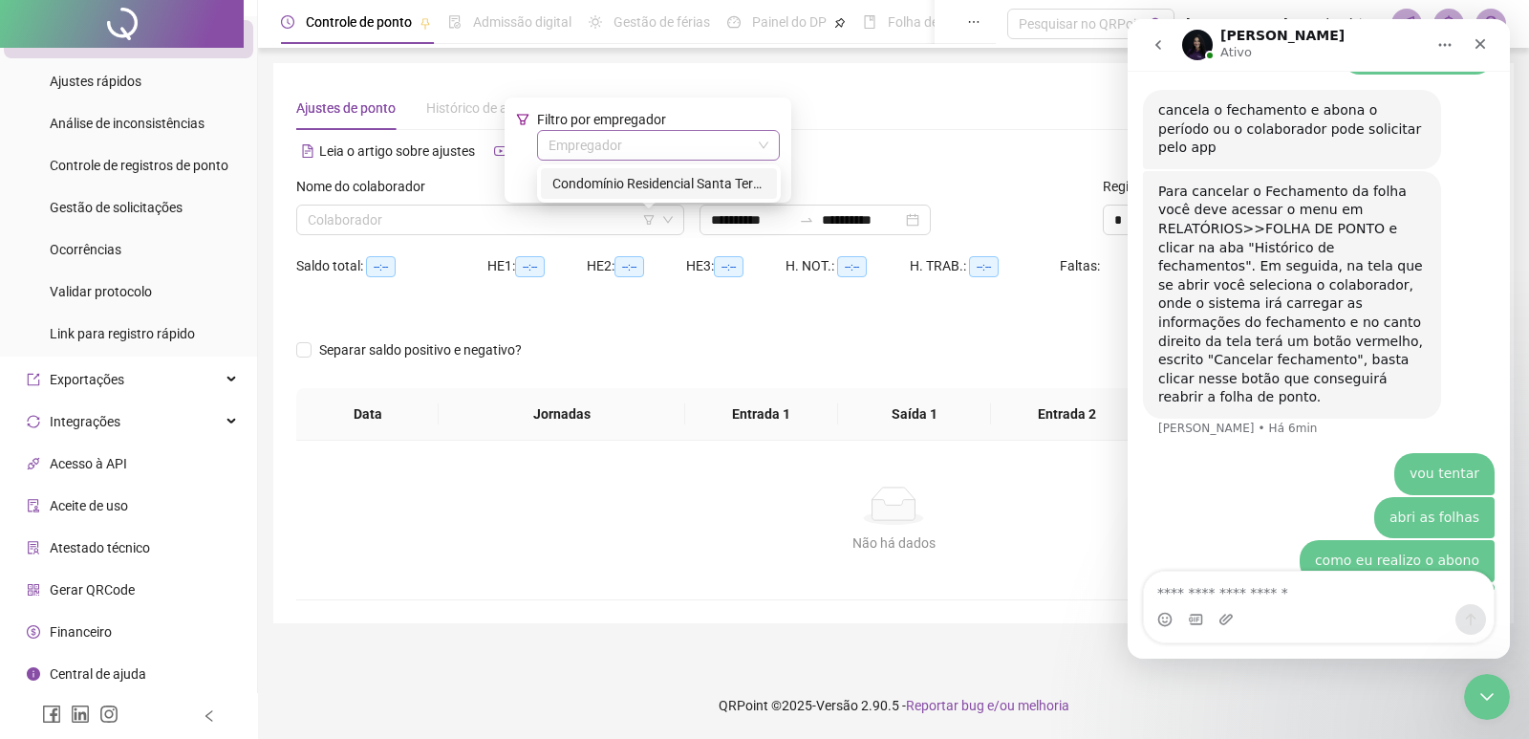
click at [733, 153] on input "search" at bounding box center [650, 145] width 203 height 29
click at [702, 183] on div "Condomínio Residencial Santa Teresa" at bounding box center [658, 183] width 213 height 21
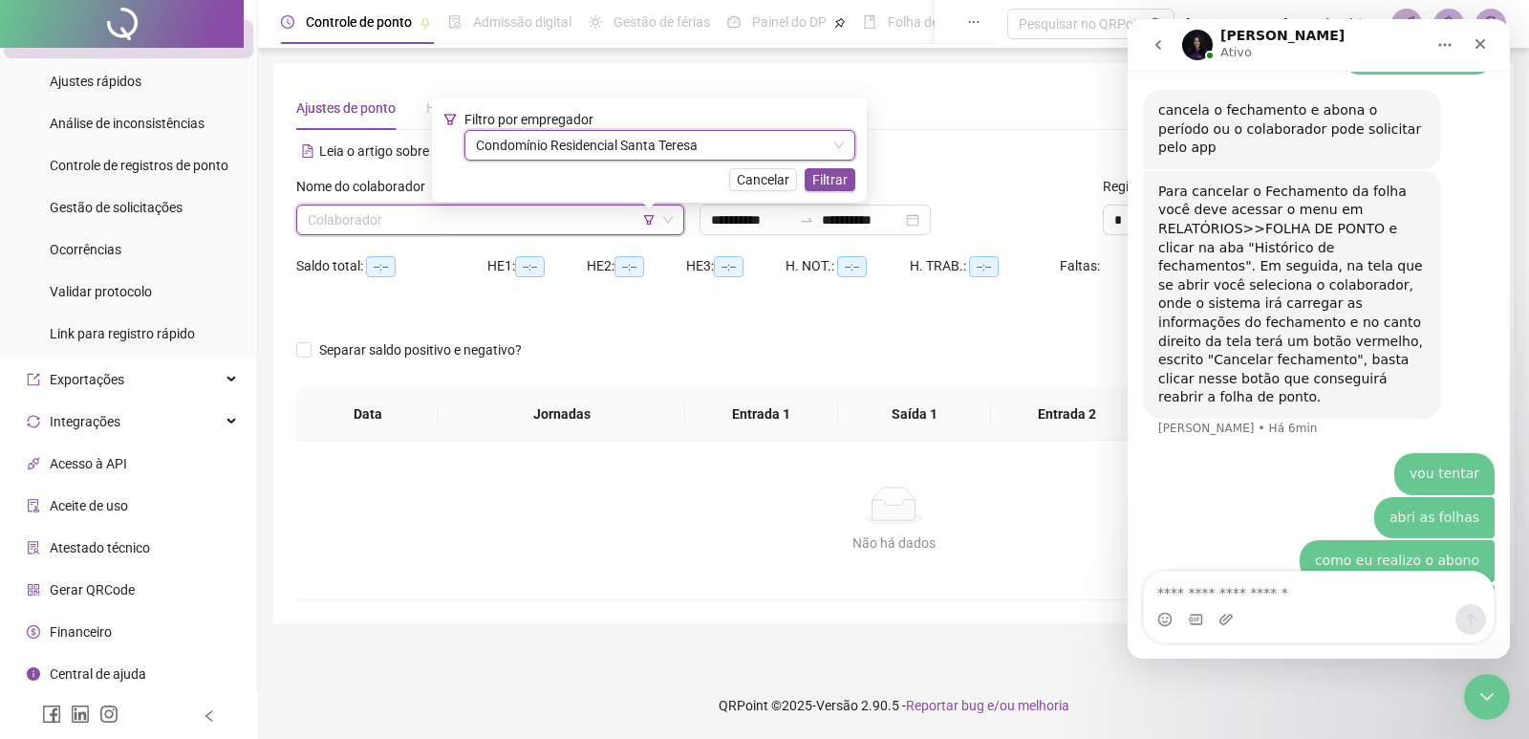
click at [657, 217] on span at bounding box center [490, 219] width 365 height 29
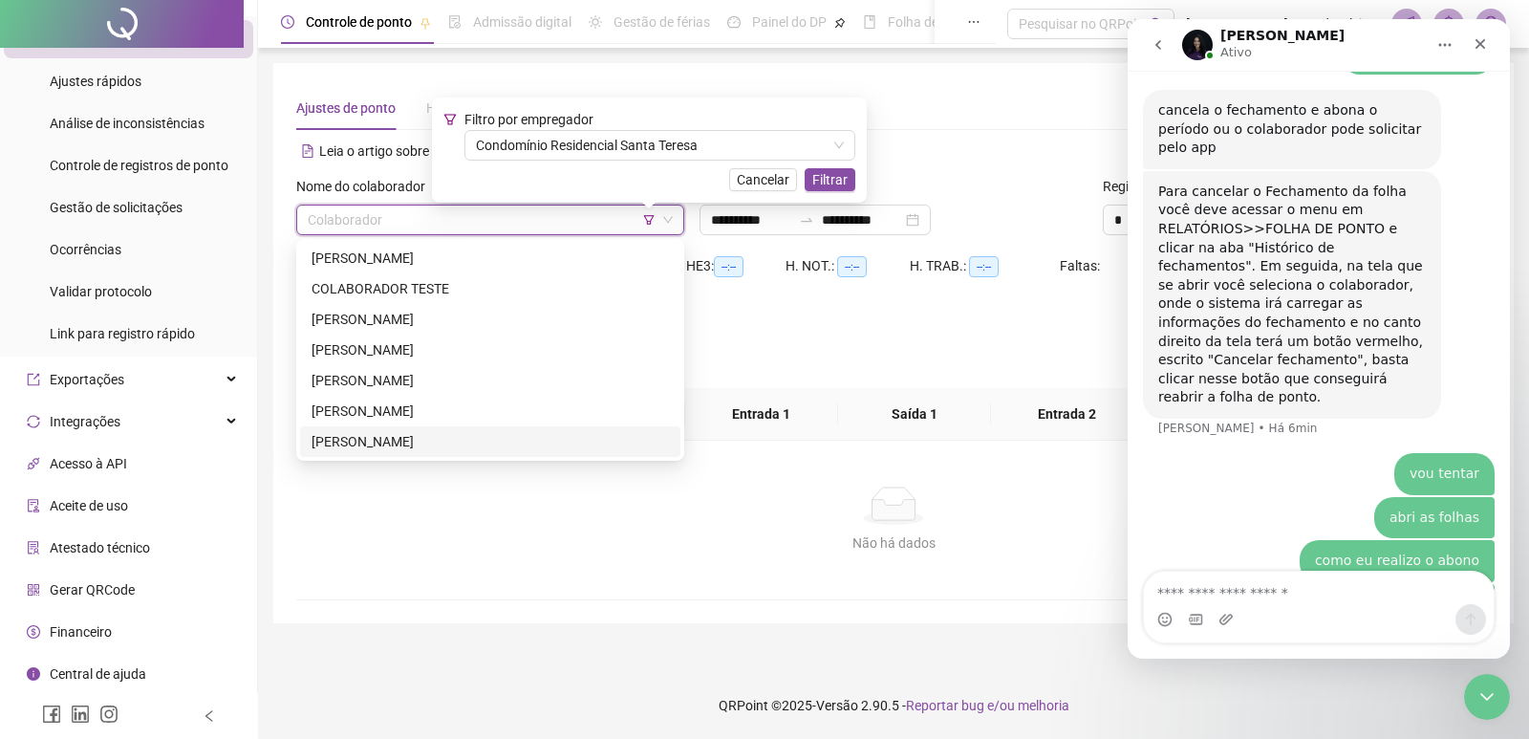
click at [406, 435] on div "[PERSON_NAME]" at bounding box center [490, 441] width 357 height 21
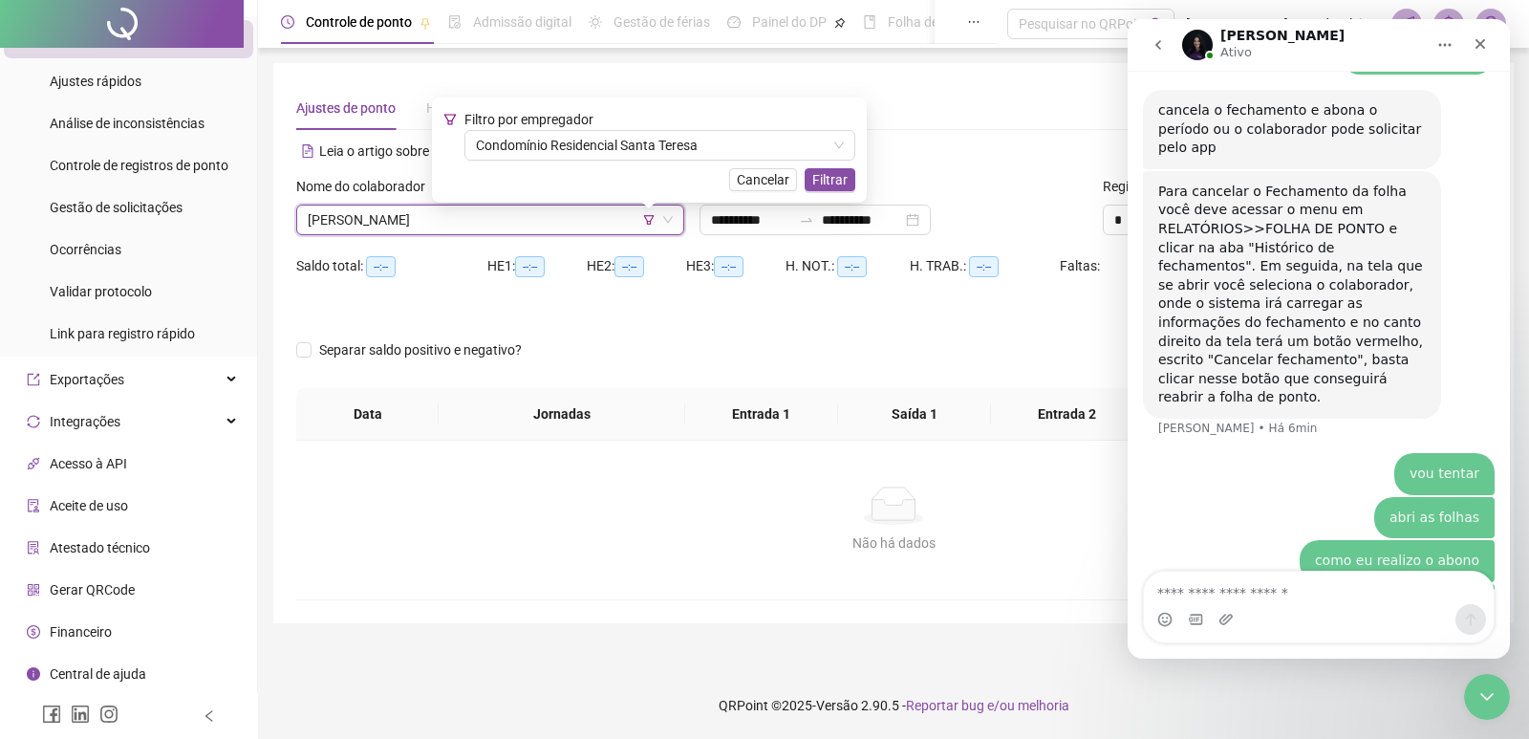
click at [1095, 373] on div "Separar saldo positivo e negativo?" at bounding box center [893, 362] width 1195 height 54
click at [1479, 44] on icon "Fechar" at bounding box center [1481, 44] width 11 height 11
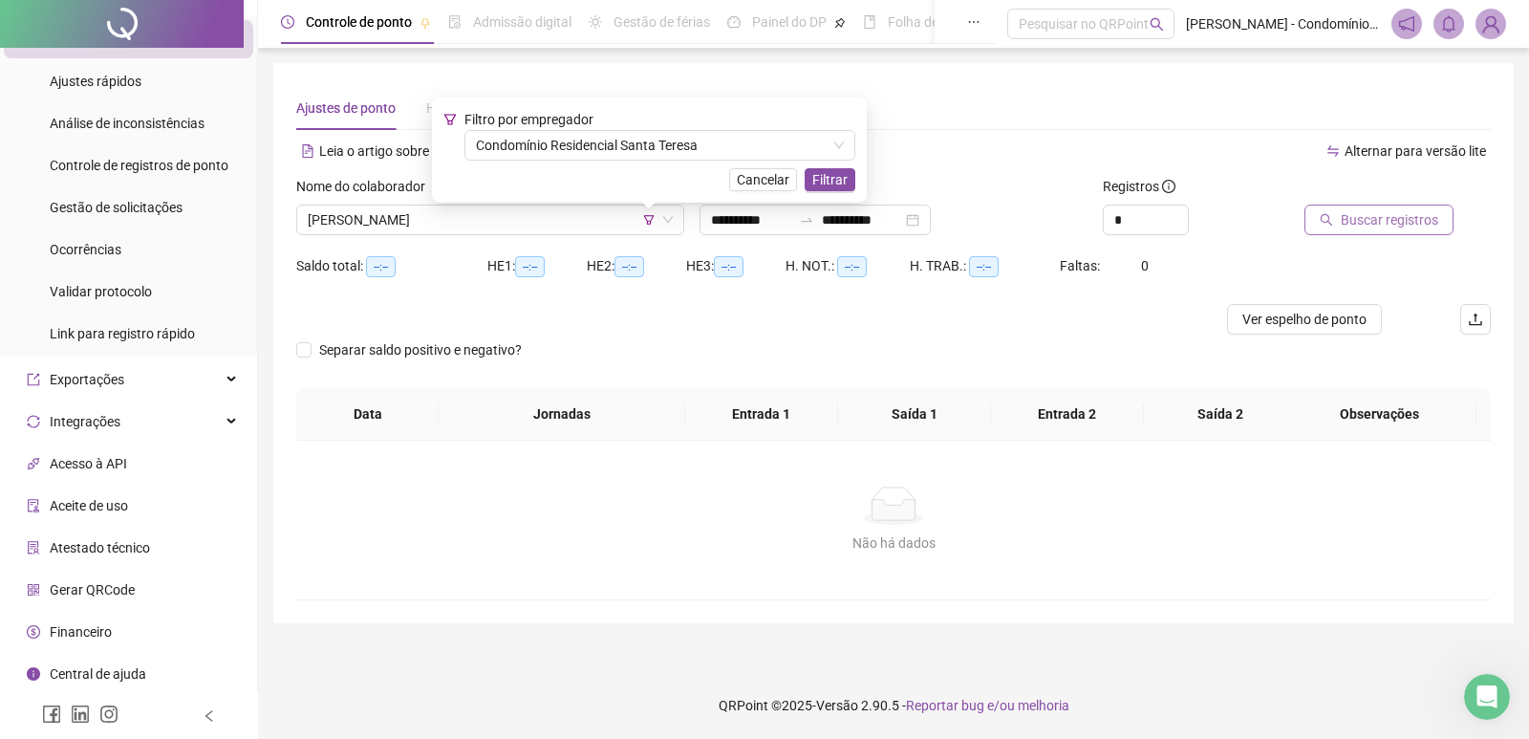
click at [1361, 222] on span "Buscar registros" at bounding box center [1389, 219] width 97 height 21
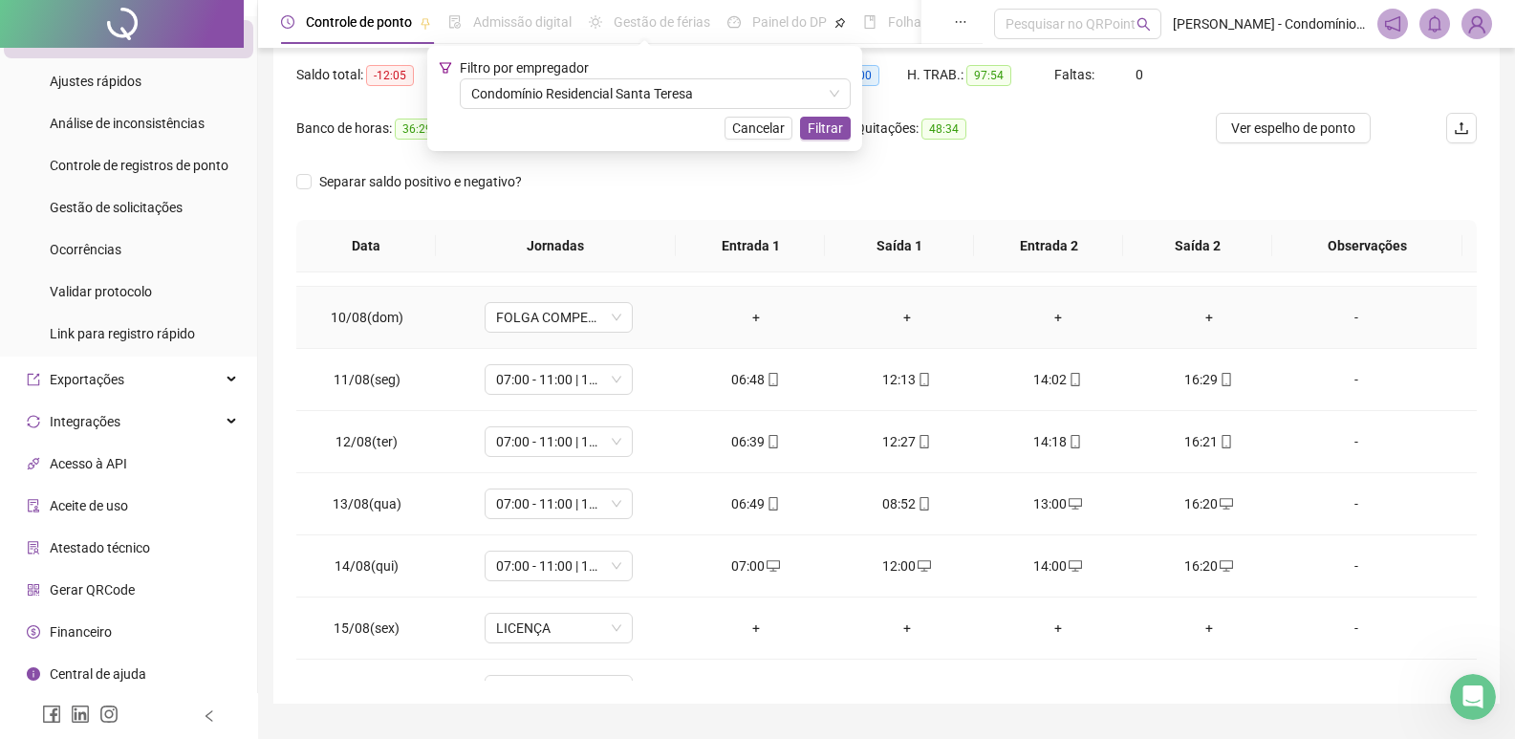
scroll to position [573, 0]
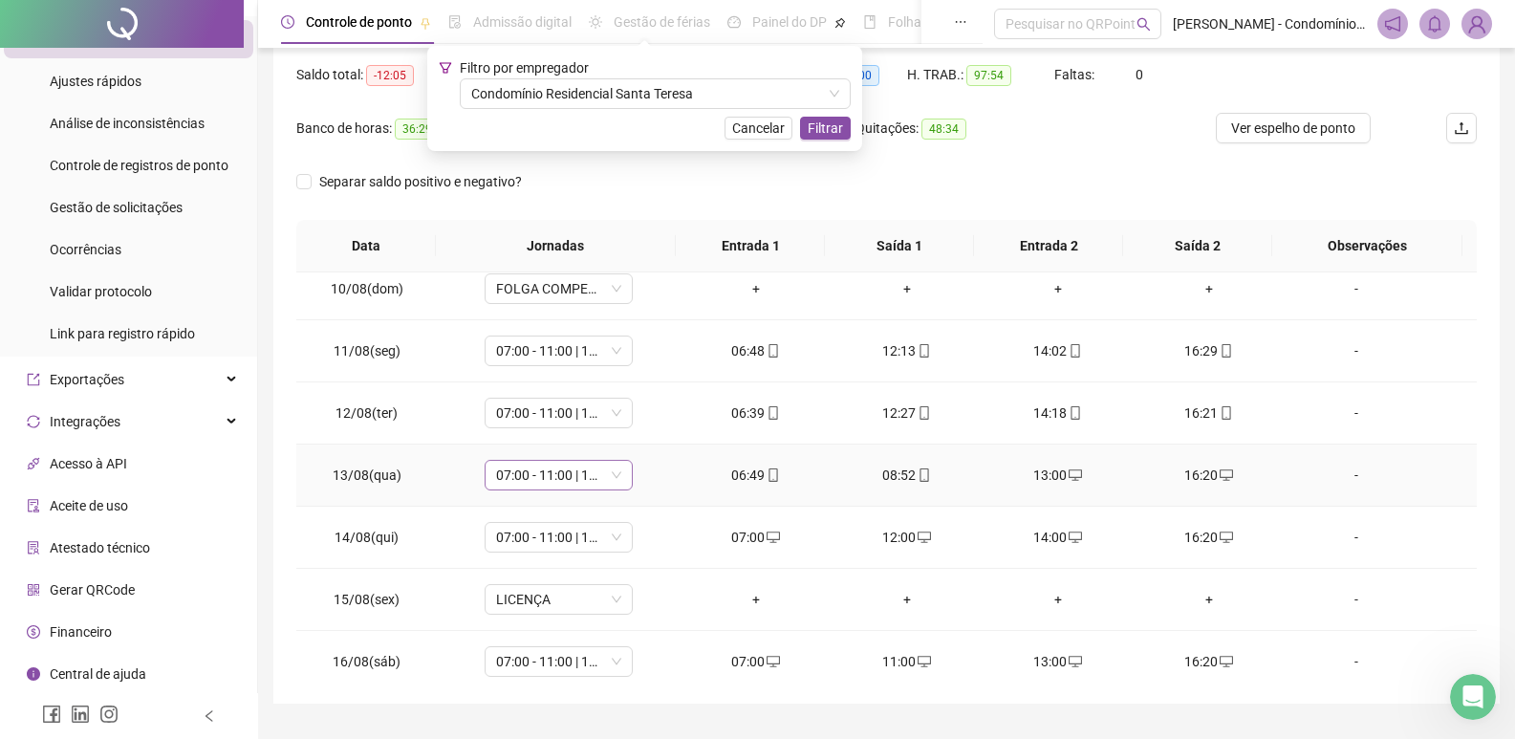
click at [619, 479] on div "07:00 - 11:00 | 13:00 - 16:20" at bounding box center [559, 475] width 148 height 31
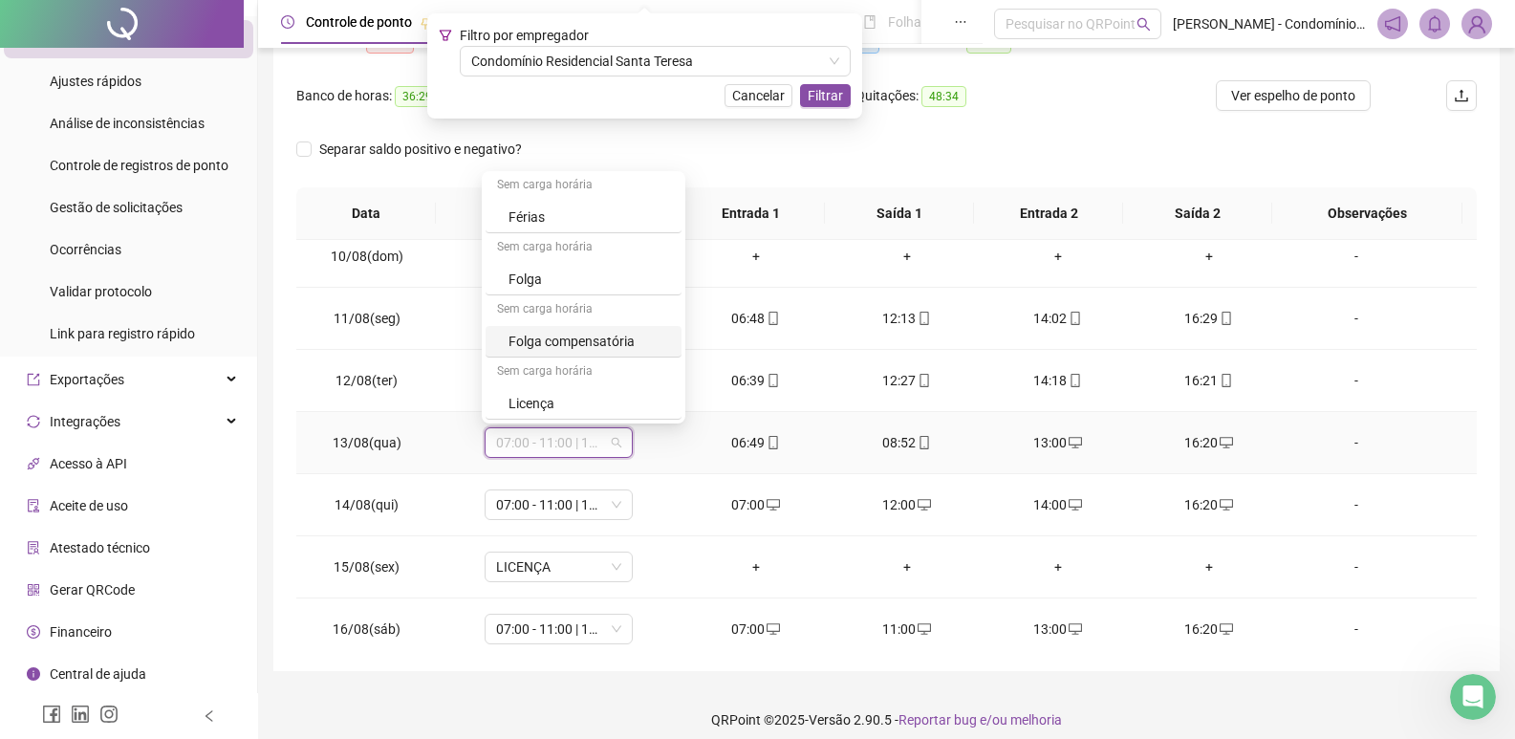
scroll to position [238, 0]
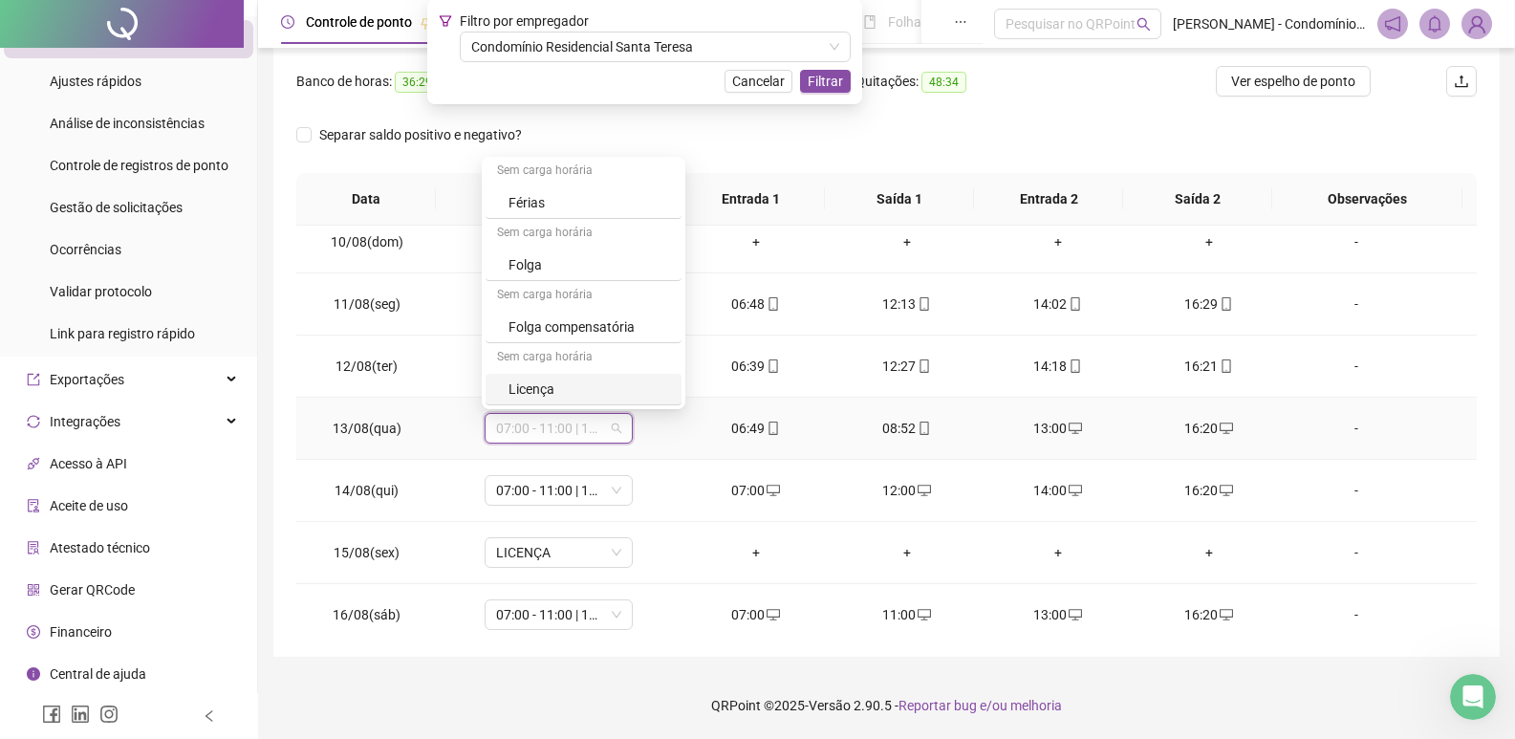
click at [546, 377] on div "Licença" at bounding box center [584, 390] width 196 height 32
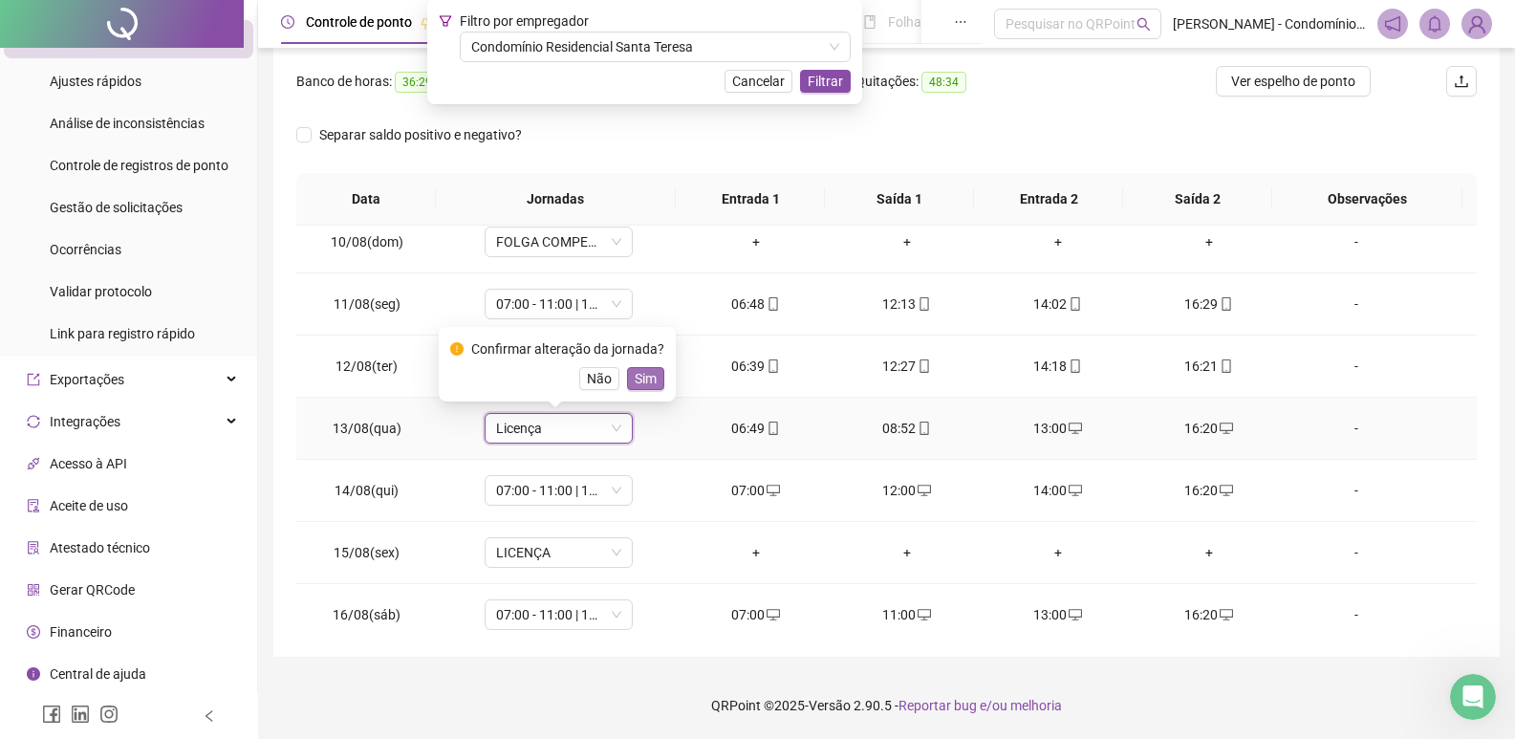
click at [635, 379] on span "Sim" at bounding box center [646, 378] width 22 height 21
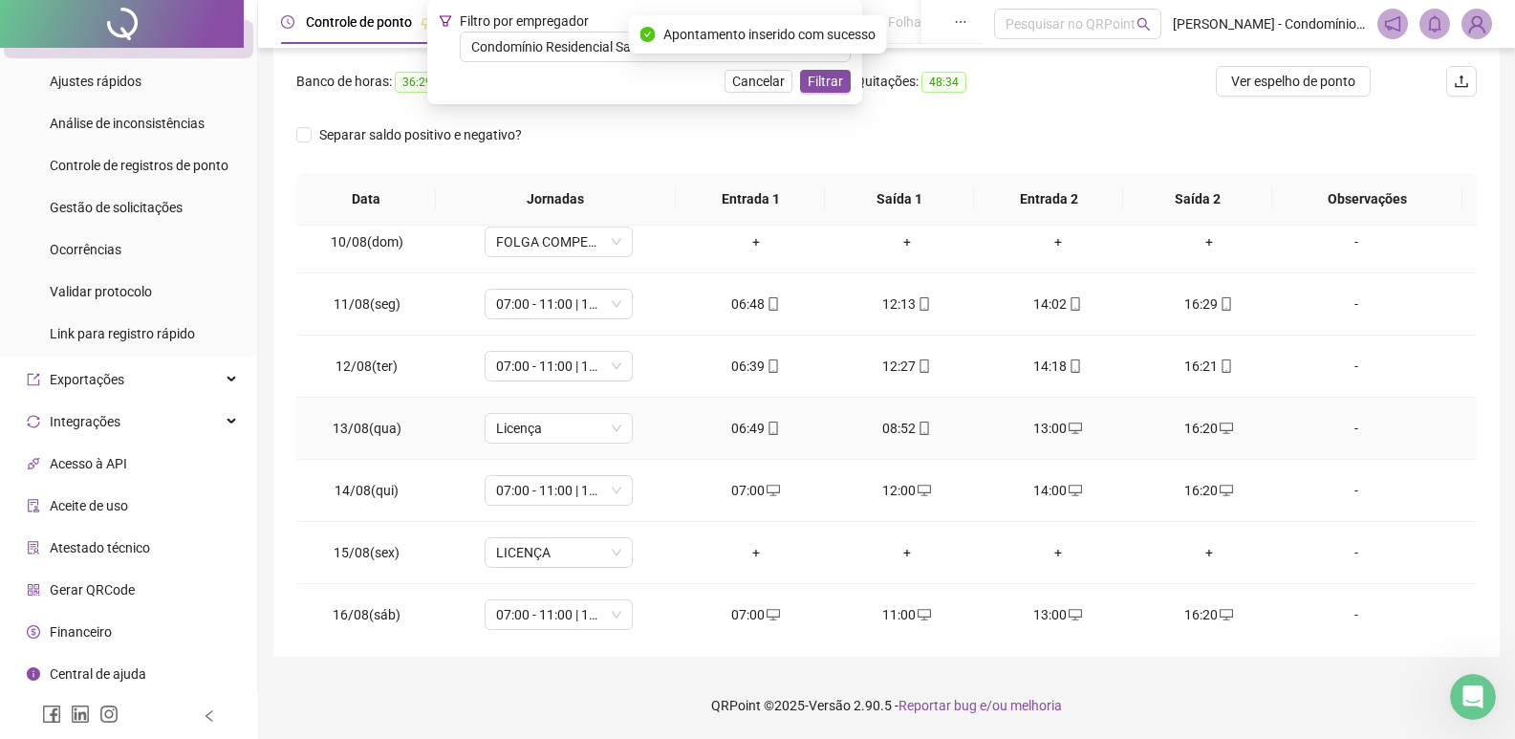
click at [768, 423] on icon "mobile" at bounding box center [772, 427] width 13 height 13
type input "**********"
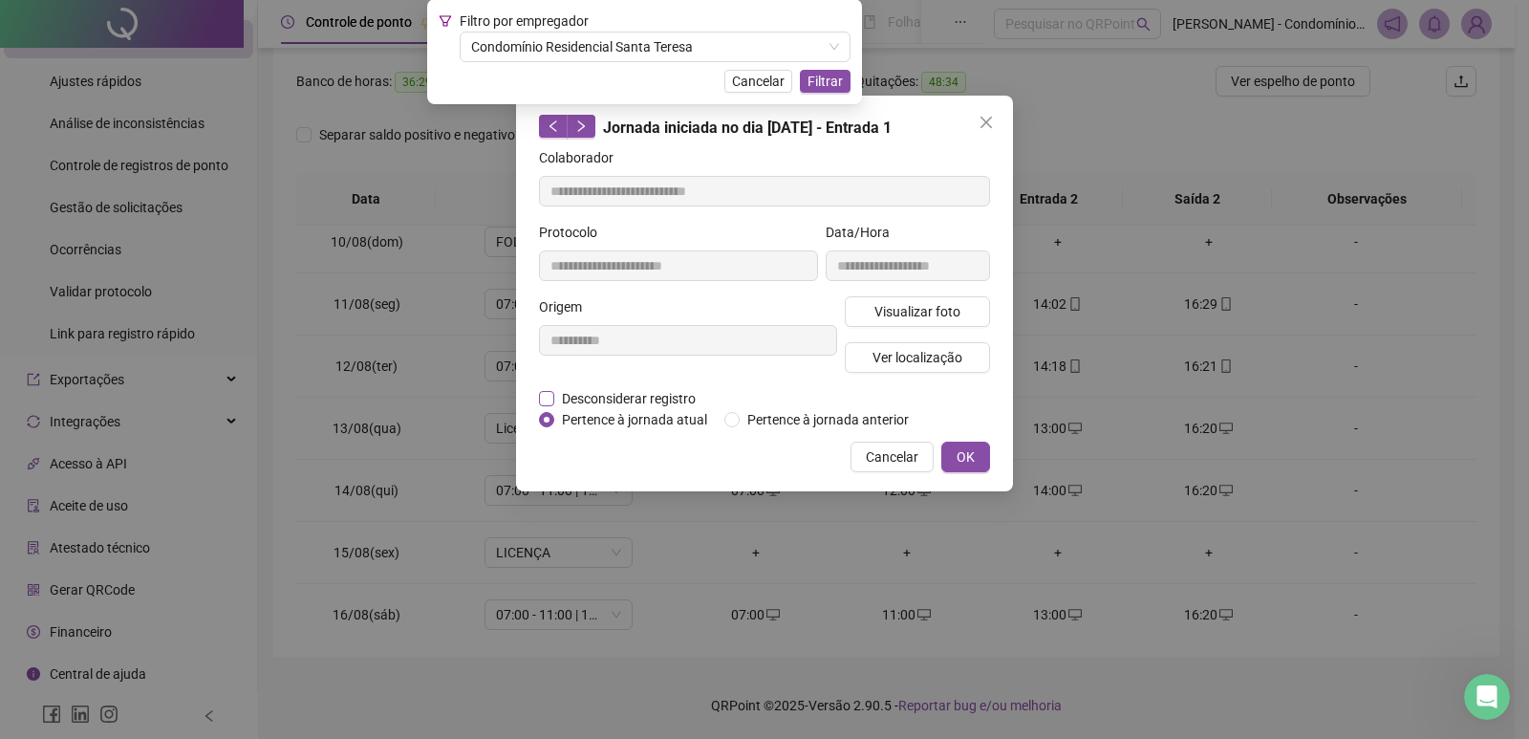
click at [563, 392] on span "Desconsiderar registro" at bounding box center [628, 398] width 149 height 21
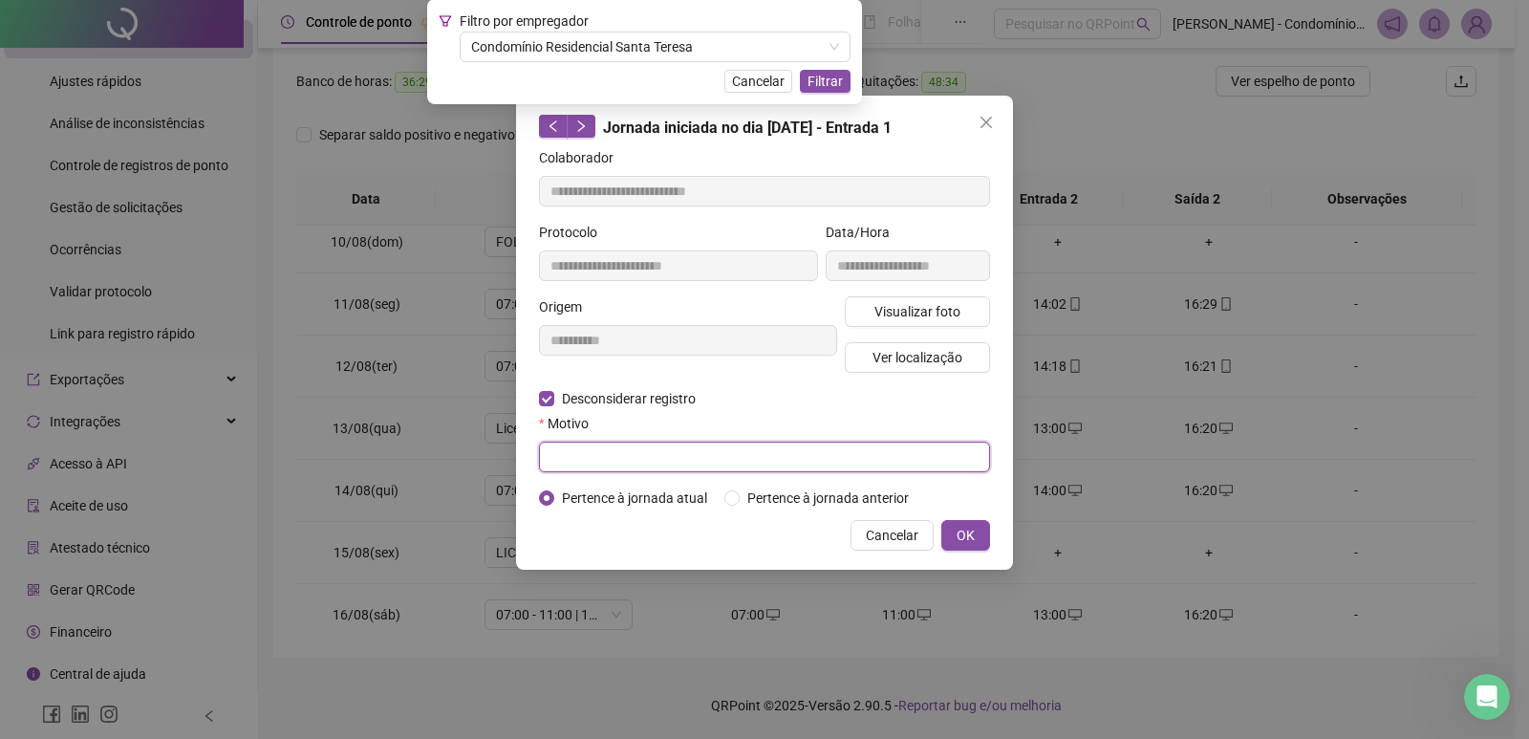
click at [621, 448] on input "text" at bounding box center [764, 457] width 451 height 31
drag, startPoint x: 646, startPoint y: 453, endPoint x: 448, endPoint y: 453, distance: 197.8
click at [448, 453] on div "**********" at bounding box center [764, 369] width 1529 height 739
type input "********"
click at [969, 528] on span "OK" at bounding box center [966, 535] width 18 height 21
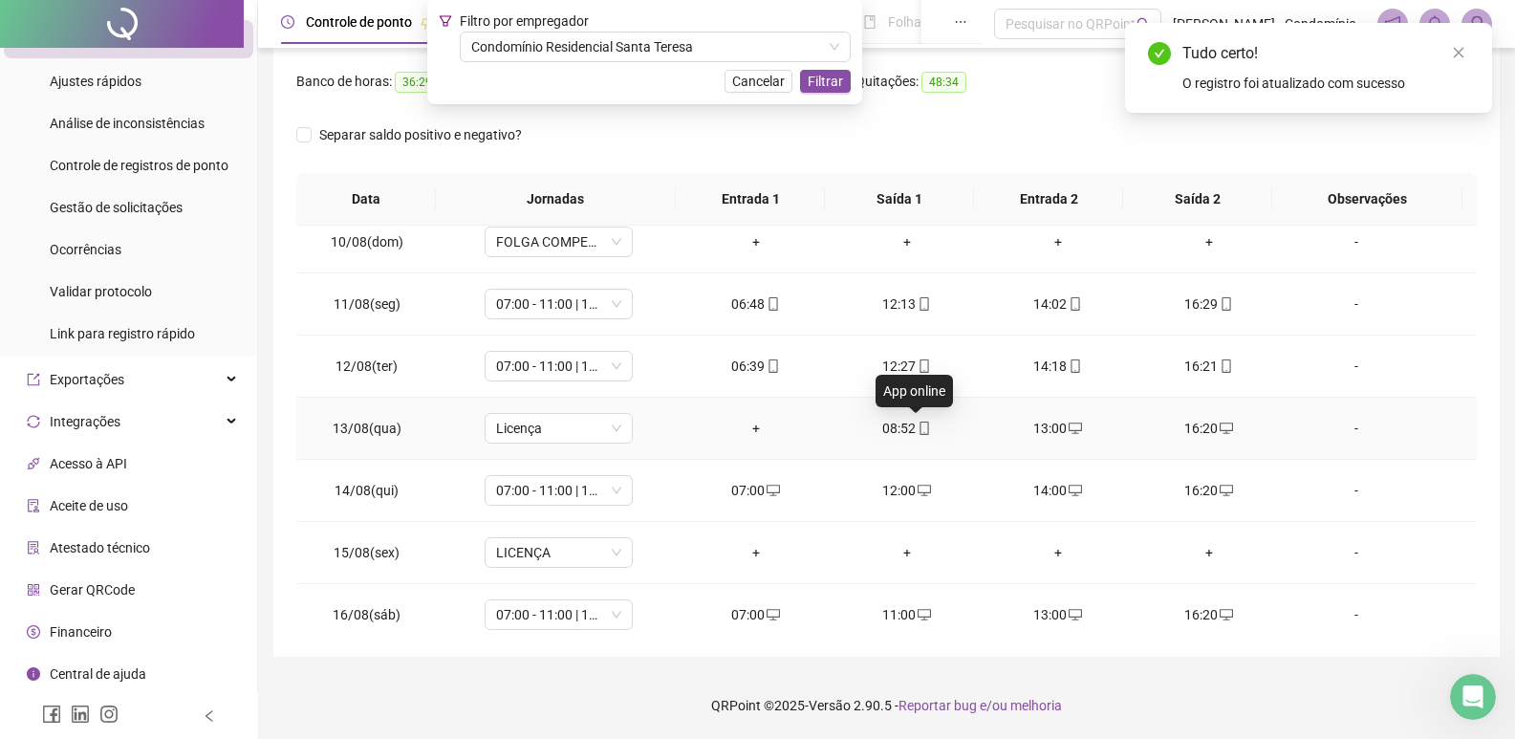
click at [922, 428] on icon "mobile" at bounding box center [923, 427] width 13 height 13
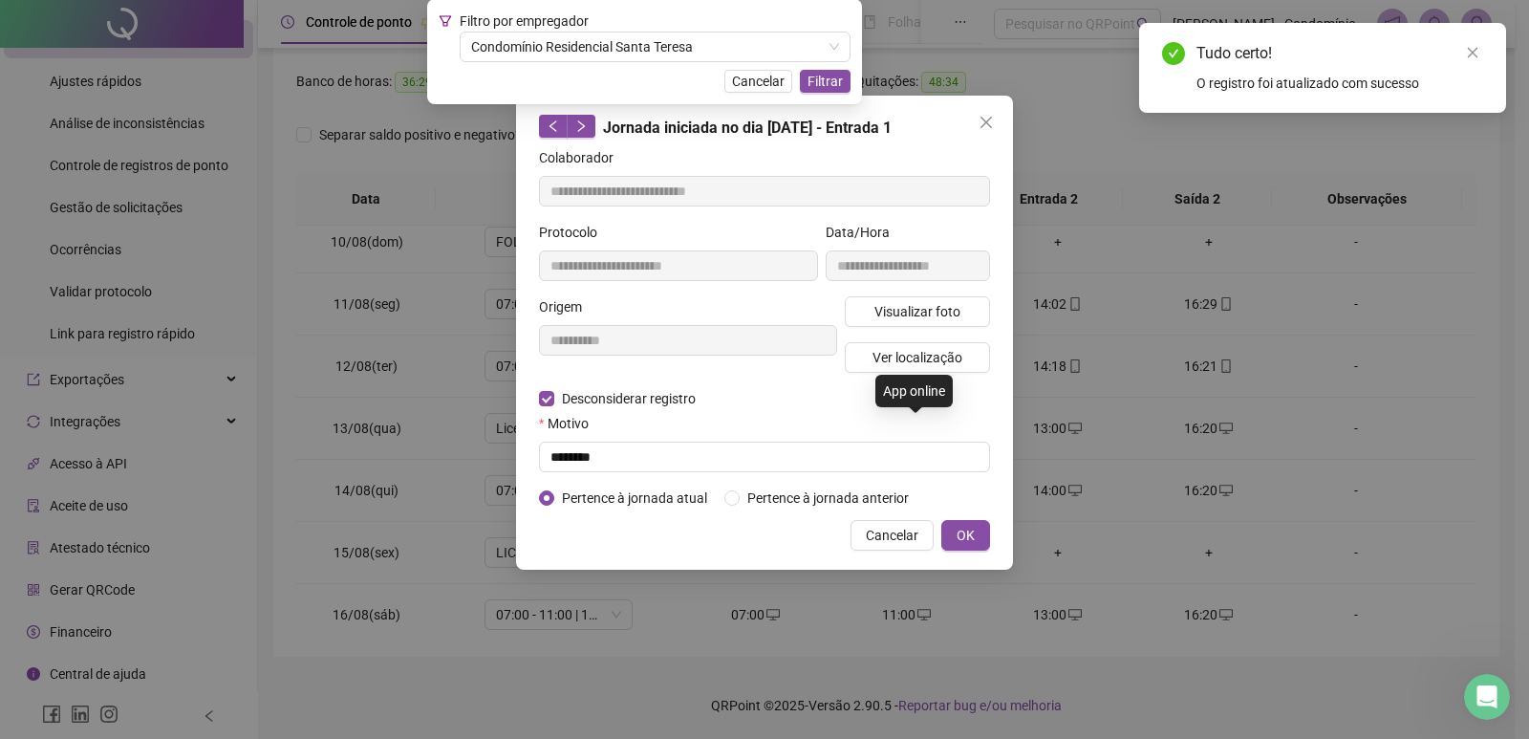
type input "**********"
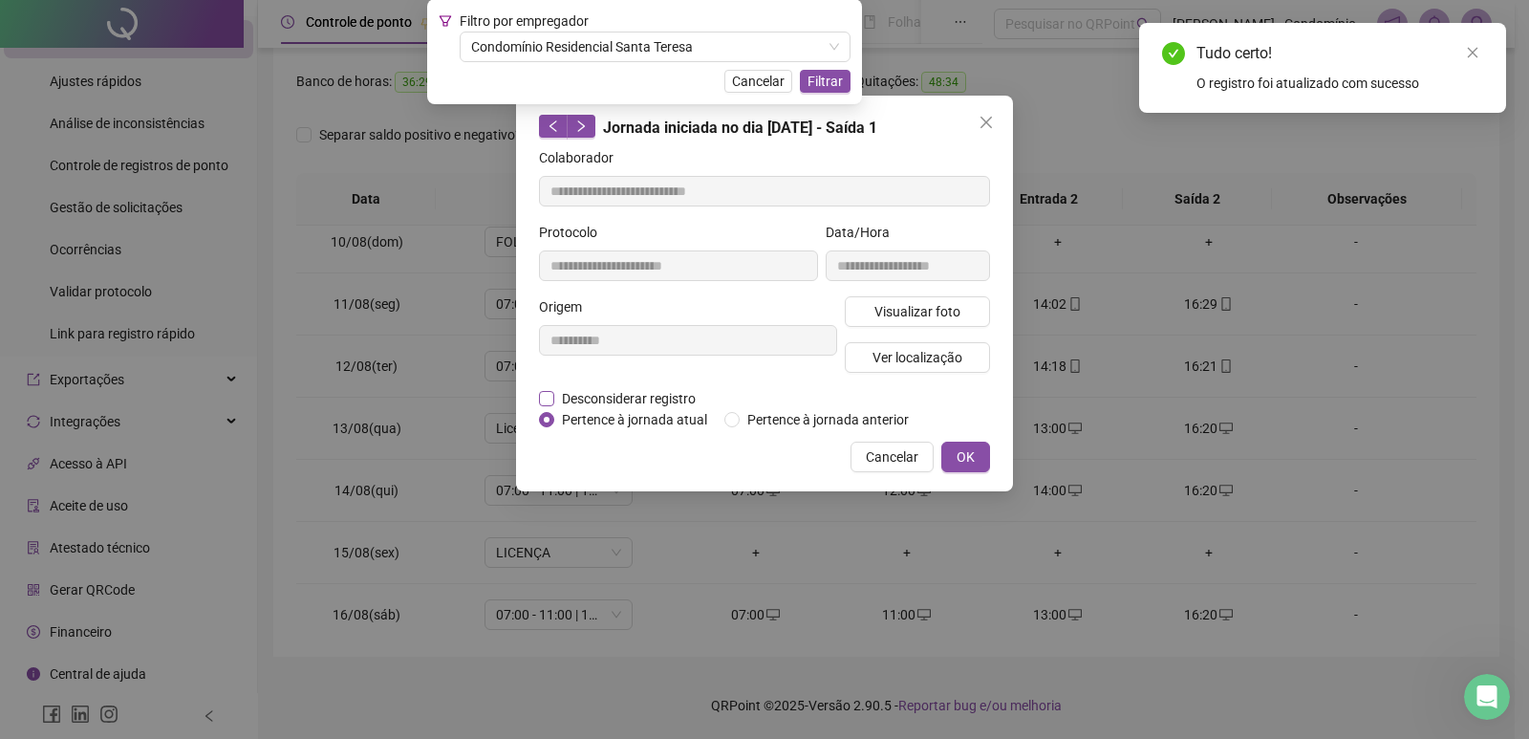
click at [568, 394] on span "Desconsiderar registro" at bounding box center [628, 398] width 149 height 21
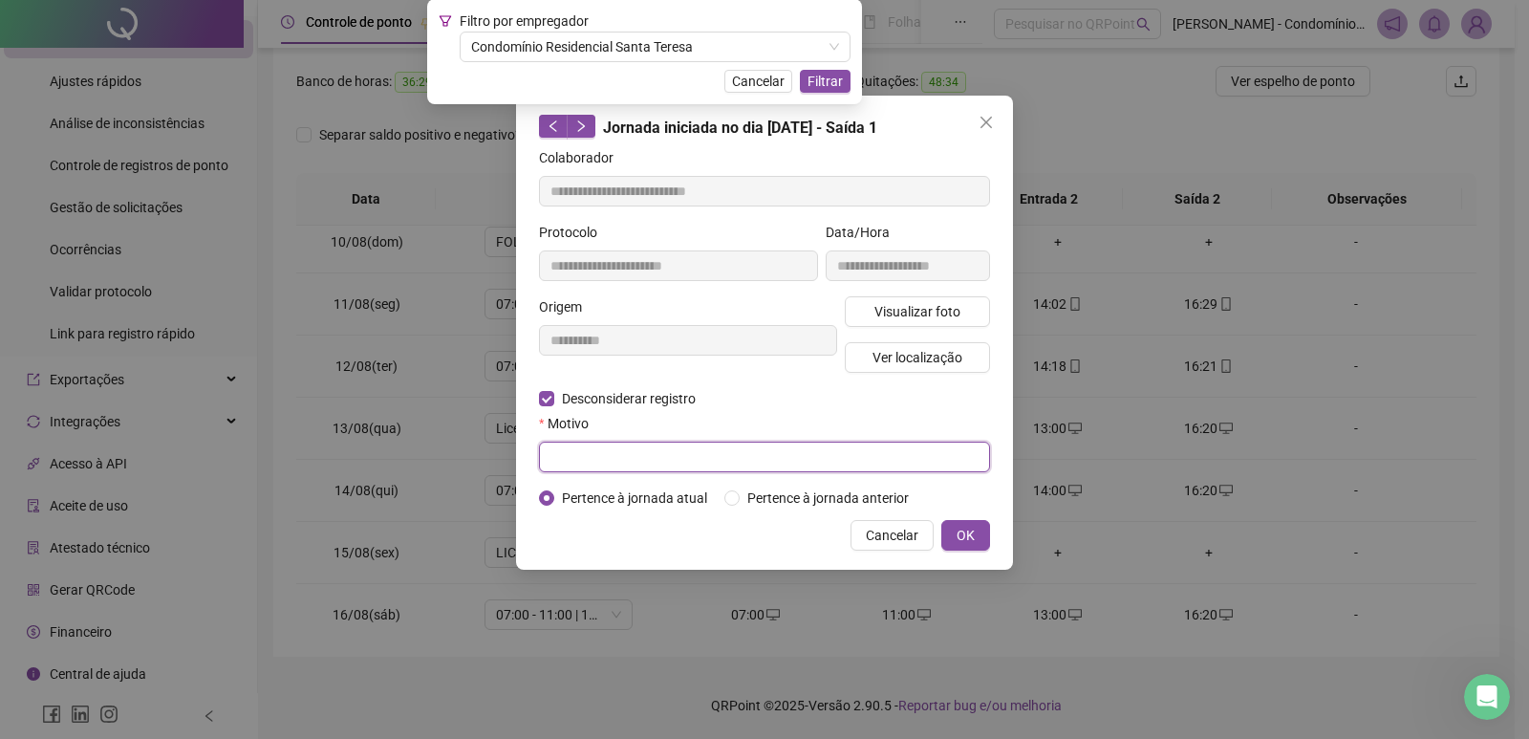
click at [624, 450] on input "text" at bounding box center [764, 457] width 451 height 31
paste input "********"
type input "********"
click at [961, 530] on span "OK" at bounding box center [966, 535] width 18 height 21
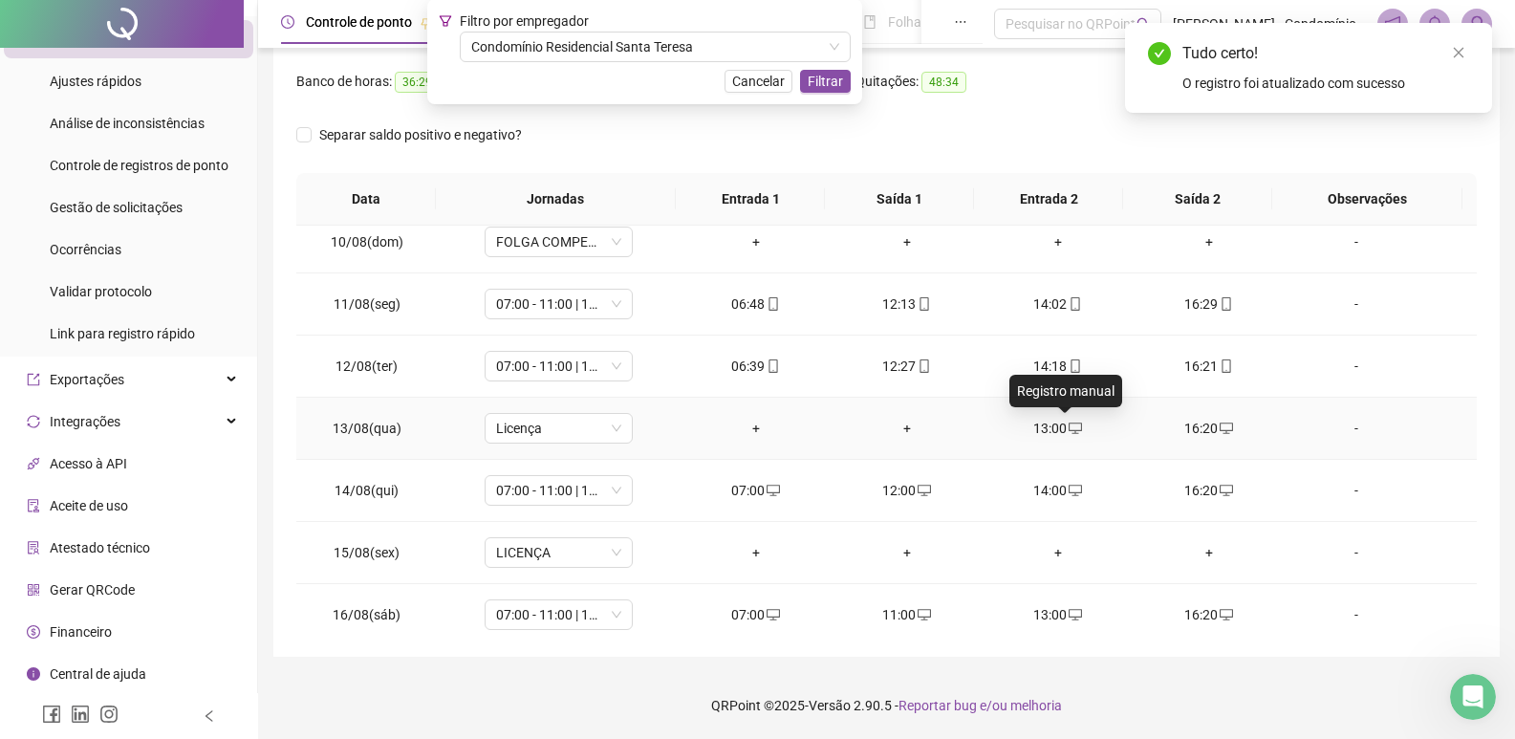
click at [1069, 425] on icon "desktop" at bounding box center [1075, 427] width 13 height 13
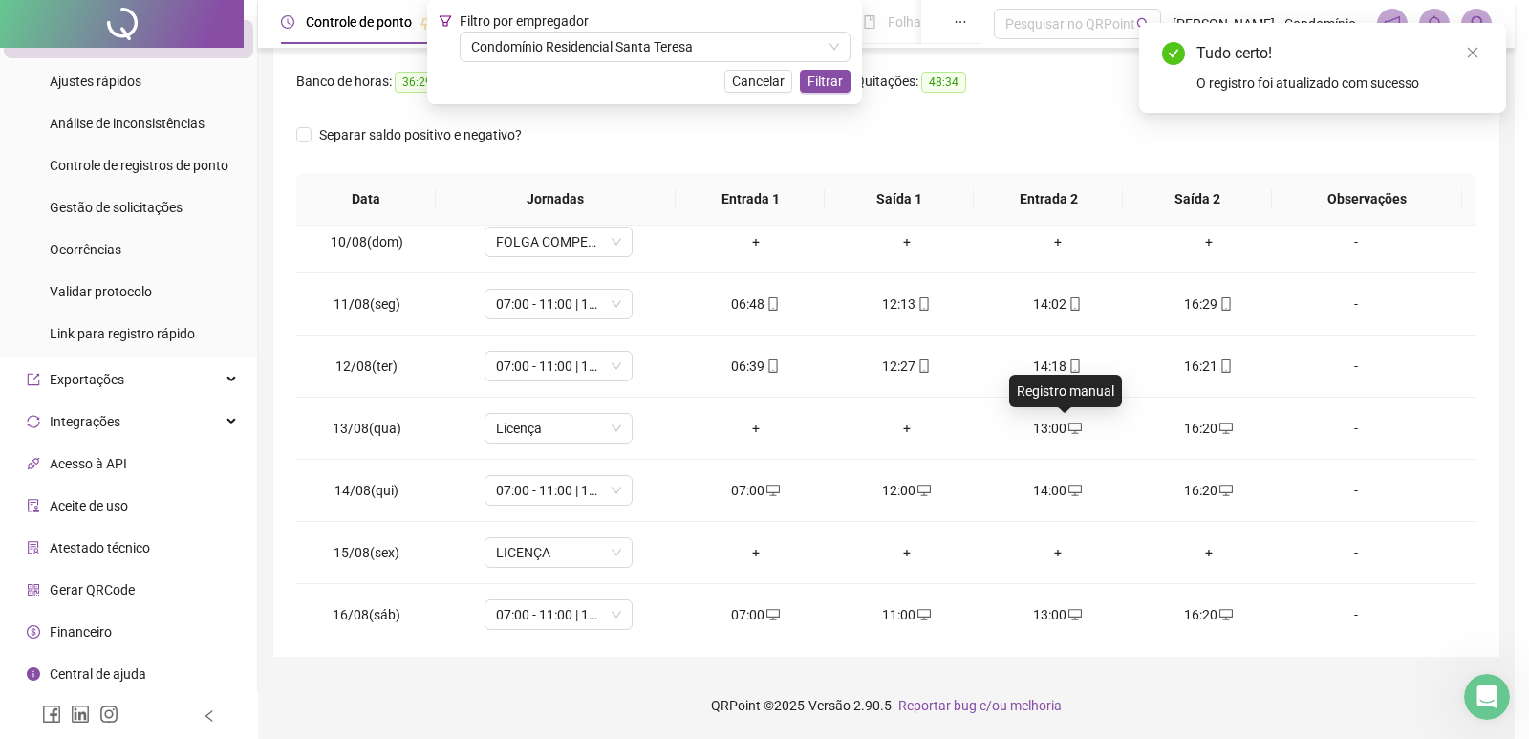
type input "**********"
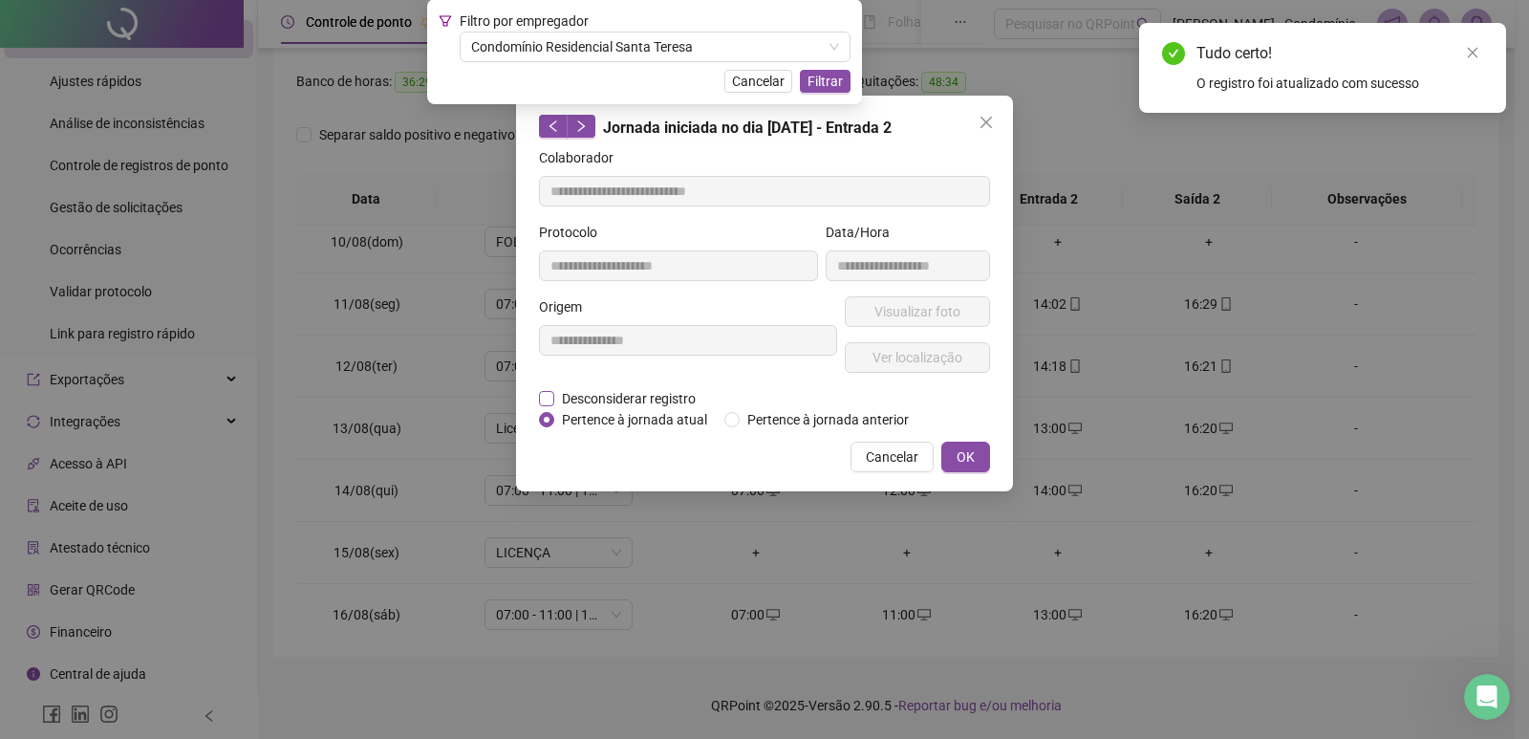
click at [560, 396] on span "Desconsiderar registro" at bounding box center [628, 398] width 149 height 21
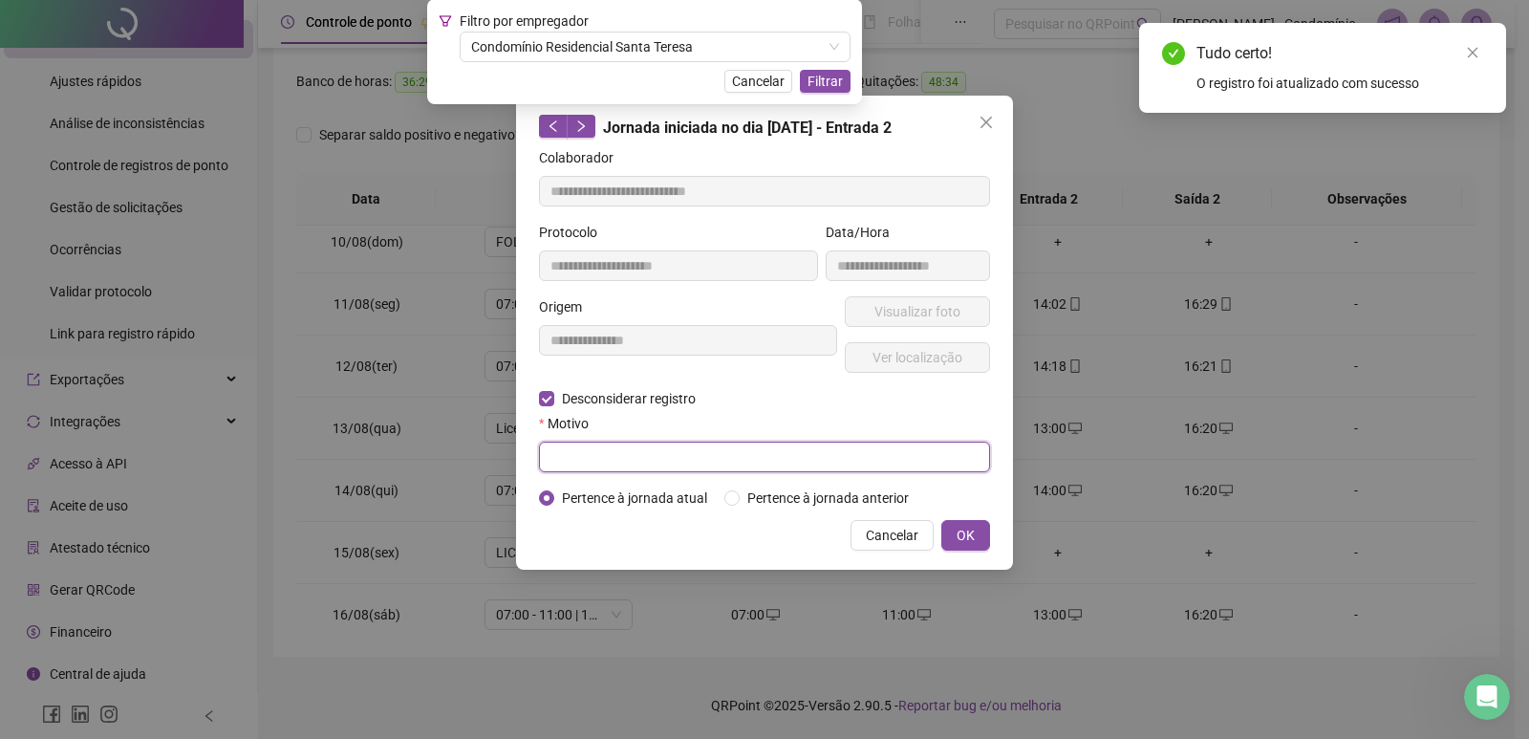
click at [594, 447] on input "text" at bounding box center [764, 457] width 451 height 31
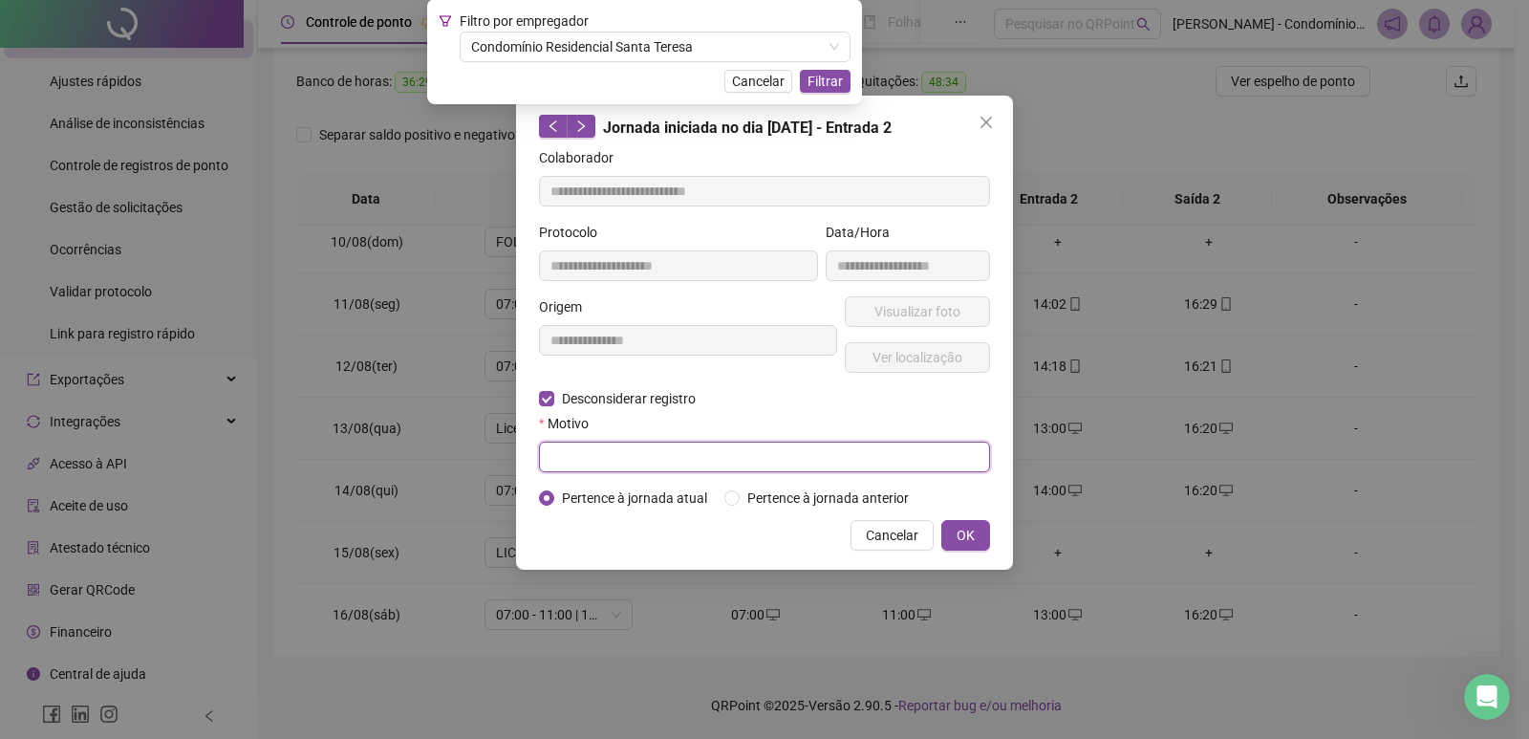
paste input "********"
type input "********"
click at [960, 533] on span "OK" at bounding box center [966, 535] width 18 height 21
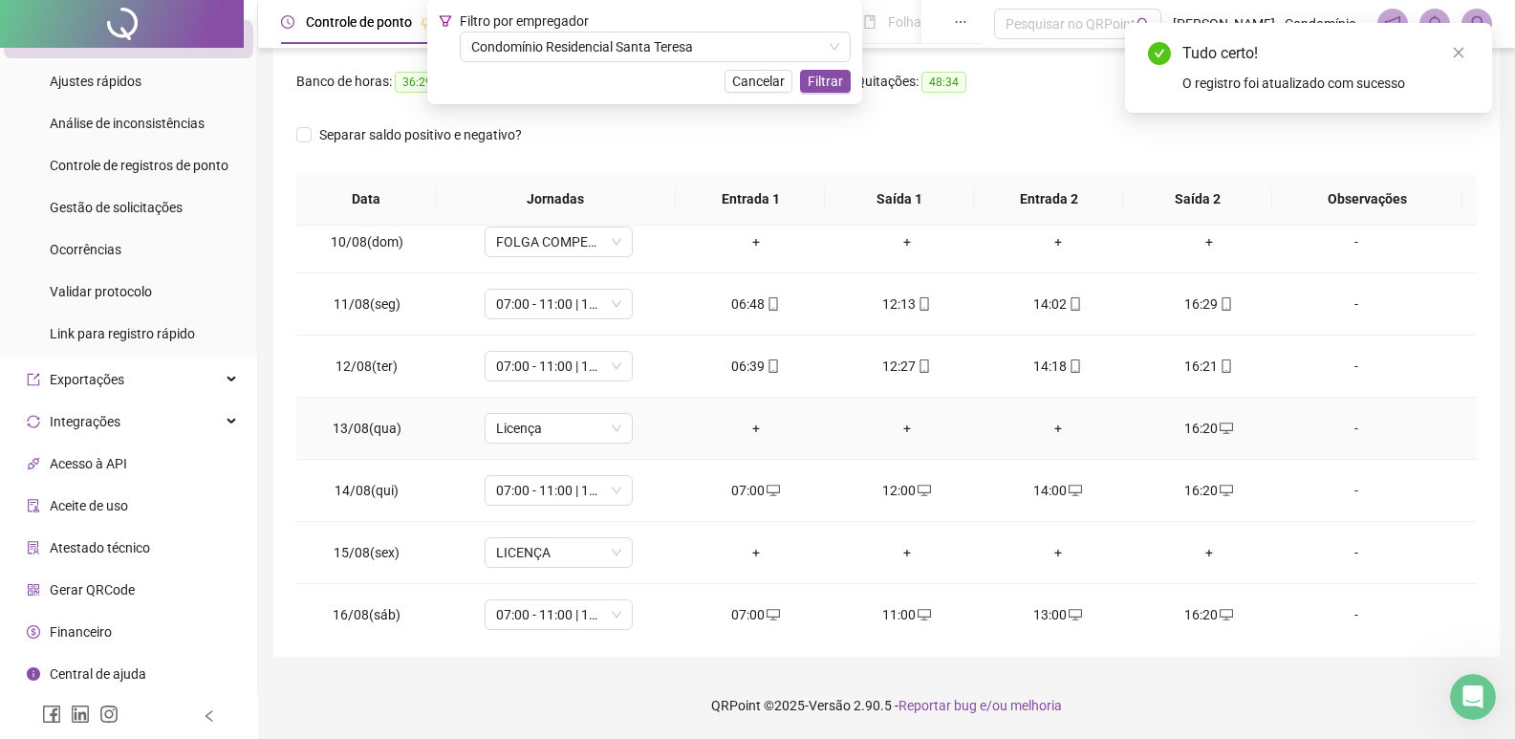
click at [1220, 423] on icon "desktop" at bounding box center [1226, 427] width 13 height 11
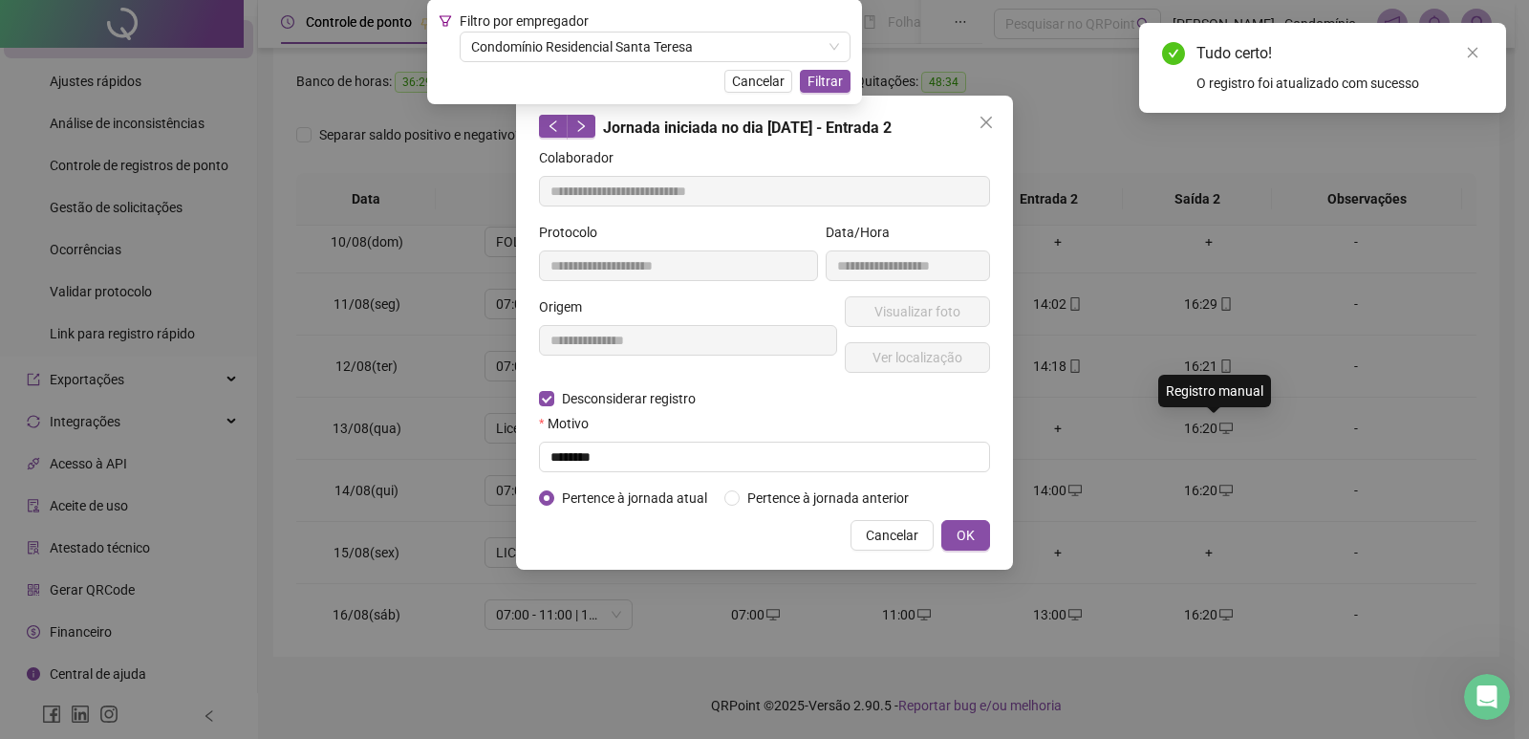
type input "**********"
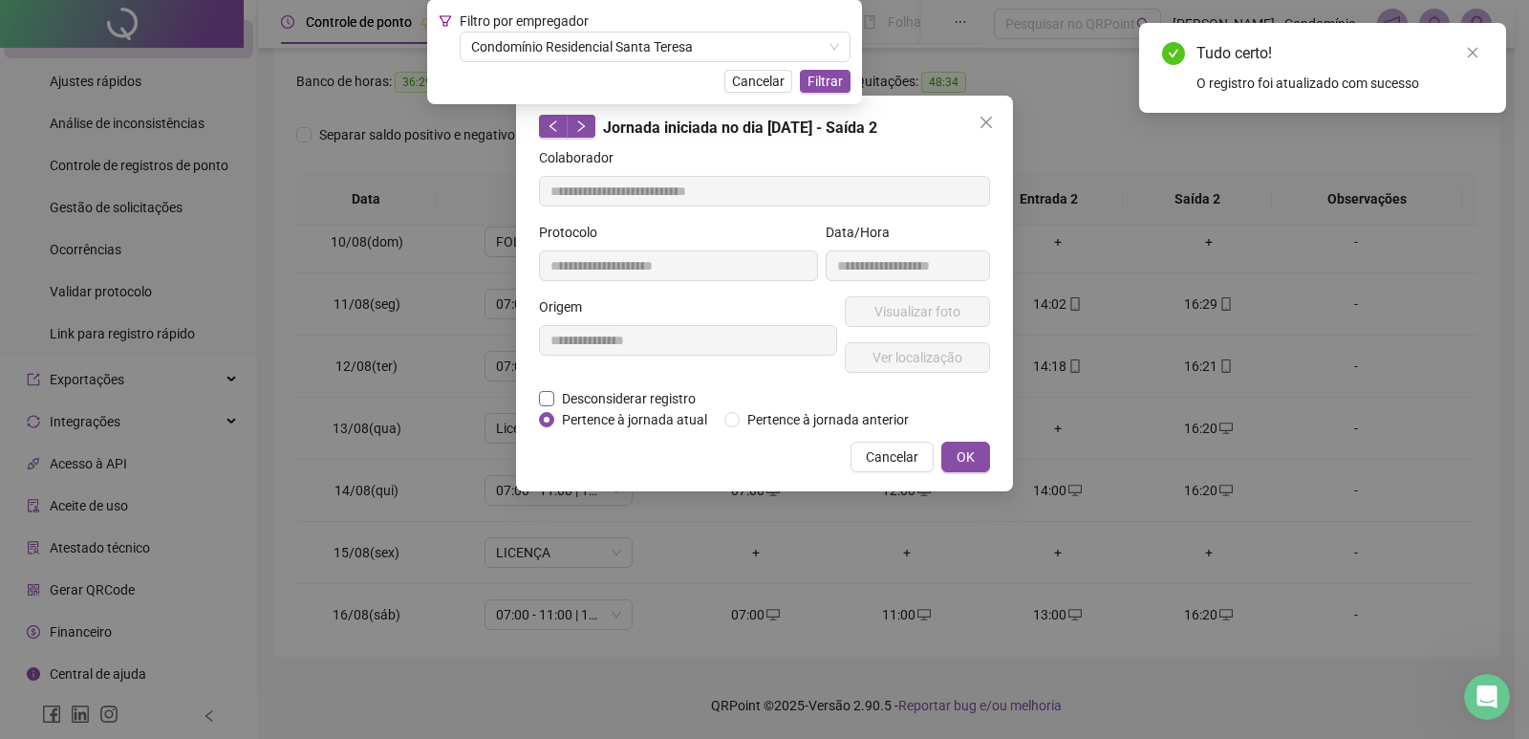
click at [594, 394] on span "Desconsiderar registro" at bounding box center [628, 398] width 149 height 21
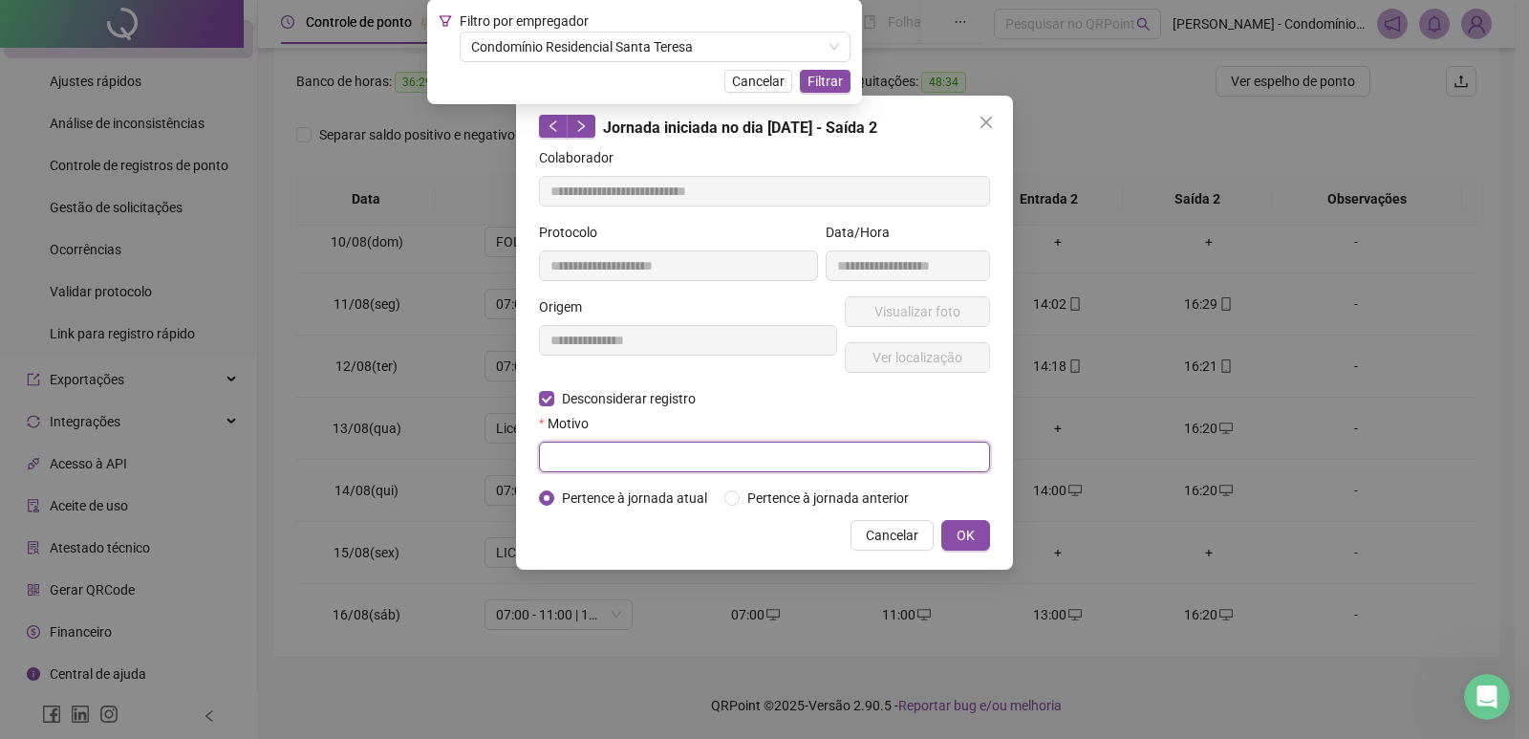
click at [594, 445] on input "text" at bounding box center [764, 457] width 451 height 31
paste input "********"
type input "********"
click at [982, 533] on button "OK" at bounding box center [965, 535] width 49 height 31
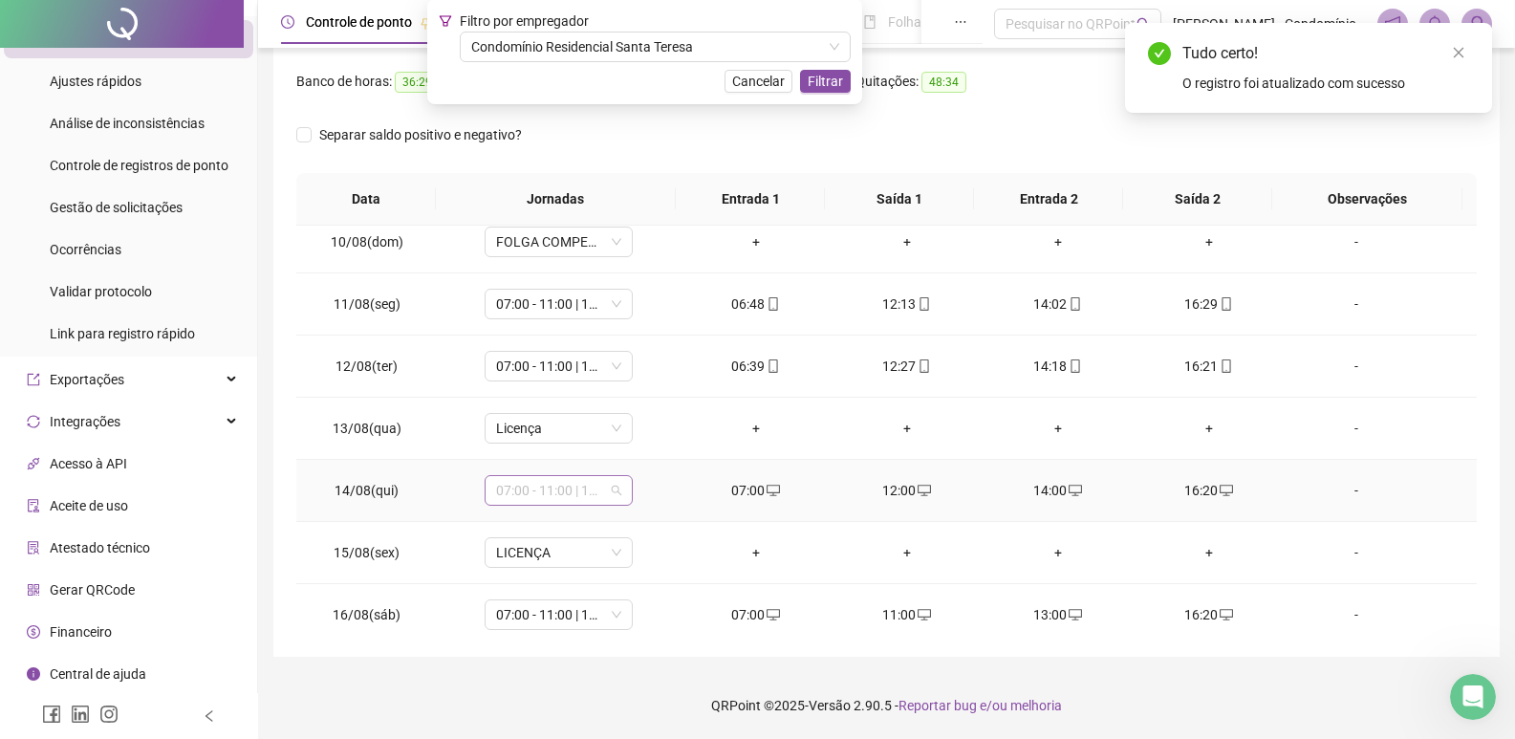
click at [616, 487] on span "07:00 - 11:00 | 13:00 - 16:20" at bounding box center [558, 490] width 125 height 29
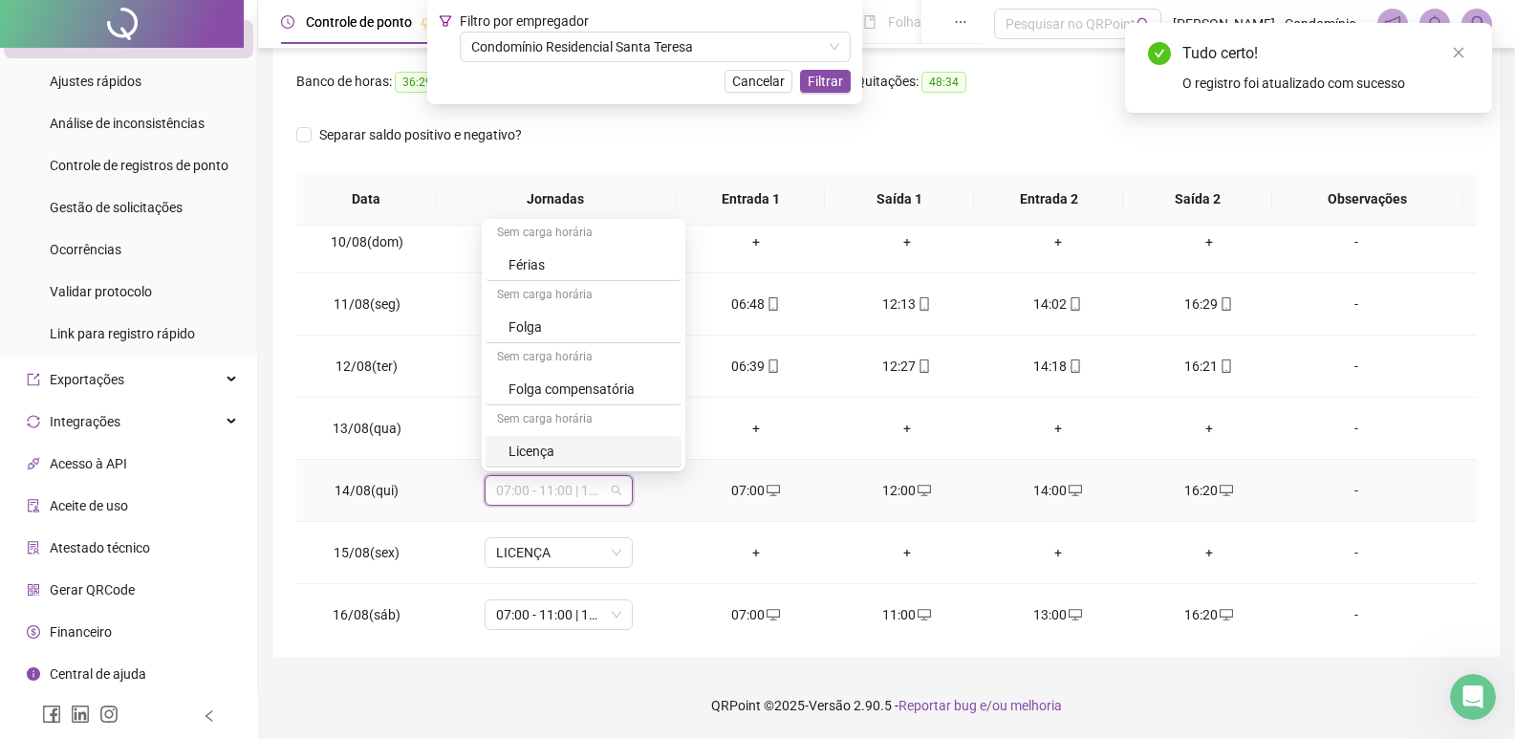
click at [559, 448] on div "Licença" at bounding box center [589, 451] width 162 height 21
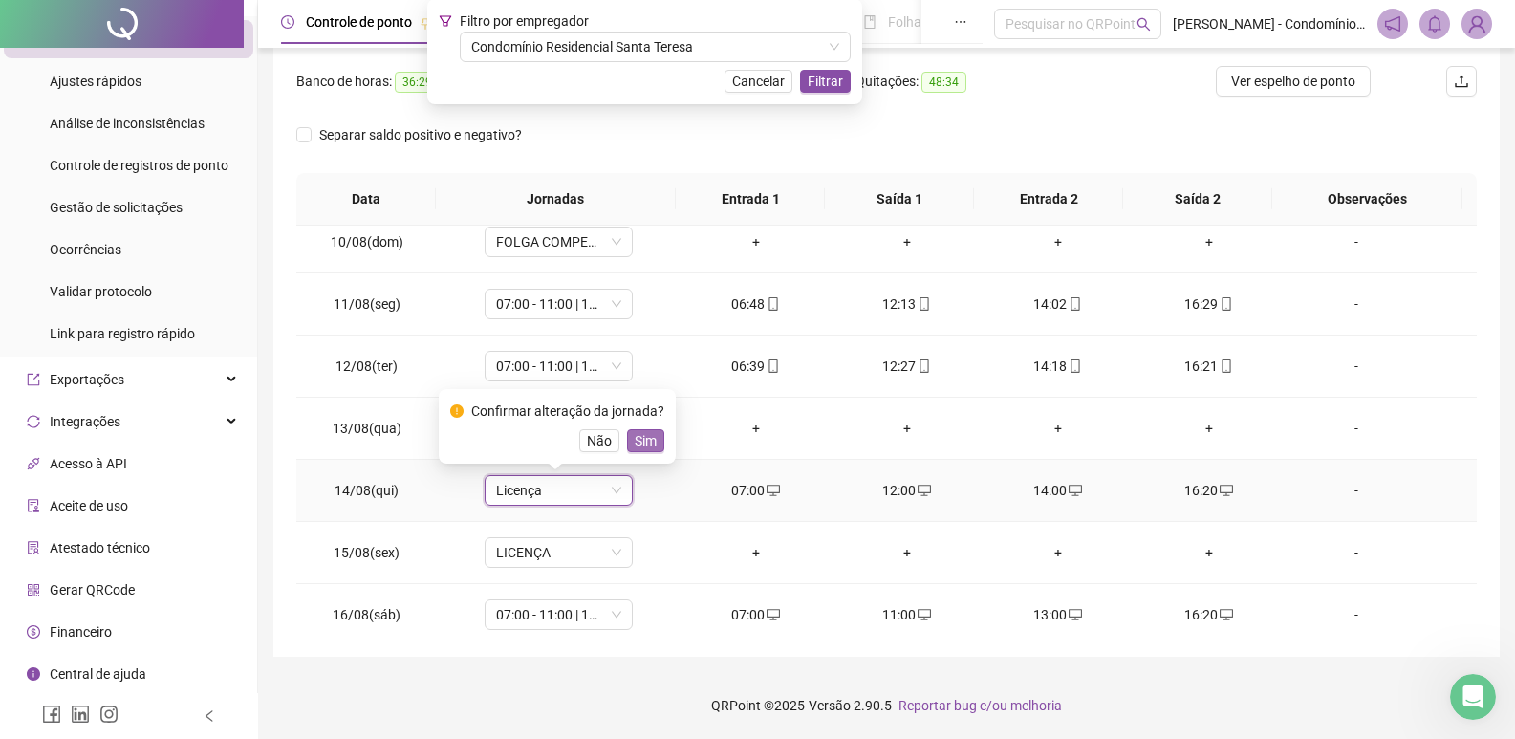
click at [646, 438] on span "Sim" at bounding box center [646, 440] width 22 height 21
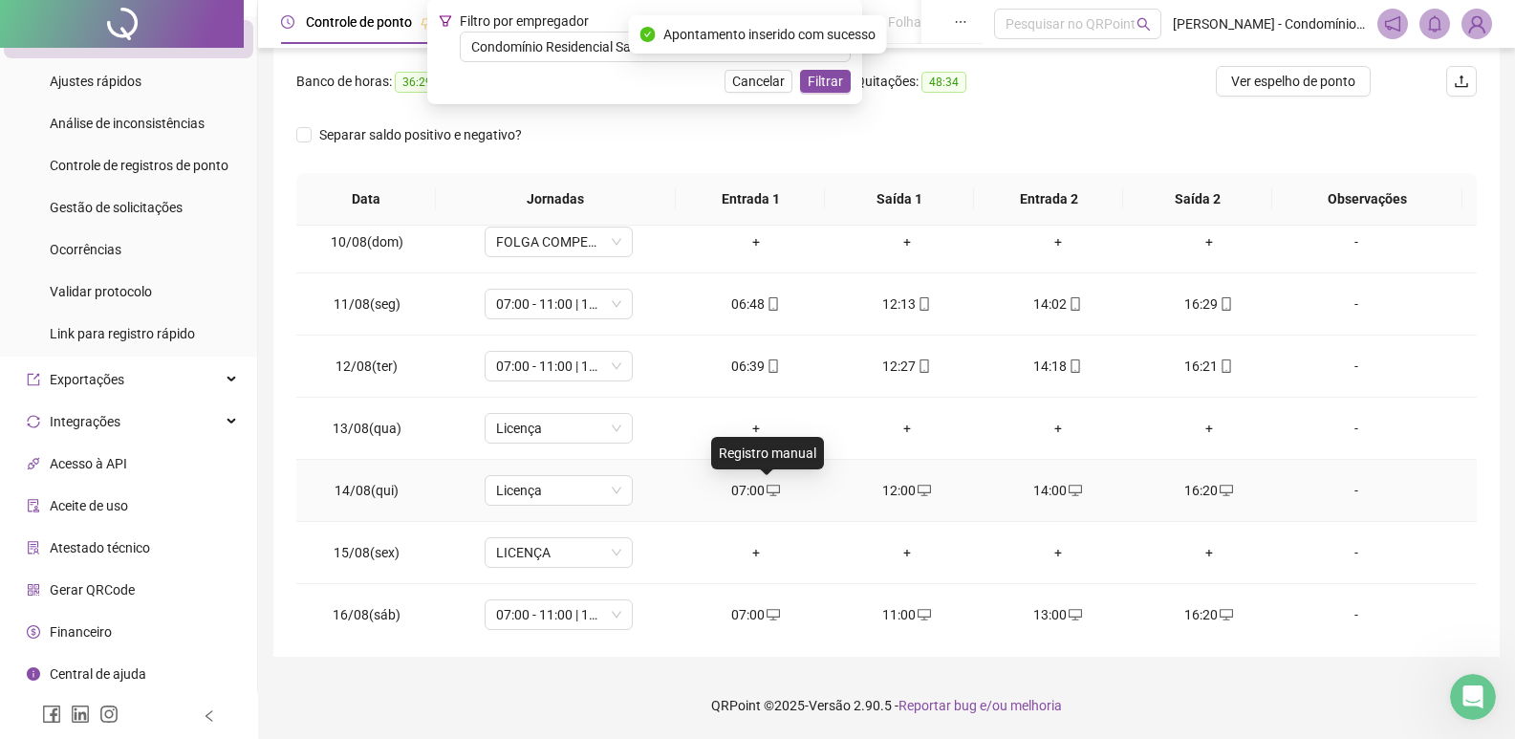
click at [767, 491] on icon "desktop" at bounding box center [772, 490] width 13 height 13
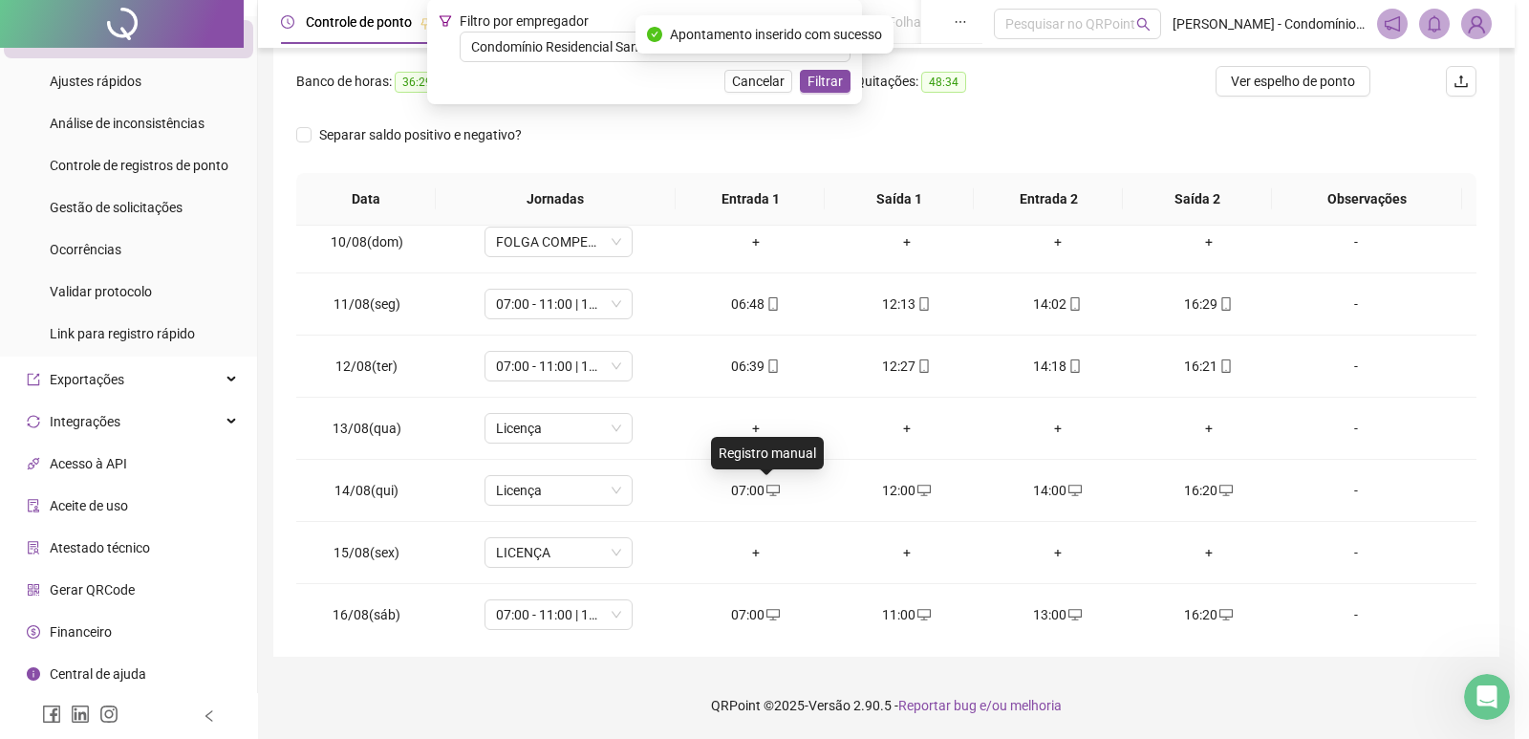
type input "**********"
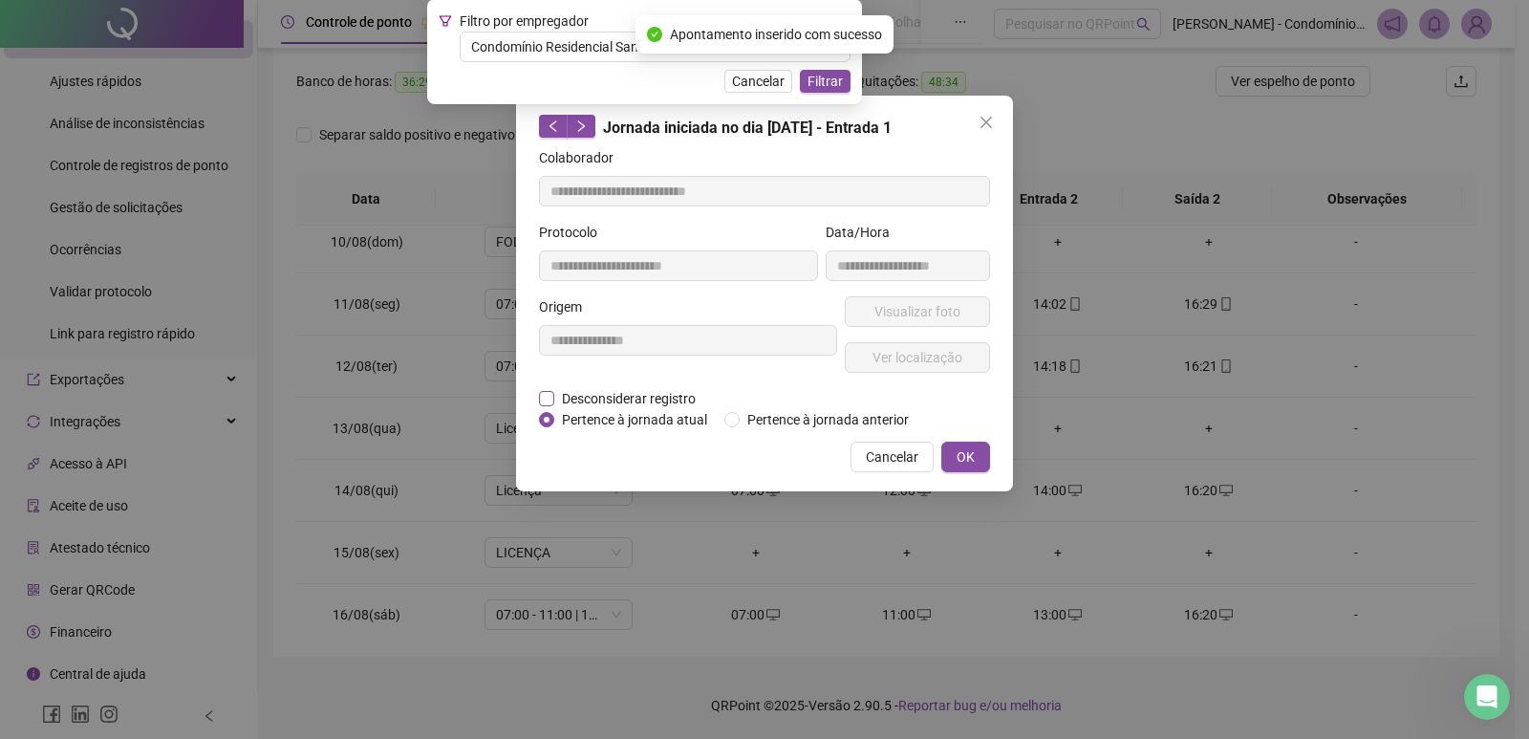
click at [650, 397] on span "Desconsiderar registro" at bounding box center [628, 398] width 149 height 21
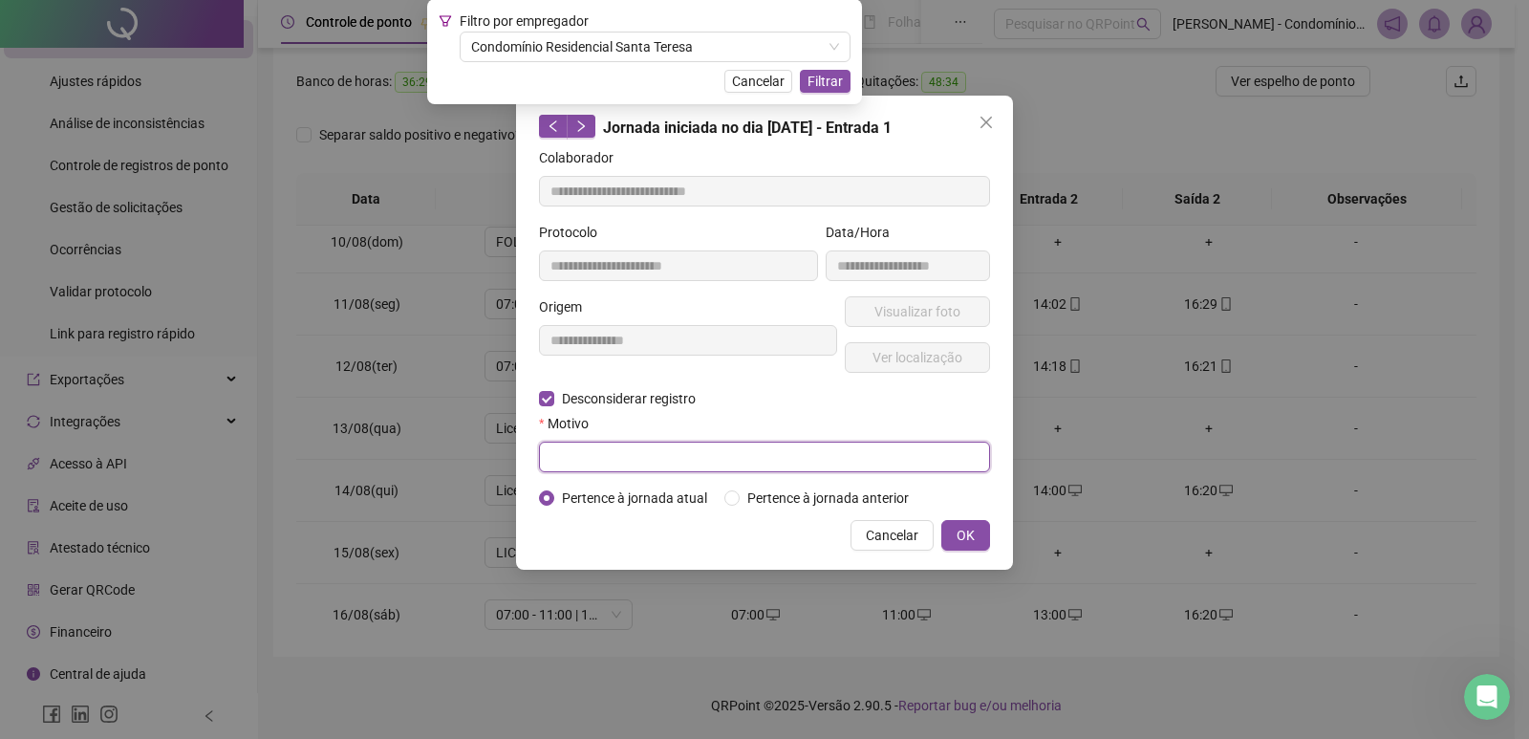
click at [800, 456] on input "text" at bounding box center [764, 457] width 451 height 31
paste input "********"
type input "********"
click at [961, 532] on span "OK" at bounding box center [966, 535] width 18 height 21
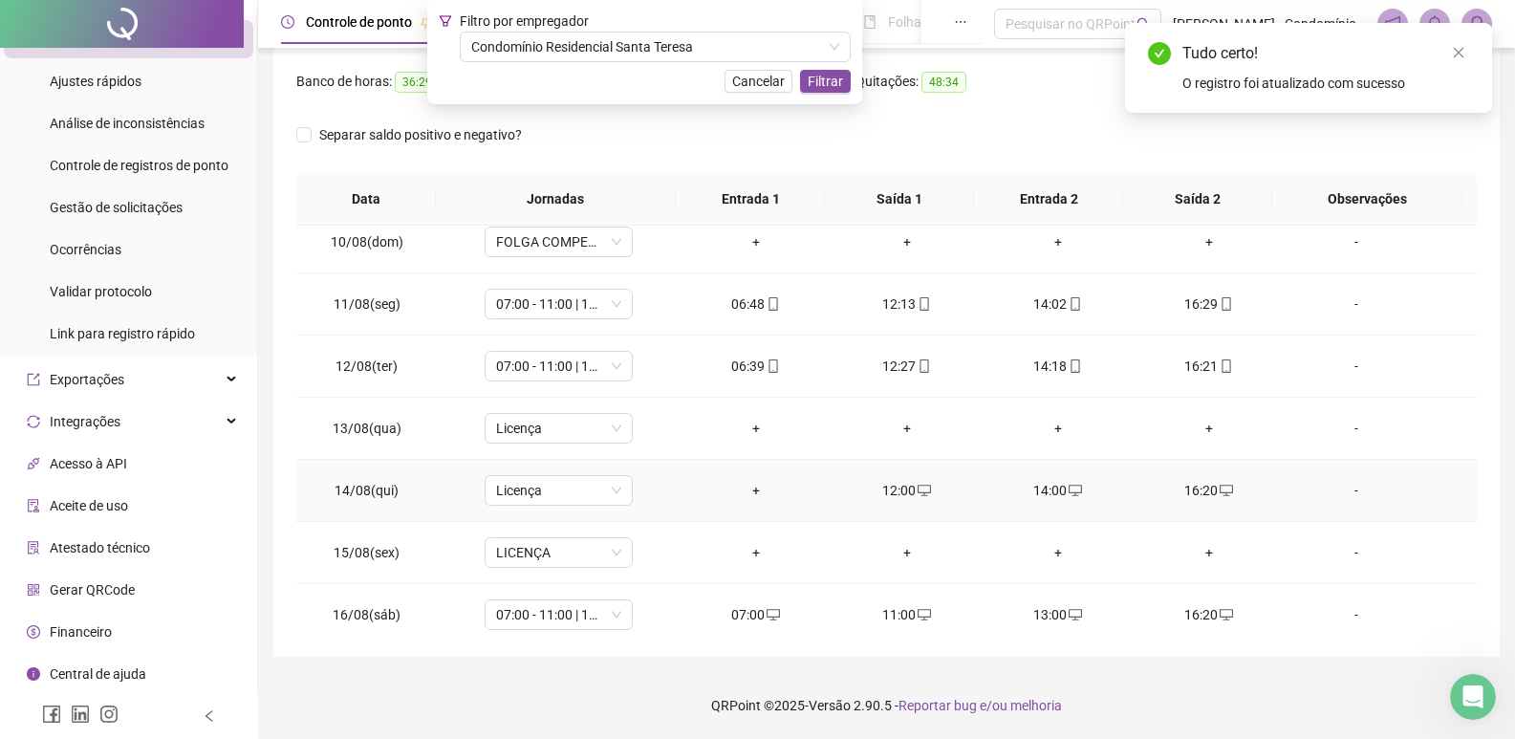
click at [919, 490] on icon "desktop" at bounding box center [923, 490] width 13 height 13
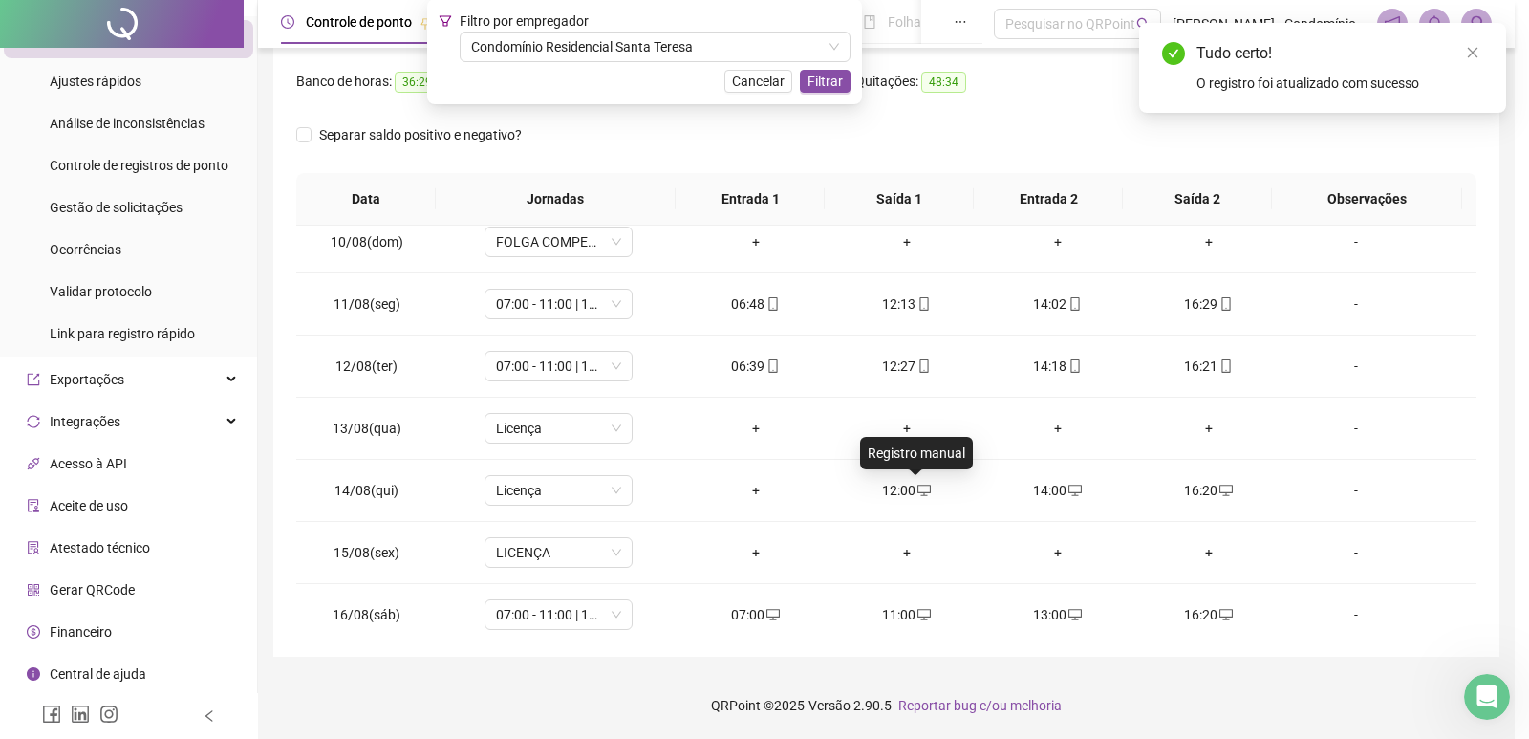
type input "**********"
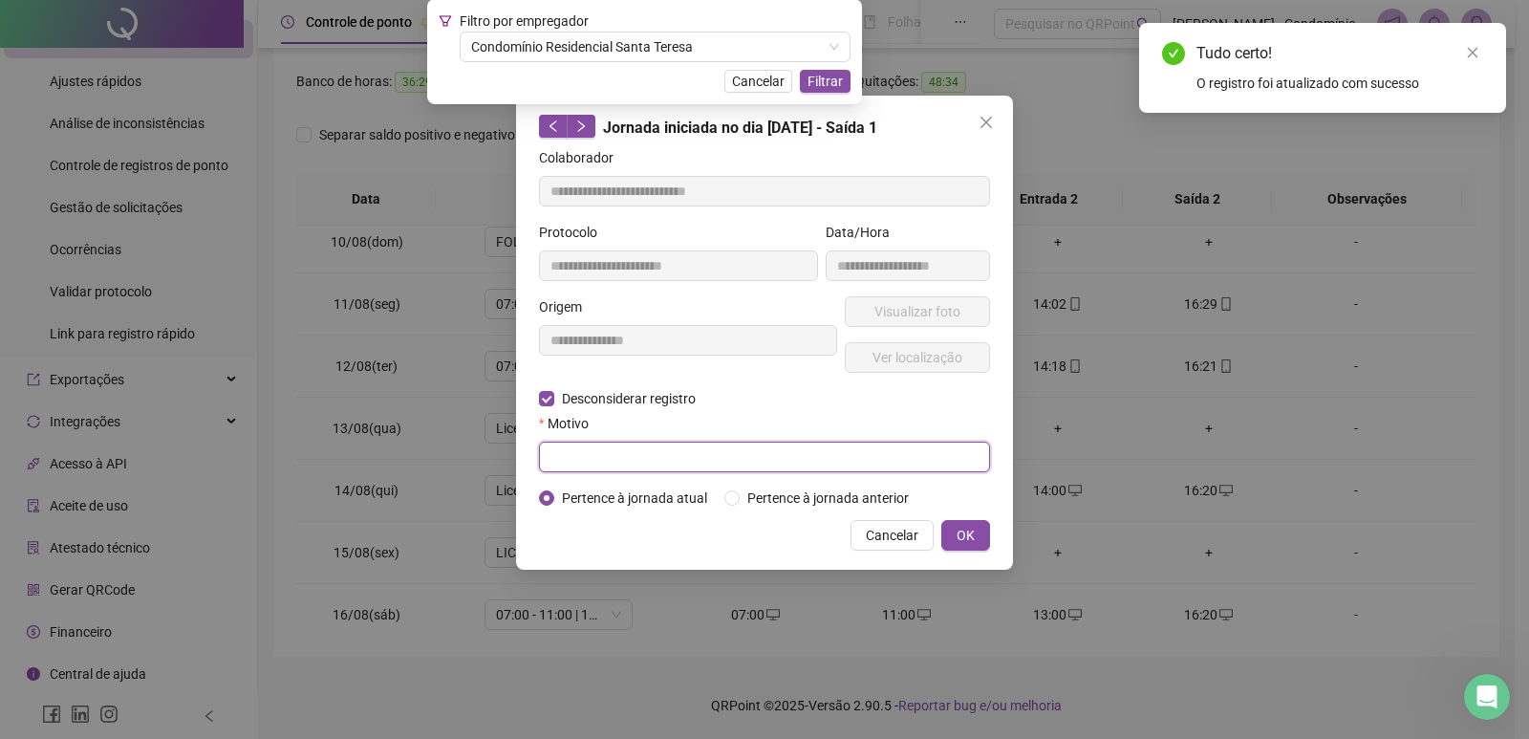
click at [588, 455] on input "text" at bounding box center [764, 457] width 451 height 31
paste input "********"
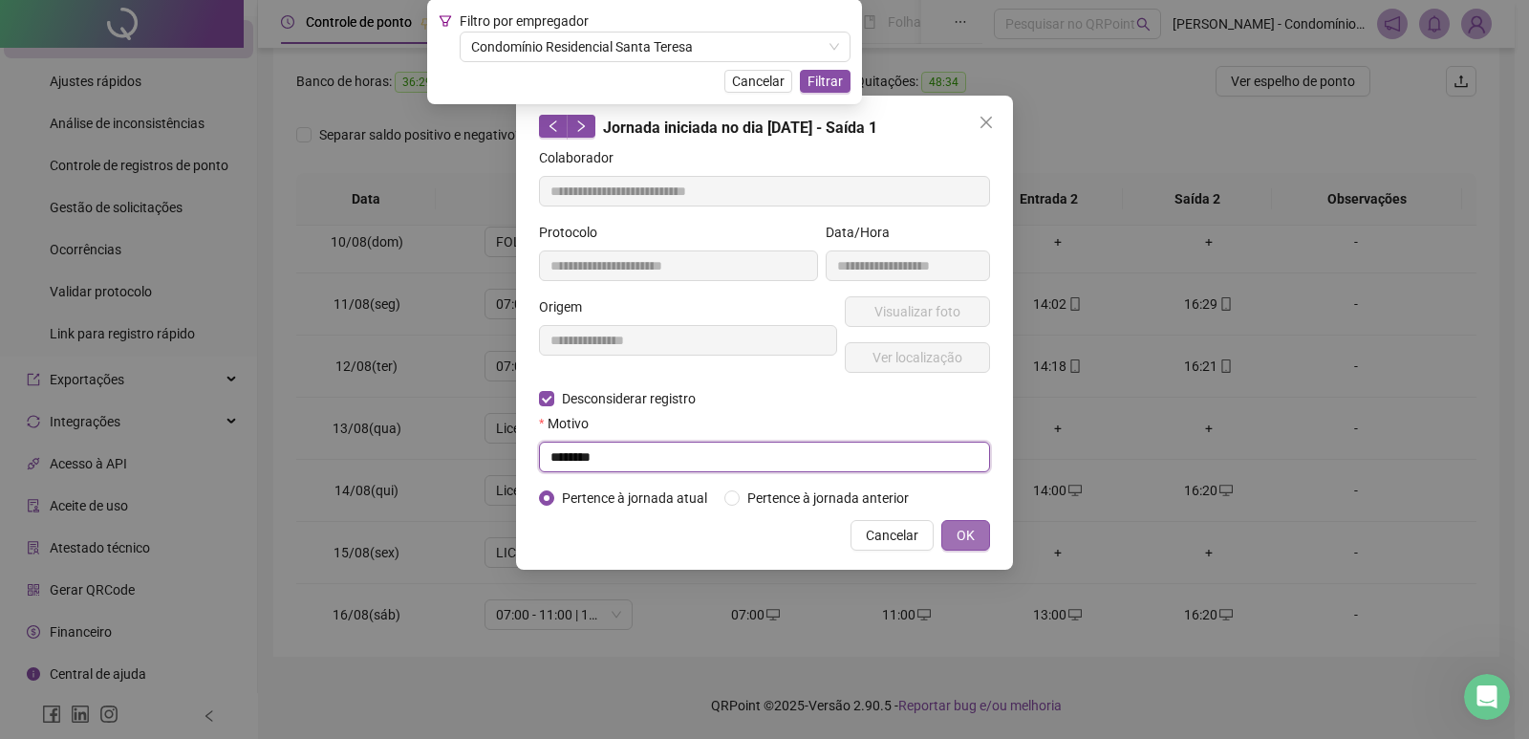
type input "********"
click at [959, 529] on span "OK" at bounding box center [966, 535] width 18 height 21
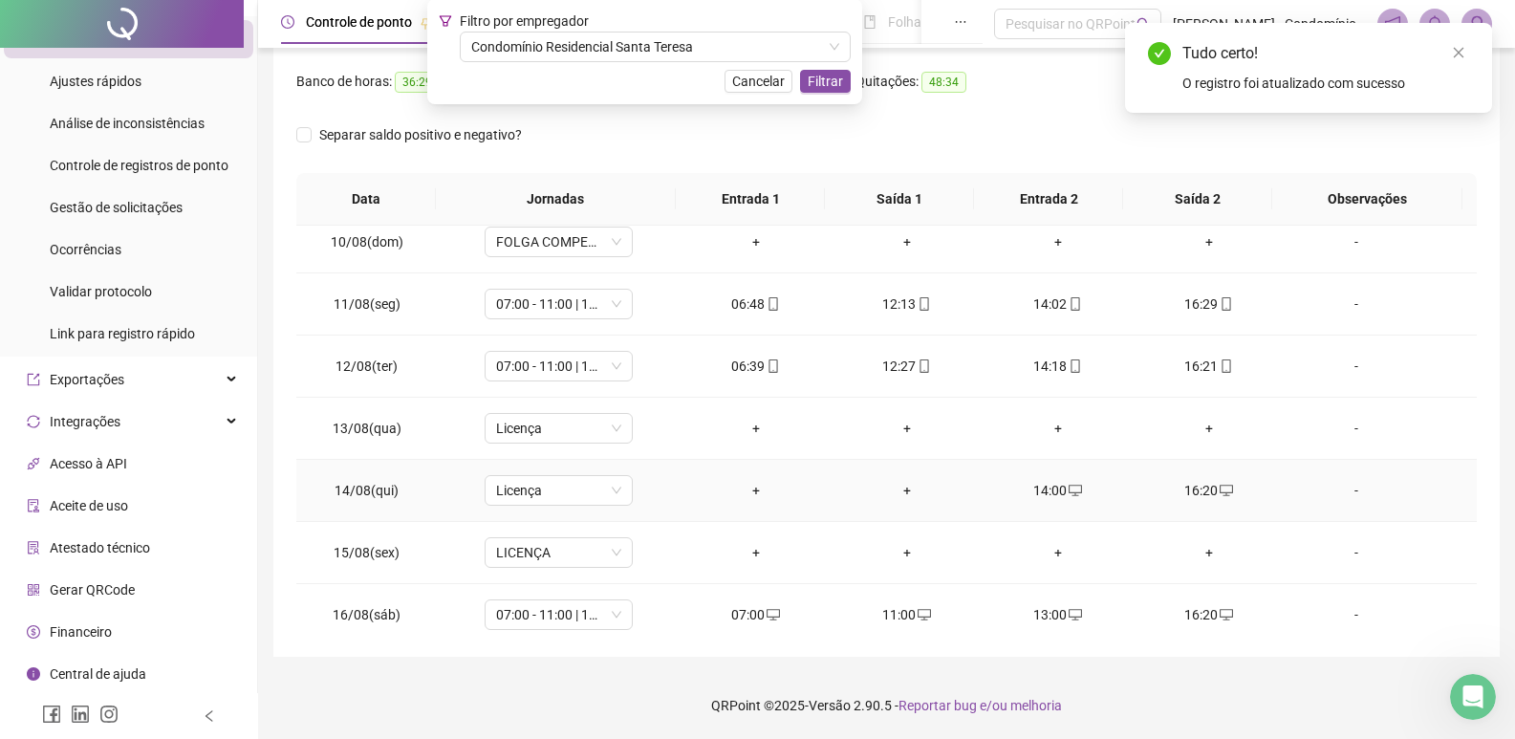
click at [1029, 495] on div "14:00" at bounding box center [1058, 490] width 120 height 21
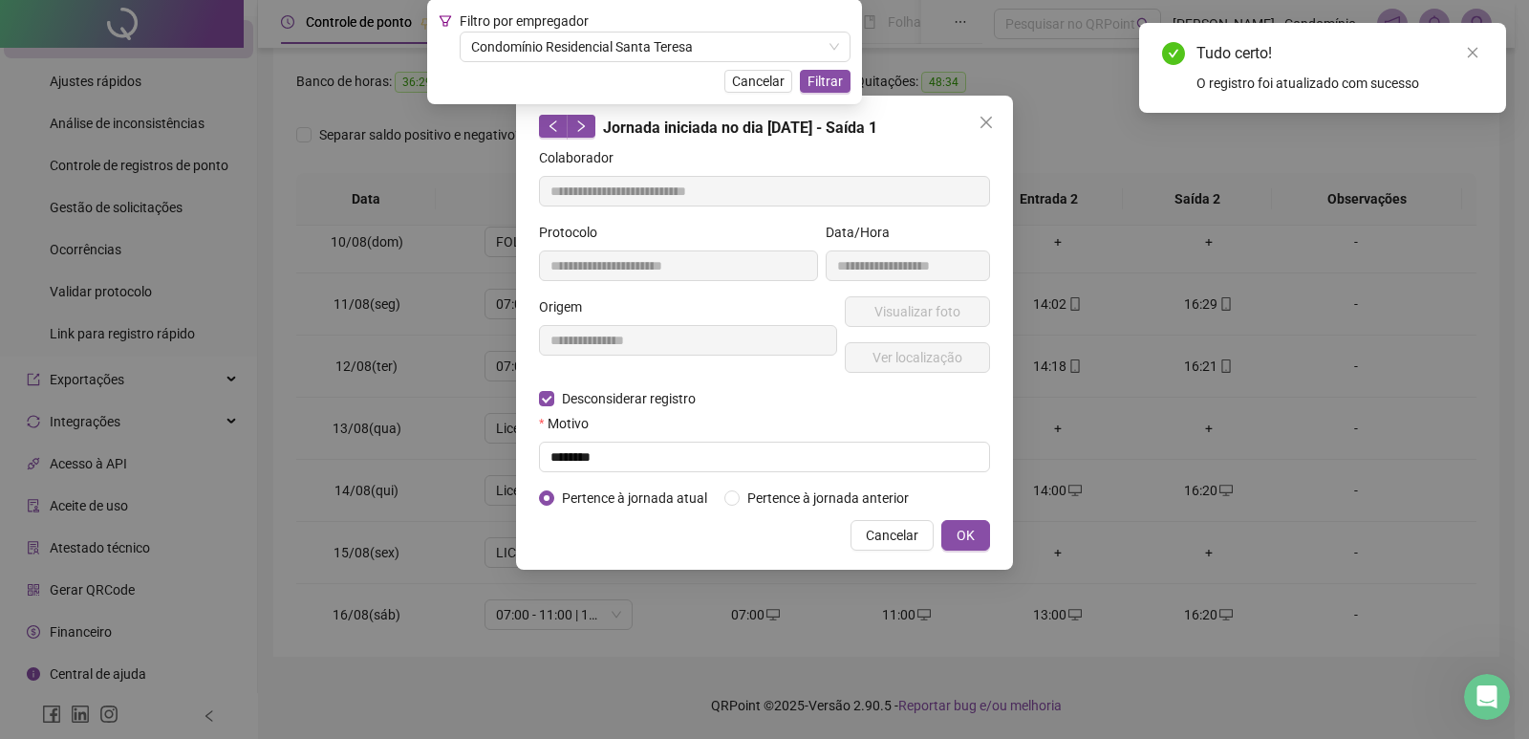
type input "**********"
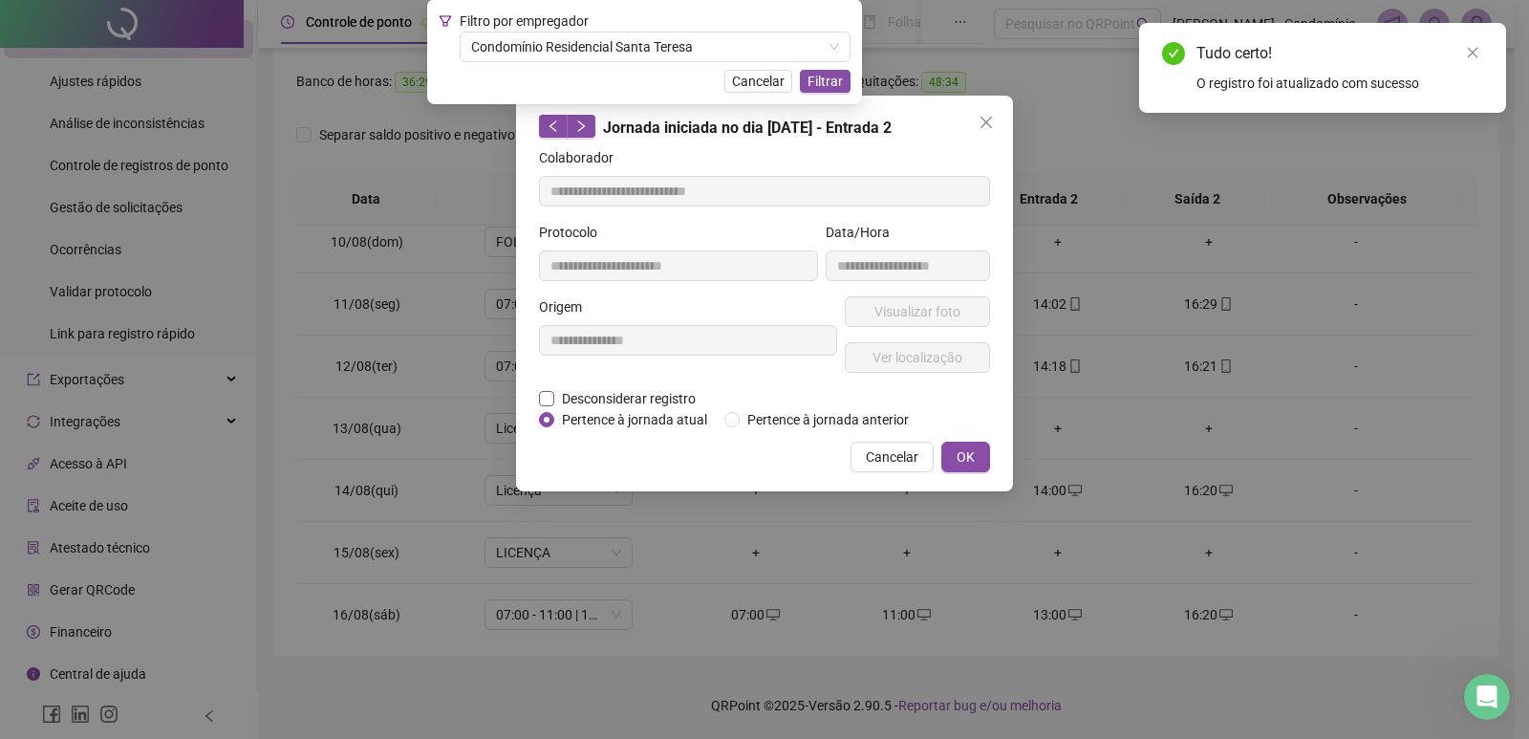
click at [657, 392] on span "Desconsiderar registro" at bounding box center [628, 398] width 149 height 21
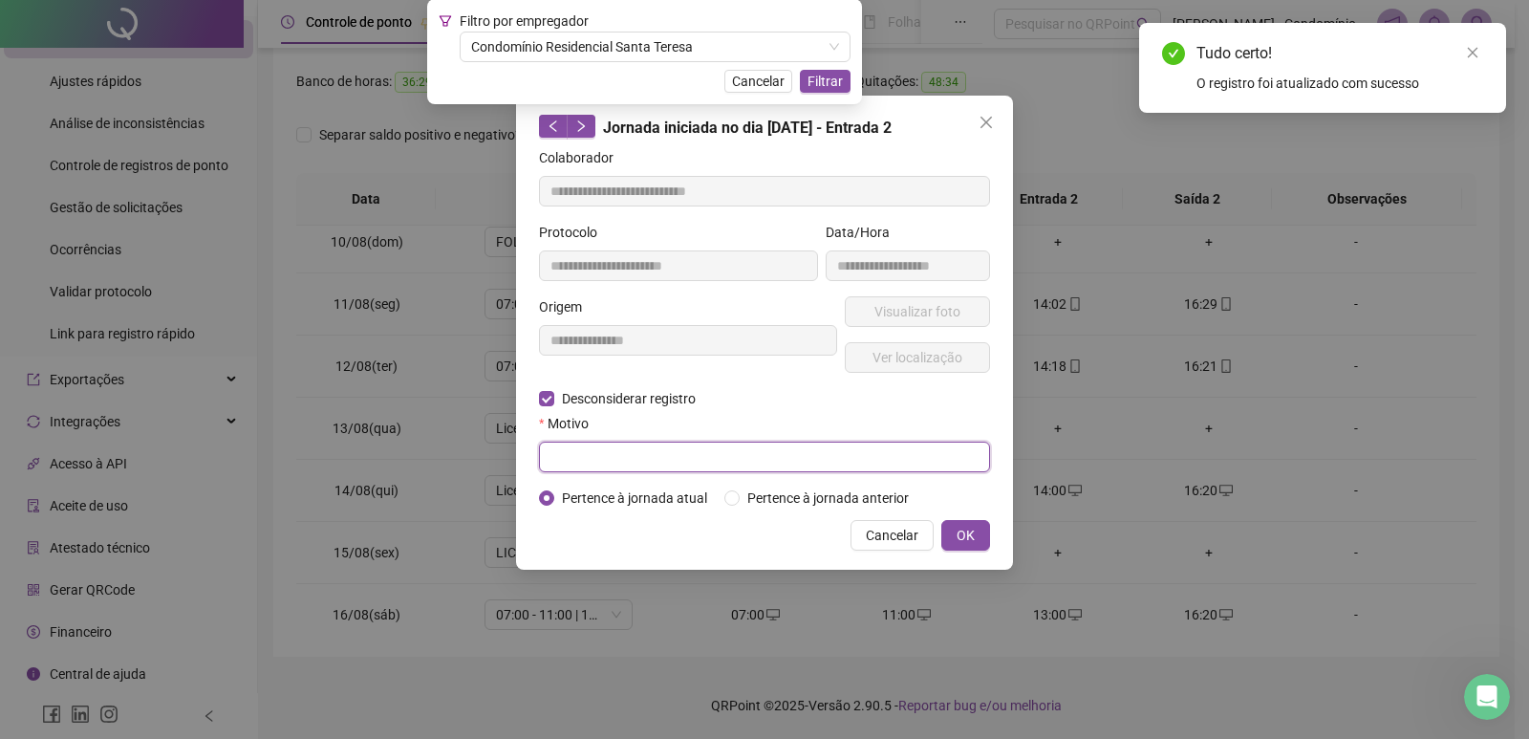
click at [753, 448] on input "text" at bounding box center [764, 457] width 451 height 31
paste input "********"
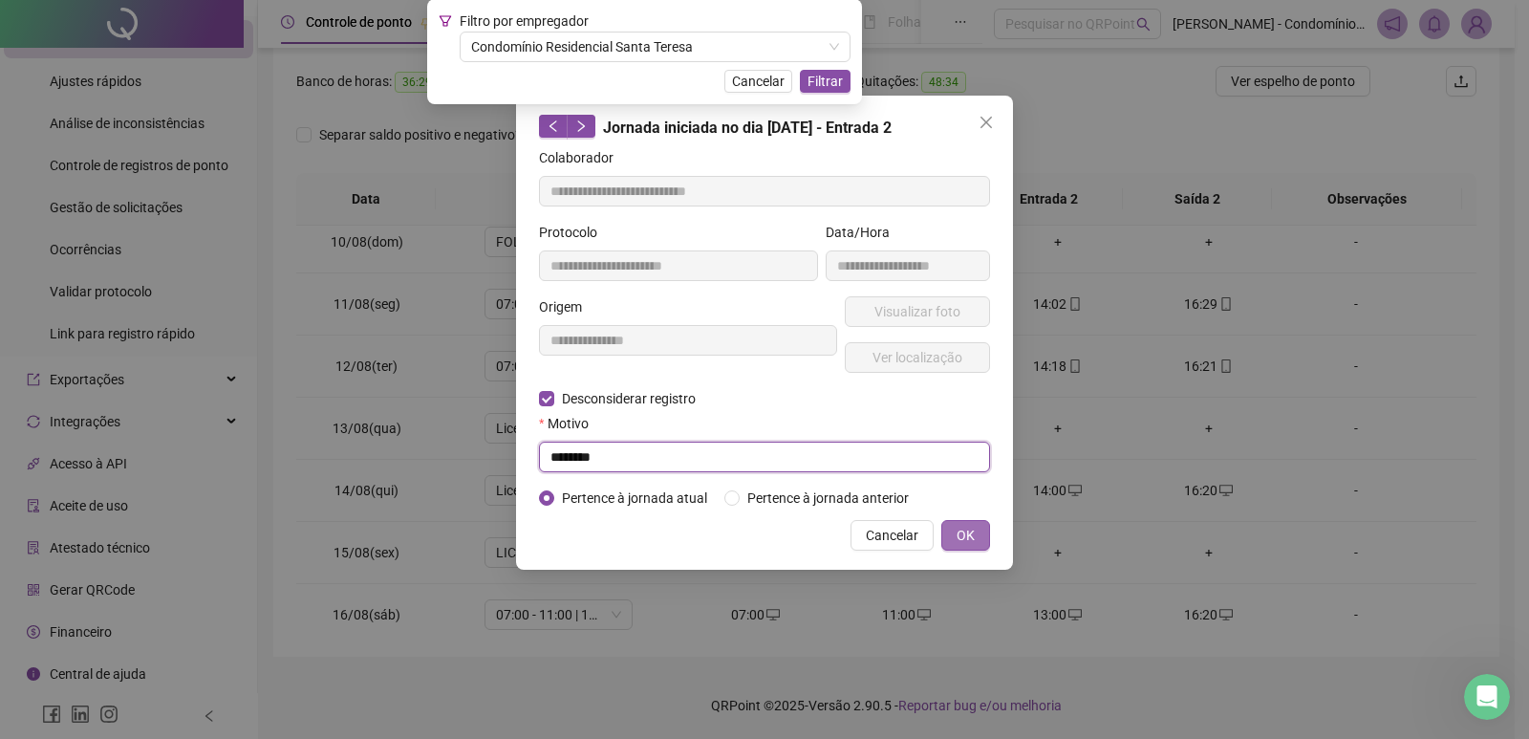
type input "********"
click at [977, 534] on button "OK" at bounding box center [965, 535] width 49 height 31
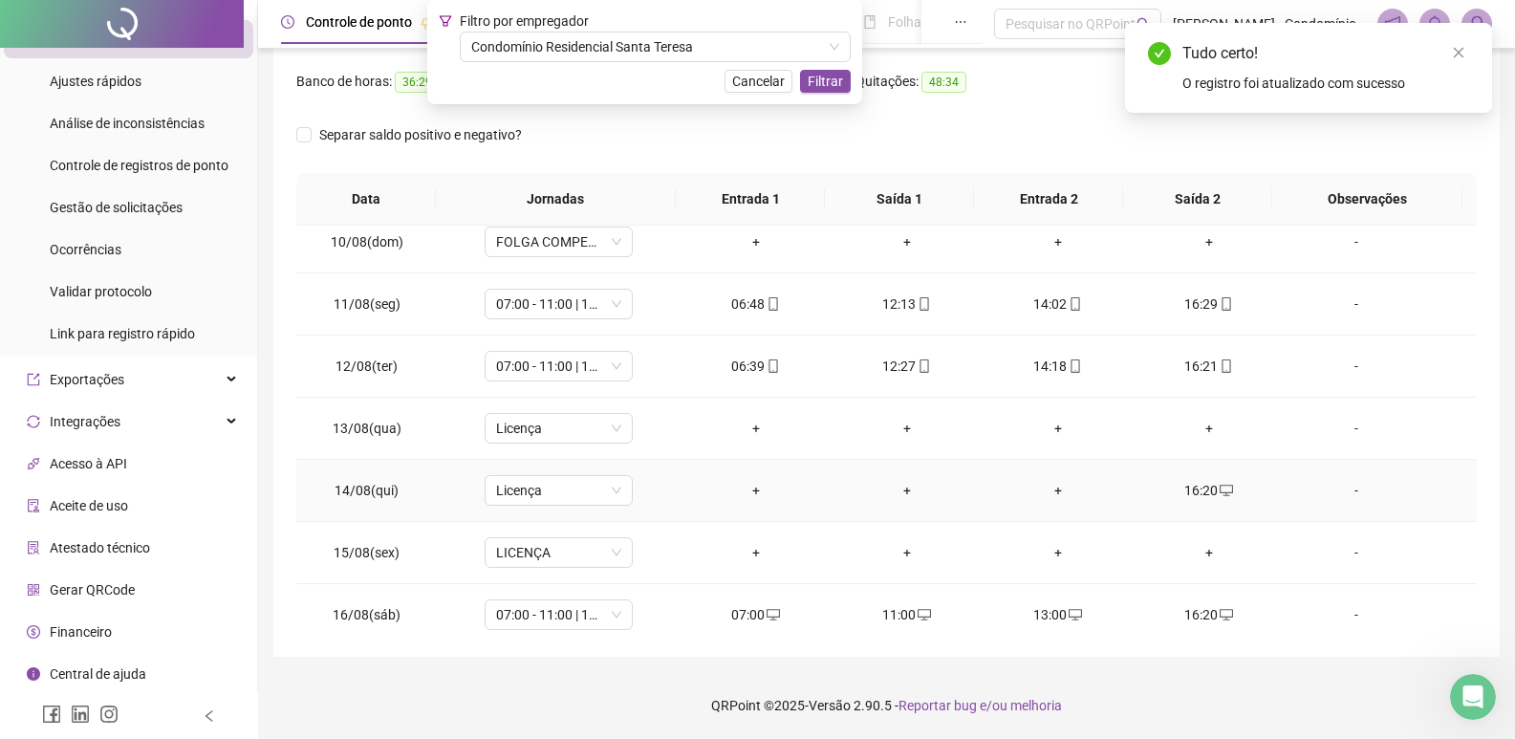
click at [1187, 490] on div "16:20" at bounding box center [1209, 490] width 120 height 21
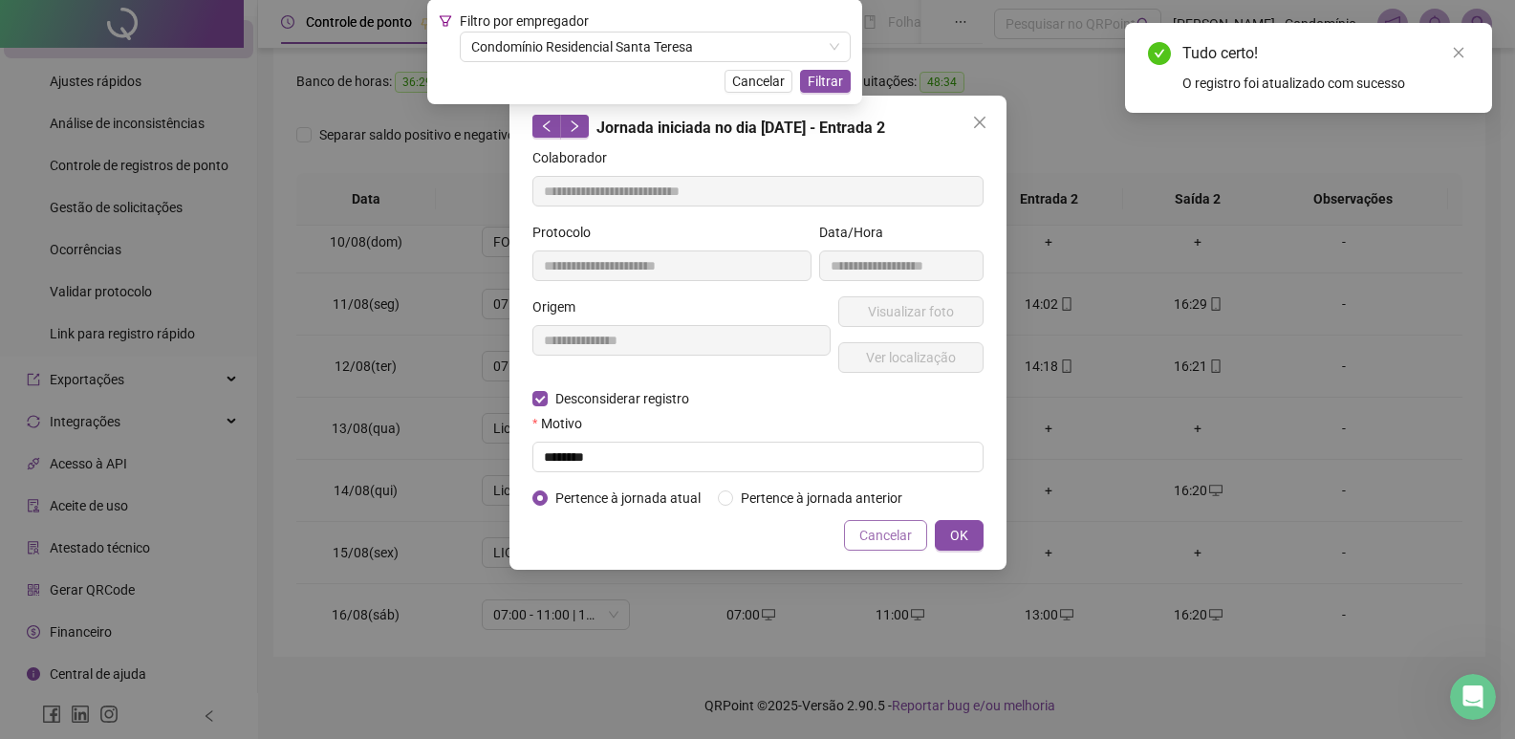
type input "**********"
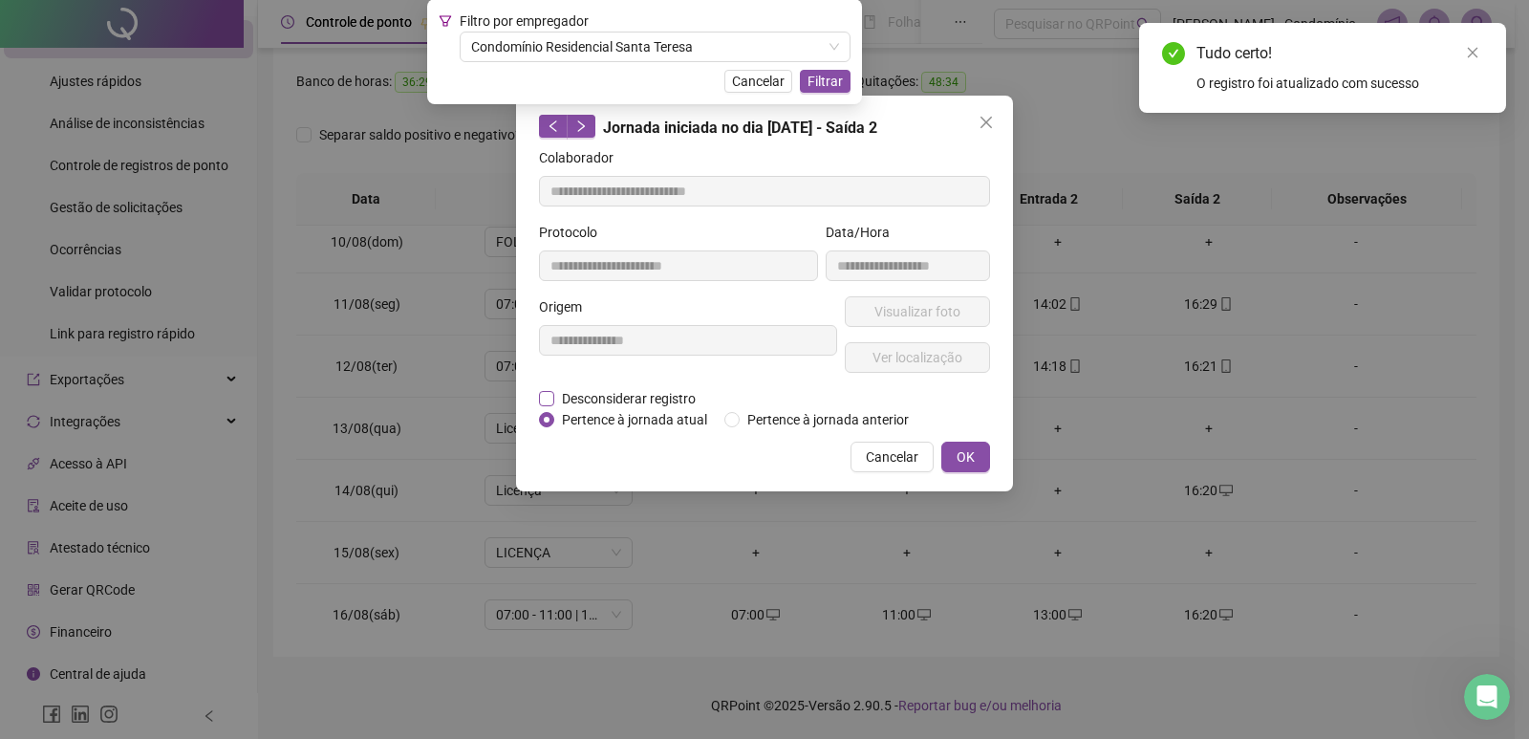
click at [627, 394] on span "Desconsiderar registro" at bounding box center [628, 398] width 149 height 21
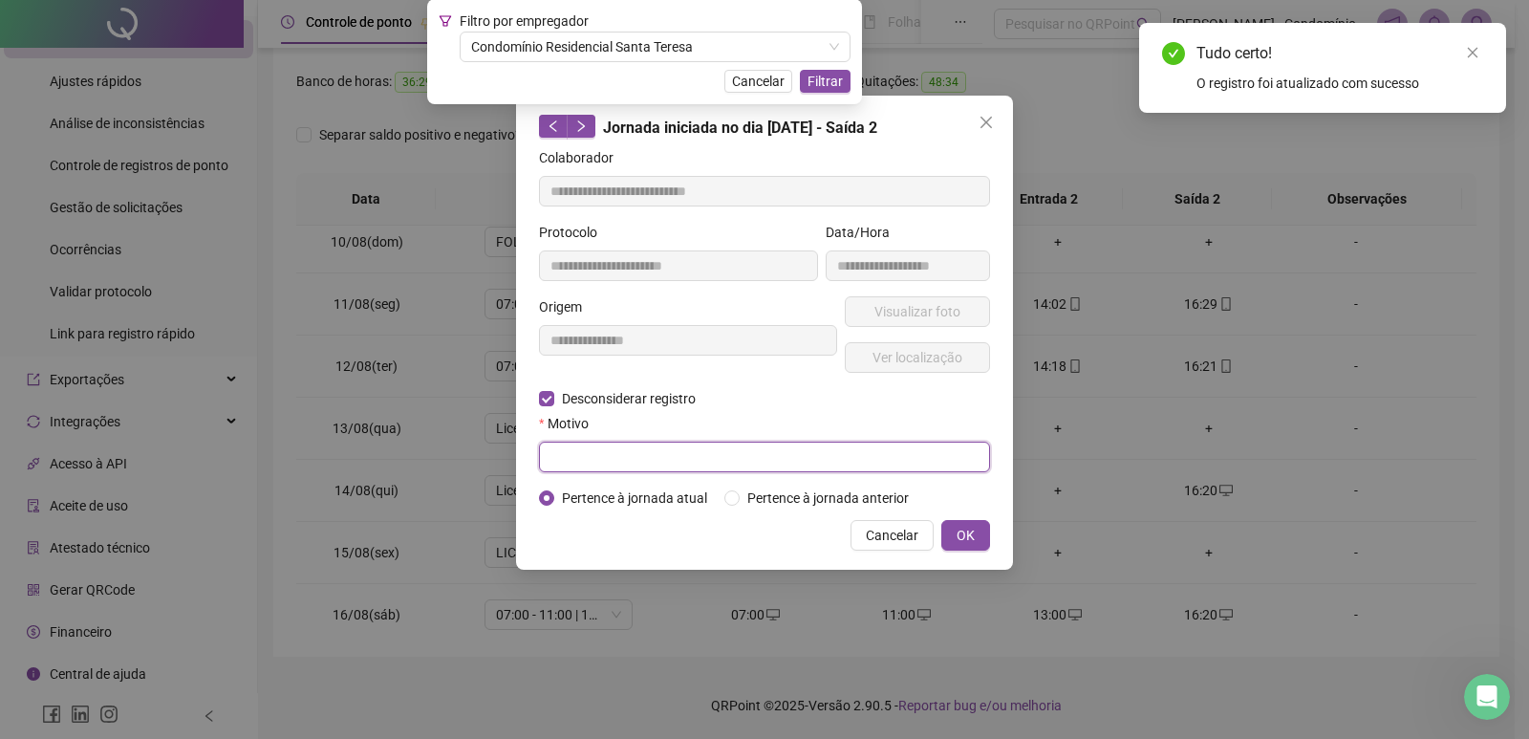
click at [665, 449] on input "text" at bounding box center [764, 457] width 451 height 31
paste input "********"
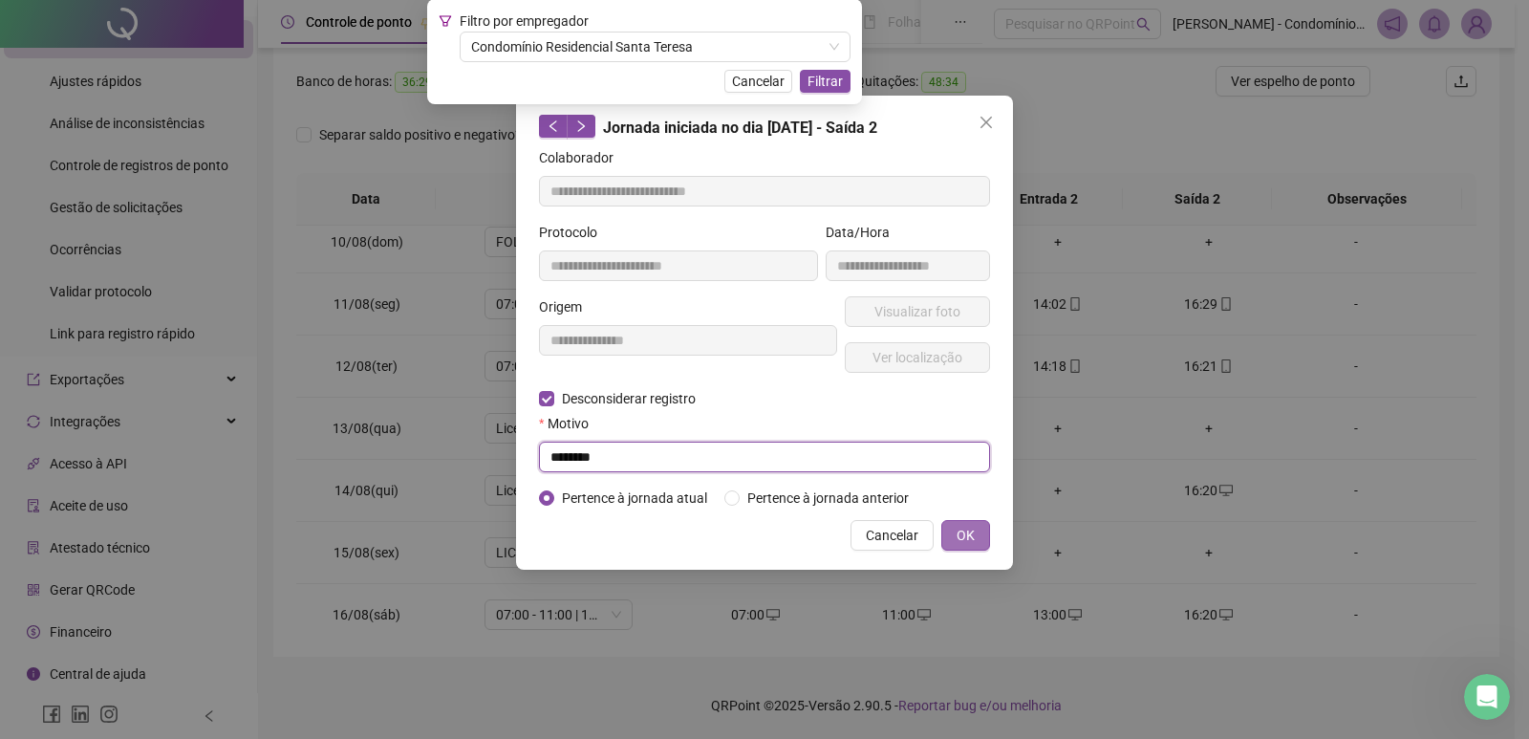
type input "********"
click at [983, 526] on button "OK" at bounding box center [965, 535] width 49 height 31
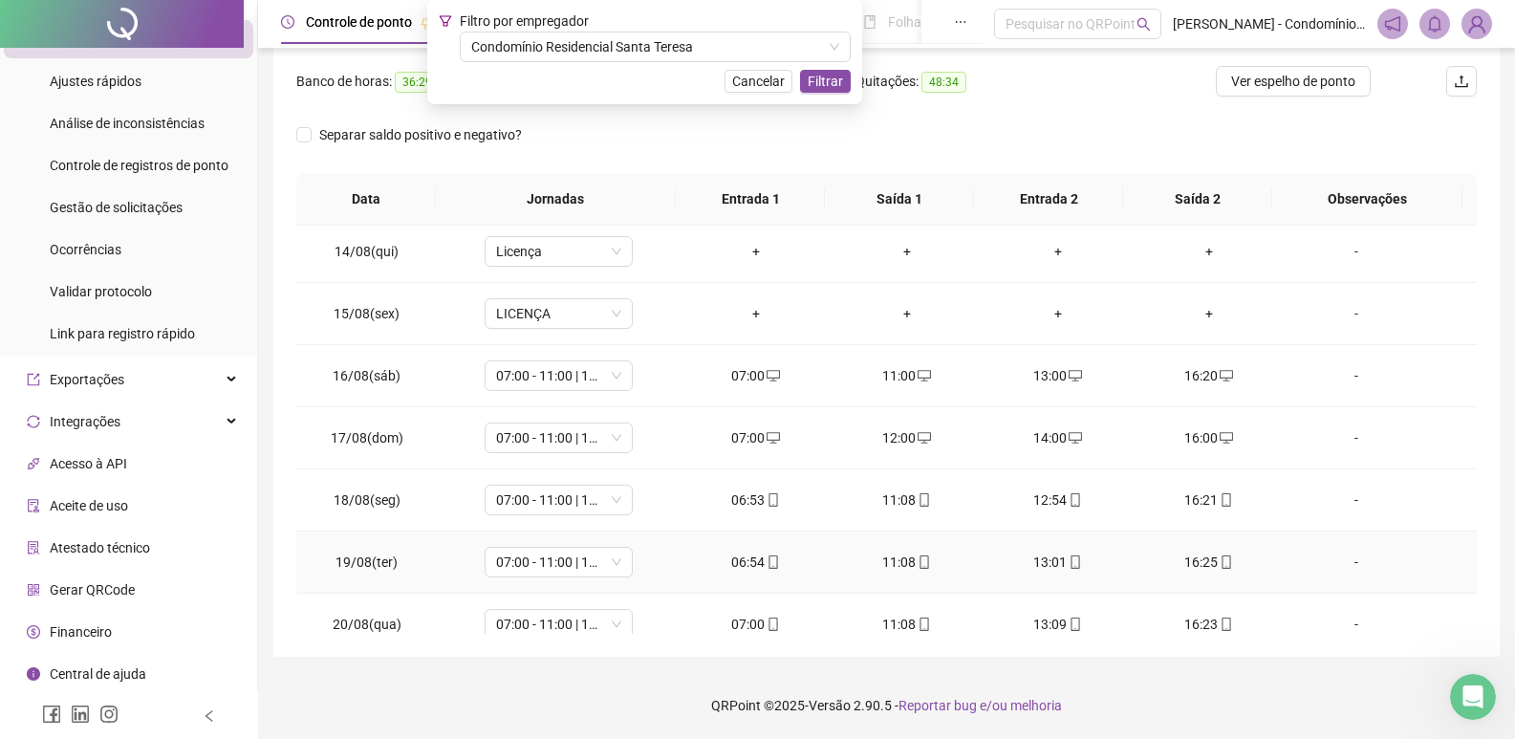
scroll to position [834, 0]
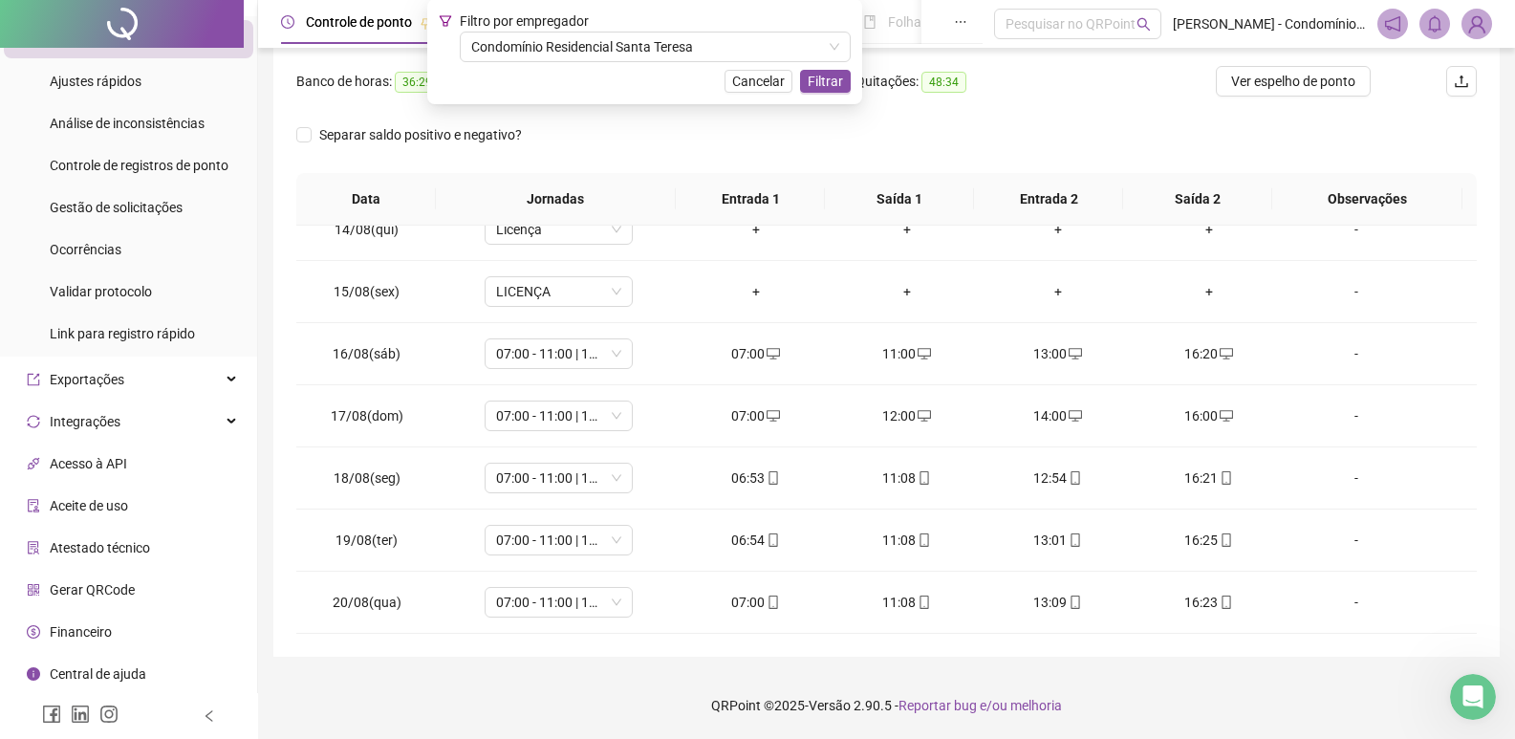
click at [1281, 128] on div "Separar saldo positivo e negativo?" at bounding box center [886, 146] width 1180 height 54
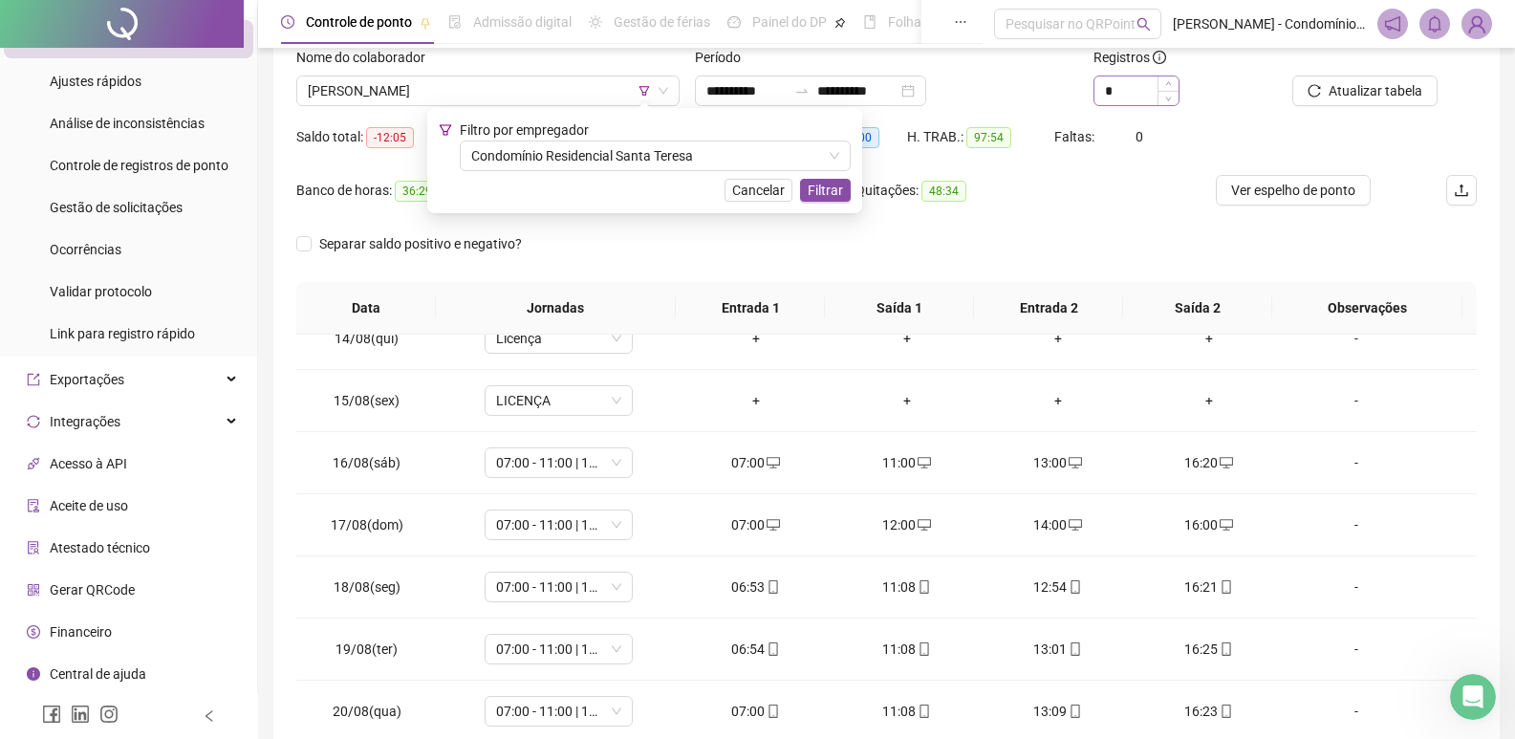
scroll to position [0, 0]
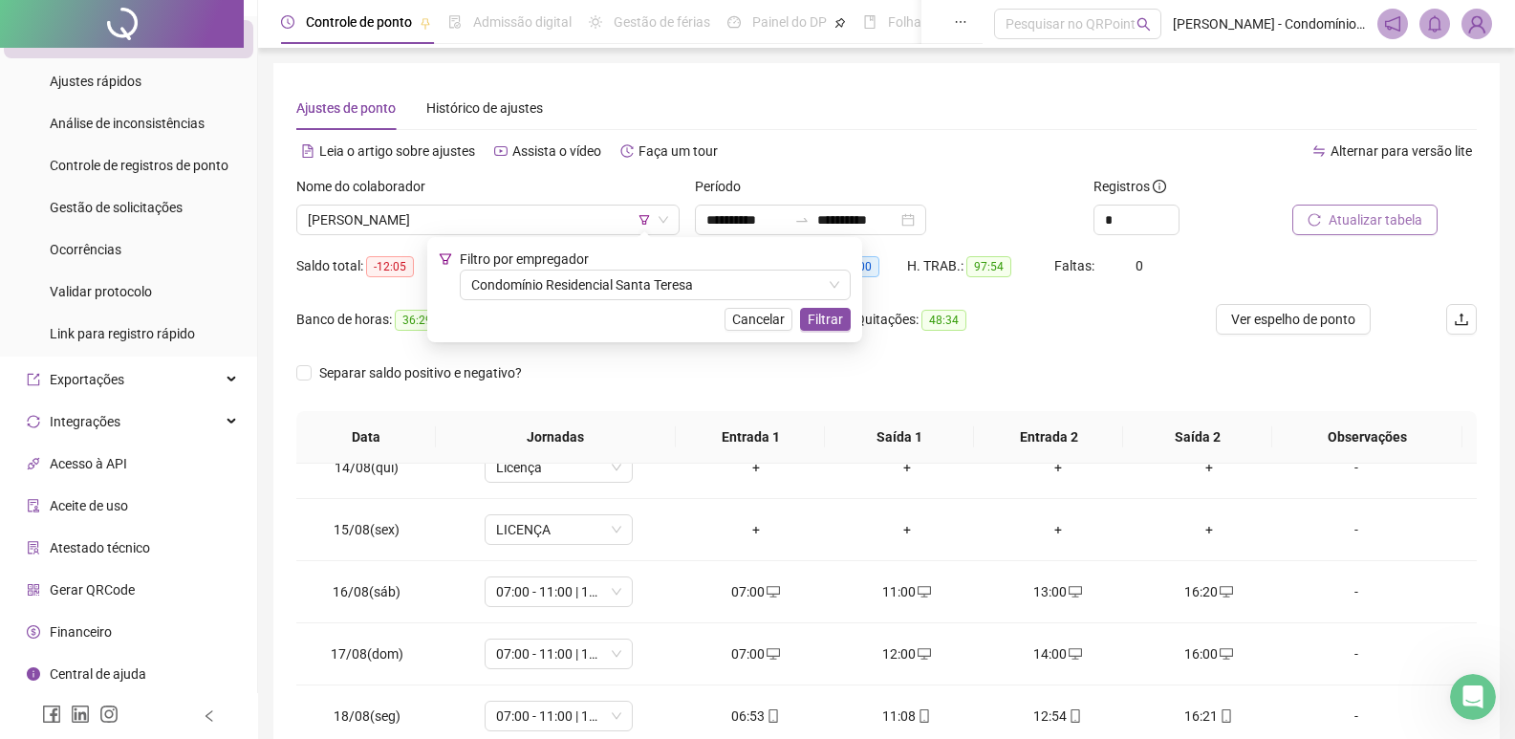
click at [1324, 223] on button "Atualizar tabela" at bounding box center [1364, 220] width 145 height 31
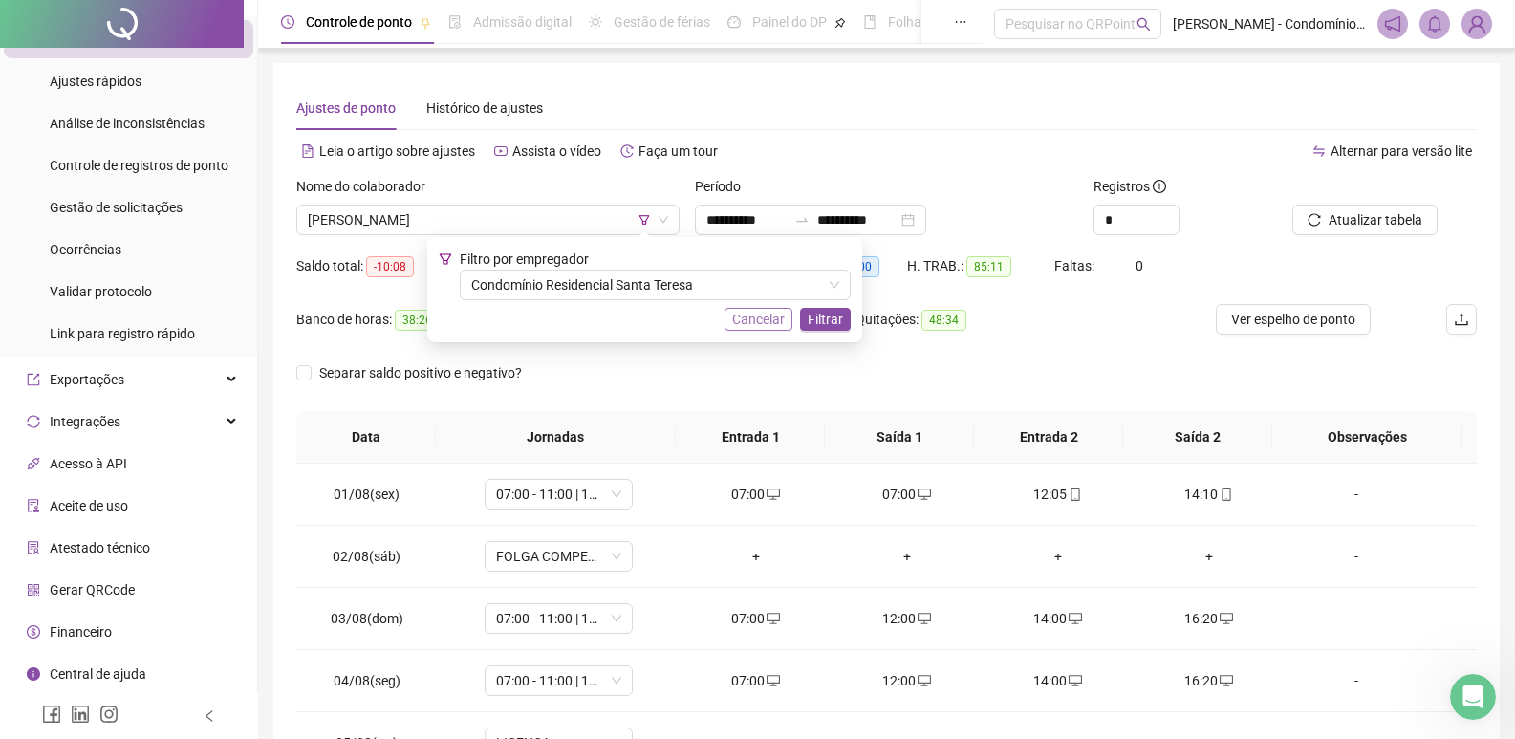
click at [773, 318] on span "Cancelar" at bounding box center [758, 319] width 53 height 21
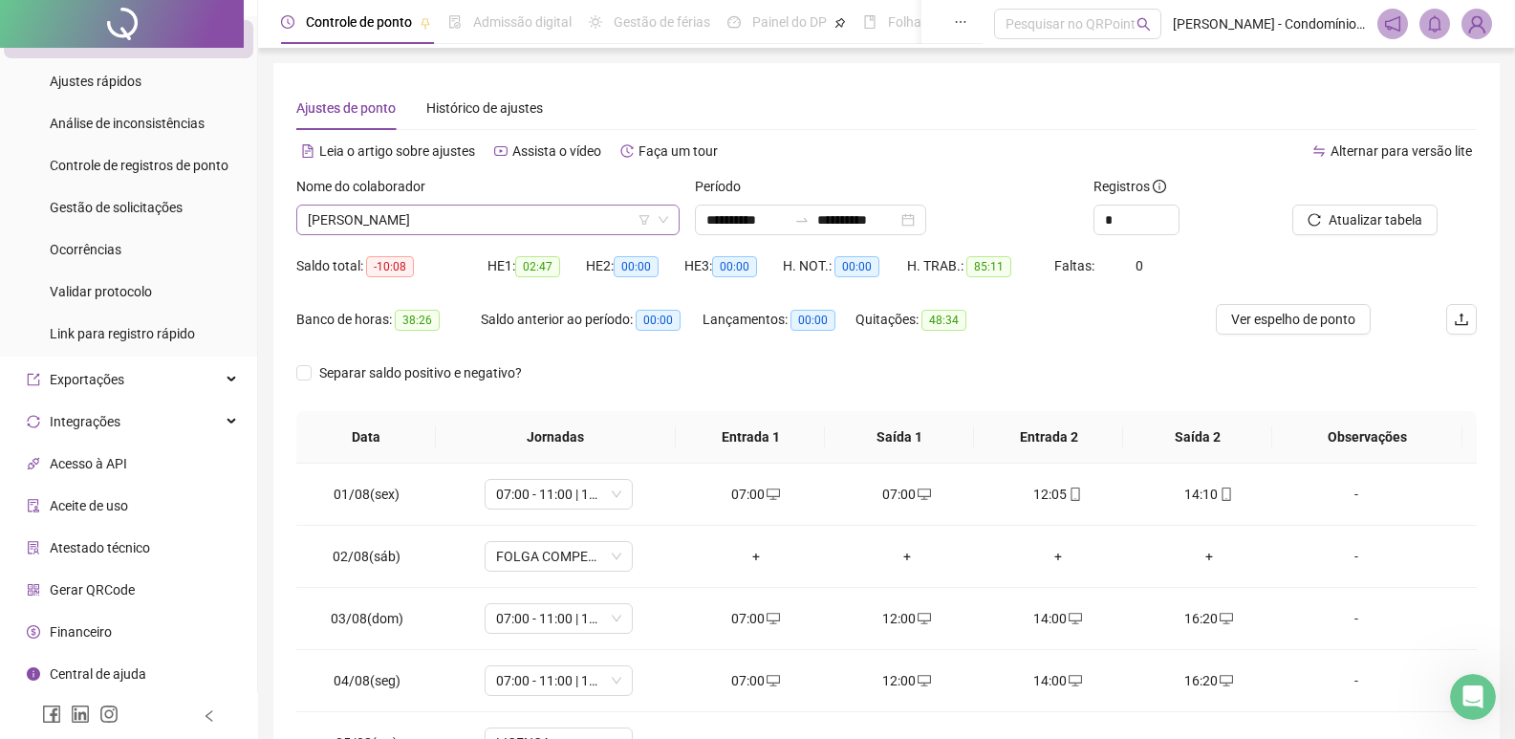
click at [659, 224] on icon "down" at bounding box center [663, 219] width 11 height 11
click at [926, 216] on div "**********" at bounding box center [810, 220] width 231 height 31
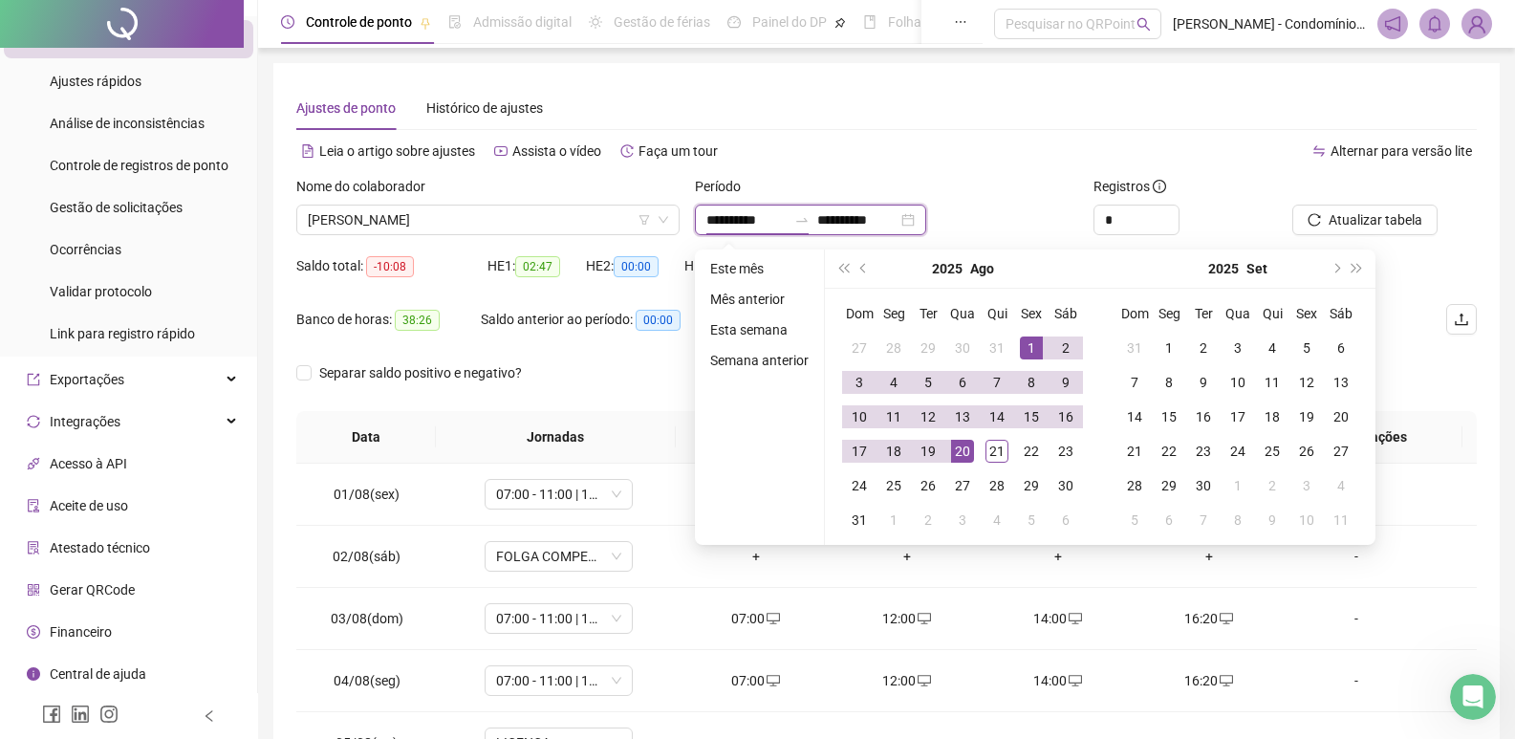
click at [926, 221] on div "**********" at bounding box center [810, 220] width 231 height 31
click at [660, 212] on span "[PERSON_NAME]" at bounding box center [488, 219] width 360 height 29
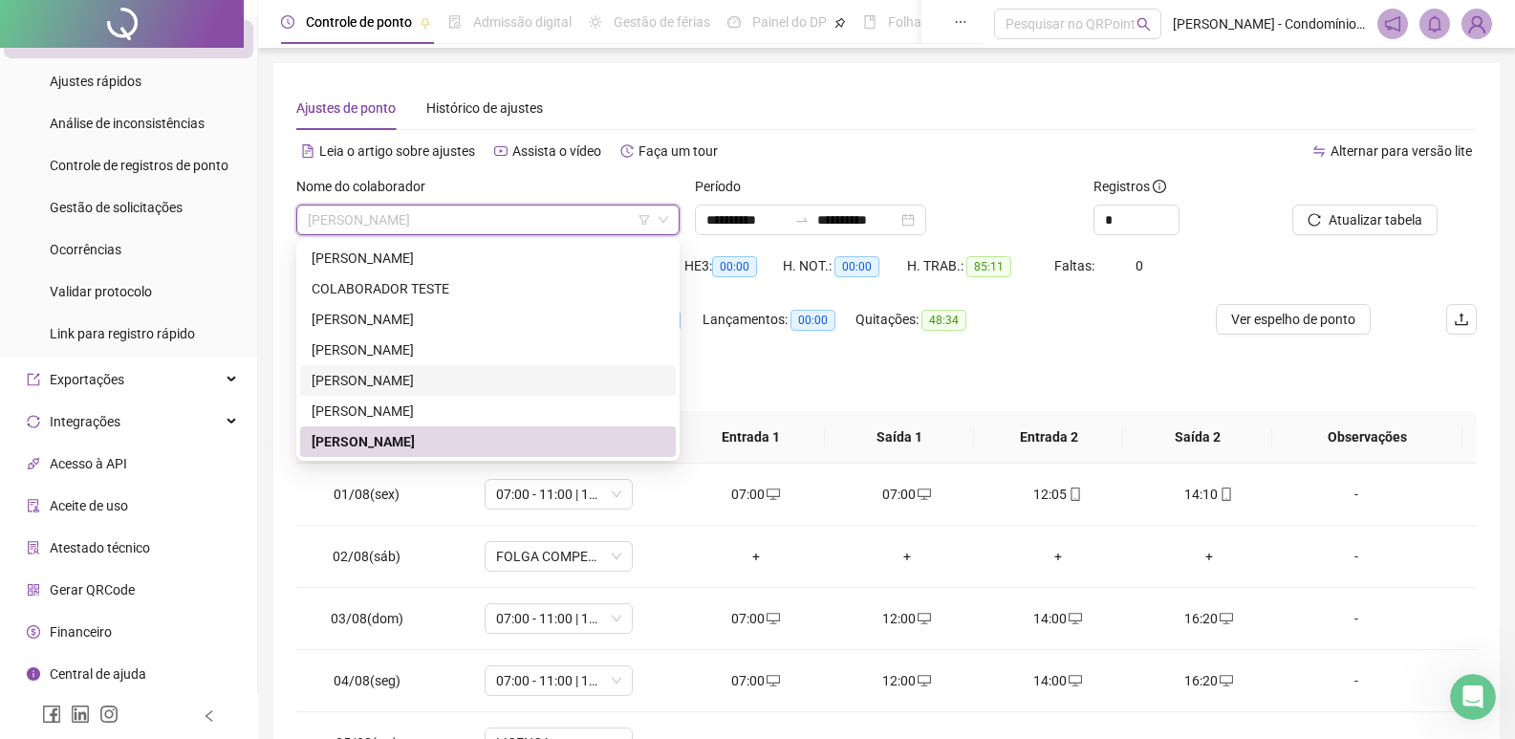
click at [459, 369] on div "[PERSON_NAME]" at bounding box center [488, 380] width 376 height 31
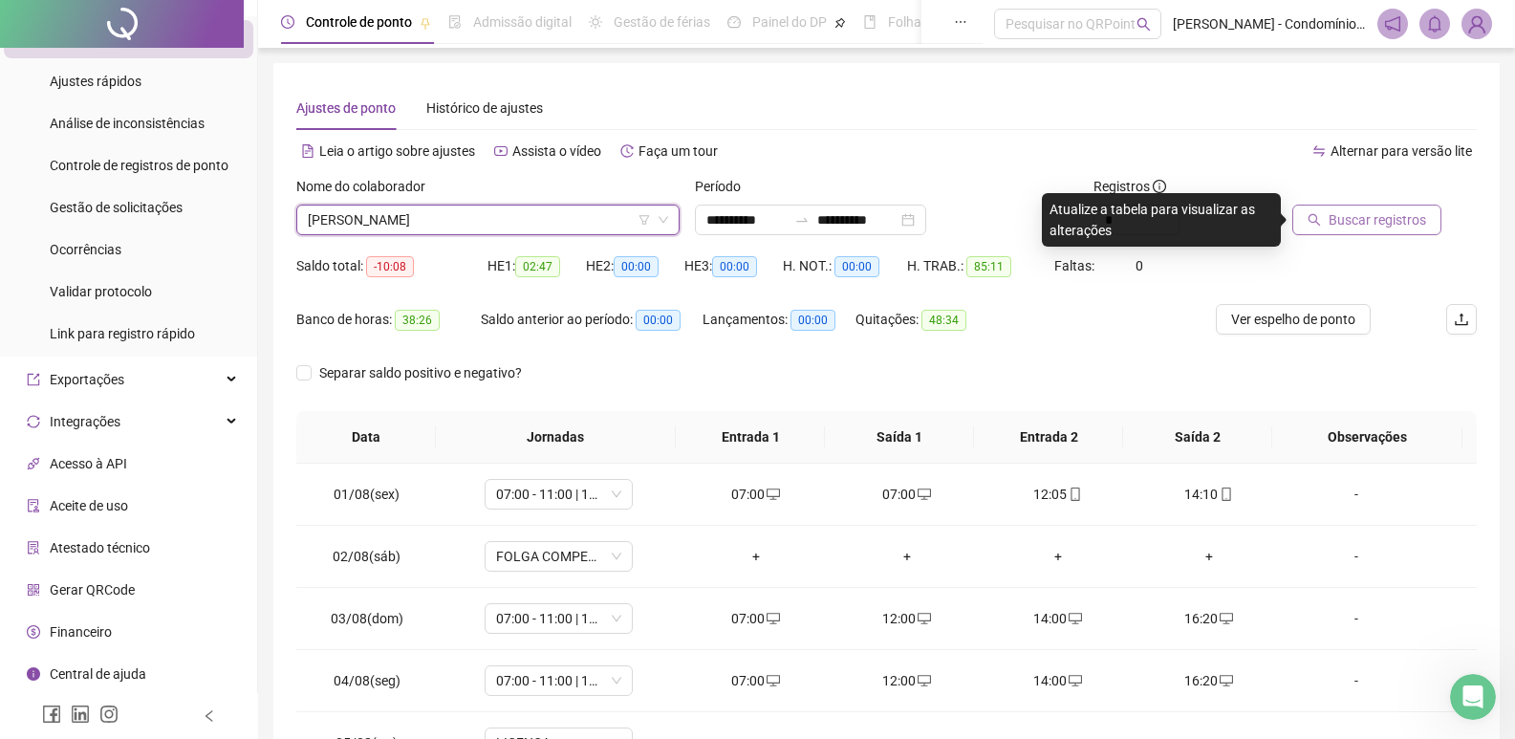
click at [1347, 214] on span "Buscar registros" at bounding box center [1376, 219] width 97 height 21
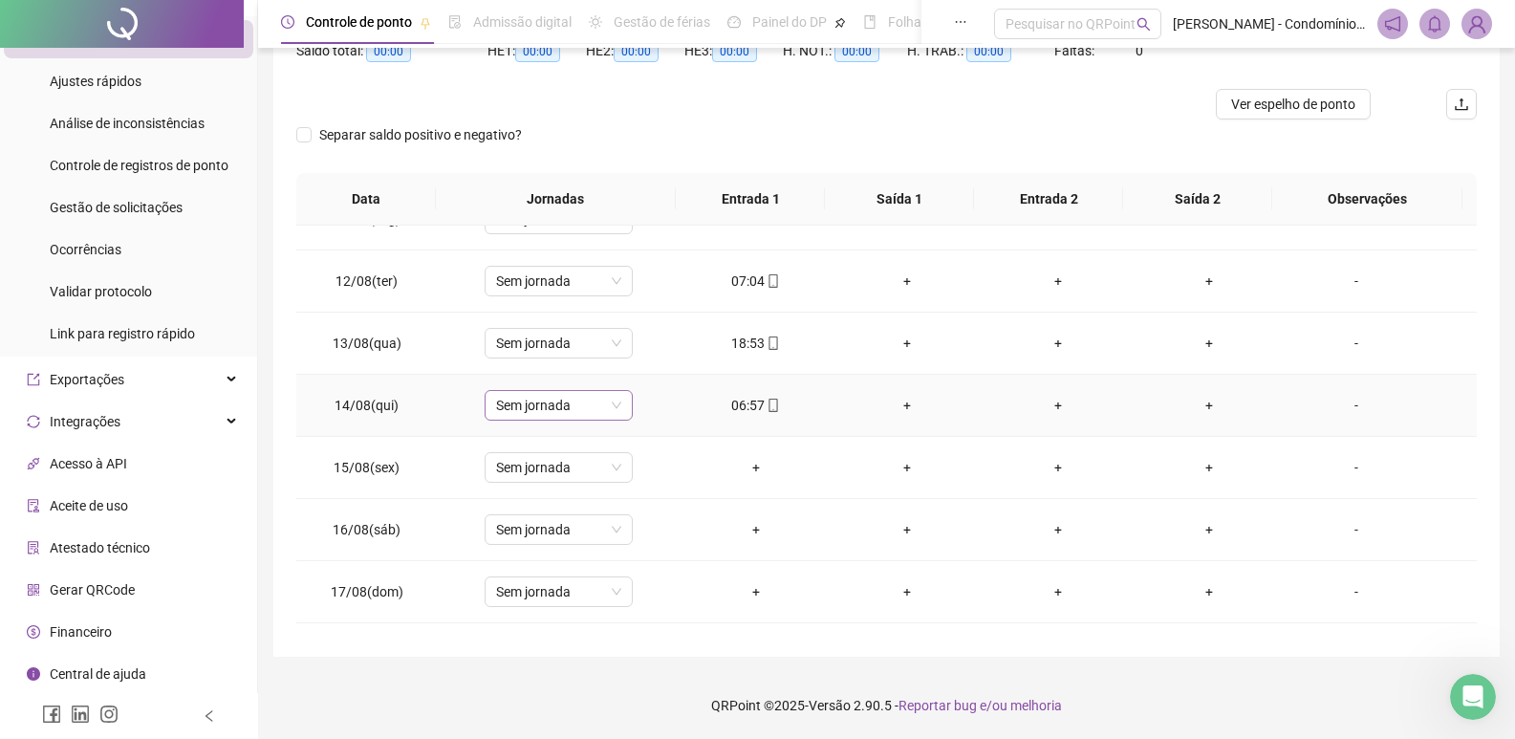
scroll to position [643, 0]
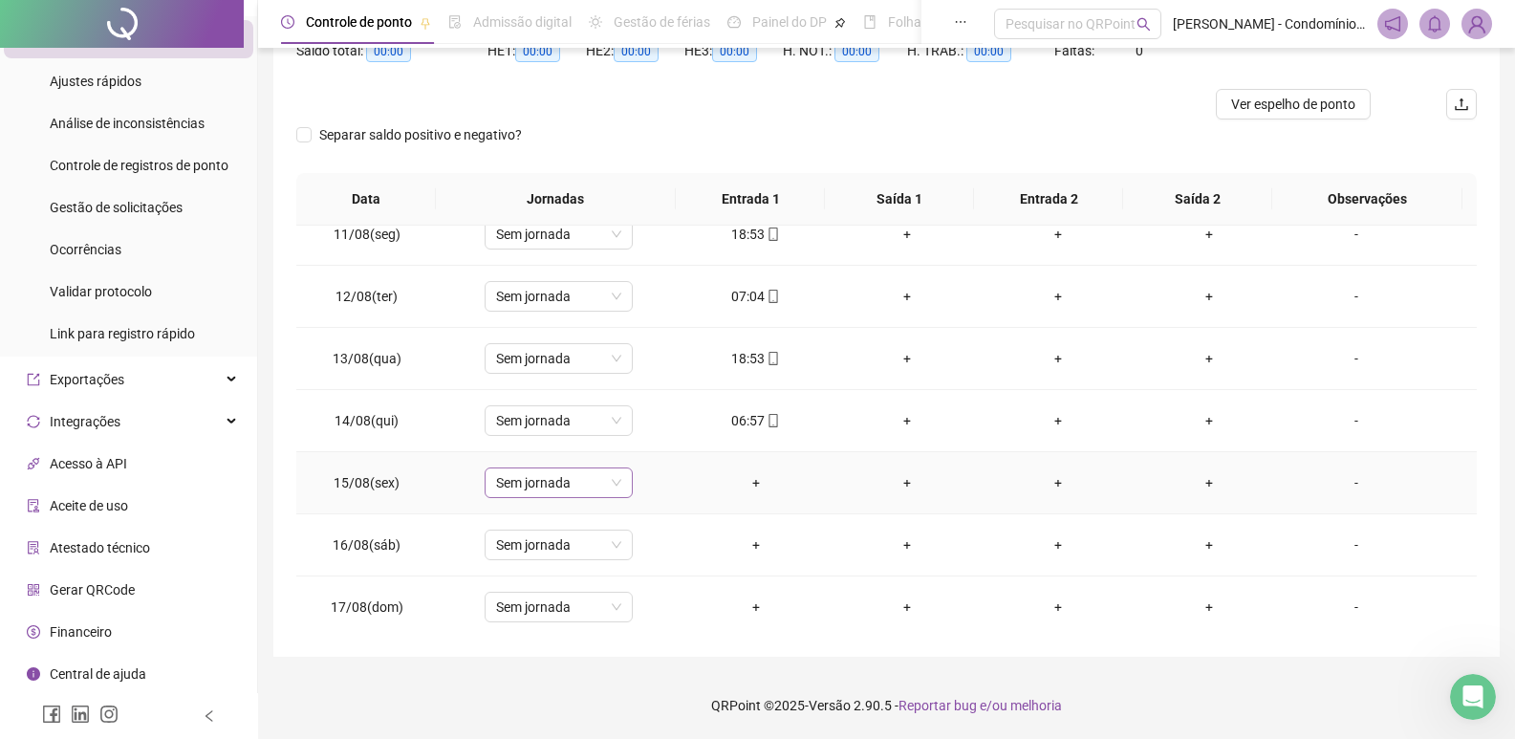
click at [616, 480] on span "Sem jornada" at bounding box center [558, 482] width 125 height 29
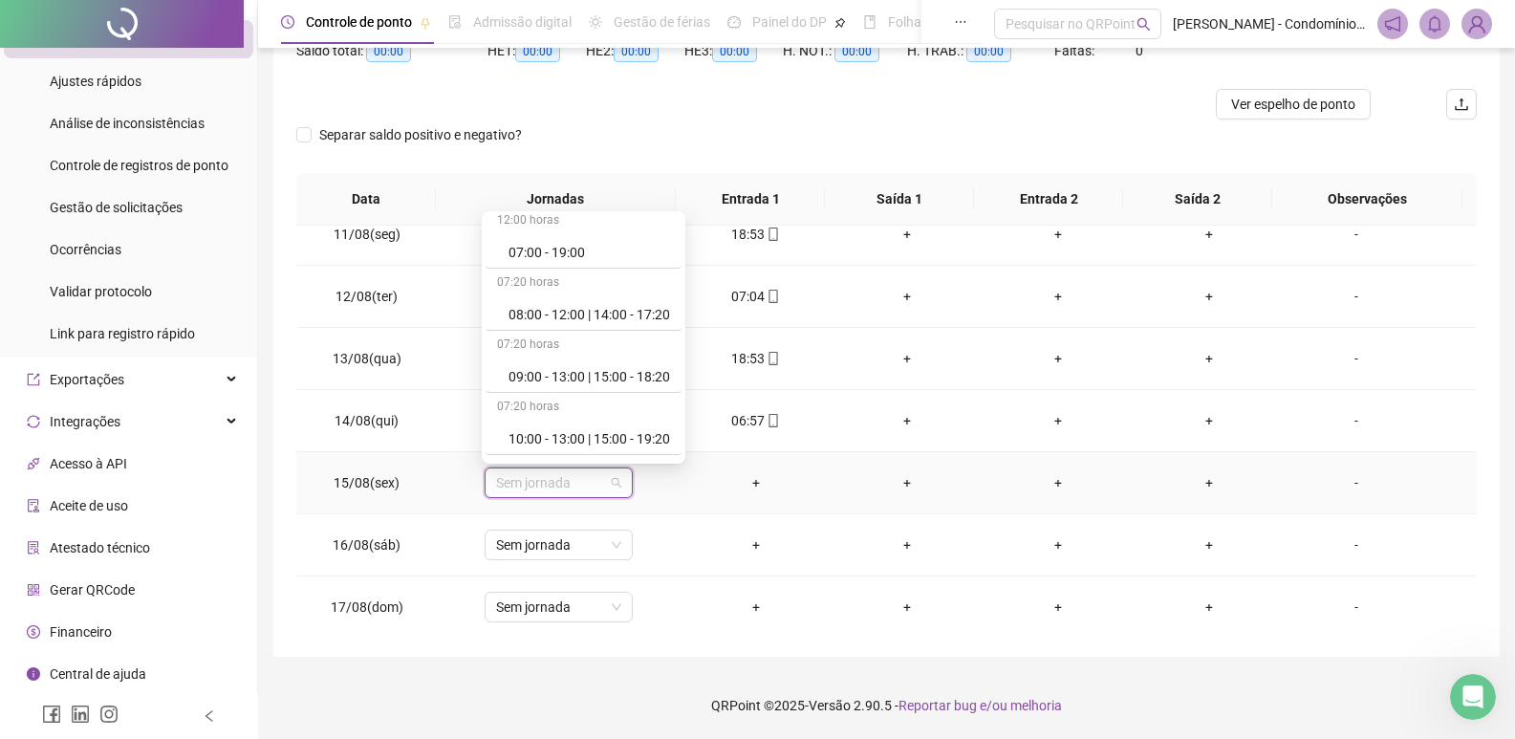
scroll to position [563, 0]
click at [591, 446] on div "Licença" at bounding box center [589, 443] width 162 height 21
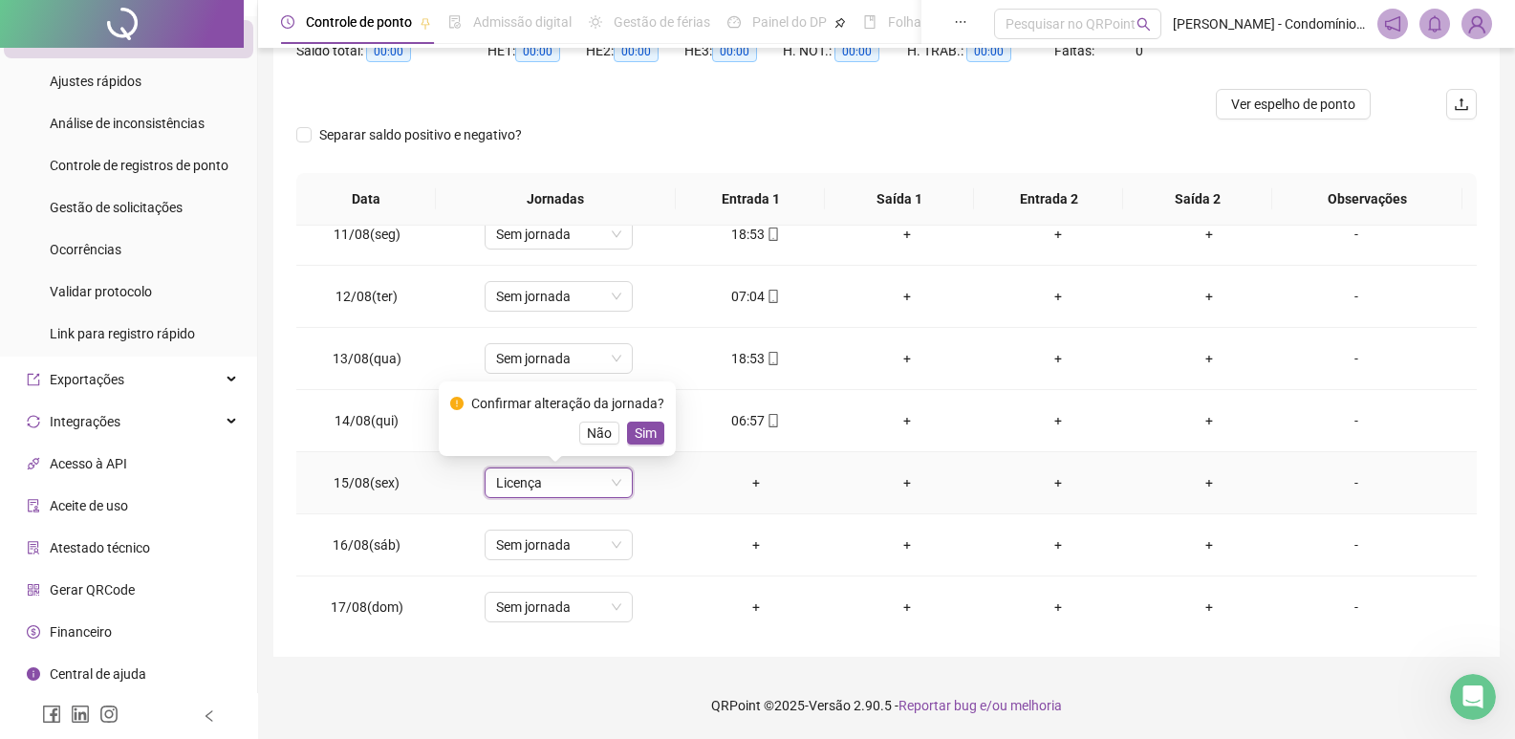
click at [649, 436] on span "Sim" at bounding box center [646, 432] width 22 height 21
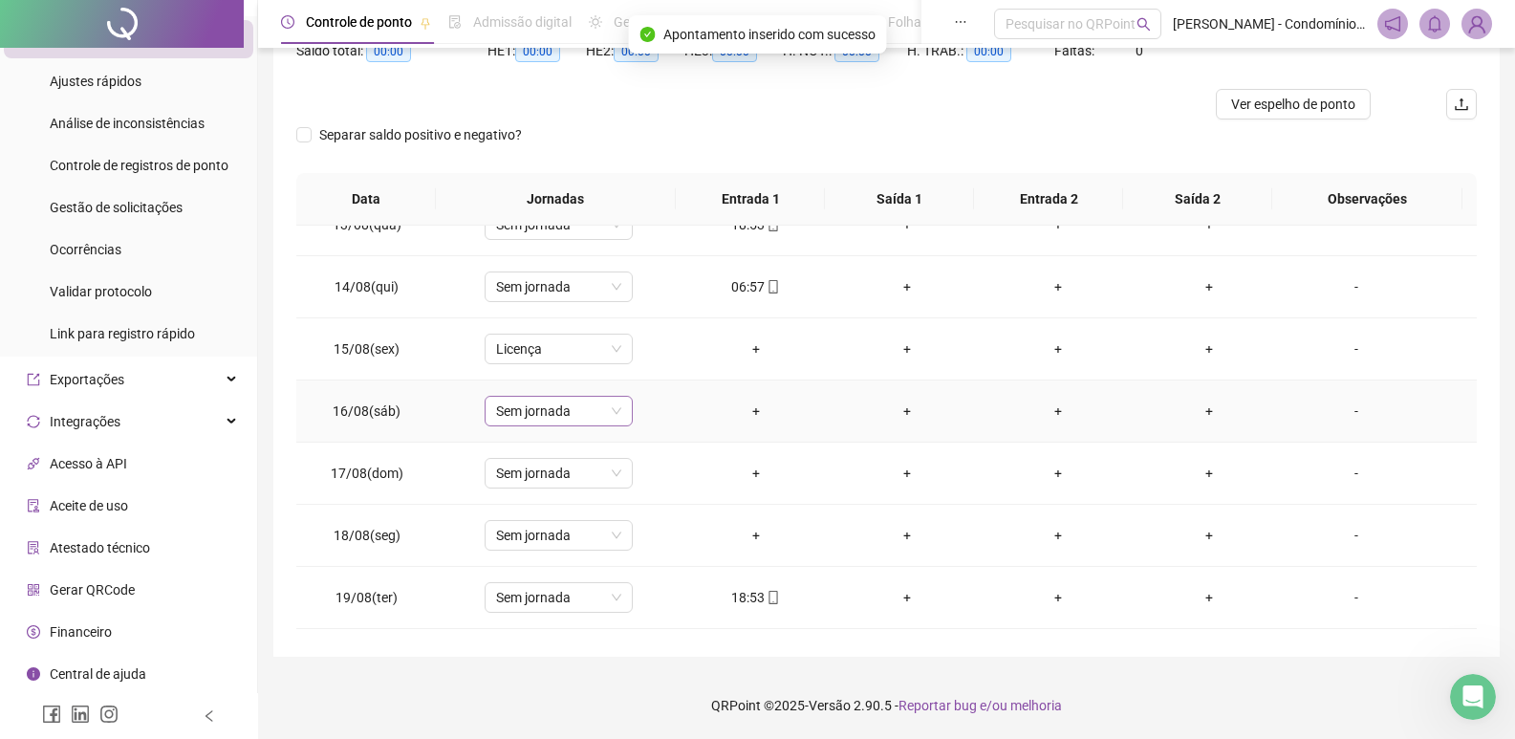
scroll to position [834, 0]
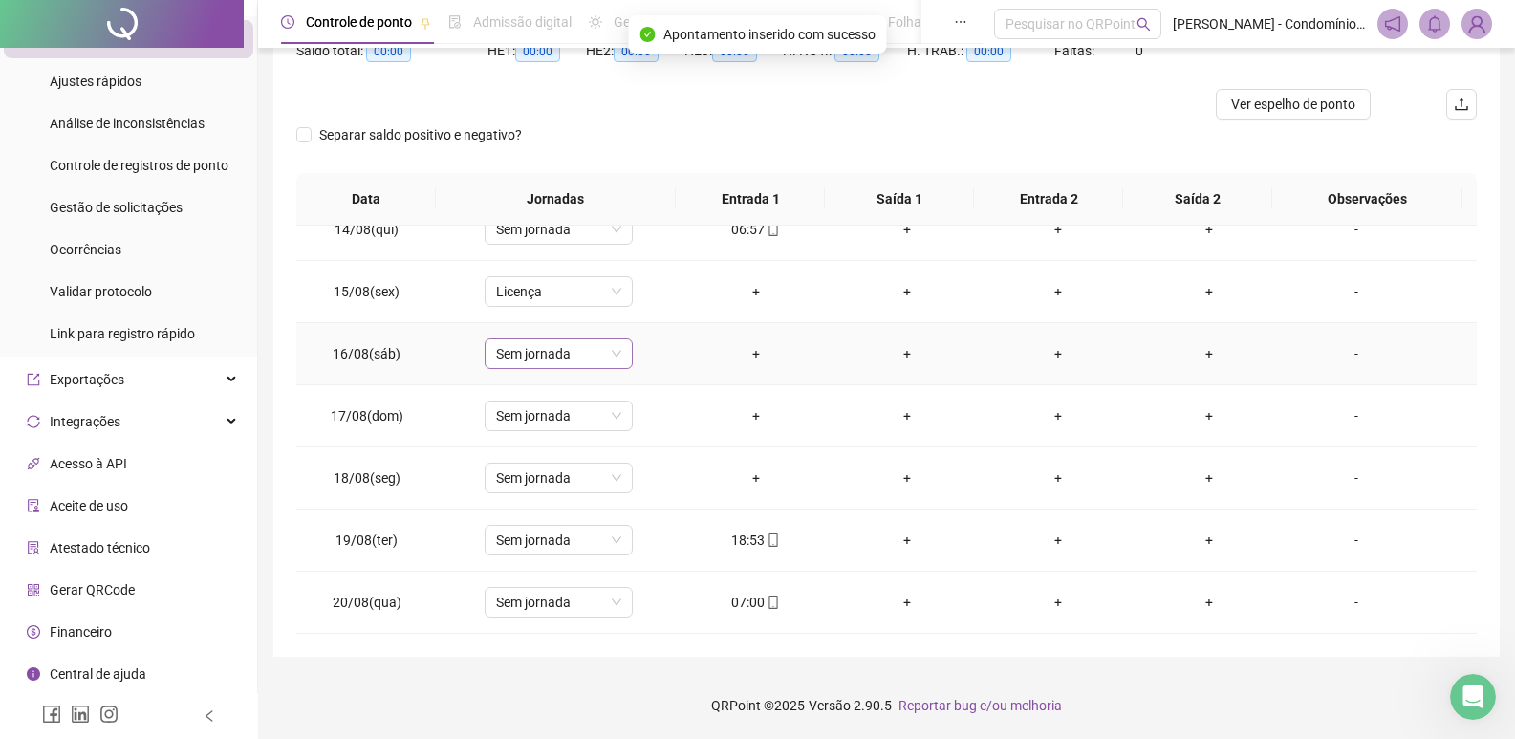
click at [610, 359] on span "Sem jornada" at bounding box center [558, 353] width 125 height 29
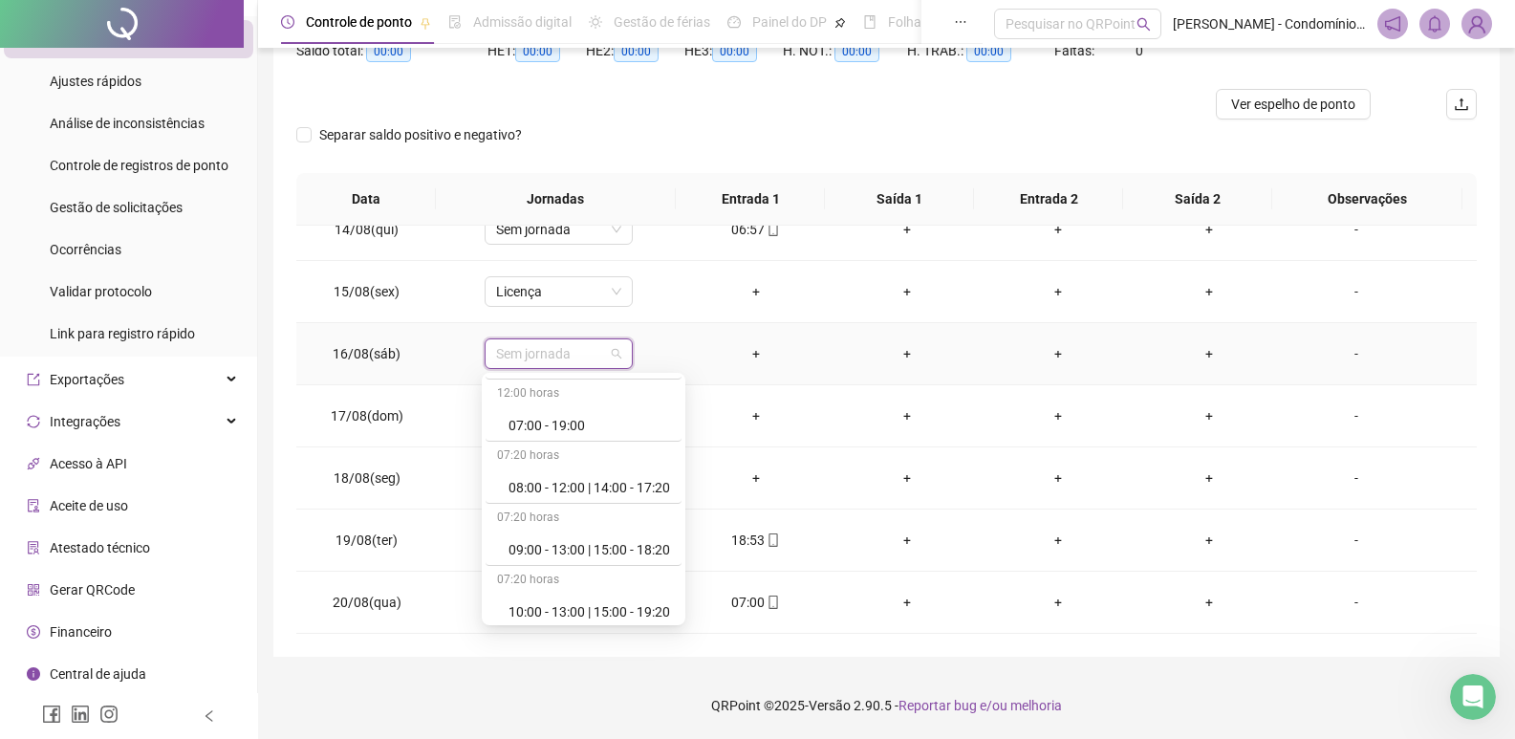
scroll to position [563, 0]
click at [597, 584] on div "Sem carga horária" at bounding box center [584, 574] width 196 height 31
drag, startPoint x: 557, startPoint y: 600, endPoint x: 560, endPoint y: 591, distance: 10.0
click at [555, 599] on div "Licença" at bounding box center [589, 604] width 162 height 21
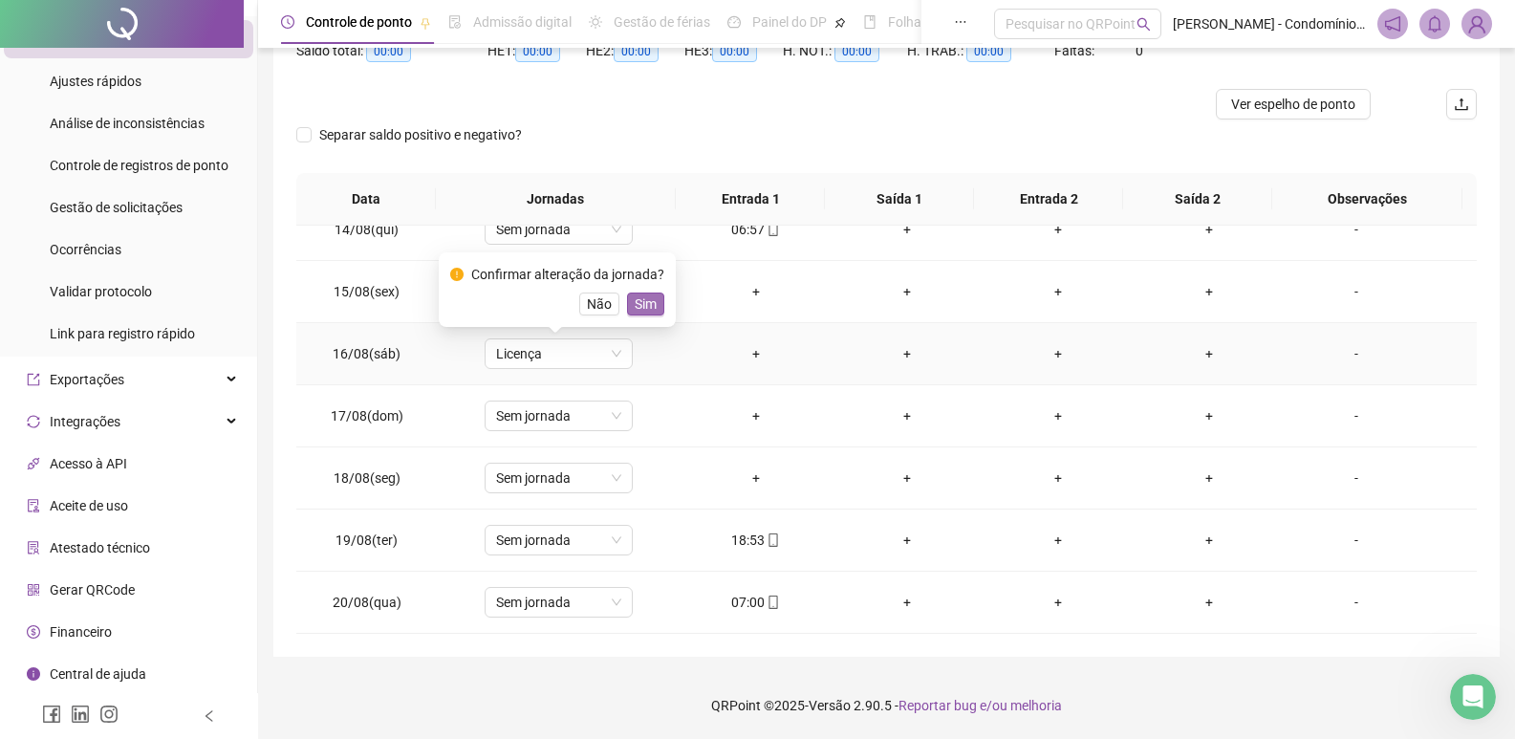
click at [641, 306] on span "Sim" at bounding box center [646, 303] width 22 height 21
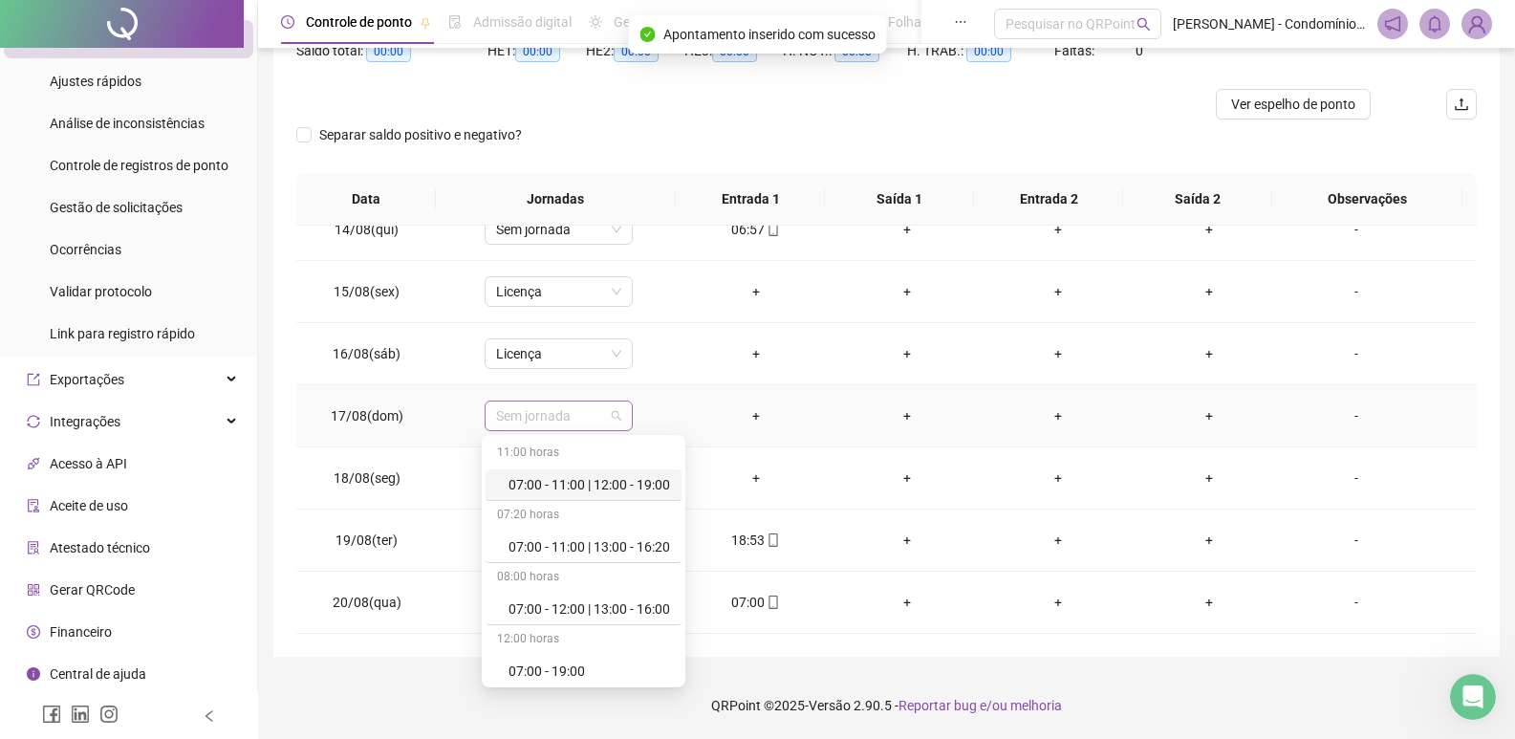
click at [614, 418] on span "Sem jornada" at bounding box center [558, 415] width 125 height 29
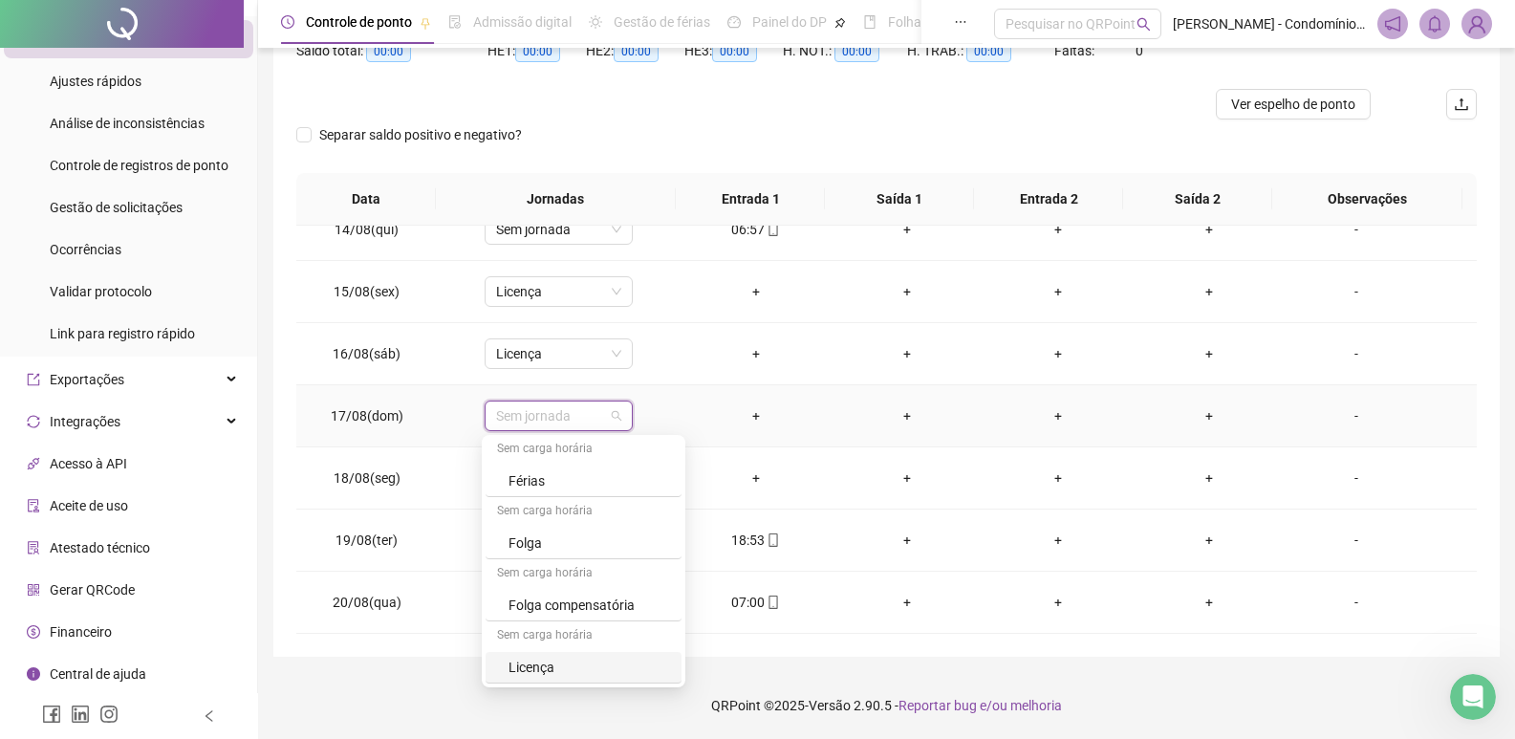
click at [584, 667] on div "Licença" at bounding box center [589, 667] width 162 height 21
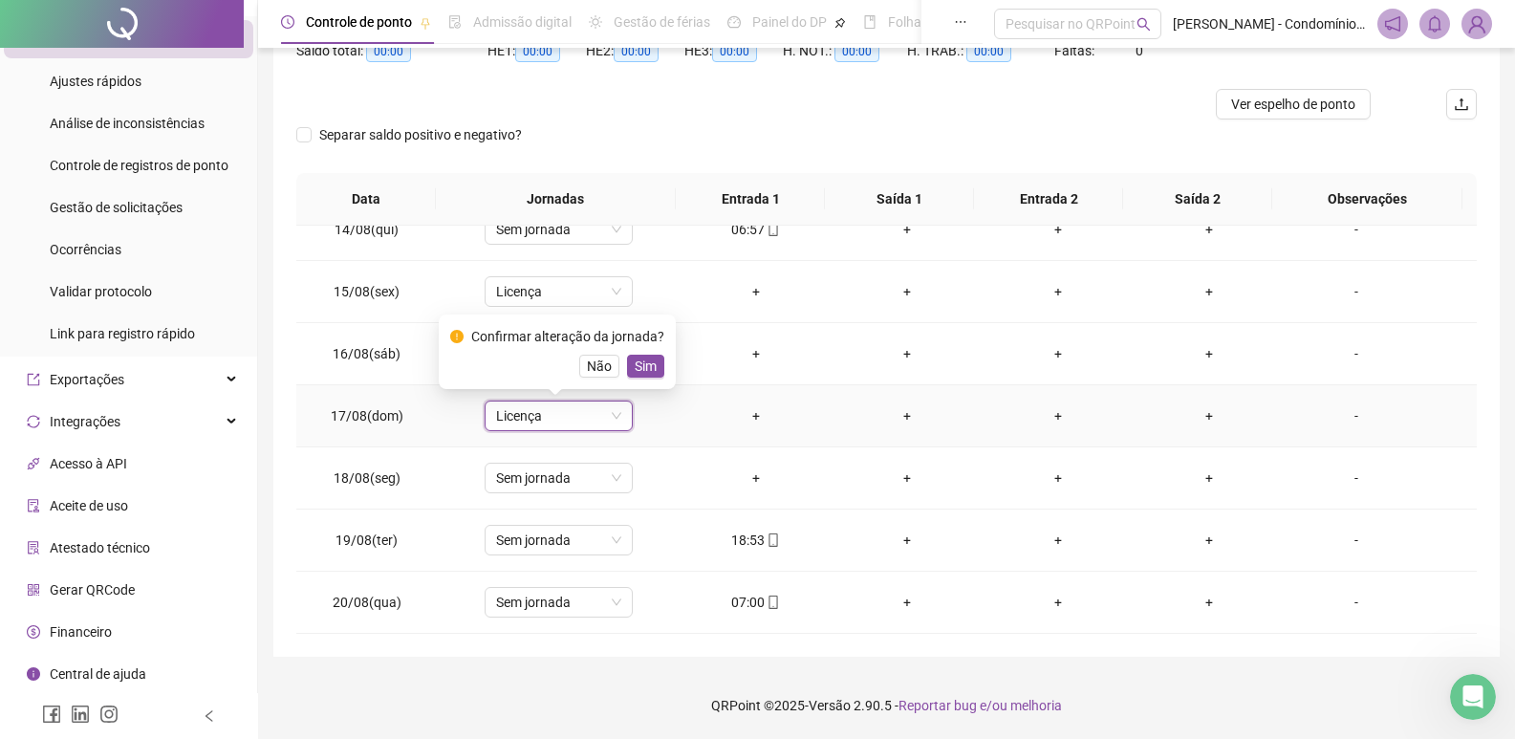
drag, startPoint x: 643, startPoint y: 363, endPoint x: 644, endPoint y: 380, distance: 17.2
click at [644, 363] on span "Sim" at bounding box center [646, 366] width 22 height 21
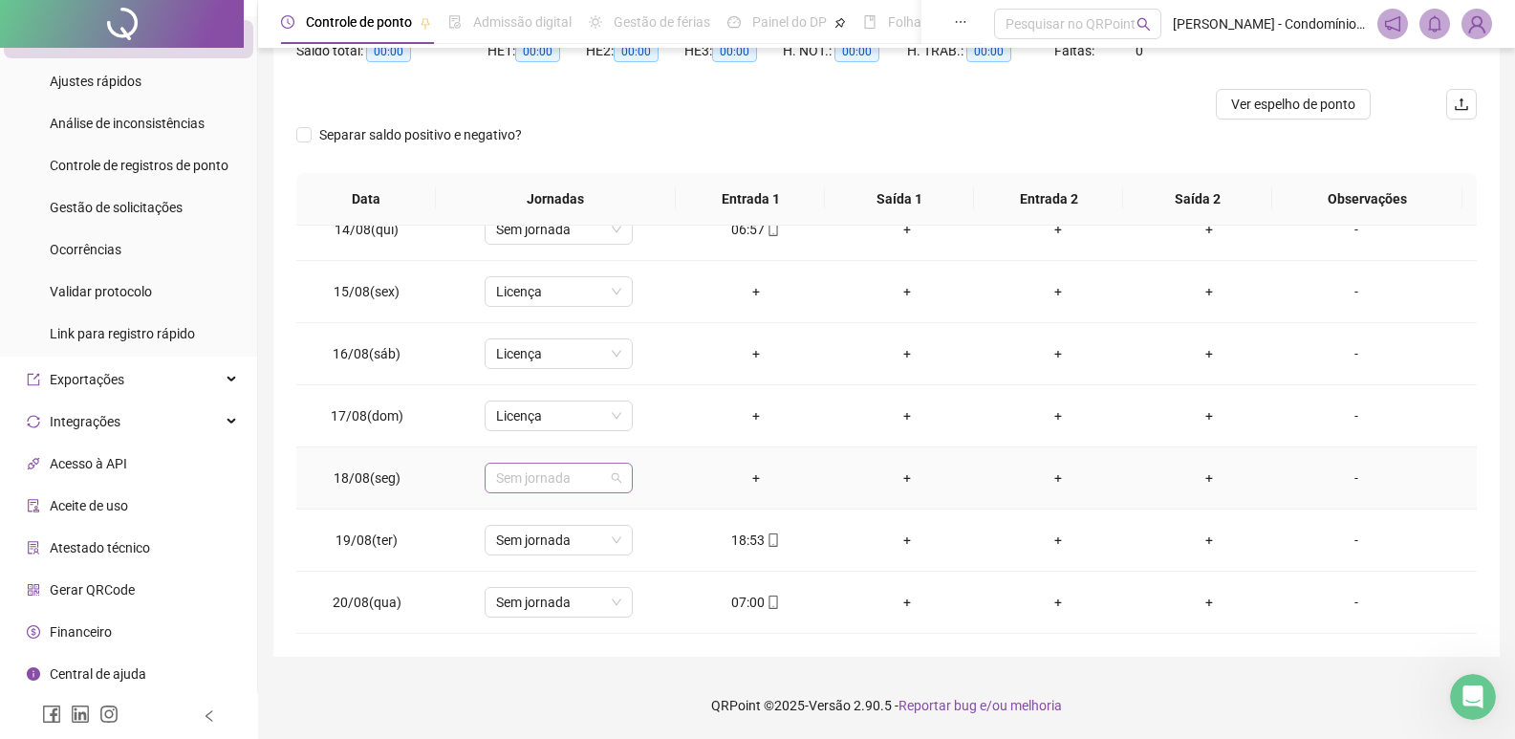
click at [606, 481] on span "Sem jornada" at bounding box center [558, 478] width 125 height 29
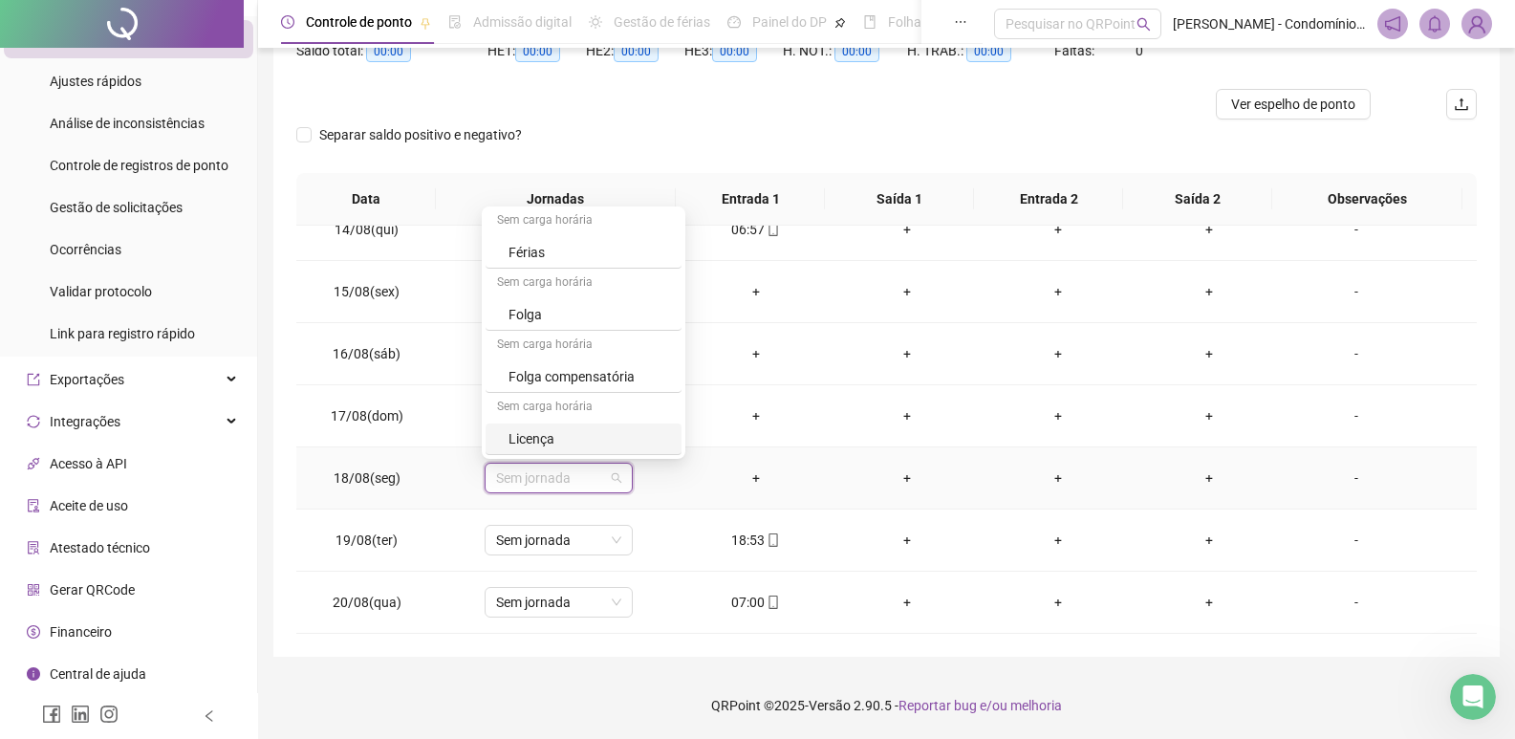
click at [563, 434] on div "Licença" at bounding box center [589, 438] width 162 height 21
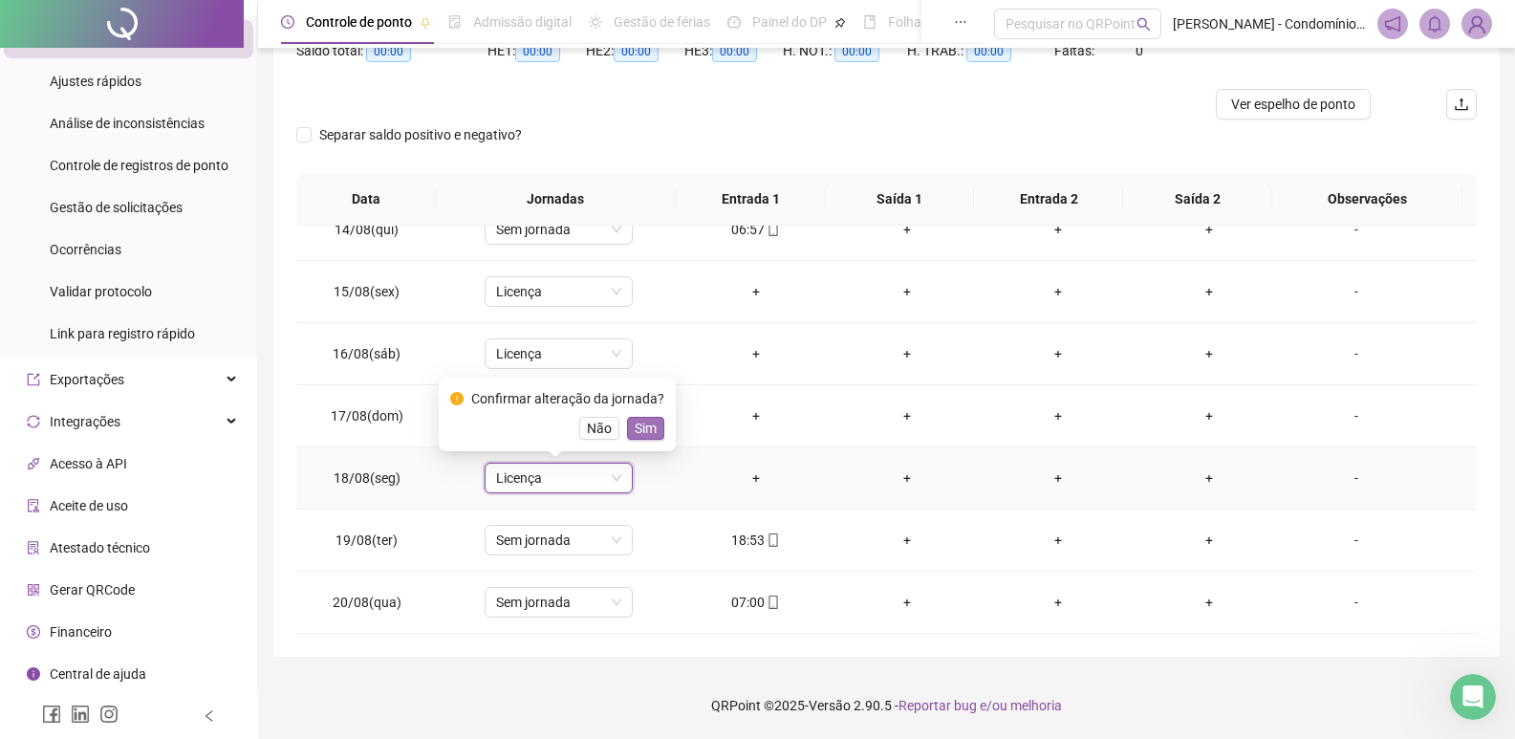
click at [638, 422] on span "Sim" at bounding box center [646, 428] width 22 height 21
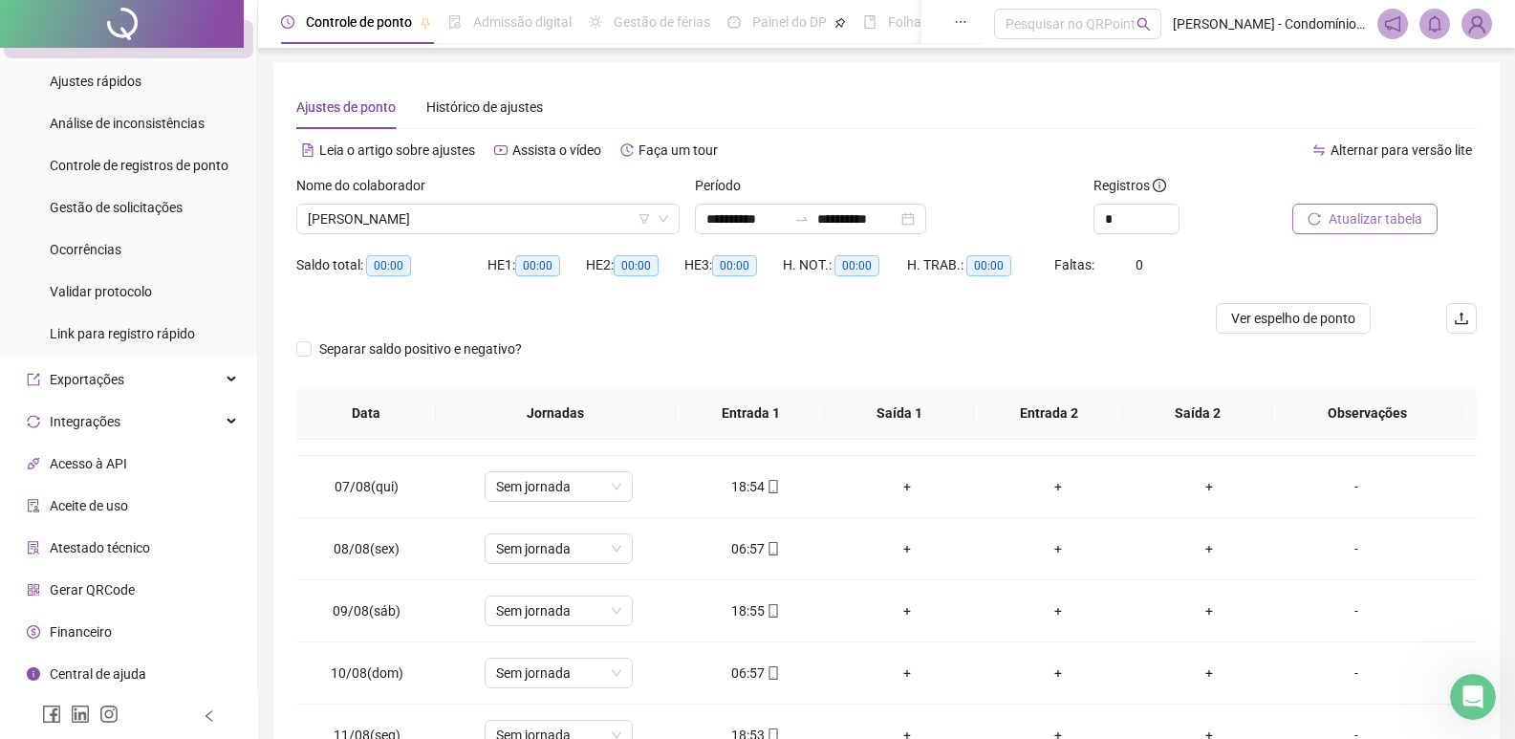
scroll to position [0, 0]
click at [1394, 225] on span "Atualizar tabela" at bounding box center [1375, 219] width 94 height 21
click at [662, 214] on icon "down" at bounding box center [663, 219] width 11 height 11
click at [658, 225] on icon "down" at bounding box center [663, 219] width 11 height 11
click at [659, 213] on span "[PERSON_NAME]" at bounding box center [488, 219] width 360 height 29
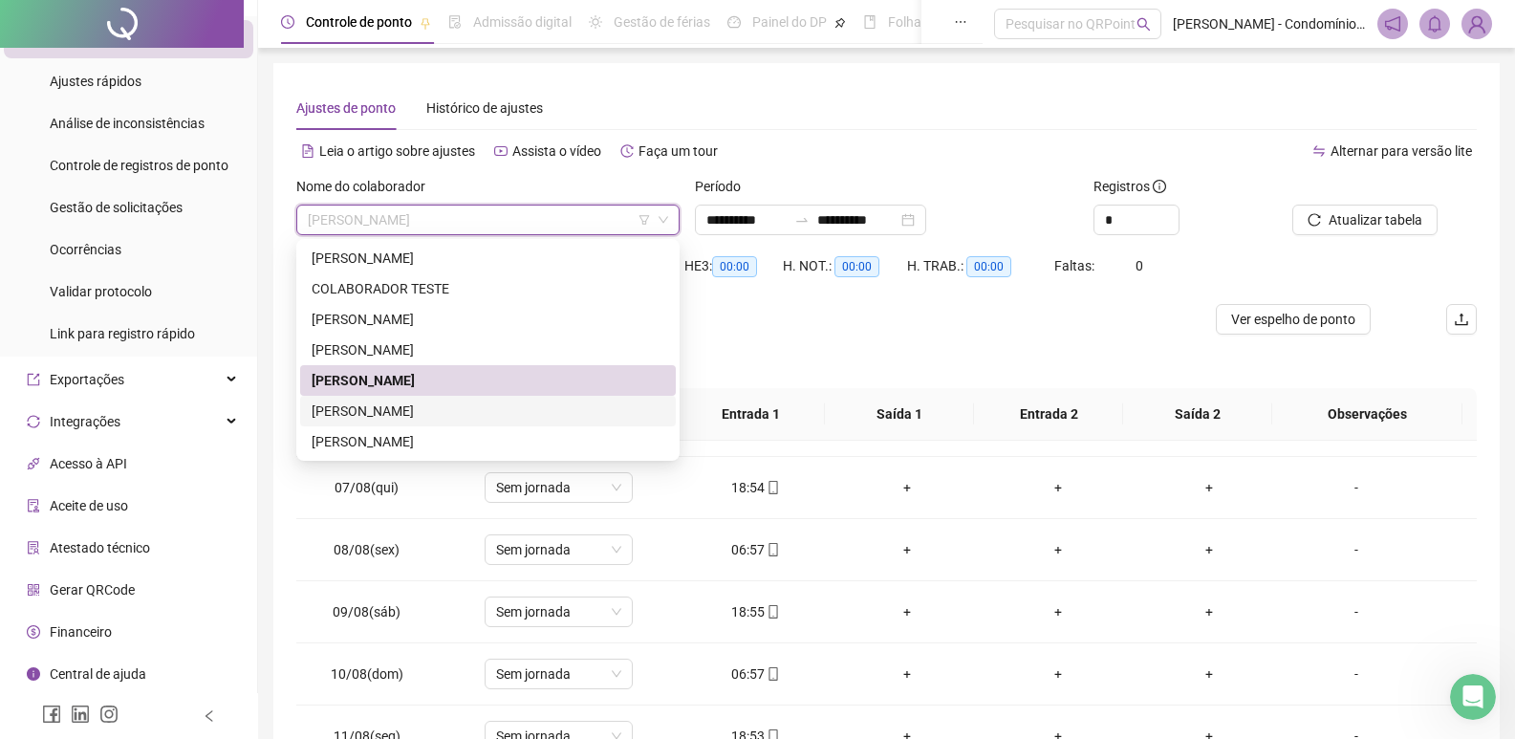
click at [384, 401] on div "[PERSON_NAME]" at bounding box center [488, 410] width 353 height 21
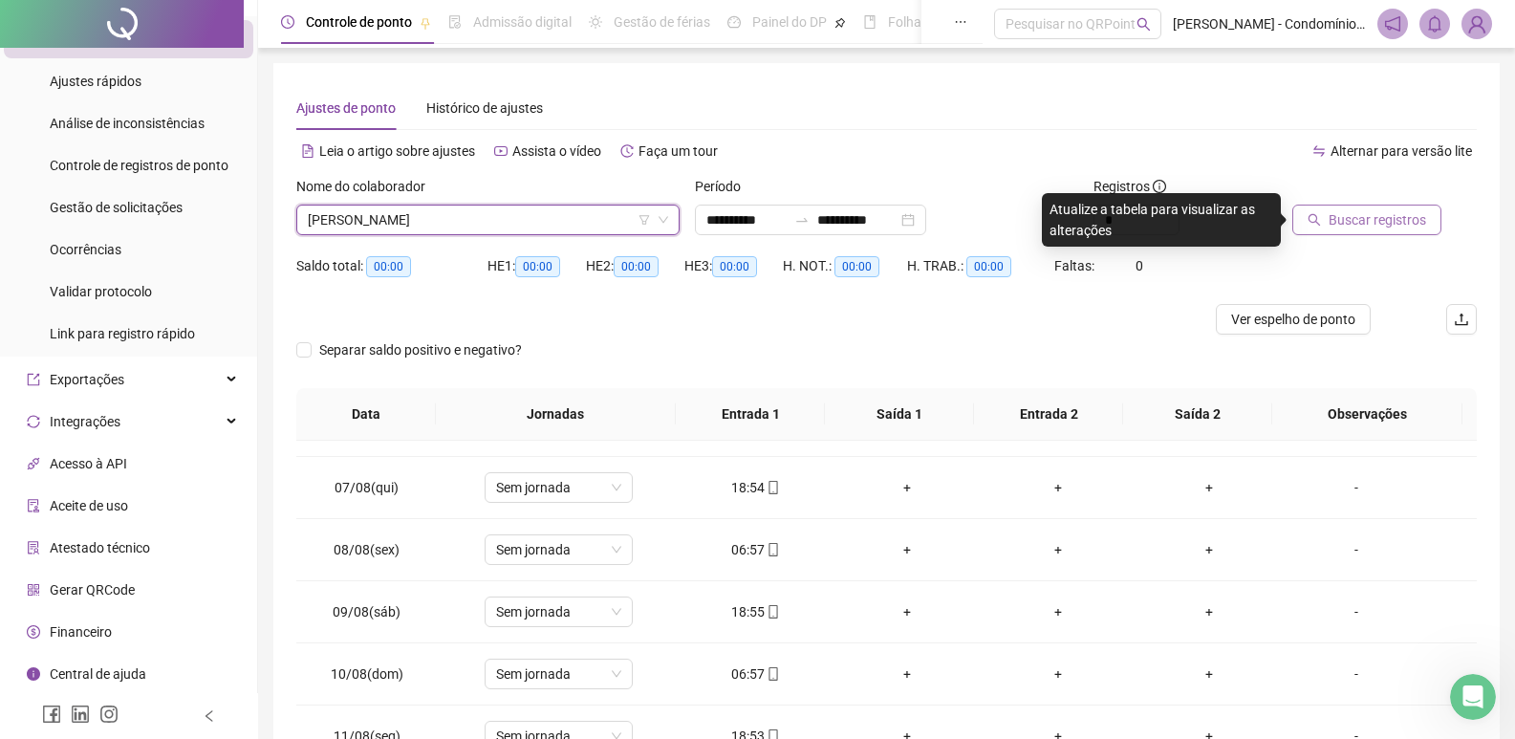
click at [1356, 221] on span "Buscar registros" at bounding box center [1376, 219] width 97 height 21
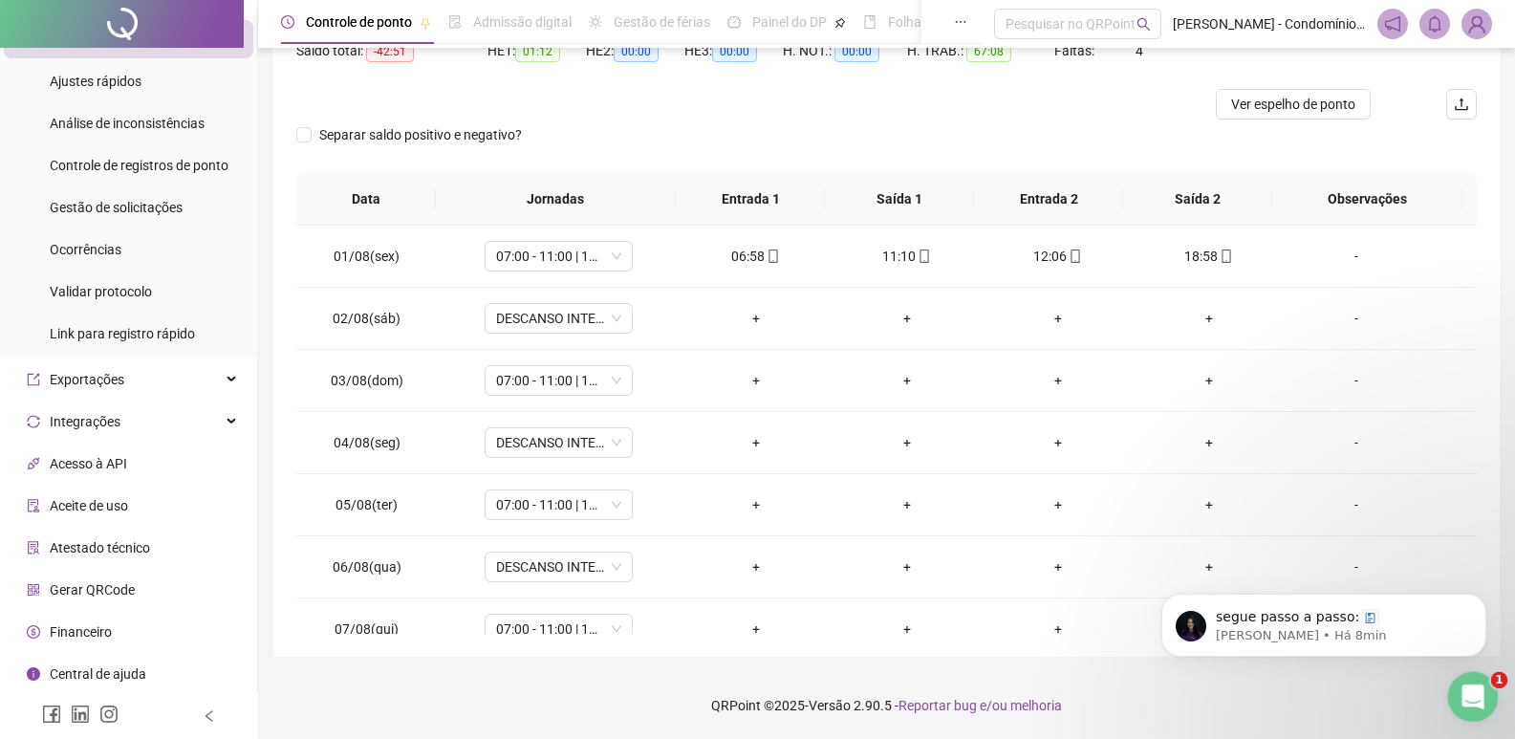
scroll to position [2930, 0]
click at [1484, 687] on div "Abertura do Messenger da Intercom" at bounding box center [1469, 693] width 63 height 63
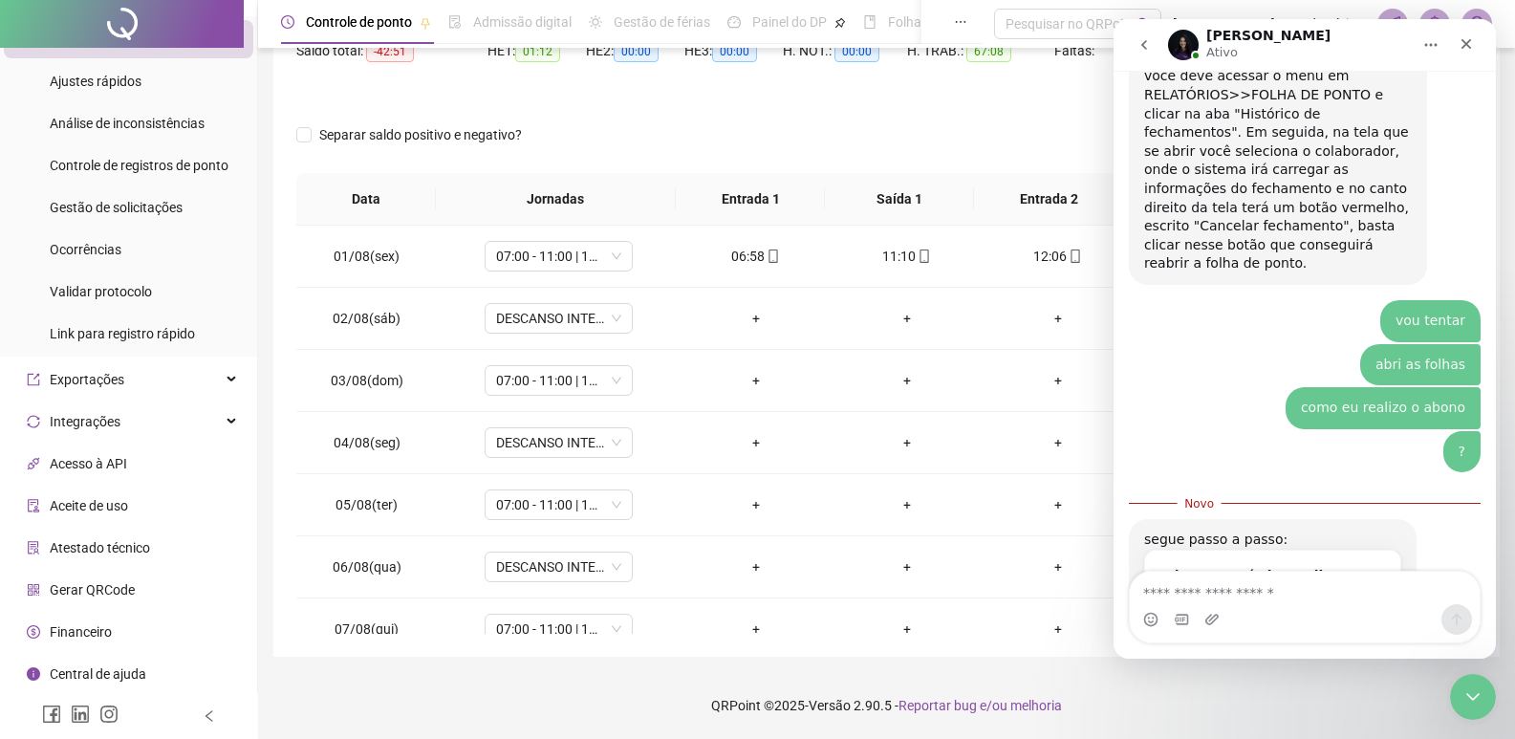
scroll to position [2965, 0]
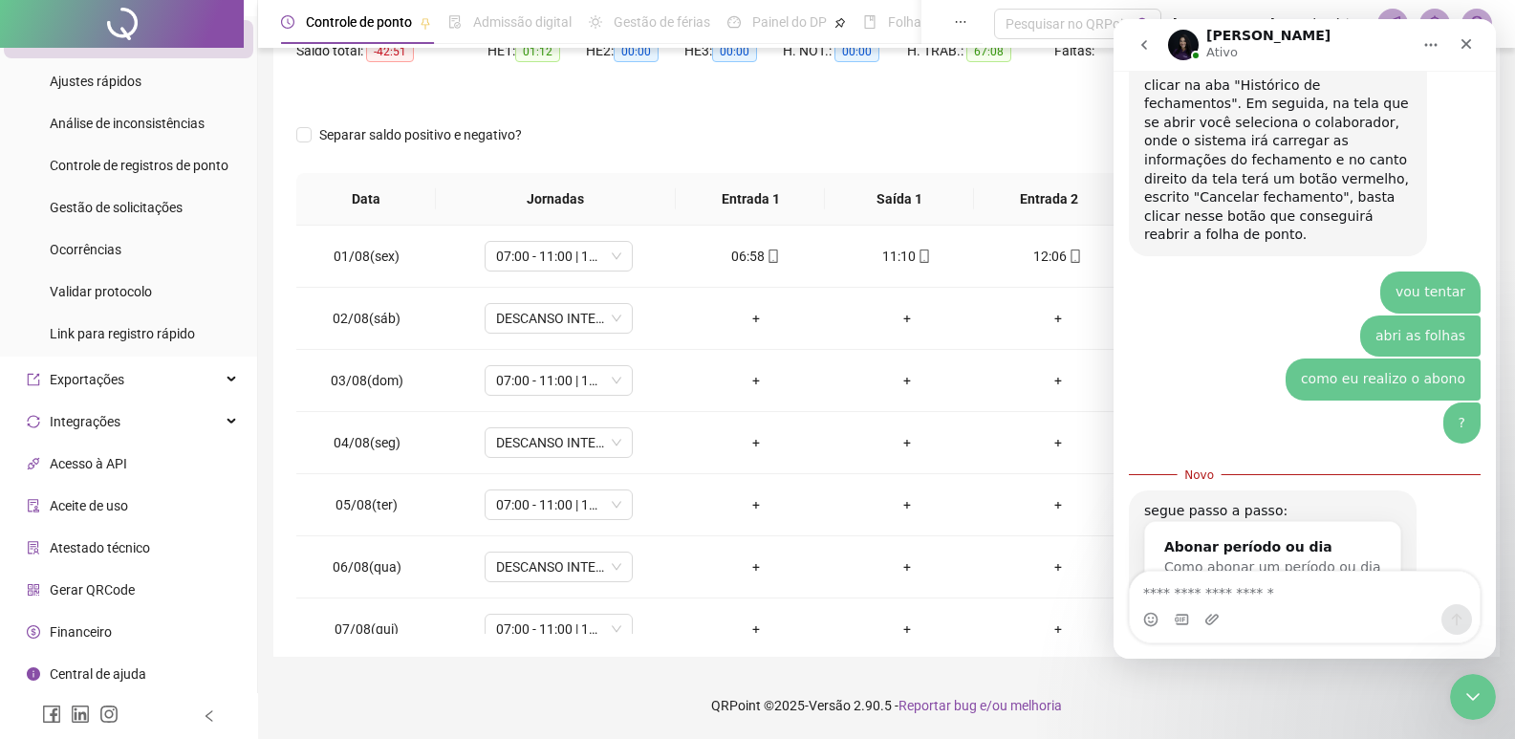
click at [1202, 572] on textarea "Envie uma mensagem..." at bounding box center [1305, 588] width 350 height 32
type textarea "********"
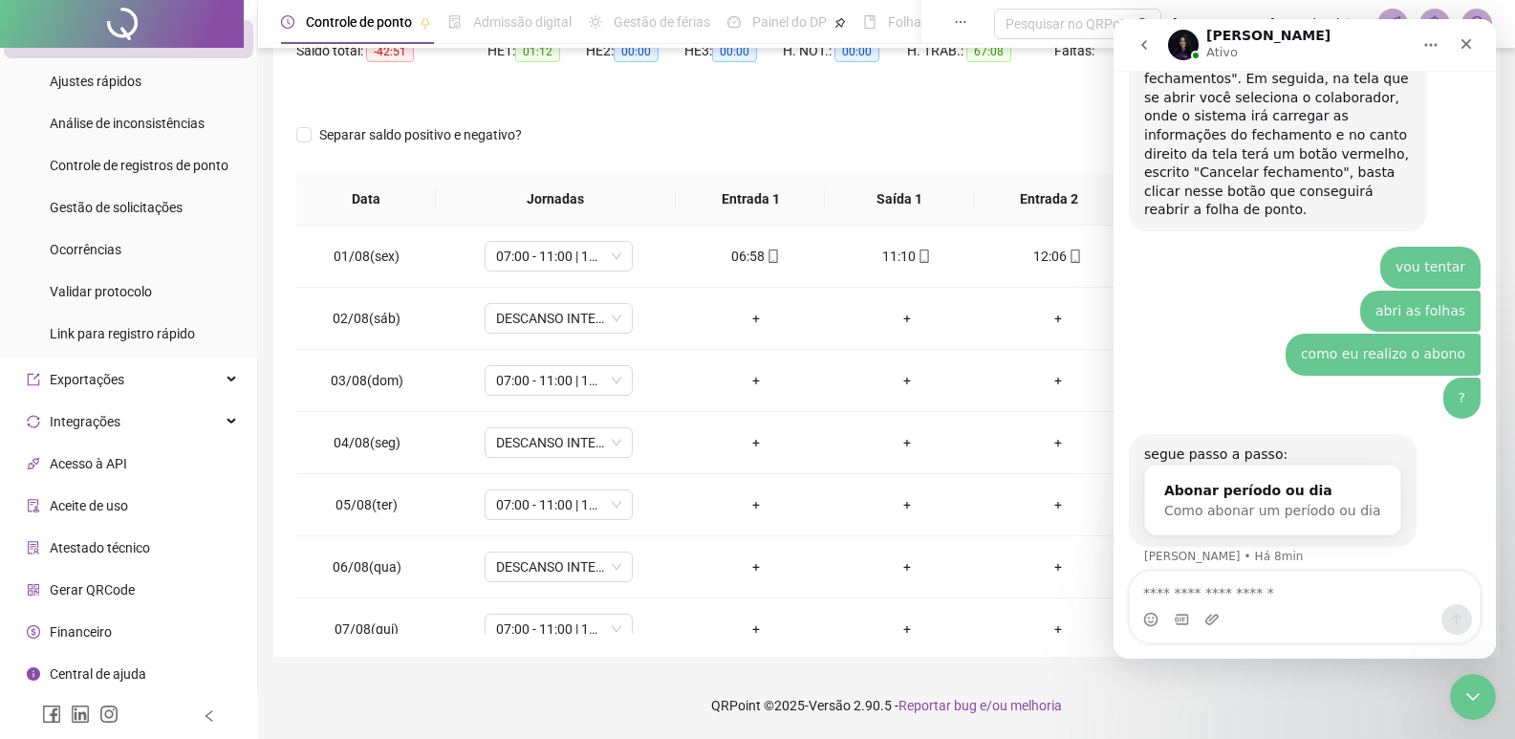
click at [1236, 597] on textarea "Envie uma mensagem..." at bounding box center [1305, 588] width 350 height 32
type textarea "*"
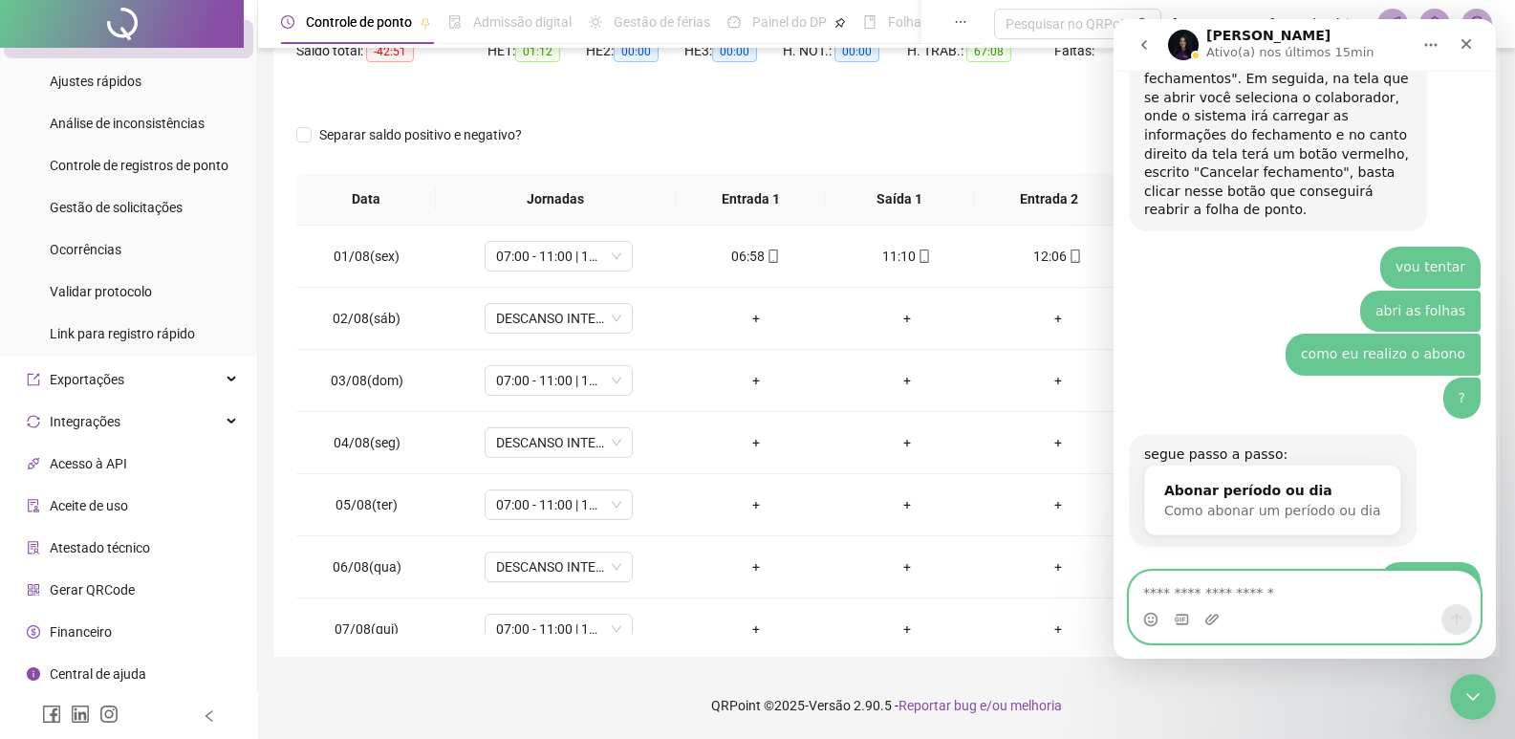
scroll to position [3047, 0]
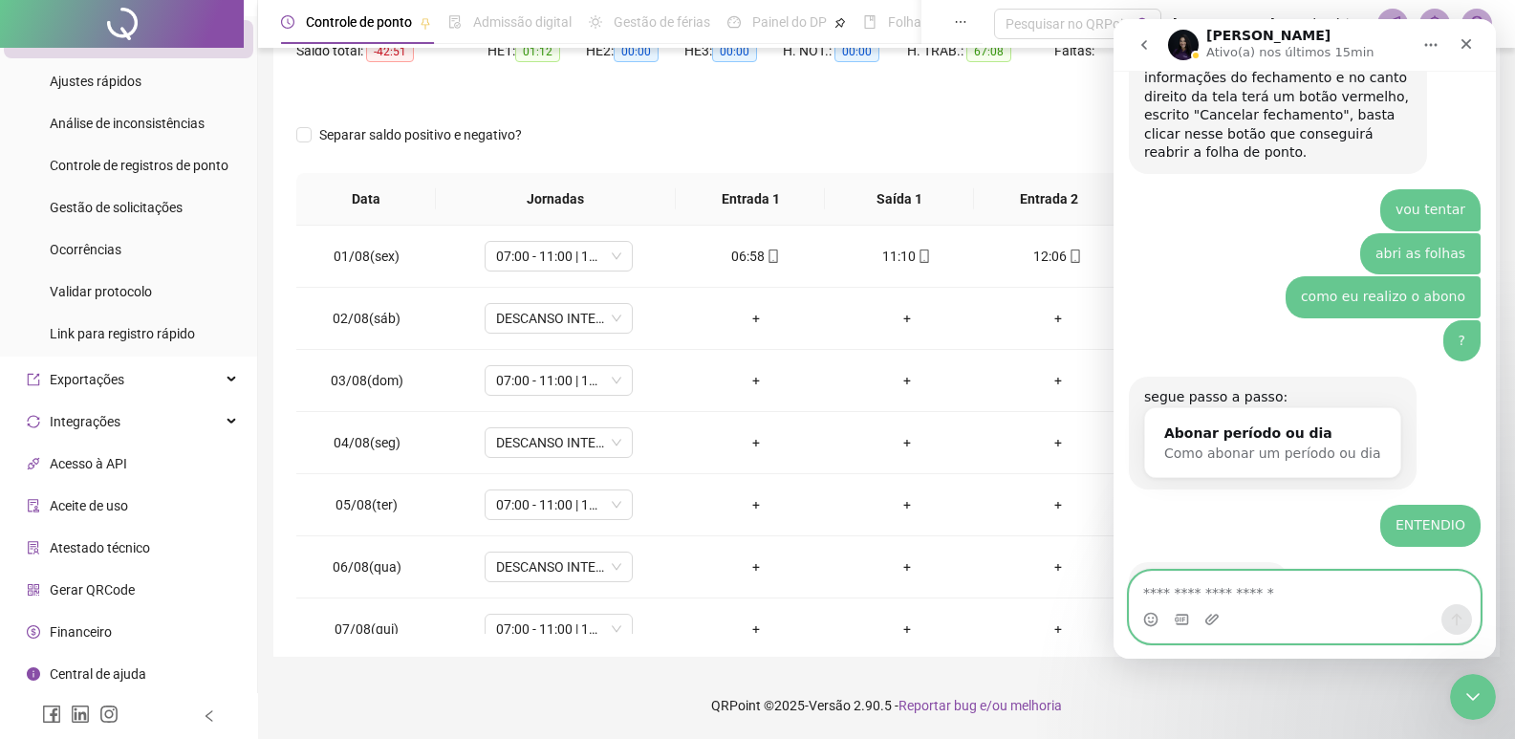
click at [1277, 600] on textarea "Envie uma mensagem..." at bounding box center [1305, 588] width 350 height 32
type textarea "*"
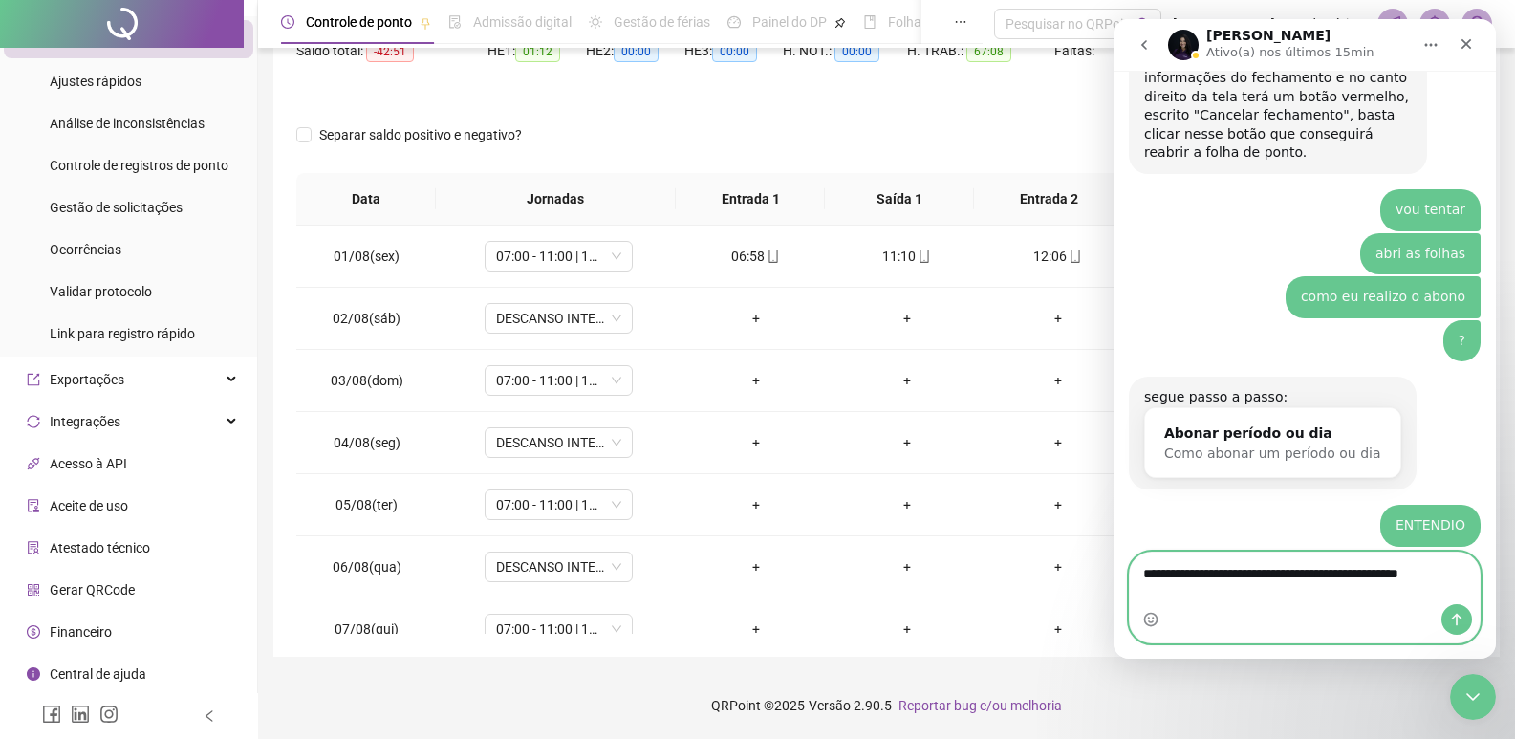
scroll to position [3066, 0]
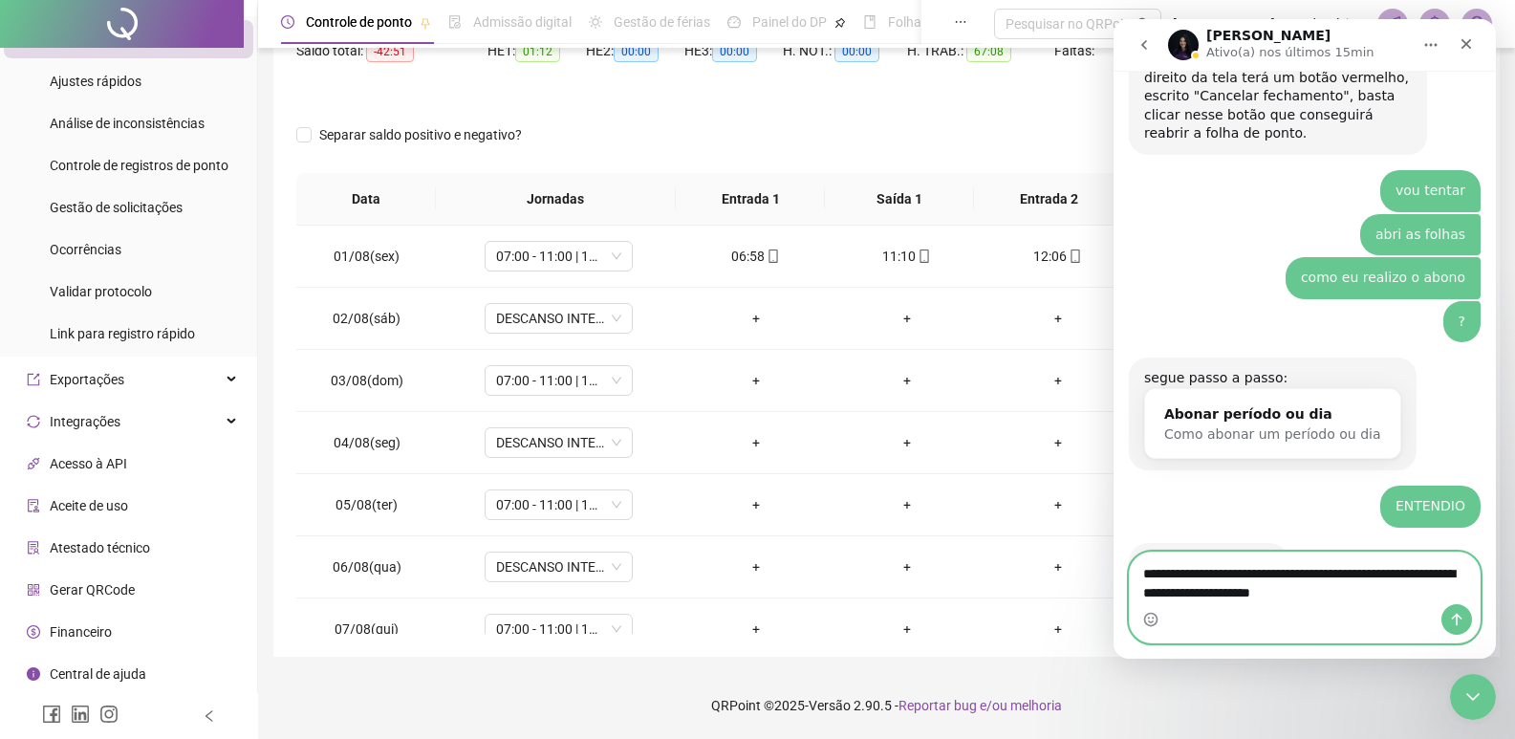
drag, startPoint x: 1174, startPoint y: 591, endPoint x: 1255, endPoint y: 595, distance: 81.4
click at [1255, 595] on textarea "**********" at bounding box center [1305, 578] width 350 height 52
click at [1247, 592] on textarea "**********" at bounding box center [1305, 578] width 350 height 52
click at [1372, 594] on textarea "**********" at bounding box center [1305, 578] width 350 height 52
type textarea "**********"
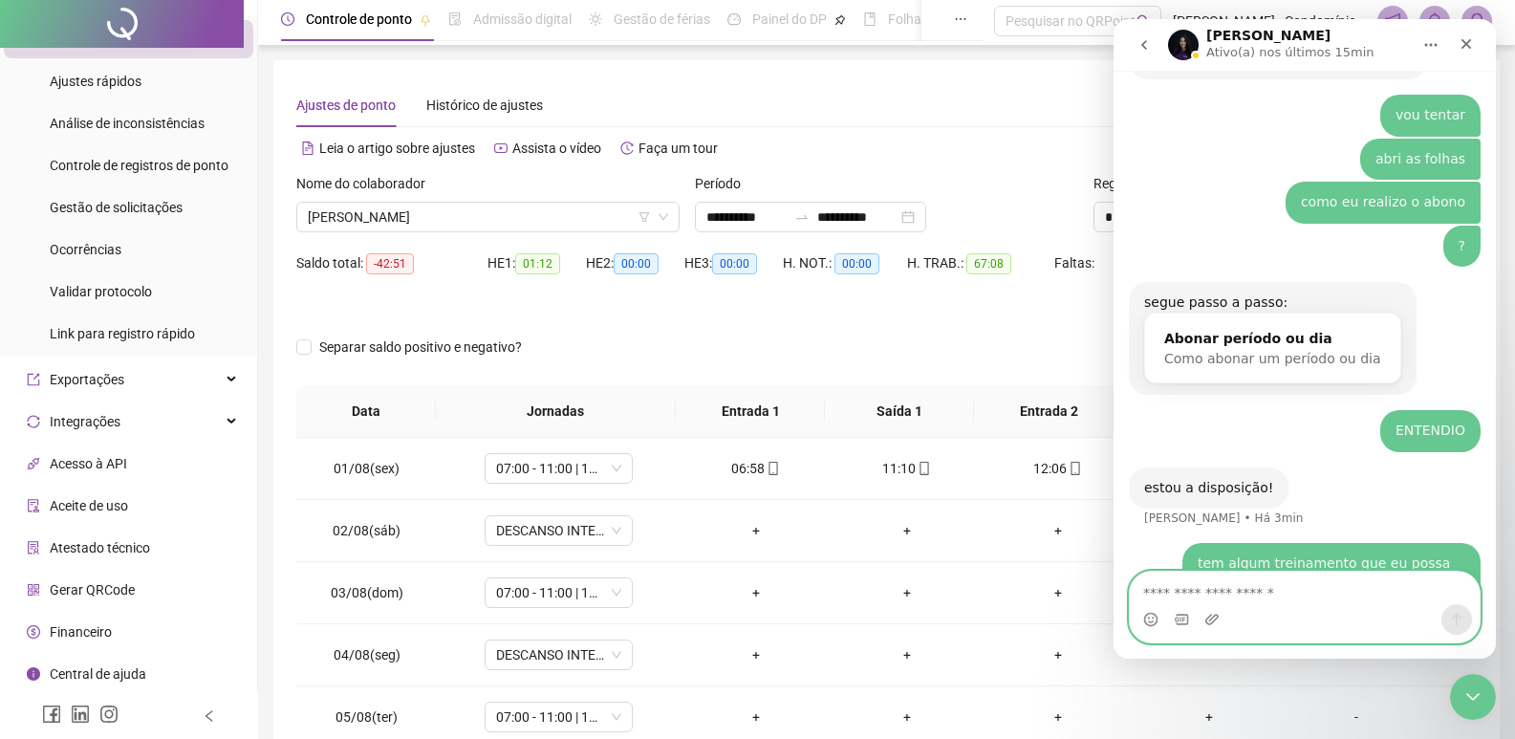
scroll to position [0, 0]
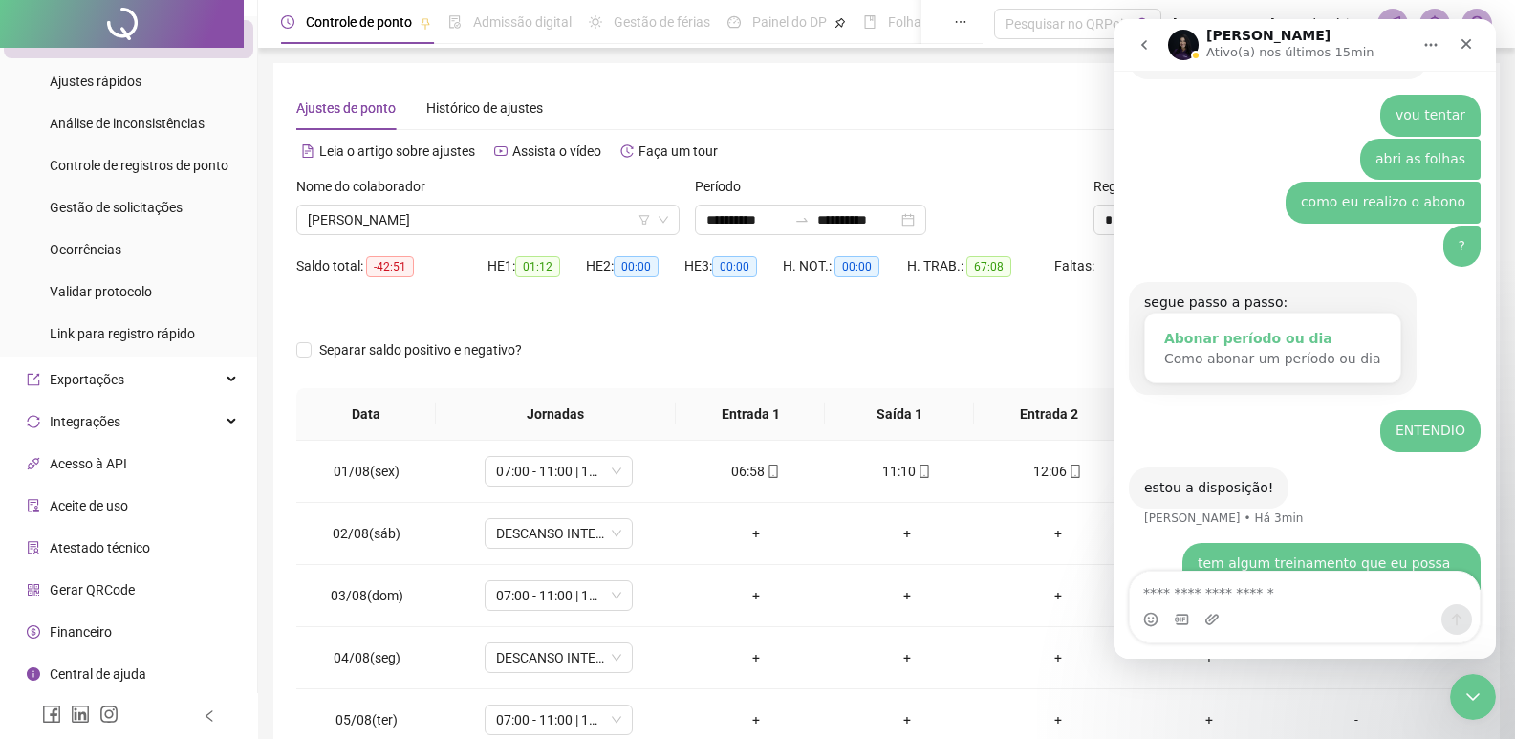
click at [1212, 351] on span "Como abonar um período ou dia" at bounding box center [1272, 358] width 217 height 15
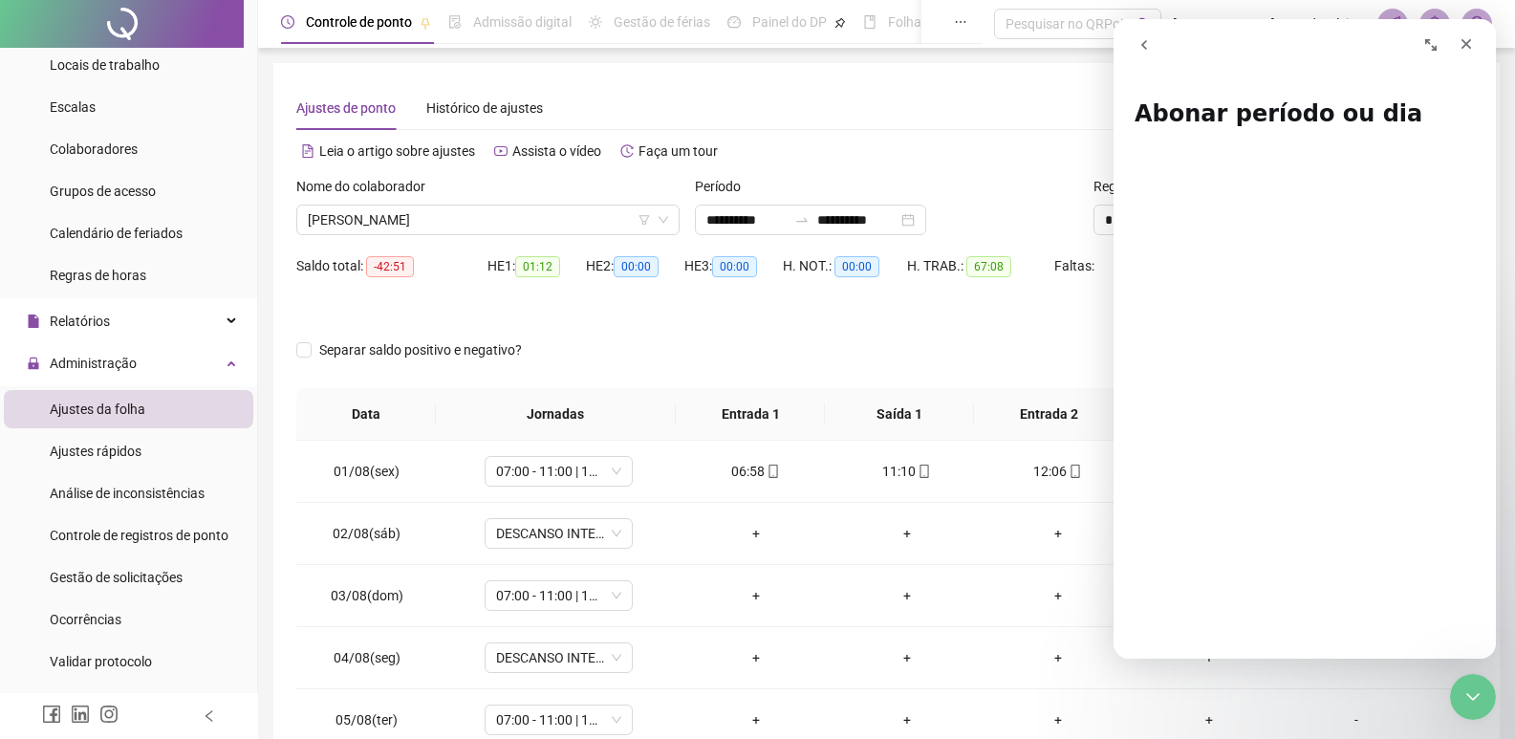
scroll to position [117, 0]
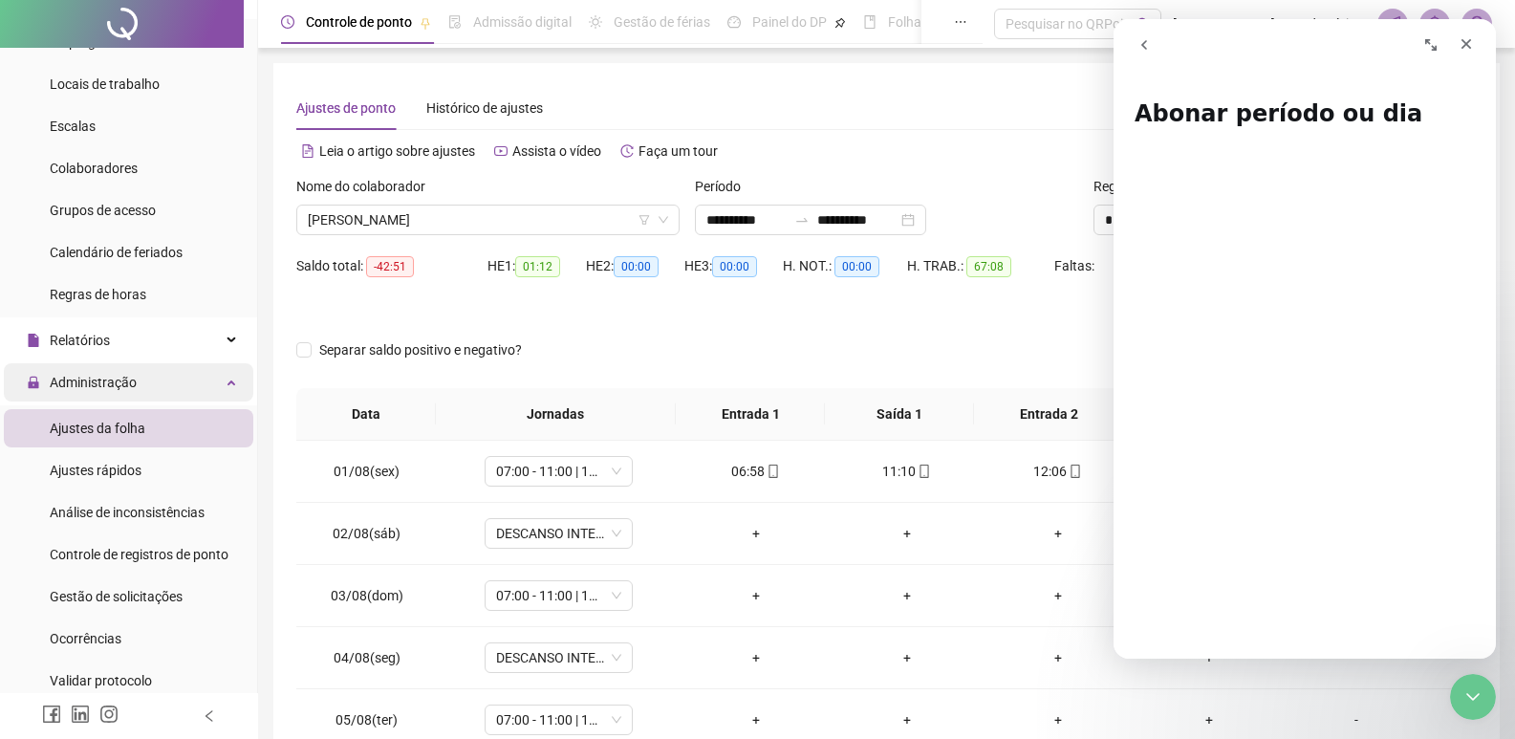
click at [110, 387] on span "Administração" at bounding box center [93, 382] width 87 height 15
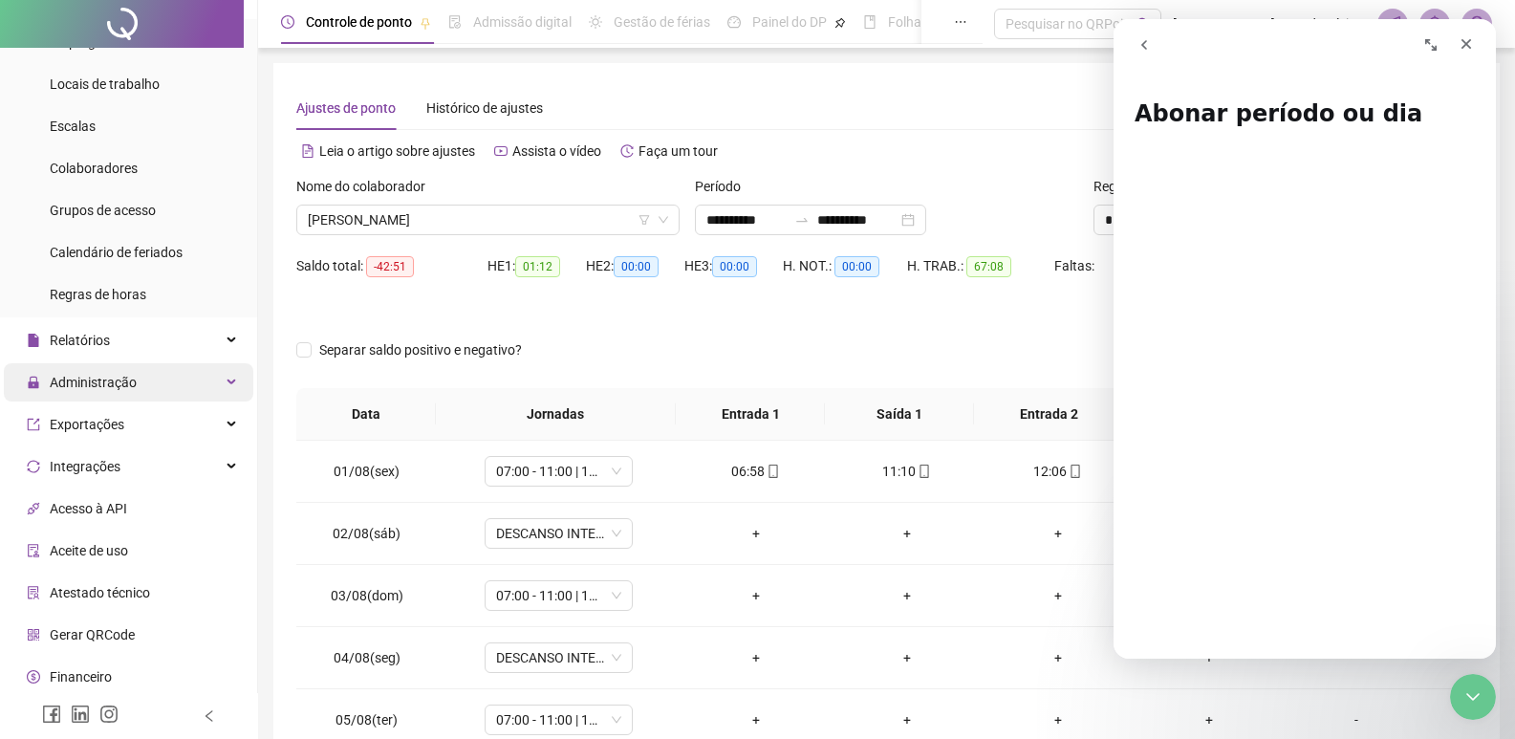
click at [115, 388] on span "Administração" at bounding box center [93, 382] width 87 height 15
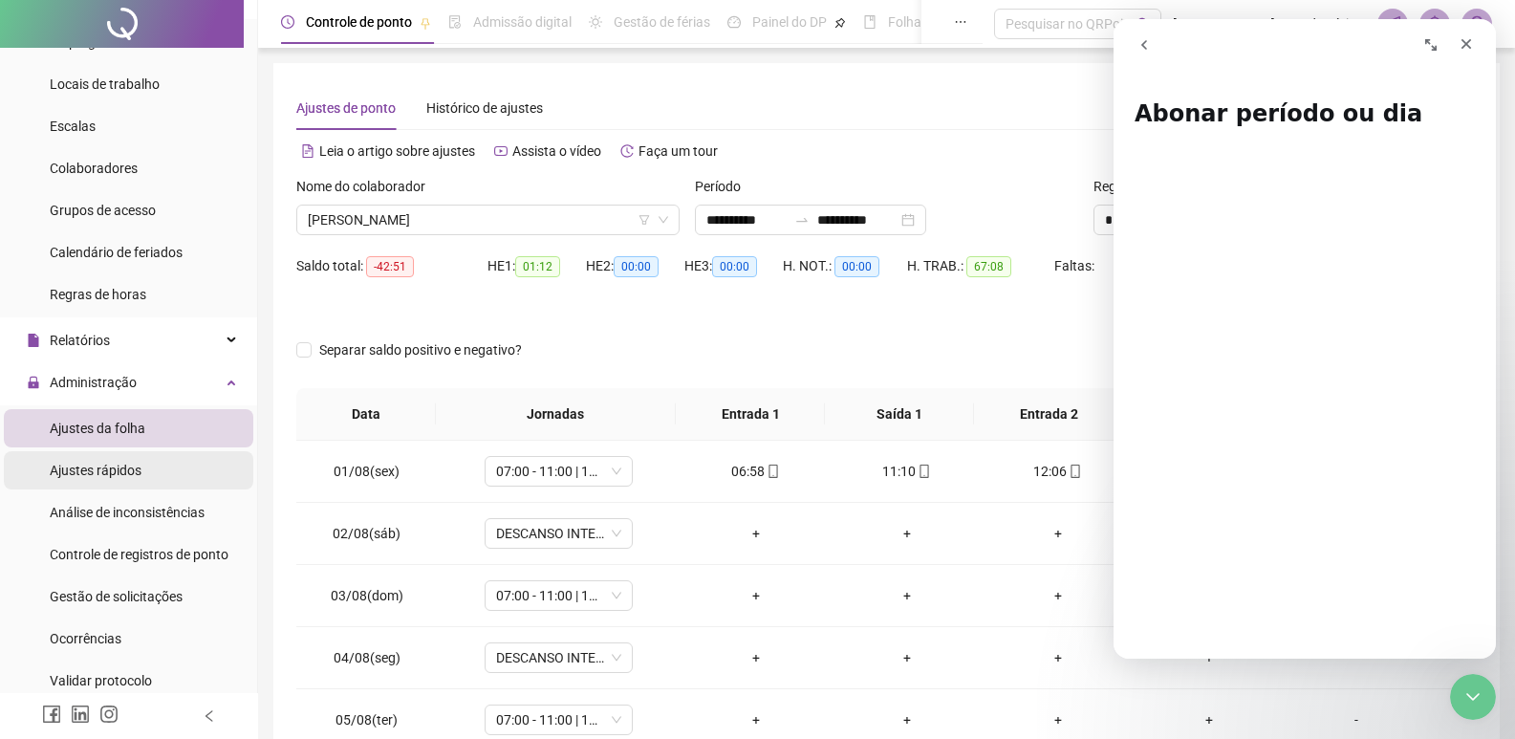
click at [138, 469] on span "Ajustes rápidos" at bounding box center [96, 470] width 92 height 15
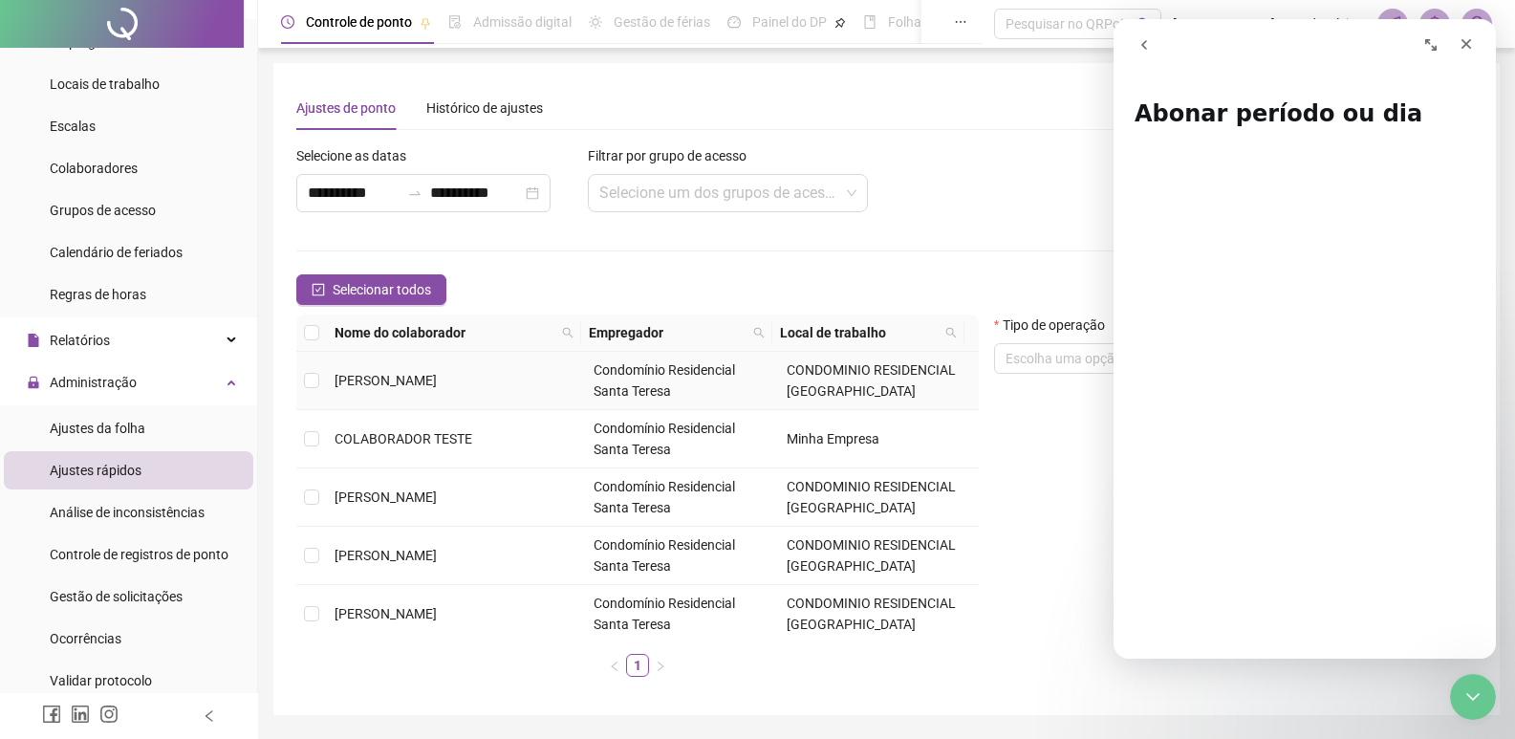
click at [343, 377] on span "[PERSON_NAME]" at bounding box center [386, 380] width 102 height 15
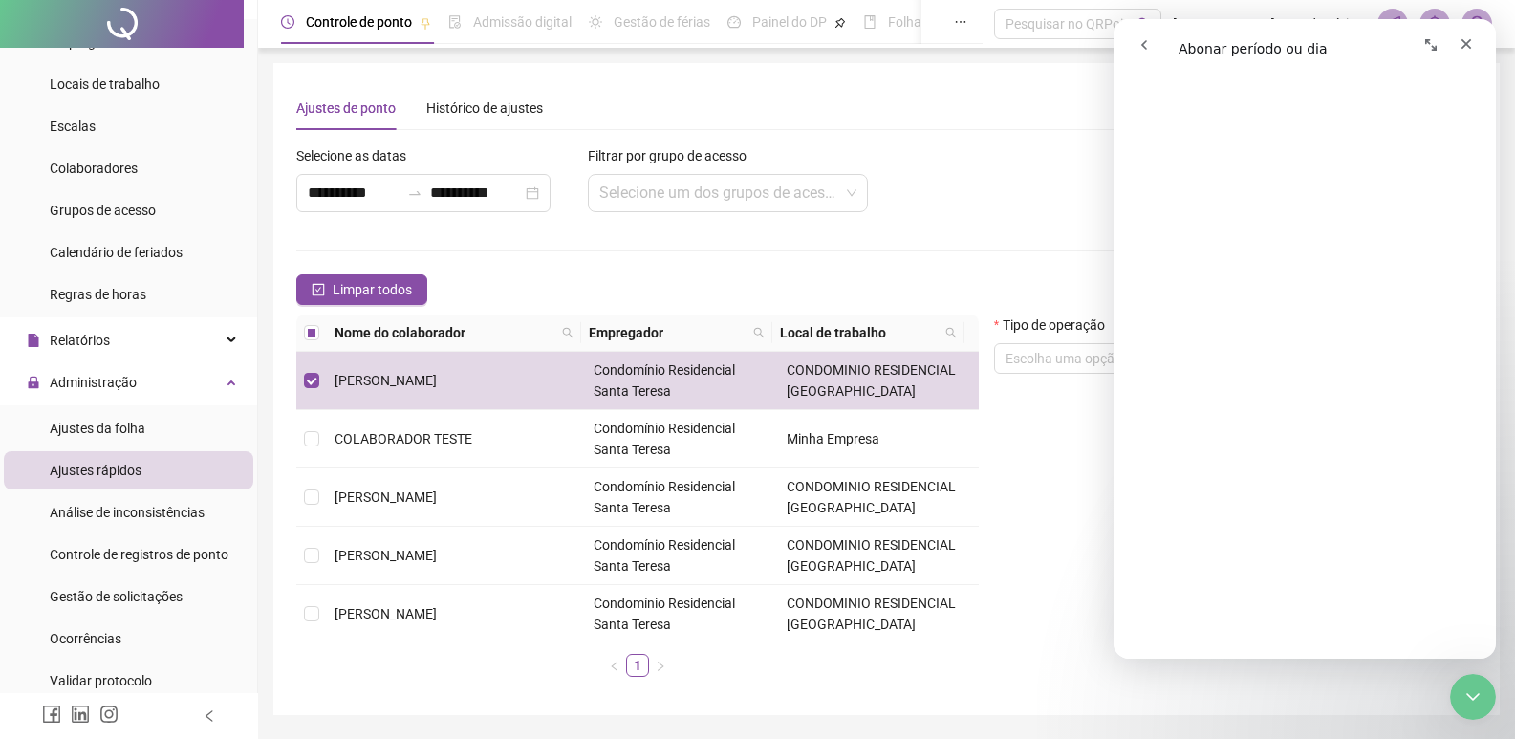
scroll to position [459, 0]
click at [1040, 253] on form "**********" at bounding box center [886, 418] width 1180 height 547
click at [1465, 48] on icon "Fechar" at bounding box center [1465, 43] width 15 height 15
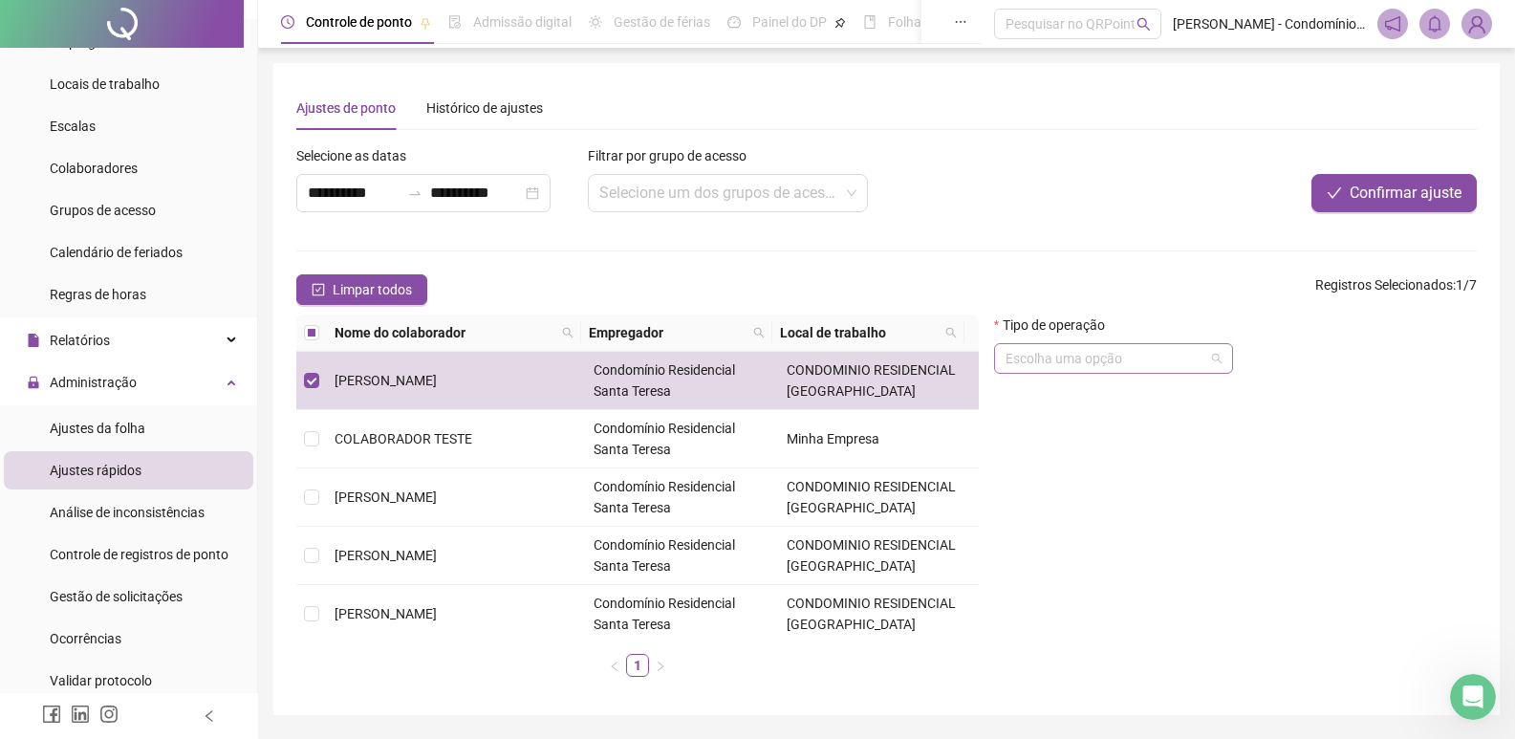
click at [1217, 362] on span at bounding box center [1113, 358] width 216 height 29
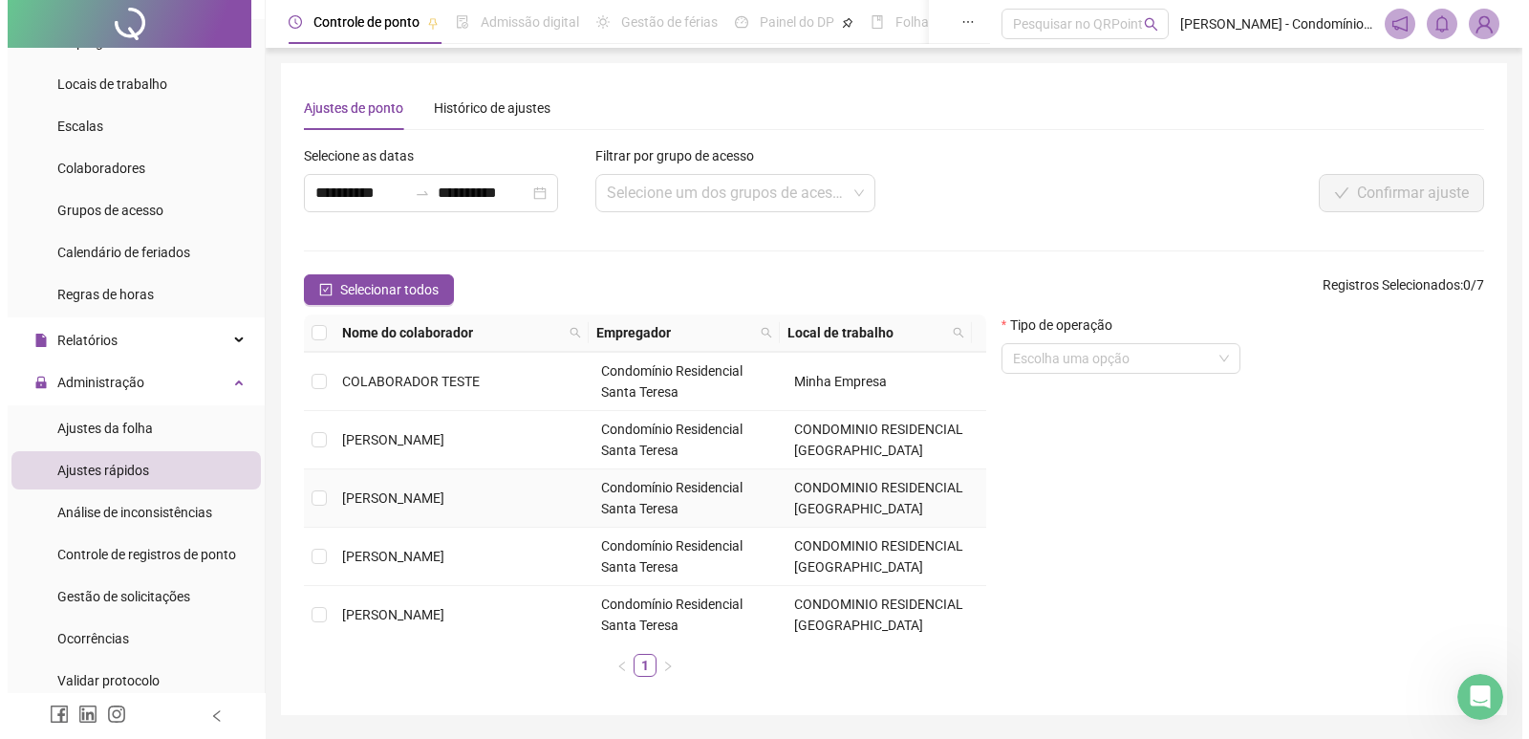
scroll to position [121, 0]
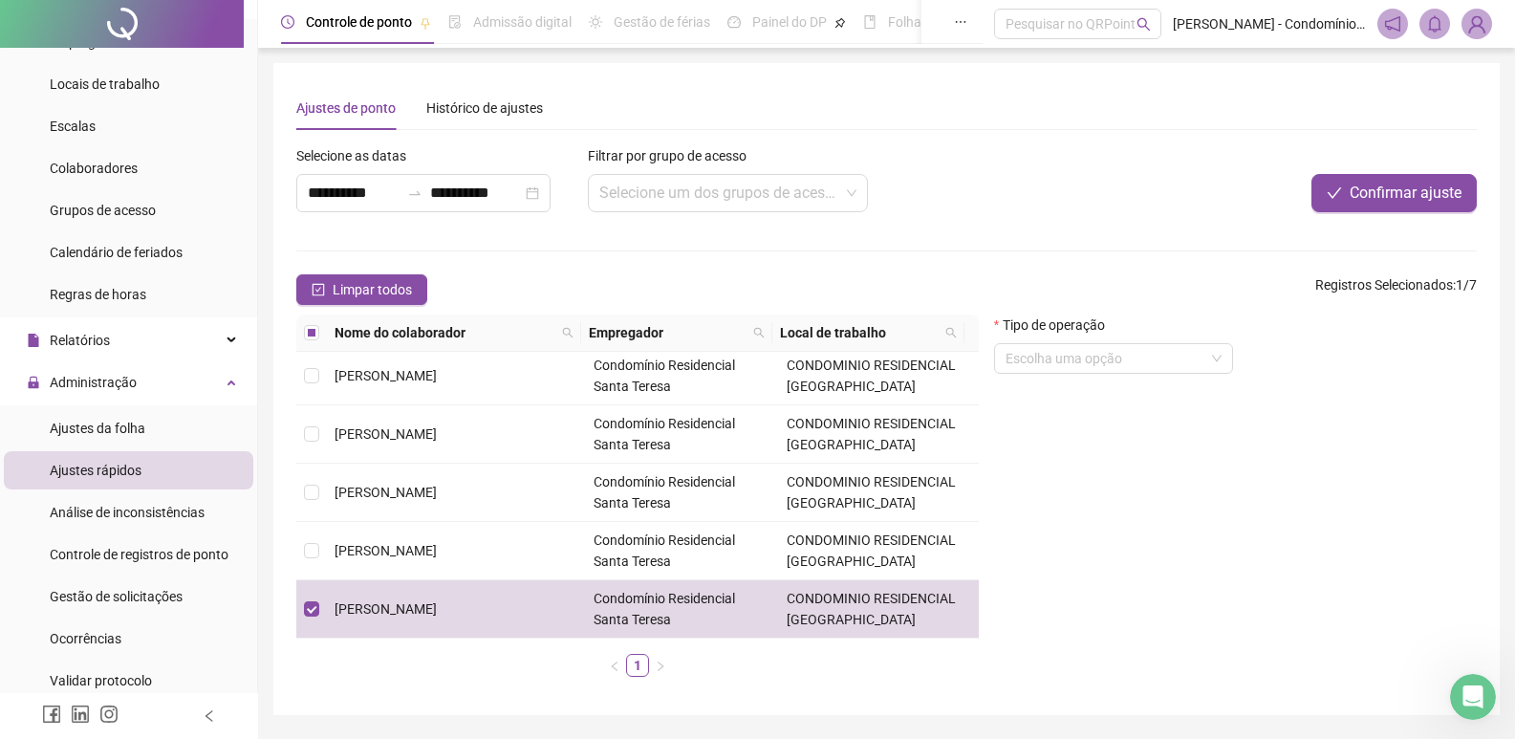
click at [1272, 259] on form "**********" at bounding box center [886, 418] width 1180 height 547
click at [1191, 355] on input "search" at bounding box center [1104, 358] width 199 height 29
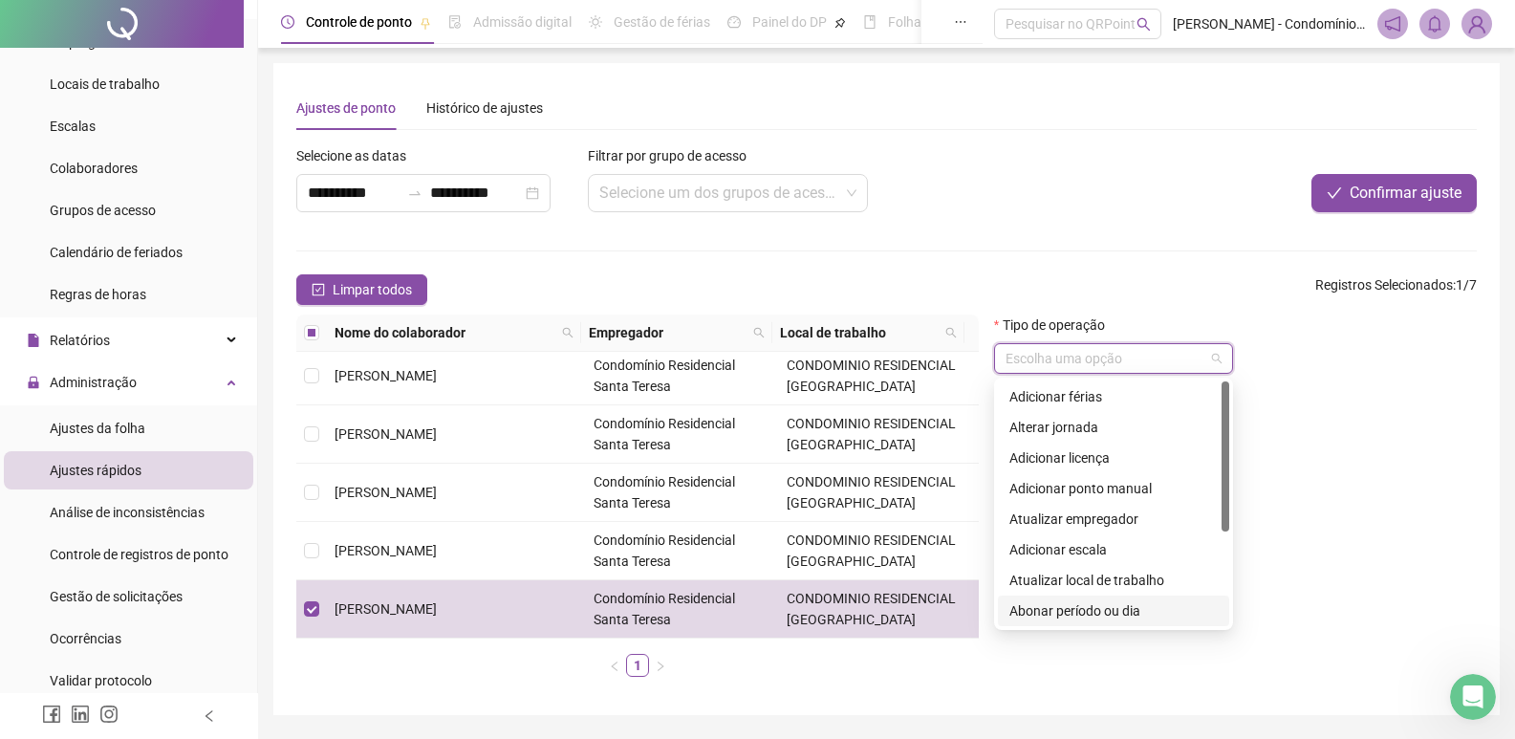
click at [1067, 618] on div "Abonar período ou dia" at bounding box center [1113, 610] width 208 height 21
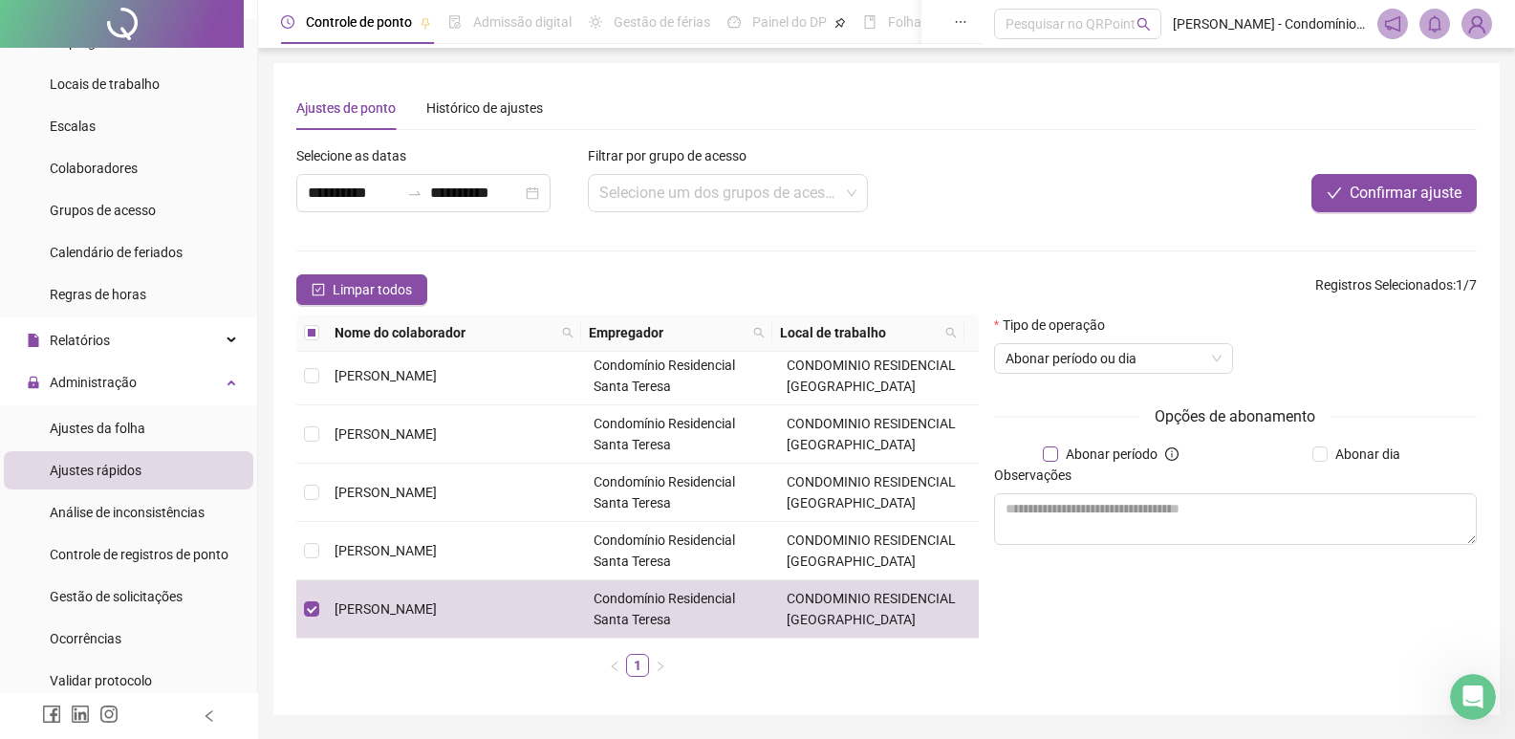
click at [1061, 450] on span "Abonar período" at bounding box center [1111, 453] width 107 height 21
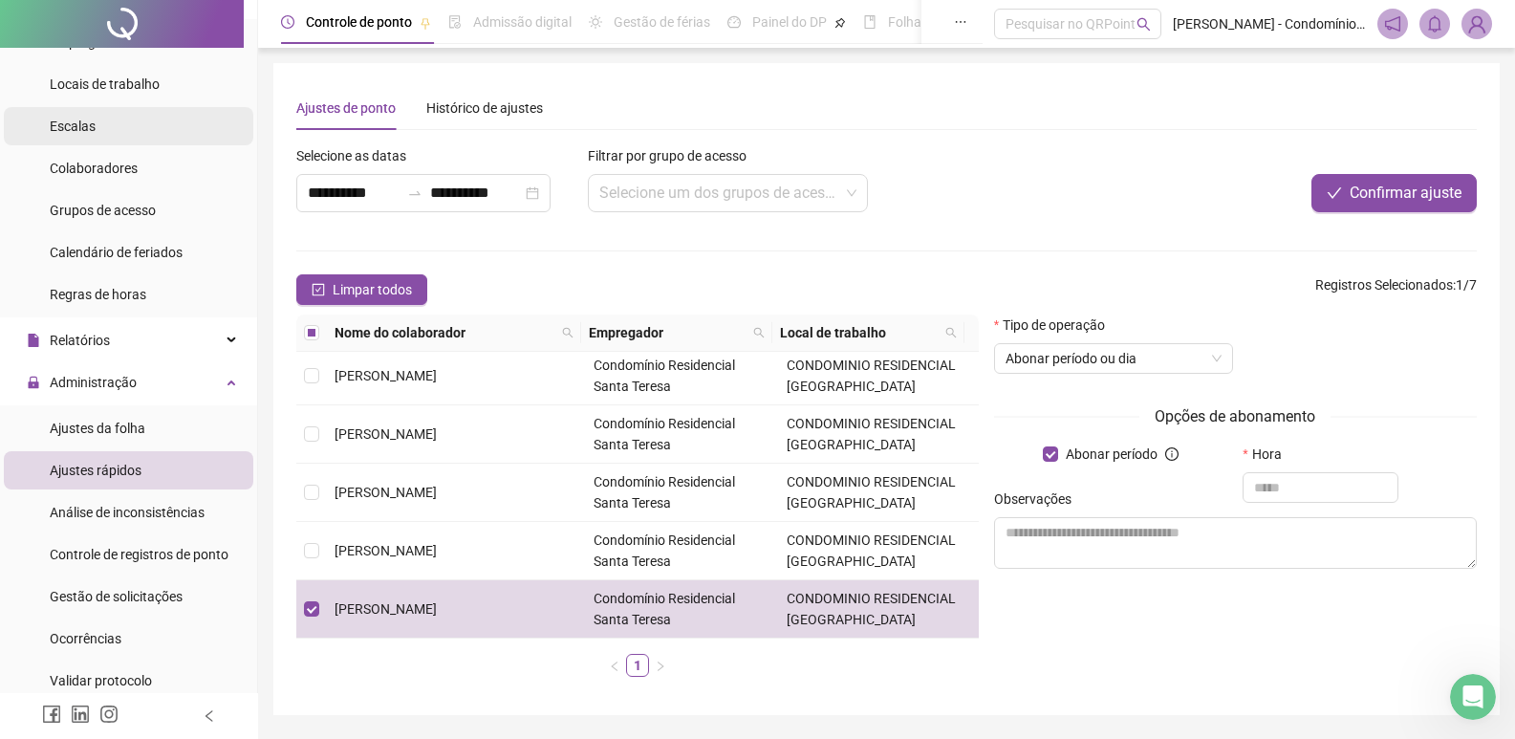
click at [90, 129] on span "Escalas" at bounding box center [73, 126] width 46 height 15
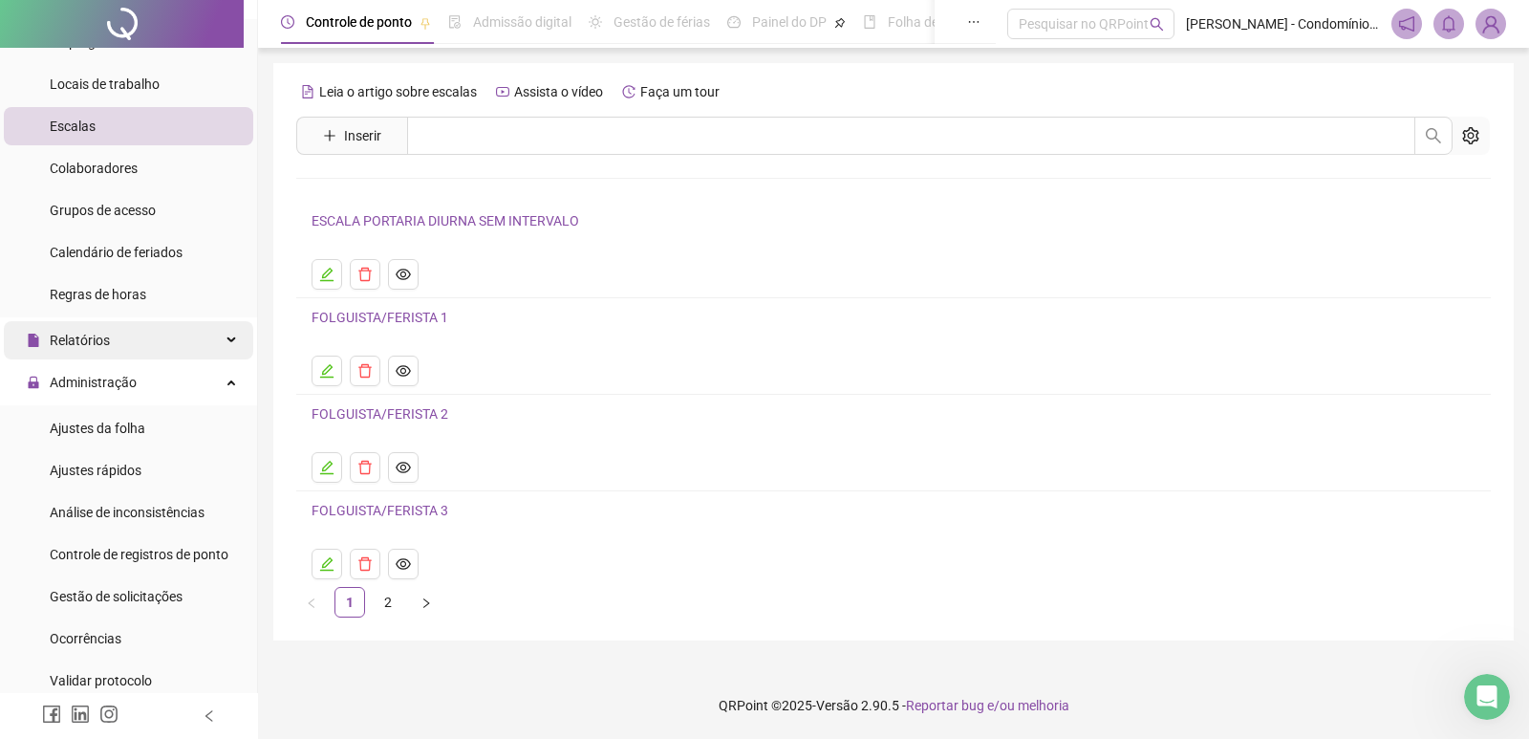
click at [107, 346] on span "Relatórios" at bounding box center [80, 340] width 60 height 15
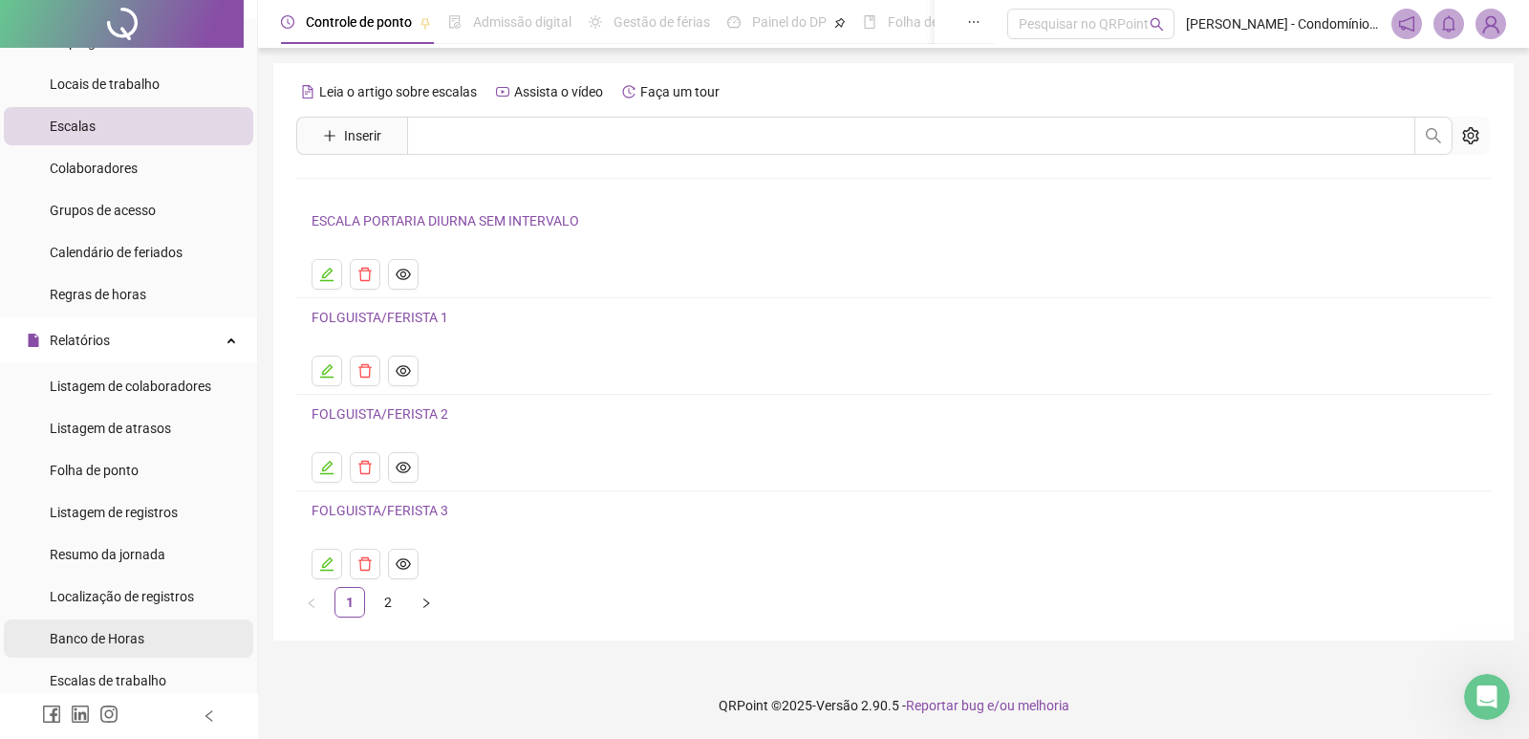
click at [119, 631] on span "Banco de Horas" at bounding box center [97, 638] width 95 height 15
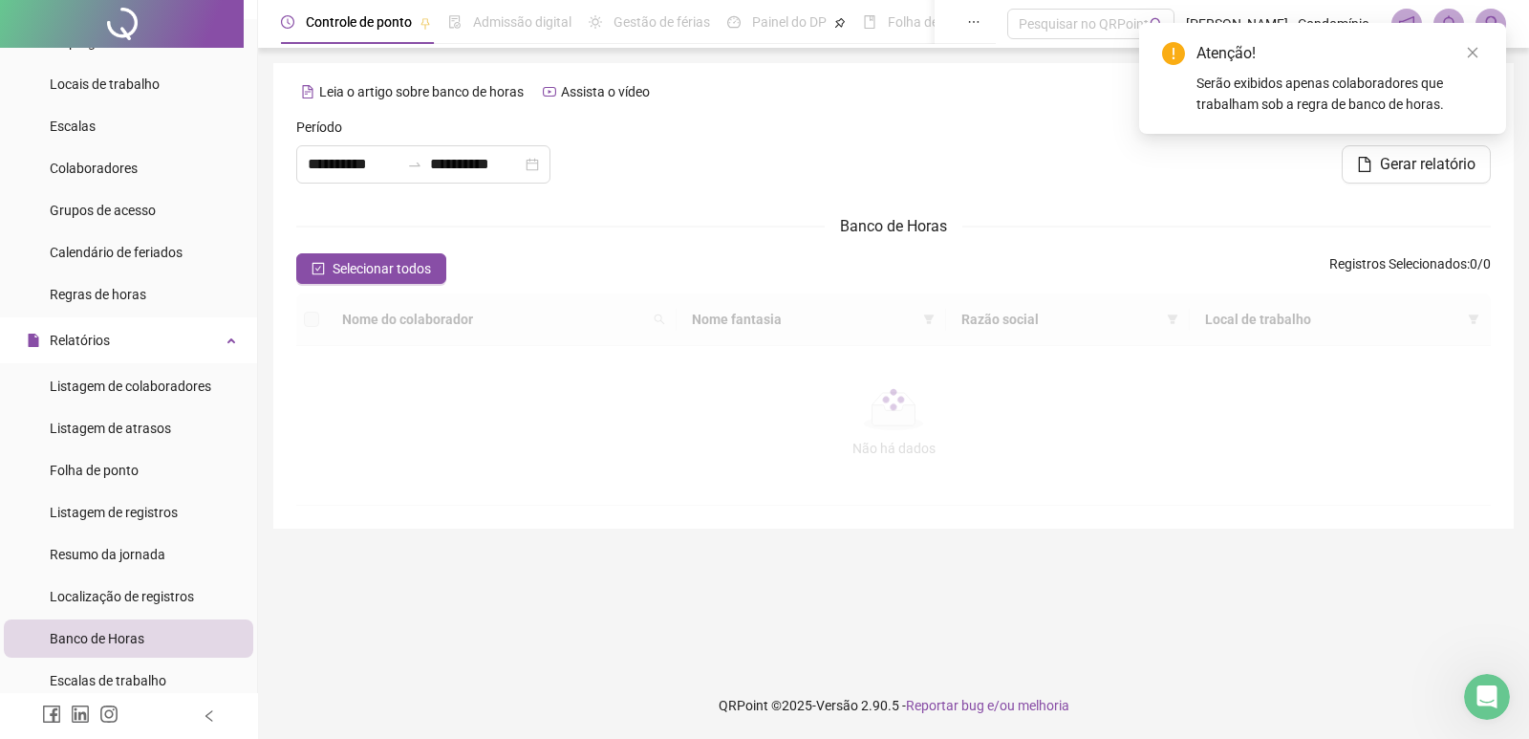
type input "**********"
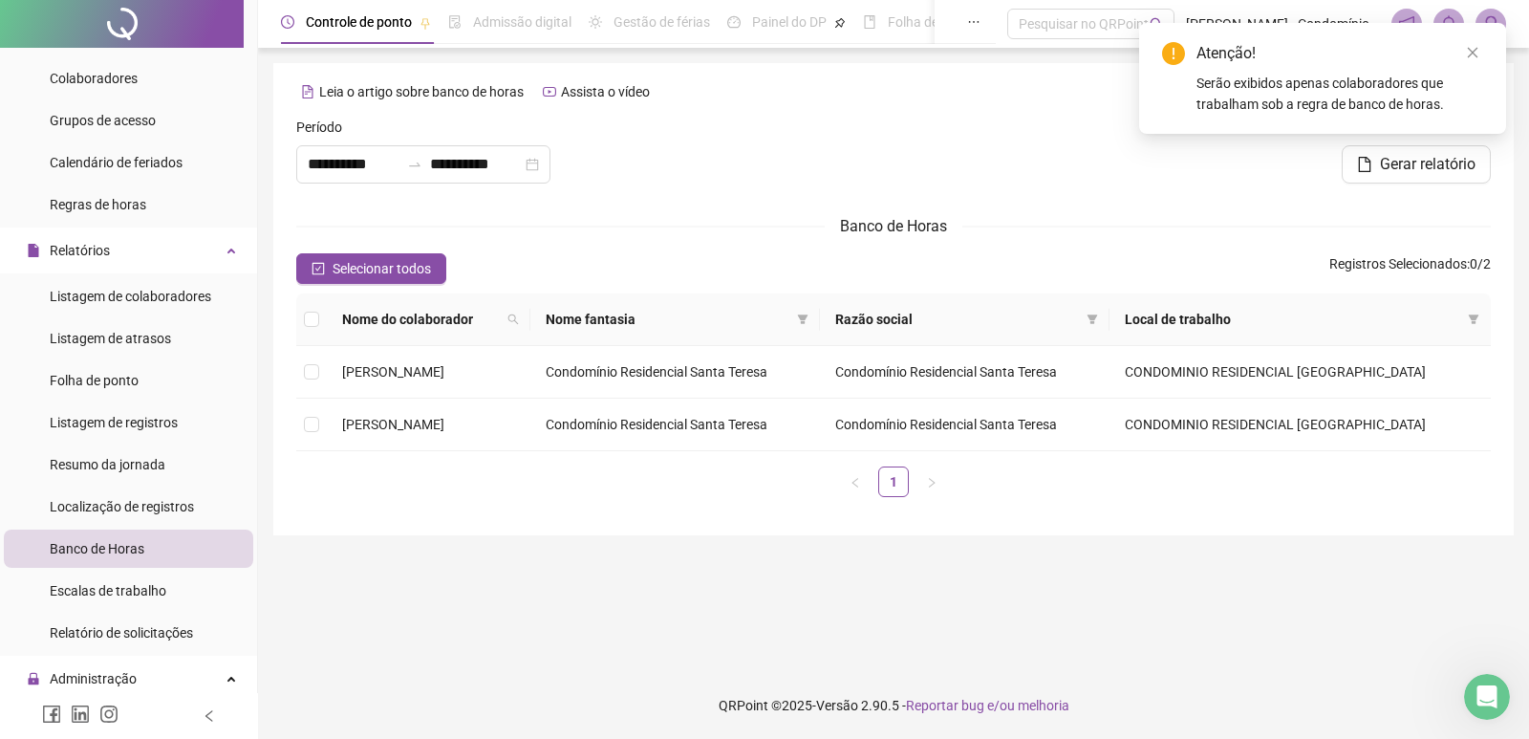
scroll to position [166, 0]
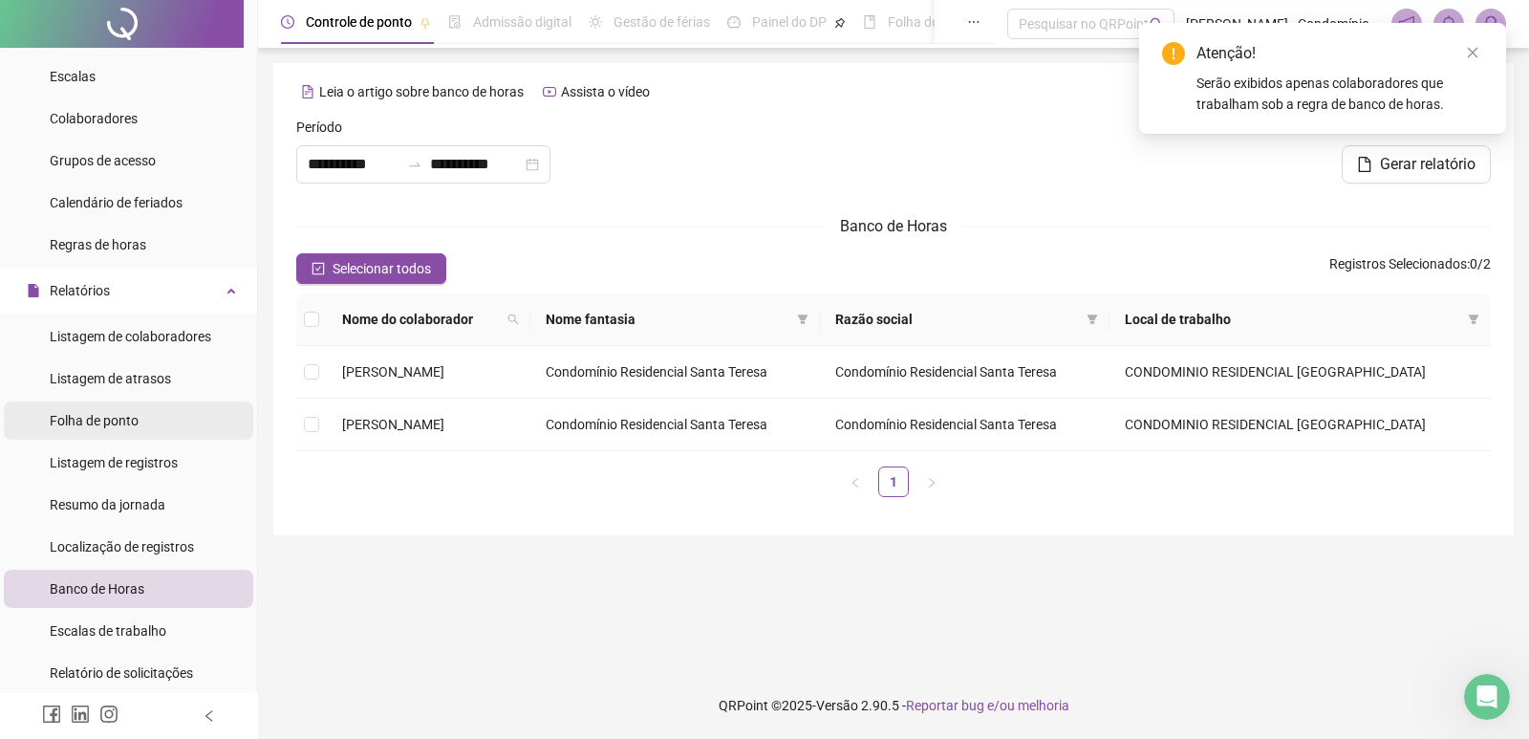
click at [92, 430] on div "Folha de ponto" at bounding box center [94, 420] width 89 height 38
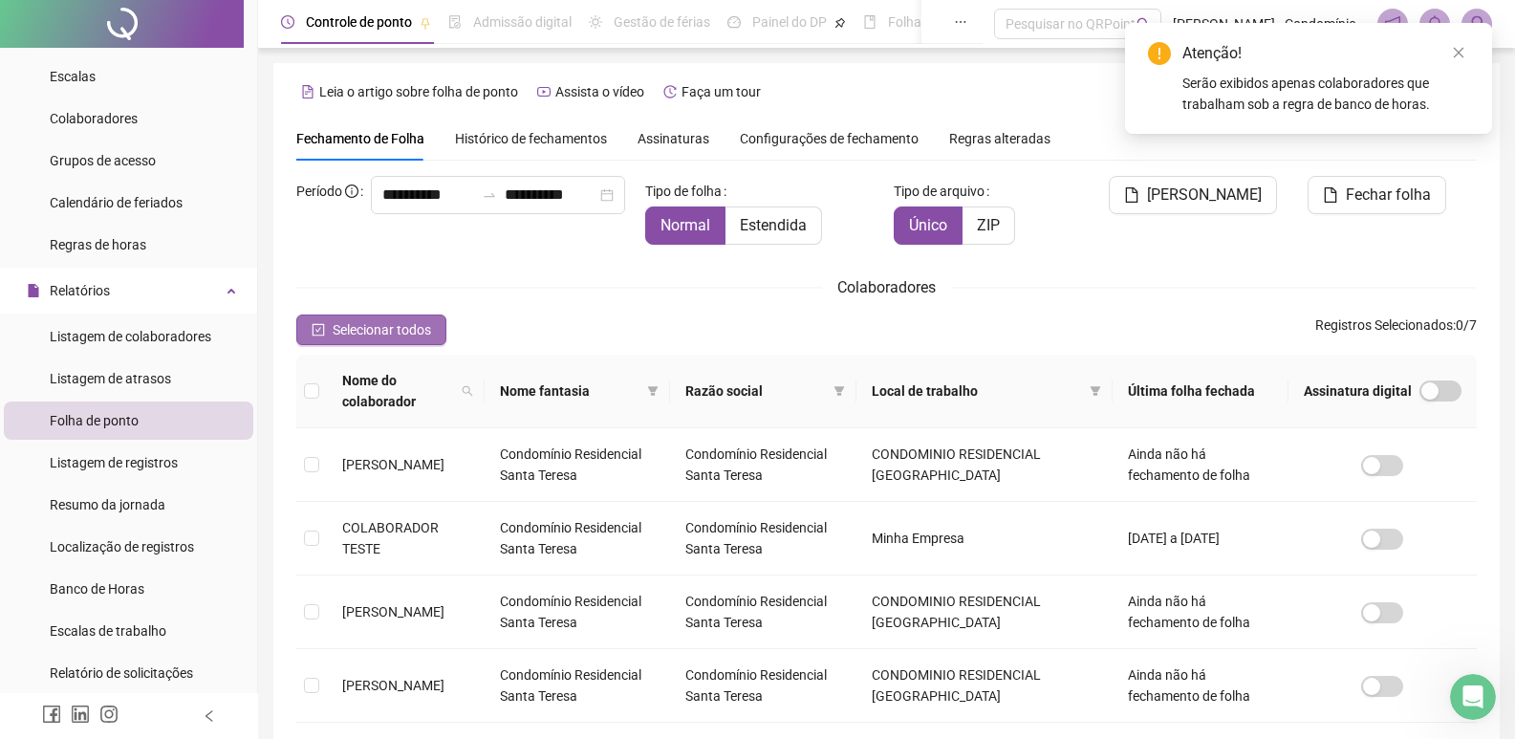
click at [327, 325] on button "Selecionar todos" at bounding box center [371, 329] width 150 height 31
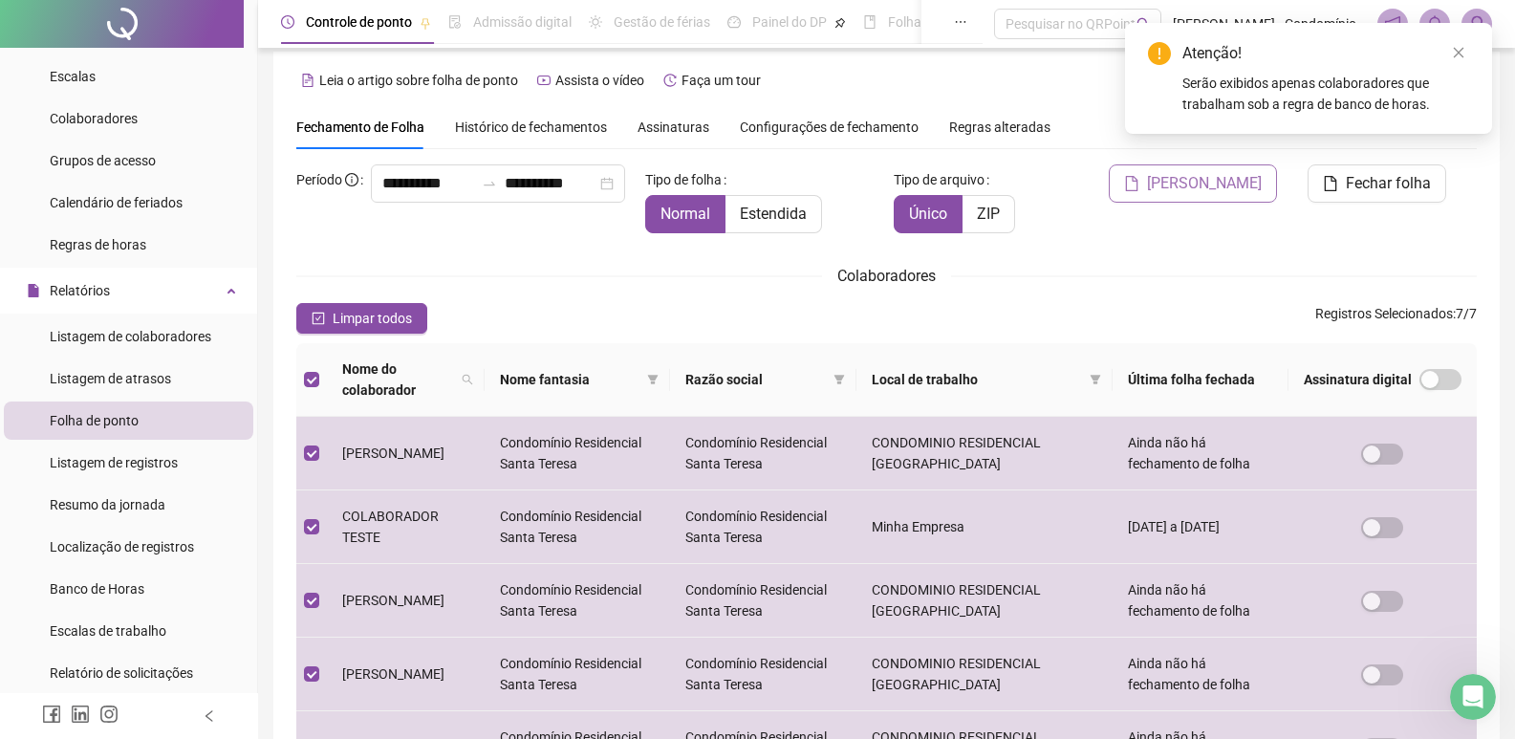
click at [1249, 184] on span "[PERSON_NAME]" at bounding box center [1204, 183] width 115 height 23
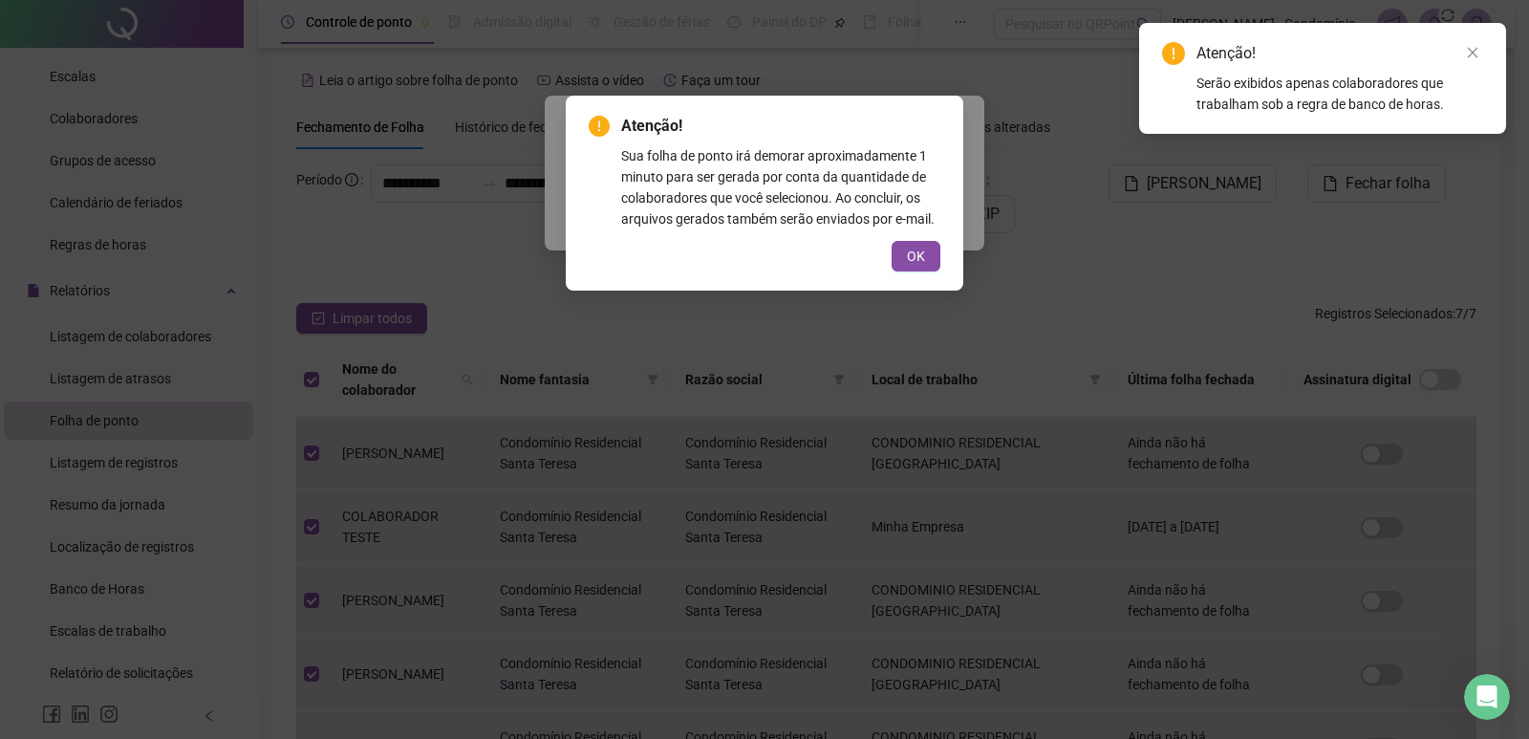
click at [928, 260] on button "OK" at bounding box center [916, 256] width 49 height 31
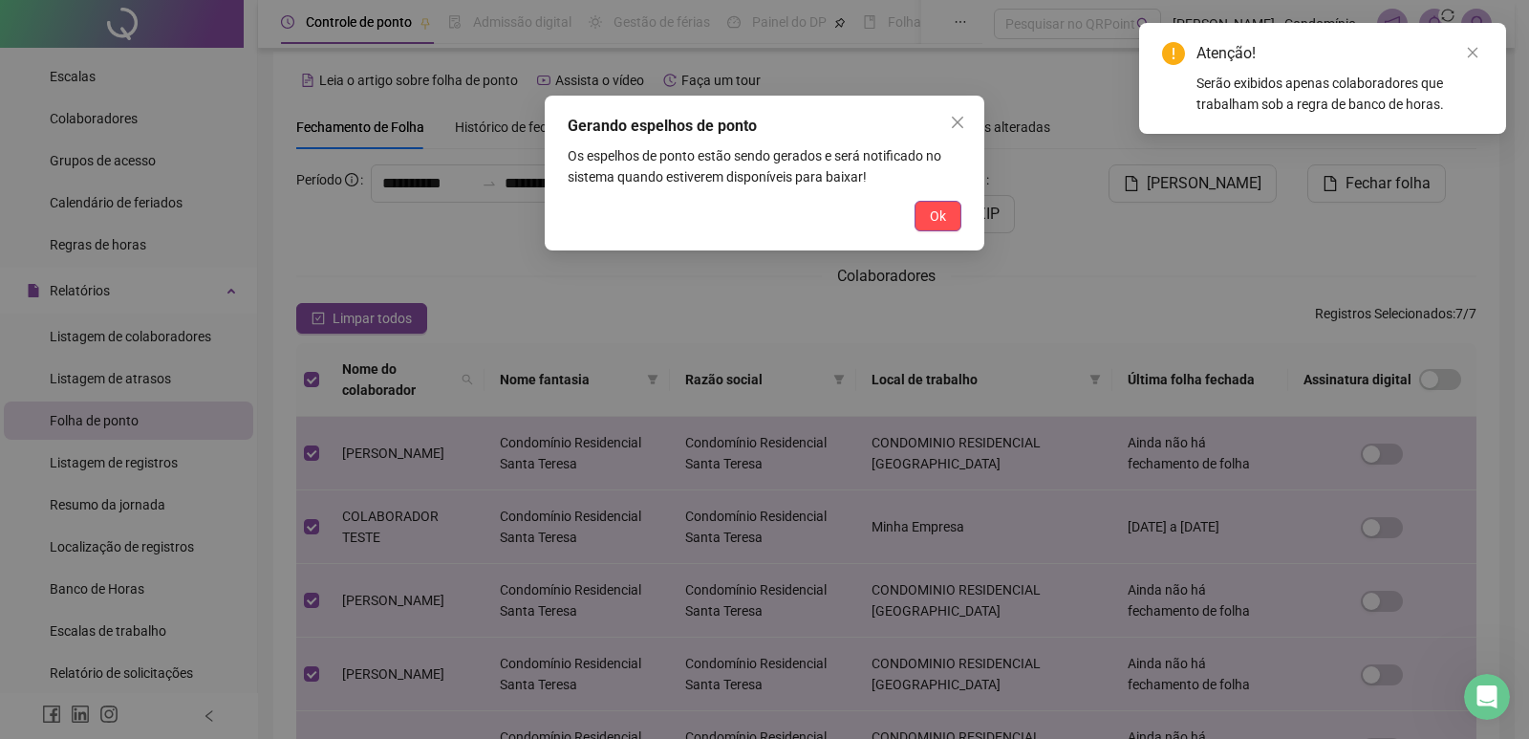
click at [947, 211] on button "Ok" at bounding box center [938, 216] width 47 height 31
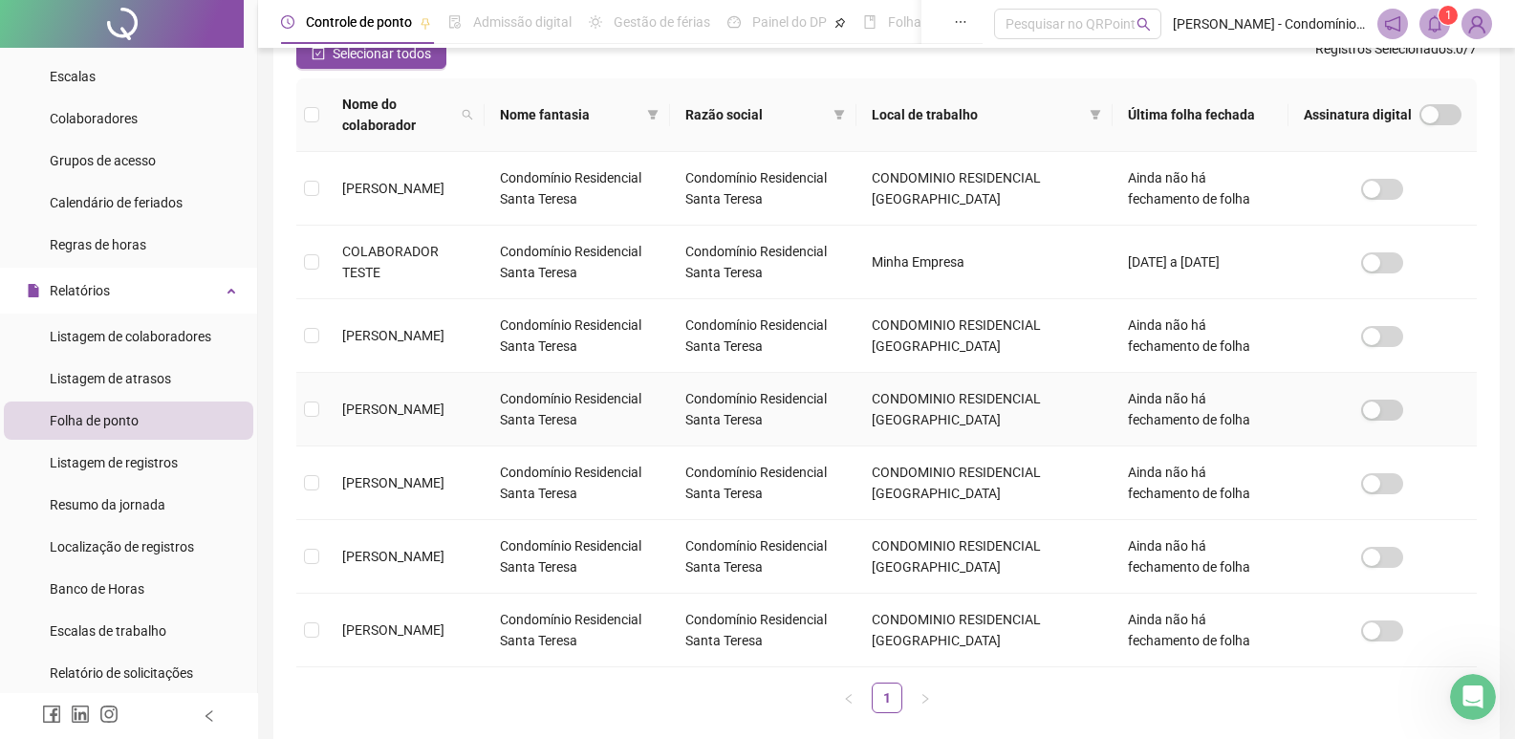
scroll to position [350, 0]
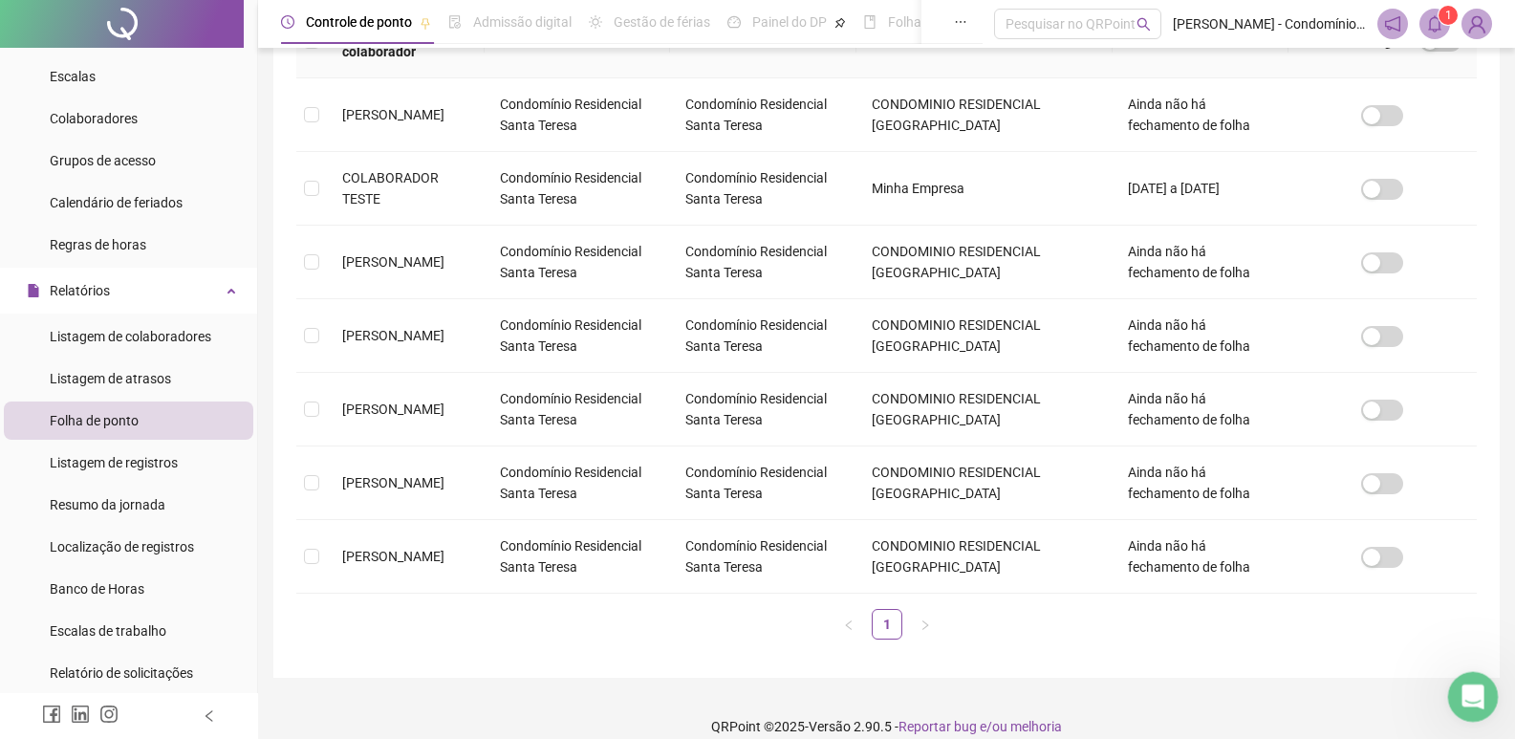
click at [1489, 689] on div "Abertura do Messenger da Intercom" at bounding box center [1469, 693] width 63 height 63
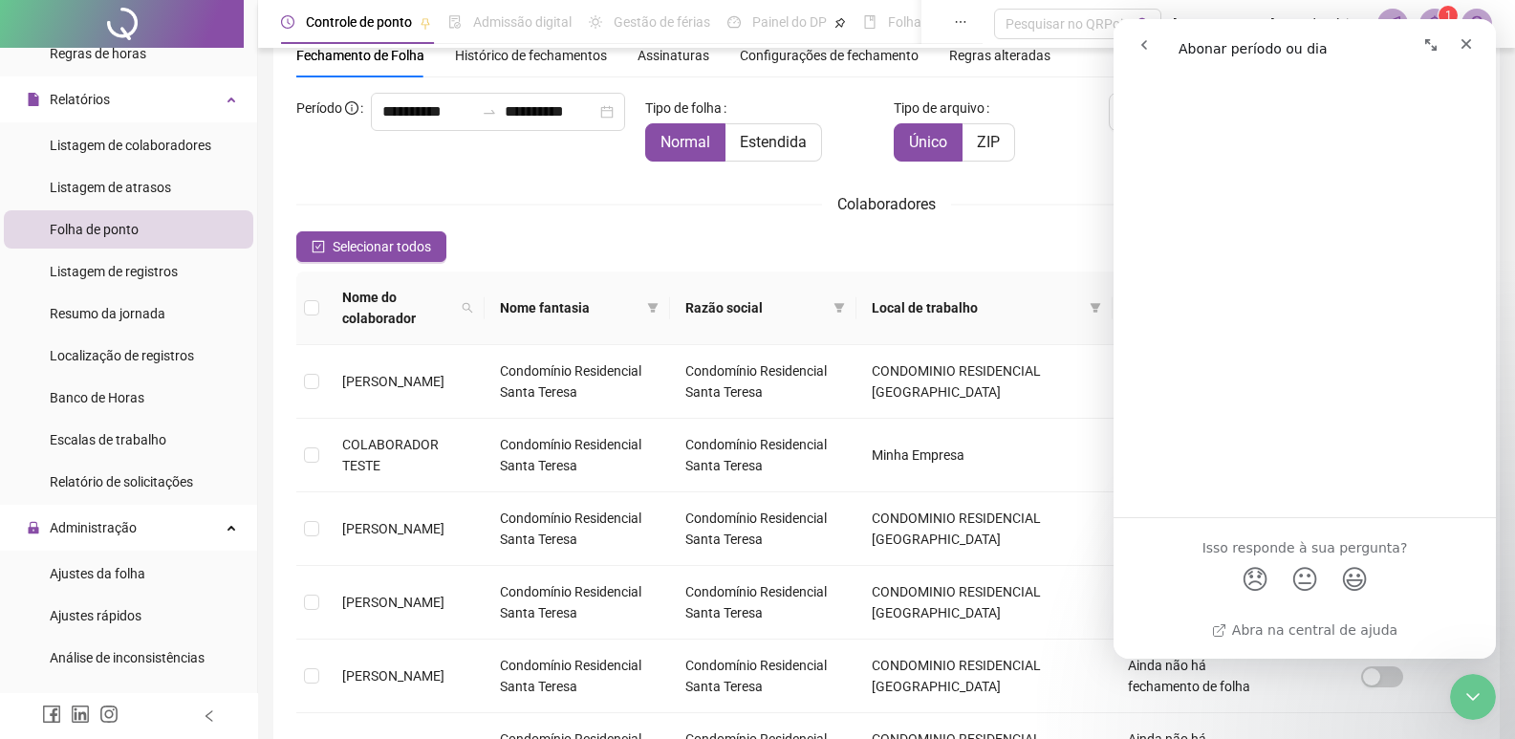
scroll to position [0, 0]
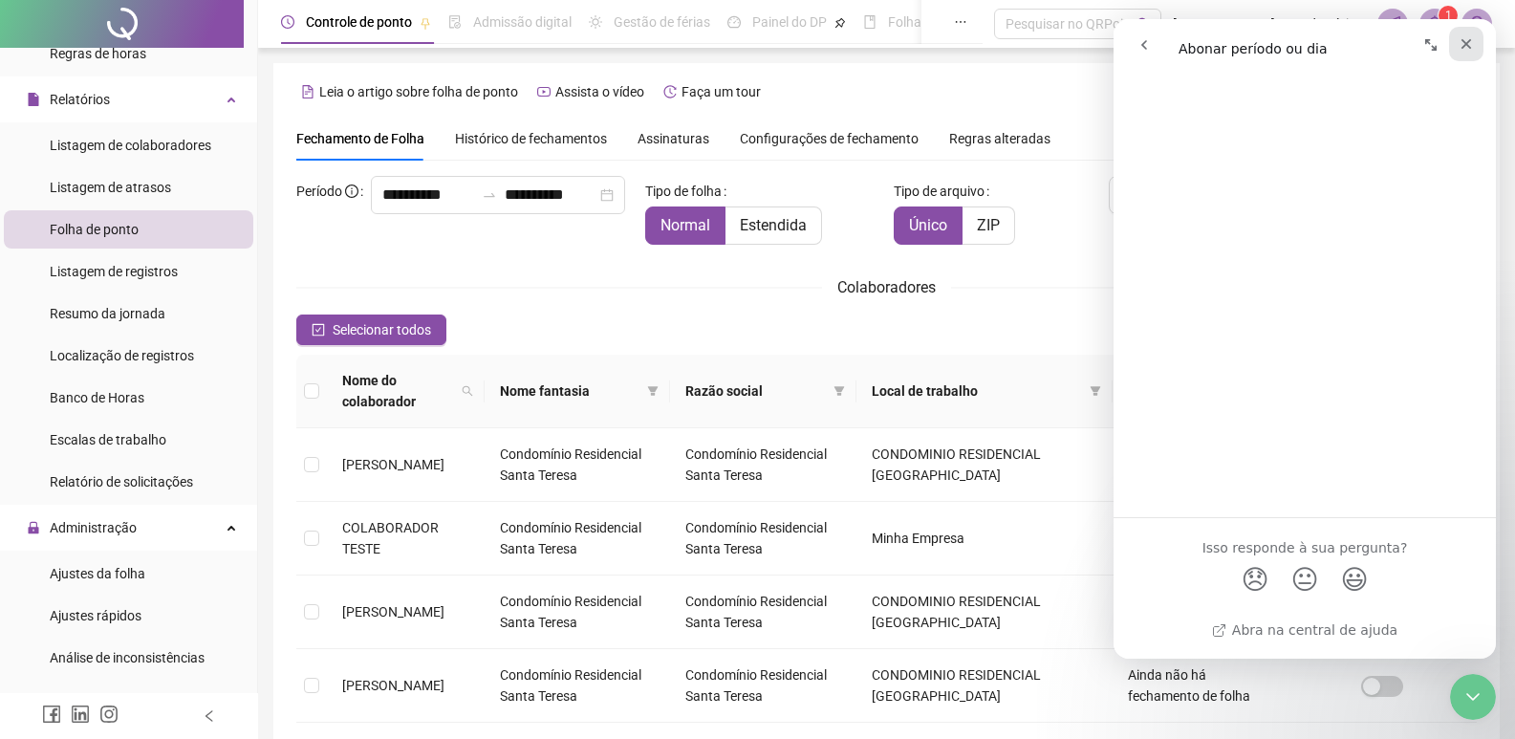
click at [1463, 40] on icon "Fechar" at bounding box center [1466, 44] width 11 height 11
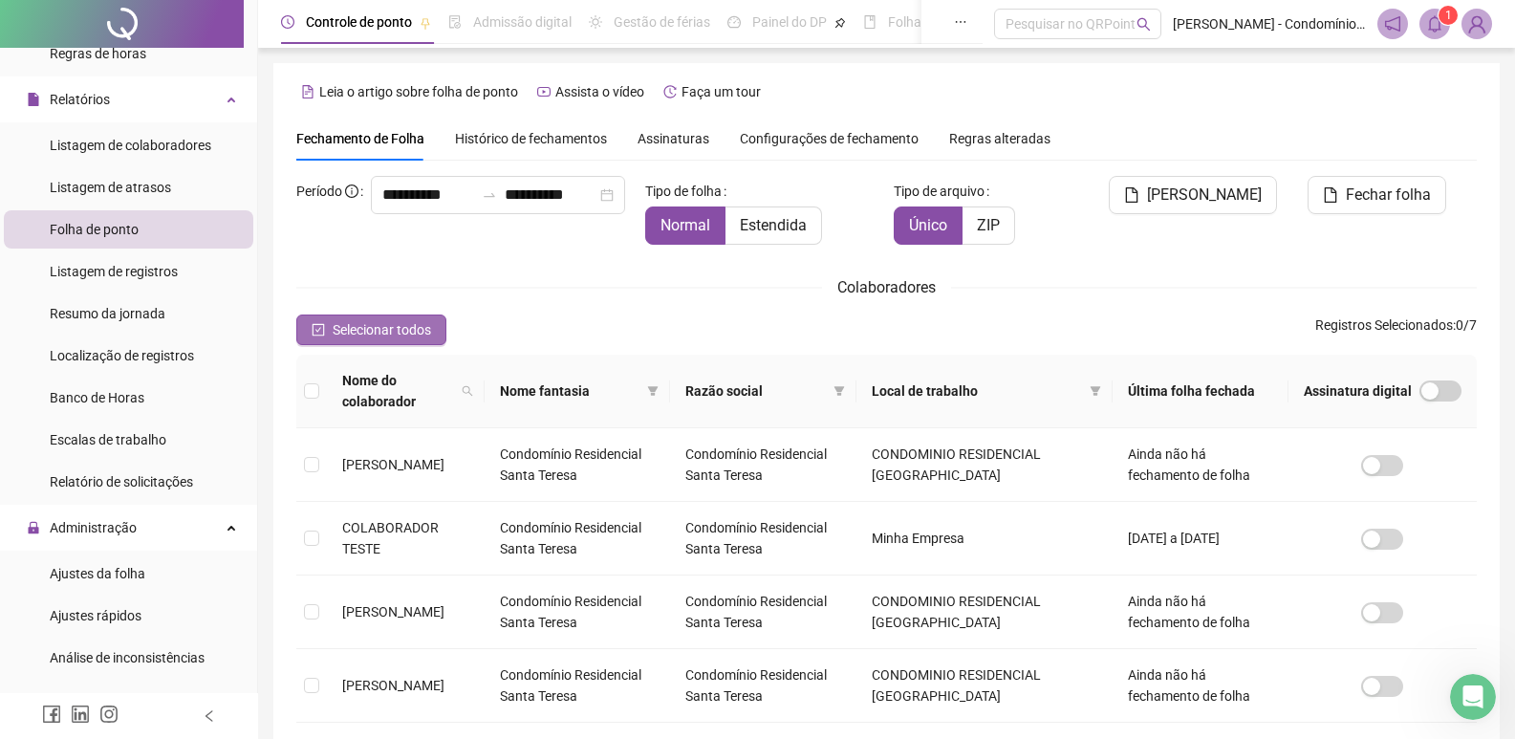
click at [356, 335] on span "Selecionar todos" at bounding box center [382, 329] width 98 height 21
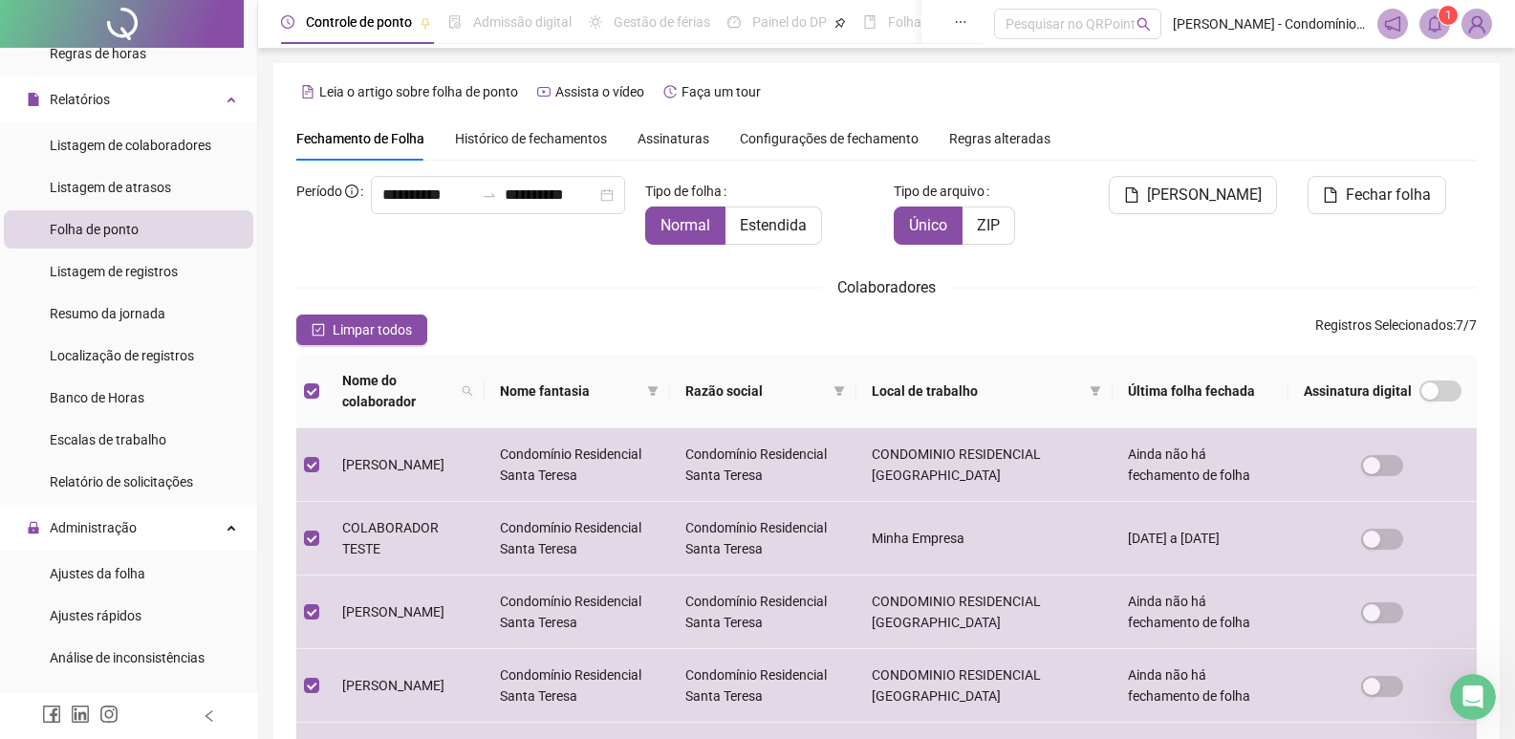
scroll to position [11, 0]
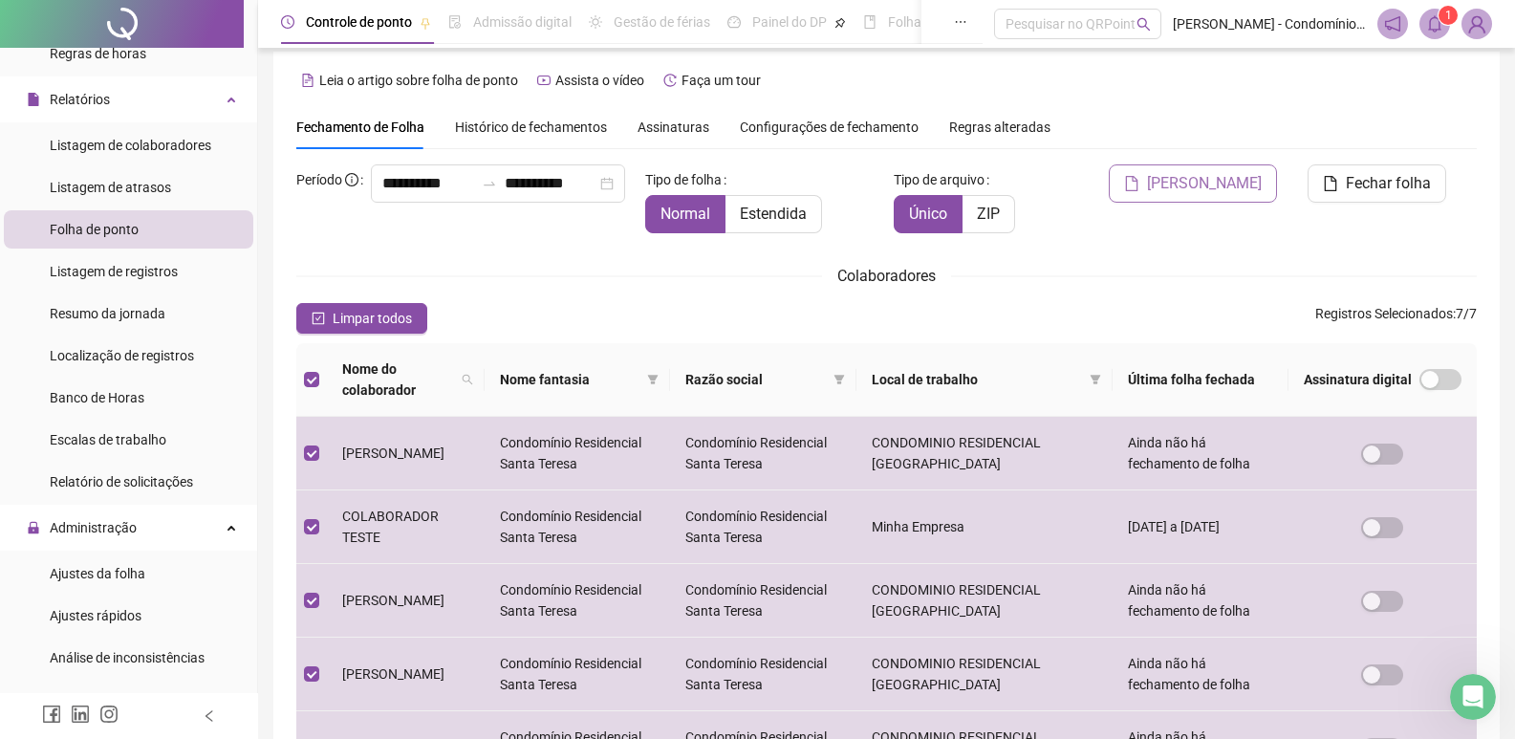
click at [1208, 179] on span "[PERSON_NAME]" at bounding box center [1204, 183] width 115 height 23
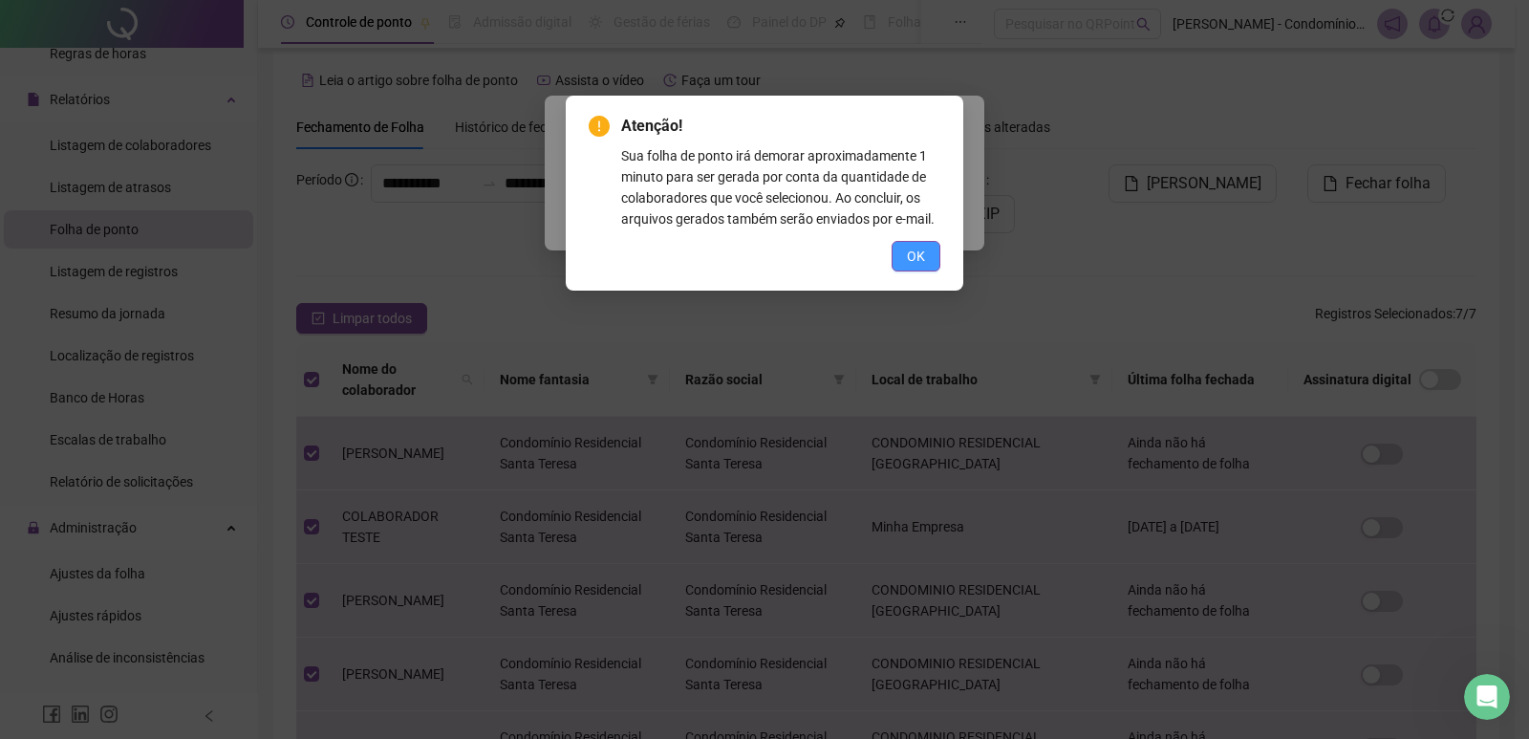
click at [918, 254] on span "OK" at bounding box center [916, 256] width 18 height 21
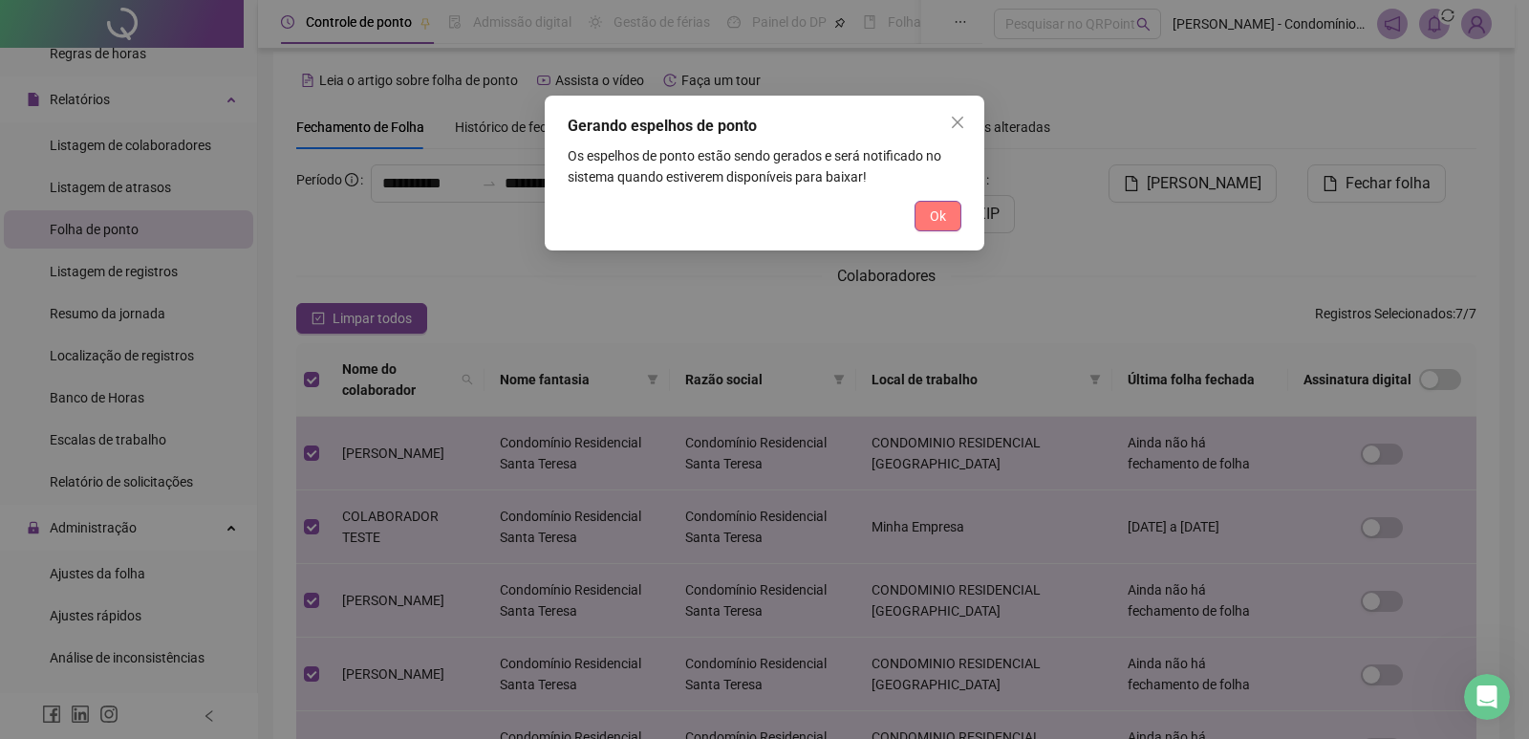
click at [923, 212] on button "Ok" at bounding box center [938, 216] width 47 height 31
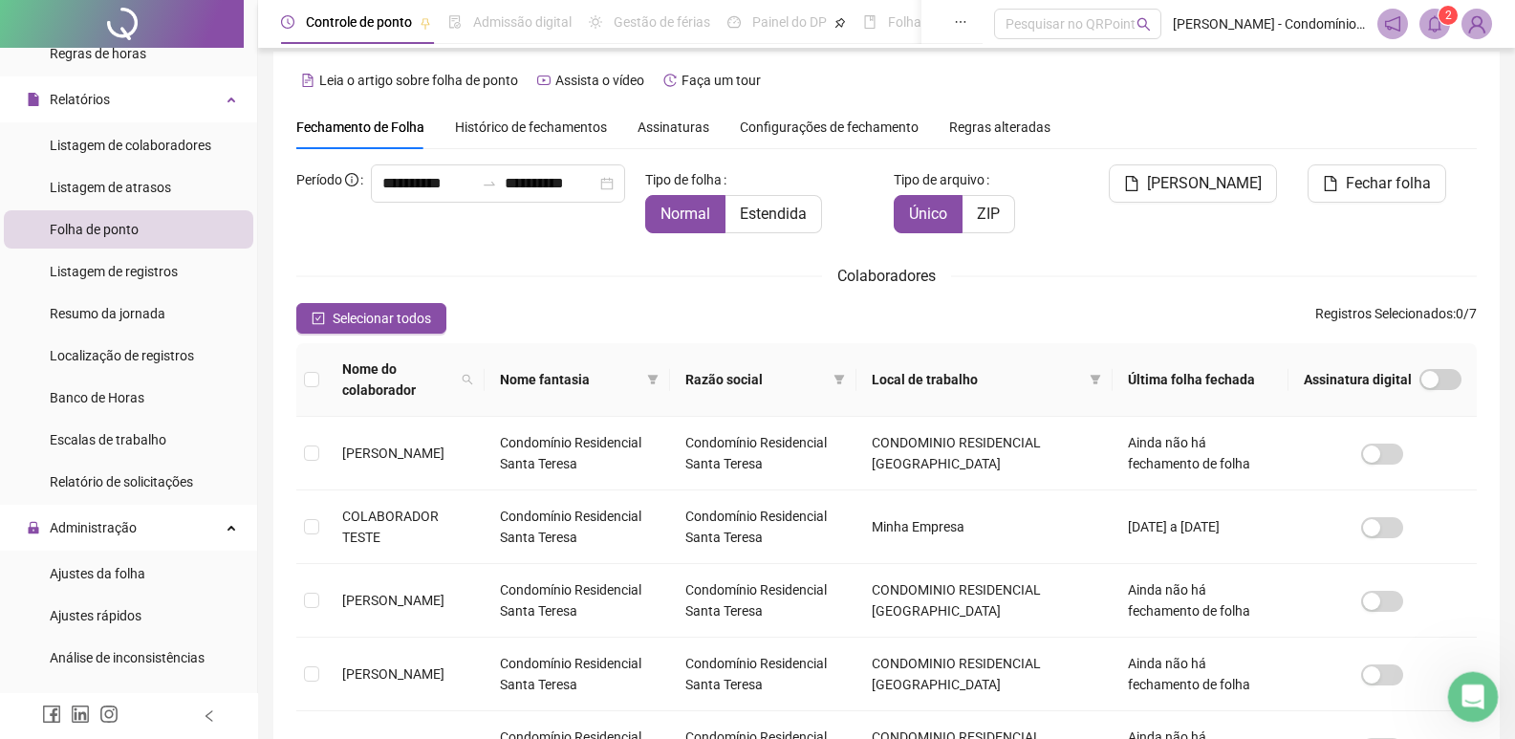
click at [1488, 686] on div "Abertura do Messenger da Intercom" at bounding box center [1469, 693] width 63 height 63
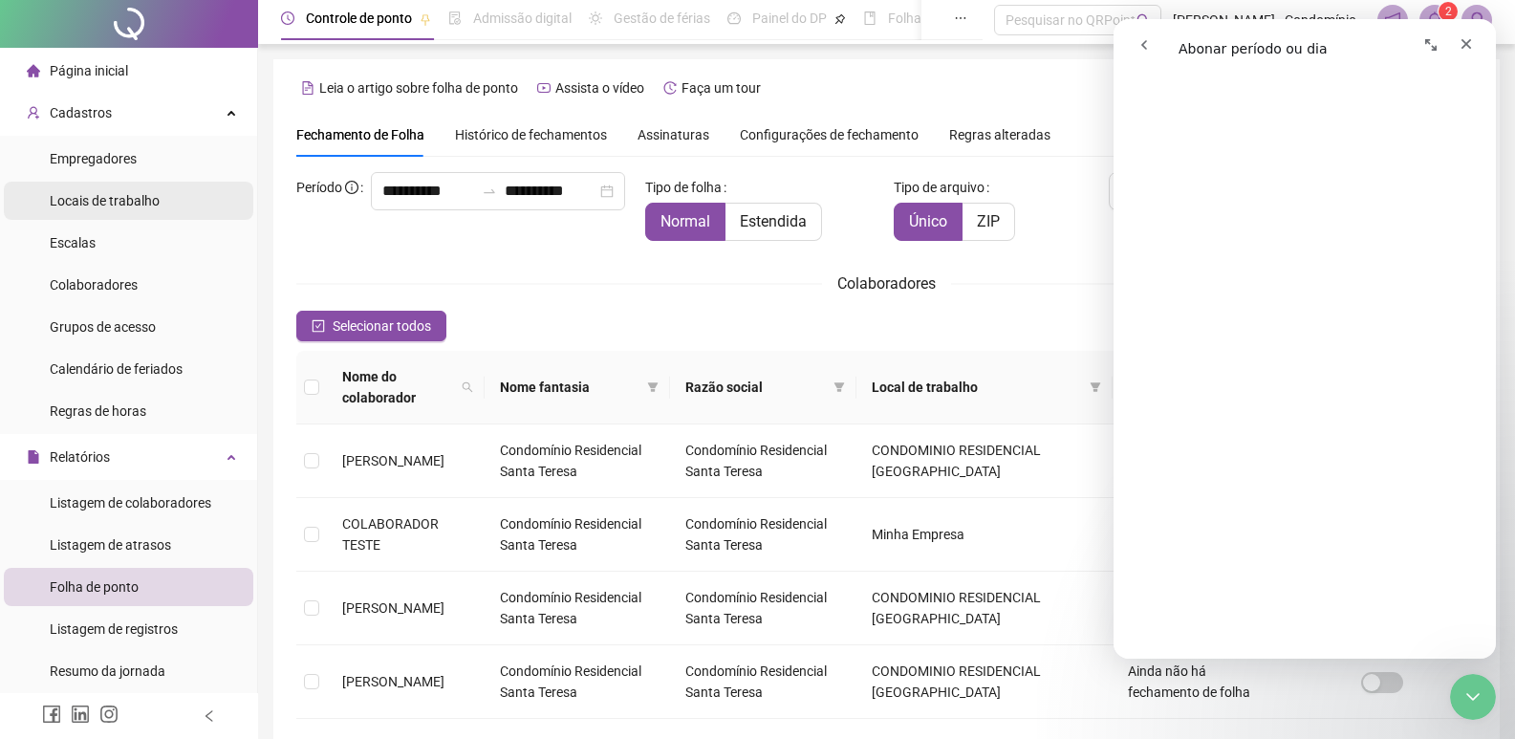
scroll to position [0, 0]
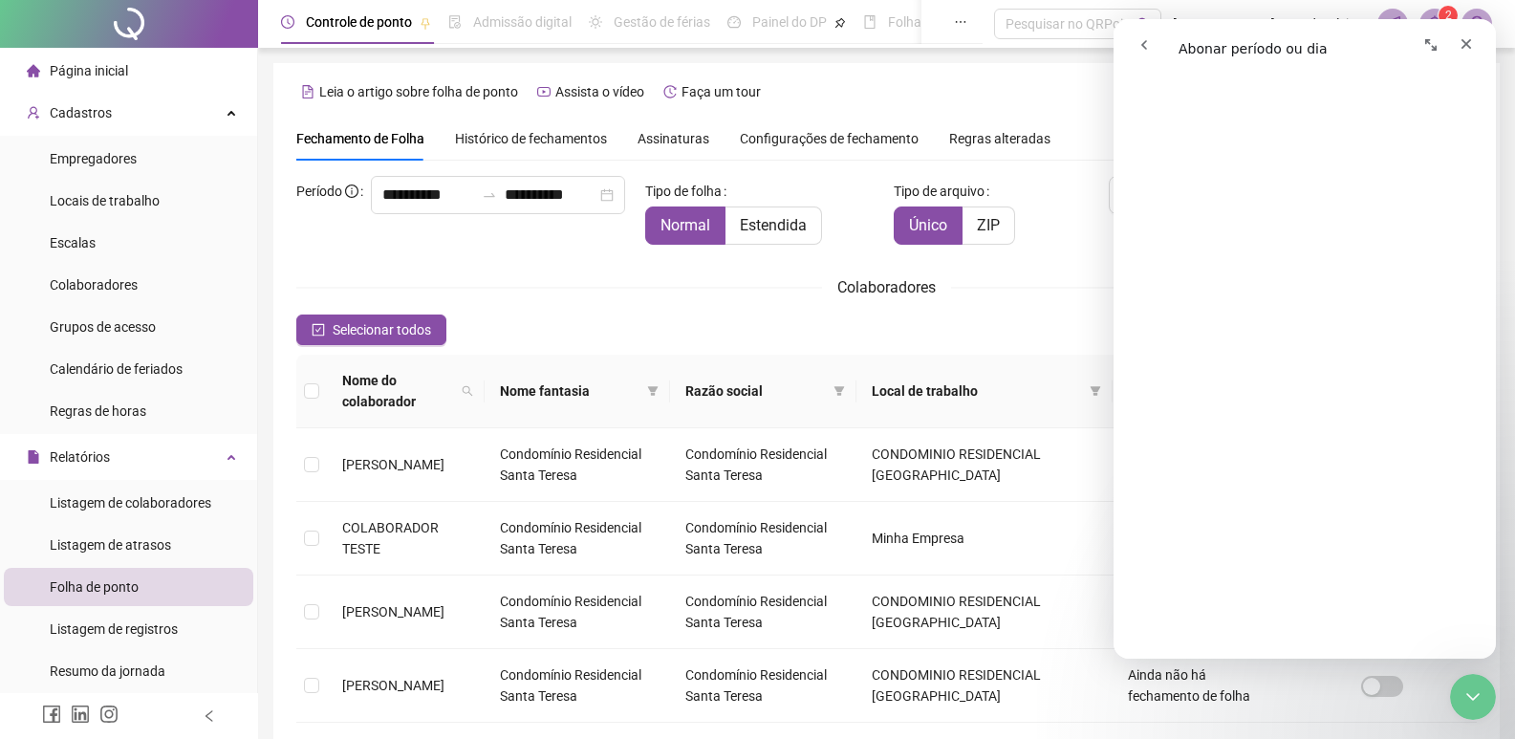
click at [116, 76] on span "Página inicial" at bounding box center [89, 70] width 78 height 15
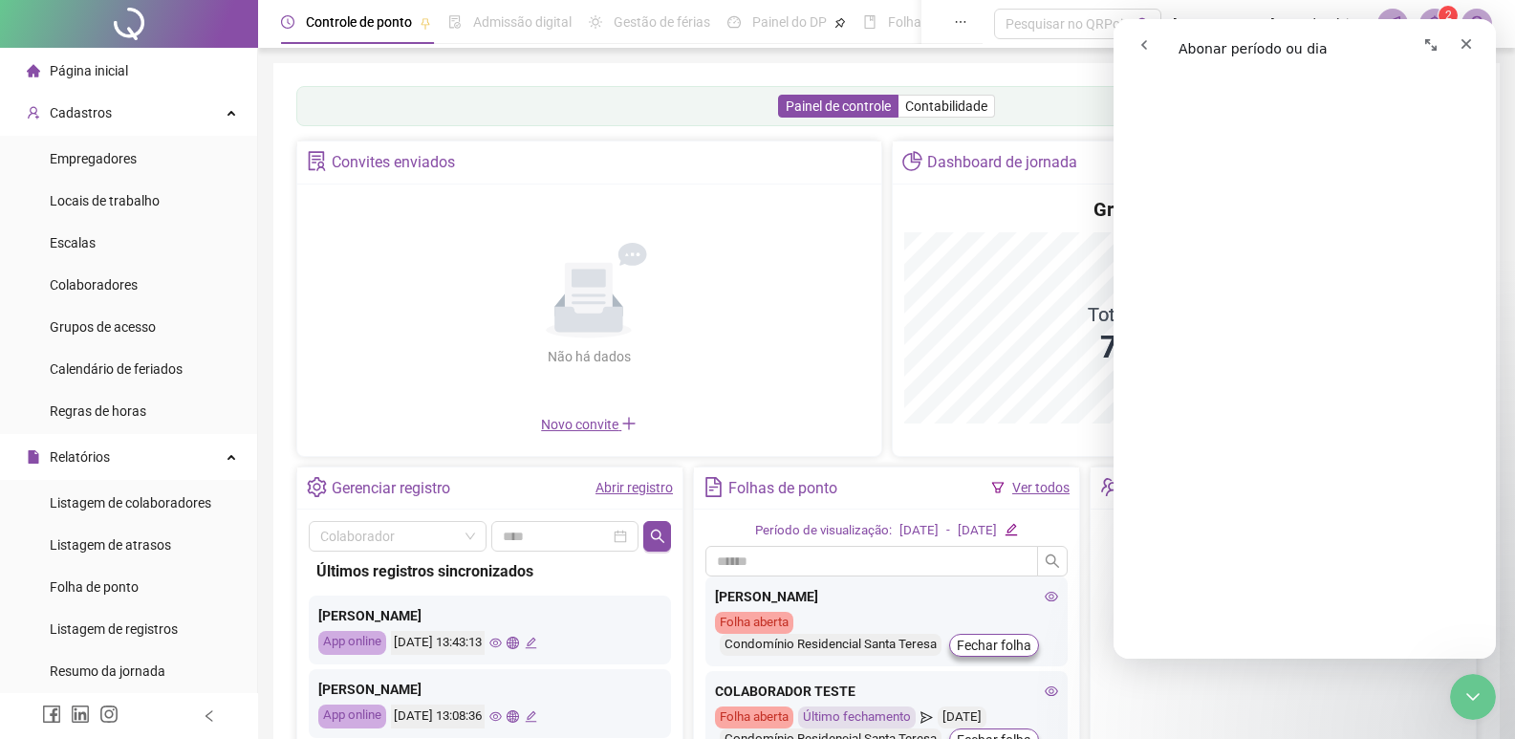
click at [1426, 42] on icon "Expandir janela" at bounding box center [1430, 44] width 11 height 11
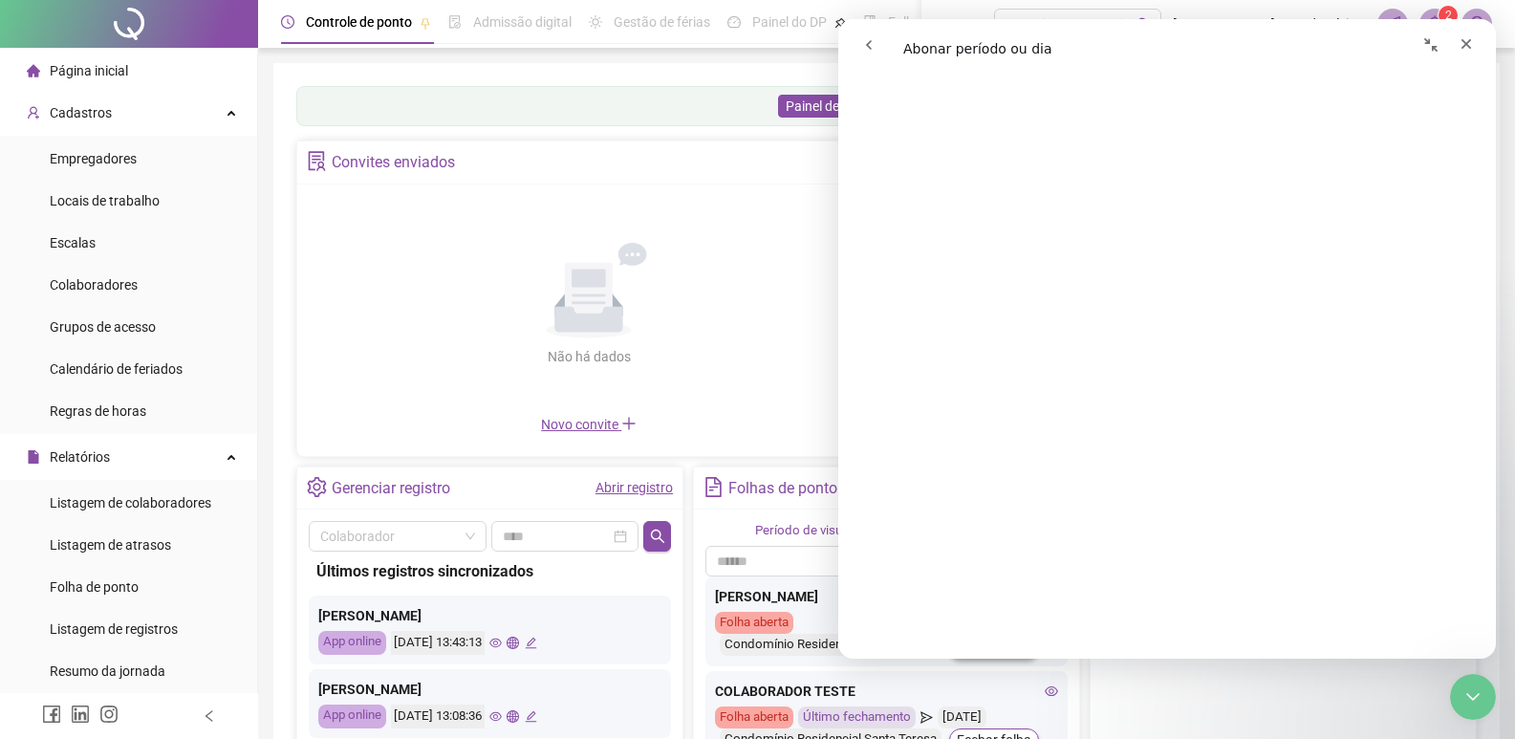
scroll to position [105, 0]
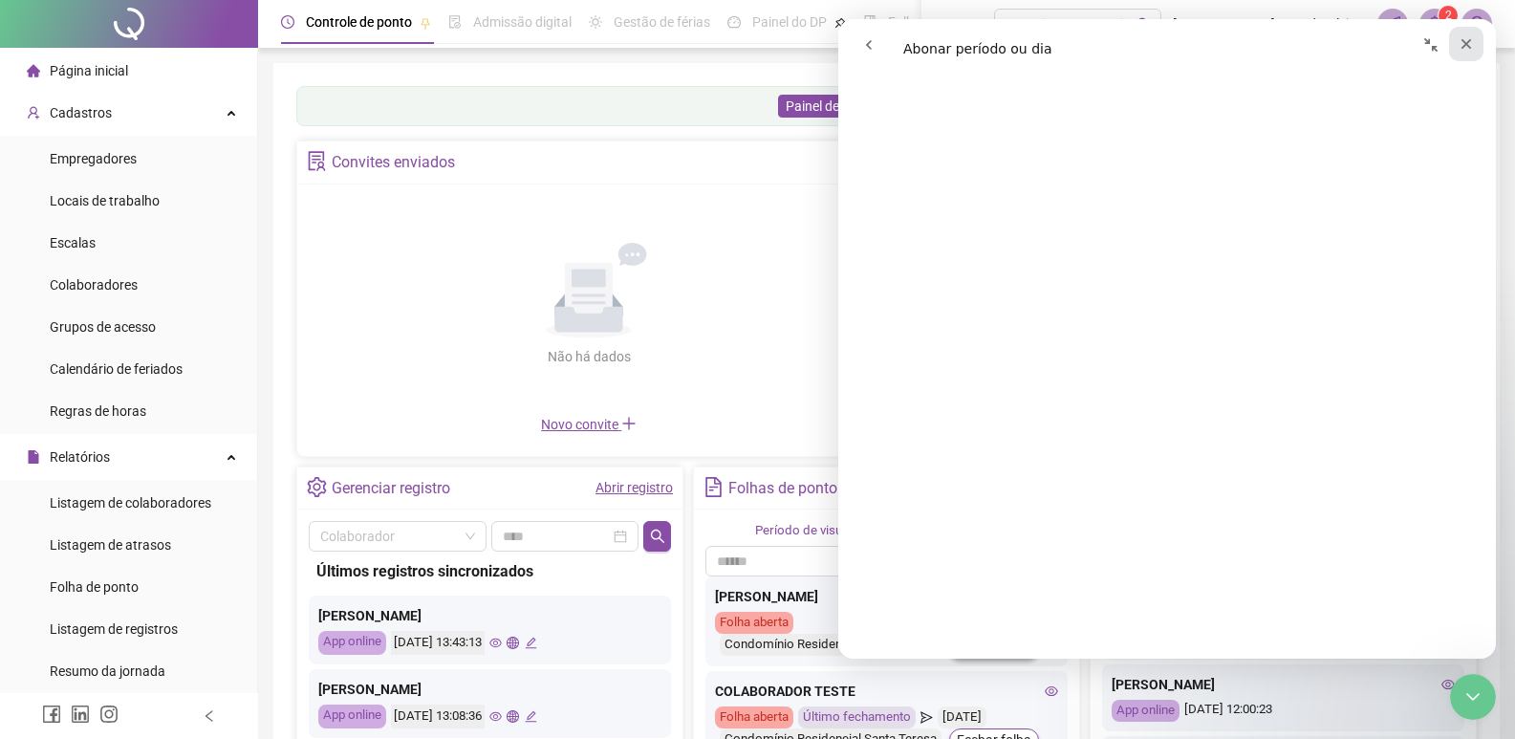
click at [1460, 42] on icon "Fechar" at bounding box center [1465, 43] width 15 height 15
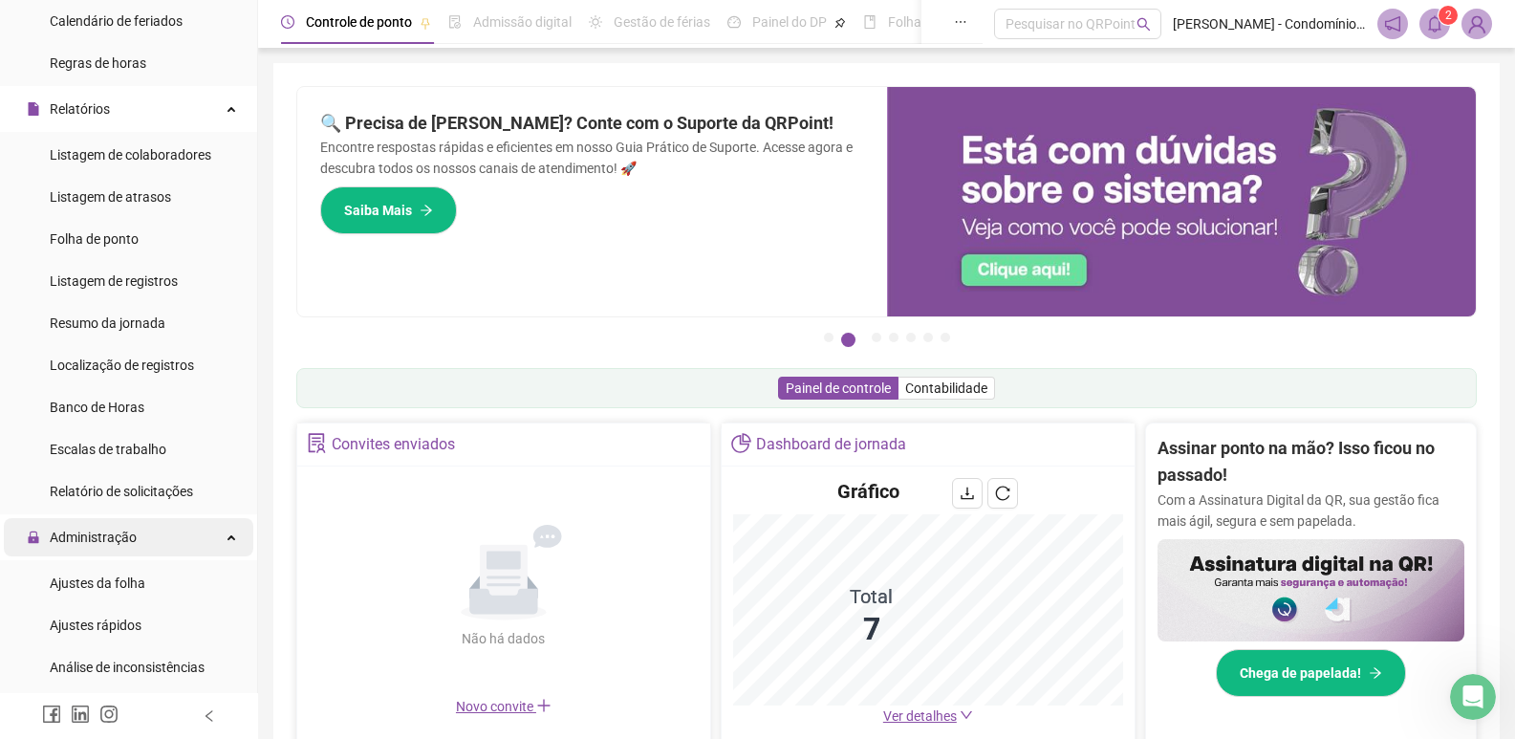
scroll to position [382, 0]
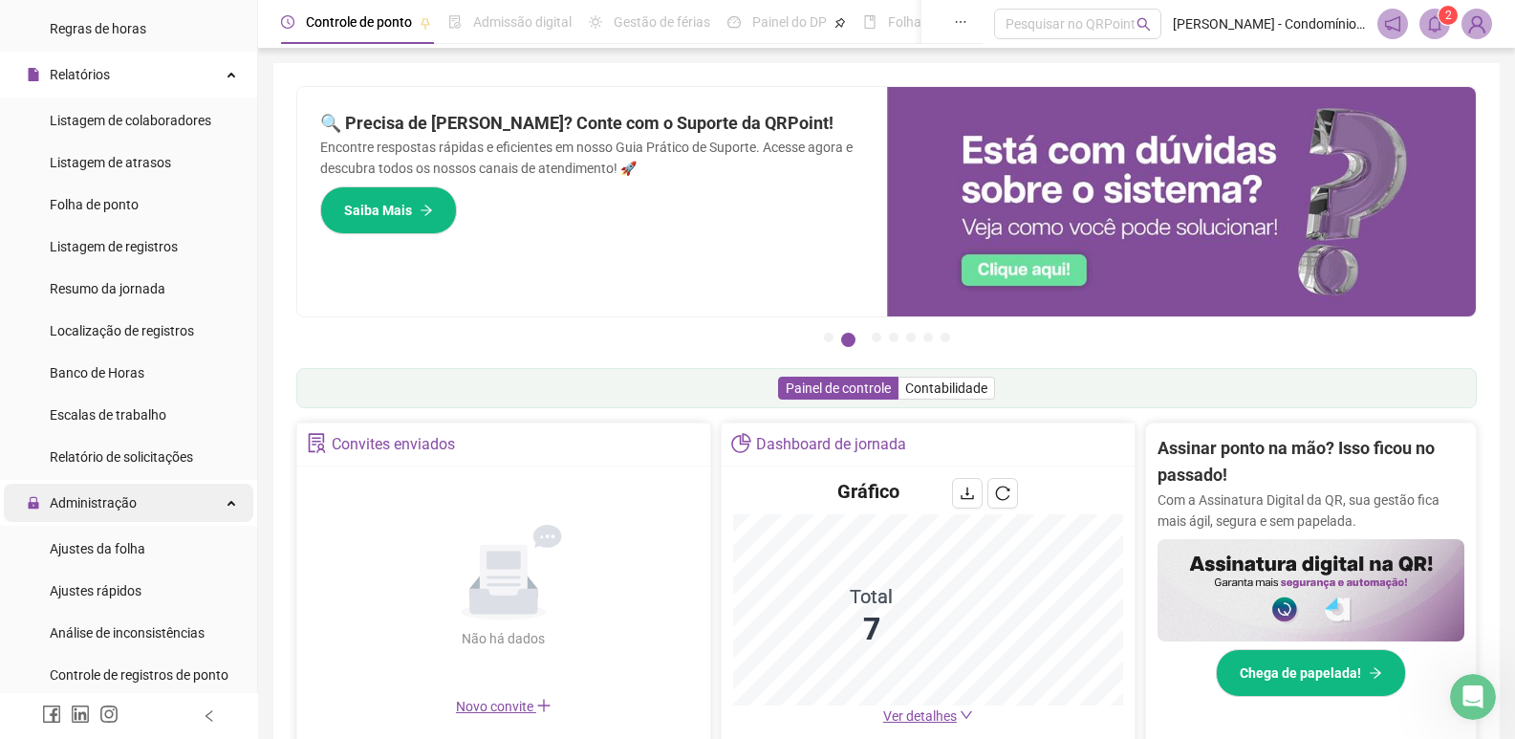
click at [109, 506] on span "Administração" at bounding box center [93, 502] width 87 height 15
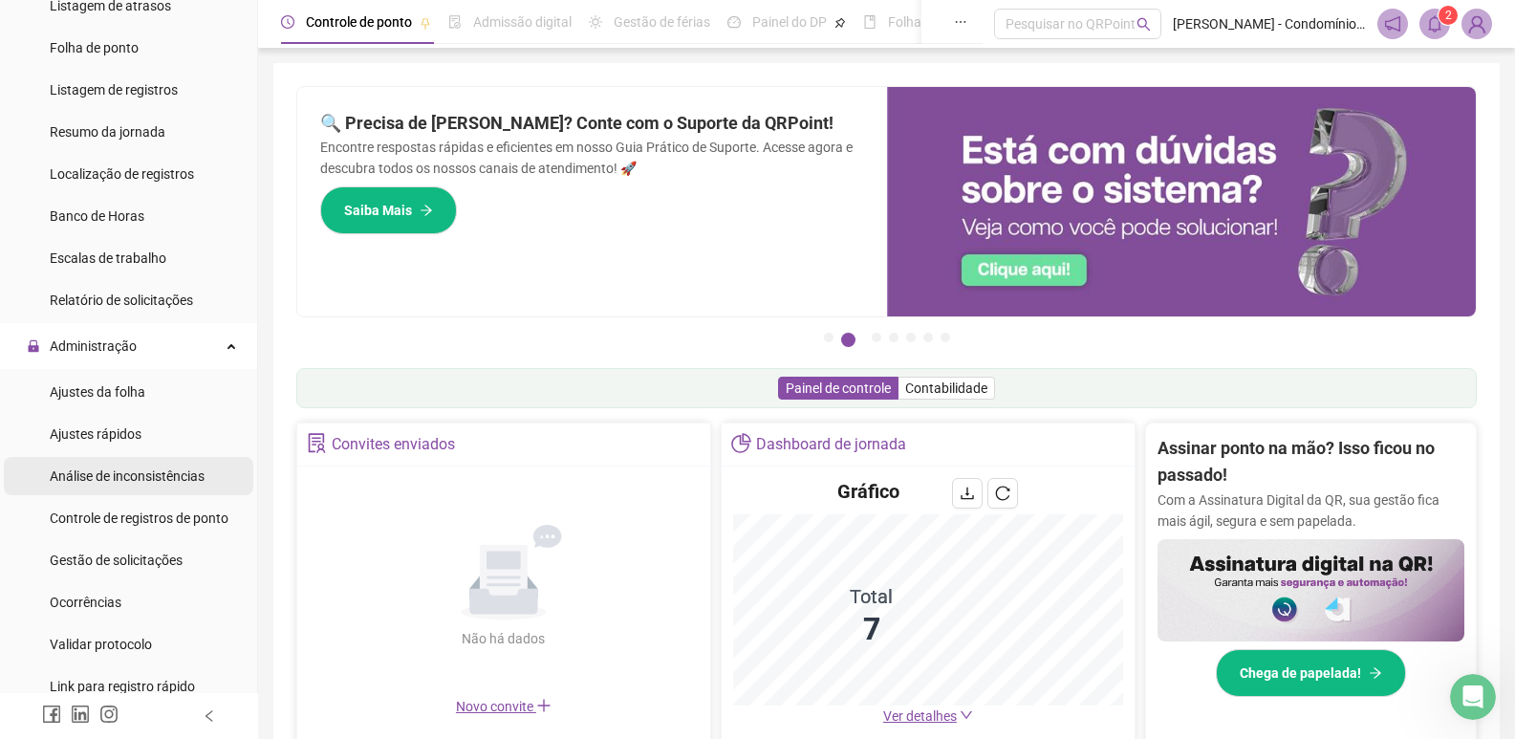
scroll to position [573, 0]
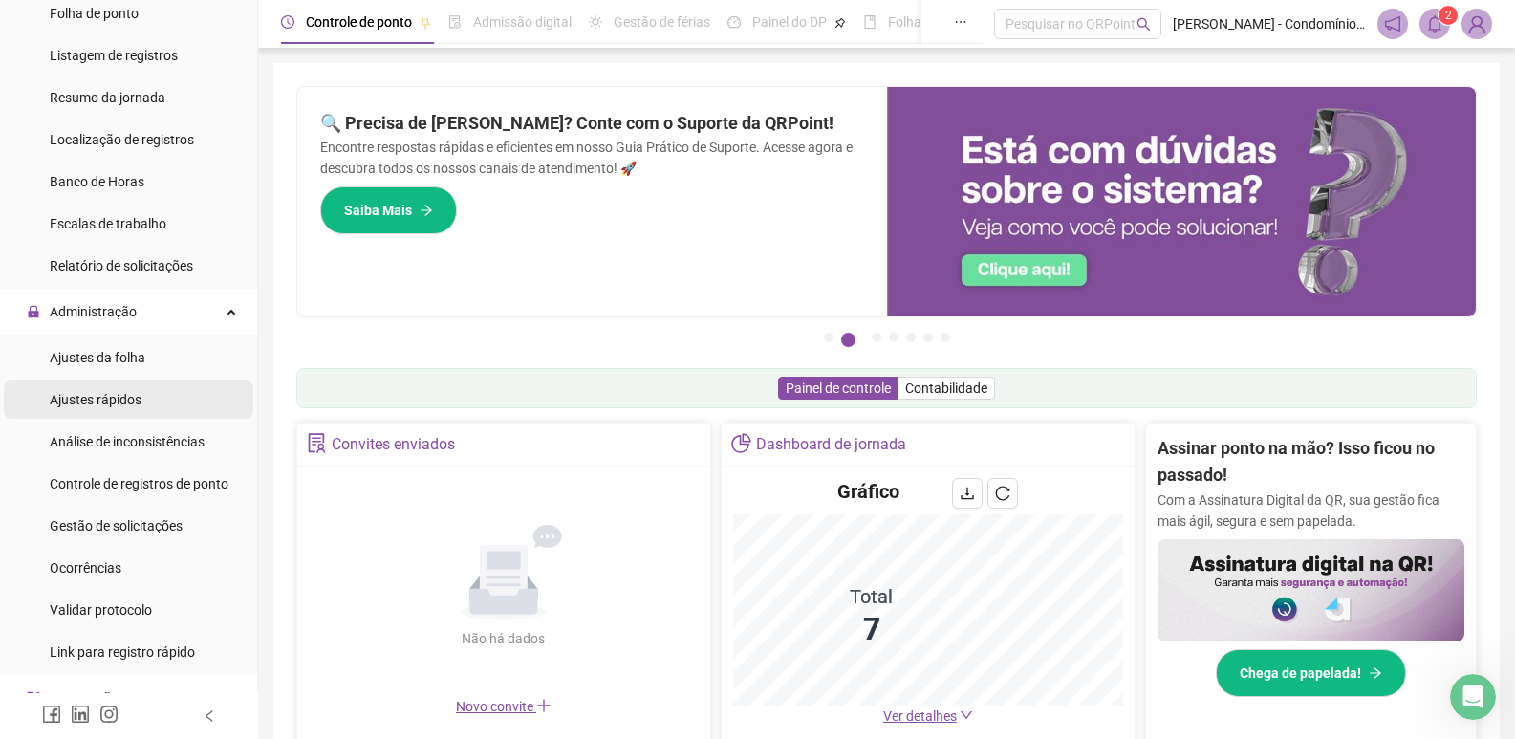
click at [111, 401] on span "Ajustes rápidos" at bounding box center [96, 399] width 92 height 15
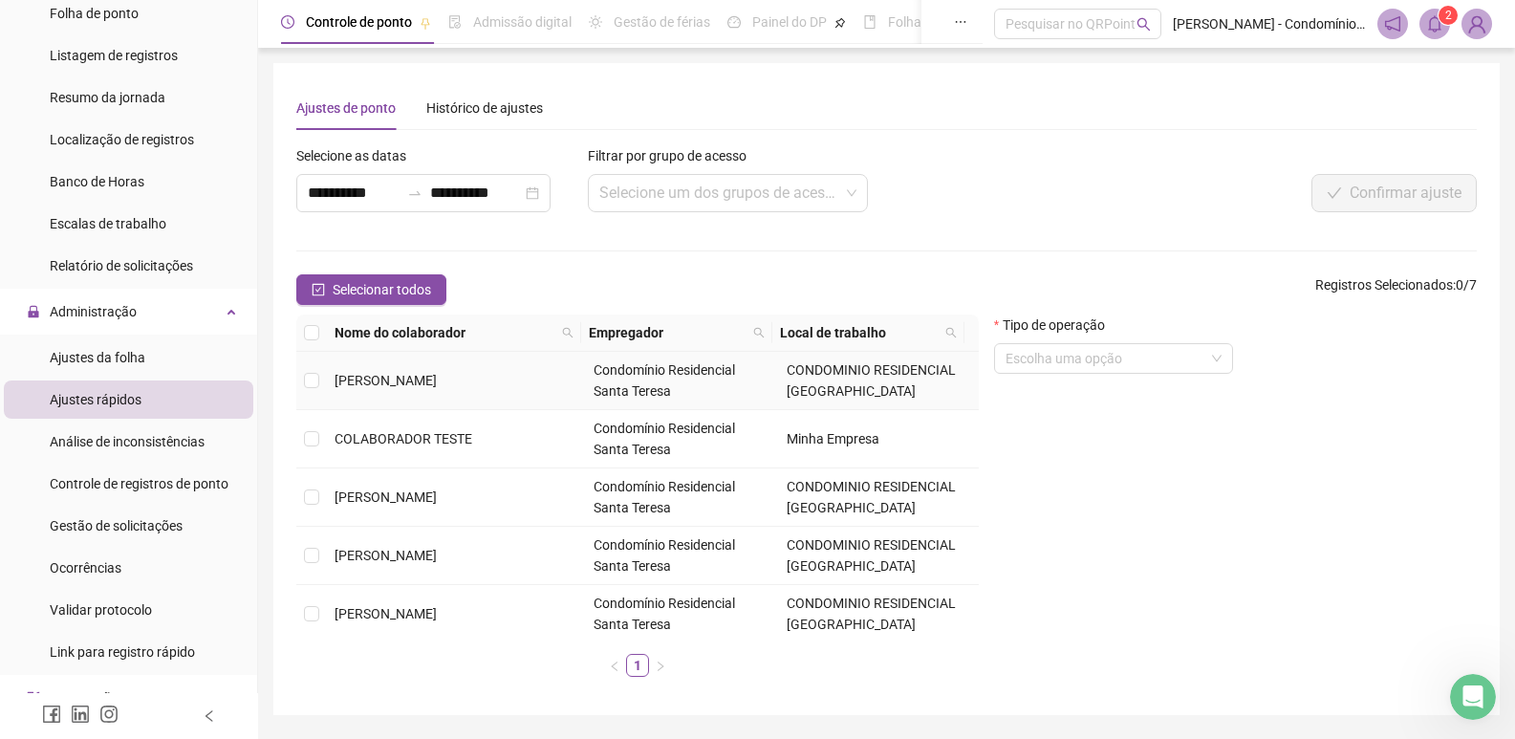
click at [319, 375] on td at bounding box center [311, 381] width 31 height 58
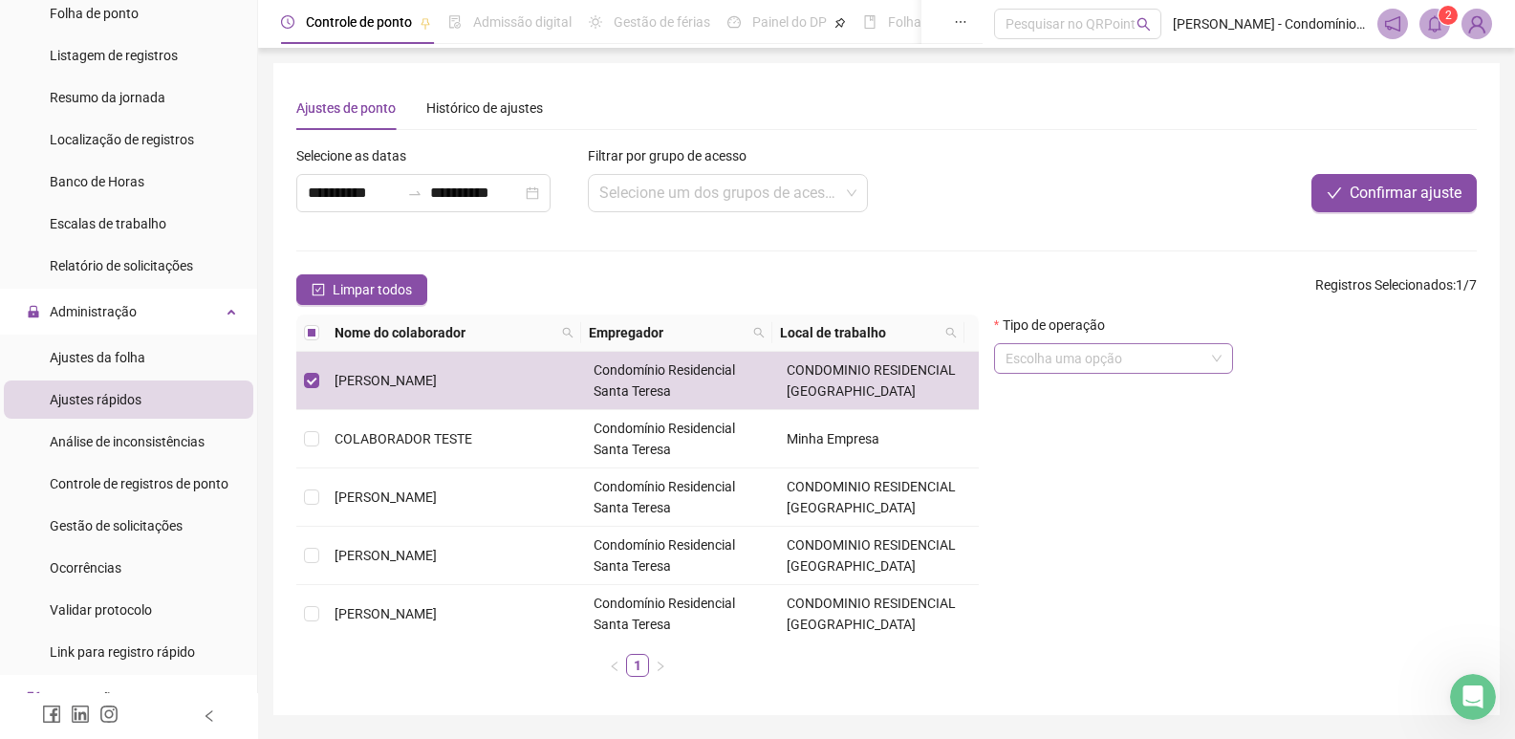
click at [1133, 360] on input "search" at bounding box center [1104, 358] width 199 height 29
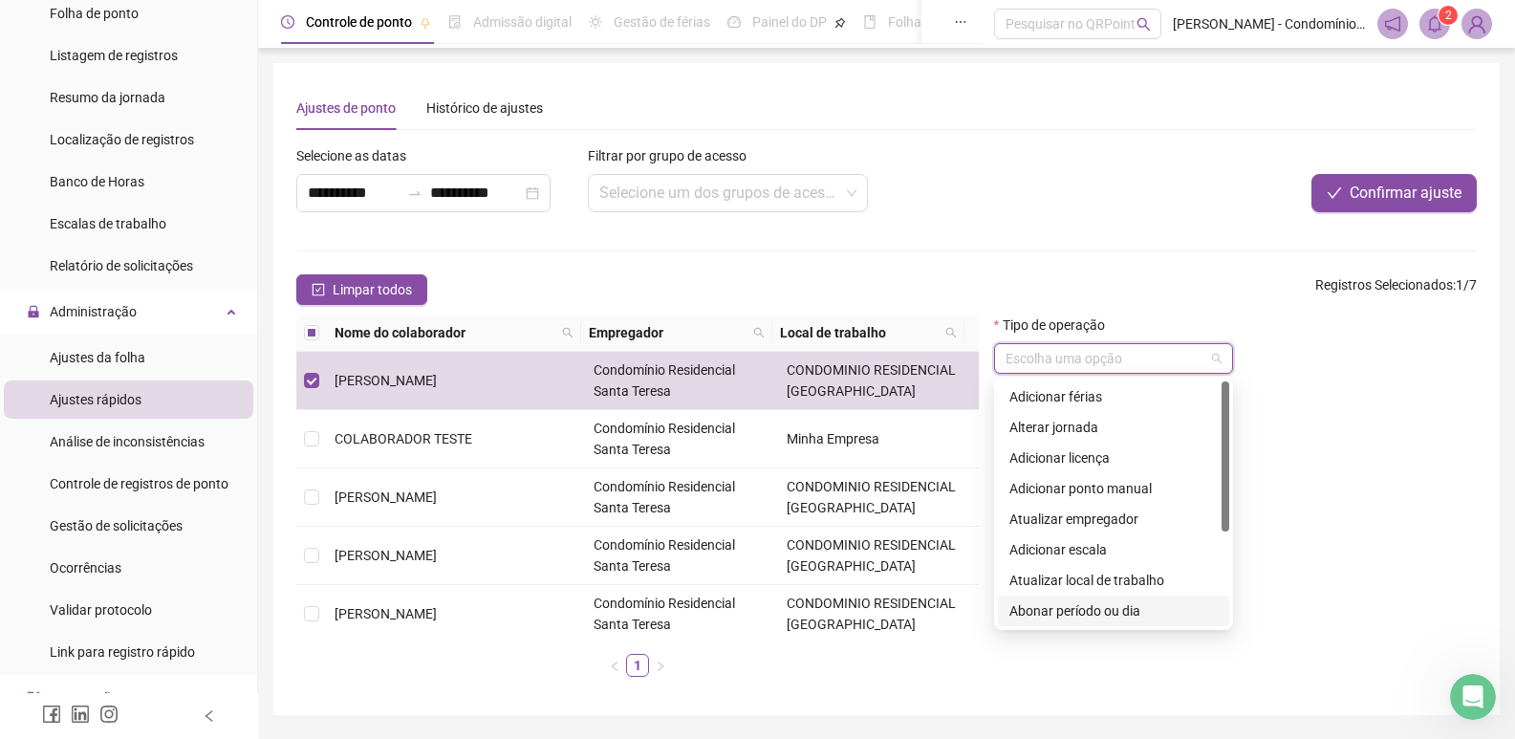
click at [1117, 614] on div "Abonar período ou dia" at bounding box center [1113, 610] width 208 height 21
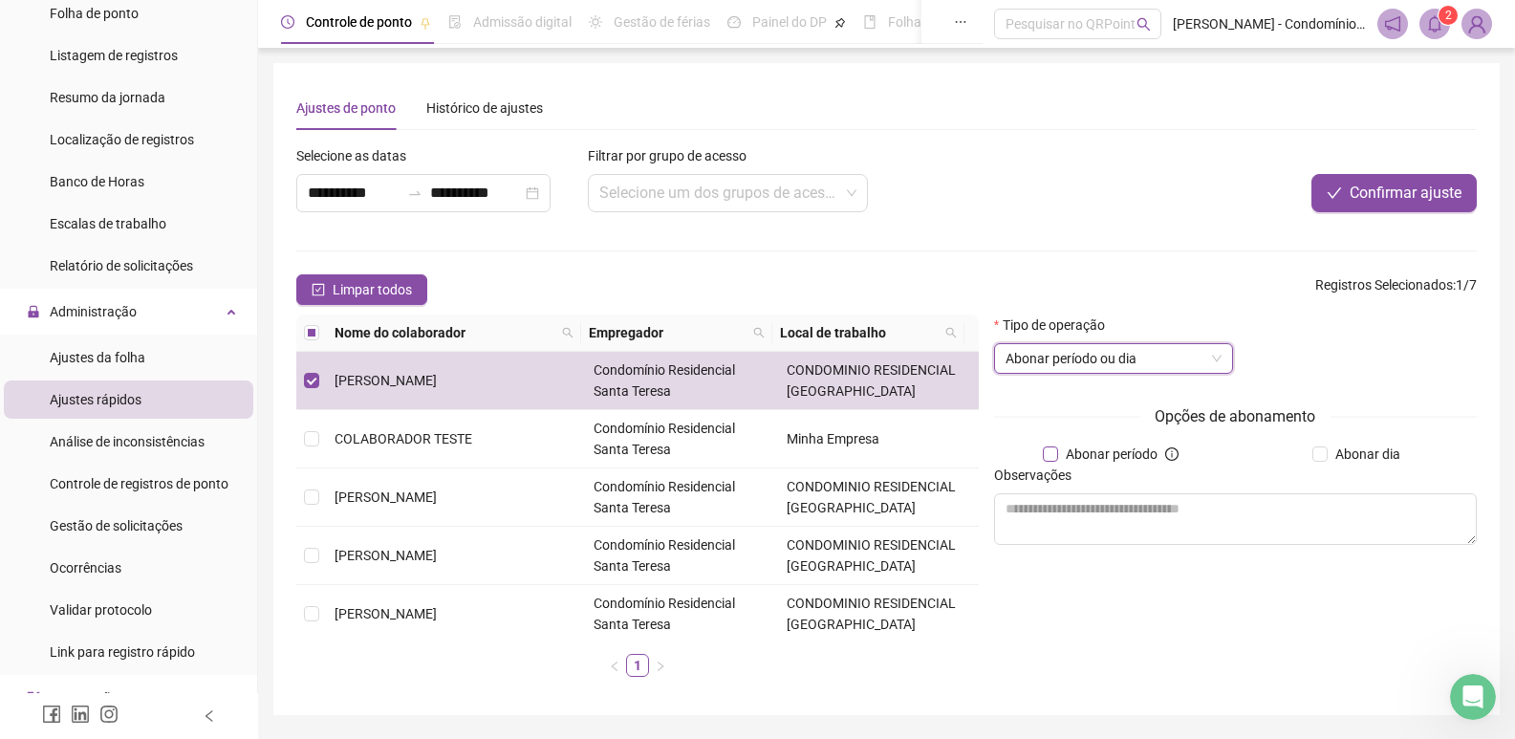
click at [1061, 449] on span "Abonar período" at bounding box center [1111, 453] width 107 height 21
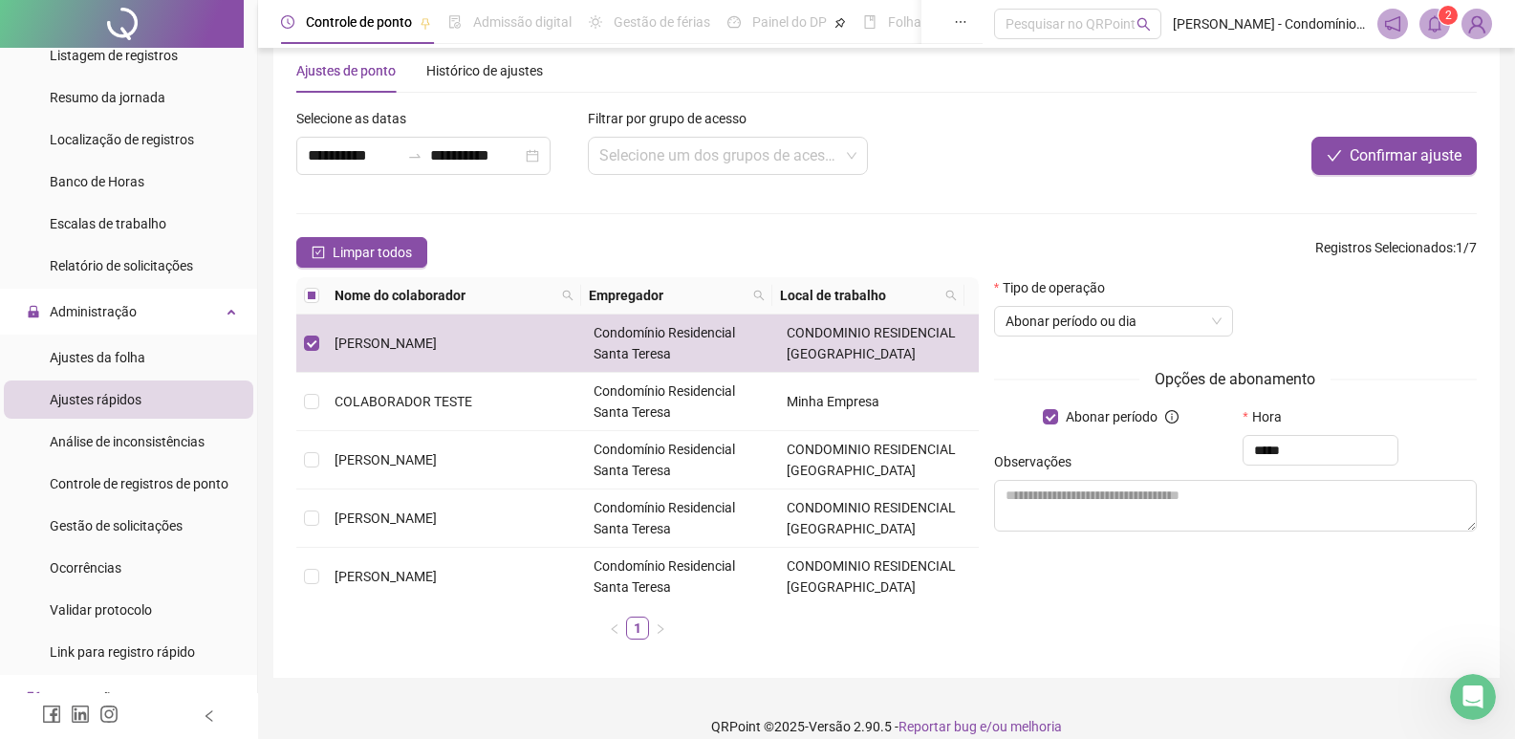
scroll to position [58, 0]
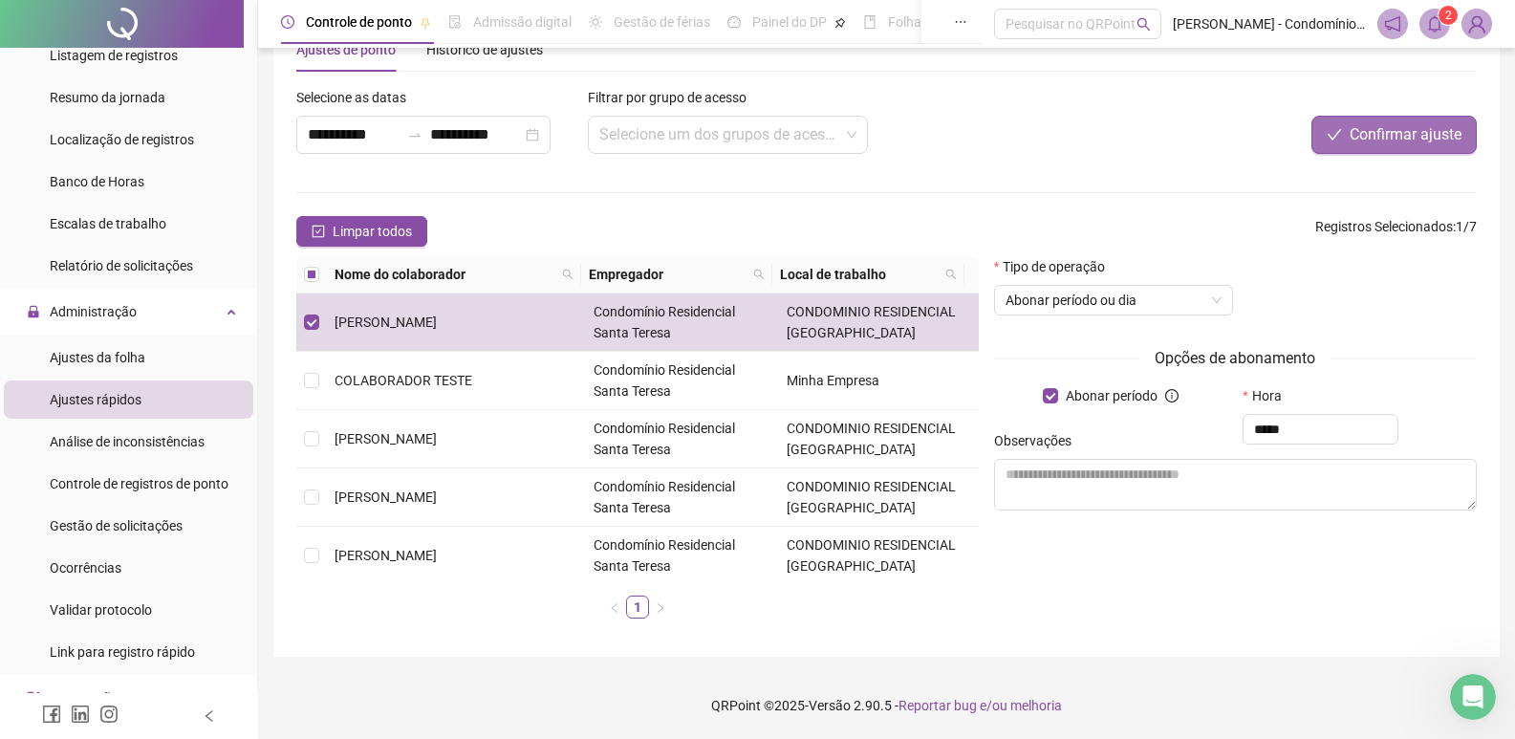
type input "*****"
click at [1346, 132] on button "Confirmar ajuste" at bounding box center [1393, 135] width 165 height 38
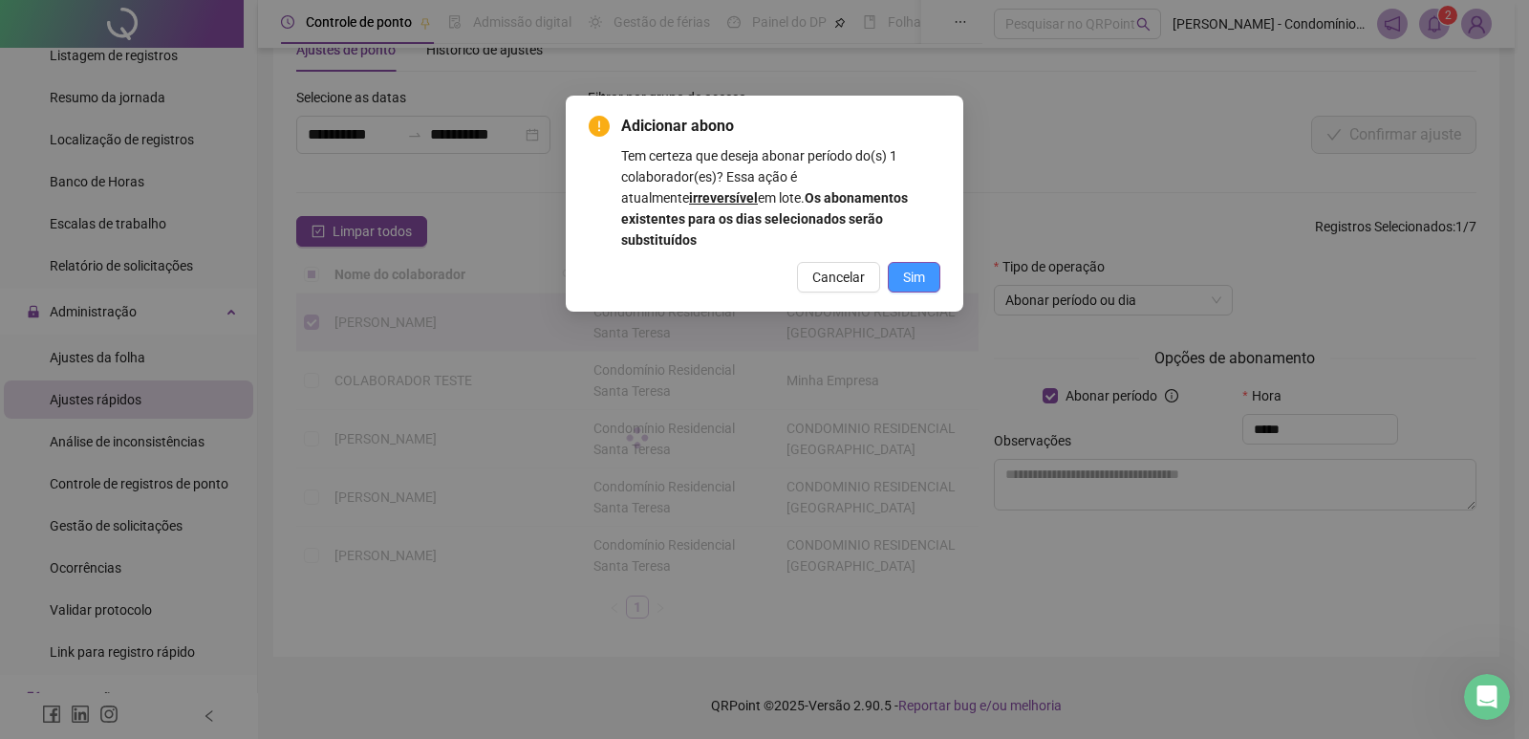
click at [913, 267] on span "Sim" at bounding box center [914, 277] width 22 height 21
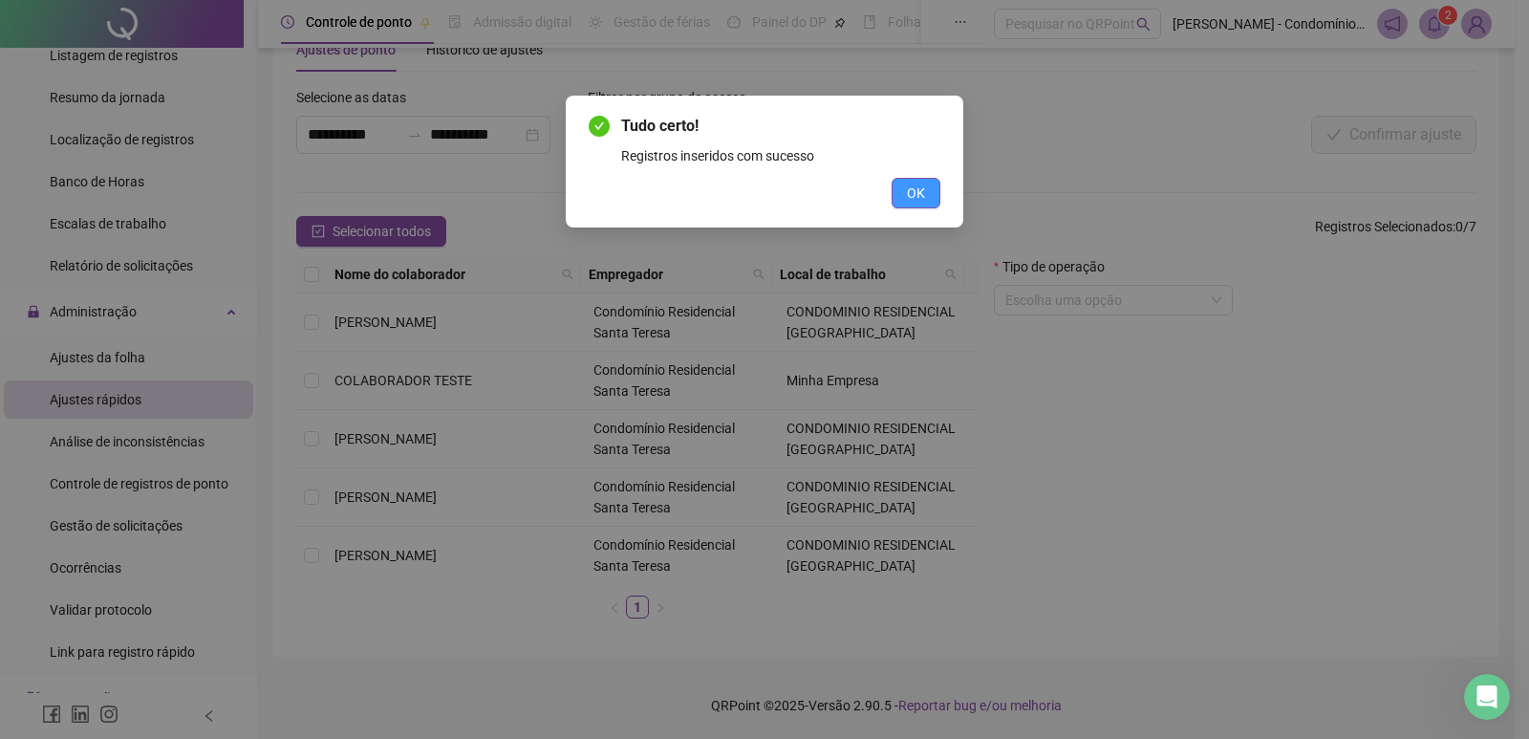
click at [921, 180] on button "OK" at bounding box center [916, 193] width 49 height 31
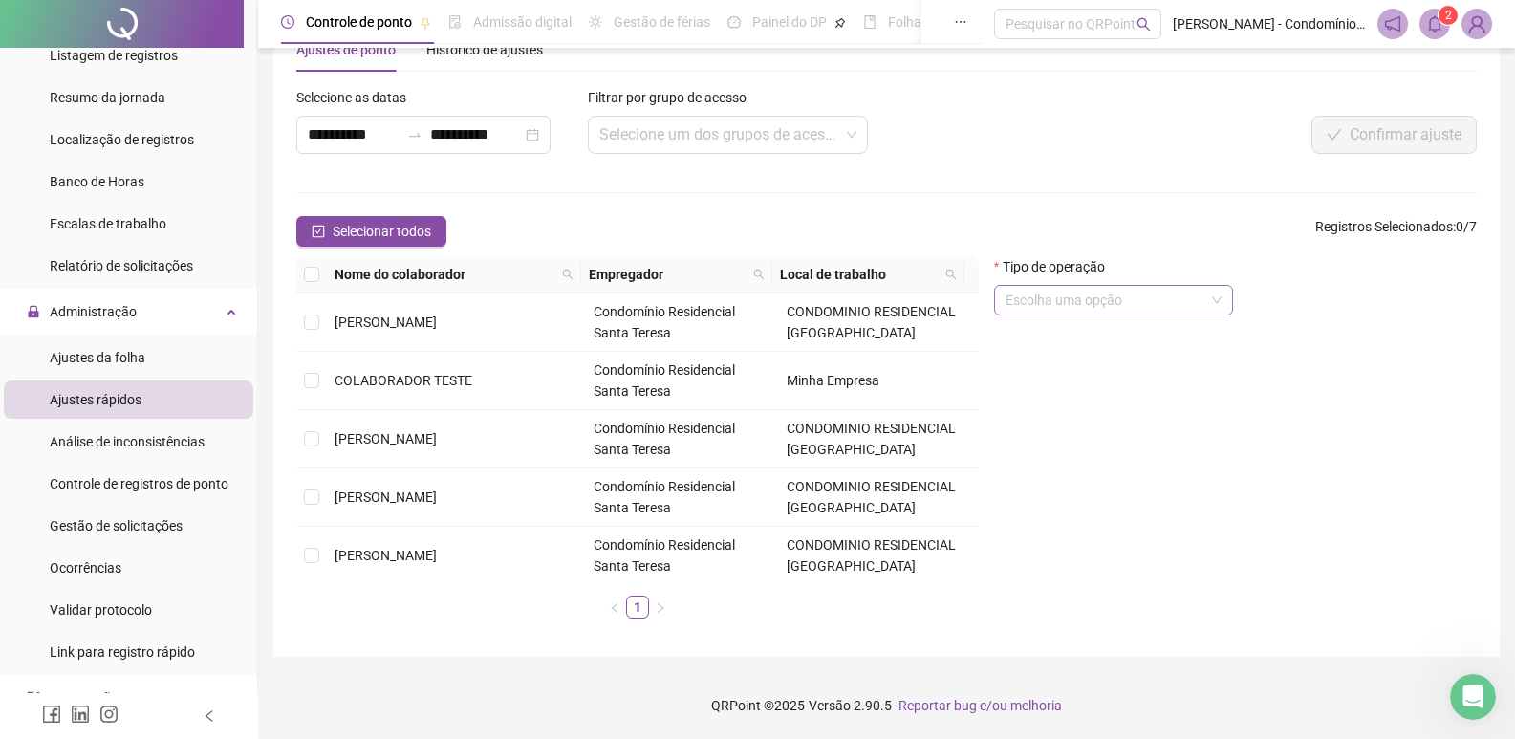
click at [1100, 307] on input "search" at bounding box center [1104, 300] width 199 height 29
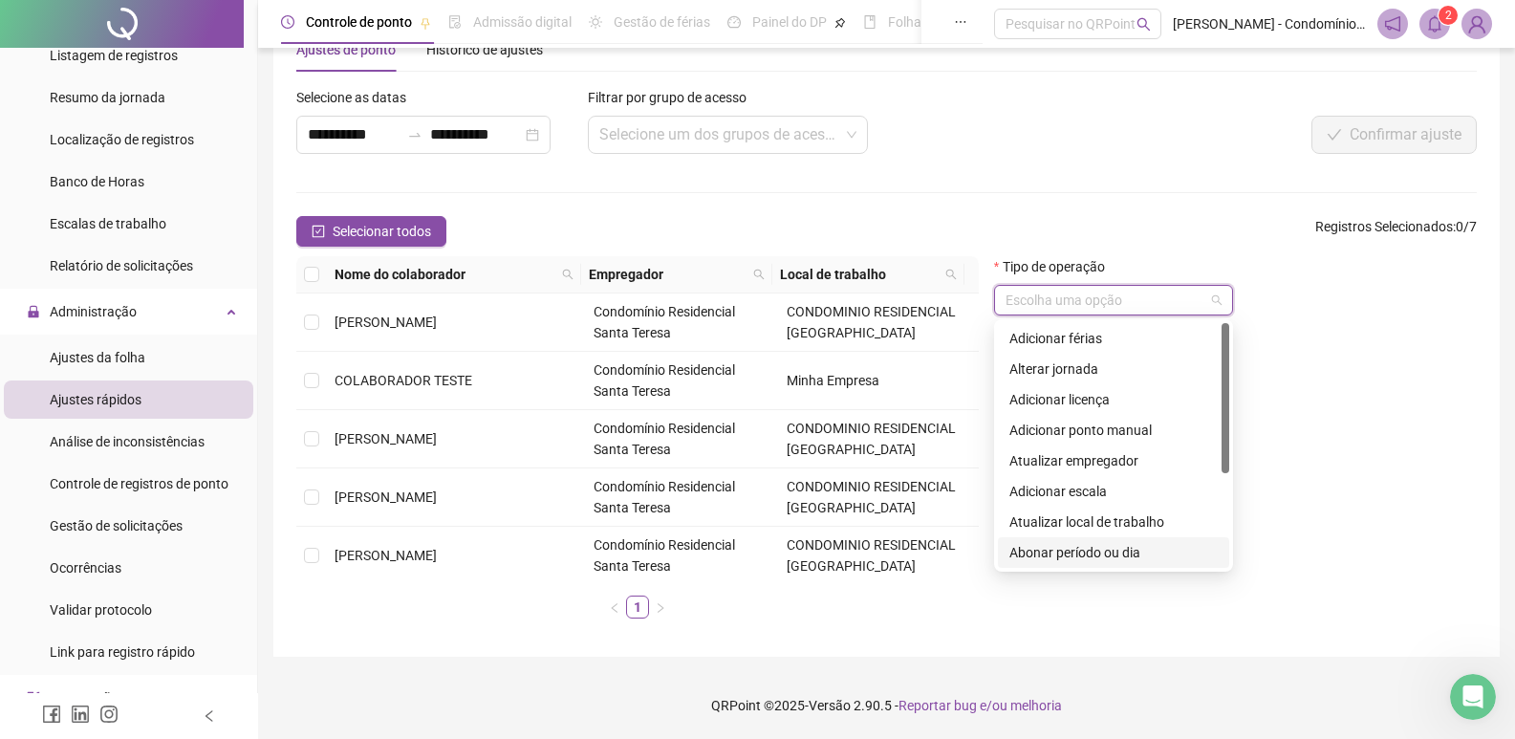
click at [1064, 552] on div "Abonar período ou dia" at bounding box center [1113, 552] width 208 height 21
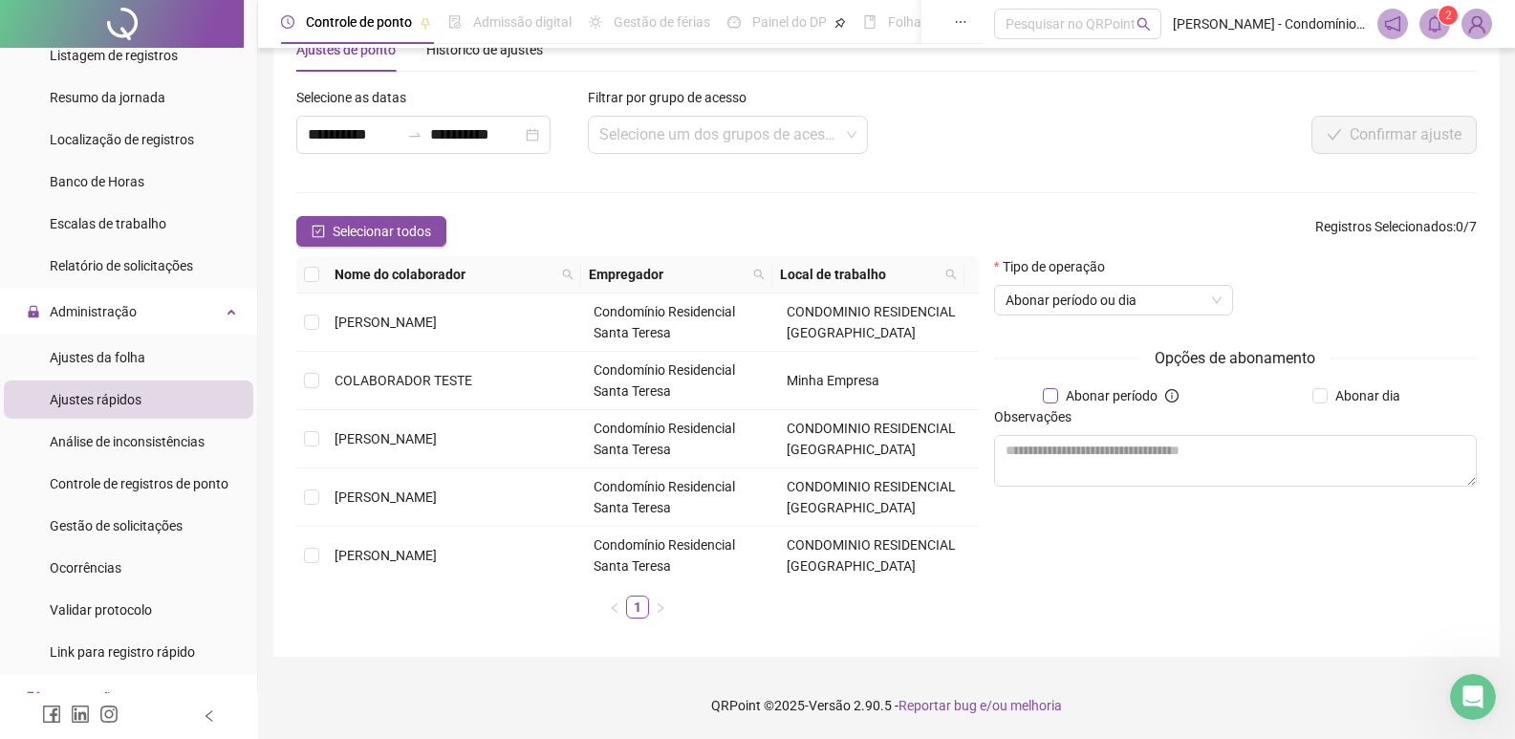
click at [1112, 398] on span "Abonar período" at bounding box center [1111, 395] width 107 height 21
type input "*****"
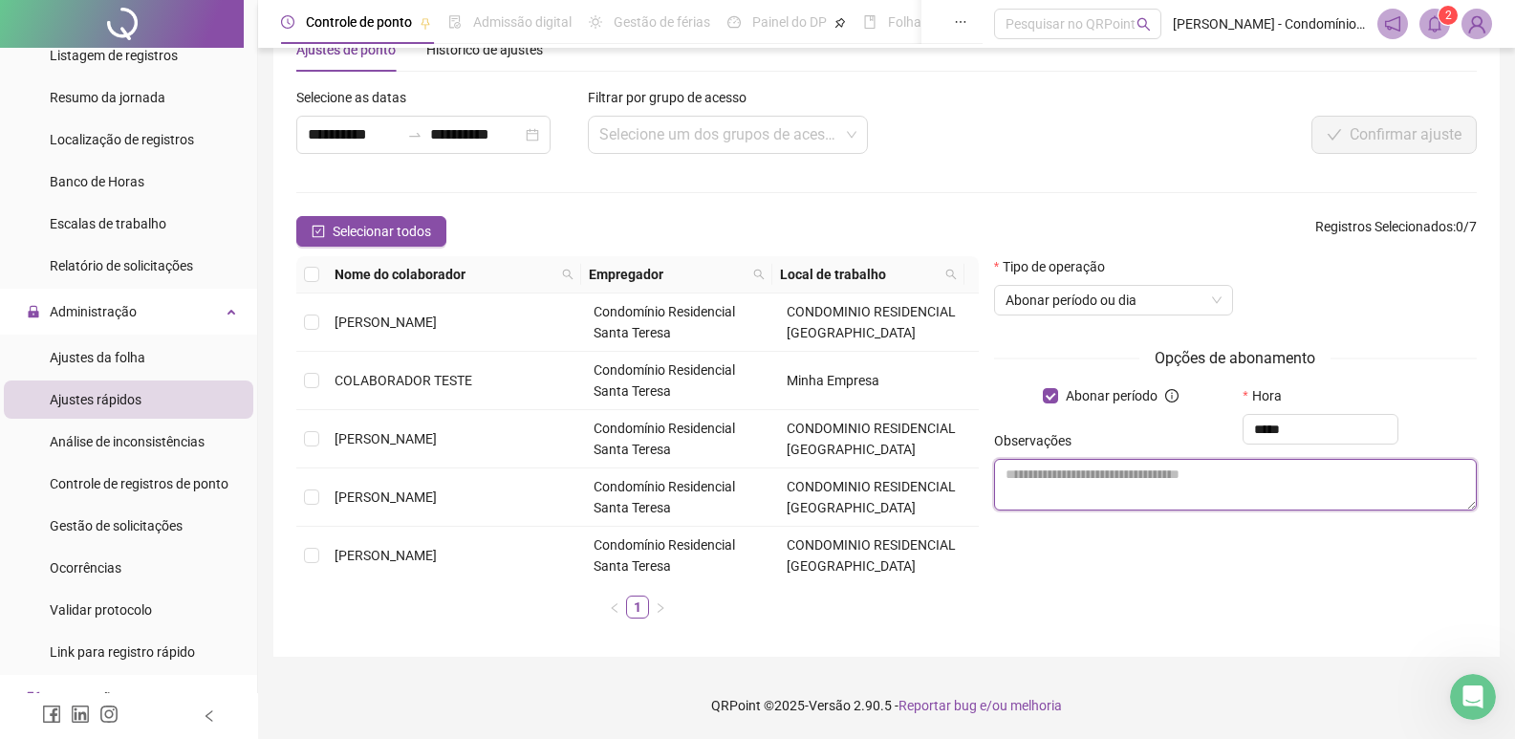
click at [1239, 495] on textarea at bounding box center [1235, 485] width 483 height 52
click at [324, 435] on td at bounding box center [311, 439] width 31 height 58
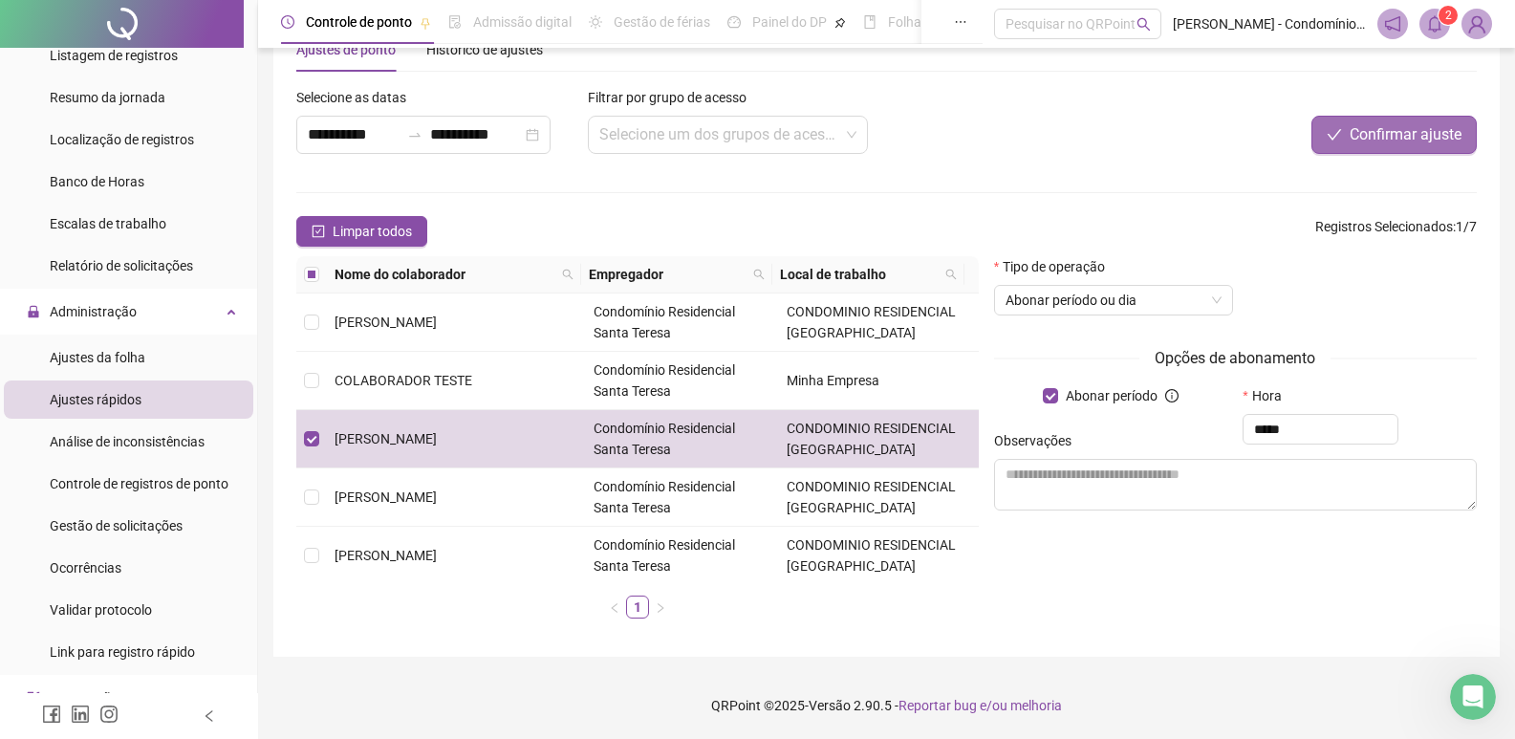
click at [1396, 139] on span "Confirmar ajuste" at bounding box center [1405, 134] width 112 height 23
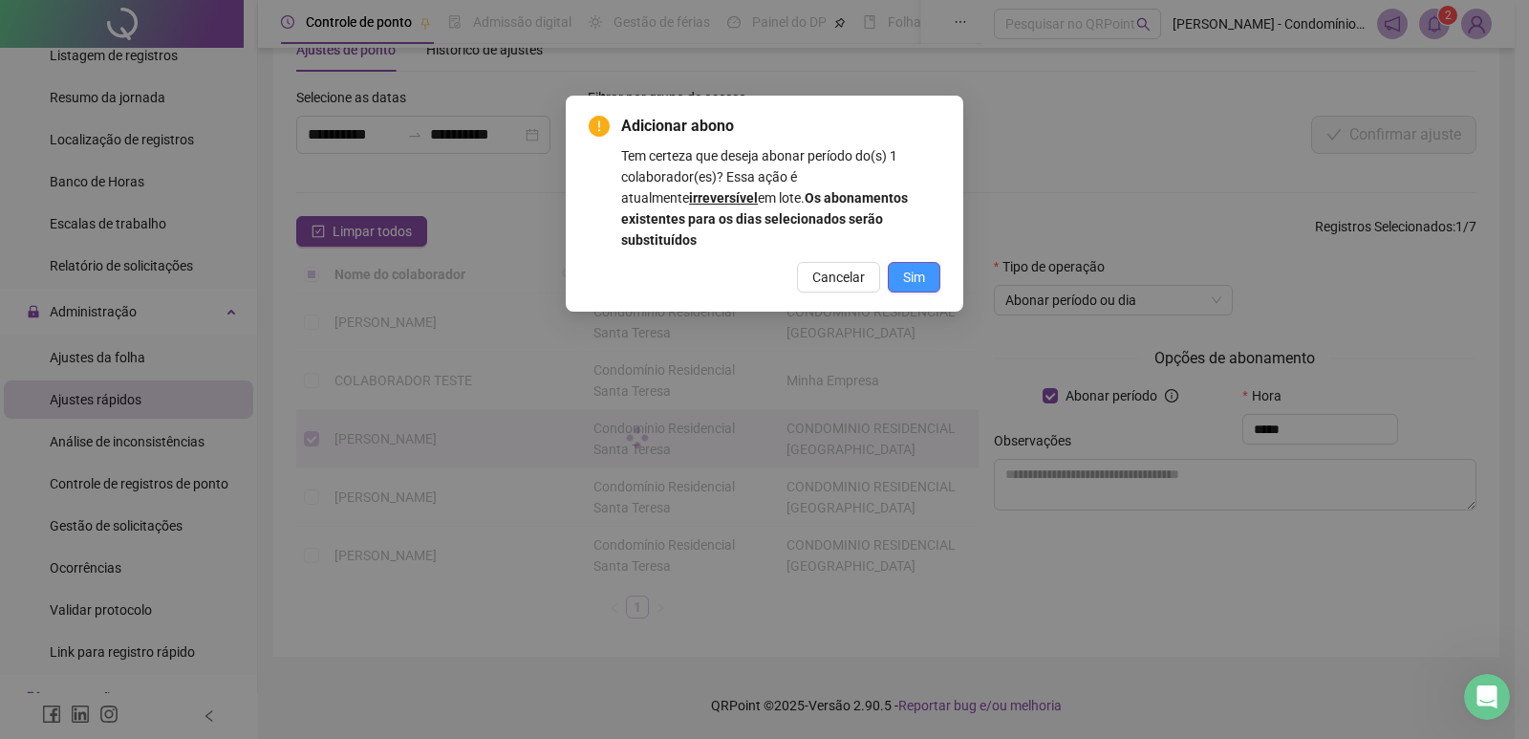
click at [933, 262] on button "Sim" at bounding box center [914, 277] width 53 height 31
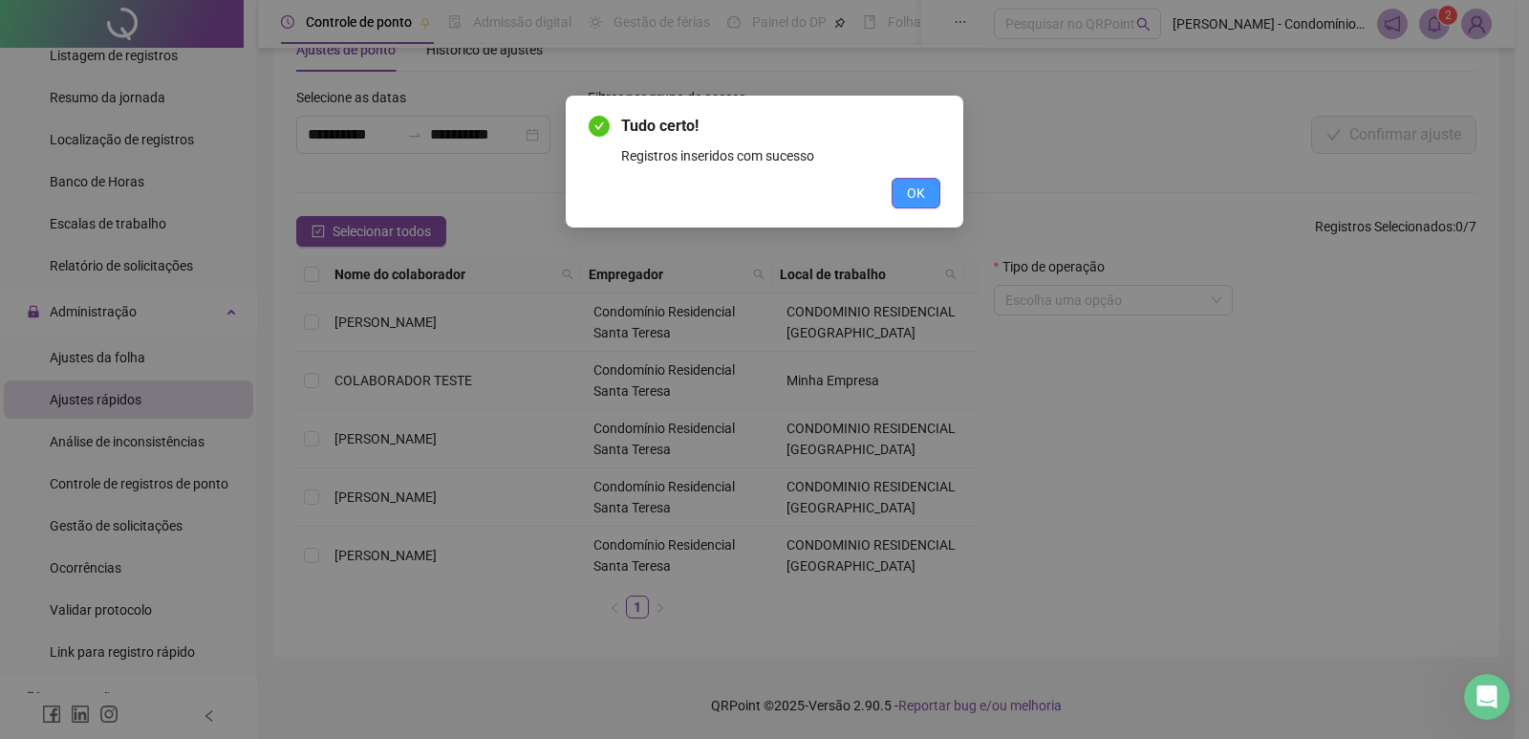
click at [924, 193] on span "OK" at bounding box center [916, 193] width 18 height 21
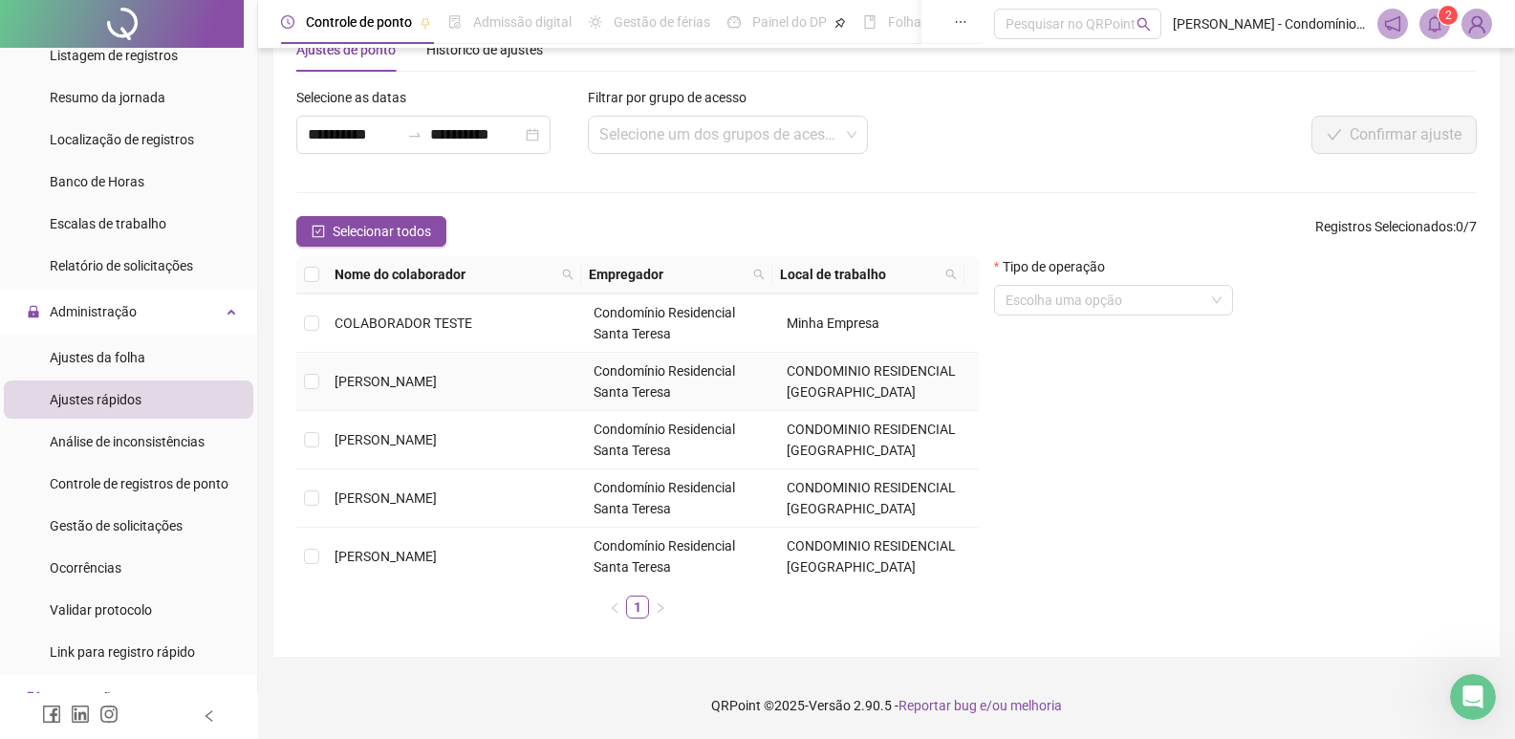
scroll to position [121, 0]
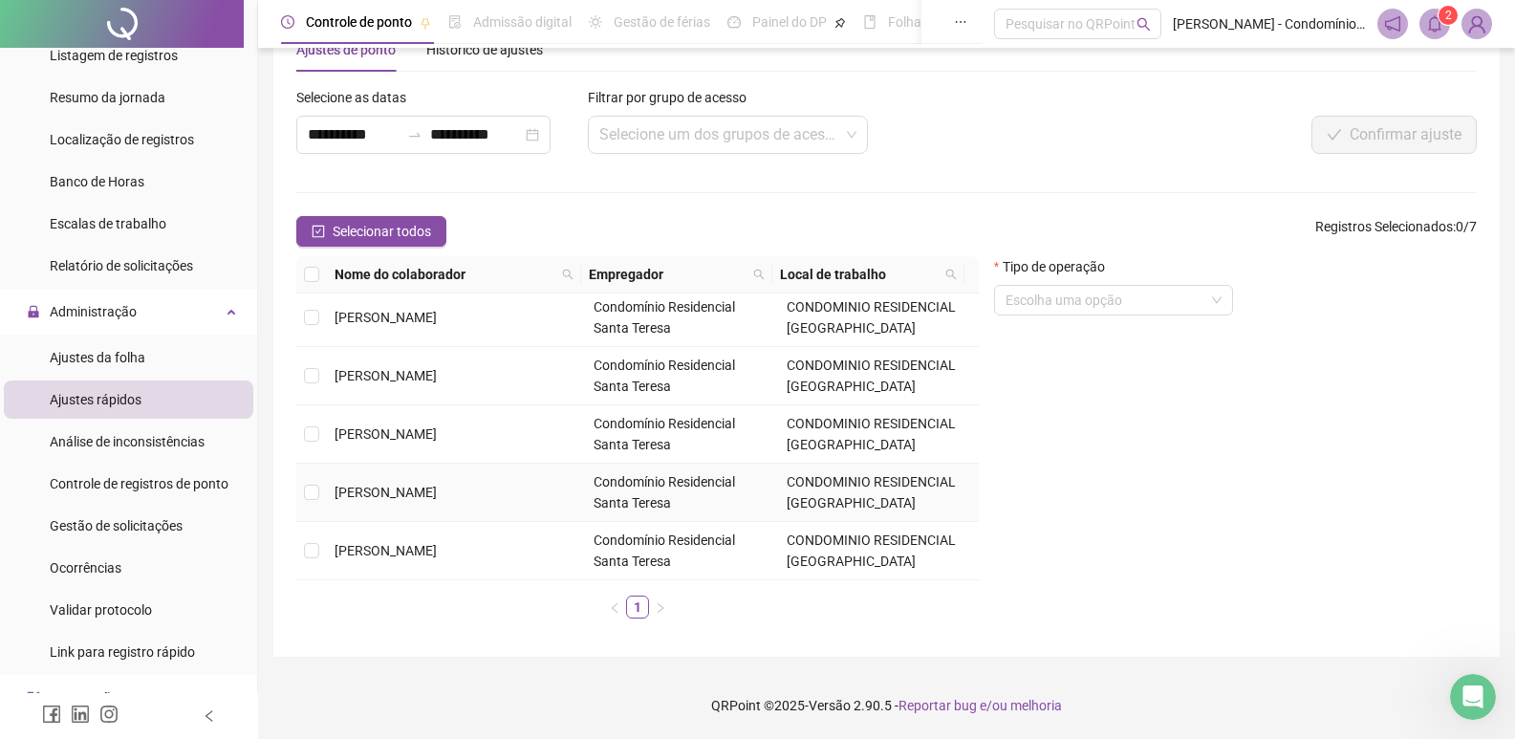
click at [323, 494] on td at bounding box center [311, 493] width 31 height 58
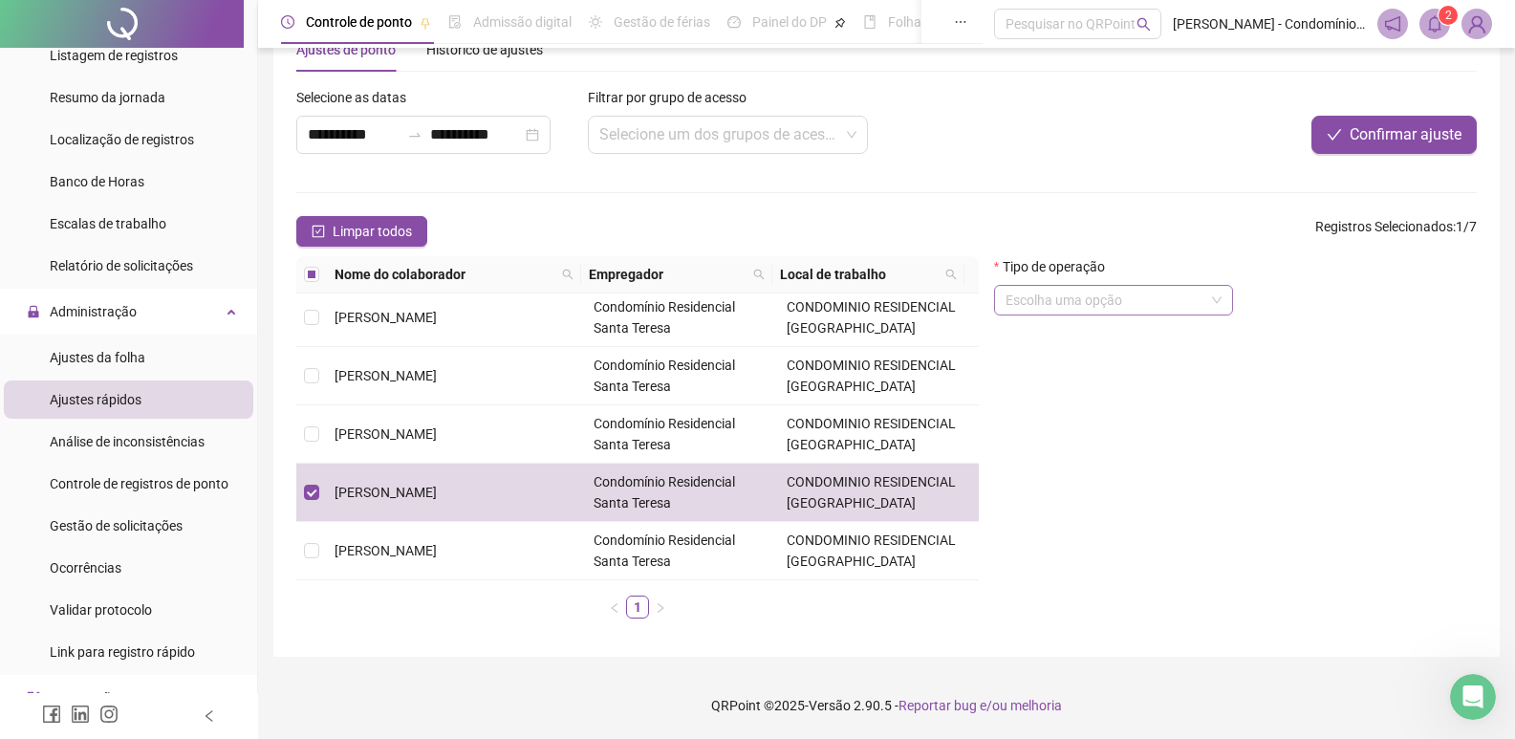
click at [1134, 302] on input "search" at bounding box center [1104, 300] width 199 height 29
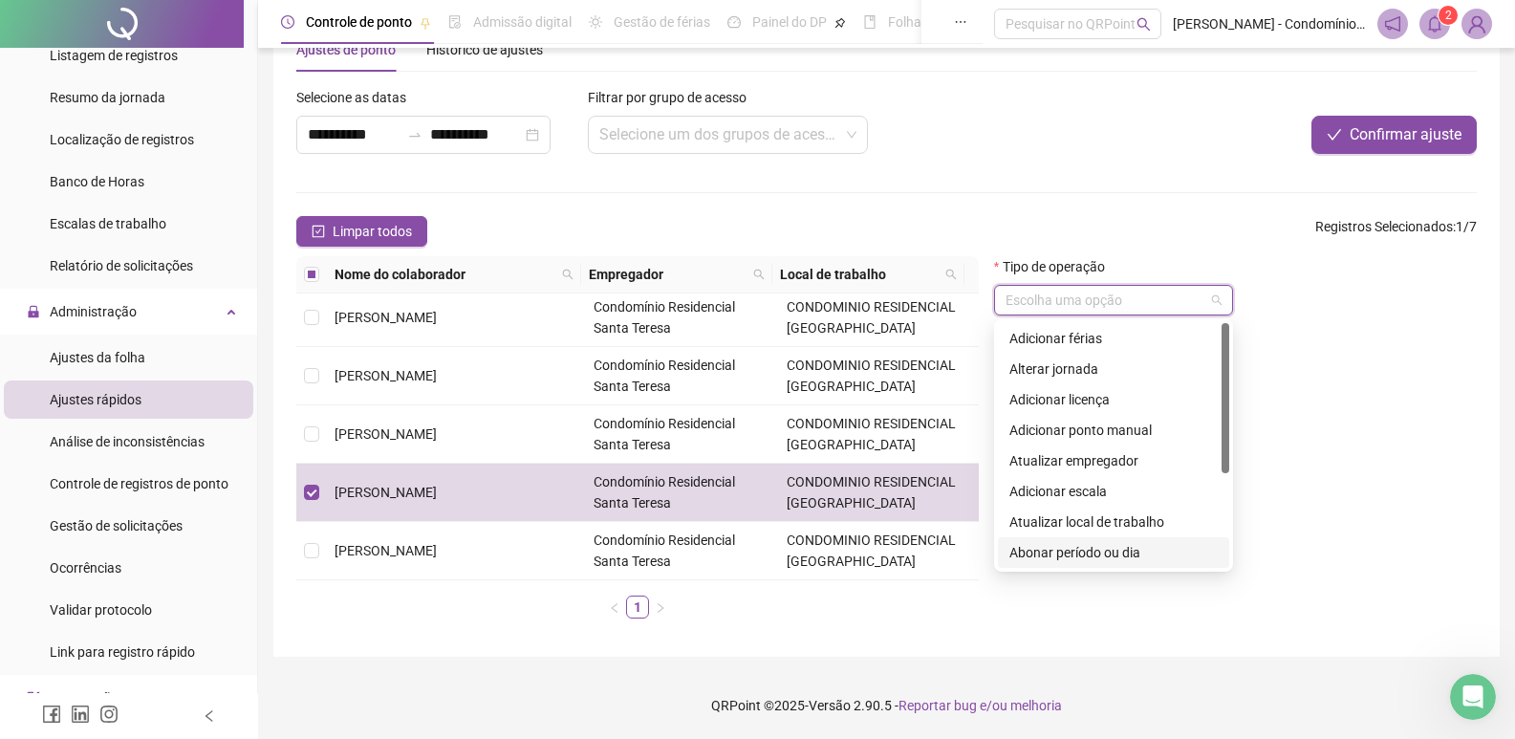
click at [1072, 550] on div "Abonar período ou dia" at bounding box center [1113, 552] width 208 height 21
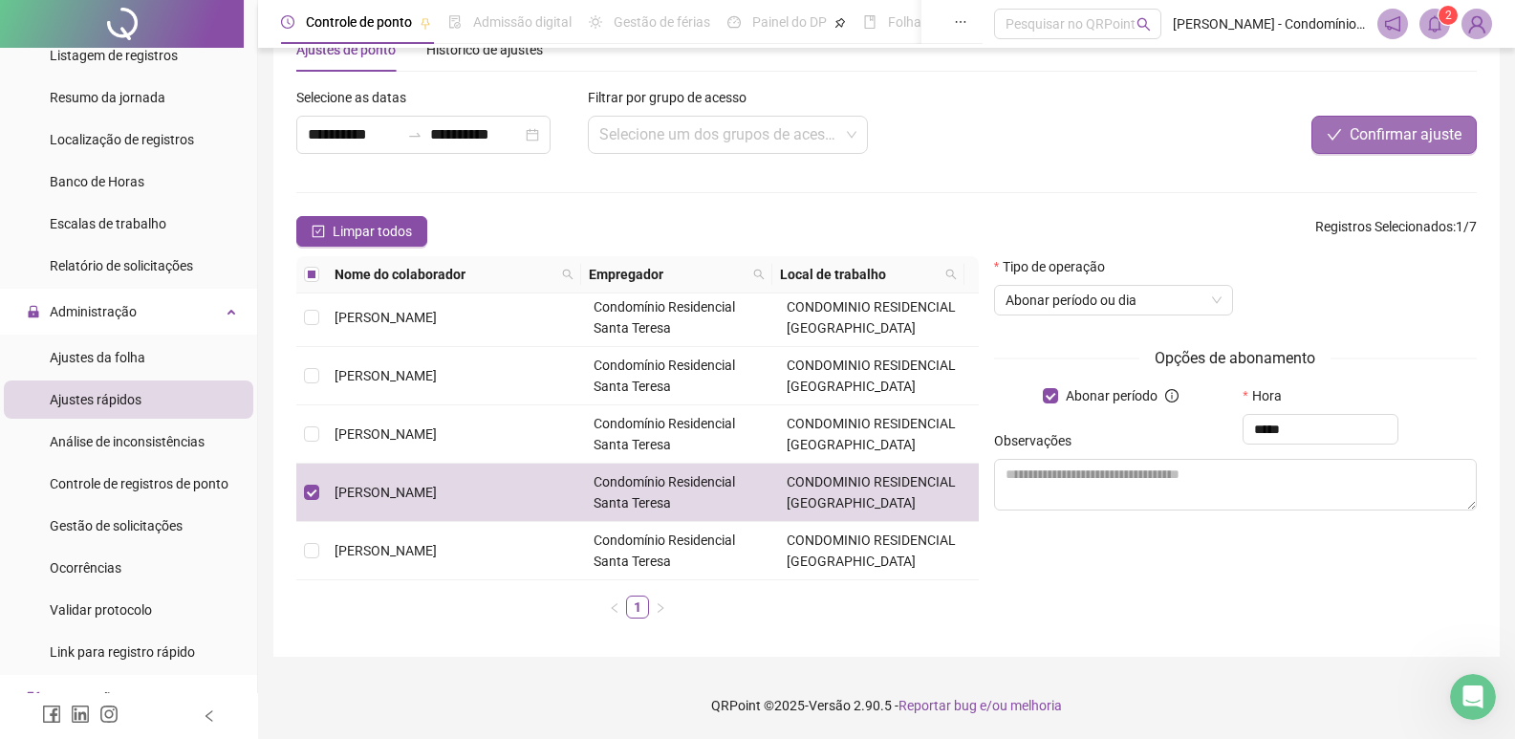
type input "*****"
click at [1398, 126] on span "Confirmar ajuste" at bounding box center [1405, 134] width 112 height 23
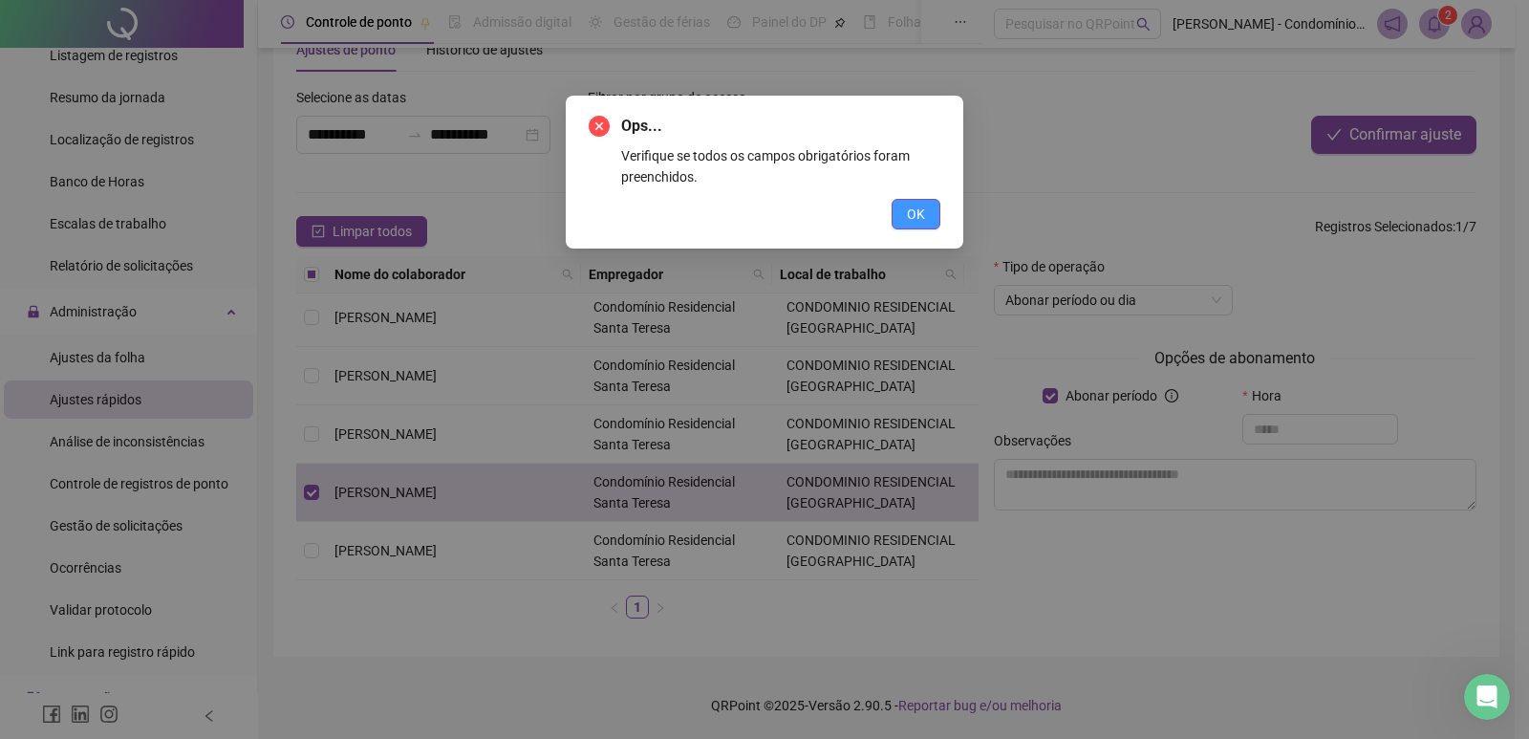
click at [919, 208] on span "OK" at bounding box center [916, 214] width 18 height 21
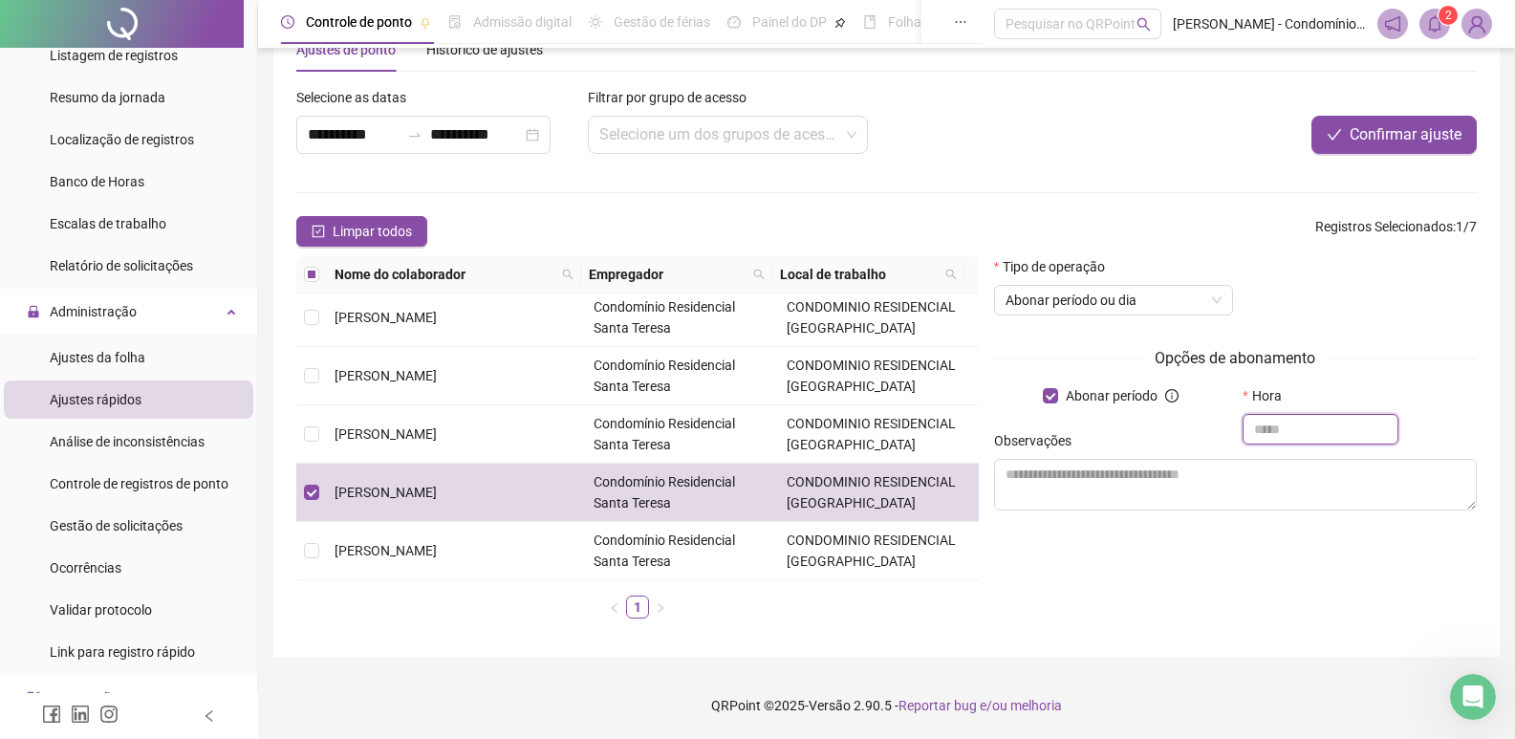
click at [1276, 427] on input "text" at bounding box center [1320, 429] width 156 height 31
type input "*****"
click at [1366, 136] on span "Confirmar ajuste" at bounding box center [1405, 134] width 112 height 23
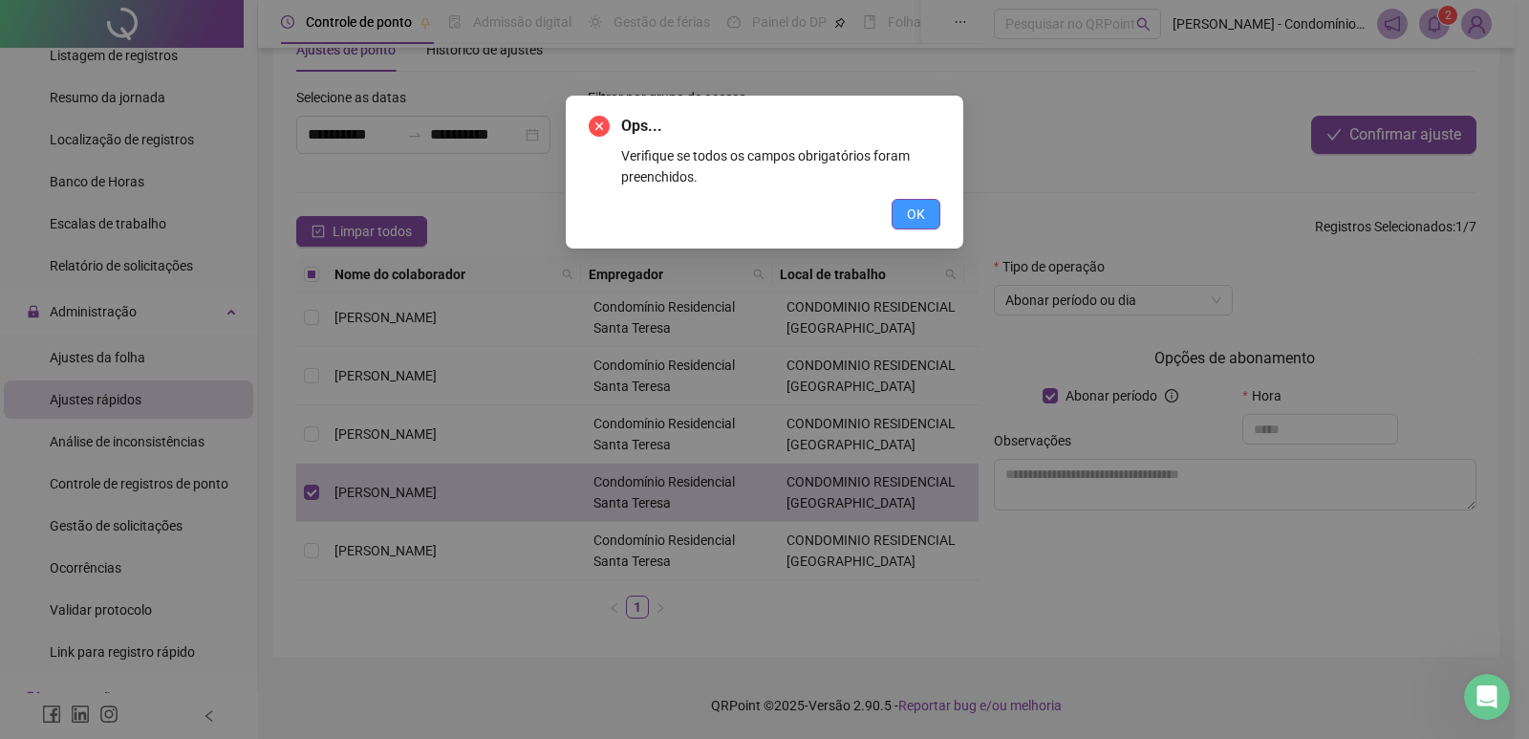
click at [938, 218] on button "OK" at bounding box center [916, 214] width 49 height 31
